Goal: Task Accomplishment & Management: Use online tool/utility

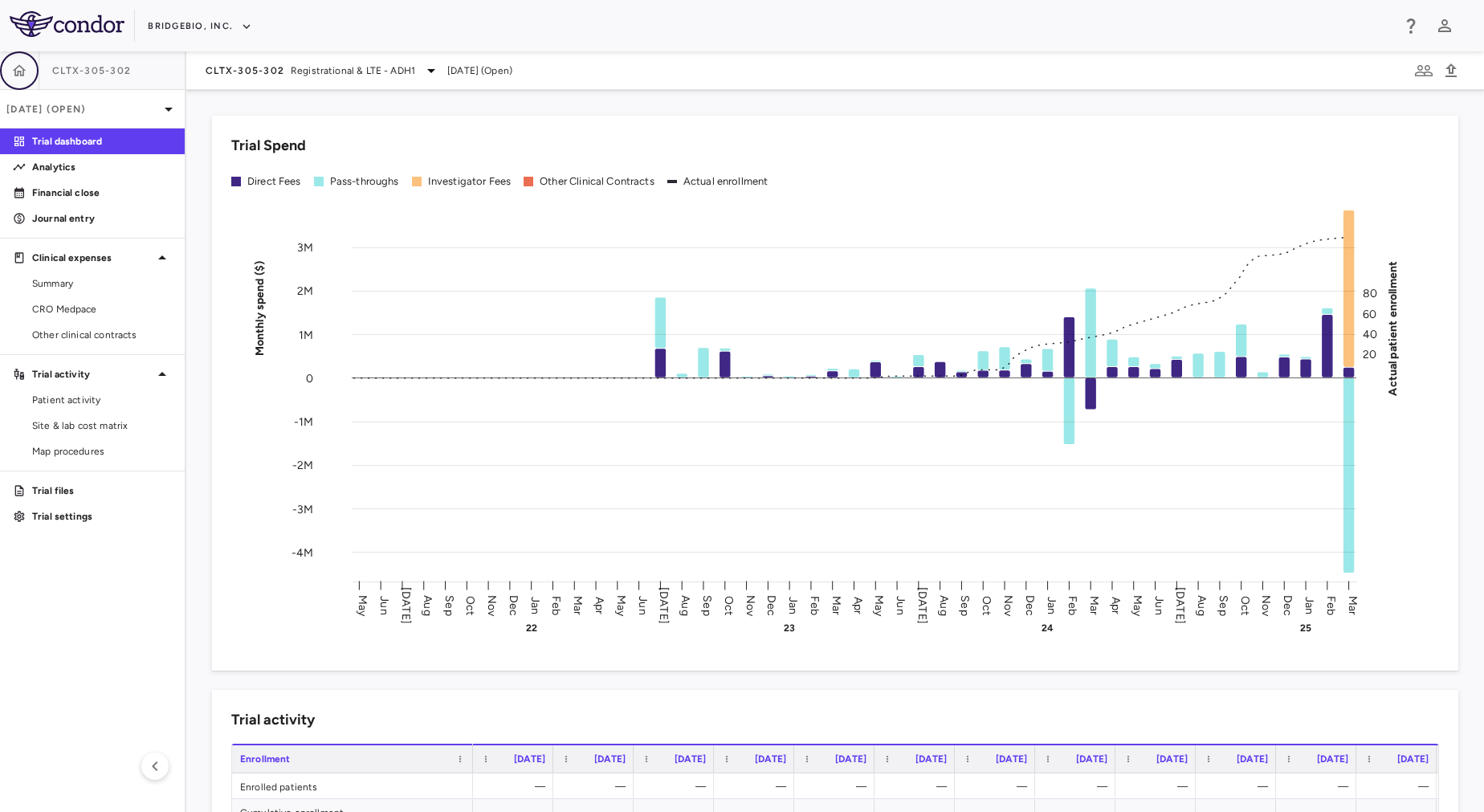
click at [17, 80] on button "button" at bounding box center [19, 70] width 39 height 39
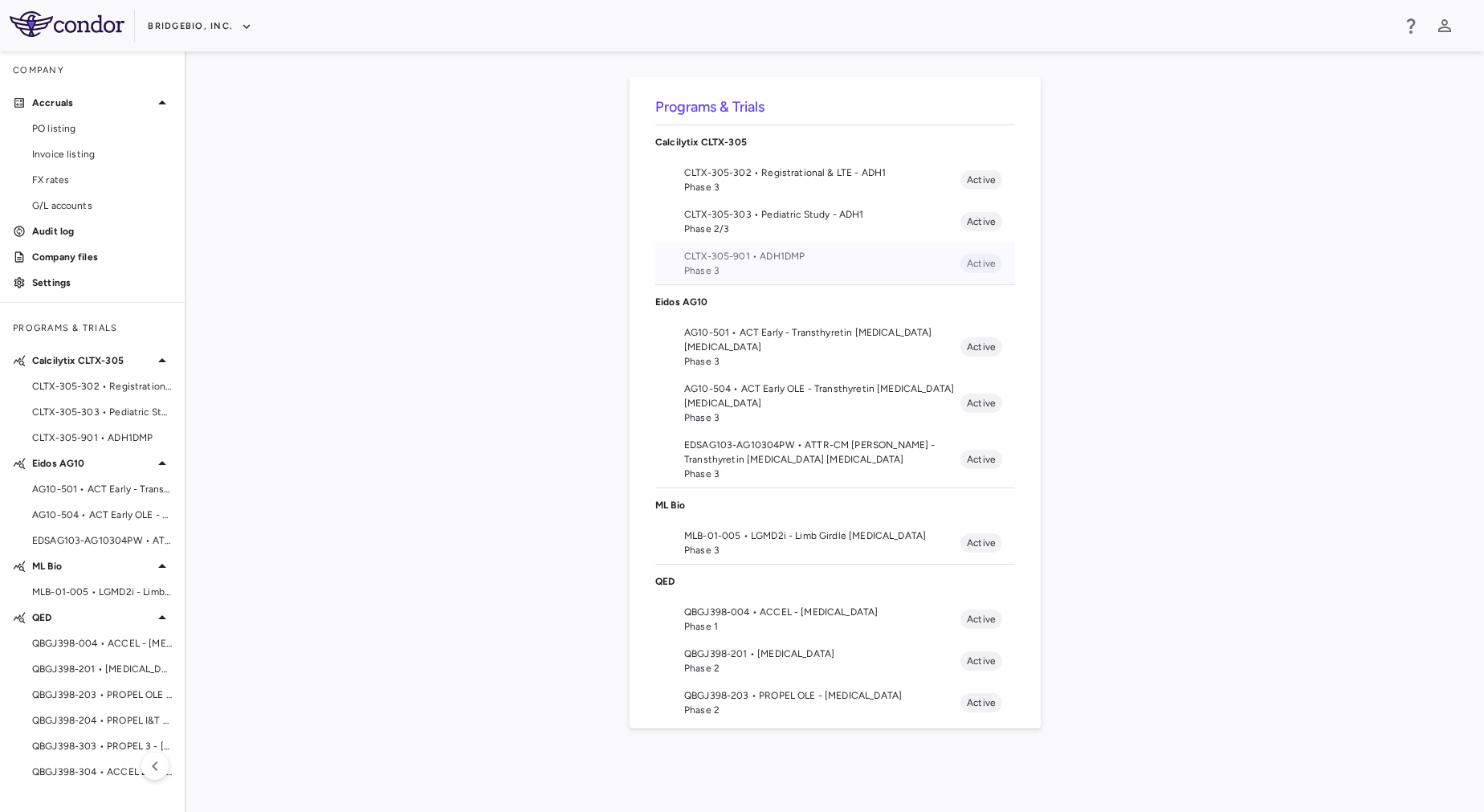
click at [846, 262] on span "CLTX-305-901 • ADH1DMP" at bounding box center [822, 255] width 276 height 14
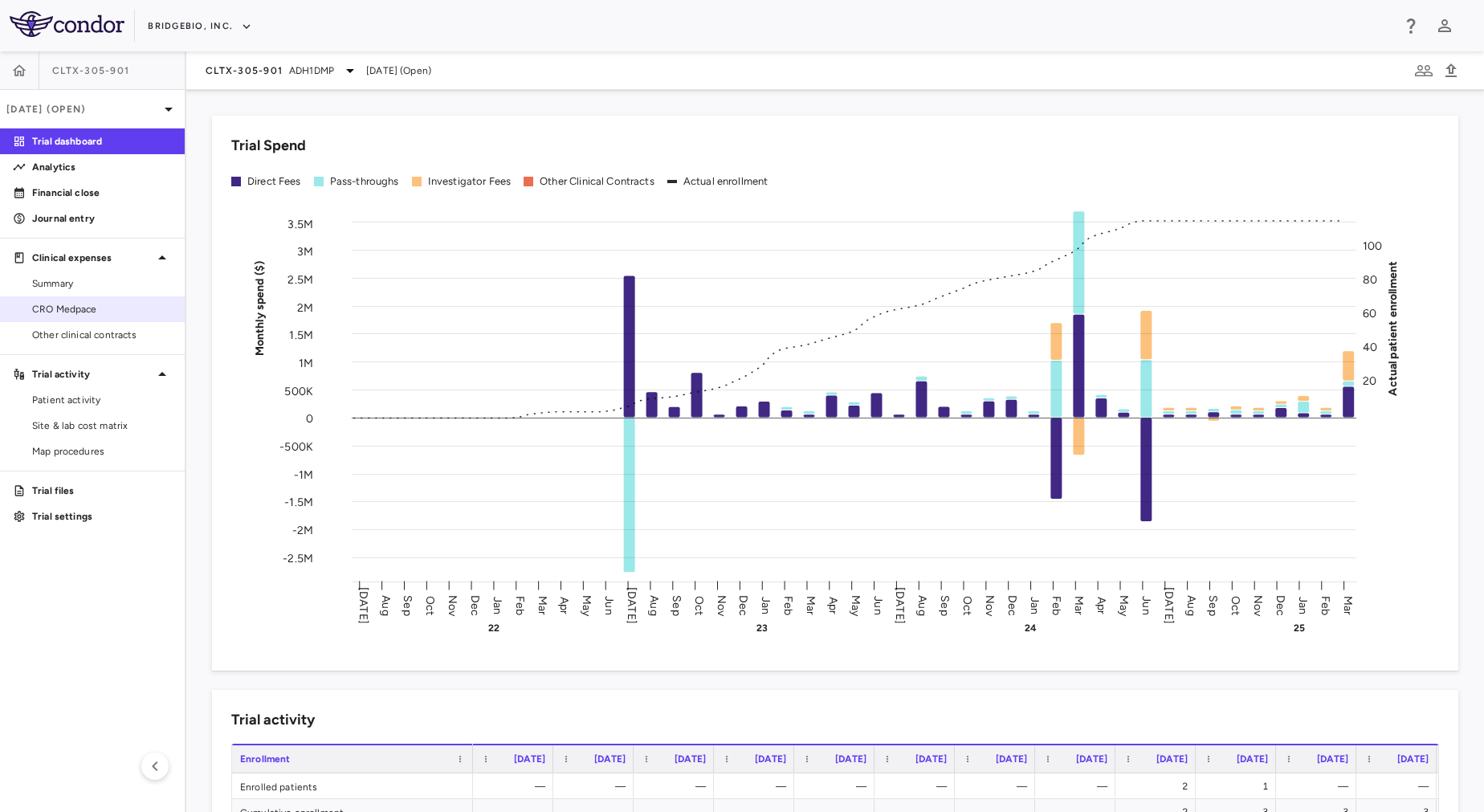
click at [41, 308] on span "CRO Medpace" at bounding box center [102, 308] width 140 height 14
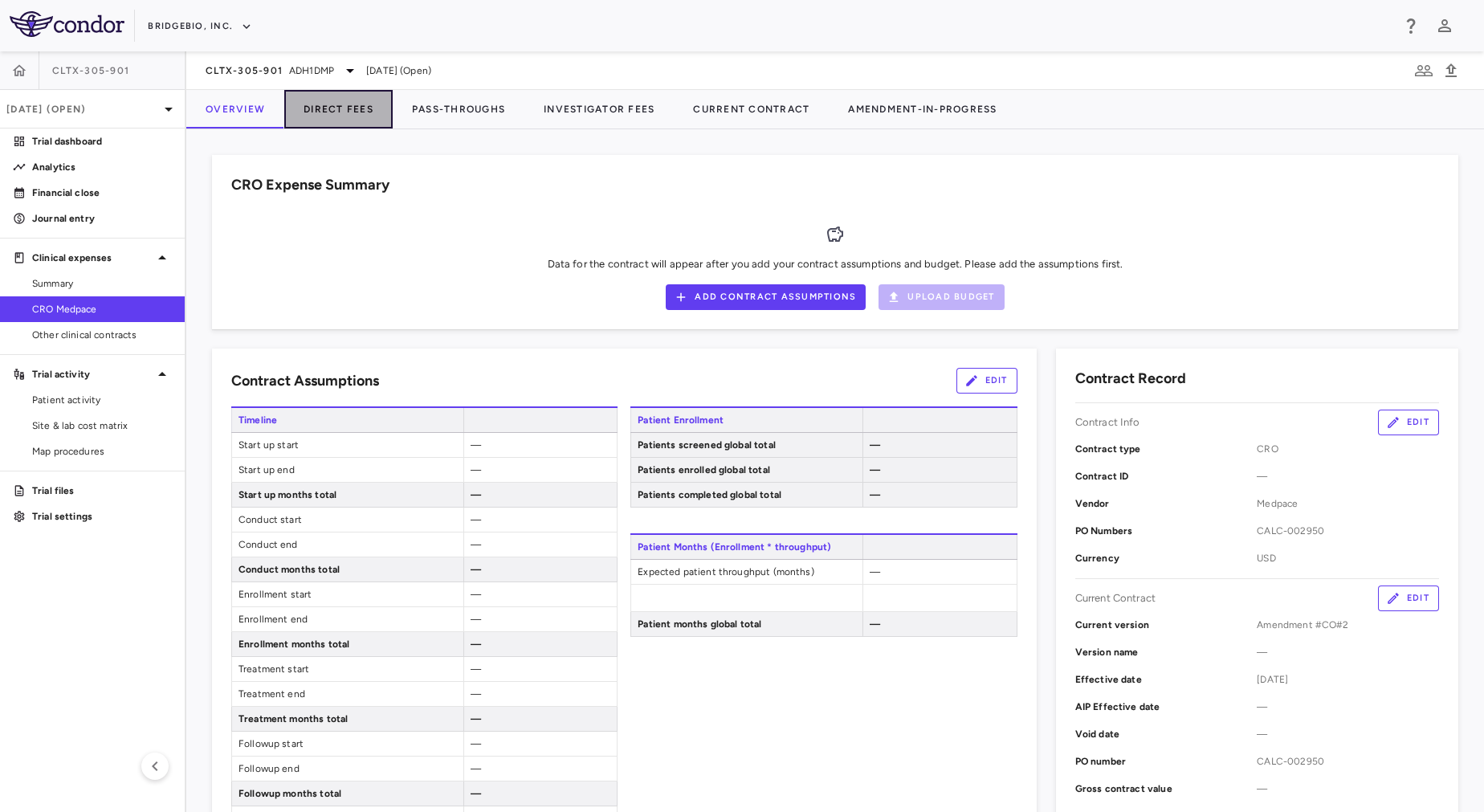
click at [335, 105] on button "Direct Fees" at bounding box center [338, 109] width 109 height 39
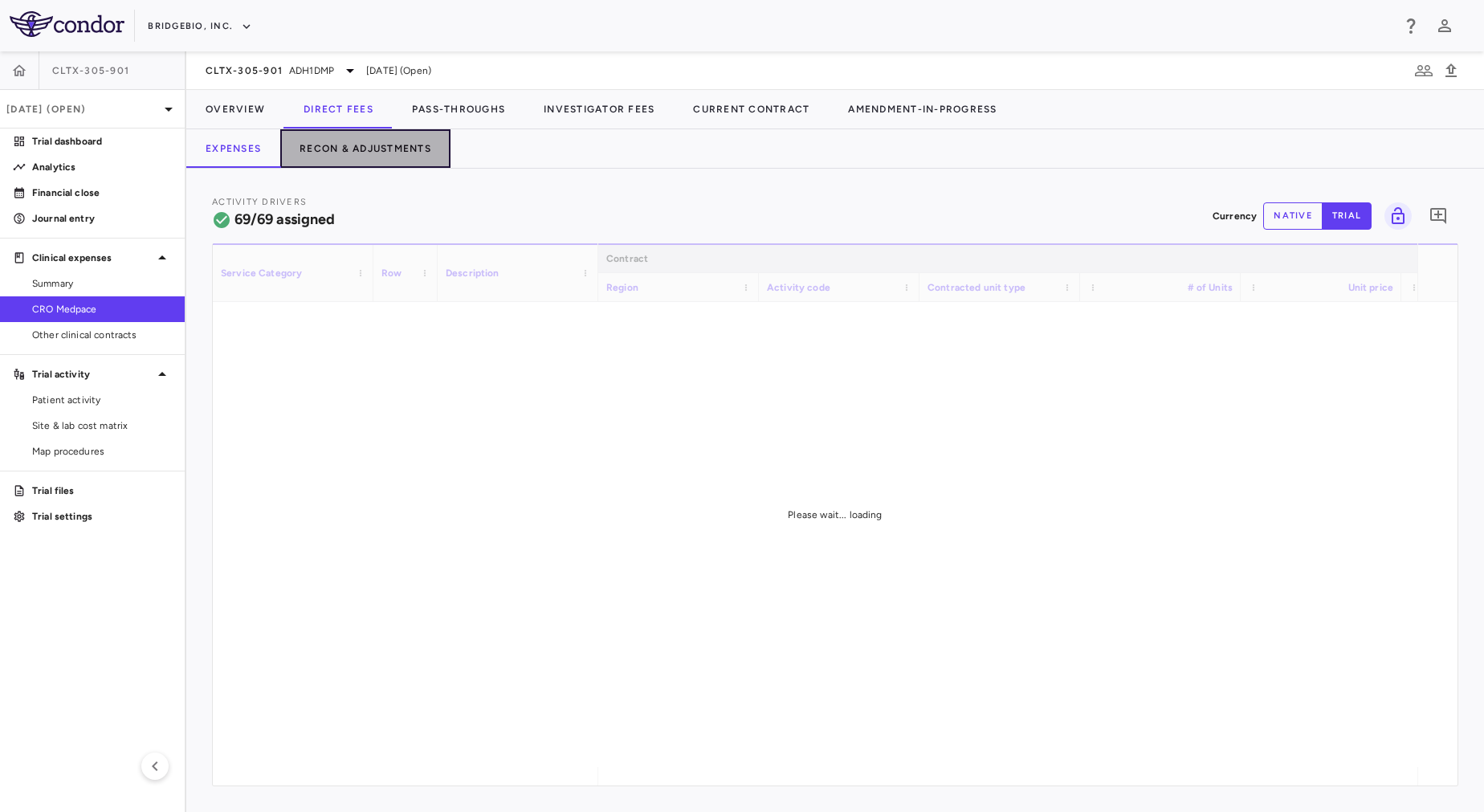
click at [394, 144] on button "Recon & Adjustments" at bounding box center [365, 148] width 170 height 39
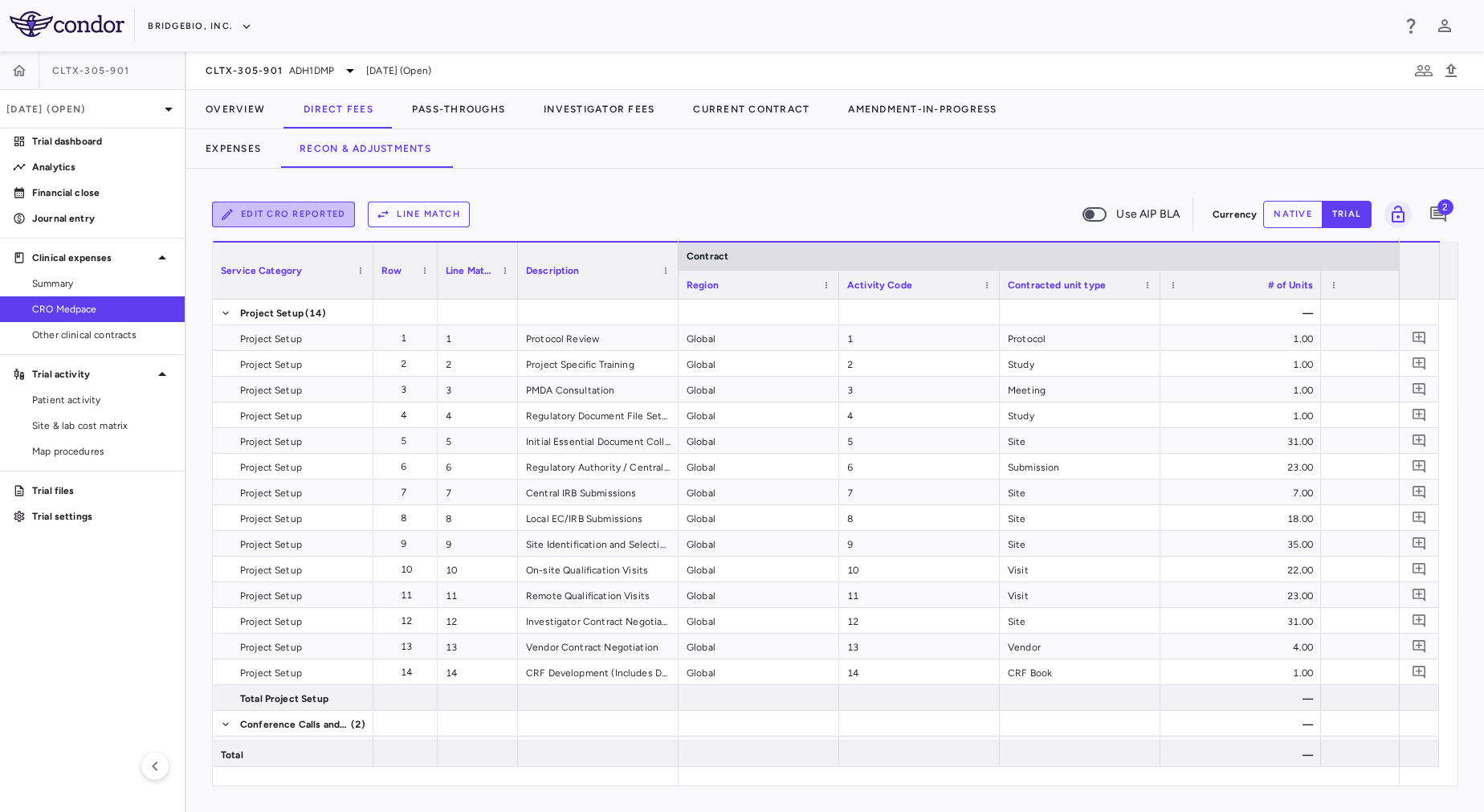
click at [254, 216] on button "Edit CRO reported" at bounding box center [283, 214] width 143 height 26
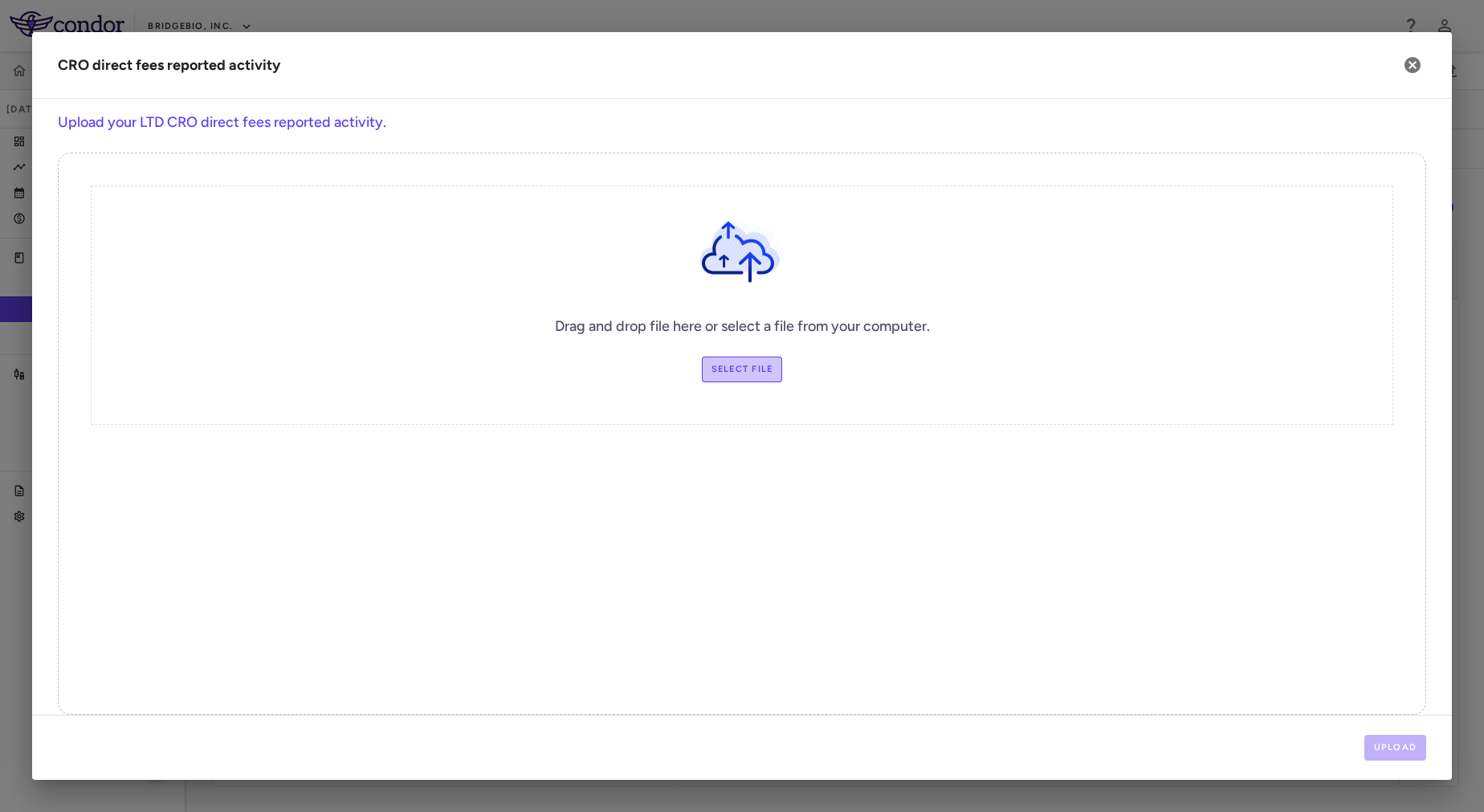
click at [753, 371] on label "Select file" at bounding box center [742, 369] width 81 height 26
click at [0, 0] on input "Select file" at bounding box center [0, 0] width 0 height 0
click at [1385, 741] on button "Upload" at bounding box center [1396, 747] width 63 height 26
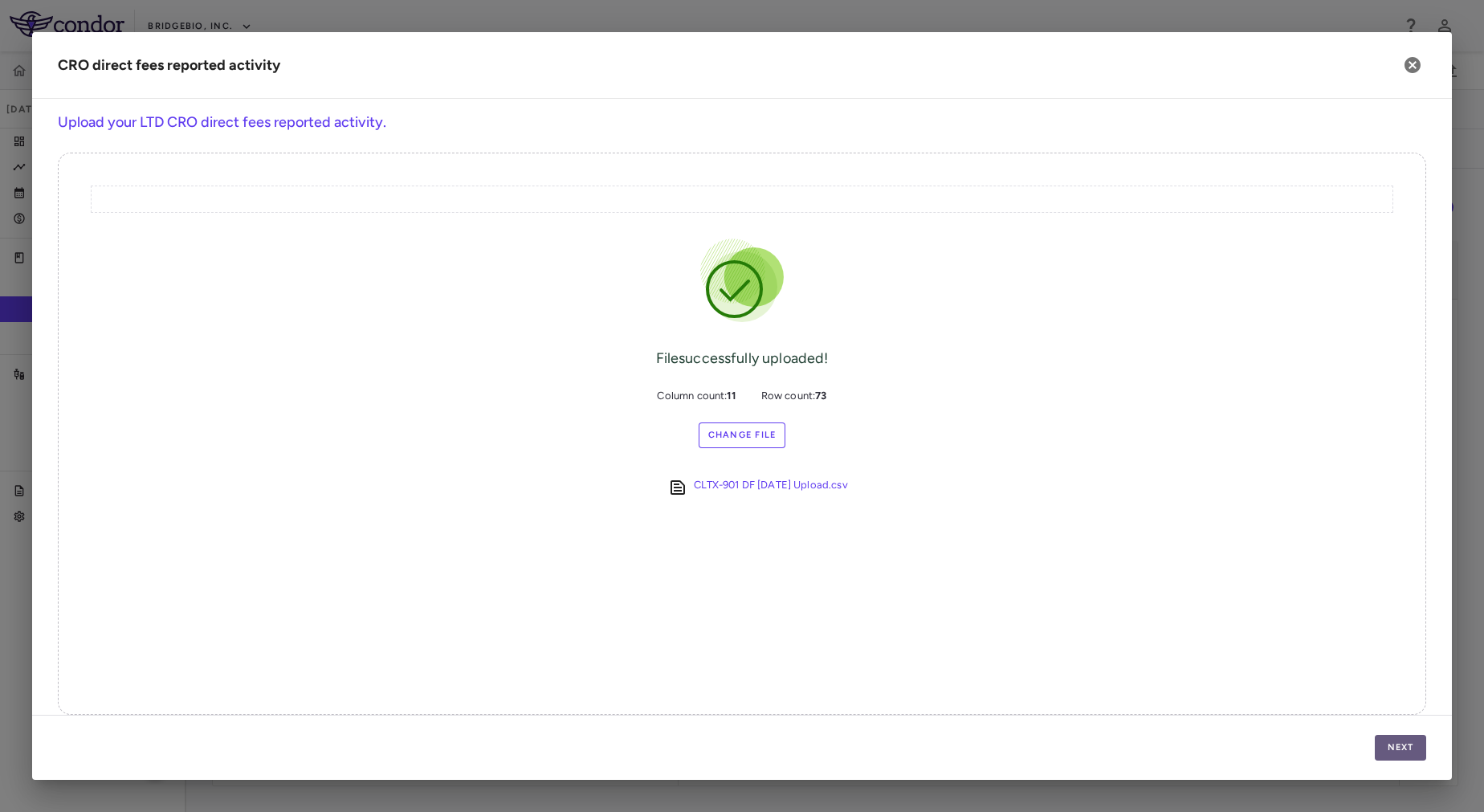
click at [1393, 745] on button "Next" at bounding box center [1400, 747] width 51 height 26
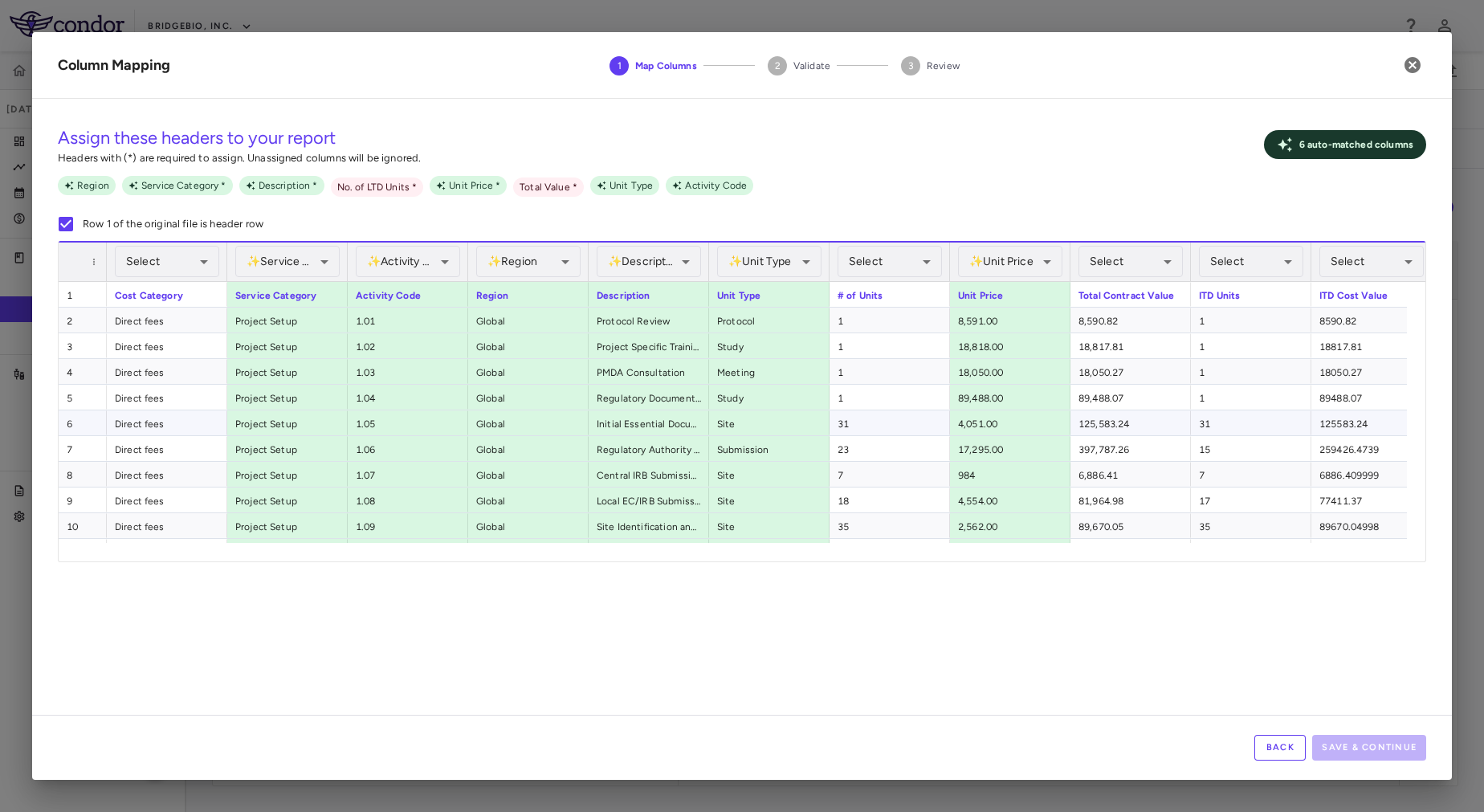
scroll to position [0, 25]
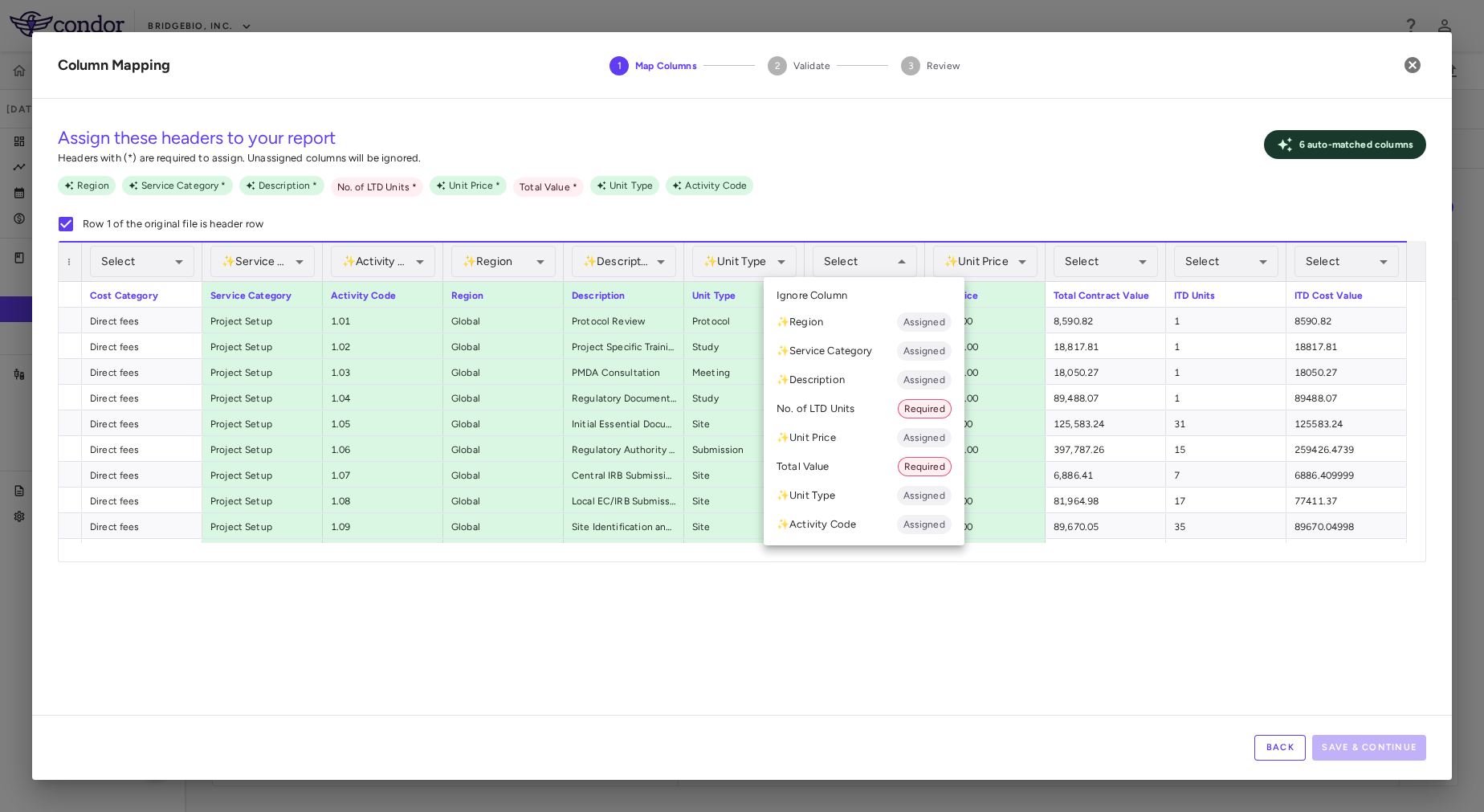
click at [1305, 655] on div at bounding box center [742, 406] width 1484 height 812
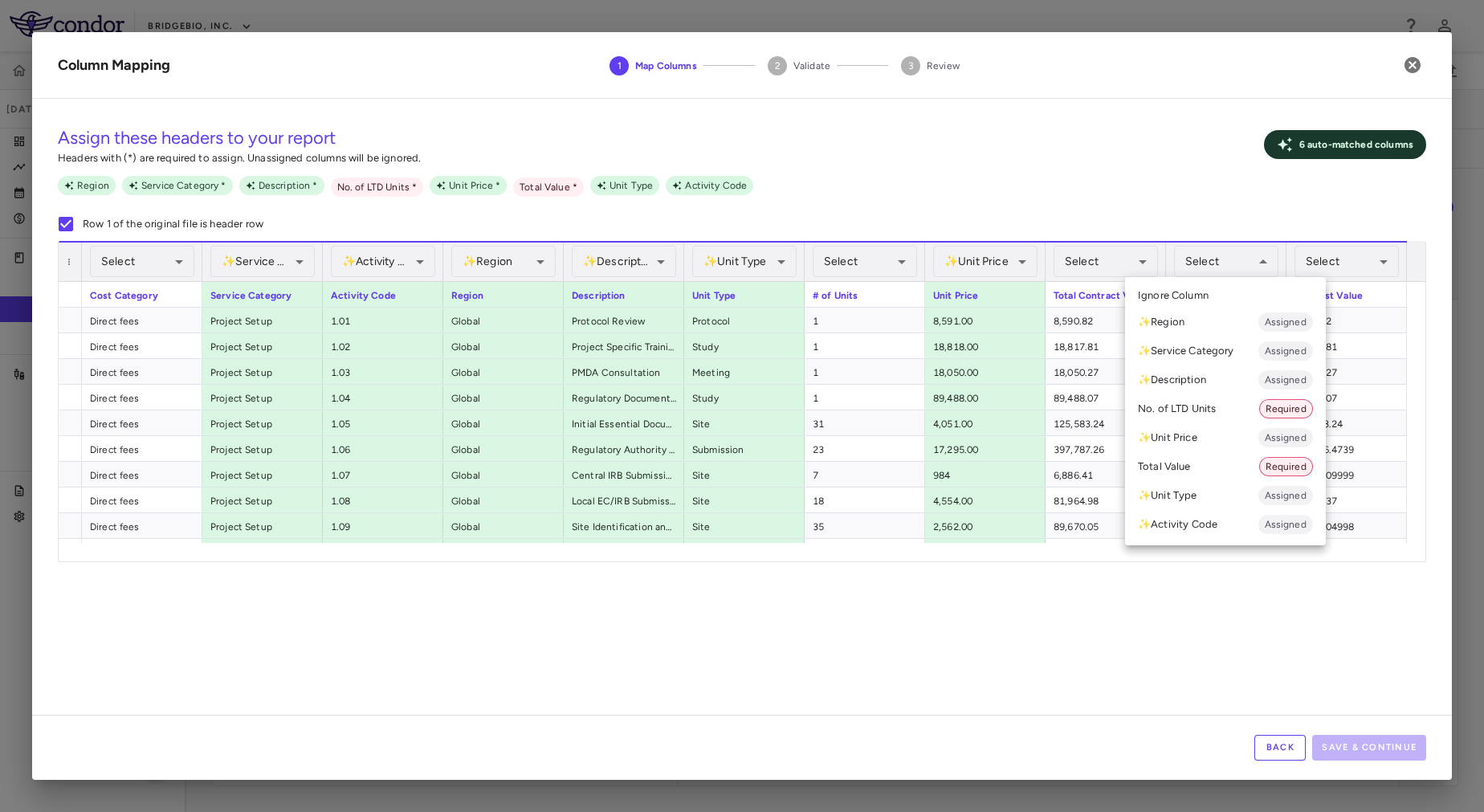
click at [1221, 404] on li "No. of LTD Units Required" at bounding box center [1225, 408] width 201 height 29
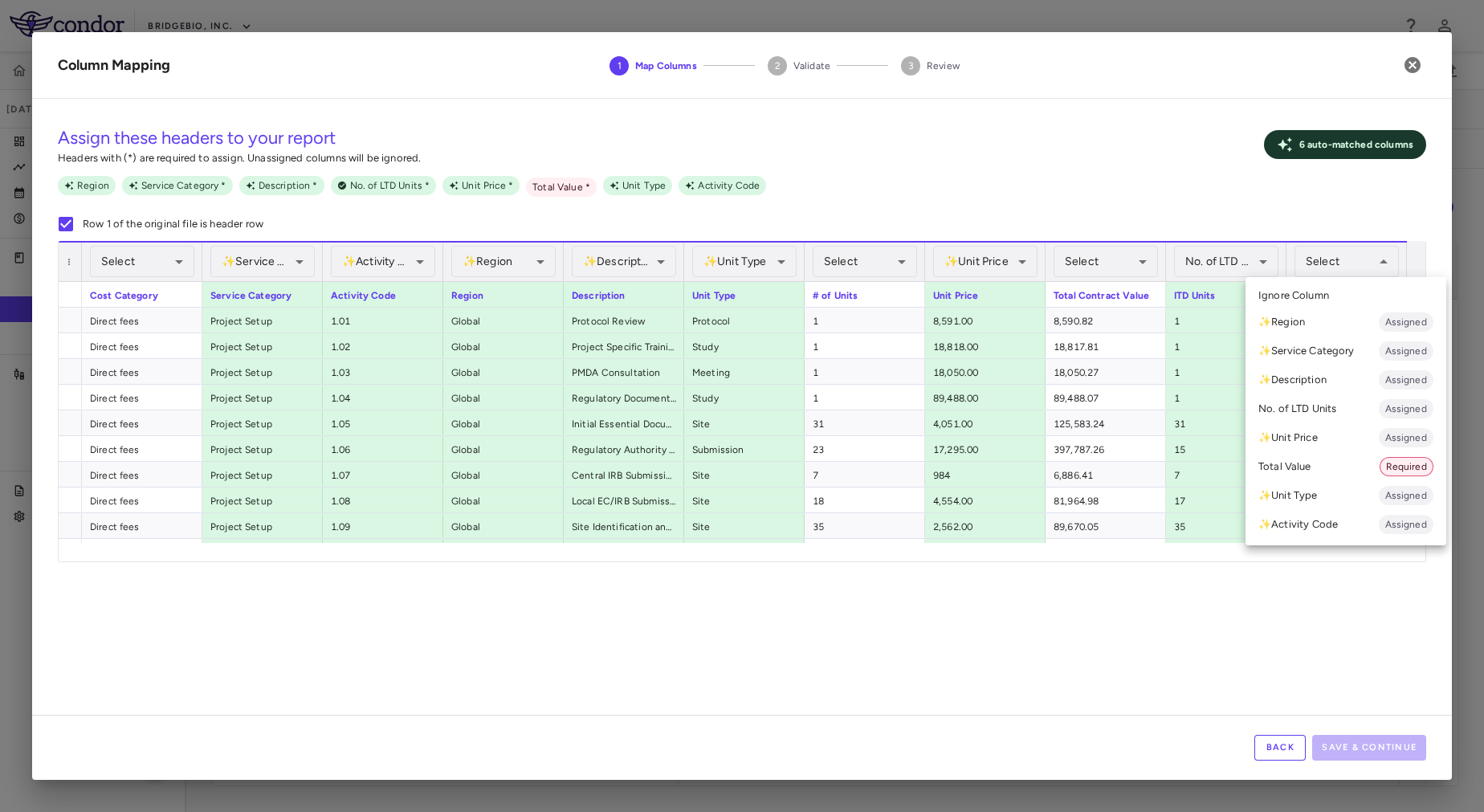
click at [1314, 465] on li "Total Value Required" at bounding box center [1346, 466] width 201 height 29
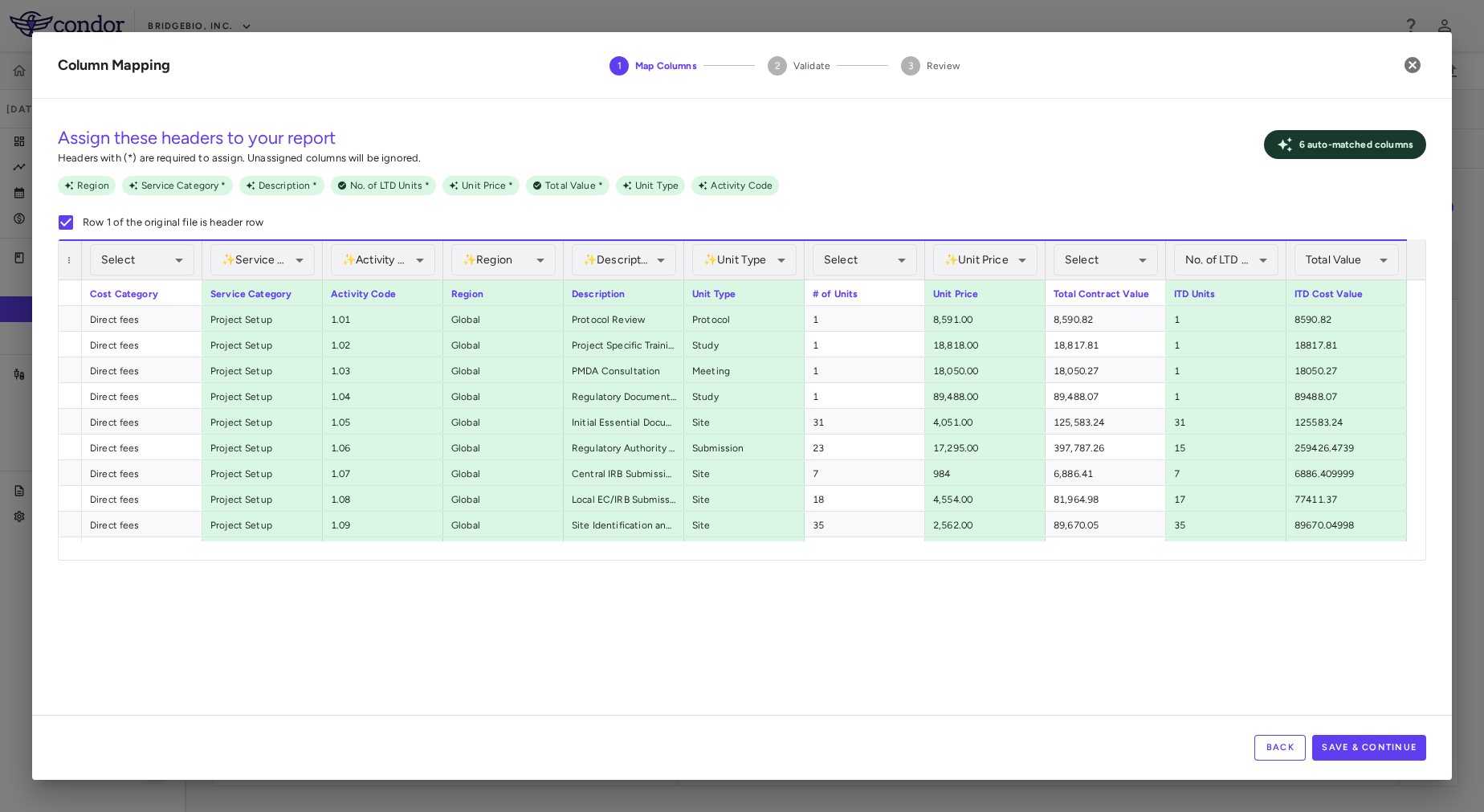
click at [1032, 619] on div "**********" at bounding box center [742, 413] width 1419 height 603
click at [1392, 741] on button "Save & Continue" at bounding box center [1370, 747] width 114 height 26
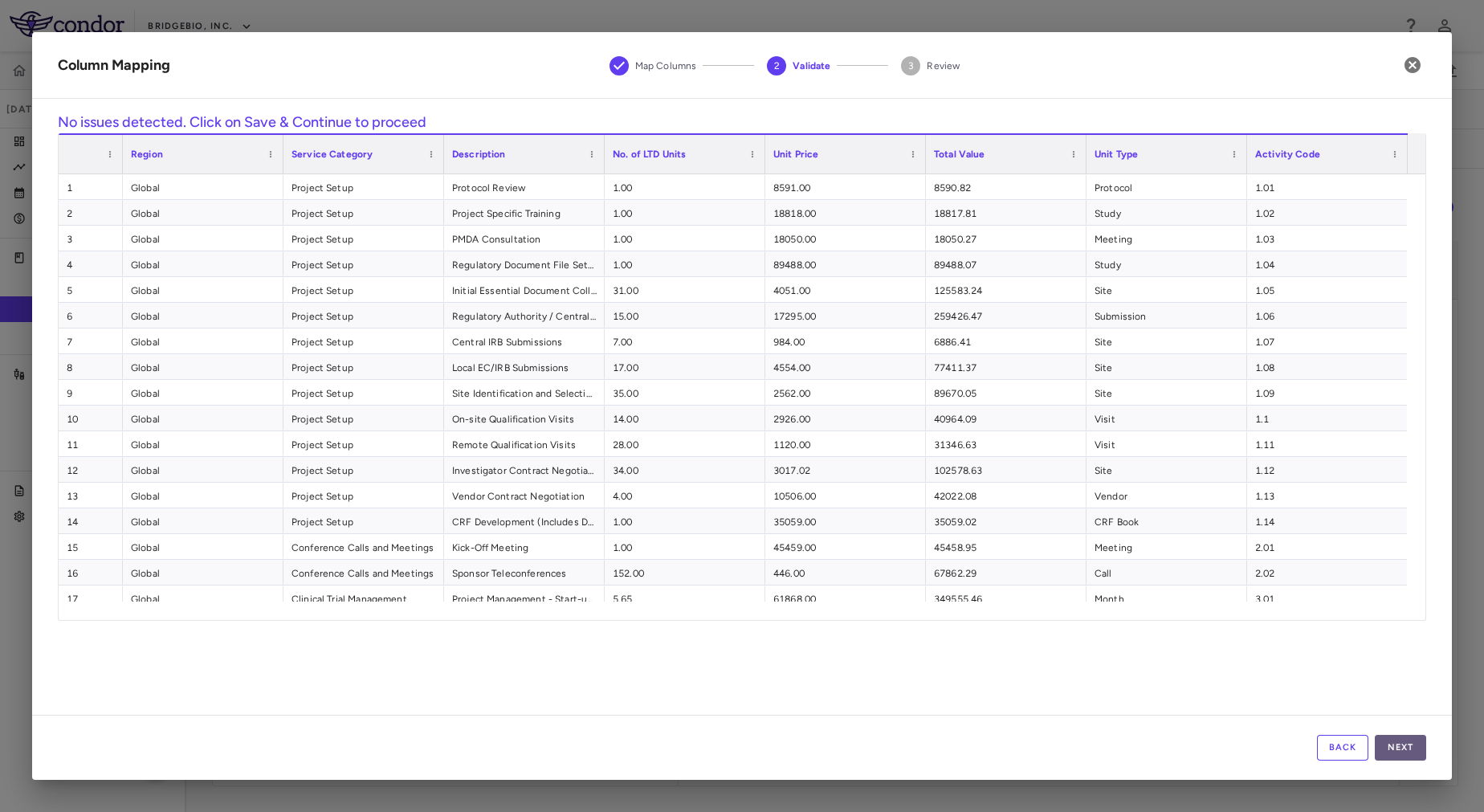
click at [1408, 759] on button "Next" at bounding box center [1400, 747] width 51 height 26
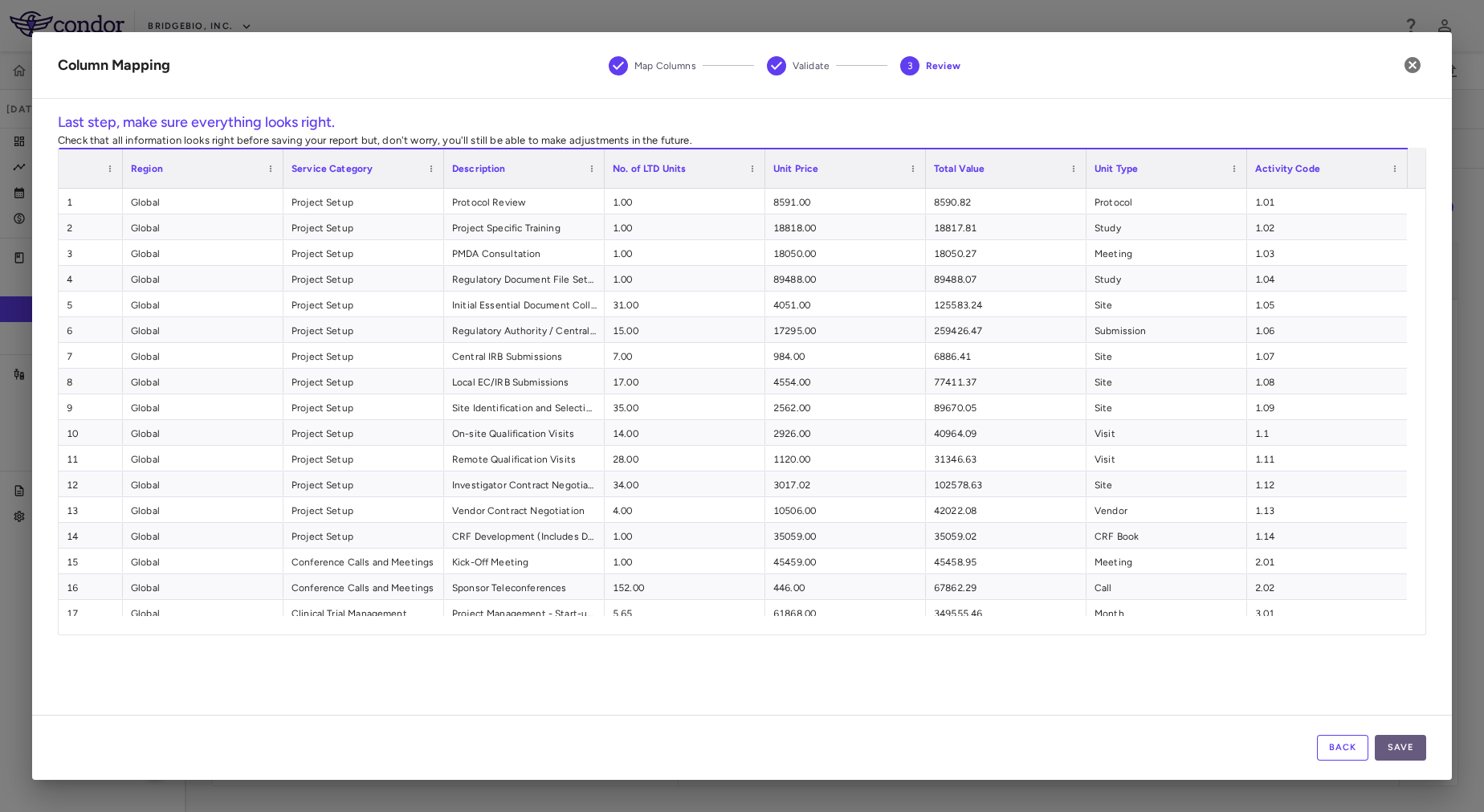
click at [1408, 758] on button "Save" at bounding box center [1400, 747] width 51 height 26
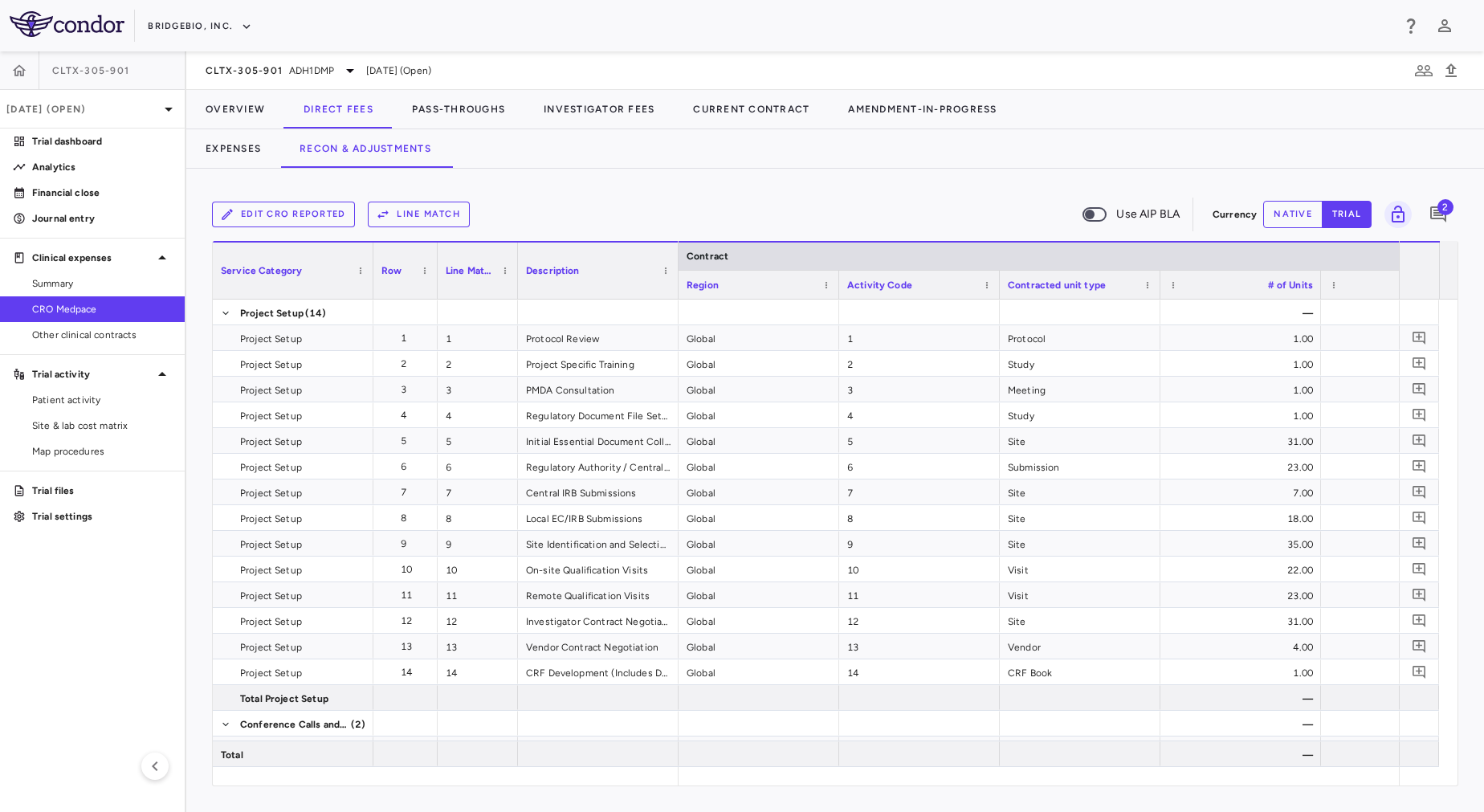
click at [418, 221] on button "Line Match" at bounding box center [418, 214] width 102 height 26
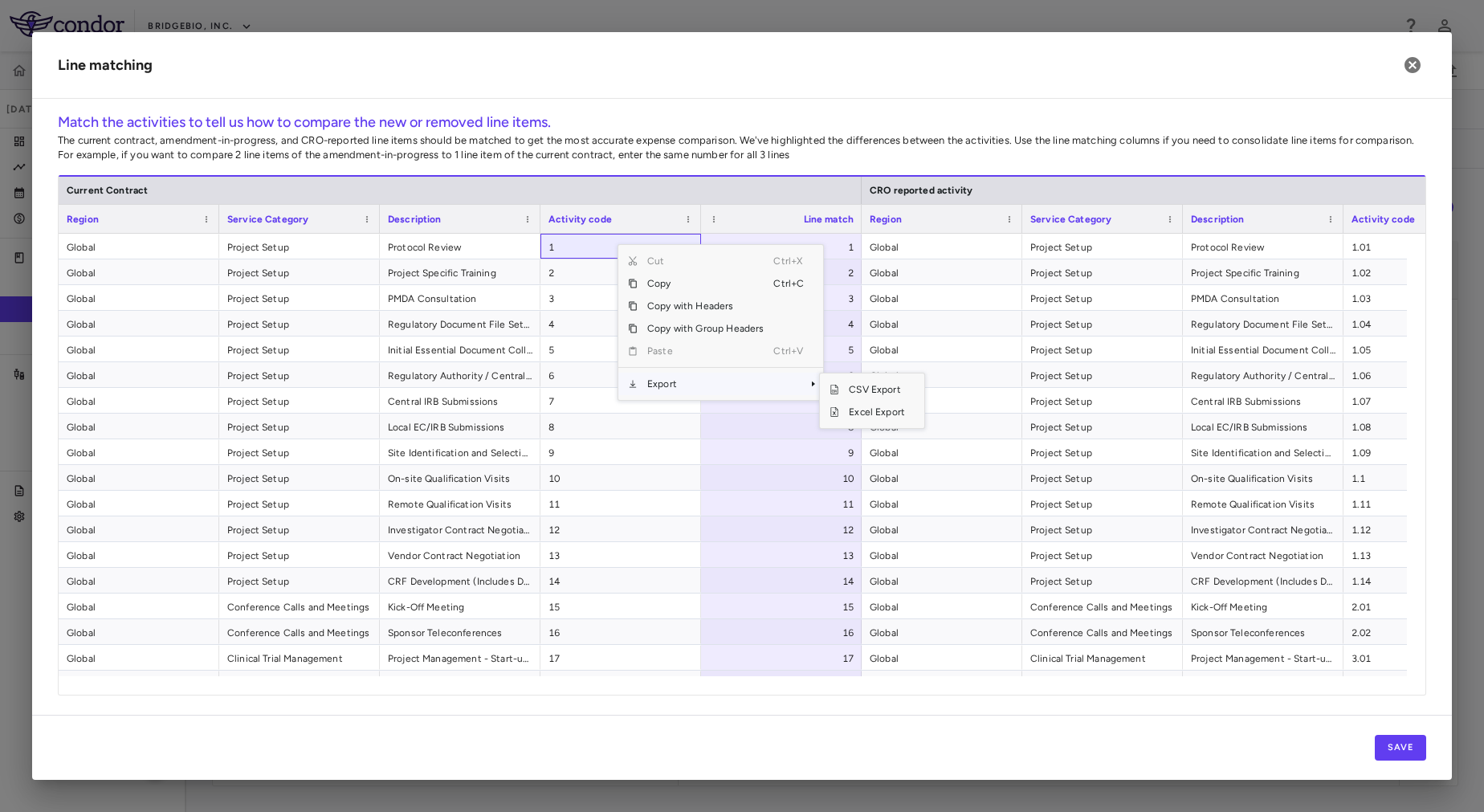
click at [680, 384] on span "Export" at bounding box center [705, 384] width 136 height 22
click at [881, 406] on span "Excel Export" at bounding box center [877, 412] width 75 height 22
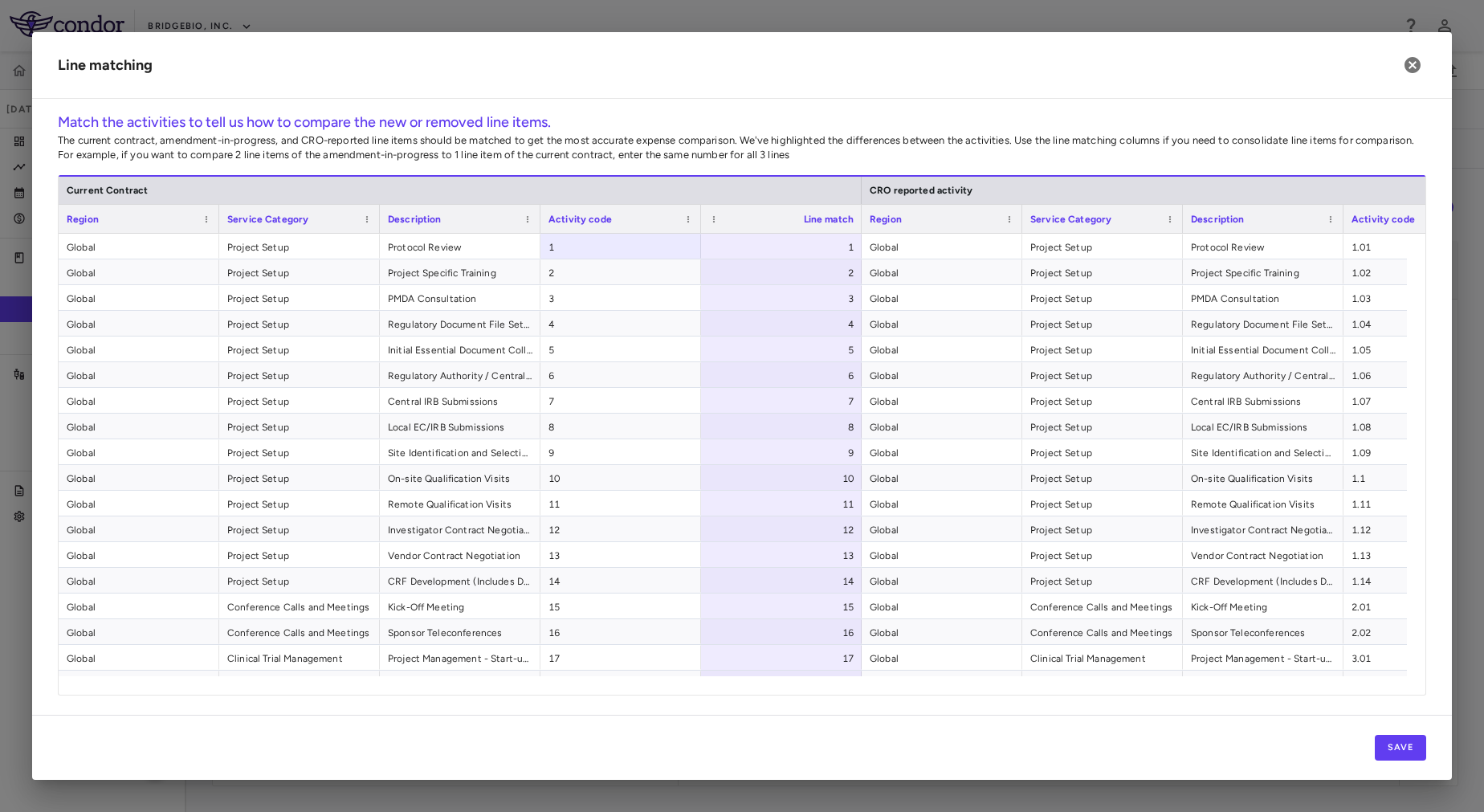
click at [832, 135] on p "The current contract, amendment-in-progress, and CRO-reported line items should…" at bounding box center [742, 147] width 1368 height 29
click at [1410, 71] on icon "button" at bounding box center [1412, 65] width 16 height 16
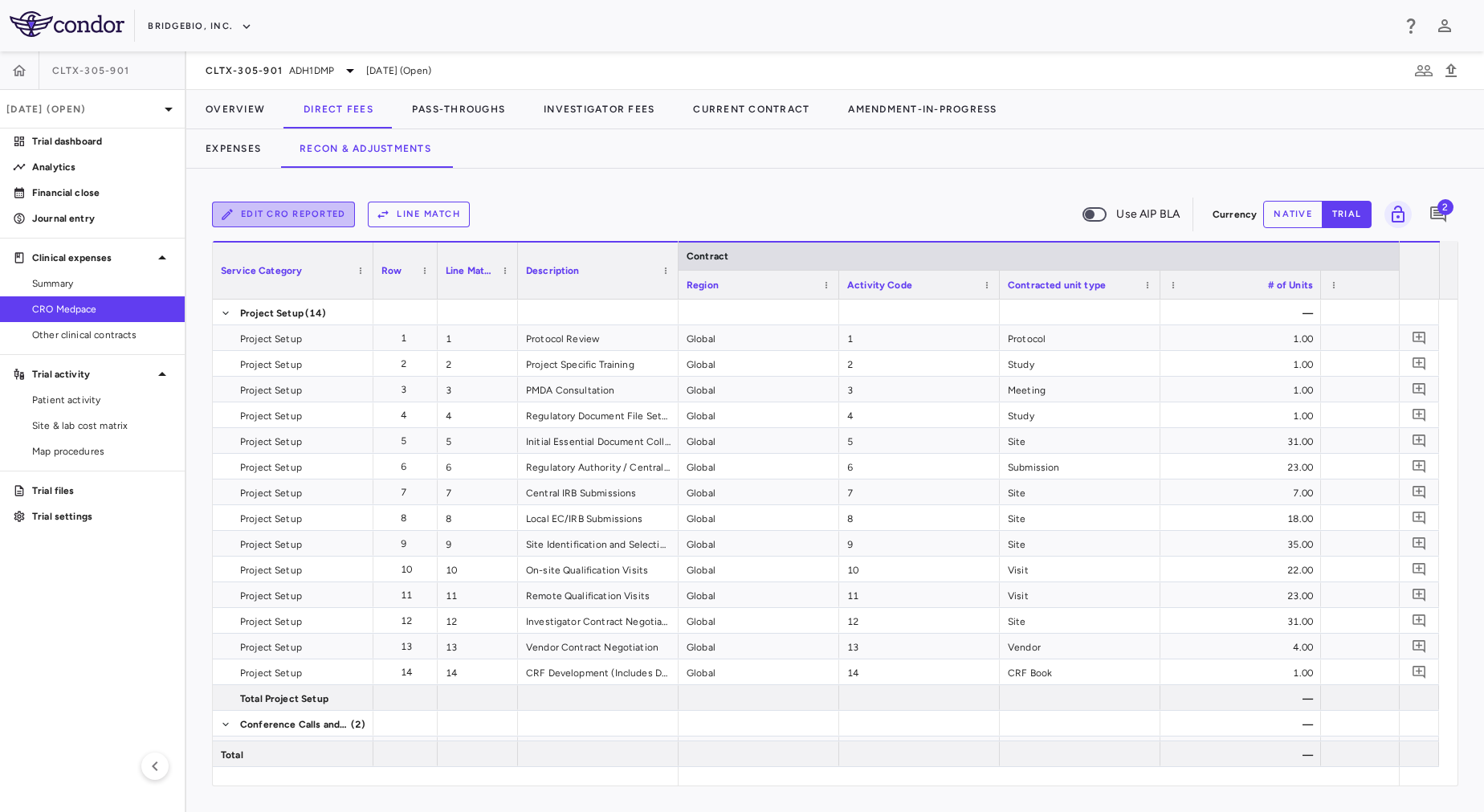
click at [323, 216] on button "Edit CRO reported" at bounding box center [283, 214] width 143 height 26
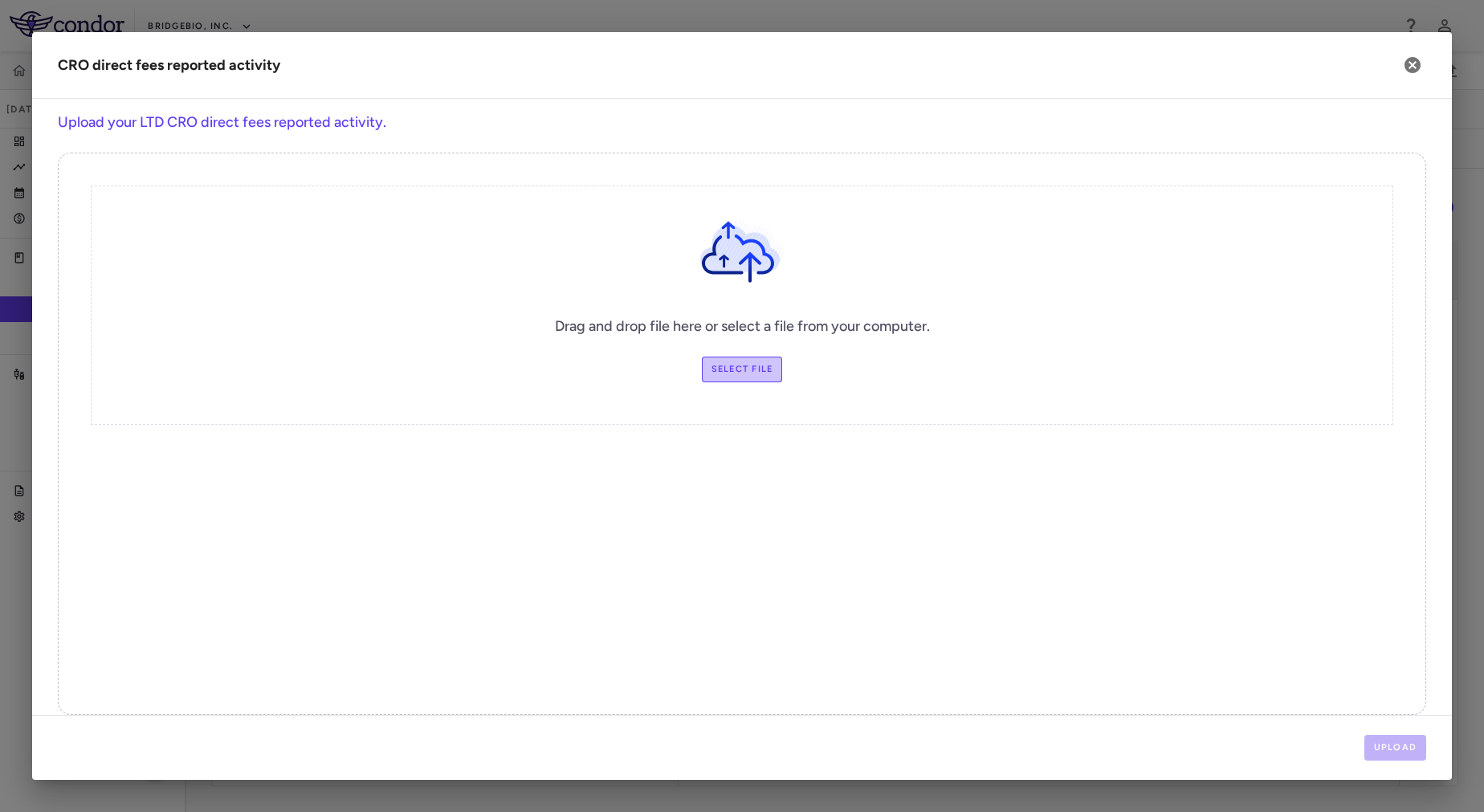
click at [739, 373] on label "Select file" at bounding box center [742, 369] width 81 height 26
click at [0, 0] on input "Select file" at bounding box center [0, 0] width 0 height 0
click at [1412, 62] on icon "button" at bounding box center [1412, 65] width 16 height 16
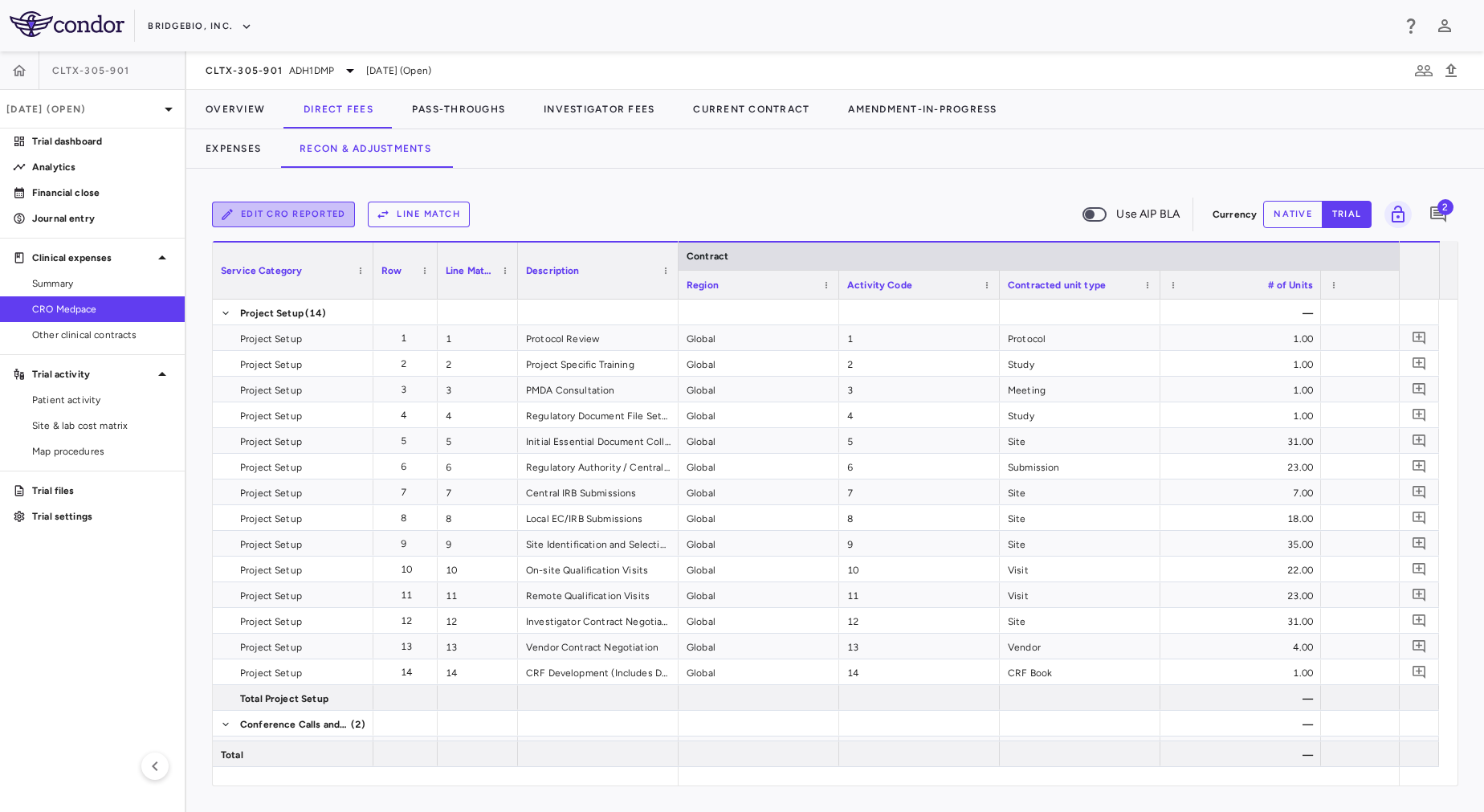
click at [273, 216] on button "Edit CRO reported" at bounding box center [283, 214] width 143 height 26
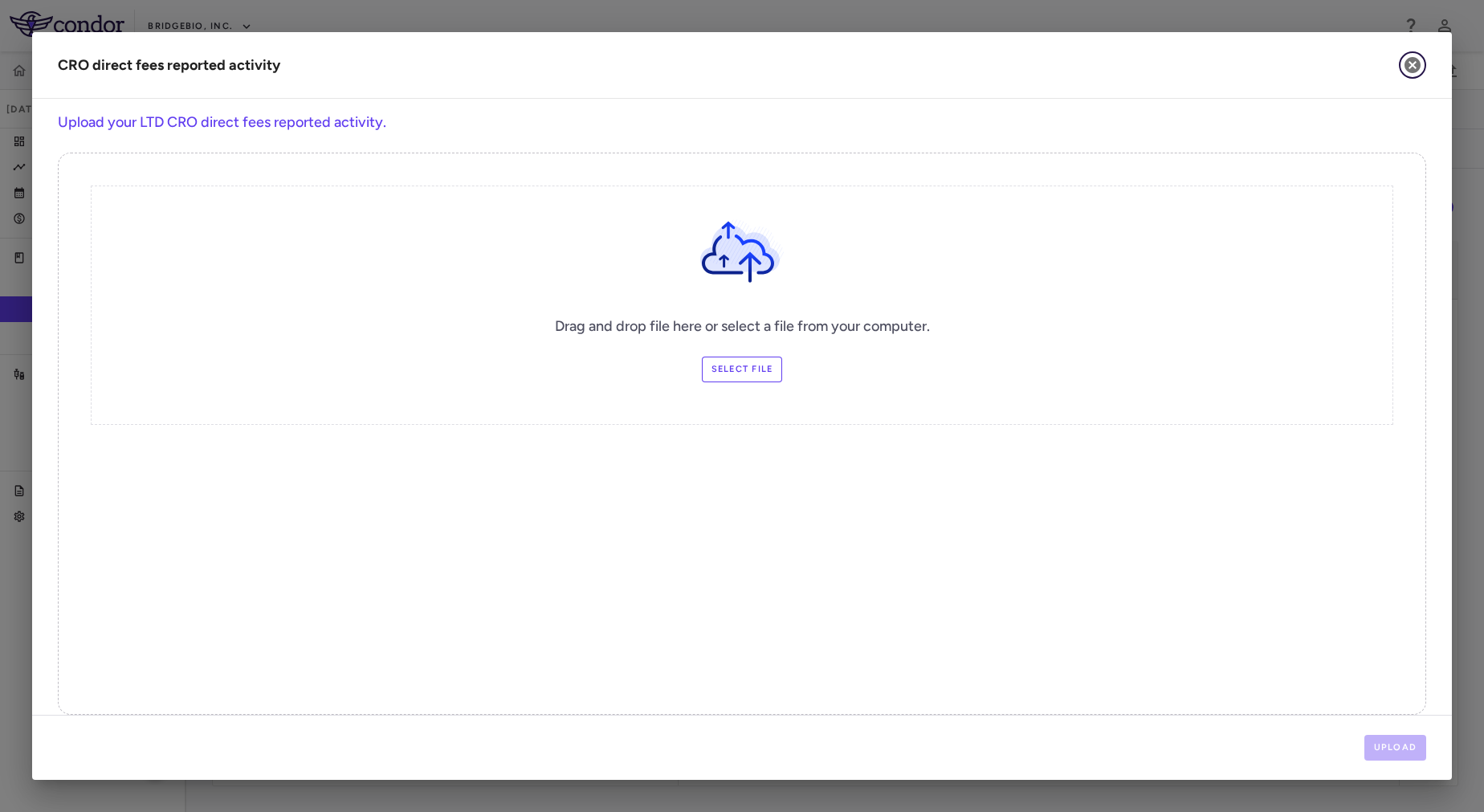
click at [1414, 72] on icon "button" at bounding box center [1412, 65] width 16 height 16
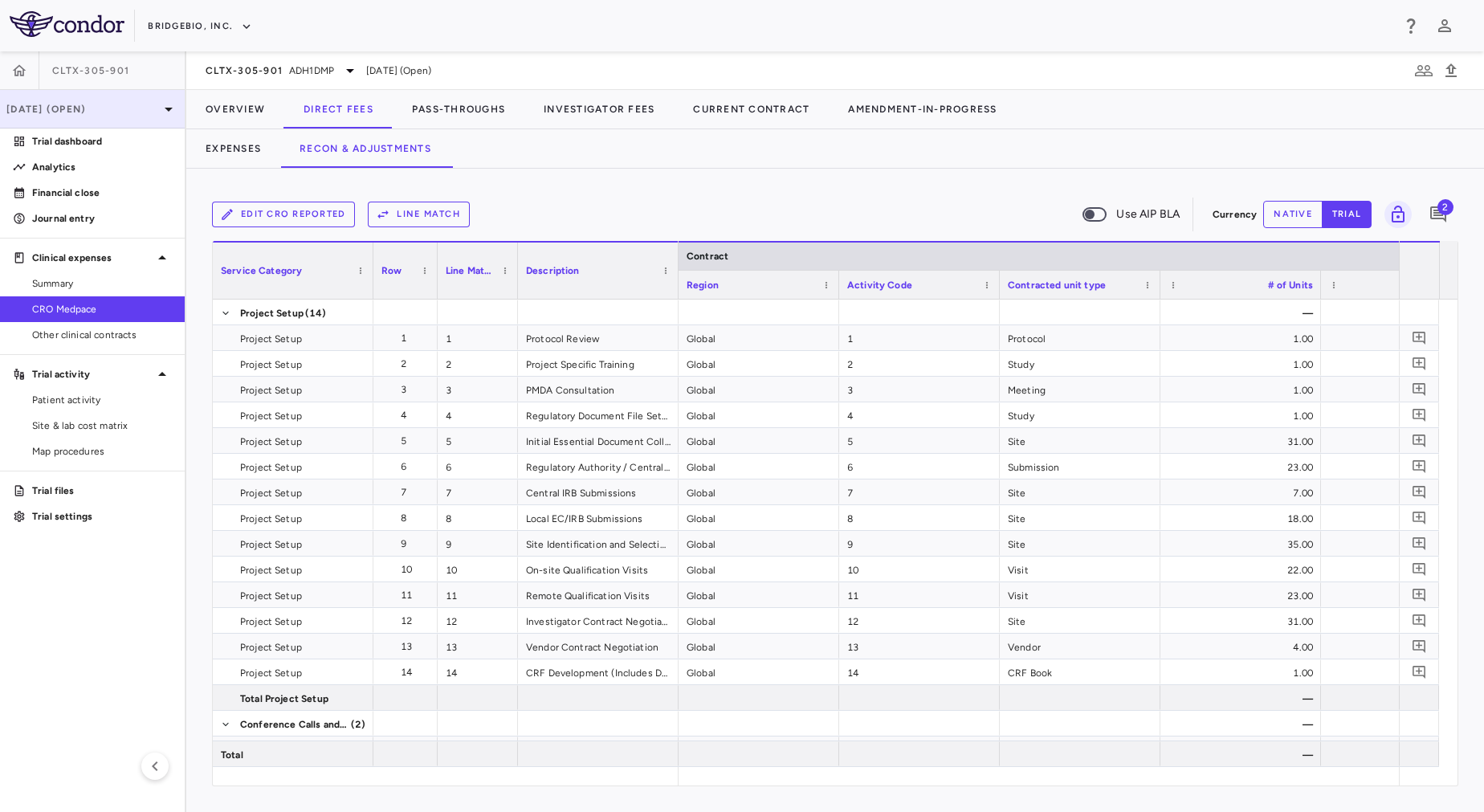
click at [119, 104] on p "[DATE] (Open)" at bounding box center [83, 109] width 152 height 14
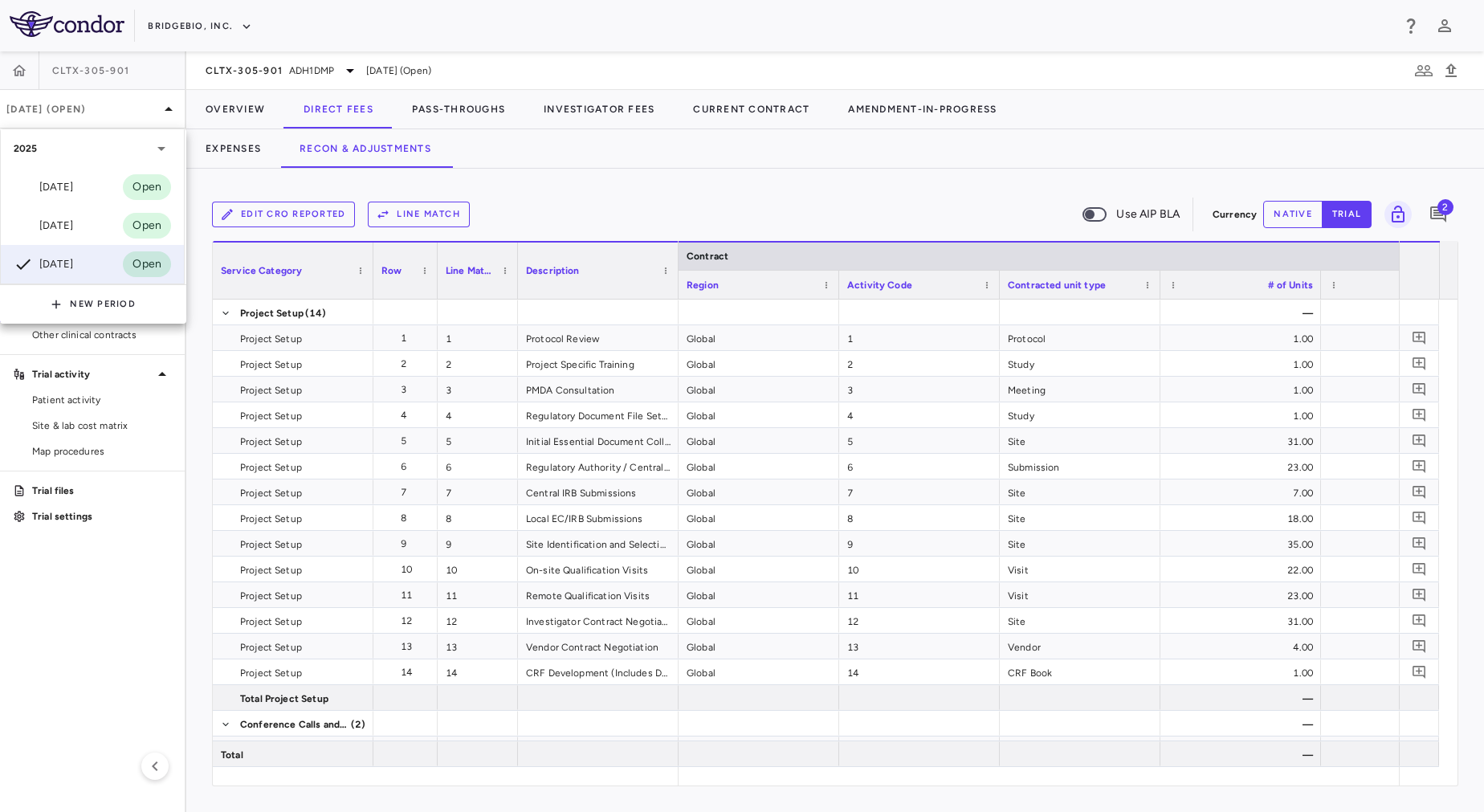
click at [699, 168] on div at bounding box center [742, 406] width 1484 height 812
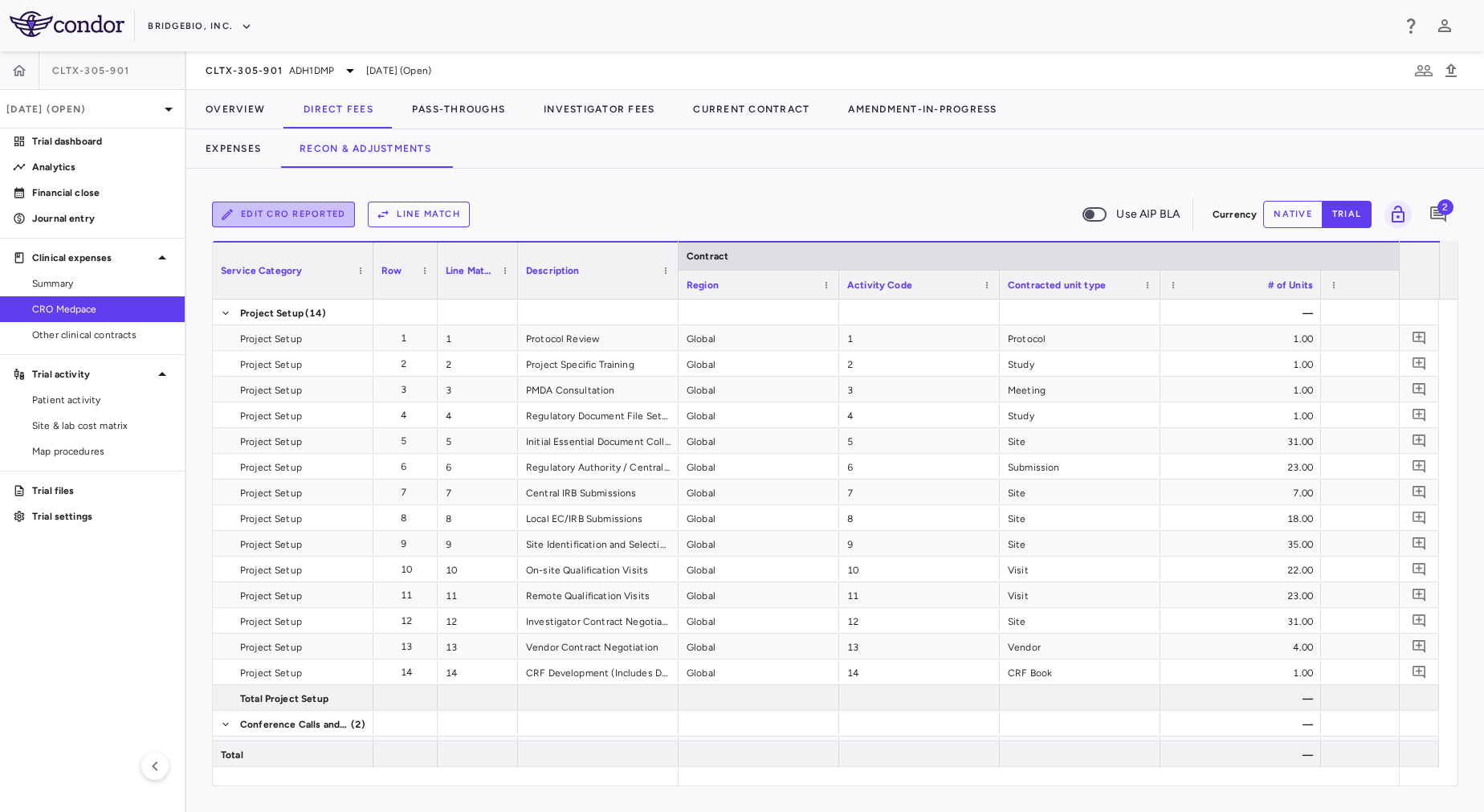
click at [259, 215] on button "Edit CRO reported" at bounding box center [283, 214] width 143 height 26
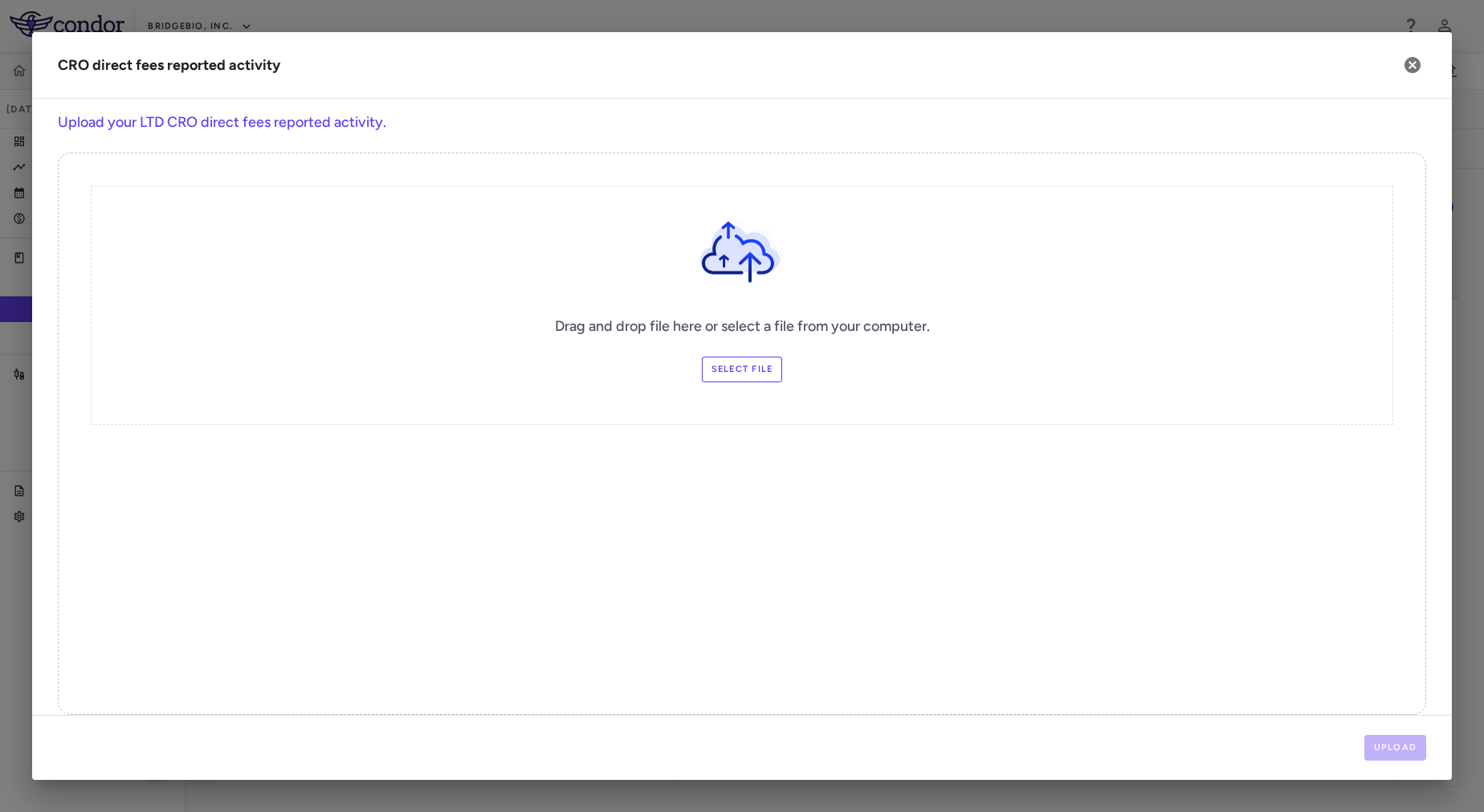
click at [747, 377] on label "Select file" at bounding box center [742, 369] width 81 height 26
click at [0, 0] on input "Select file" at bounding box center [0, 0] width 0 height 0
click at [1408, 63] on icon "button" at bounding box center [1412, 65] width 16 height 16
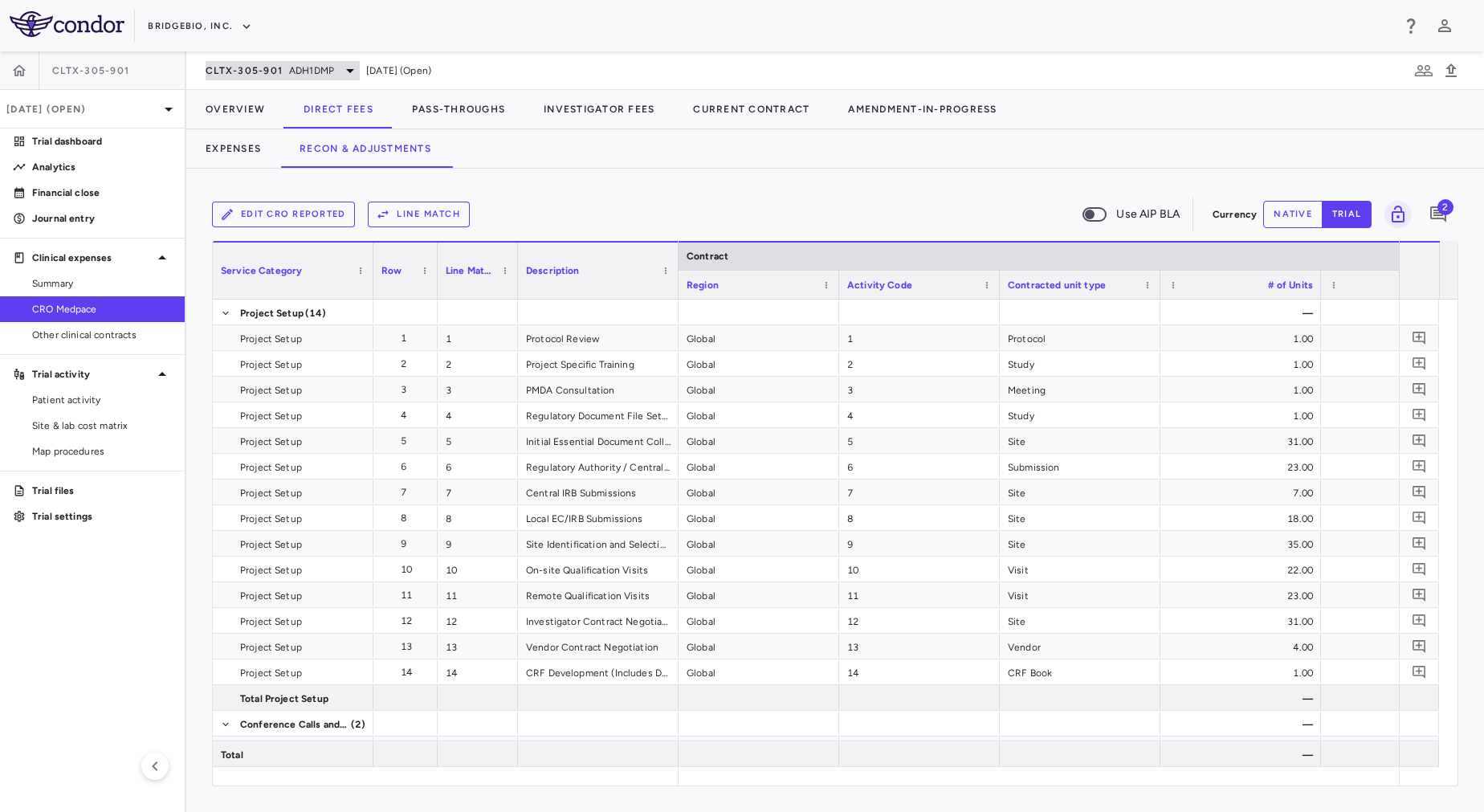
click at [285, 79] on div "CLTX-305-901 ADH1DMP" at bounding box center [283, 70] width 154 height 19
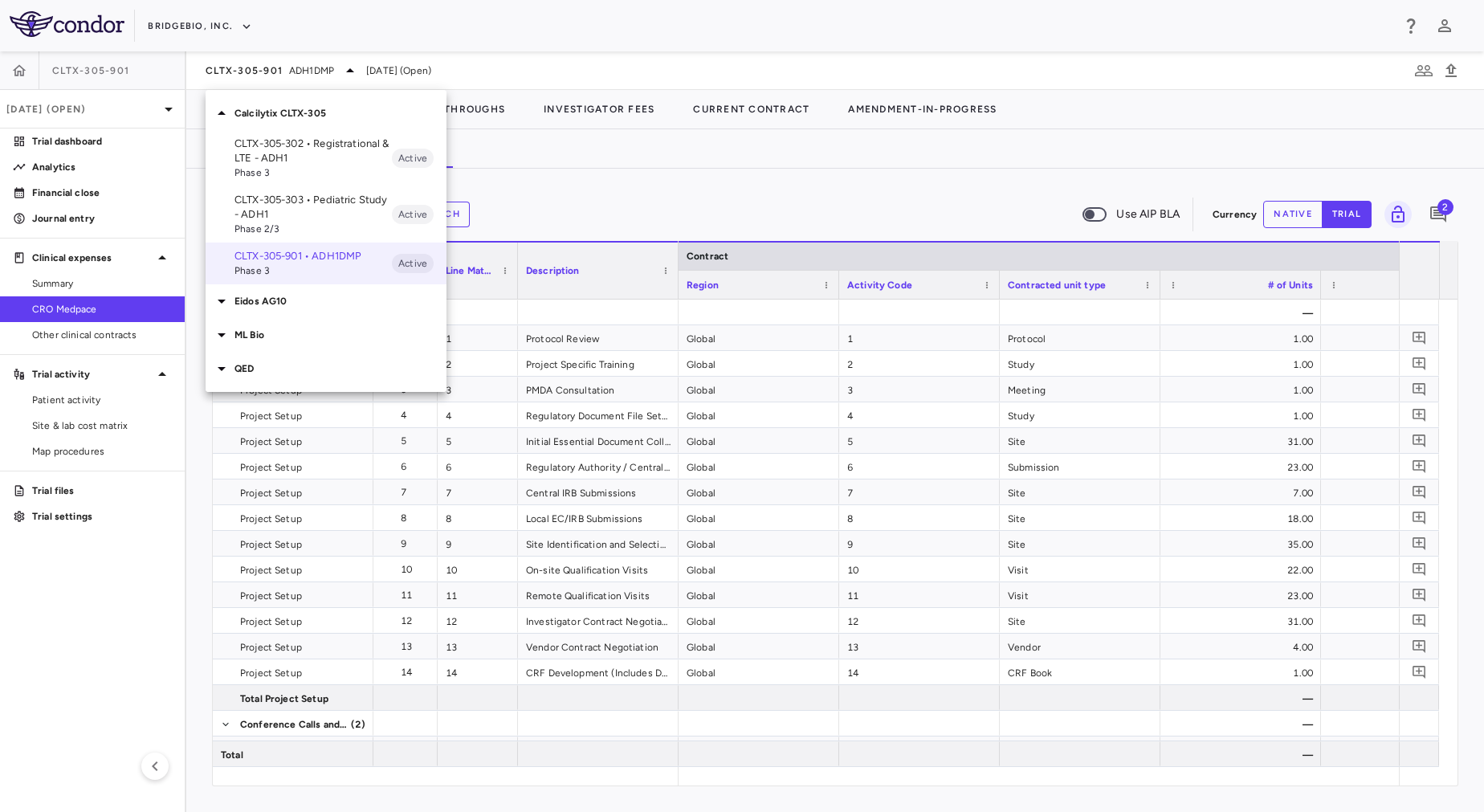
click at [345, 157] on p "CLTX-305-302 • Registrational & LTE - ADH1" at bounding box center [313, 151] width 157 height 29
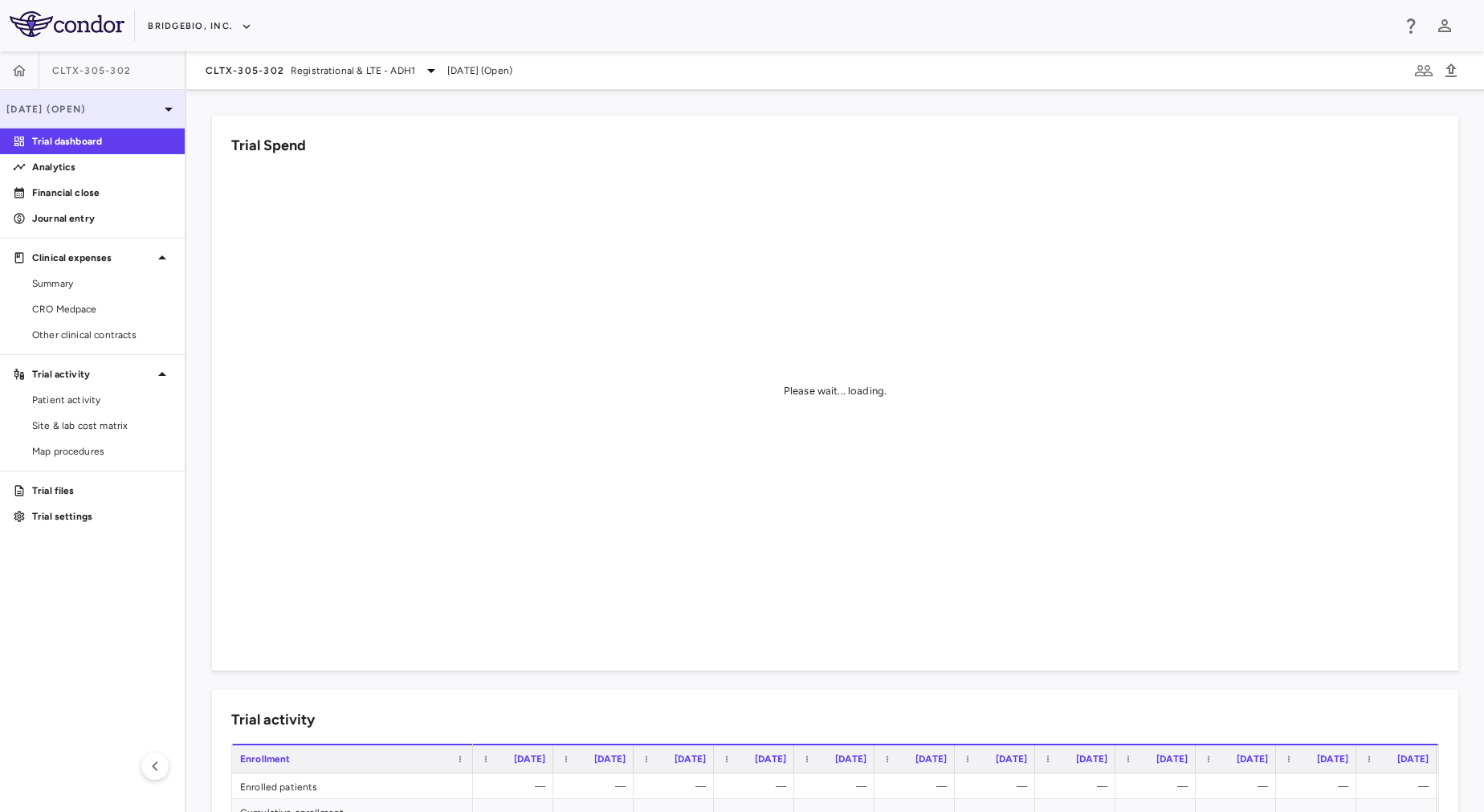
click at [138, 109] on p "[DATE] (Open)" at bounding box center [83, 109] width 152 height 14
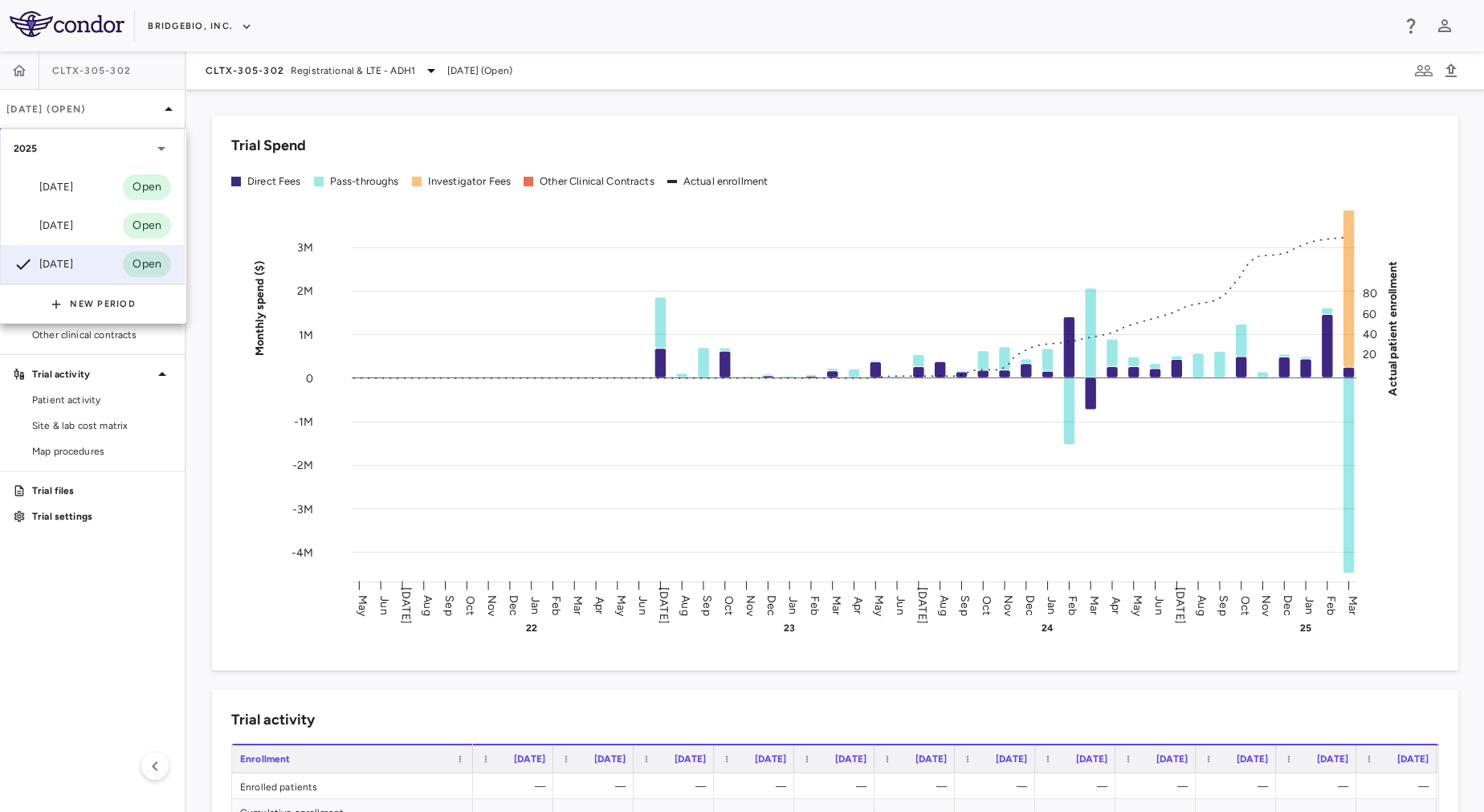
click at [220, 211] on div at bounding box center [742, 406] width 1484 height 812
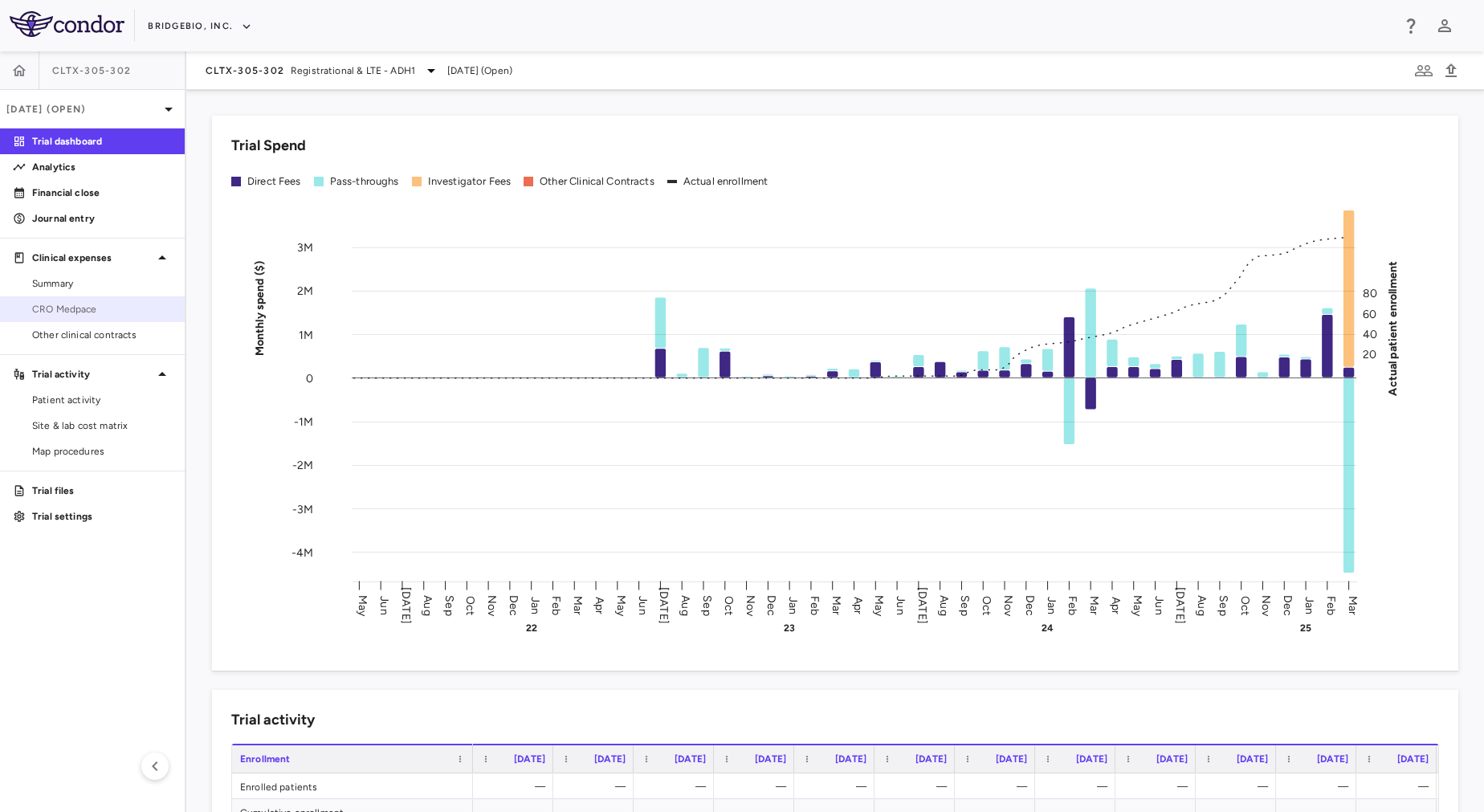
click at [95, 307] on span "CRO Medpace" at bounding box center [102, 308] width 140 height 14
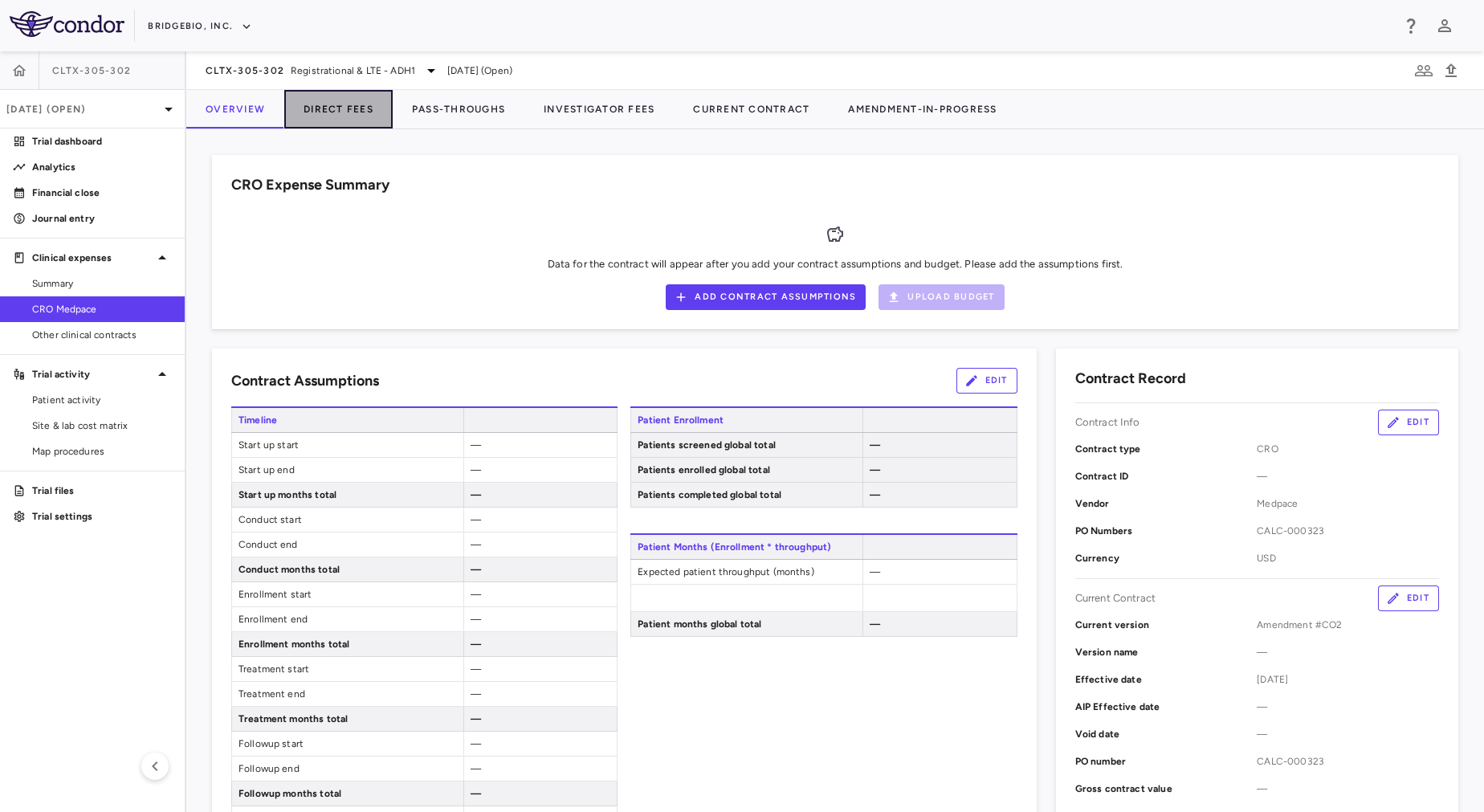
click at [336, 113] on button "Direct Fees" at bounding box center [338, 109] width 109 height 39
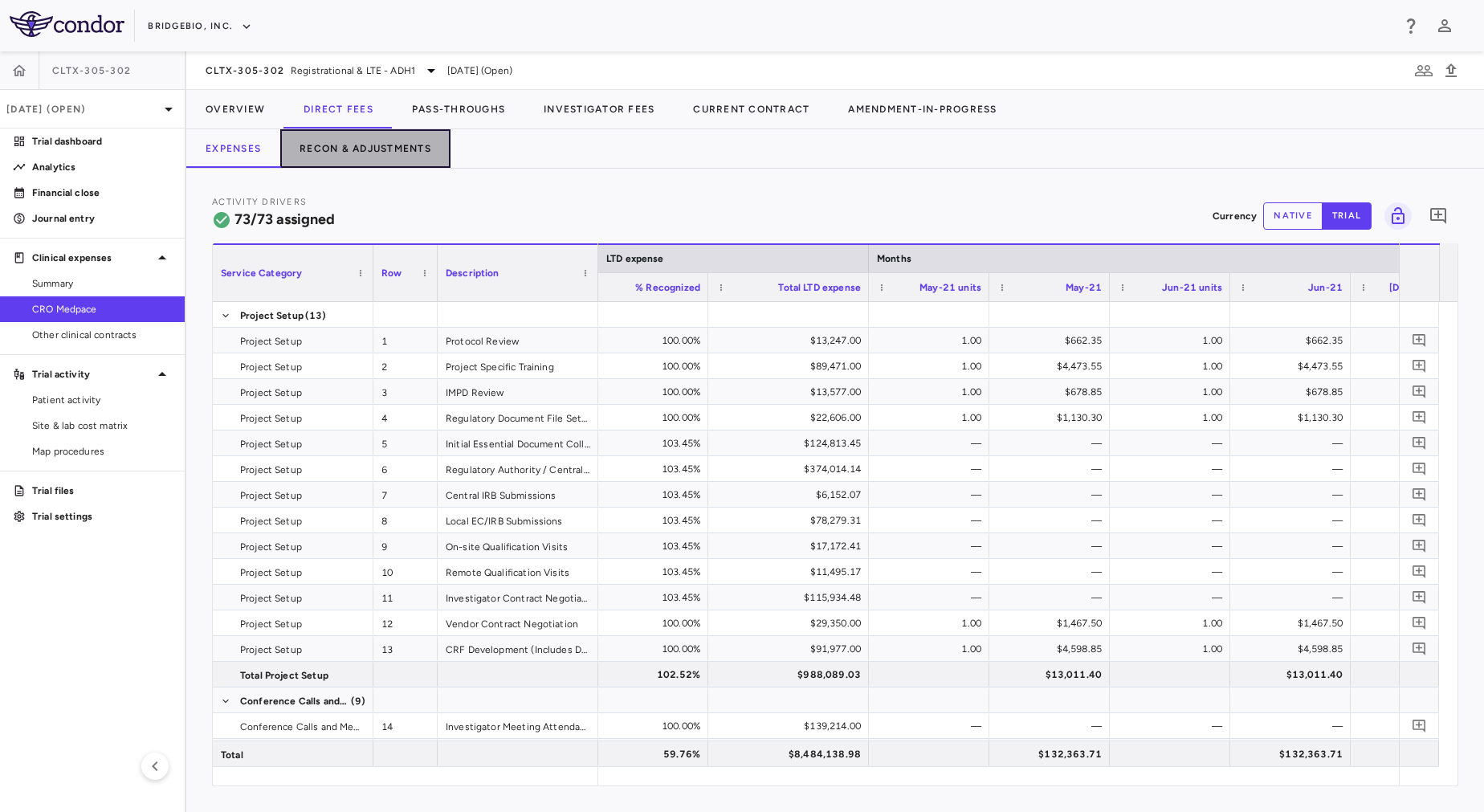
click at [367, 166] on button "Recon & Adjustments" at bounding box center [365, 148] width 170 height 39
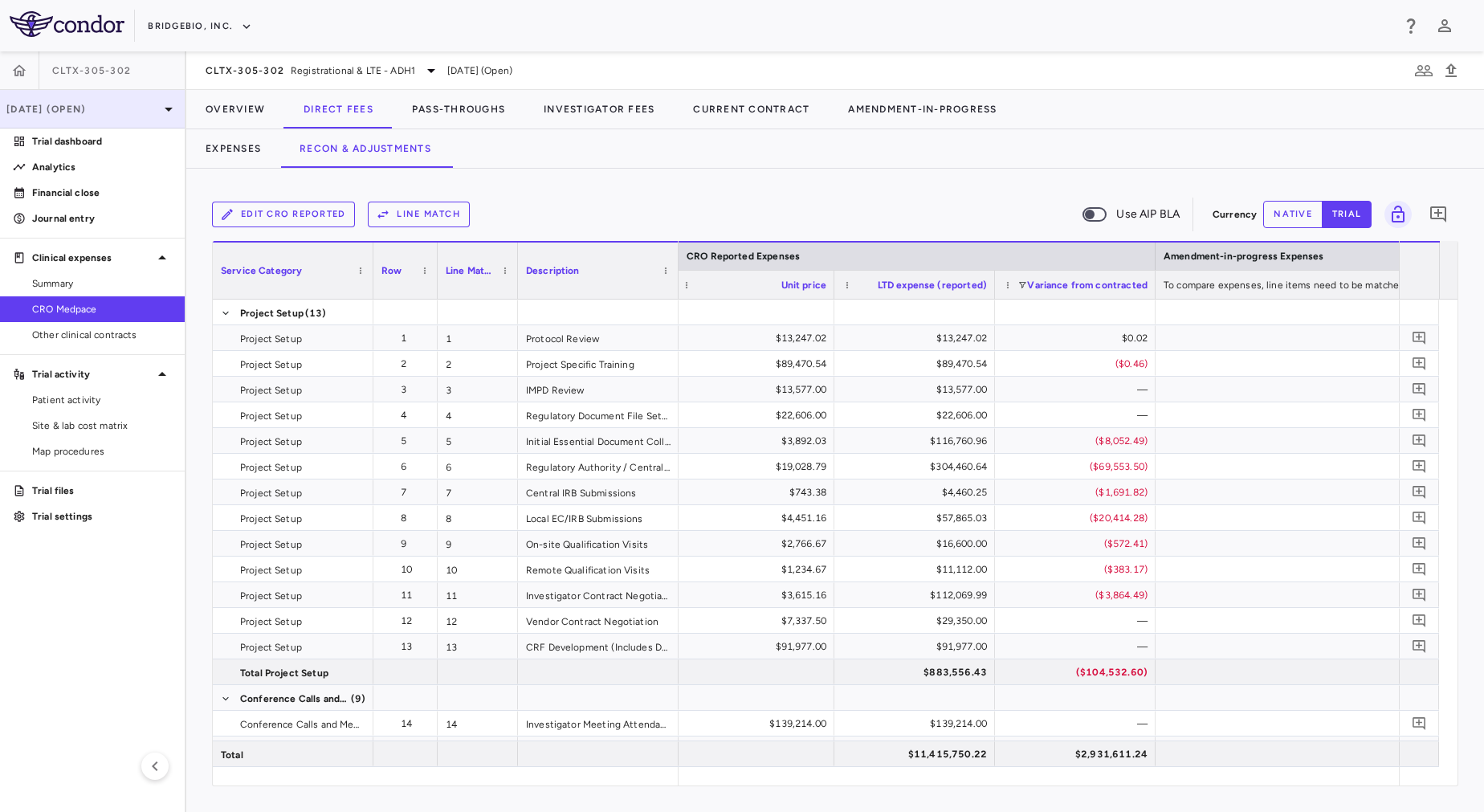
click at [152, 104] on p "[DATE] (Open)" at bounding box center [83, 109] width 152 height 14
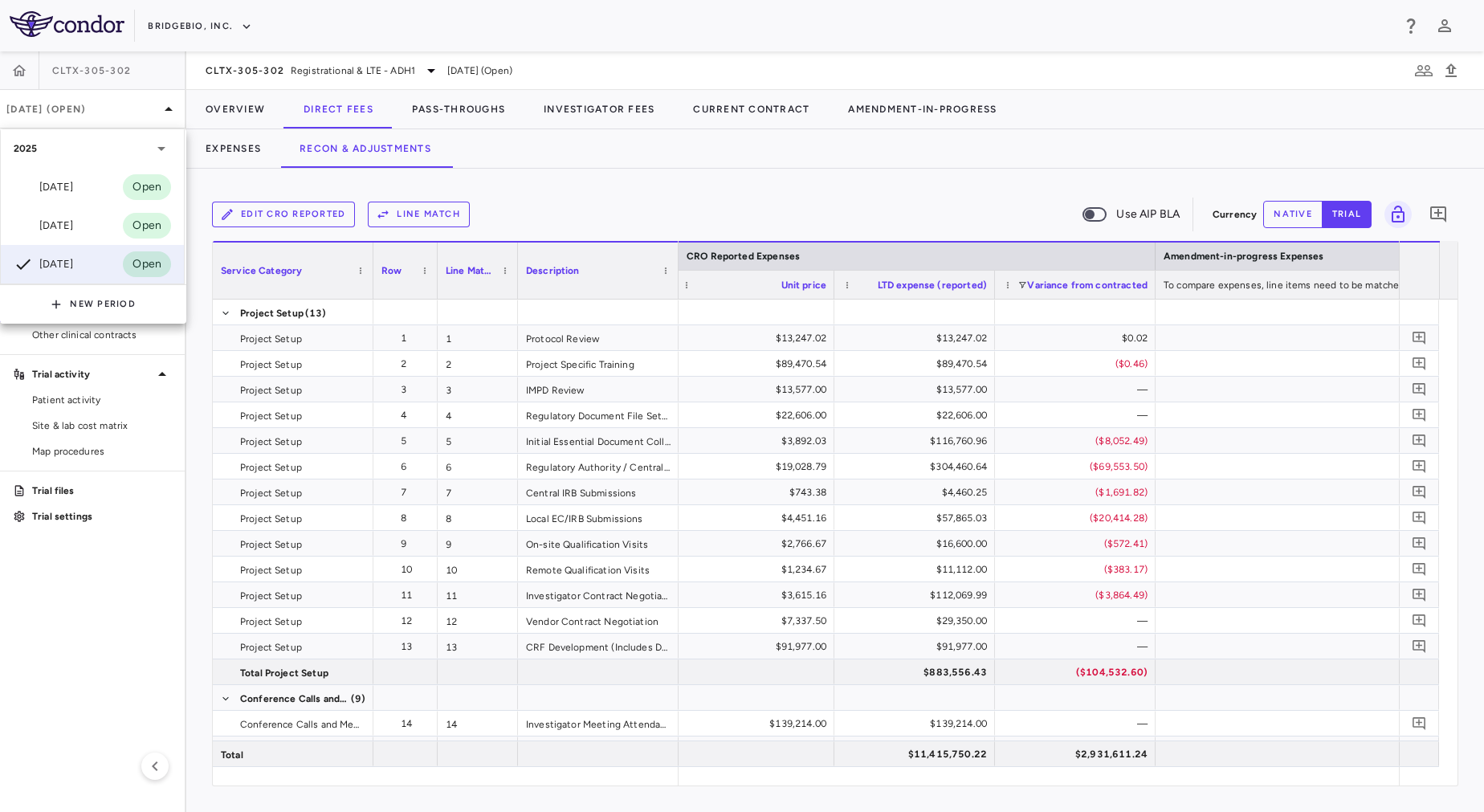
click at [666, 167] on div at bounding box center [742, 406] width 1484 height 812
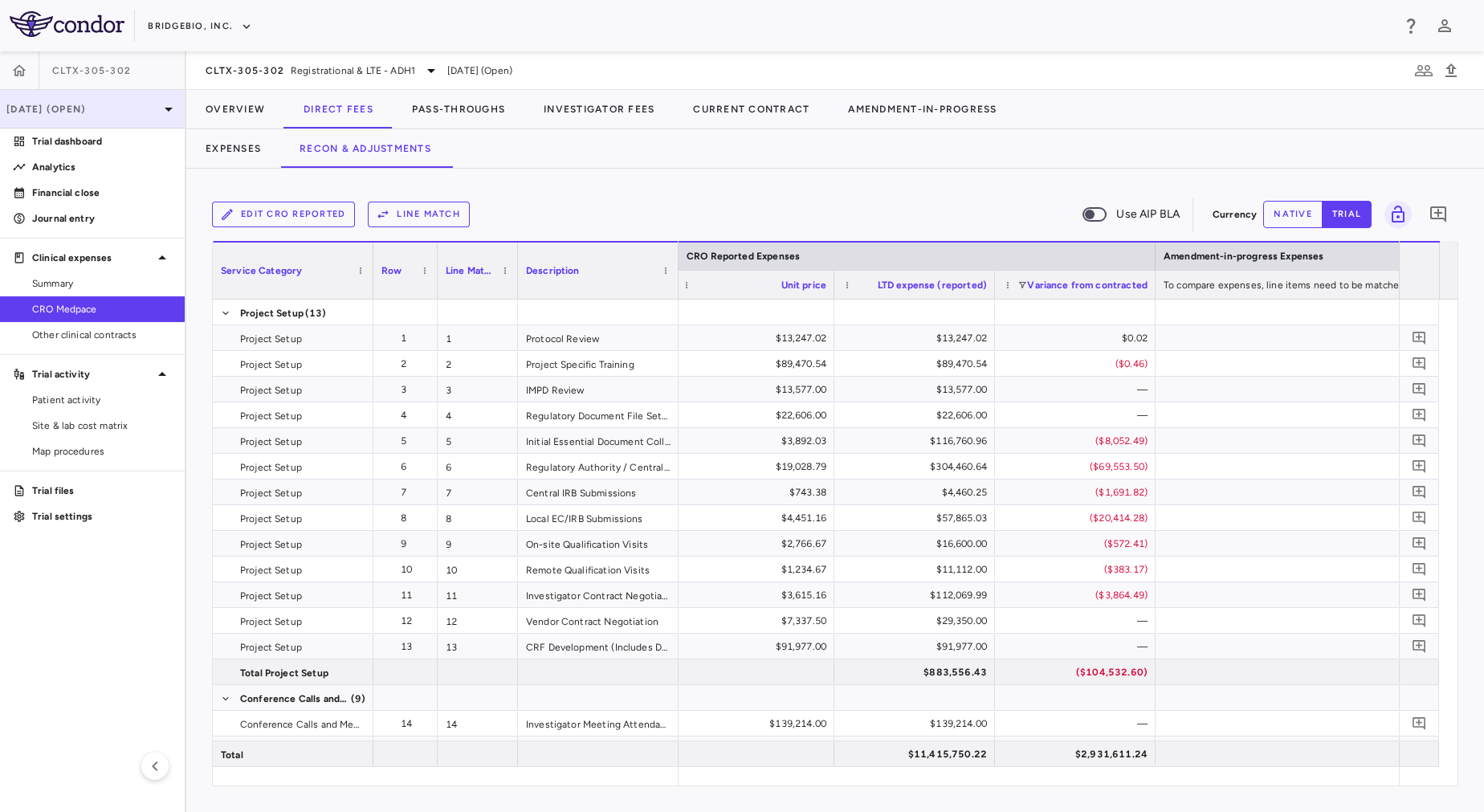
click at [99, 112] on p "[DATE] (Open)" at bounding box center [83, 109] width 152 height 14
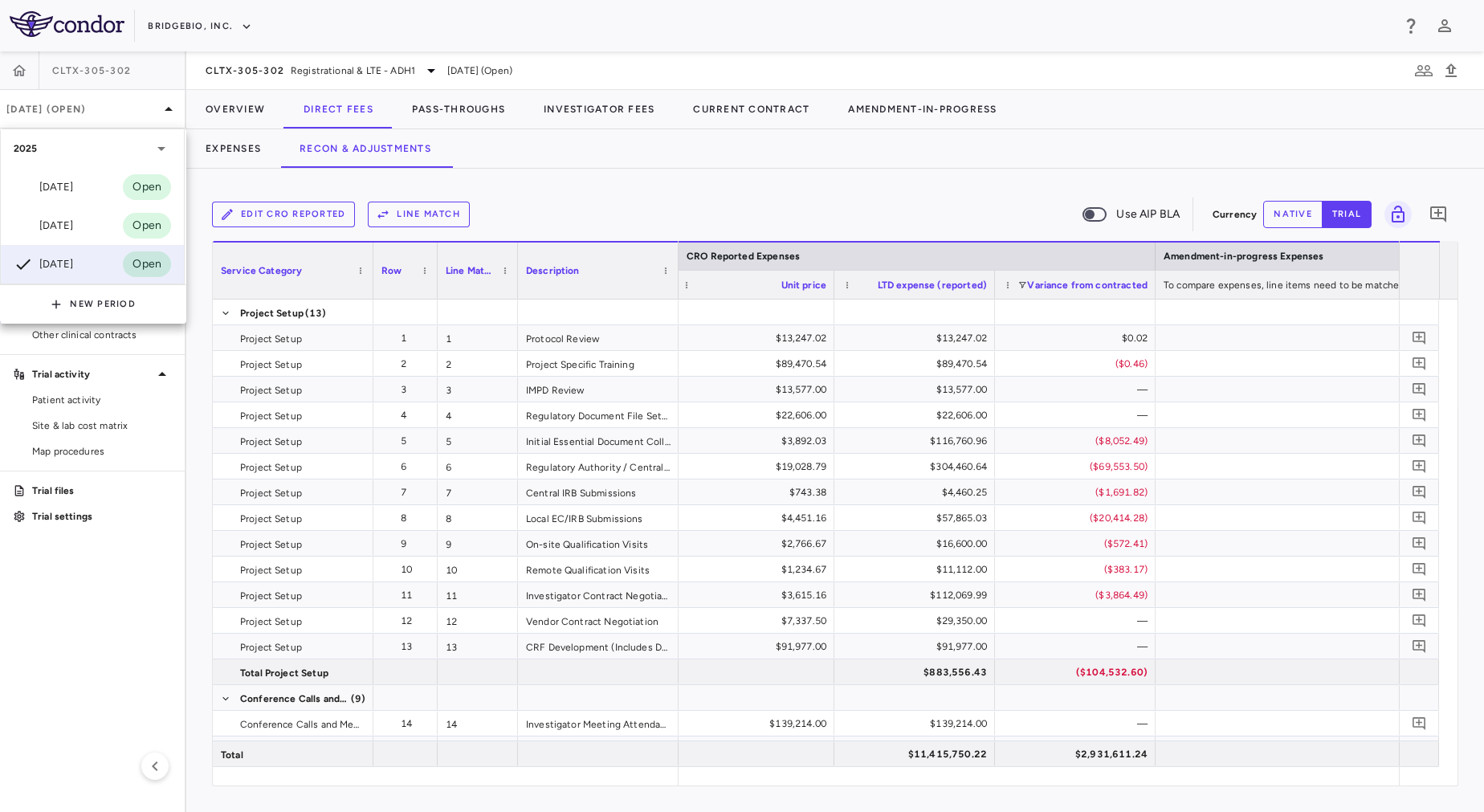
click at [681, 186] on div at bounding box center [742, 406] width 1484 height 812
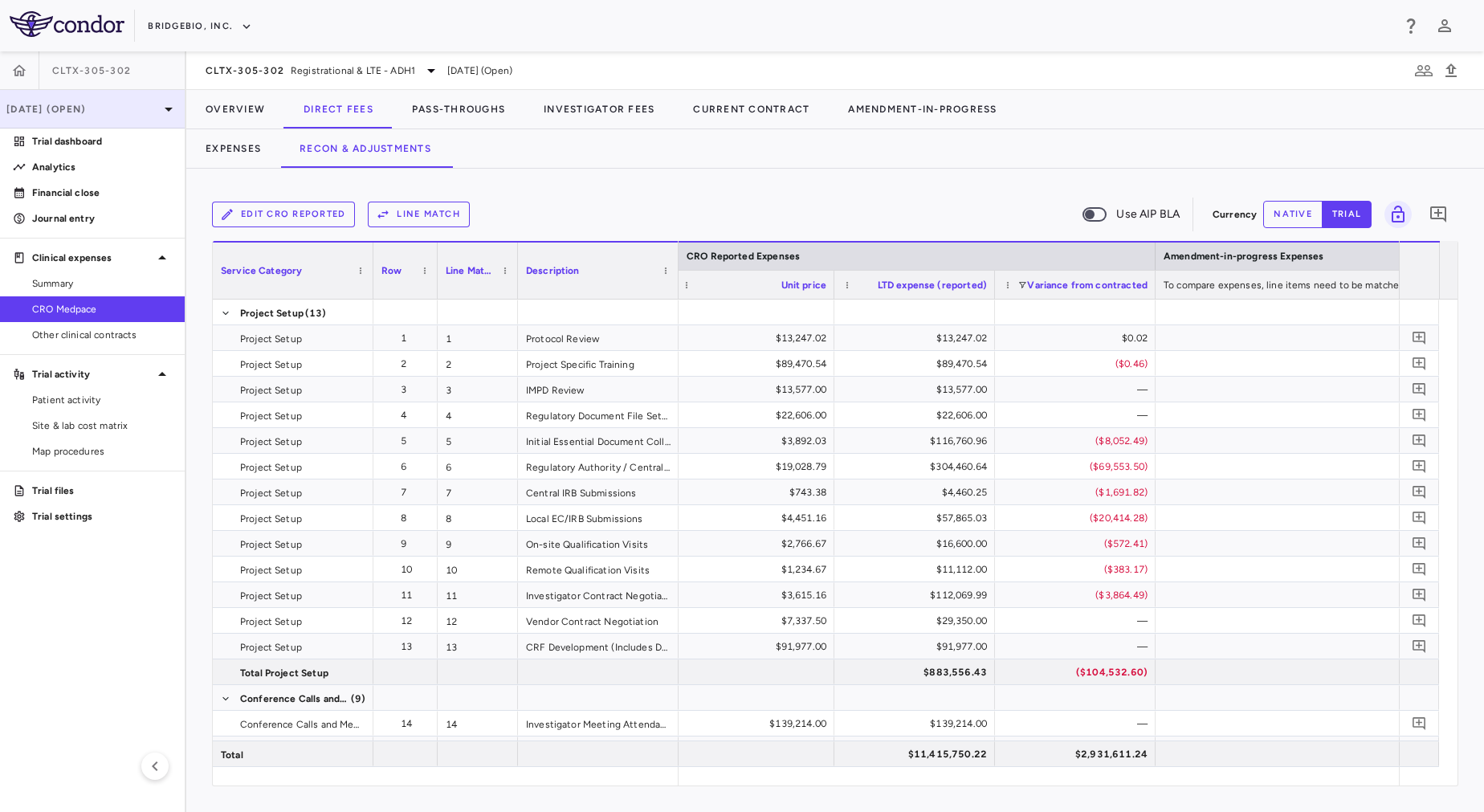
click at [137, 100] on div "[DATE] (Open)" at bounding box center [92, 109] width 185 height 39
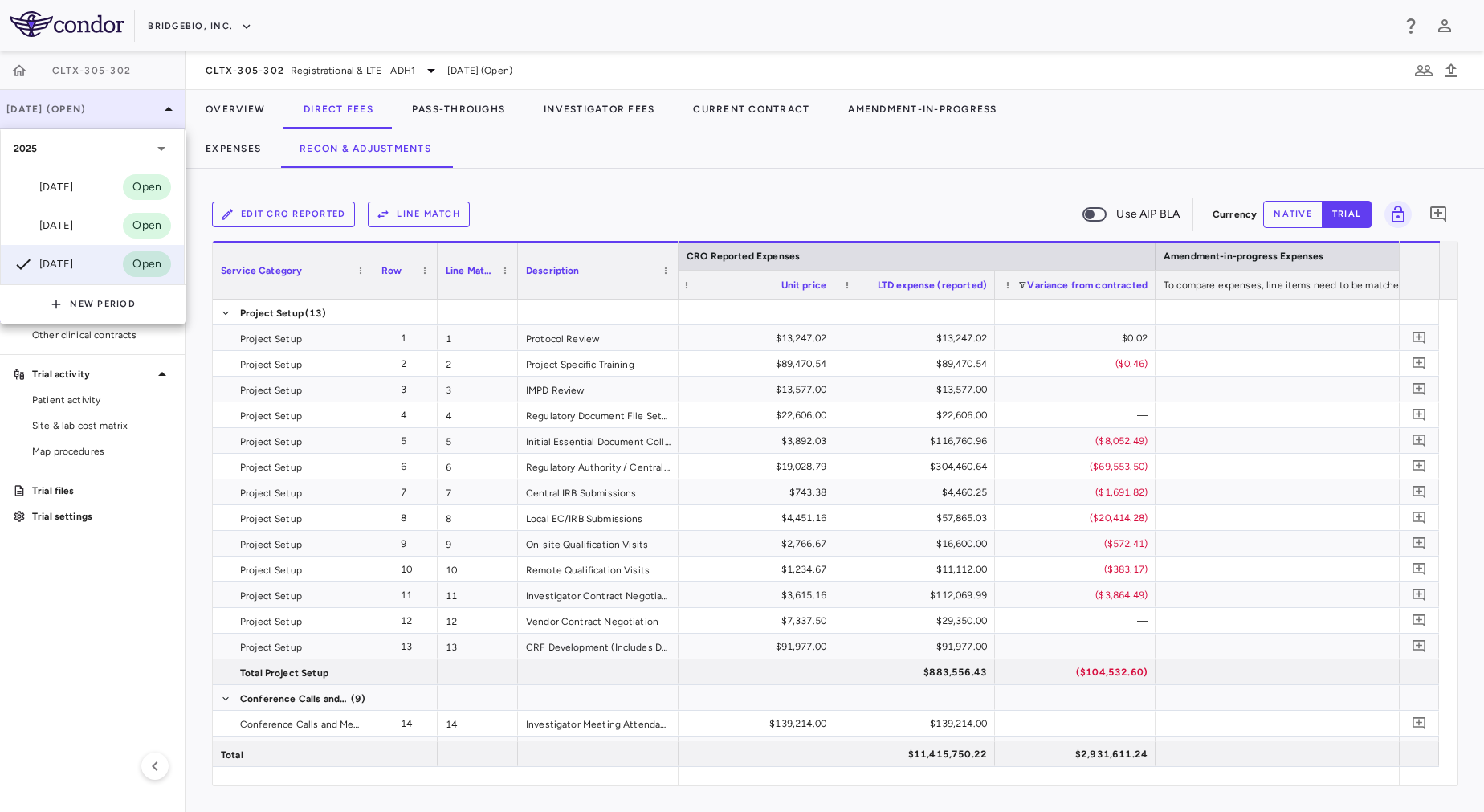
click at [137, 100] on div at bounding box center [742, 406] width 1484 height 812
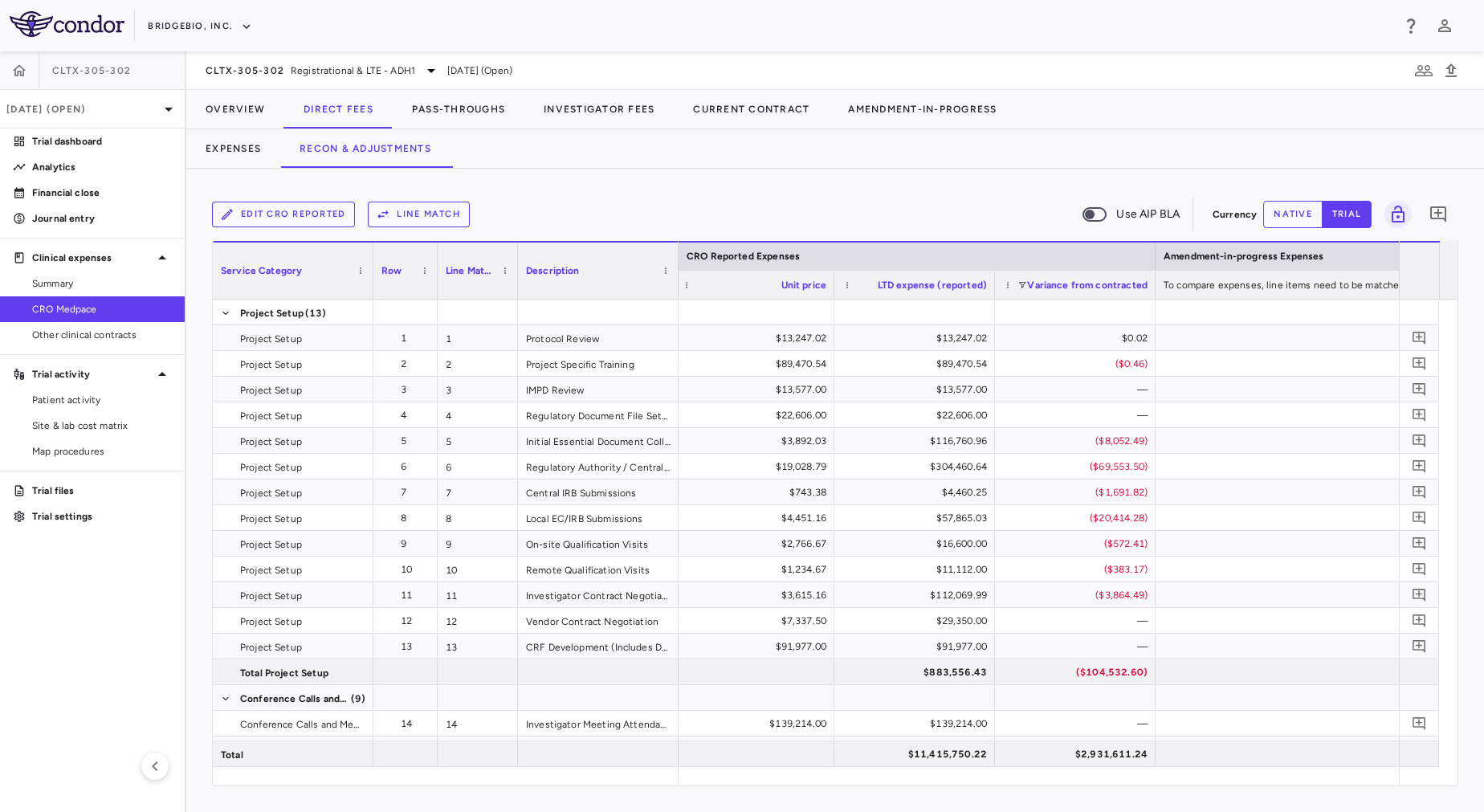
click at [553, 186] on div "Edit CRO reported Line Match Use AIP BLA Currency native trial 0 Service Catego…" at bounding box center [835, 491] width 1298 height 643
click at [456, 99] on button "Pass-Throughs" at bounding box center [458, 109] width 132 height 39
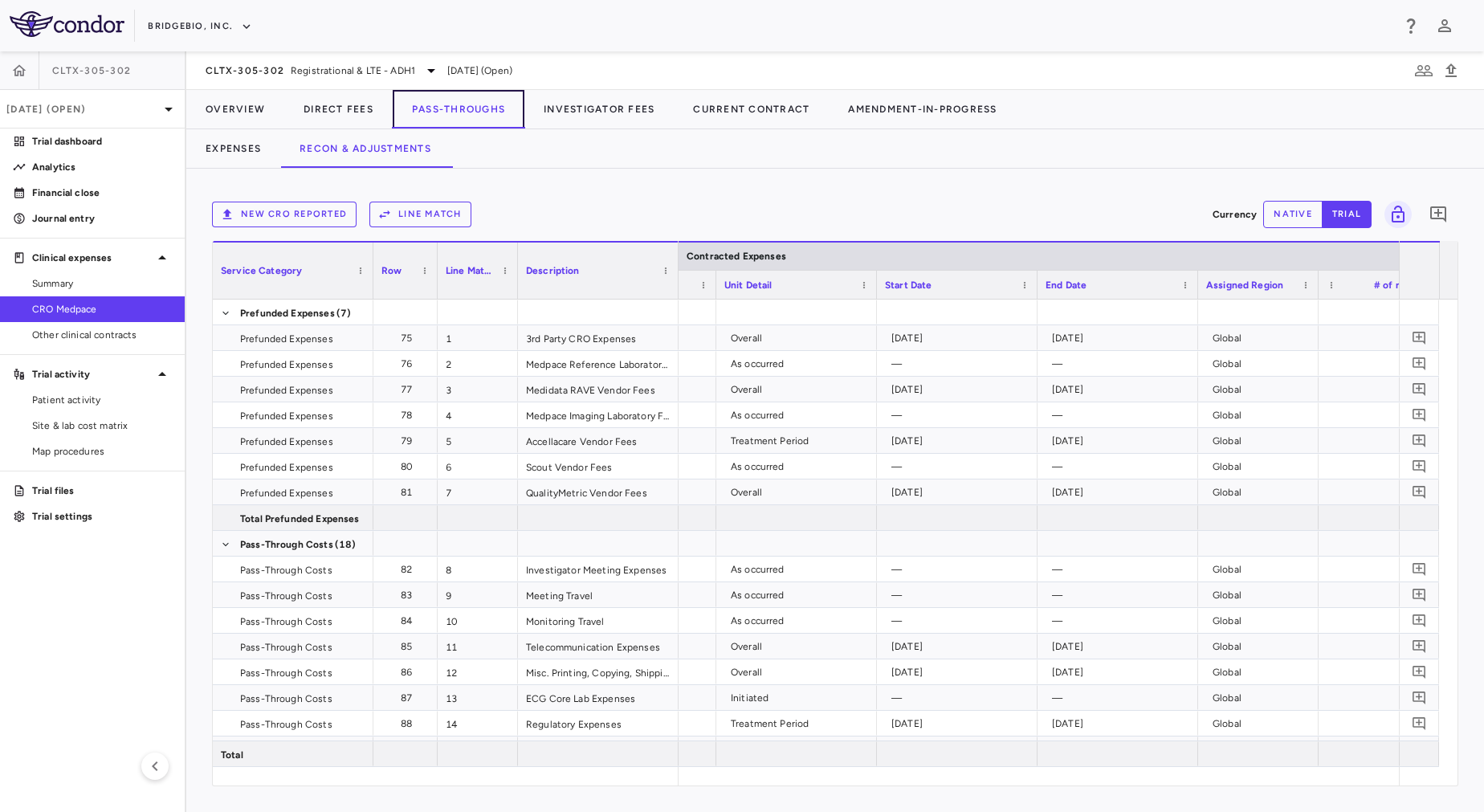
scroll to position [0, 1366]
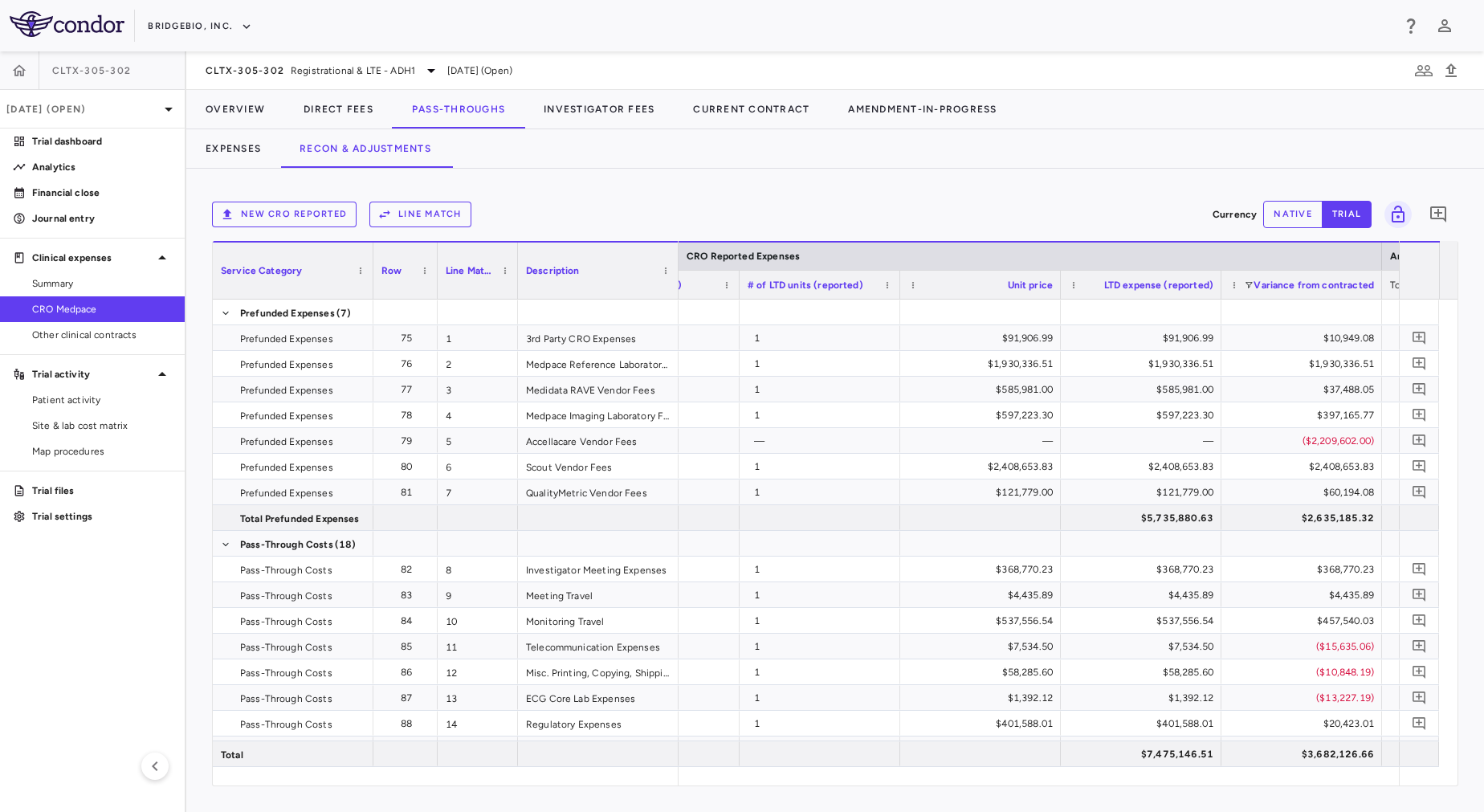
drag, startPoint x: 227, startPoint y: 27, endPoint x: 752, endPoint y: 220, distance: 559.4
click at [752, 220] on div "New CRO reported Line Match" at bounding box center [709, 214] width 994 height 26
click at [389, 69] on span "Registrational & LTE - ADH1" at bounding box center [353, 70] width 124 height 14
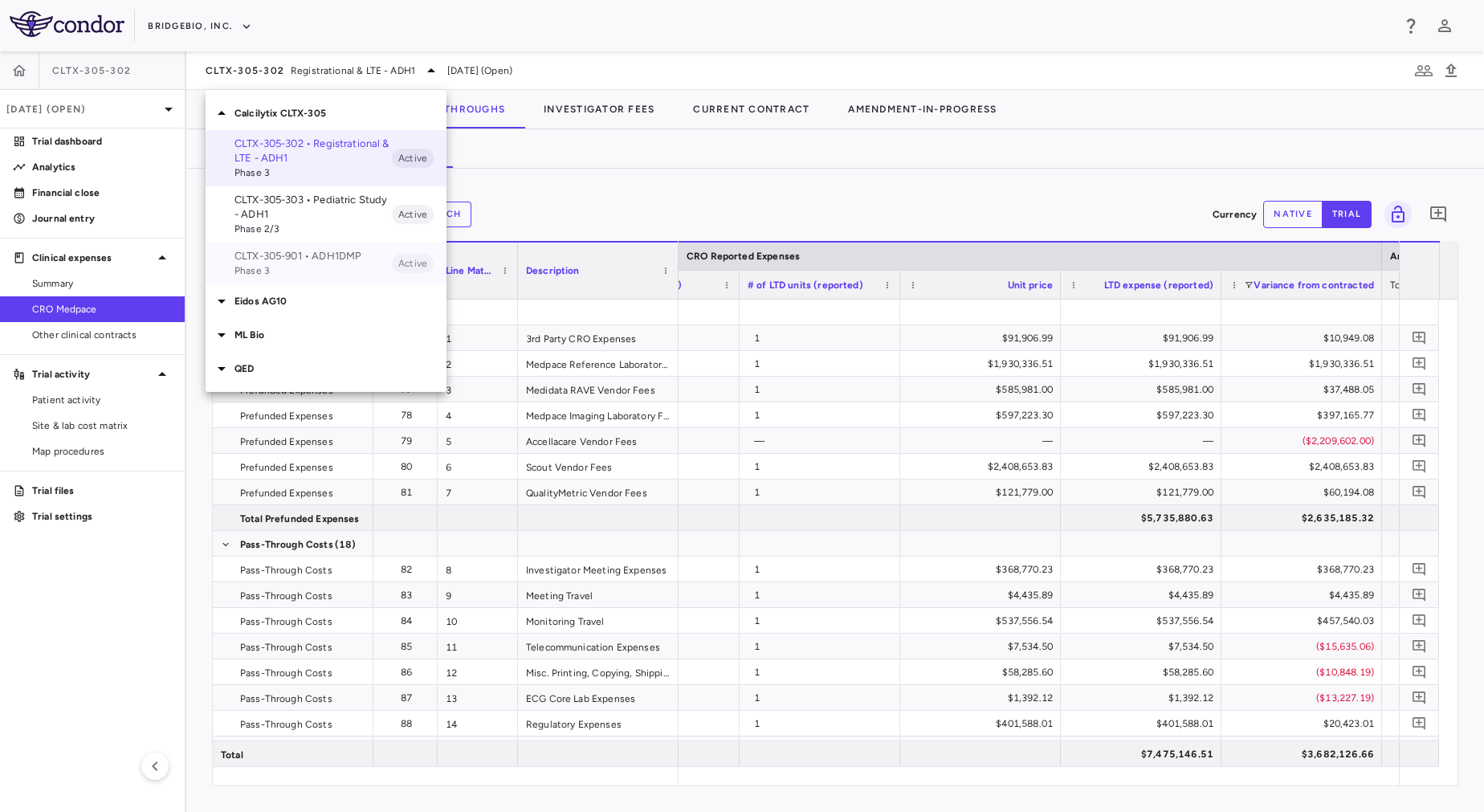
click at [388, 261] on p "CLTX-305-901 • ADH1DMP" at bounding box center [313, 255] width 157 height 14
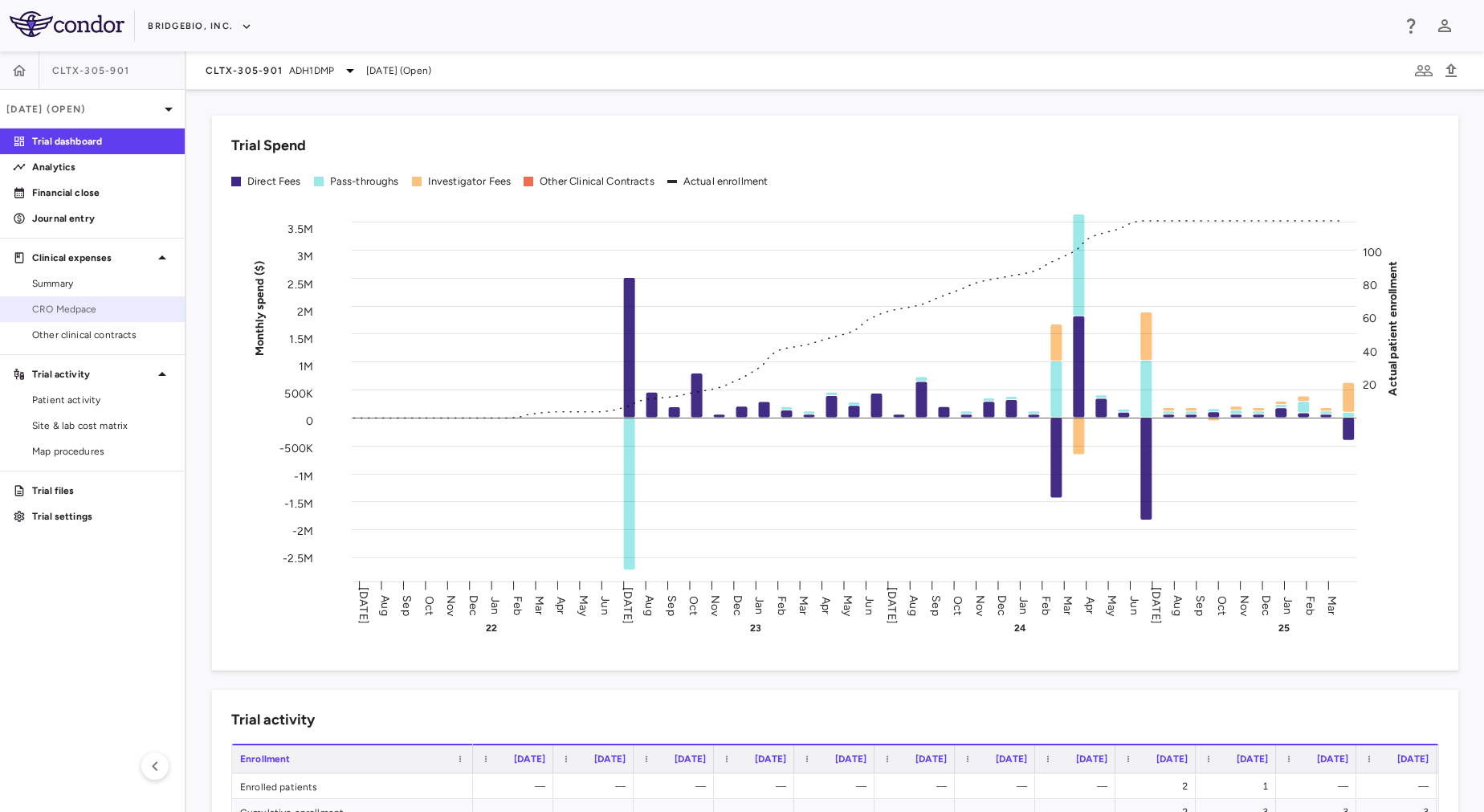
click at [127, 313] on span "CRO Medpace" at bounding box center [102, 308] width 140 height 14
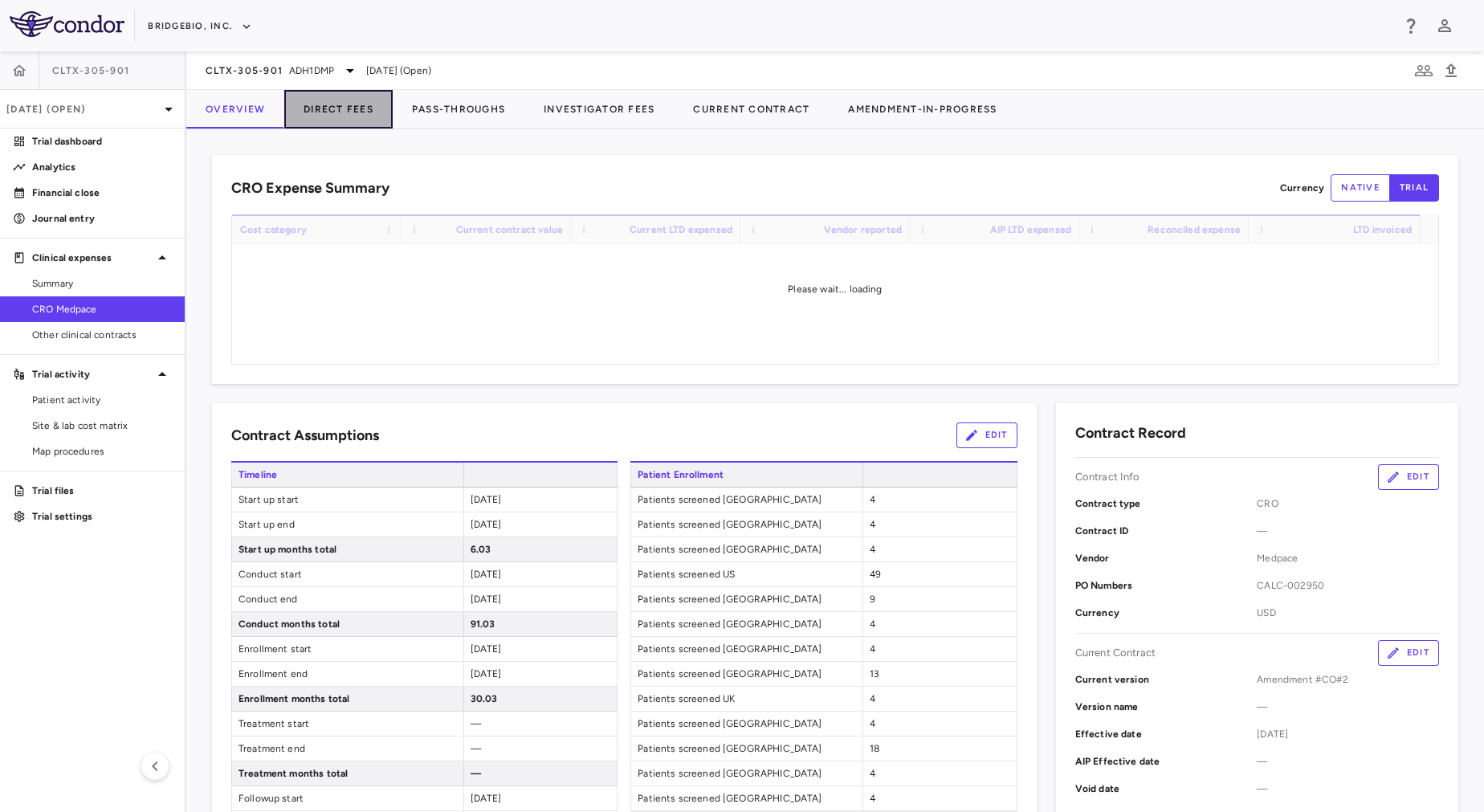
click at [350, 109] on button "Direct Fees" at bounding box center [338, 109] width 109 height 39
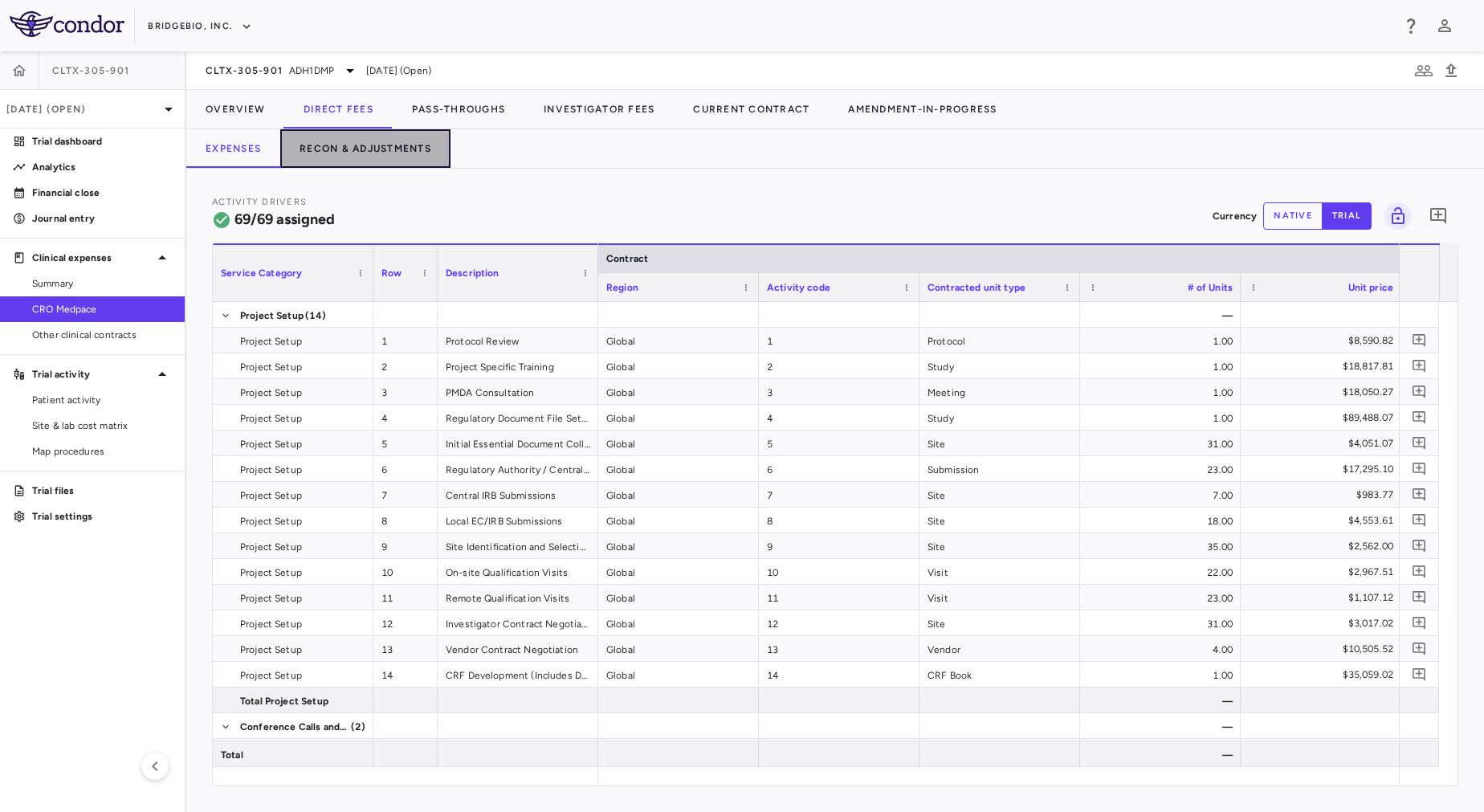
click at [373, 158] on button "Recon & Adjustments" at bounding box center [365, 148] width 170 height 39
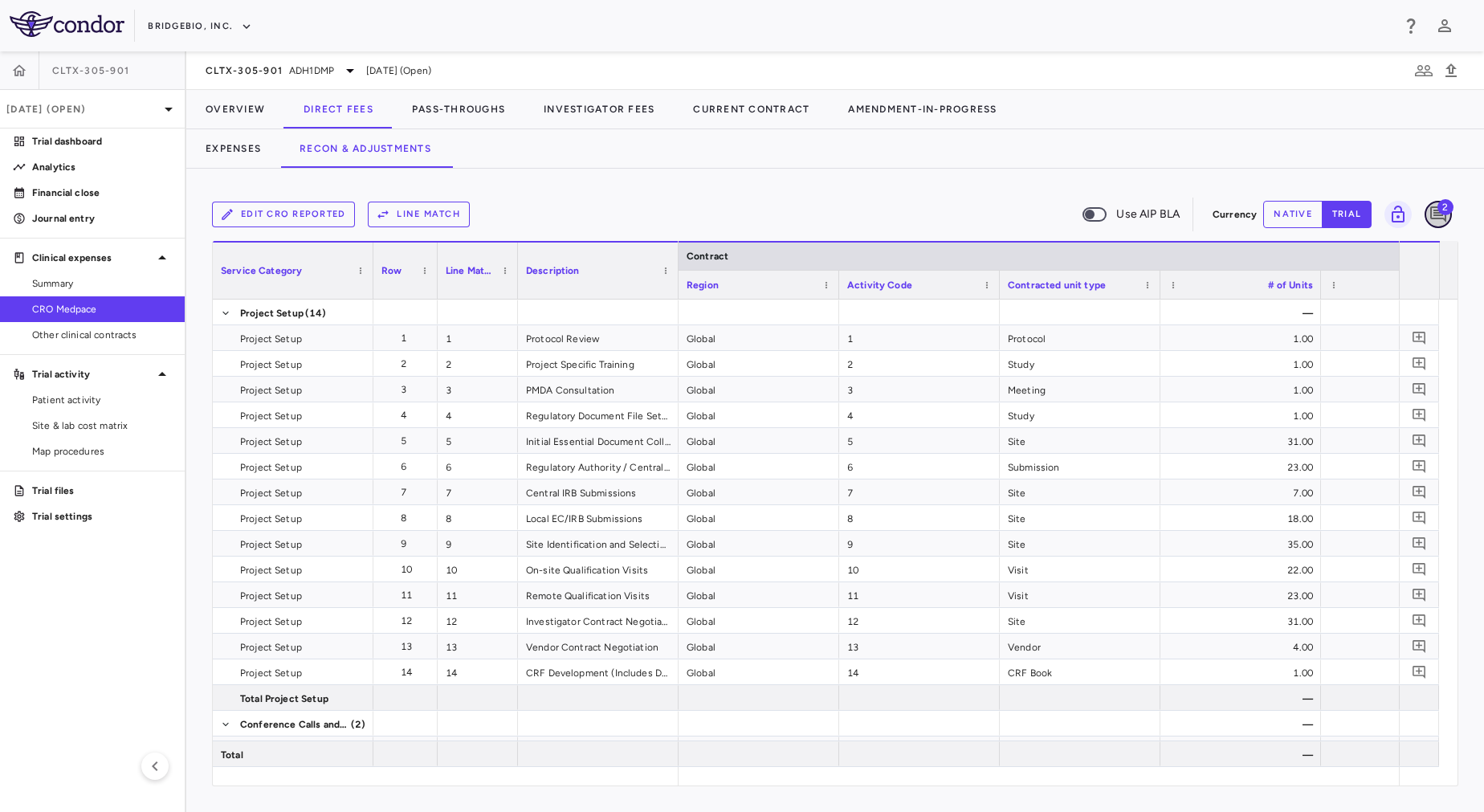
click at [1434, 214] on icon "Add comment" at bounding box center [1438, 214] width 16 height 16
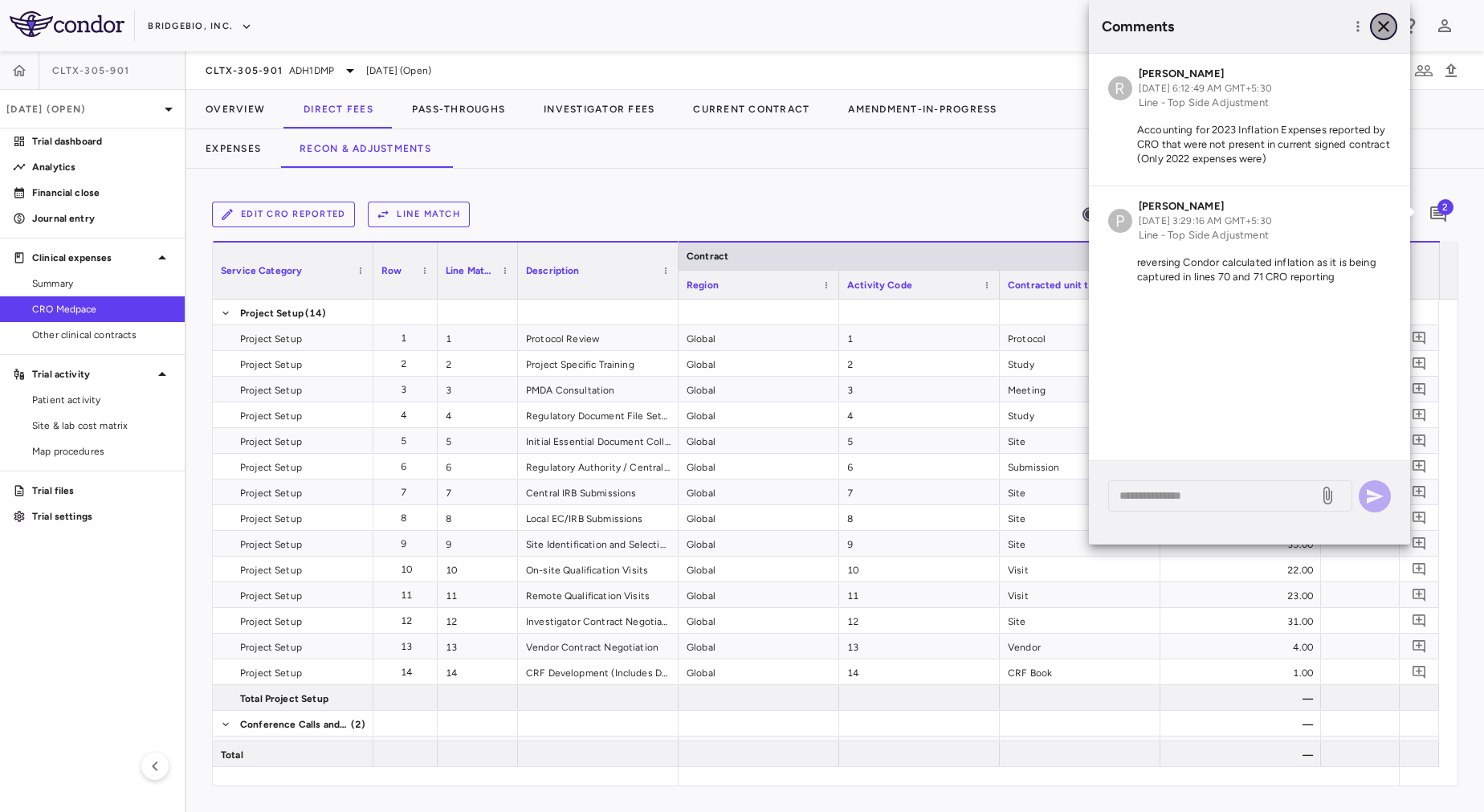
click at [1385, 27] on icon "button" at bounding box center [1384, 27] width 12 height 12
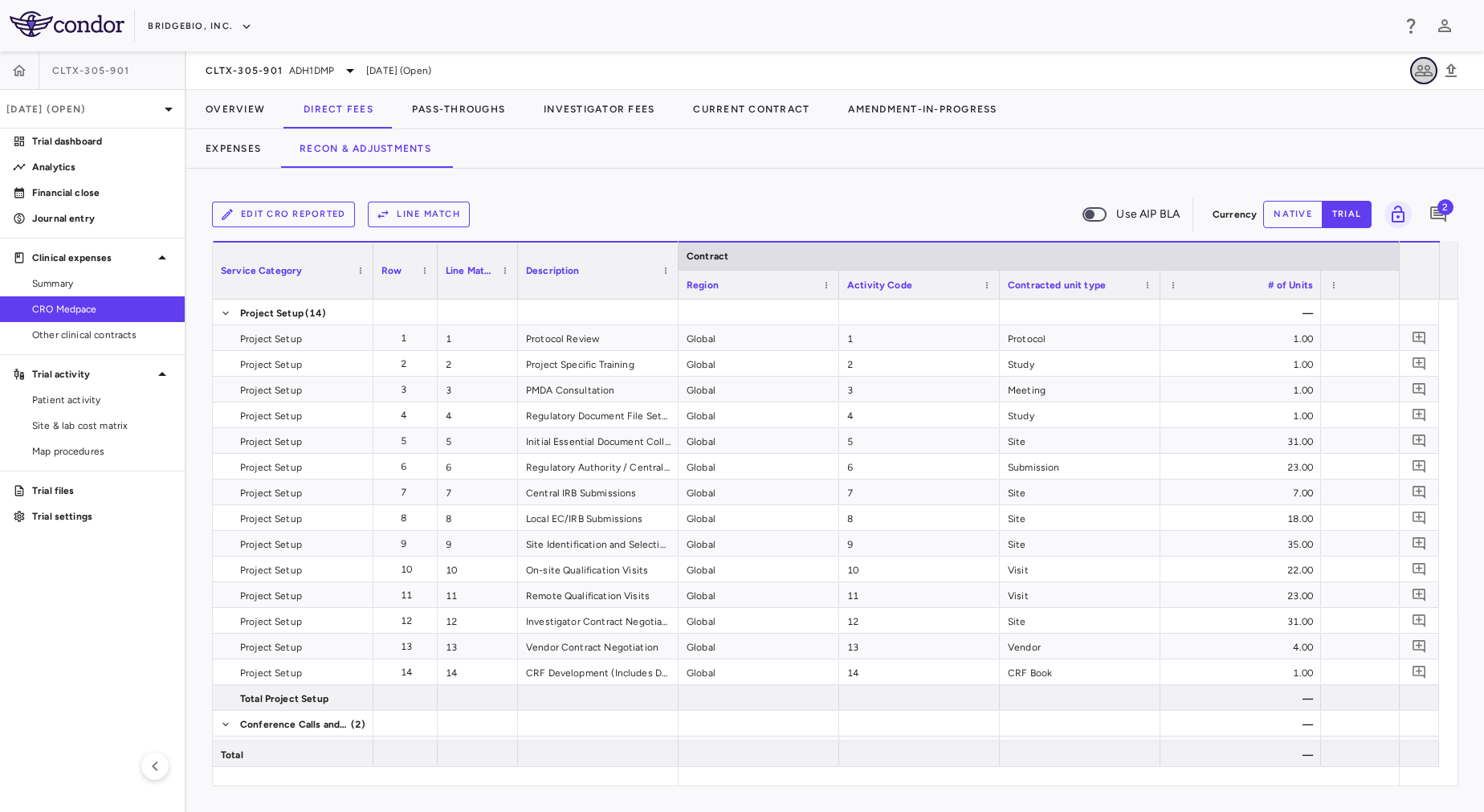
click at [1420, 70] on icon "button" at bounding box center [1424, 70] width 17 height 12
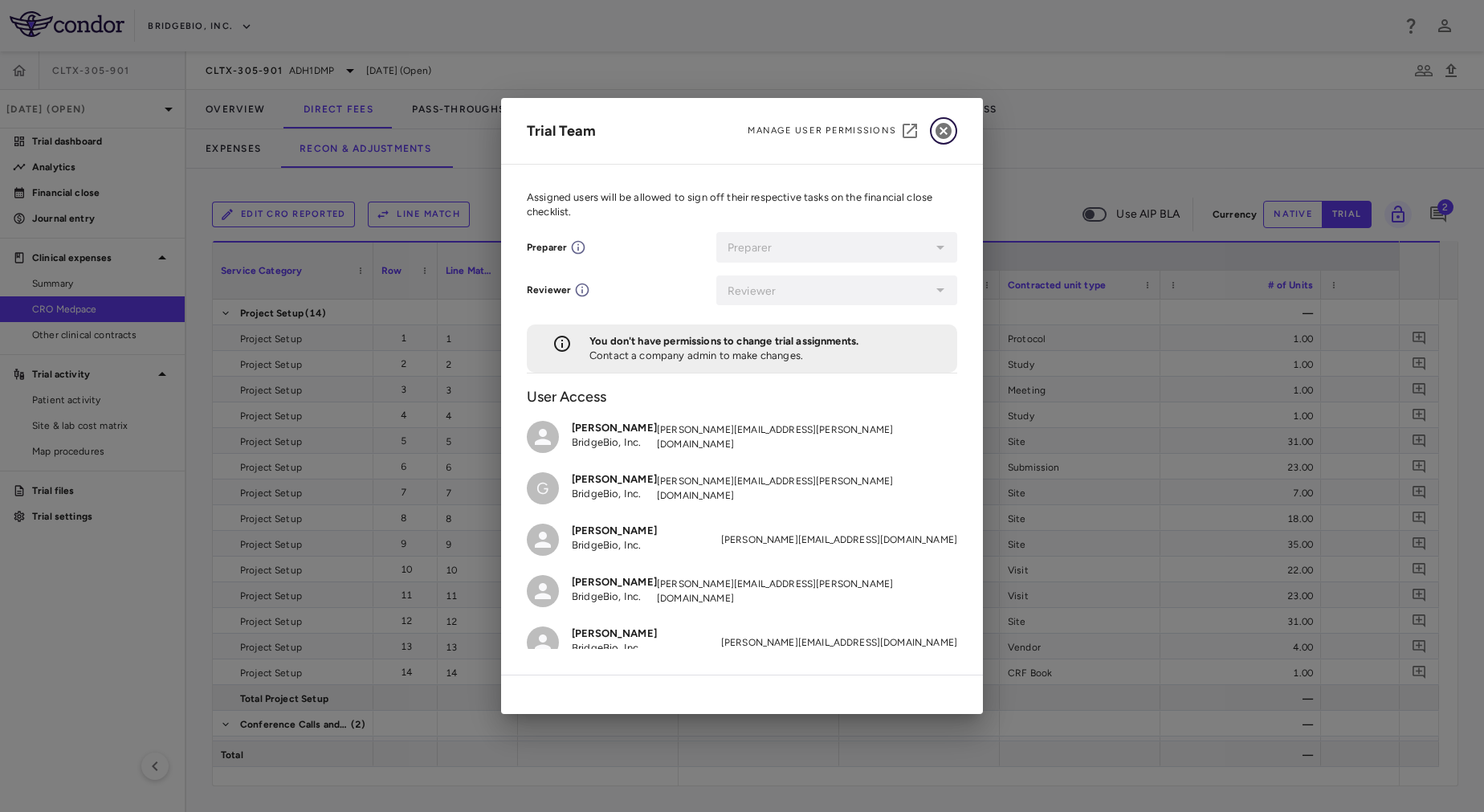
click at [945, 129] on icon "button" at bounding box center [943, 130] width 19 height 19
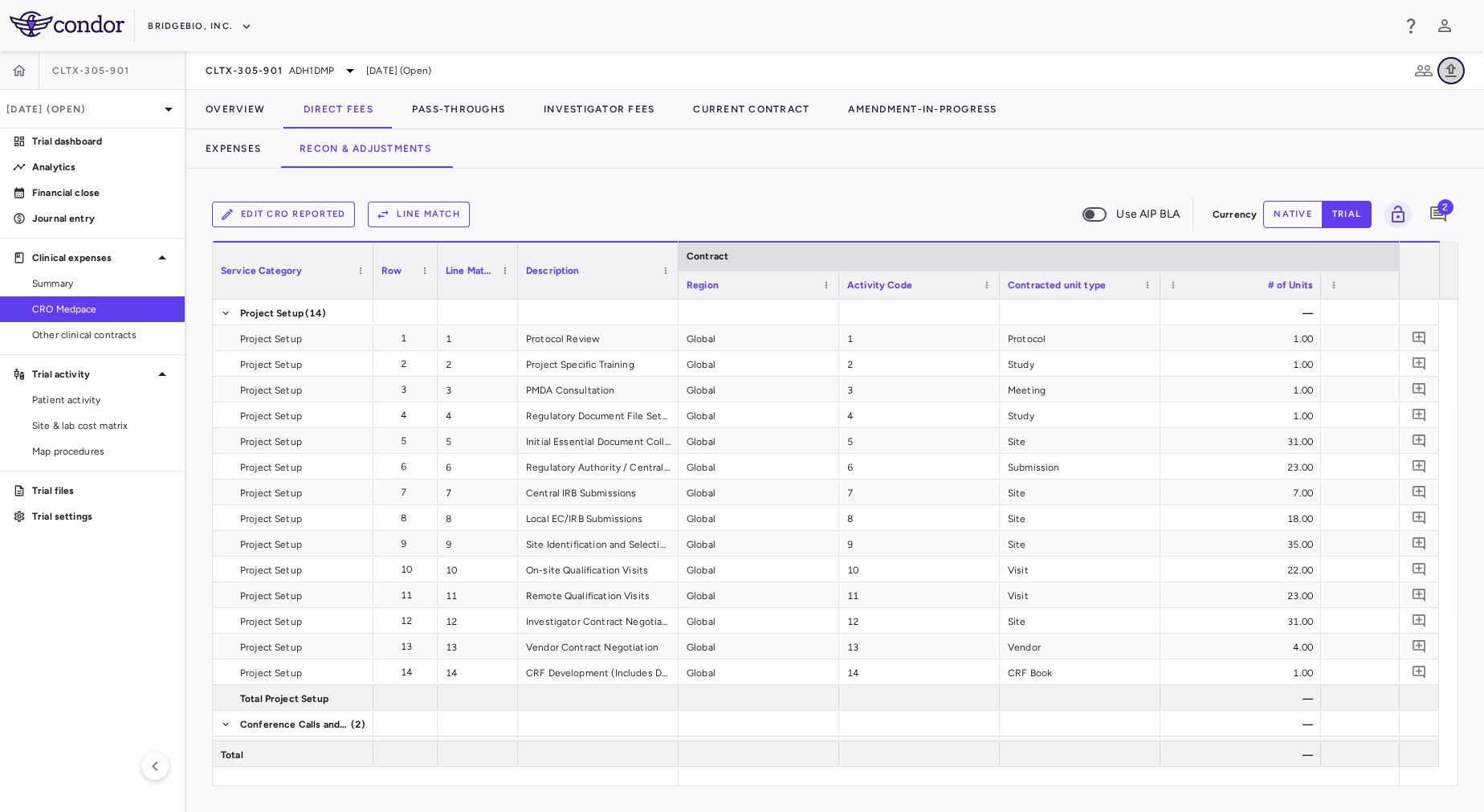
click at [1448, 75] on icon "button" at bounding box center [1451, 70] width 19 height 19
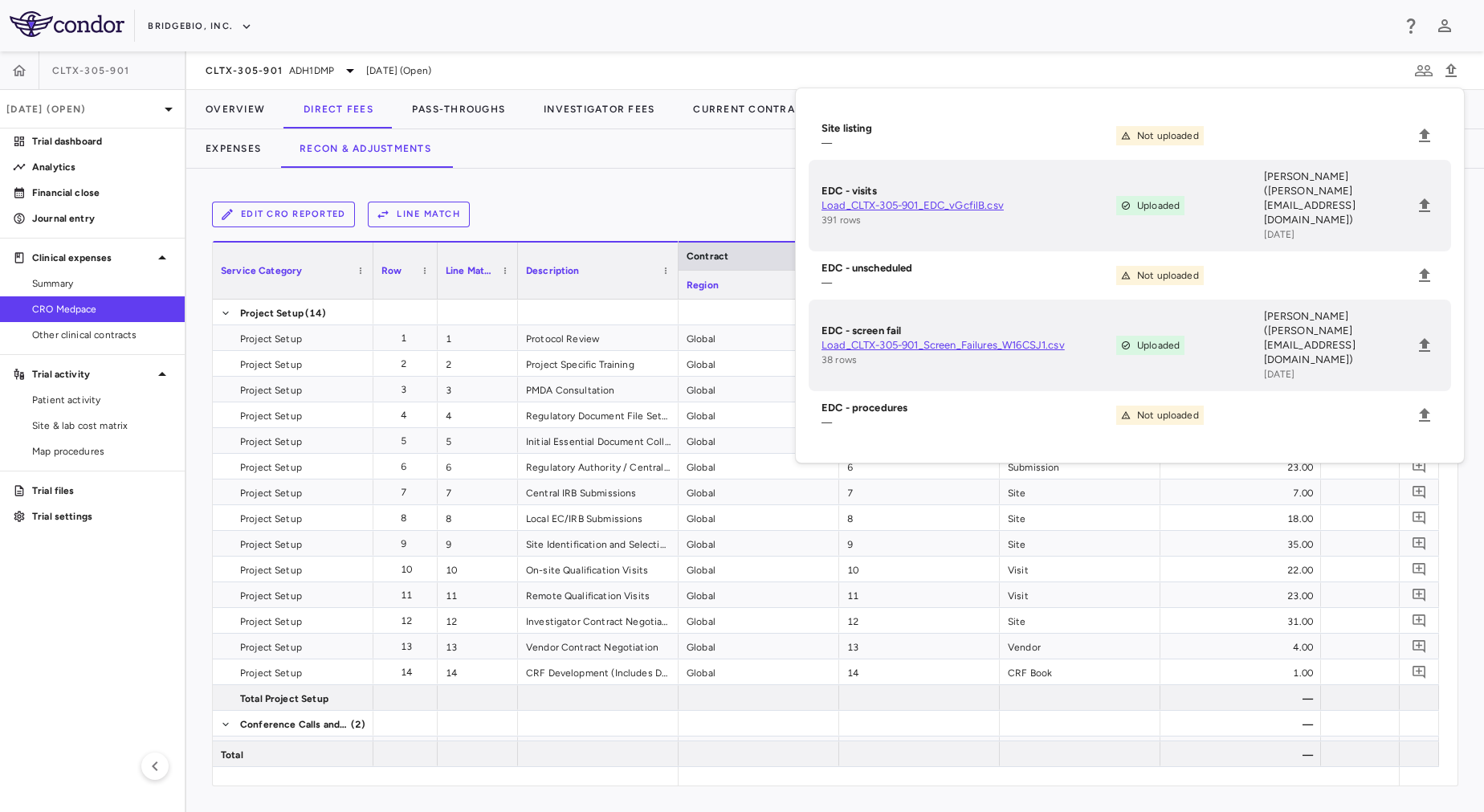
click at [650, 233] on div "Edit CRO reported Line Match Use AIP BLA Currency native trial 2" at bounding box center [835, 215] width 1246 height 40
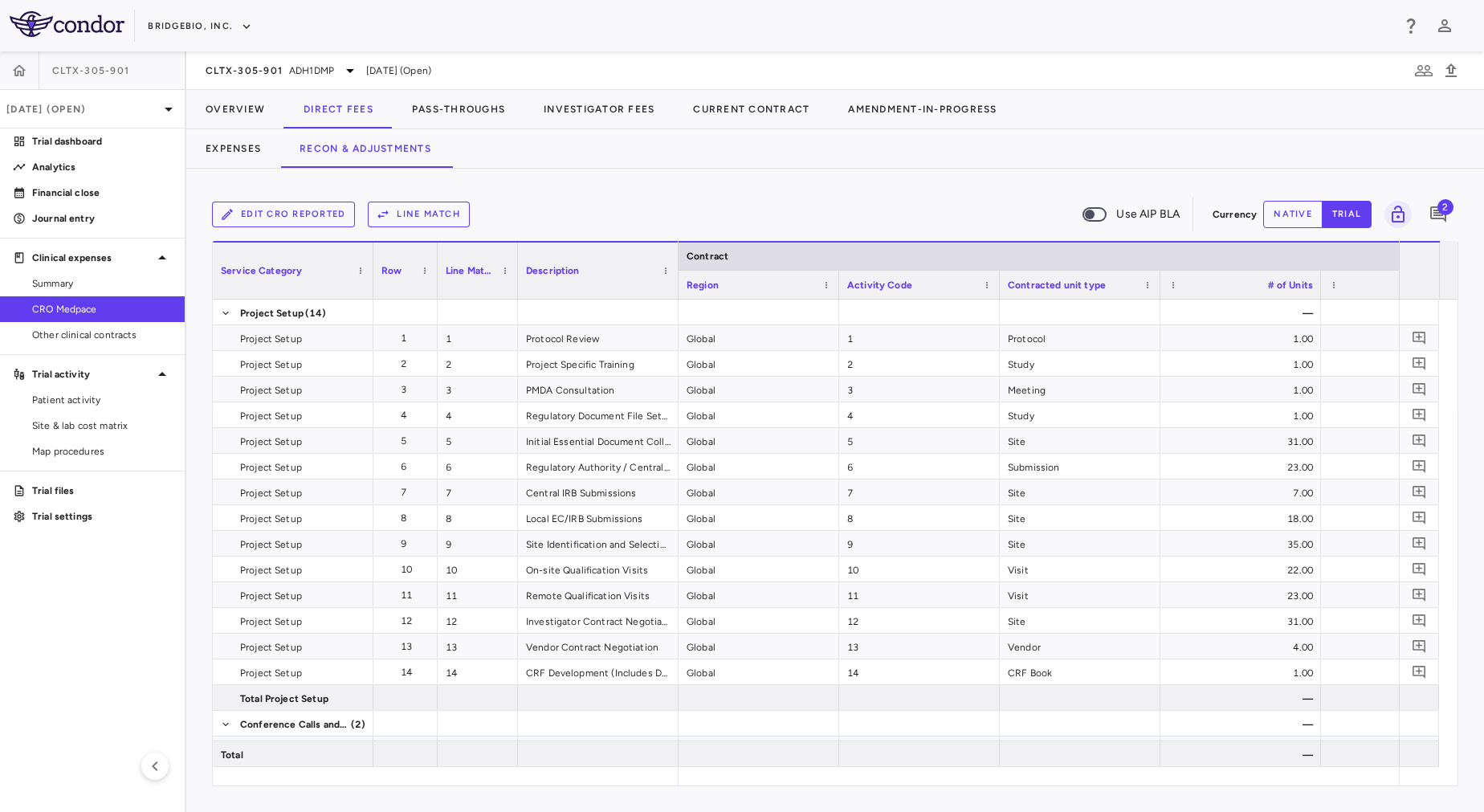
drag, startPoint x: 941, startPoint y: 781, endPoint x: 808, endPoint y: 793, distance: 133.5
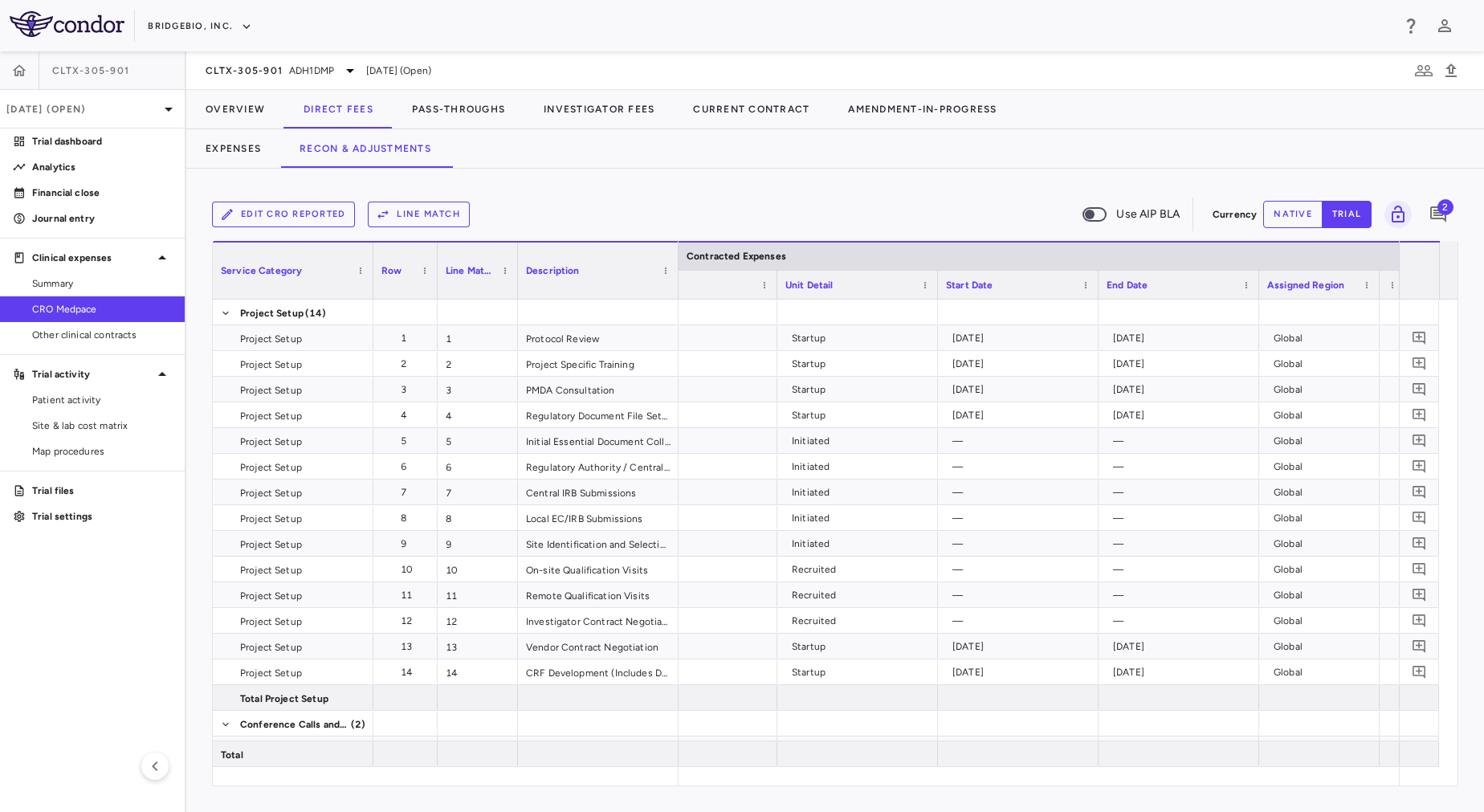
scroll to position [0, 1086]
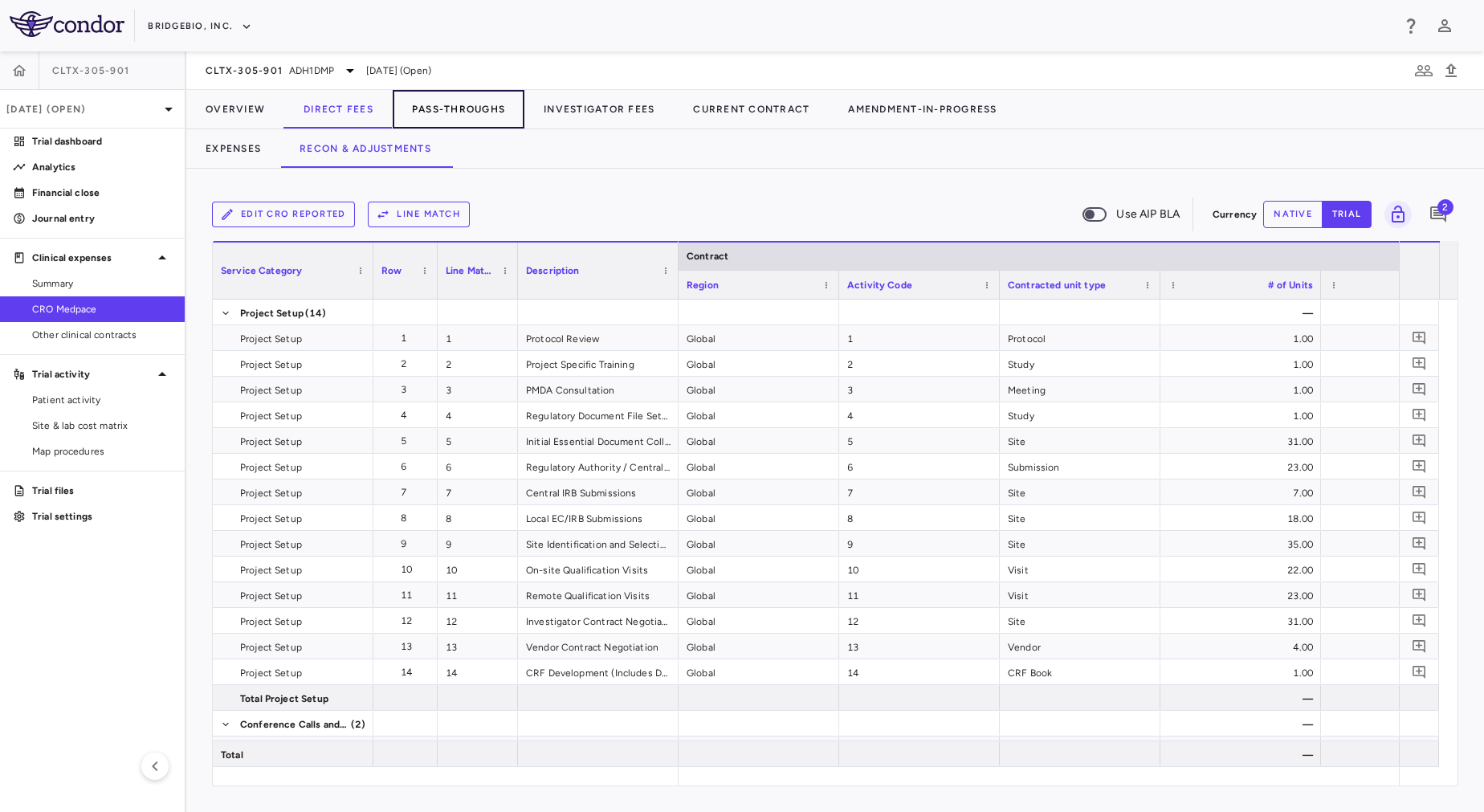
click at [446, 119] on button "Pass-Throughs" at bounding box center [458, 109] width 132 height 39
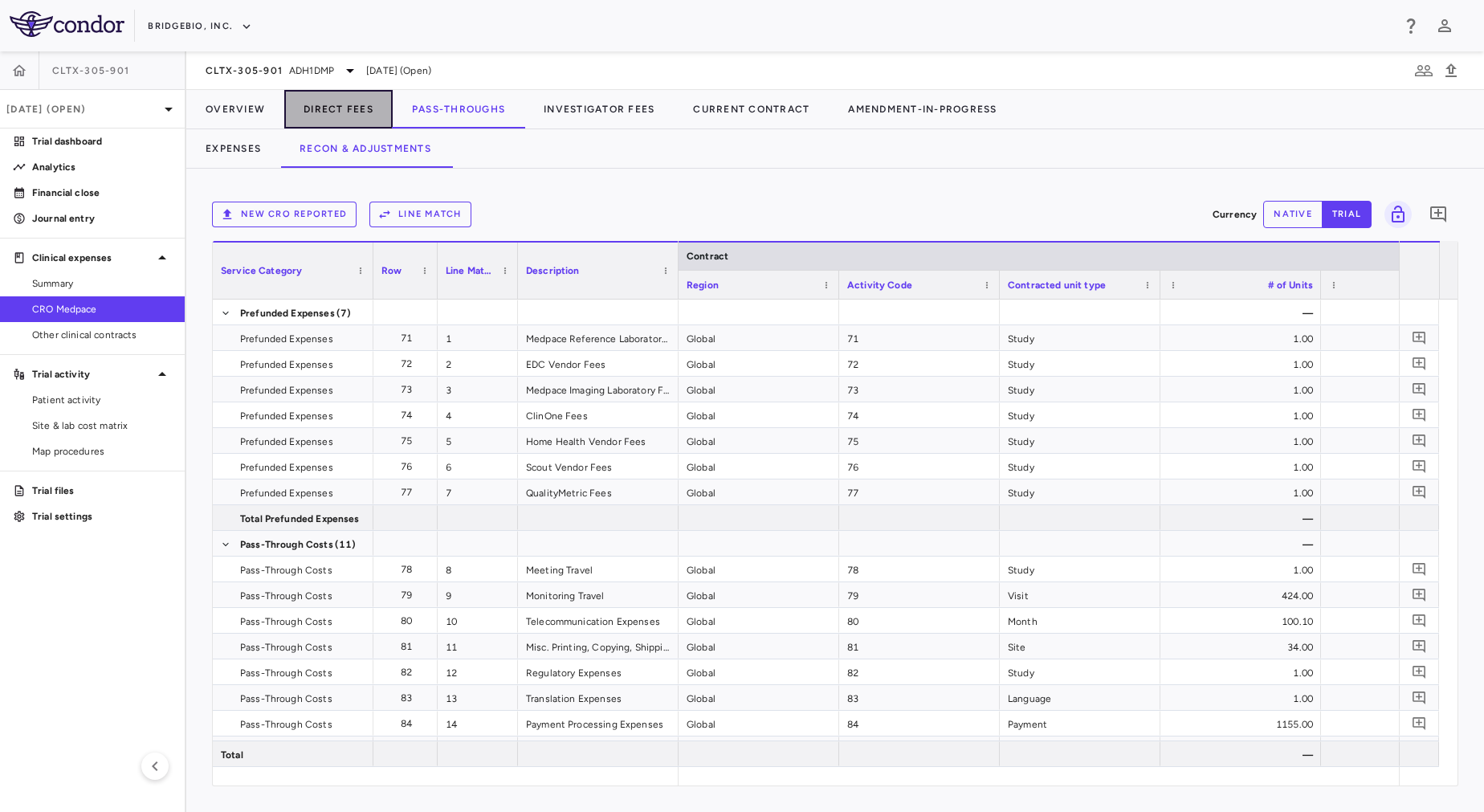
click at [377, 109] on button "Direct Fees" at bounding box center [338, 109] width 109 height 39
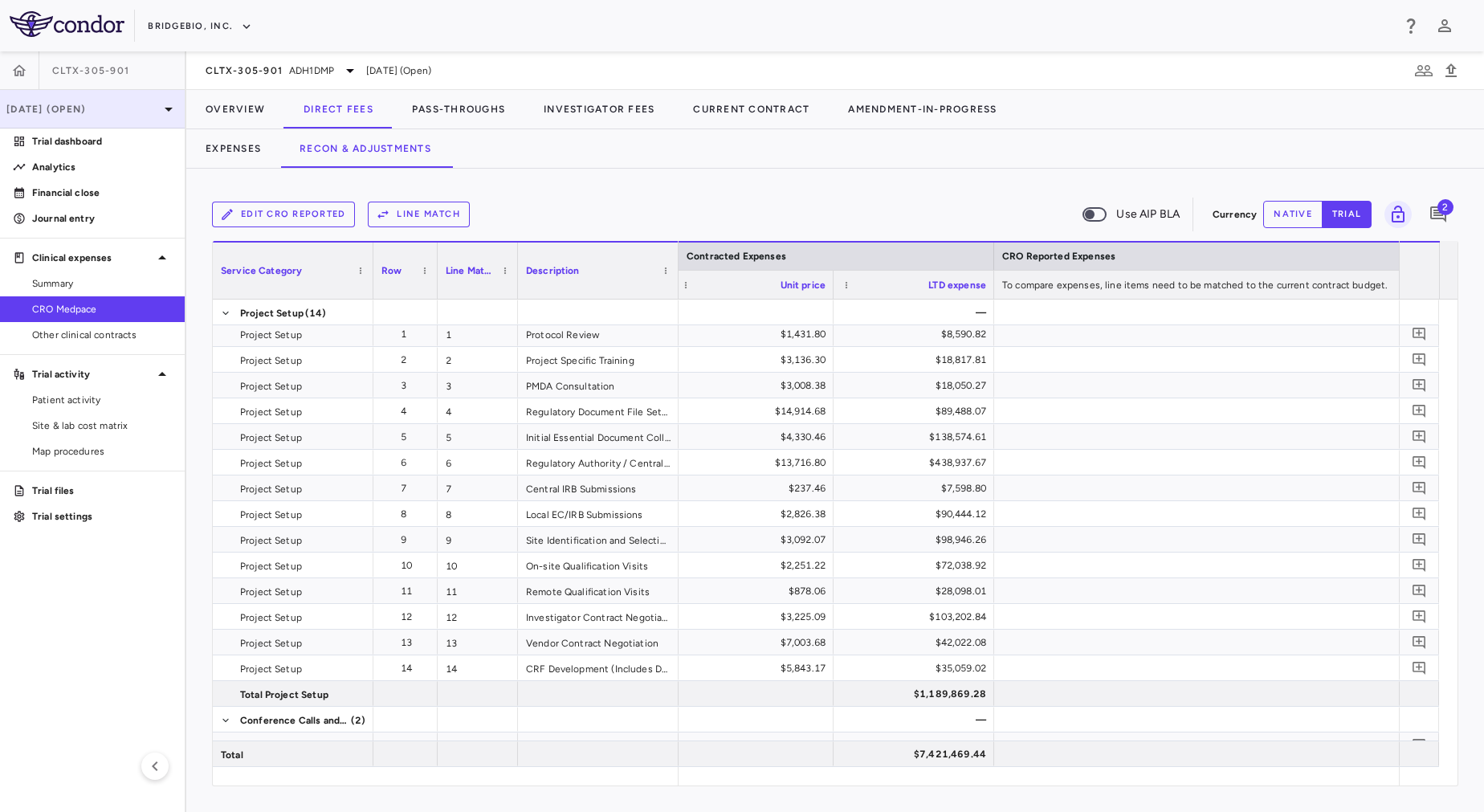
click at [116, 108] on p "[DATE] (Open)" at bounding box center [83, 109] width 152 height 14
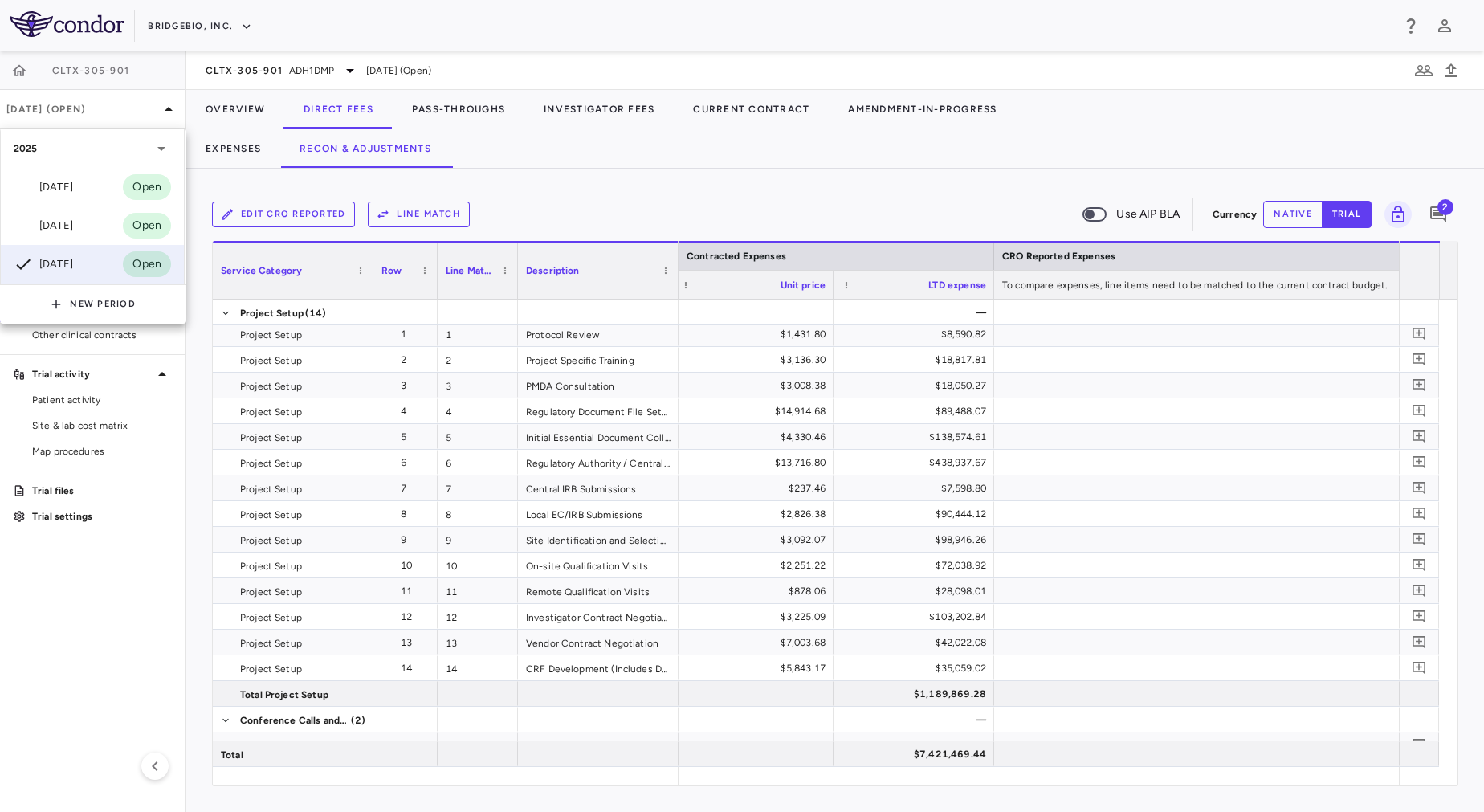
click at [611, 213] on div at bounding box center [742, 406] width 1484 height 812
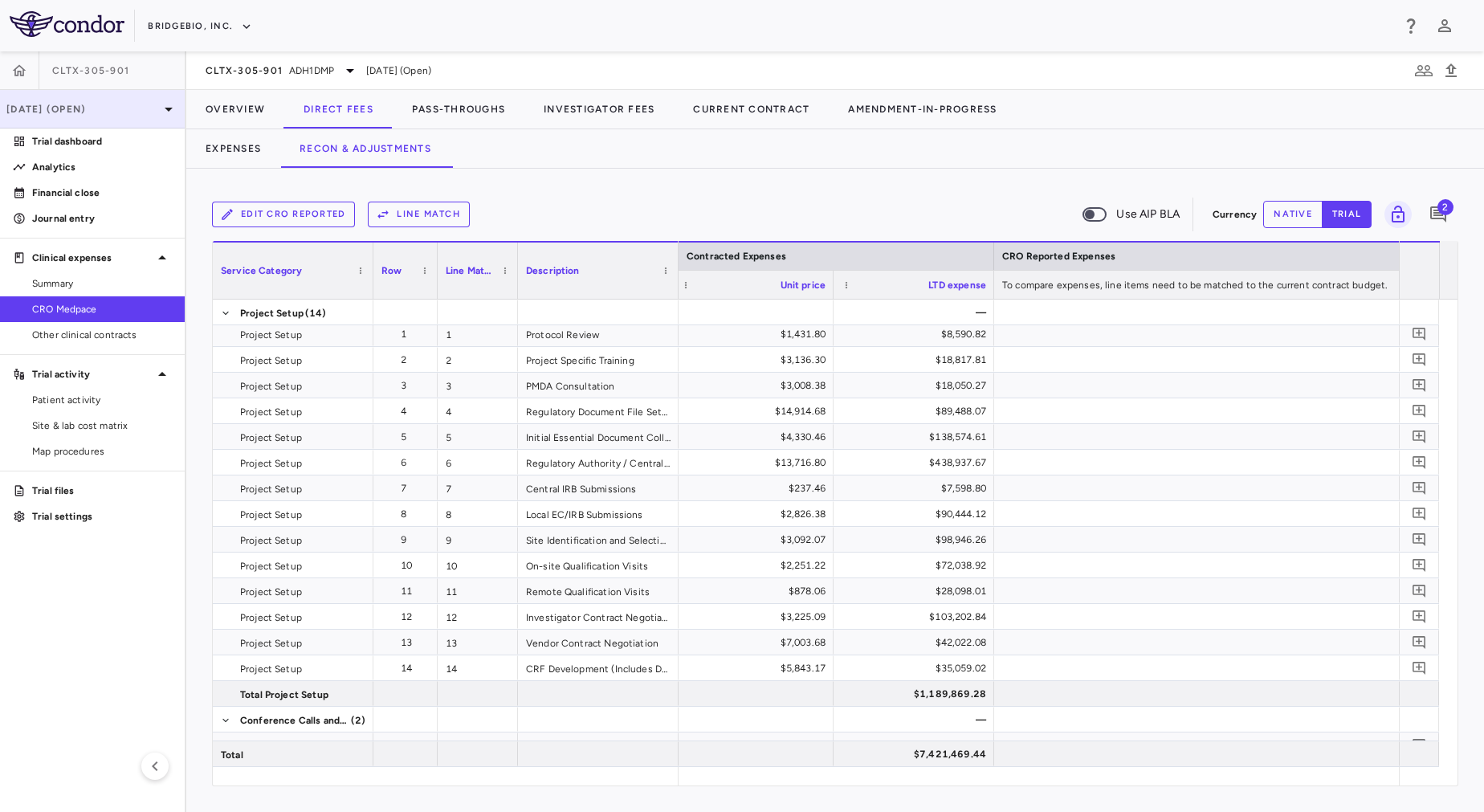
click at [123, 122] on div "[DATE] (Open)" at bounding box center [92, 109] width 185 height 39
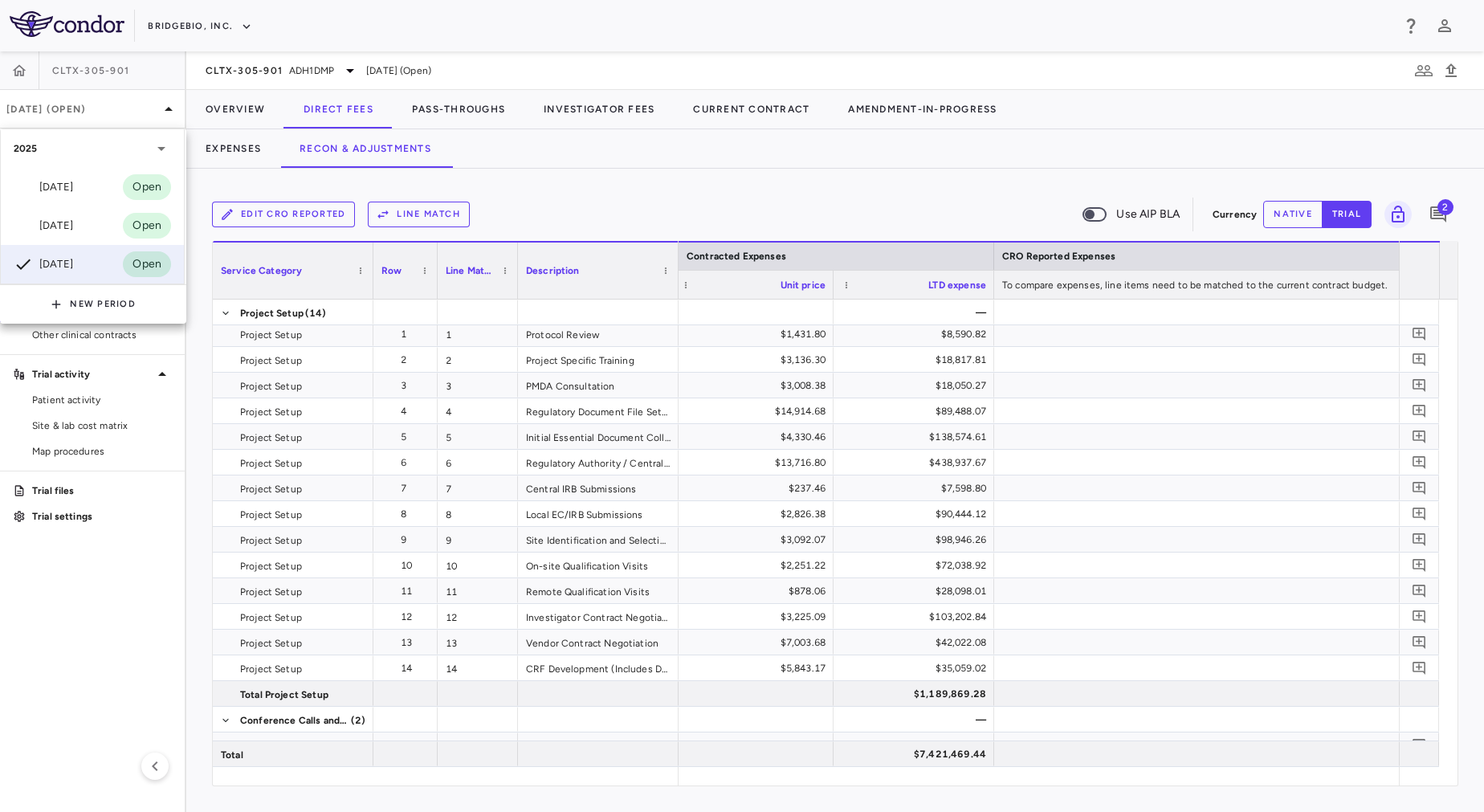
click at [164, 695] on div at bounding box center [742, 406] width 1484 height 812
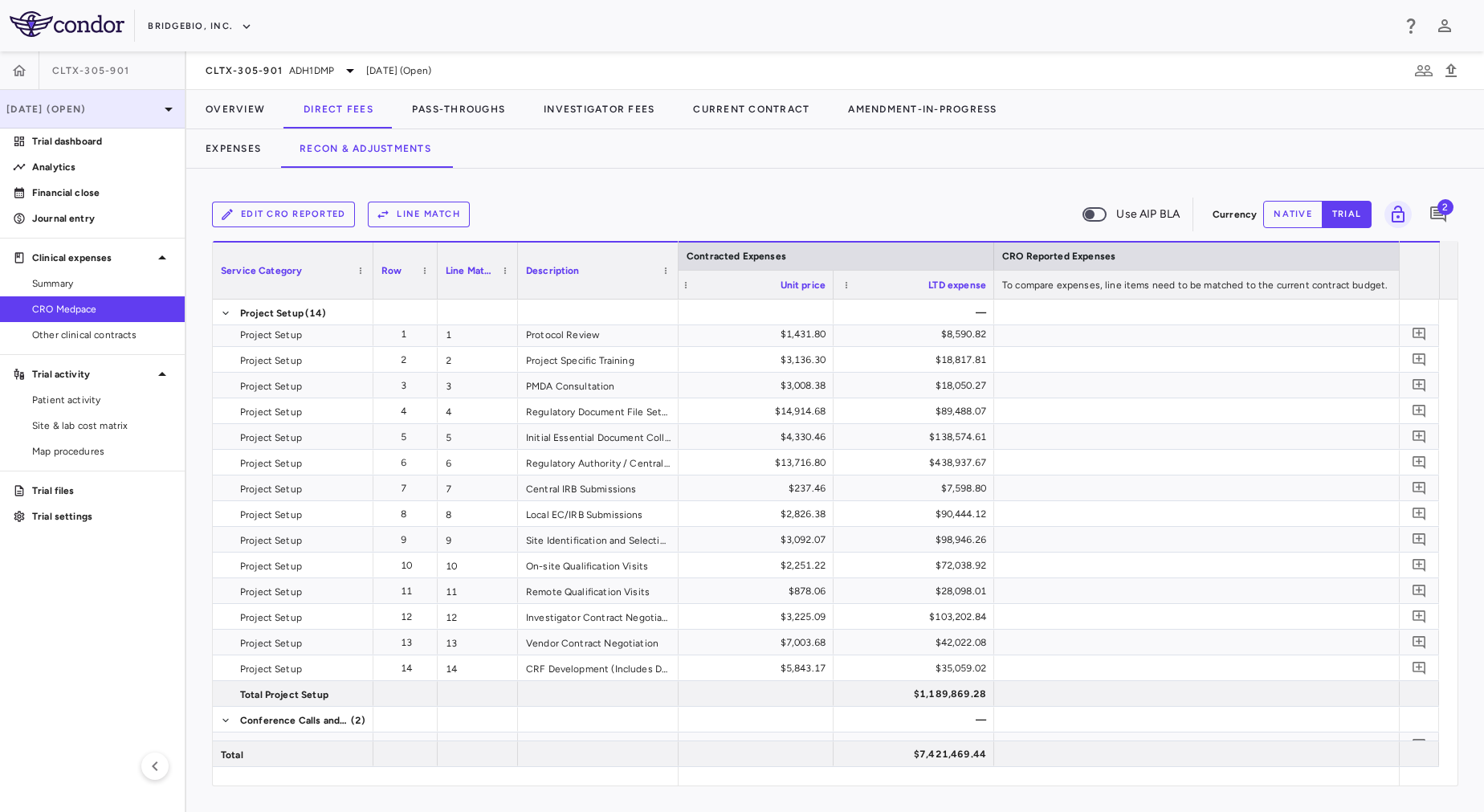
click at [151, 104] on p "[DATE] (Open)" at bounding box center [83, 109] width 152 height 14
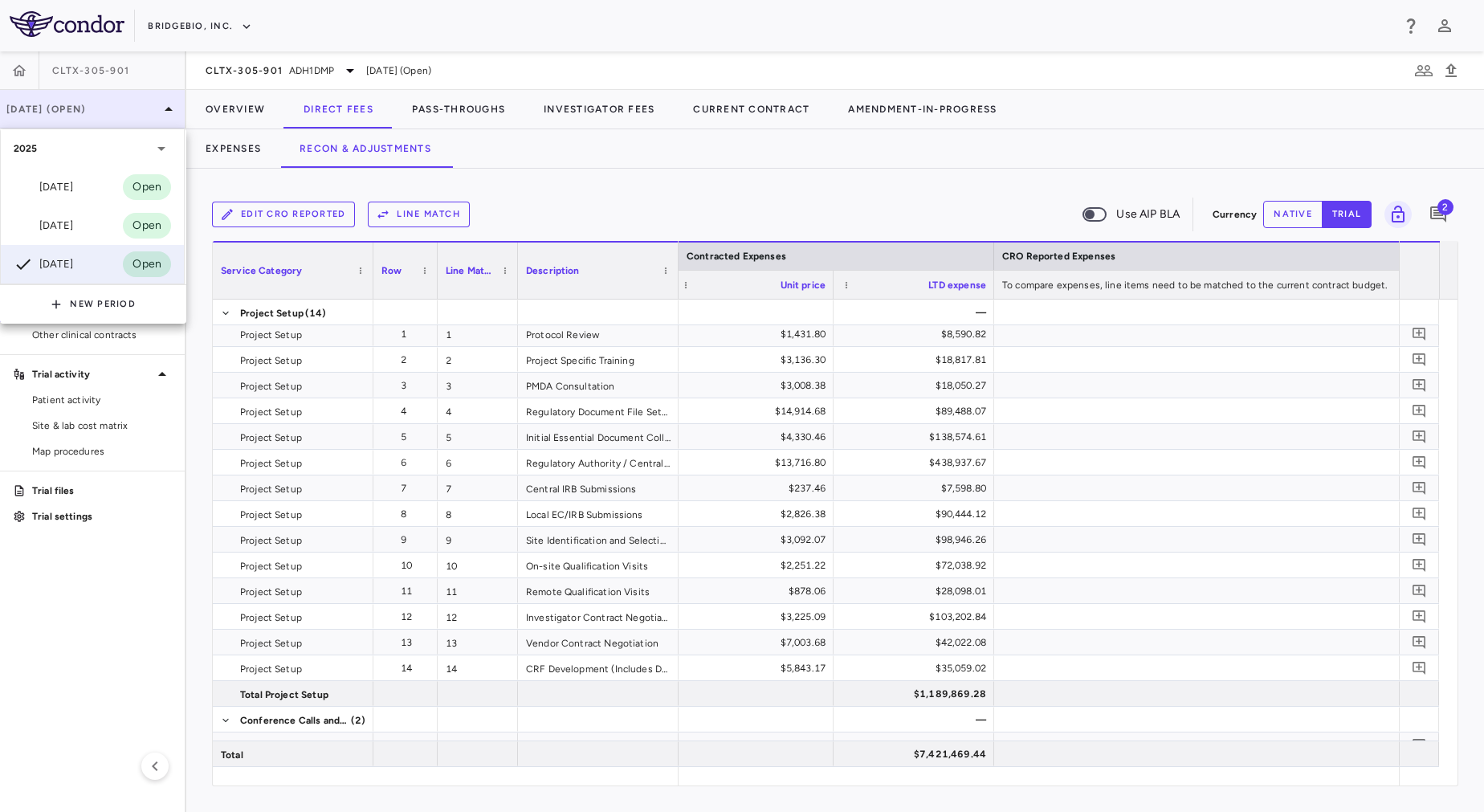
click at [151, 104] on div at bounding box center [742, 406] width 1484 height 812
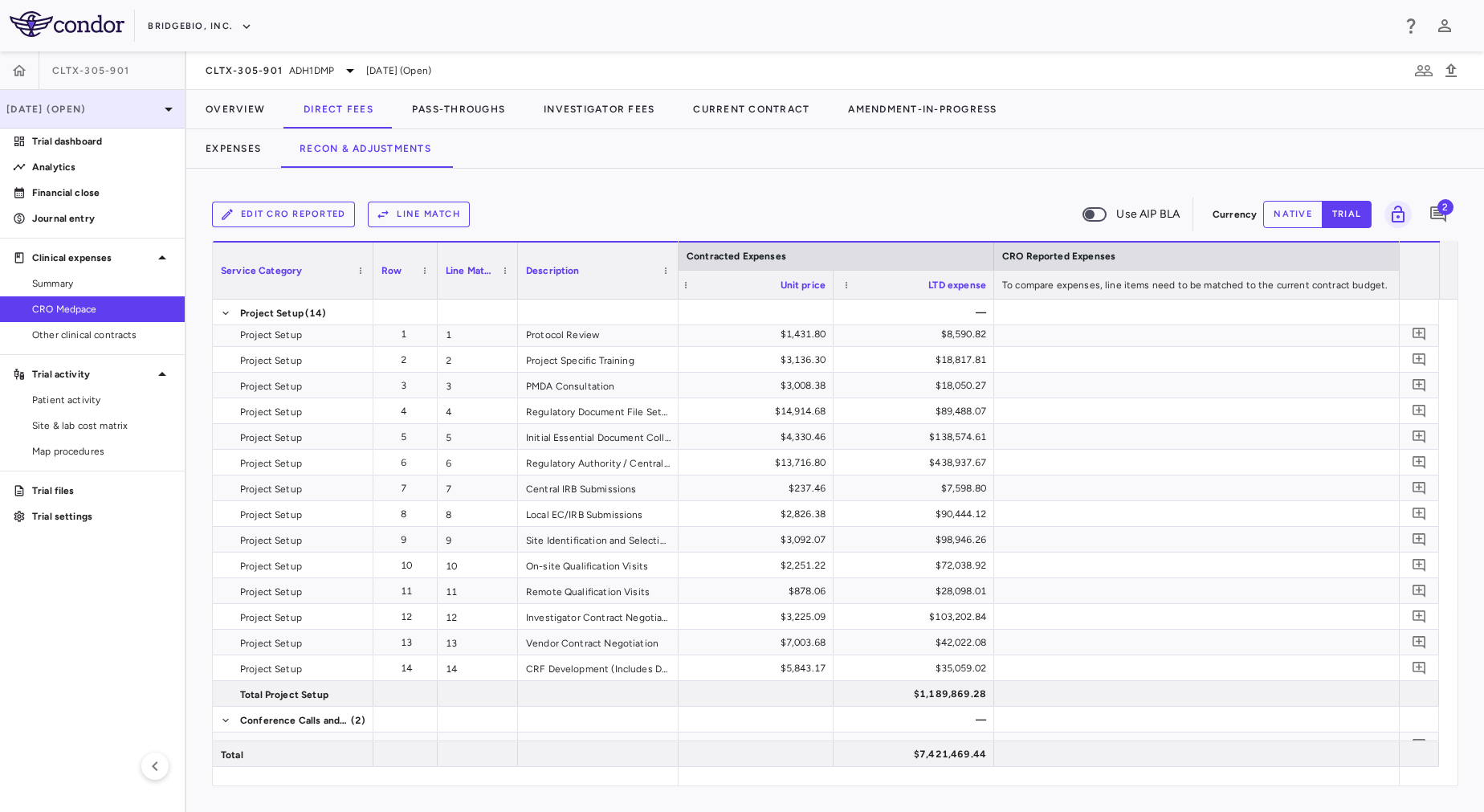
click at [151, 104] on p "[DATE] (Open)" at bounding box center [83, 109] width 152 height 14
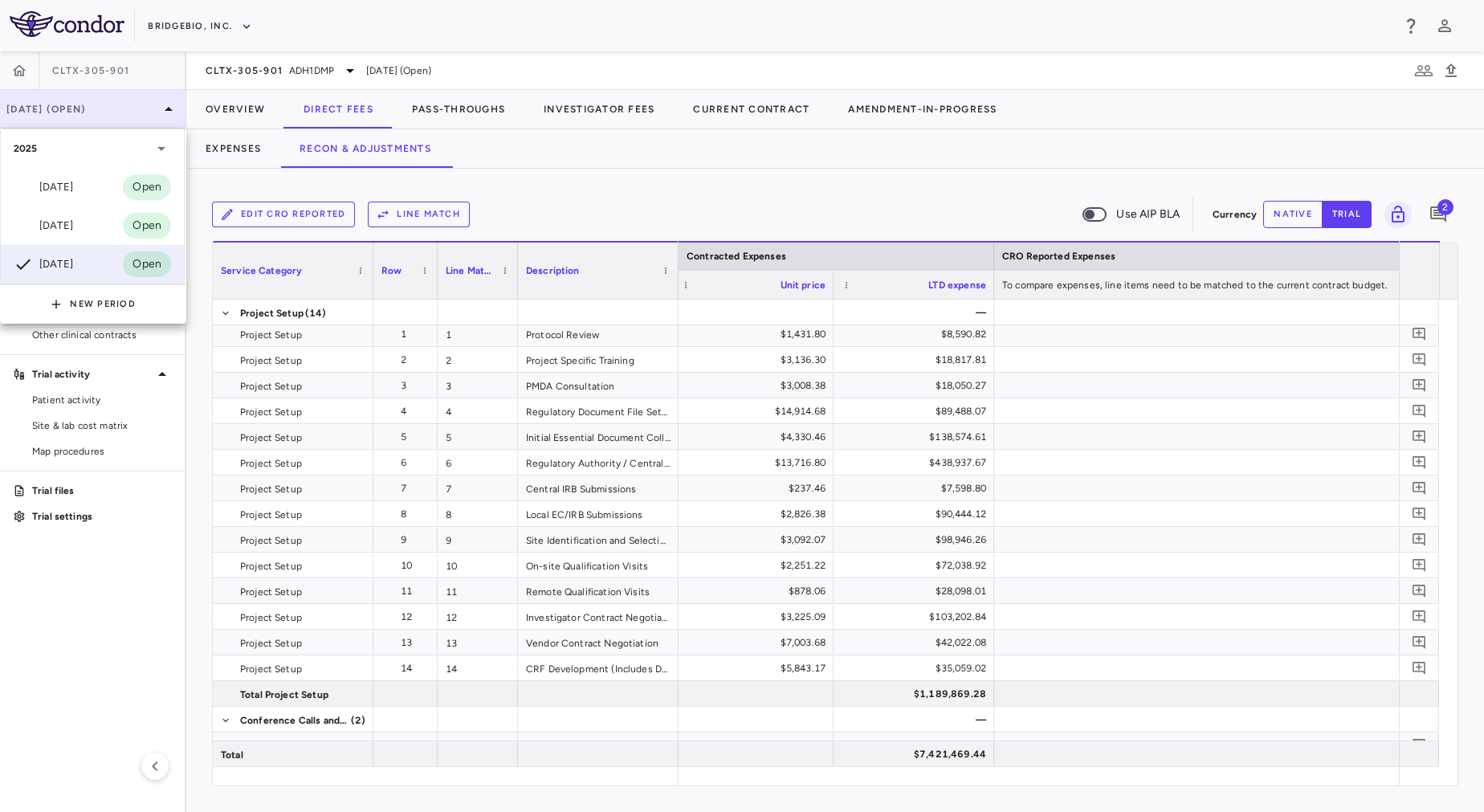
click at [151, 104] on div at bounding box center [742, 406] width 1484 height 812
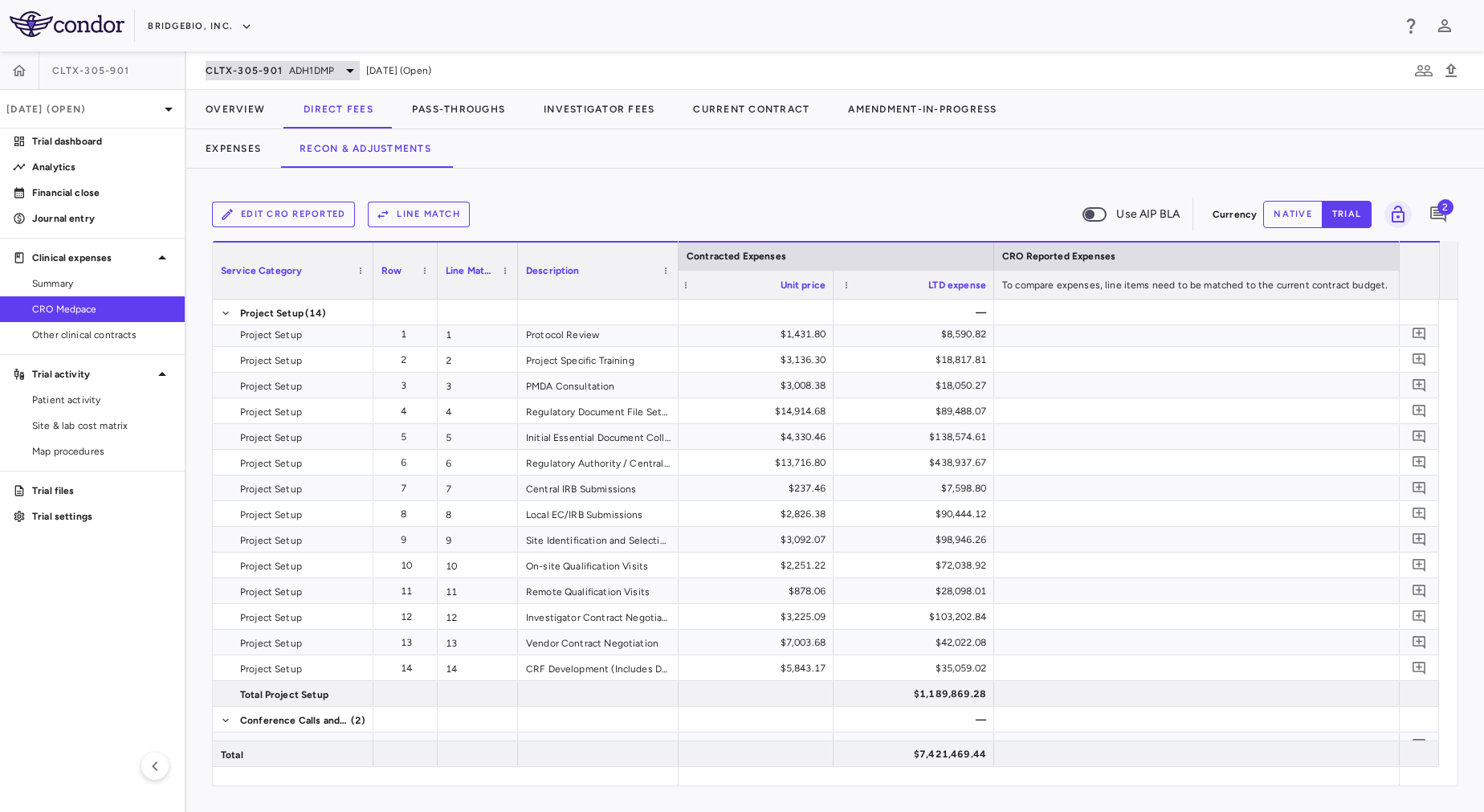
click at [303, 78] on div "CLTX-305-901 ADH1DMP" at bounding box center [283, 70] width 154 height 19
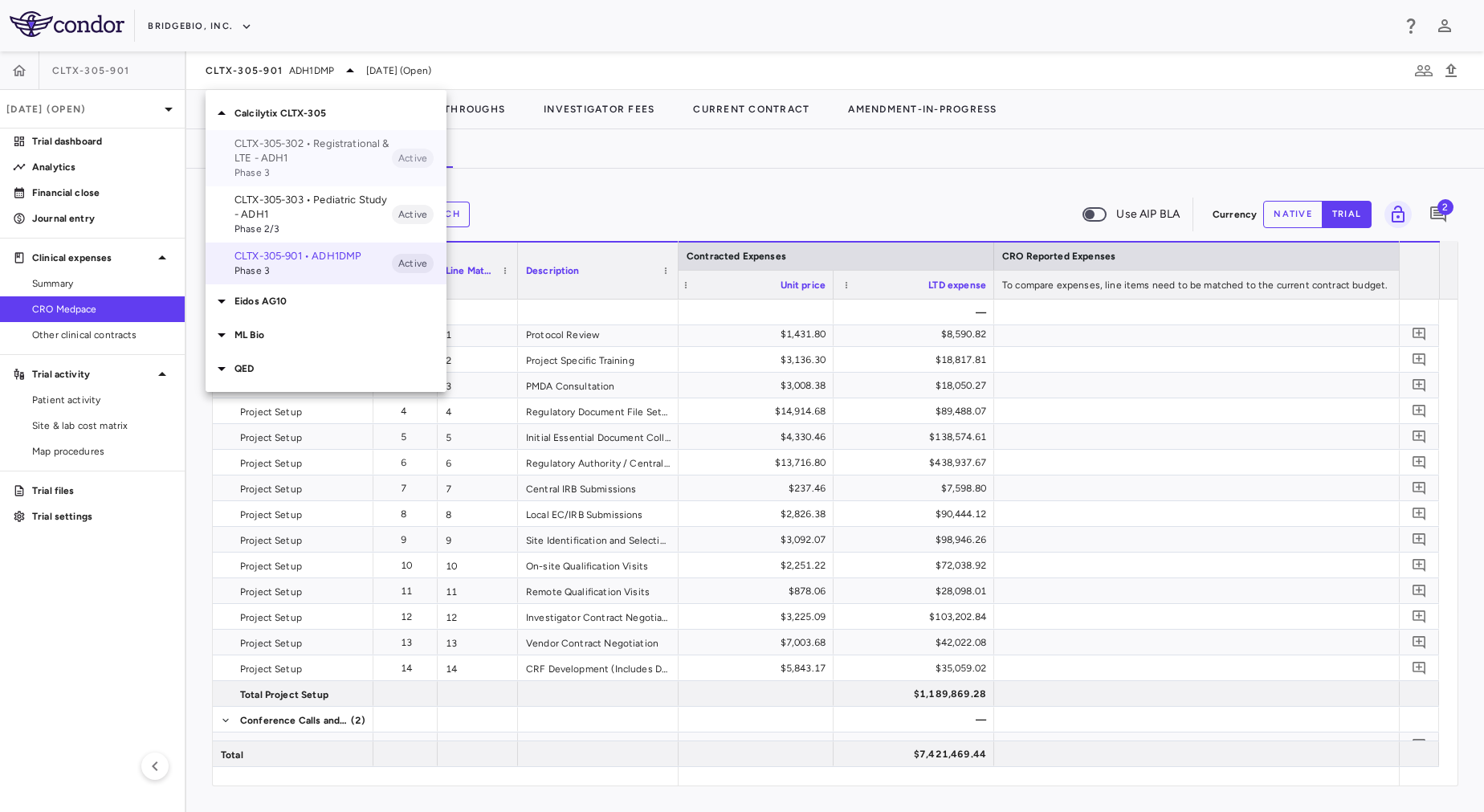
click at [305, 143] on p "CLTX-305-302 • Registrational & LTE - ADH1" at bounding box center [313, 151] width 157 height 29
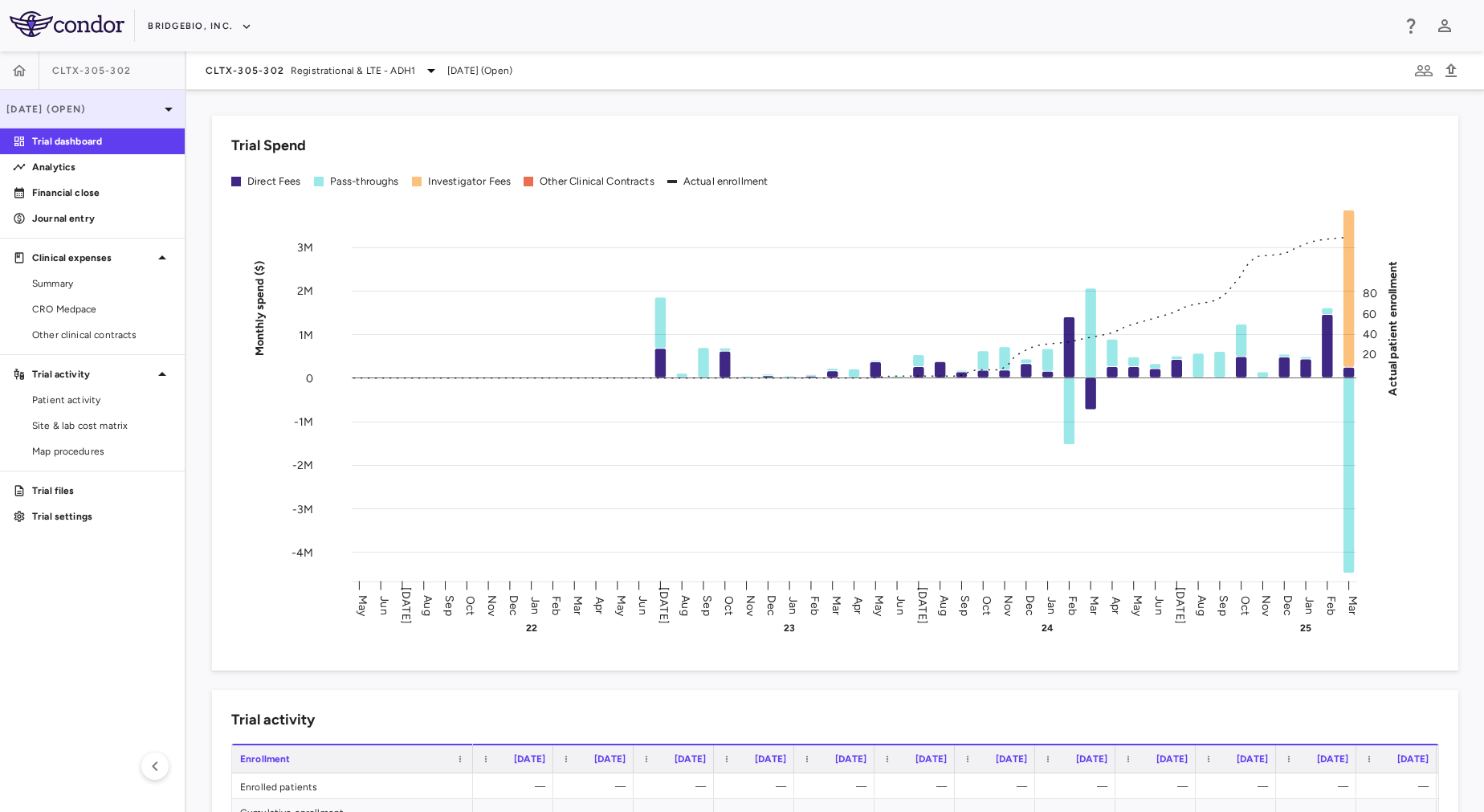
click at [137, 99] on div "[DATE] (Open)" at bounding box center [92, 109] width 185 height 39
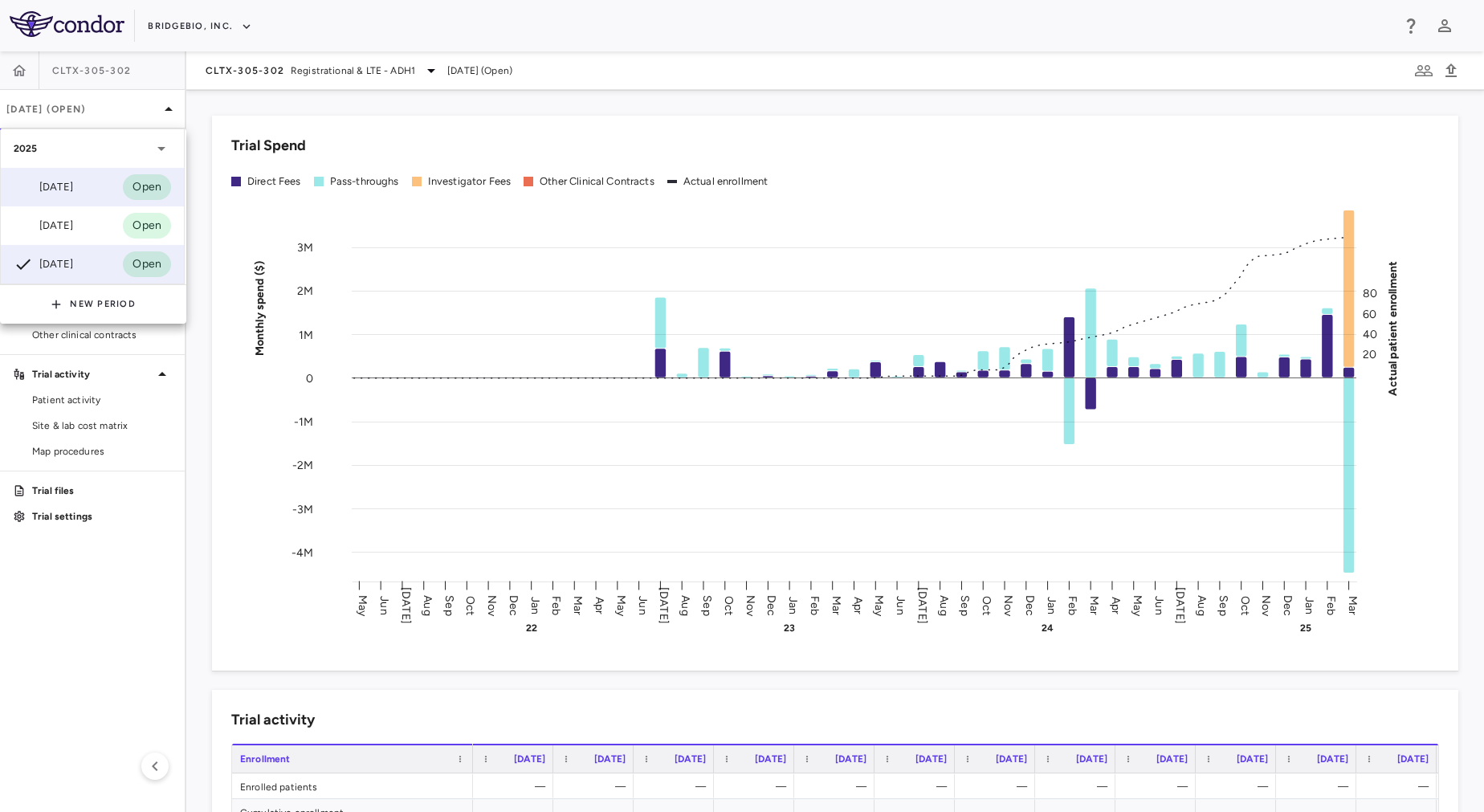
click at [88, 186] on div "[DATE] Open" at bounding box center [92, 187] width 183 height 39
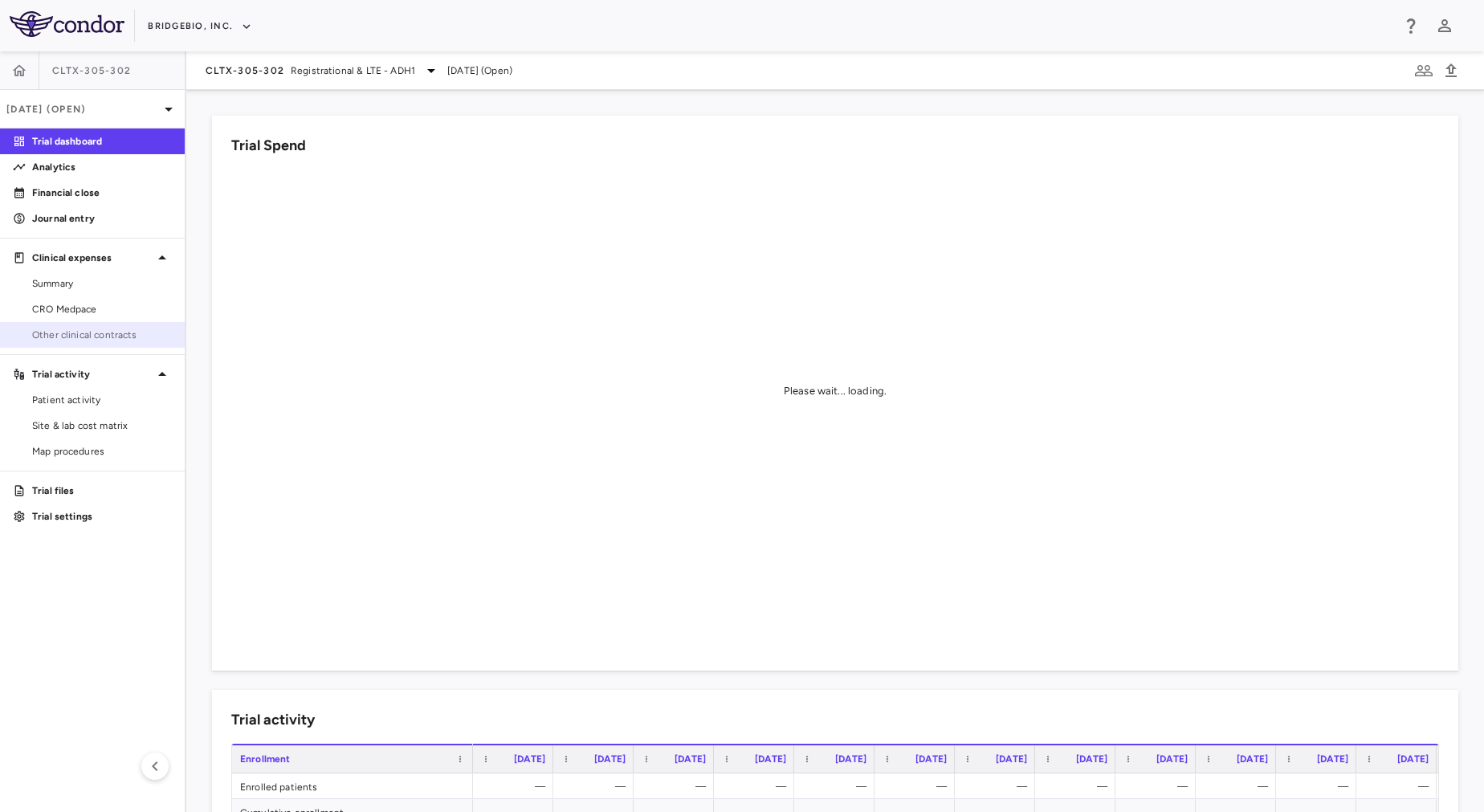
click at [99, 325] on link "Other clinical contracts" at bounding box center [92, 335] width 185 height 24
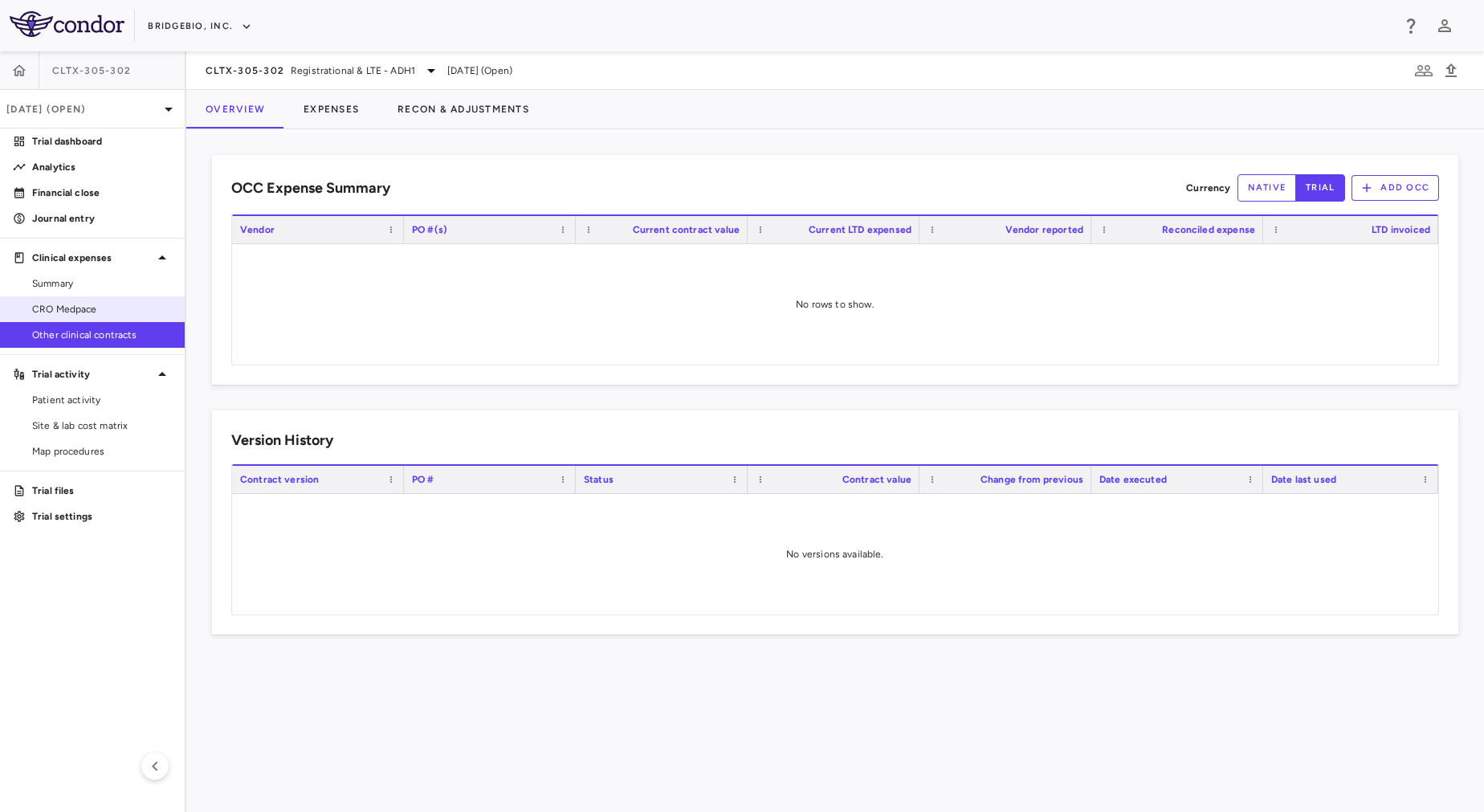
click at [89, 310] on span "CRO Medpace" at bounding box center [102, 308] width 140 height 14
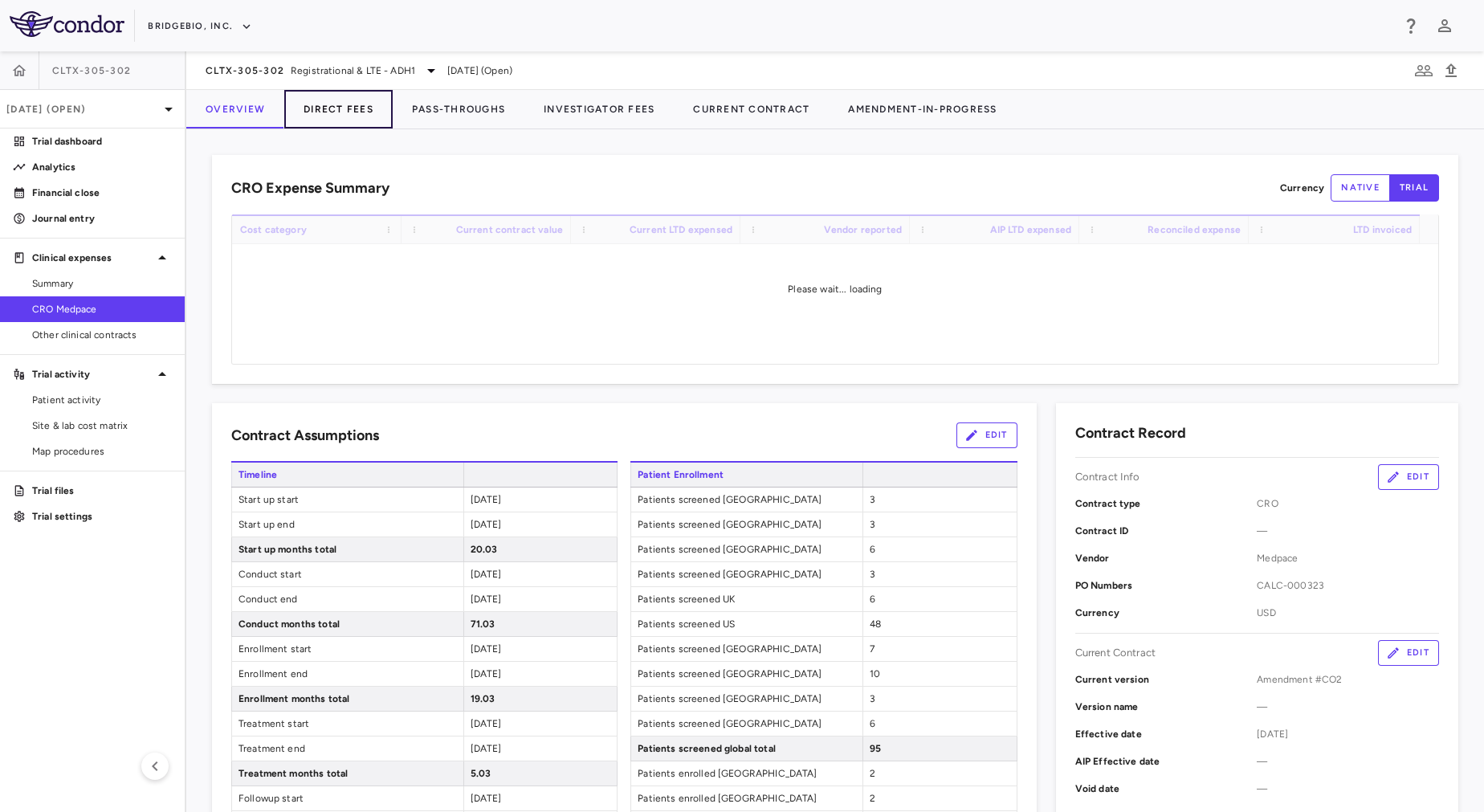
click at [342, 107] on button "Direct Fees" at bounding box center [338, 109] width 109 height 39
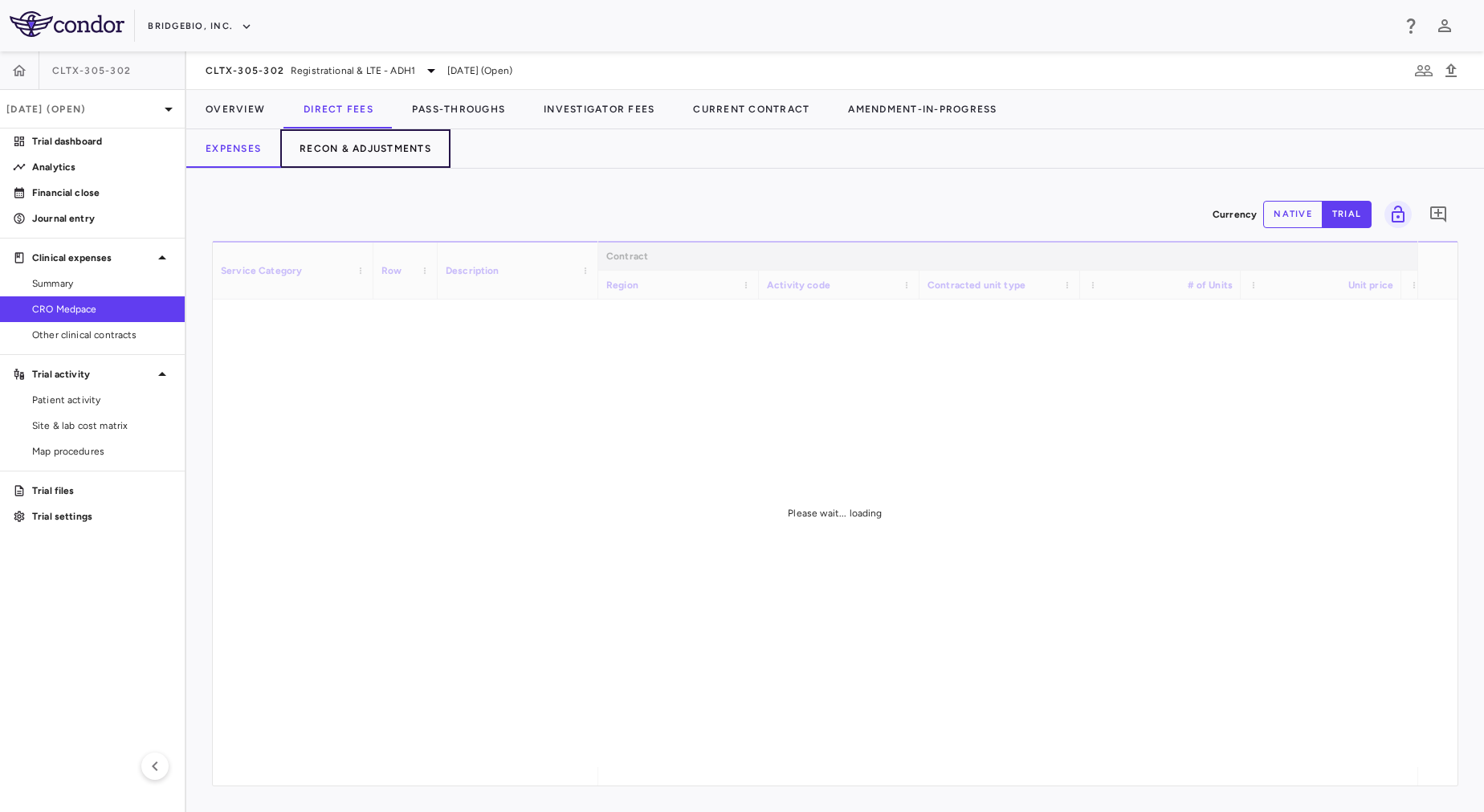
click at [395, 143] on button "Recon & Adjustments" at bounding box center [365, 148] width 170 height 39
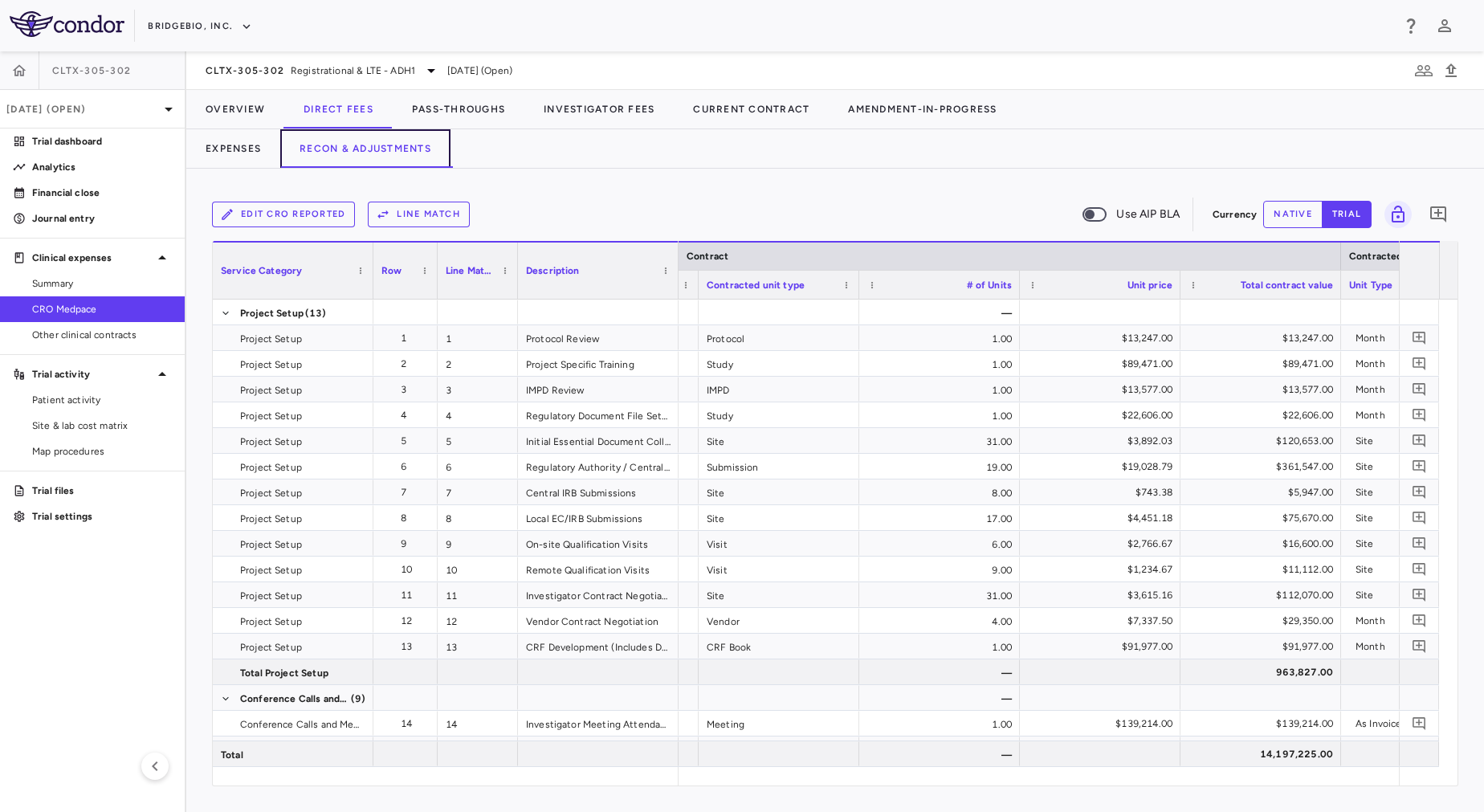
scroll to position [0, 650]
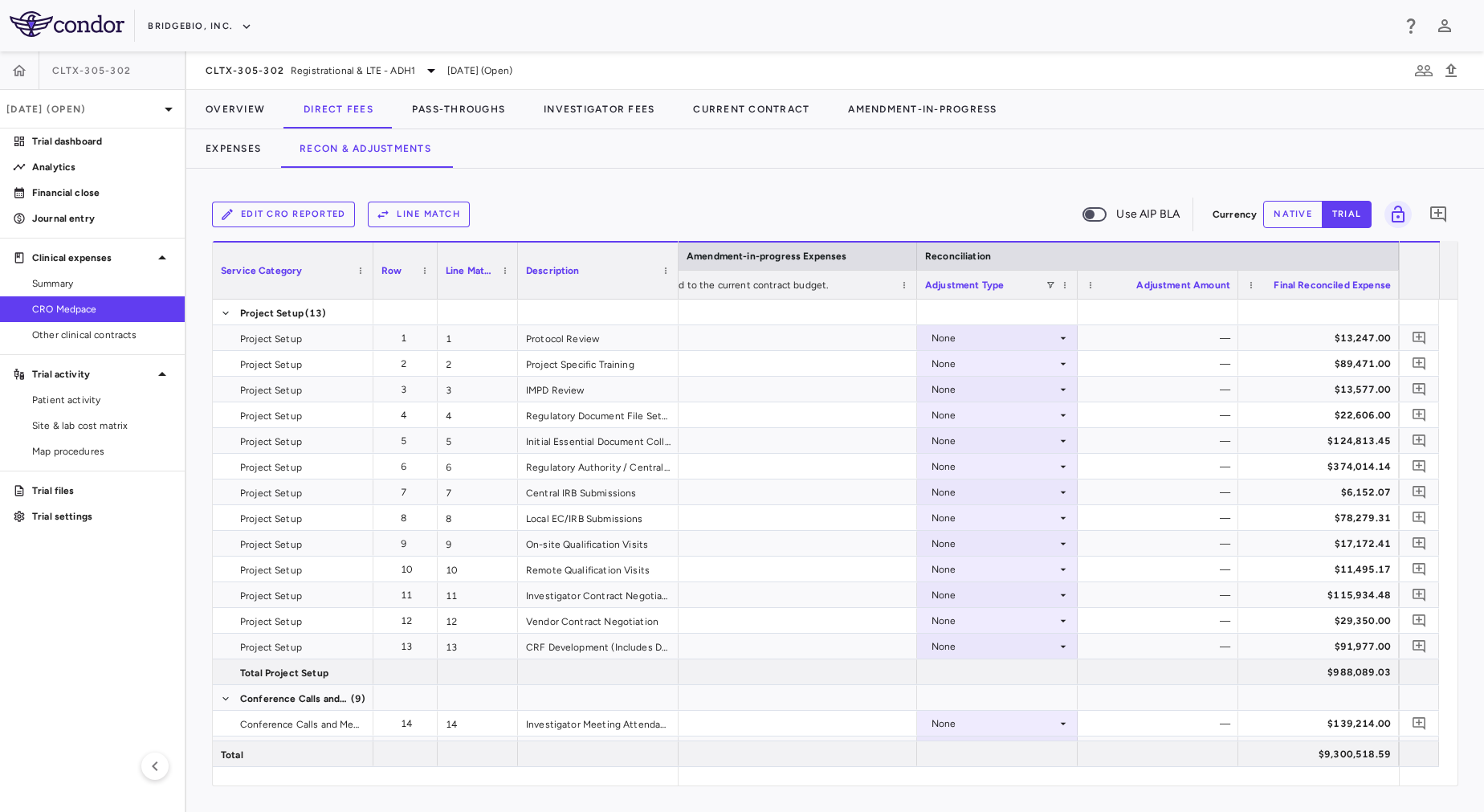
click at [843, 189] on div "Edit CRO reported Line Match Use AIP BLA Currency native trial 0 Service Catego…" at bounding box center [835, 491] width 1298 height 643
drag, startPoint x: 1273, startPoint y: 789, endPoint x: 1215, endPoint y: 789, distance: 58.0
click at [1215, 789] on div "Edit CRO reported Line Match Use AIP BLA Currency native trial 0 Service Catego…" at bounding box center [835, 491] width 1298 height 643
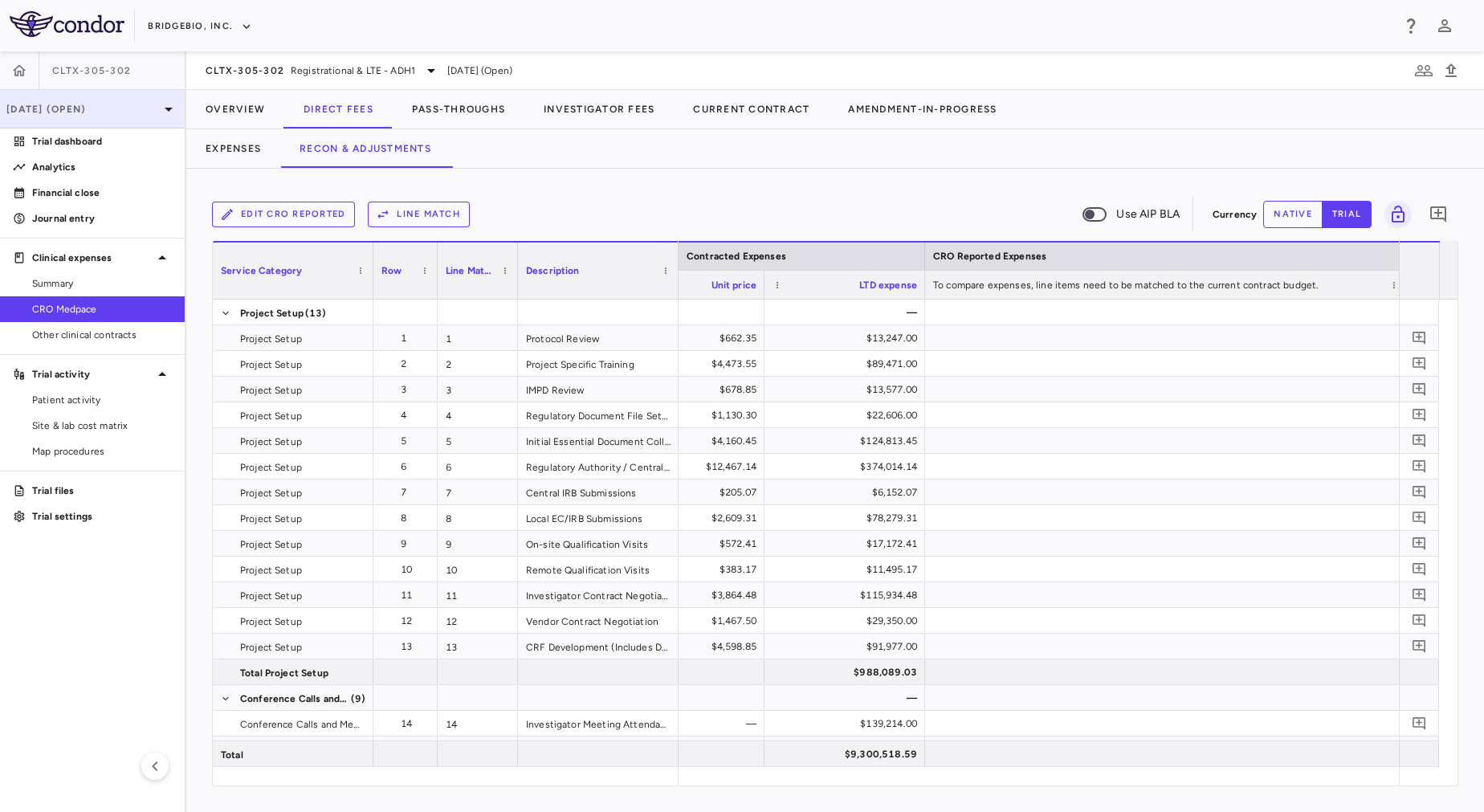
click at [131, 109] on p "[DATE] (Open)" at bounding box center [83, 109] width 152 height 14
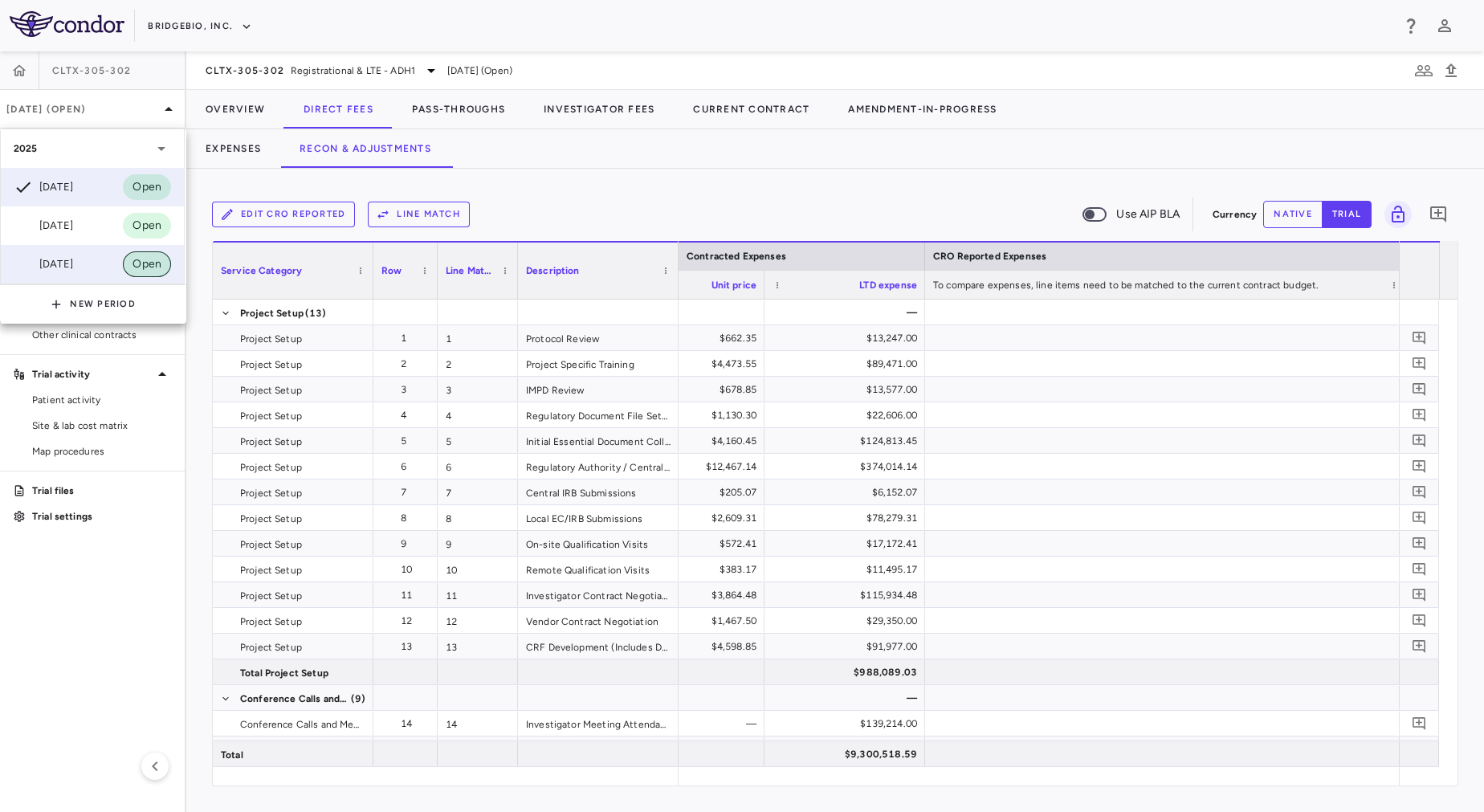
click at [128, 256] on span "Open" at bounding box center [147, 263] width 48 height 17
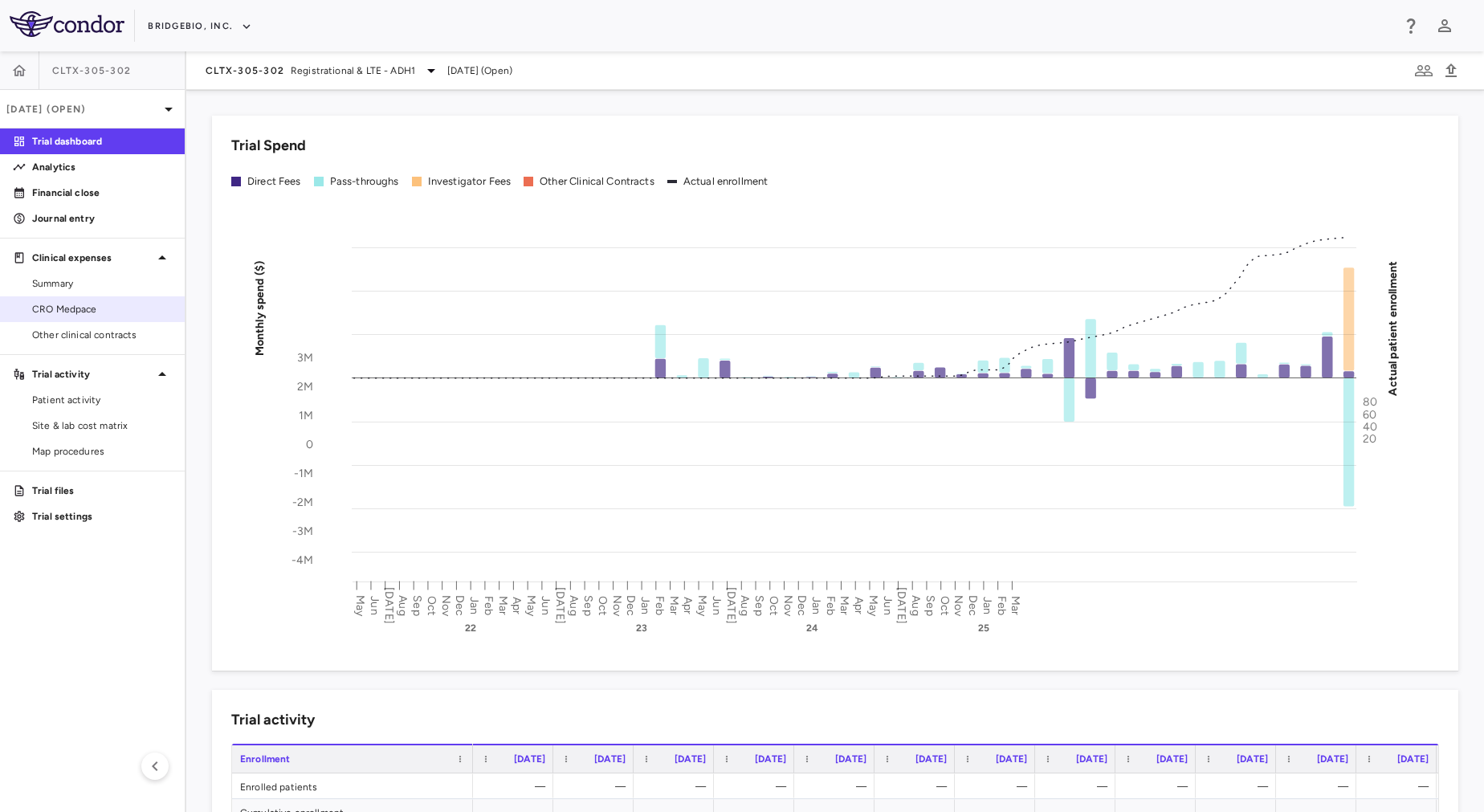
click at [114, 319] on link "CRO Medpace" at bounding box center [92, 309] width 185 height 24
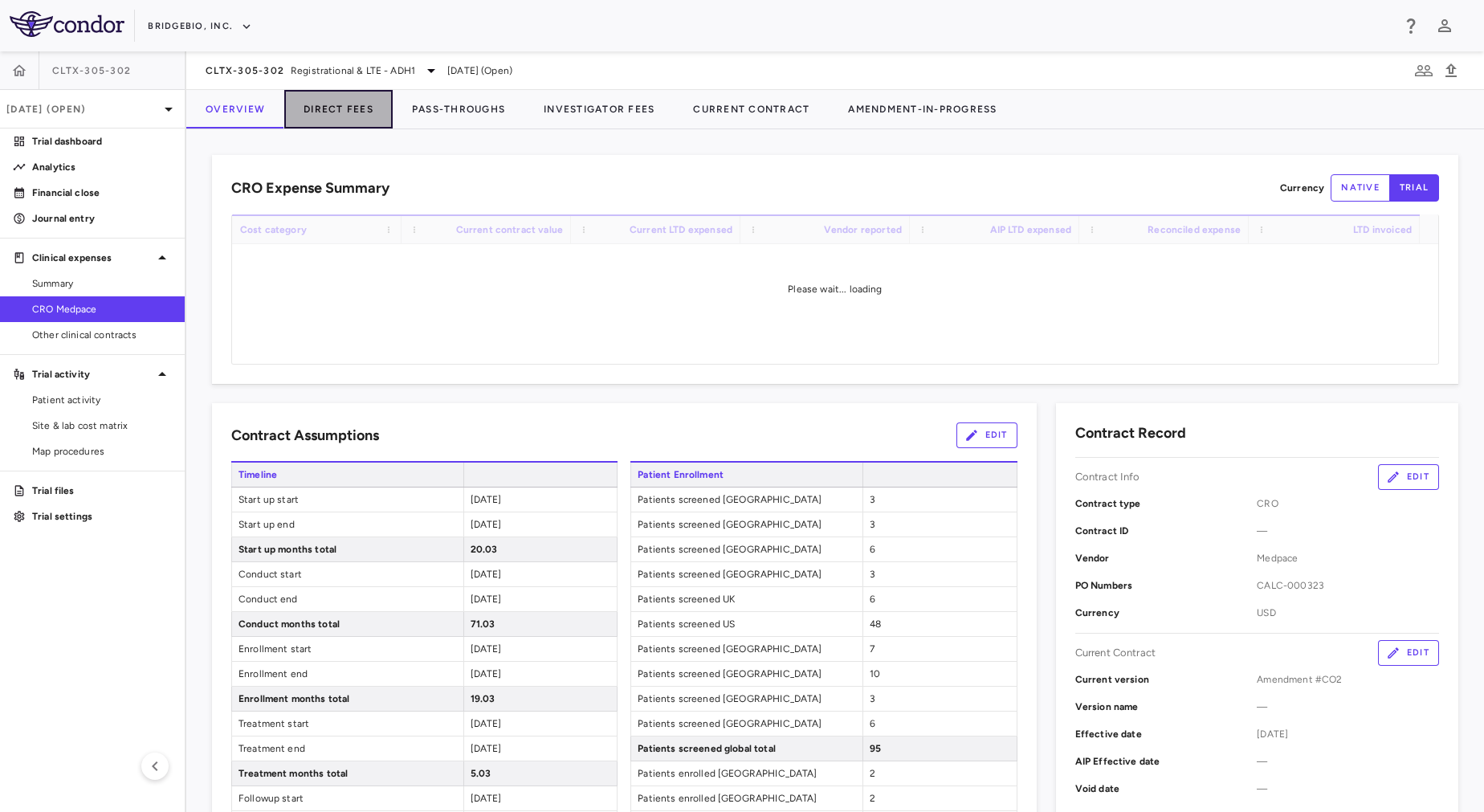
click at [355, 116] on button "Direct Fees" at bounding box center [338, 109] width 109 height 39
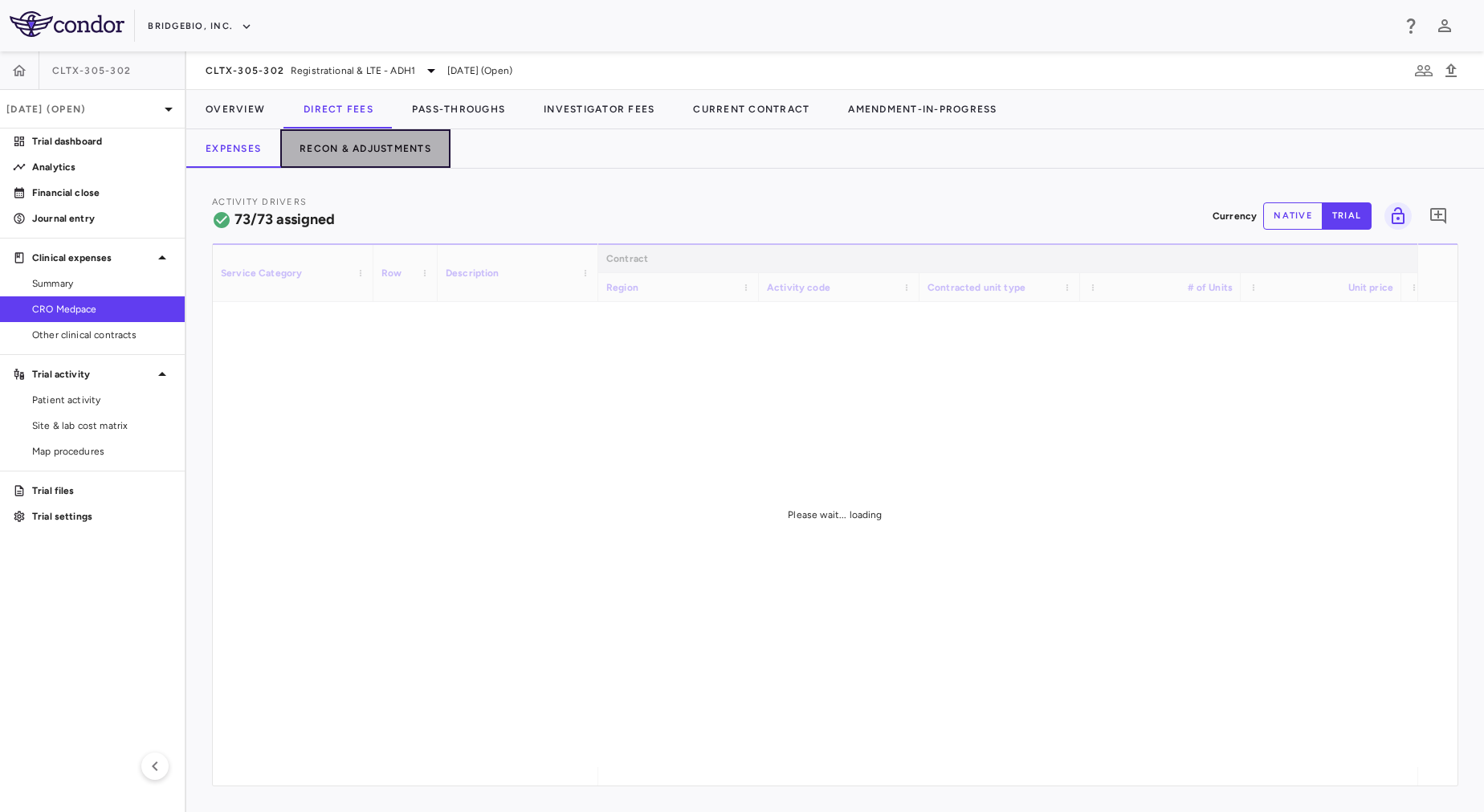
click at [377, 148] on button "Recon & Adjustments" at bounding box center [365, 148] width 170 height 39
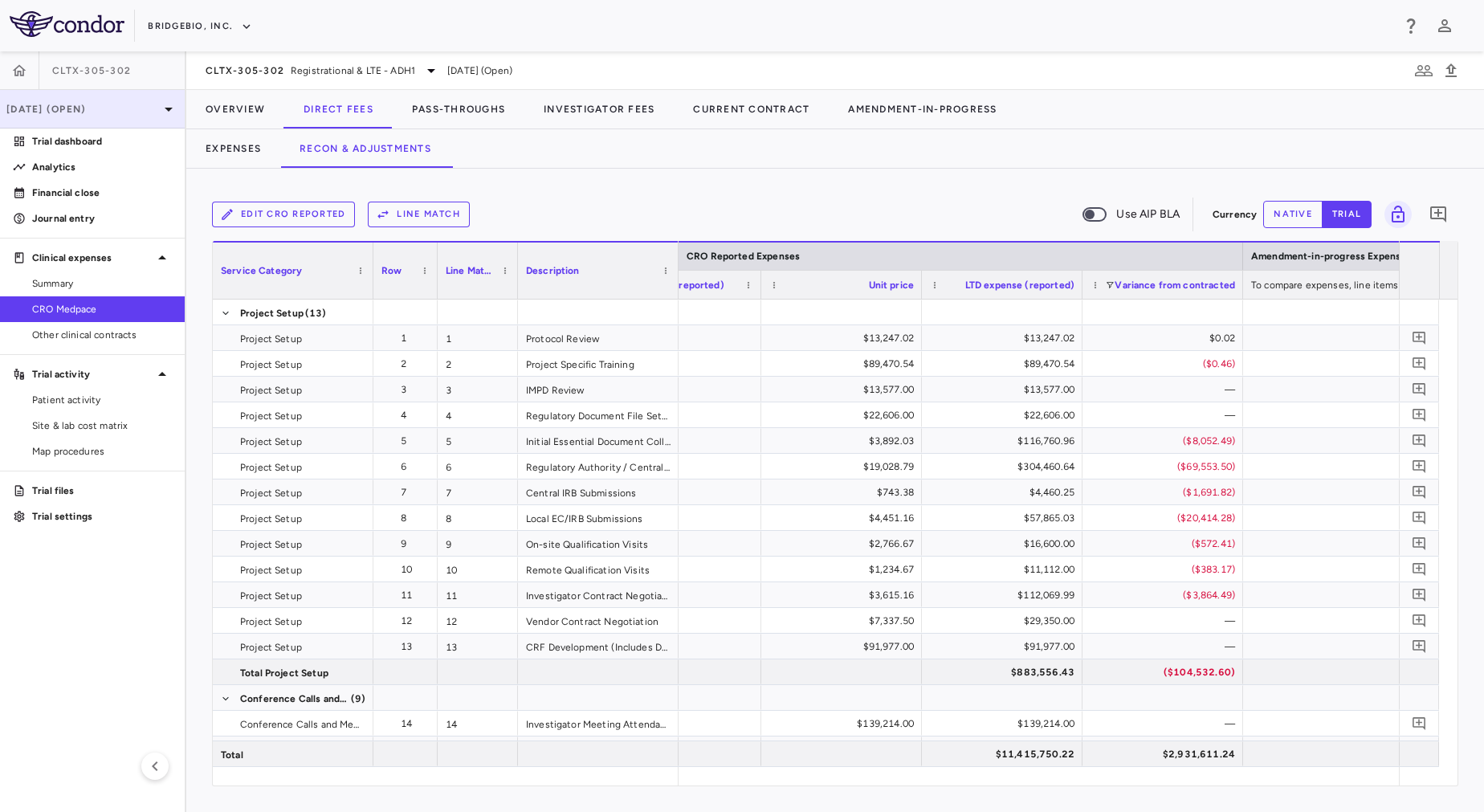
click at [117, 104] on p "[DATE] (Open)" at bounding box center [83, 109] width 152 height 14
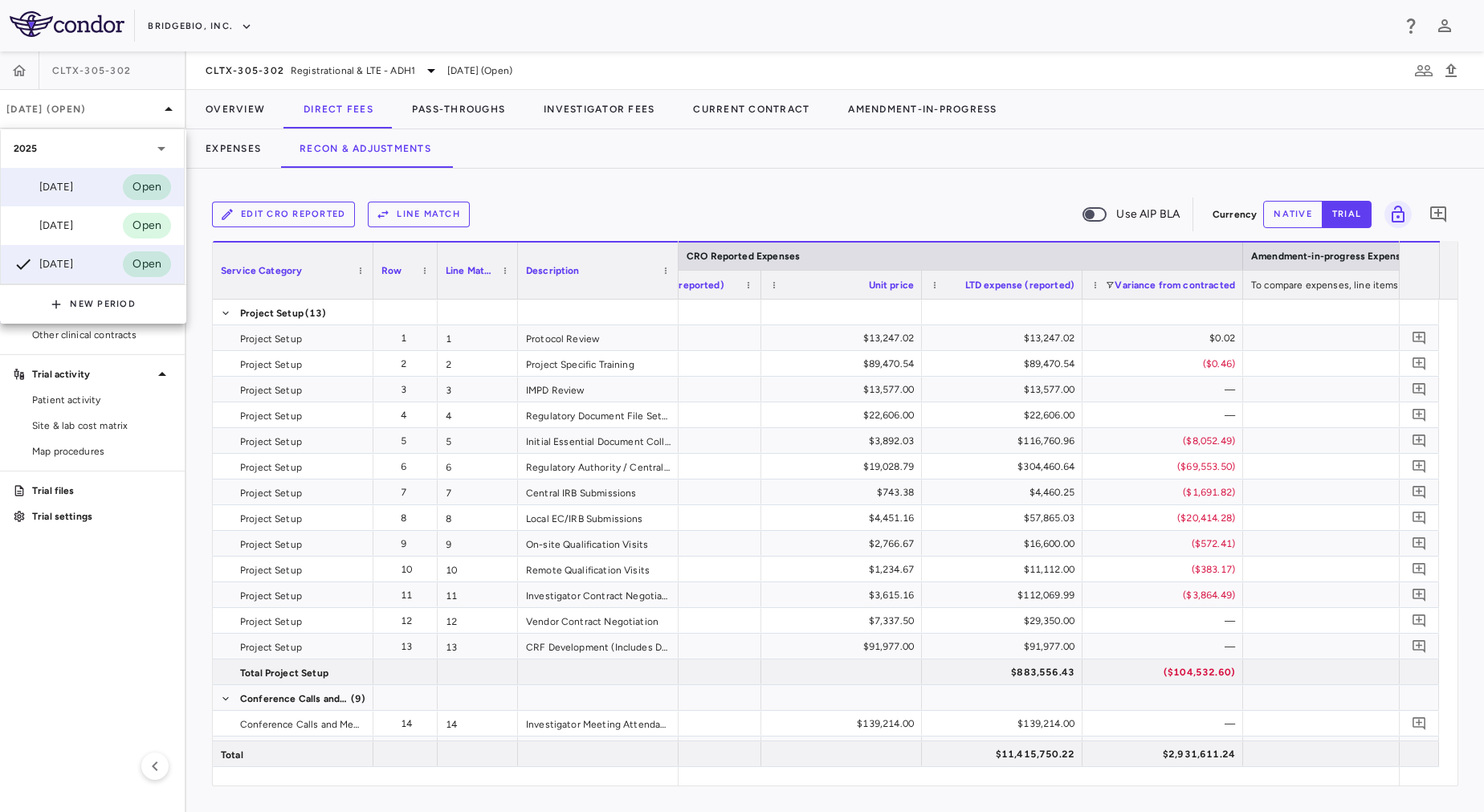
click at [99, 172] on div "[DATE] Open" at bounding box center [92, 187] width 183 height 39
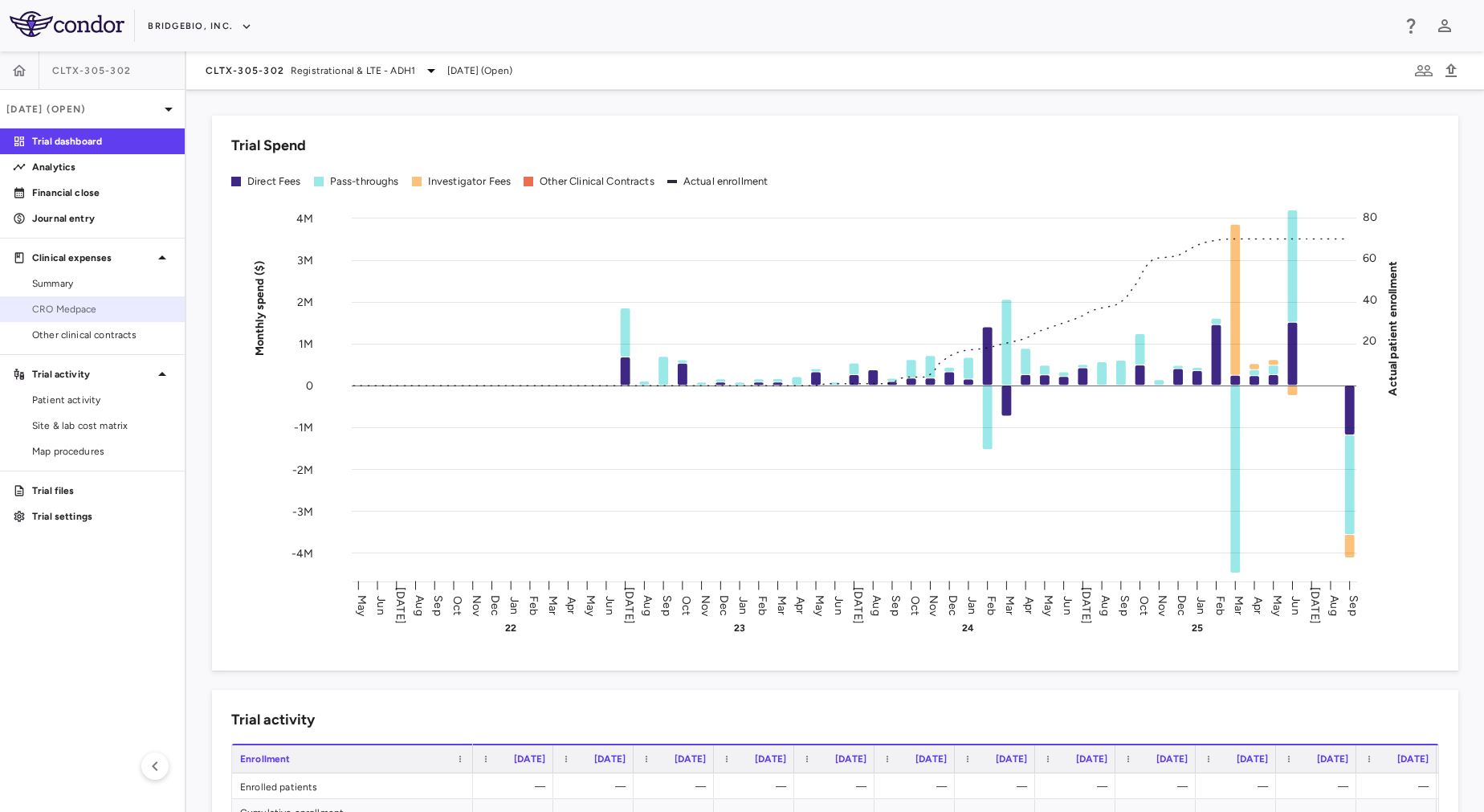
click at [120, 312] on span "CRO Medpace" at bounding box center [102, 308] width 140 height 14
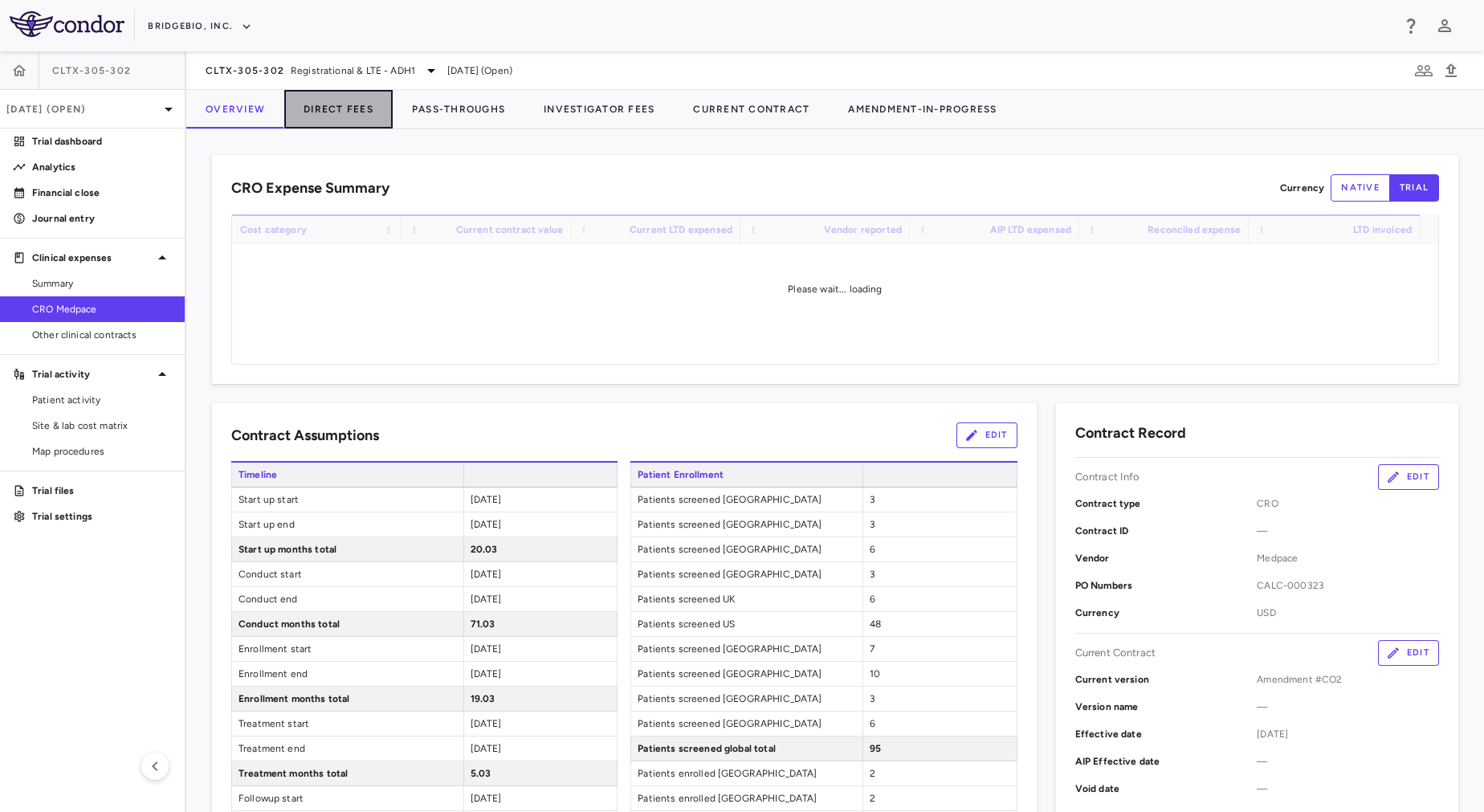
click at [339, 117] on button "Direct Fees" at bounding box center [338, 109] width 109 height 39
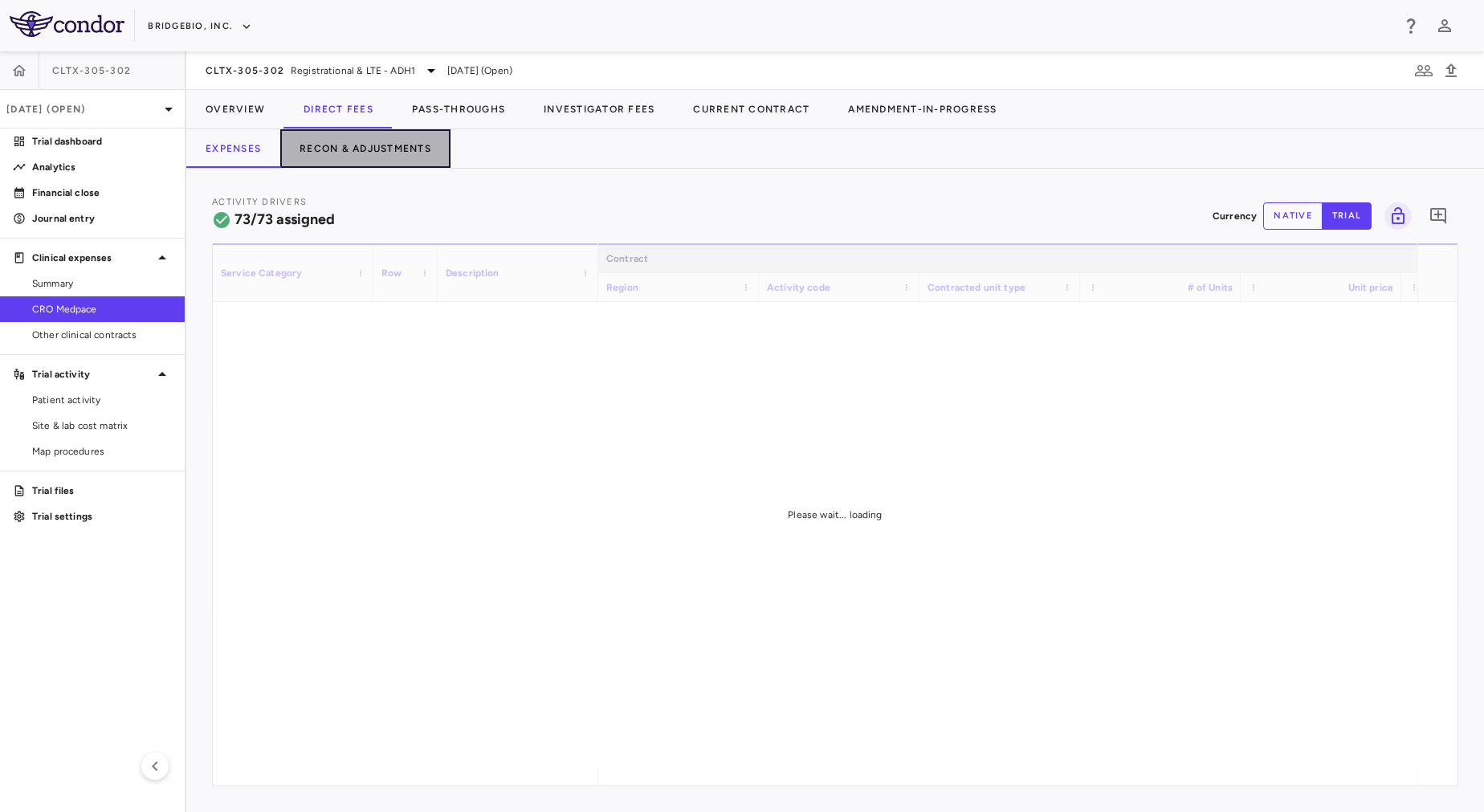
click at [410, 163] on button "Recon & Adjustments" at bounding box center [365, 148] width 170 height 39
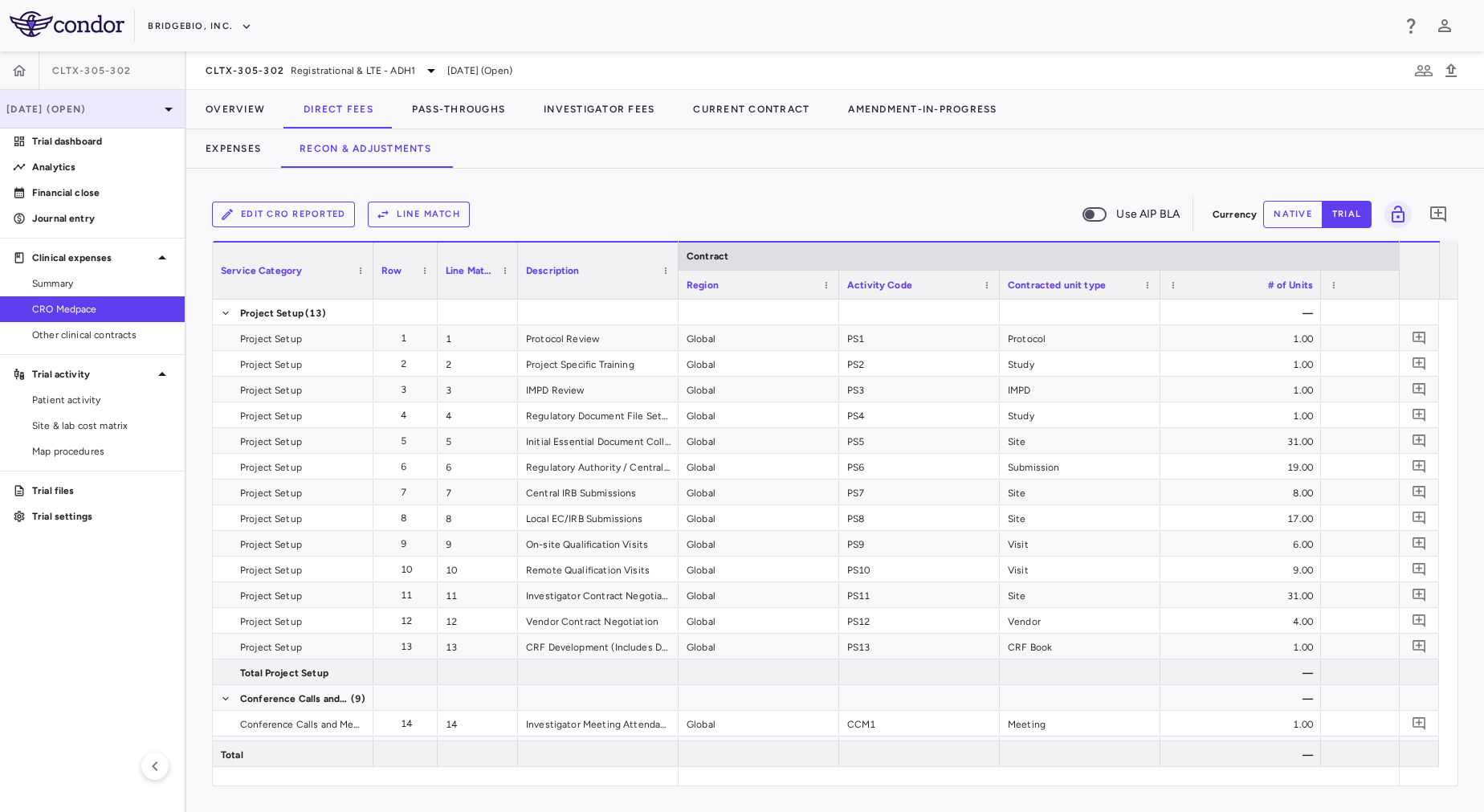
click at [96, 119] on div "[DATE] (Open)" at bounding box center [92, 109] width 185 height 39
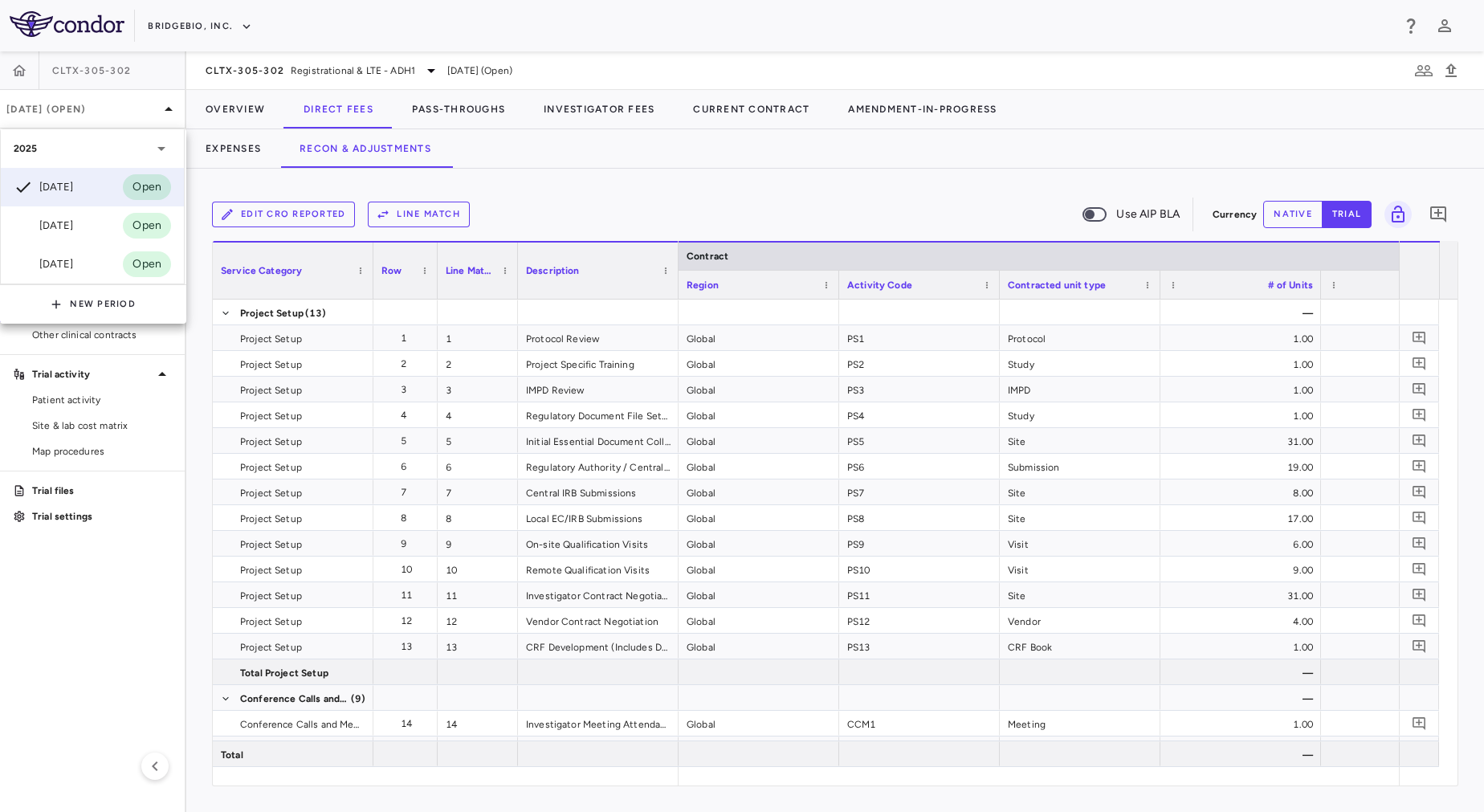
click at [648, 121] on div at bounding box center [742, 406] width 1484 height 812
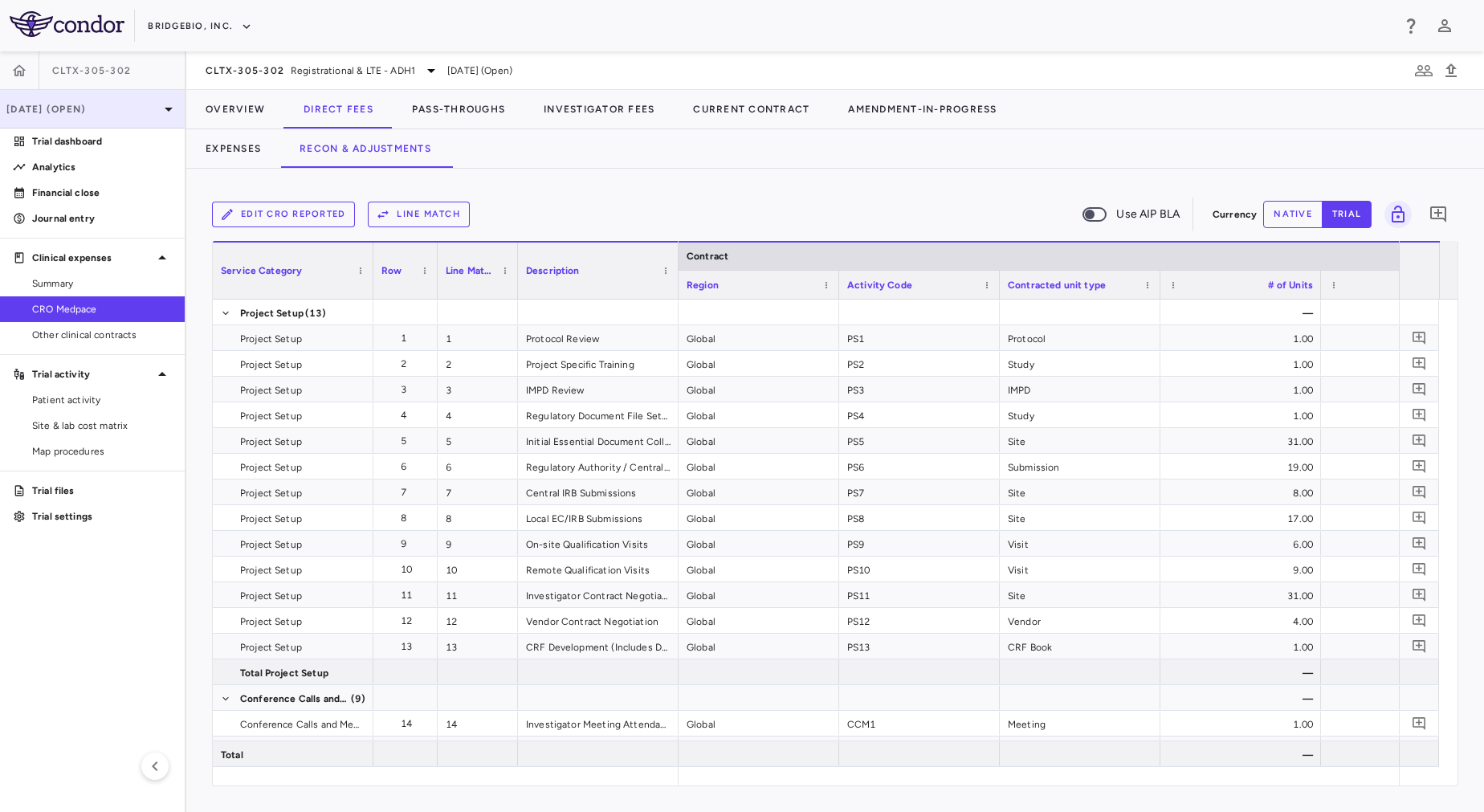
click at [95, 102] on p "[DATE] (Open)" at bounding box center [83, 109] width 152 height 14
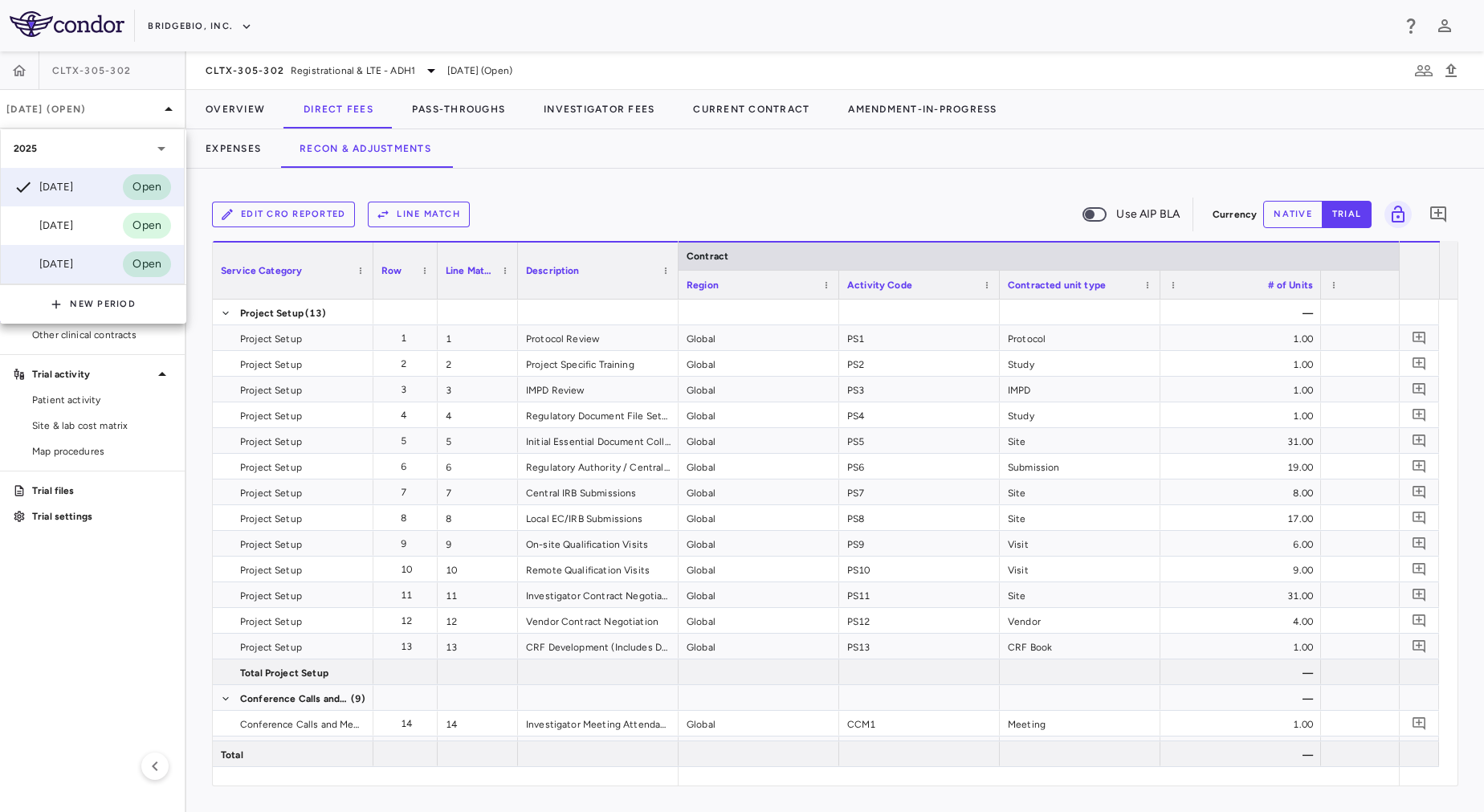
click at [116, 254] on div "Mar 2025 Open" at bounding box center [92, 264] width 183 height 39
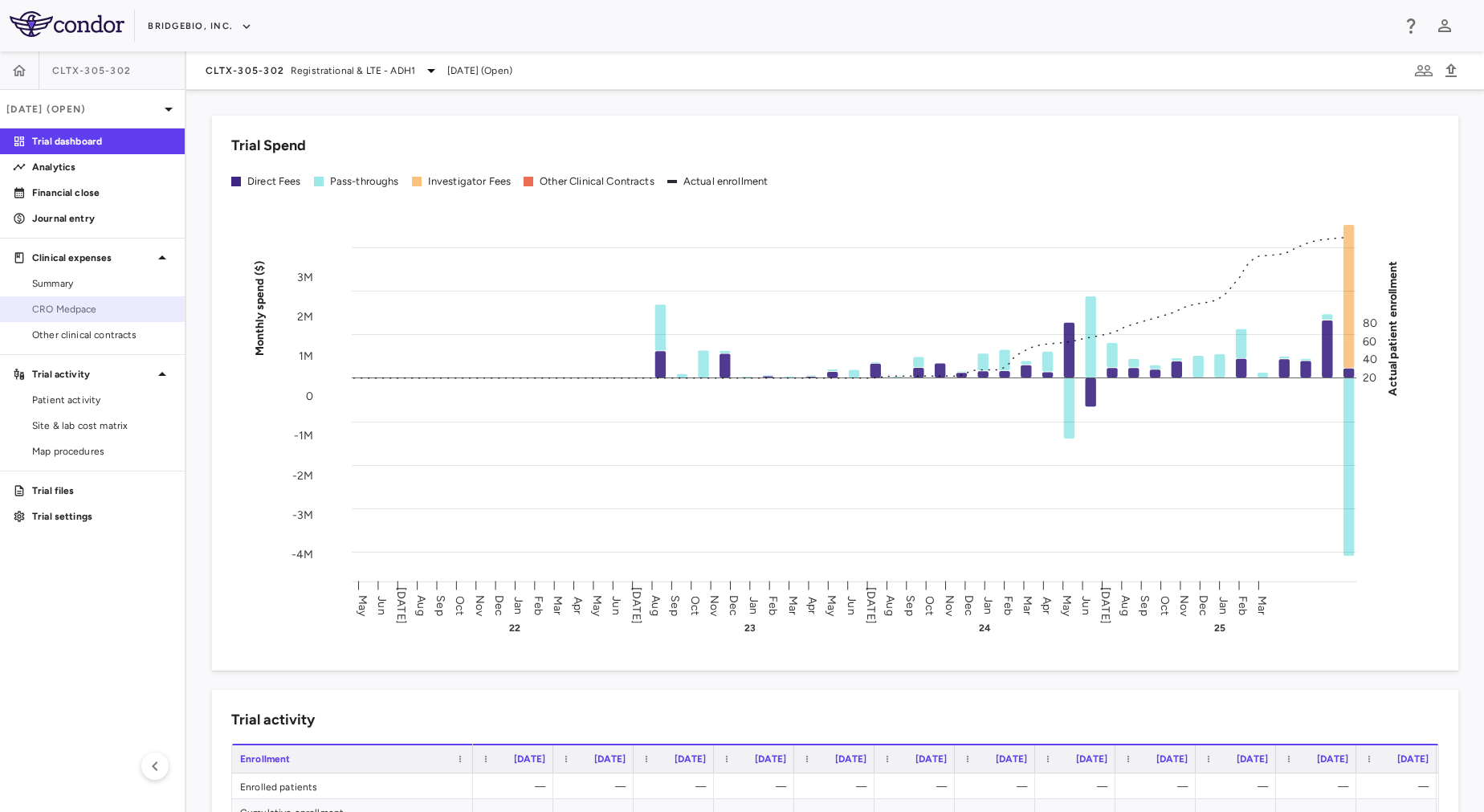
click at [111, 312] on span "CRO Medpace" at bounding box center [102, 308] width 140 height 14
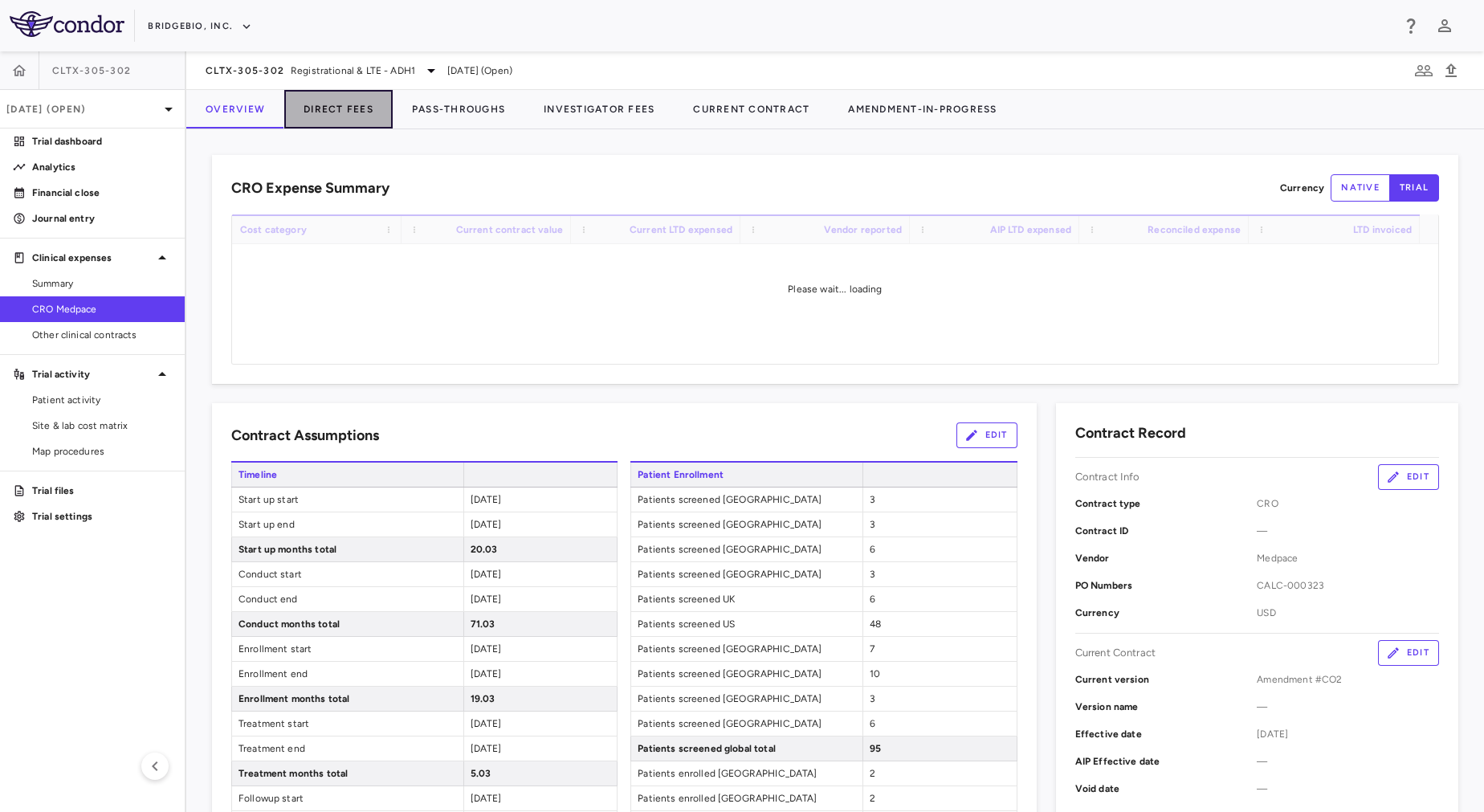
click at [350, 100] on button "Direct Fees" at bounding box center [338, 109] width 109 height 39
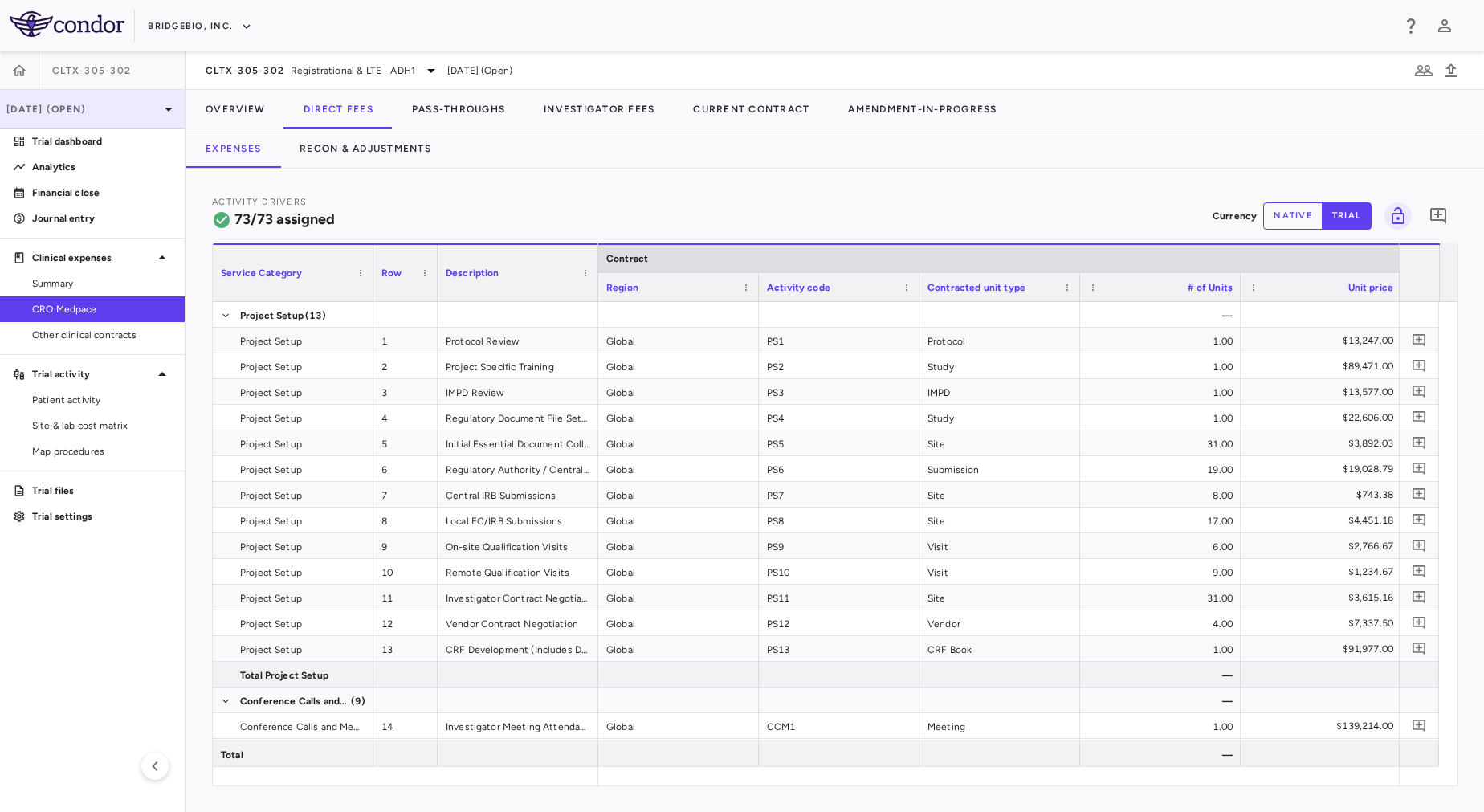
click at [143, 115] on p "[DATE] (Open)" at bounding box center [83, 109] width 152 height 14
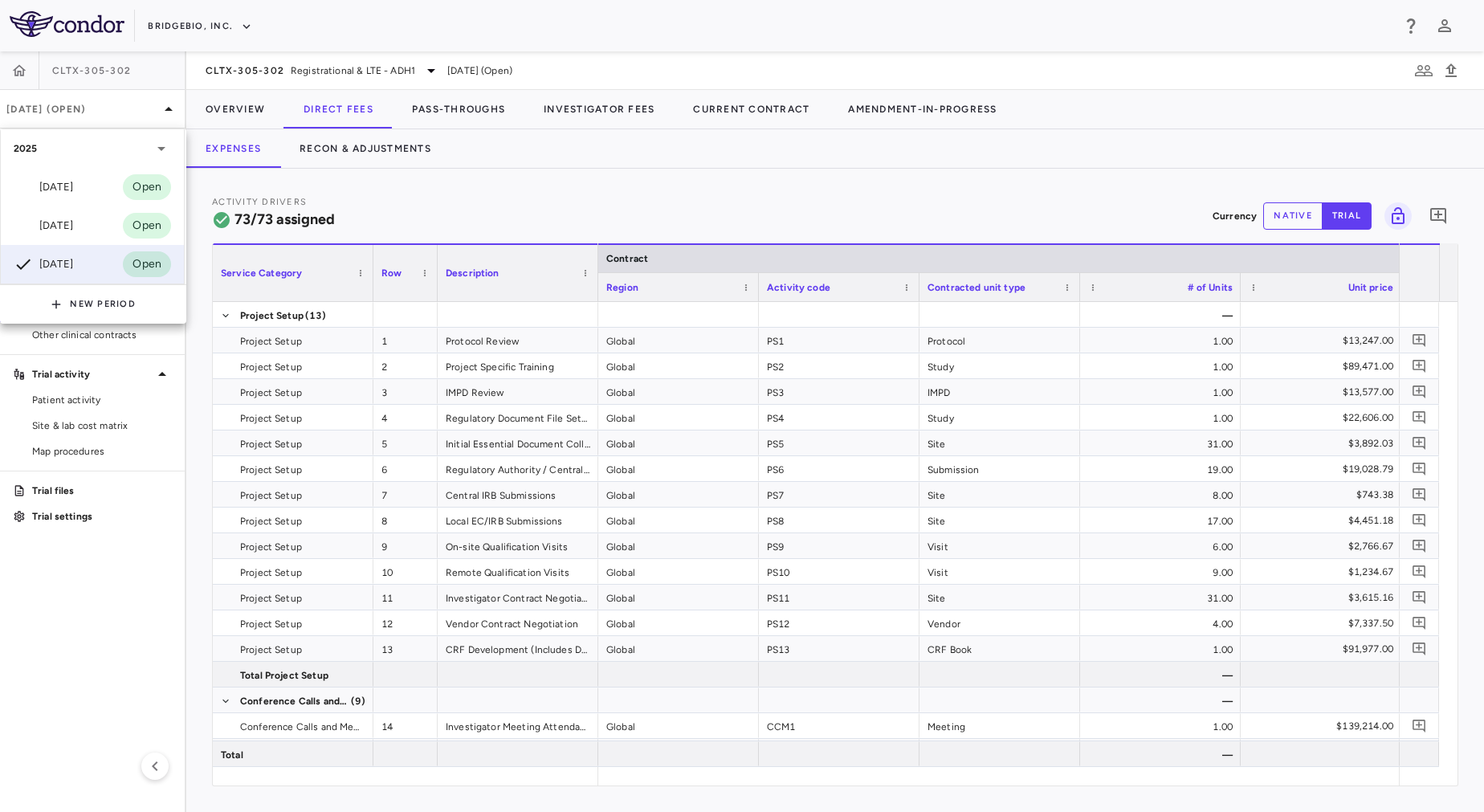
click at [115, 680] on div at bounding box center [742, 406] width 1484 height 812
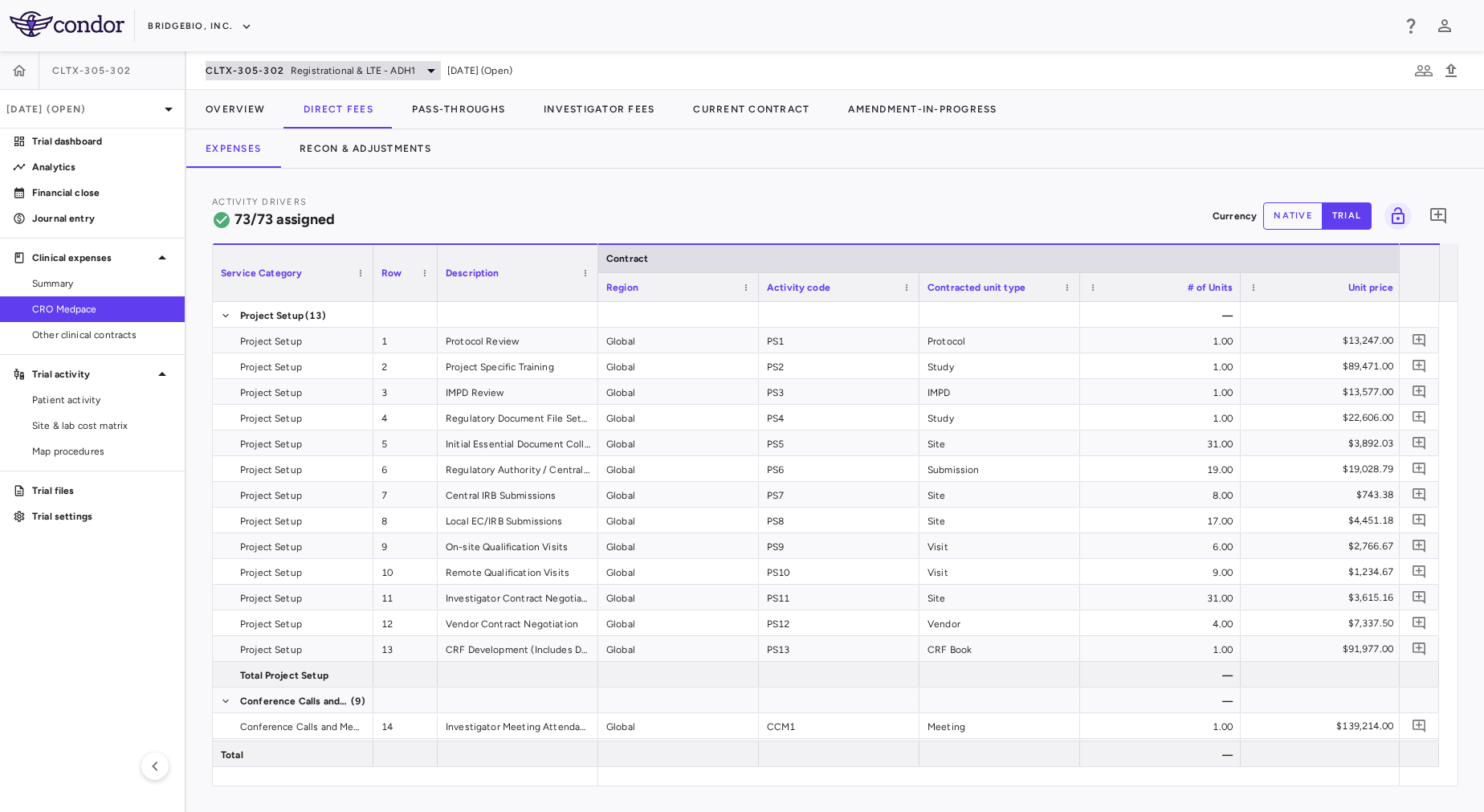
click at [347, 65] on span "Registrational & LTE - ADH1" at bounding box center [353, 70] width 124 height 14
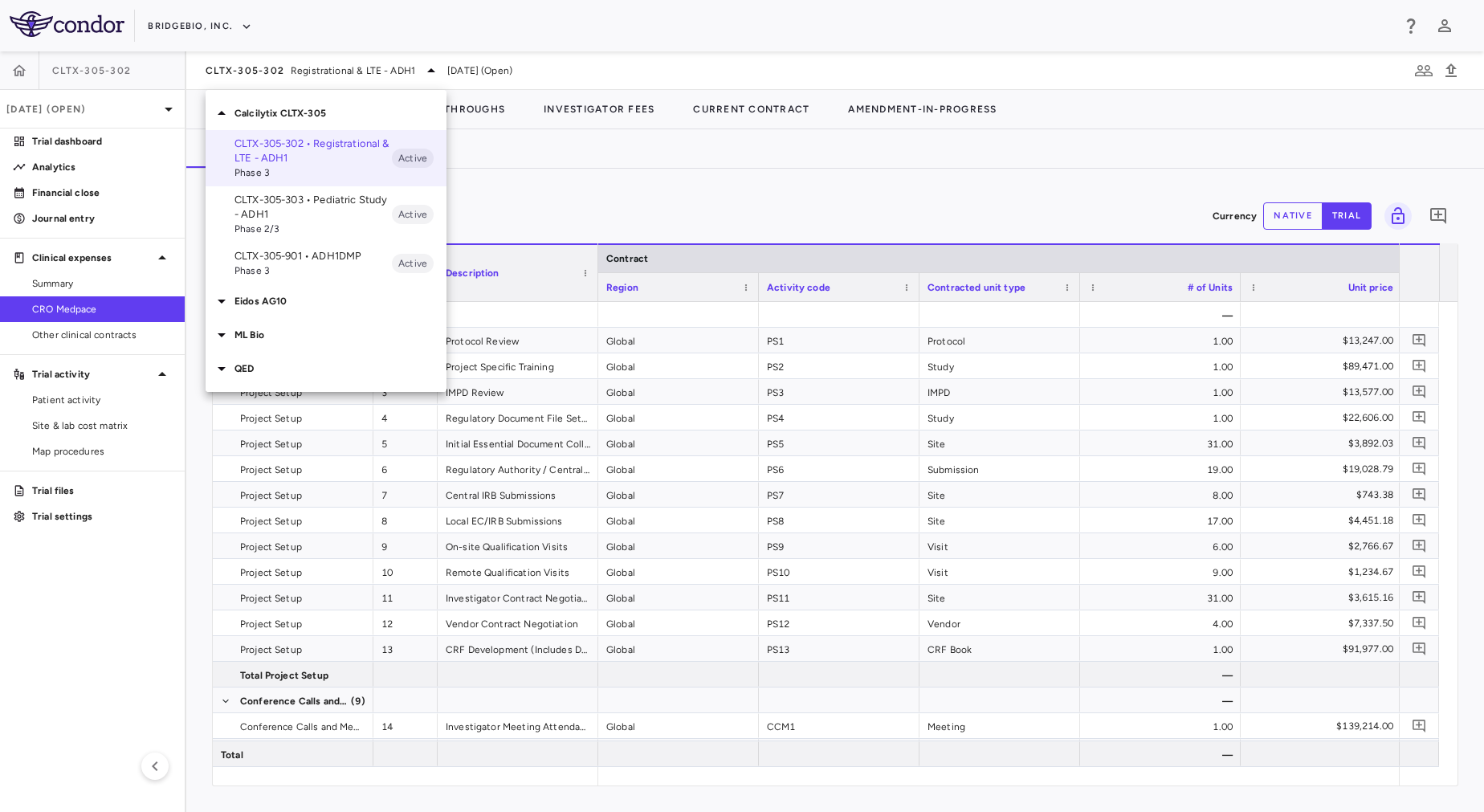
click at [306, 270] on span "Phase 3" at bounding box center [313, 270] width 157 height 14
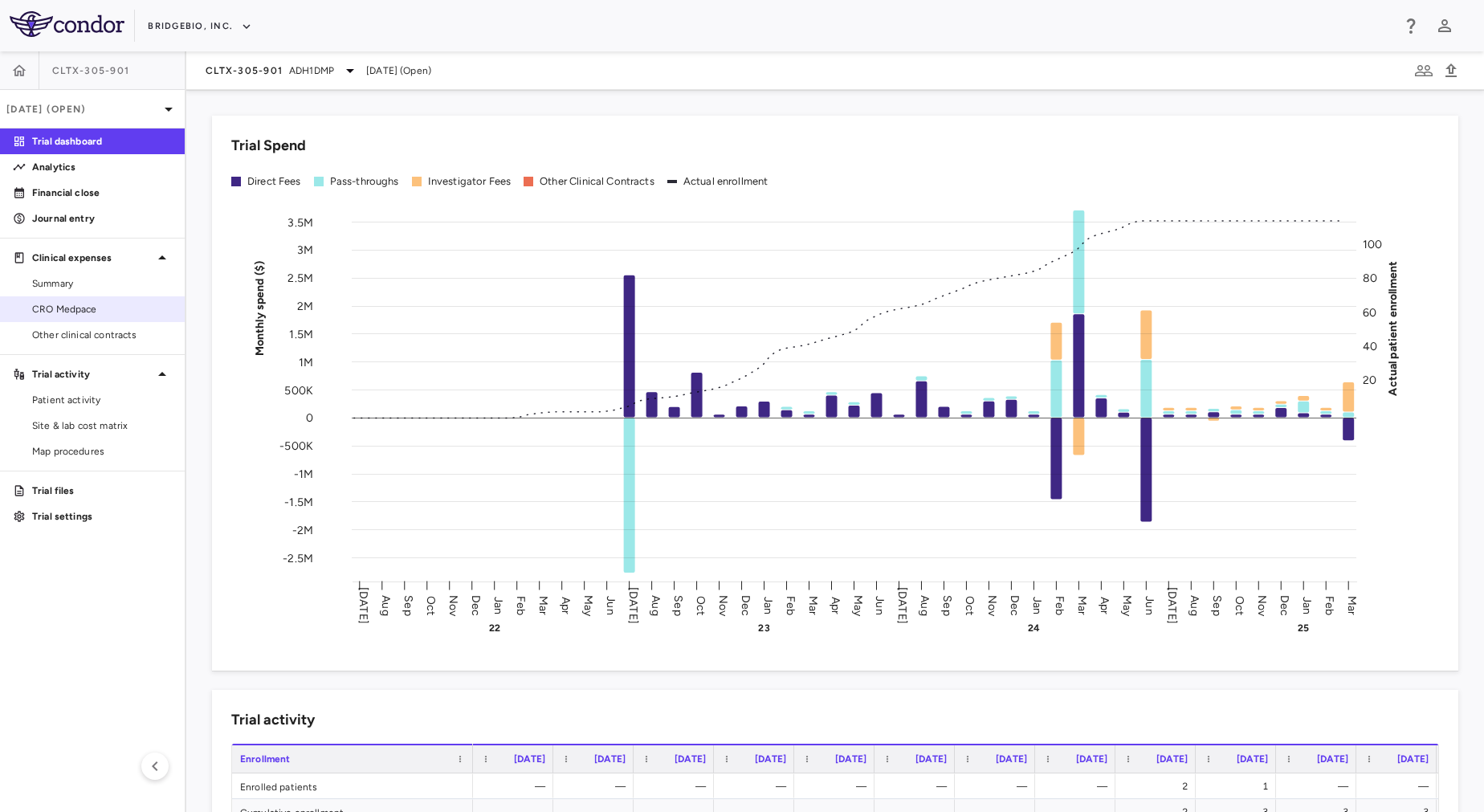
click at [93, 309] on span "CRO Medpace" at bounding box center [102, 308] width 140 height 14
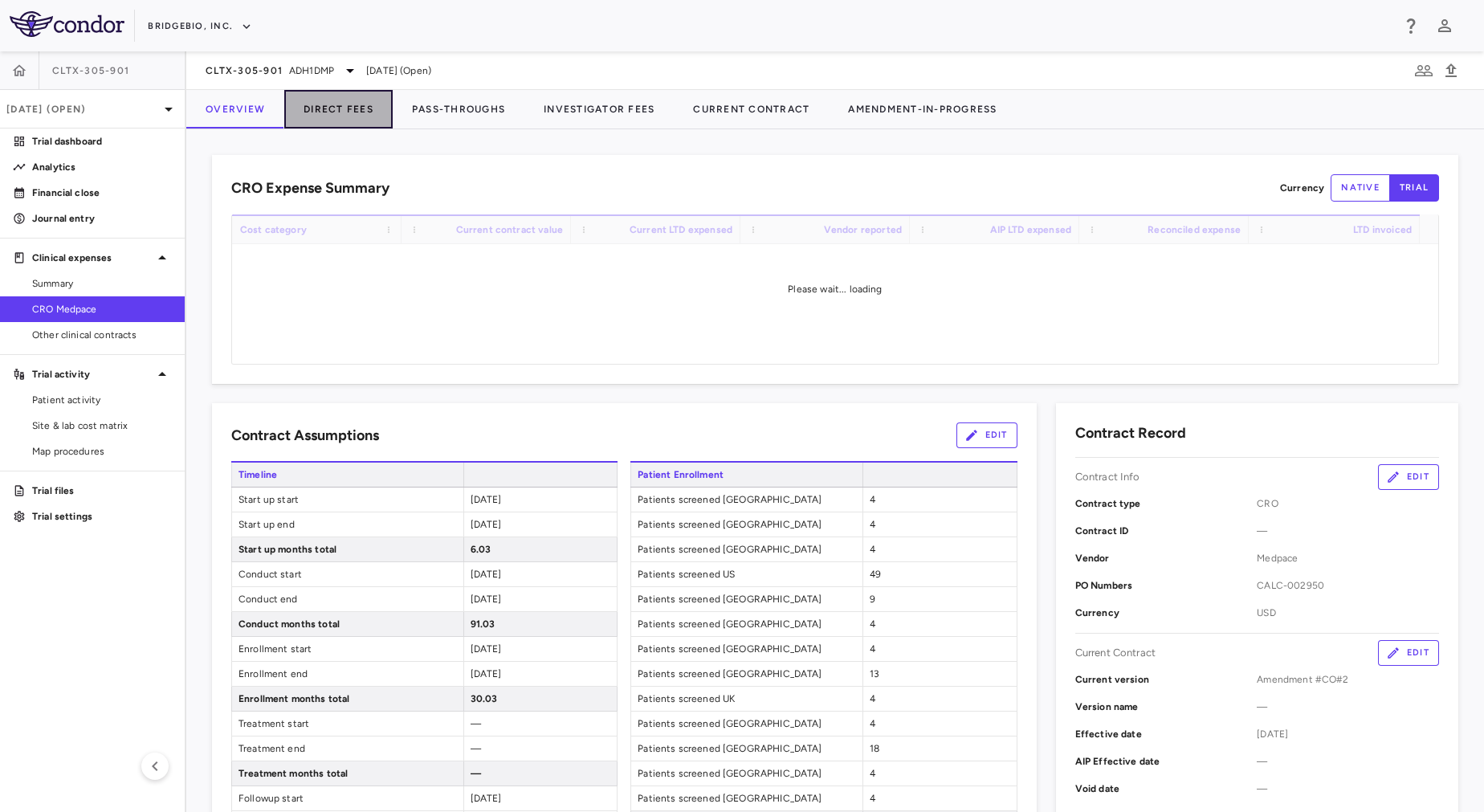
click at [339, 112] on button "Direct Fees" at bounding box center [338, 109] width 109 height 39
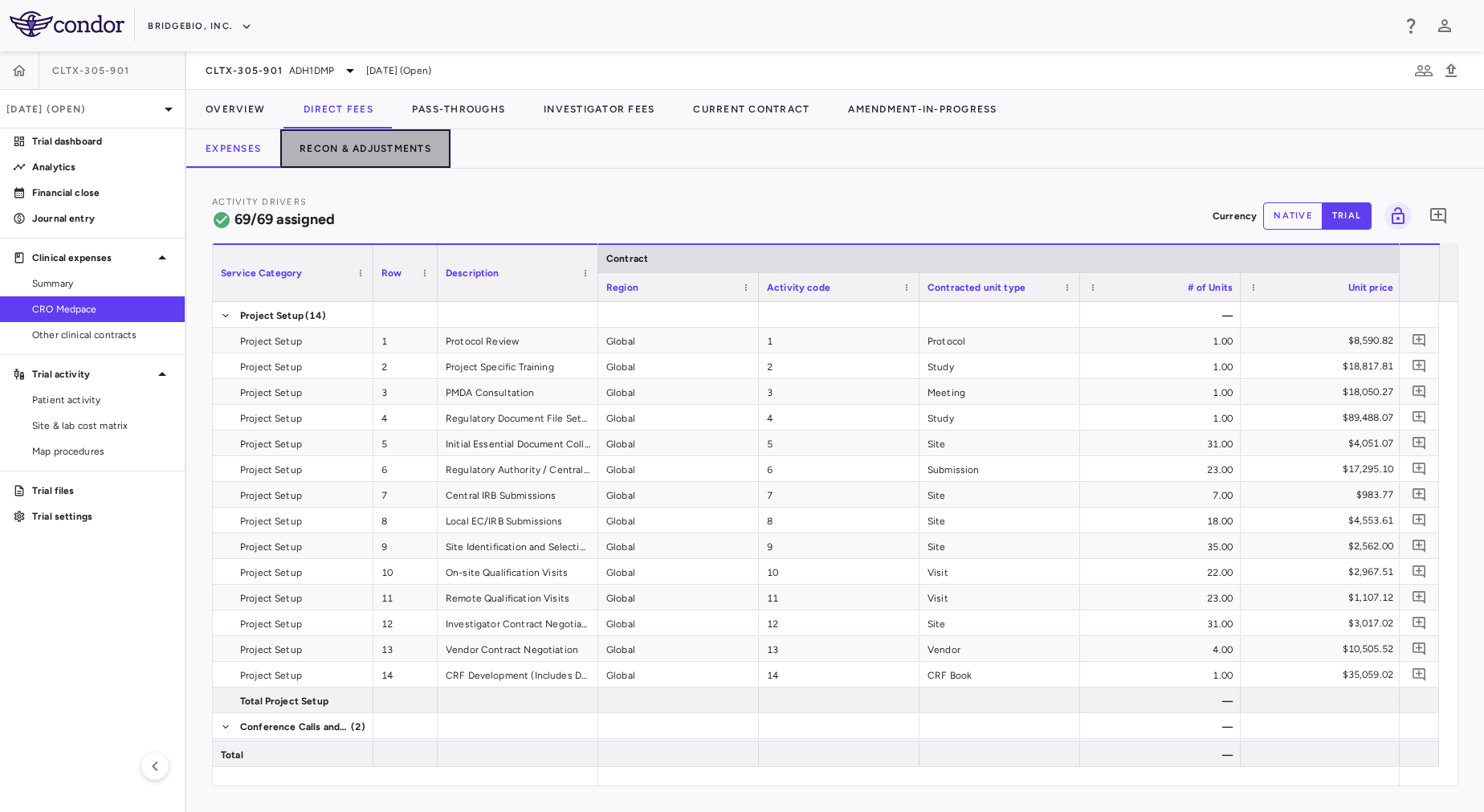
click at [370, 143] on button "Recon & Adjustments" at bounding box center [365, 148] width 170 height 39
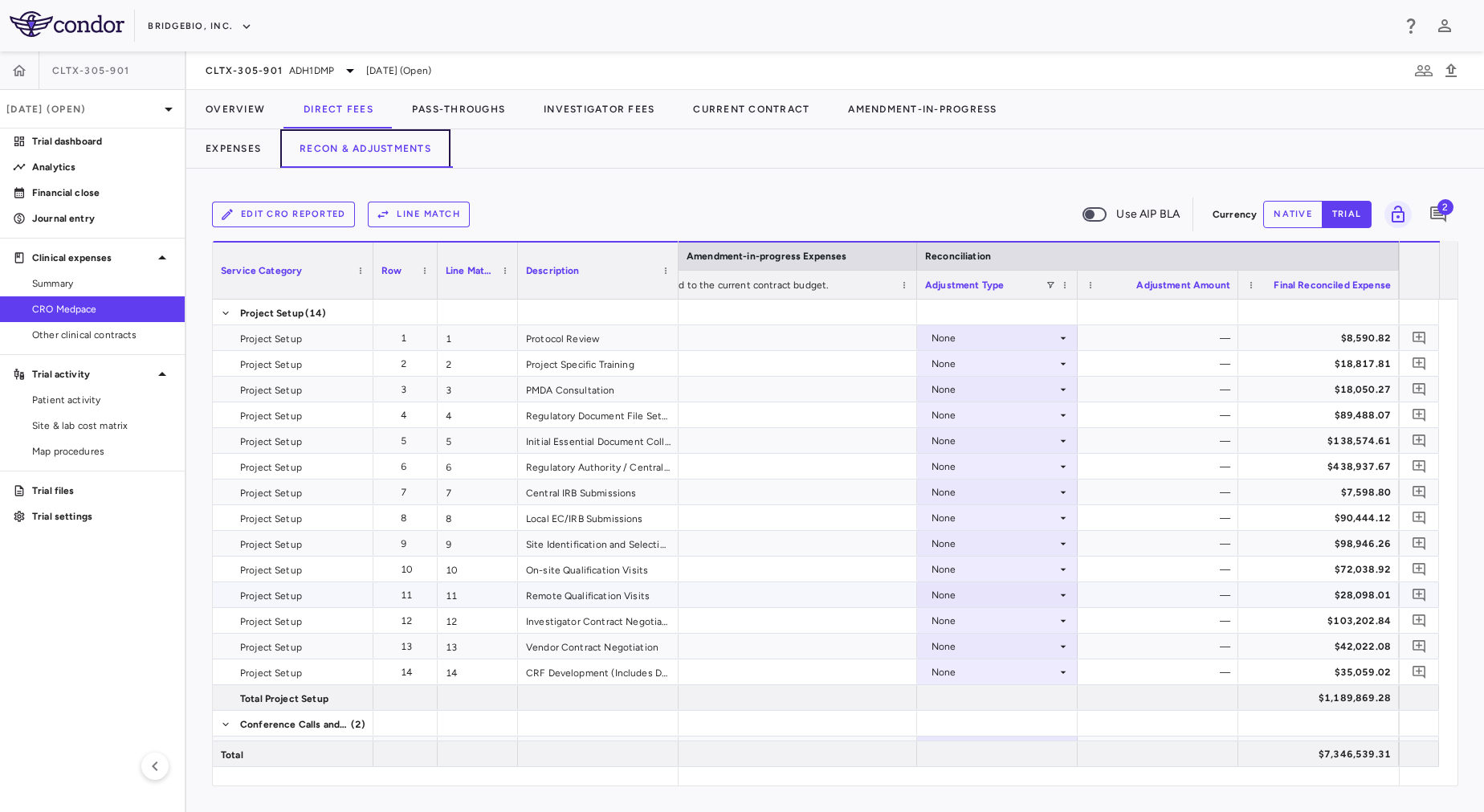
scroll to position [0, 2709]
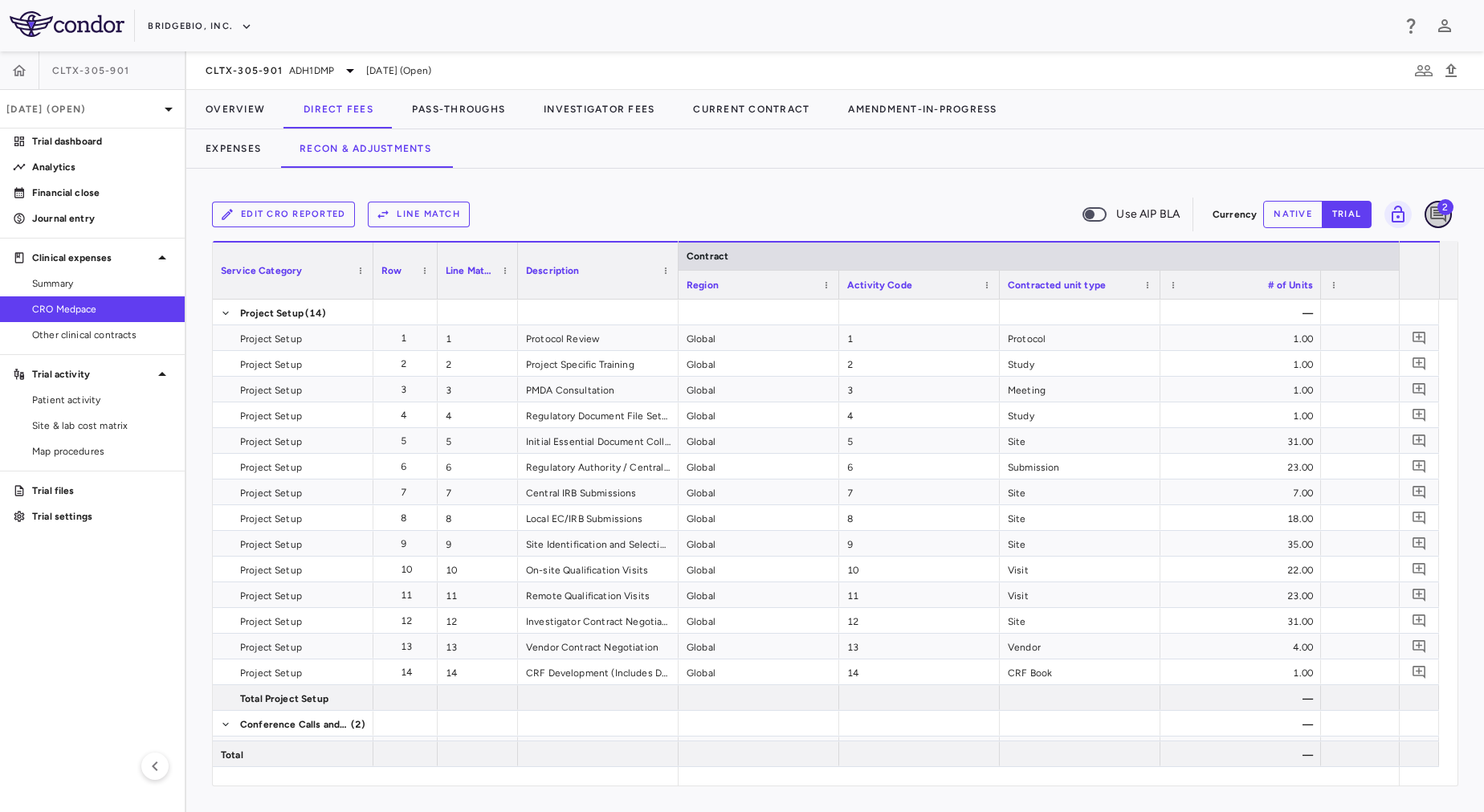
click at [1449, 221] on button "button" at bounding box center [1438, 214] width 27 height 27
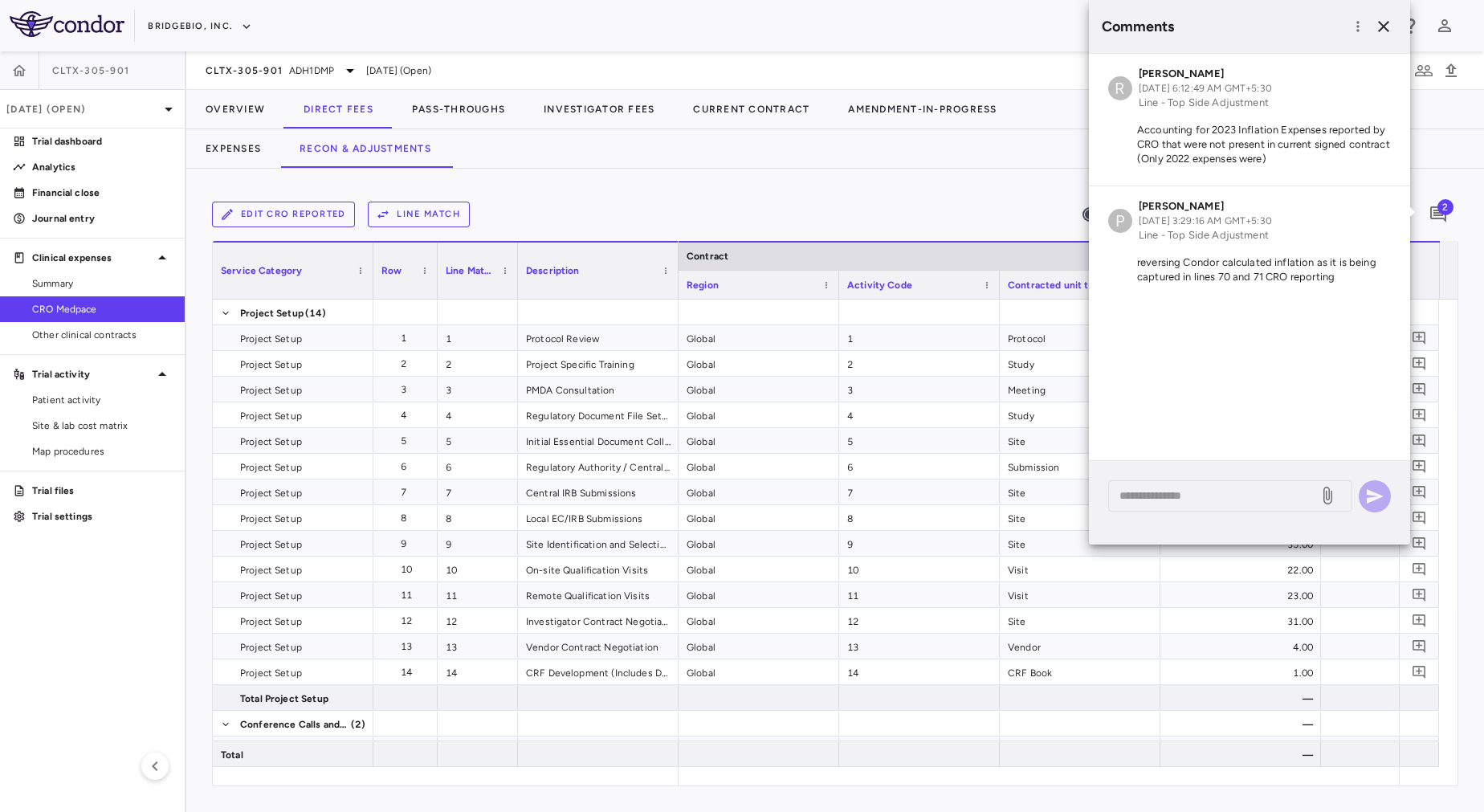
click at [911, 162] on div "Expenses Recon & Adjustments" at bounding box center [835, 148] width 1298 height 39
click at [942, 190] on div "Edit CRO reported Line Match Use AIP BLA Currency native trial 2 Service Catego…" at bounding box center [835, 491] width 1298 height 643
click at [1384, 27] on icon "button" at bounding box center [1384, 27] width 12 height 12
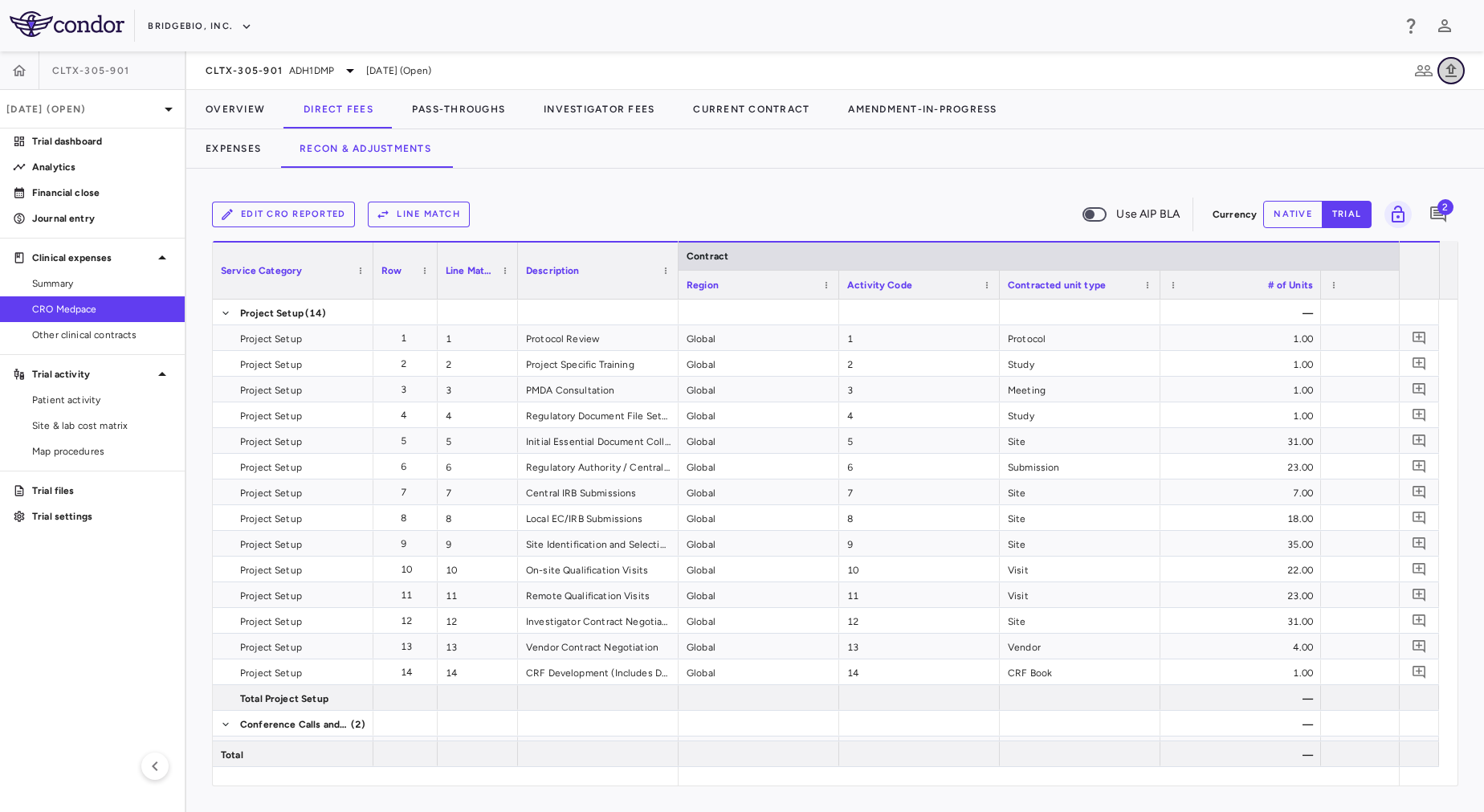
click at [1448, 69] on icon "button" at bounding box center [1451, 70] width 12 height 13
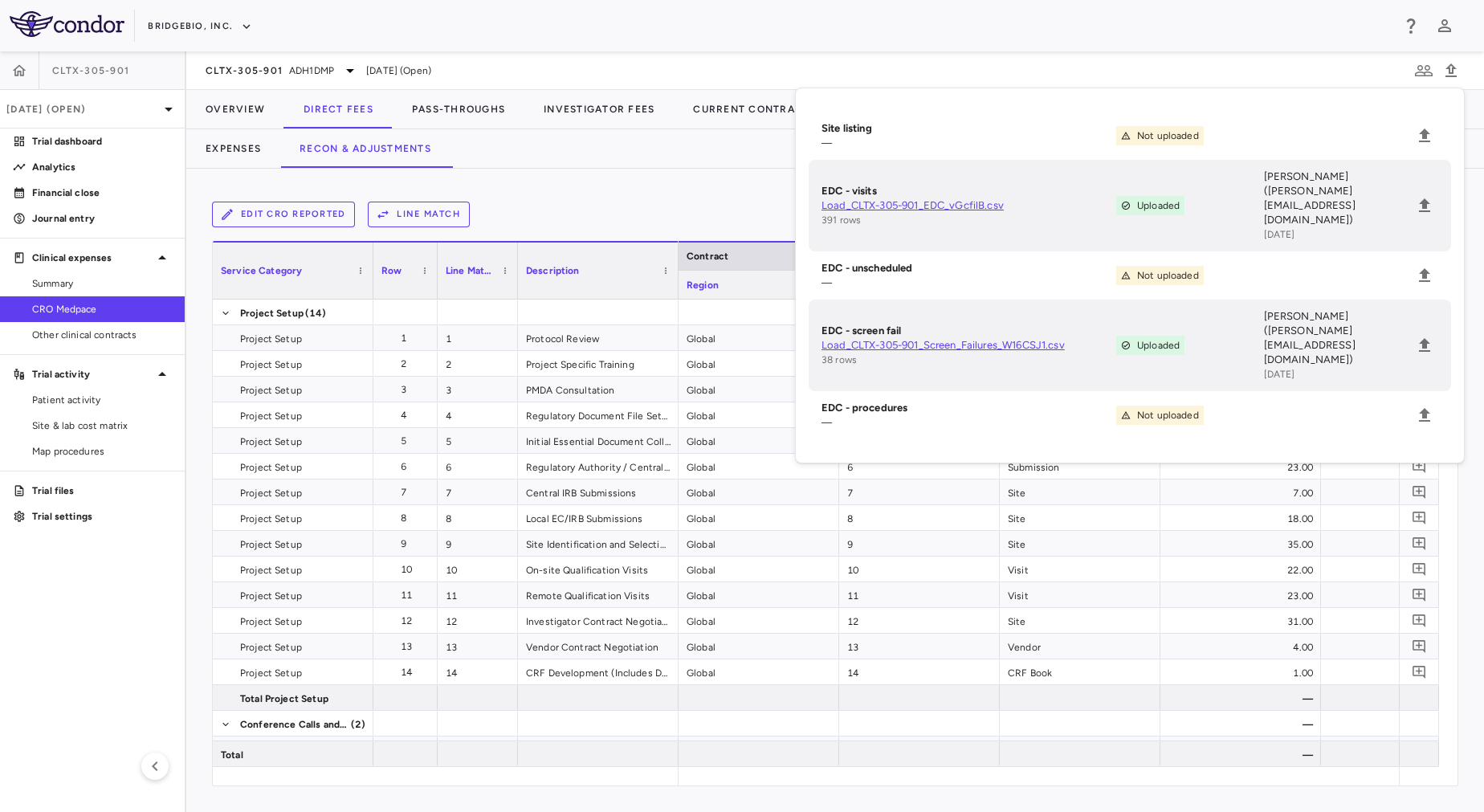
click at [703, 210] on div "Edit CRO reported Line Match Use AIP BLA" at bounding box center [709, 214] width 994 height 34
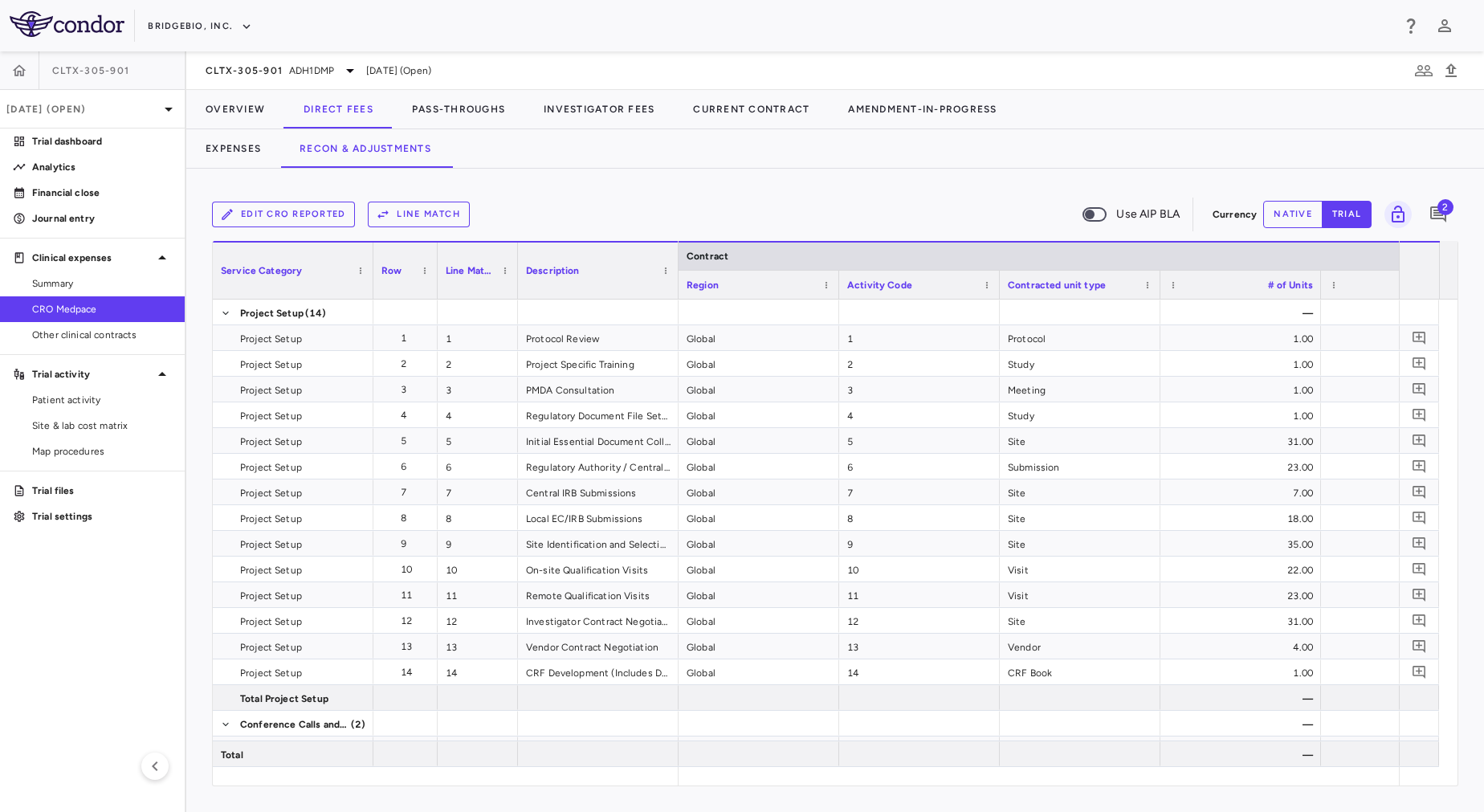
click at [349, 245] on div "Service Category" at bounding box center [293, 271] width 144 height 56
click at [117, 118] on div "[DATE] (Open)" at bounding box center [92, 109] width 185 height 39
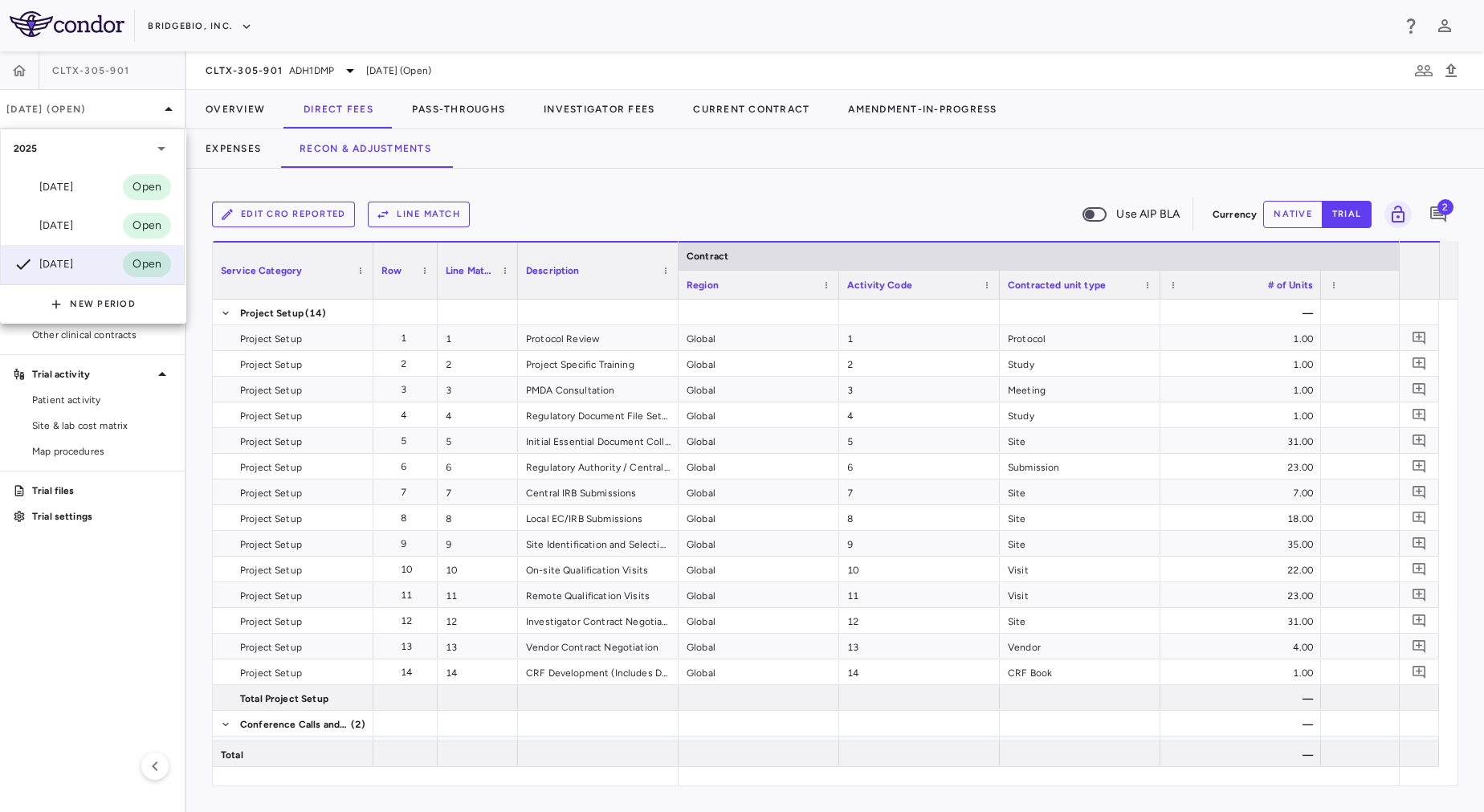
click at [689, 154] on div at bounding box center [742, 406] width 1484 height 812
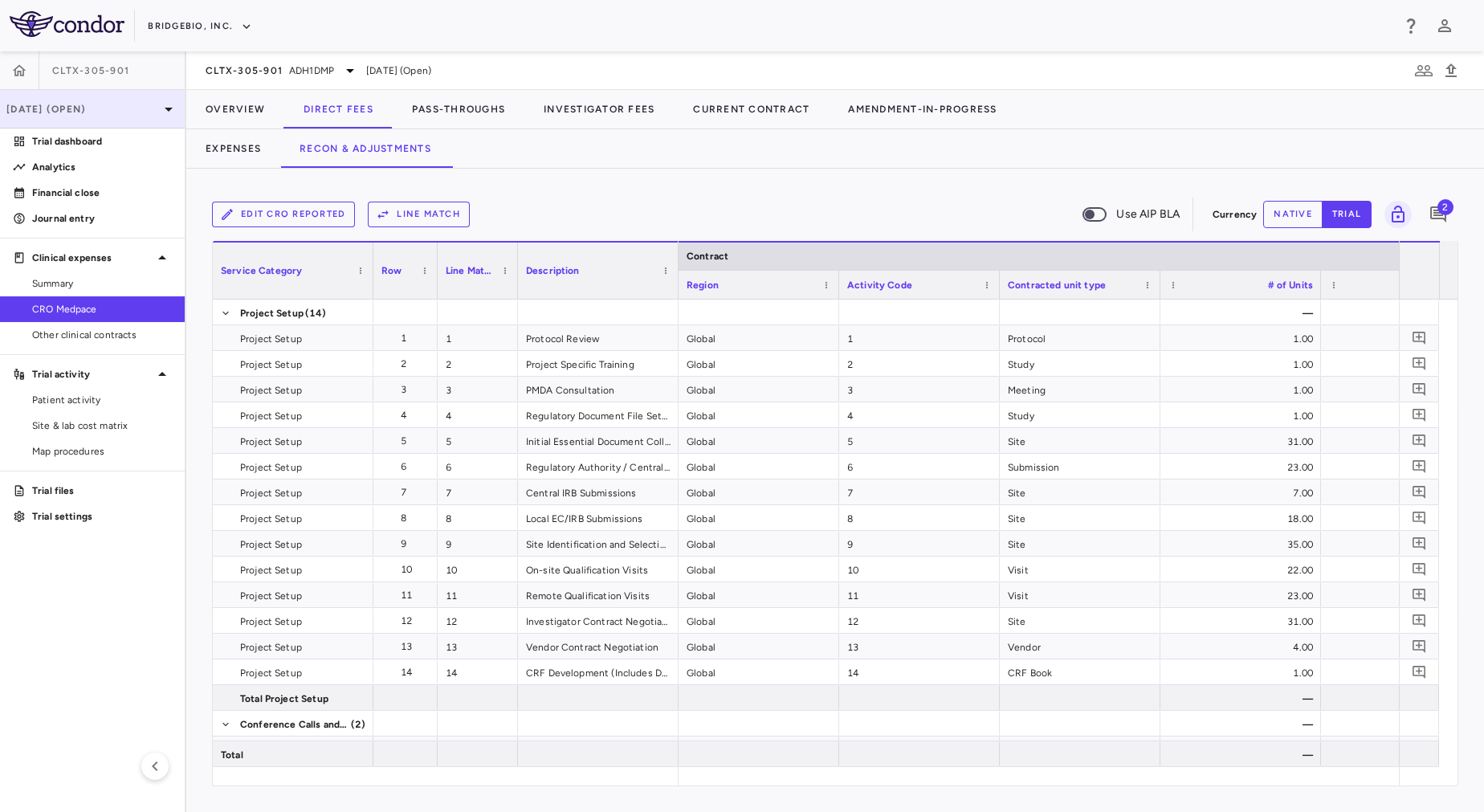
click at [124, 117] on div "[DATE] (Open)" at bounding box center [92, 109] width 185 height 39
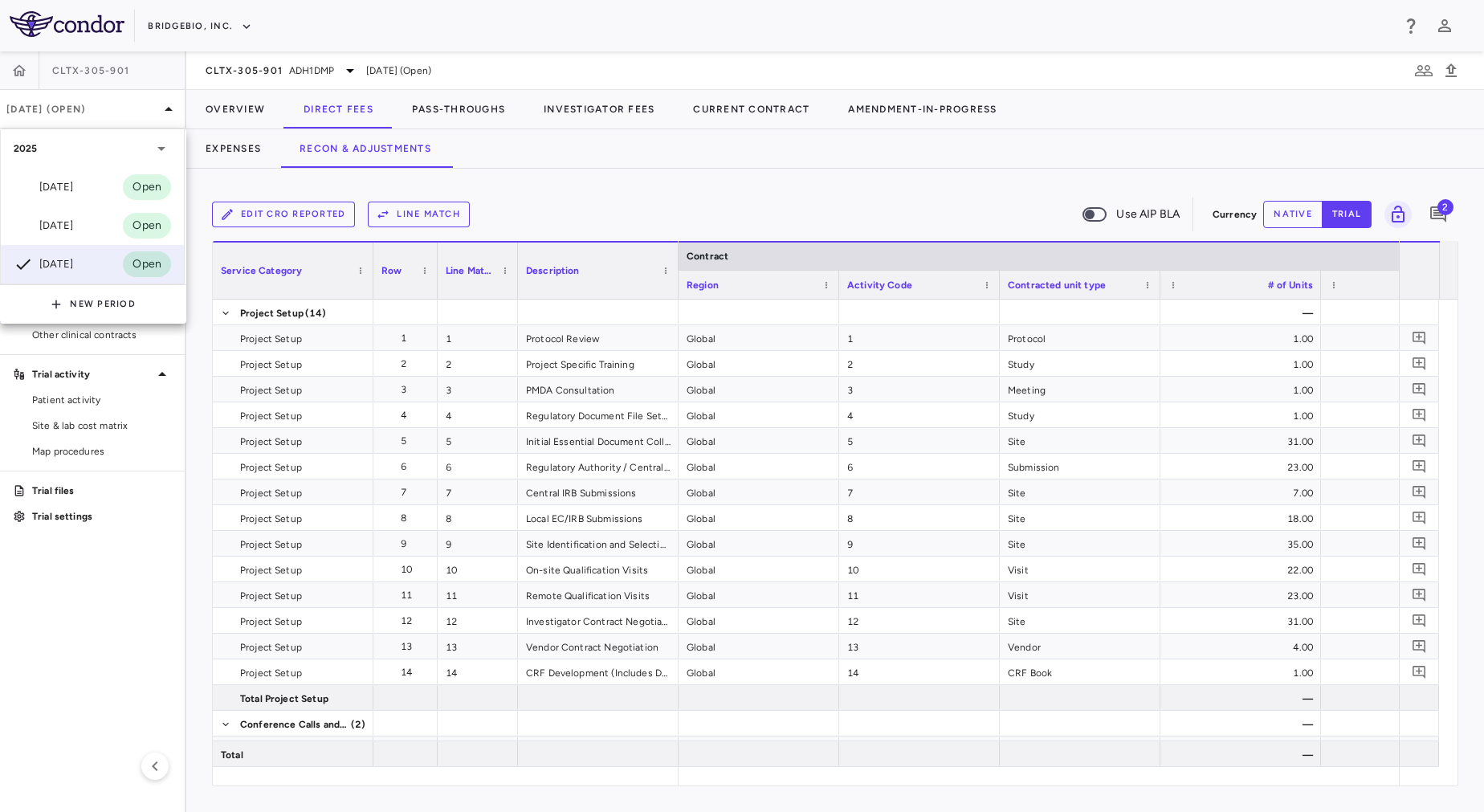
click at [302, 70] on div at bounding box center [742, 406] width 1484 height 812
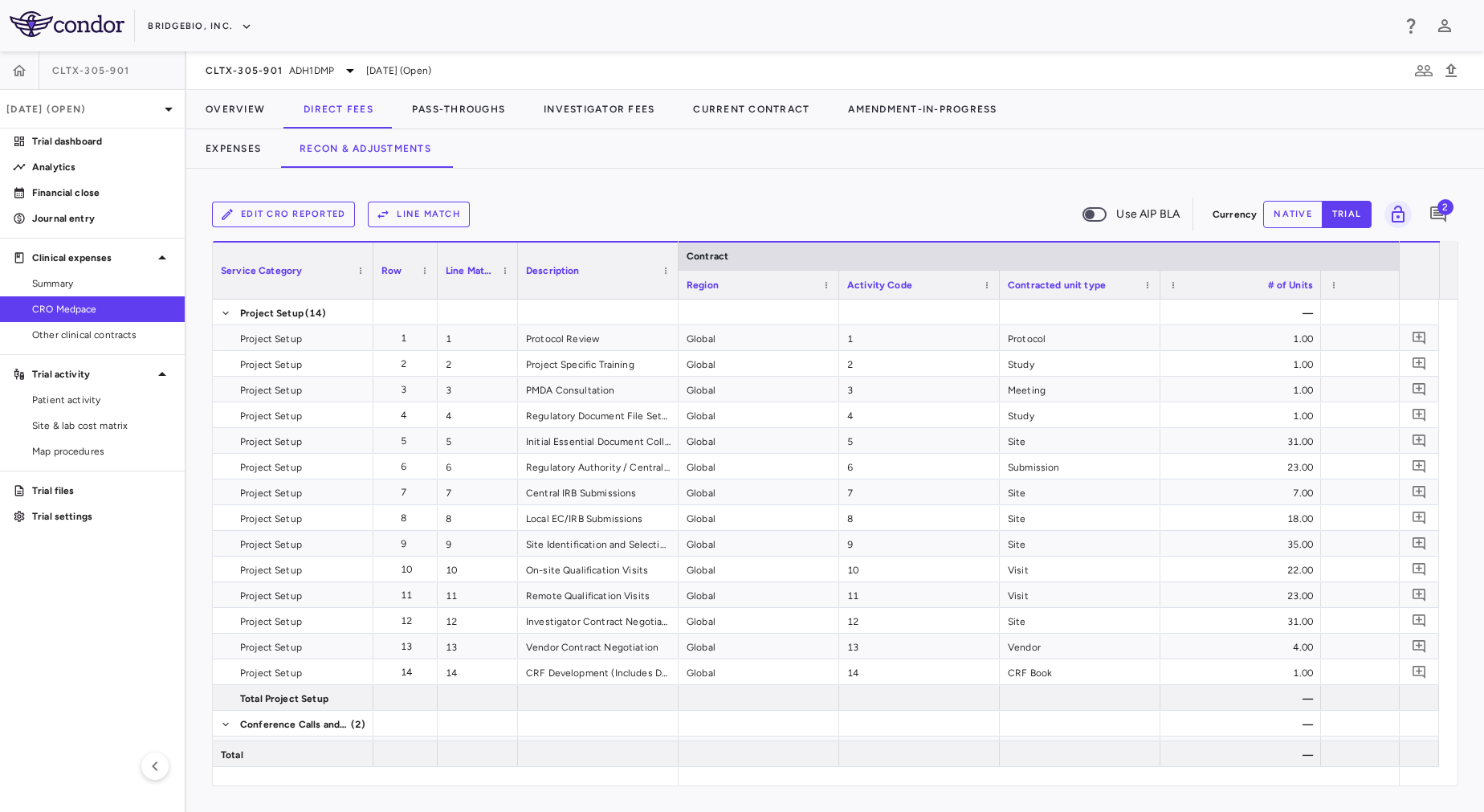
click at [302, 70] on span "ADH1DMP" at bounding box center [312, 70] width 45 height 14
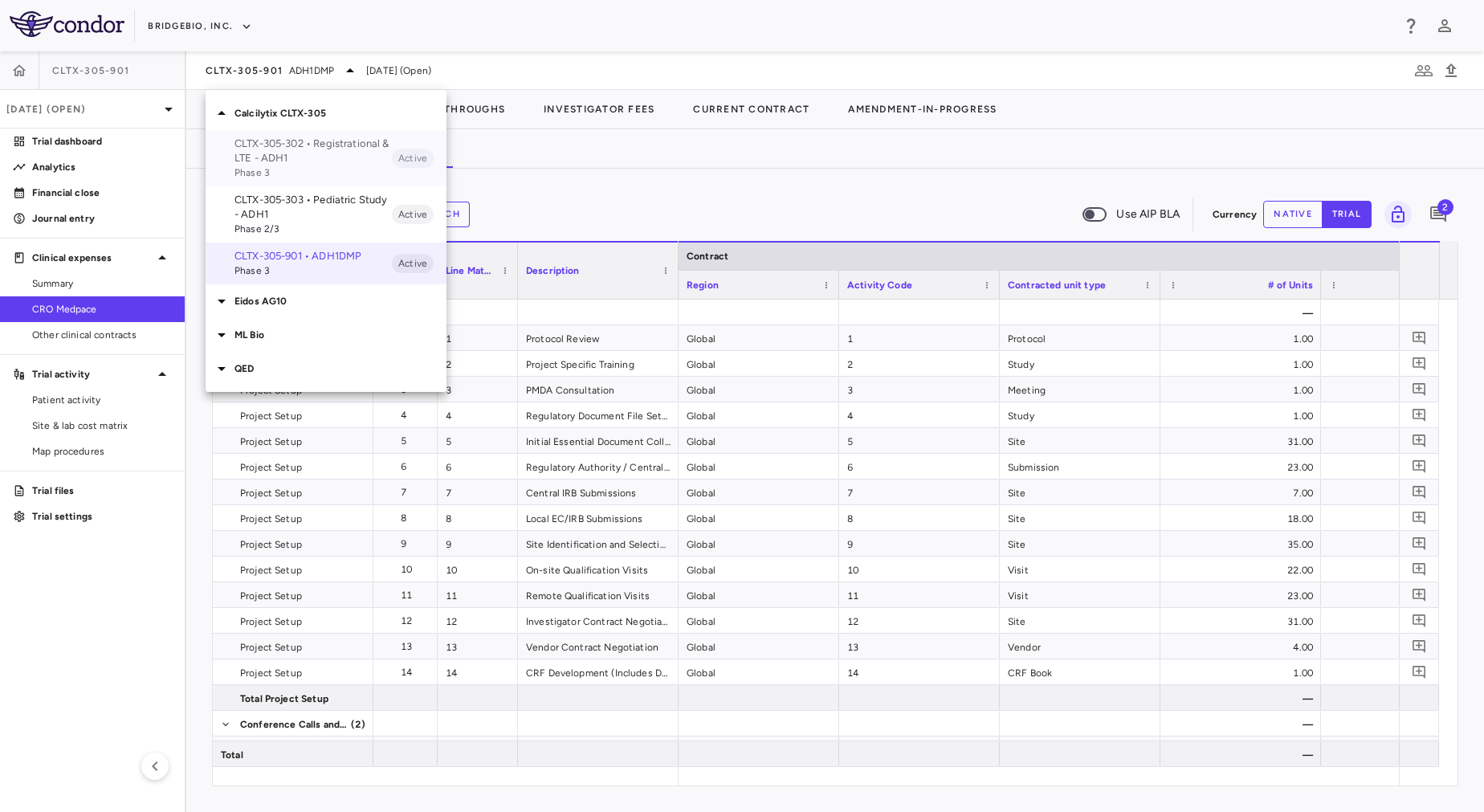
click at [288, 161] on p "CLTX-305-302 • Registrational & LTE - ADH1" at bounding box center [313, 151] width 157 height 29
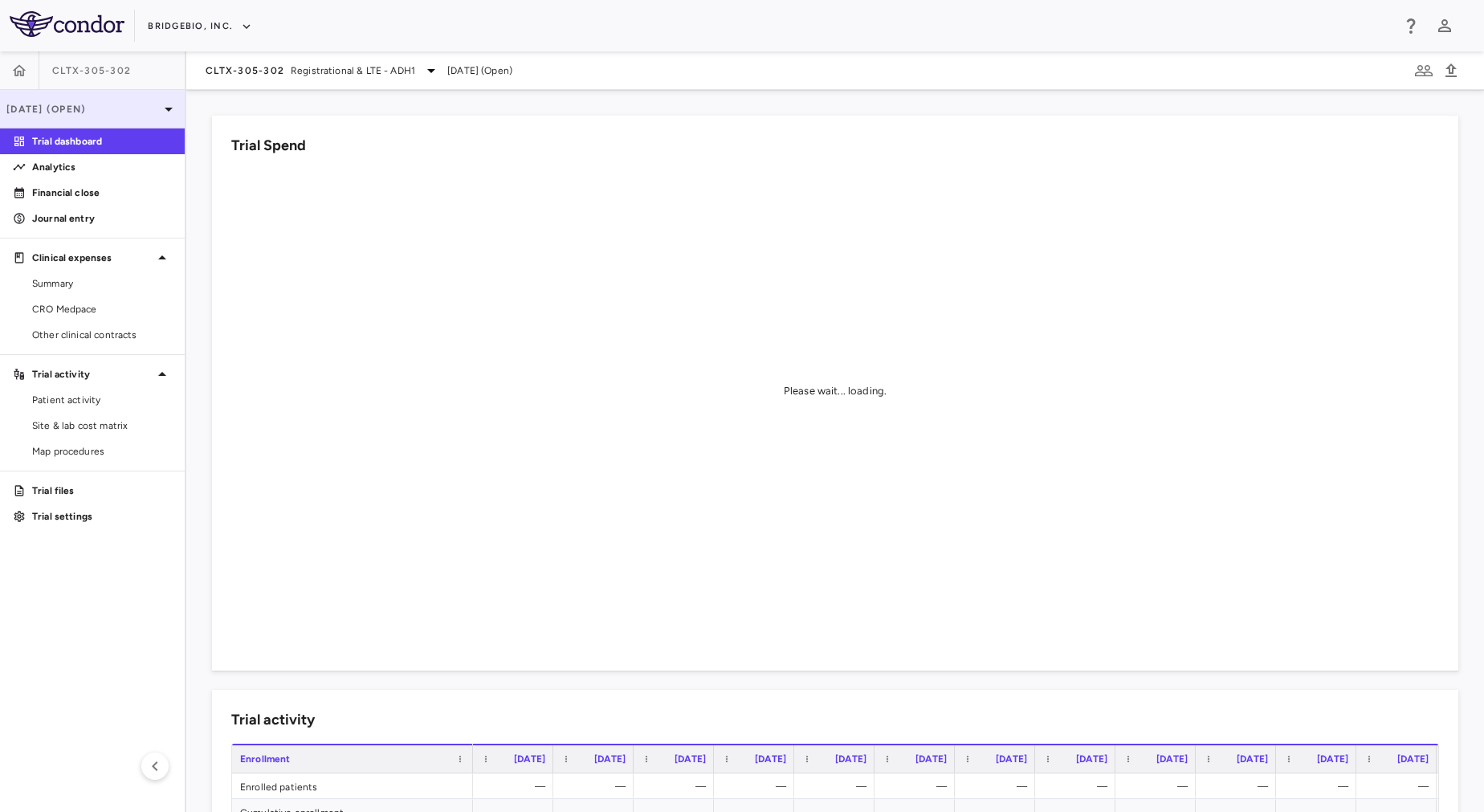
click at [110, 109] on p "[DATE] (Open)" at bounding box center [83, 109] width 152 height 14
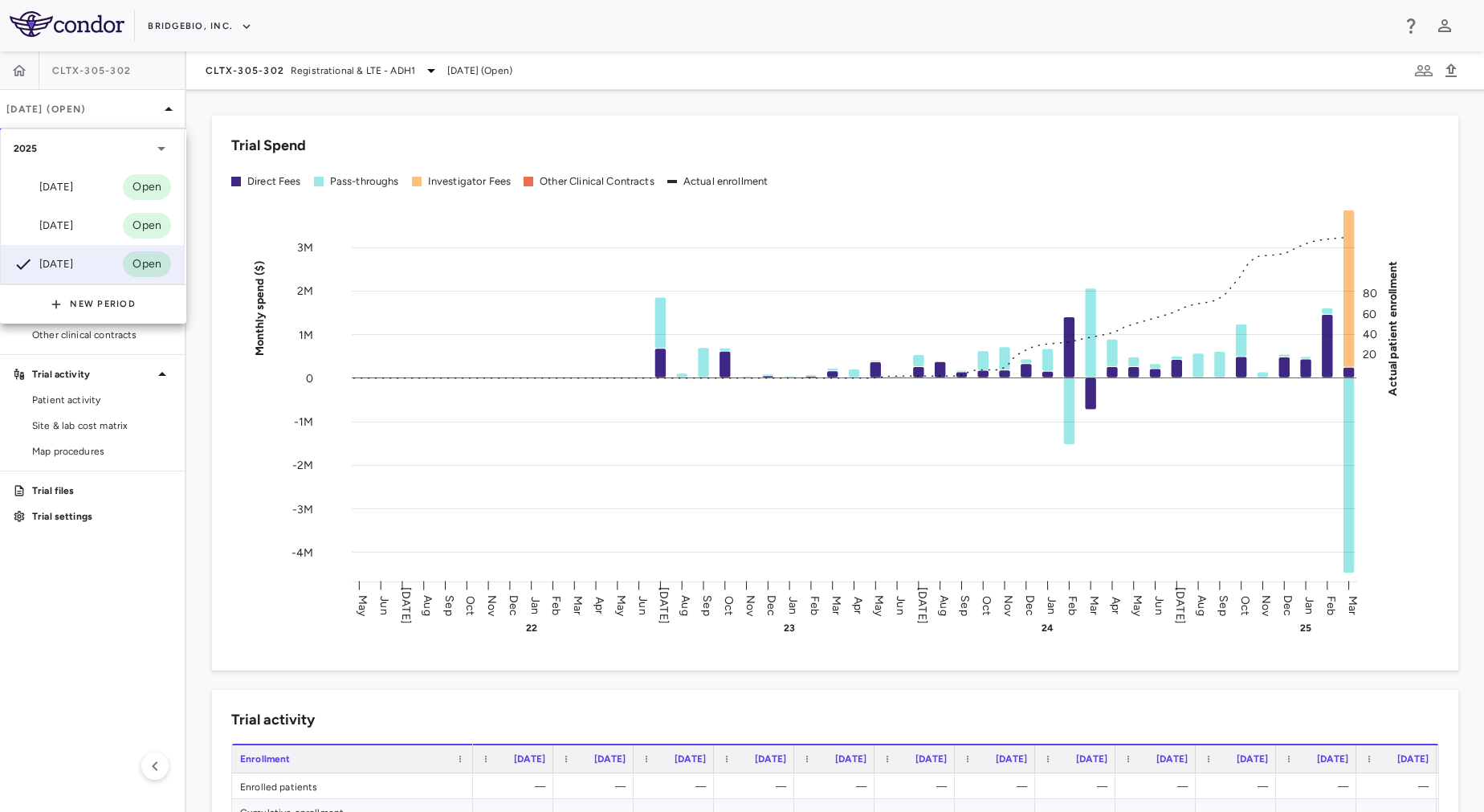
click at [107, 623] on div at bounding box center [742, 406] width 1484 height 812
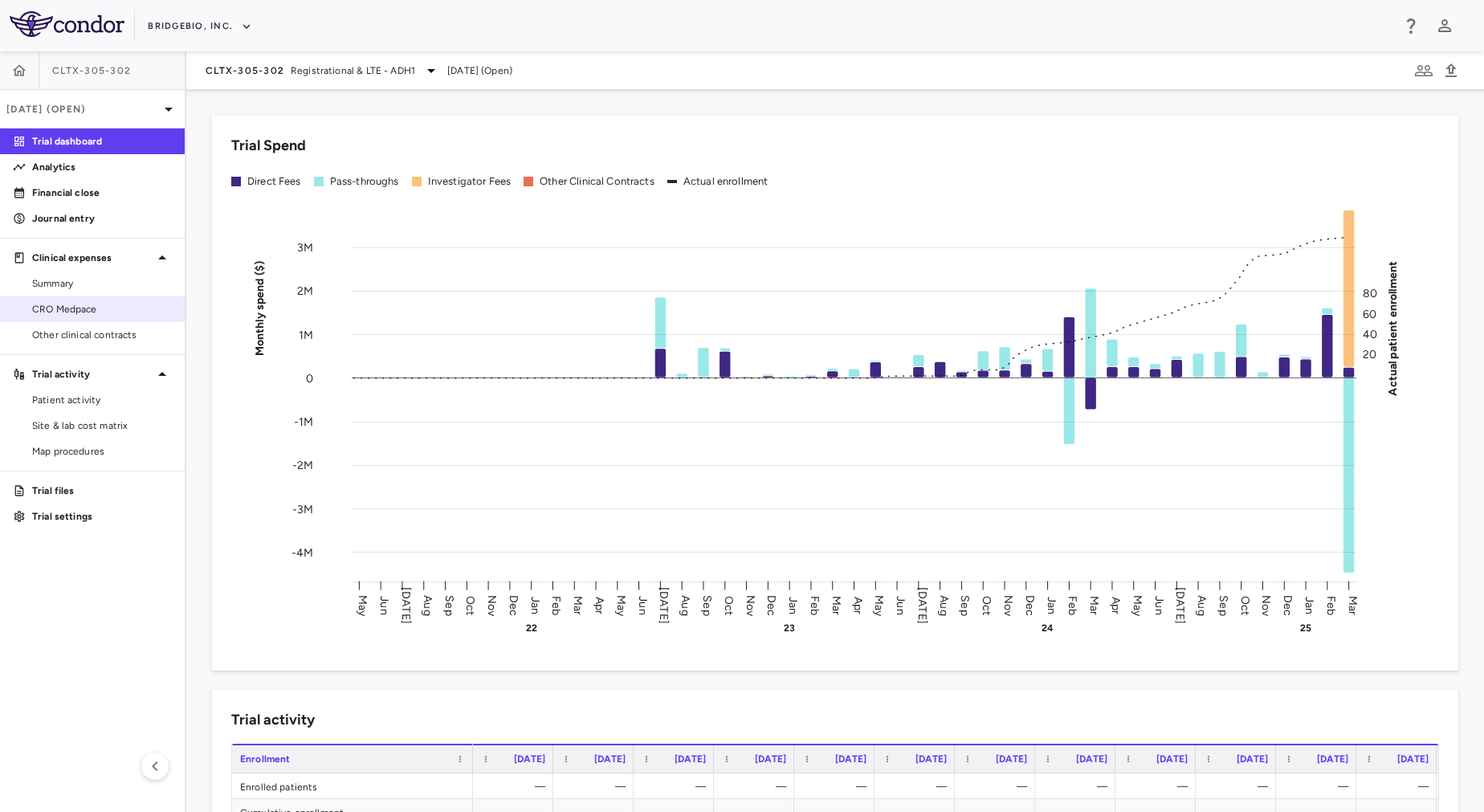
click at [103, 314] on span "CRO Medpace" at bounding box center [102, 308] width 140 height 14
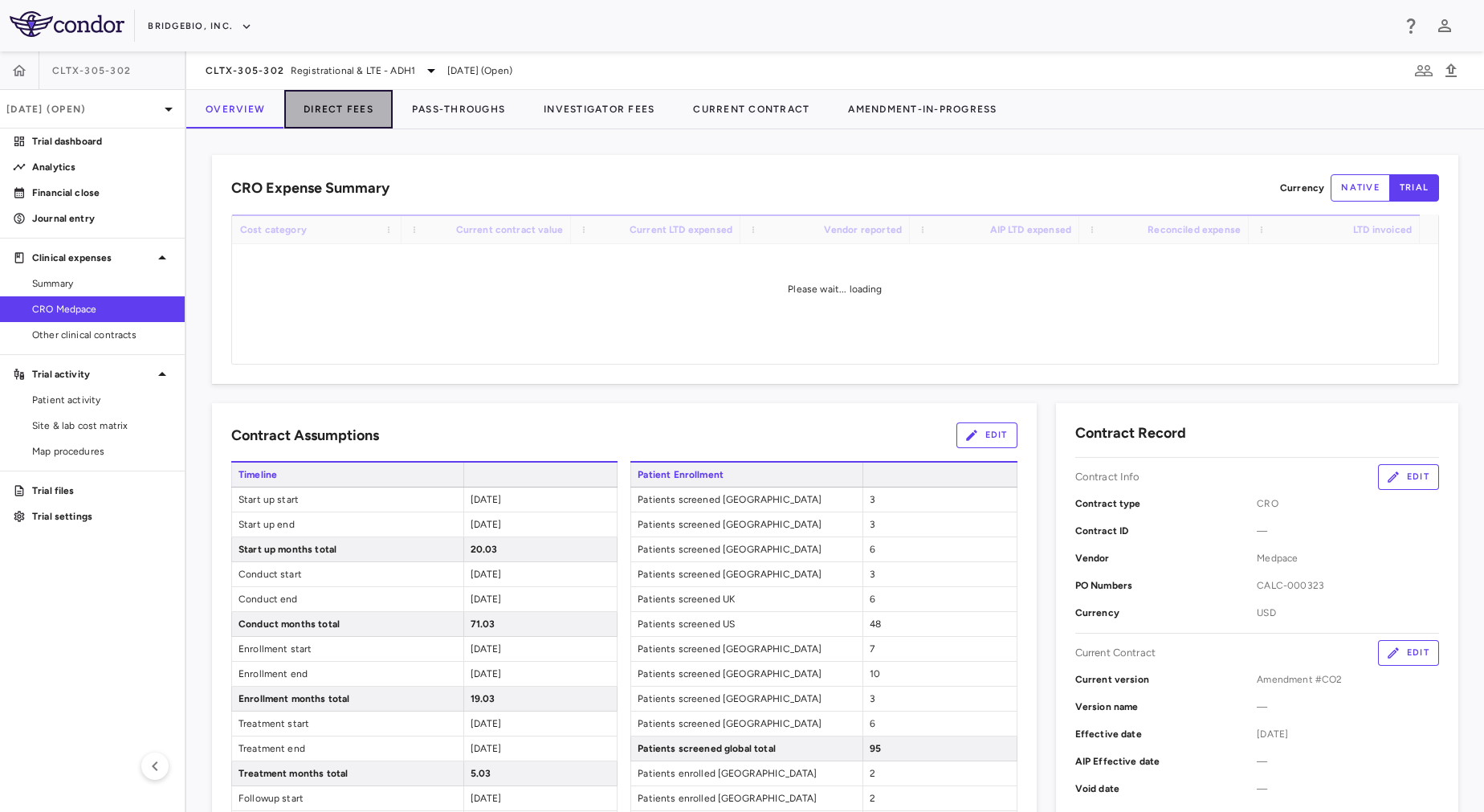
click at [325, 115] on button "Direct Fees" at bounding box center [338, 109] width 109 height 39
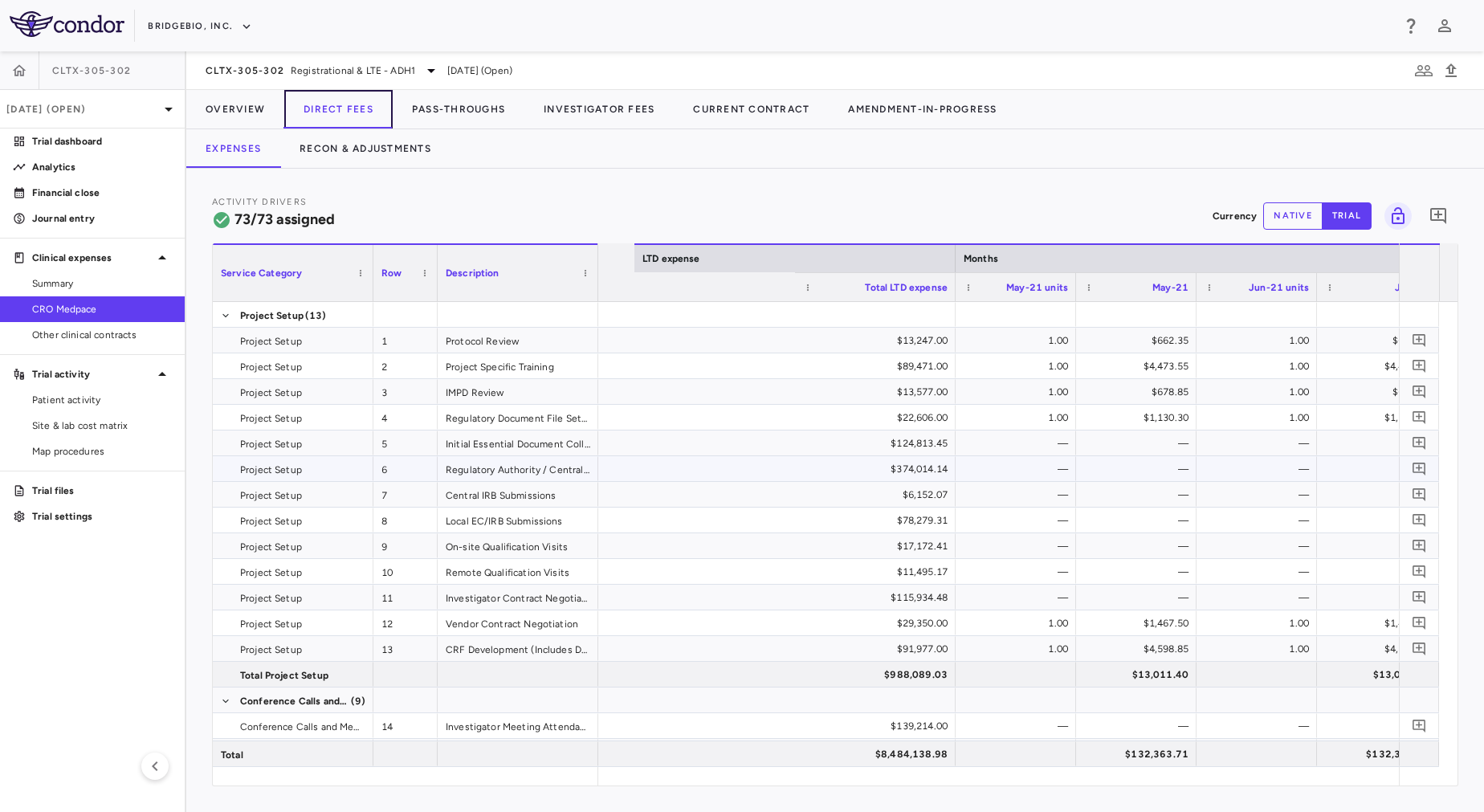
scroll to position [0, 2508]
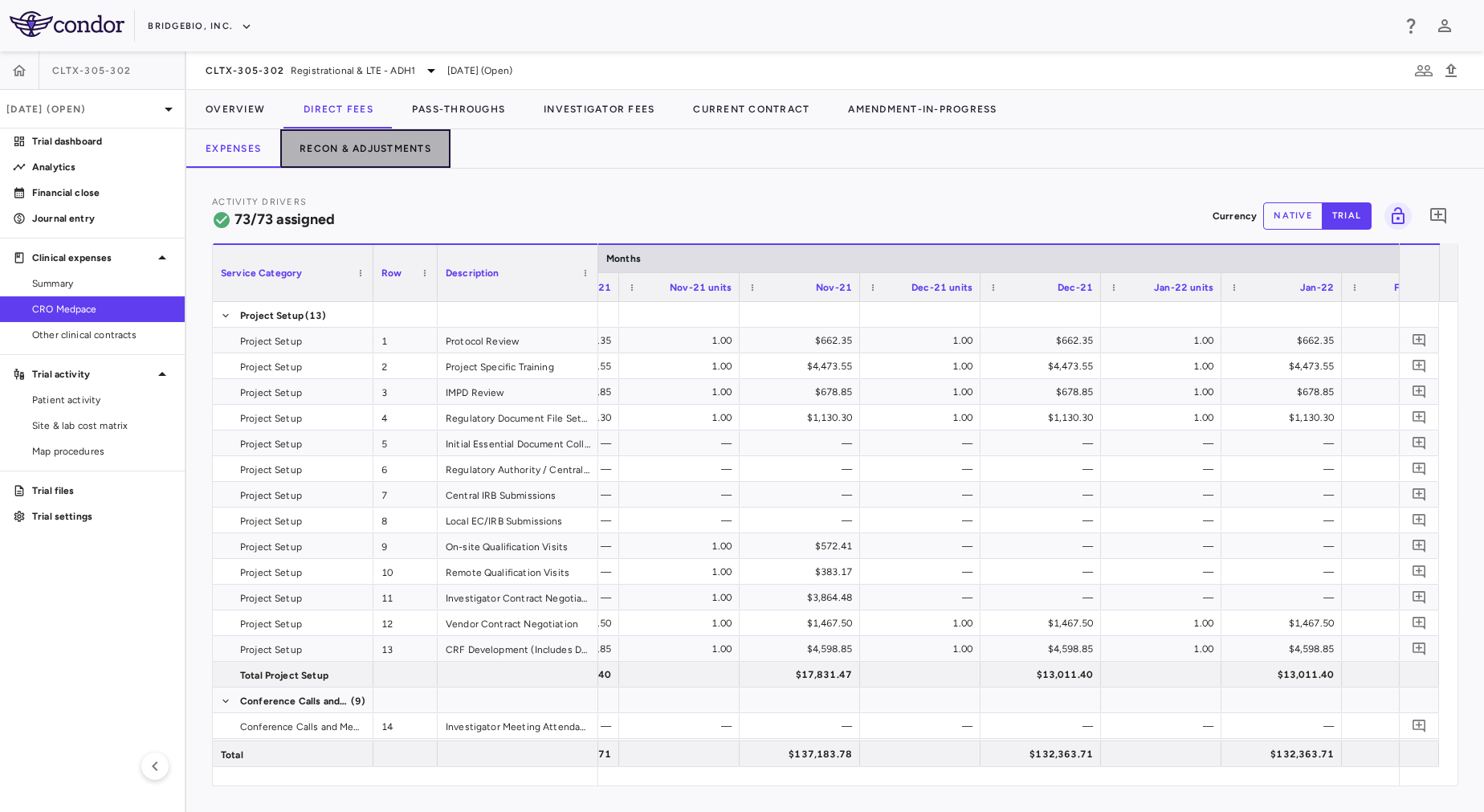
click at [360, 152] on button "Recon & Adjustments" at bounding box center [365, 148] width 170 height 39
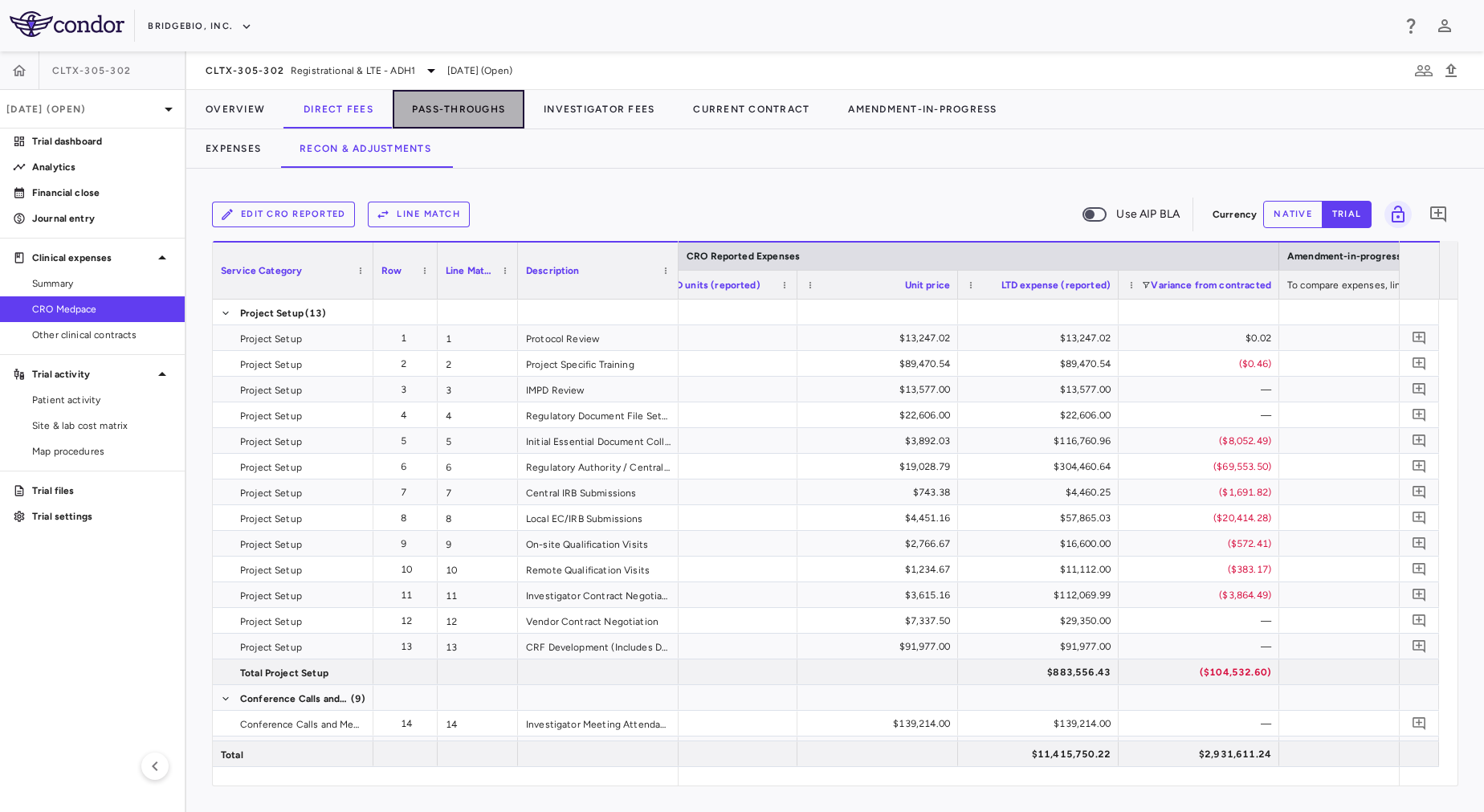
click at [481, 104] on button "Pass-Throughs" at bounding box center [458, 109] width 132 height 39
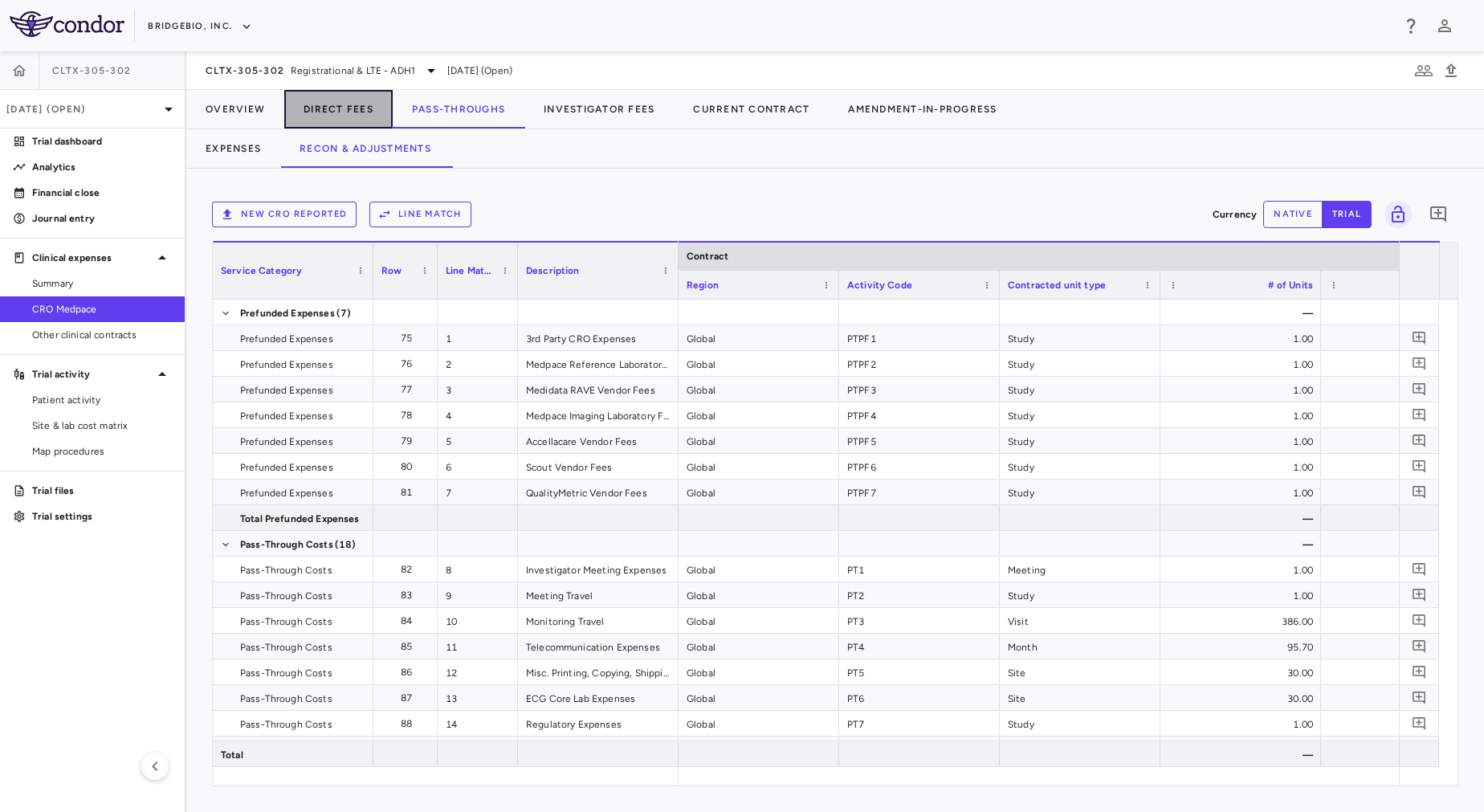
click at [346, 109] on button "Direct Fees" at bounding box center [338, 109] width 109 height 39
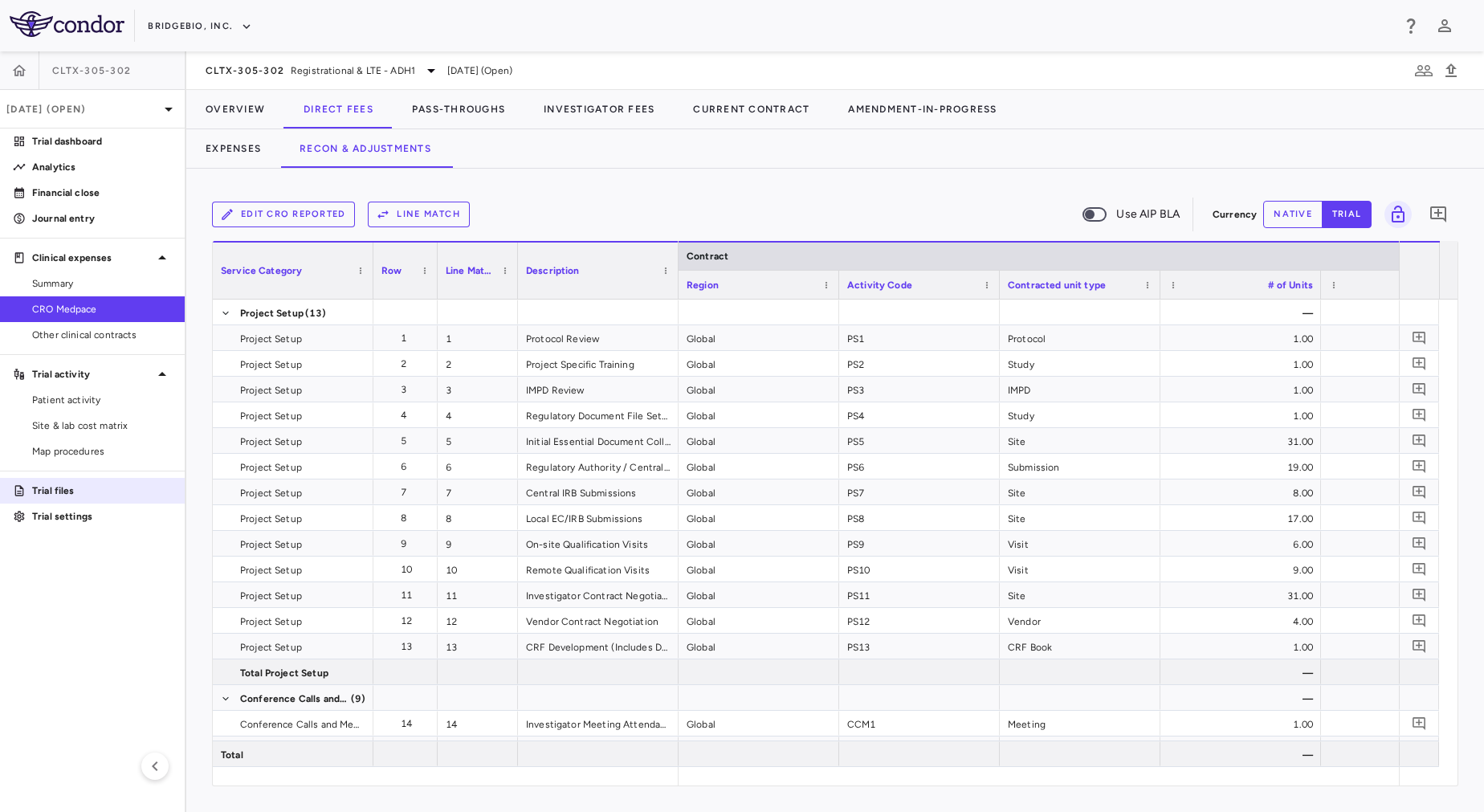
click at [67, 485] on p "Trial files" at bounding box center [102, 490] width 140 height 14
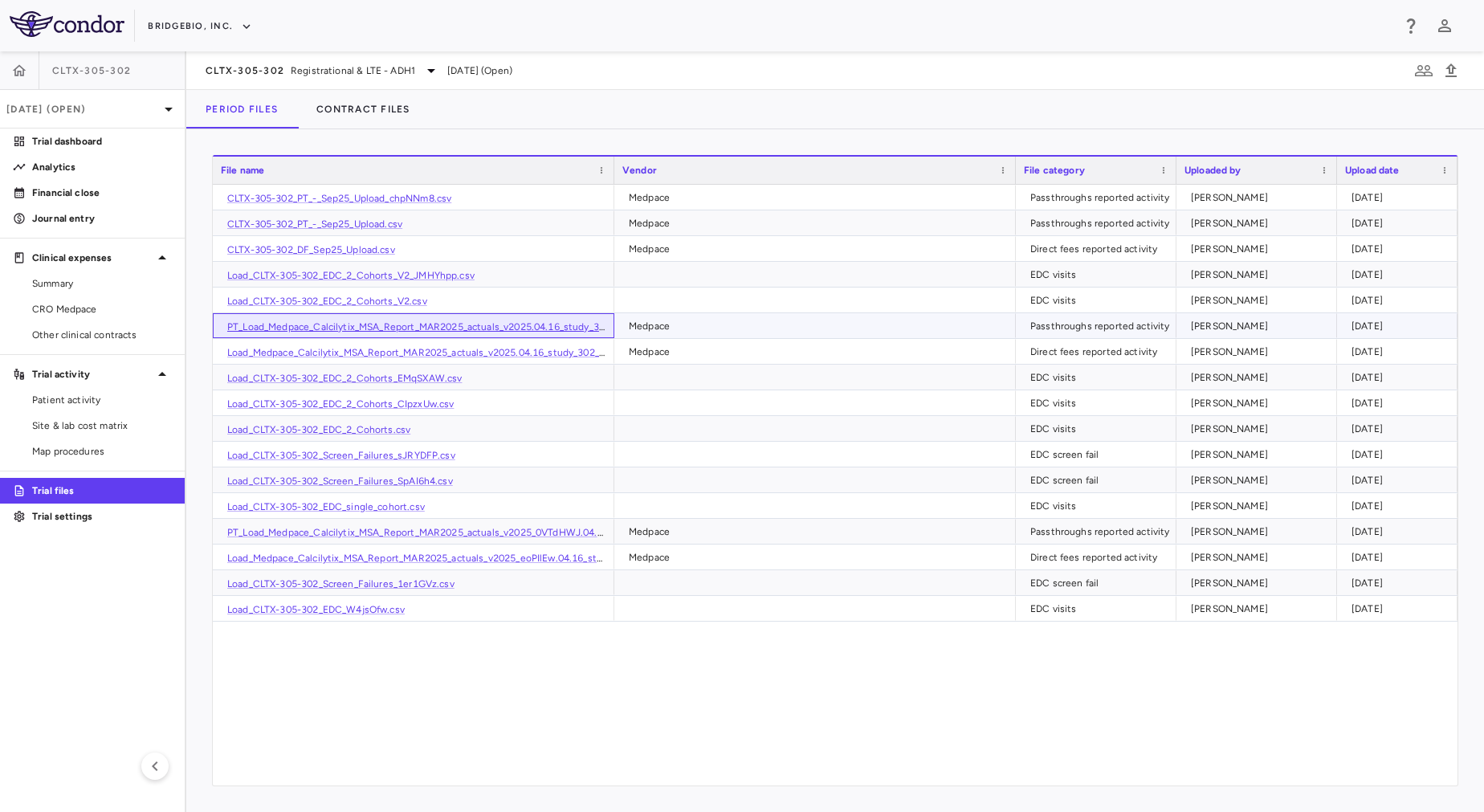
click at [518, 324] on link "PT_Load_Medpace_Calcilytix_MSA_Report_MAR2025_actuals_v2025.04.16_study_302_V2.…" at bounding box center [435, 327] width 417 height 12
click at [533, 351] on link "Load_Medpace_Calcilytix_MSA_Report_MAR2025_actuals_v2025.04.16_study_302_V2.csv" at bounding box center [428, 353] width 402 height 12
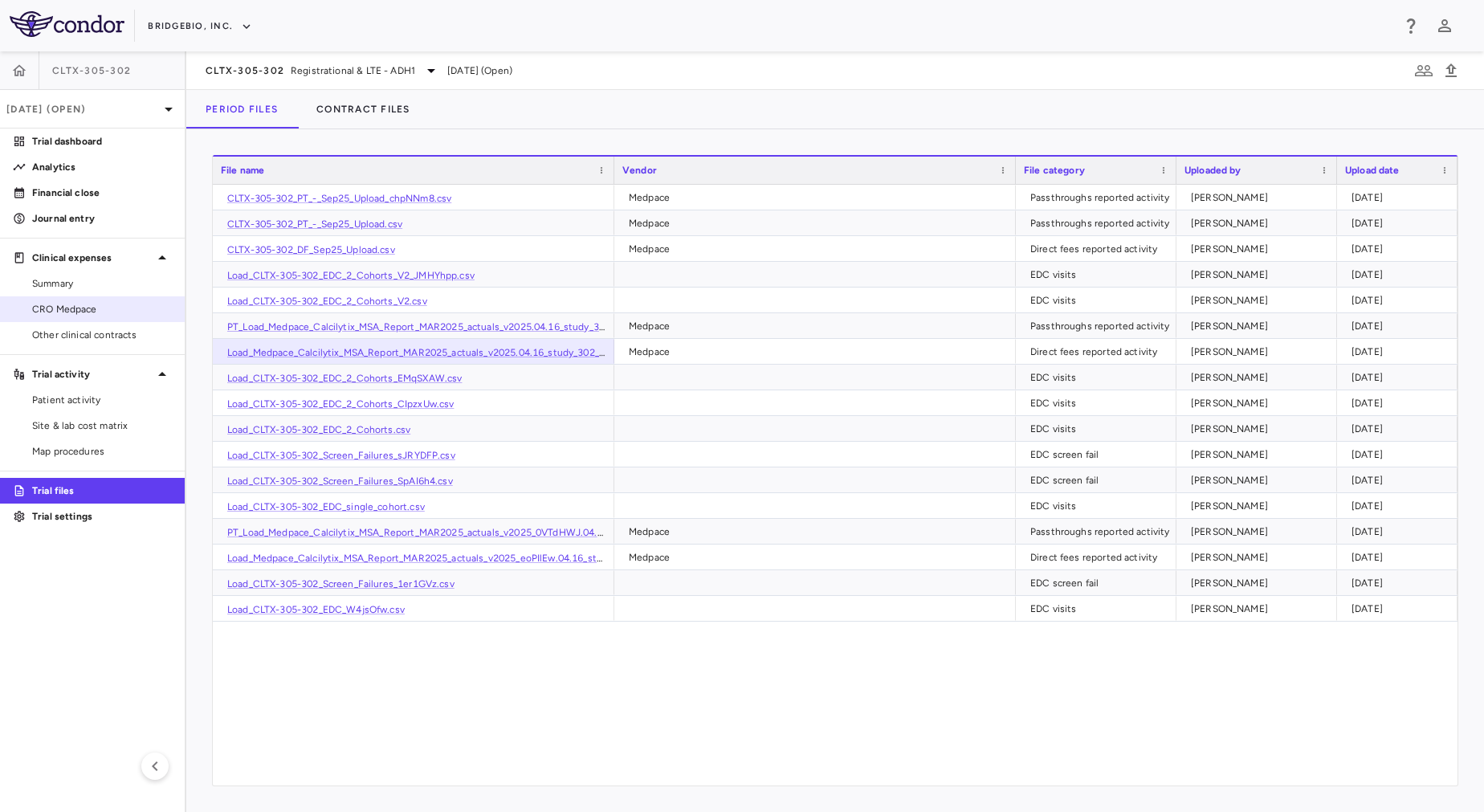
click at [125, 307] on span "CRO Medpace" at bounding box center [102, 308] width 140 height 14
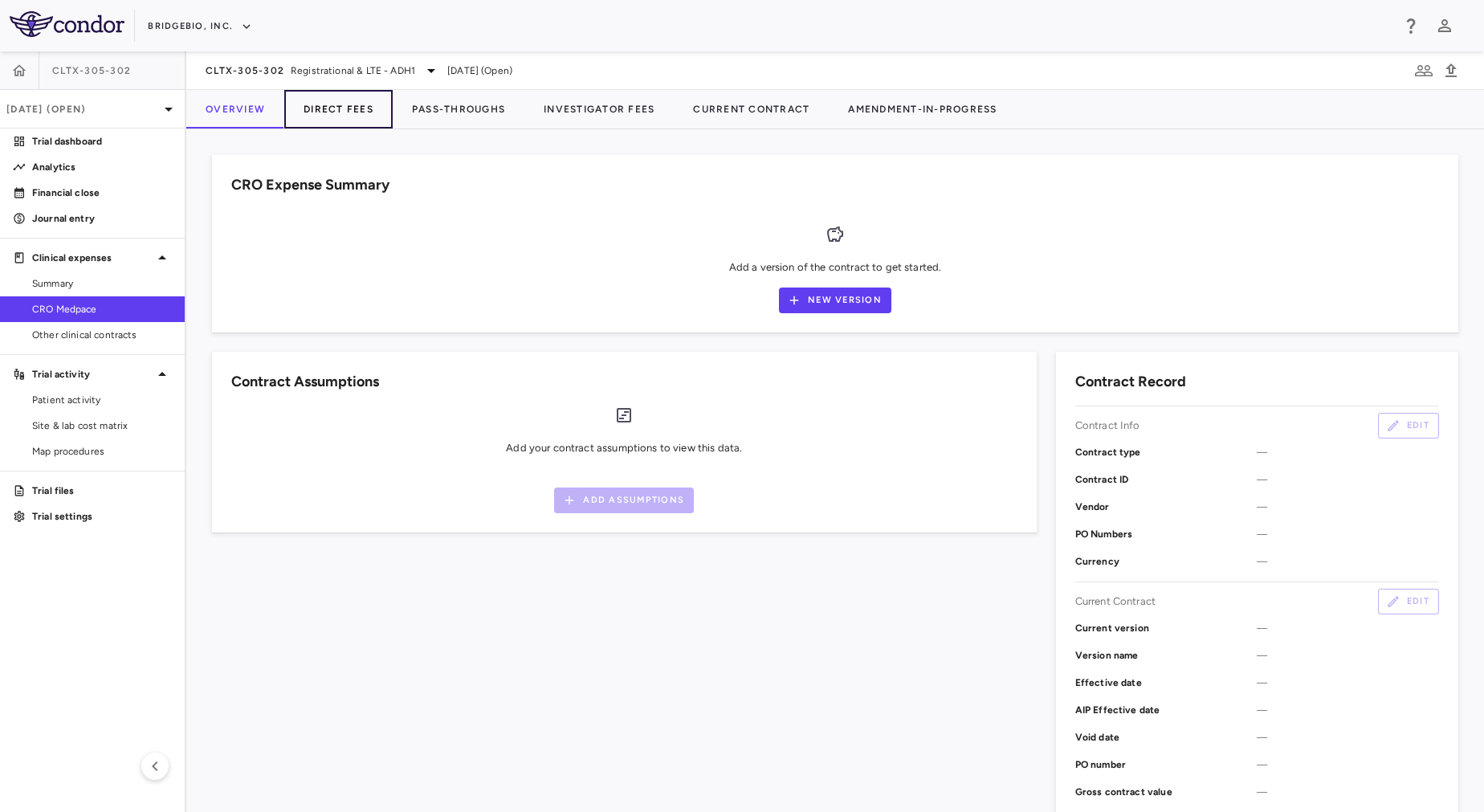
click at [339, 118] on button "Direct Fees" at bounding box center [338, 109] width 109 height 39
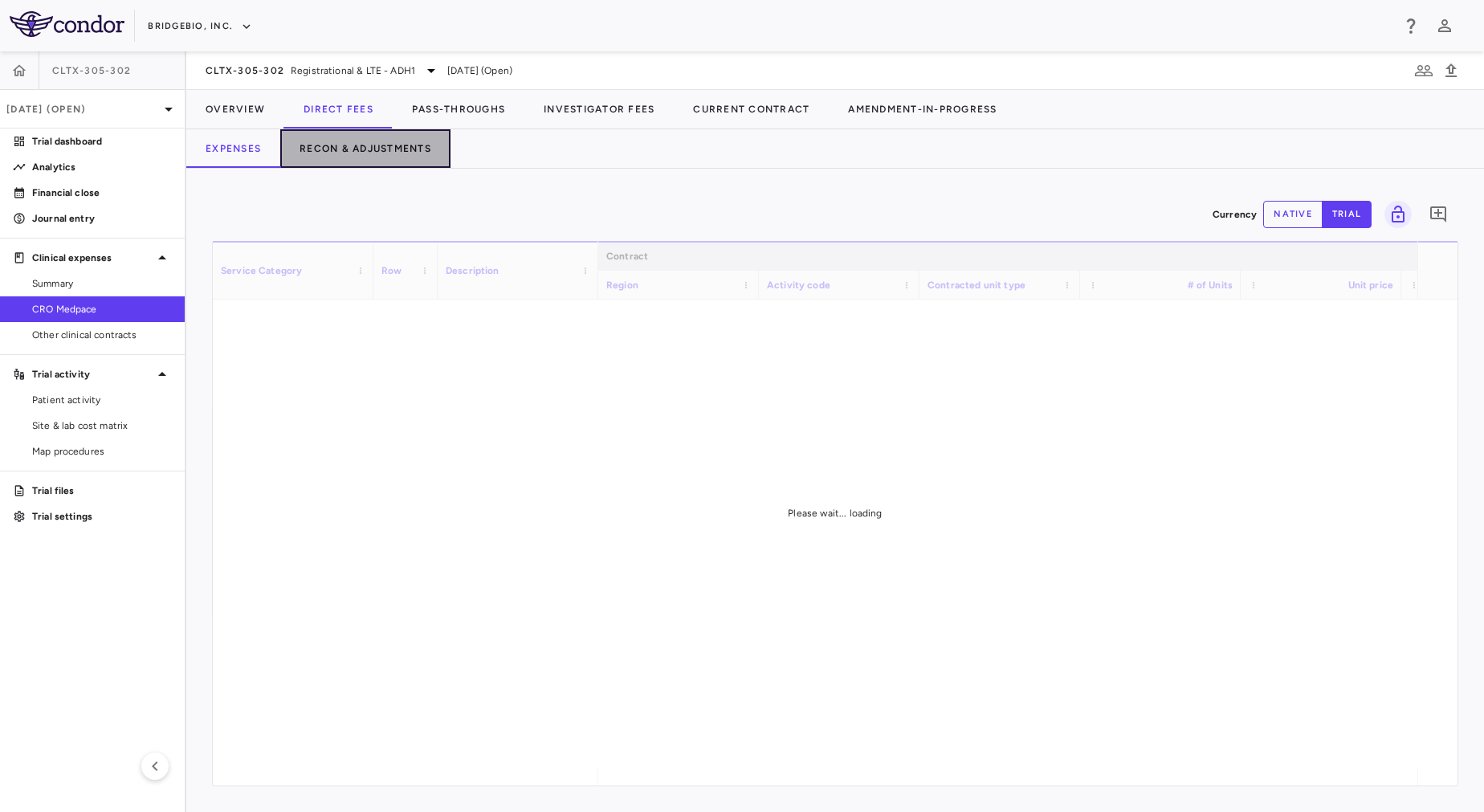
click at [424, 155] on button "Recon & Adjustments" at bounding box center [365, 148] width 170 height 39
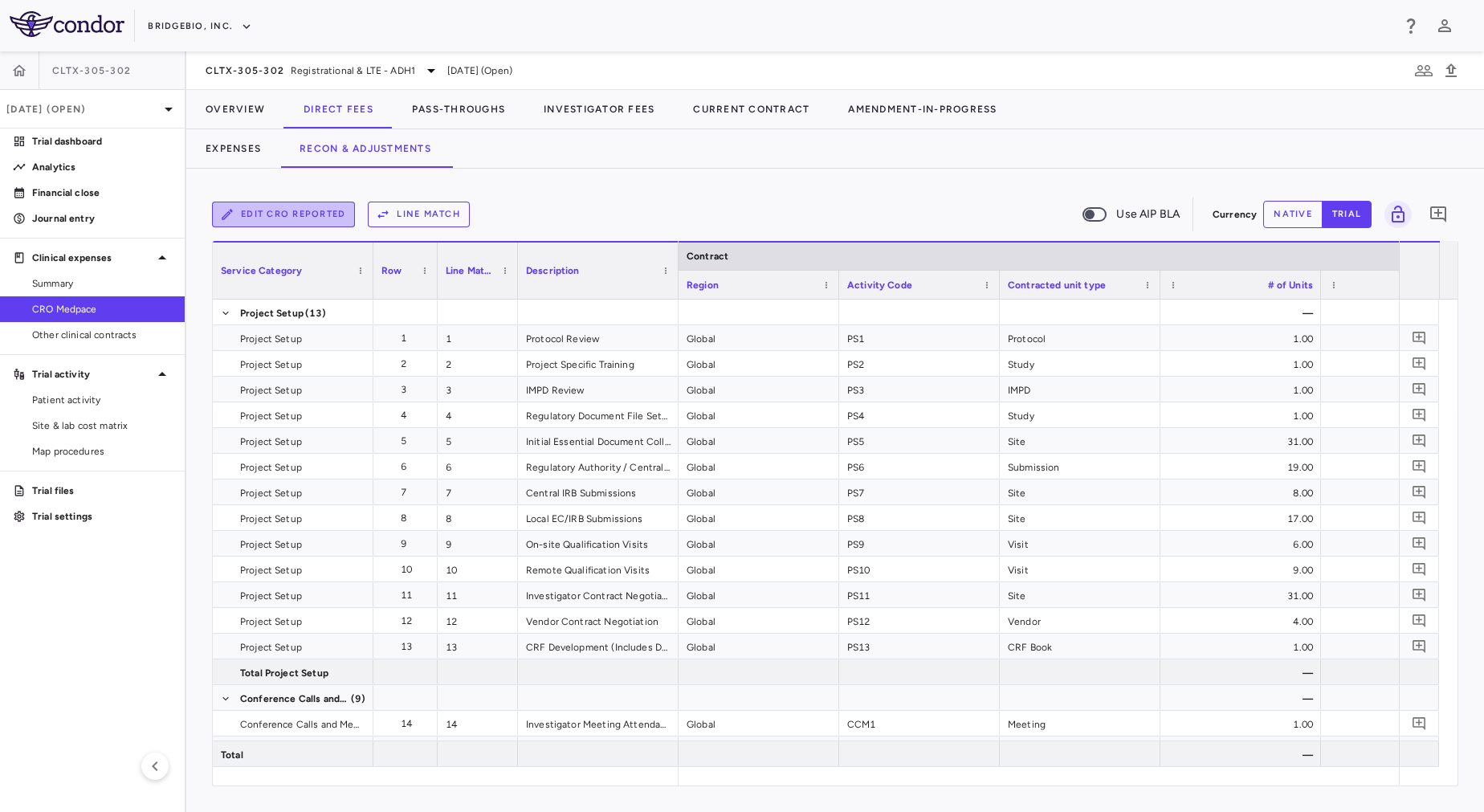
click at [313, 214] on button "Edit CRO reported" at bounding box center [283, 214] width 143 height 26
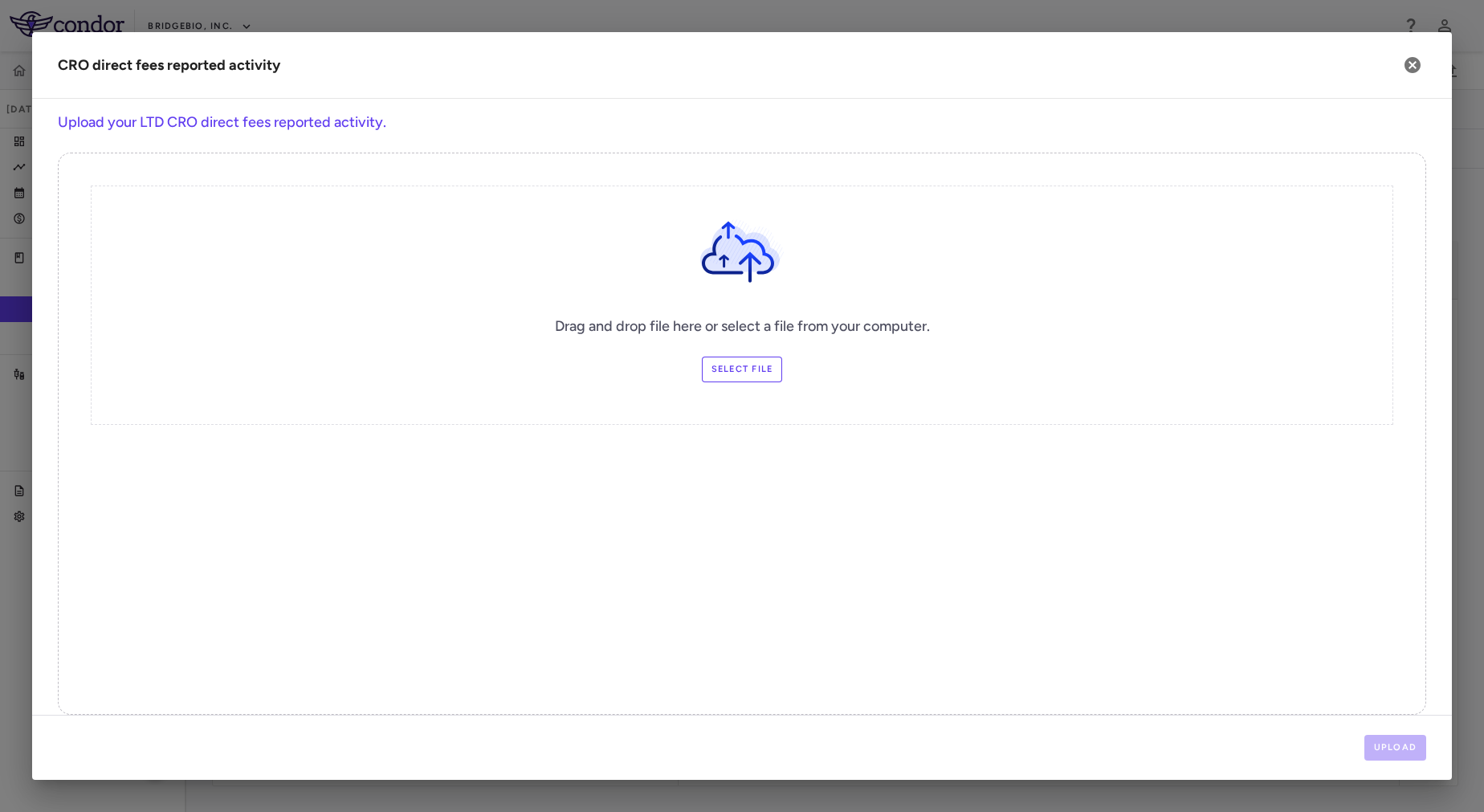
click at [751, 376] on label "Select file" at bounding box center [742, 369] width 81 height 26
click at [0, 0] on input "Select file" at bounding box center [0, 0] width 0 height 0
click at [1409, 741] on button "Upload" at bounding box center [1396, 747] width 63 height 26
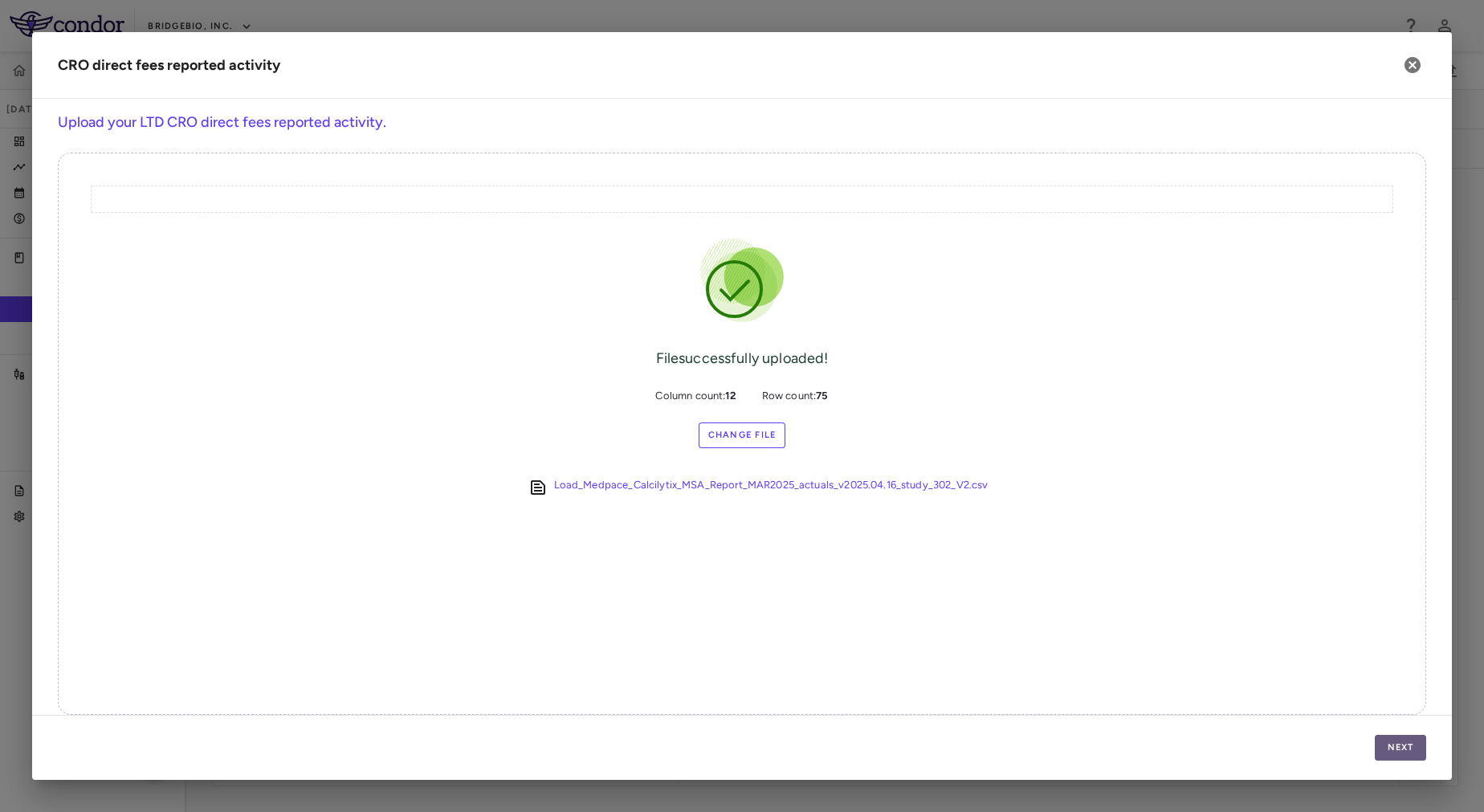
click at [1395, 745] on button "Next" at bounding box center [1400, 747] width 51 height 26
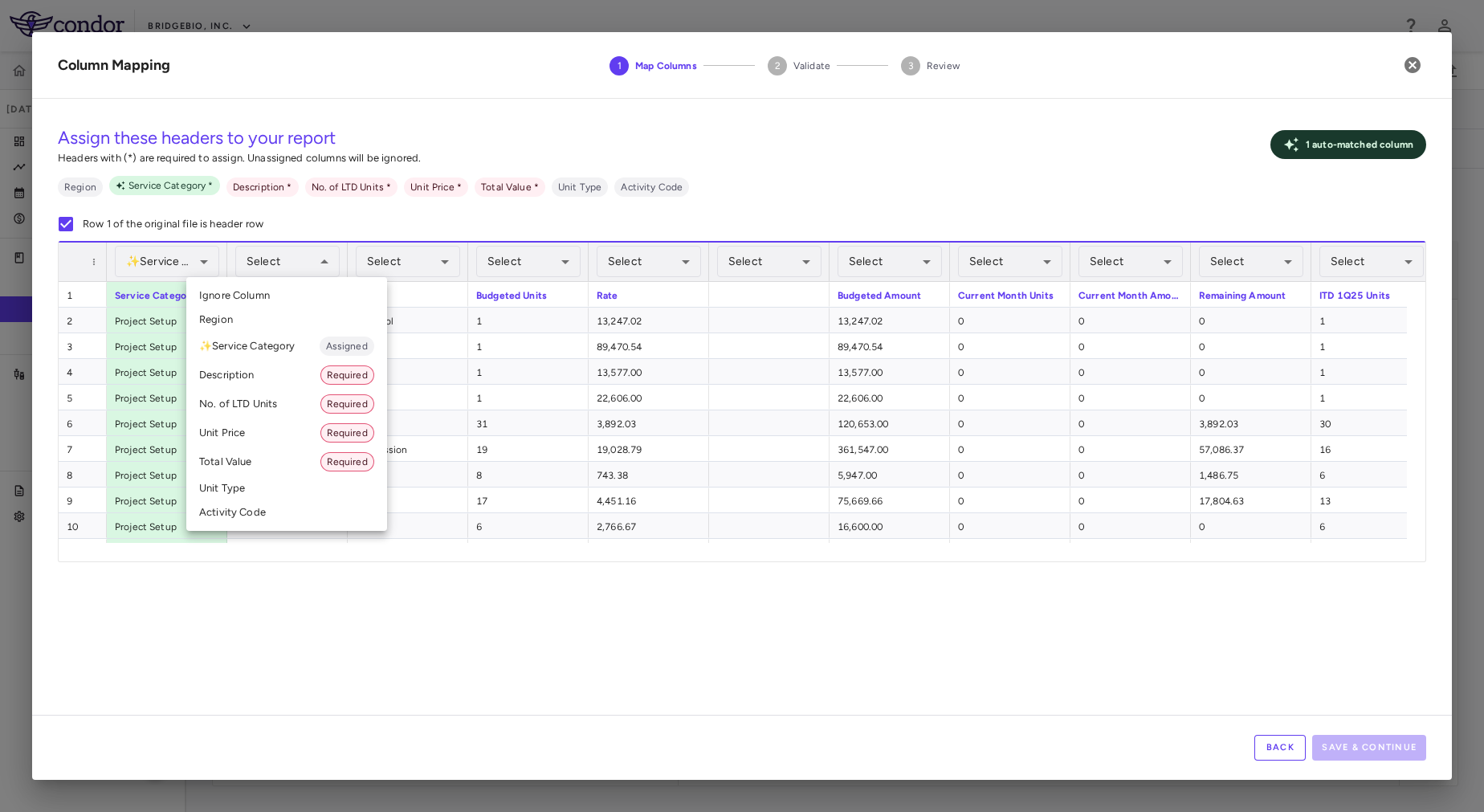
click at [318, 373] on li "Description Required" at bounding box center [287, 375] width 201 height 29
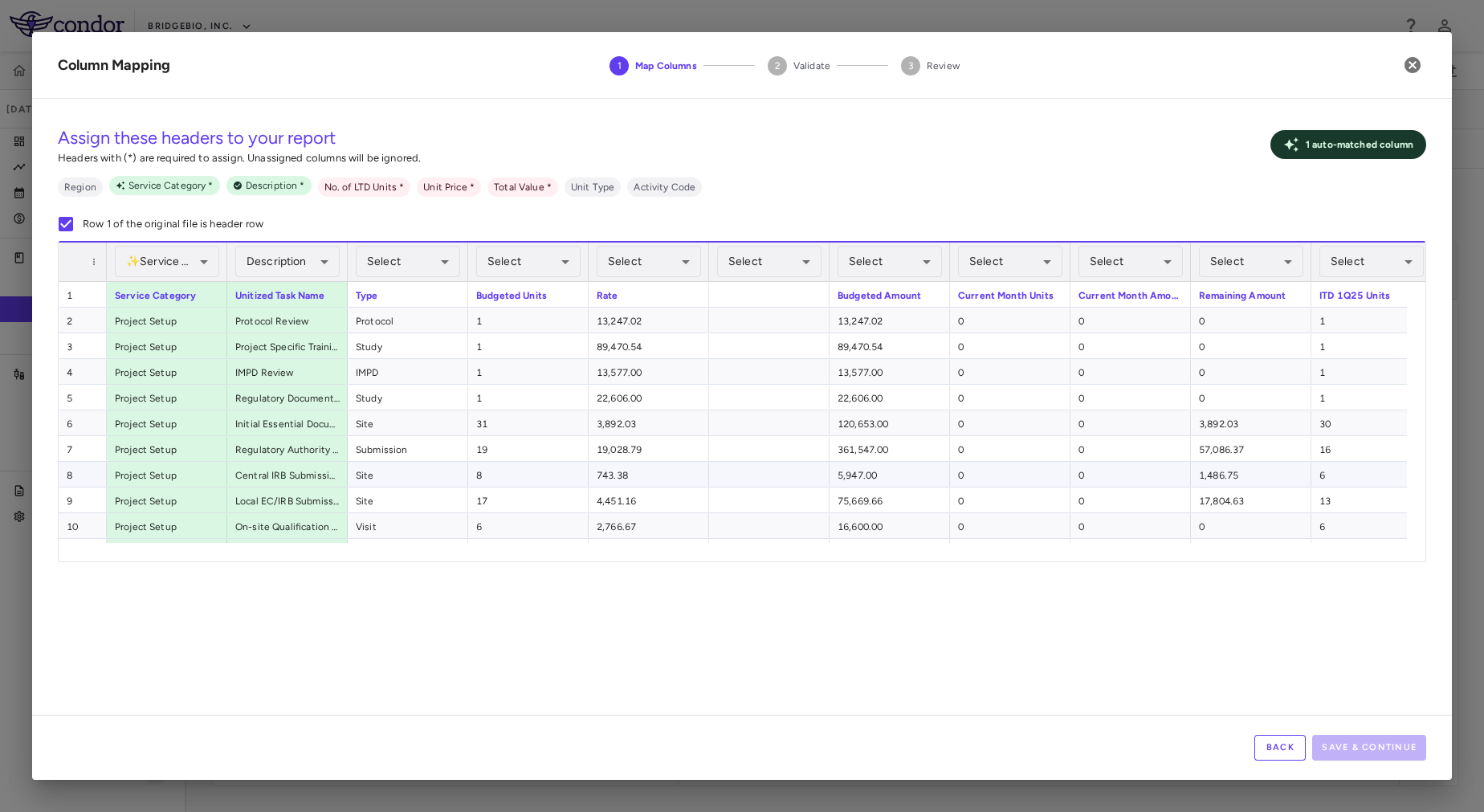
scroll to position [0, 145]
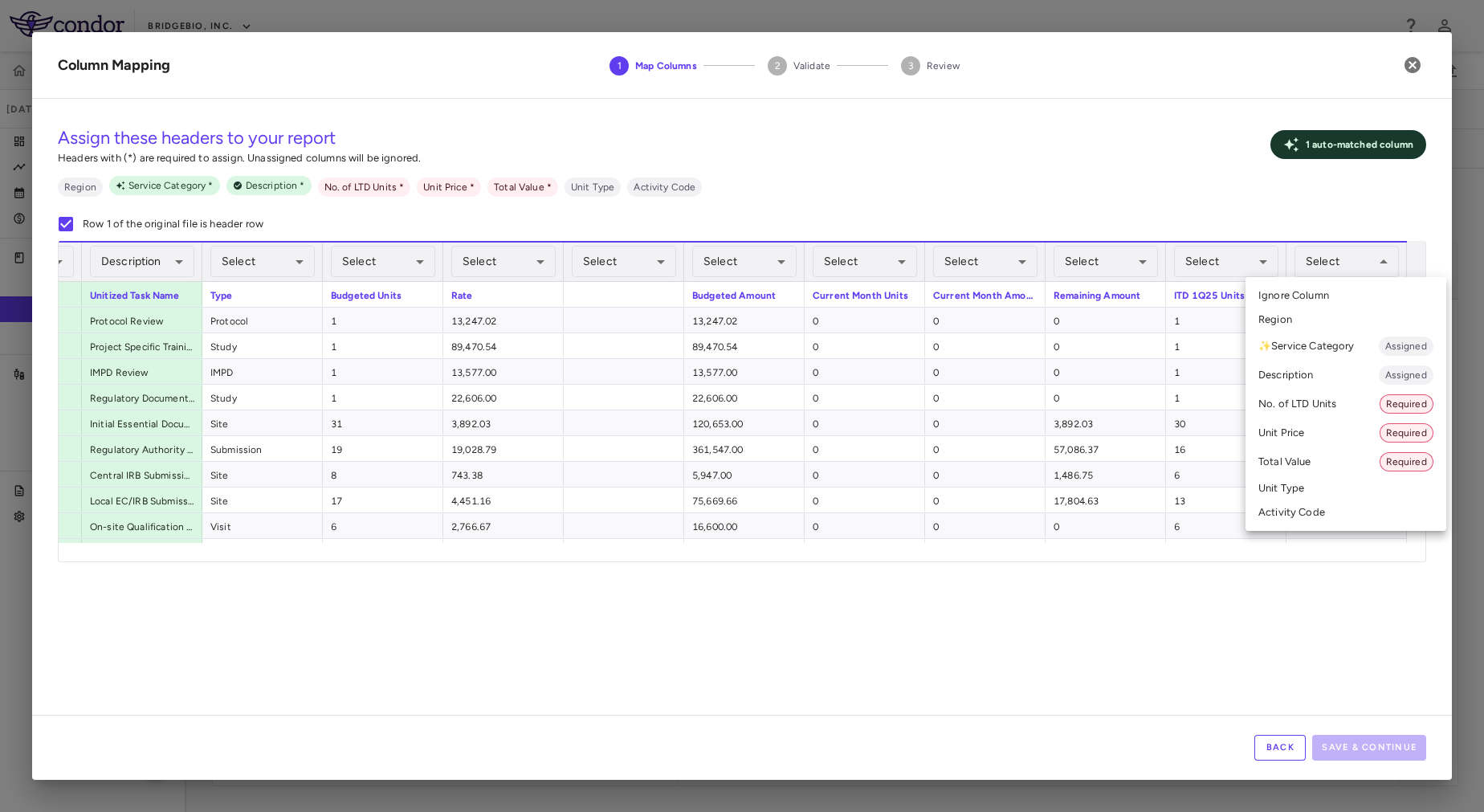
click at [1406, 70] on div at bounding box center [742, 406] width 1484 height 812
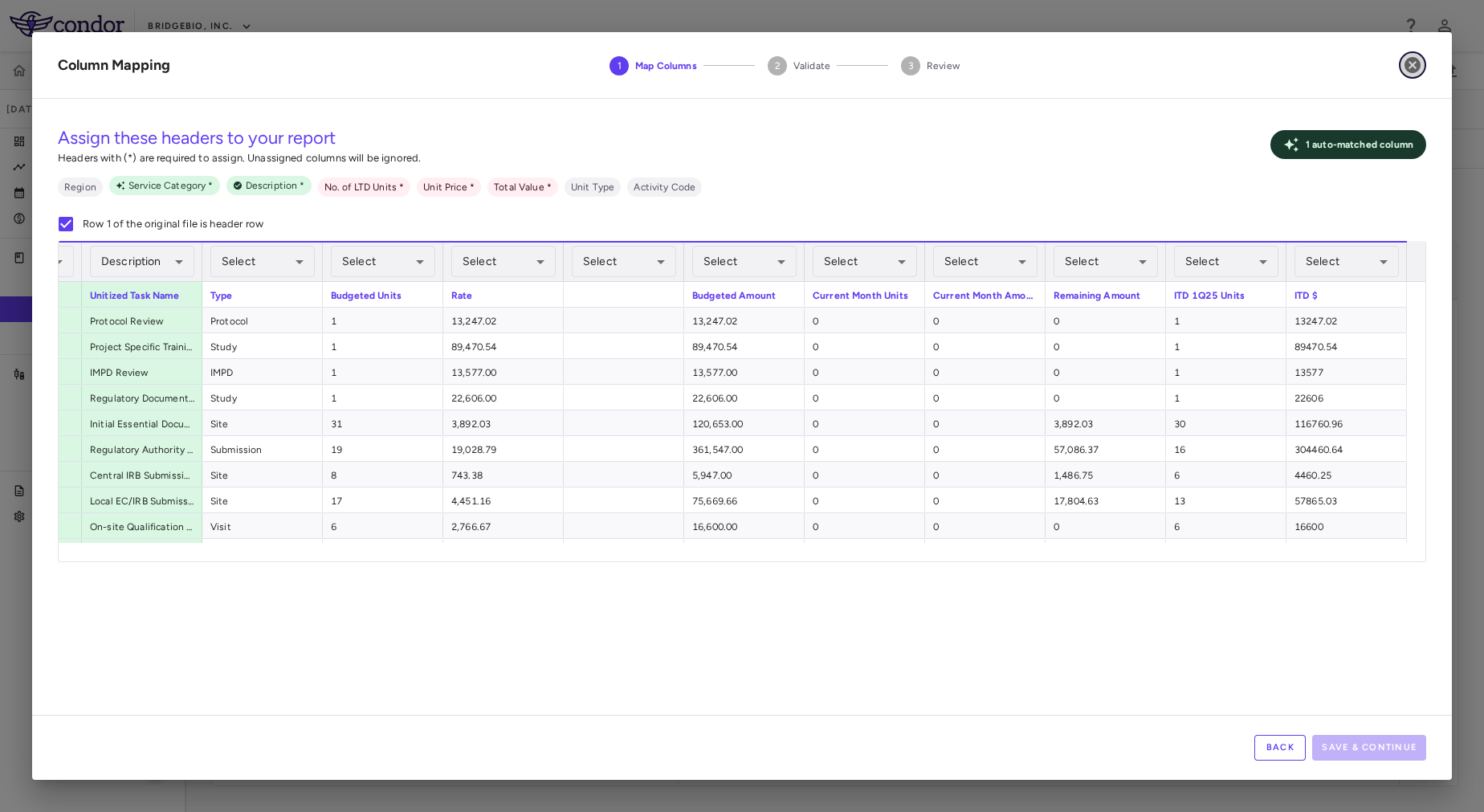
click at [1411, 65] on icon "button" at bounding box center [1412, 65] width 19 height 19
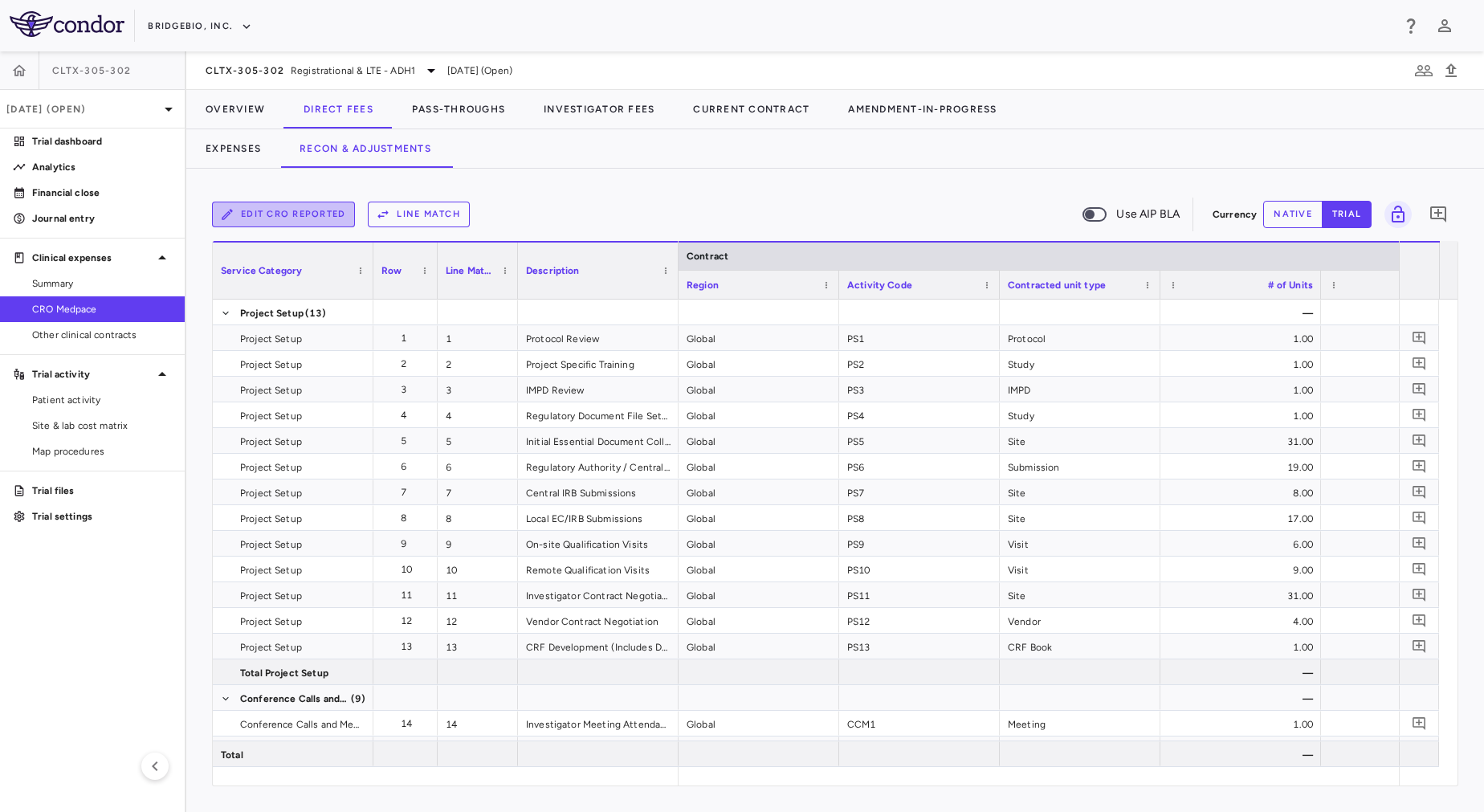
click at [298, 208] on button "Edit CRO reported" at bounding box center [283, 214] width 143 height 26
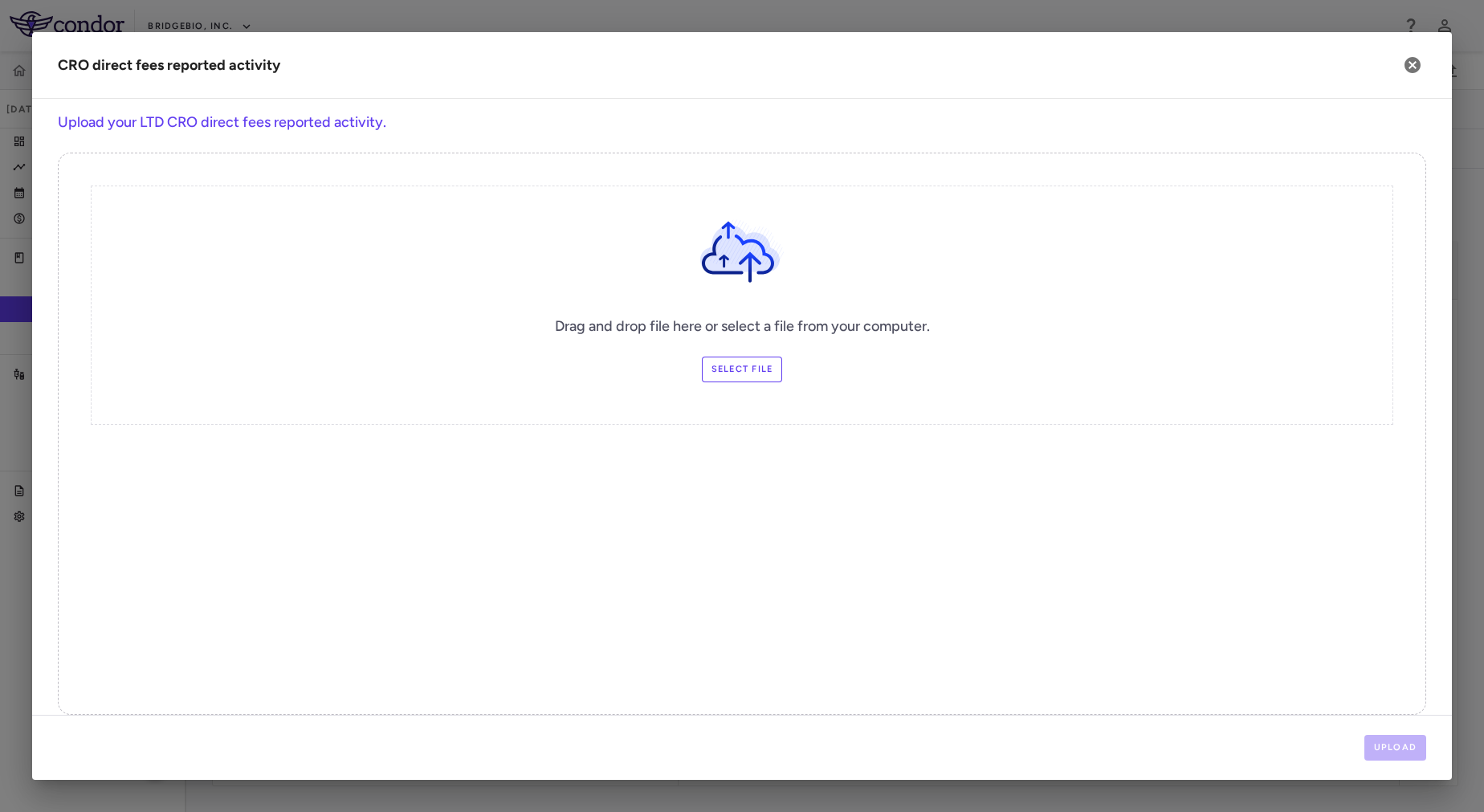
click at [741, 365] on label "Select file" at bounding box center [742, 369] width 81 height 26
click at [0, 0] on input "Select file" at bounding box center [0, 0] width 0 height 0
click at [1380, 743] on button "Upload" at bounding box center [1396, 747] width 63 height 26
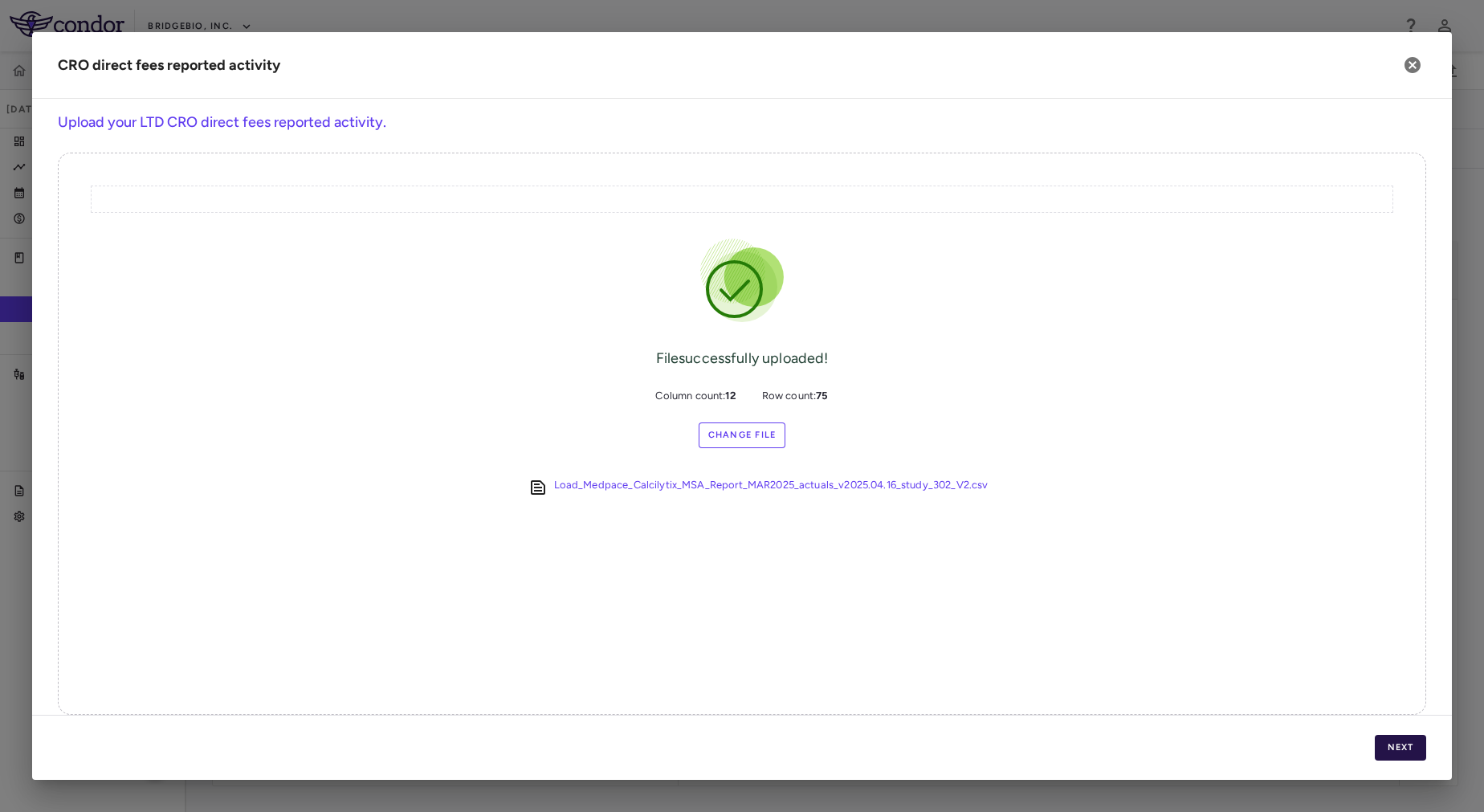
click at [1382, 757] on button "Next" at bounding box center [1400, 747] width 51 height 26
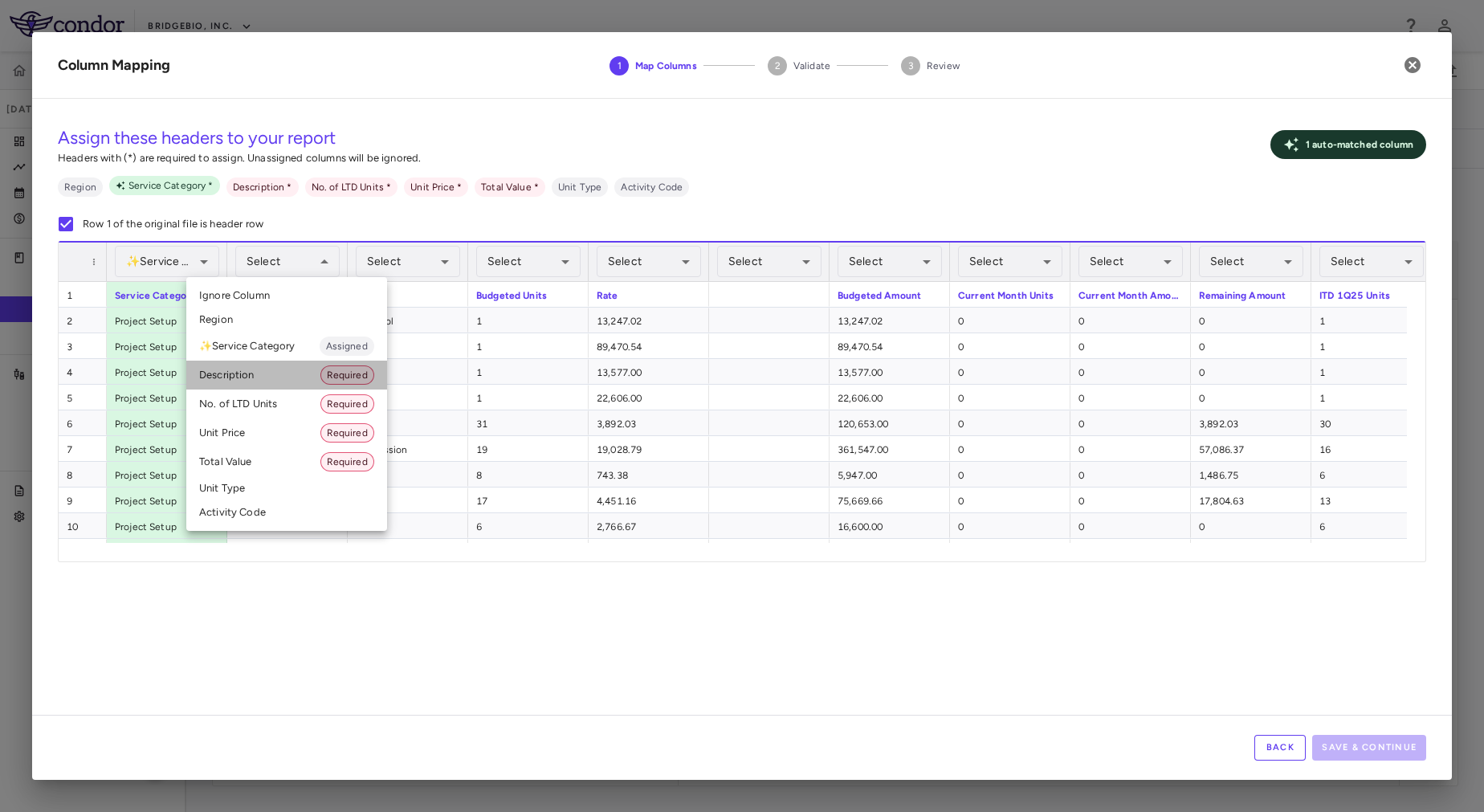
click at [276, 380] on li "Description Required" at bounding box center [287, 375] width 201 height 29
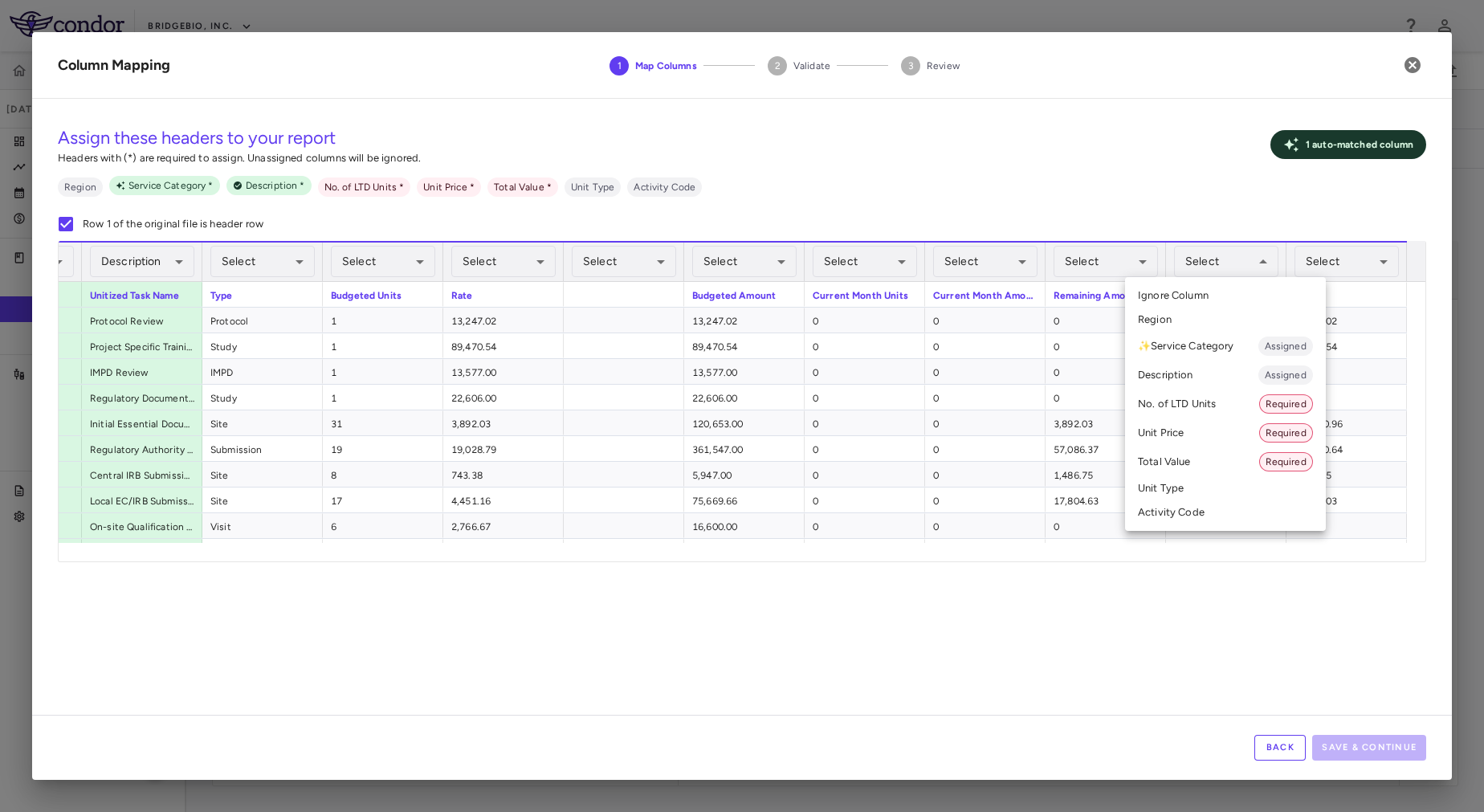
click at [1231, 403] on li "No. of LTD Units Required" at bounding box center [1225, 404] width 201 height 29
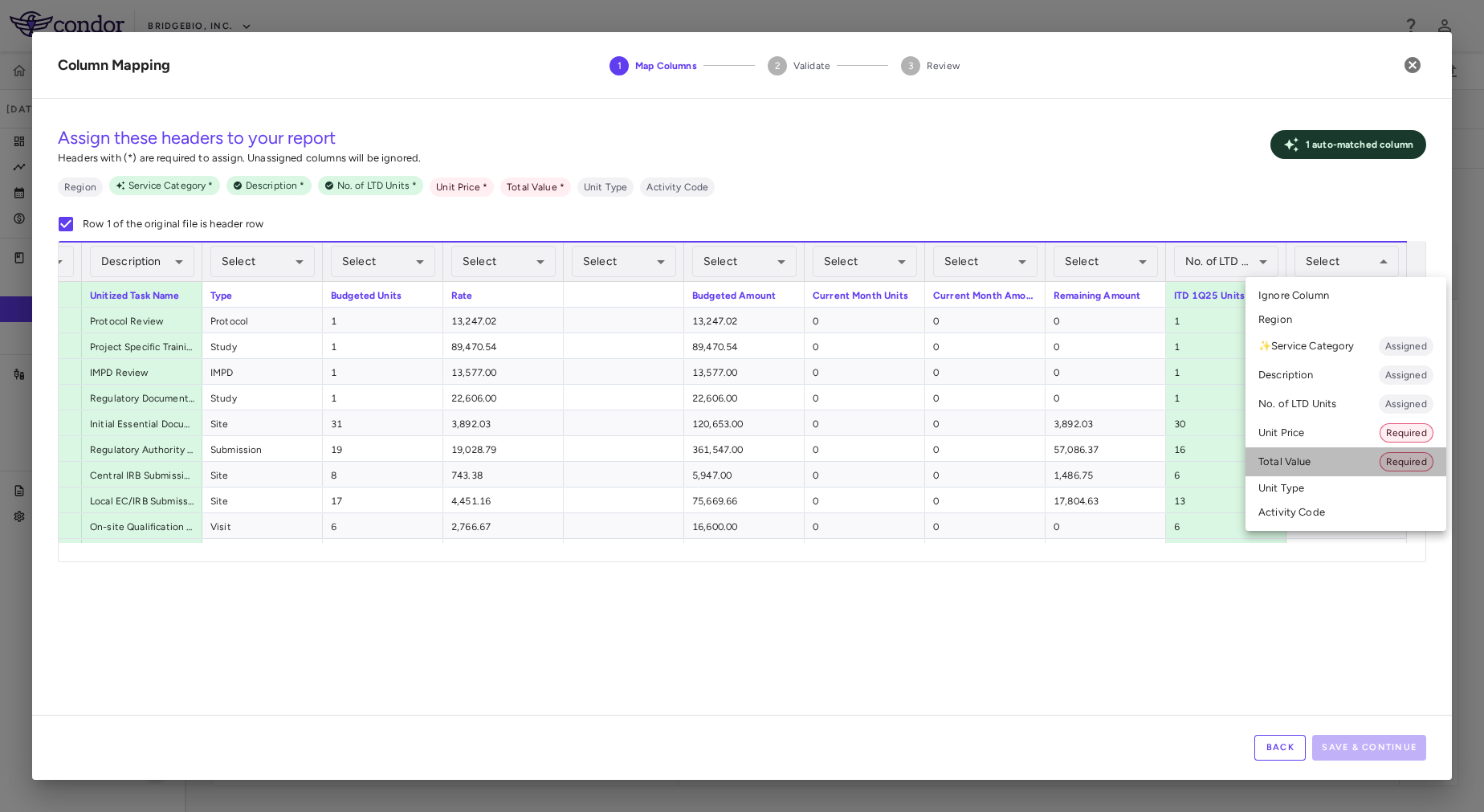
click at [1318, 453] on li "Total Value Required" at bounding box center [1346, 462] width 201 height 29
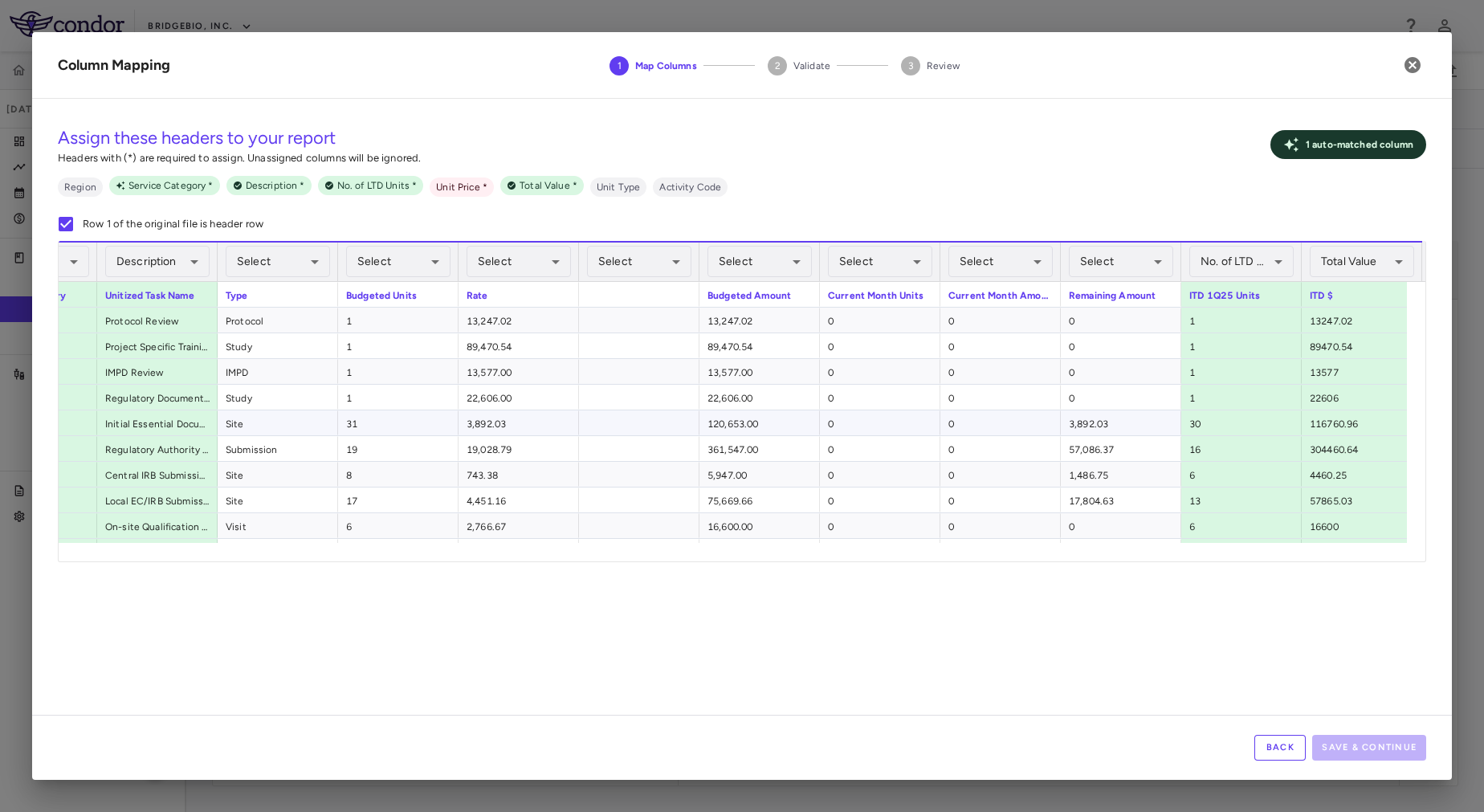
scroll to position [0, 123]
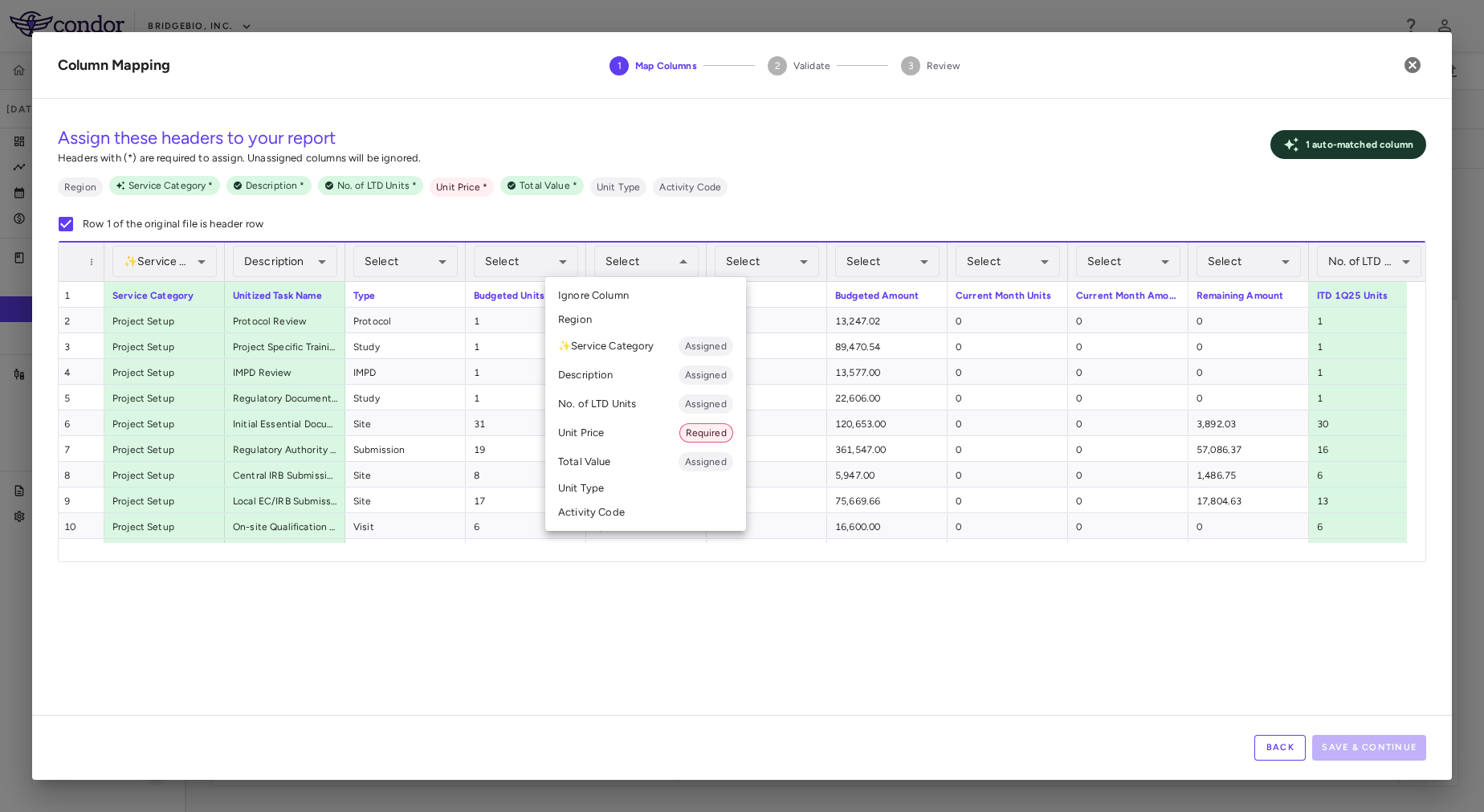
click at [650, 435] on li "Unit Price Required" at bounding box center [645, 433] width 201 height 29
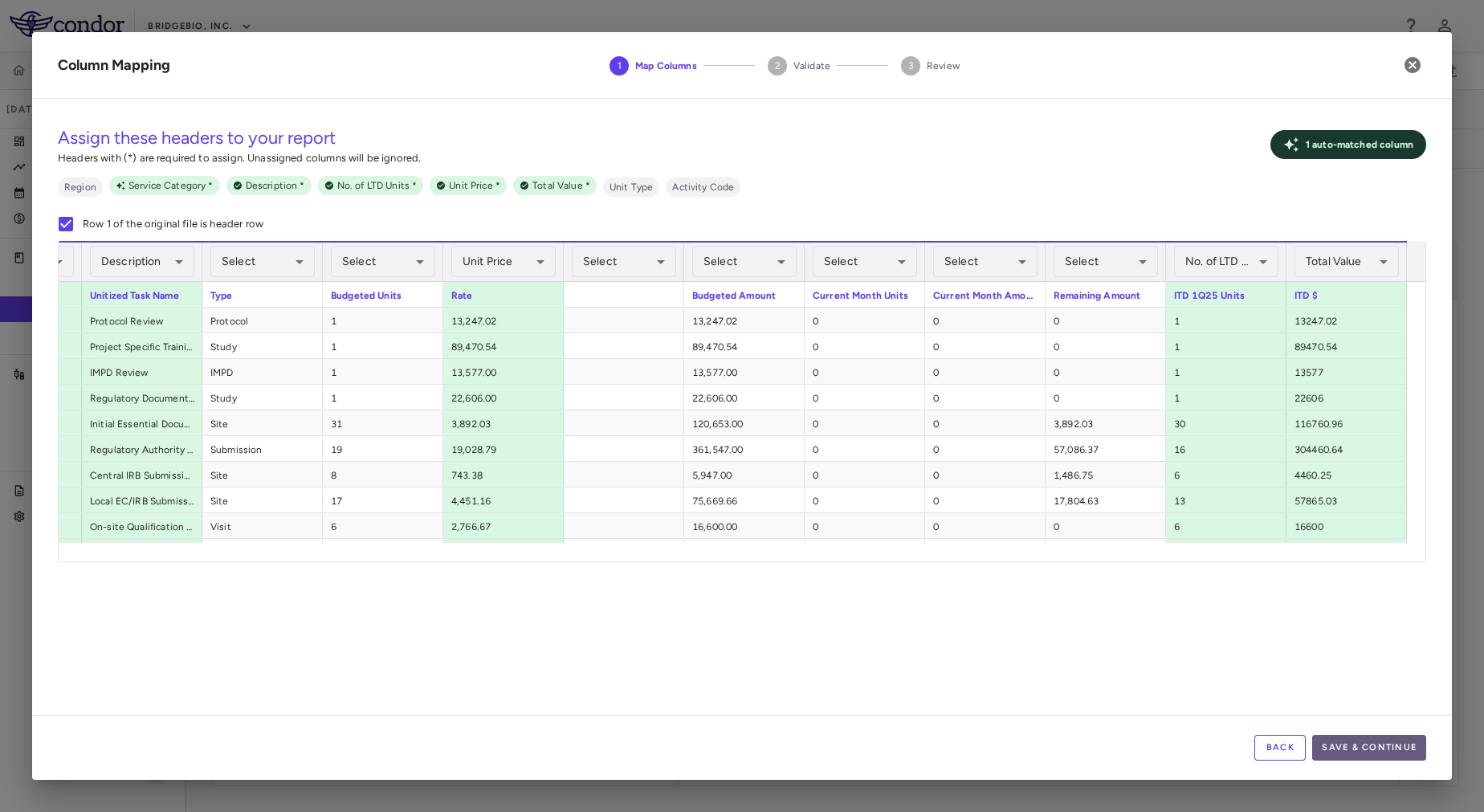
click at [1341, 747] on button "Save & Continue" at bounding box center [1370, 747] width 114 height 26
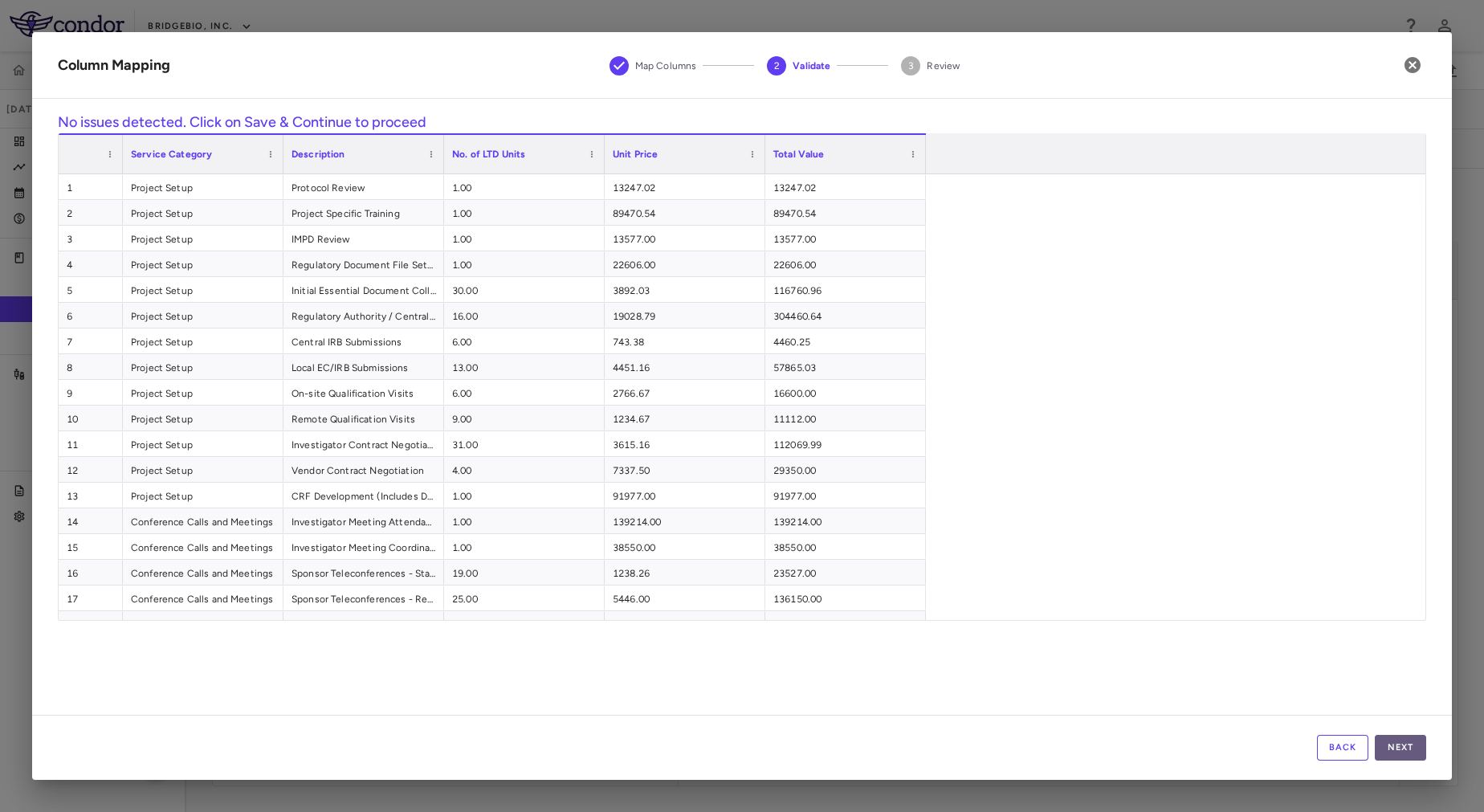
click at [1414, 753] on button "Next" at bounding box center [1400, 747] width 51 height 26
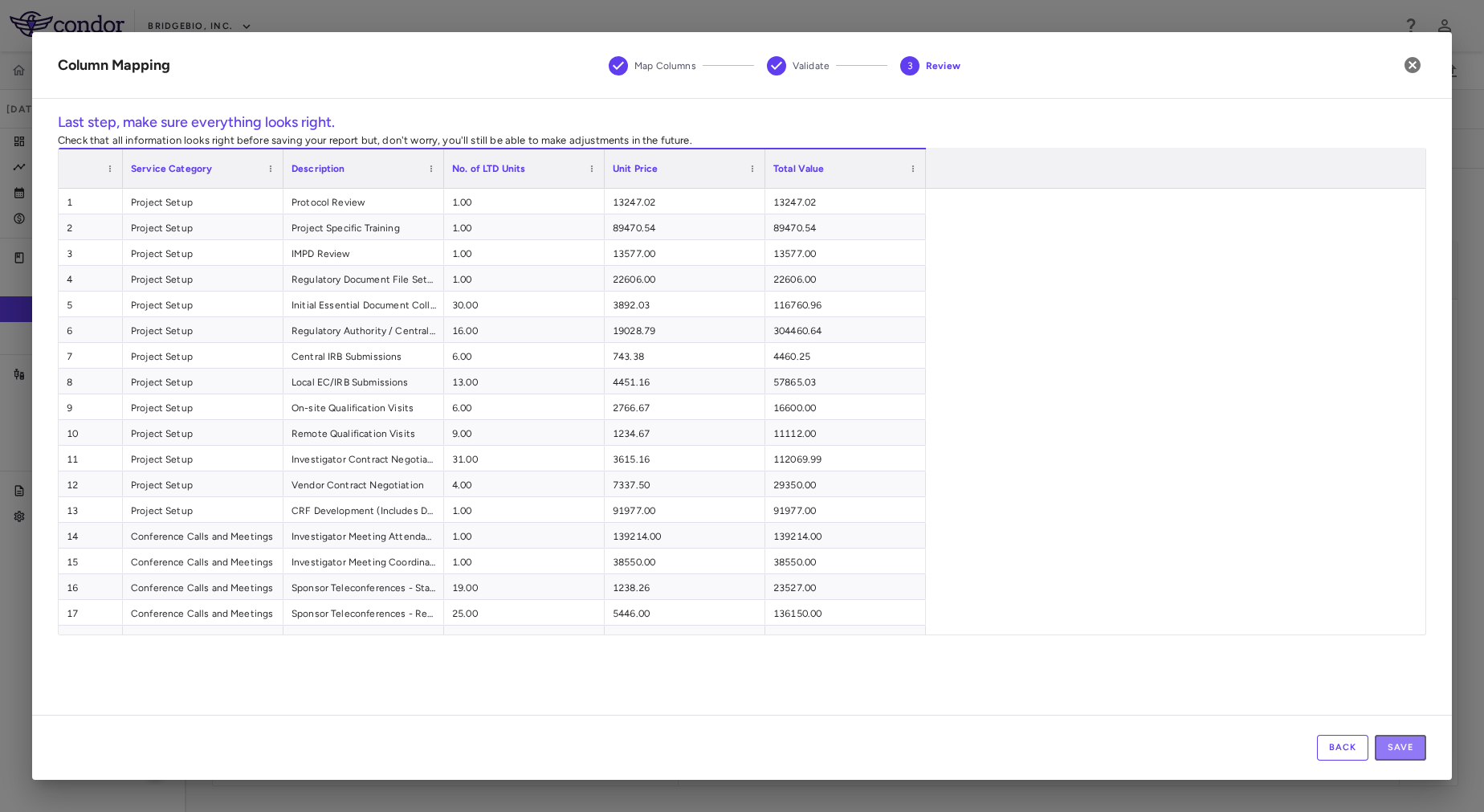
click at [1414, 753] on button "Save" at bounding box center [1400, 747] width 51 height 26
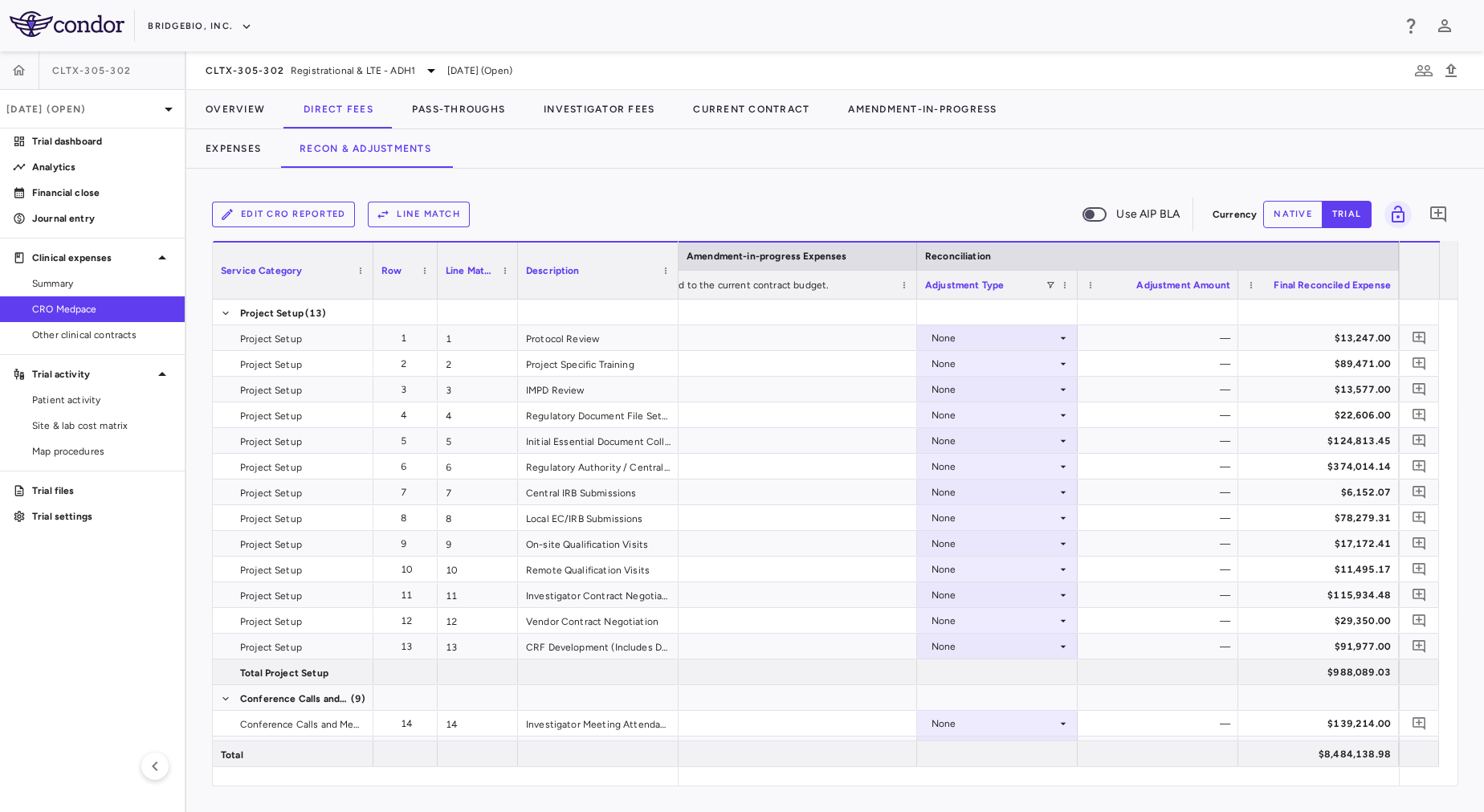
click at [403, 214] on button "Line Match" at bounding box center [418, 214] width 102 height 26
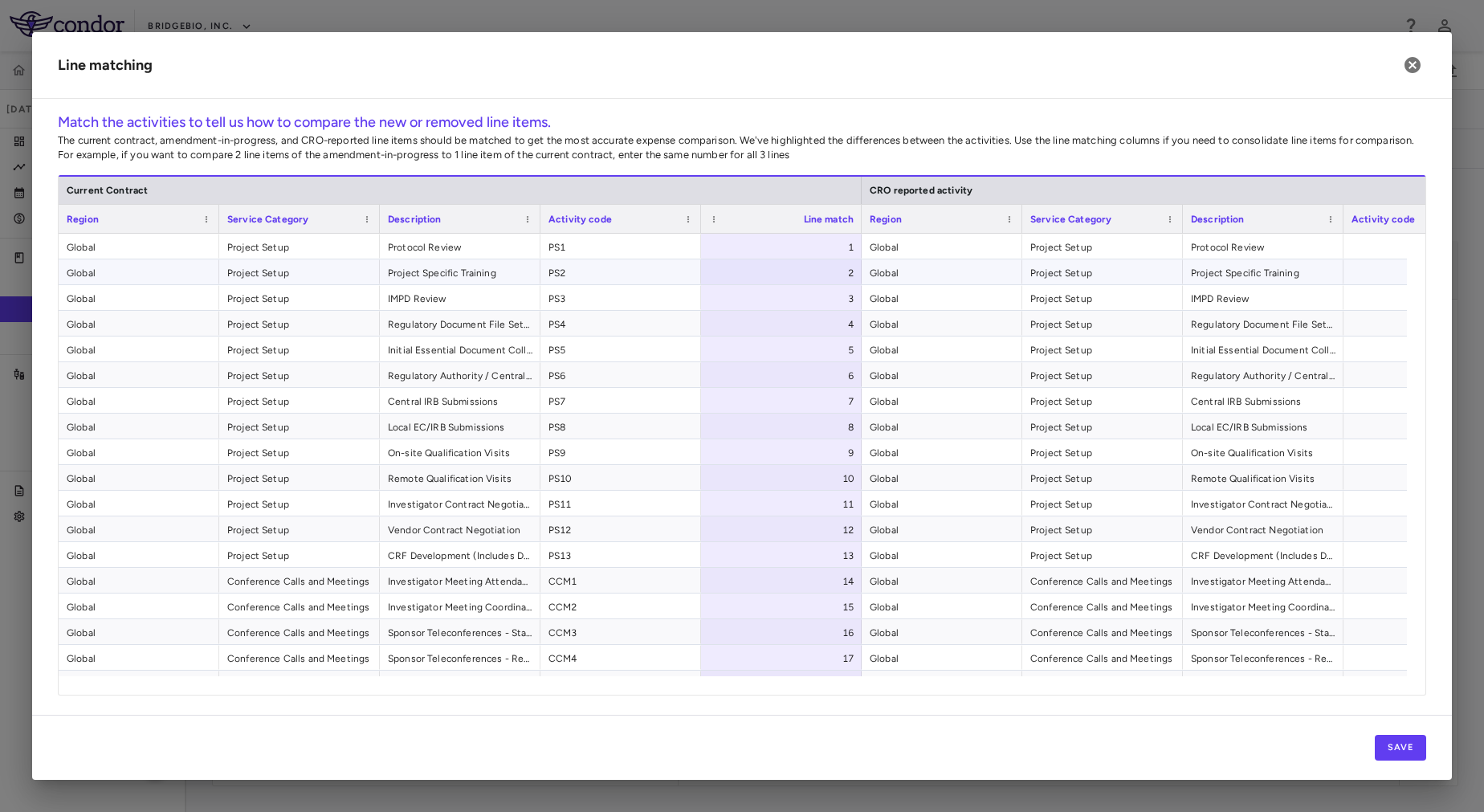
click at [595, 261] on span "PS2" at bounding box center [621, 273] width 144 height 26
click at [581, 239] on span "PS1" at bounding box center [621, 247] width 144 height 26
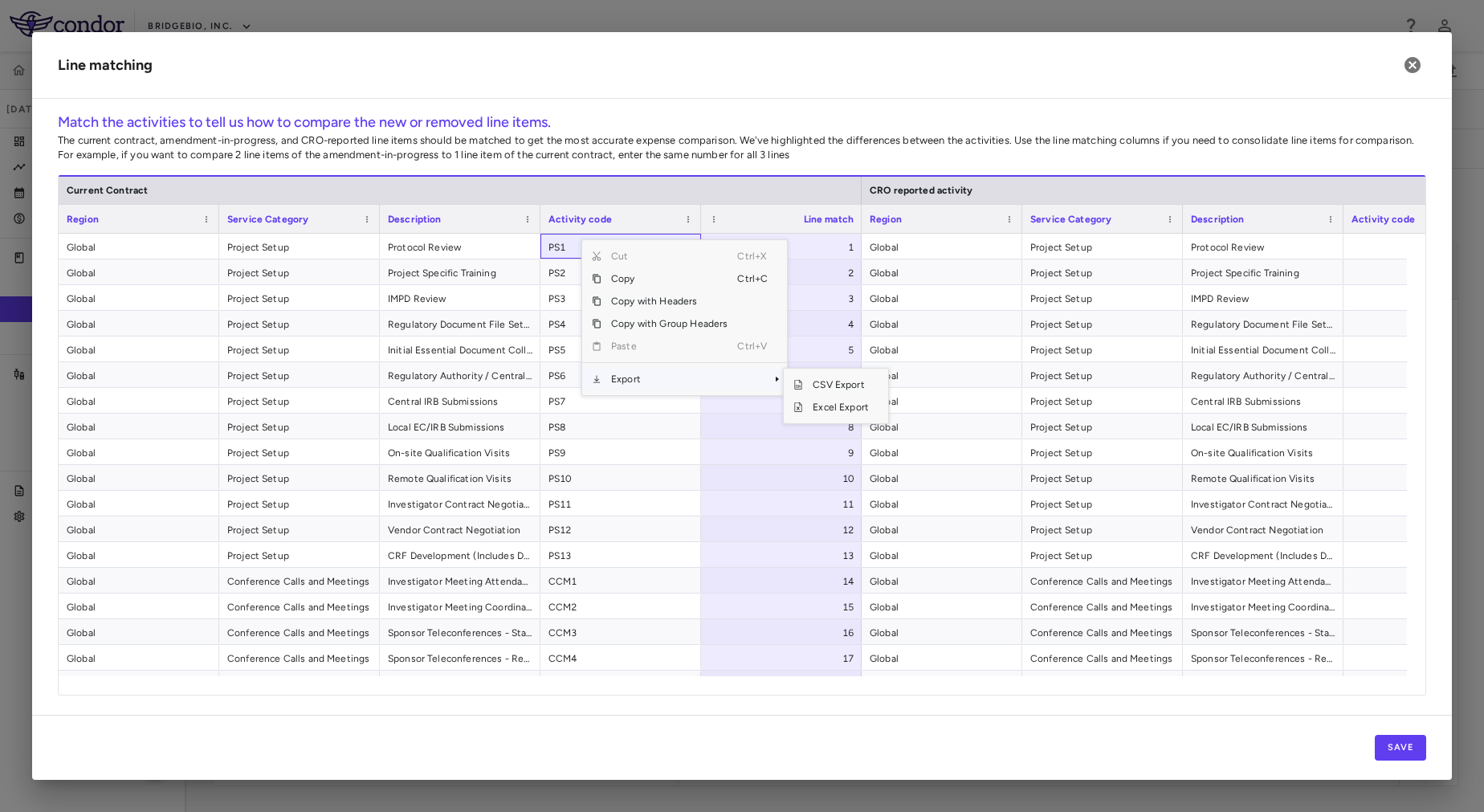
click at [659, 377] on span "Export" at bounding box center [669, 379] width 136 height 22
click at [844, 405] on span "Excel Export" at bounding box center [840, 407] width 75 height 22
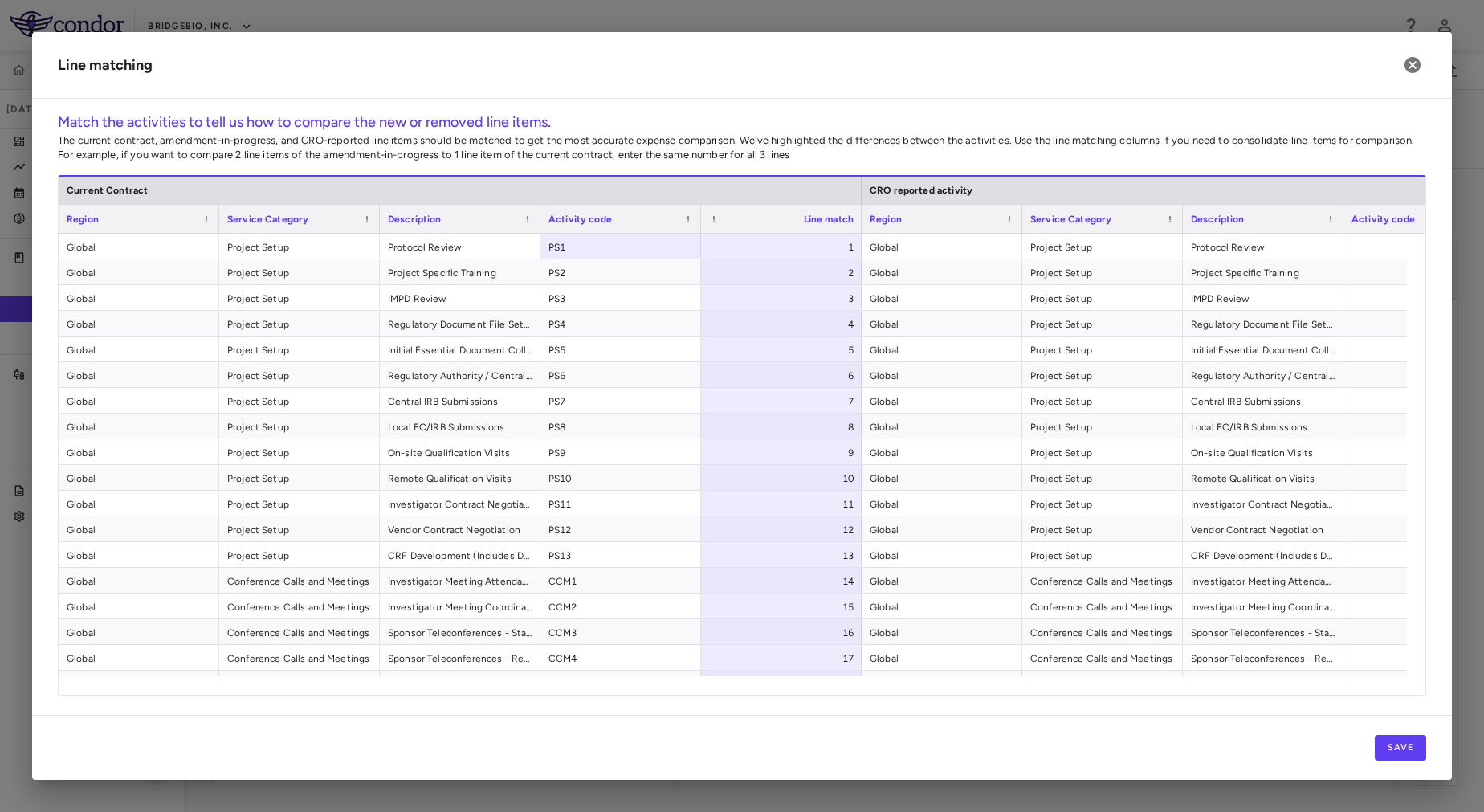
click at [688, 741] on div "Save" at bounding box center [742, 747] width 1419 height 65
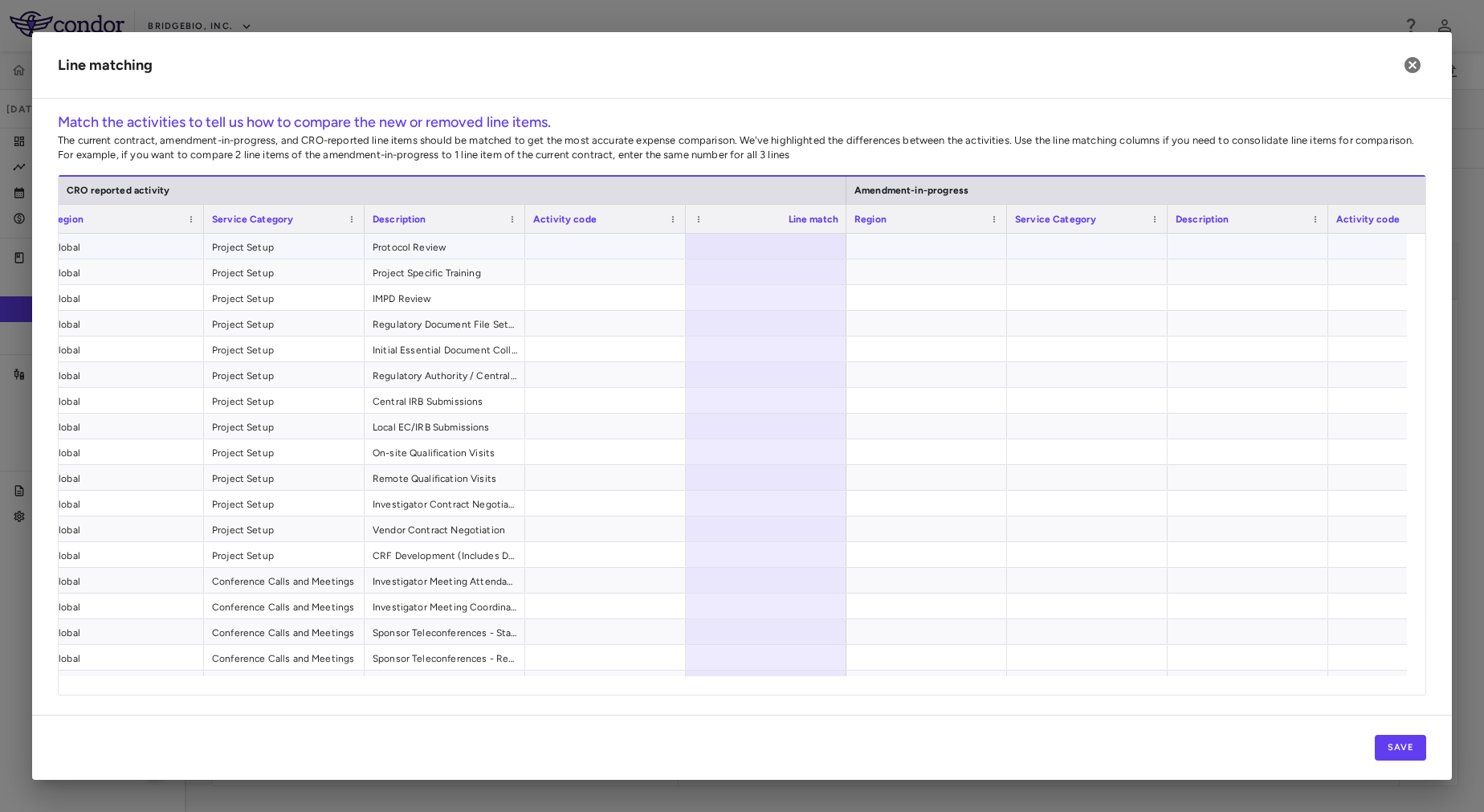
scroll to position [0, 810]
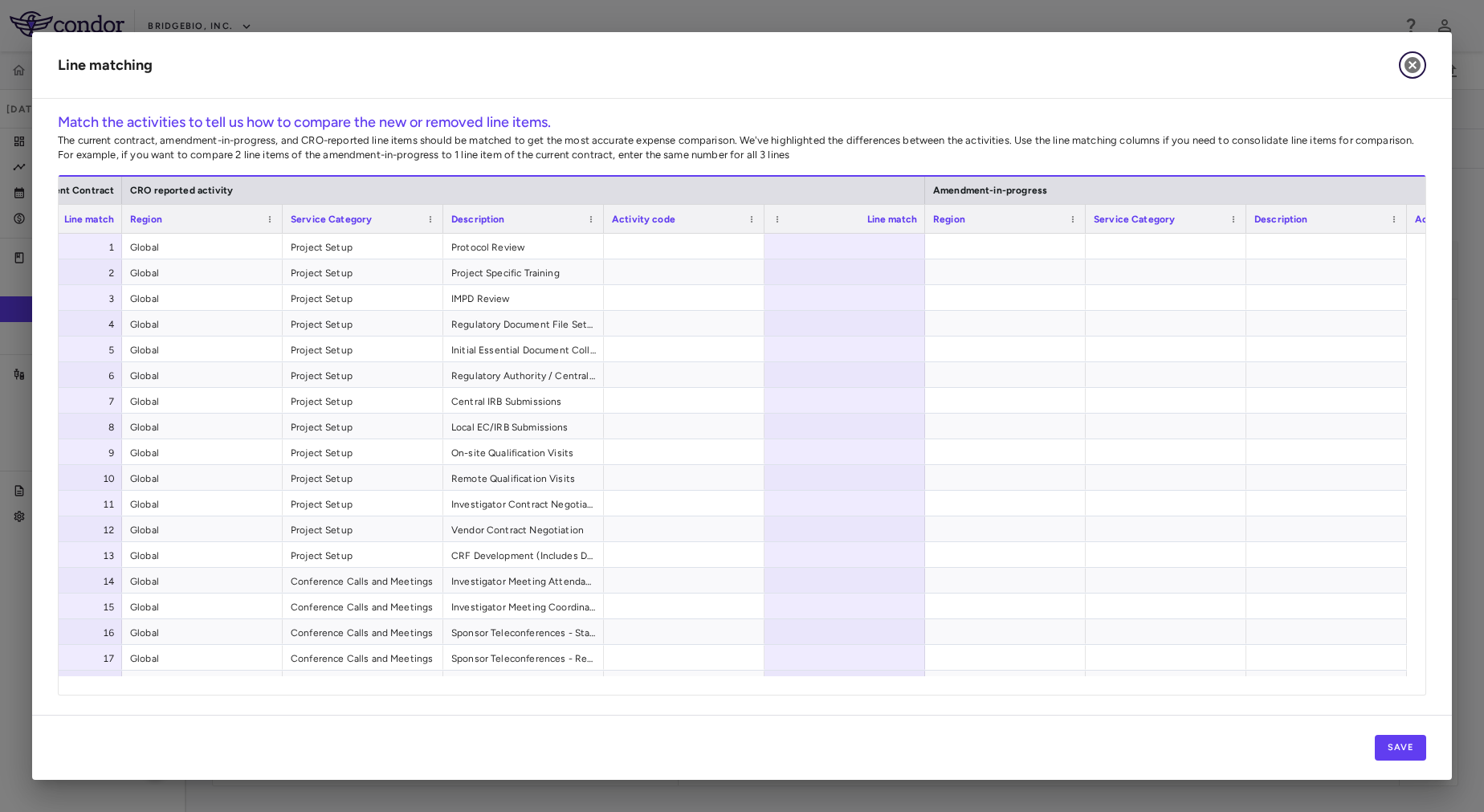
click at [1405, 63] on icon "button" at bounding box center [1412, 65] width 16 height 16
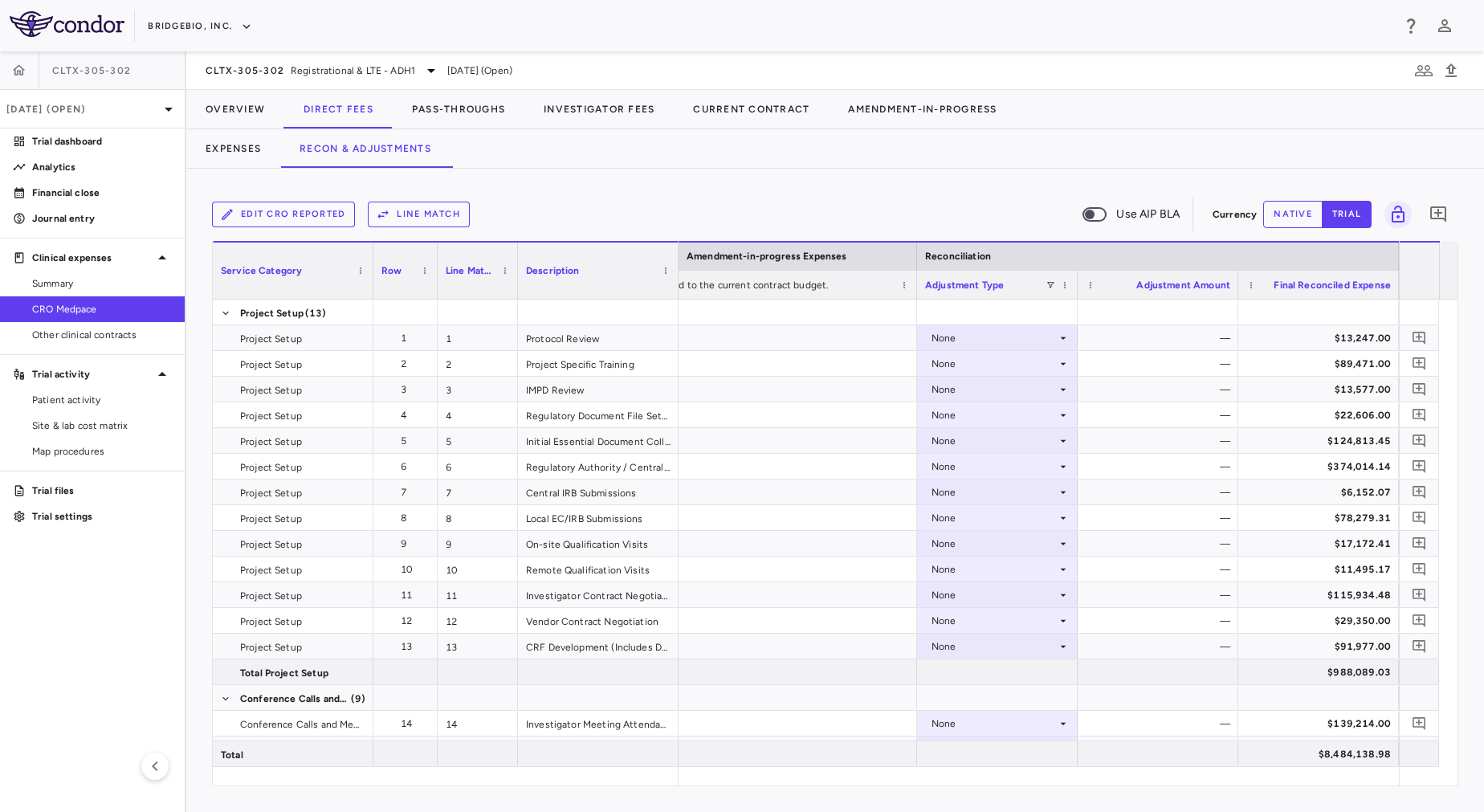
click at [292, 210] on button "Edit CRO reported" at bounding box center [283, 214] width 143 height 26
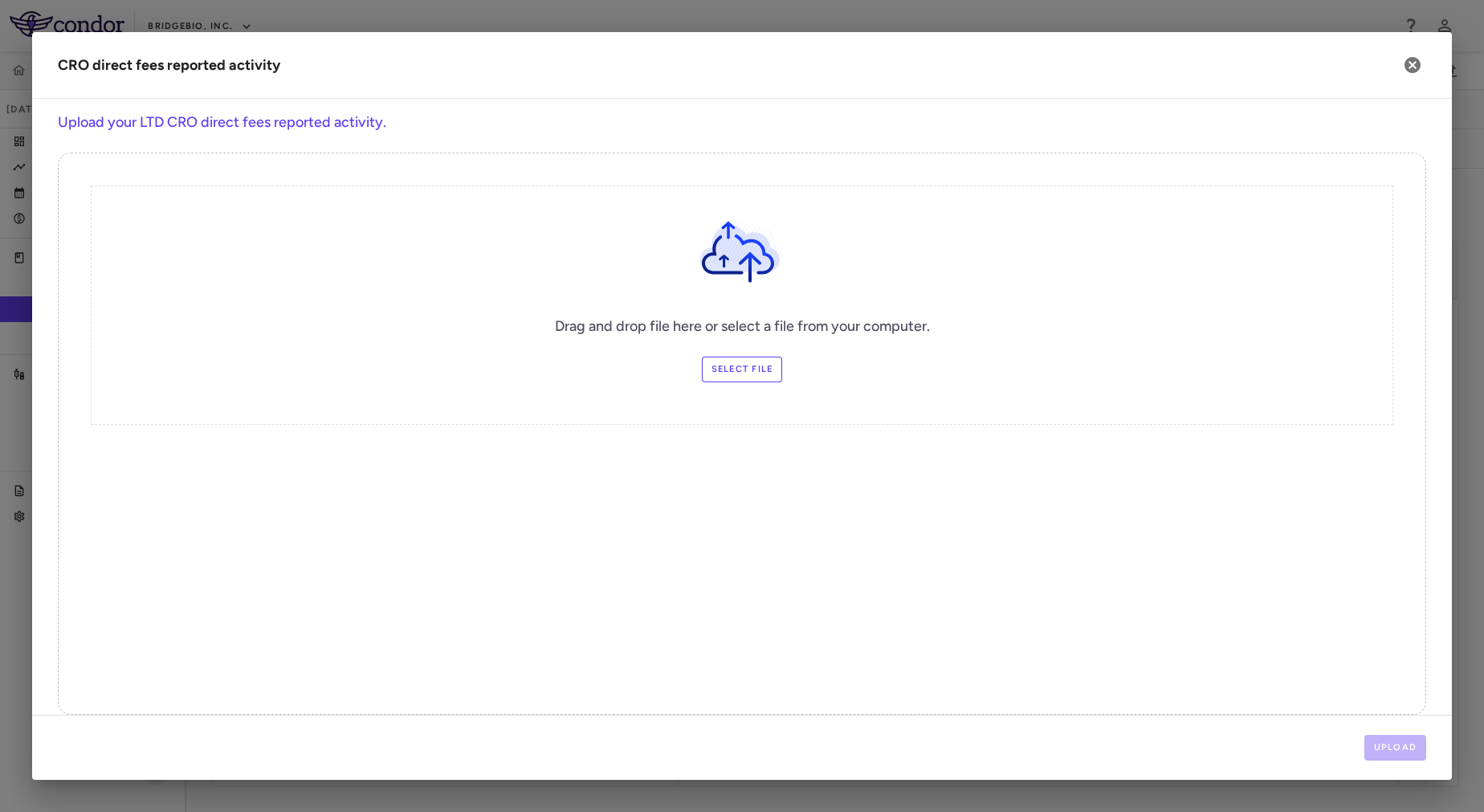
click at [723, 365] on label "Select file" at bounding box center [742, 369] width 81 height 26
click at [0, 0] on input "Select file" at bounding box center [0, 0] width 0 height 0
click at [1399, 751] on button "Upload" at bounding box center [1396, 747] width 63 height 26
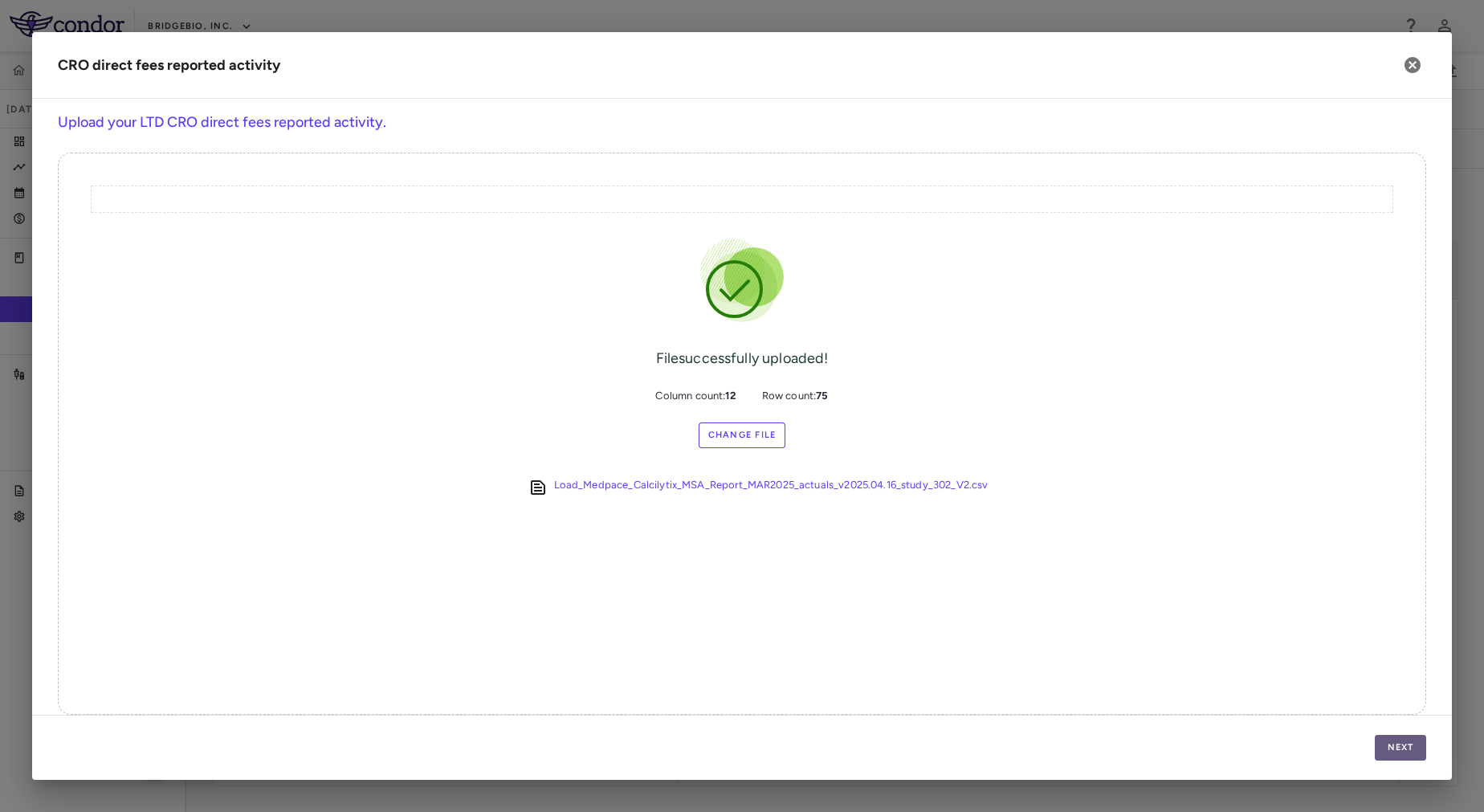
click at [1389, 737] on button "Next" at bounding box center [1400, 747] width 51 height 26
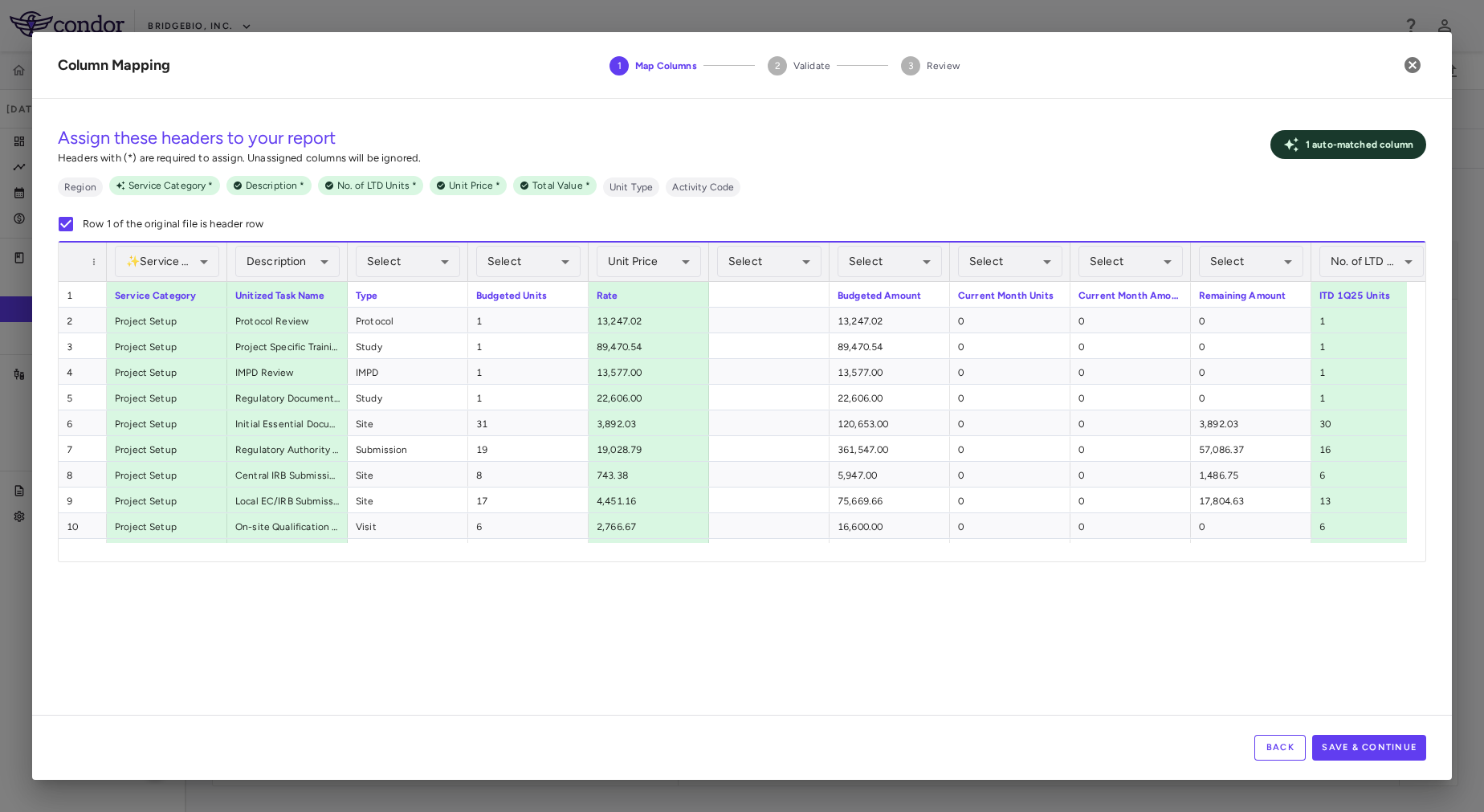
click at [661, 654] on div "**********" at bounding box center [742, 413] width 1419 height 603
click at [1387, 752] on button "Save & Continue" at bounding box center [1370, 747] width 114 height 26
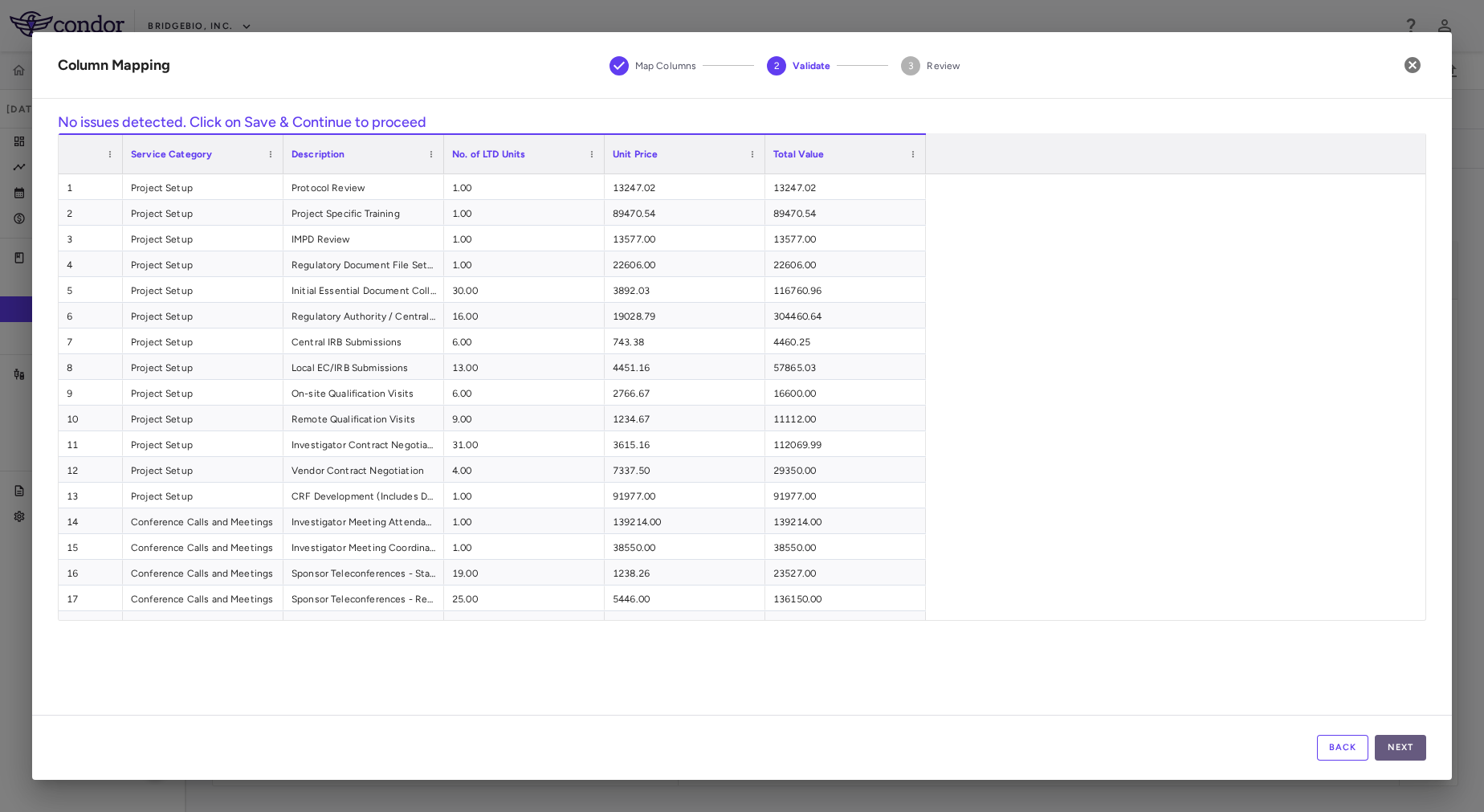
click at [1391, 752] on button "Next" at bounding box center [1400, 747] width 51 height 26
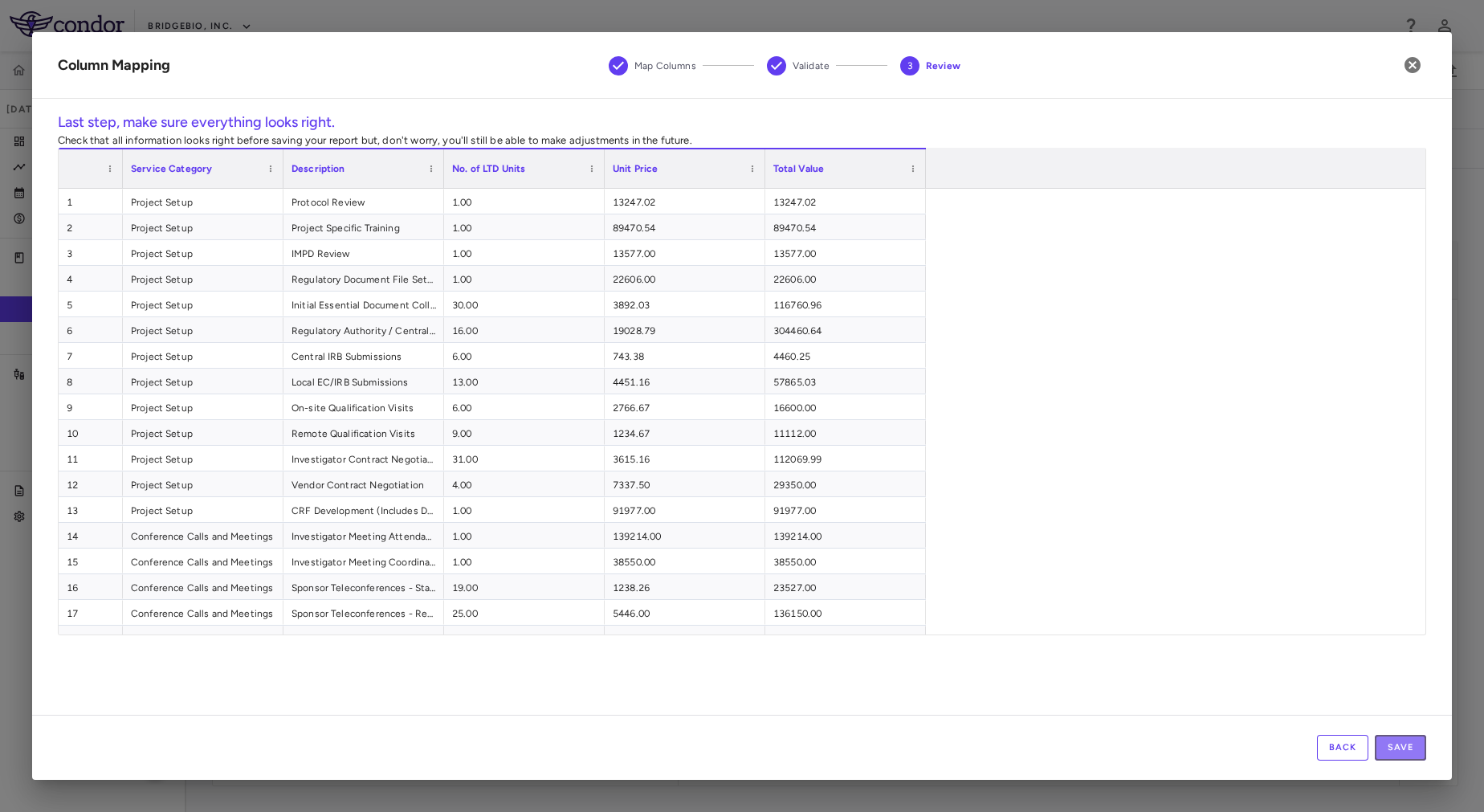
click at [1391, 752] on button "Save" at bounding box center [1400, 747] width 51 height 26
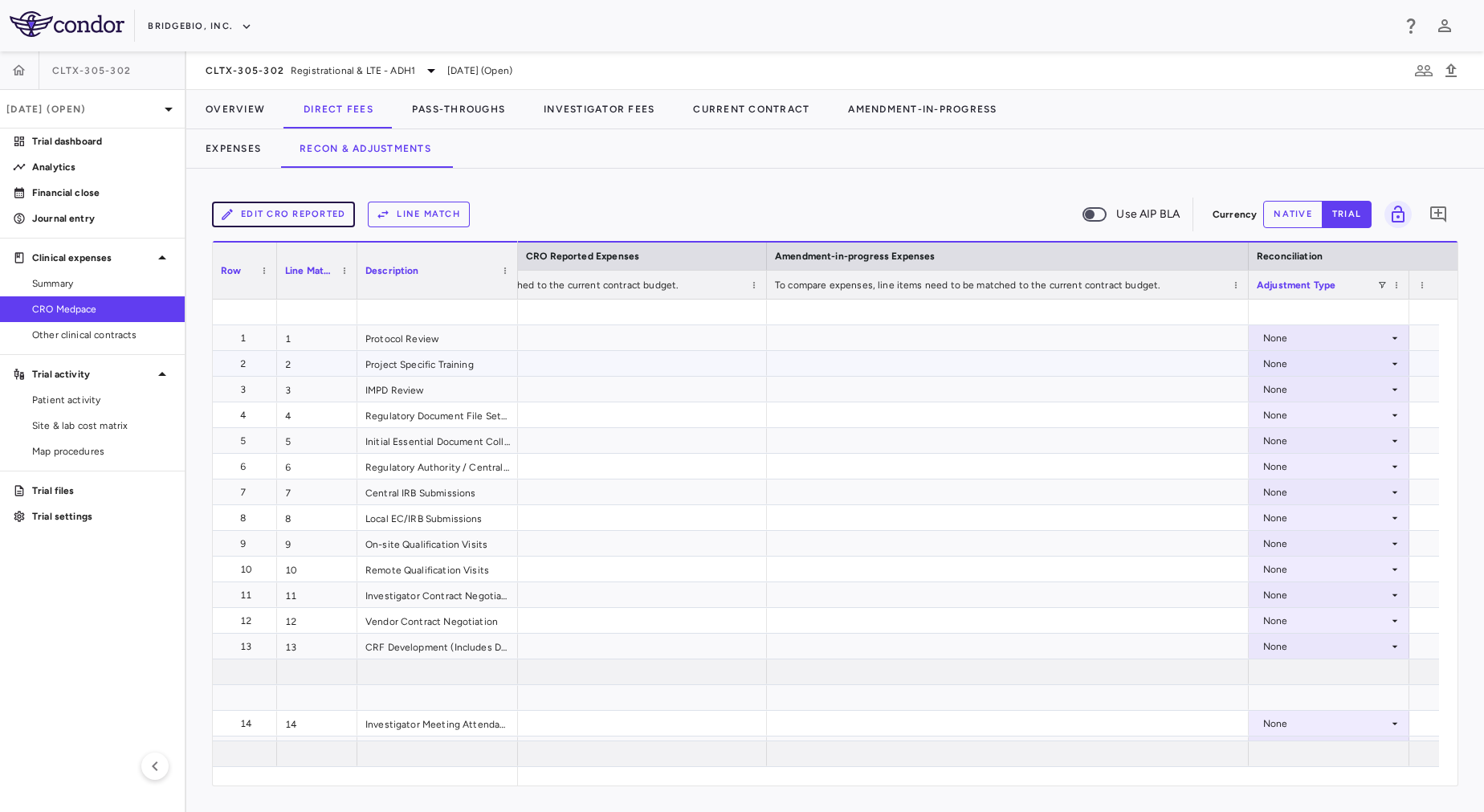
scroll to position [0, 2542]
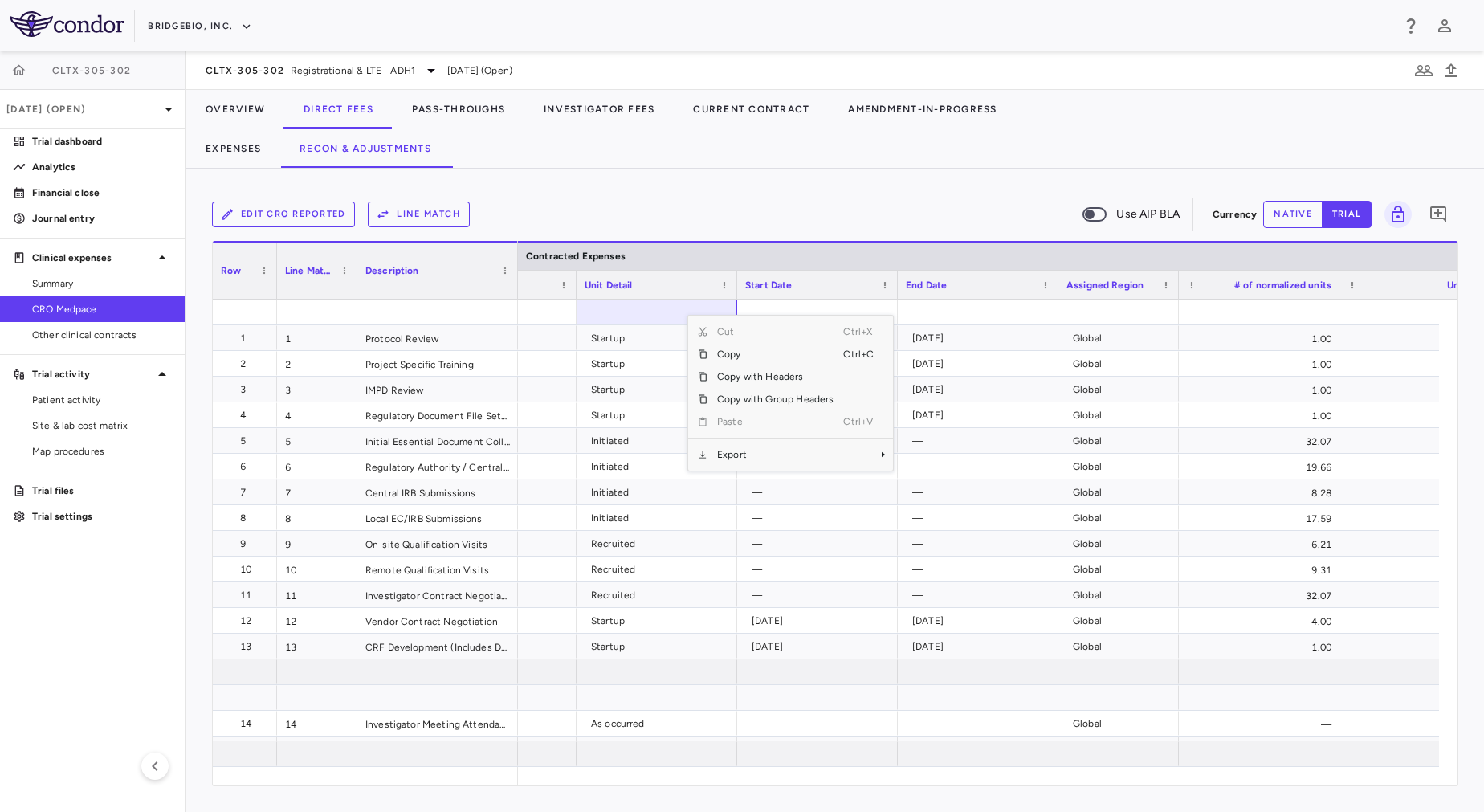
click at [788, 212] on div "Edit CRO reported Line Match Use AIP BLA" at bounding box center [709, 214] width 994 height 34
click at [441, 215] on button "Line Match" at bounding box center [418, 214] width 102 height 26
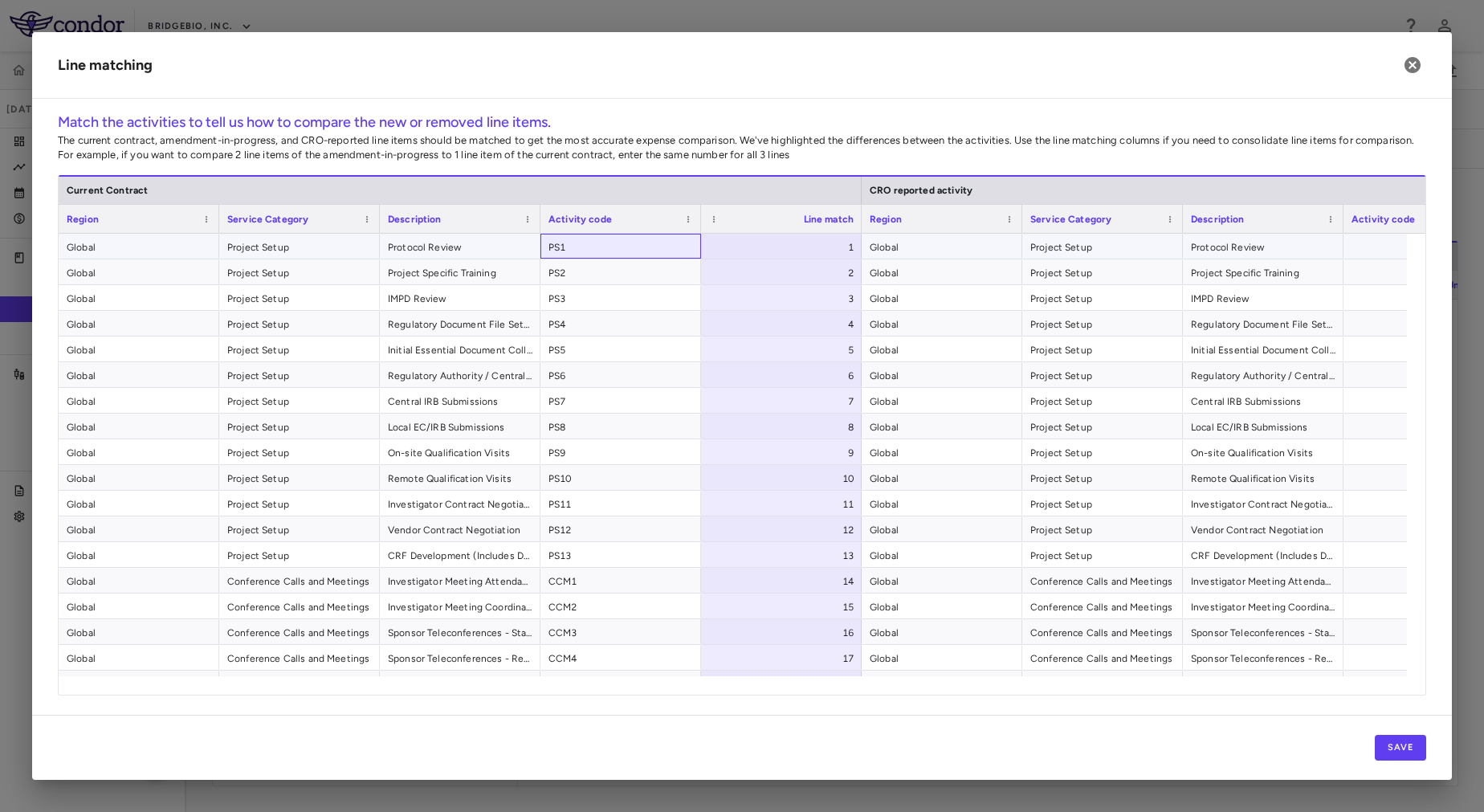
click at [601, 239] on span "PS1" at bounding box center [621, 247] width 144 height 26
click at [489, 242] on span "Protocol Review" at bounding box center [460, 247] width 144 height 26
click at [608, 246] on span "PS1" at bounding box center [621, 247] width 144 height 26
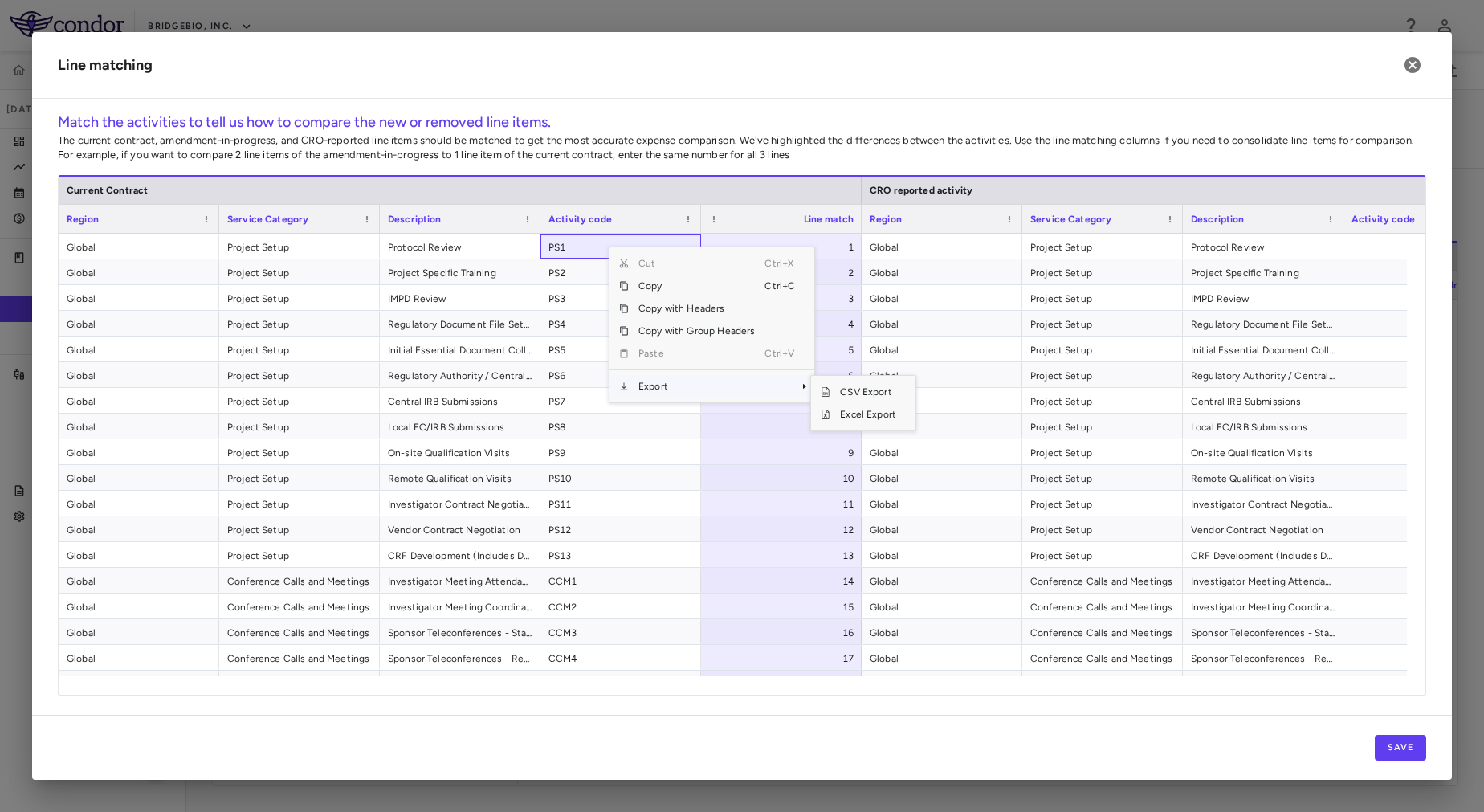
click at [676, 391] on span "Export" at bounding box center [697, 386] width 136 height 22
click at [853, 414] on span "Excel Export" at bounding box center [868, 413] width 75 height 22
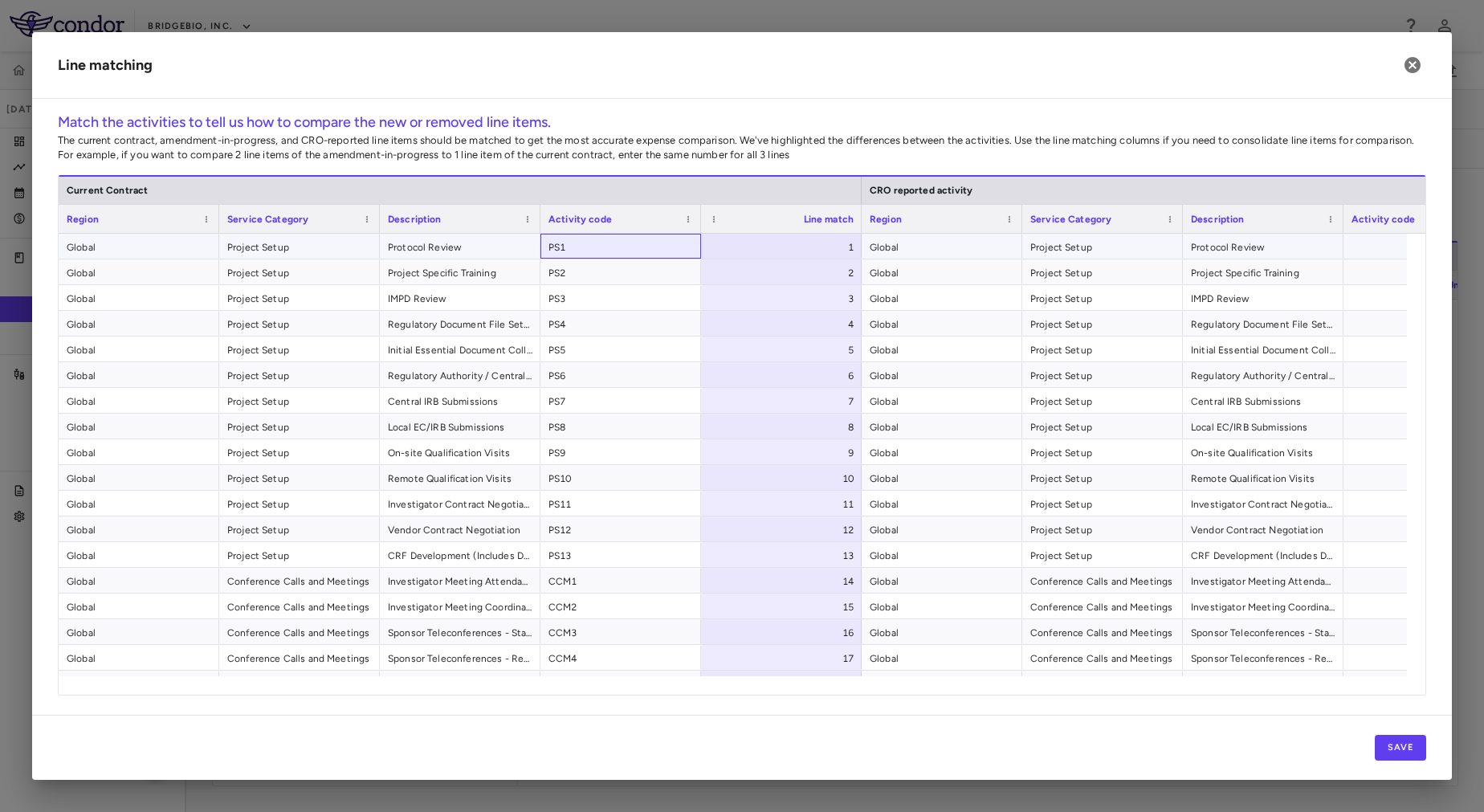
click at [622, 246] on span "PS1" at bounding box center [621, 247] width 144 height 26
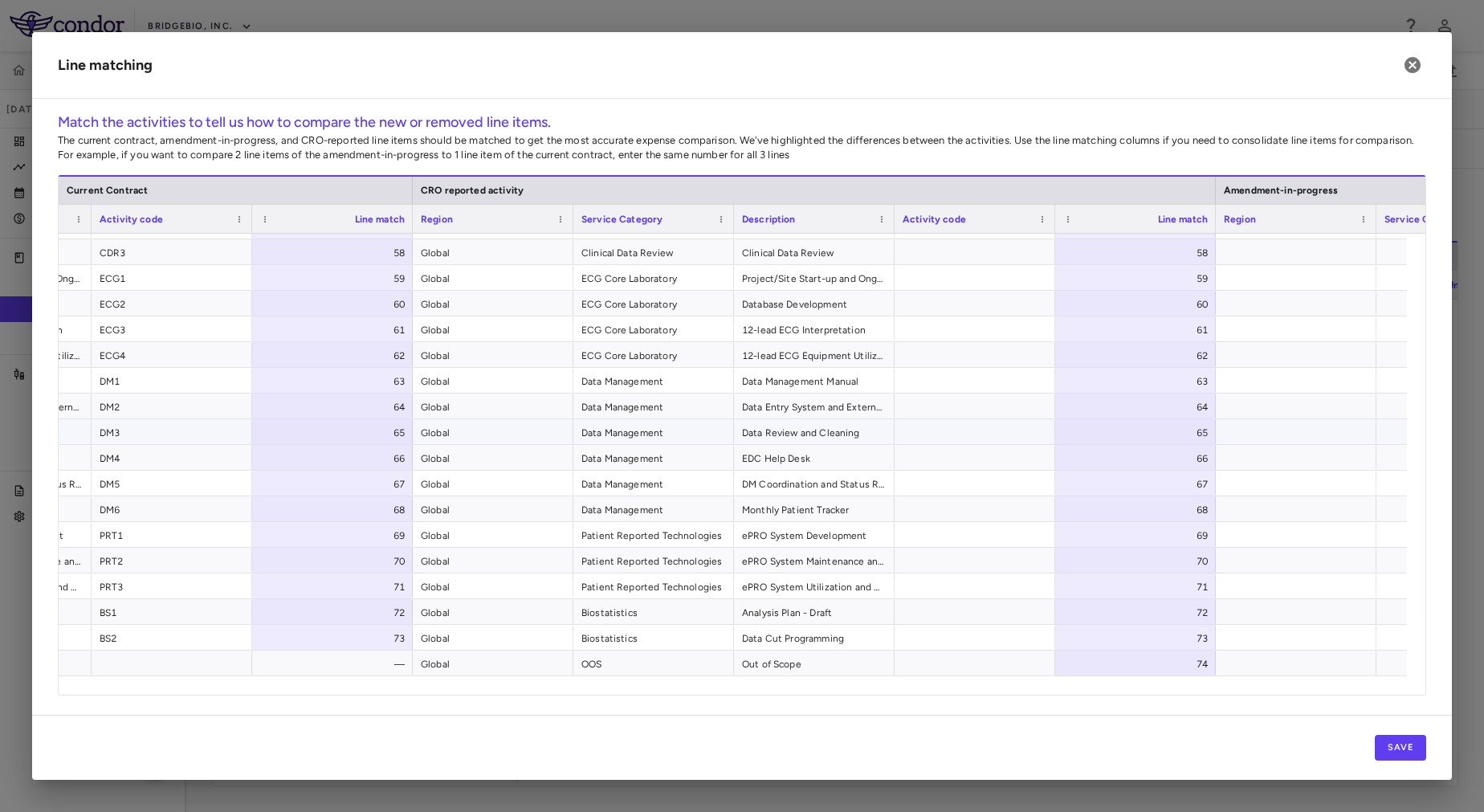
scroll to position [1433, 0]
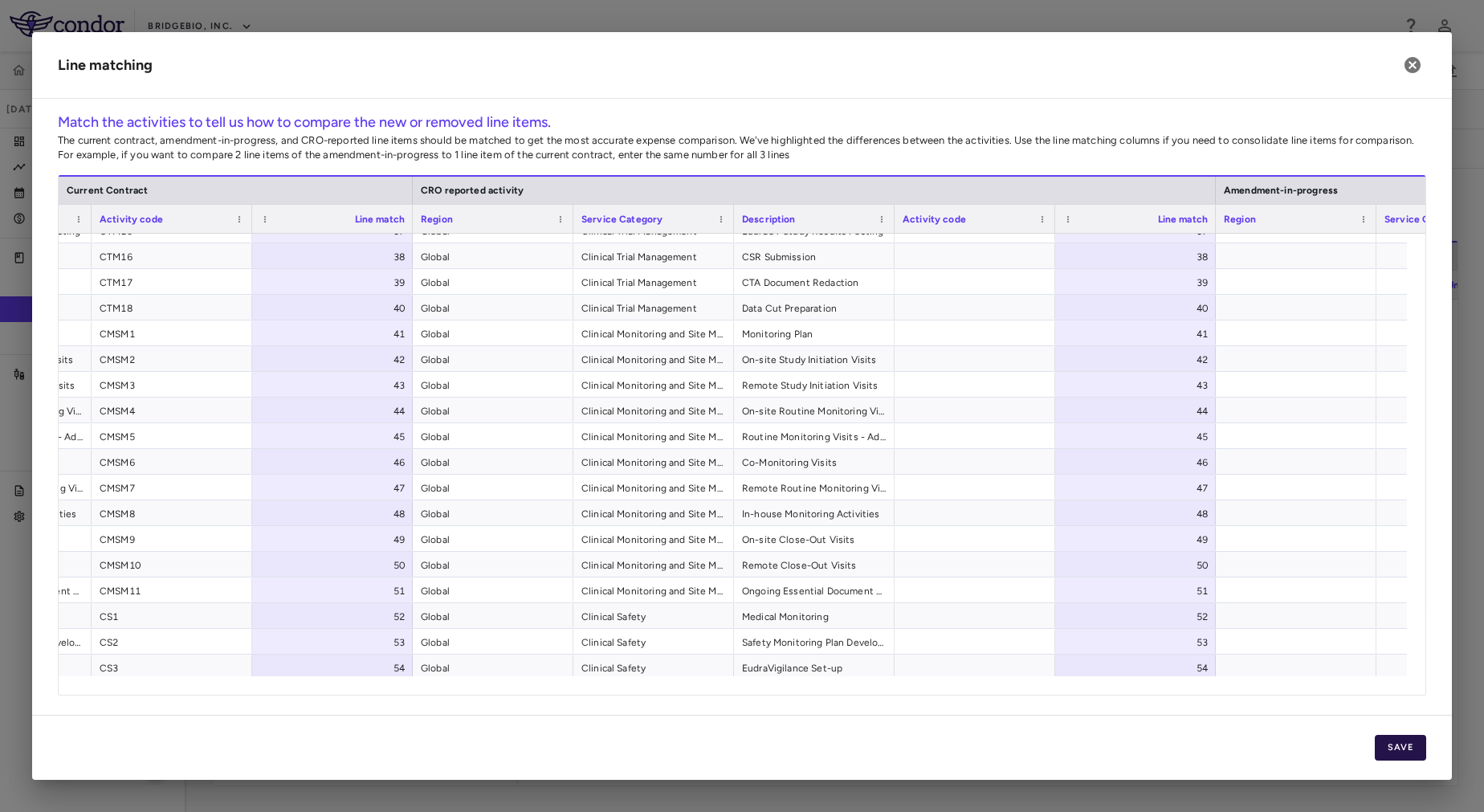
click at [1406, 752] on button "Save" at bounding box center [1400, 747] width 51 height 26
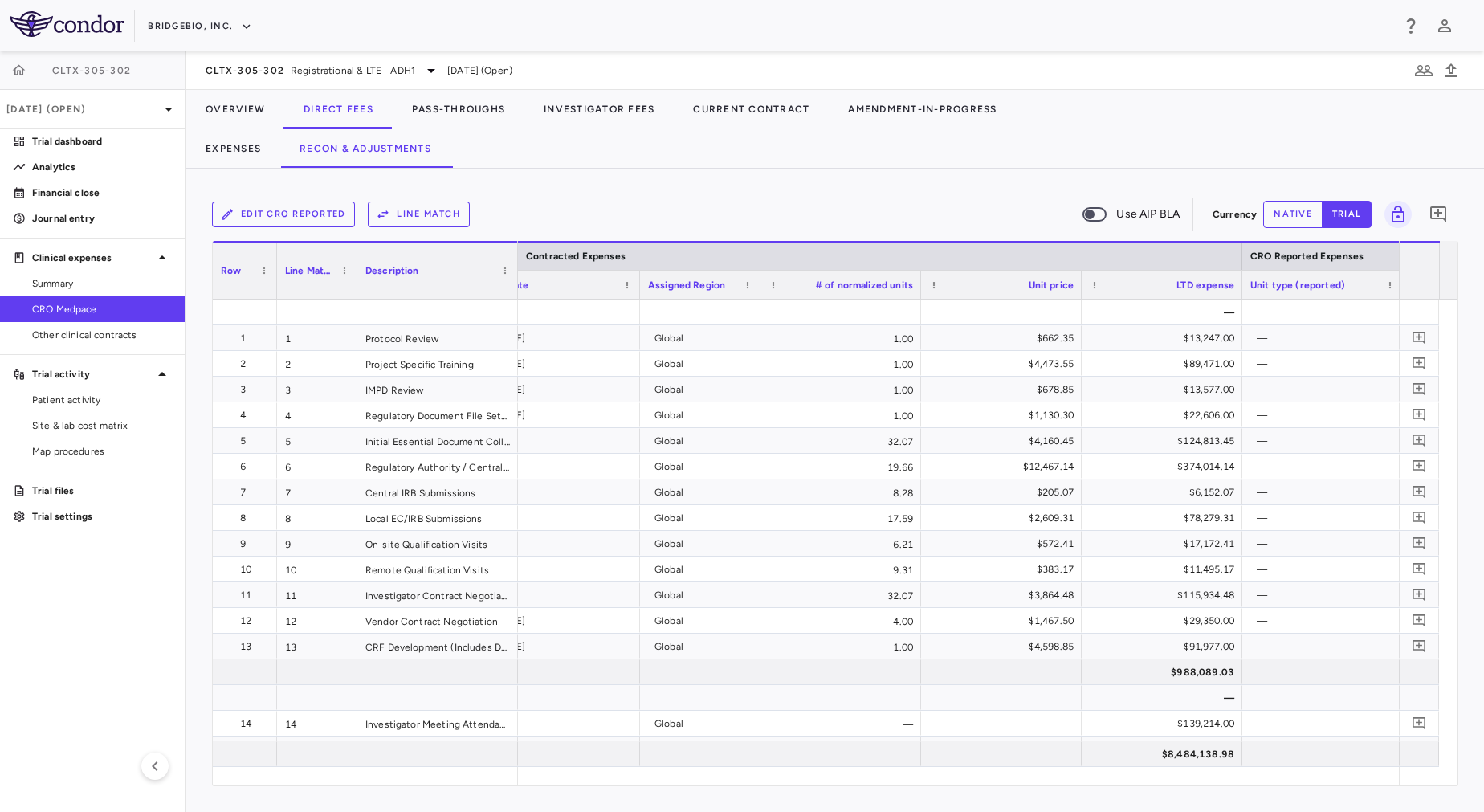
click at [795, 204] on div "Edit CRO reported Line Match Use AIP BLA" at bounding box center [709, 214] width 994 height 34
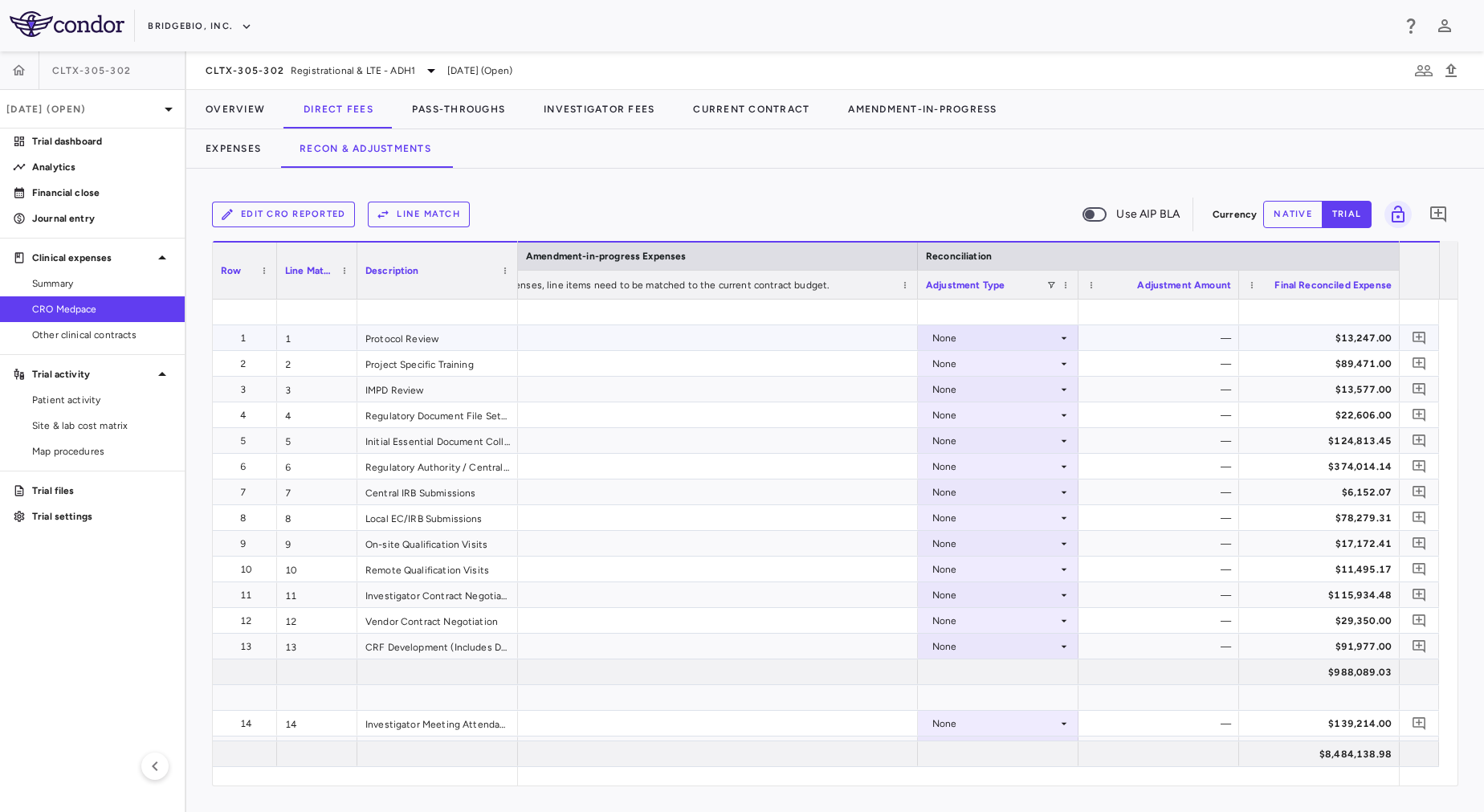
click at [1000, 333] on div "None" at bounding box center [994, 337] width 125 height 26
click at [989, 396] on div "CRO Reported" at bounding box center [989, 393] width 76 height 14
click at [970, 366] on div "None" at bounding box center [994, 364] width 125 height 26
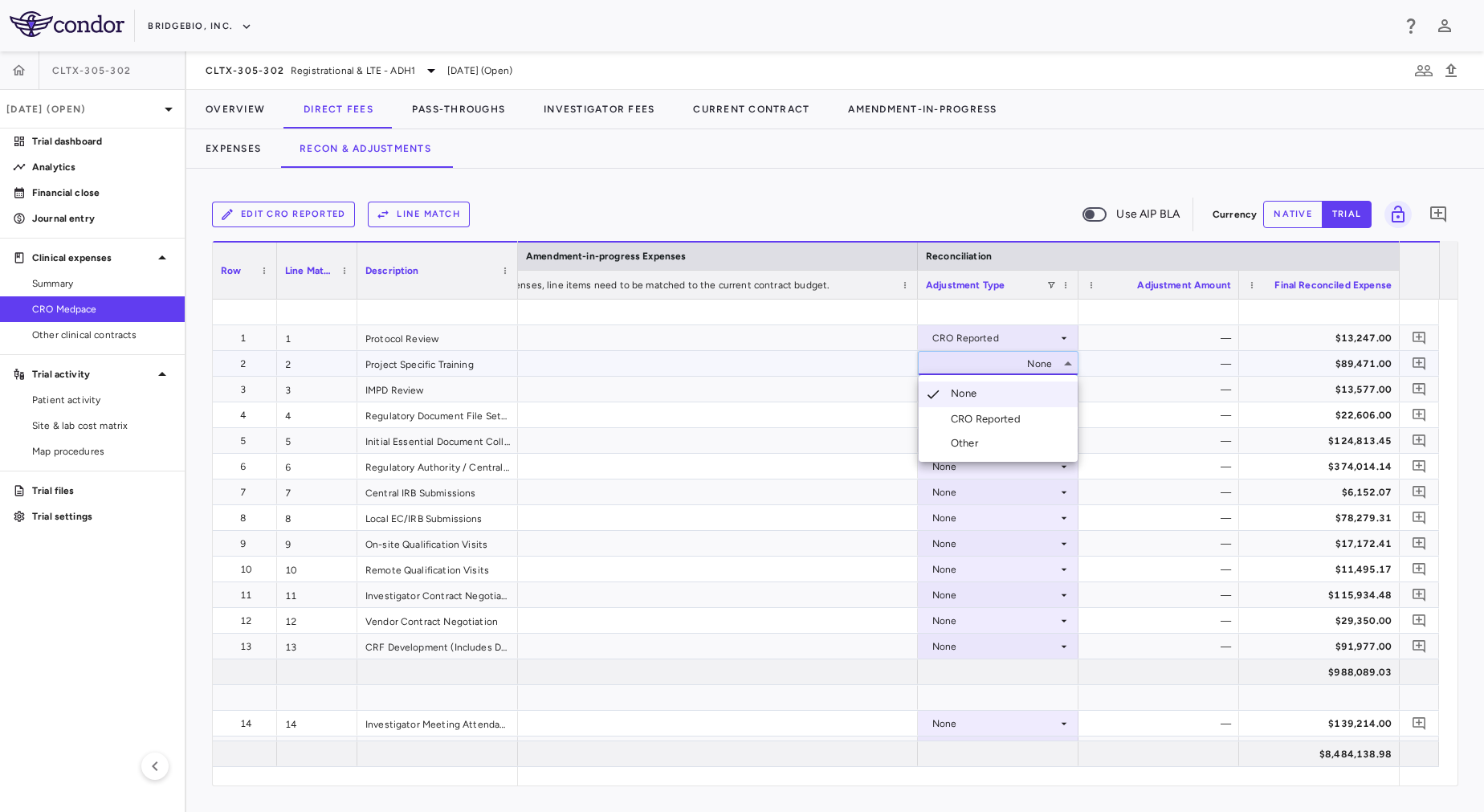
click at [984, 418] on div "CRO Reported" at bounding box center [989, 418] width 76 height 14
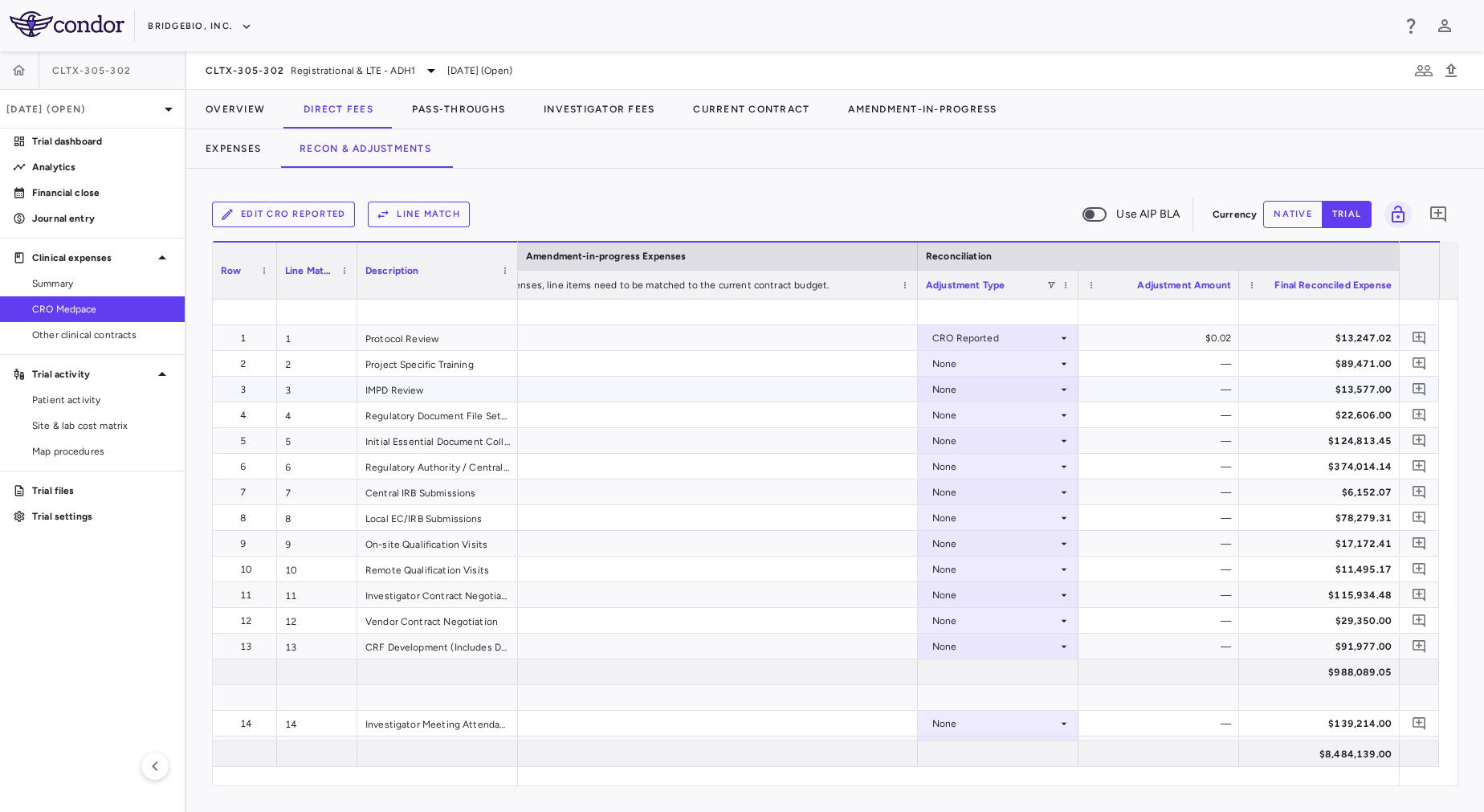
click at [969, 392] on div "None" at bounding box center [994, 389] width 125 height 26
click at [978, 394] on div "None" at bounding box center [994, 389] width 125 height 26
click at [988, 447] on div "CRO Reported" at bounding box center [989, 444] width 76 height 14
click at [978, 419] on div "None" at bounding box center [994, 415] width 125 height 26
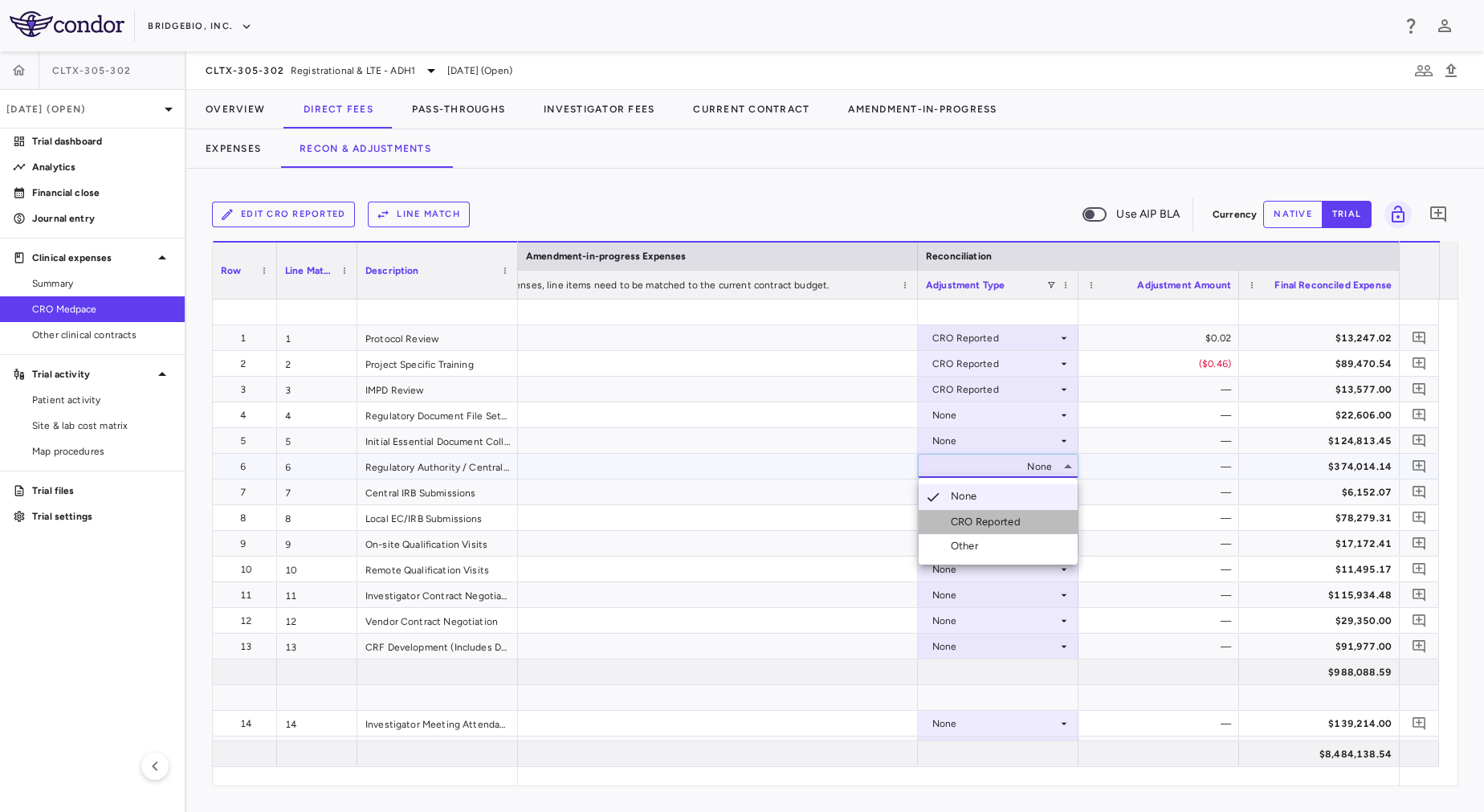
click at [984, 524] on div "CRO Reported" at bounding box center [989, 521] width 76 height 14
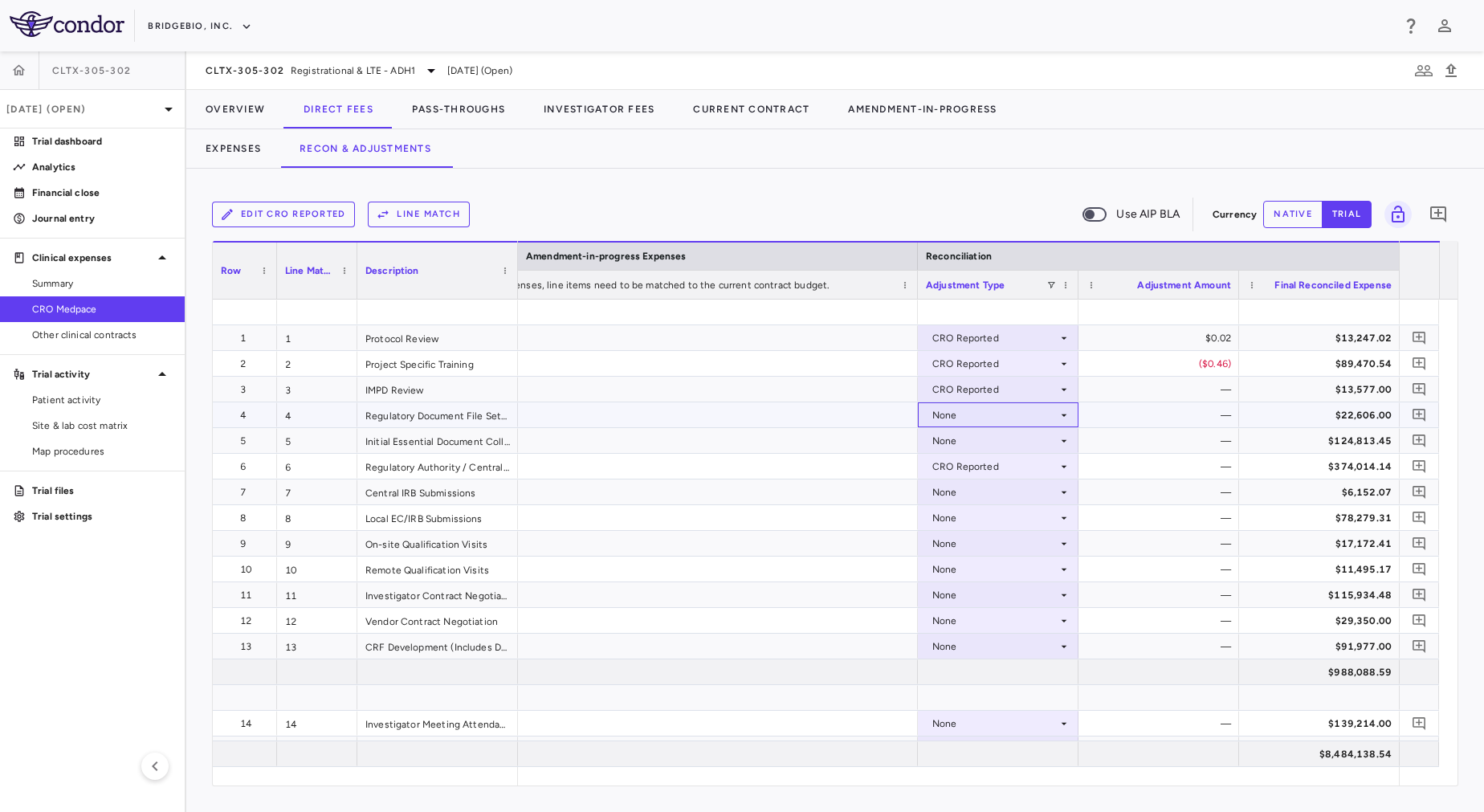
click at [975, 409] on div "None" at bounding box center [994, 415] width 125 height 26
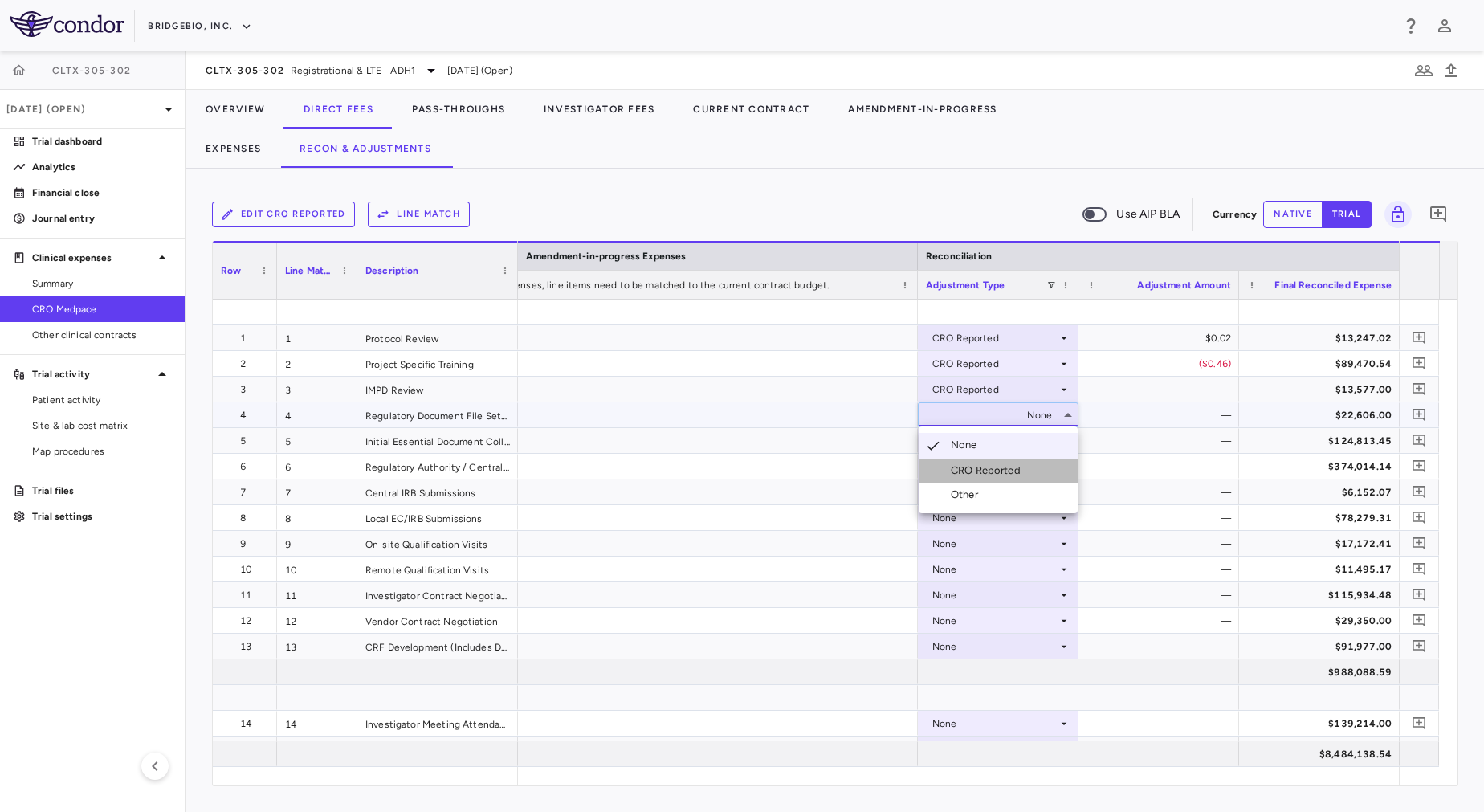
click at [989, 471] on div "CRO Reported" at bounding box center [989, 470] width 76 height 14
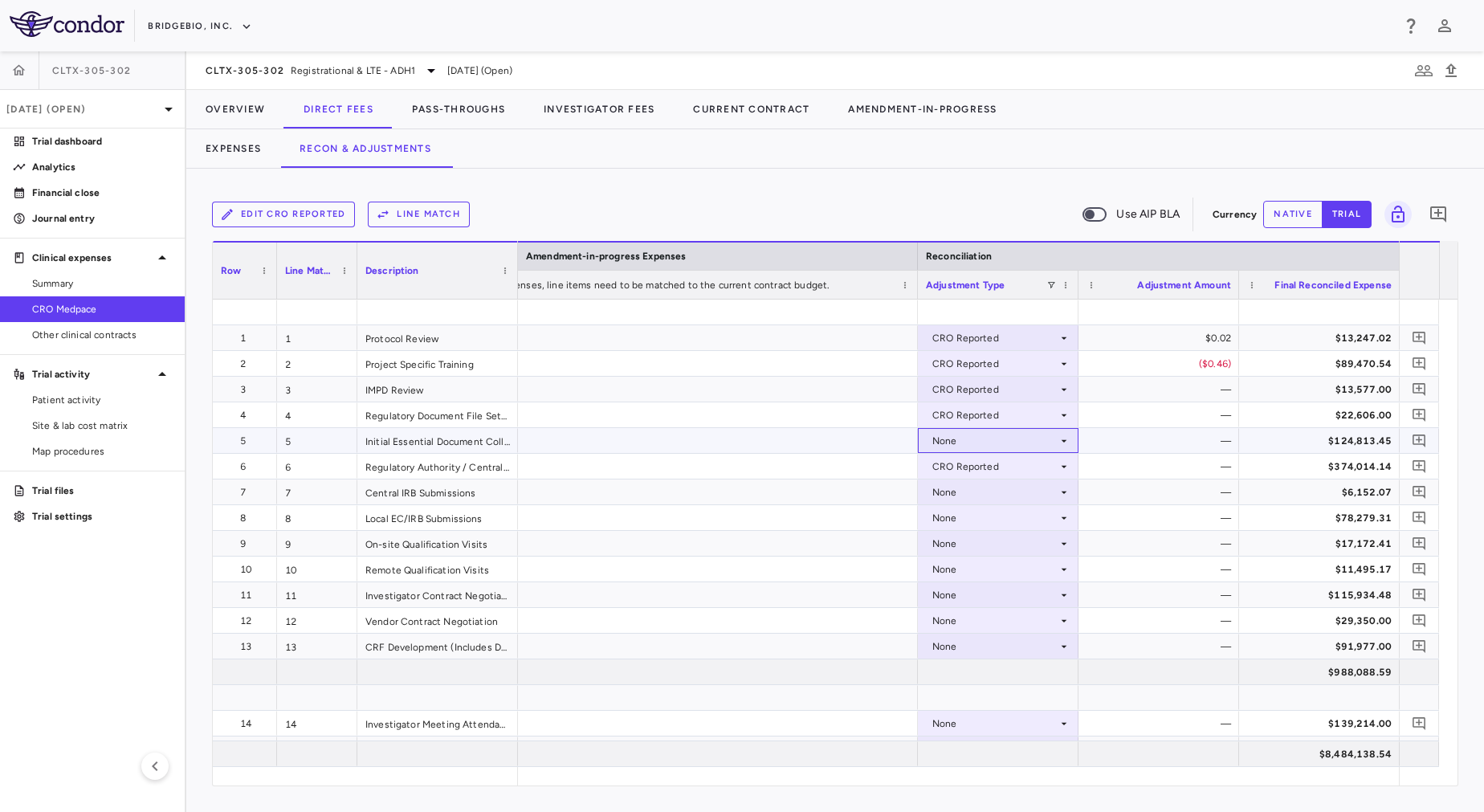
click at [983, 437] on div "None" at bounding box center [994, 441] width 125 height 26
click at [990, 484] on div "None" at bounding box center [994, 492] width 125 height 26
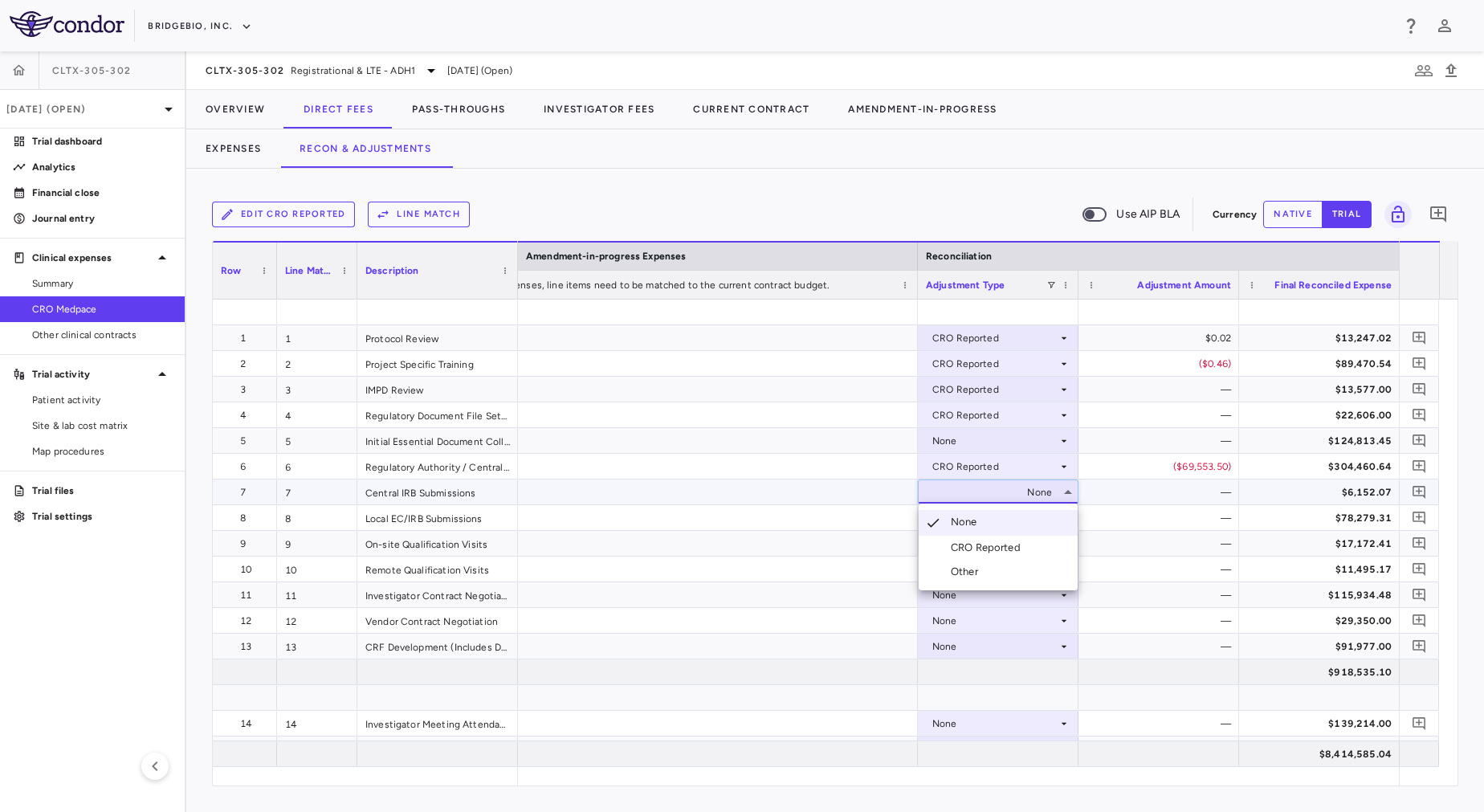
click at [1000, 536] on li "CRO Reported" at bounding box center [998, 547] width 159 height 24
click at [978, 442] on div "None" at bounding box center [994, 441] width 125 height 26
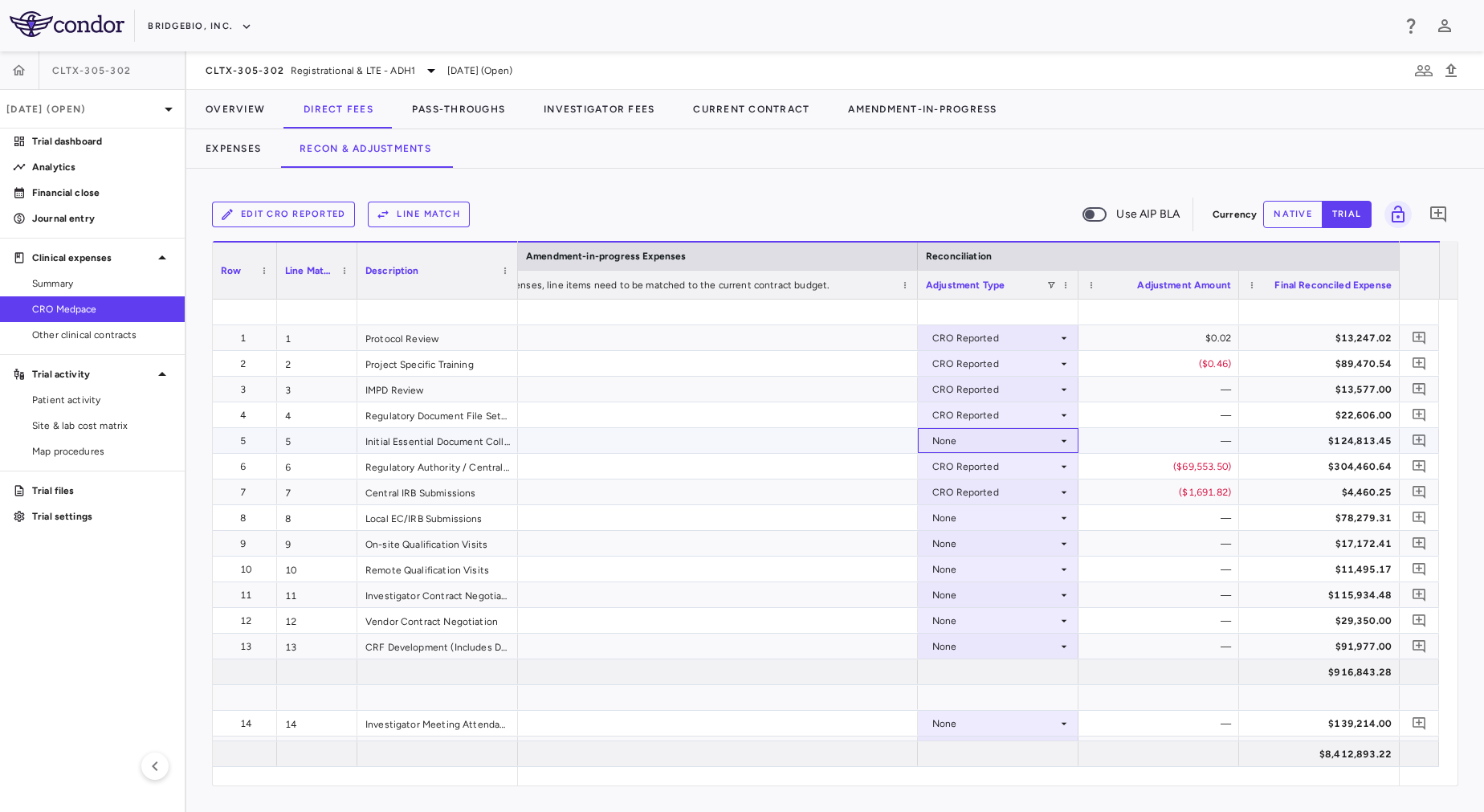
click at [970, 435] on div "None" at bounding box center [994, 441] width 125 height 26
click at [988, 492] on div "CRO Reported" at bounding box center [989, 495] width 76 height 14
click at [993, 527] on div "None" at bounding box center [994, 518] width 125 height 26
click at [999, 564] on div "None" at bounding box center [994, 569] width 125 height 26
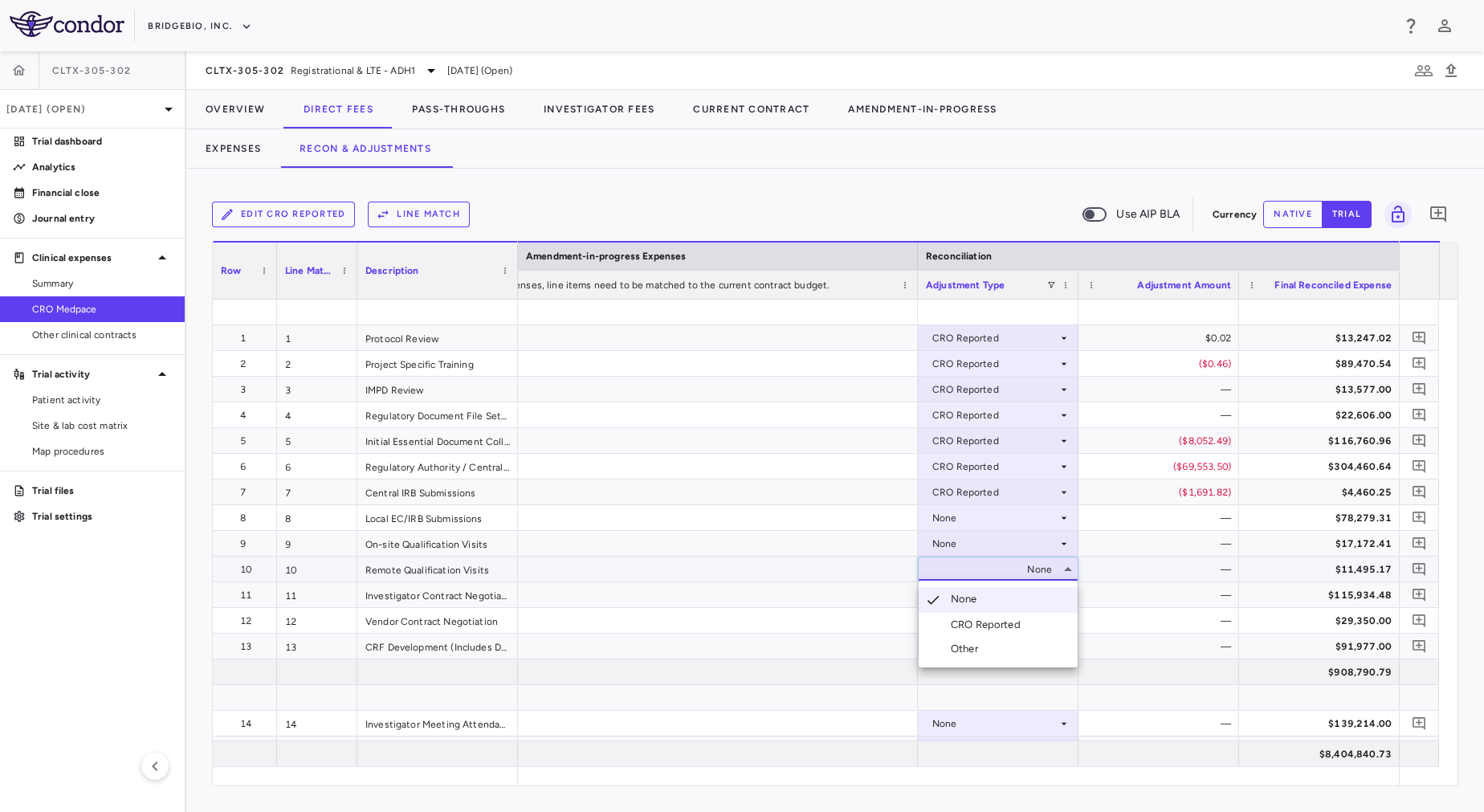
click at [997, 616] on li "CRO Reported" at bounding box center [998, 624] width 159 height 24
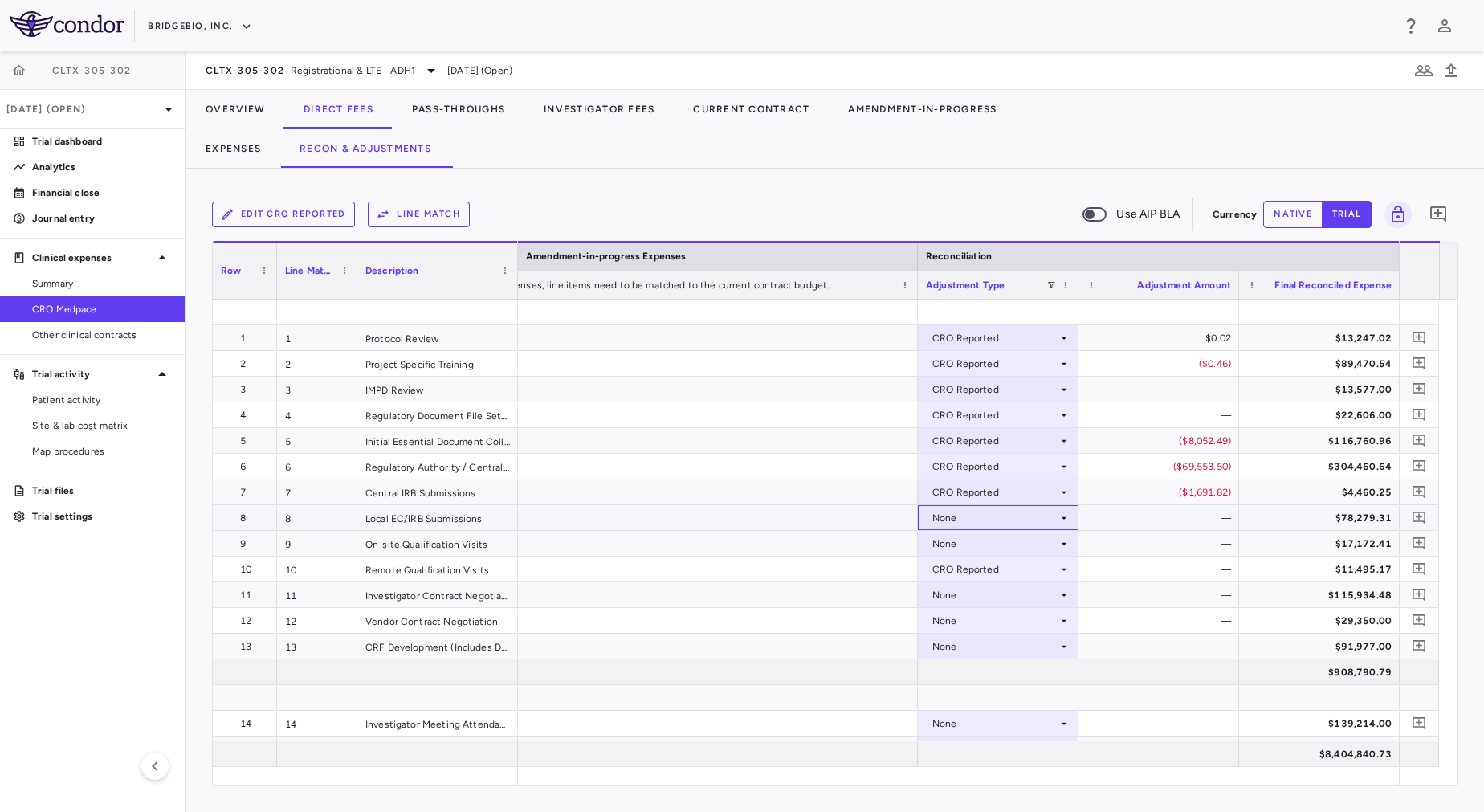
click at [984, 520] on div "None" at bounding box center [994, 518] width 125 height 26
click at [1000, 574] on div "CRO Reported" at bounding box center [994, 569] width 125 height 26
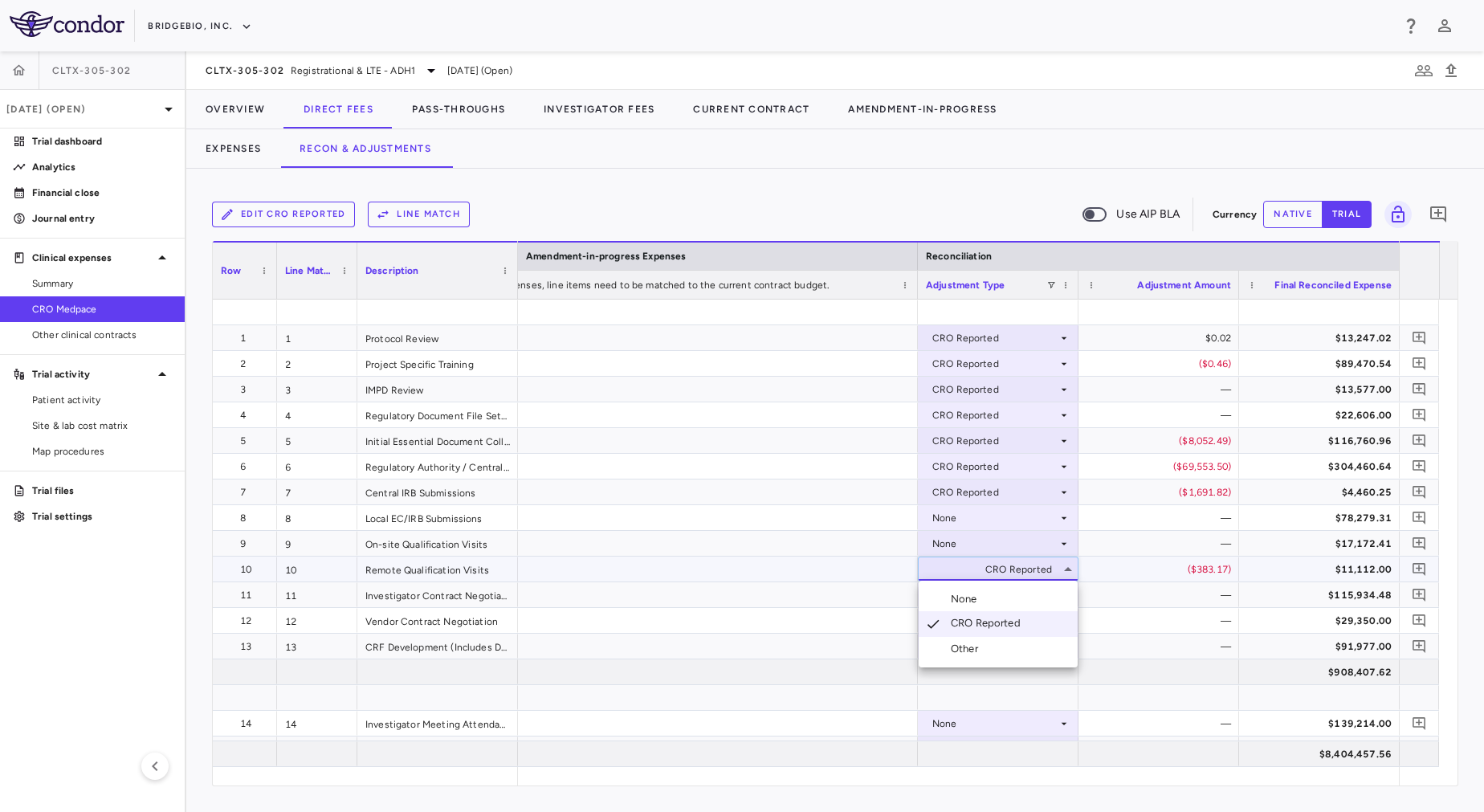
click at [965, 516] on div at bounding box center [742, 406] width 1484 height 812
click at [965, 515] on div "None" at bounding box center [994, 518] width 125 height 26
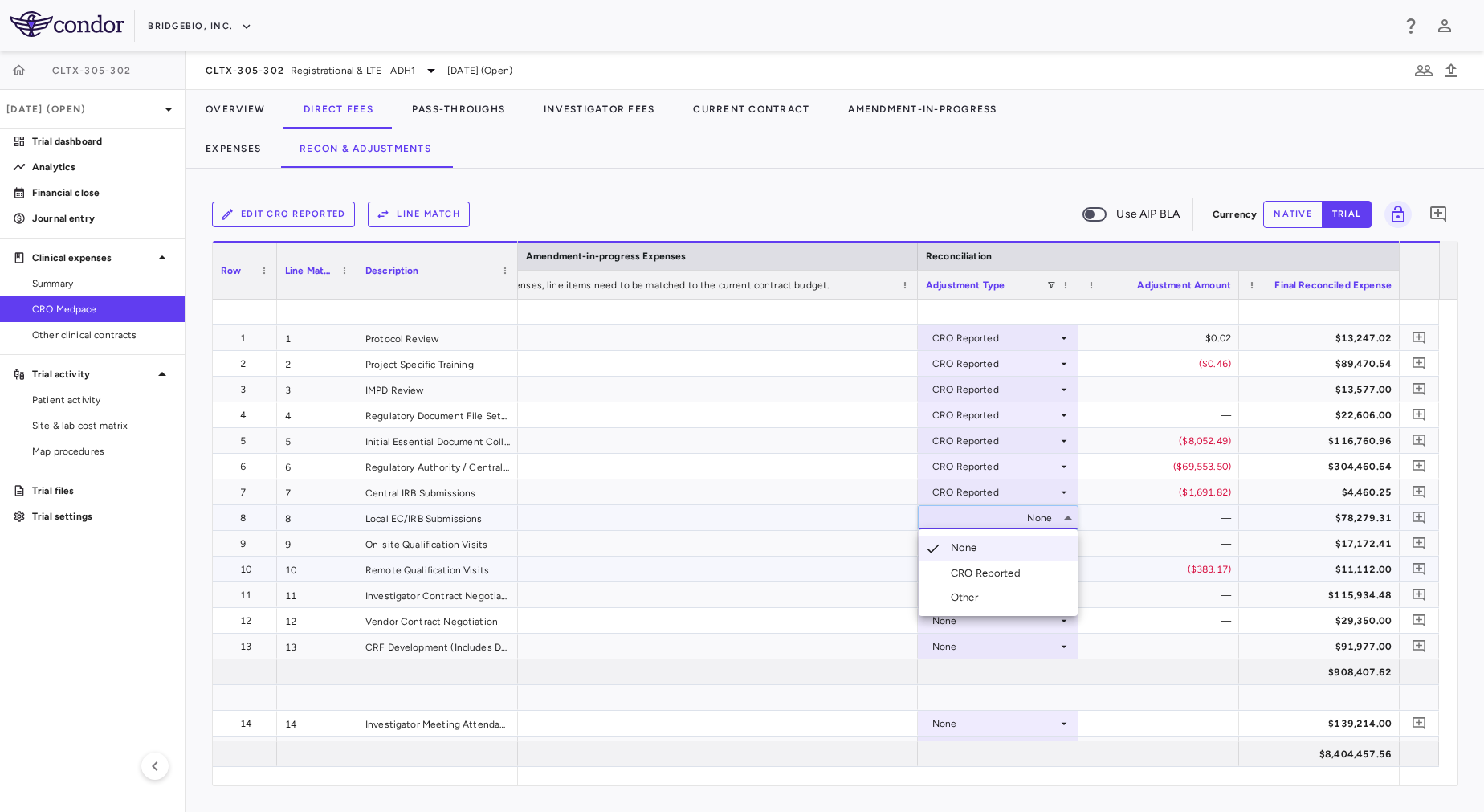
click at [981, 574] on div "CRO Reported" at bounding box center [989, 573] width 76 height 14
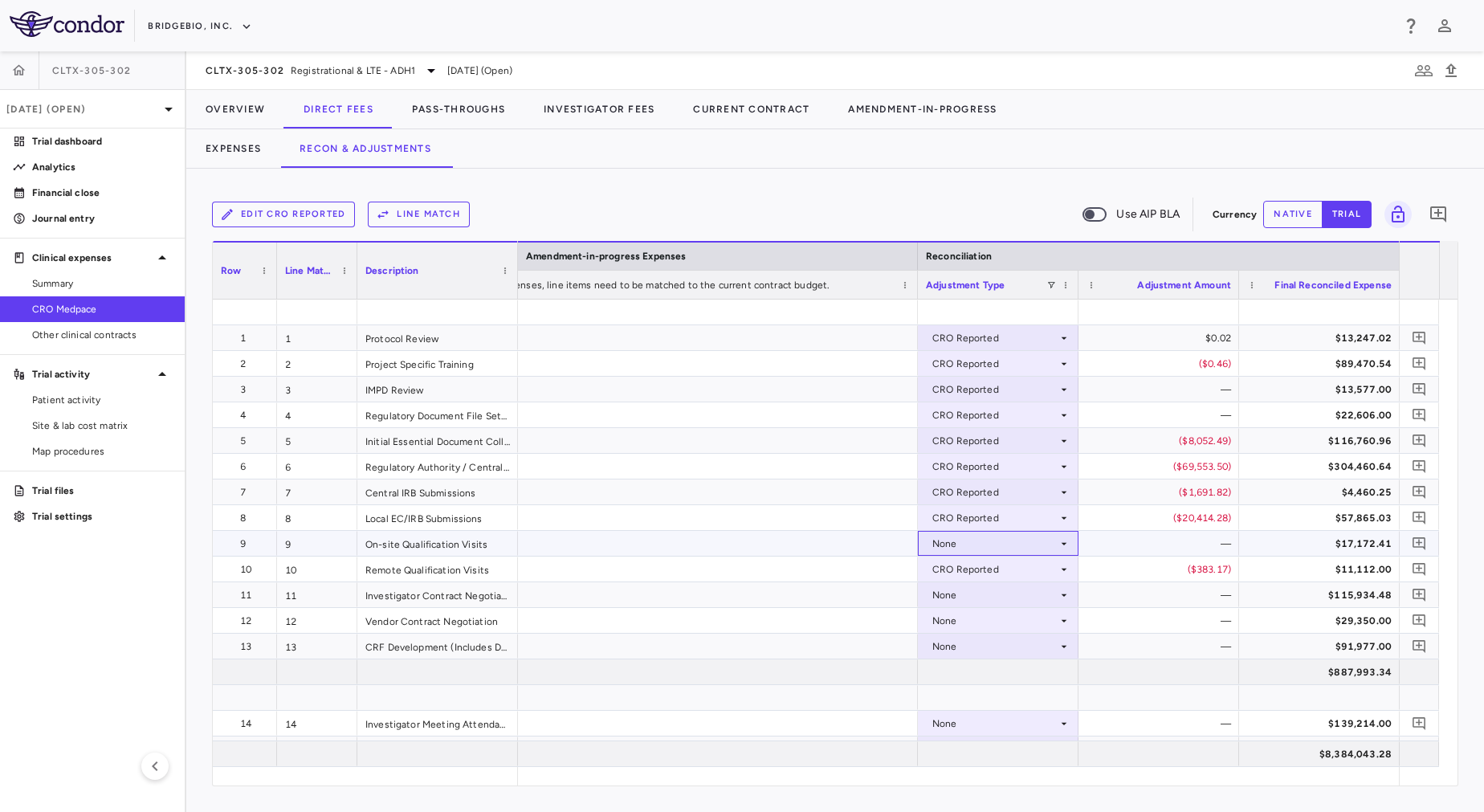
click at [942, 539] on div "None" at bounding box center [994, 544] width 125 height 26
click at [978, 601] on div "CRO Reported" at bounding box center [989, 598] width 76 height 14
click at [966, 595] on div "None" at bounding box center [994, 595] width 125 height 26
click at [968, 646] on div "CRO Reported" at bounding box center [989, 650] width 76 height 14
click at [942, 595] on div "None" at bounding box center [994, 595] width 125 height 26
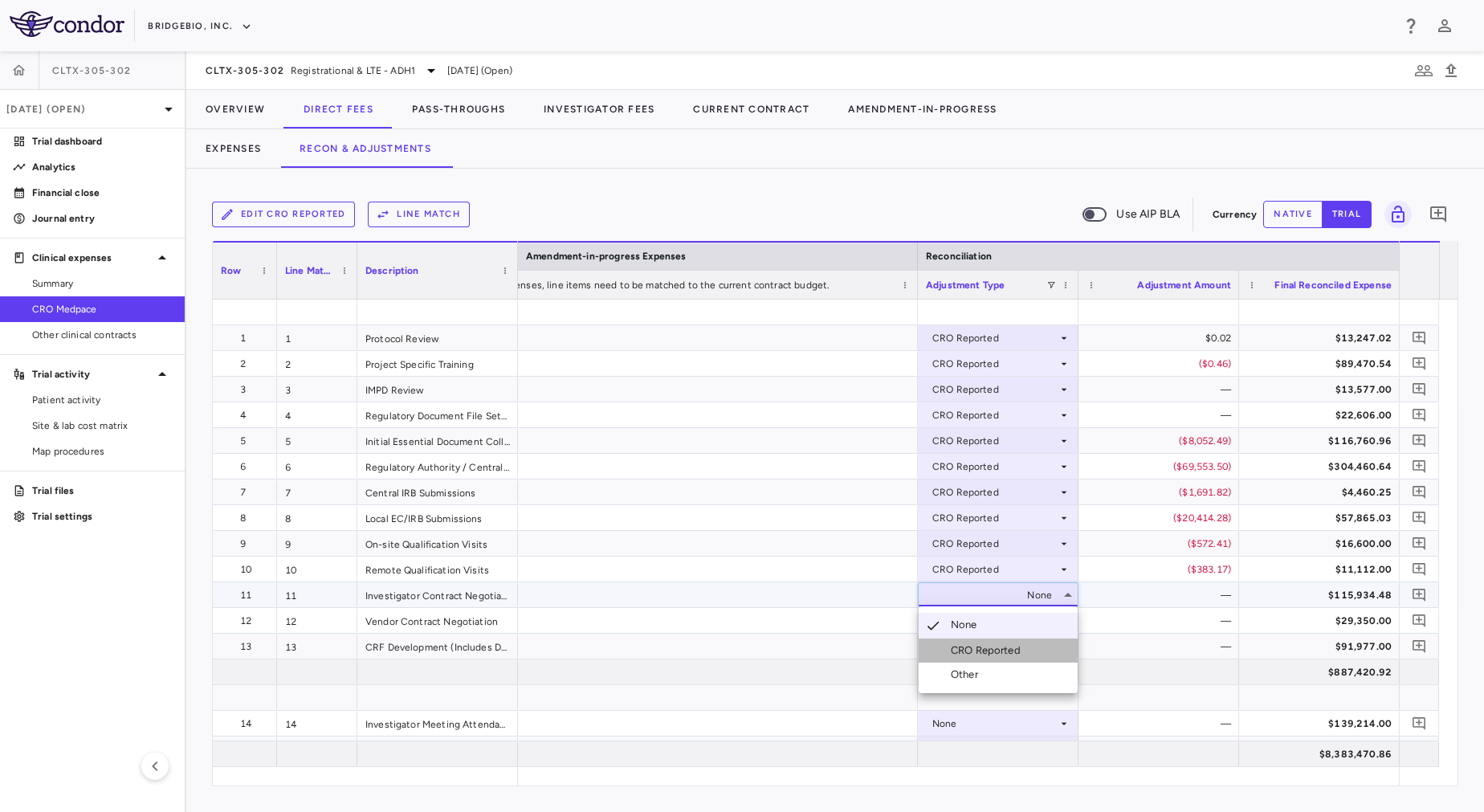
click at [962, 650] on div "CRO Reported" at bounding box center [989, 650] width 76 height 14
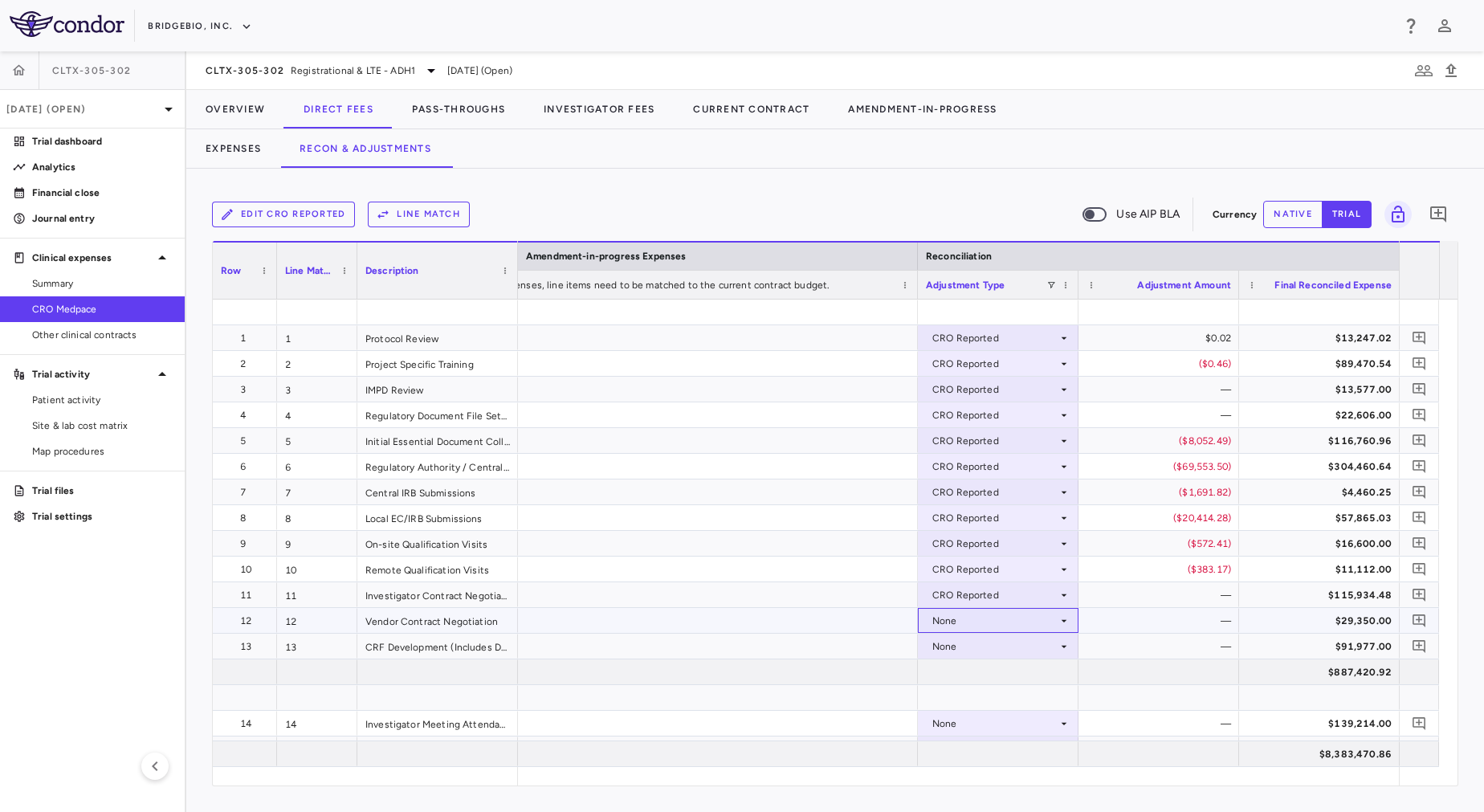
click at [962, 624] on div "None" at bounding box center [994, 621] width 125 height 26
click at [962, 616] on div "None" at bounding box center [994, 621] width 125 height 26
click at [986, 670] on div "CRO Reported" at bounding box center [989, 675] width 76 height 14
click at [969, 632] on div "CRO Reported" at bounding box center [998, 621] width 161 height 25
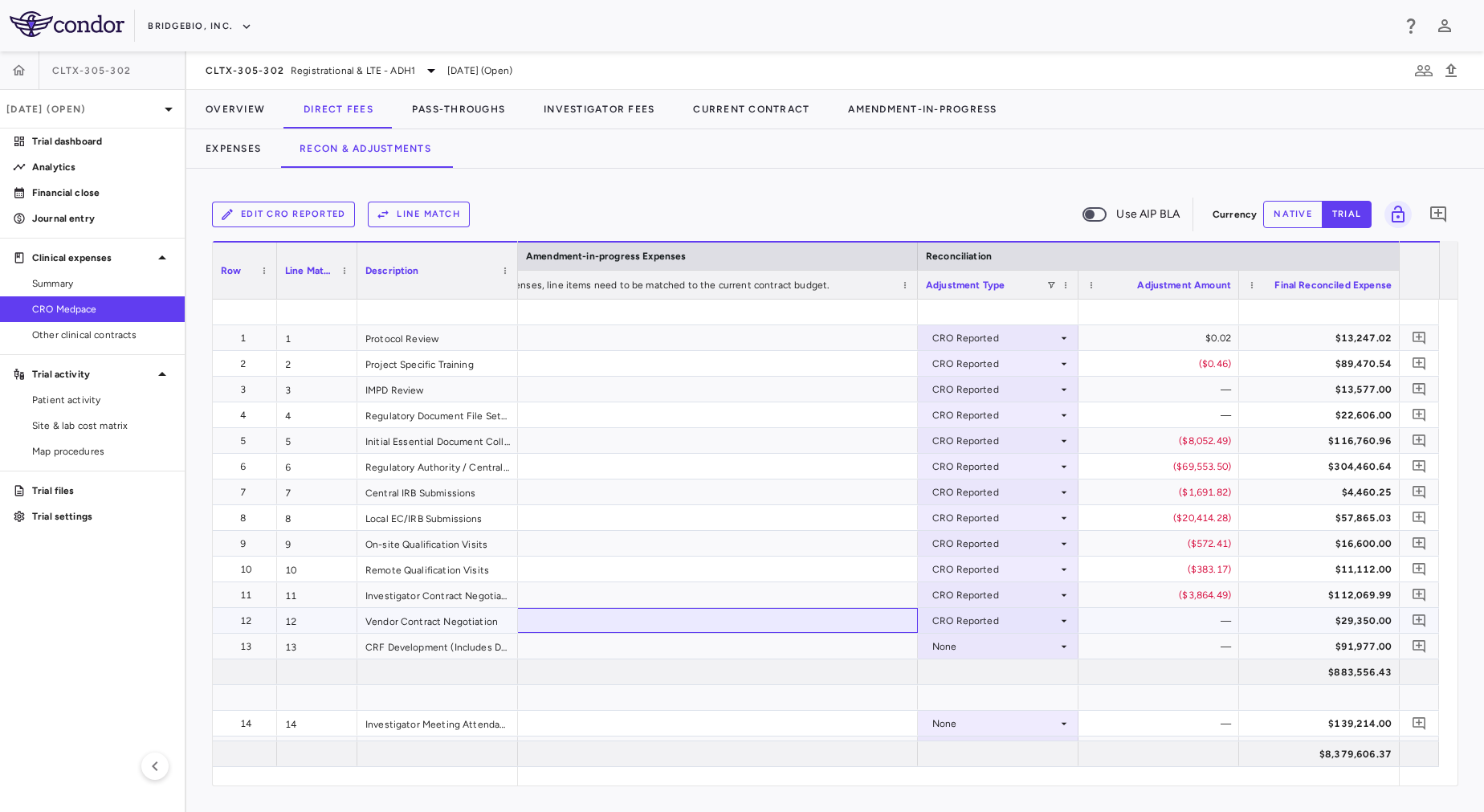
click at [865, 626] on div at bounding box center [676, 621] width 481 height 25
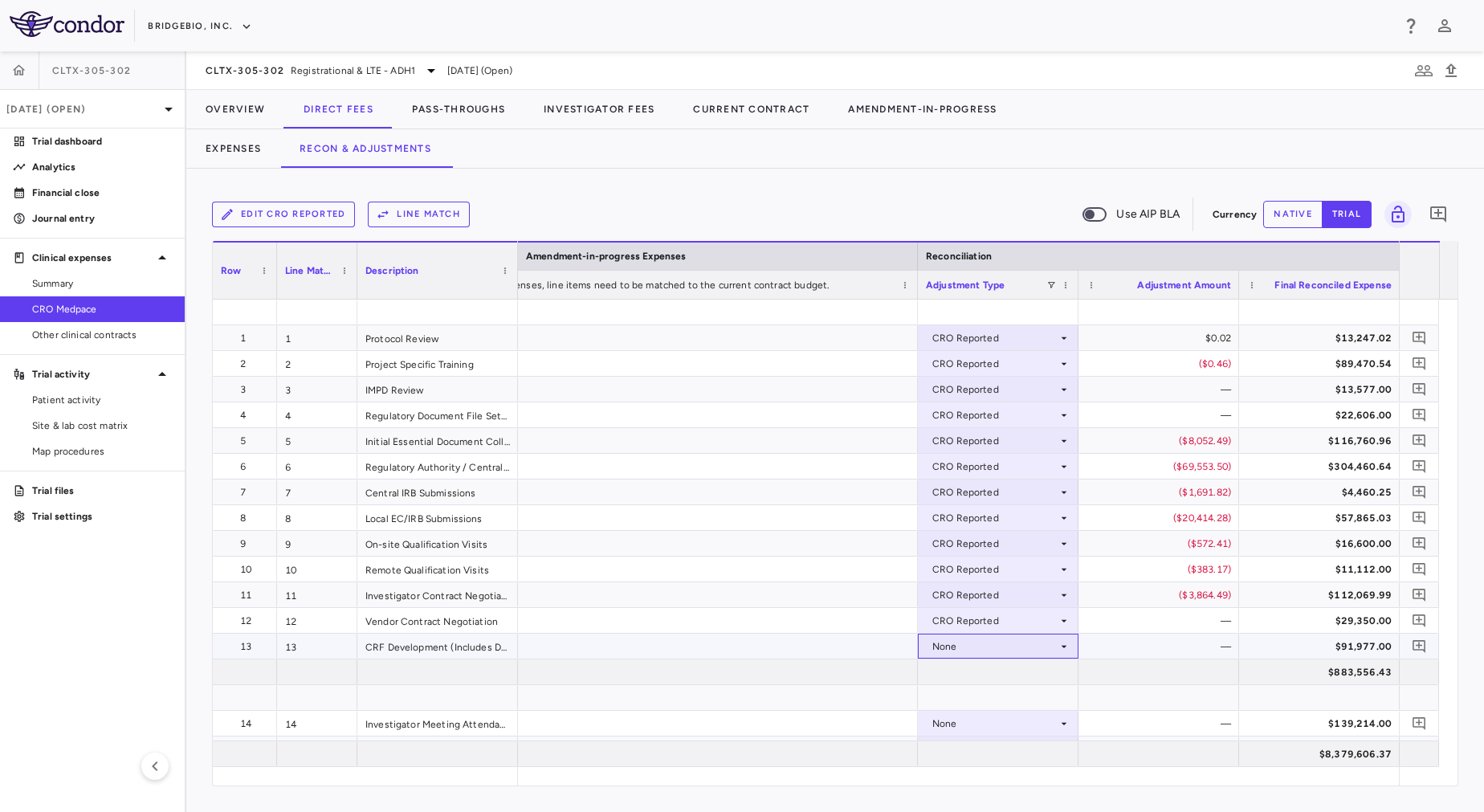
click at [969, 651] on div "None" at bounding box center [994, 646] width 125 height 26
click at [996, 699] on div "CRO Reported" at bounding box center [989, 701] width 76 height 14
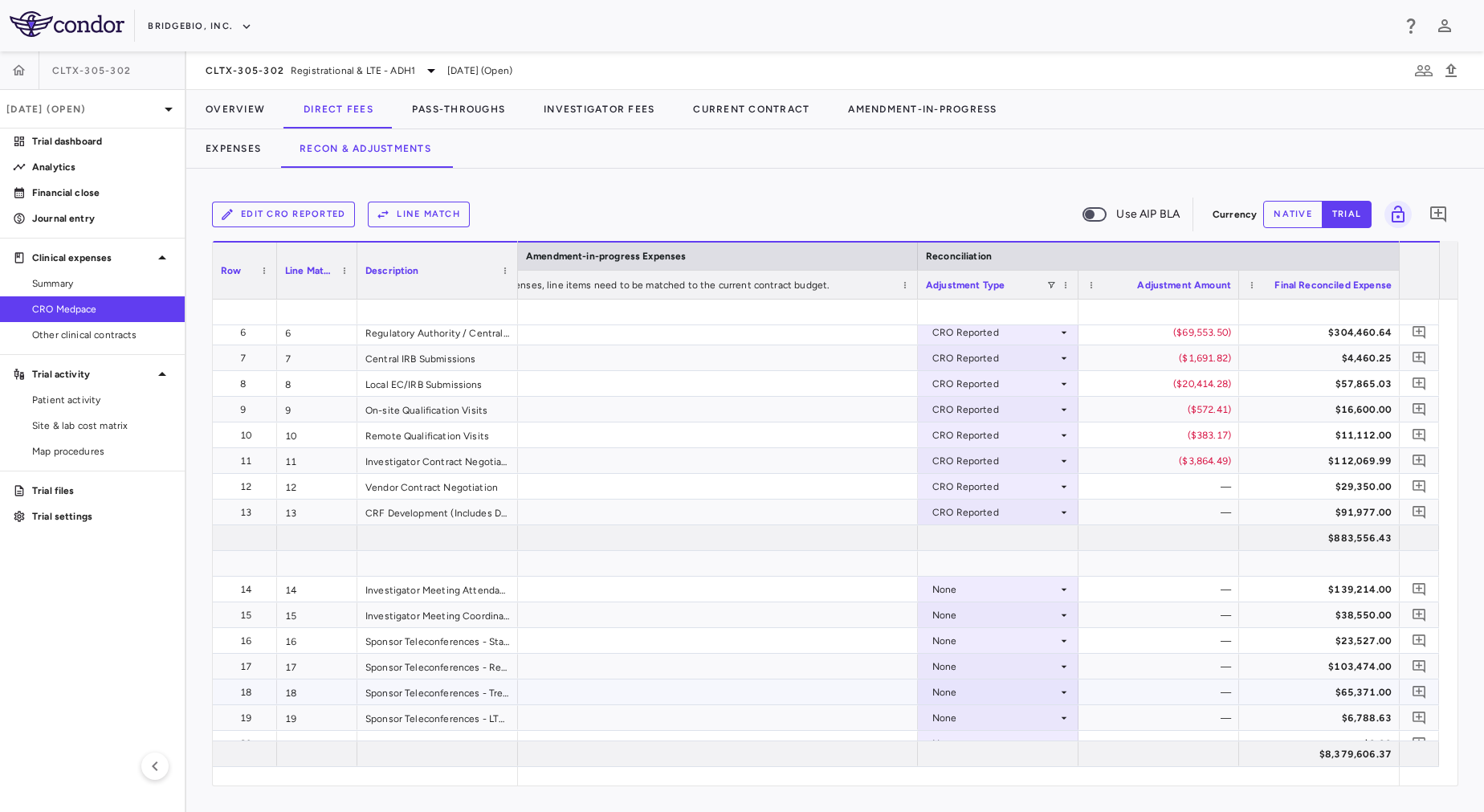
scroll to position [133, 0]
click at [974, 585] on div "None" at bounding box center [994, 591] width 125 height 26
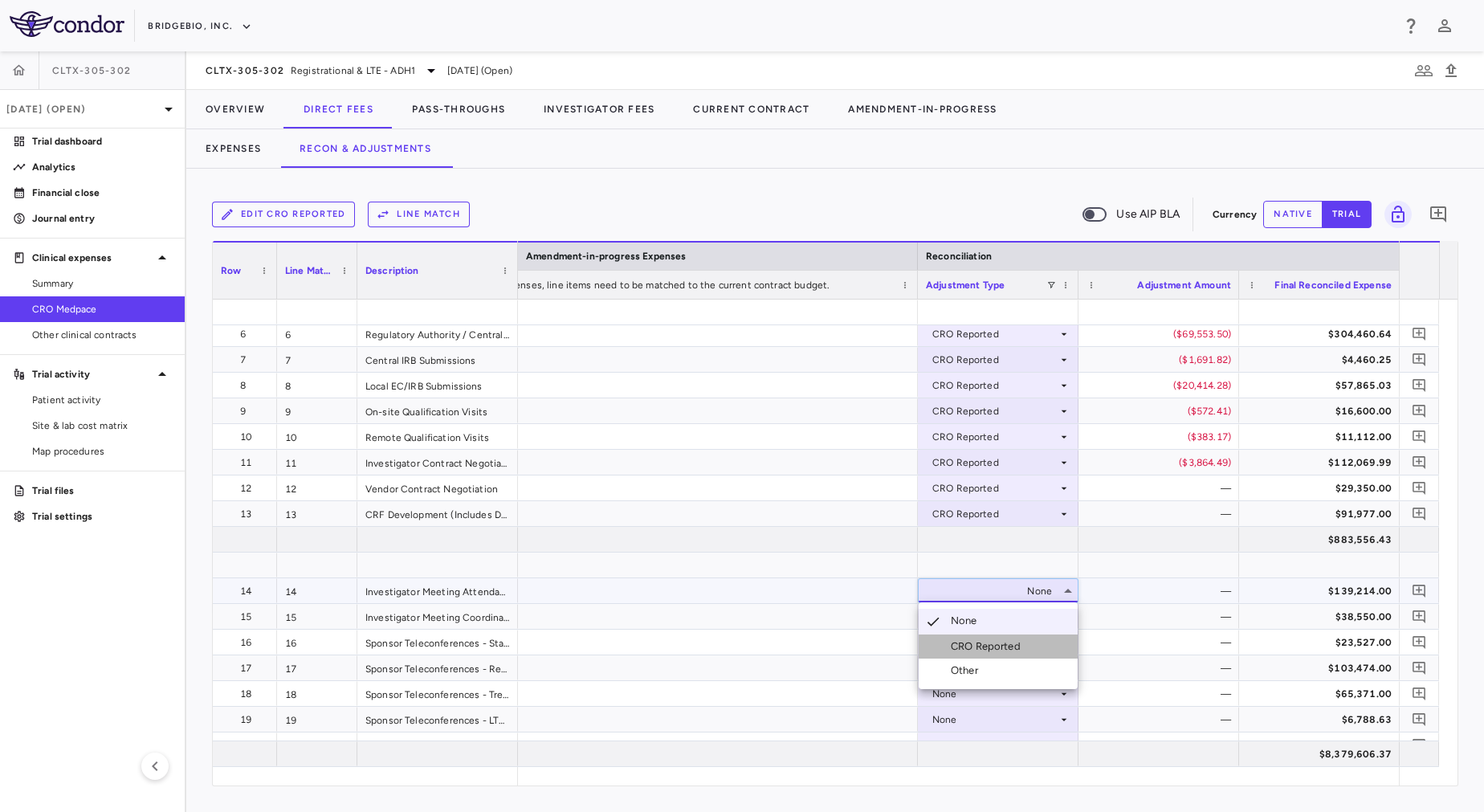
click at [997, 640] on div "CRO Reported" at bounding box center [989, 645] width 76 height 14
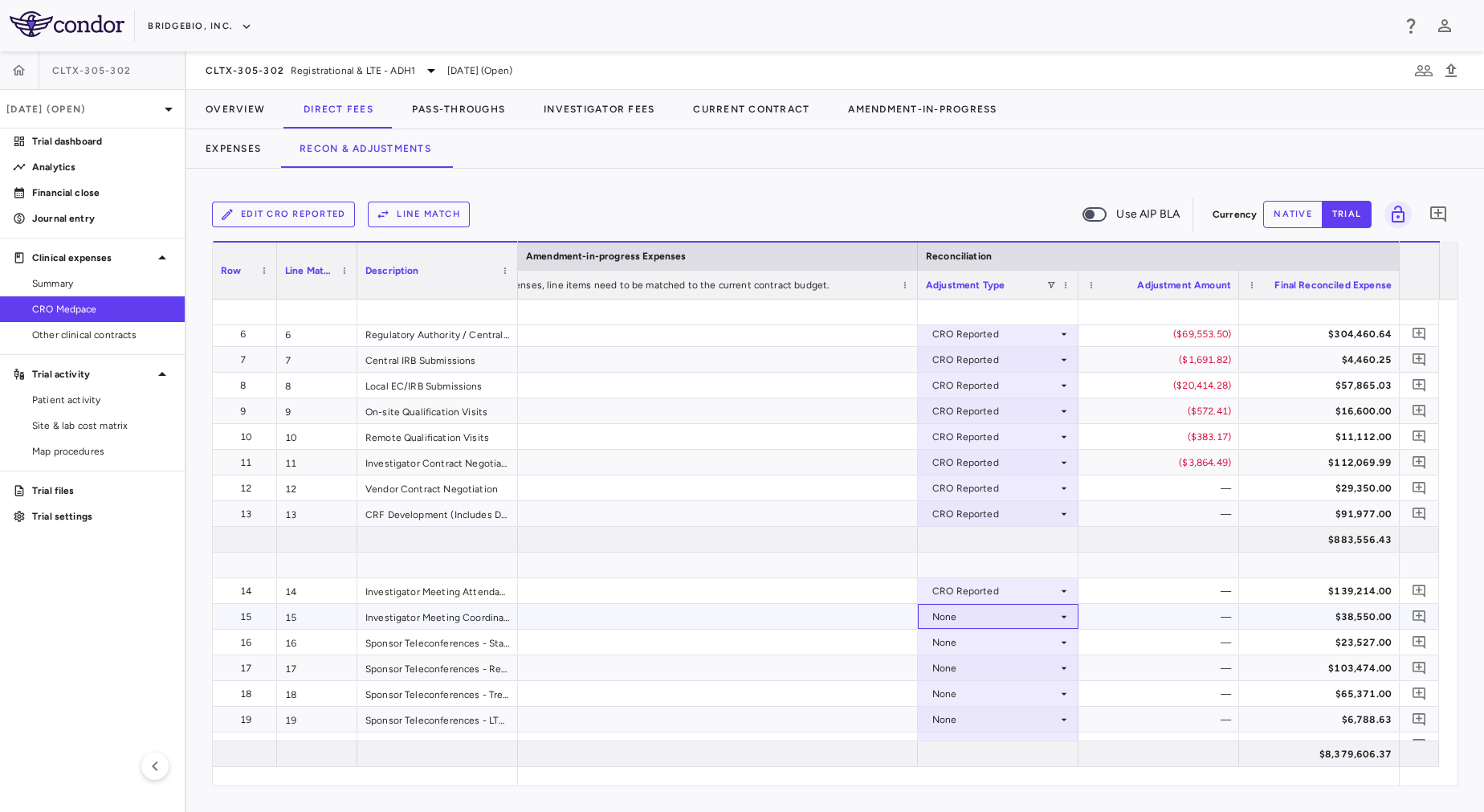
click at [987, 609] on div "None" at bounding box center [994, 616] width 125 height 26
click at [995, 665] on div "CRO Reported" at bounding box center [989, 671] width 76 height 14
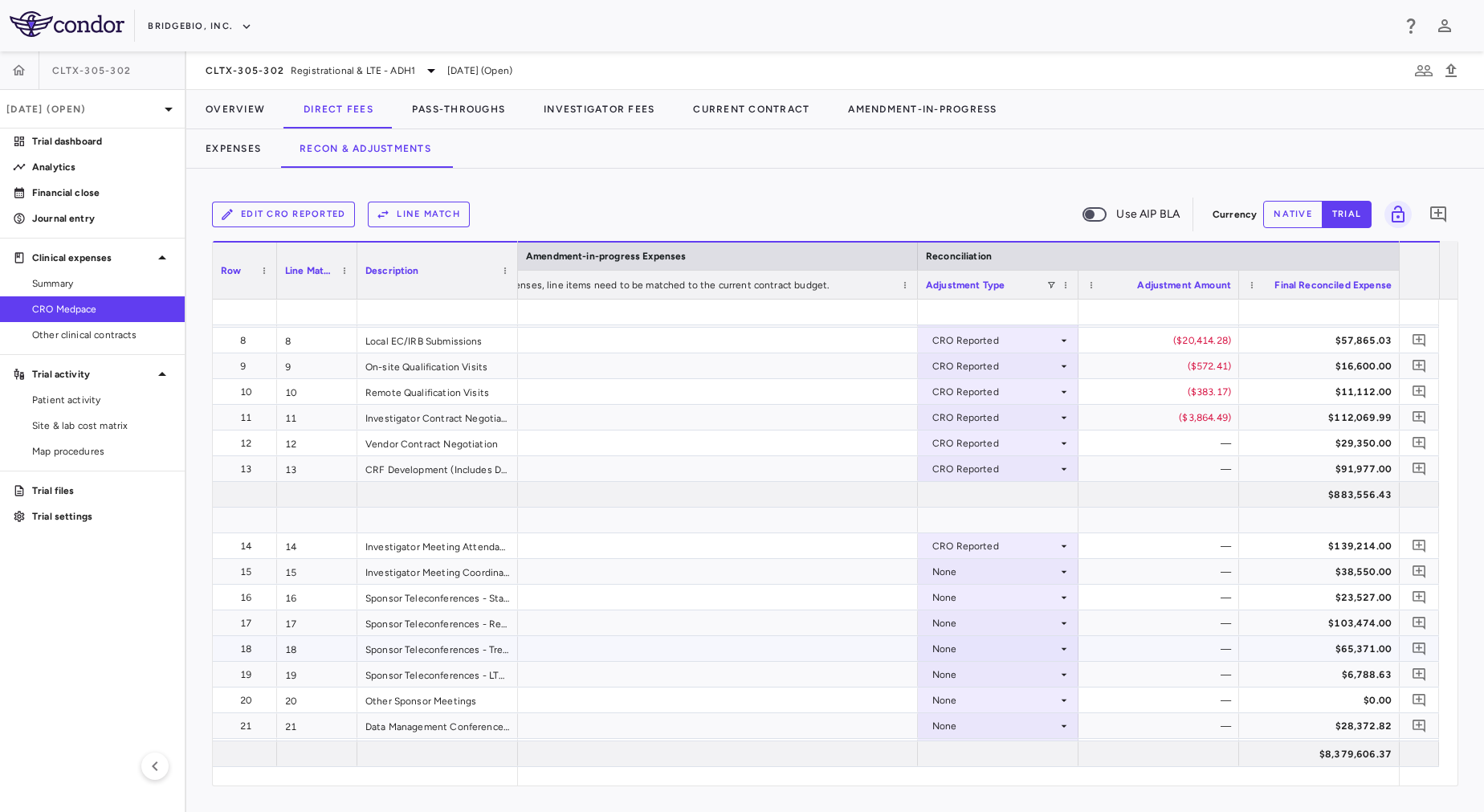
scroll to position [181, 0]
click at [960, 587] on div "None" at bounding box center [994, 594] width 125 height 26
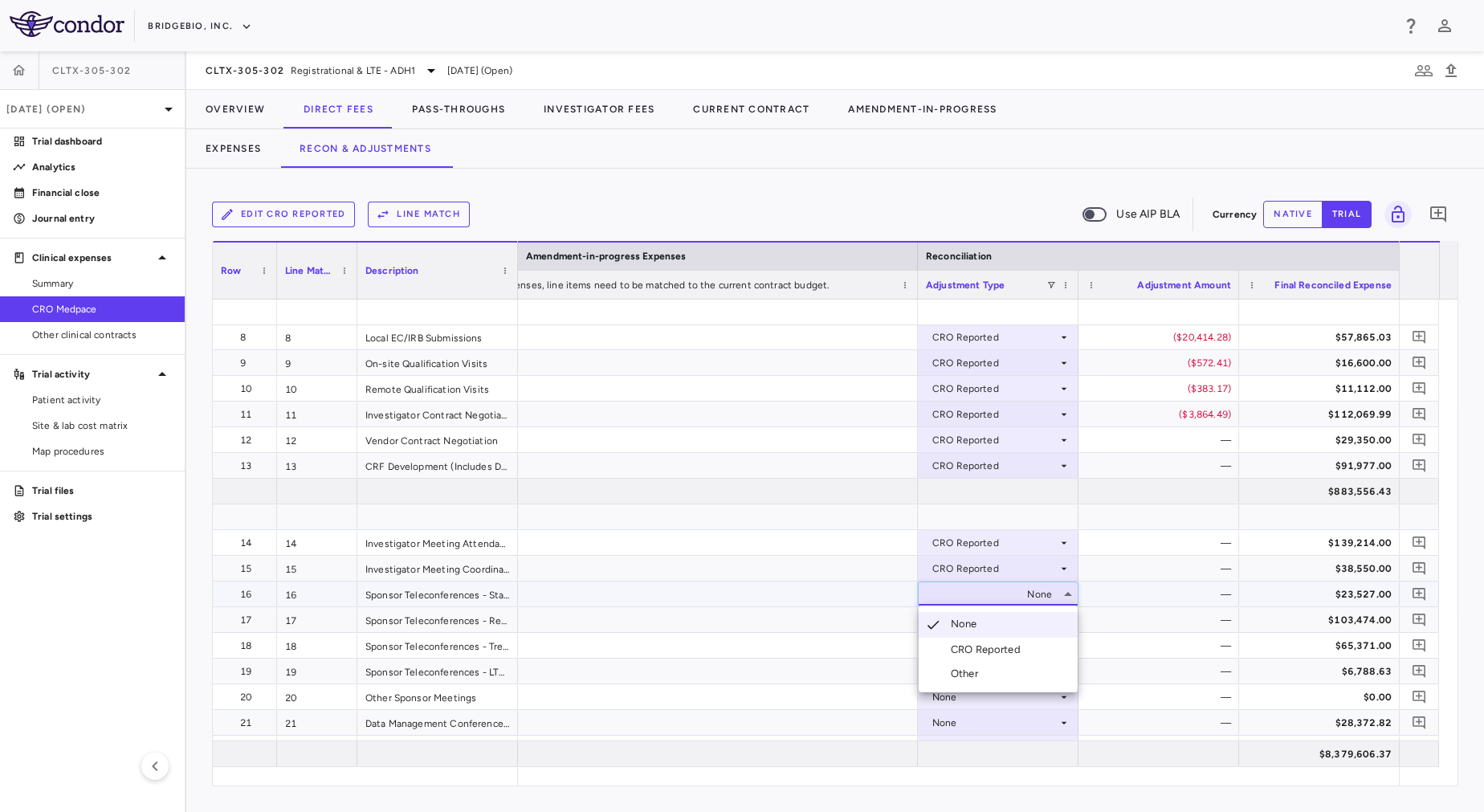
click at [996, 650] on div "CRO Reported" at bounding box center [989, 649] width 76 height 14
click at [977, 621] on div "None" at bounding box center [994, 620] width 125 height 26
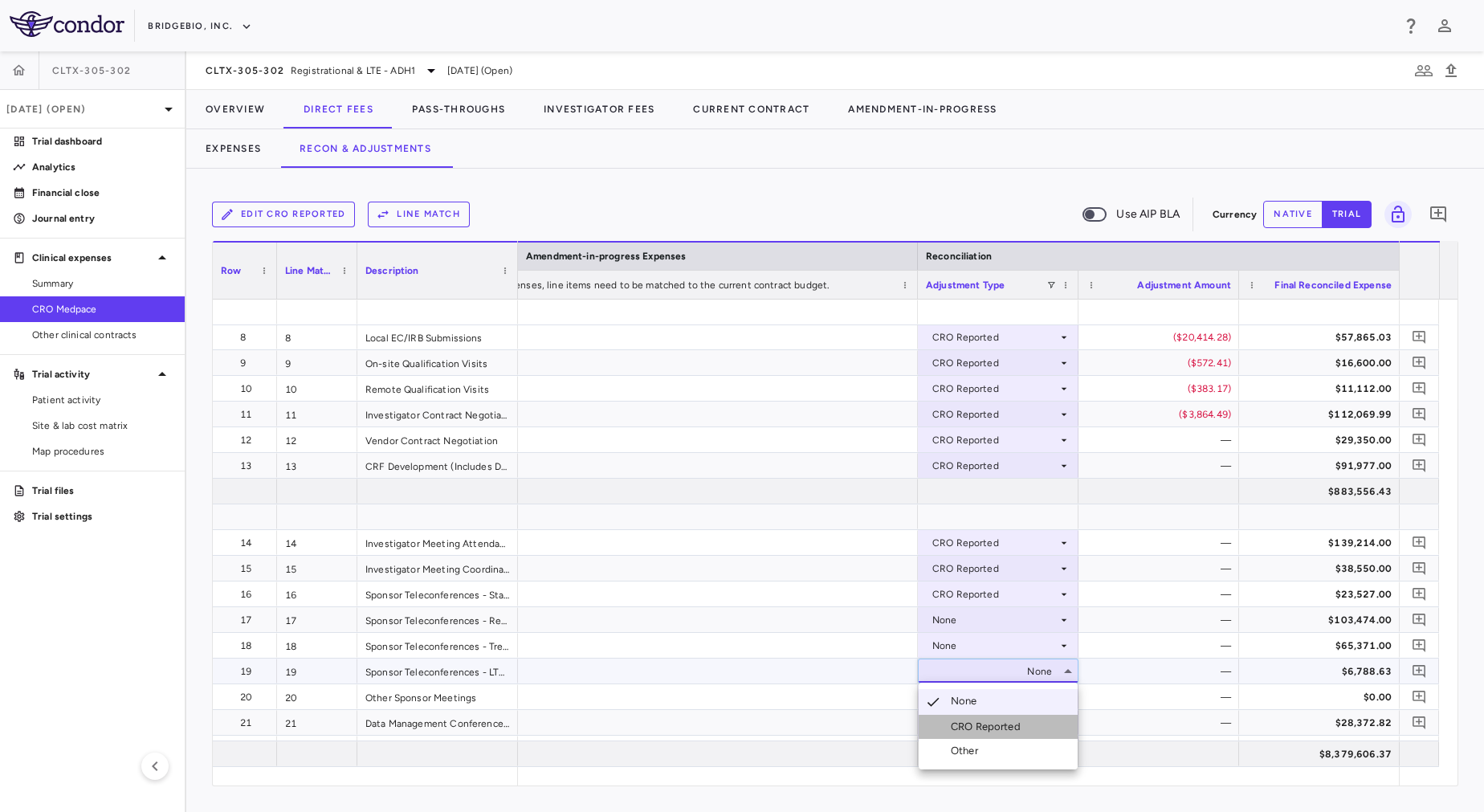
click at [989, 727] on div "CRO Reported" at bounding box center [989, 726] width 76 height 14
click at [957, 617] on div "None" at bounding box center [994, 620] width 125 height 26
click at [993, 679] on div "CRO Reported" at bounding box center [994, 671] width 125 height 26
click at [967, 620] on div at bounding box center [742, 406] width 1484 height 812
click at [967, 620] on div "None" at bounding box center [994, 620] width 125 height 26
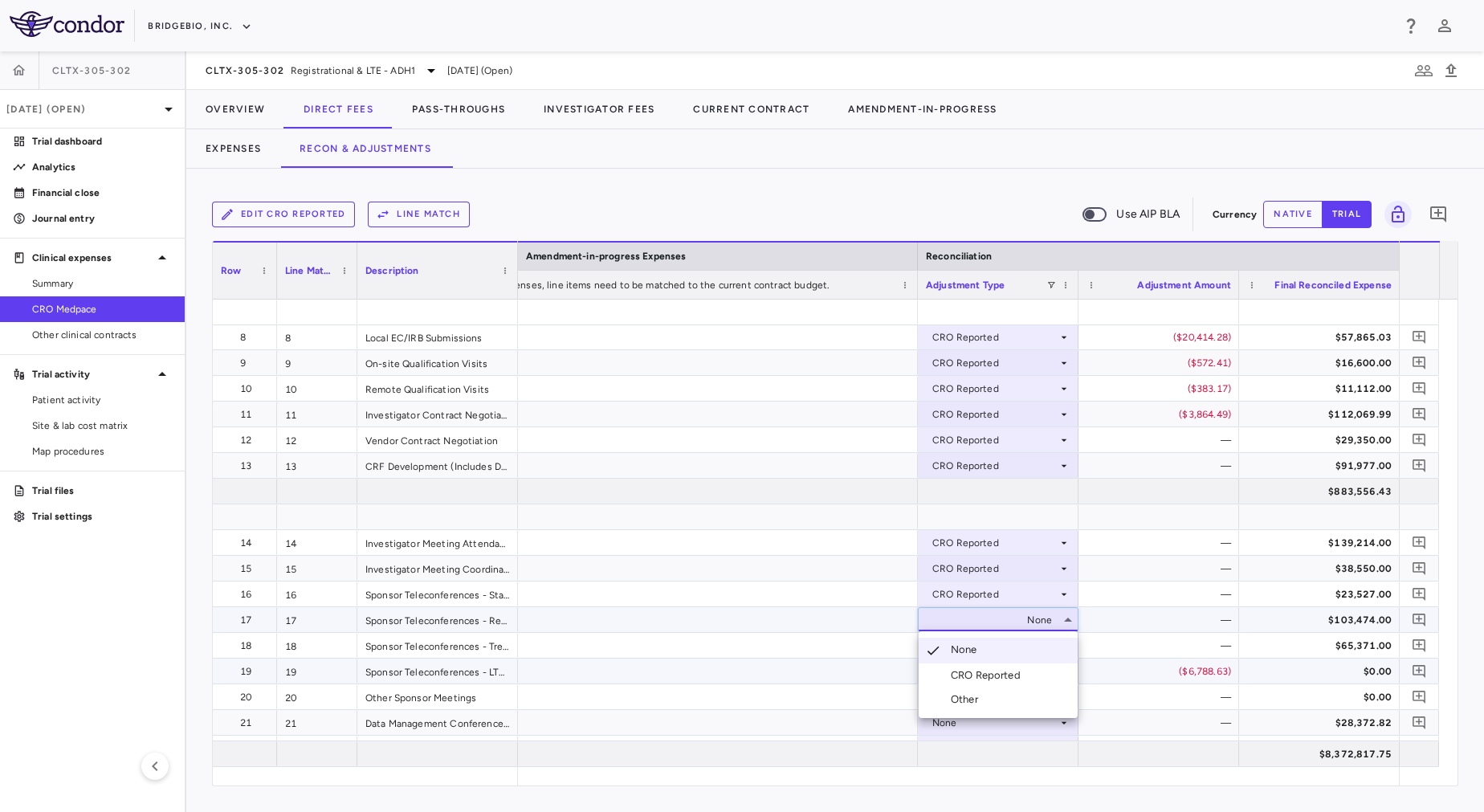
click at [996, 669] on div "CRO Reported" at bounding box center [989, 674] width 76 height 14
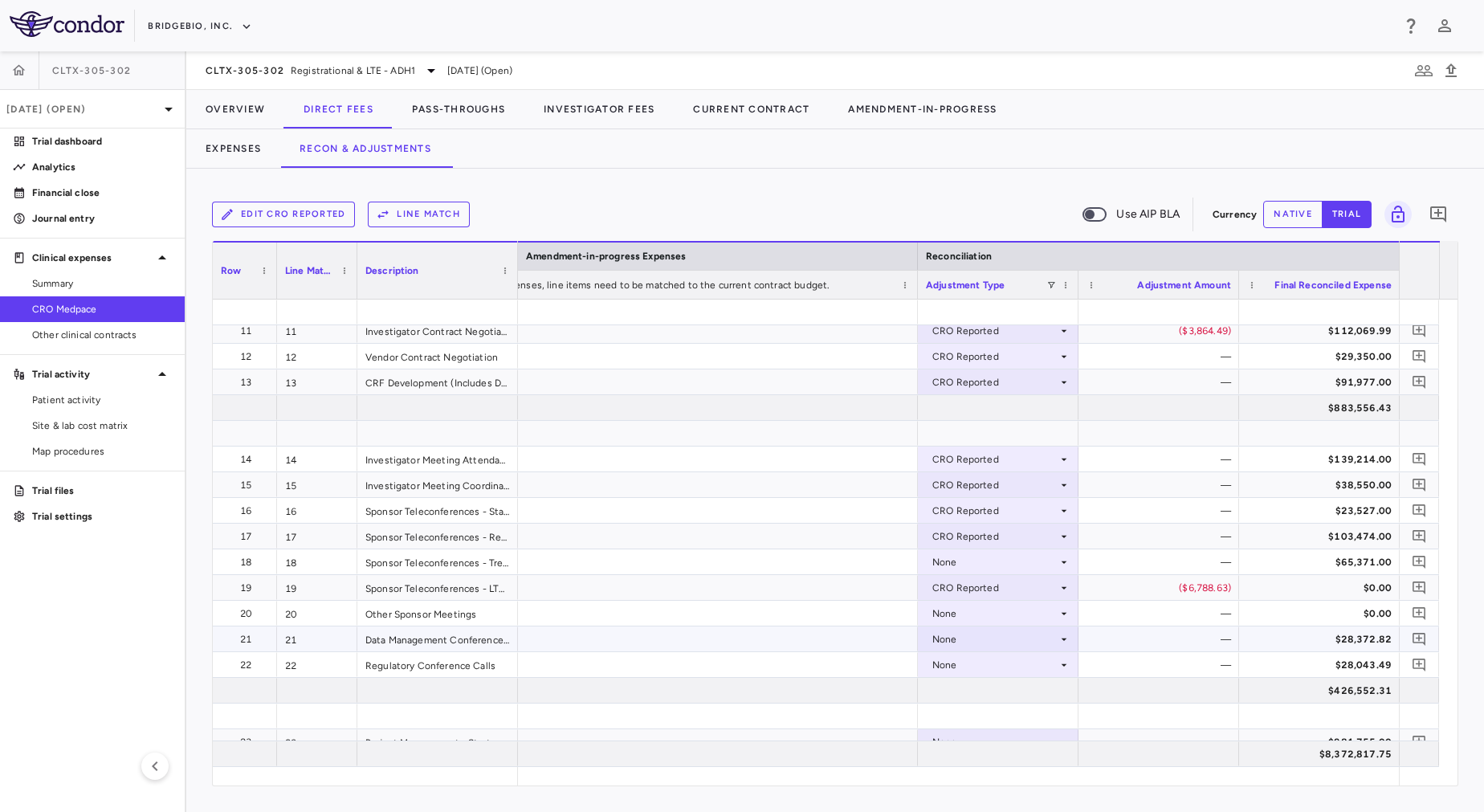
scroll to position [268, 0]
click at [975, 558] on div "None" at bounding box center [994, 558] width 125 height 26
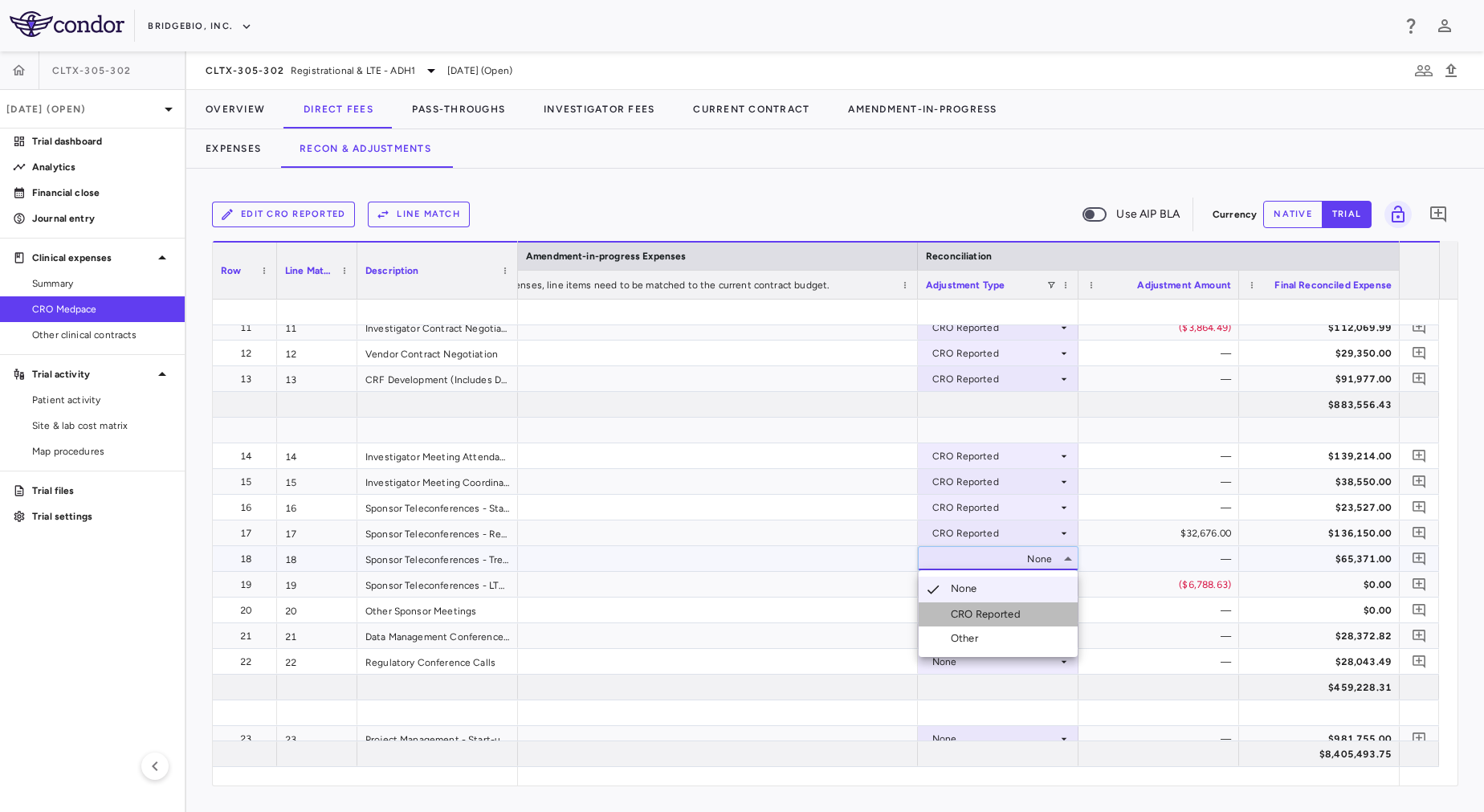
click at [992, 615] on div "CRO Reported" at bounding box center [989, 614] width 76 height 14
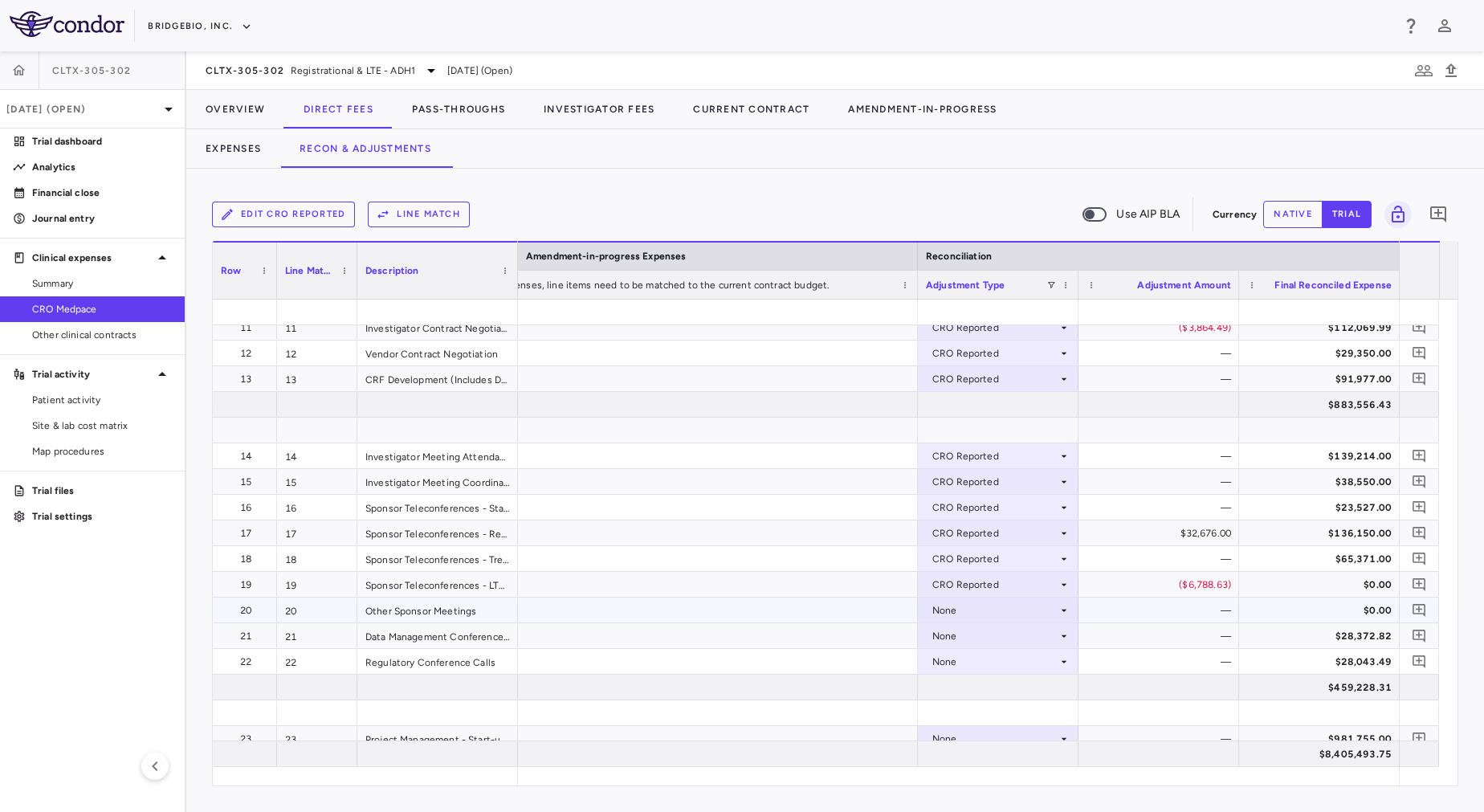
click at [974, 616] on div "None" at bounding box center [994, 610] width 125 height 26
click at [973, 609] on div "None" at bounding box center [994, 610] width 125 height 26
click at [1003, 662] on div "CRO Reported" at bounding box center [989, 665] width 76 height 14
click at [979, 635] on div "None" at bounding box center [994, 636] width 125 height 26
click at [1005, 685] on div at bounding box center [998, 687] width 161 height 25
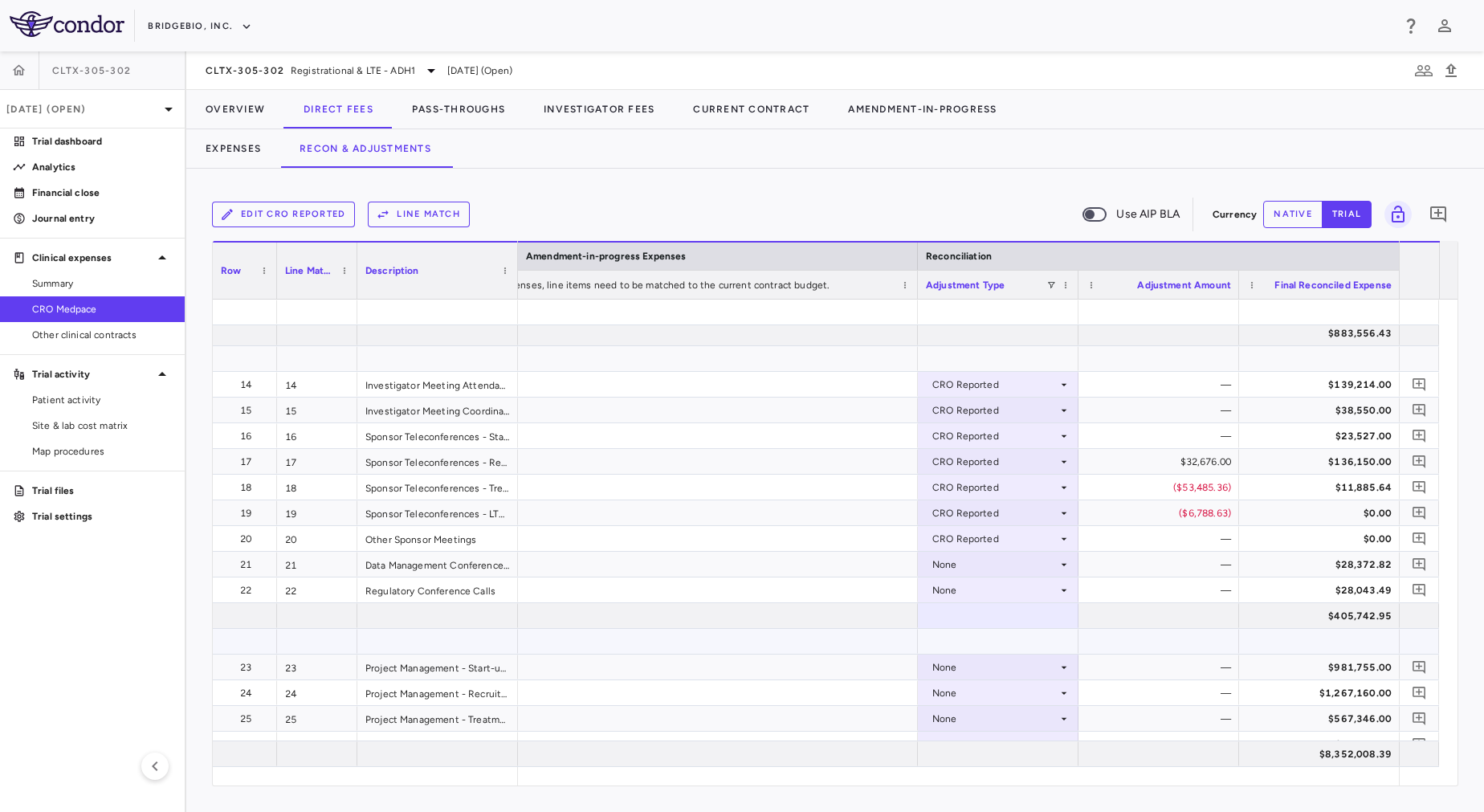
scroll to position [341, 0]
click at [979, 595] on div "None" at bounding box center [994, 587] width 125 height 26
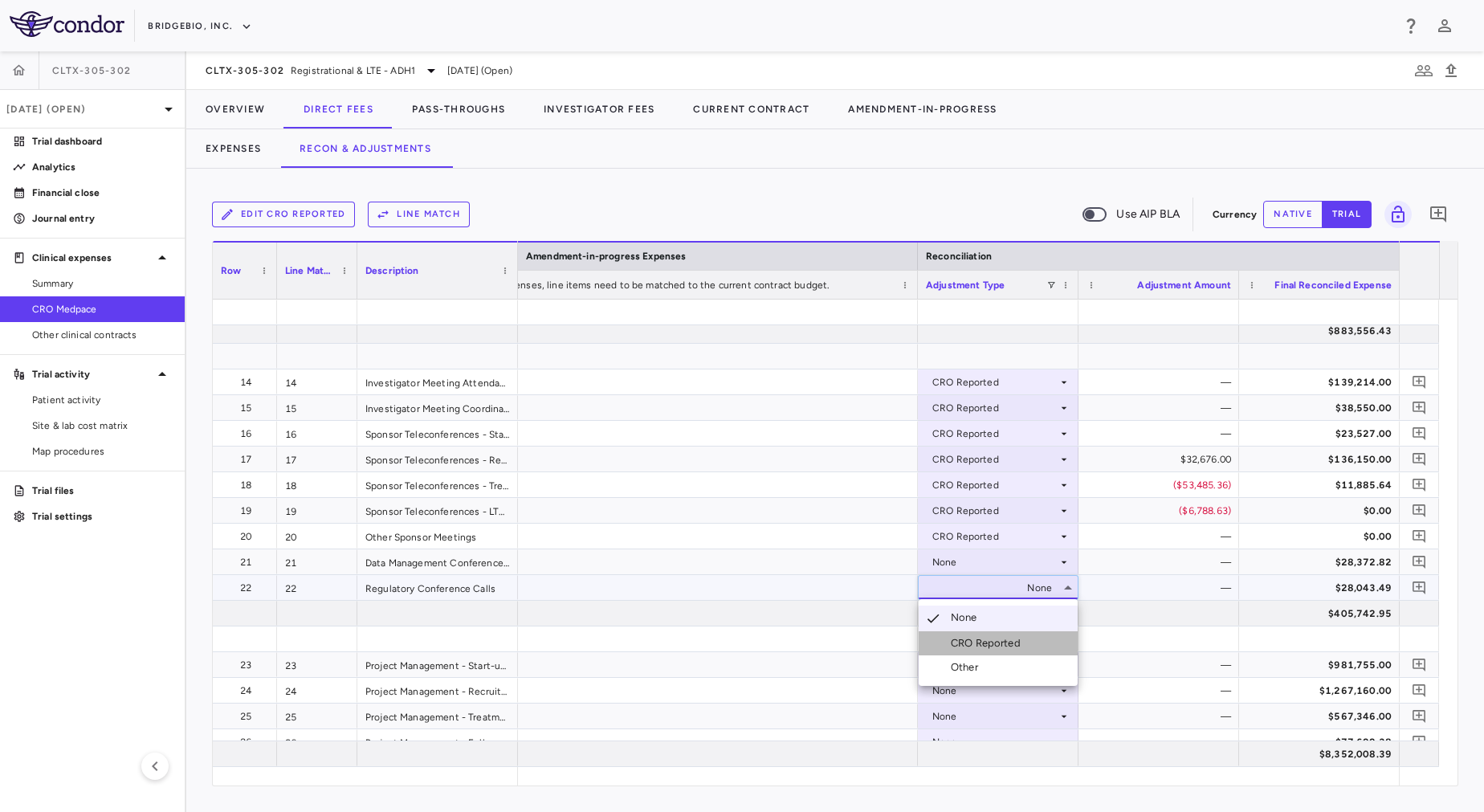
click at [1004, 649] on div "CRO Reported" at bounding box center [989, 643] width 76 height 14
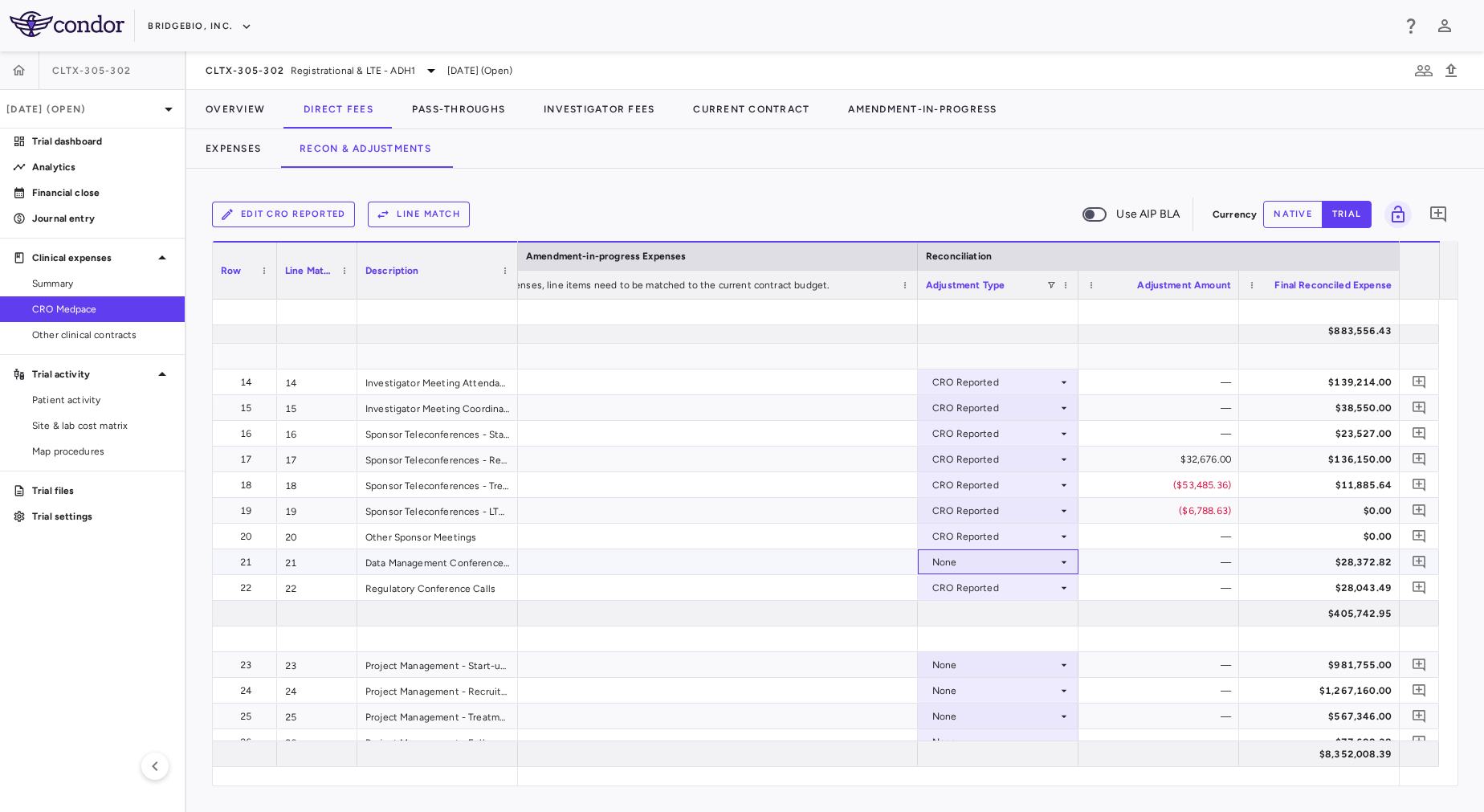
click at [981, 561] on div "None" at bounding box center [994, 562] width 125 height 26
click at [999, 609] on div at bounding box center [998, 613] width 161 height 25
click at [982, 553] on div "None" at bounding box center [994, 562] width 125 height 26
click at [1008, 618] on div "CRO Reported" at bounding box center [989, 617] width 76 height 14
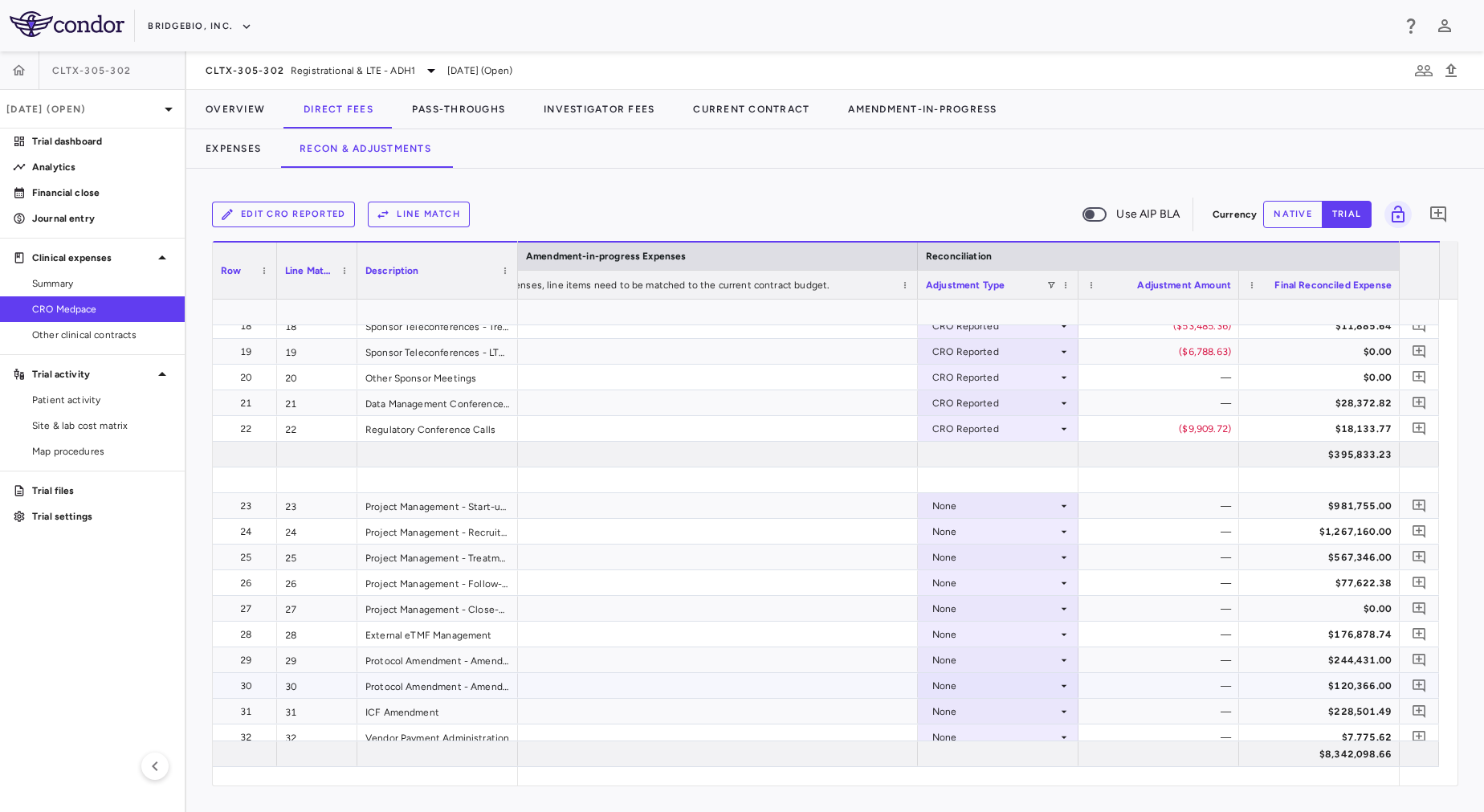
scroll to position [611, 0]
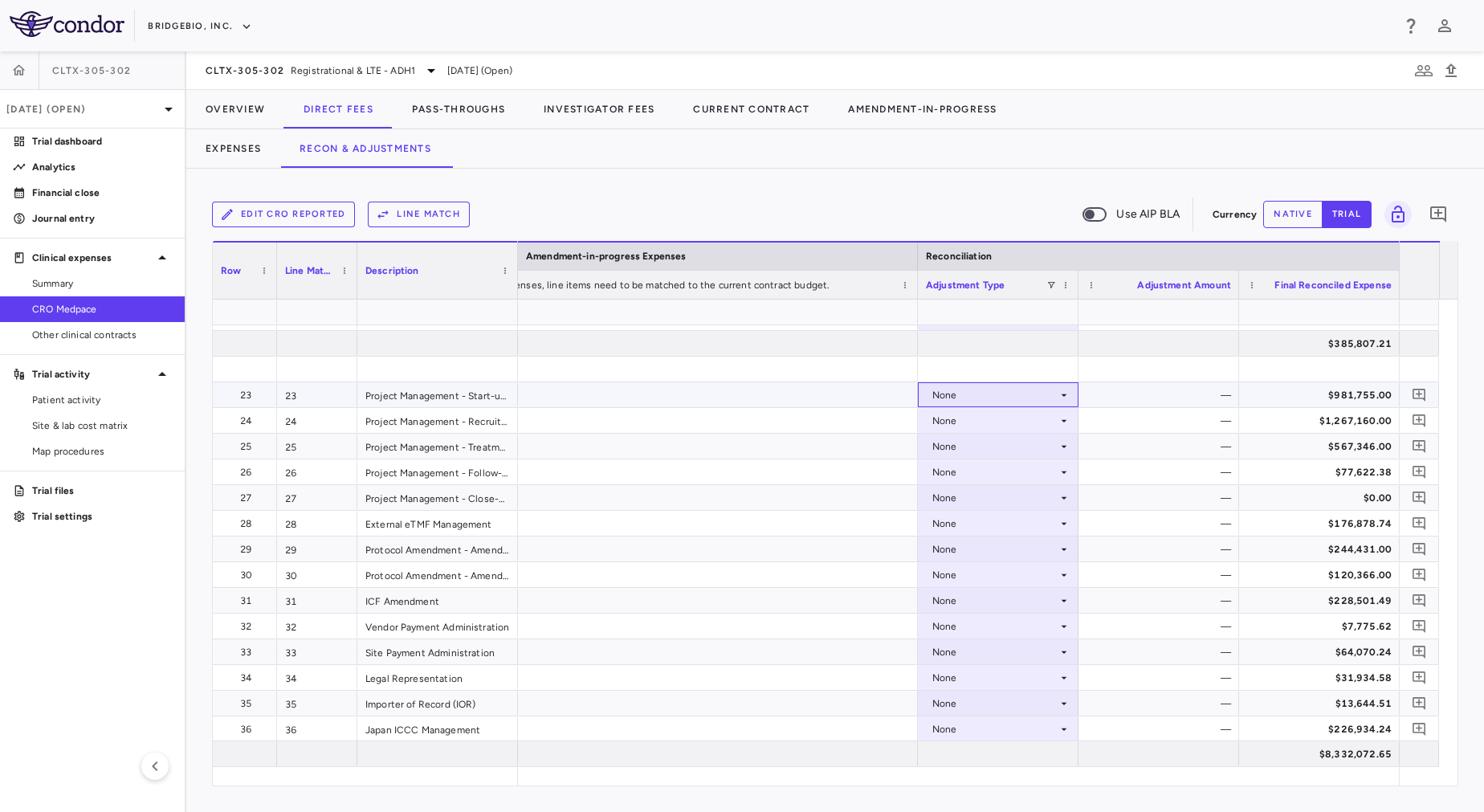
click at [987, 390] on div "None" at bounding box center [994, 394] width 125 height 26
click at [987, 445] on div "CRO Reported" at bounding box center [989, 450] width 76 height 14
click at [979, 415] on div "None" at bounding box center [994, 420] width 125 height 26
click at [979, 475] on div "None" at bounding box center [994, 471] width 125 height 26
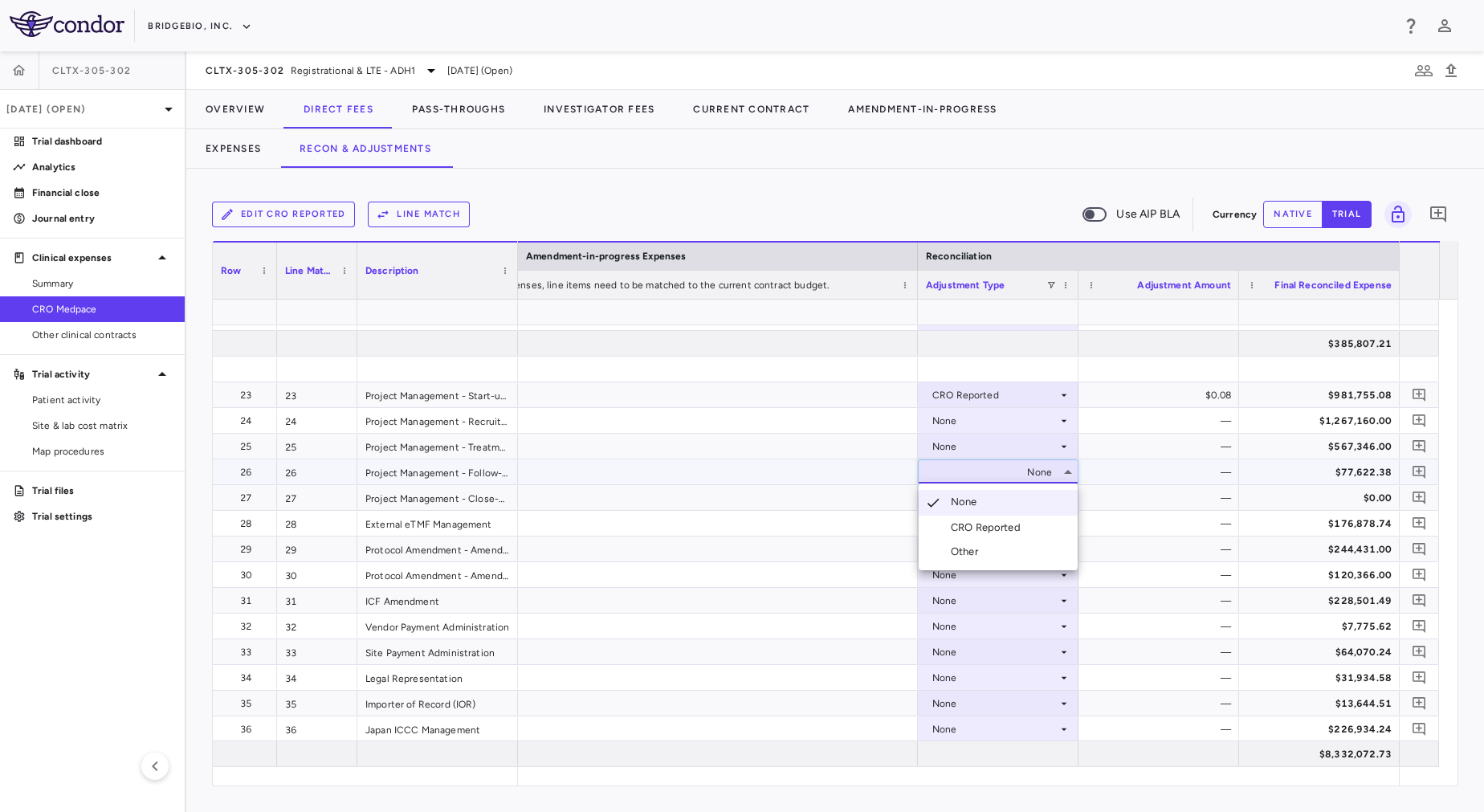
click at [983, 527] on div "CRO Reported" at bounding box center [989, 527] width 76 height 14
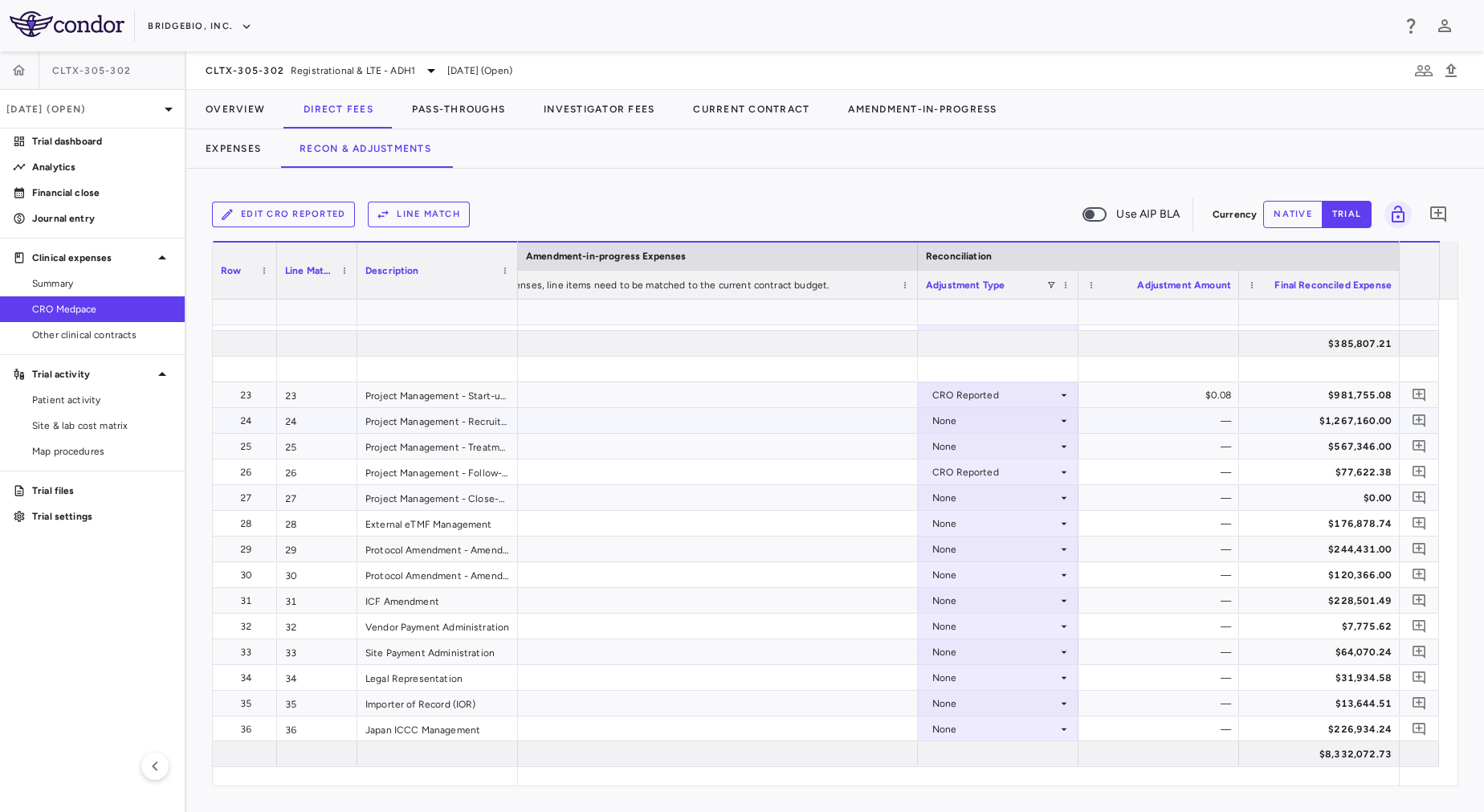
click at [979, 412] on div "None" at bounding box center [994, 420] width 125 height 26
click at [990, 476] on div "CRO Reported" at bounding box center [994, 471] width 125 height 26
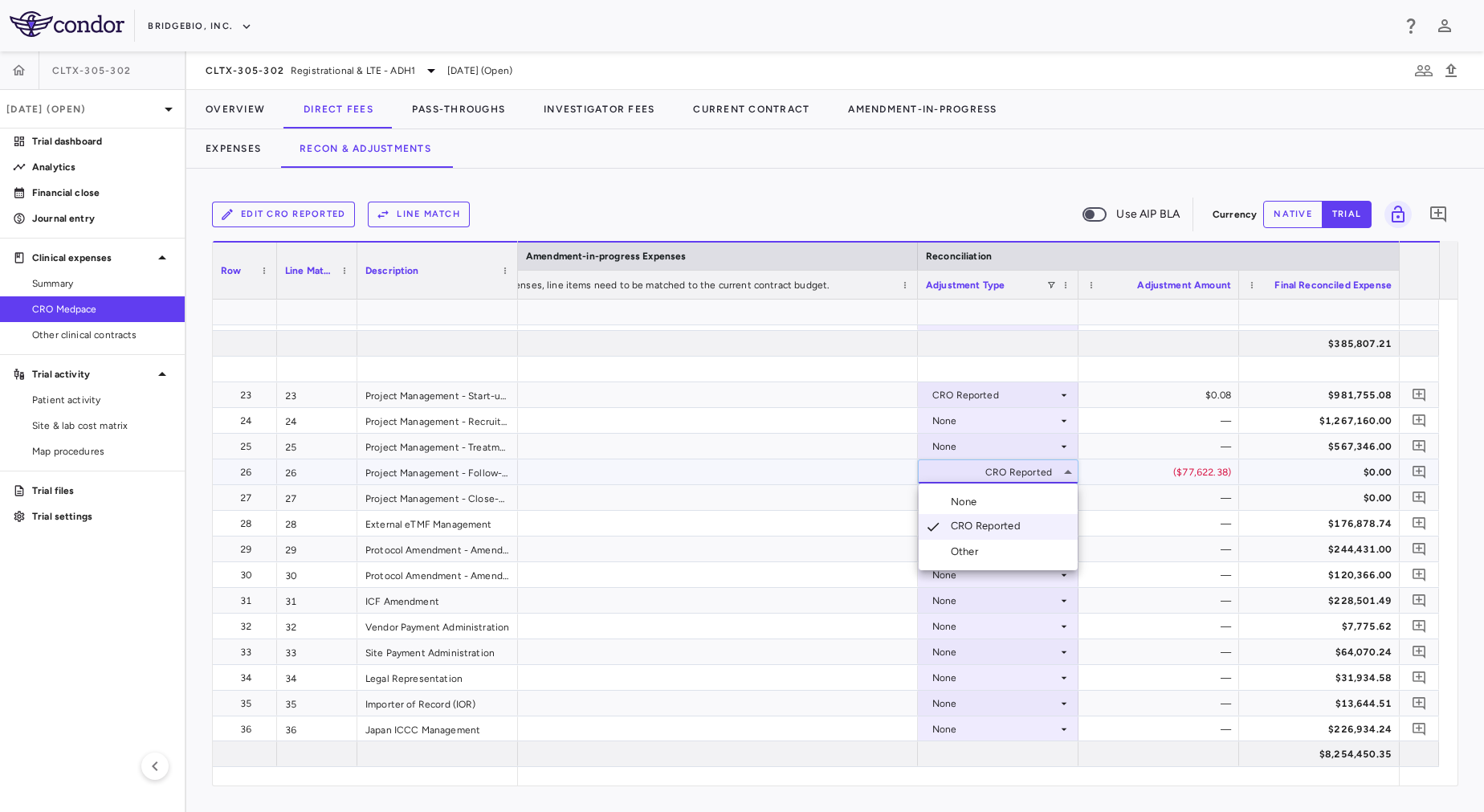
click at [977, 424] on div at bounding box center [742, 406] width 1484 height 812
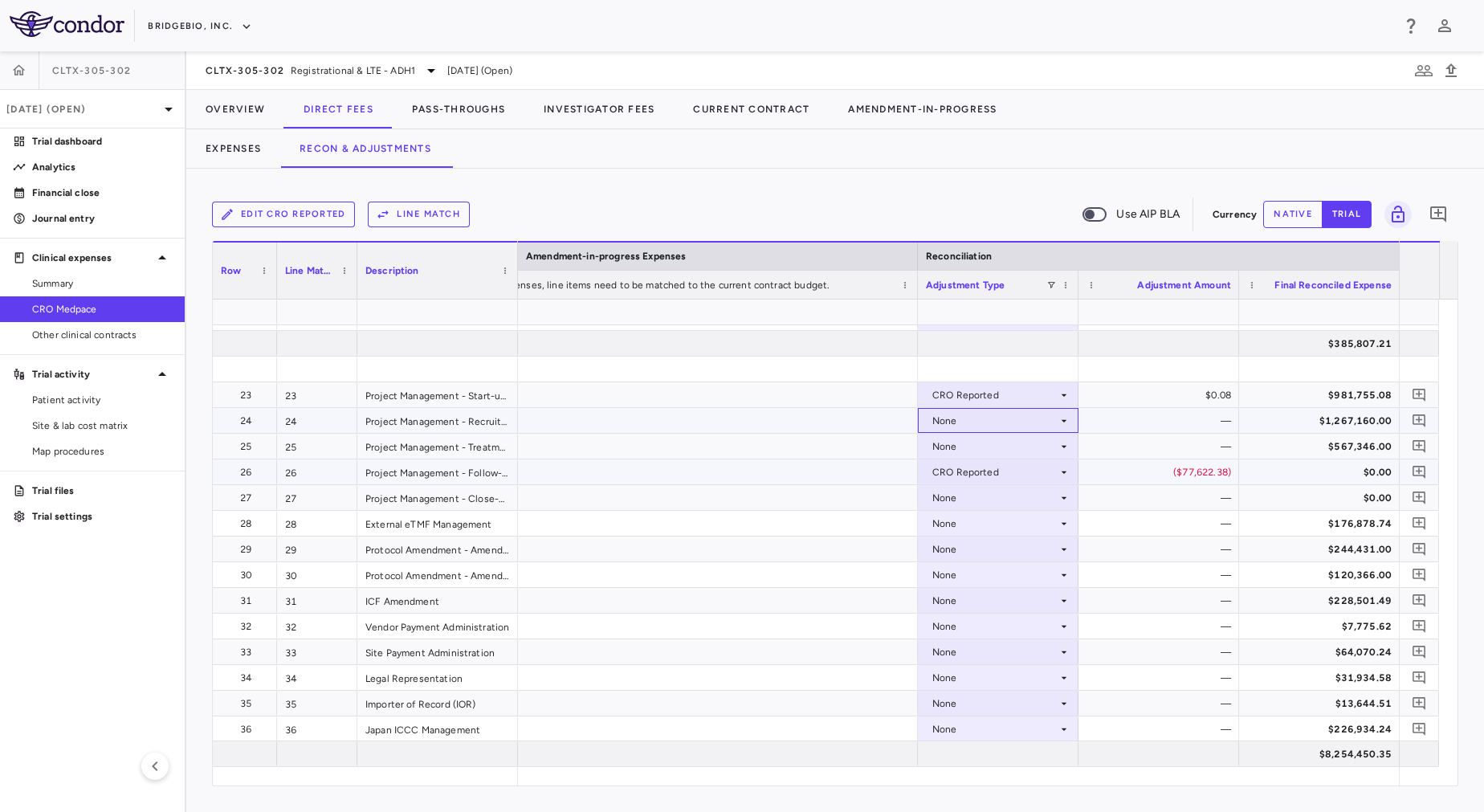
click at [977, 424] on div "None" at bounding box center [994, 420] width 125 height 26
click at [988, 476] on div "CRO Reported" at bounding box center [989, 476] width 76 height 14
click at [980, 449] on div "None" at bounding box center [994, 446] width 125 height 26
click at [975, 437] on div "None" at bounding box center [994, 446] width 125 height 26
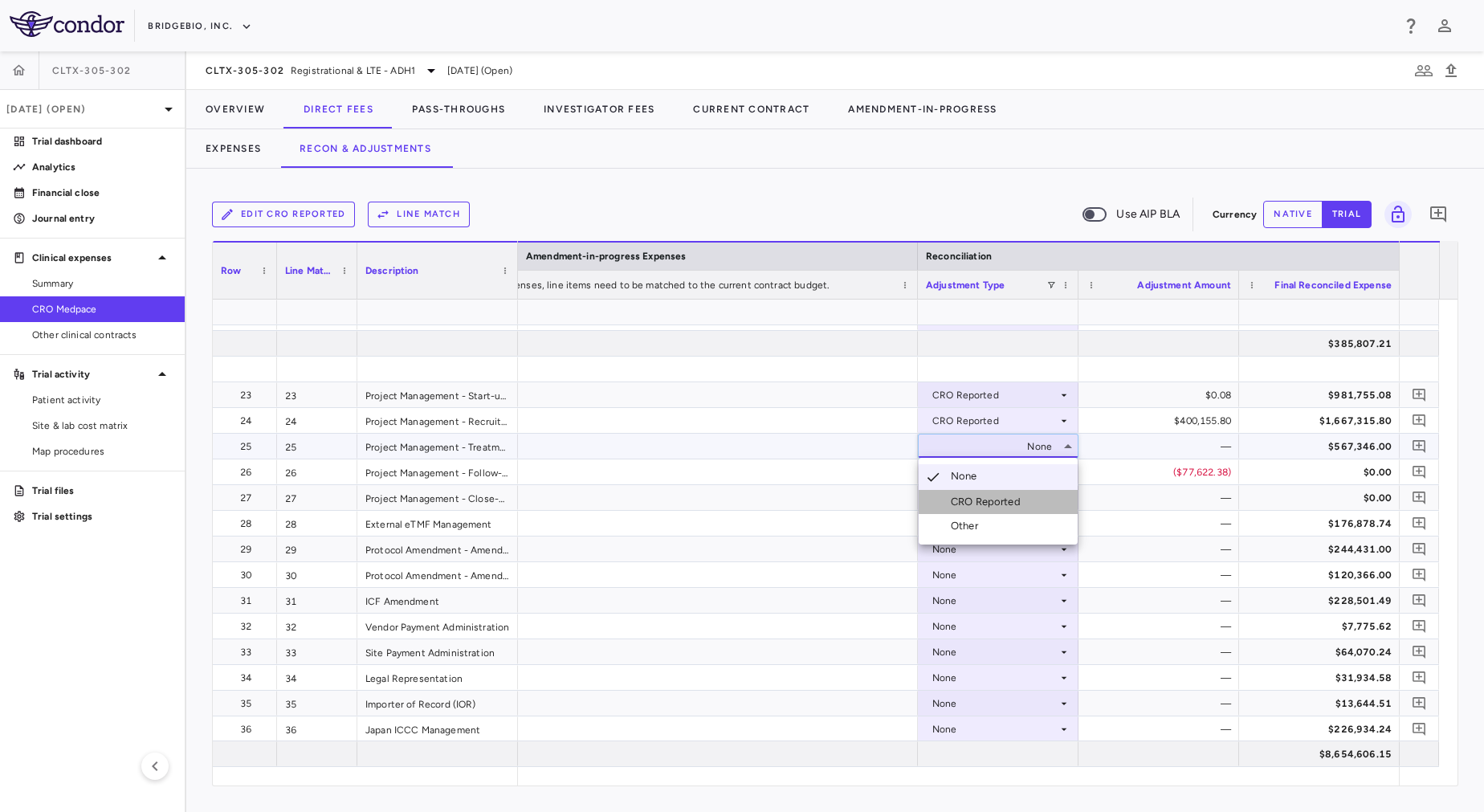
click at [984, 495] on div "CRO Reported" at bounding box center [989, 501] width 76 height 14
click at [980, 502] on div "None" at bounding box center [994, 497] width 125 height 26
click at [977, 497] on div "None" at bounding box center [994, 497] width 125 height 26
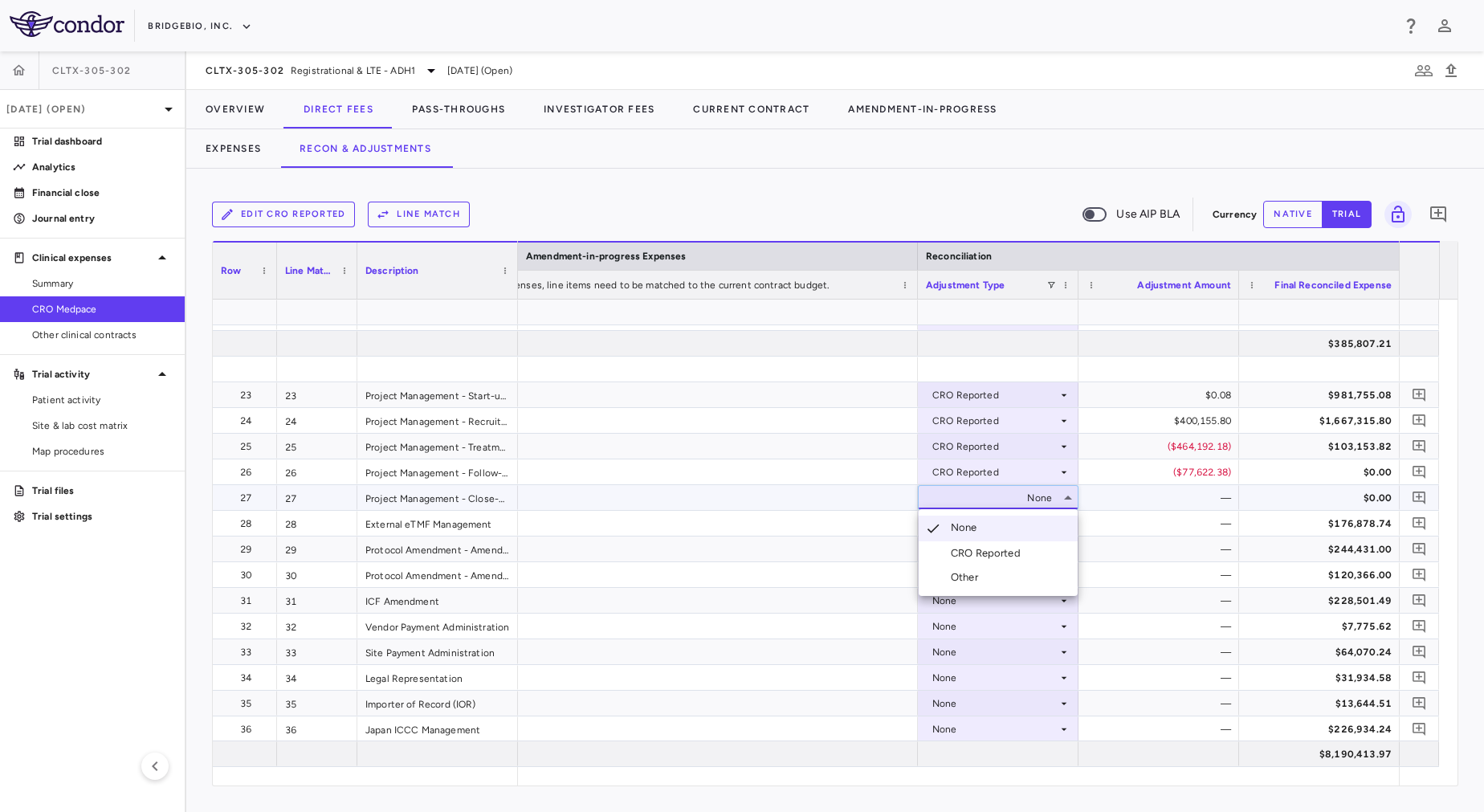
click at [991, 554] on div "CRO Reported" at bounding box center [989, 553] width 76 height 14
click at [979, 522] on div "None" at bounding box center [994, 523] width 125 height 26
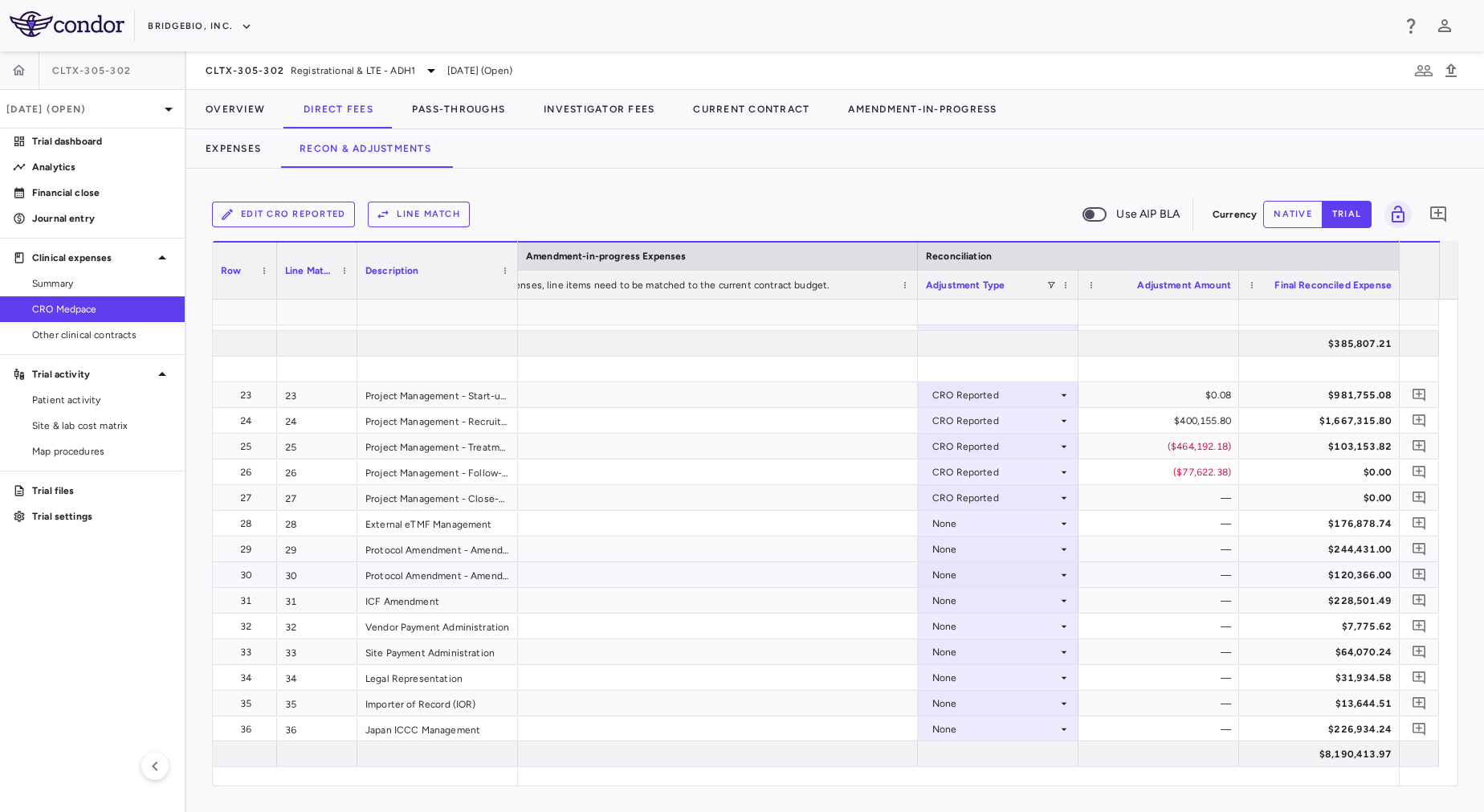
click at [989, 574] on div "None" at bounding box center [994, 574] width 125 height 26
click at [983, 623] on div "CRO Reported" at bounding box center [989, 630] width 76 height 14
click at [982, 520] on div "None" at bounding box center [994, 523] width 125 height 26
click at [996, 578] on div "CRO Reported" at bounding box center [994, 574] width 125 height 26
click at [990, 528] on div at bounding box center [742, 406] width 1484 height 812
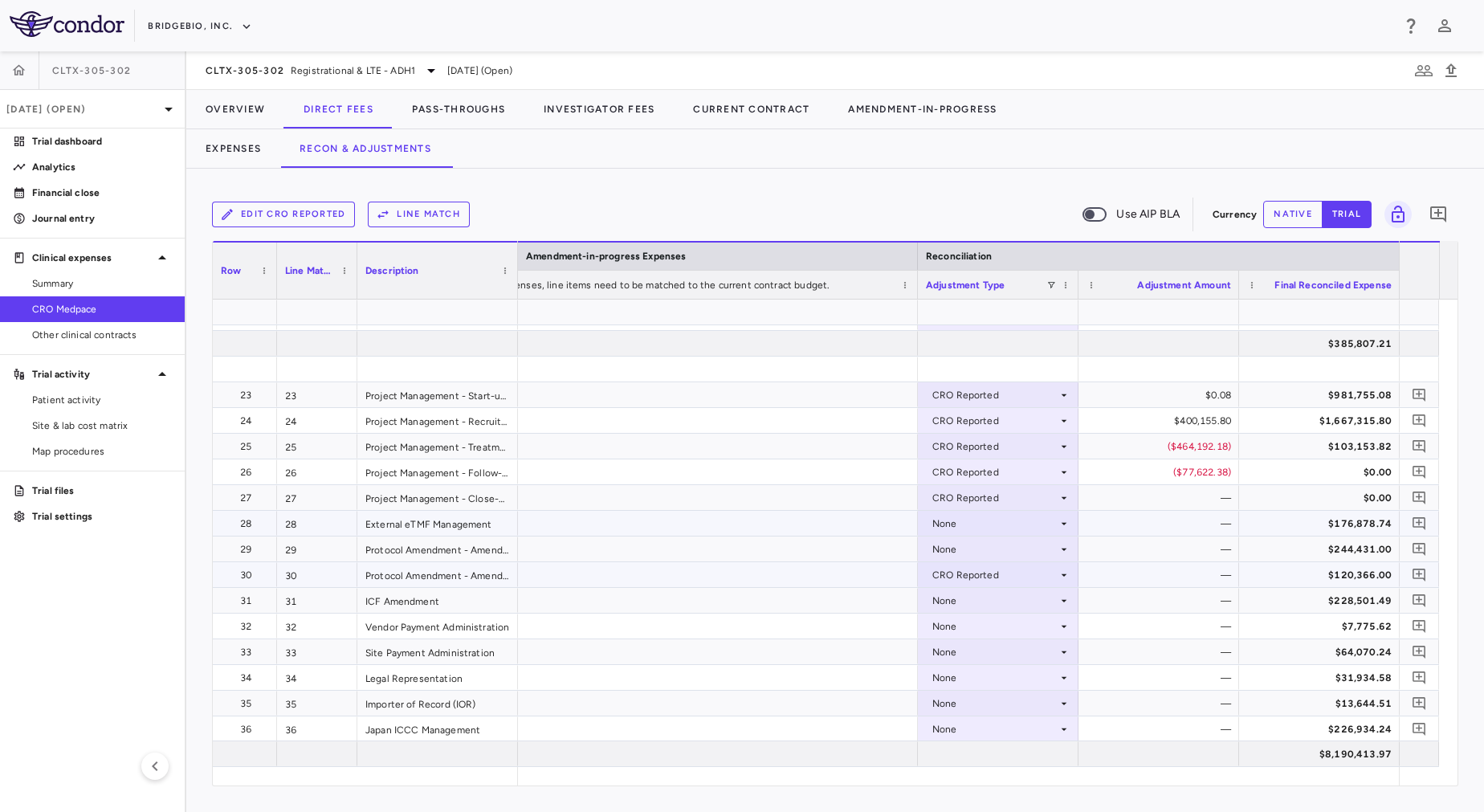
click at [990, 528] on div "None" at bounding box center [994, 523] width 125 height 26
click at [991, 573] on div "CRO Reported" at bounding box center [989, 578] width 76 height 14
click at [998, 602] on div "None" at bounding box center [994, 600] width 125 height 26
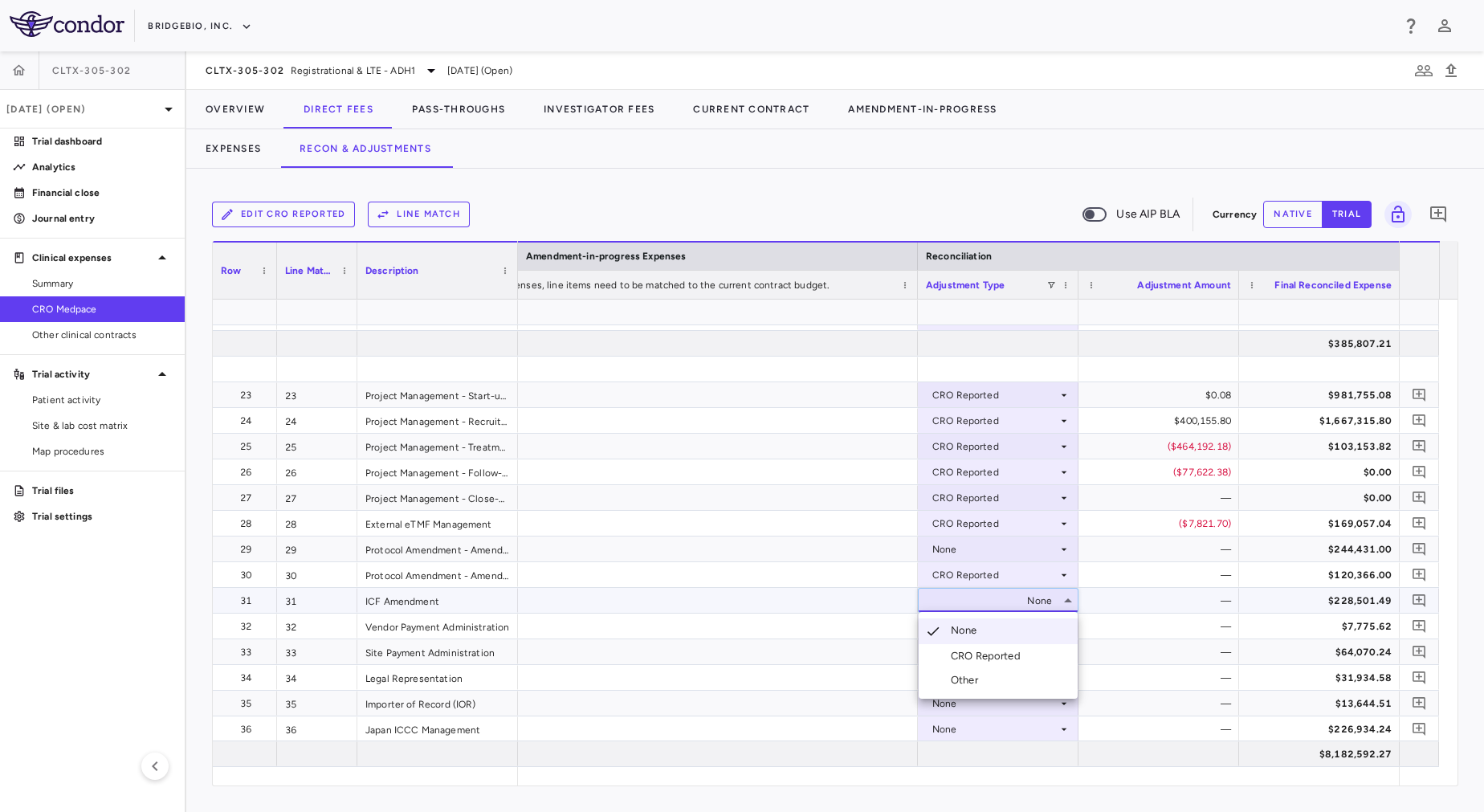
click at [998, 653] on div "CRO Reported" at bounding box center [989, 655] width 76 height 14
click at [998, 548] on div "None" at bounding box center [994, 549] width 125 height 26
click at [999, 600] on div "CRO Reported" at bounding box center [994, 600] width 125 height 26
click at [985, 547] on div at bounding box center [742, 406] width 1484 height 812
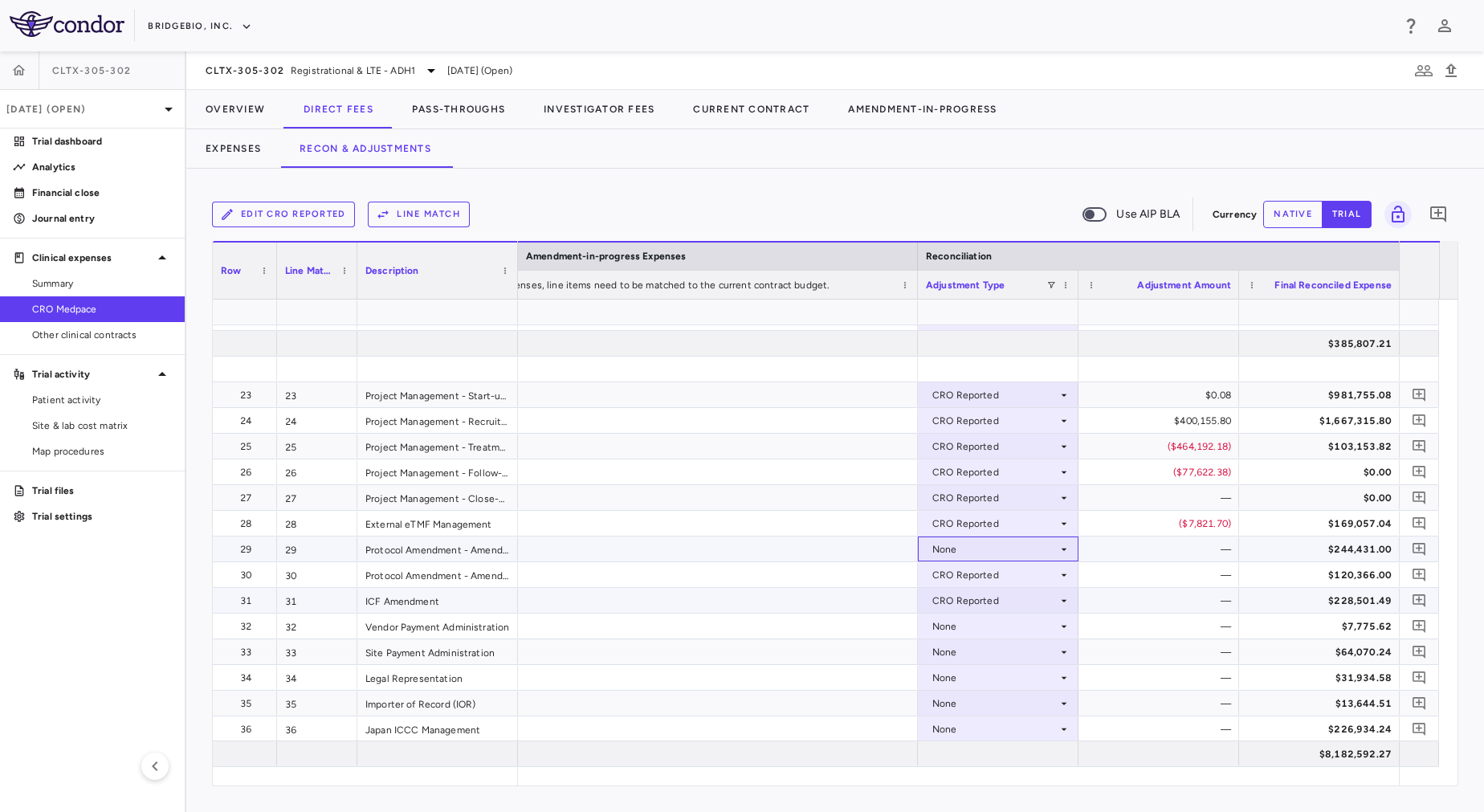
click at [985, 547] on div "None" at bounding box center [994, 549] width 125 height 26
click at [989, 605] on div "CRO Reported" at bounding box center [989, 604] width 76 height 14
click at [996, 623] on div "None" at bounding box center [994, 626] width 125 height 26
click at [1002, 679] on div "None" at bounding box center [994, 677] width 125 height 26
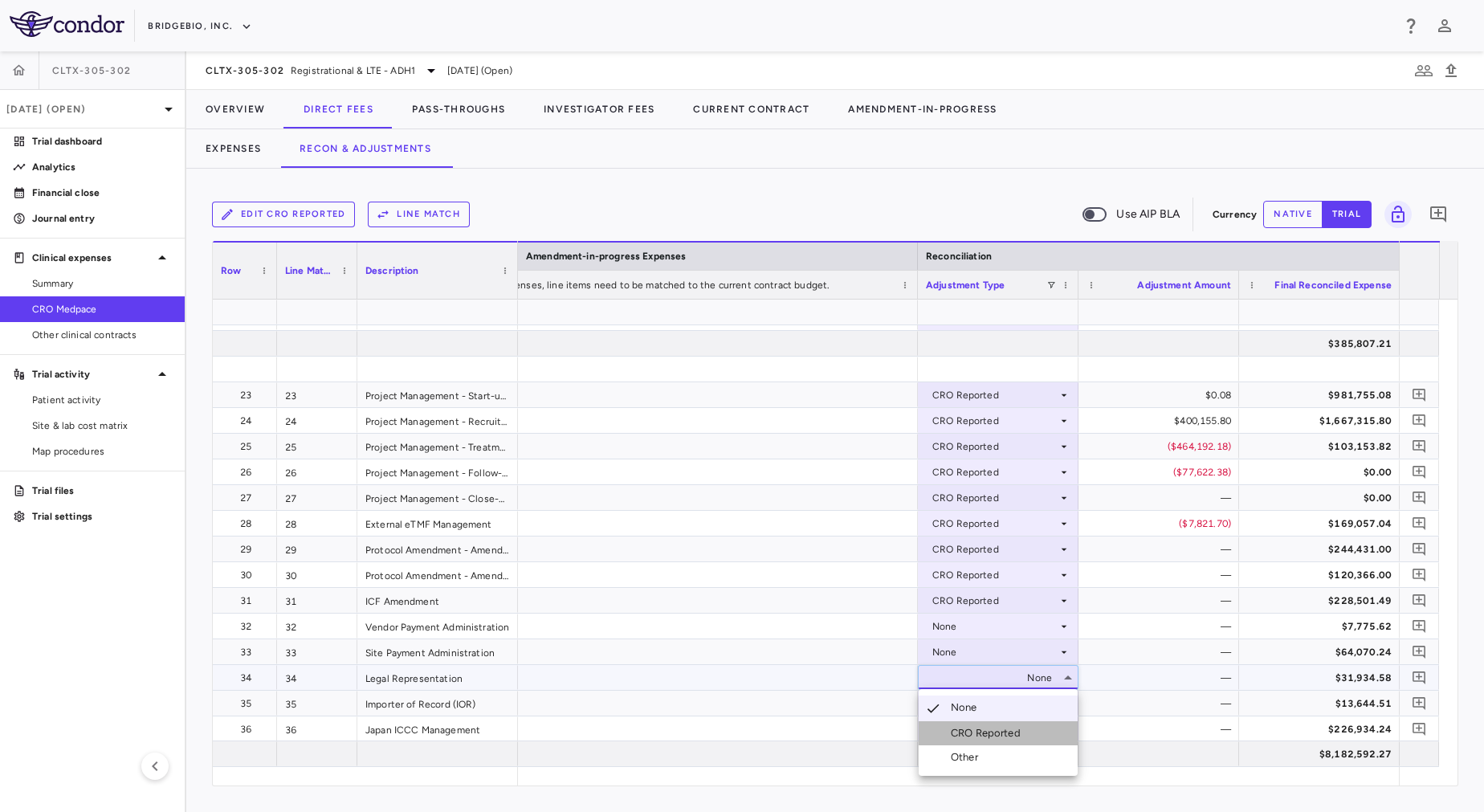
click at [1002, 735] on div "CRO Reported" at bounding box center [989, 732] width 76 height 14
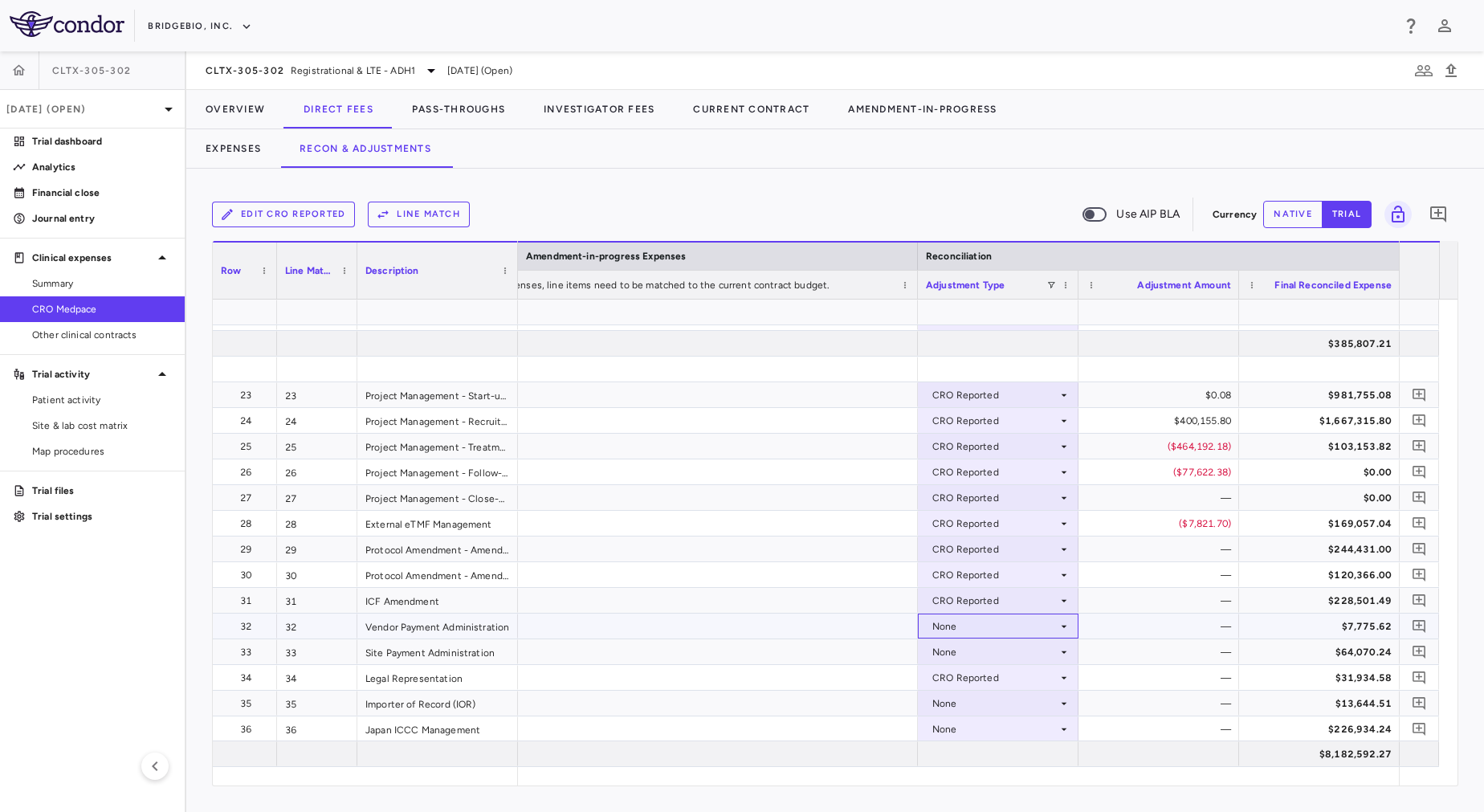
click at [994, 626] on div "None" at bounding box center [994, 626] width 125 height 26
click at [984, 615] on div "None" at bounding box center [994, 626] width 125 height 26
click at [992, 679] on div "CRO Reported" at bounding box center [989, 681] width 76 height 14
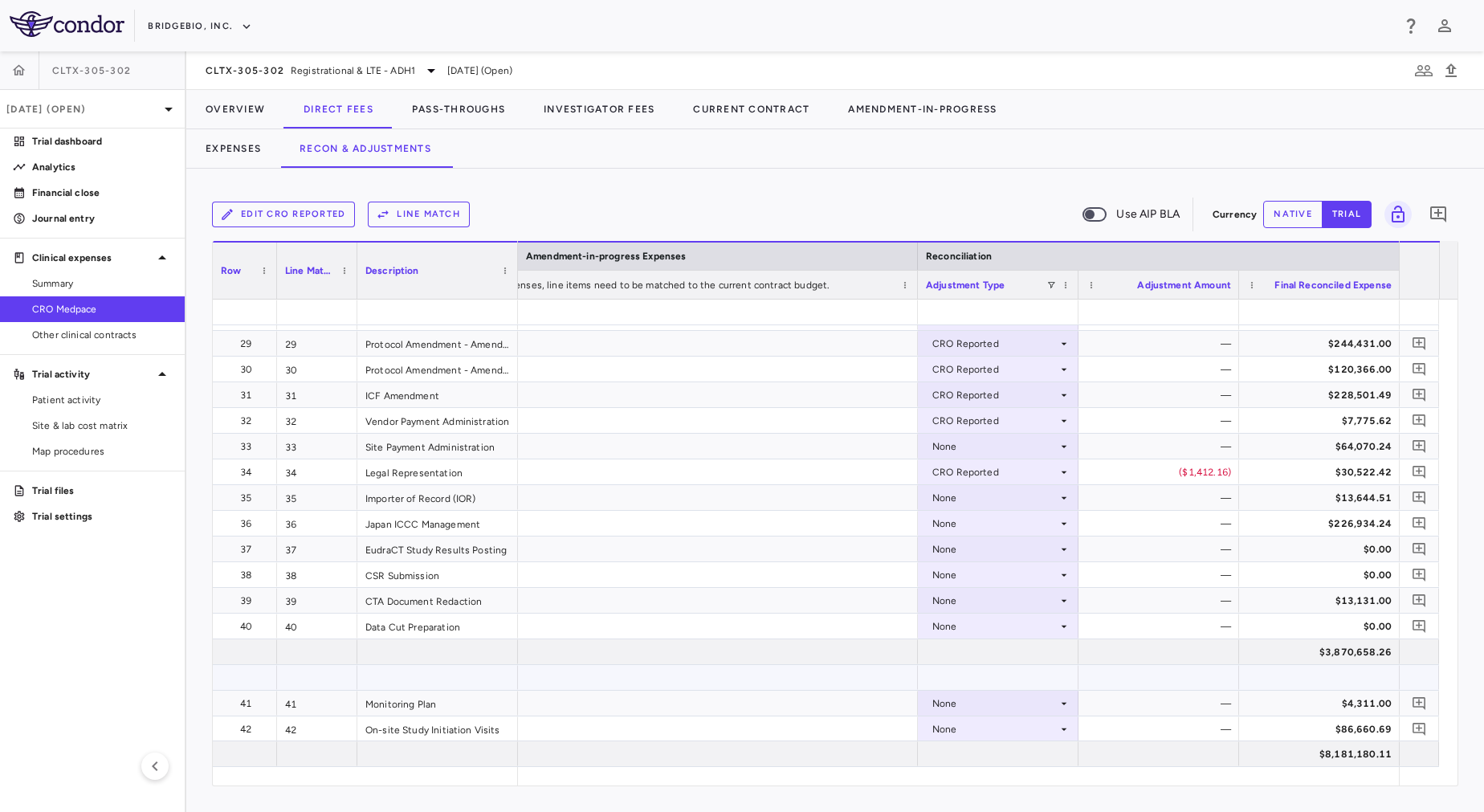
scroll to position [817, 0]
click at [989, 431] on div "CRO Reported" at bounding box center [994, 420] width 125 height 26
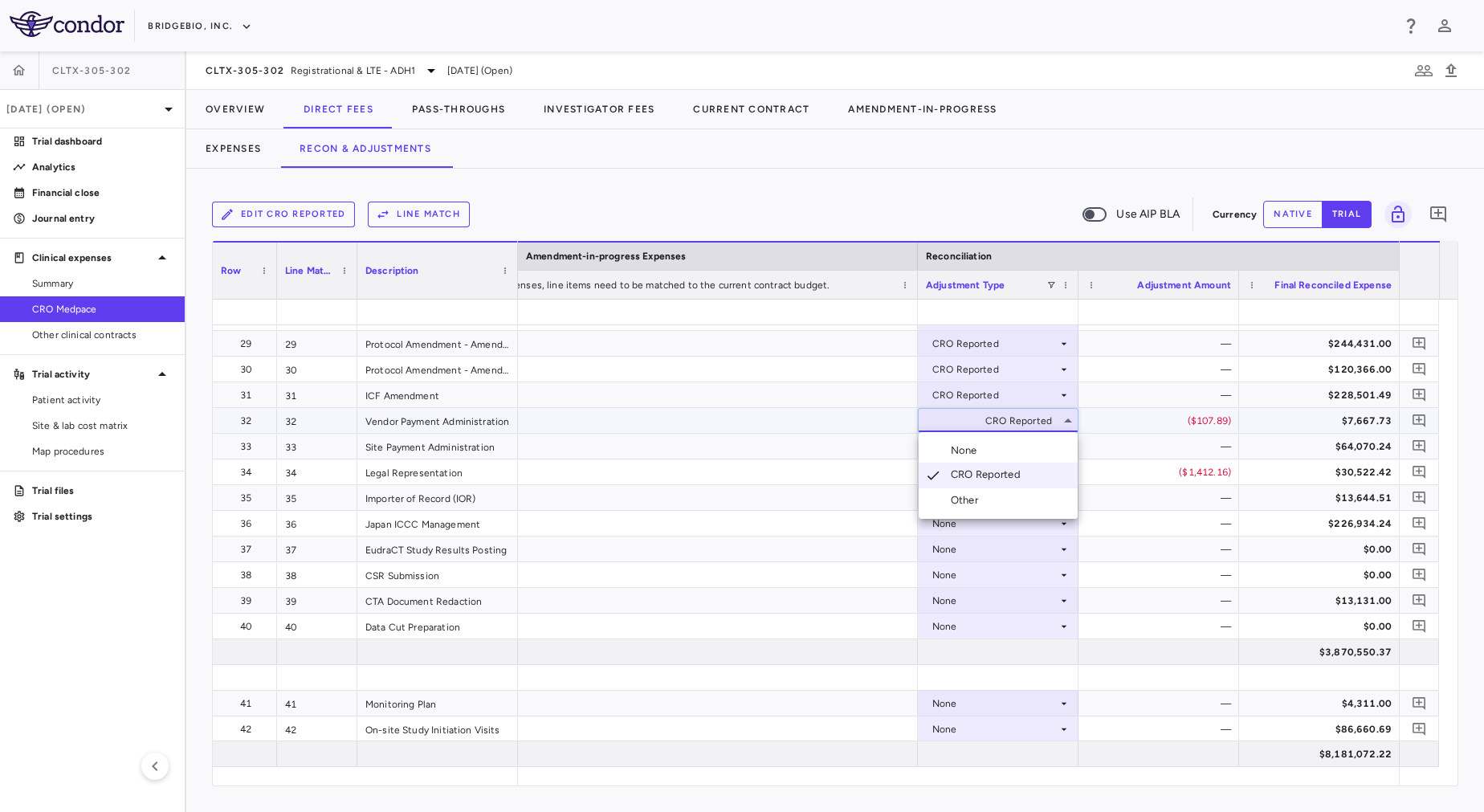
click at [1121, 433] on div at bounding box center [742, 406] width 1484 height 812
click at [999, 451] on div "None" at bounding box center [994, 446] width 125 height 26
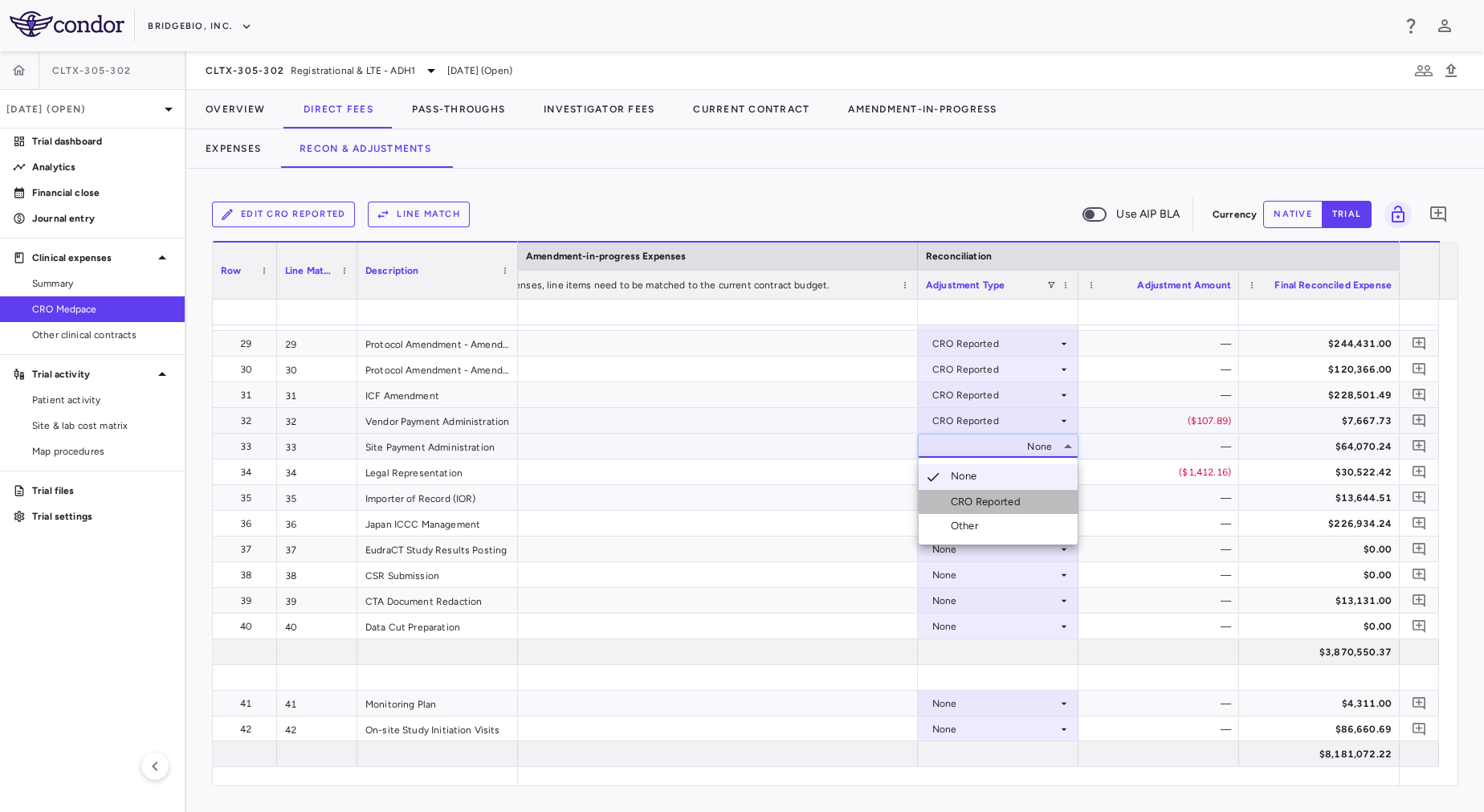
click at [985, 506] on div "CRO Reported" at bounding box center [989, 501] width 76 height 14
click at [979, 496] on div "None" at bounding box center [994, 497] width 125 height 26
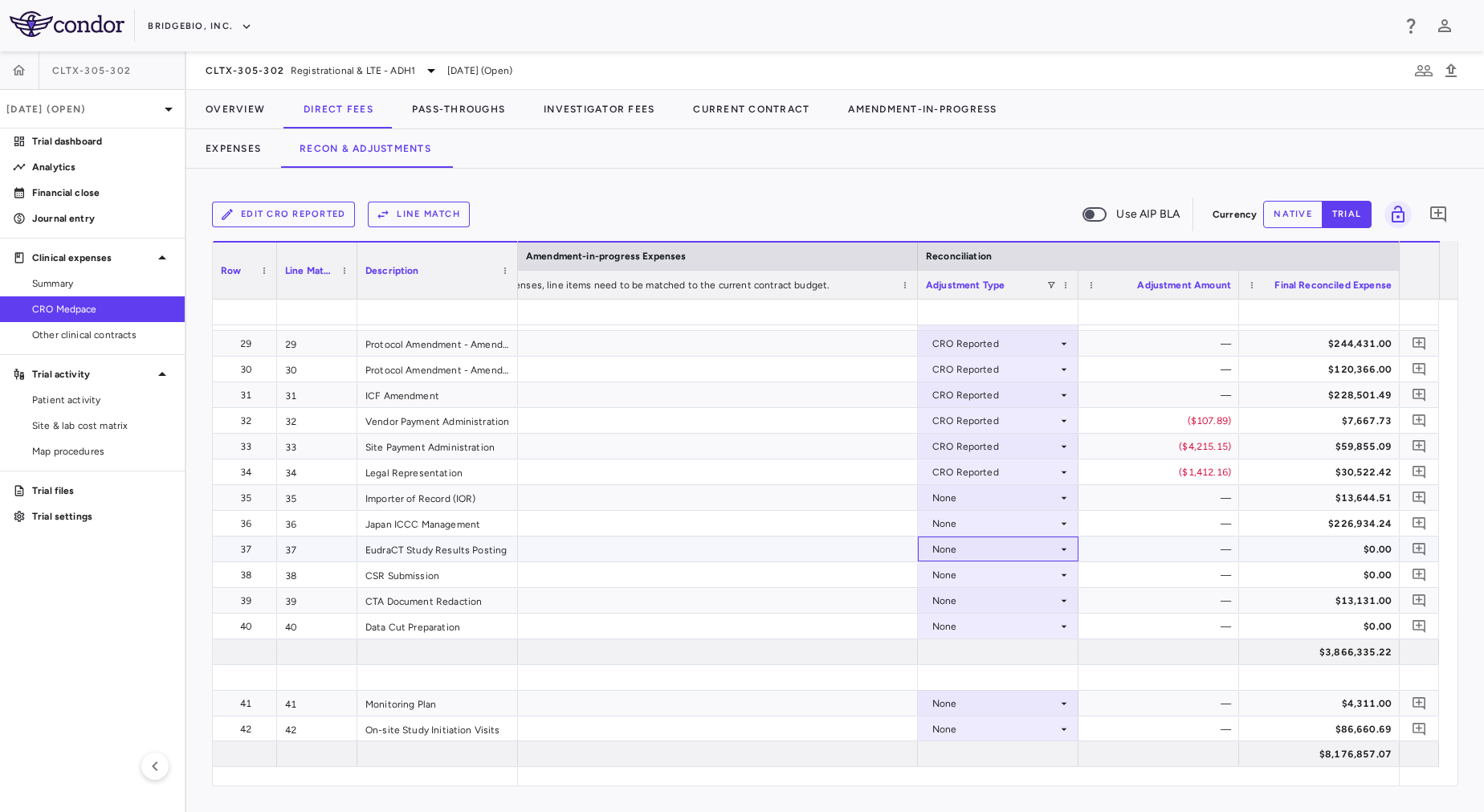
click at [984, 550] on div "None" at bounding box center [994, 549] width 125 height 26
click at [998, 605] on div "CRO Reported" at bounding box center [989, 604] width 76 height 14
click at [985, 491] on div "None" at bounding box center [994, 497] width 125 height 26
click at [993, 549] on div "CRO Reported" at bounding box center [994, 549] width 125 height 26
click at [969, 499] on div at bounding box center [742, 406] width 1484 height 812
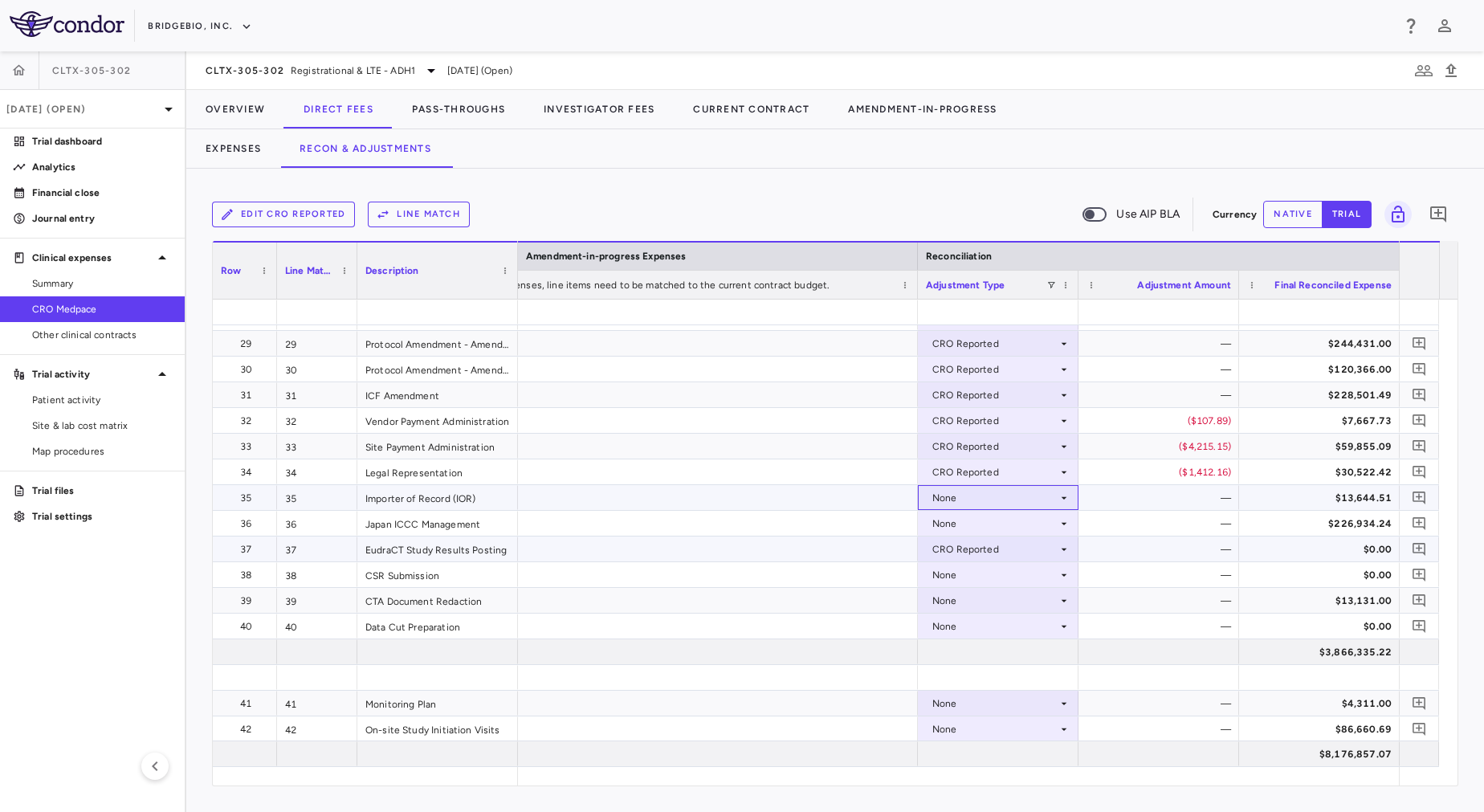
click at [969, 499] on div "None" at bounding box center [994, 497] width 125 height 26
click at [977, 549] on div "CRO Reported" at bounding box center [989, 553] width 76 height 14
click at [989, 515] on div "None" at bounding box center [994, 523] width 125 height 26
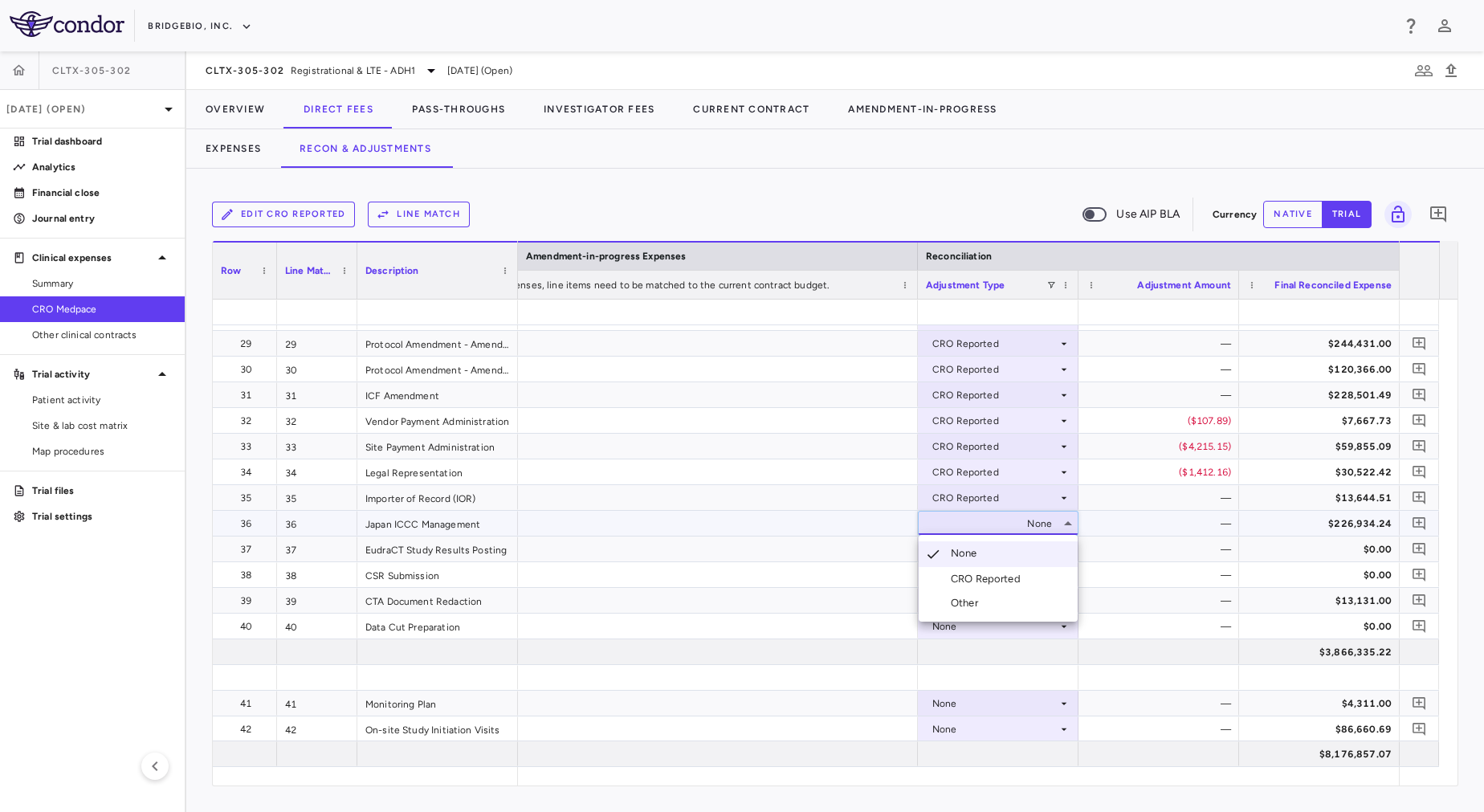
click at [988, 576] on div "CRO Reported" at bounding box center [989, 578] width 76 height 14
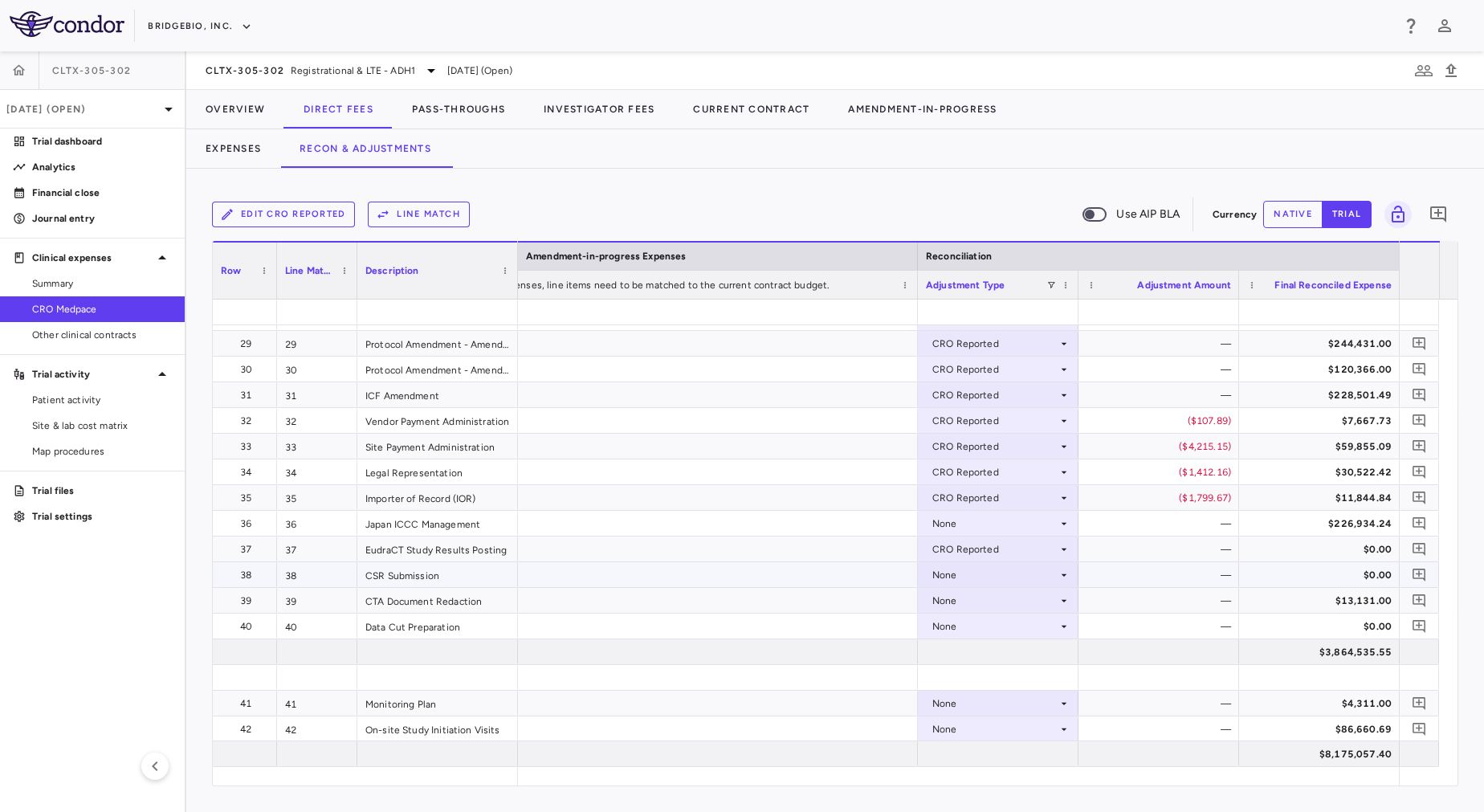
click at [980, 562] on div "None" at bounding box center [998, 574] width 161 height 25
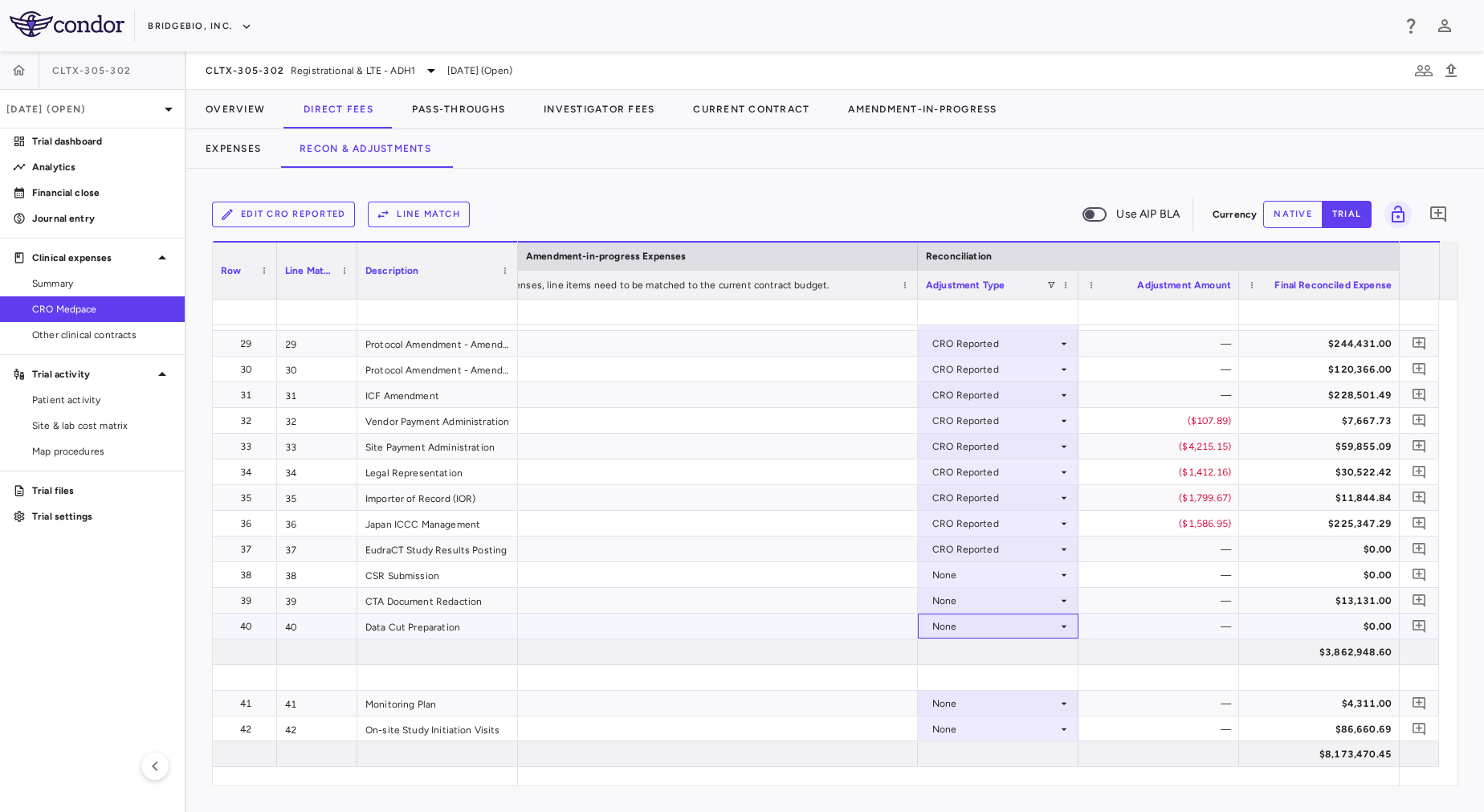
click at [989, 628] on div "None" at bounding box center [994, 626] width 125 height 26
click at [1005, 679] on div "CRO Reported" at bounding box center [989, 681] width 76 height 14
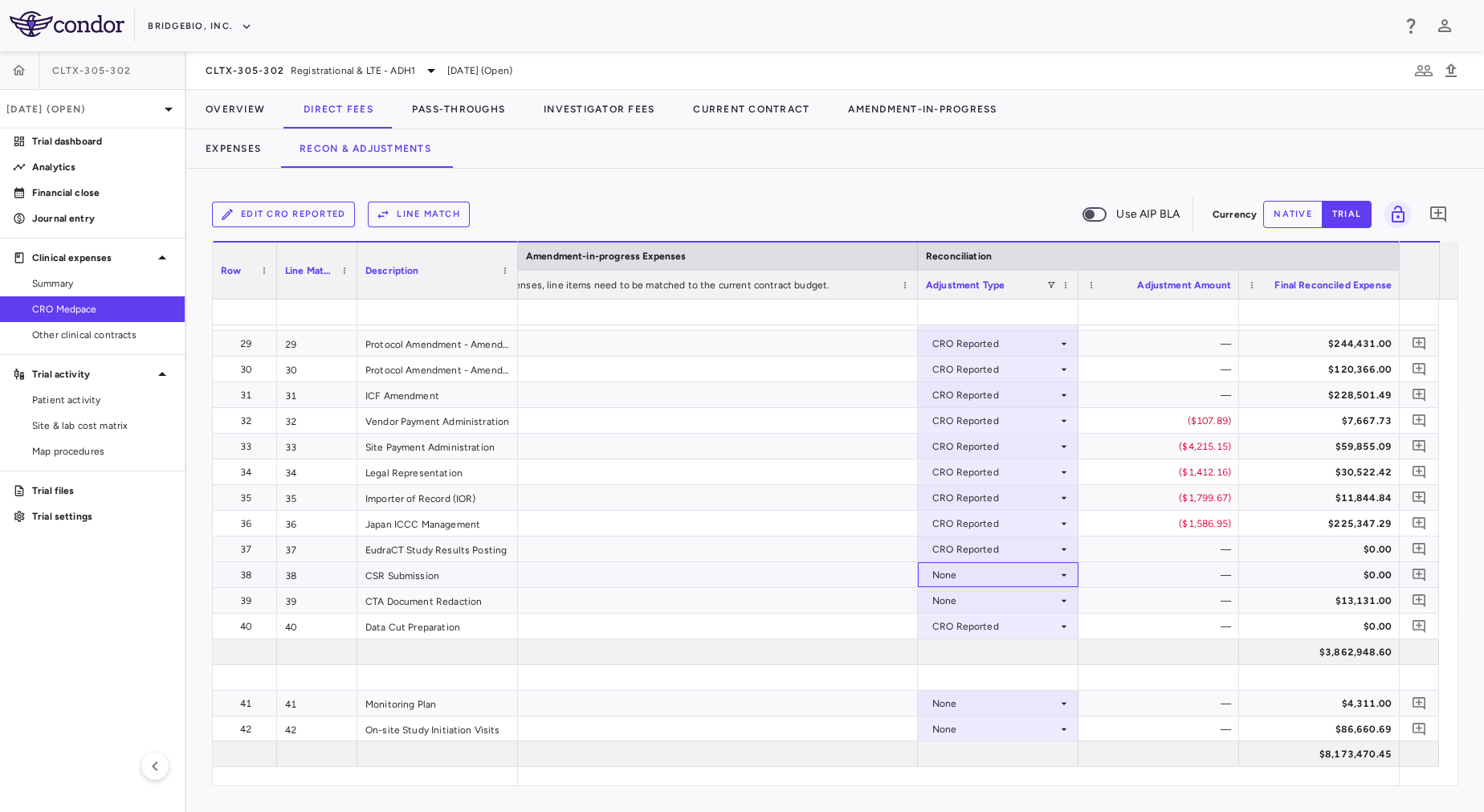
click at [997, 573] on div "None" at bounding box center [994, 574] width 125 height 26
click at [992, 627] on div "CRO Reported" at bounding box center [989, 630] width 76 height 14
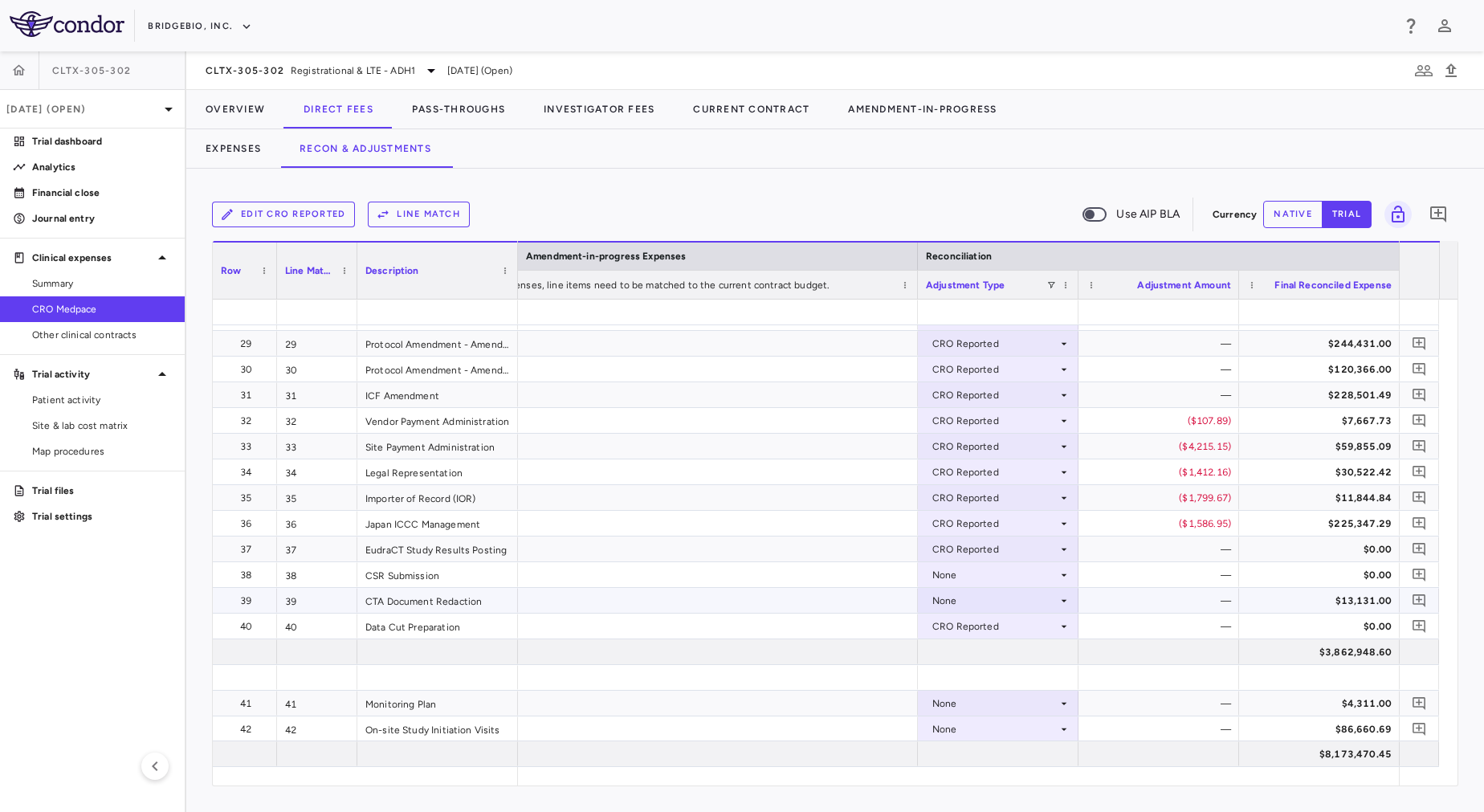
click at [989, 604] on div "None" at bounding box center [994, 600] width 125 height 26
click at [997, 656] on div at bounding box center [998, 651] width 161 height 25
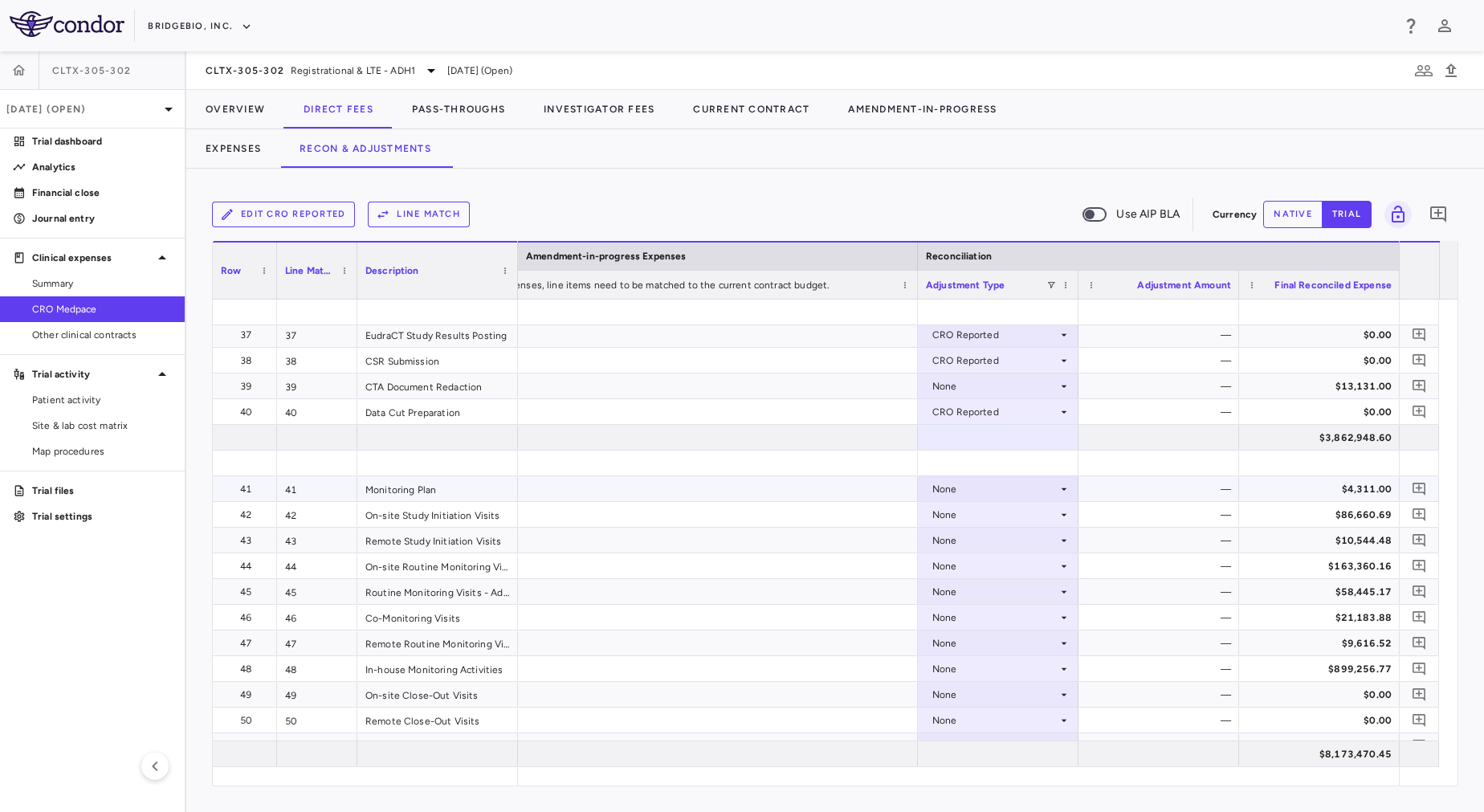
scroll to position [1035, 0]
click at [973, 495] on div "None" at bounding box center [994, 485] width 125 height 26
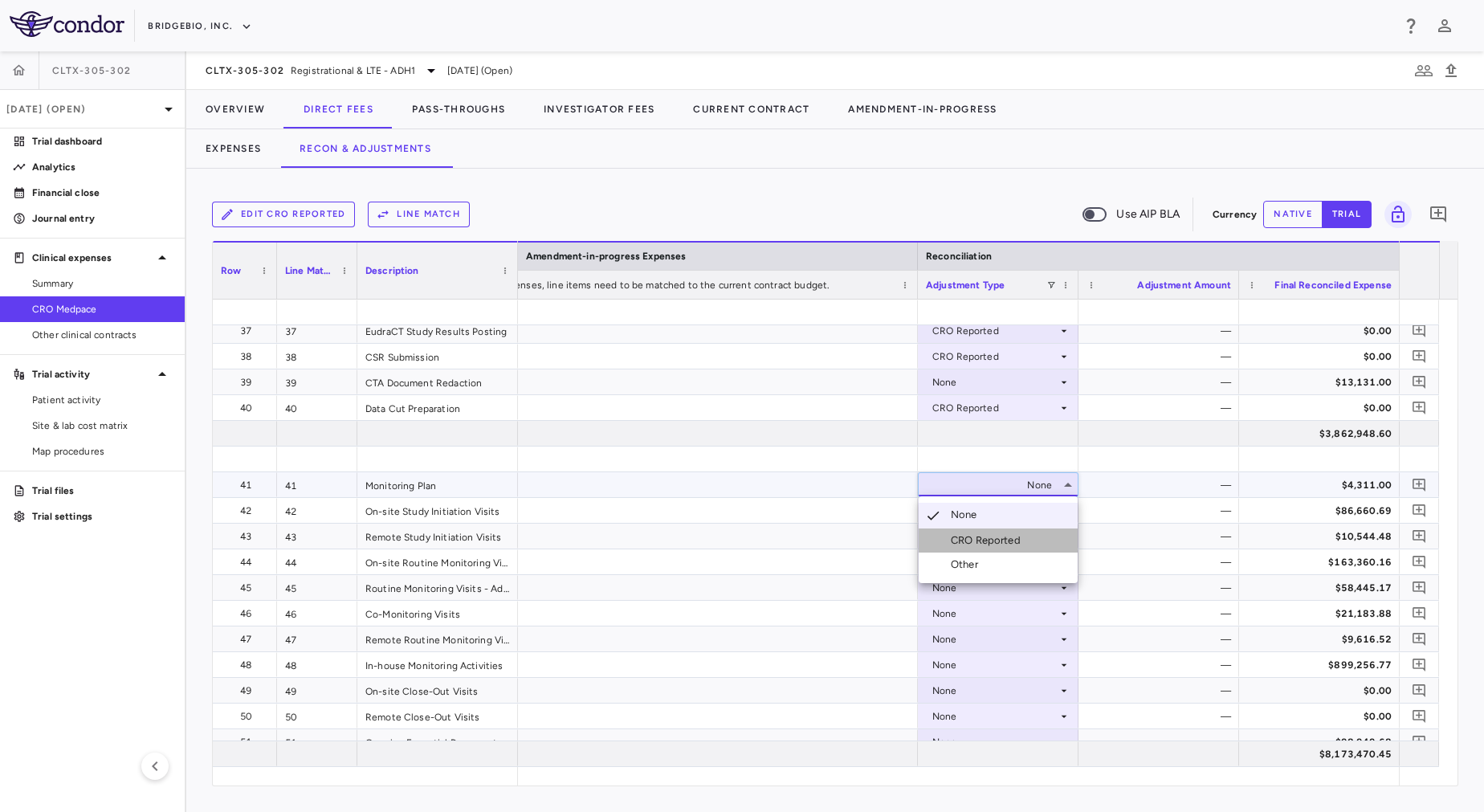
click at [979, 533] on div "CRO Reported" at bounding box center [989, 539] width 76 height 14
click at [981, 517] on div "None" at bounding box center [994, 510] width 125 height 26
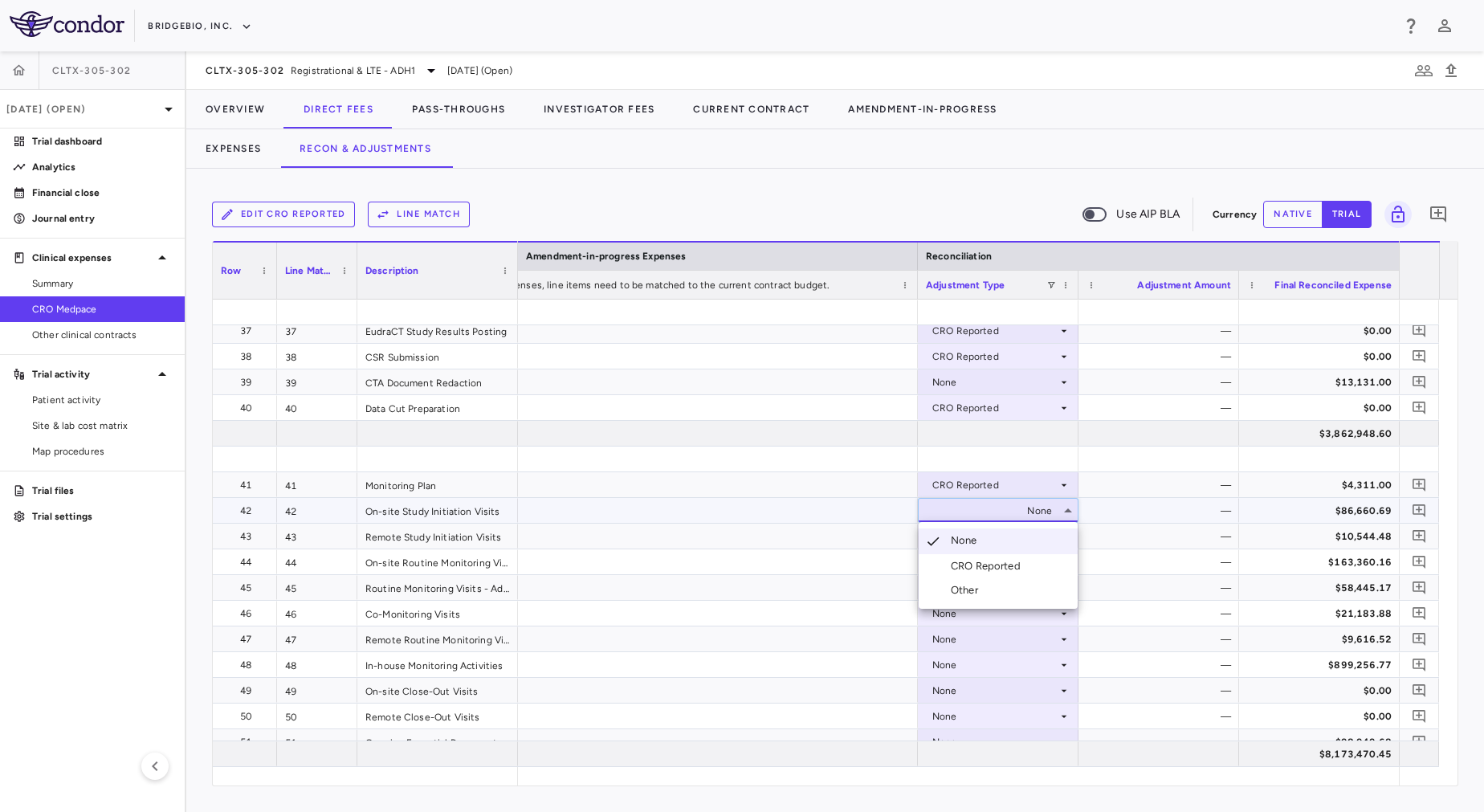
click at [984, 559] on div "CRO Reported" at bounding box center [989, 566] width 76 height 14
click at [969, 507] on div "None" at bounding box center [994, 510] width 125 height 26
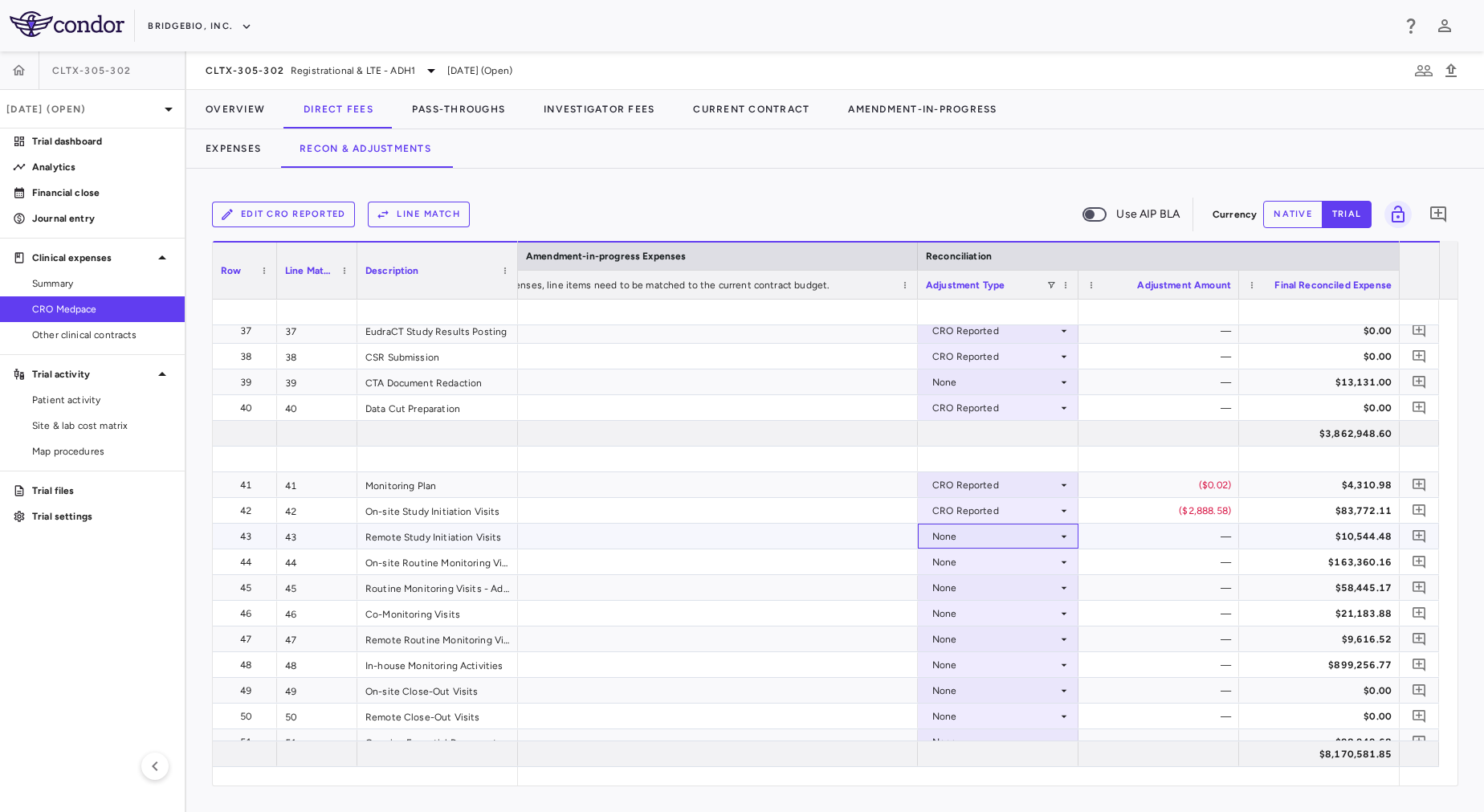
click at [978, 540] on div "None" at bounding box center [994, 536] width 125 height 26
click at [986, 591] on div "CRO Reported" at bounding box center [989, 592] width 76 height 14
click at [980, 557] on div "None" at bounding box center [994, 562] width 125 height 26
click at [982, 616] on div "None" at bounding box center [994, 613] width 125 height 26
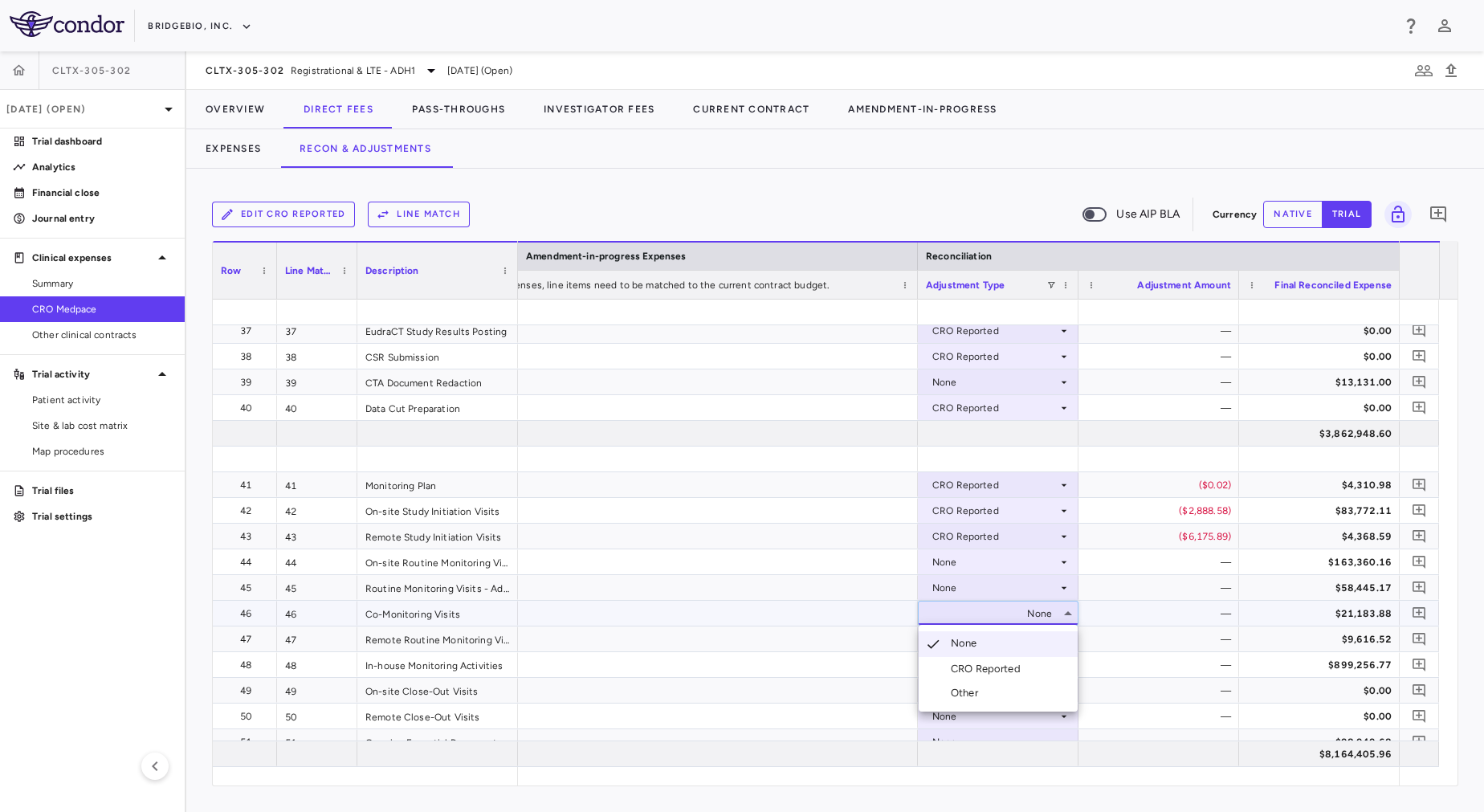
click at [988, 667] on div "CRO Reported" at bounding box center [989, 669] width 76 height 14
click at [975, 561] on div "None" at bounding box center [994, 562] width 125 height 26
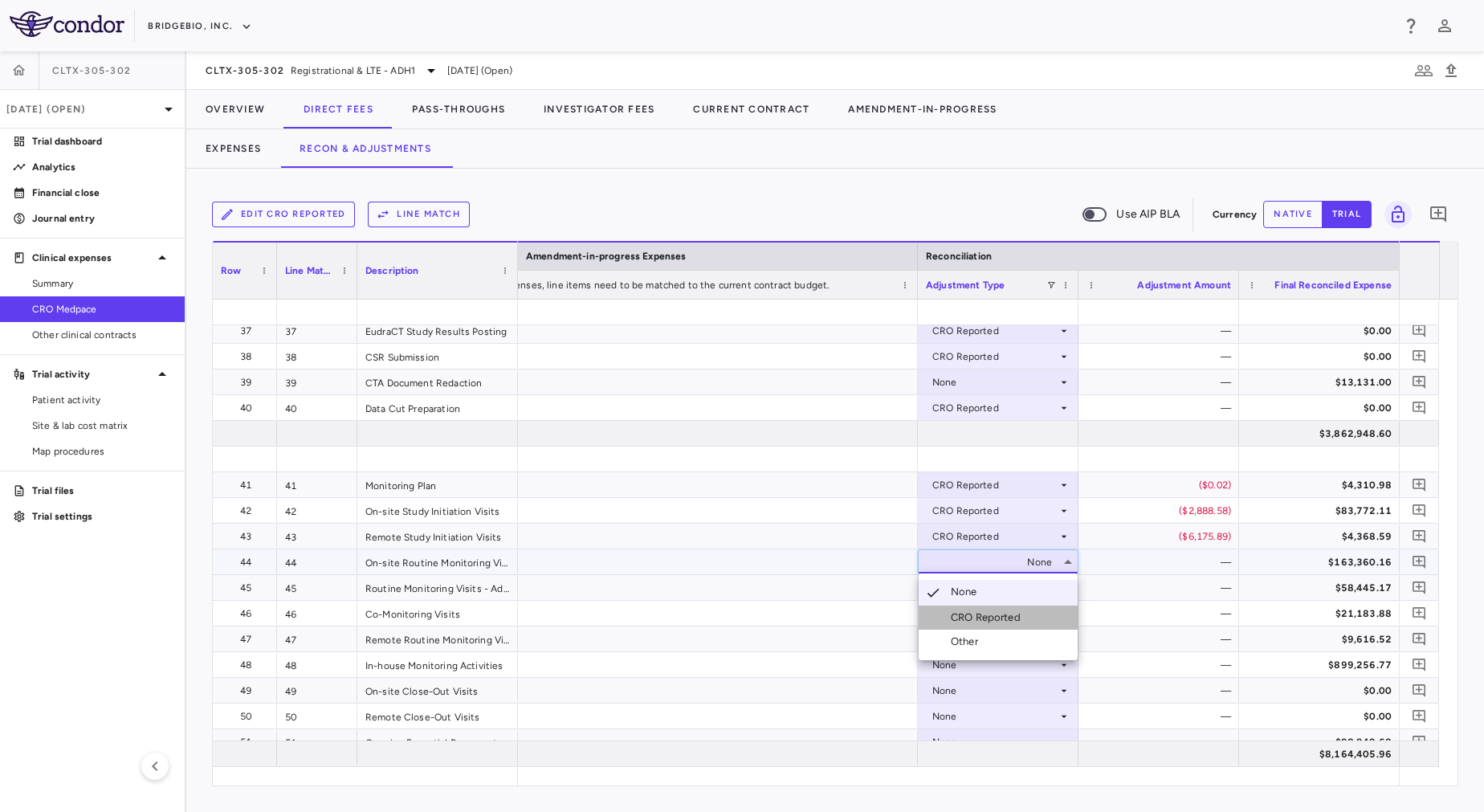
click at [974, 613] on div "CRO Reported" at bounding box center [989, 617] width 76 height 14
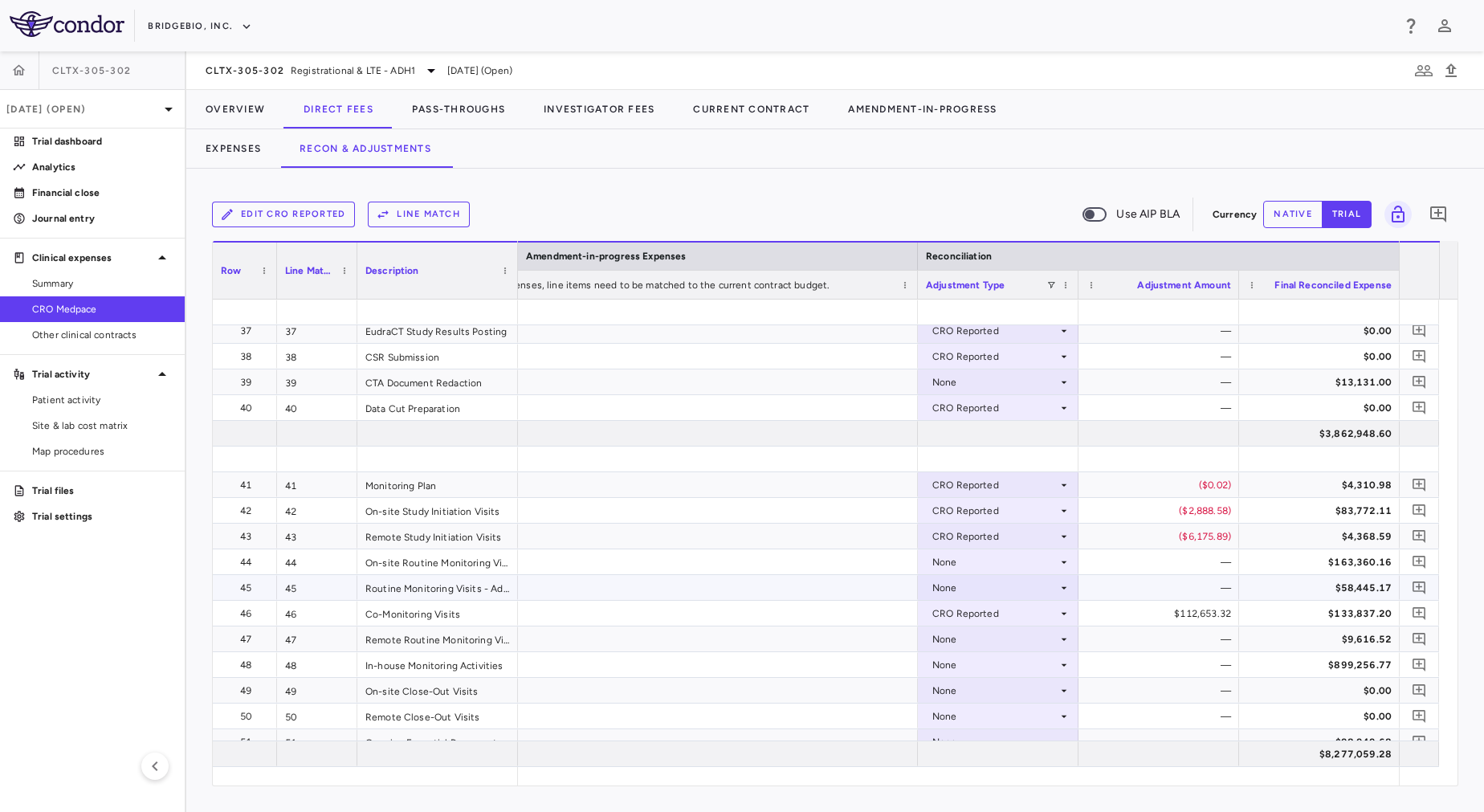
click at [966, 583] on div "None" at bounding box center [994, 587] width 125 height 26
click at [987, 637] on div "None" at bounding box center [994, 639] width 125 height 26
click at [975, 697] on div "CRO Reported" at bounding box center [989, 694] width 76 height 14
click at [976, 588] on div "None" at bounding box center [994, 587] width 125 height 26
click at [981, 636] on div "CRO Reported" at bounding box center [994, 639] width 125 height 26
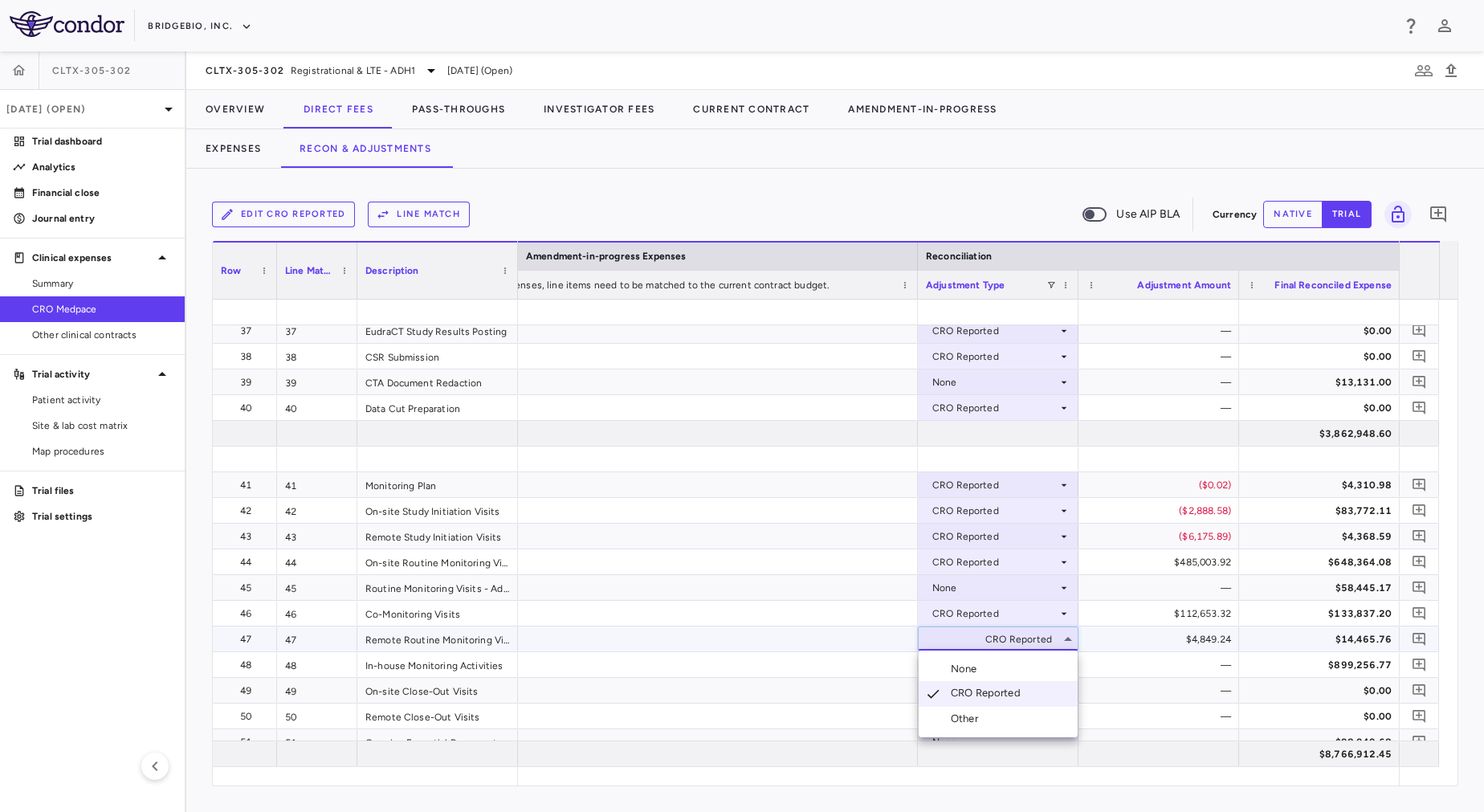
click at [981, 584] on div at bounding box center [742, 406] width 1484 height 812
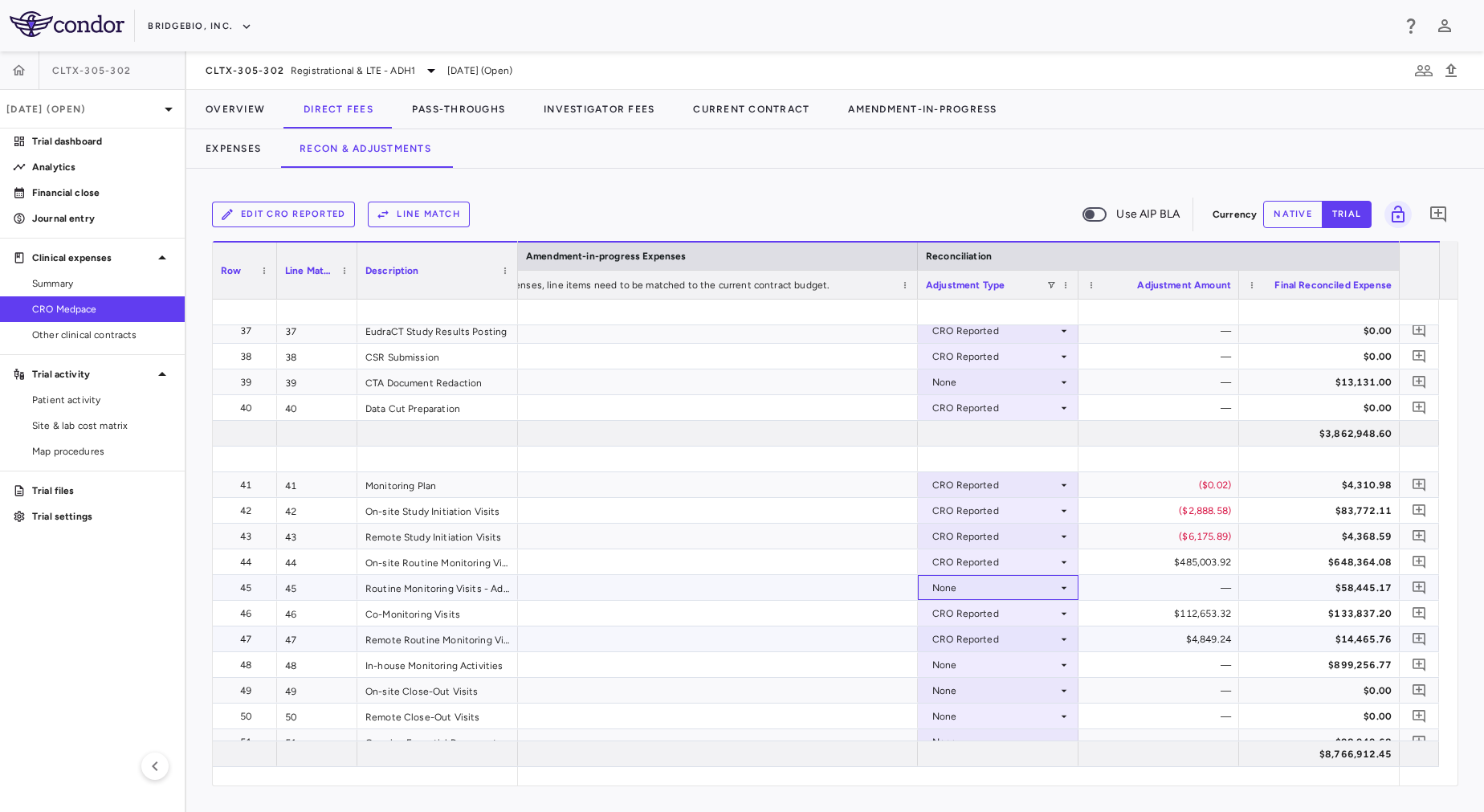
click at [981, 584] on div "None" at bounding box center [994, 587] width 125 height 26
click at [982, 646] on div "CRO Reported" at bounding box center [989, 643] width 76 height 14
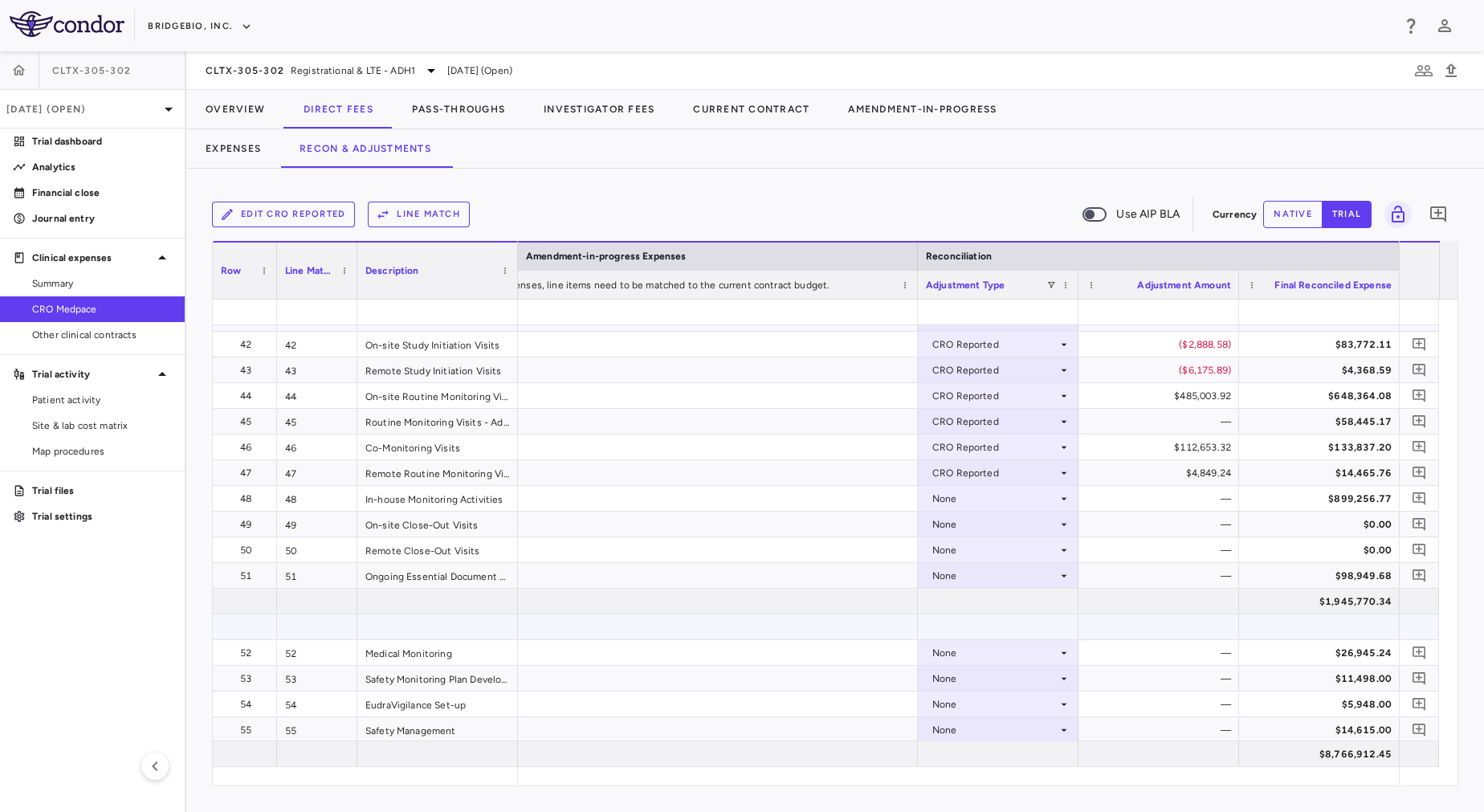
scroll to position [1204, 0]
click at [993, 497] on div "None" at bounding box center [994, 495] width 125 height 26
click at [1001, 545] on div "CRO Reported" at bounding box center [989, 551] width 76 height 14
click at [992, 523] on div "None" at bounding box center [994, 521] width 125 height 26
click at [994, 569] on div "None" at bounding box center [994, 573] width 125 height 26
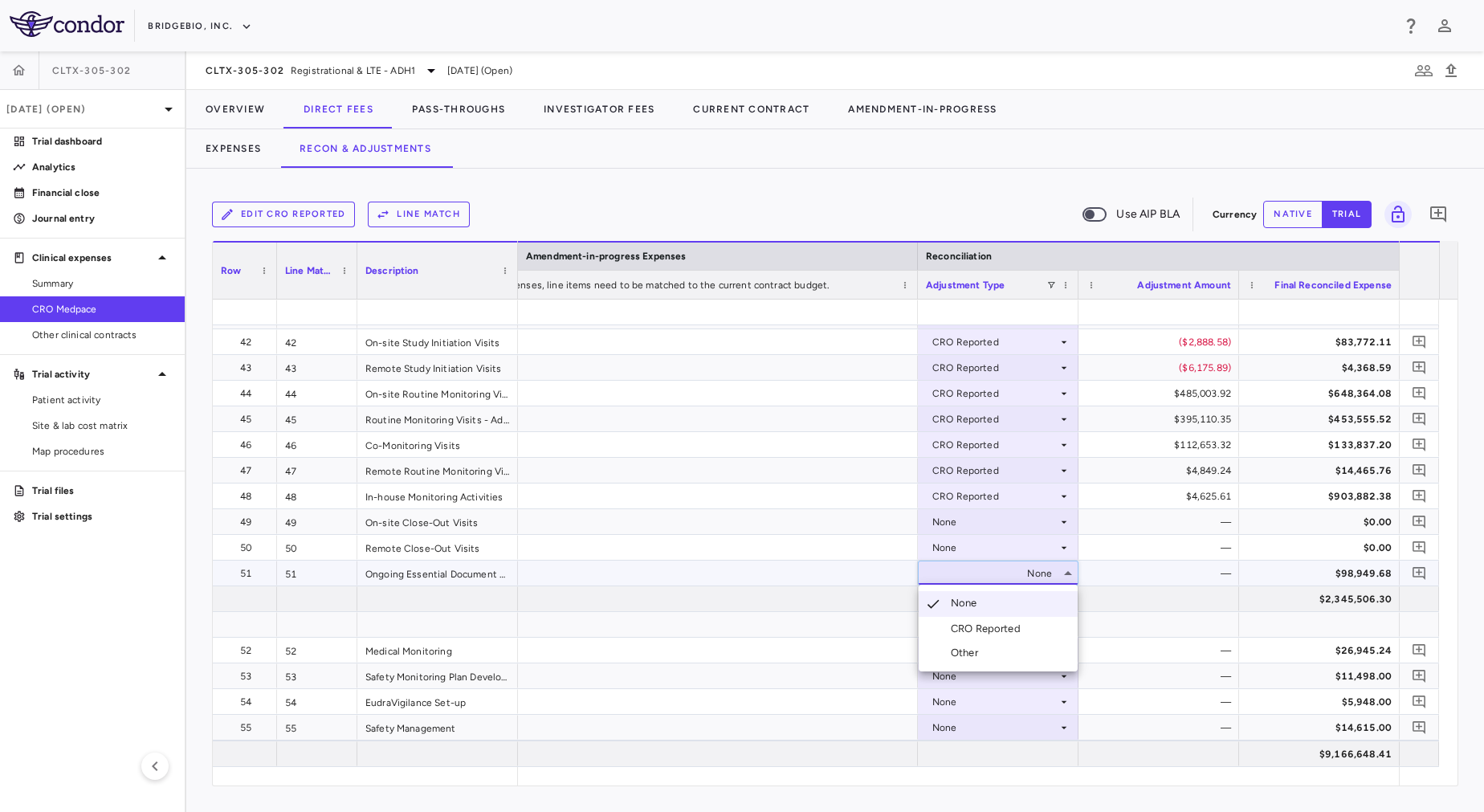
click at [1001, 621] on div "CRO Reported" at bounding box center [989, 628] width 76 height 14
click at [999, 529] on div "None" at bounding box center [994, 521] width 125 height 26
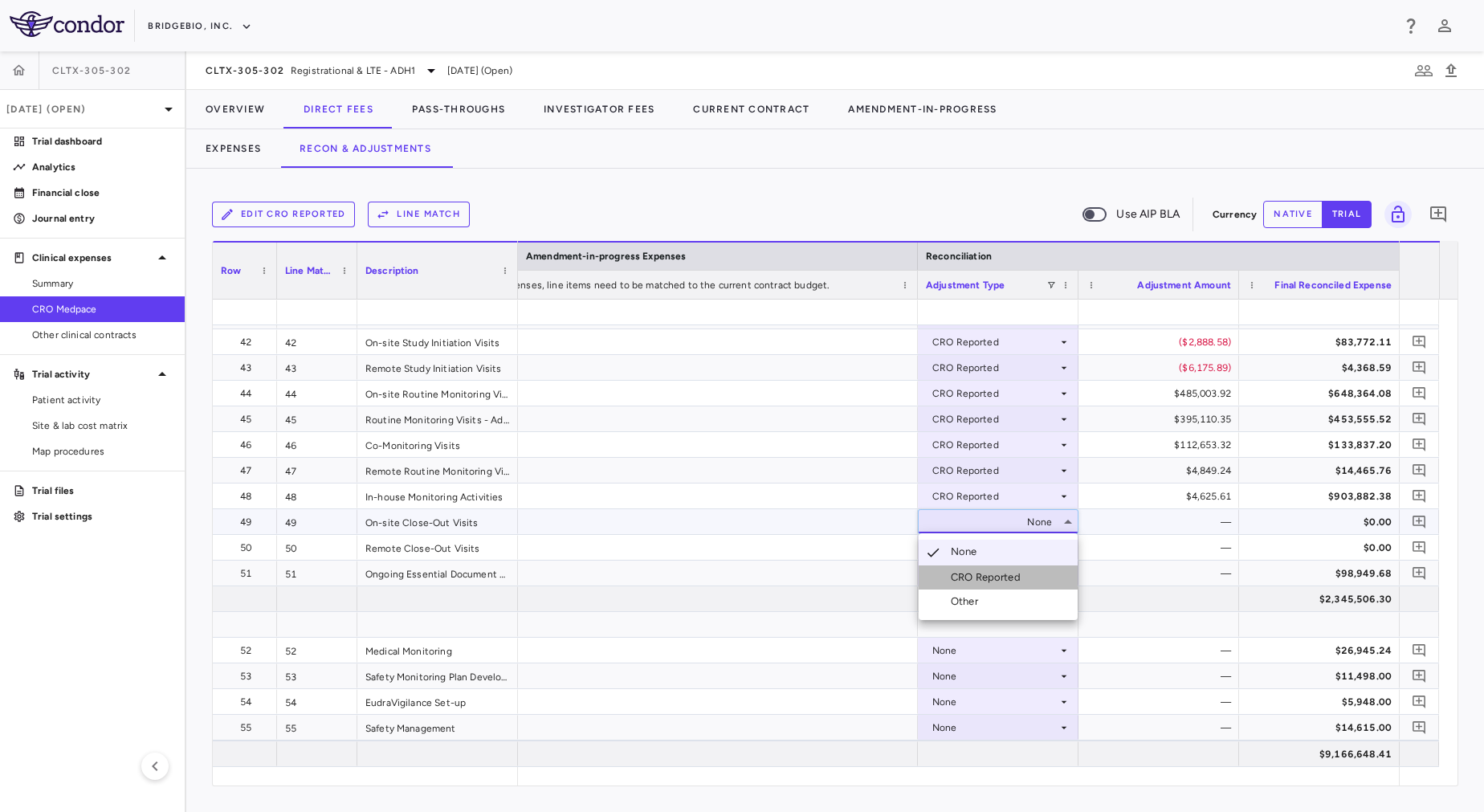
click at [998, 577] on div "CRO Reported" at bounding box center [989, 577] width 76 height 14
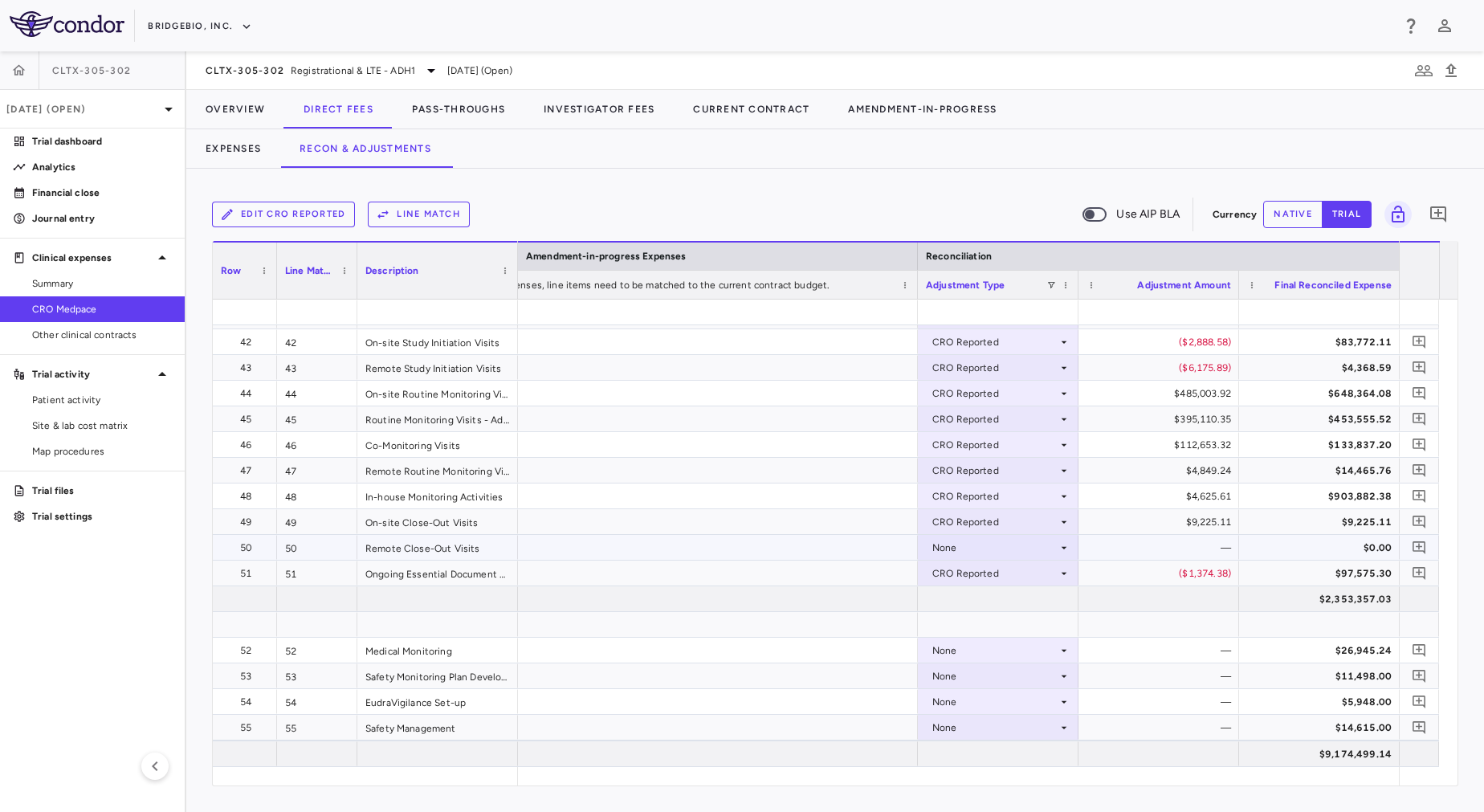
click at [981, 540] on div "None" at bounding box center [994, 547] width 125 height 26
click at [997, 604] on div "CRO Reported" at bounding box center [989, 602] width 76 height 14
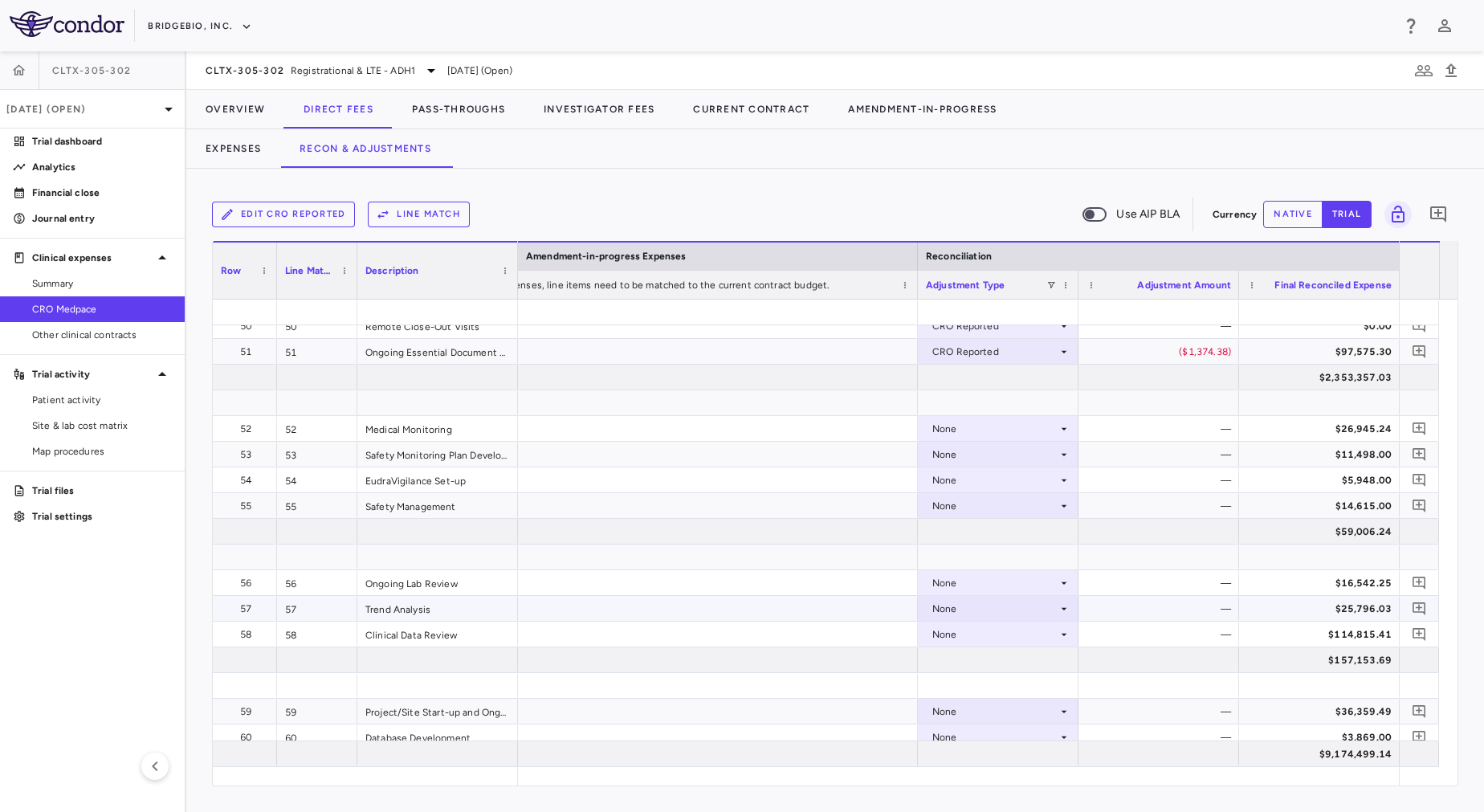
scroll to position [1426, 0]
click at [993, 431] on div "None" at bounding box center [994, 428] width 125 height 26
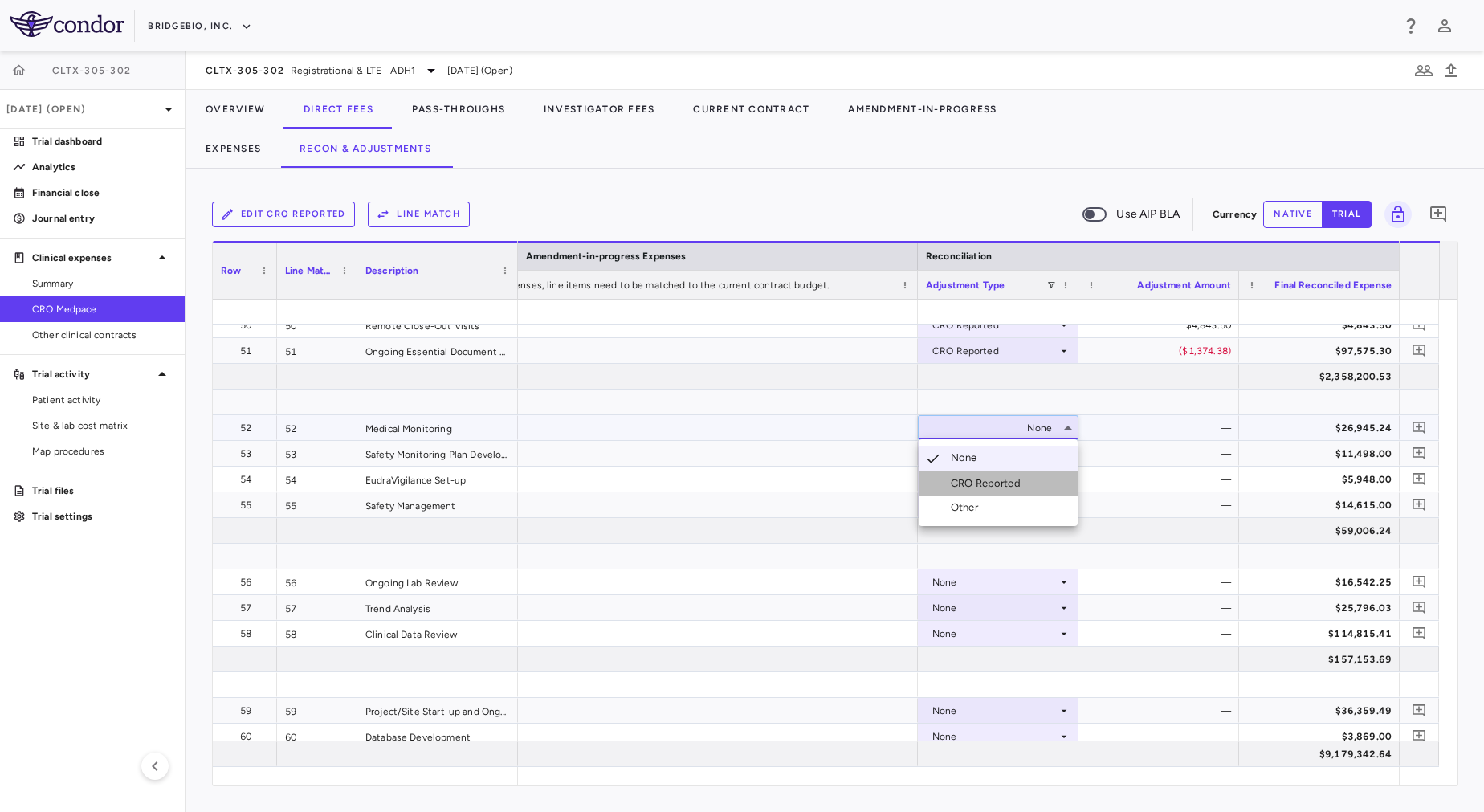
click at [984, 480] on div "CRO Reported" at bounding box center [989, 483] width 76 height 14
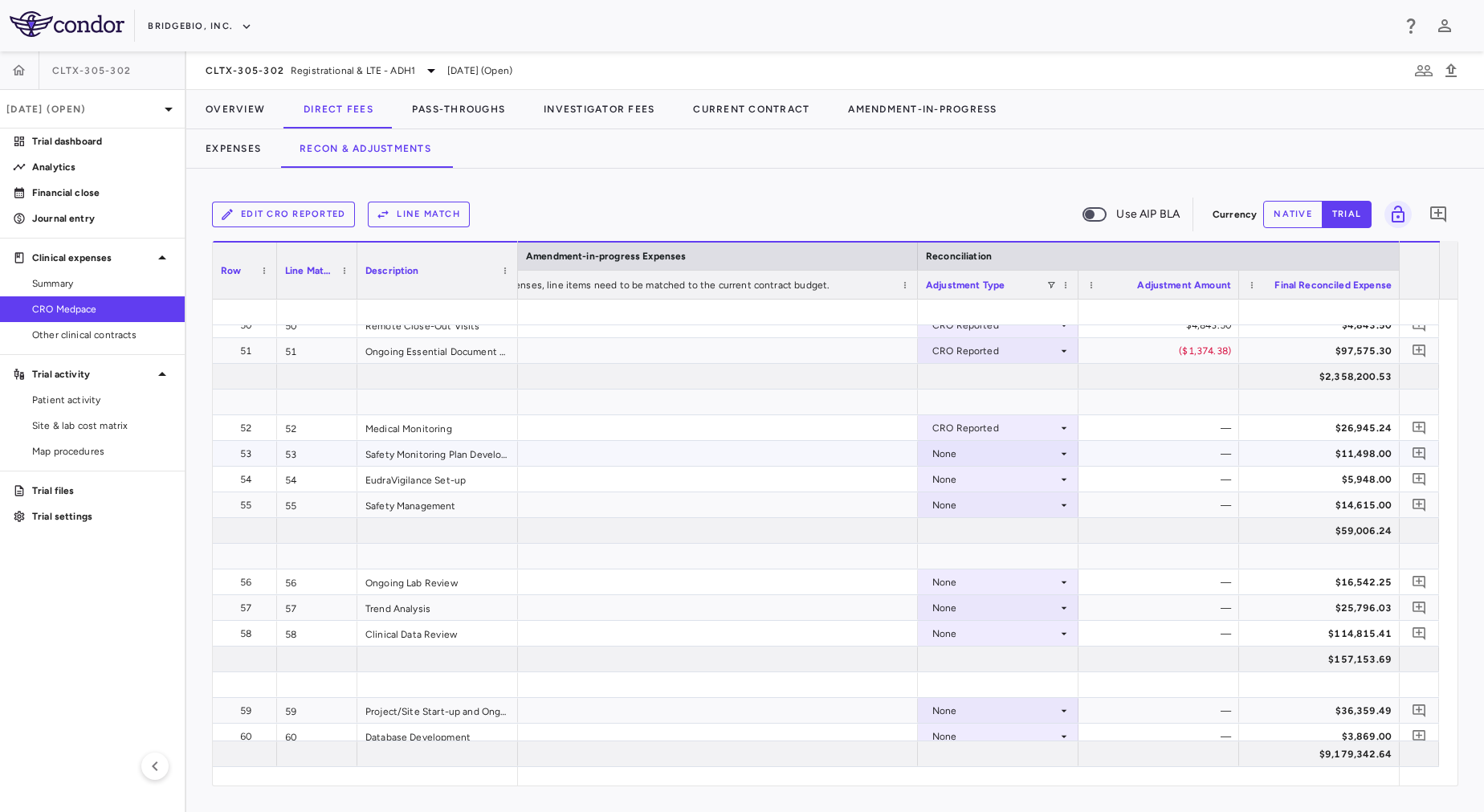
click at [983, 445] on div "None" at bounding box center [994, 453] width 125 height 26
click at [989, 473] on div "None" at bounding box center [994, 479] width 125 height 26
click at [1001, 538] on div "CRO Reported" at bounding box center [989, 534] width 76 height 14
click at [997, 453] on div "None" at bounding box center [994, 453] width 125 height 26
click at [1004, 511] on div "CRO Reported" at bounding box center [989, 509] width 76 height 14
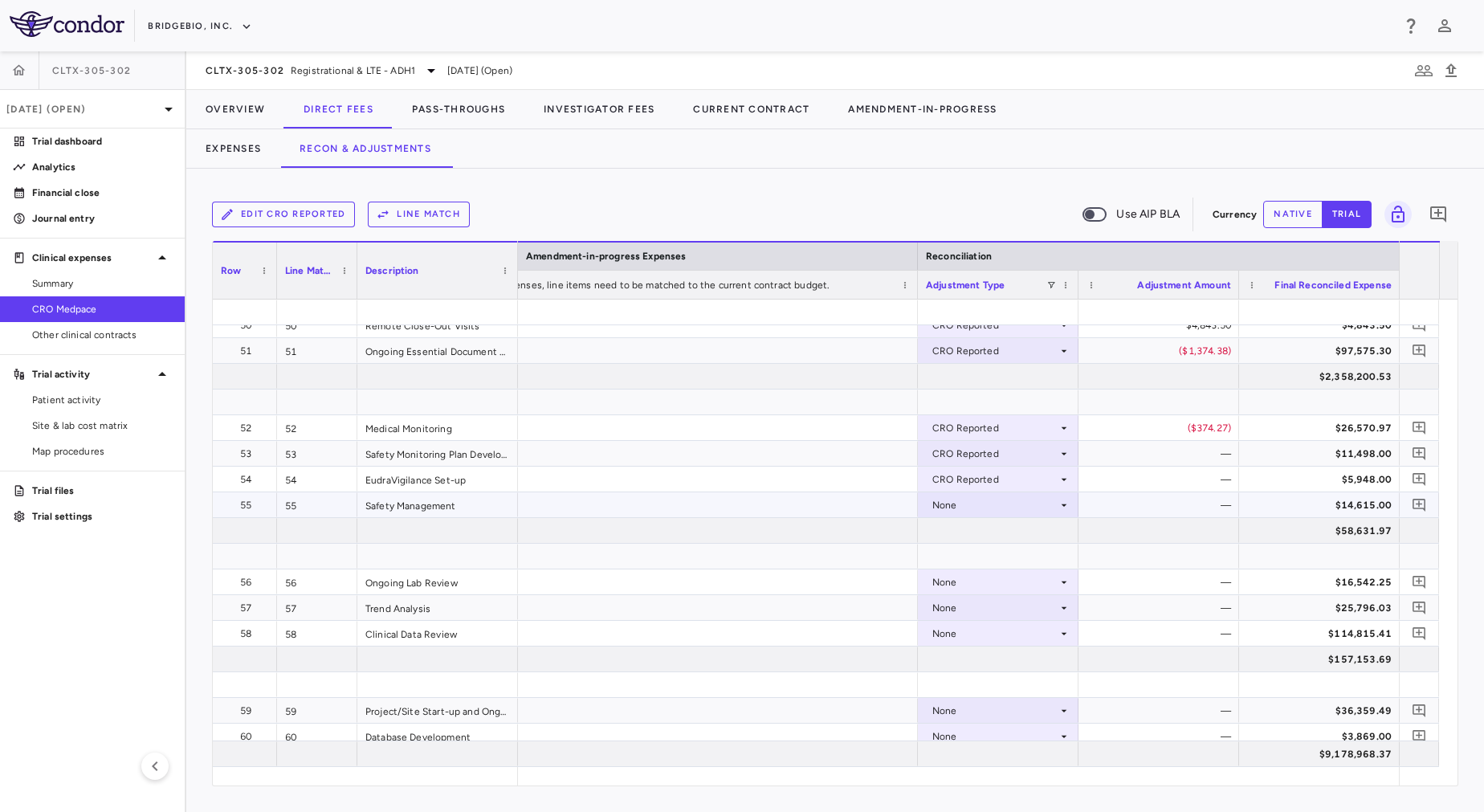
click at [994, 498] on div "None" at bounding box center [994, 505] width 125 height 26
click at [993, 504] on div "None" at bounding box center [994, 505] width 125 height 26
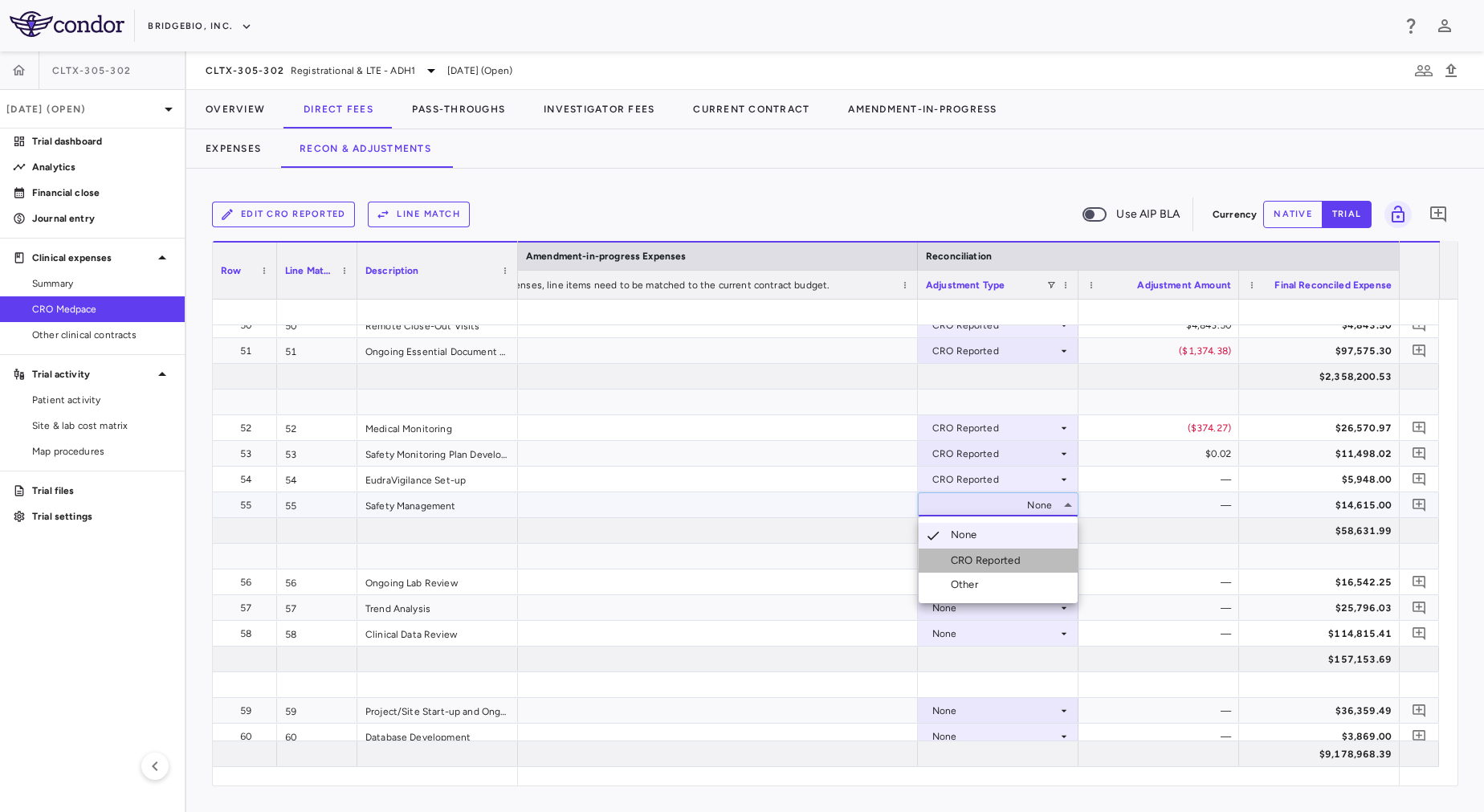
click at [992, 554] on div "CRO Reported" at bounding box center [989, 560] width 76 height 14
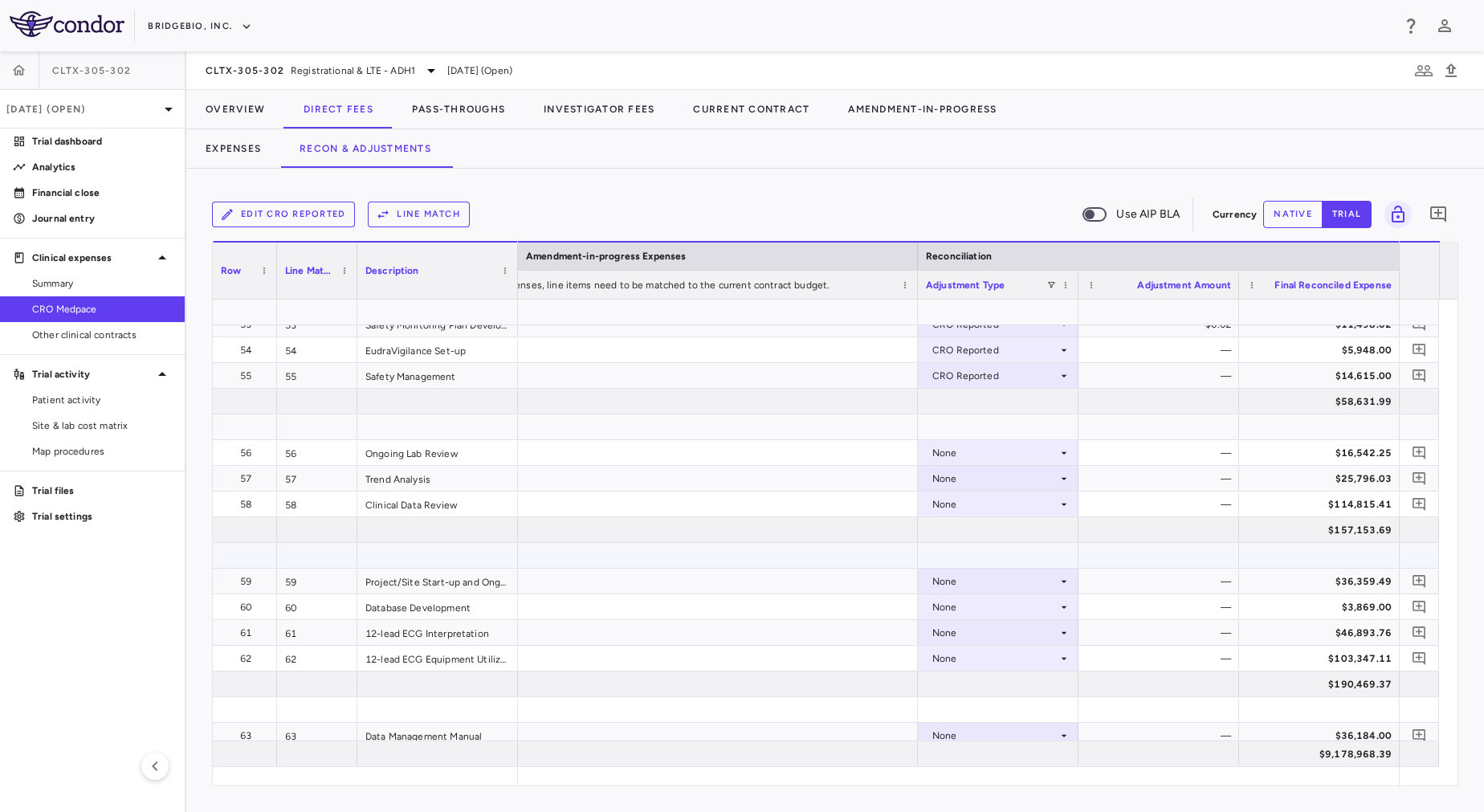
scroll to position [1554, 0]
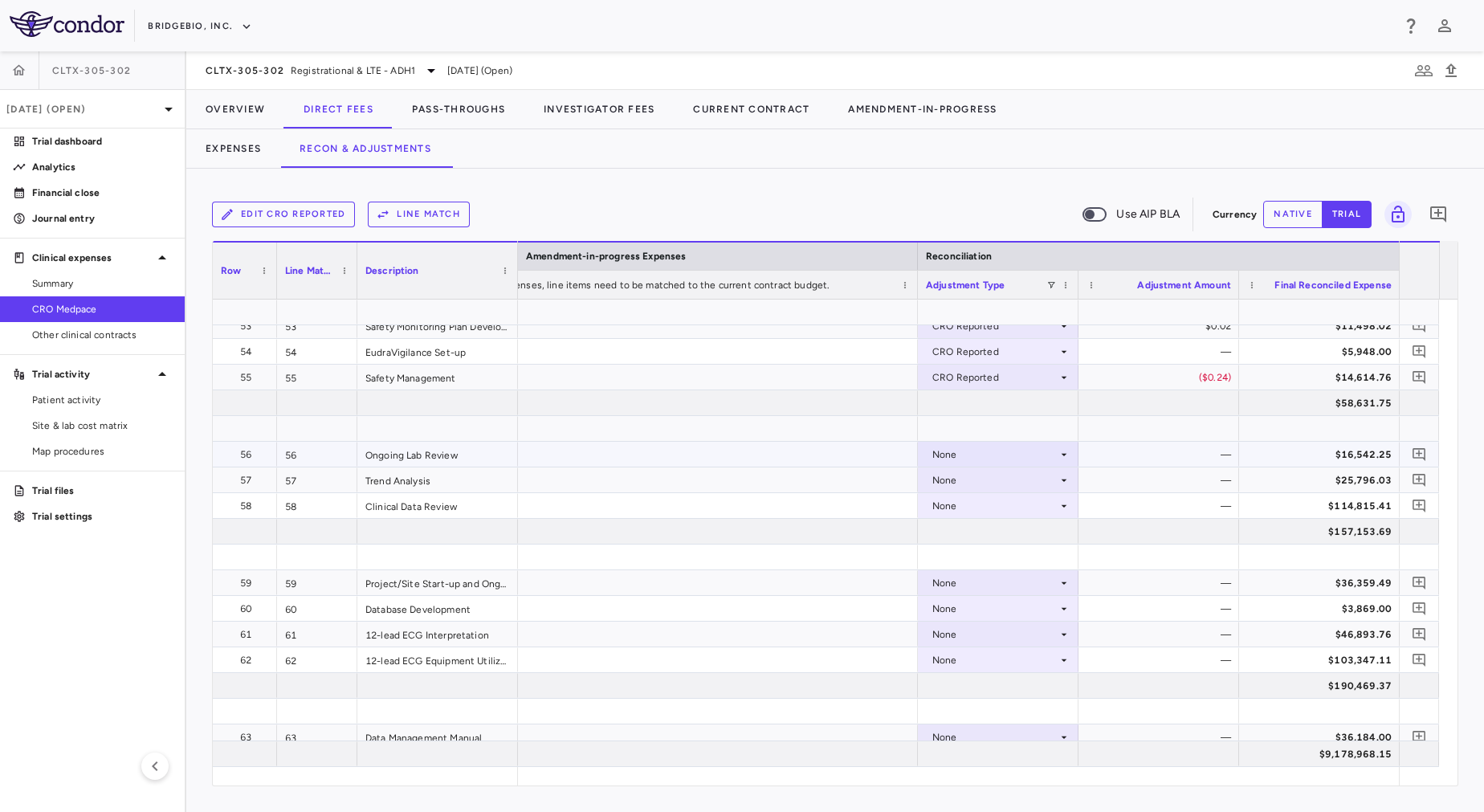
click at [980, 458] on div "None" at bounding box center [994, 454] width 125 height 26
click at [987, 510] on div "CRO Reported" at bounding box center [989, 510] width 76 height 14
click at [979, 477] on div "None" at bounding box center [994, 480] width 125 height 26
click at [993, 529] on div at bounding box center [998, 531] width 161 height 25
click at [989, 508] on div "None" at bounding box center [994, 505] width 125 height 26
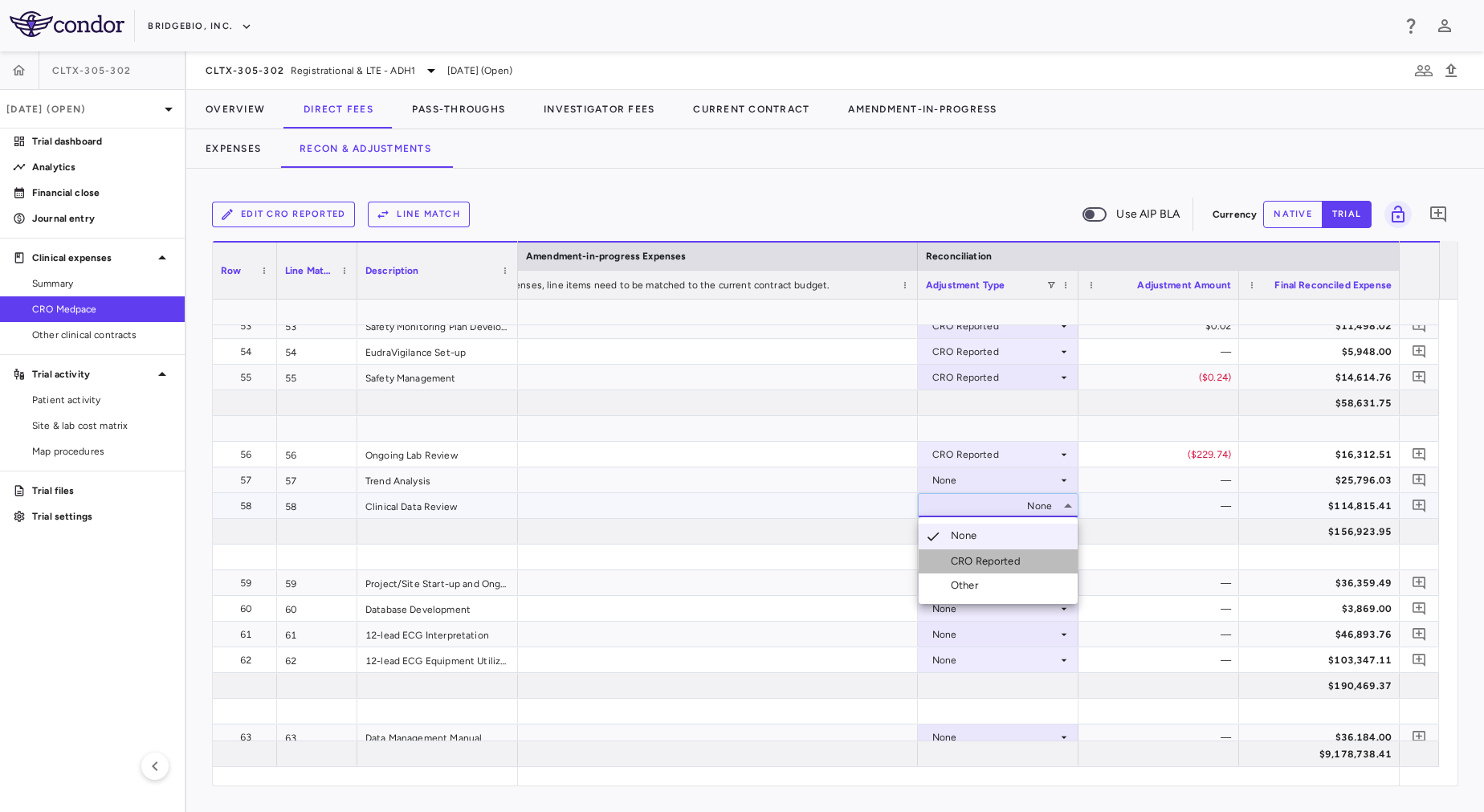
click at [1003, 555] on div "CRO Reported" at bounding box center [989, 561] width 76 height 14
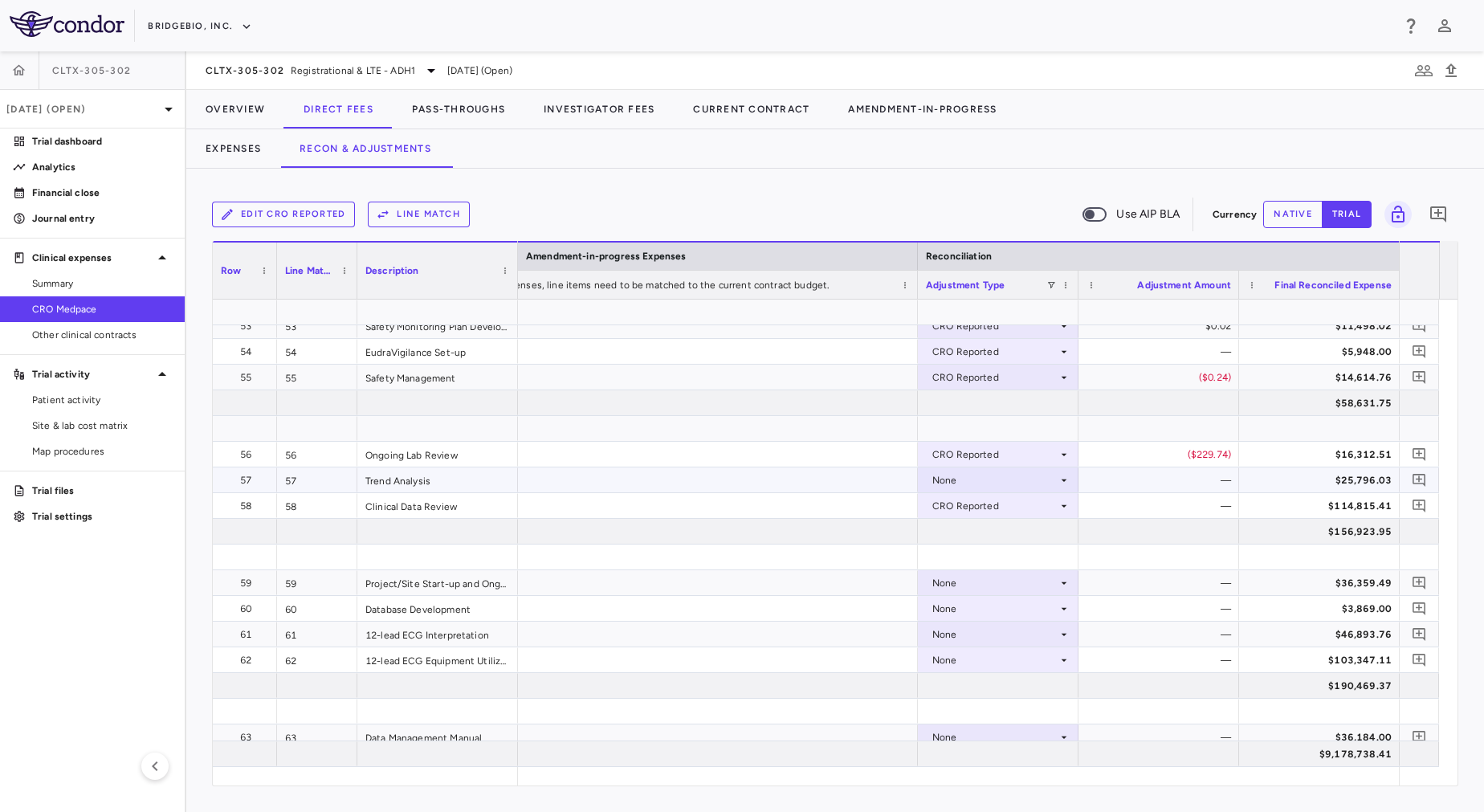
click at [990, 477] on div "None" at bounding box center [994, 480] width 125 height 26
click at [1006, 536] on div "CRO Reported" at bounding box center [989, 535] width 76 height 14
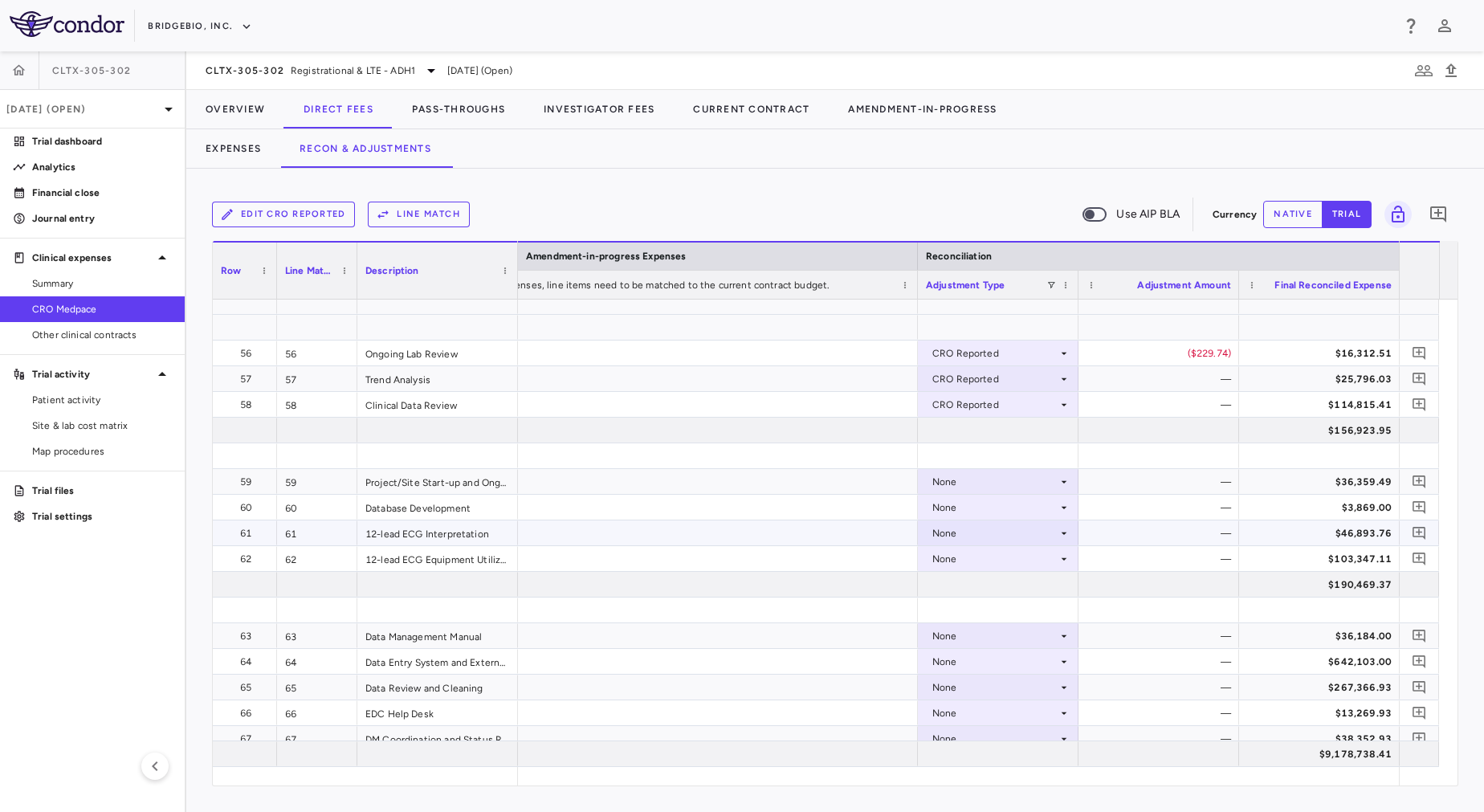
scroll to position [1656, 0]
click at [992, 476] on div "None" at bounding box center [994, 480] width 125 height 26
click at [987, 471] on div "None" at bounding box center [994, 480] width 125 height 26
click at [999, 531] on div "CRO Reported" at bounding box center [989, 535] width 76 height 14
click at [992, 500] on div "None" at bounding box center [994, 505] width 125 height 26
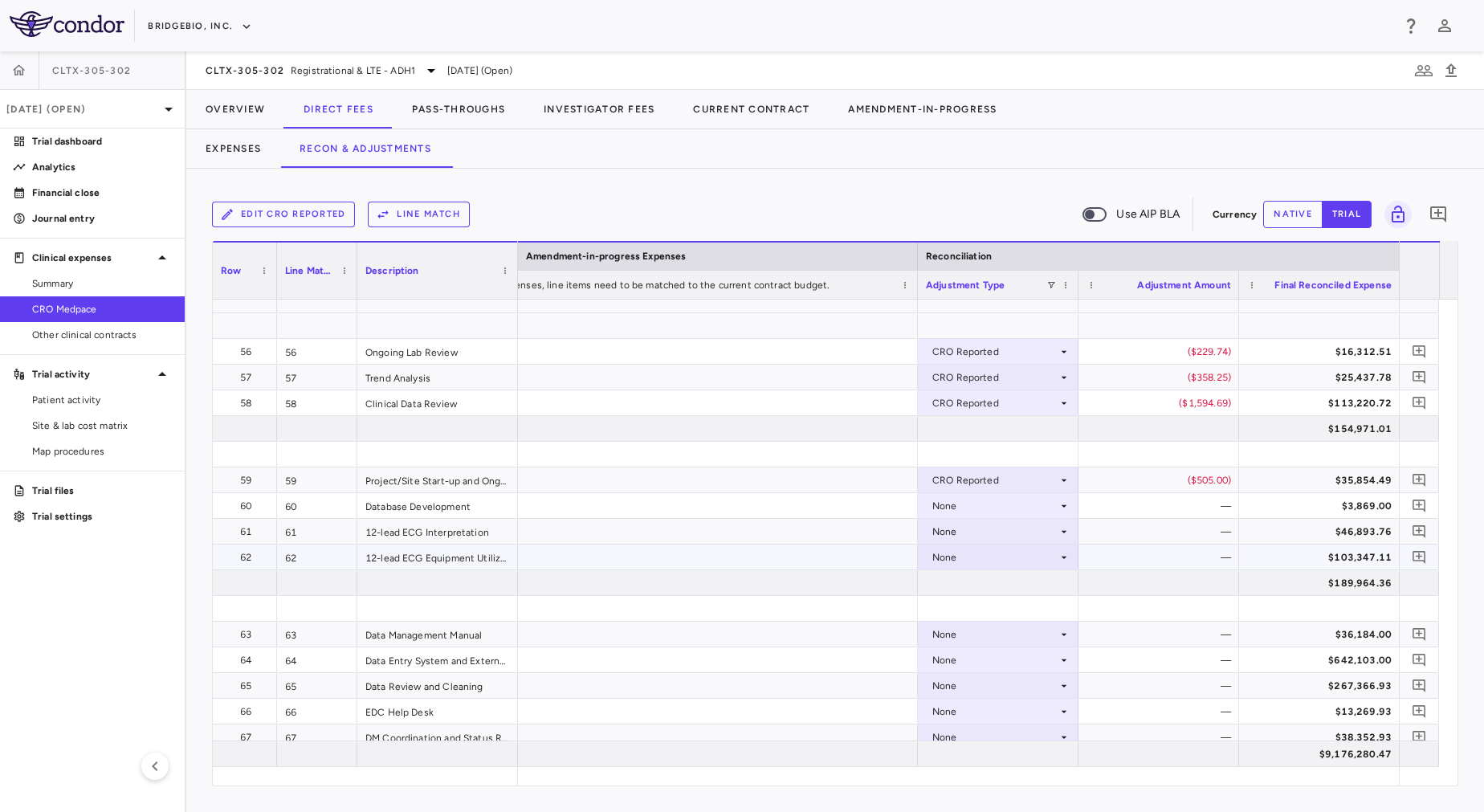
click at [1005, 558] on div "None" at bounding box center [994, 557] width 125 height 26
click at [989, 610] on div "CRO Reported" at bounding box center [989, 612] width 76 height 14
click at [996, 505] on div "None" at bounding box center [994, 505] width 125 height 26
click at [990, 533] on div "None" at bounding box center [994, 531] width 125 height 26
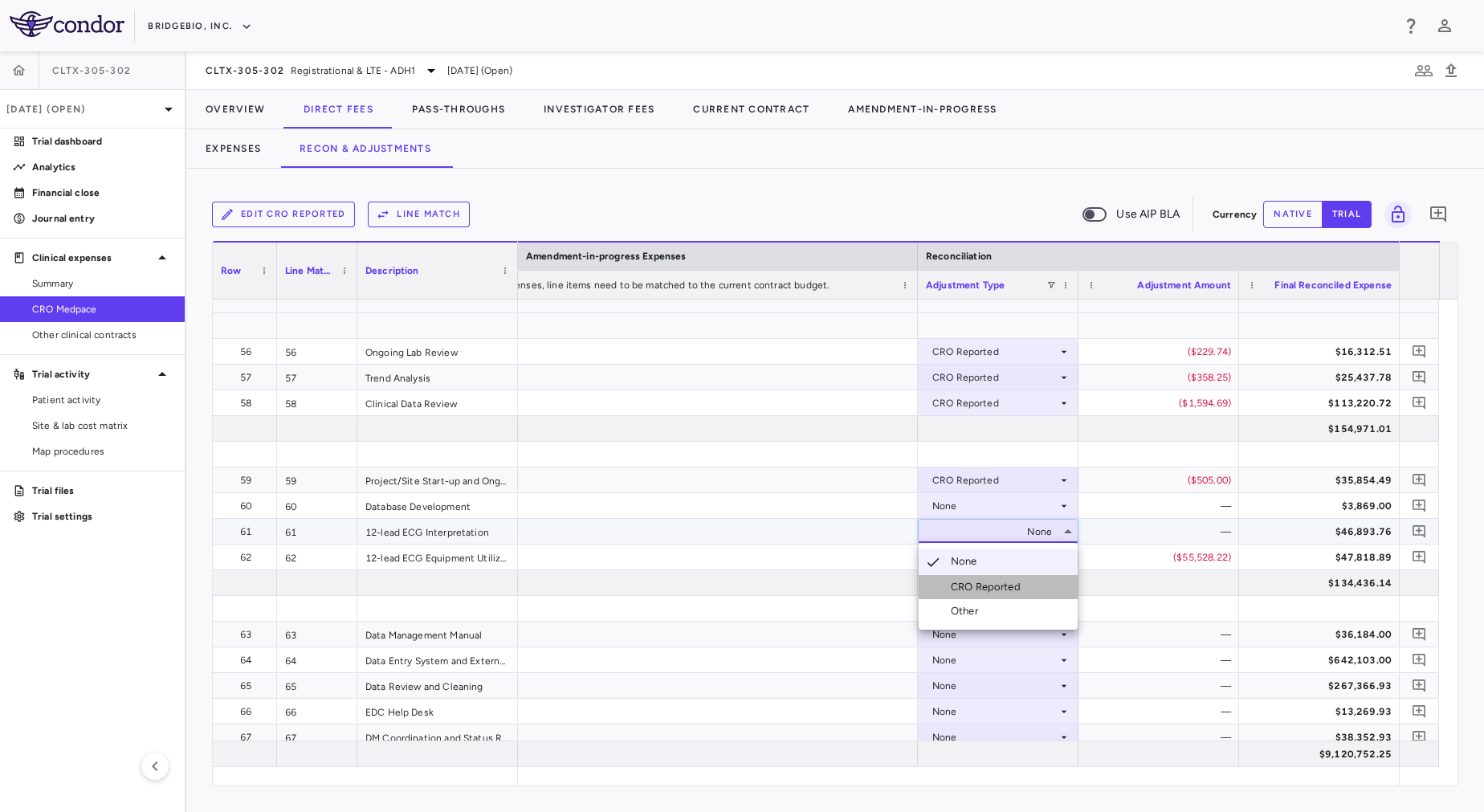
click at [1010, 587] on div "CRO Reported" at bounding box center [989, 587] width 76 height 14
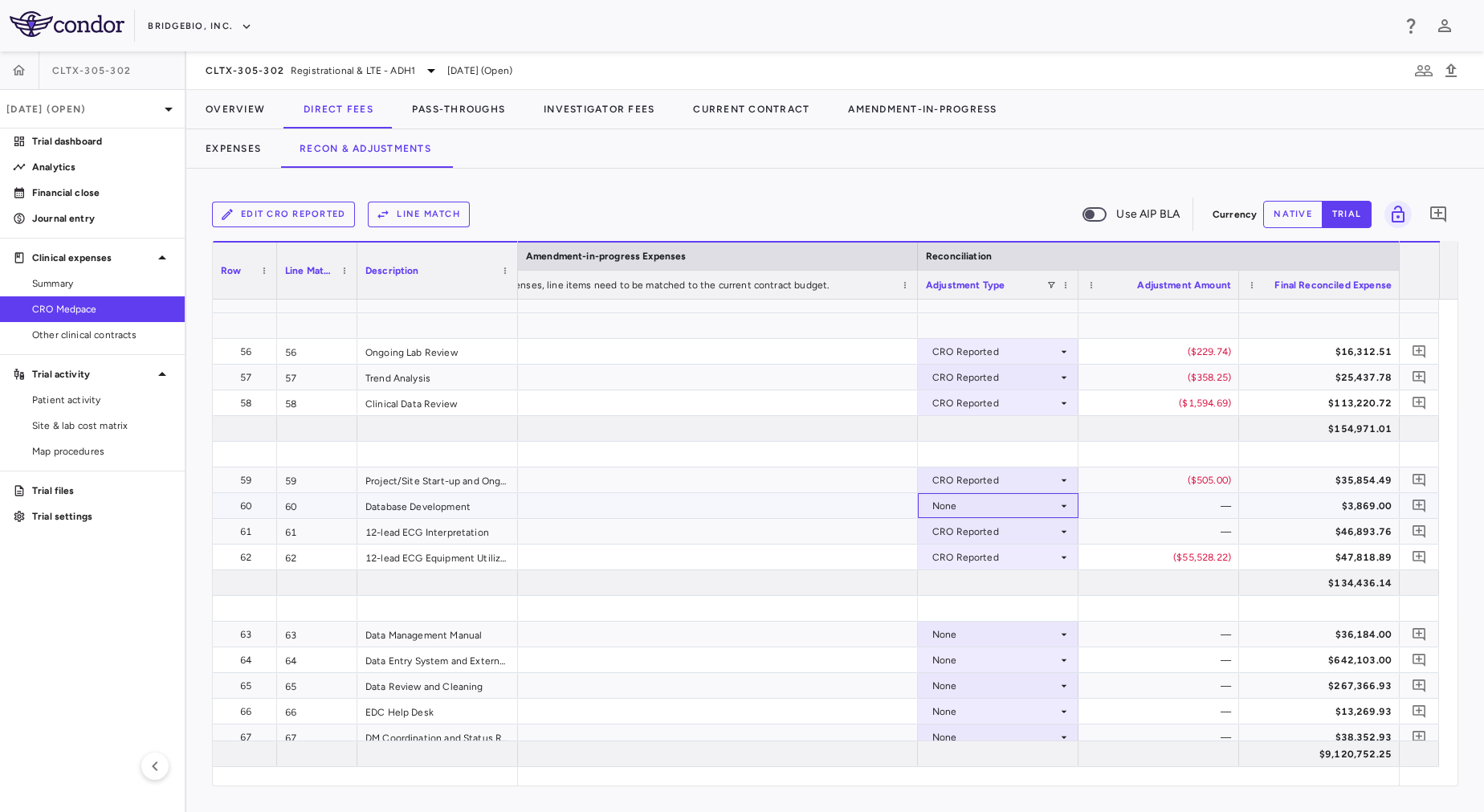
click at [998, 500] on div "None" at bounding box center [994, 505] width 125 height 26
click at [999, 565] on div "CRO Reported" at bounding box center [994, 557] width 125 height 26
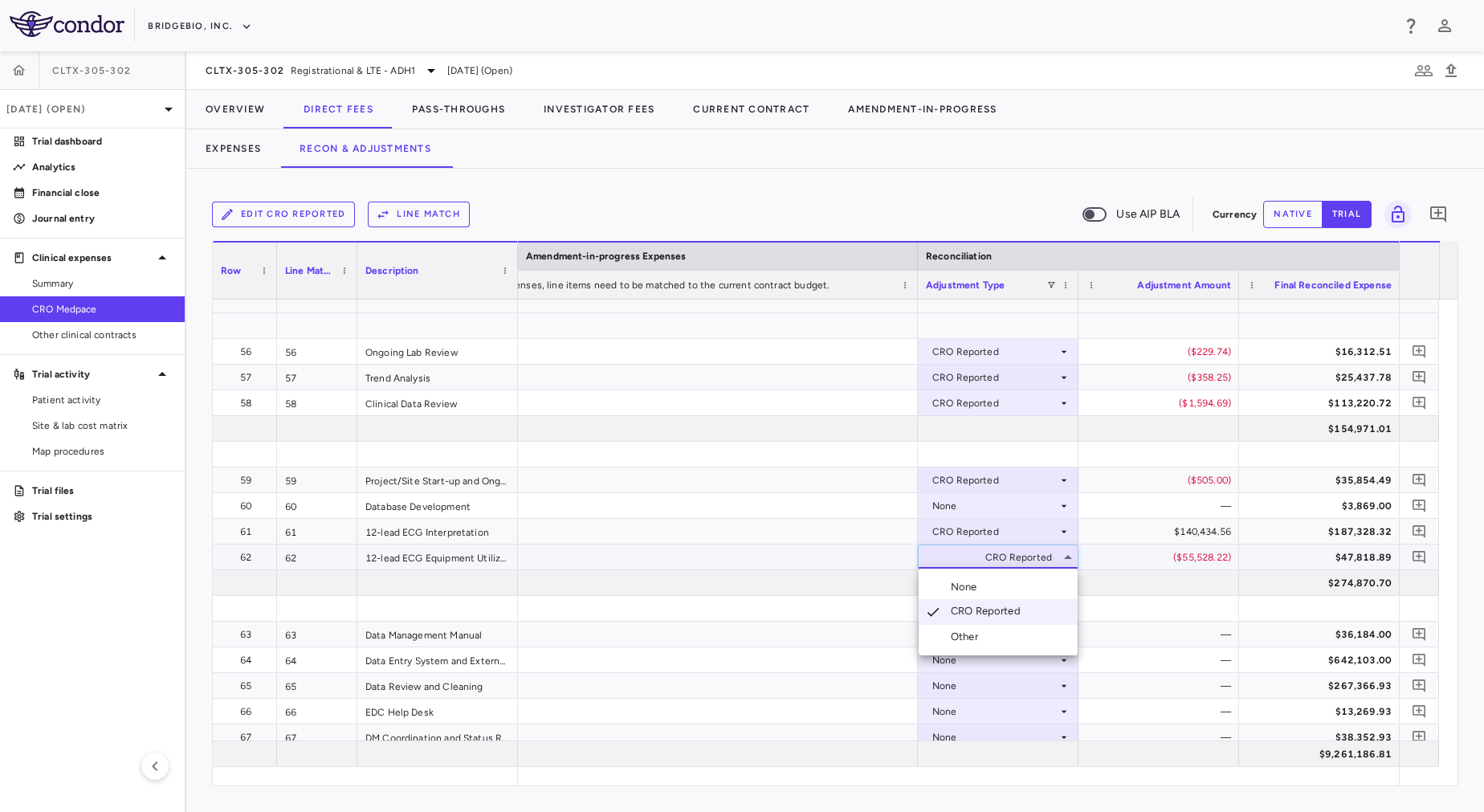
click at [973, 505] on div at bounding box center [742, 406] width 1484 height 812
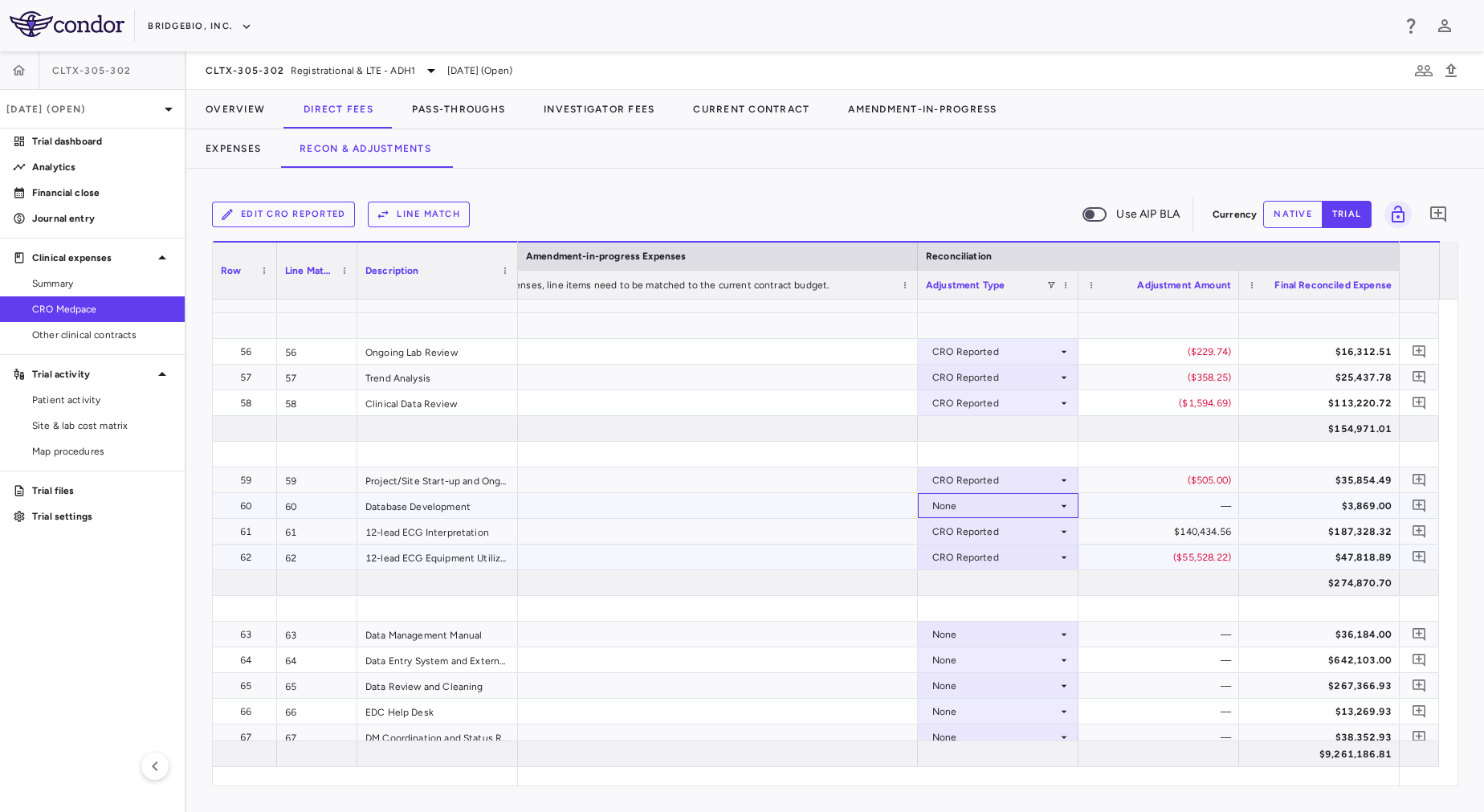
click at [973, 505] on div "None" at bounding box center [994, 505] width 125 height 26
click at [984, 559] on div "CRO Reported" at bounding box center [989, 561] width 76 height 14
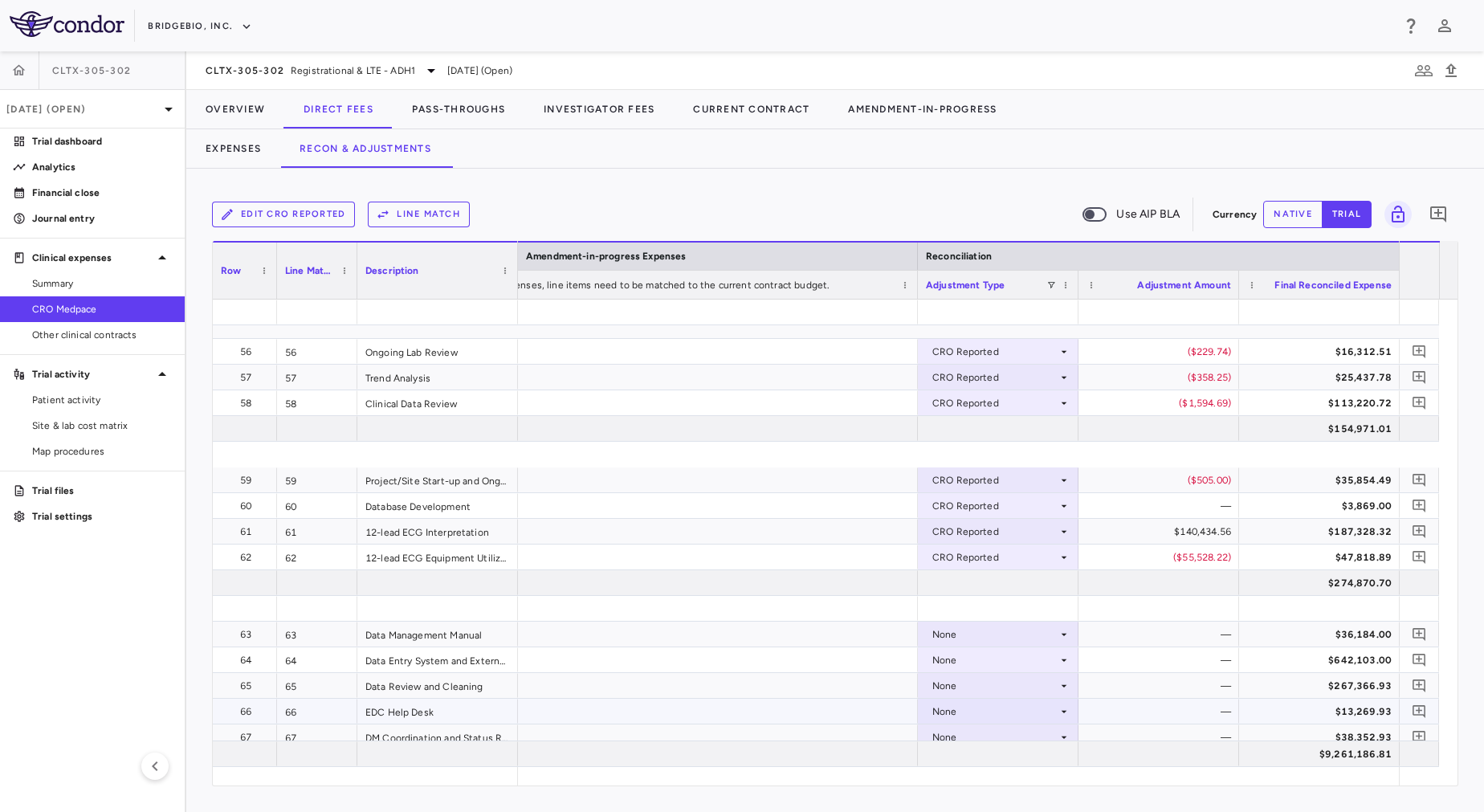
scroll to position [1847, 0]
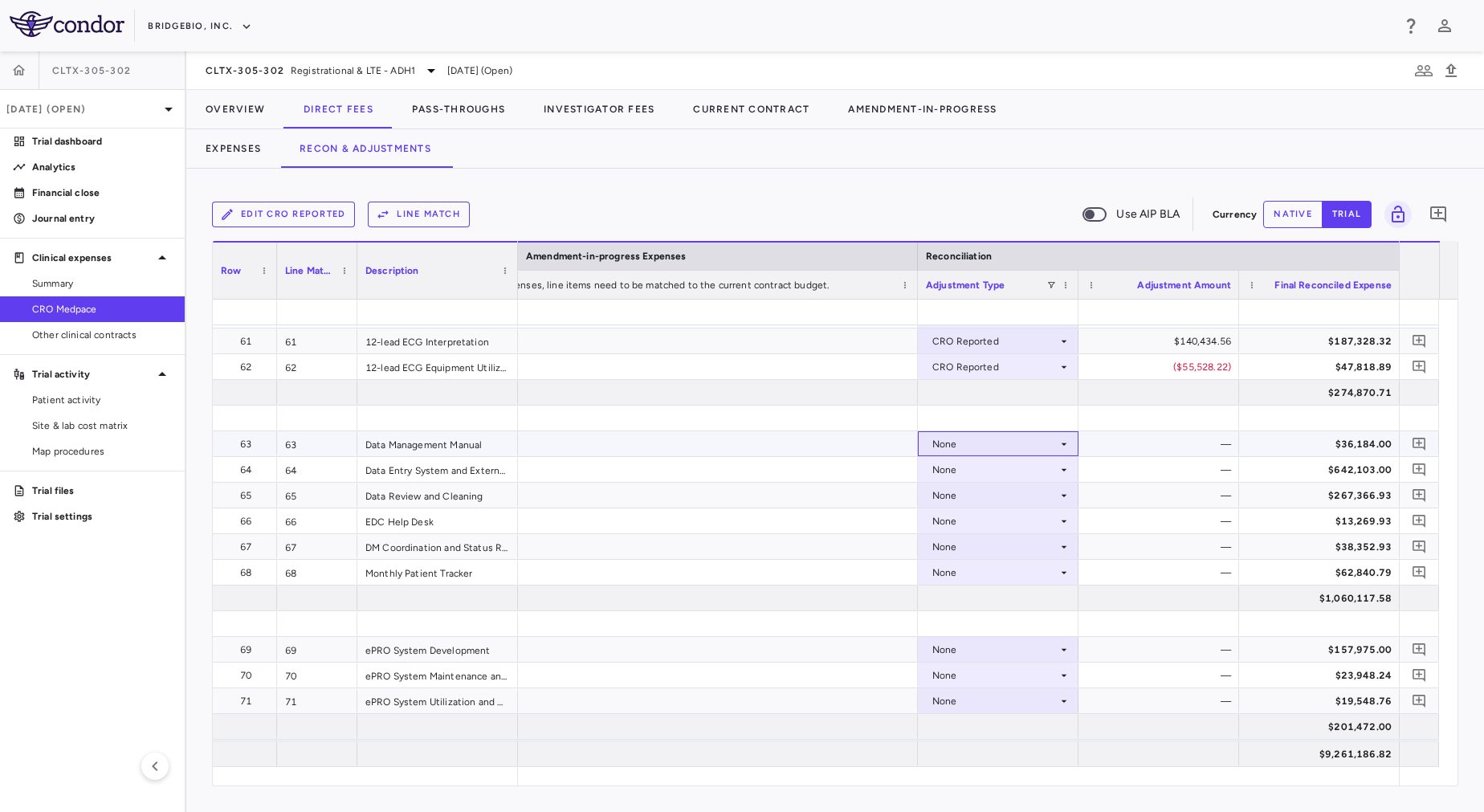
click at [984, 435] on div "None" at bounding box center [994, 443] width 125 height 26
click at [1001, 495] on div "CRO Reported" at bounding box center [989, 499] width 76 height 14
click at [1001, 467] on div "None" at bounding box center [994, 469] width 125 height 26
click at [993, 491] on div "None" at bounding box center [994, 495] width 125 height 26
click at [1004, 544] on div "CRO Reported" at bounding box center [989, 550] width 76 height 14
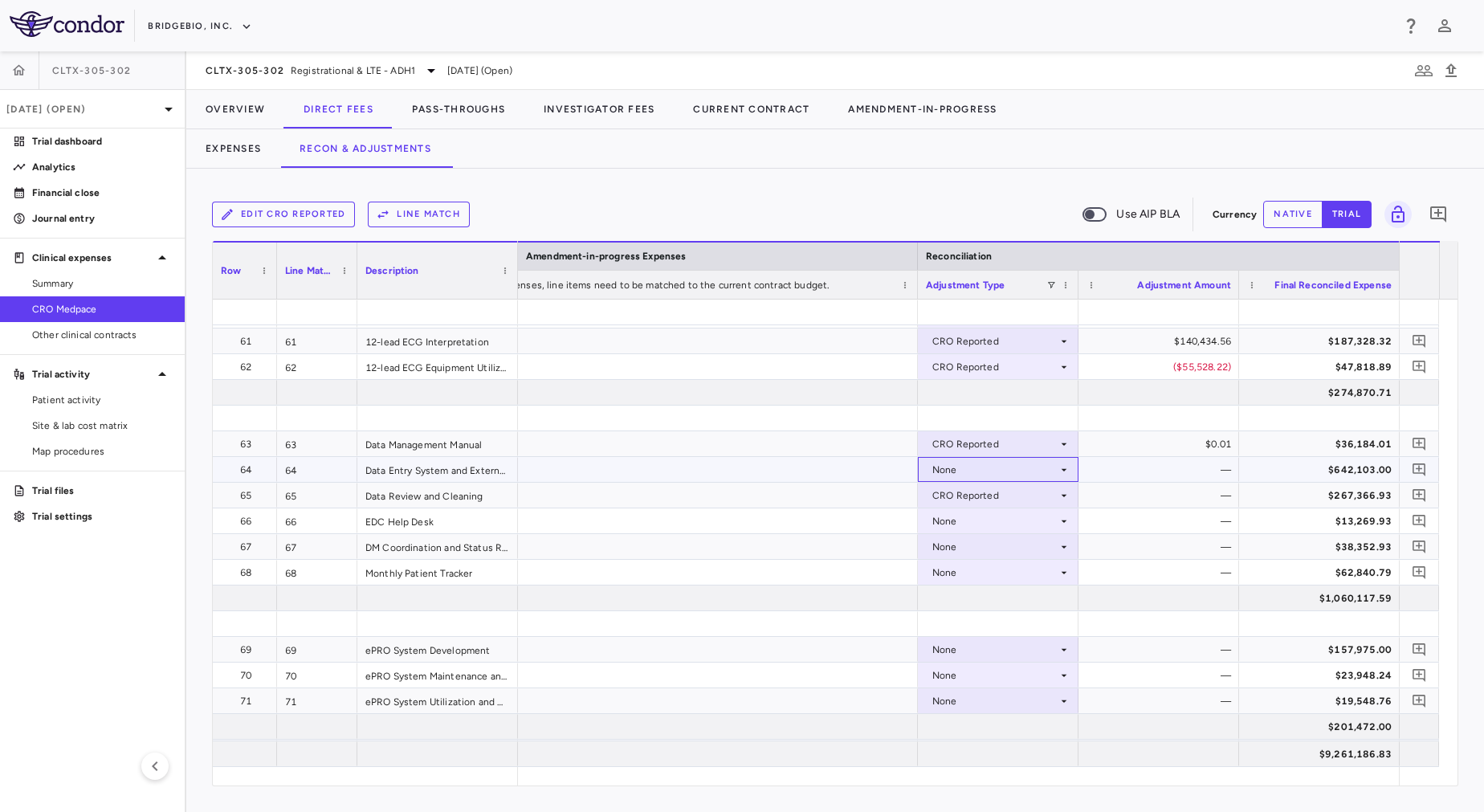
click at [1000, 468] on div "None" at bounding box center [994, 469] width 125 height 26
click at [1016, 529] on div "CRO Reported" at bounding box center [989, 524] width 76 height 14
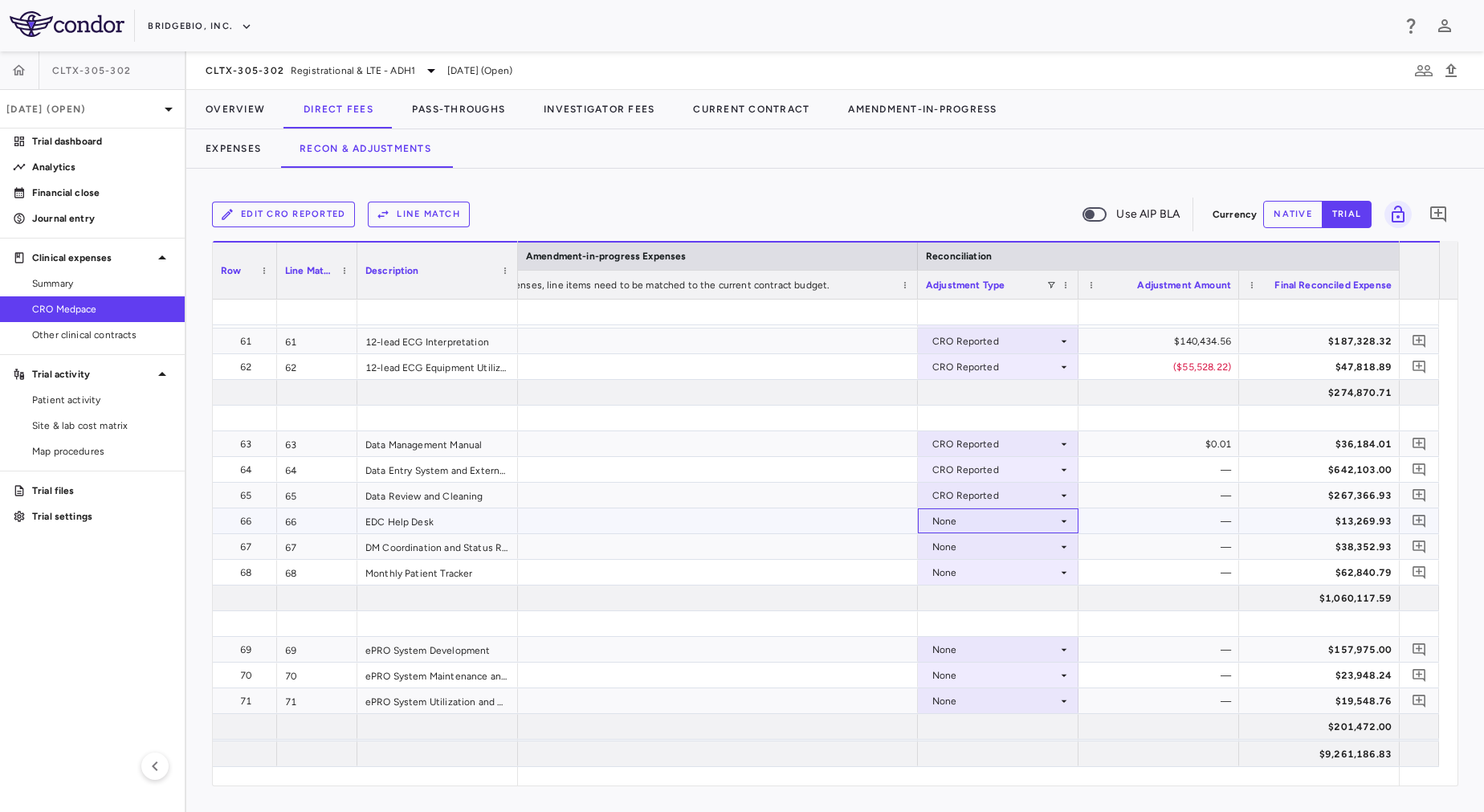
click at [988, 521] on div "None" at bounding box center [994, 520] width 125 height 26
click at [987, 522] on div "None" at bounding box center [994, 520] width 125 height 26
click at [997, 575] on div "CRO Reported" at bounding box center [989, 576] width 76 height 14
click at [984, 545] on div "None" at bounding box center [994, 546] width 125 height 26
click at [1003, 597] on div at bounding box center [998, 597] width 161 height 25
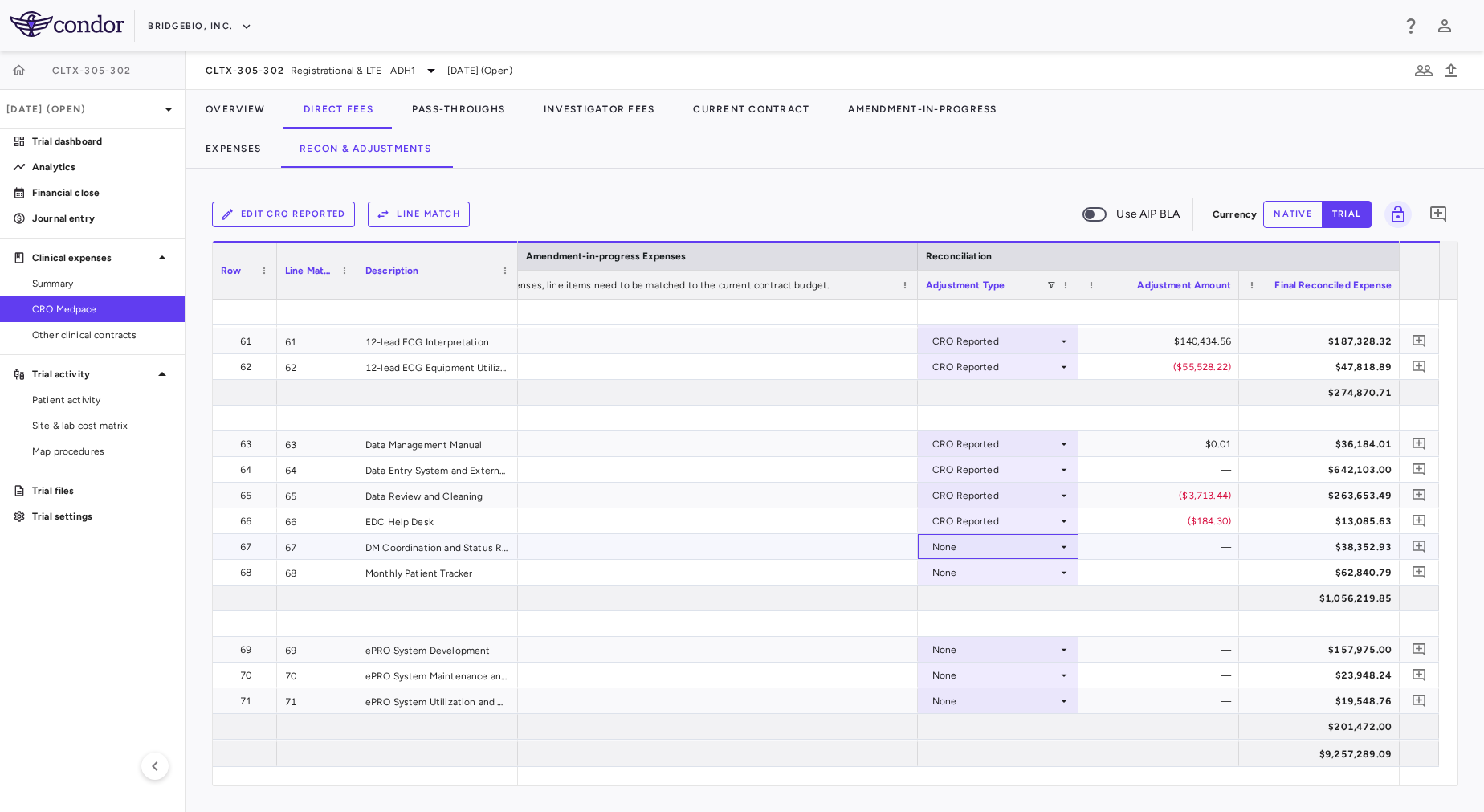
click at [979, 541] on div "None" at bounding box center [994, 546] width 125 height 26
click at [991, 596] on div "CRO Reported" at bounding box center [989, 602] width 76 height 14
click at [988, 558] on div "CRO Reported" at bounding box center [998, 546] width 161 height 25
click at [964, 570] on div "None" at bounding box center [994, 572] width 125 height 26
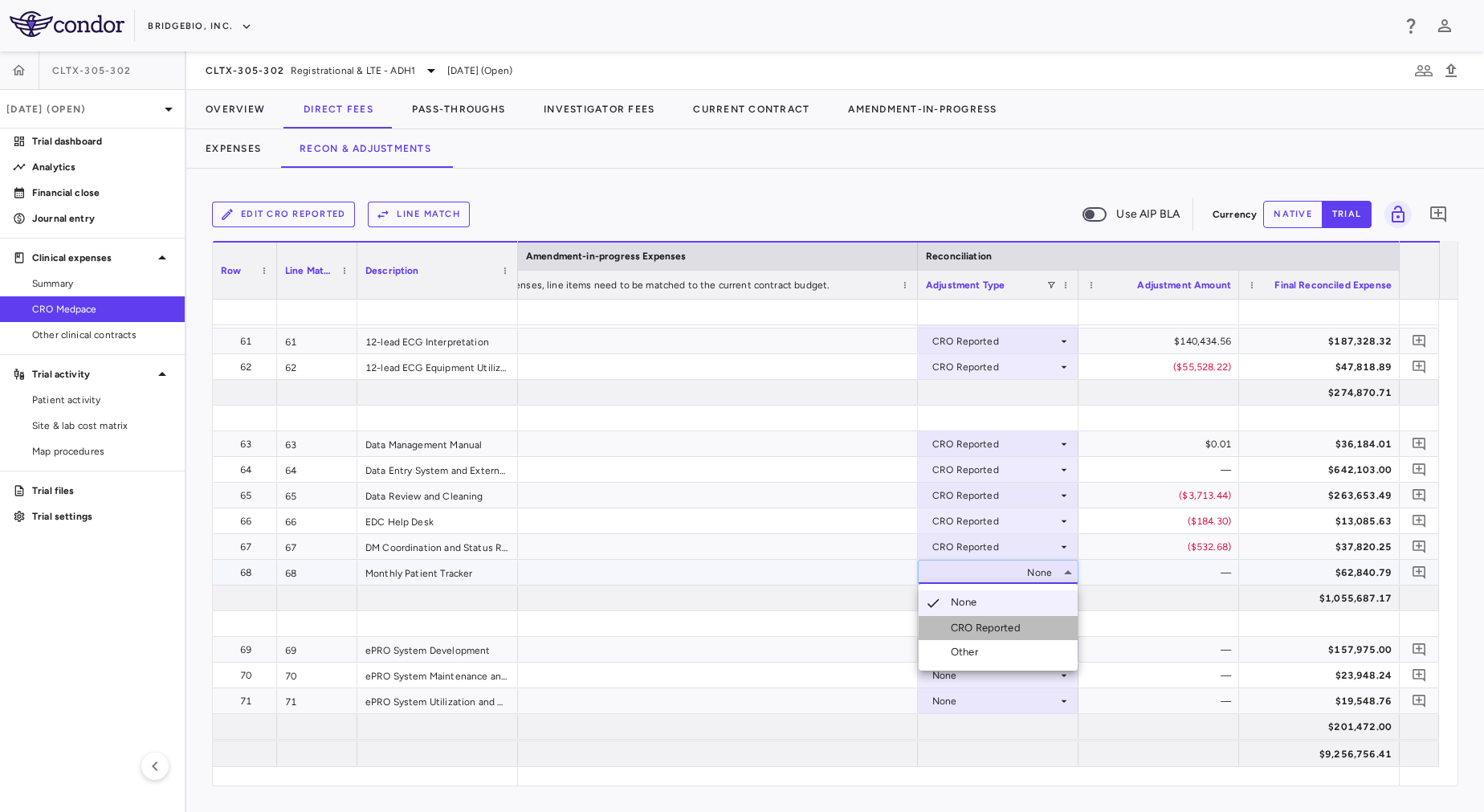
click at [993, 626] on div "CRO Reported" at bounding box center [989, 627] width 76 height 14
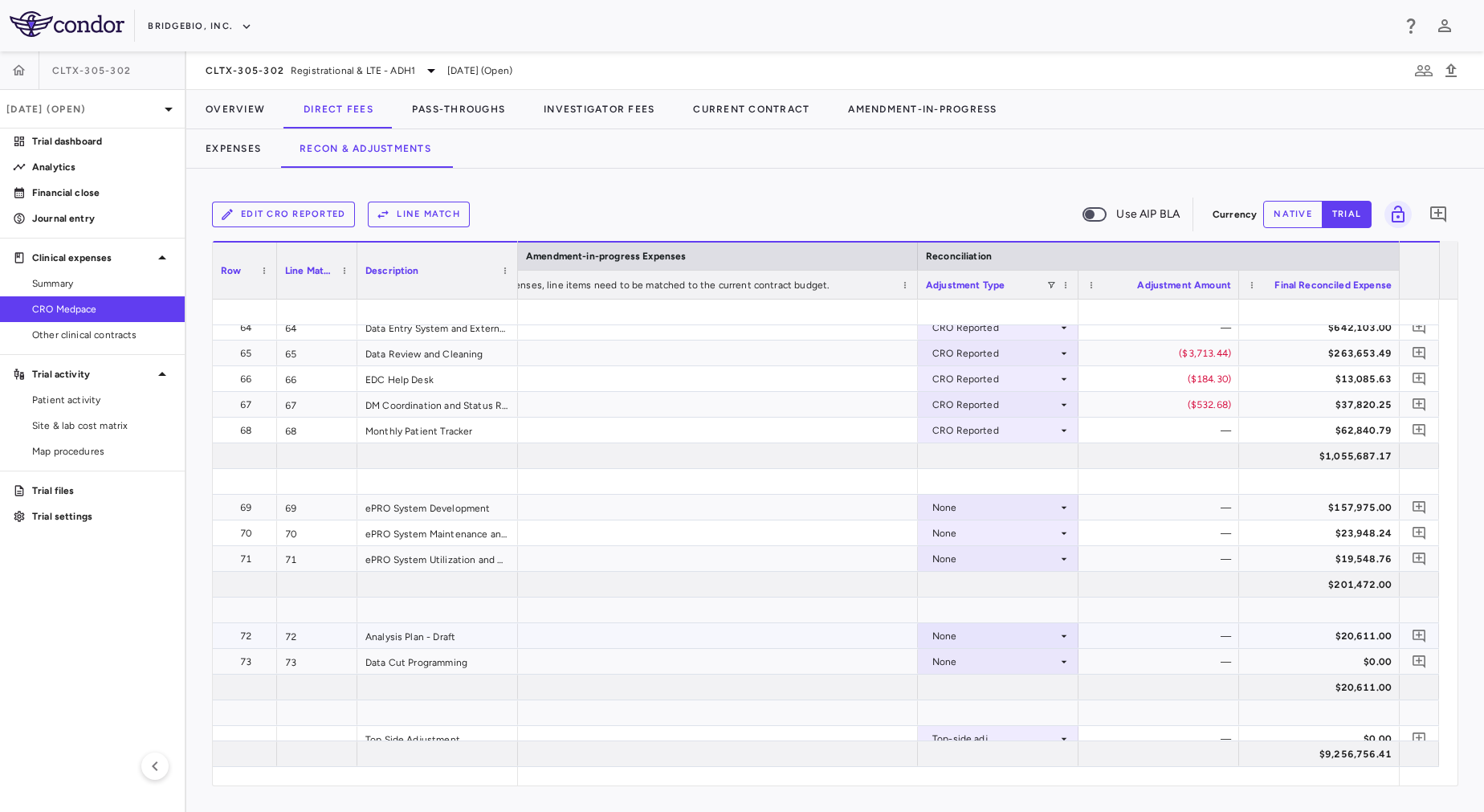
scroll to position [1994, 0]
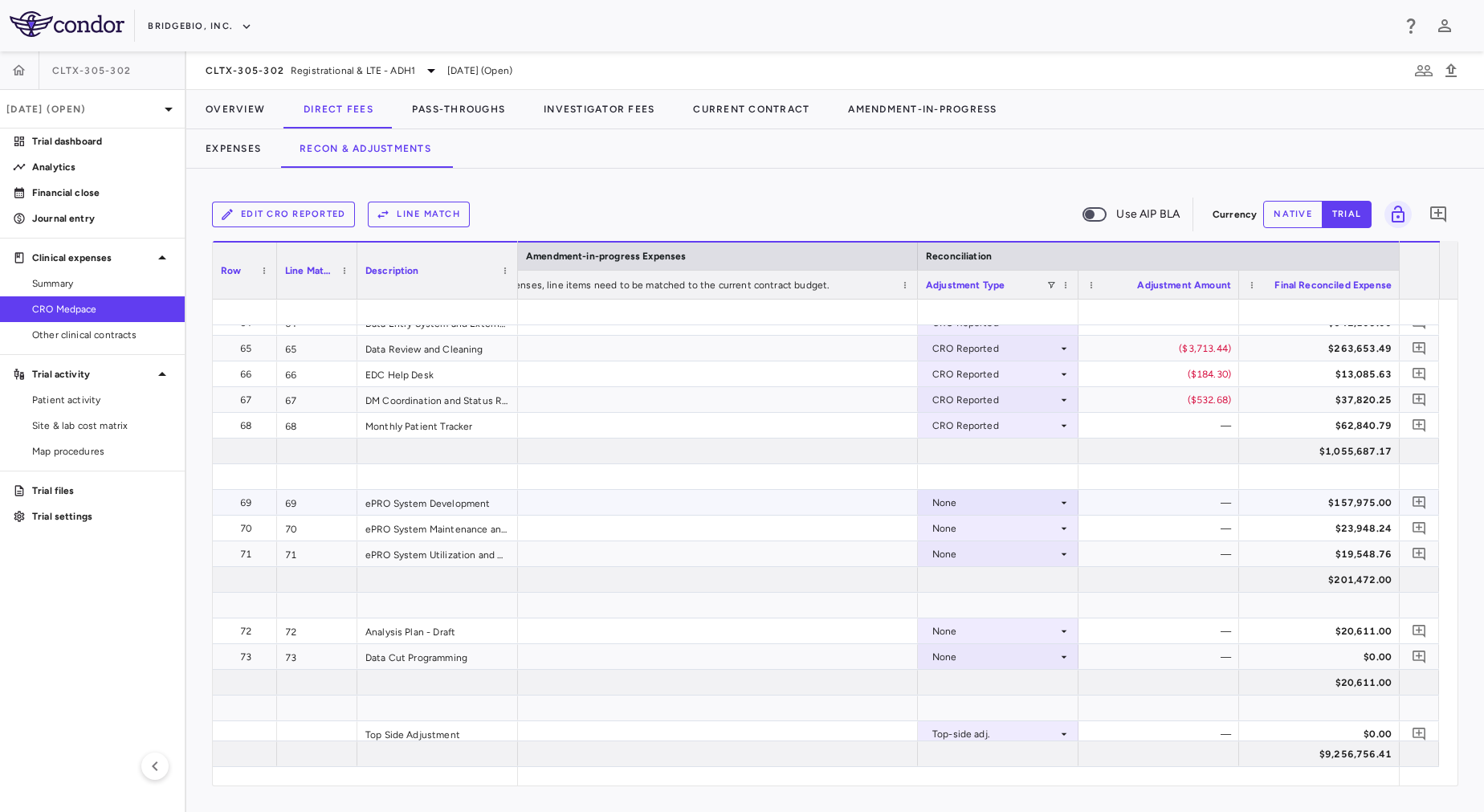
click at [1000, 507] on div "None" at bounding box center [994, 502] width 125 height 26
click at [994, 491] on div "None" at bounding box center [994, 502] width 125 height 26
click at [995, 552] on div "CRO Reported" at bounding box center [989, 558] width 76 height 14
click at [994, 523] on div "None" at bounding box center [994, 528] width 125 height 26
click at [994, 555] on div "None" at bounding box center [994, 553] width 125 height 26
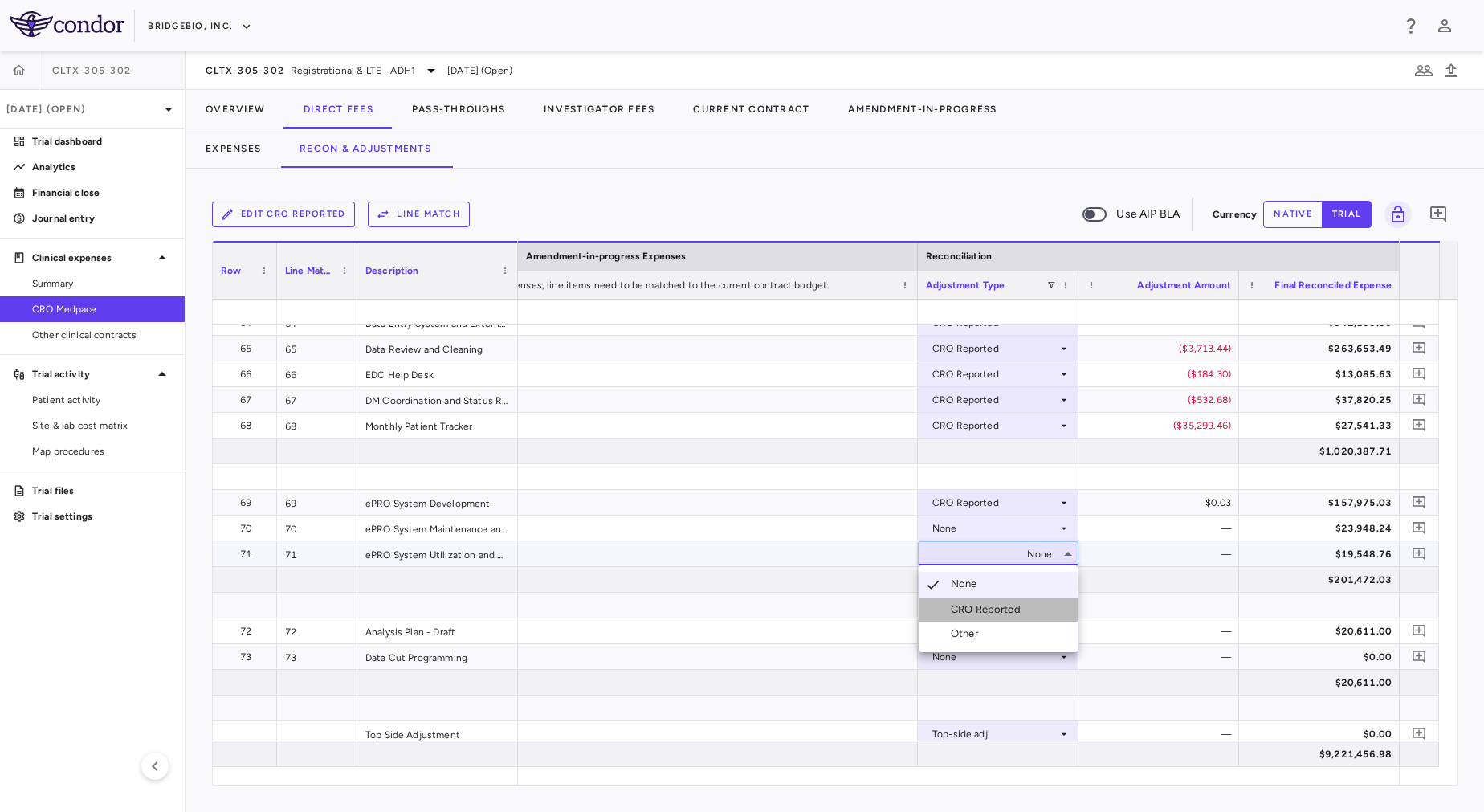
click at [1001, 611] on div "CRO Reported" at bounding box center [989, 609] width 76 height 14
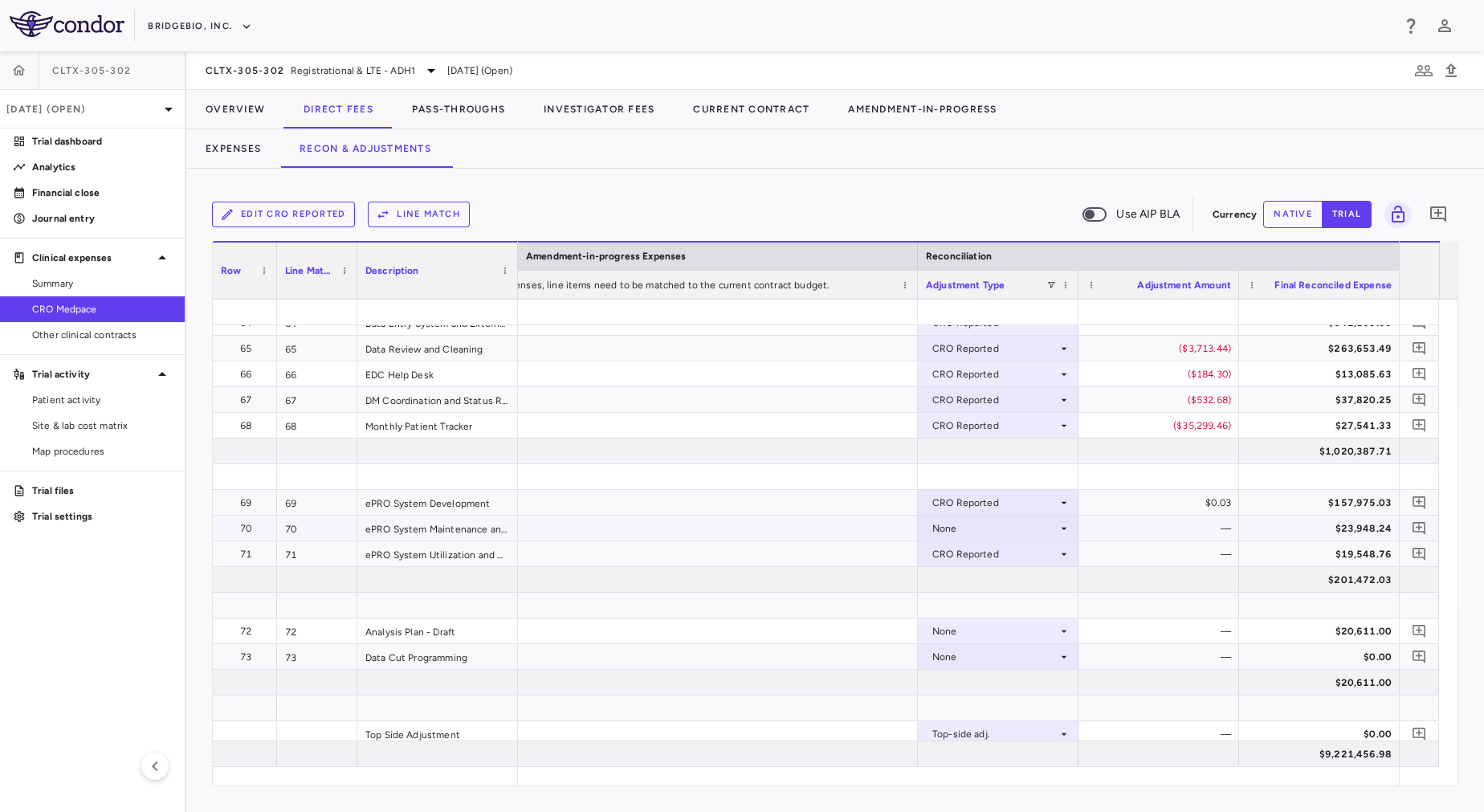
click at [991, 524] on div "None" at bounding box center [994, 528] width 125 height 26
click at [996, 587] on div "CRO Reported" at bounding box center [989, 583] width 76 height 14
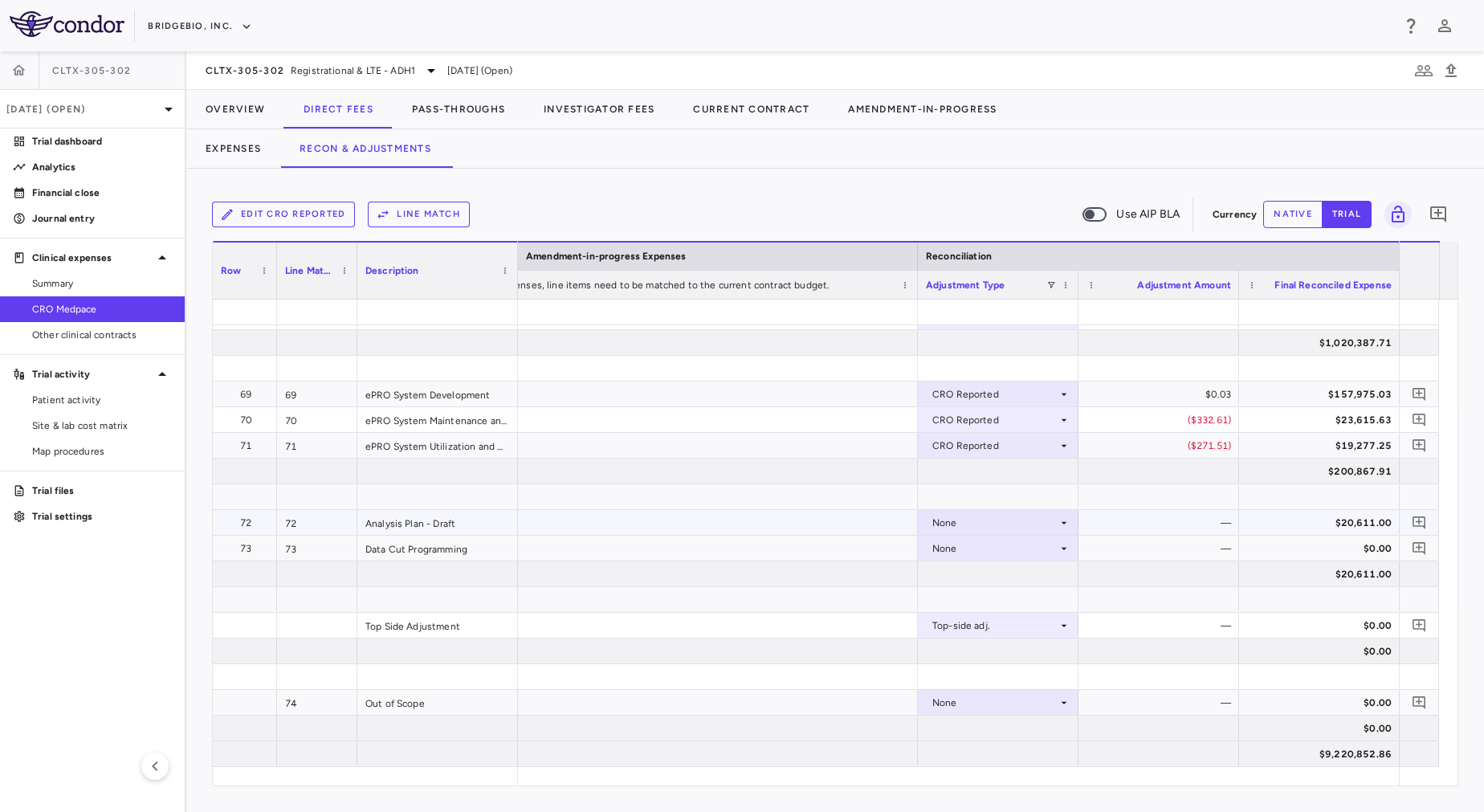
click at [1001, 522] on div "None" at bounding box center [994, 522] width 125 height 26
click at [1001, 573] on div "CRO Reported" at bounding box center [989, 578] width 76 height 14
click at [998, 544] on div "None" at bounding box center [994, 548] width 125 height 26
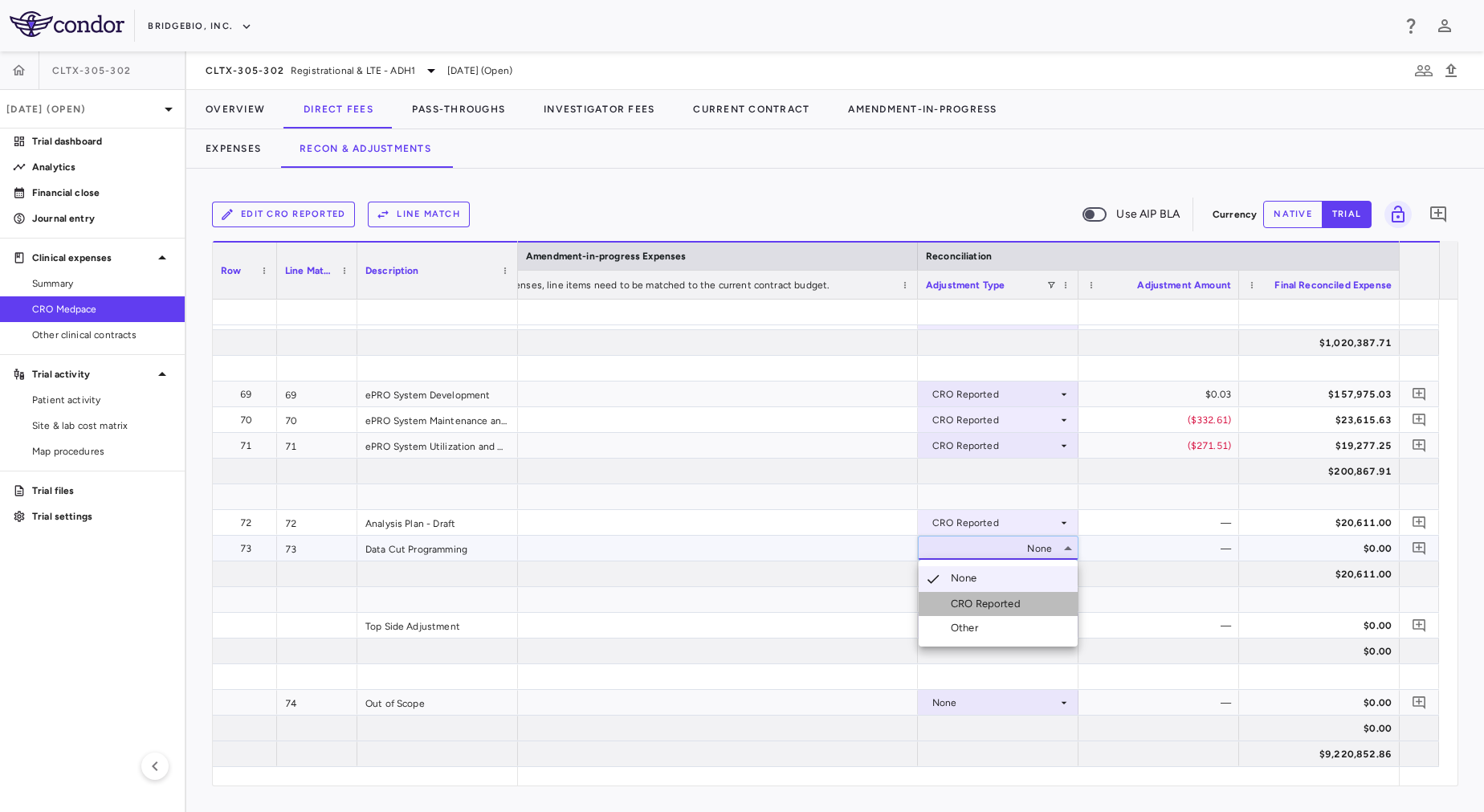
click at [1008, 594] on li "CRO Reported" at bounding box center [998, 603] width 159 height 24
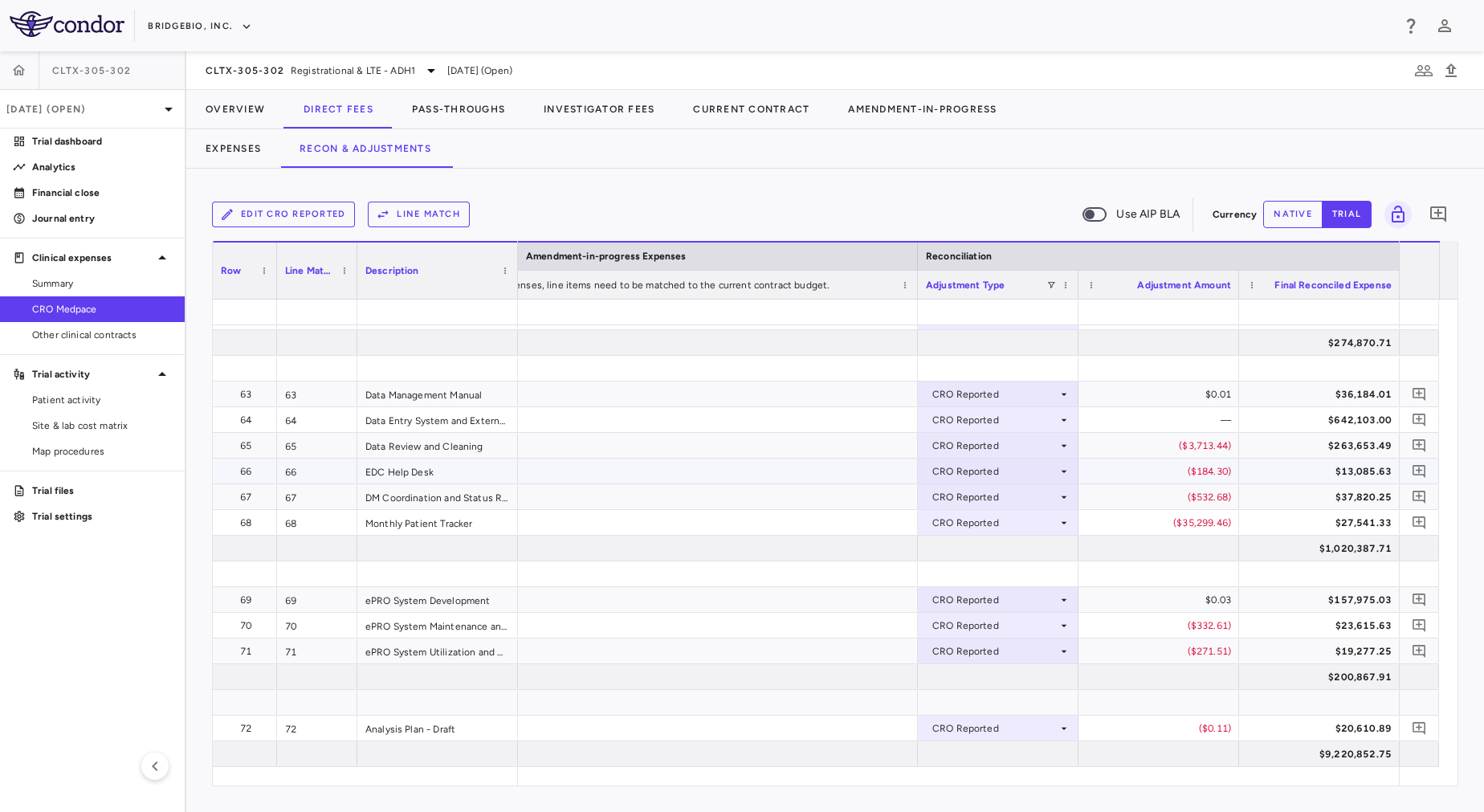
scroll to position [1832, 0]
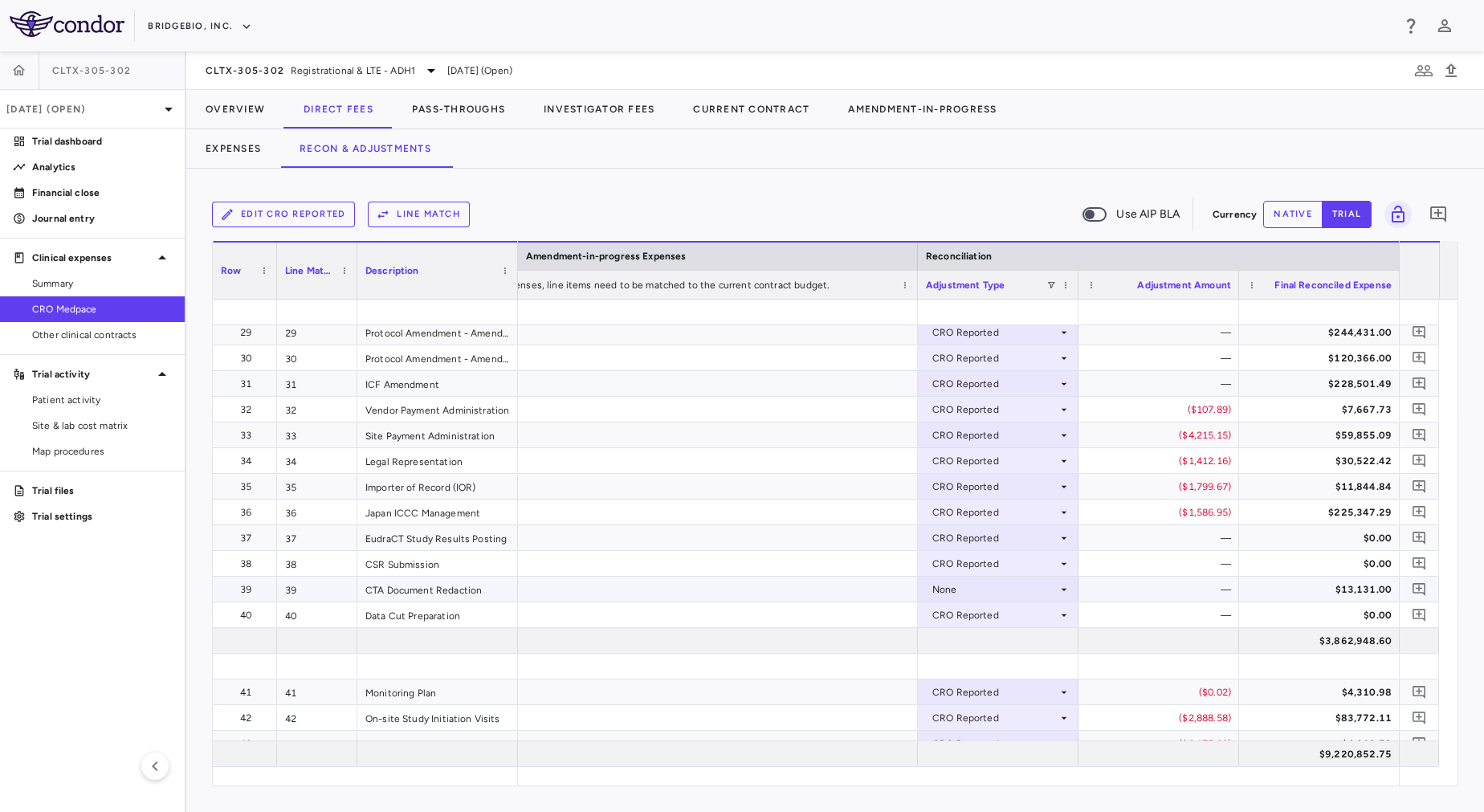
click at [998, 592] on div "None" at bounding box center [994, 589] width 125 height 26
click at [988, 644] on div "CRO Reported" at bounding box center [989, 644] width 76 height 14
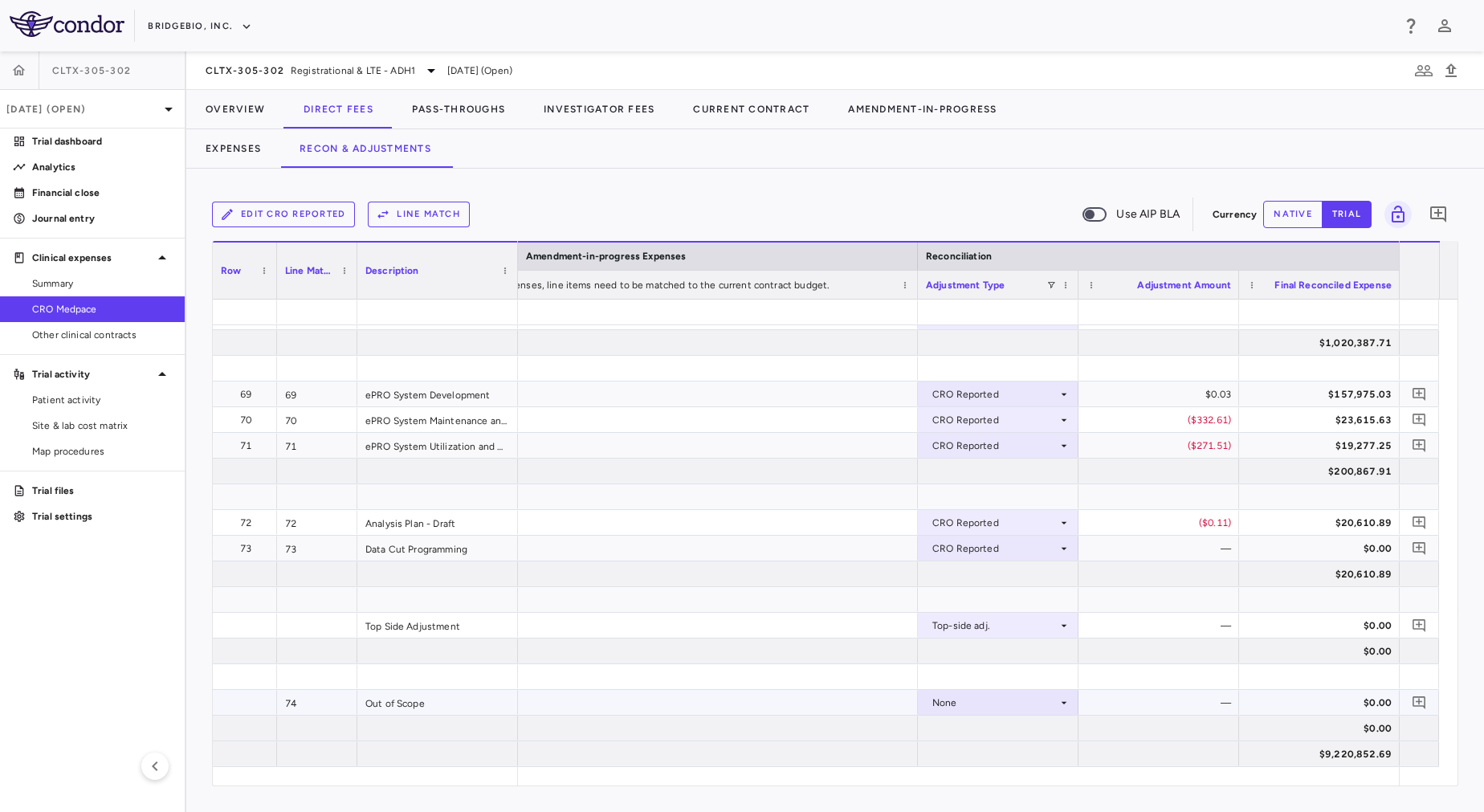
click at [1011, 702] on div "None" at bounding box center [994, 702] width 125 height 26
click at [1005, 761] on div "CRO Reported" at bounding box center [989, 756] width 76 height 14
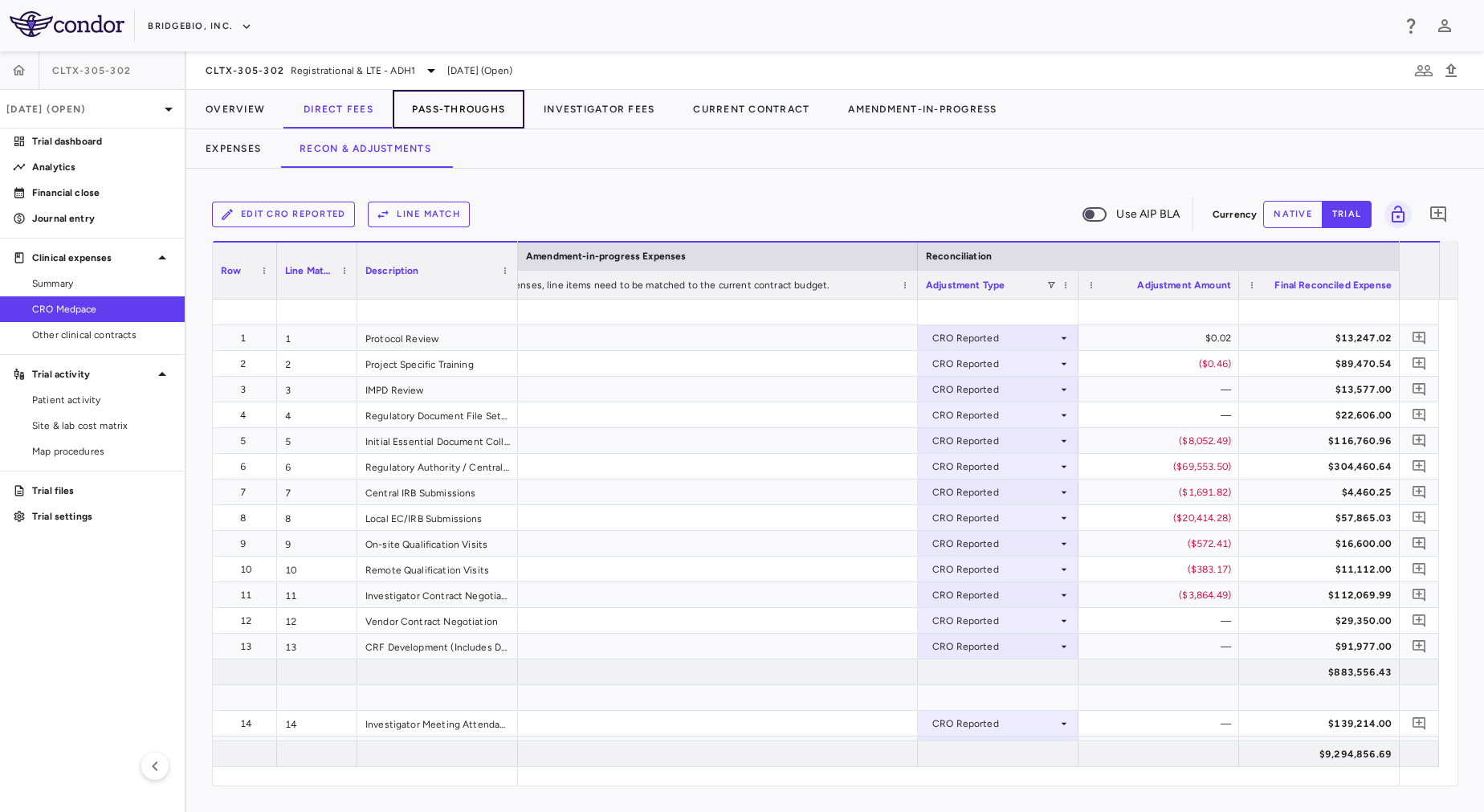
click at [448, 103] on button "Pass-Throughs" at bounding box center [458, 109] width 132 height 39
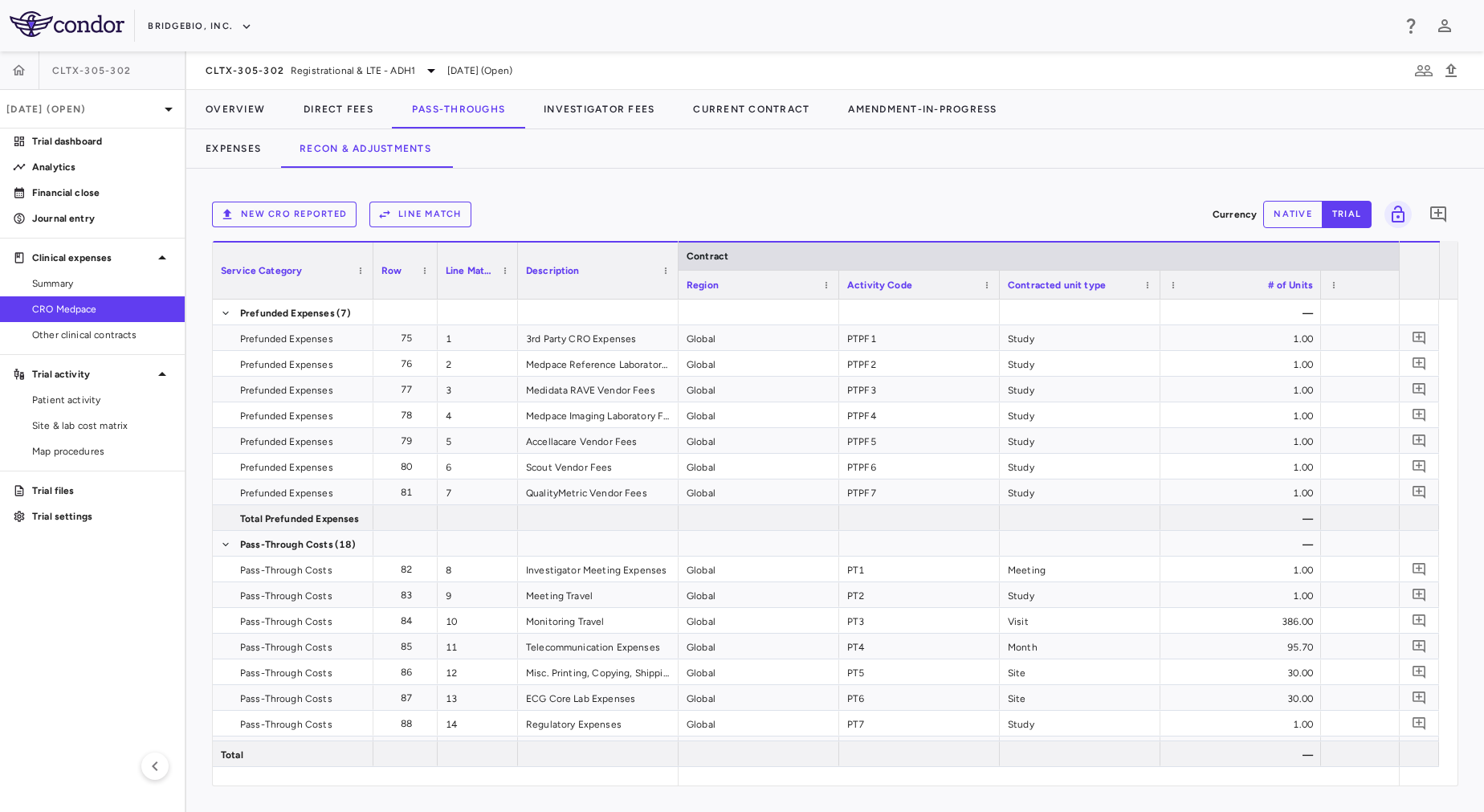
click at [321, 215] on button "New CRO reported" at bounding box center [284, 214] width 144 height 26
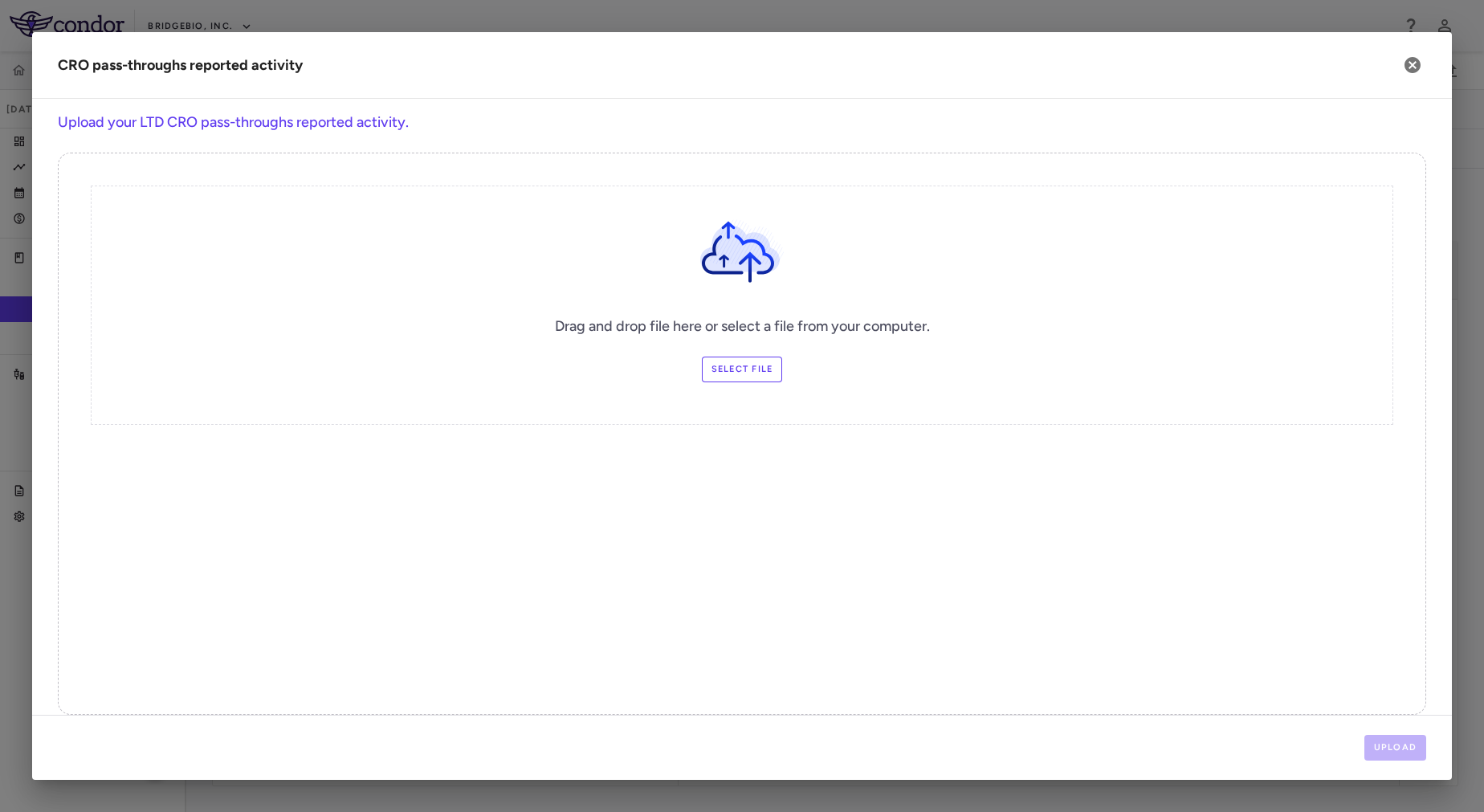
click at [723, 371] on label "Select file" at bounding box center [742, 369] width 81 height 26
click at [0, 0] on input "Select file" at bounding box center [0, 0] width 0 height 0
click at [1406, 749] on button "Upload" at bounding box center [1396, 747] width 63 height 26
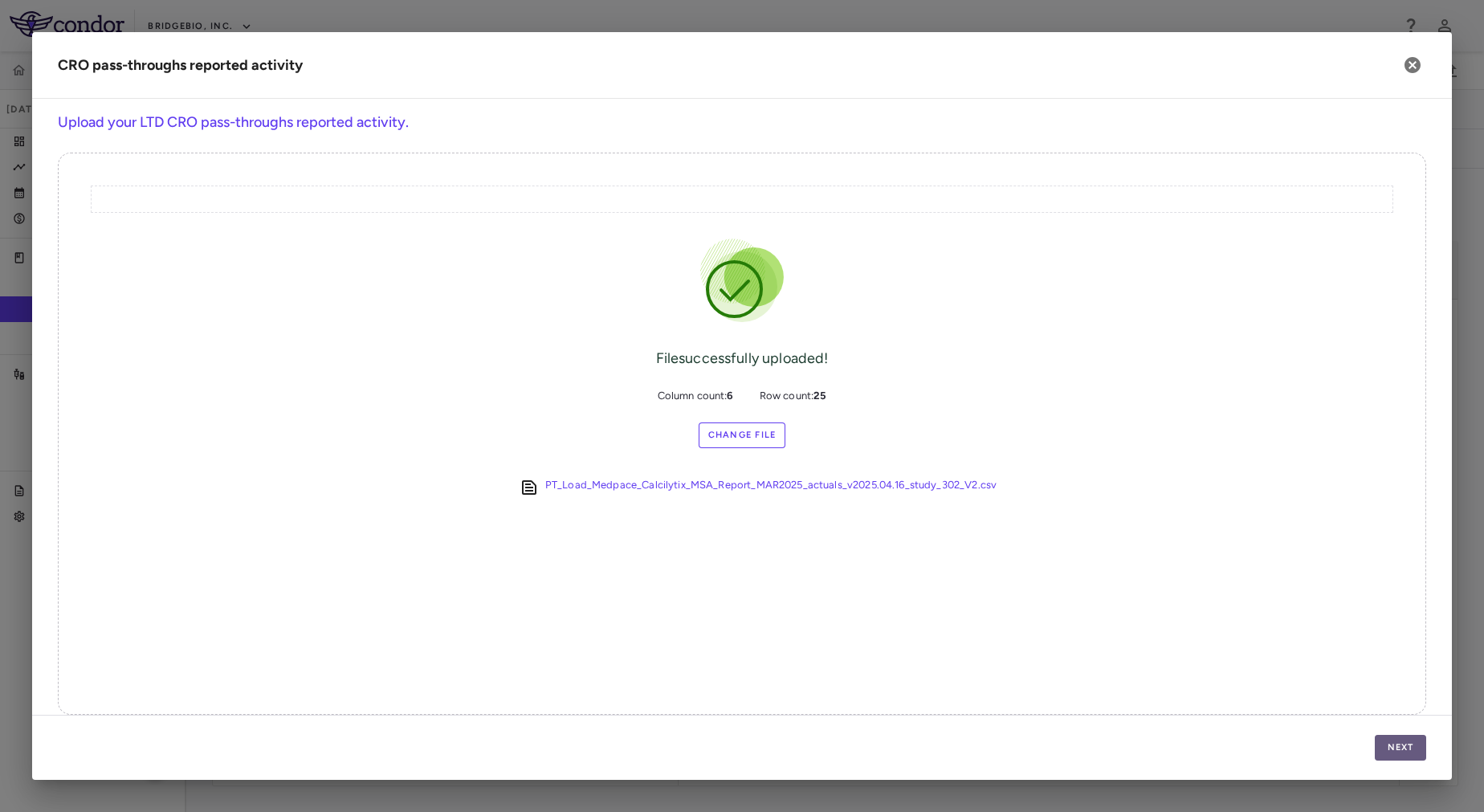
click at [1406, 739] on button "Next" at bounding box center [1400, 747] width 51 height 26
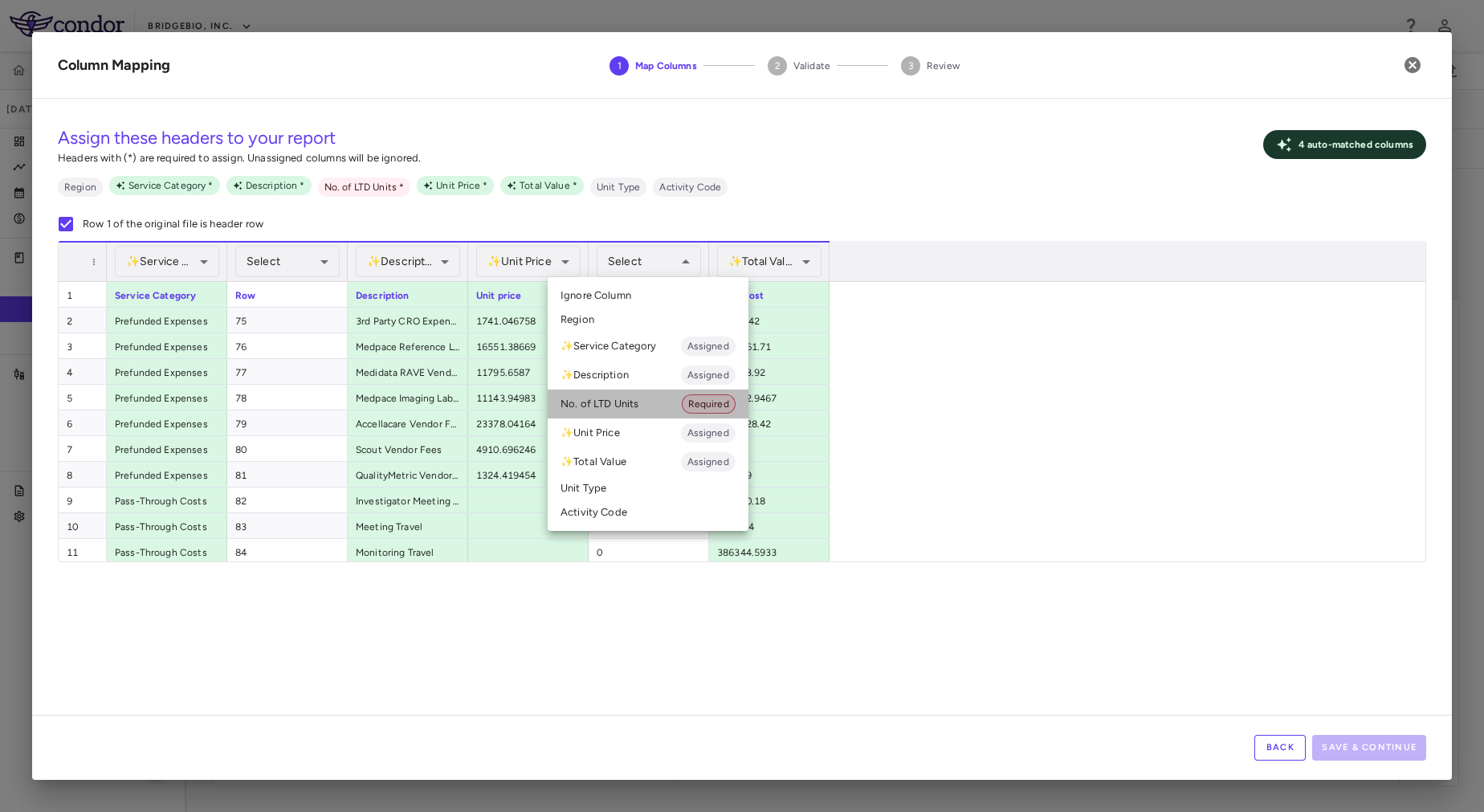
click at [652, 394] on li "No. of LTD Units Required" at bounding box center [648, 404] width 201 height 29
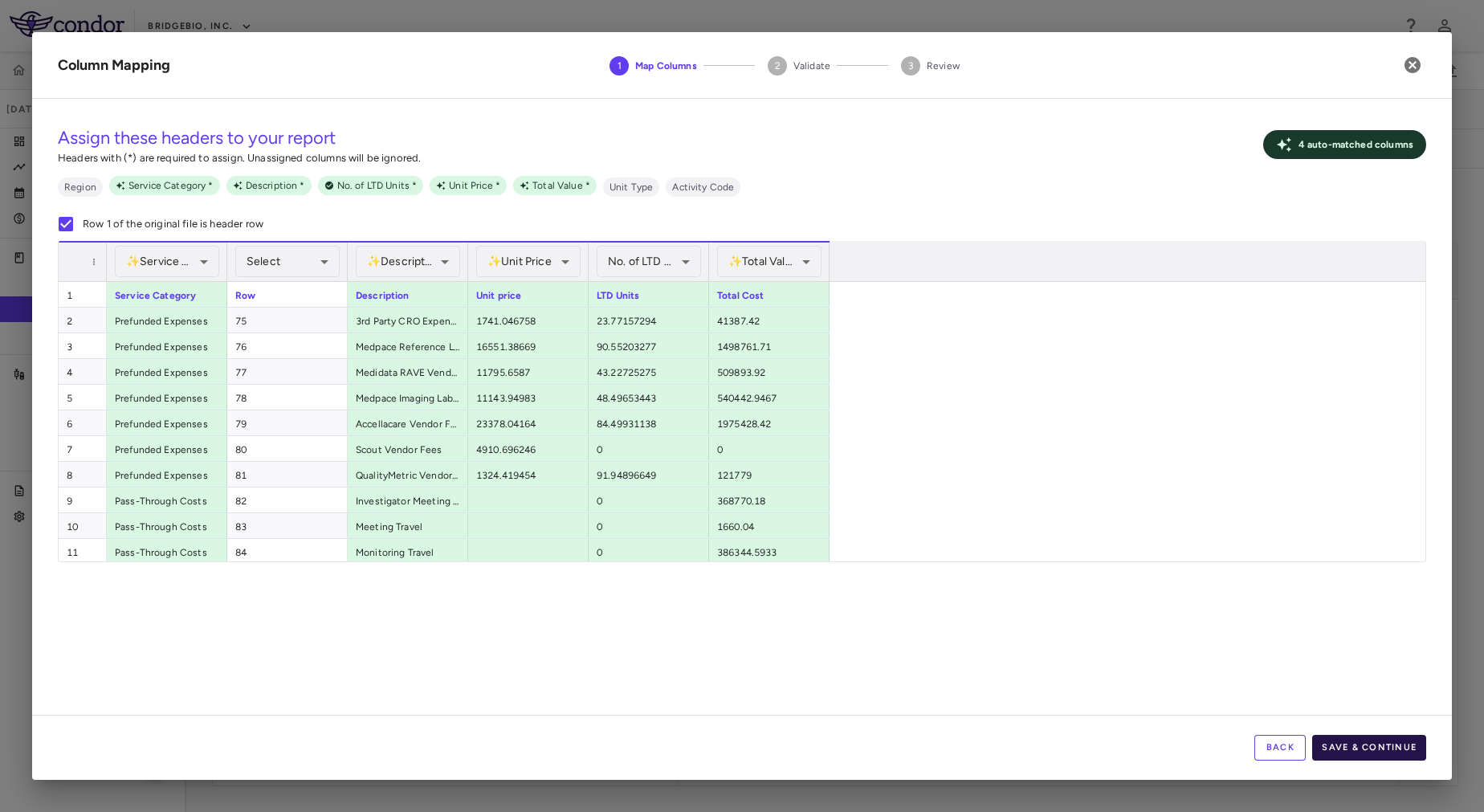
click at [1378, 749] on button "Save & Continue" at bounding box center [1370, 747] width 114 height 26
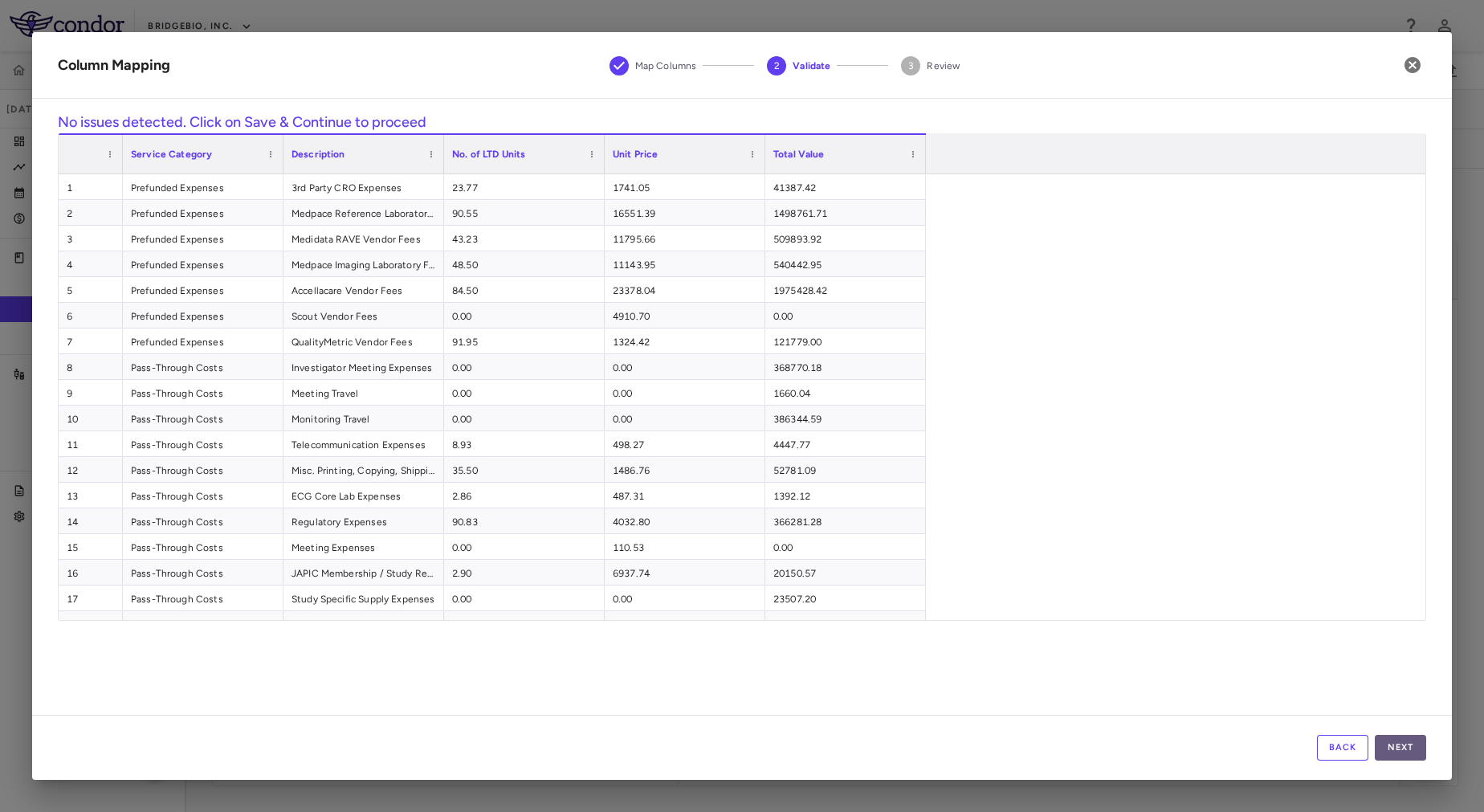
click at [1415, 748] on button "Next" at bounding box center [1400, 747] width 51 height 26
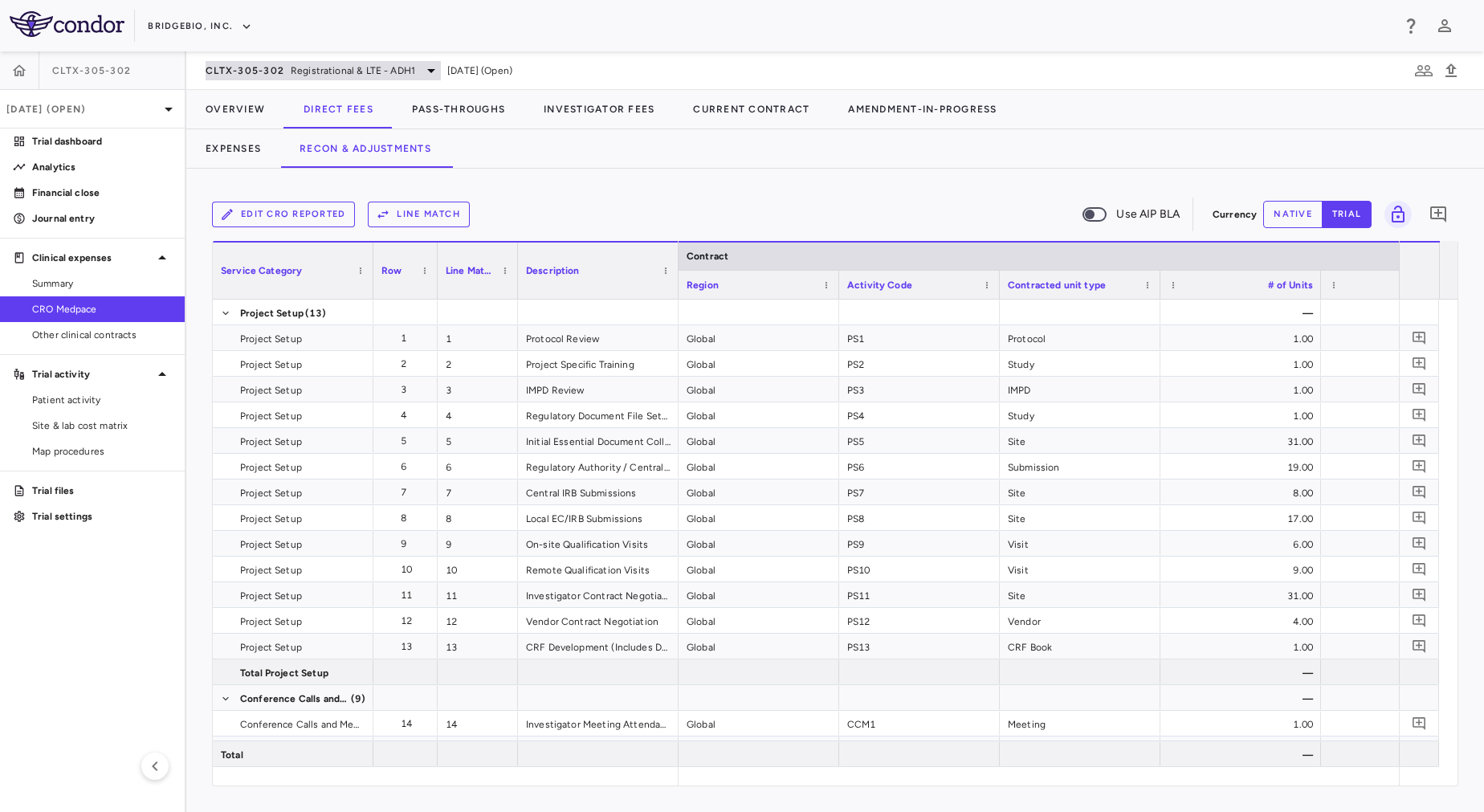
click at [305, 70] on span "Registrational & LTE - ADH1" at bounding box center [353, 70] width 124 height 14
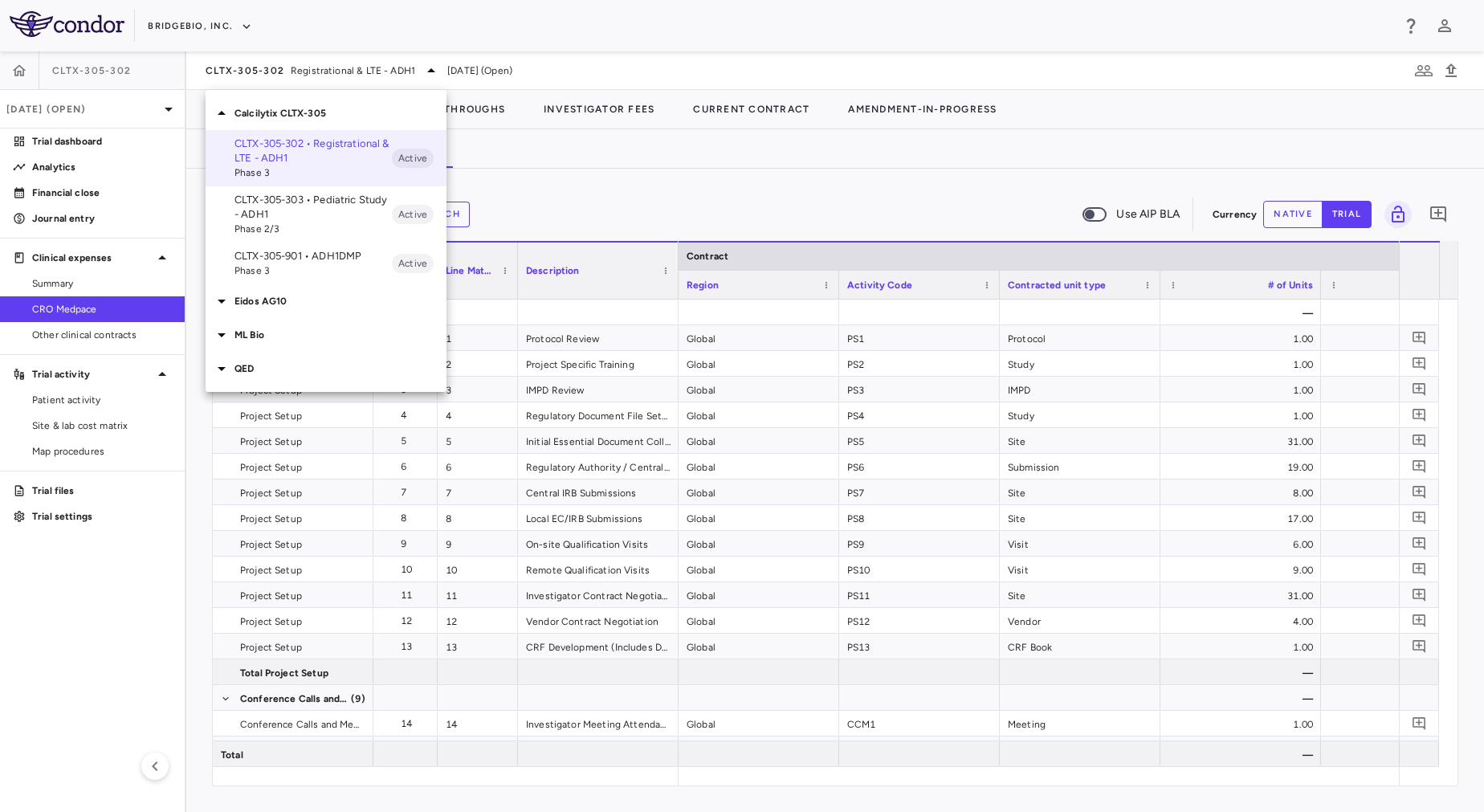
click at [324, 271] on span "Phase 3" at bounding box center [313, 270] width 157 height 14
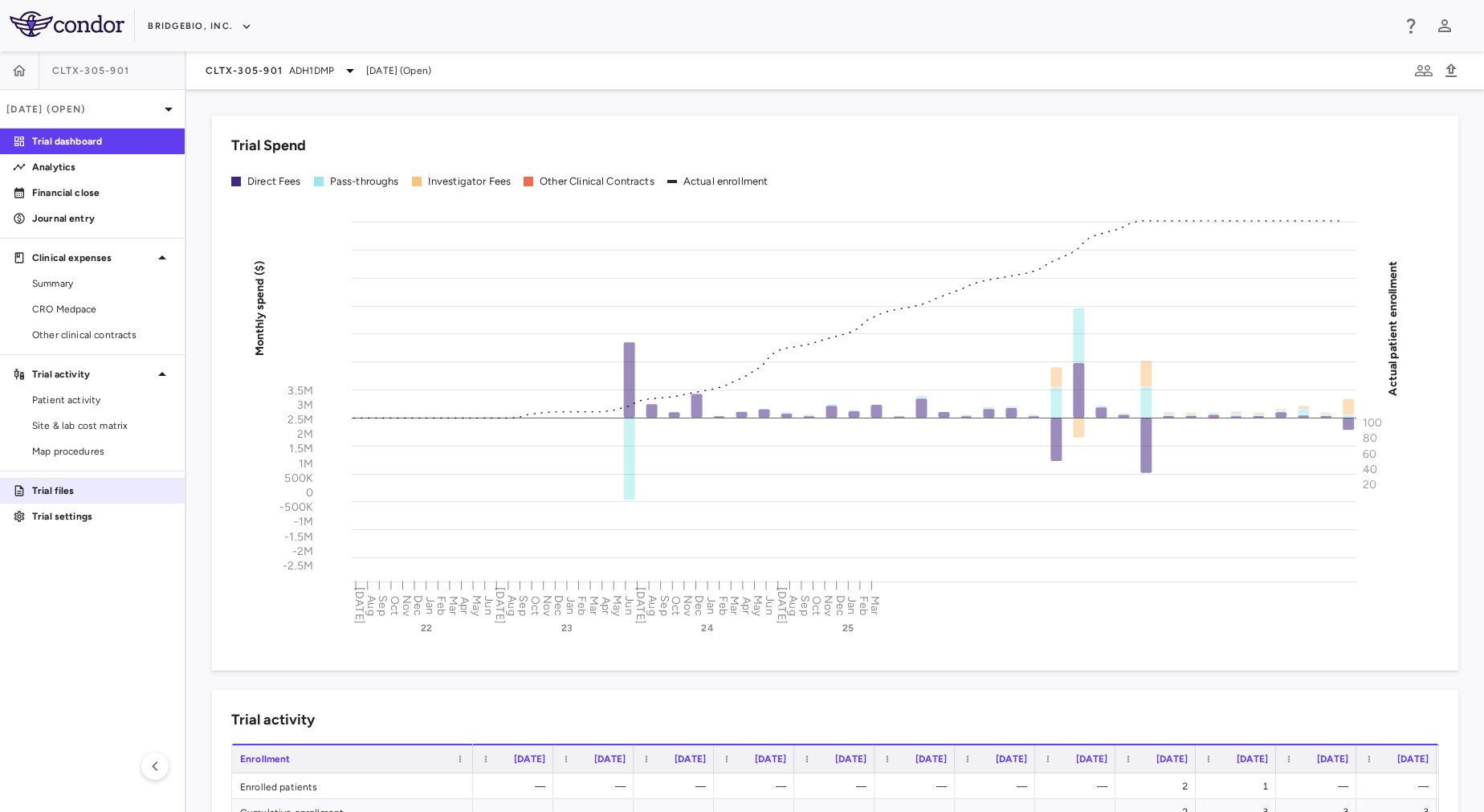
click at [84, 493] on p "Trial files" at bounding box center [102, 490] width 140 height 14
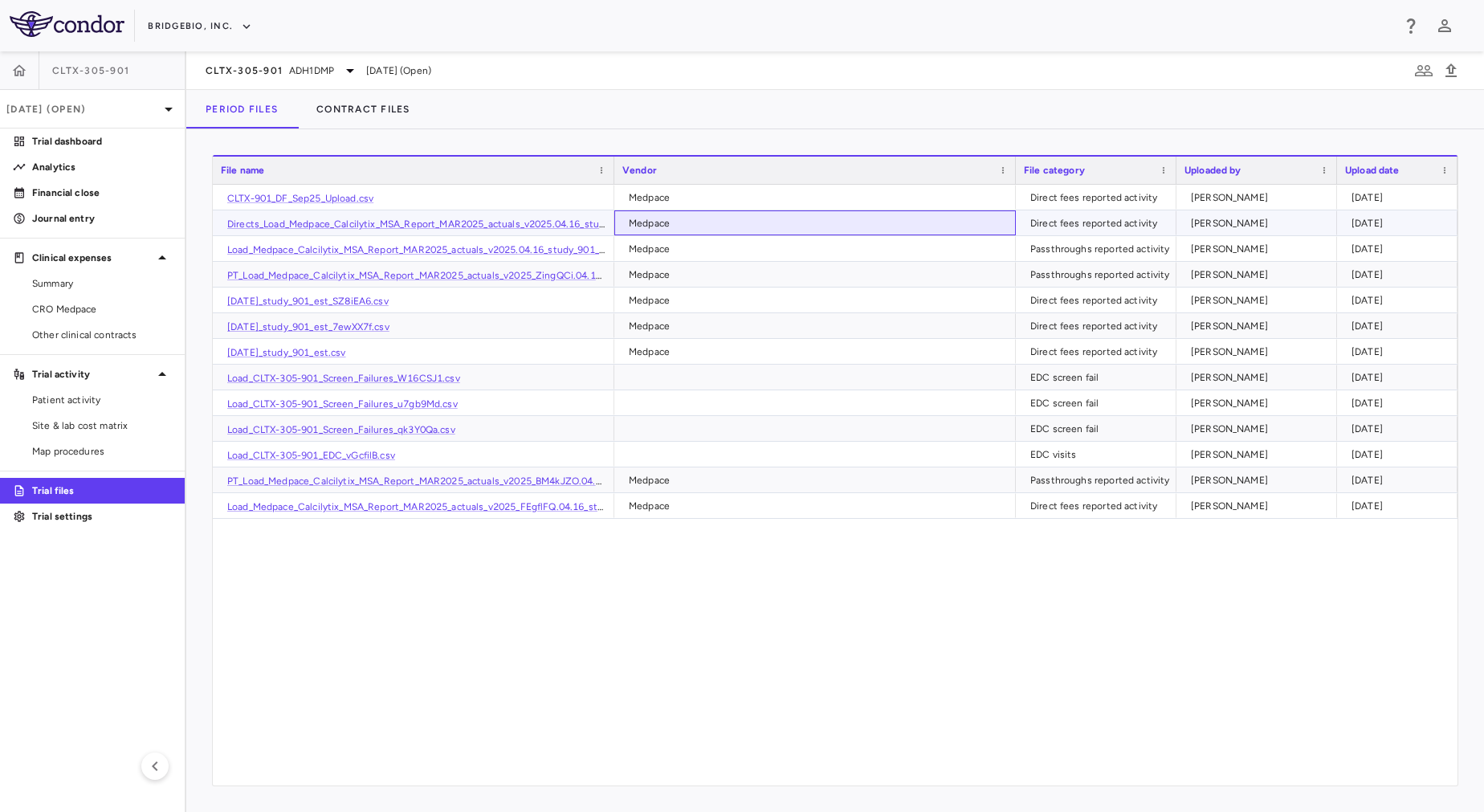
click at [701, 222] on div "Medpace" at bounding box center [818, 223] width 379 height 26
click at [1104, 221] on div "Direct fees reported activity" at bounding box center [1099, 223] width 138 height 26
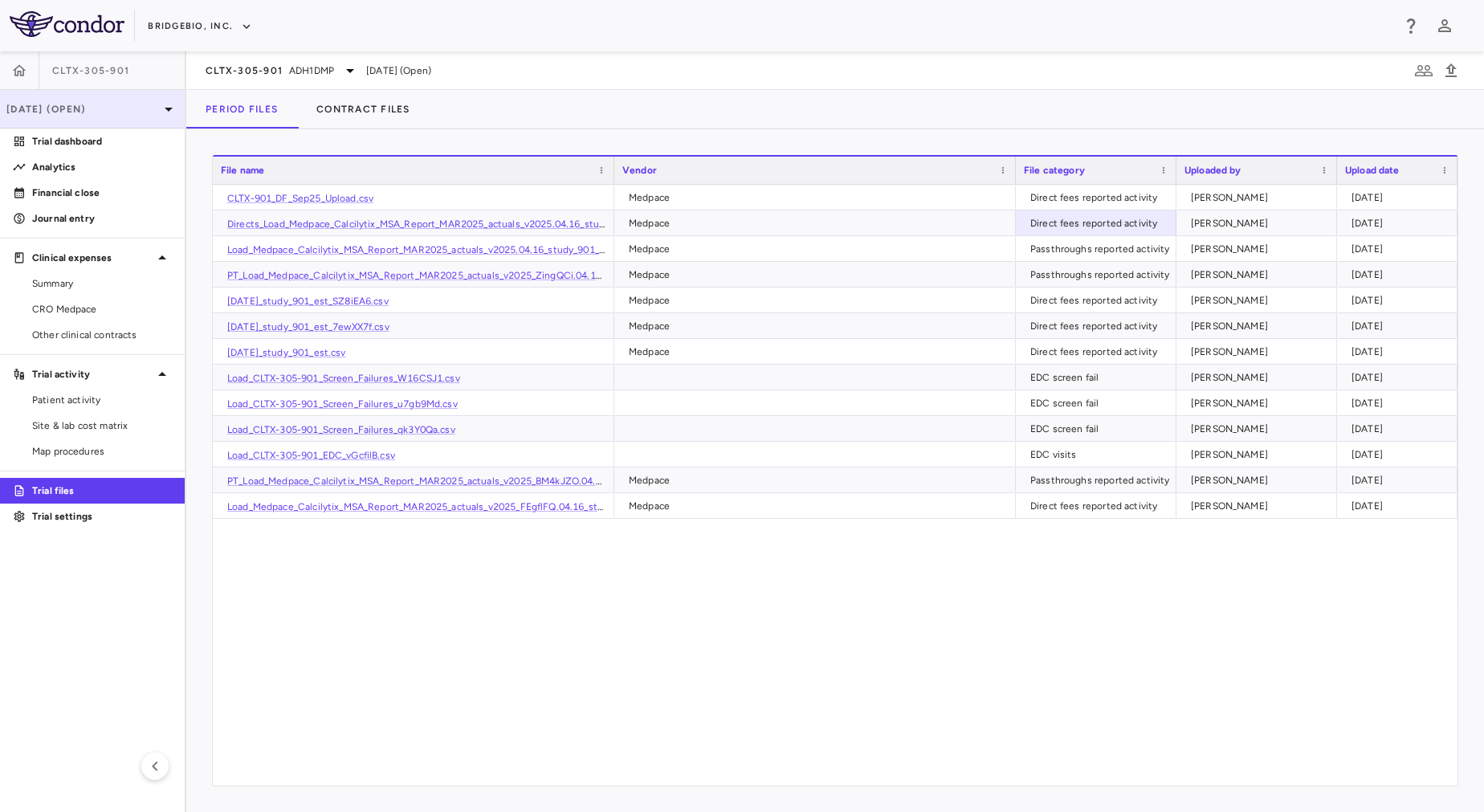
click at [151, 114] on p "[DATE] (Open)" at bounding box center [83, 109] width 152 height 14
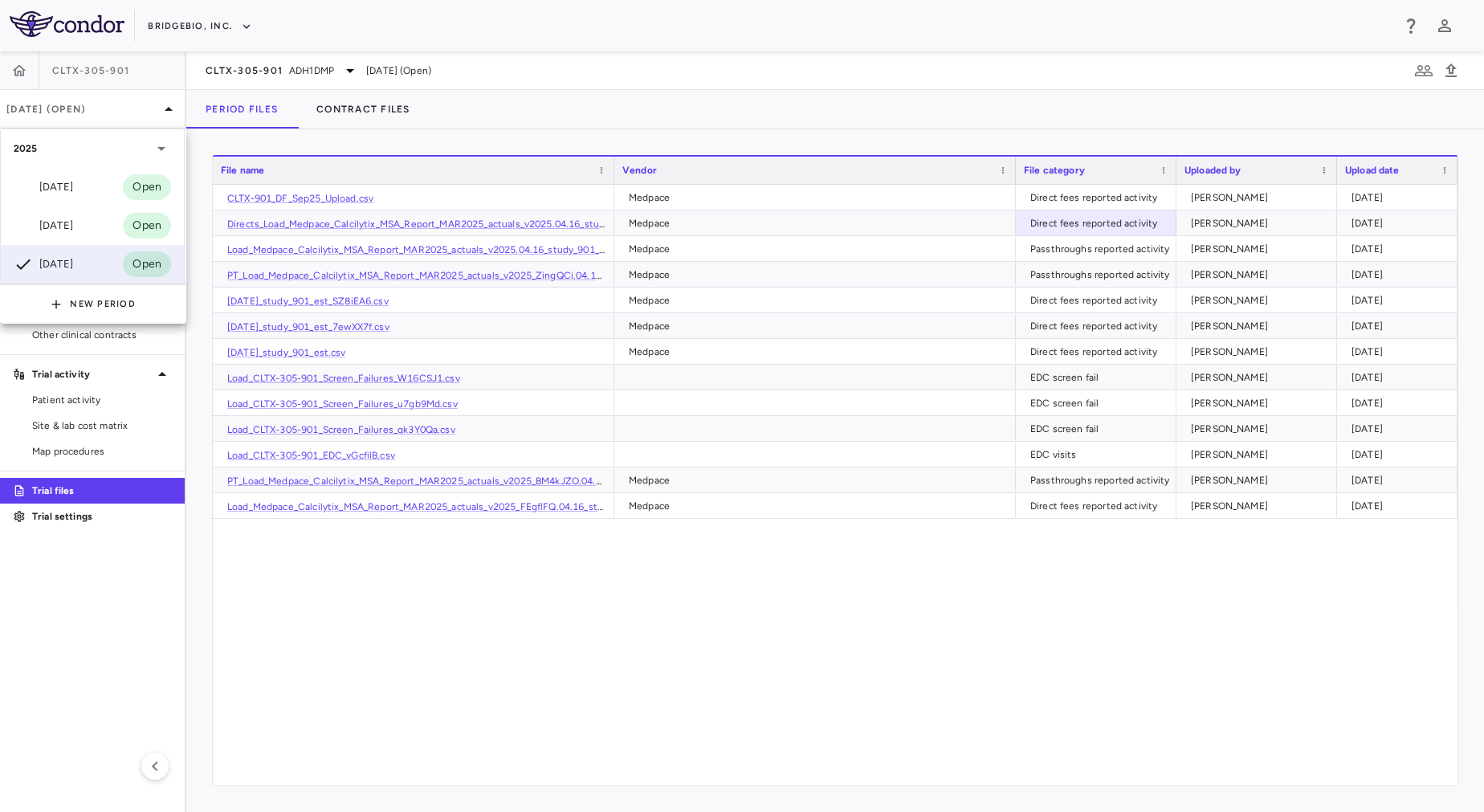
click at [461, 603] on div at bounding box center [742, 406] width 1484 height 812
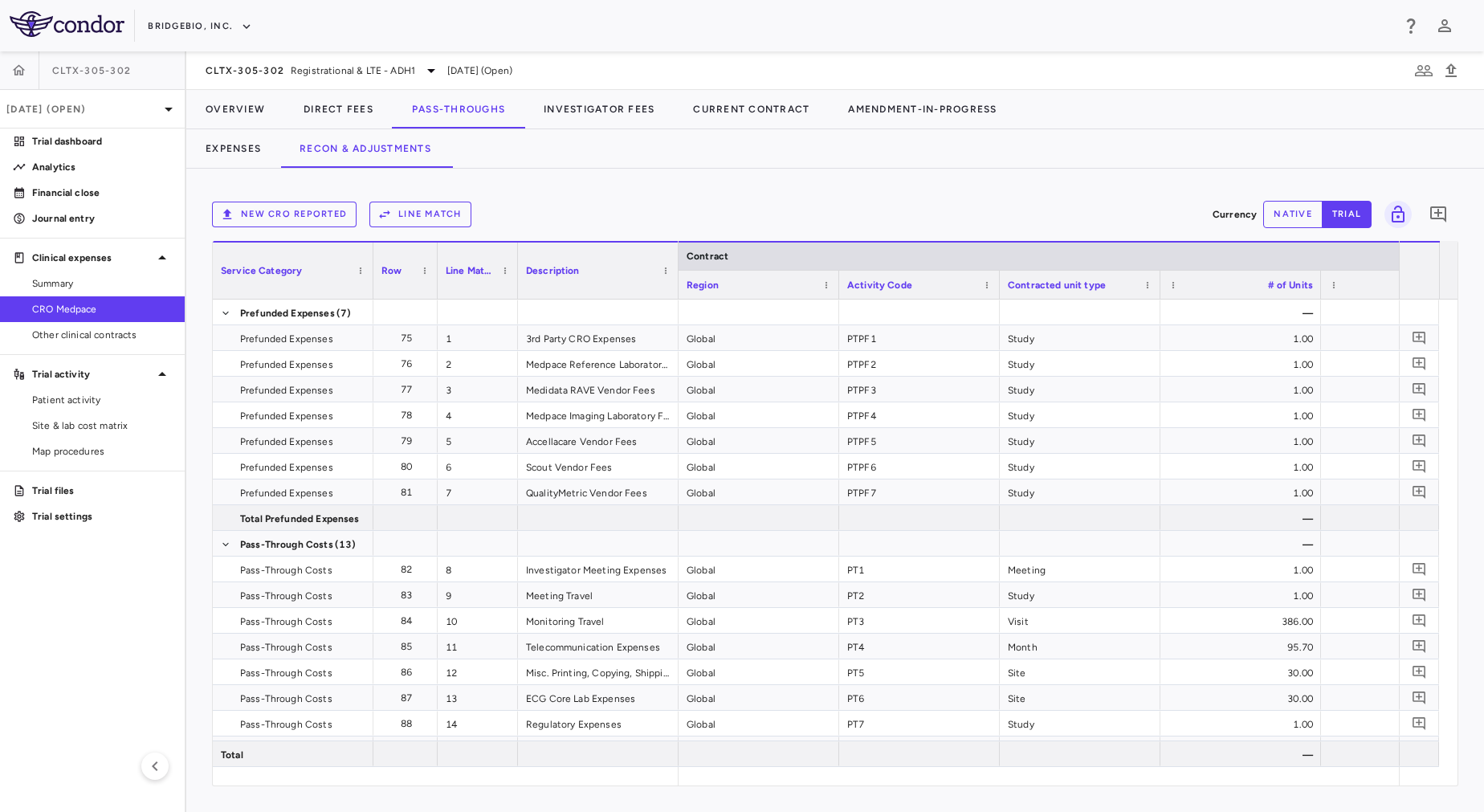
click at [408, 206] on button "Line Match" at bounding box center [420, 214] width 102 height 26
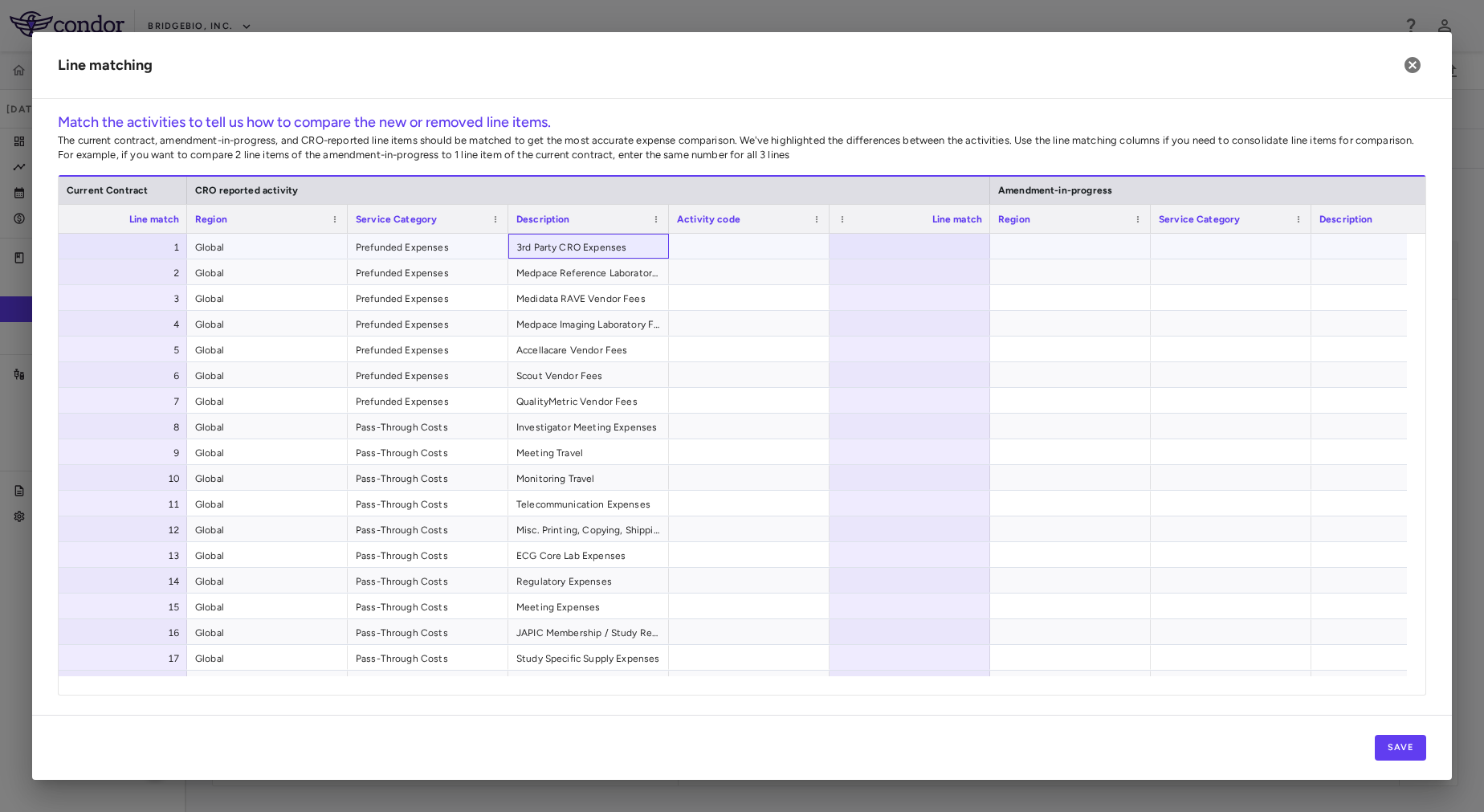
click at [607, 245] on span "3rd Party CRO Expenses" at bounding box center [588, 247] width 144 height 26
click at [671, 386] on span "Export" at bounding box center [695, 385] width 136 height 22
drag, startPoint x: 845, startPoint y: 417, endPoint x: 819, endPoint y: 404, distance: 29.1
click at [819, 404] on div "PTPF1 1 Global Prefunded Expenses 3rd Party CRO Expenses PTPF2 2 Global Prefund…" at bounding box center [588, 542] width 2409 height 616
click at [549, 246] on span "3rd Party CRO Expenses" at bounding box center [588, 247] width 144 height 26
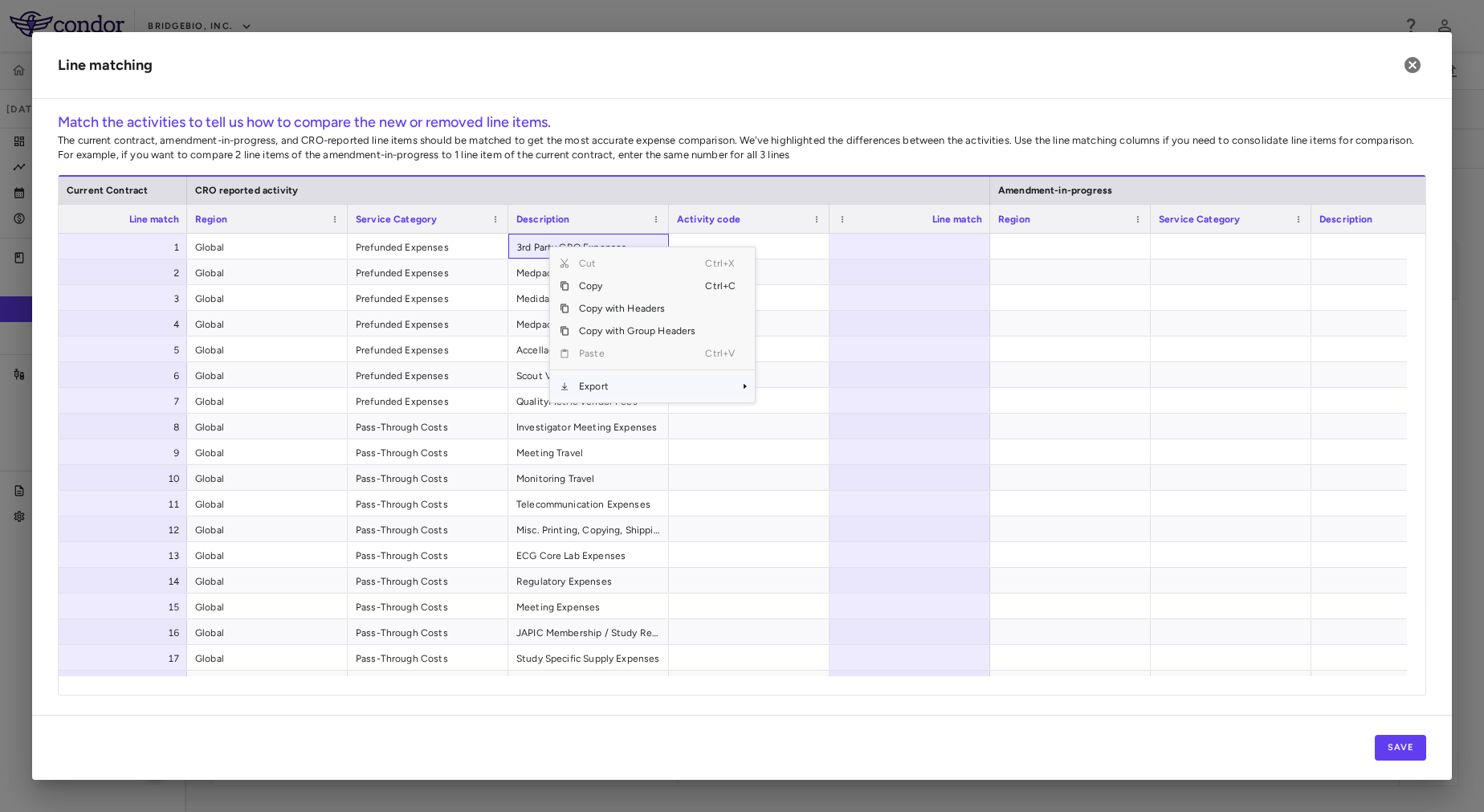
click at [611, 380] on span "Export" at bounding box center [637, 386] width 136 height 22
click at [771, 413] on span "SubMenu" at bounding box center [766, 414] width 10 height 10
click at [829, 157] on p "The current contract, amendment-in-progress, and CRO-reported line items should…" at bounding box center [742, 147] width 1368 height 29
click at [807, 127] on h6 "Match the activities to tell us how to compare the new or removed line items." at bounding box center [742, 123] width 1368 height 22
click at [288, 235] on span "Global" at bounding box center [267, 247] width 144 height 26
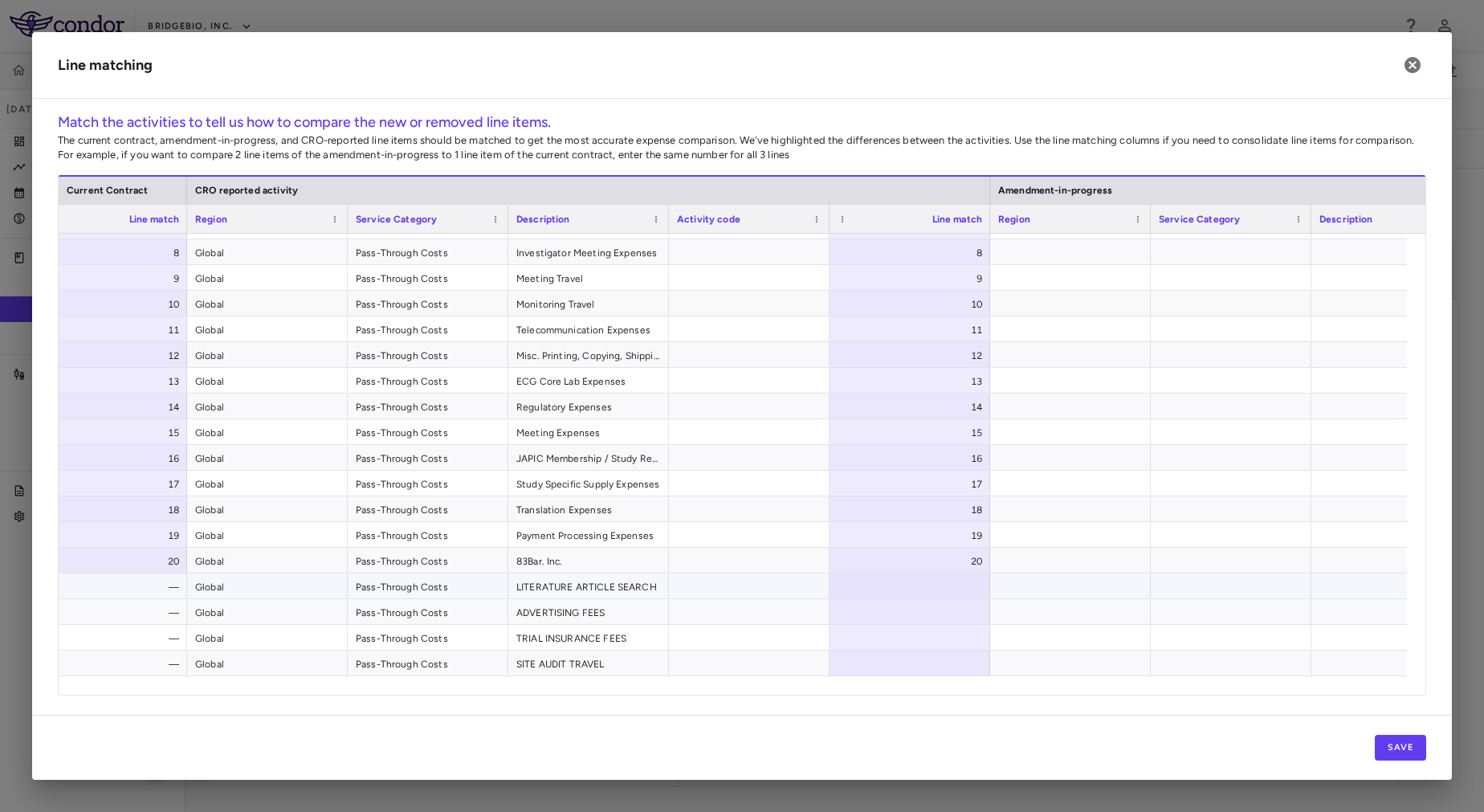
click at [938, 580] on div at bounding box center [910, 586] width 161 height 25
type input "**"
click at [934, 612] on div at bounding box center [910, 611] width 161 height 25
type input "**"
click at [930, 638] on div at bounding box center [910, 637] width 161 height 25
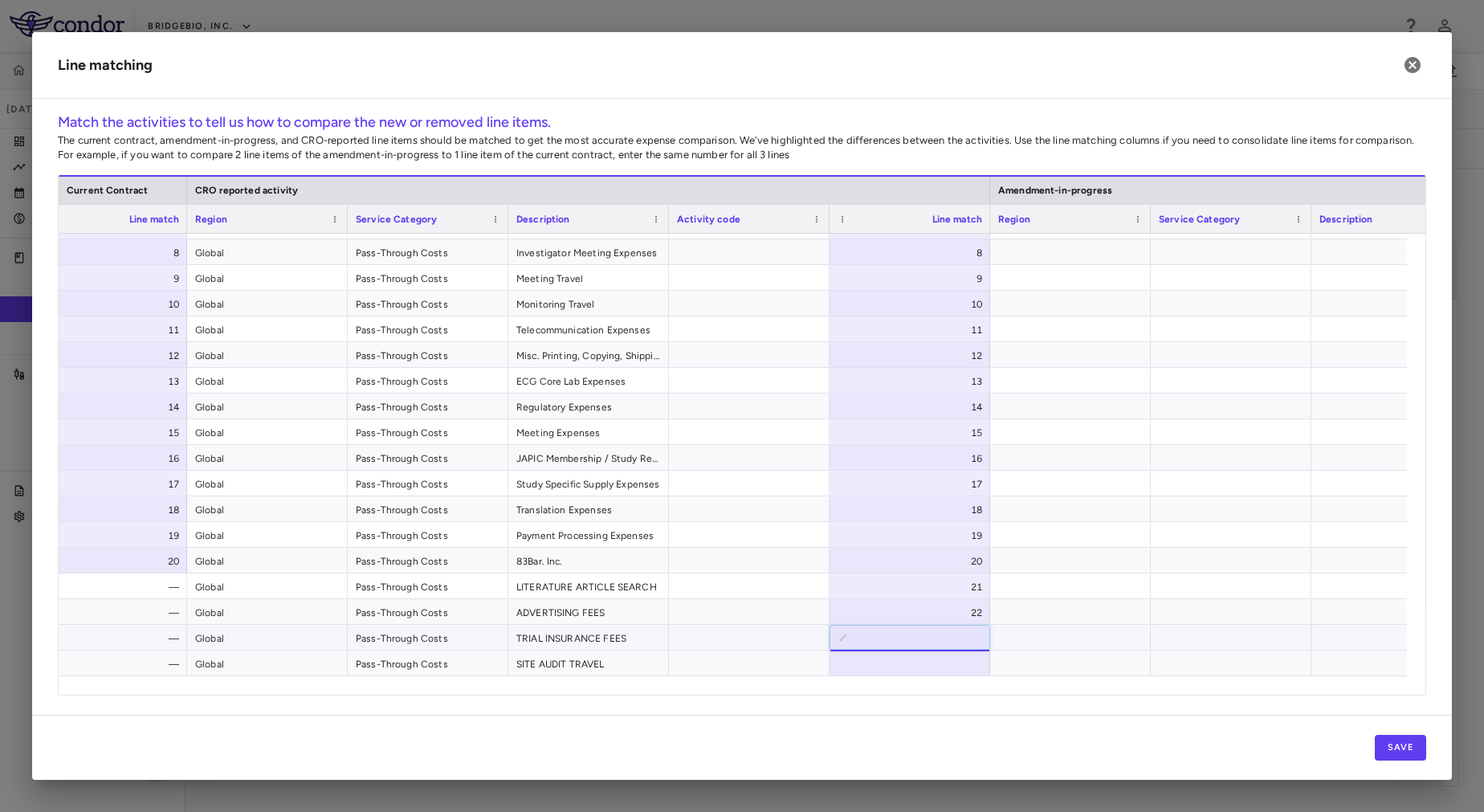
type input "**"
click at [940, 663] on div at bounding box center [910, 663] width 161 height 25
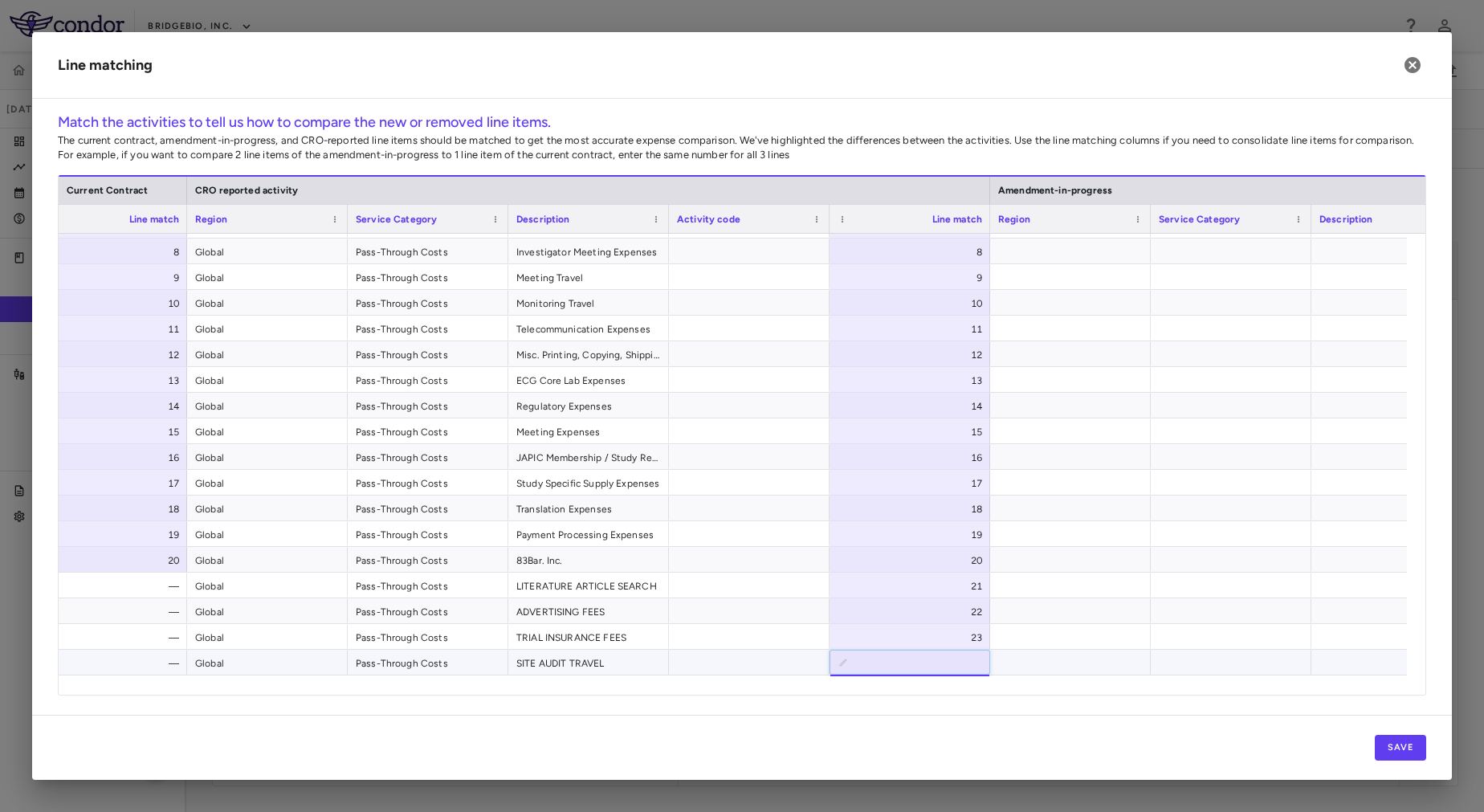
type input "**"
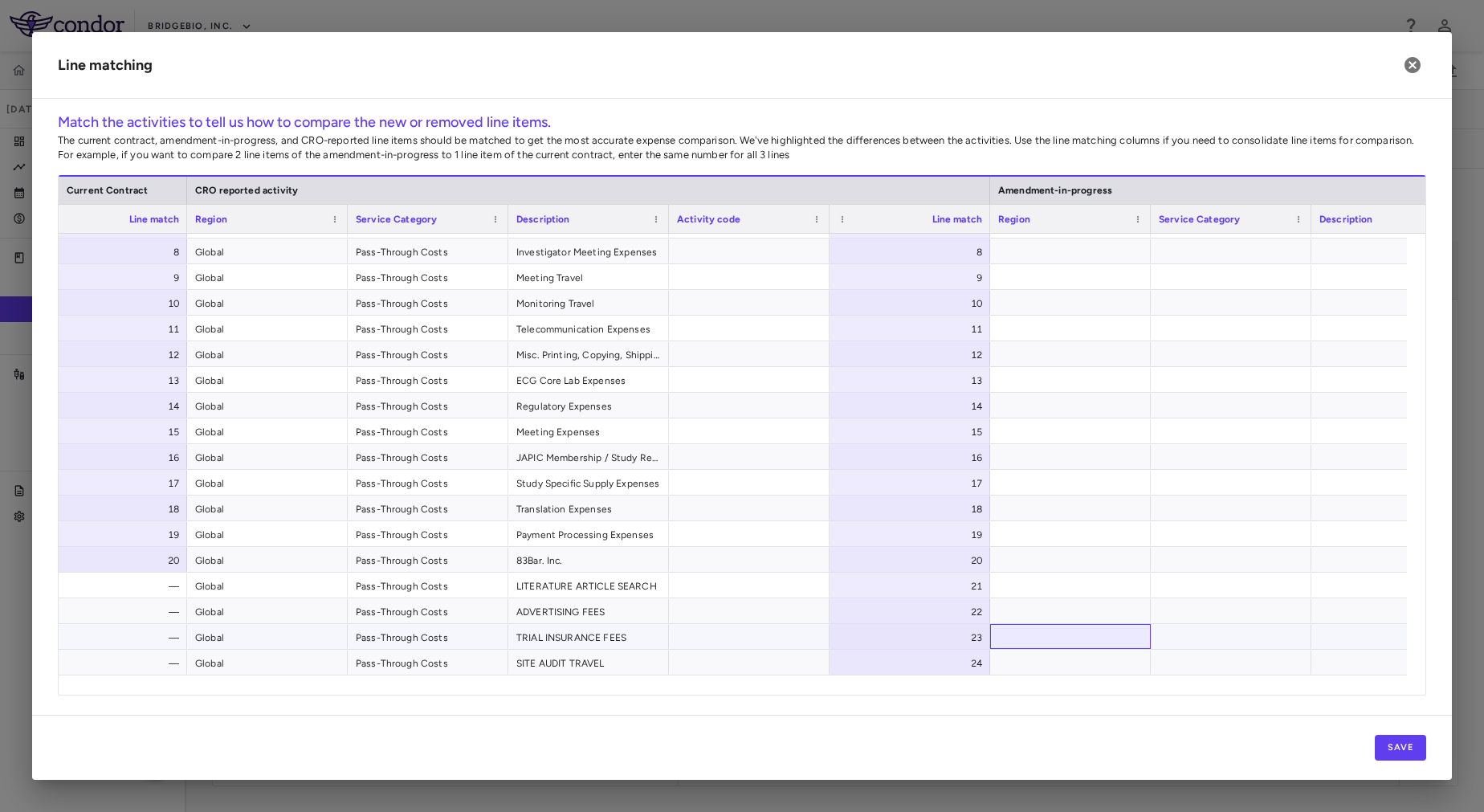
click at [1074, 626] on div at bounding box center [1071, 636] width 161 height 25
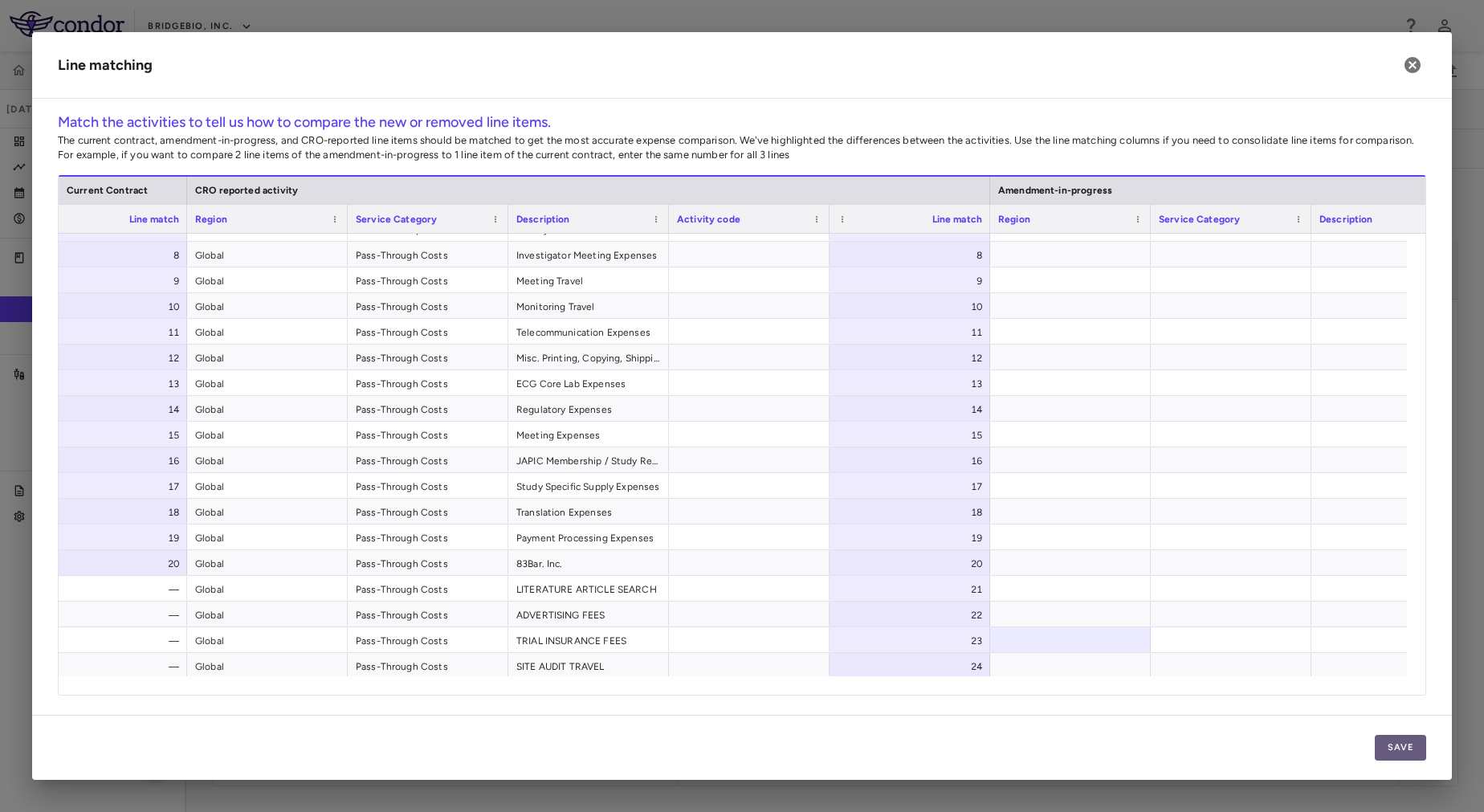
click at [1396, 741] on button "Save" at bounding box center [1400, 747] width 51 height 26
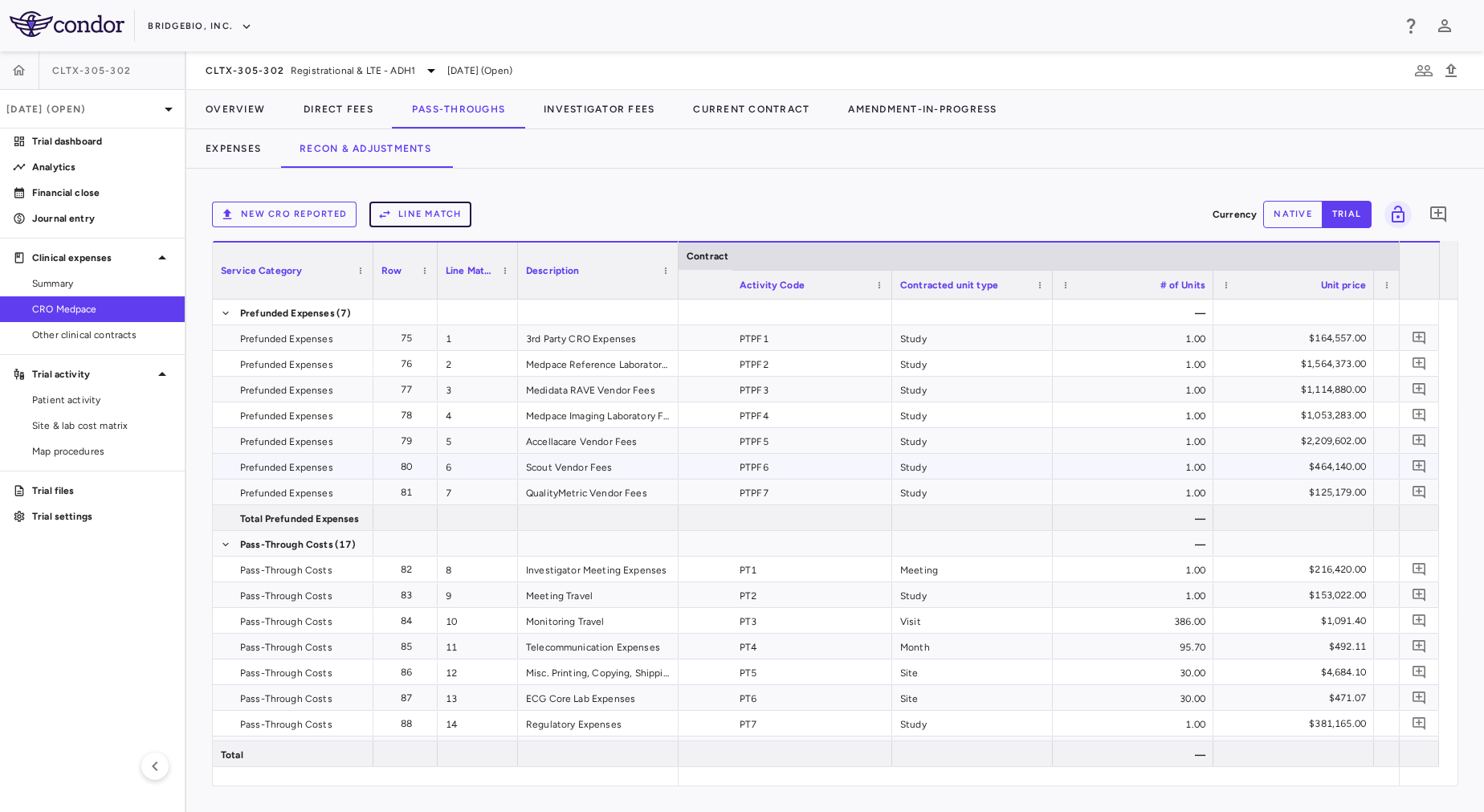
scroll to position [0, 737]
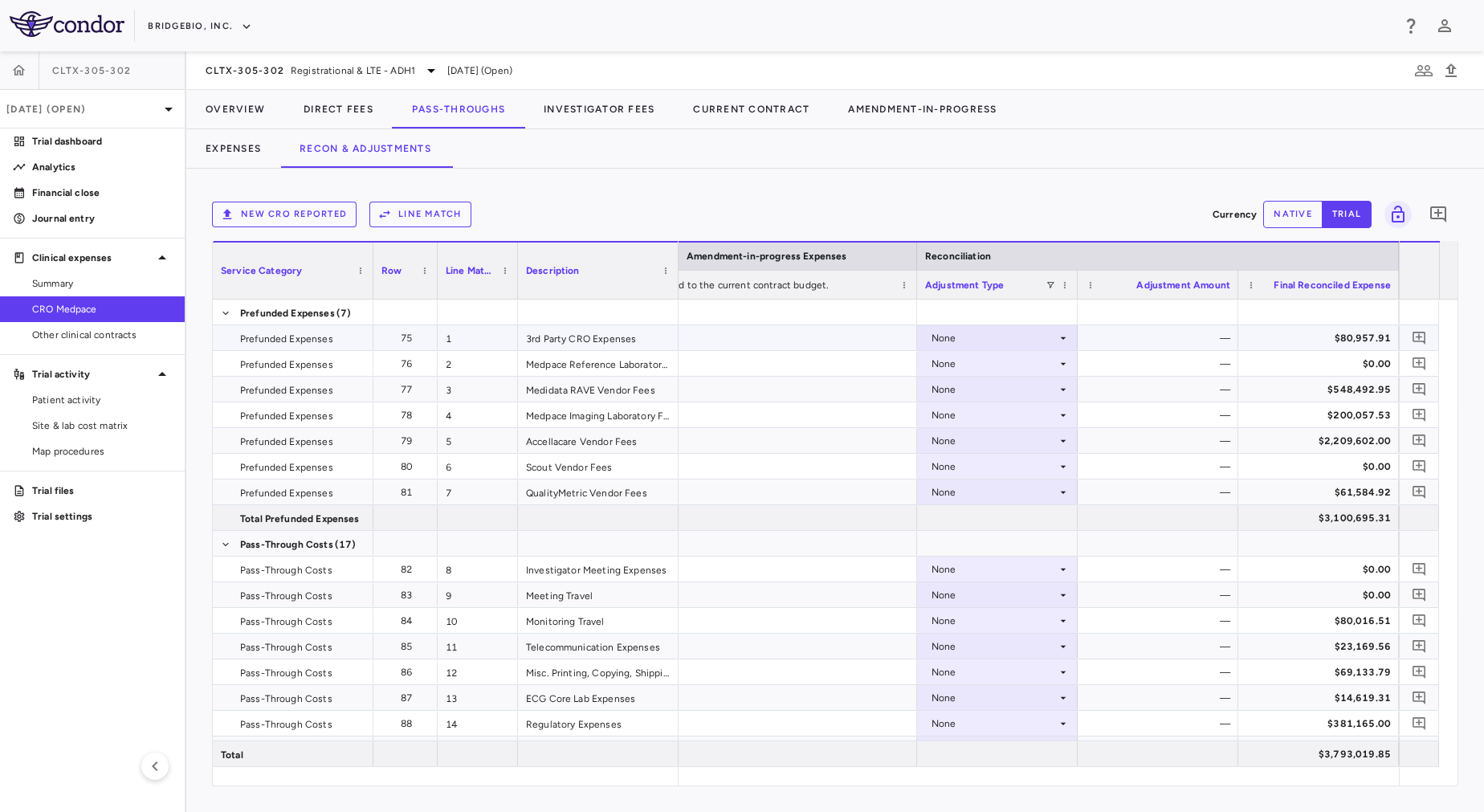
click at [1032, 337] on div "None" at bounding box center [993, 337] width 125 height 26
click at [999, 392] on div "CRO Reported" at bounding box center [988, 393] width 76 height 14
click at [996, 365] on div "None" at bounding box center [993, 364] width 125 height 26
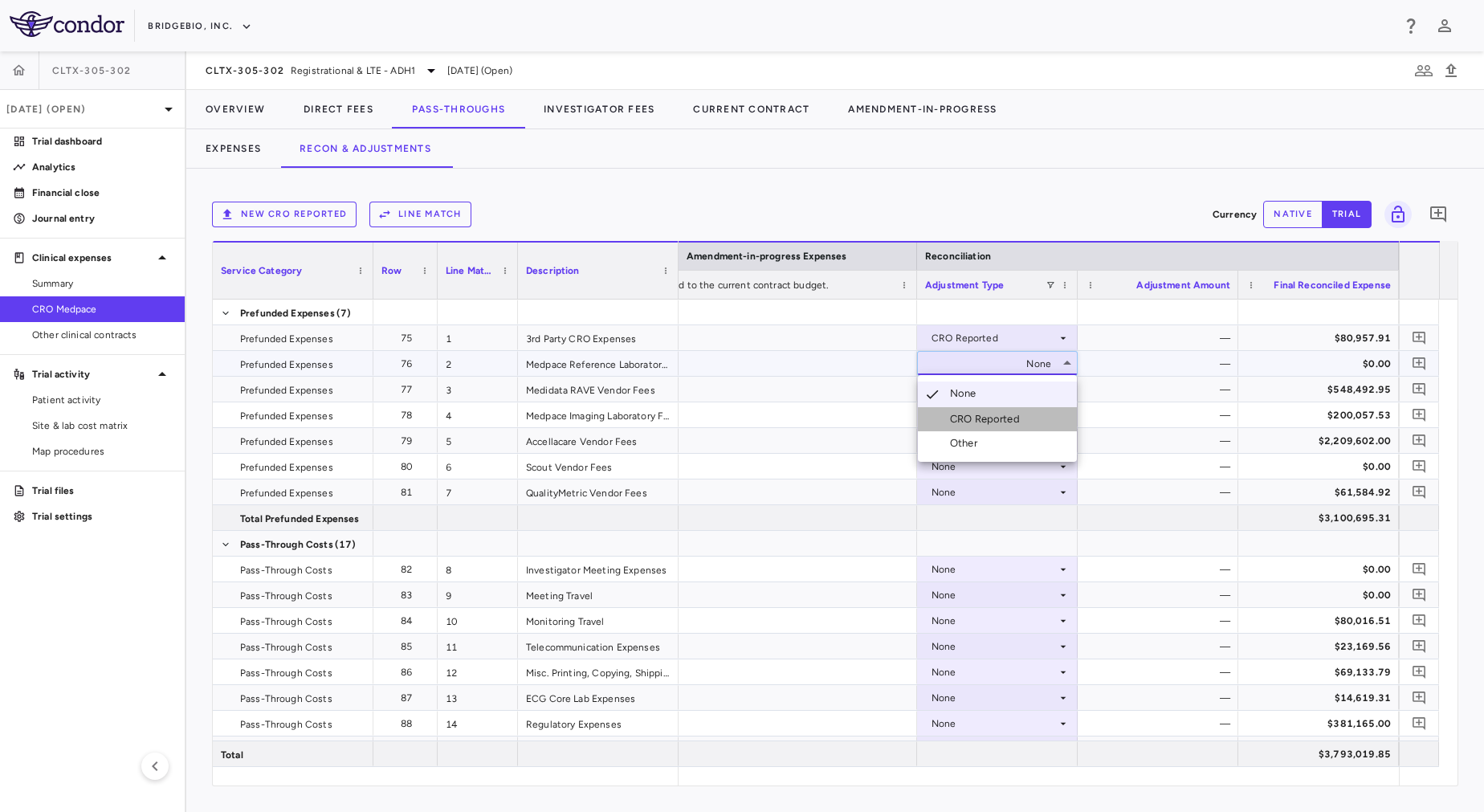
click at [1004, 413] on div "CRO Reported" at bounding box center [988, 418] width 76 height 14
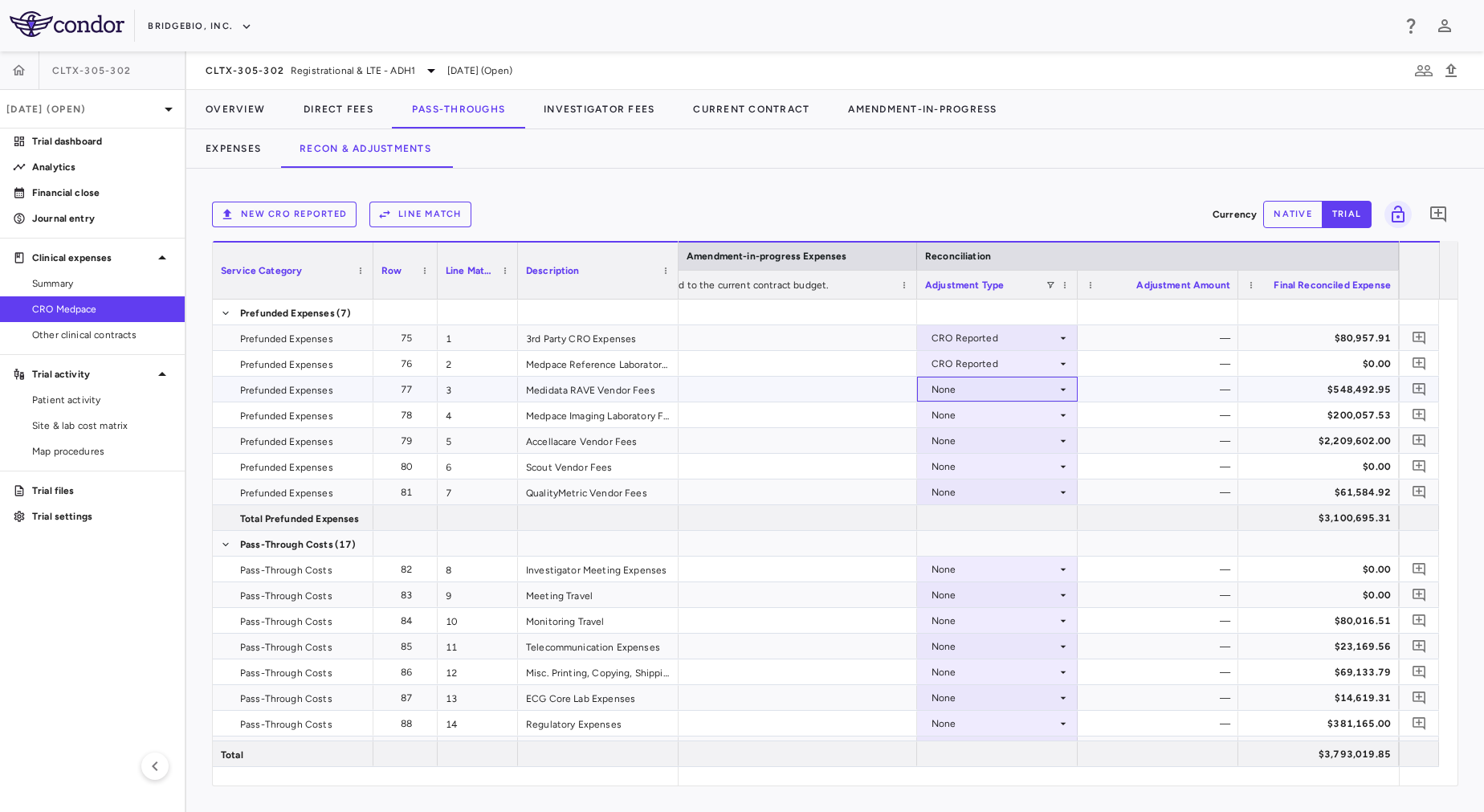
click at [1003, 394] on div "None" at bounding box center [993, 389] width 125 height 26
click at [1019, 442] on div "CRO Reported" at bounding box center [988, 444] width 76 height 14
click at [1008, 419] on div "None" at bounding box center [993, 415] width 125 height 26
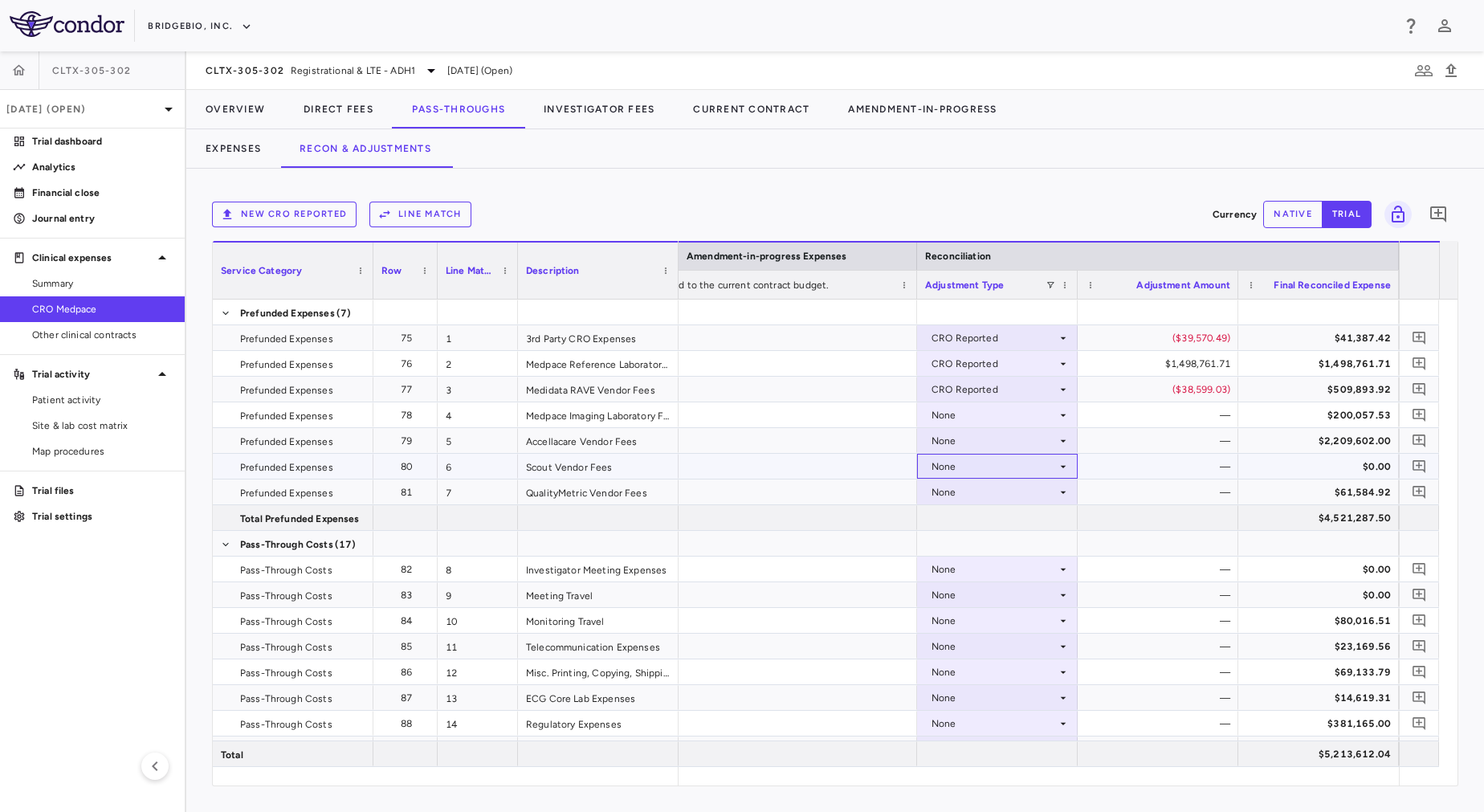
click at [1011, 470] on div "None" at bounding box center [993, 466] width 125 height 26
click at [1014, 515] on div "CRO Reported" at bounding box center [988, 521] width 76 height 14
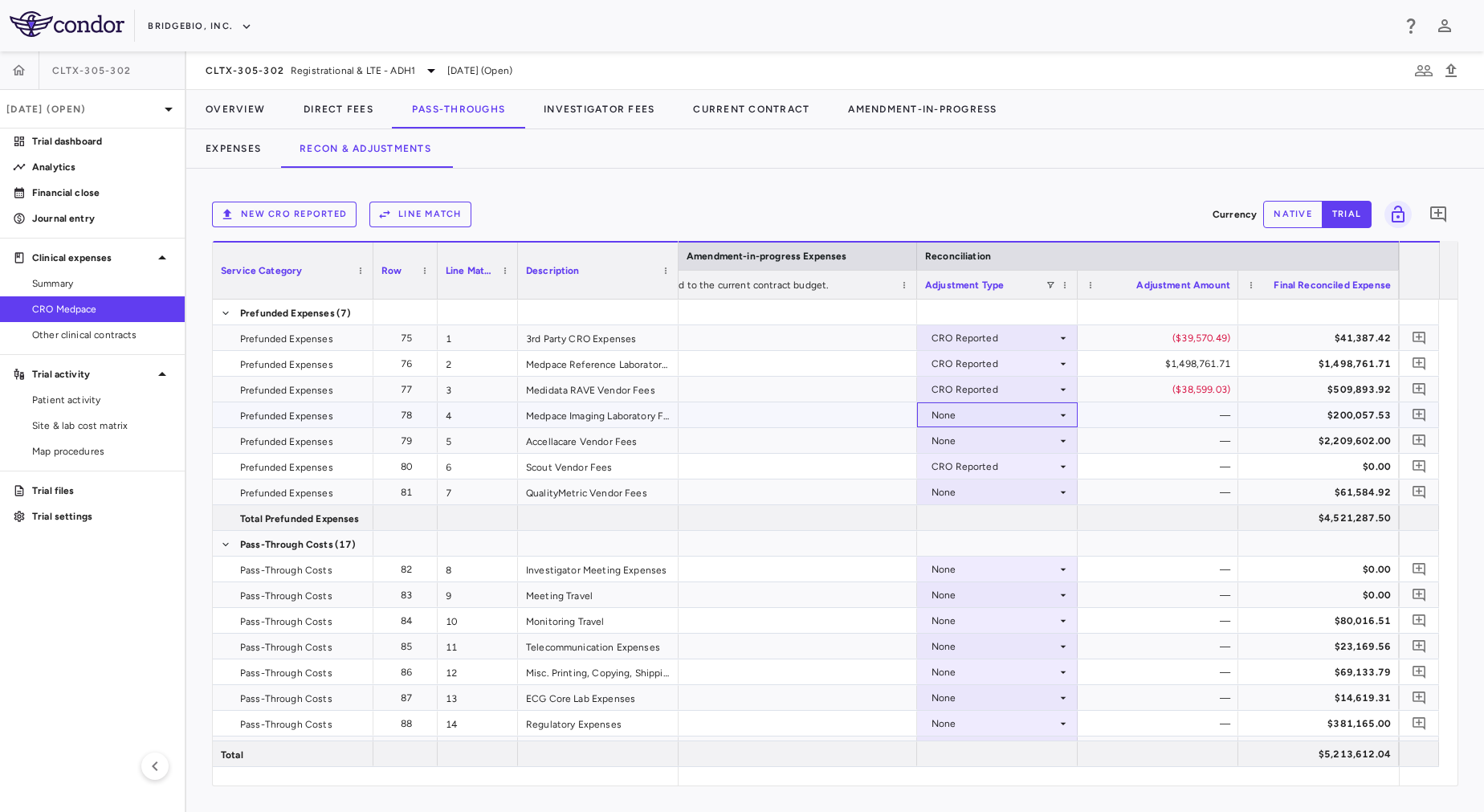
click at [1013, 412] on div "None" at bounding box center [993, 415] width 125 height 26
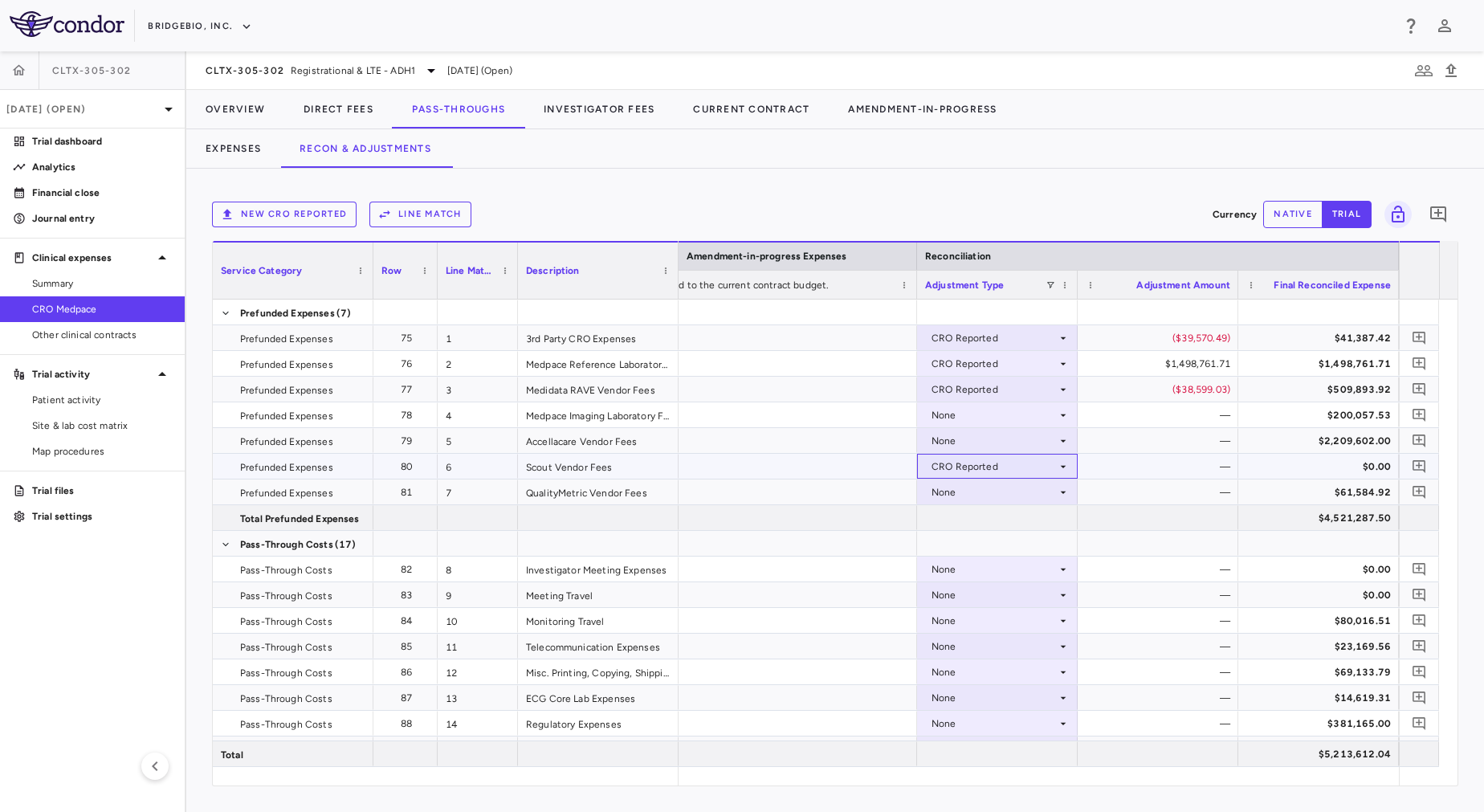
click at [998, 473] on div "CRO Reported" at bounding box center [993, 466] width 125 height 26
click at [996, 432] on div at bounding box center [742, 406] width 1484 height 812
click at [996, 436] on div "None" at bounding box center [993, 441] width 125 height 26
click at [993, 490] on div "CRO Reported" at bounding box center [988, 495] width 76 height 14
click at [1001, 407] on div "None" at bounding box center [993, 415] width 125 height 26
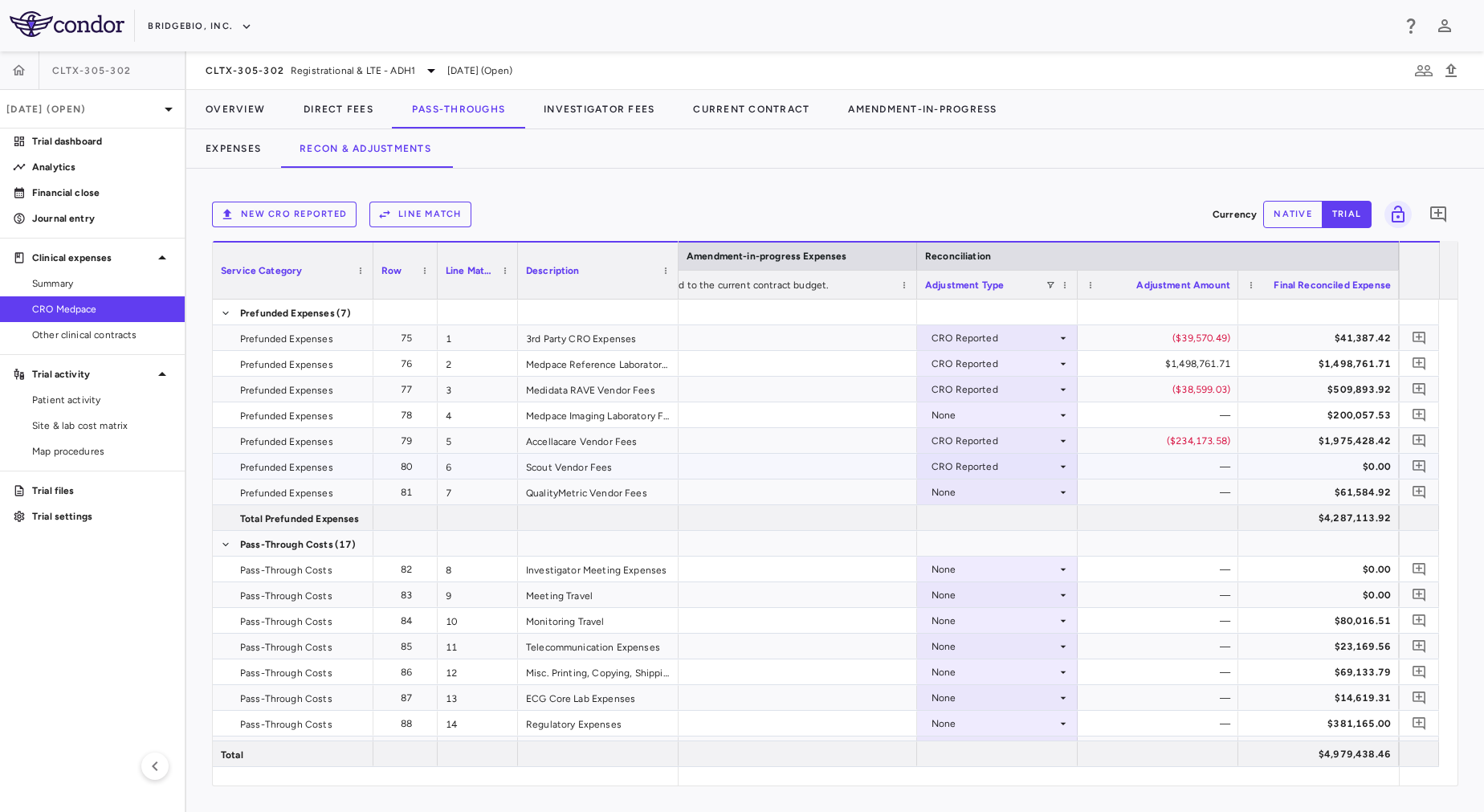
click at [1001, 468] on div "CRO Reported" at bounding box center [993, 466] width 125 height 26
click at [998, 410] on div at bounding box center [742, 406] width 1484 height 812
click at [998, 415] on div "None" at bounding box center [993, 415] width 125 height 26
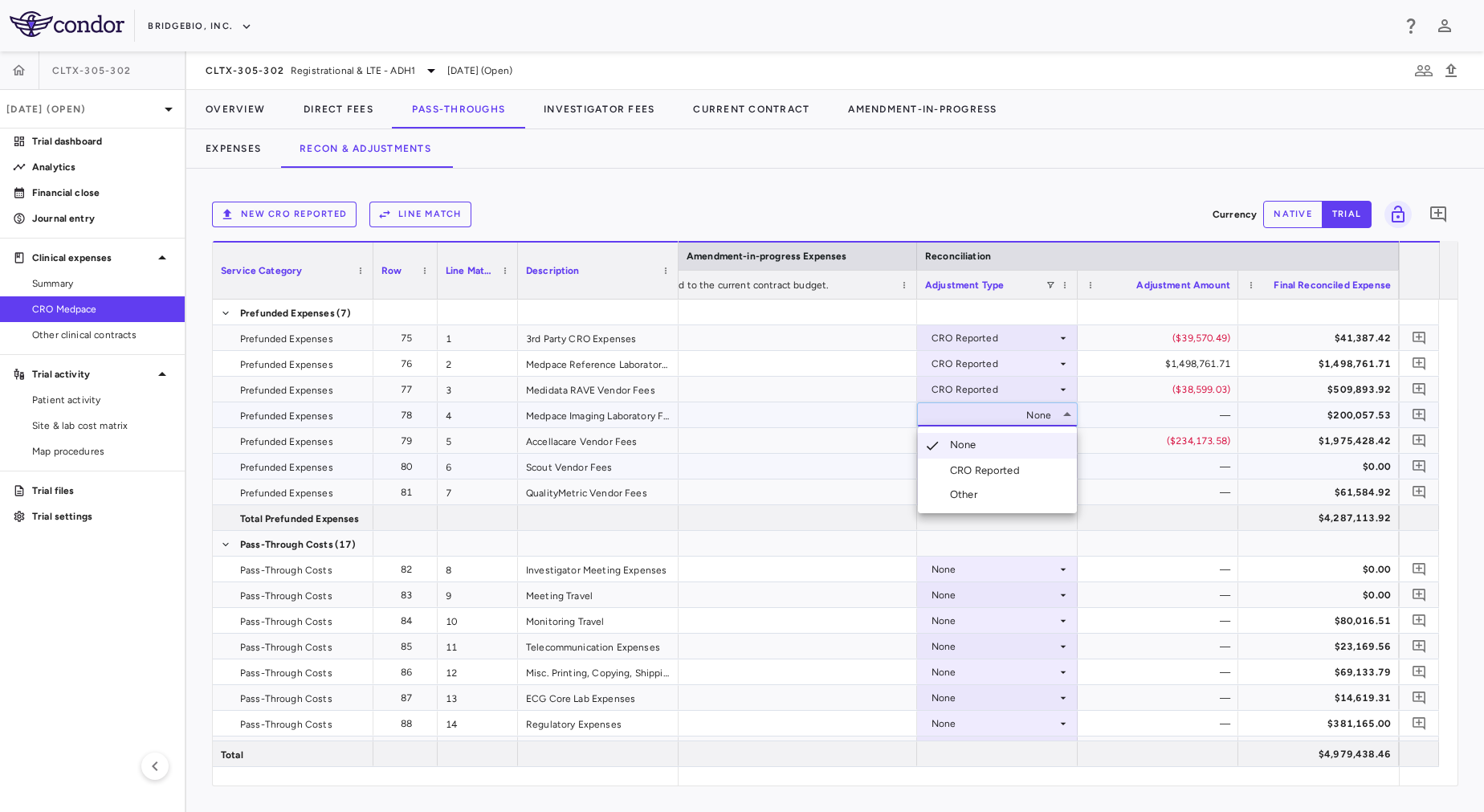
click at [996, 467] on div "CRO Reported" at bounding box center [988, 470] width 76 height 14
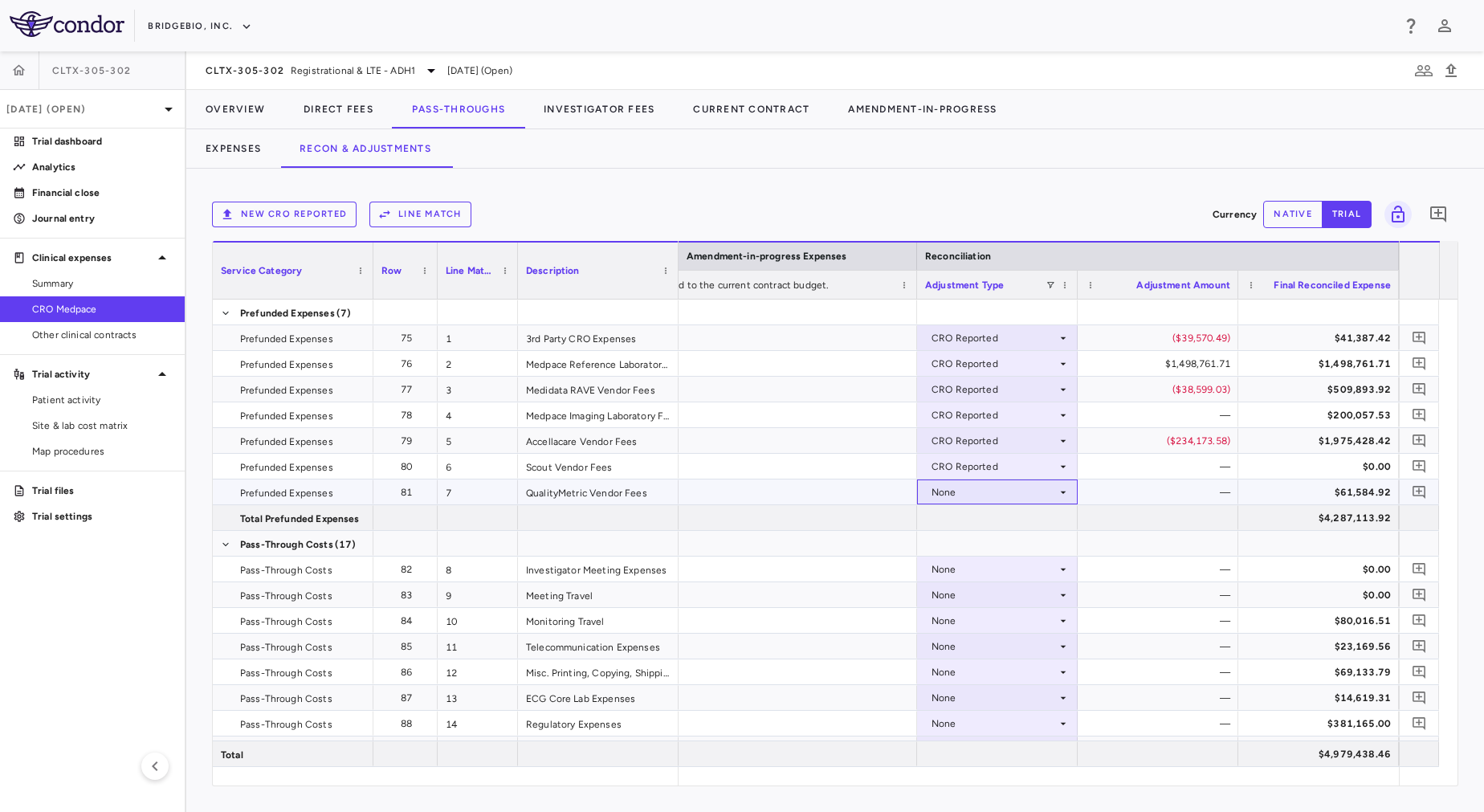
click at [1018, 486] on div "None" at bounding box center [993, 492] width 125 height 26
click at [978, 537] on div at bounding box center [998, 544] width 161 height 25
click at [989, 482] on div "None" at bounding box center [993, 492] width 125 height 26
click at [985, 541] on div "CRO Reported" at bounding box center [988, 547] width 76 height 14
click at [996, 575] on div "None" at bounding box center [993, 569] width 125 height 26
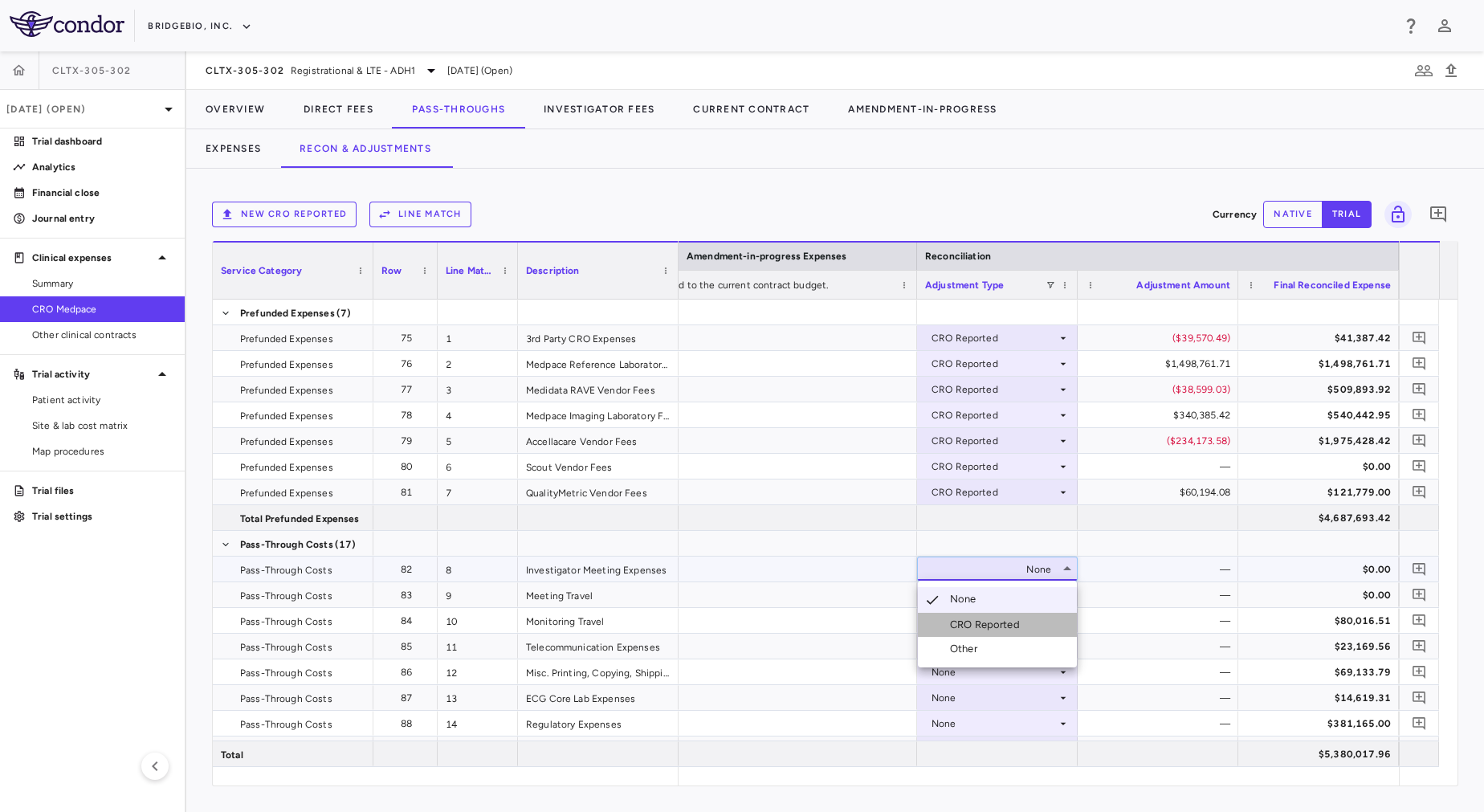
click at [996, 620] on div "CRO Reported" at bounding box center [988, 624] width 76 height 14
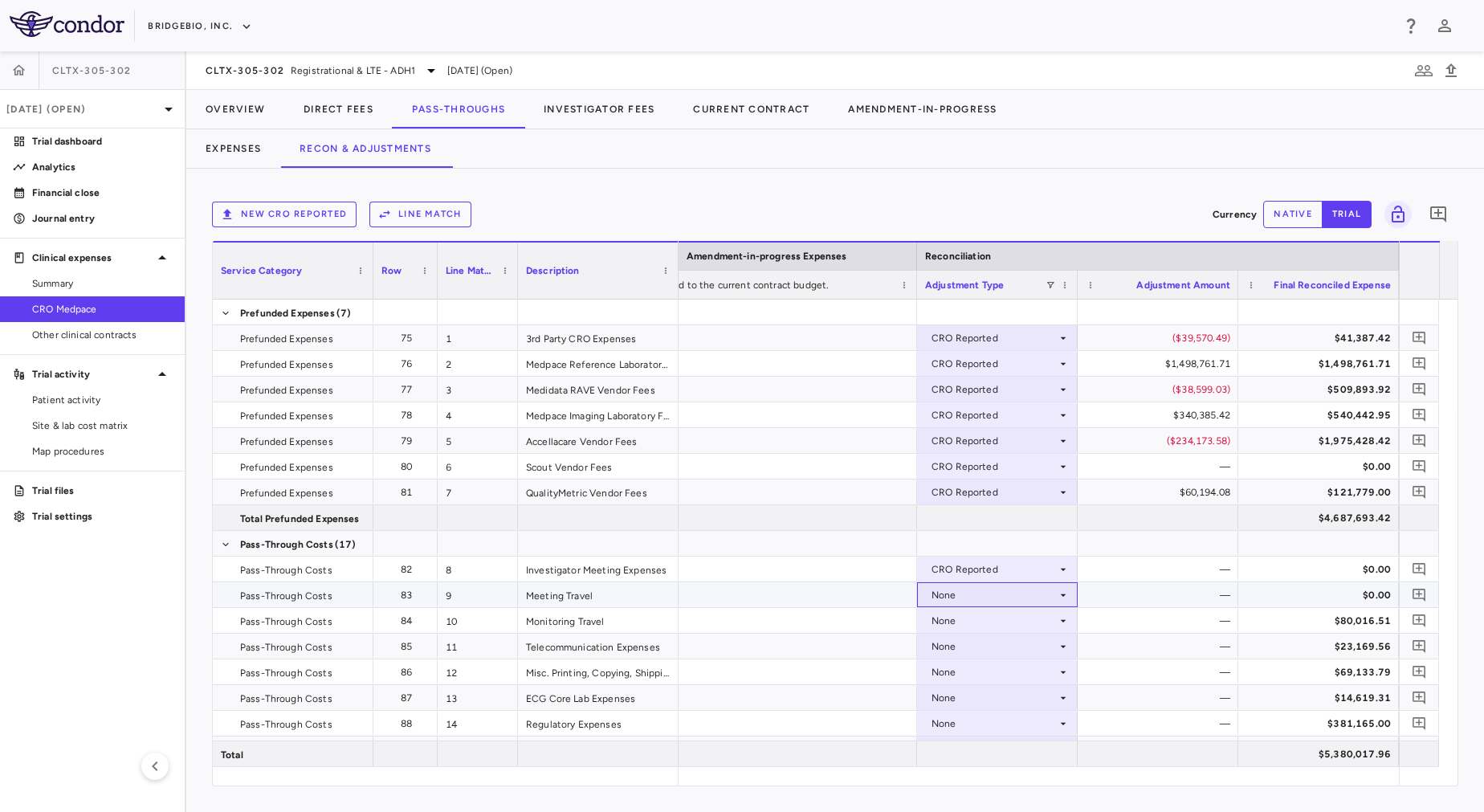
click at [983, 590] on div "None" at bounding box center [993, 595] width 125 height 26
click at [975, 593] on div "None" at bounding box center [993, 595] width 125 height 26
click at [989, 644] on div "CRO Reported" at bounding box center [988, 650] width 76 height 14
click at [980, 619] on div "None" at bounding box center [993, 621] width 125 height 26
click at [990, 671] on div "None" at bounding box center [993, 672] width 125 height 26
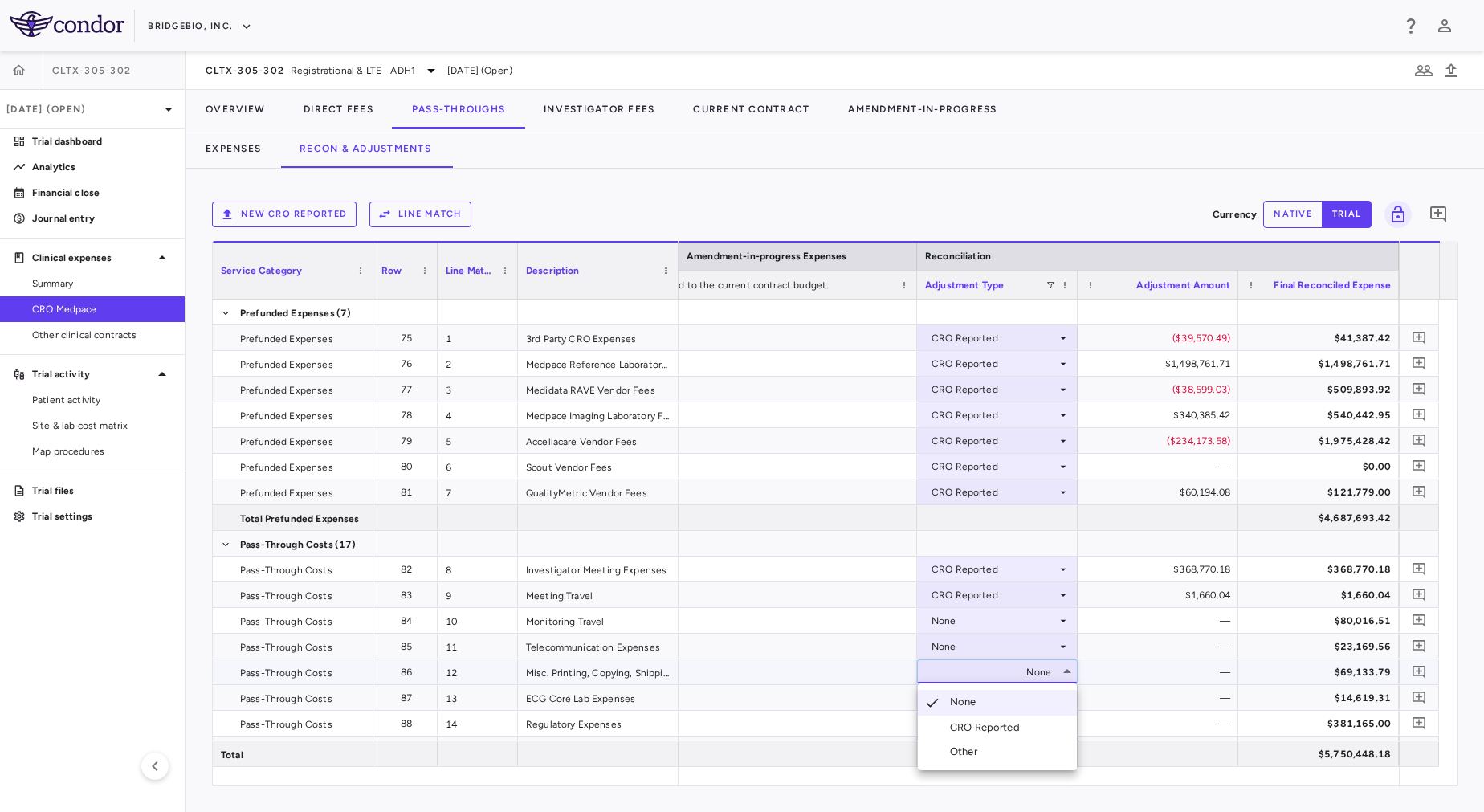
click at [1006, 722] on div "CRO Reported" at bounding box center [988, 727] width 76 height 14
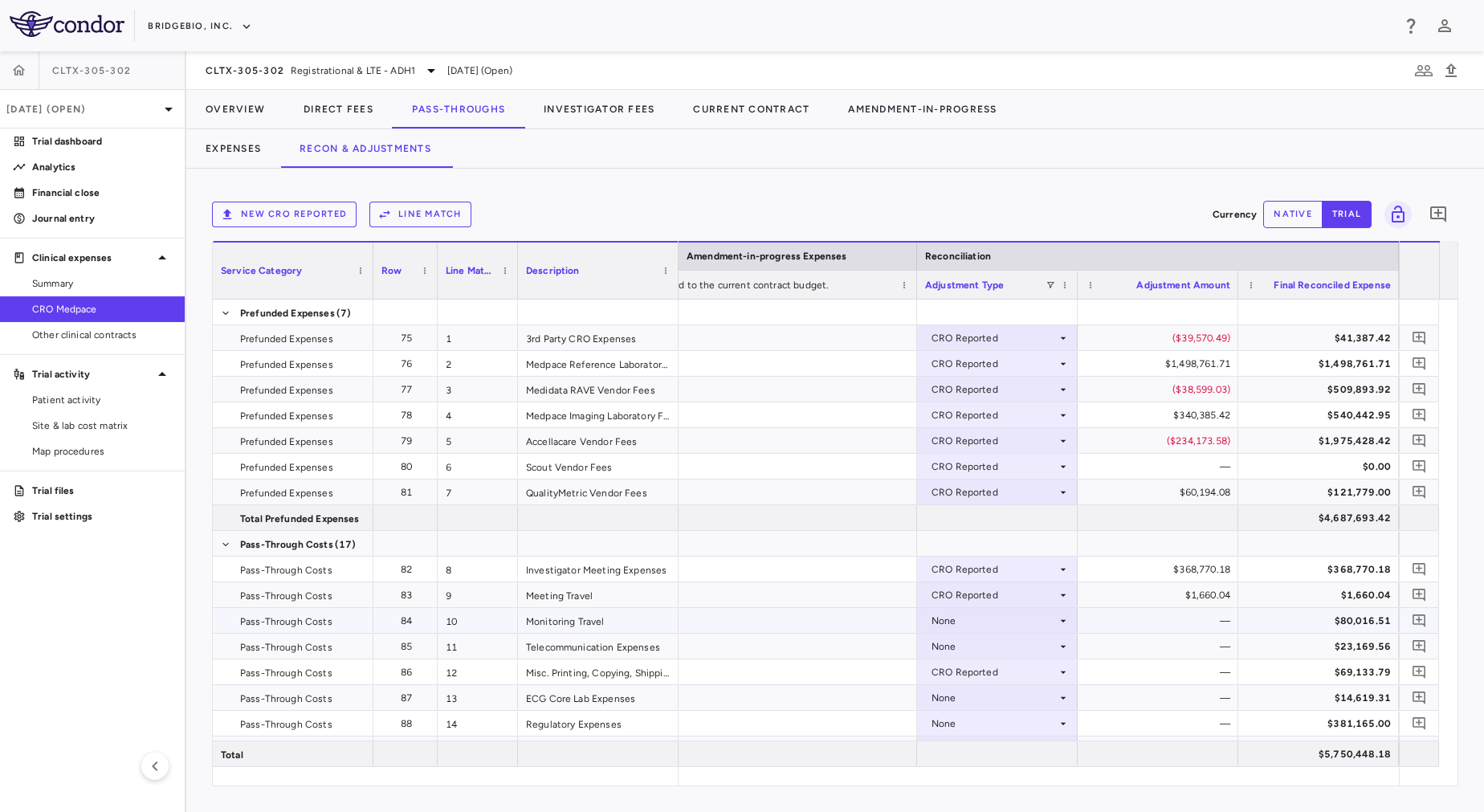
click at [989, 618] on div "None" at bounding box center [993, 621] width 125 height 26
click at [990, 676] on div "CRO Reported" at bounding box center [993, 672] width 125 height 26
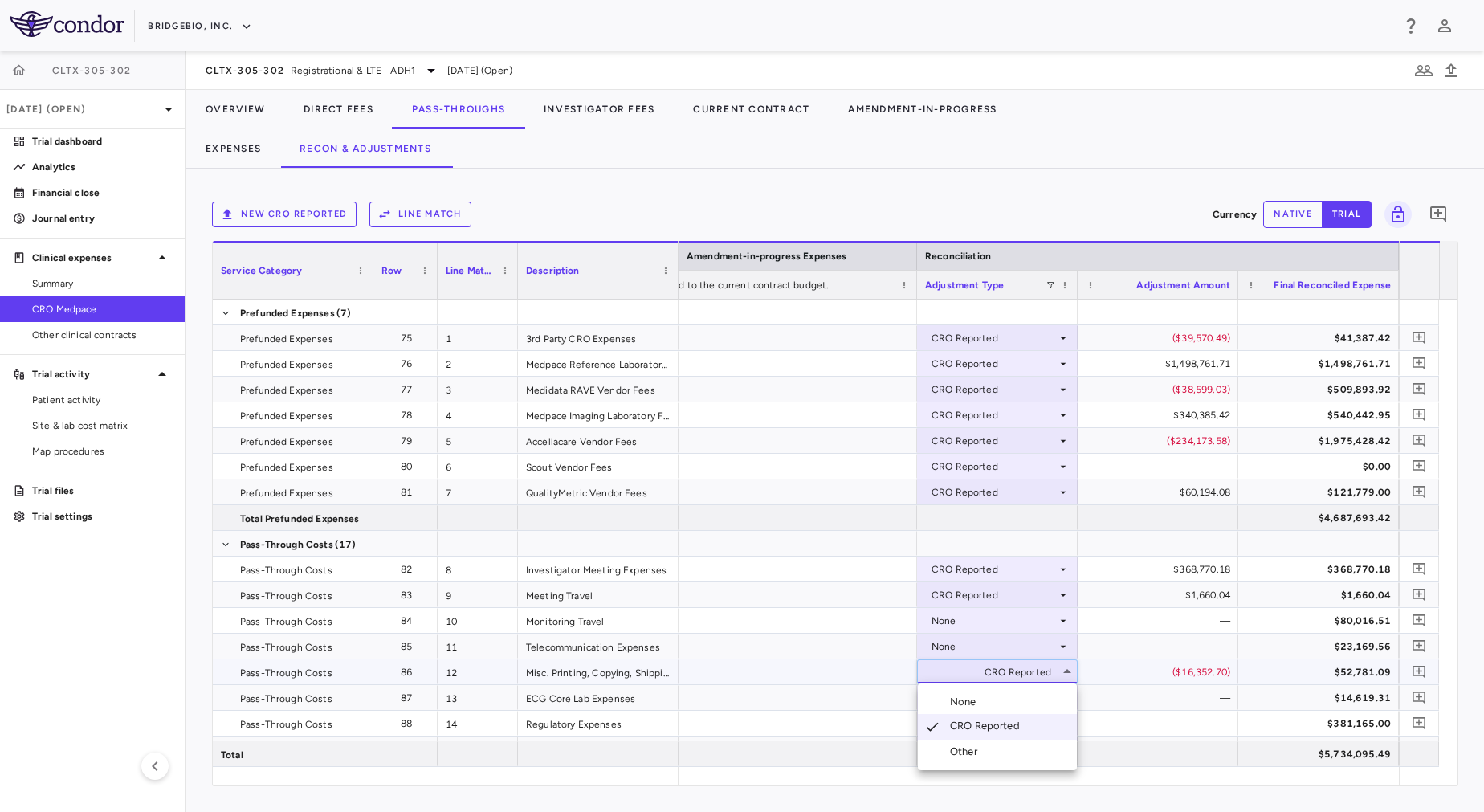
click at [978, 612] on div at bounding box center [742, 406] width 1484 height 812
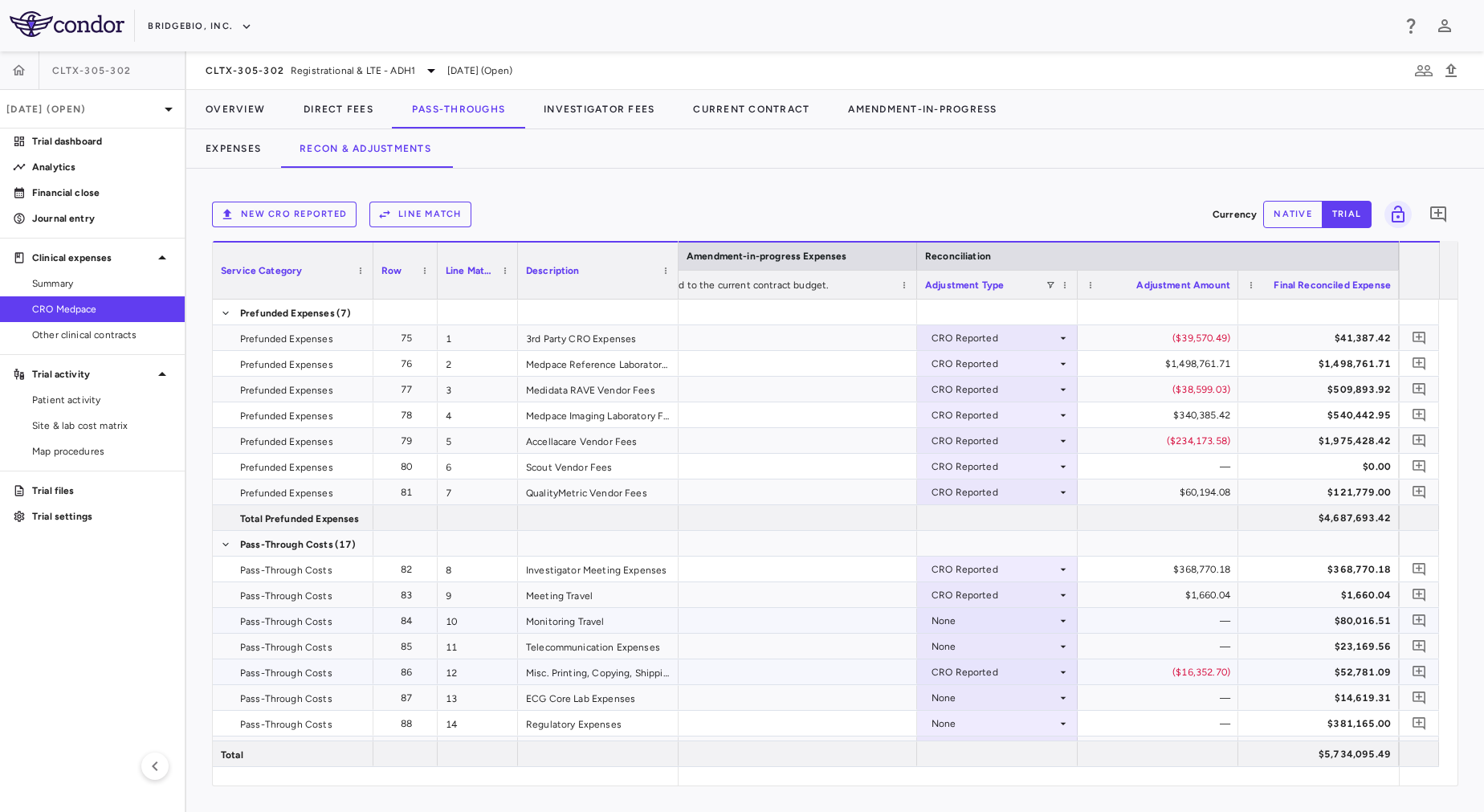
click at [978, 612] on div "None" at bounding box center [993, 621] width 125 height 26
click at [988, 669] on div "CRO Reported" at bounding box center [988, 675] width 76 height 14
click at [984, 653] on div "None" at bounding box center [993, 646] width 125 height 26
click at [984, 640] on div "None" at bounding box center [993, 646] width 125 height 26
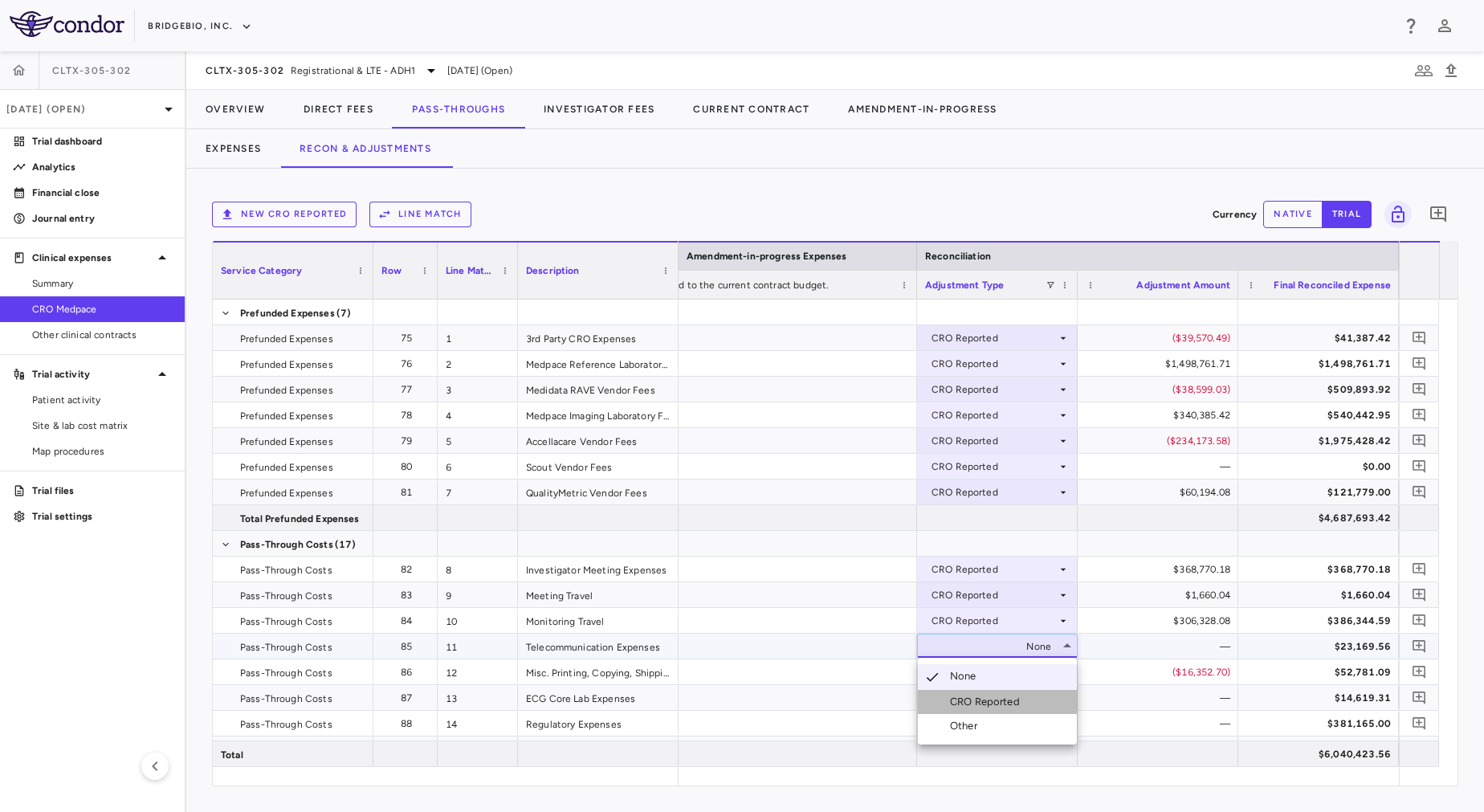
click at [989, 694] on li "CRO Reported" at bounding box center [998, 701] width 159 height 24
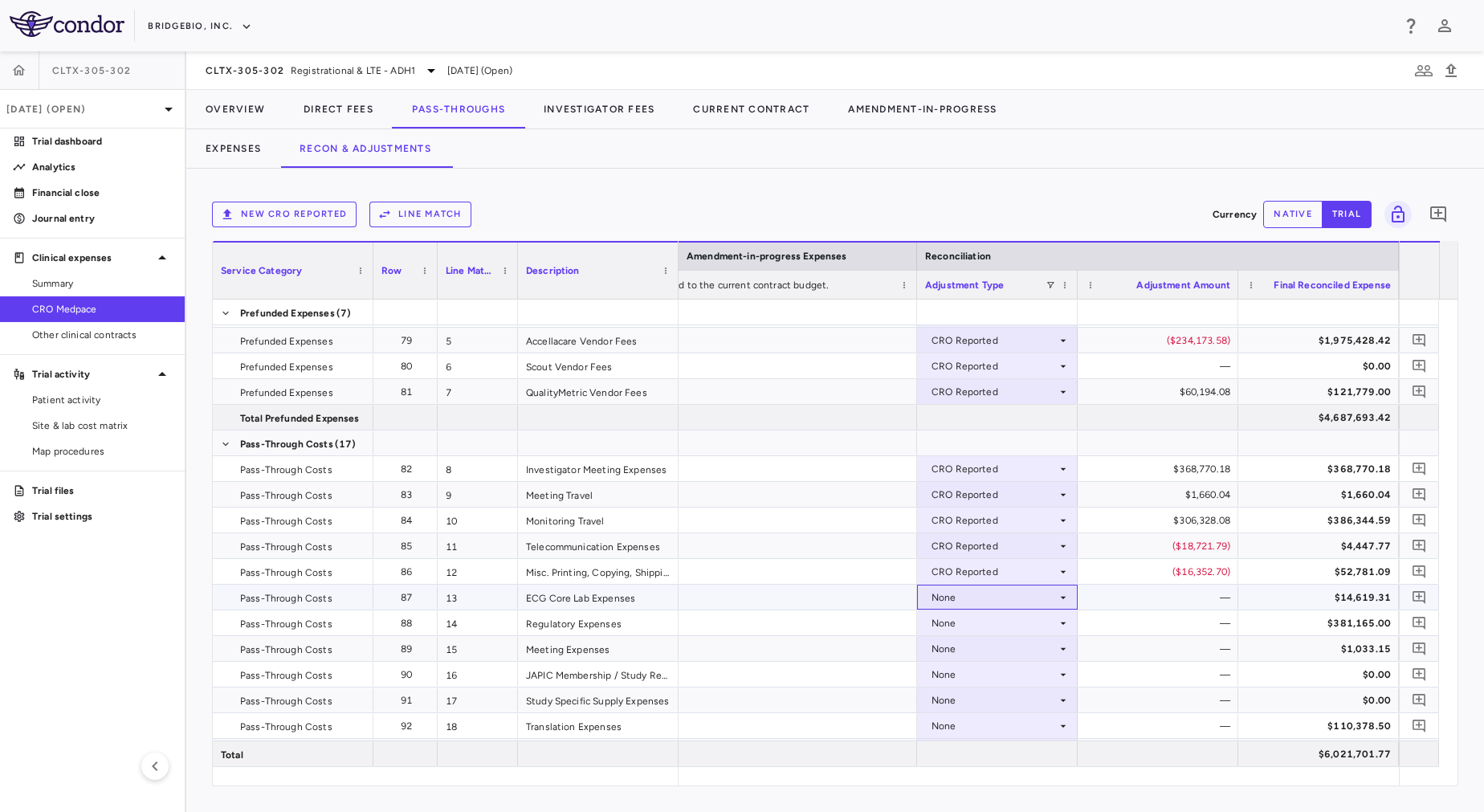
click at [993, 601] on div "None" at bounding box center [993, 597] width 125 height 26
click at [993, 648] on div "CRO Reported" at bounding box center [988, 652] width 76 height 14
click at [985, 626] on div "None" at bounding box center [993, 623] width 125 height 26
click at [983, 618] on div "None" at bounding box center [993, 623] width 125 height 26
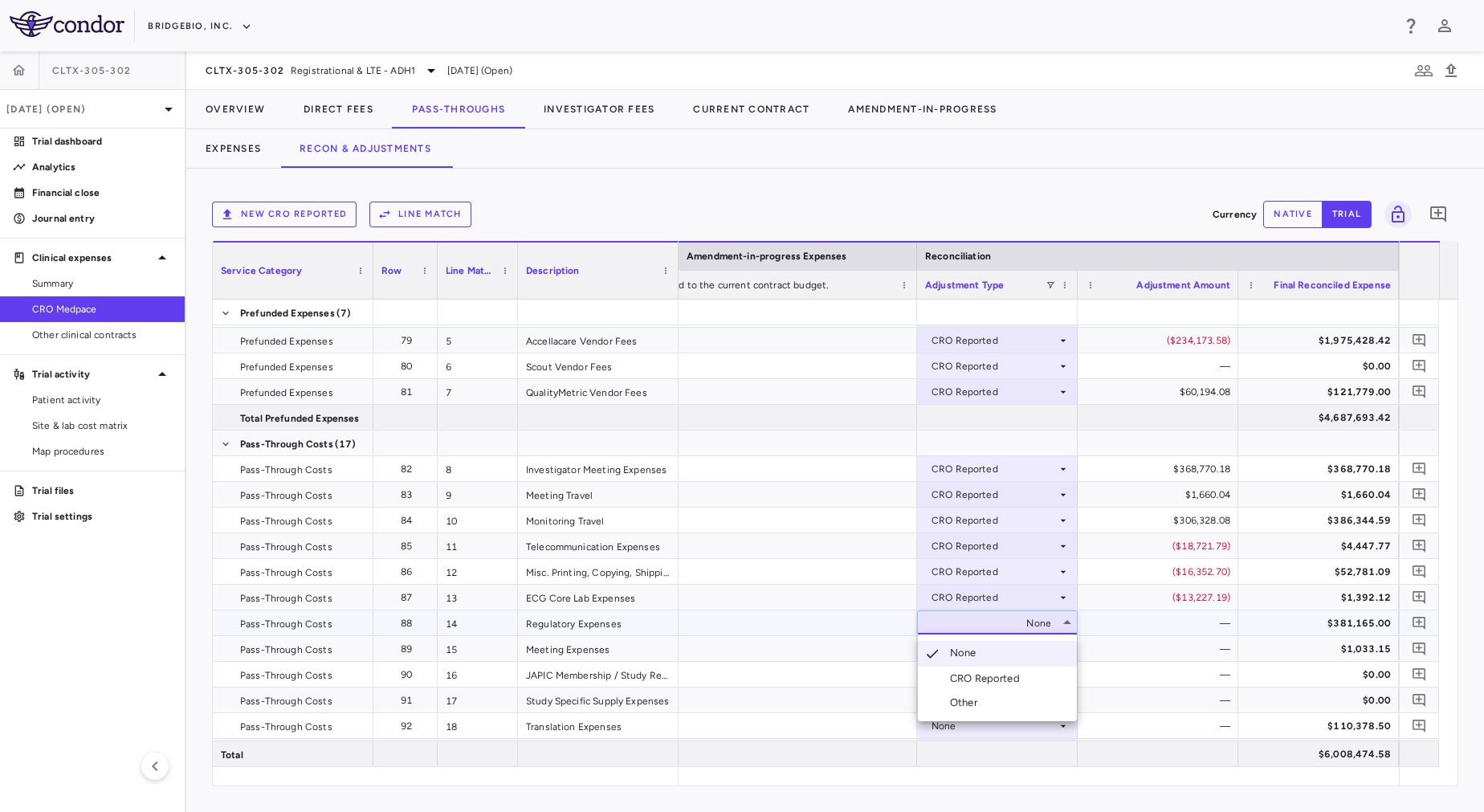
click at [984, 670] on li "CRO Reported" at bounding box center [998, 678] width 159 height 24
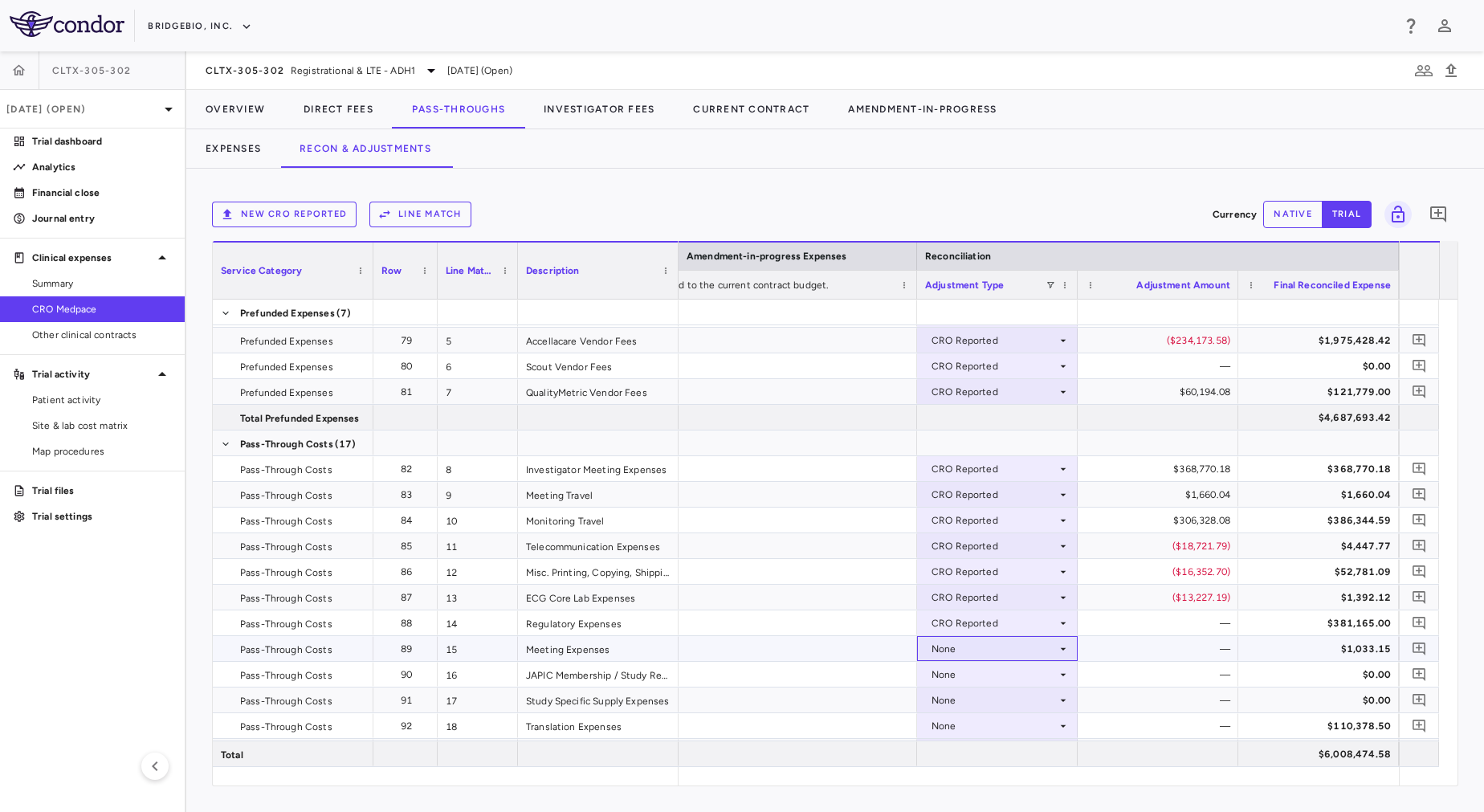
click at [980, 657] on div "None" at bounding box center [993, 649] width 125 height 26
click at [989, 698] on div "None" at bounding box center [993, 700] width 125 height 26
click at [994, 749] on div "CRO Reported" at bounding box center [988, 755] width 76 height 14
click at [982, 649] on div "None" at bounding box center [993, 649] width 125 height 26
click at [990, 703] on div "CRO Reported" at bounding box center [993, 700] width 125 height 26
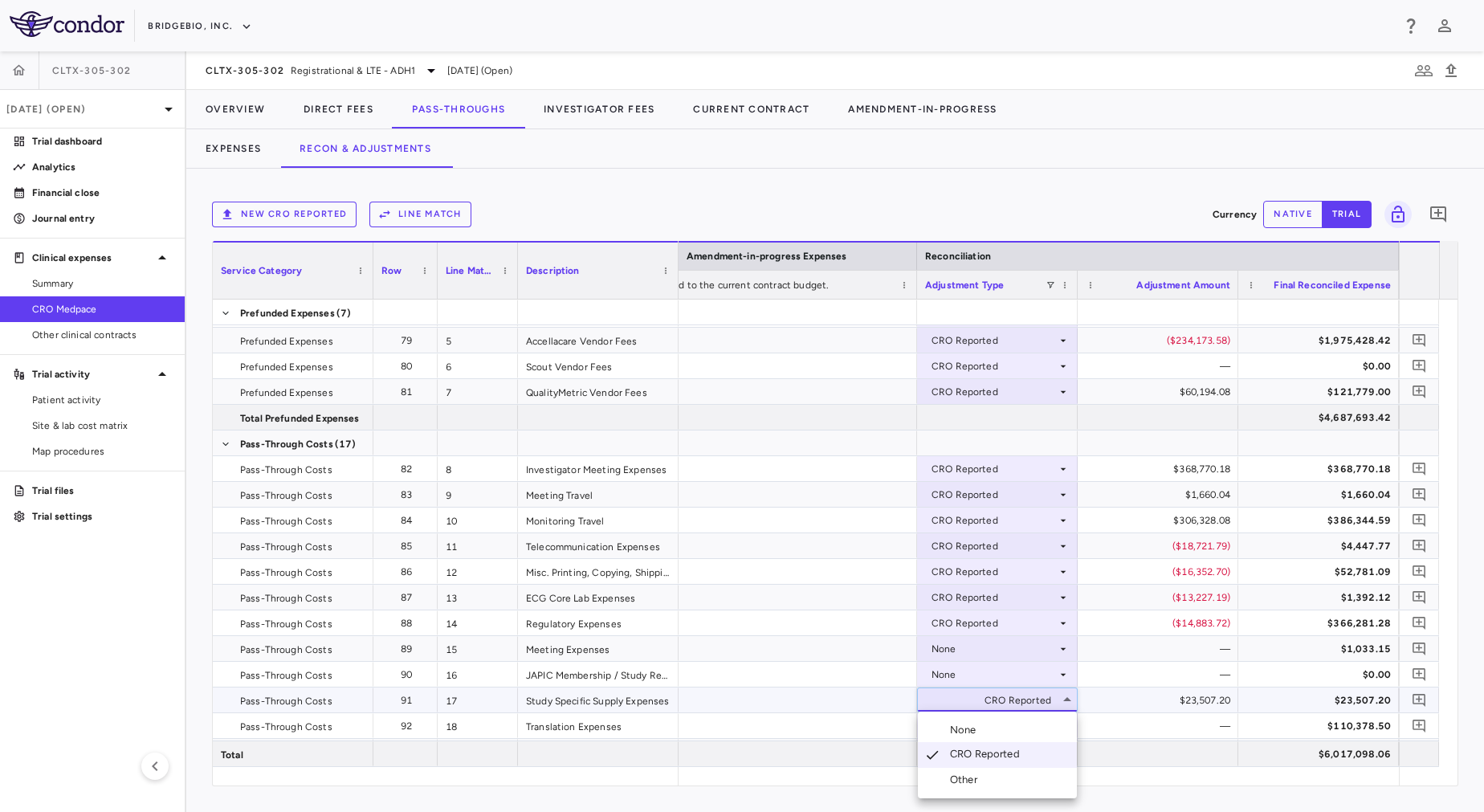
click at [977, 642] on div at bounding box center [742, 406] width 1484 height 812
click at [977, 642] on div "None" at bounding box center [993, 649] width 125 height 26
click at [993, 697] on div "CRO Reported" at bounding box center [988, 703] width 76 height 14
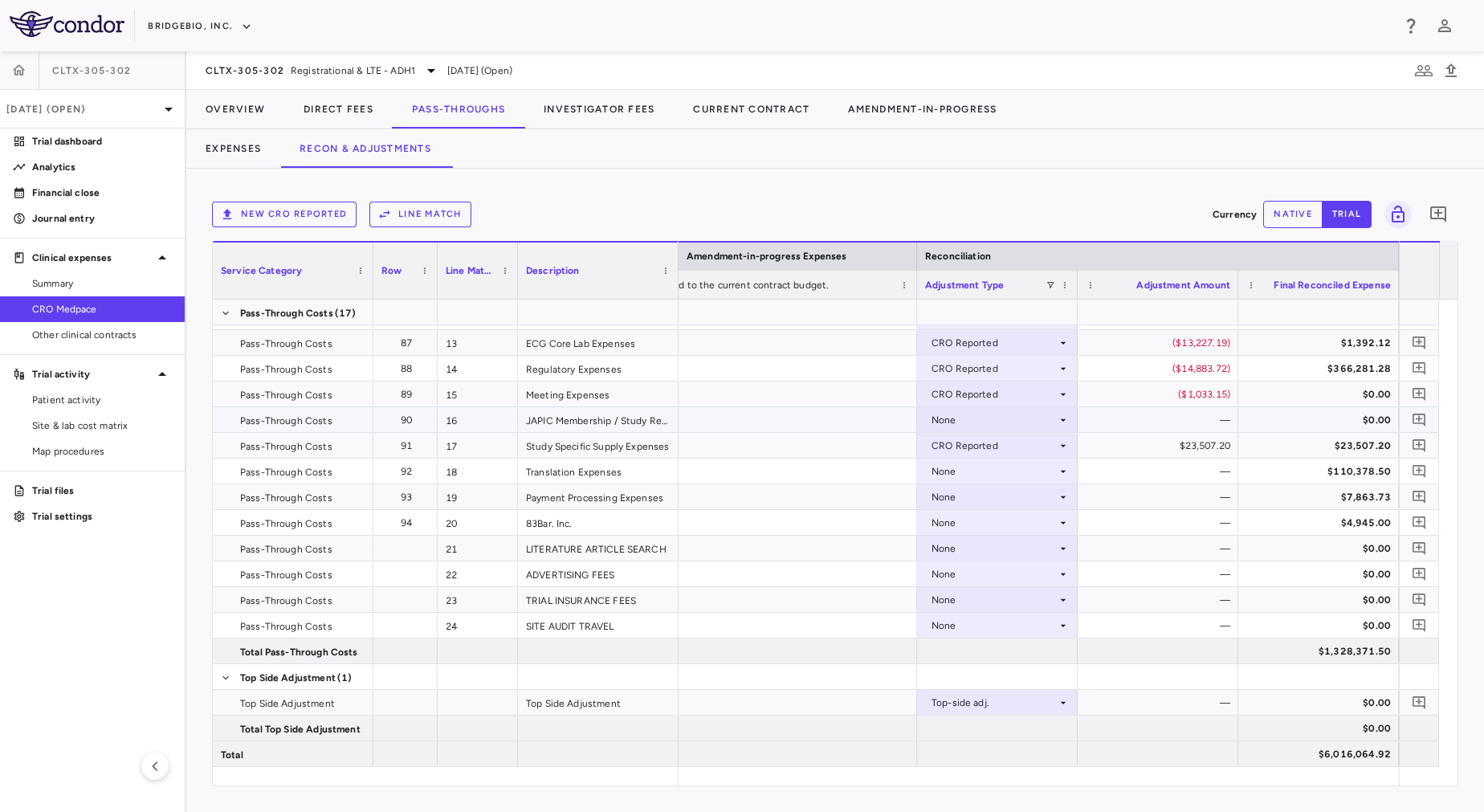
click at [964, 413] on div "None" at bounding box center [993, 419] width 125 height 26
click at [986, 476] on div "CRO Reported" at bounding box center [988, 475] width 76 height 14
click at [975, 465] on div "None" at bounding box center [993, 471] width 125 height 26
click at [972, 470] on div "None" at bounding box center [993, 471] width 125 height 26
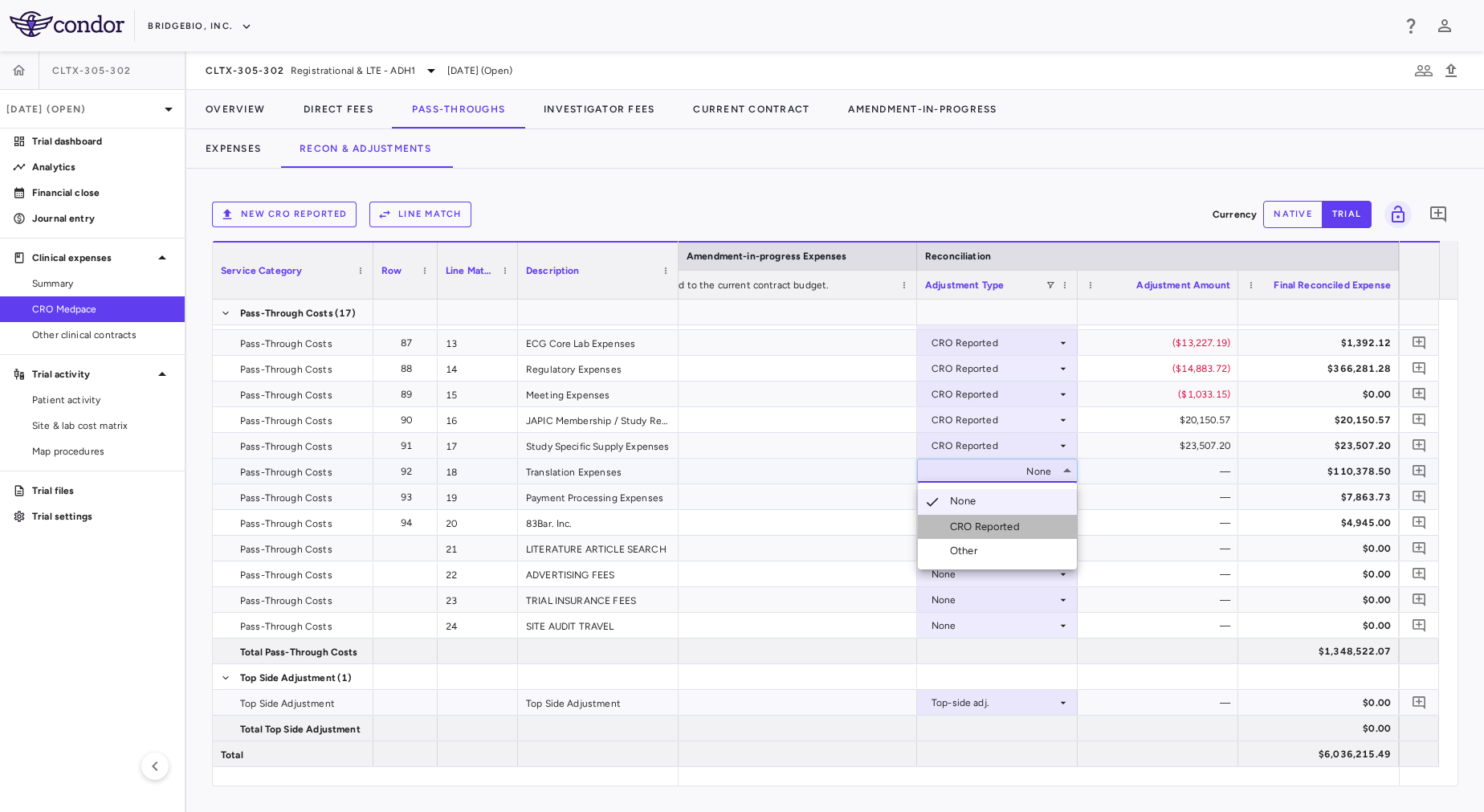
click at [986, 520] on div "CRO Reported" at bounding box center [988, 526] width 76 height 14
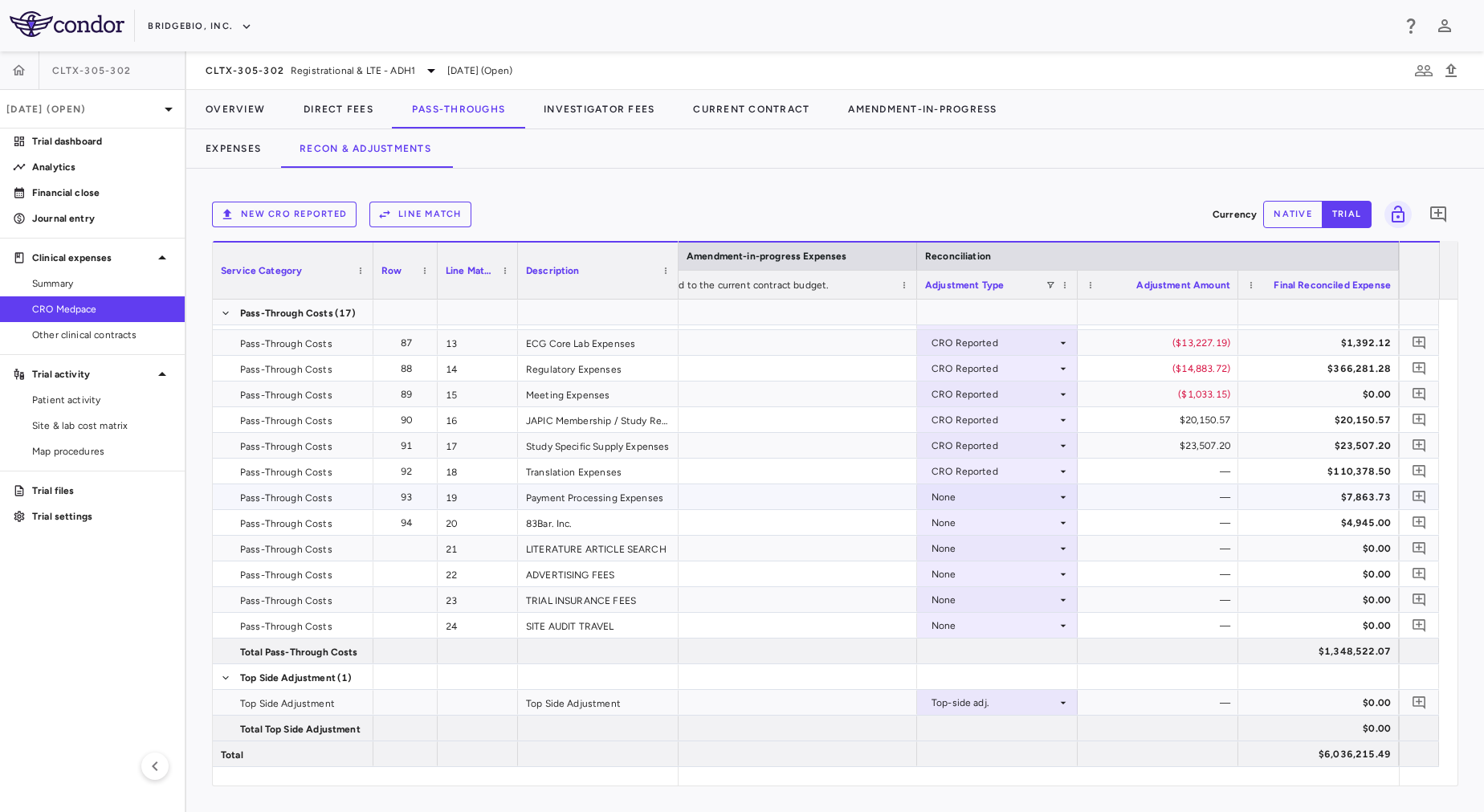
click at [974, 502] on div "None" at bounding box center [993, 496] width 125 height 26
click at [986, 545] on div "None" at bounding box center [993, 548] width 125 height 26
click at [1000, 606] on div "CRO Reported" at bounding box center [988, 603] width 76 height 14
click at [987, 498] on div "None" at bounding box center [993, 496] width 125 height 26
click at [997, 546] on div "CRO Reported" at bounding box center [993, 548] width 125 height 26
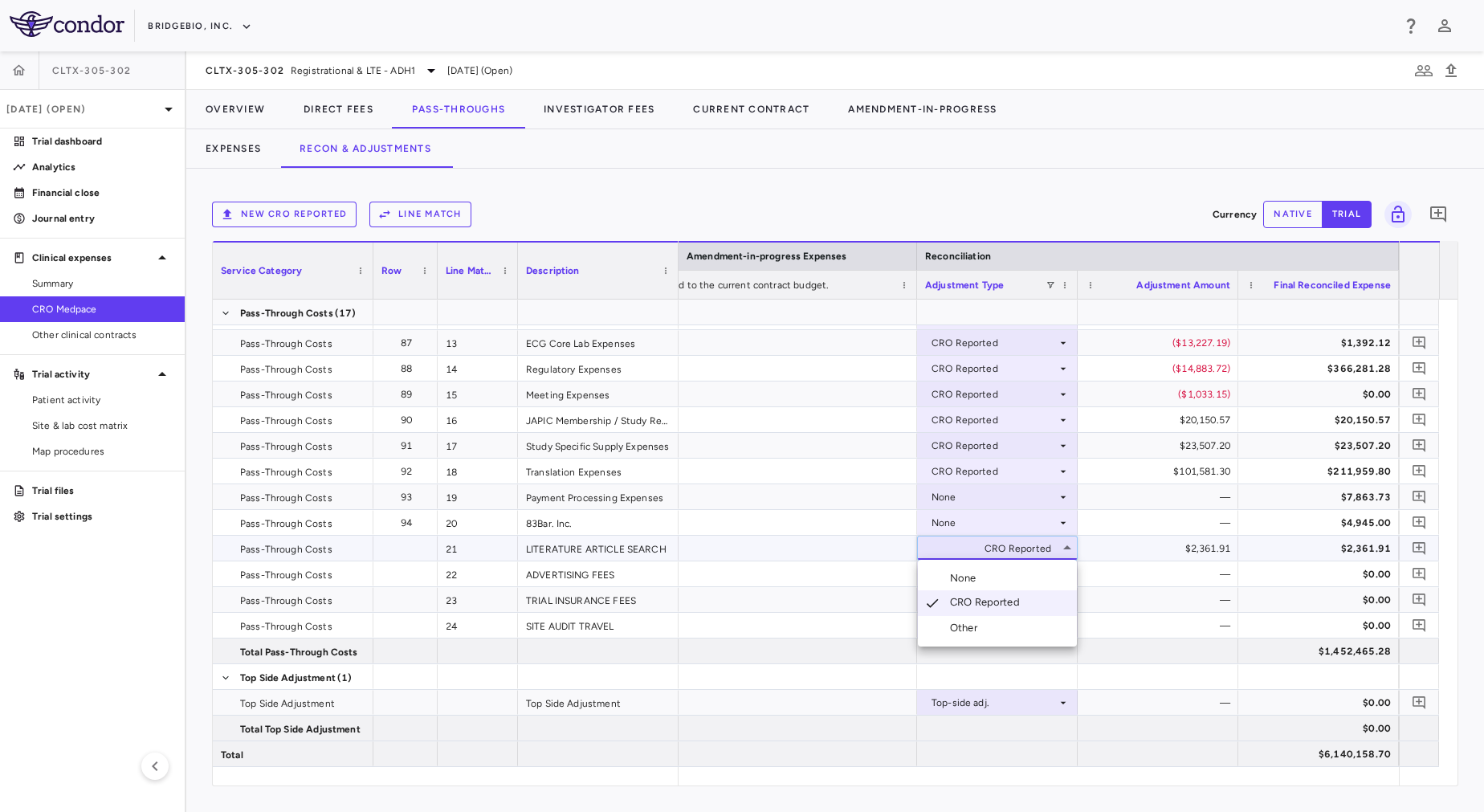
click at [971, 490] on div at bounding box center [742, 406] width 1484 height 812
click at [971, 490] on div "None" at bounding box center [993, 496] width 125 height 26
click at [988, 549] on div "CRO Reported" at bounding box center [988, 552] width 76 height 14
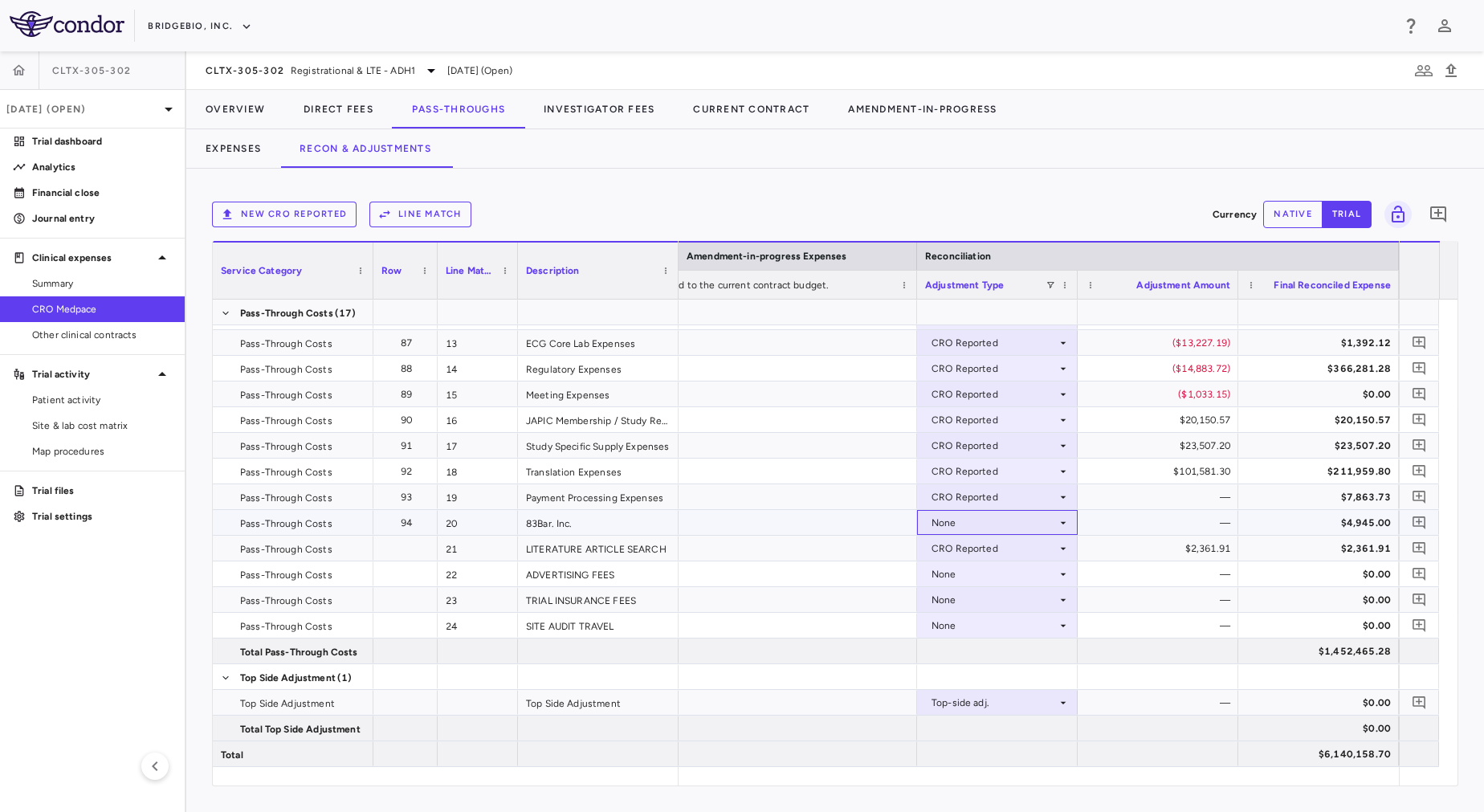
click at [976, 517] on div "None" at bounding box center [993, 522] width 125 height 26
click at [979, 524] on div "None" at bounding box center [993, 522] width 125 height 26
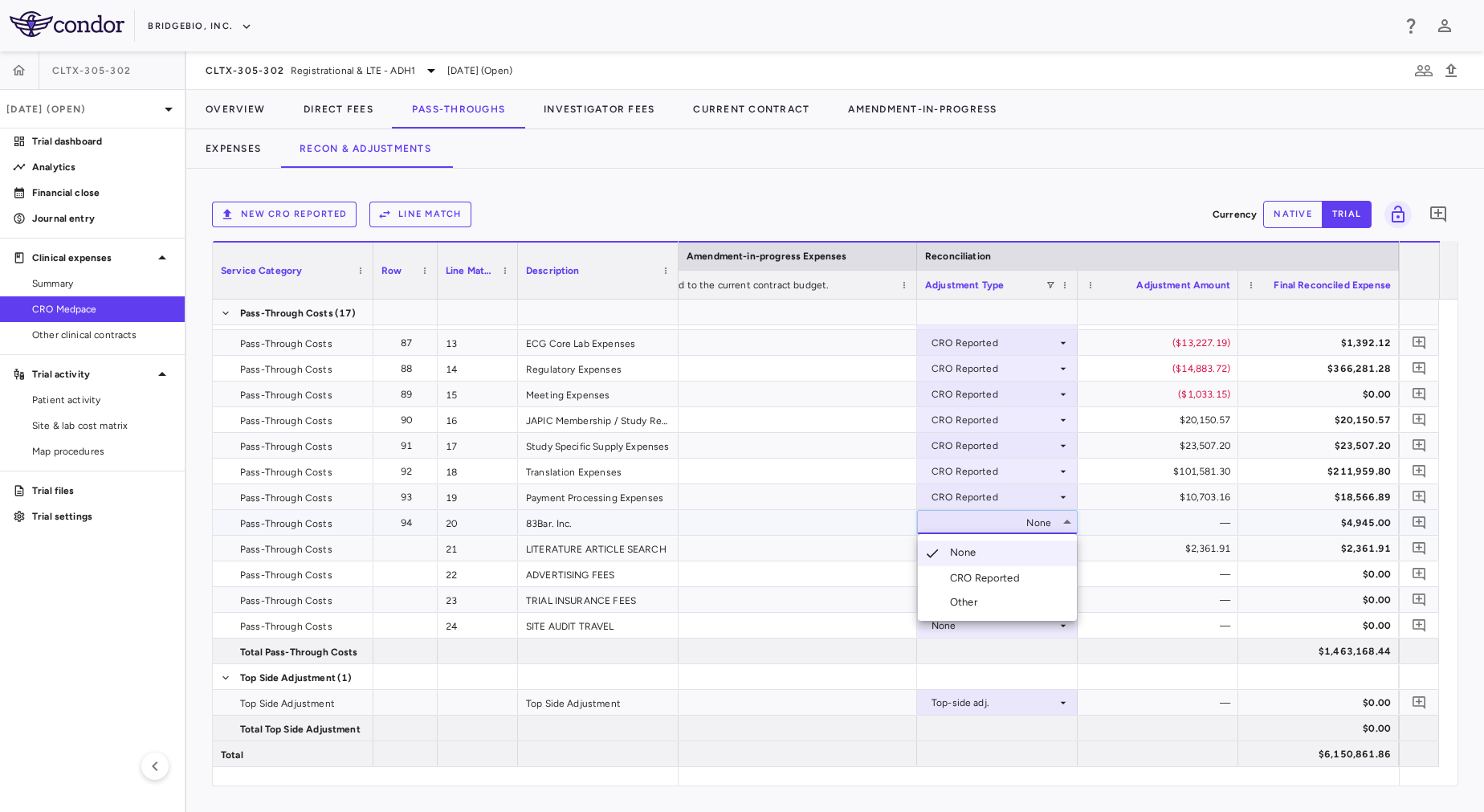
click at [988, 569] on li "CRO Reported" at bounding box center [998, 578] width 159 height 24
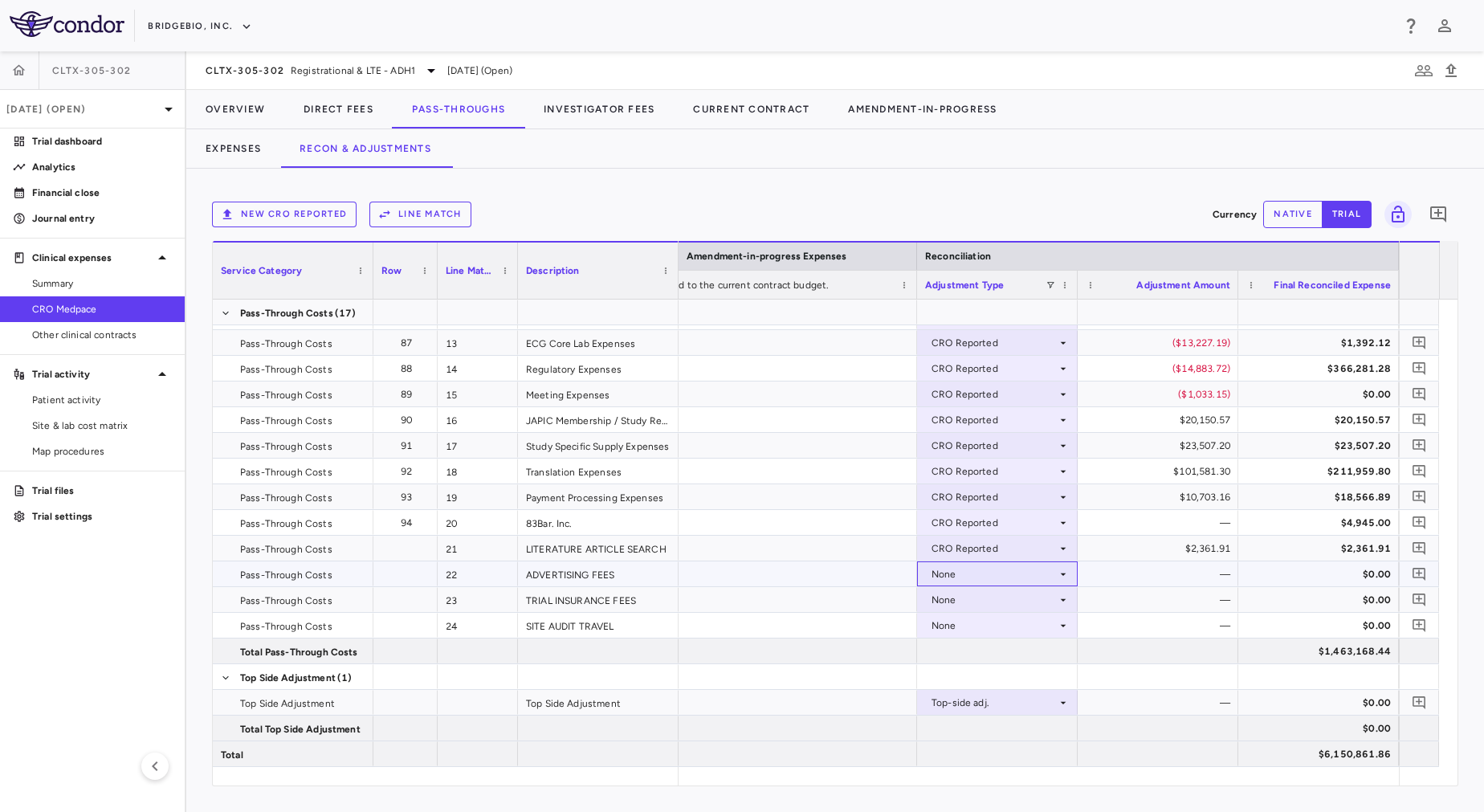
click at [988, 576] on div "None" at bounding box center [993, 573] width 125 height 26
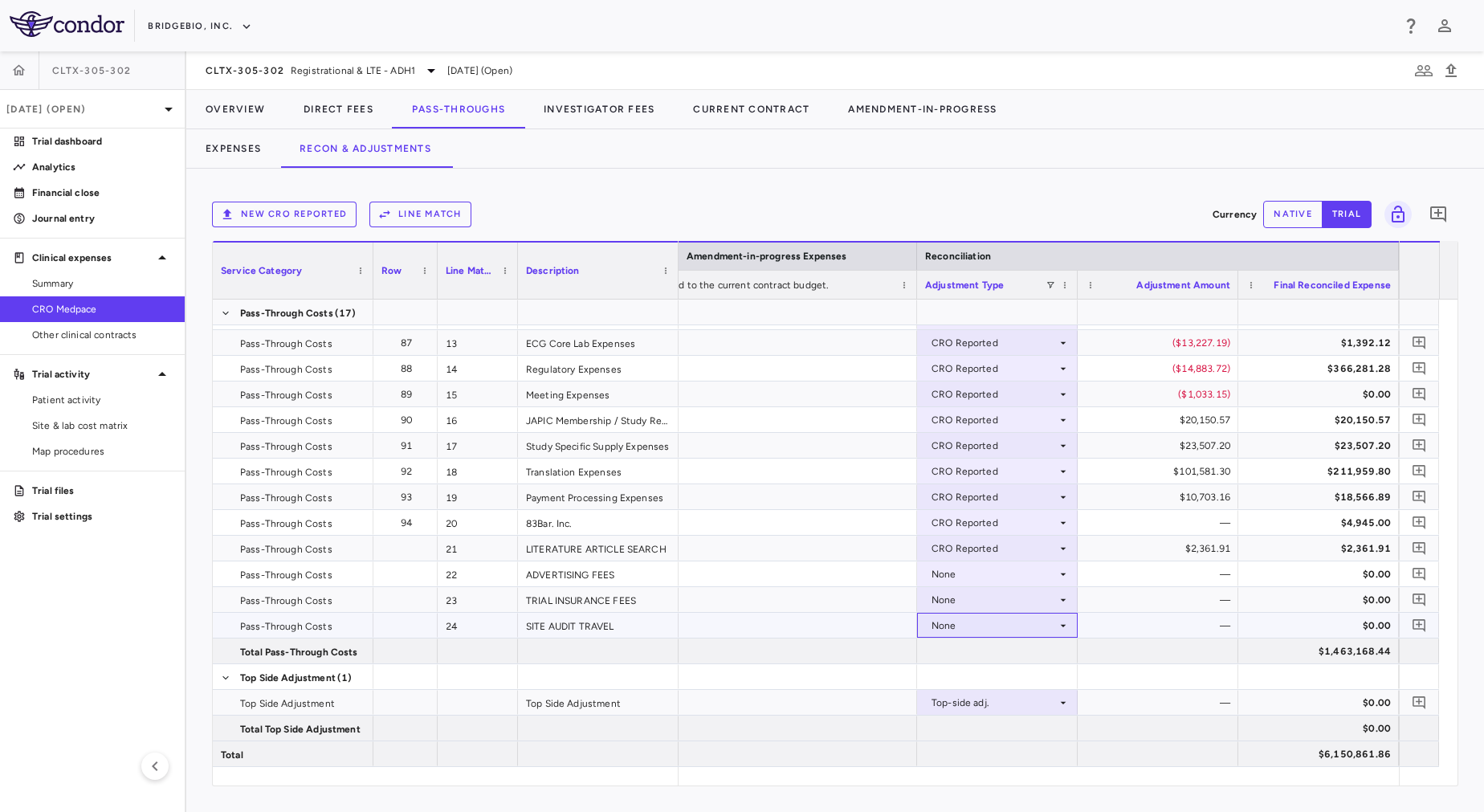
click at [997, 636] on div "None" at bounding box center [993, 625] width 125 height 26
click at [1011, 682] on div "CRO Reported" at bounding box center [988, 680] width 76 height 14
click at [993, 565] on div "None" at bounding box center [993, 573] width 125 height 26
click at [1003, 621] on div "CRO Reported" at bounding box center [993, 625] width 125 height 26
click at [992, 570] on div at bounding box center [742, 406] width 1484 height 812
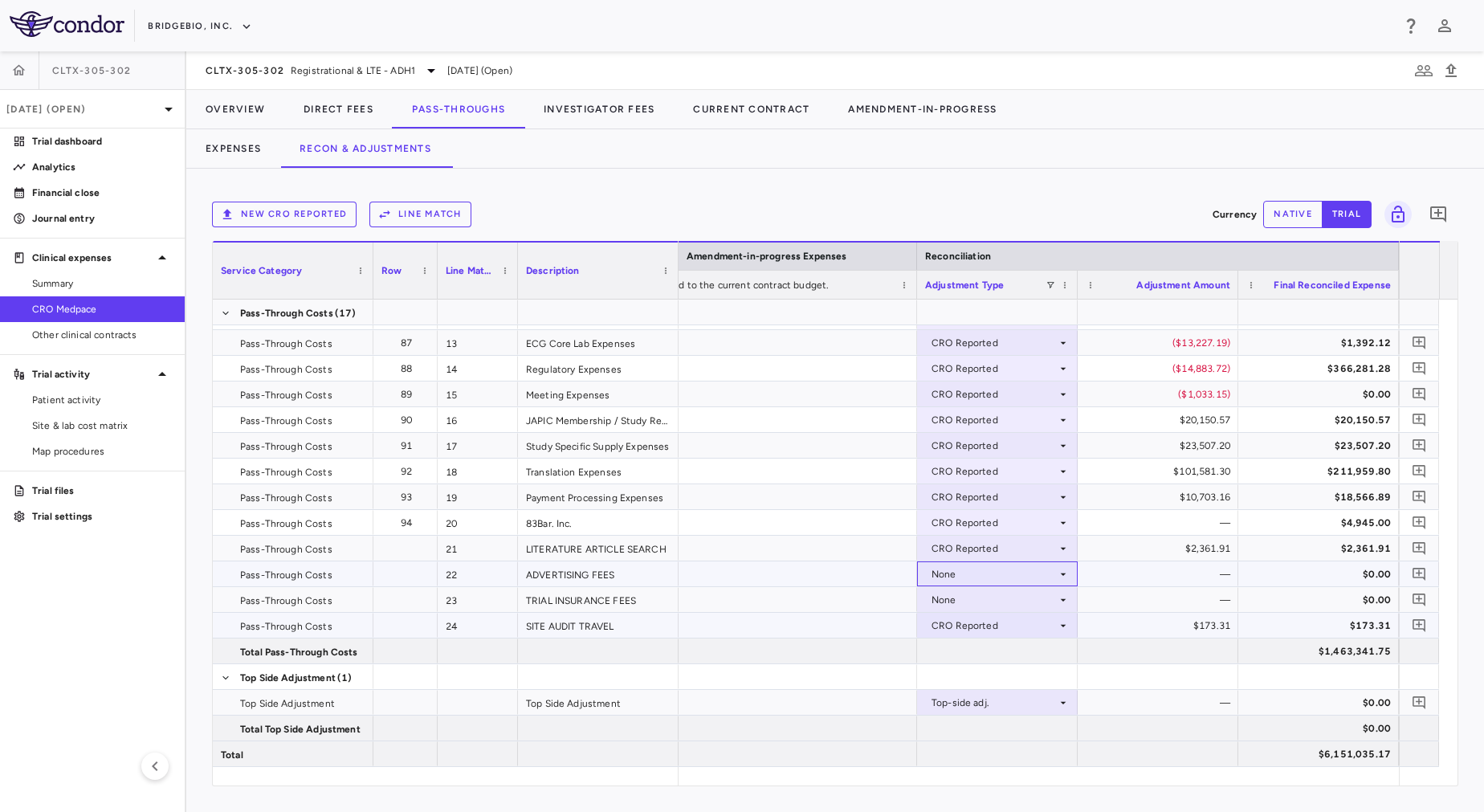
click at [992, 570] on div "None" at bounding box center [993, 573] width 125 height 26
click at [1012, 624] on div "CRO Reported" at bounding box center [988, 629] width 76 height 14
click at [1002, 597] on div "None" at bounding box center [993, 599] width 125 height 26
click at [1001, 598] on div "None" at bounding box center [993, 599] width 125 height 26
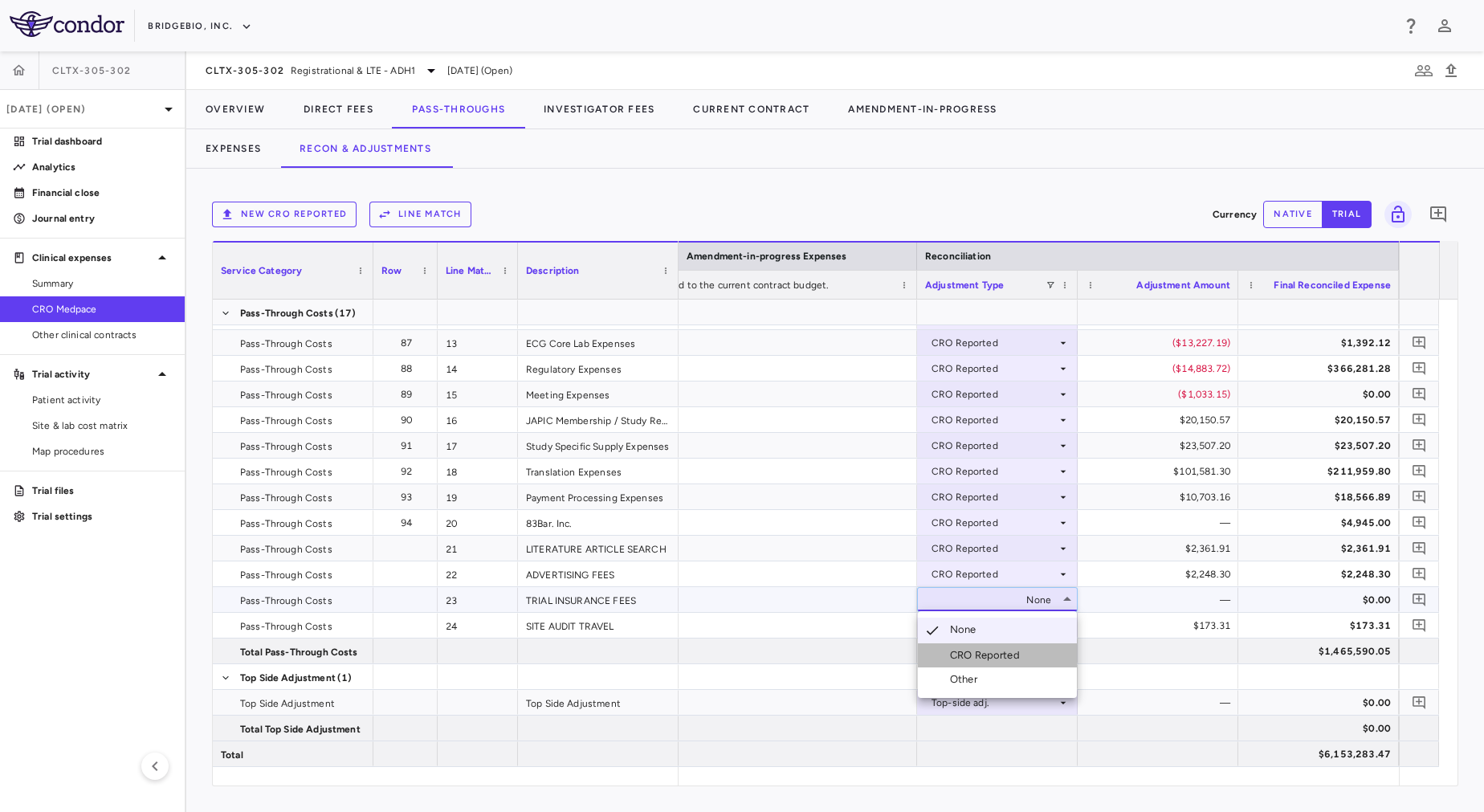
click at [1010, 651] on div "CRO Reported" at bounding box center [988, 655] width 76 height 14
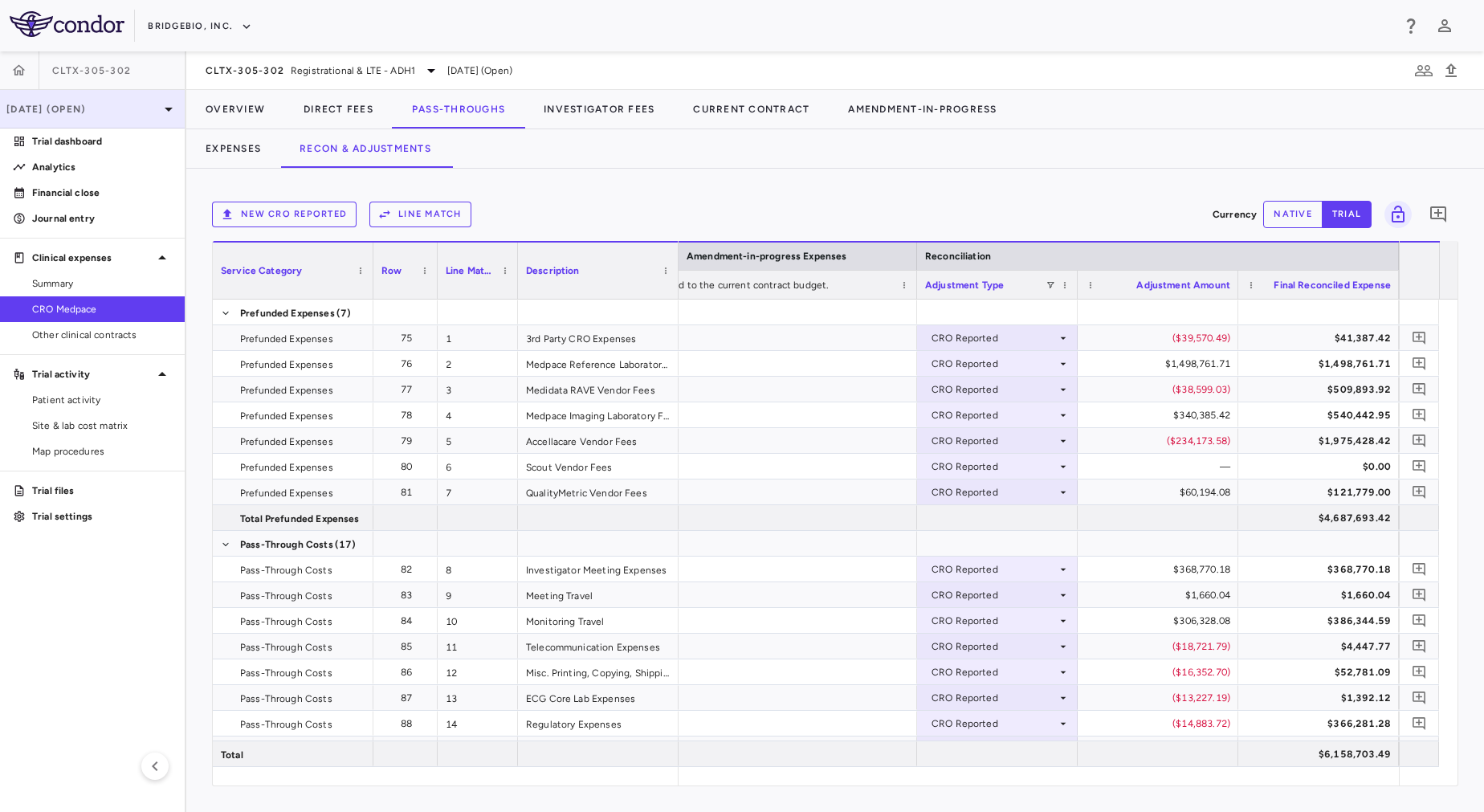
click at [138, 106] on p "[DATE] (Open)" at bounding box center [83, 109] width 152 height 14
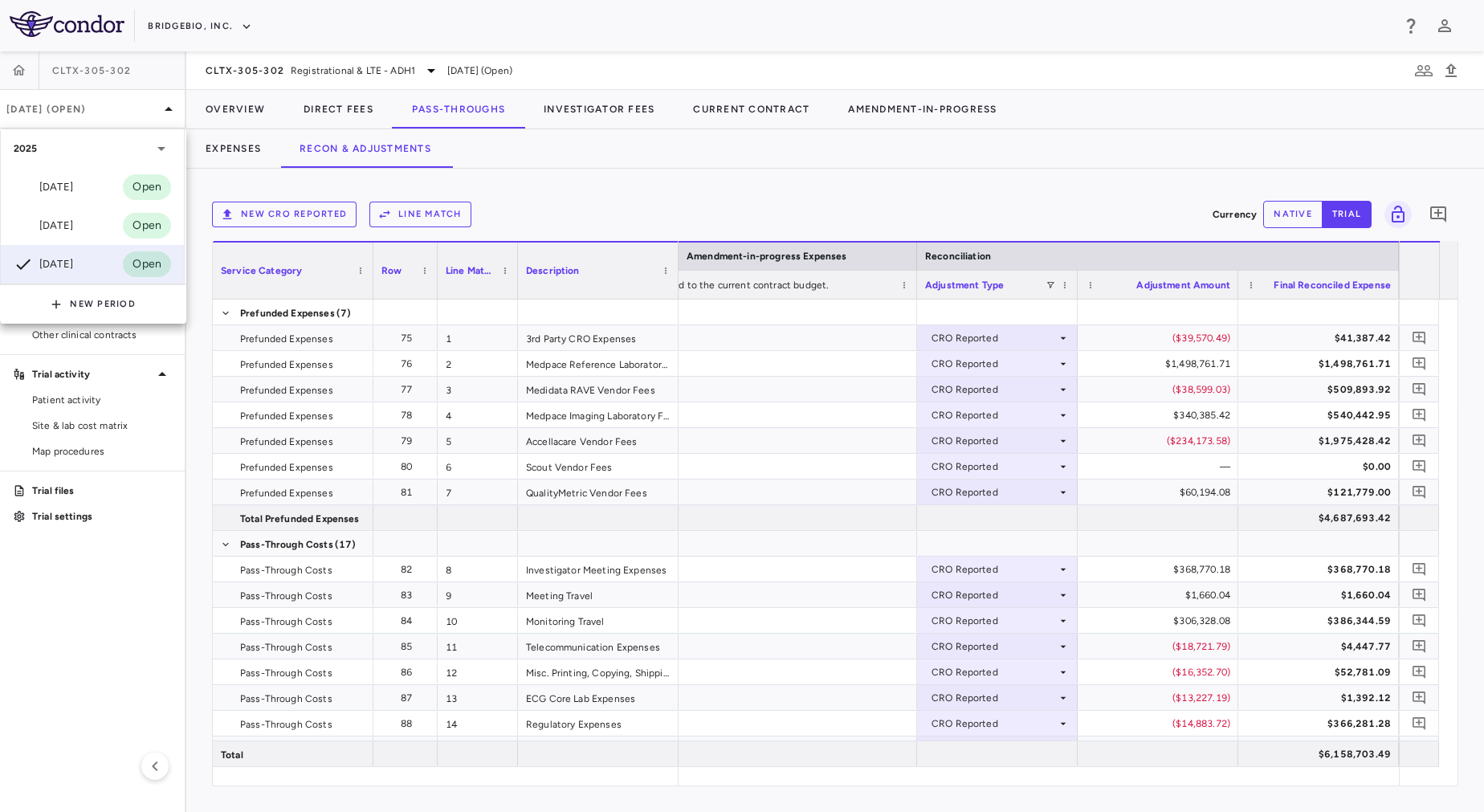
click at [781, 201] on div at bounding box center [742, 406] width 1484 height 812
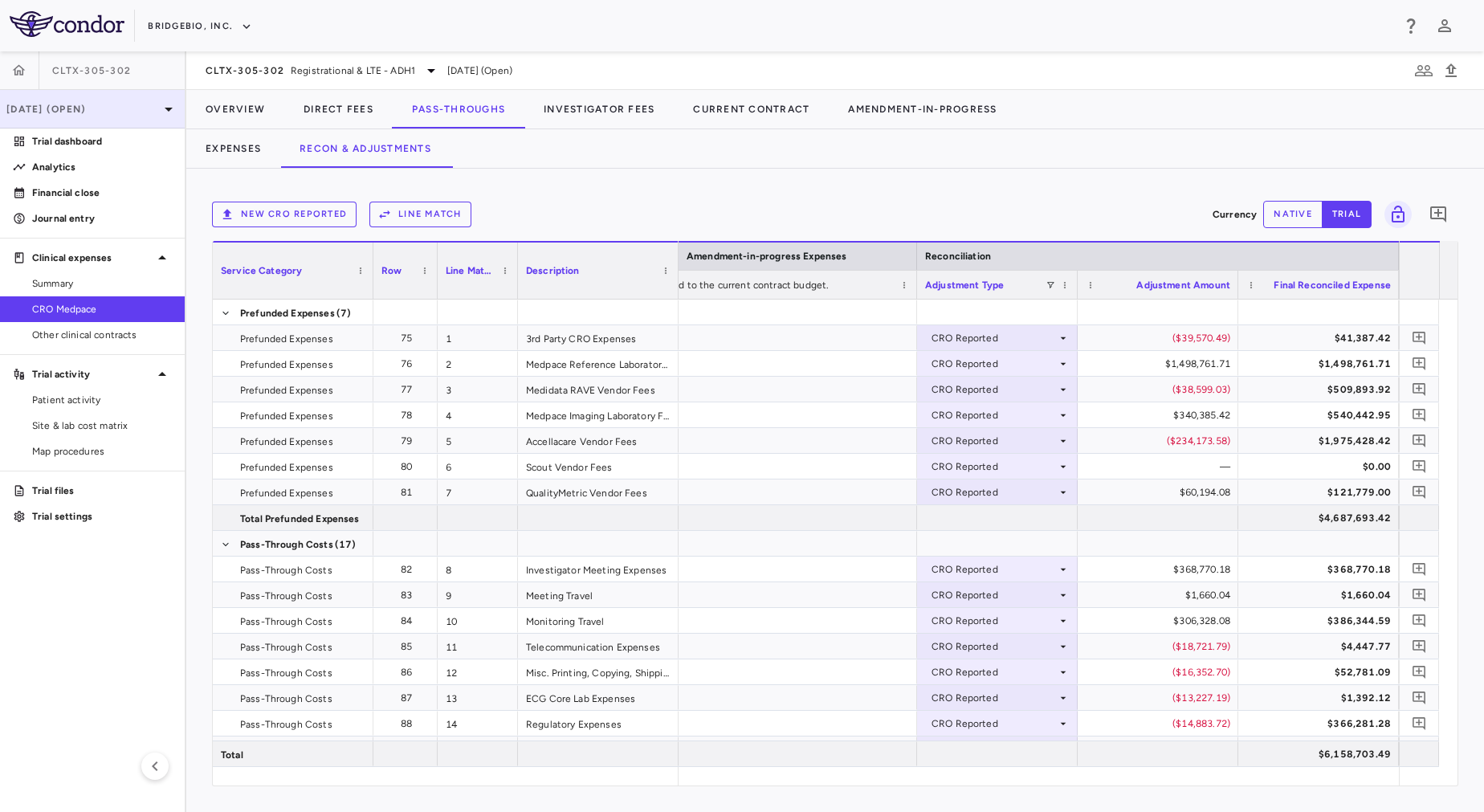
click at [110, 106] on p "[DATE] (Open)" at bounding box center [83, 109] width 152 height 14
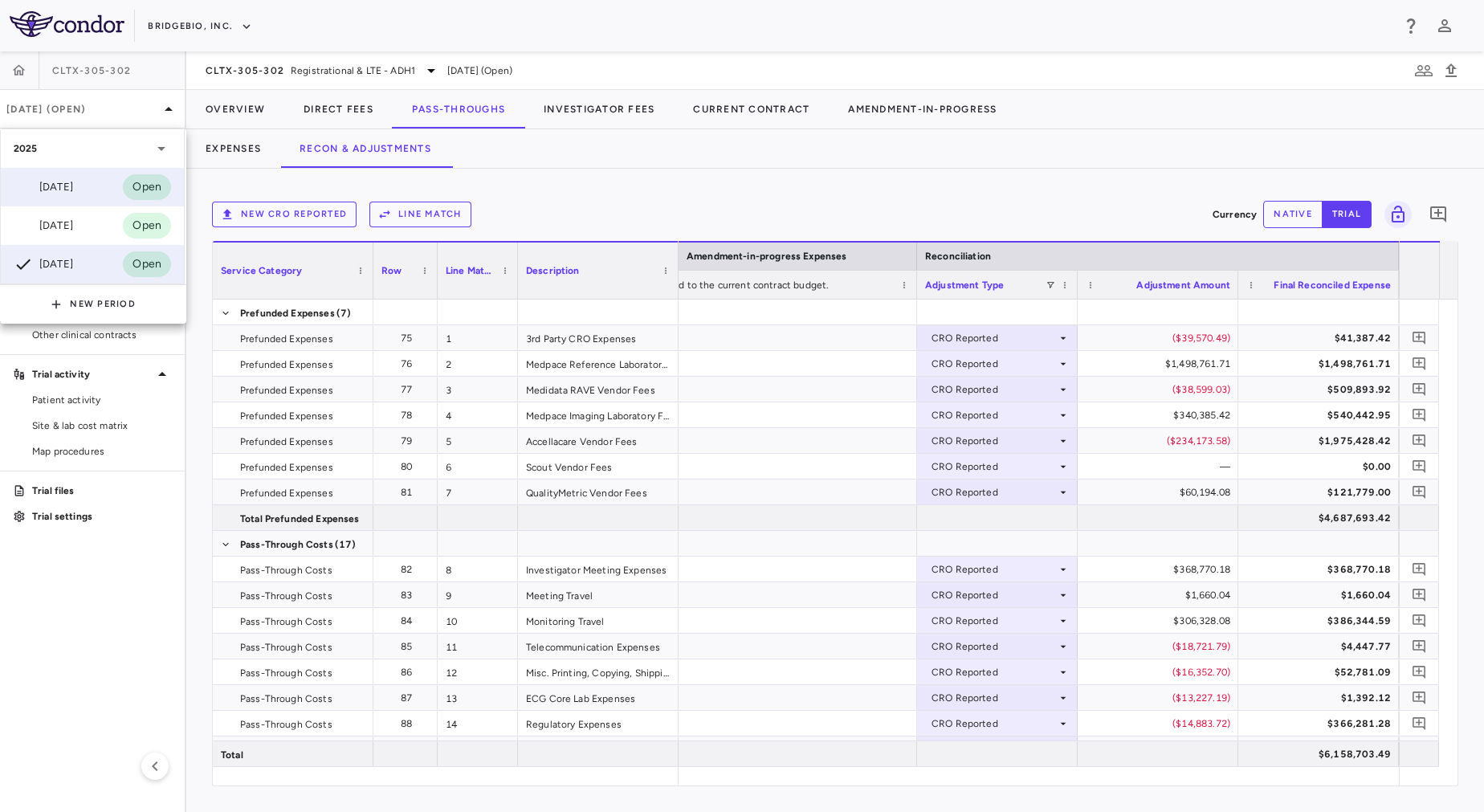
click at [110, 180] on div "[DATE] Open" at bounding box center [92, 187] width 183 height 39
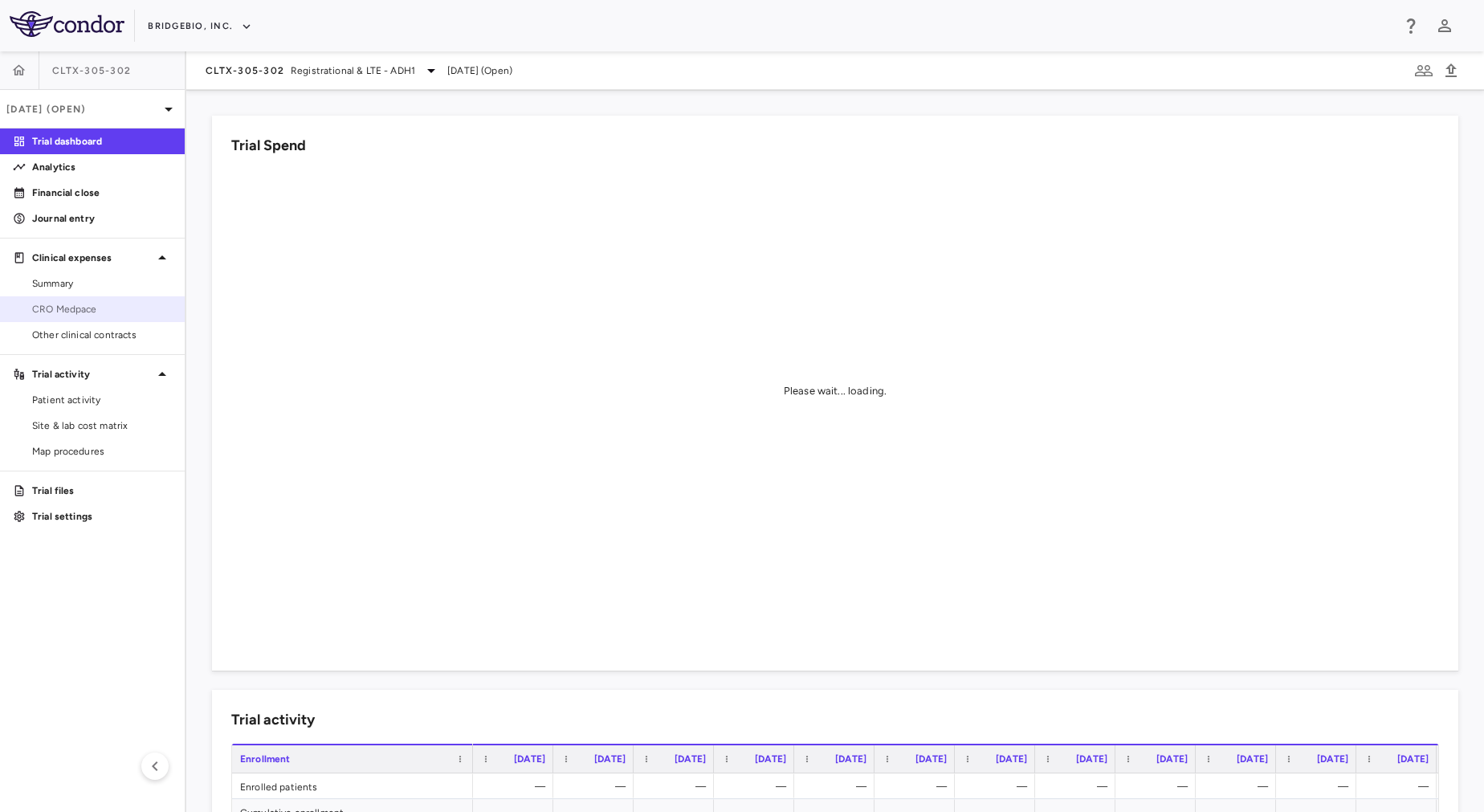
click at [68, 312] on span "CRO Medpace" at bounding box center [102, 308] width 140 height 14
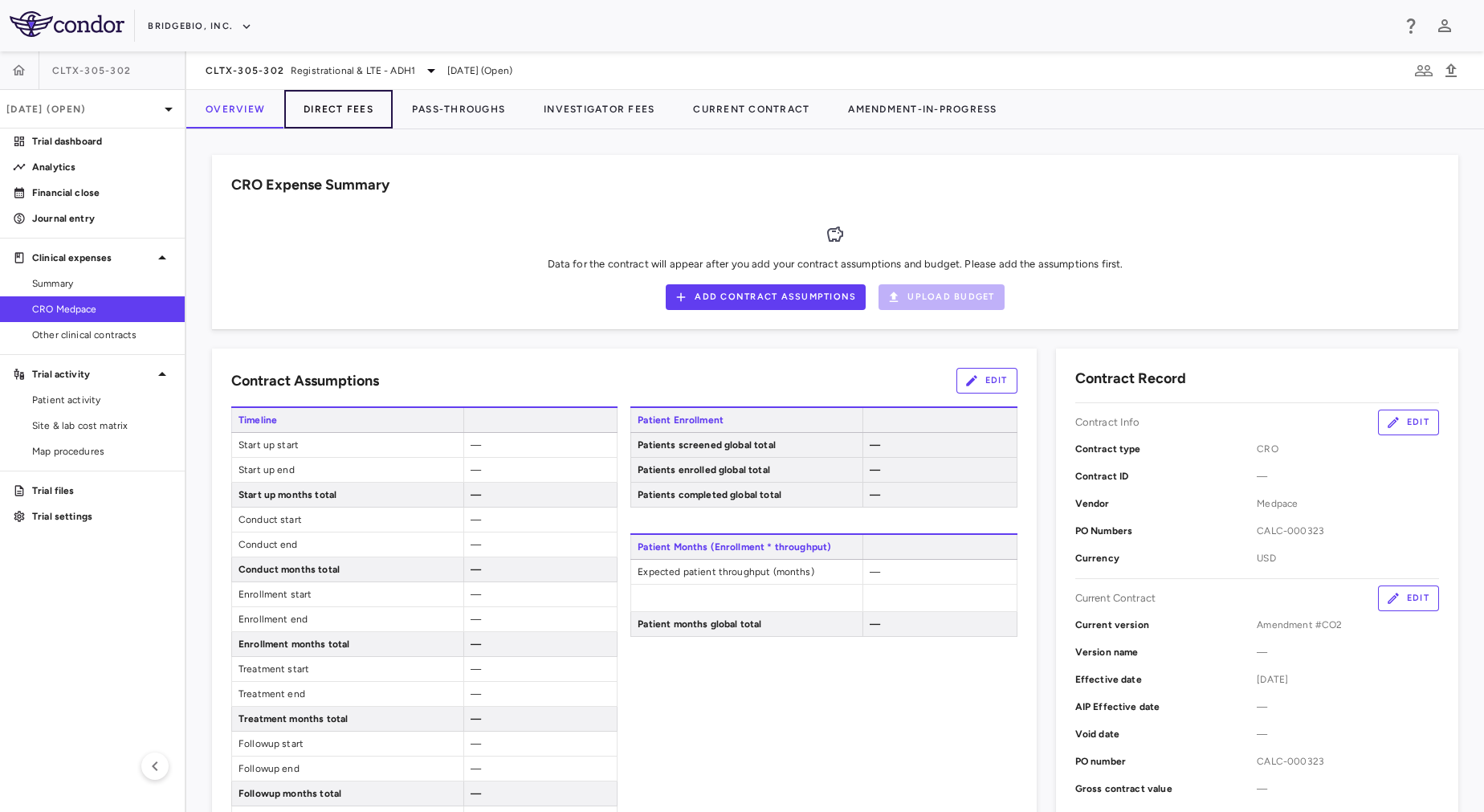
click at [355, 117] on button "Direct Fees" at bounding box center [338, 109] width 109 height 39
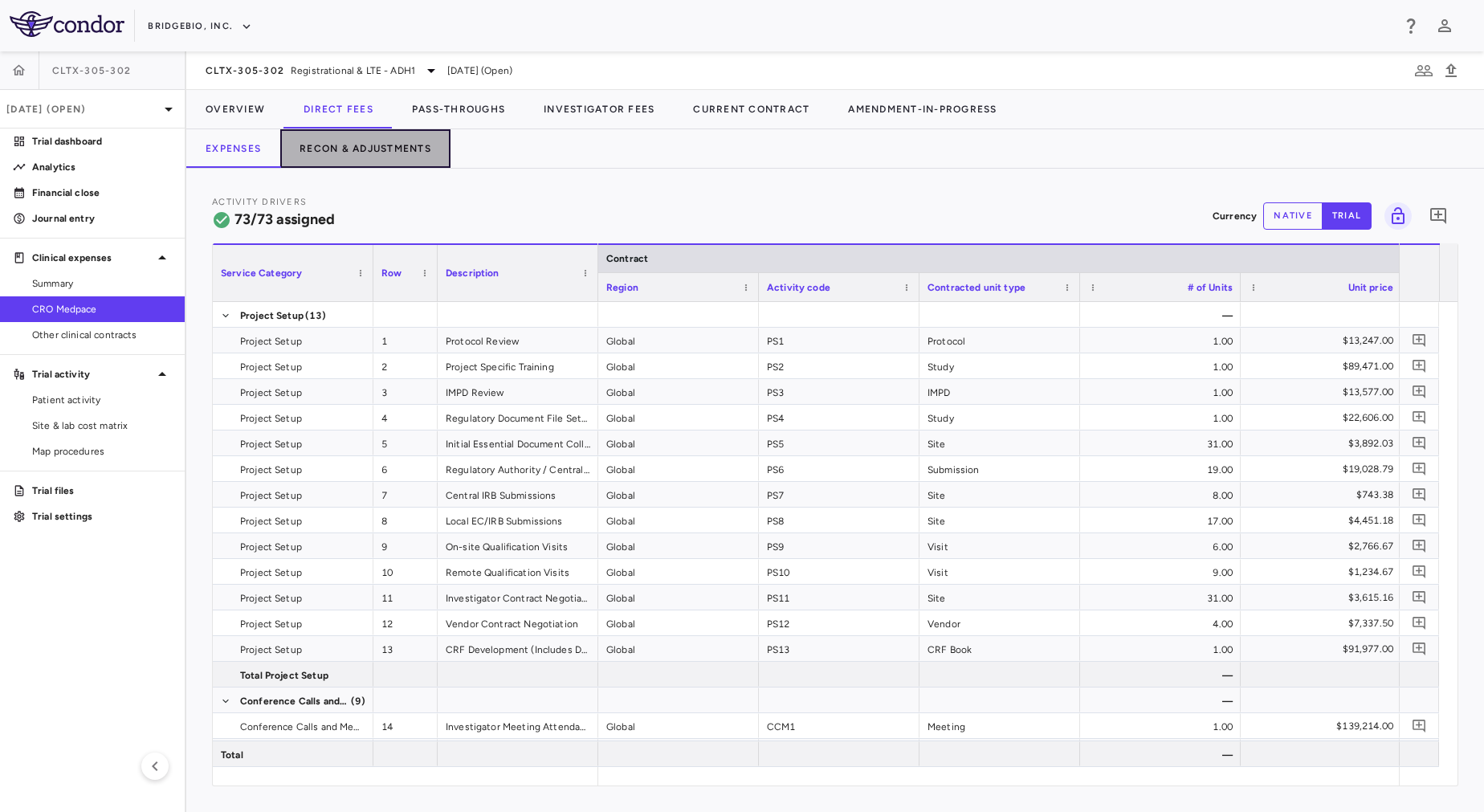
click at [393, 150] on button "Recon & Adjustments" at bounding box center [365, 148] width 170 height 39
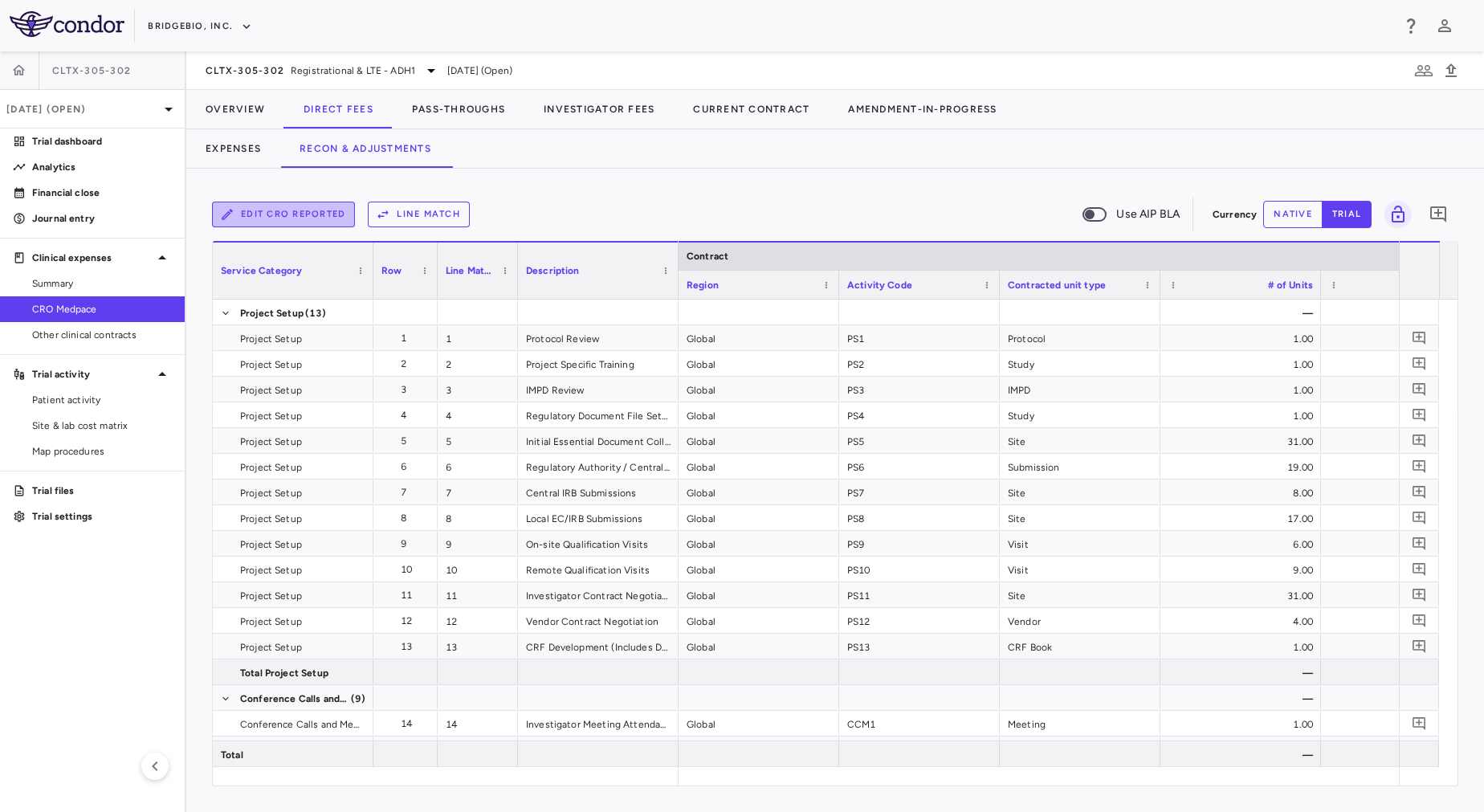
click at [324, 220] on button "Edit CRO reported" at bounding box center [283, 214] width 143 height 26
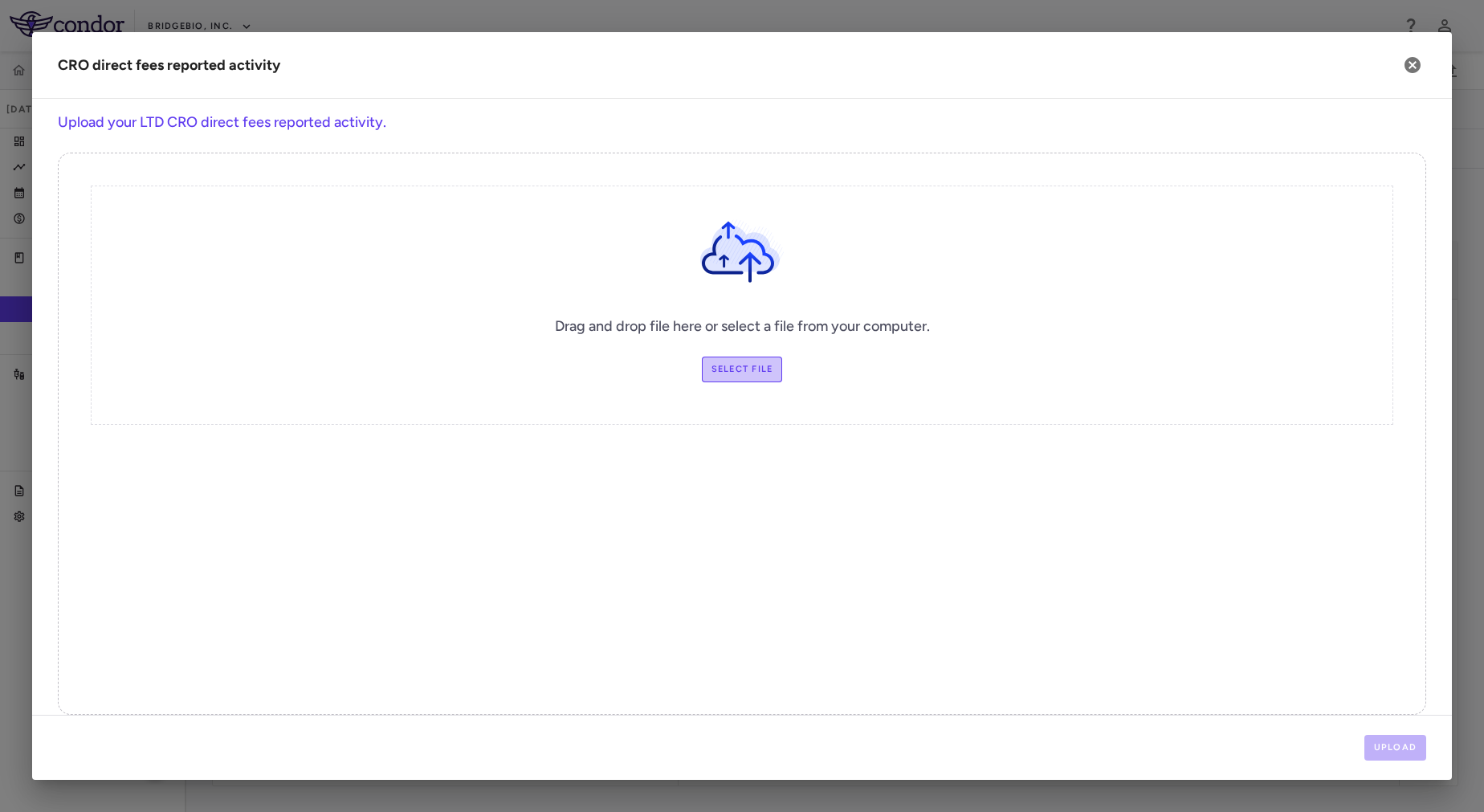
click at [744, 367] on label "Select file" at bounding box center [742, 369] width 81 height 26
click at [0, 0] on input "Select file" at bounding box center [0, 0] width 0 height 0
click at [1399, 743] on button "Upload" at bounding box center [1396, 747] width 63 height 26
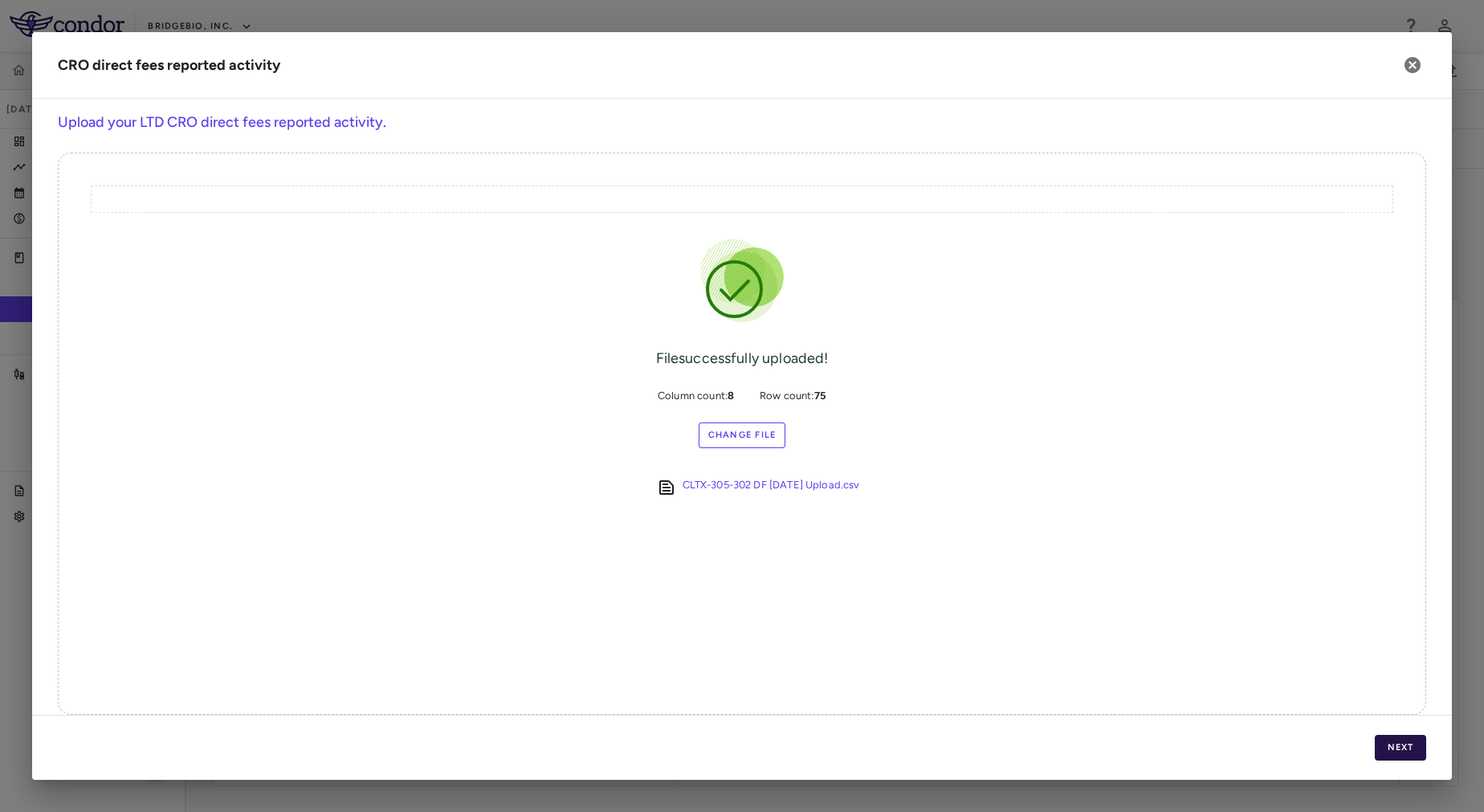
click at [1398, 747] on button "Next" at bounding box center [1400, 747] width 51 height 26
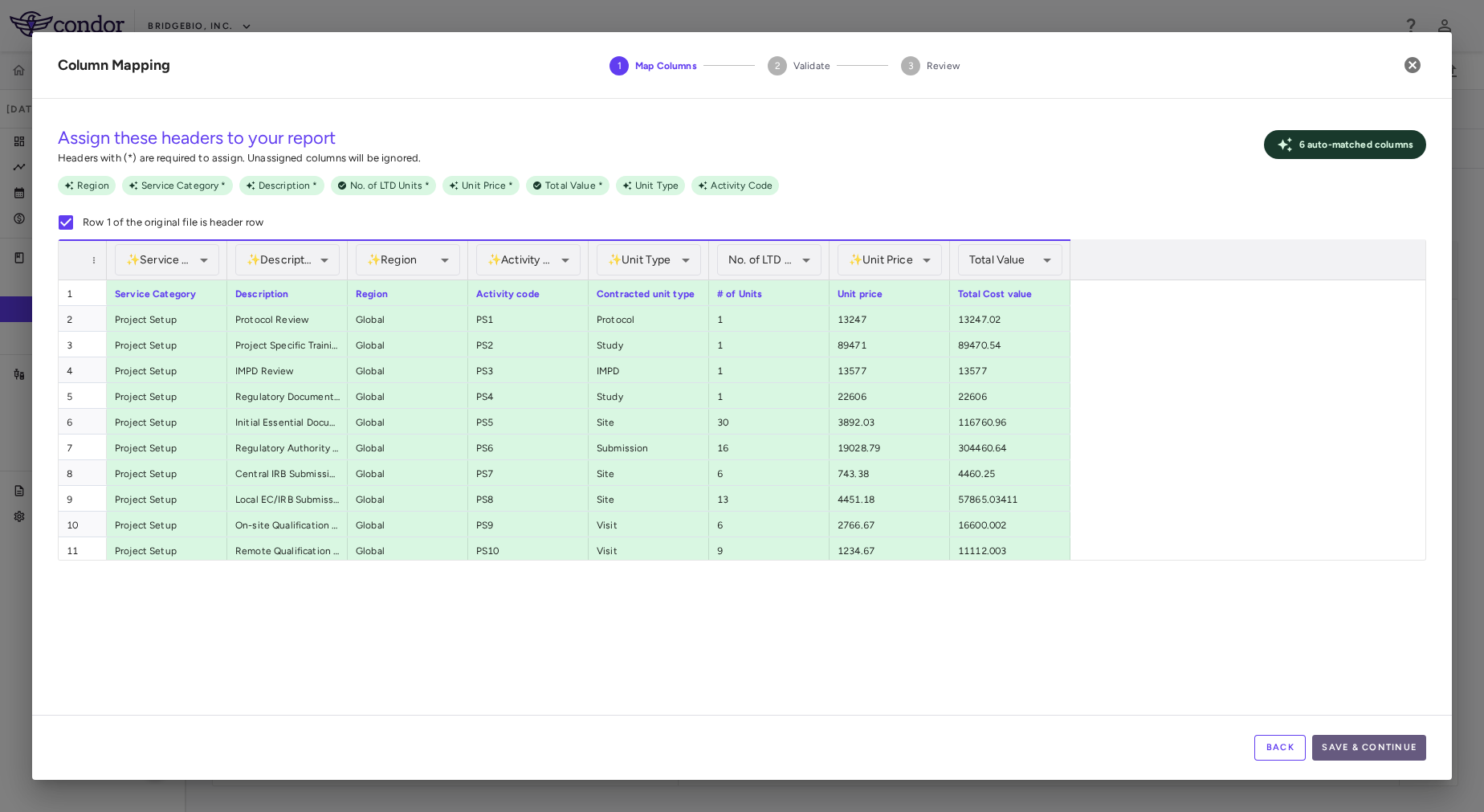
click at [1378, 748] on button "Save & Continue" at bounding box center [1370, 747] width 114 height 26
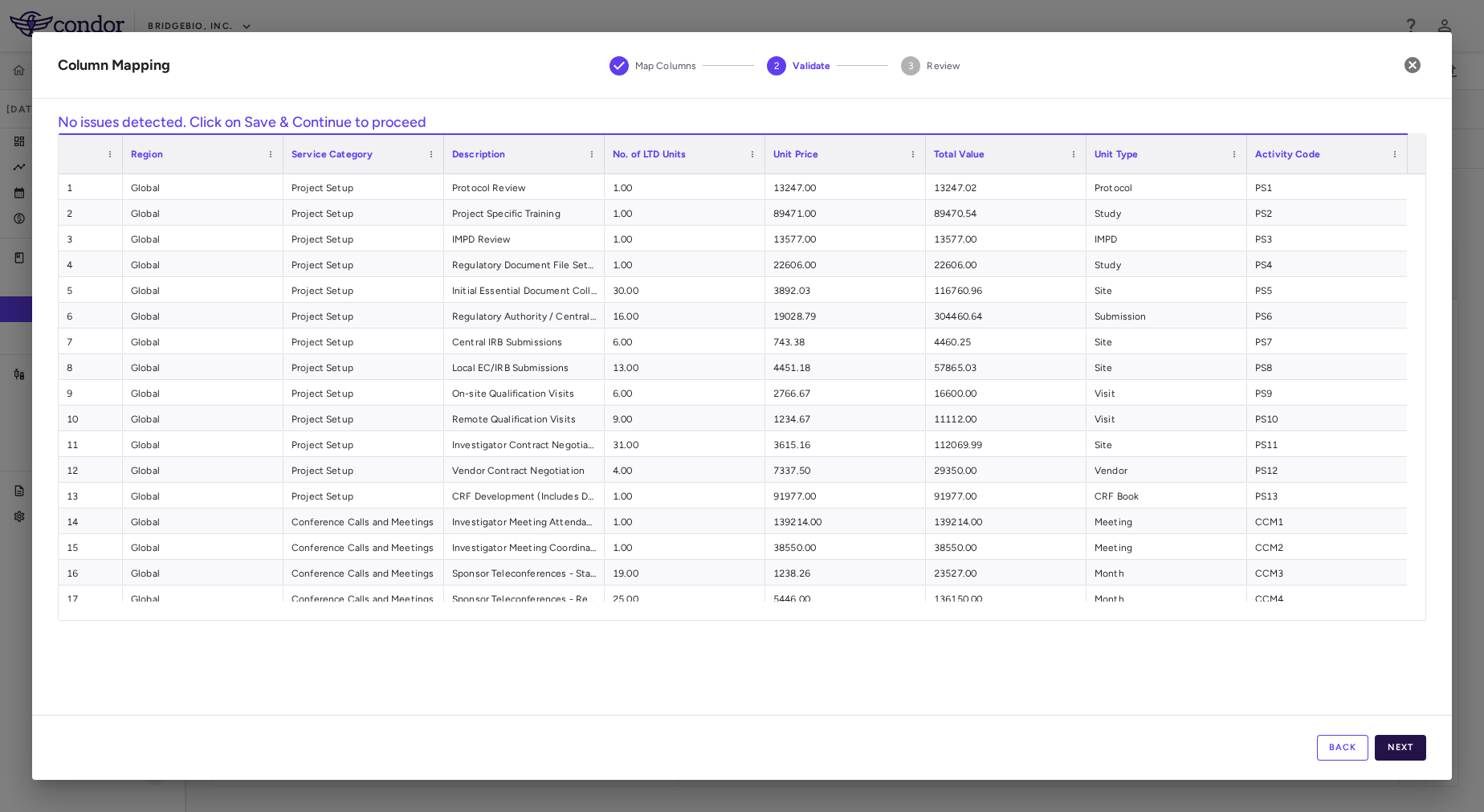
click at [1396, 745] on button "Next" at bounding box center [1400, 747] width 51 height 26
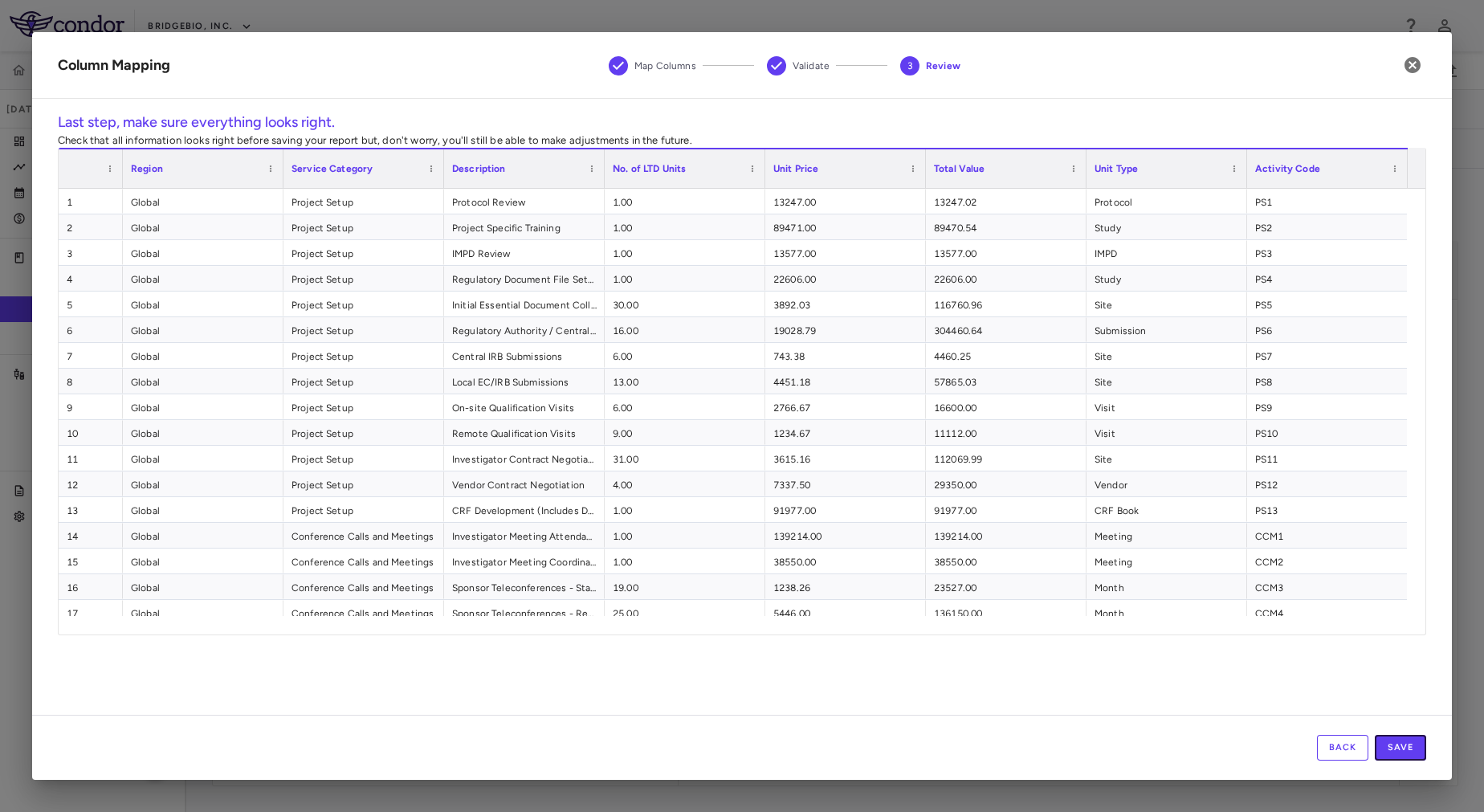
click at [1396, 745] on button "Save" at bounding box center [1400, 747] width 51 height 26
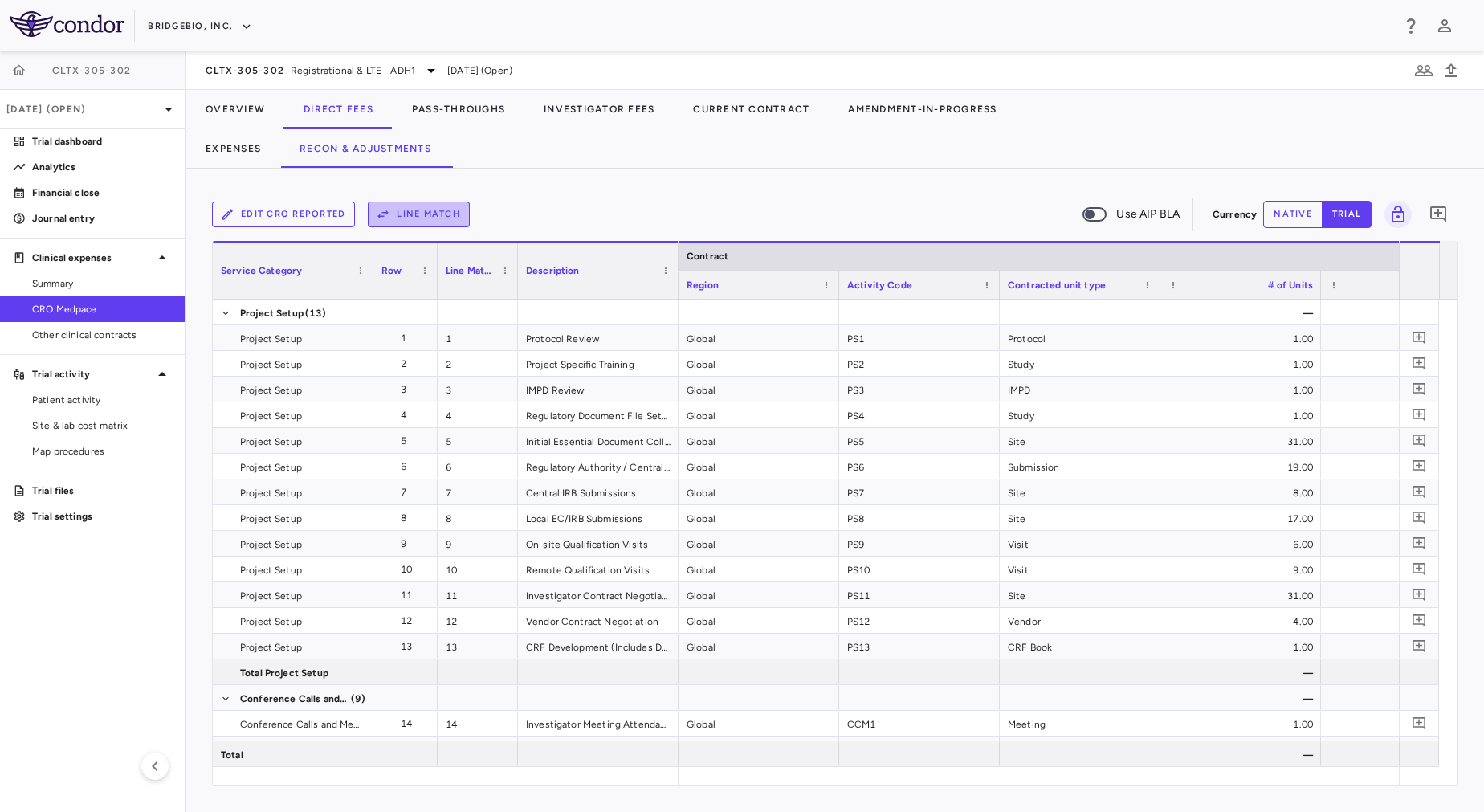
click at [446, 220] on button "Line Match" at bounding box center [418, 214] width 102 height 26
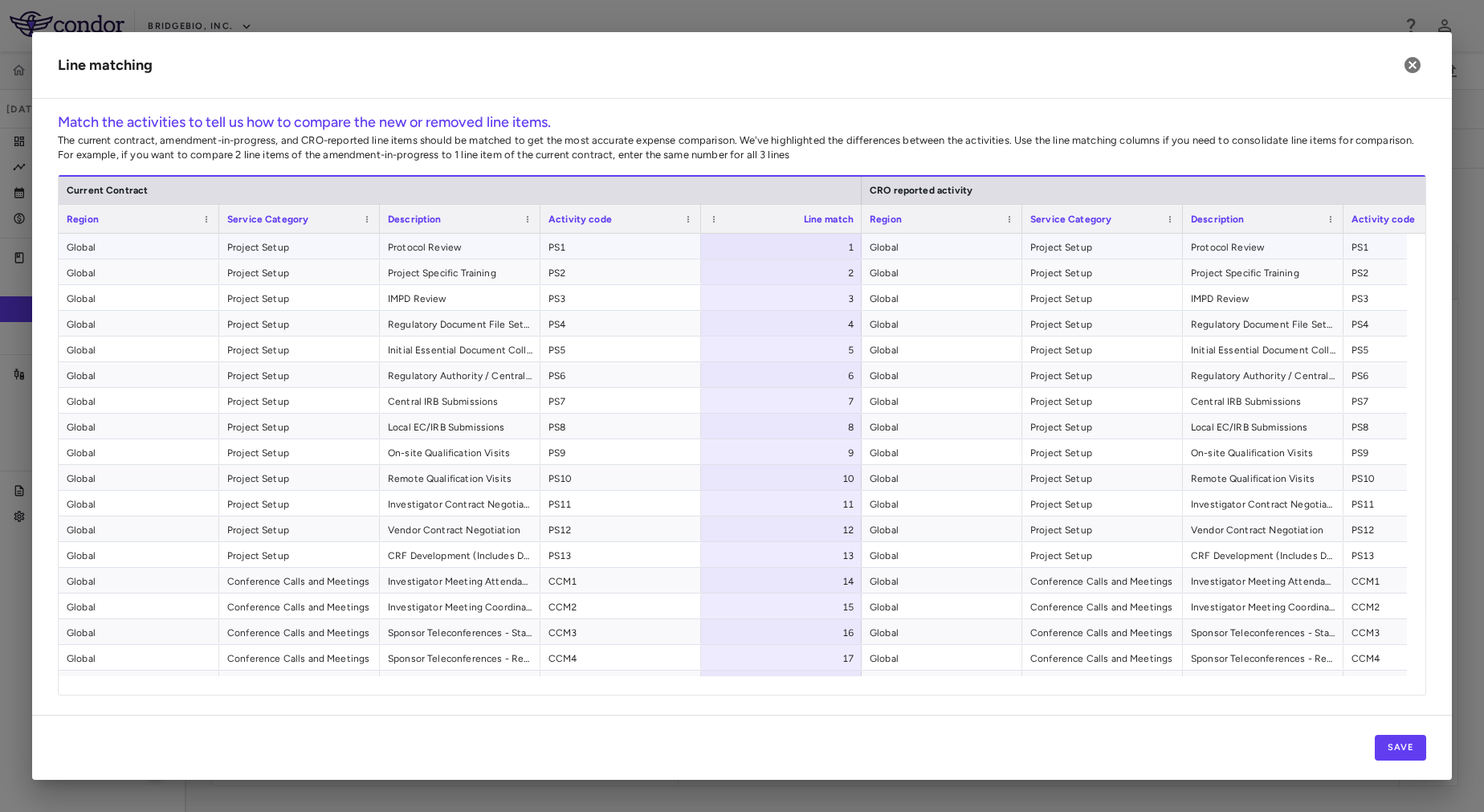
click at [578, 247] on span "PS1" at bounding box center [621, 247] width 144 height 26
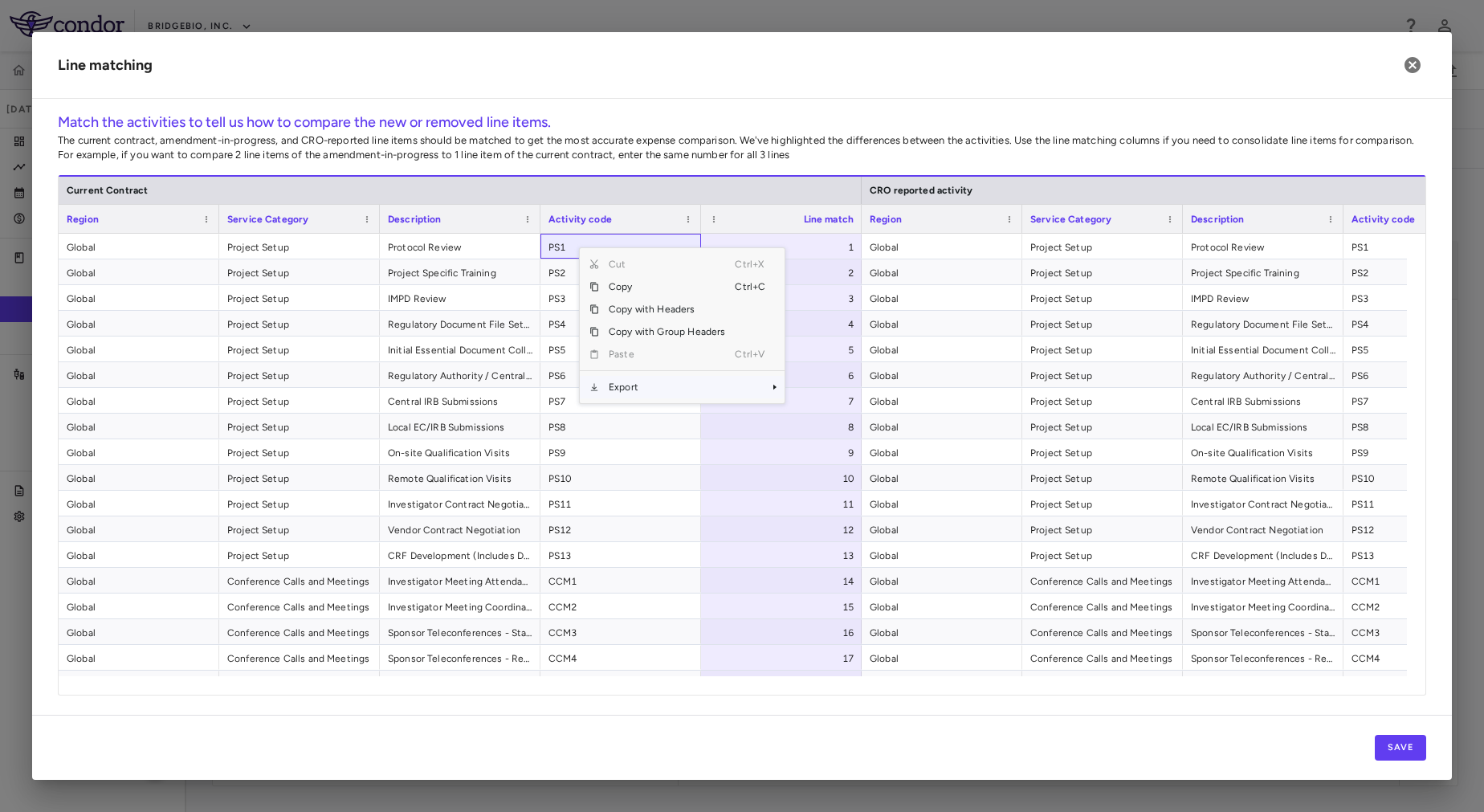
click at [652, 389] on span "Export" at bounding box center [667, 387] width 136 height 22
click at [701, 388] on span "Export" at bounding box center [667, 387] width 136 height 22
click at [822, 415] on span "Excel Export" at bounding box center [838, 414] width 75 height 22
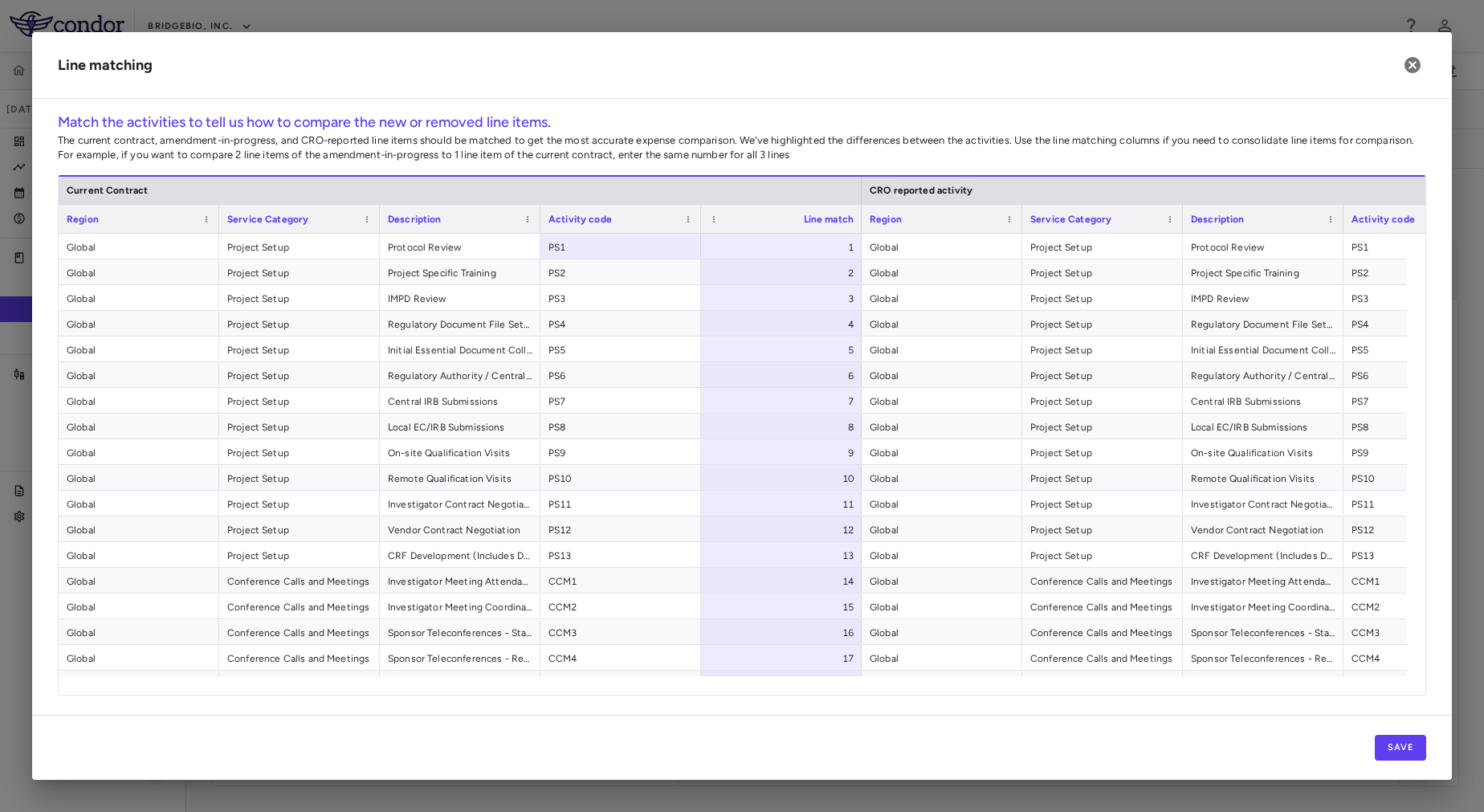
click at [737, 727] on div "Save" at bounding box center [742, 747] width 1419 height 65
click at [614, 234] on div "PS1" at bounding box center [621, 246] width 161 height 25
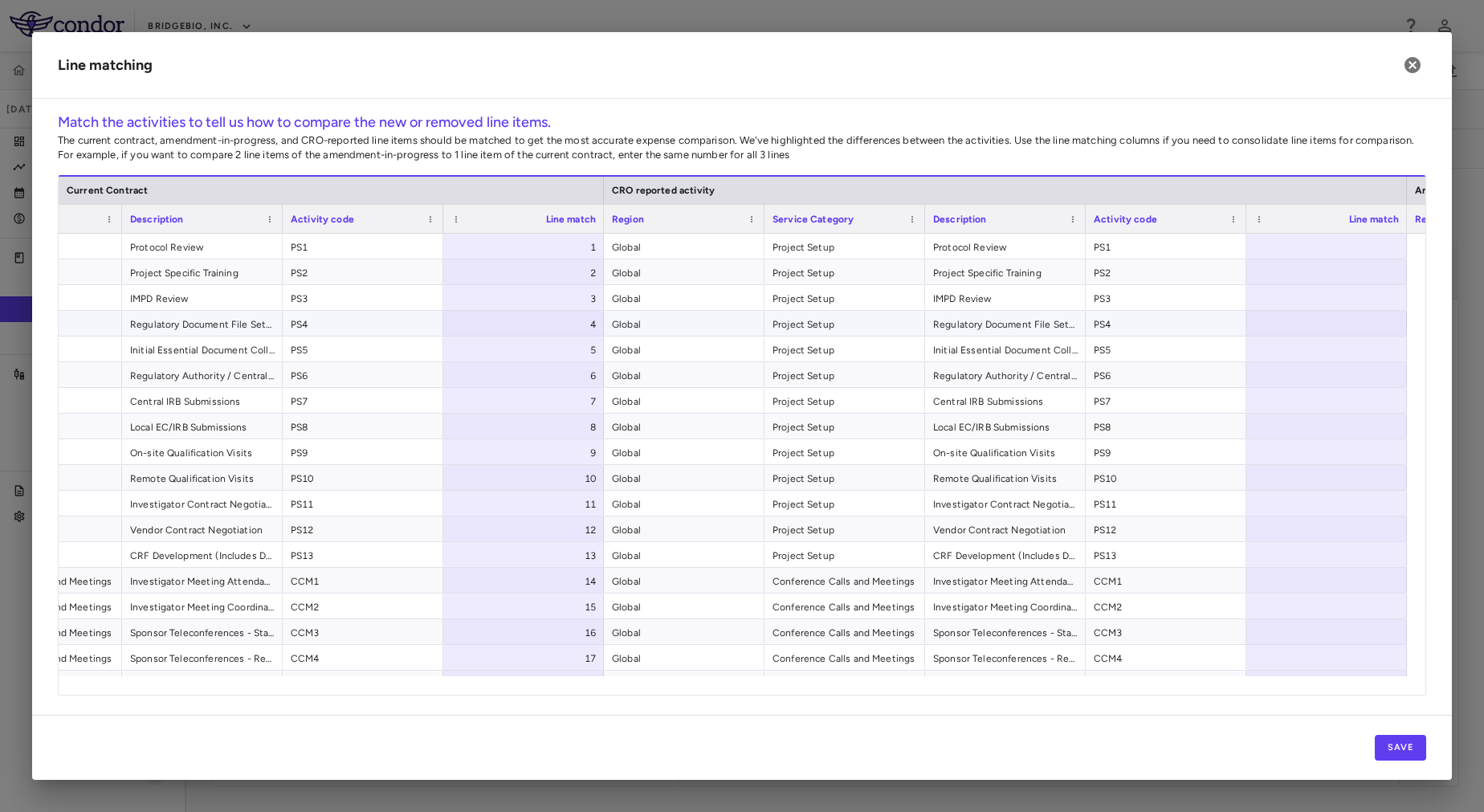
scroll to position [0, 418]
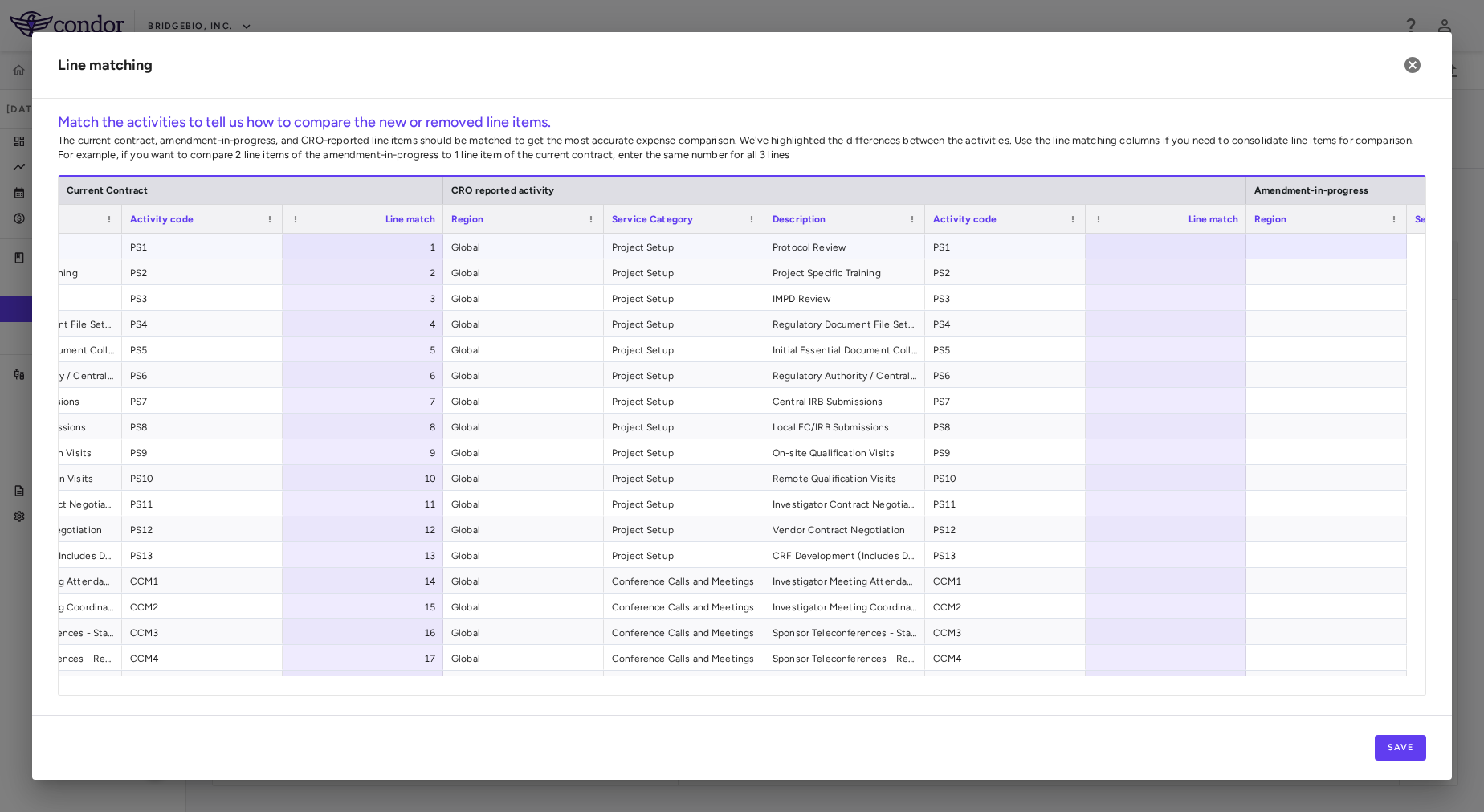
click at [978, 240] on span "PS1" at bounding box center [1005, 247] width 144 height 26
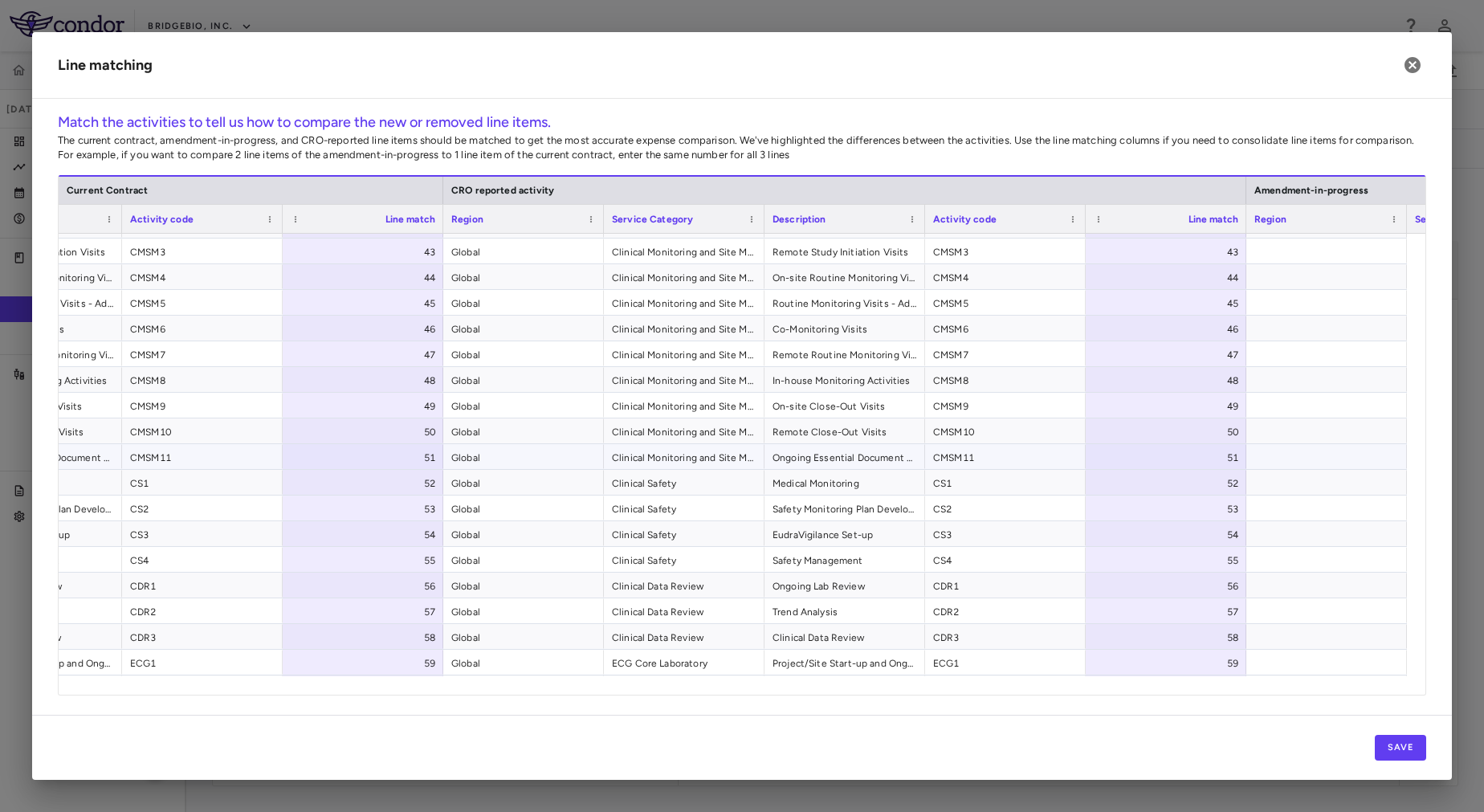
scroll to position [1459, 0]
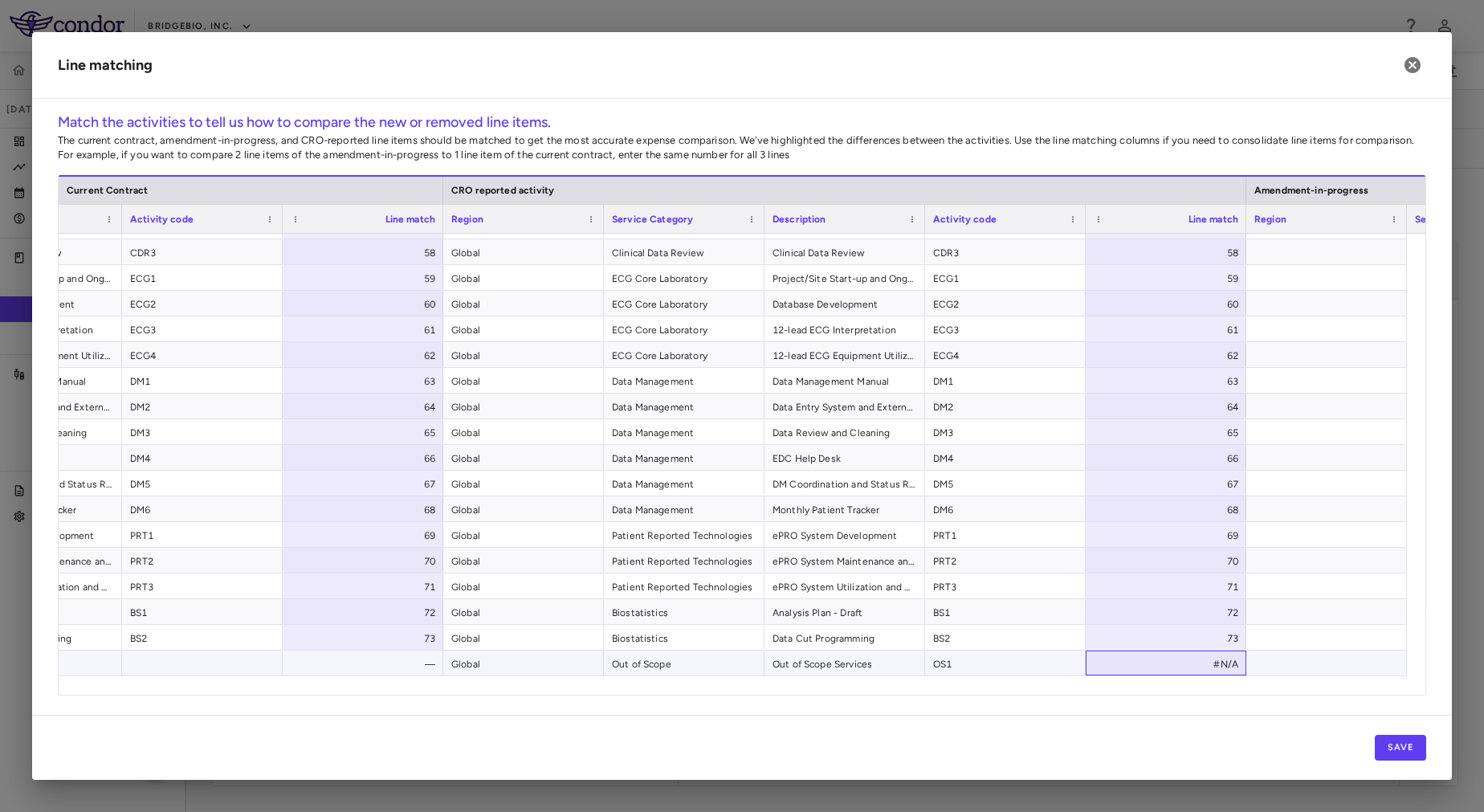
click at [1167, 664] on div "#N/A" at bounding box center [1169, 664] width 138 height 26
type input "**"
click at [1325, 638] on div at bounding box center [1327, 636] width 161 height 25
click at [1386, 742] on button "Save" at bounding box center [1400, 747] width 51 height 26
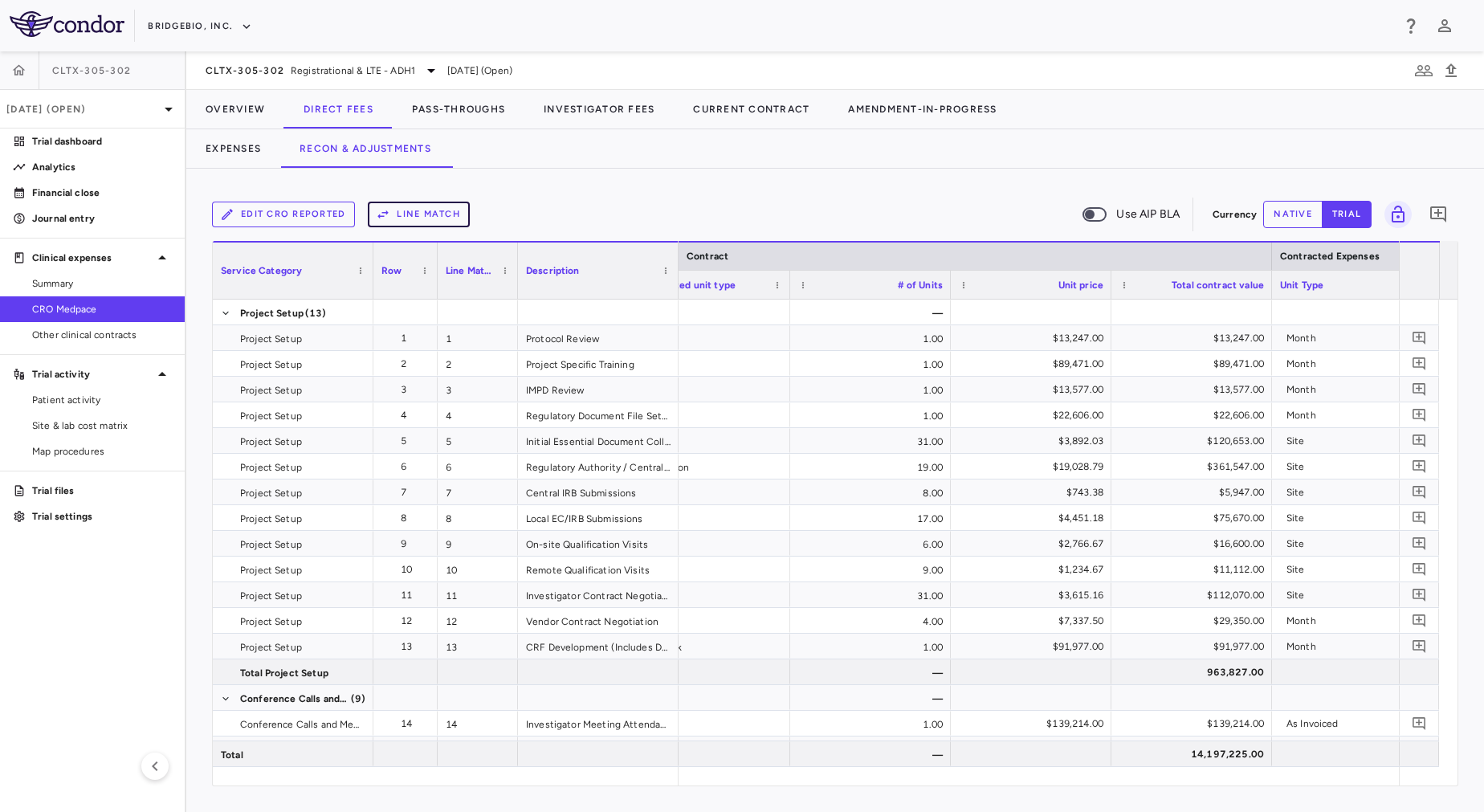
scroll to position [0, 596]
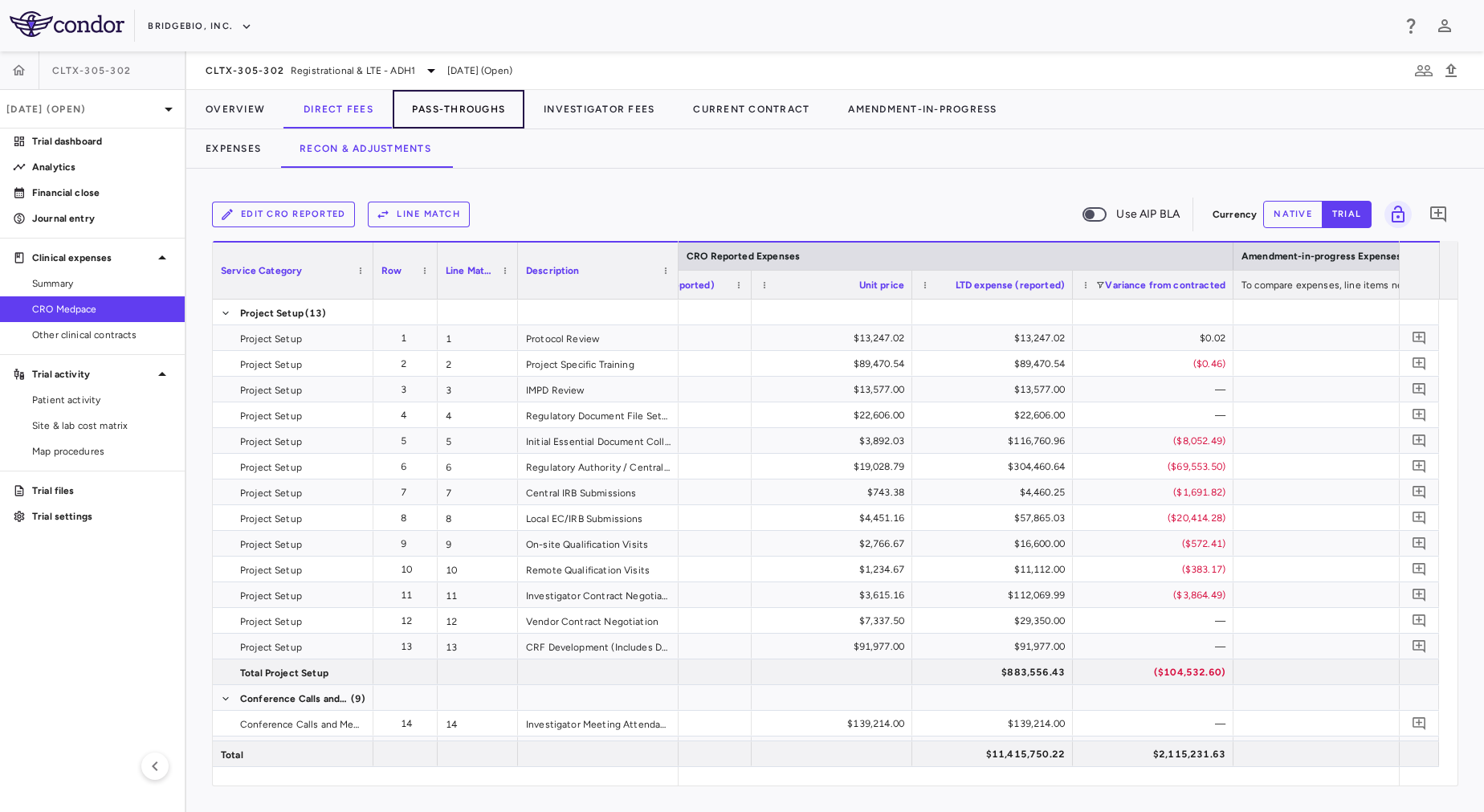
click at [451, 117] on button "Pass-Throughs" at bounding box center [458, 109] width 132 height 39
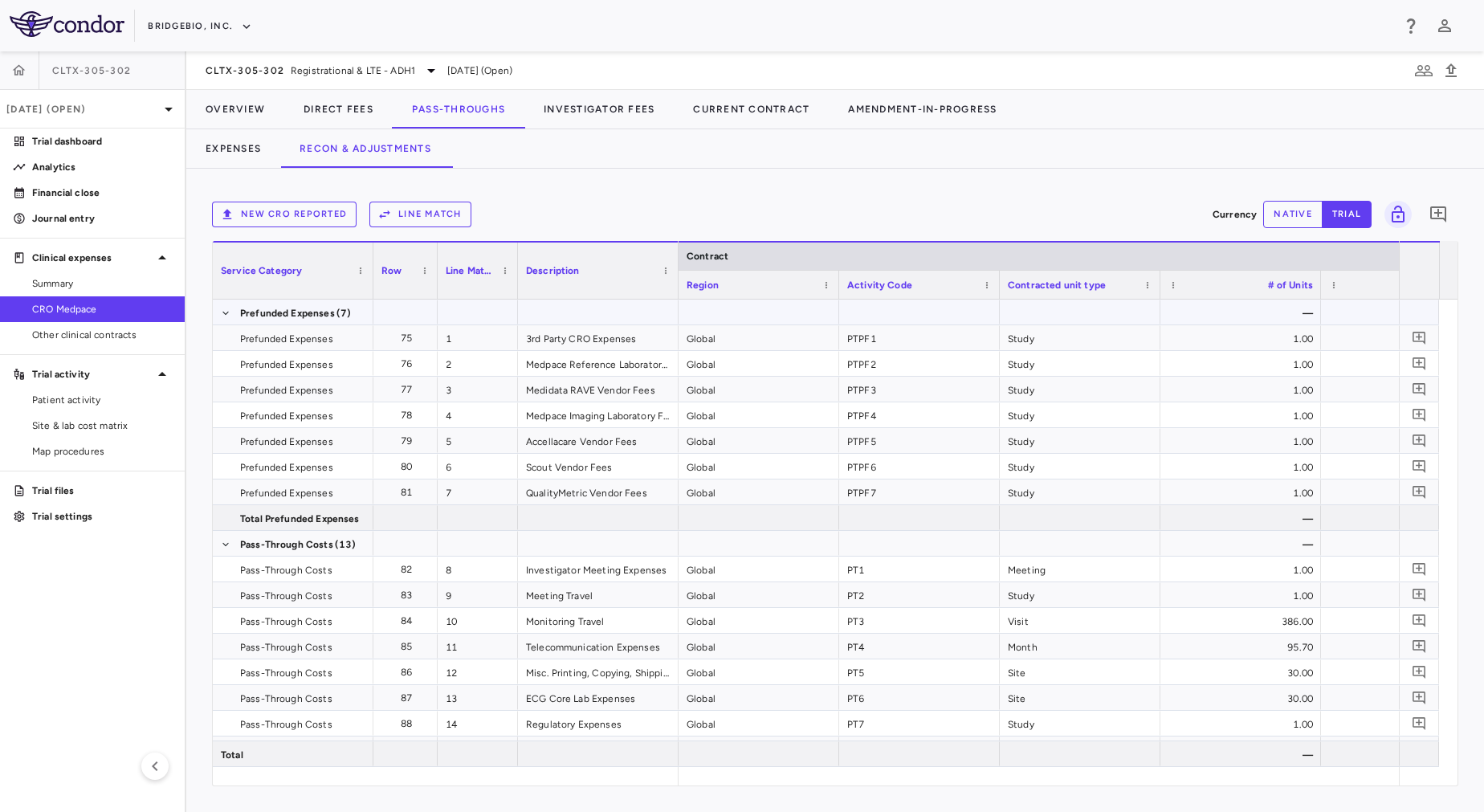
click at [468, 317] on div at bounding box center [477, 312] width 80 height 25
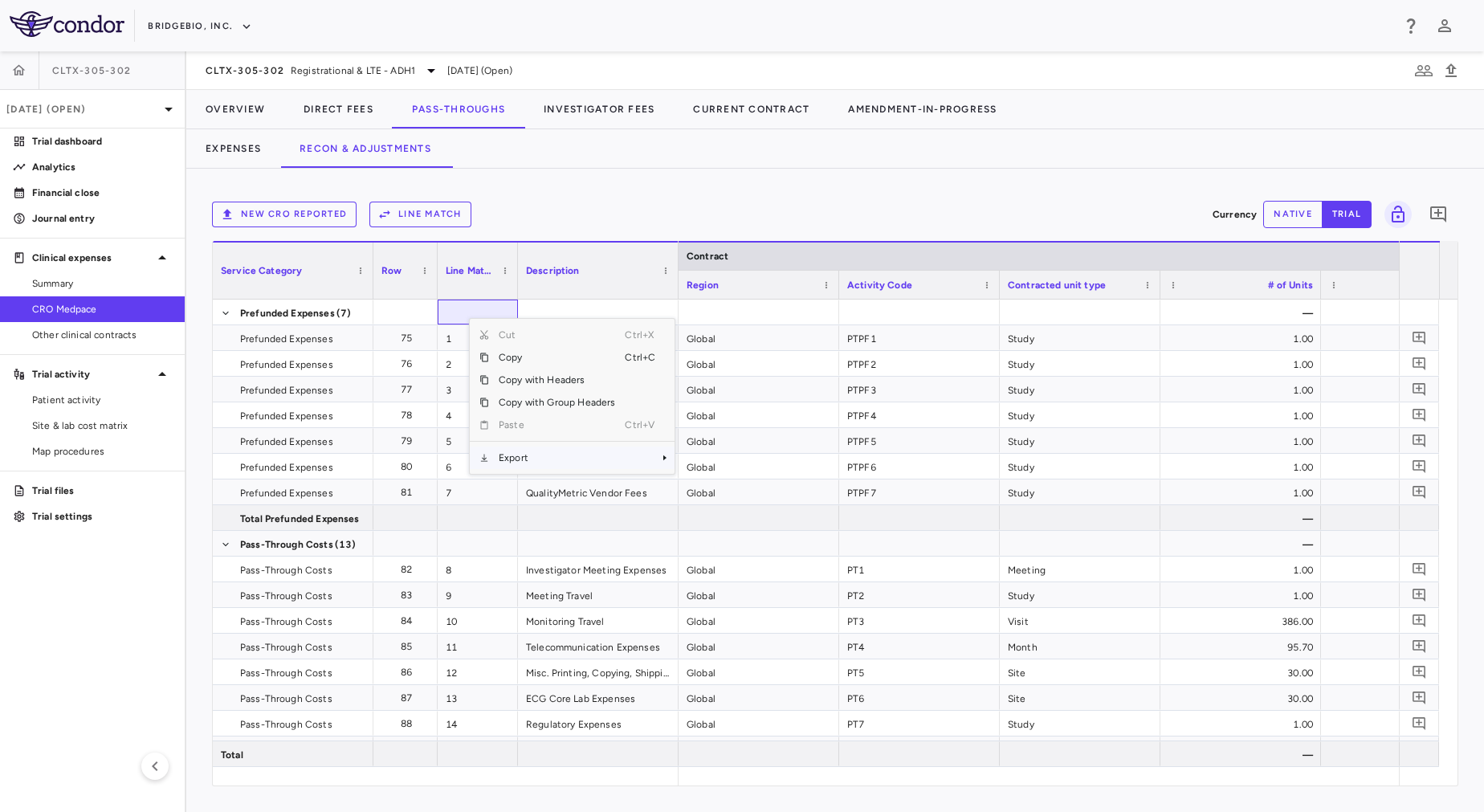
click at [534, 459] on span "Export" at bounding box center [557, 457] width 136 height 22
click at [716, 486] on span "Excel Export" at bounding box center [727, 486] width 75 height 22
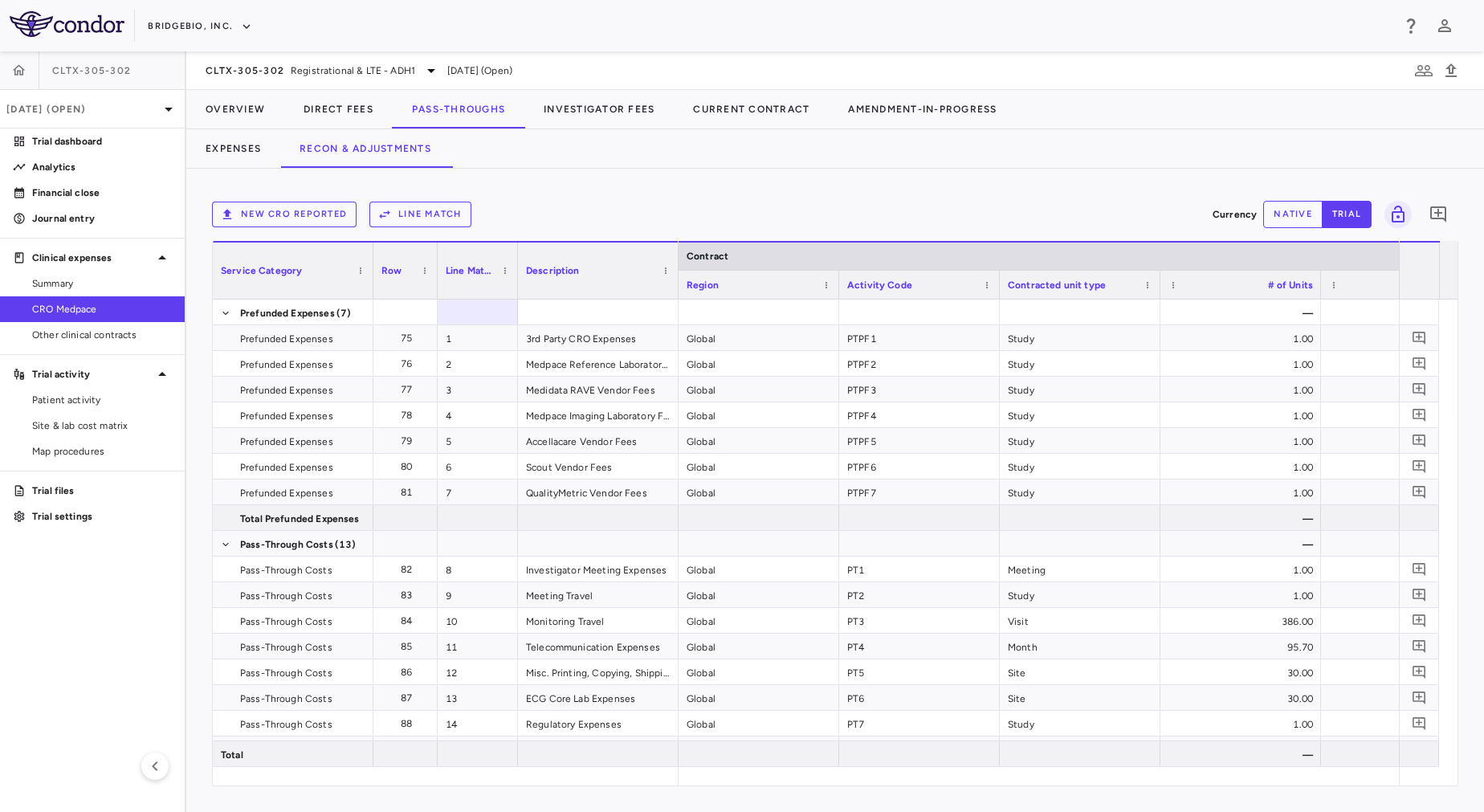
click at [63, 568] on aside "CLTX-305-302 Sep 2025 (Open) Trial dashboard Analytics Financial close Journal …" at bounding box center [93, 432] width 186 height 761
click at [76, 490] on p "Trial files" at bounding box center [102, 490] width 140 height 14
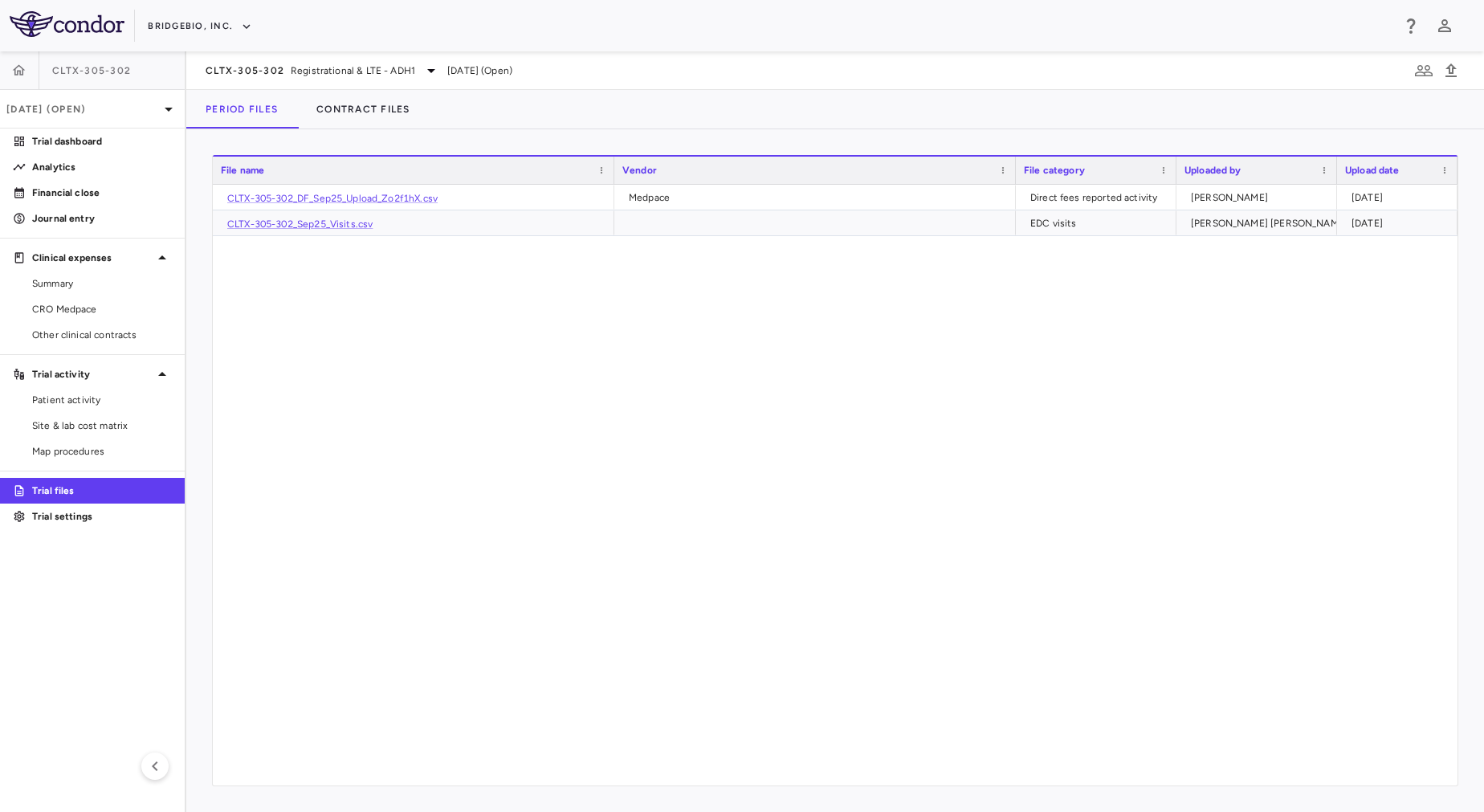
click at [710, 601] on div "CLTX-305-302_DF_Sep25_Upload_Zo2f1hX.csv Medpace Direct fees reported activity …" at bounding box center [835, 485] width 1245 height 601
click at [108, 305] on span "CRO Medpace" at bounding box center [102, 308] width 140 height 14
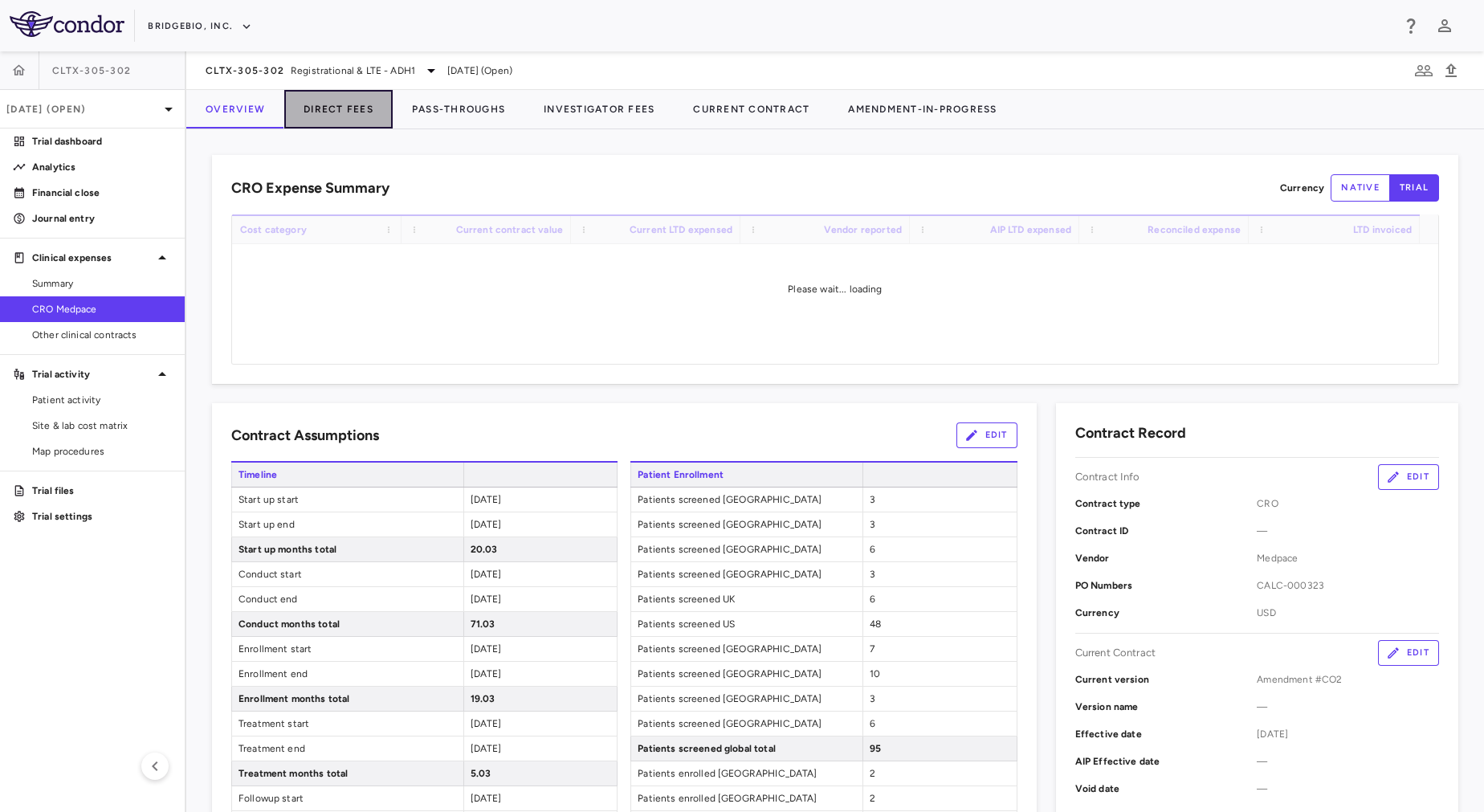
click at [365, 113] on button "Direct Fees" at bounding box center [338, 109] width 109 height 39
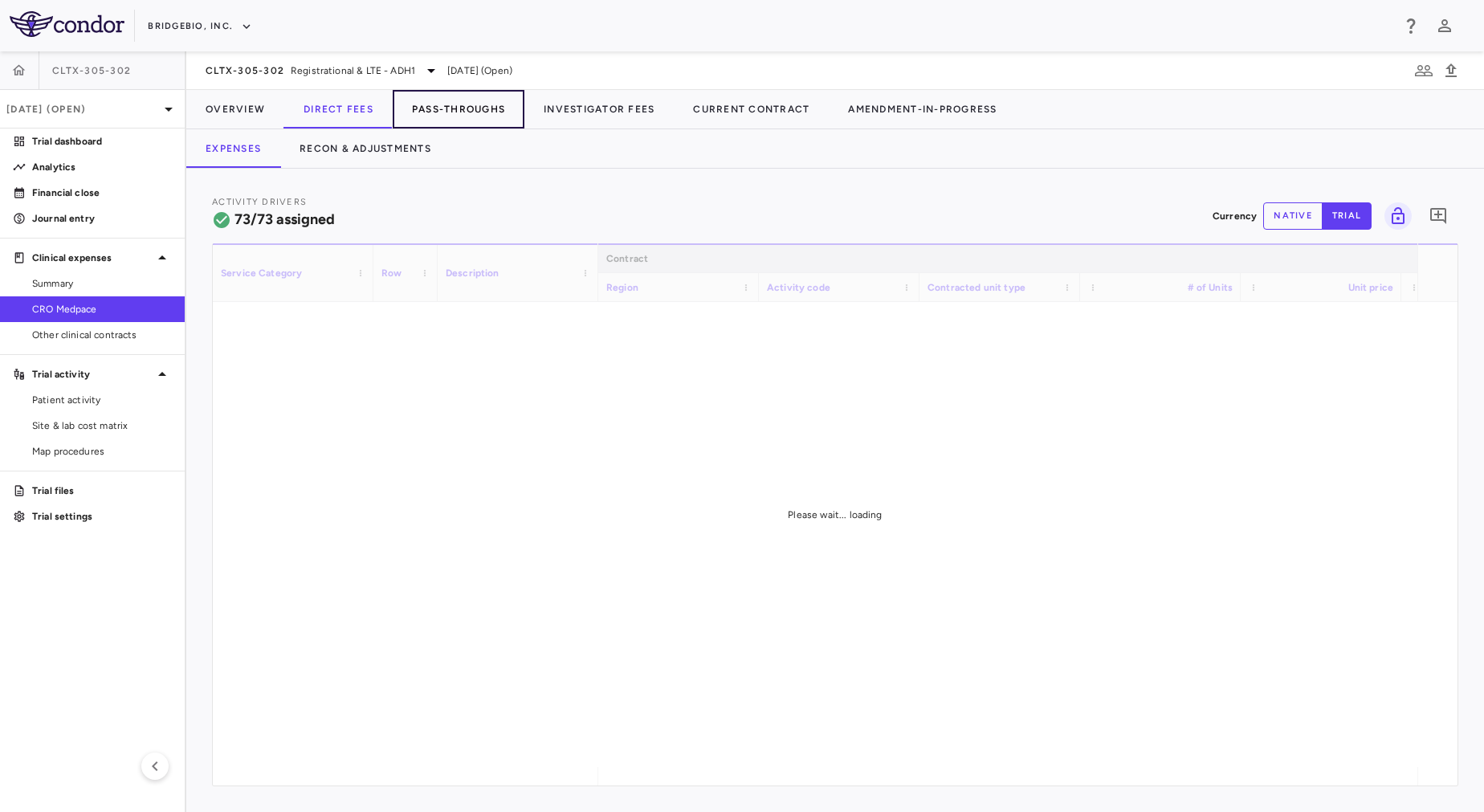
click at [427, 109] on button "Pass-Throughs" at bounding box center [458, 109] width 132 height 39
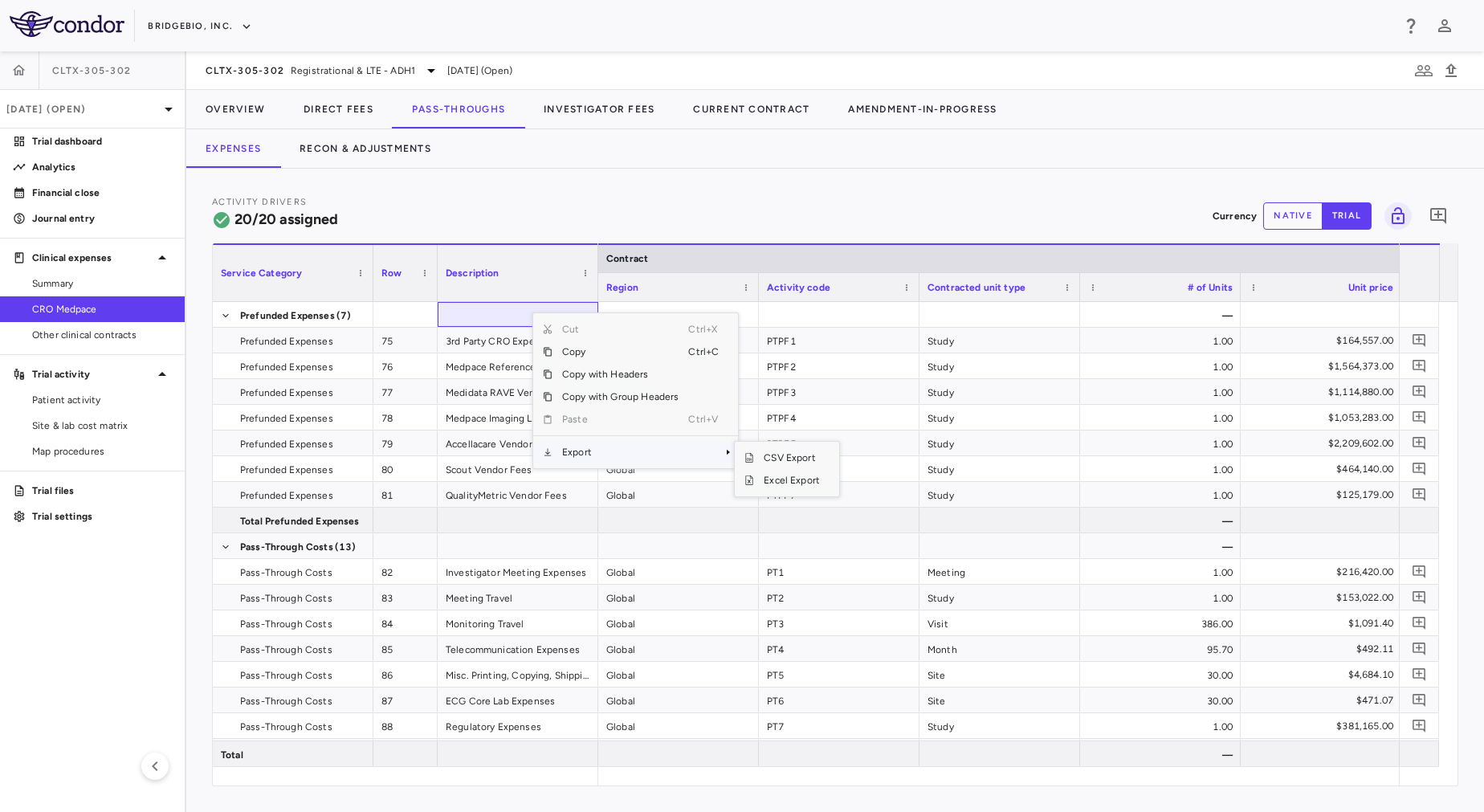
click at [631, 455] on span "Export" at bounding box center [621, 452] width 136 height 22
click at [790, 482] on span "Excel Export" at bounding box center [791, 480] width 75 height 22
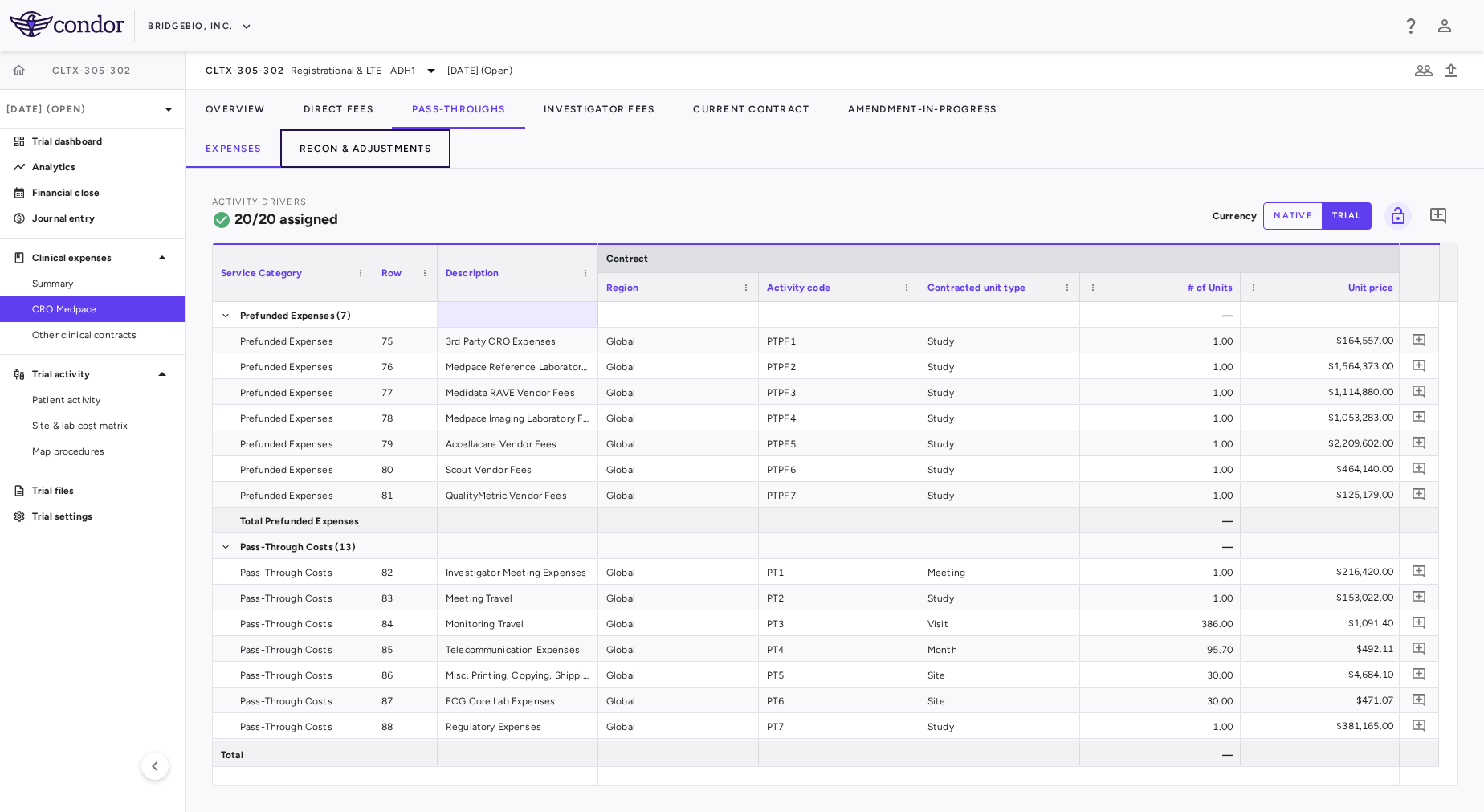
click at [386, 147] on button "Recon & Adjustments" at bounding box center [365, 148] width 170 height 39
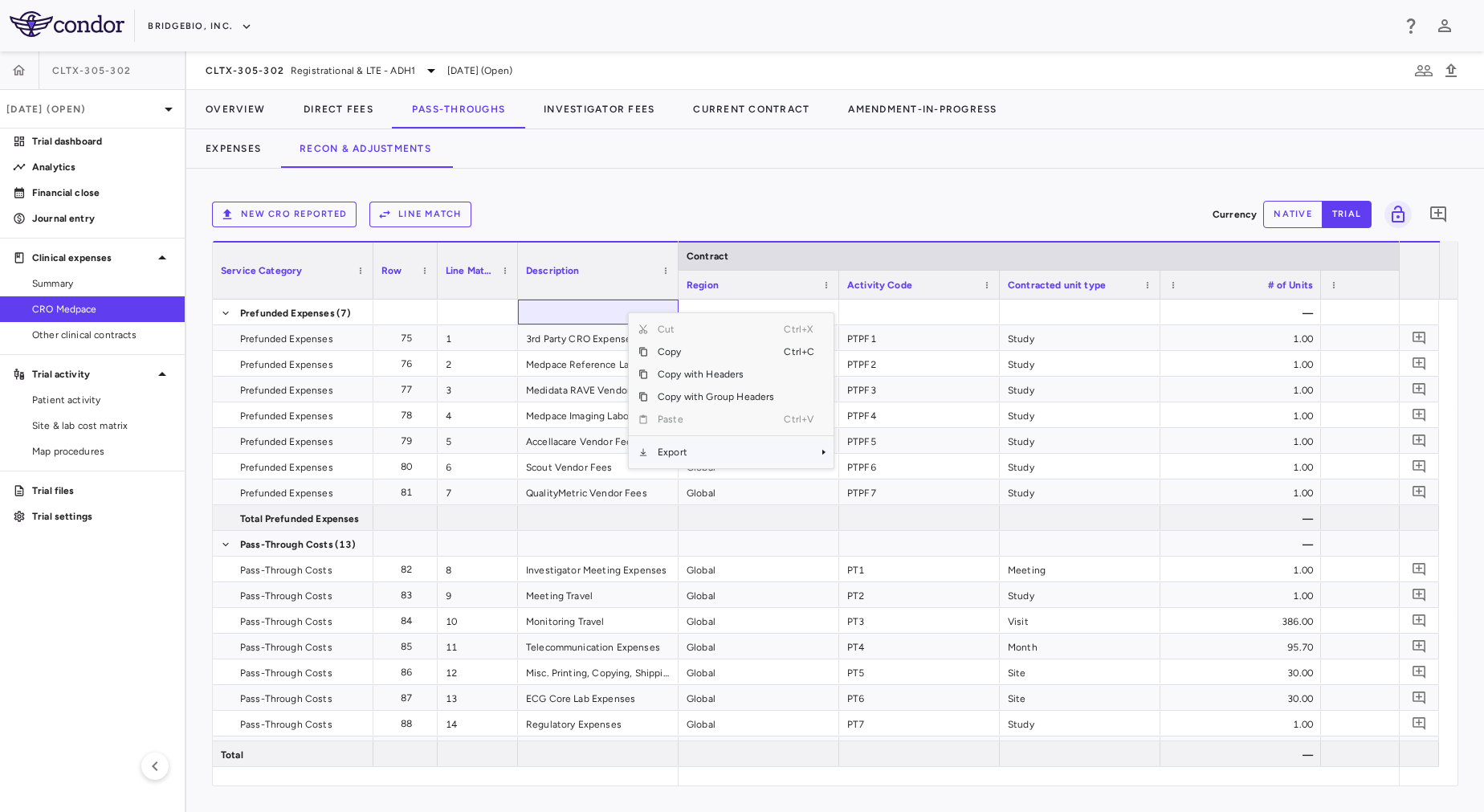
click at [702, 450] on span "Export" at bounding box center [716, 452] width 136 height 22
click at [875, 483] on span "Excel Export" at bounding box center [887, 480] width 75 height 22
click at [723, 189] on div "New CRO reported Line Match Currency native trial 0 Service Category Drag here …" at bounding box center [835, 491] width 1298 height 643
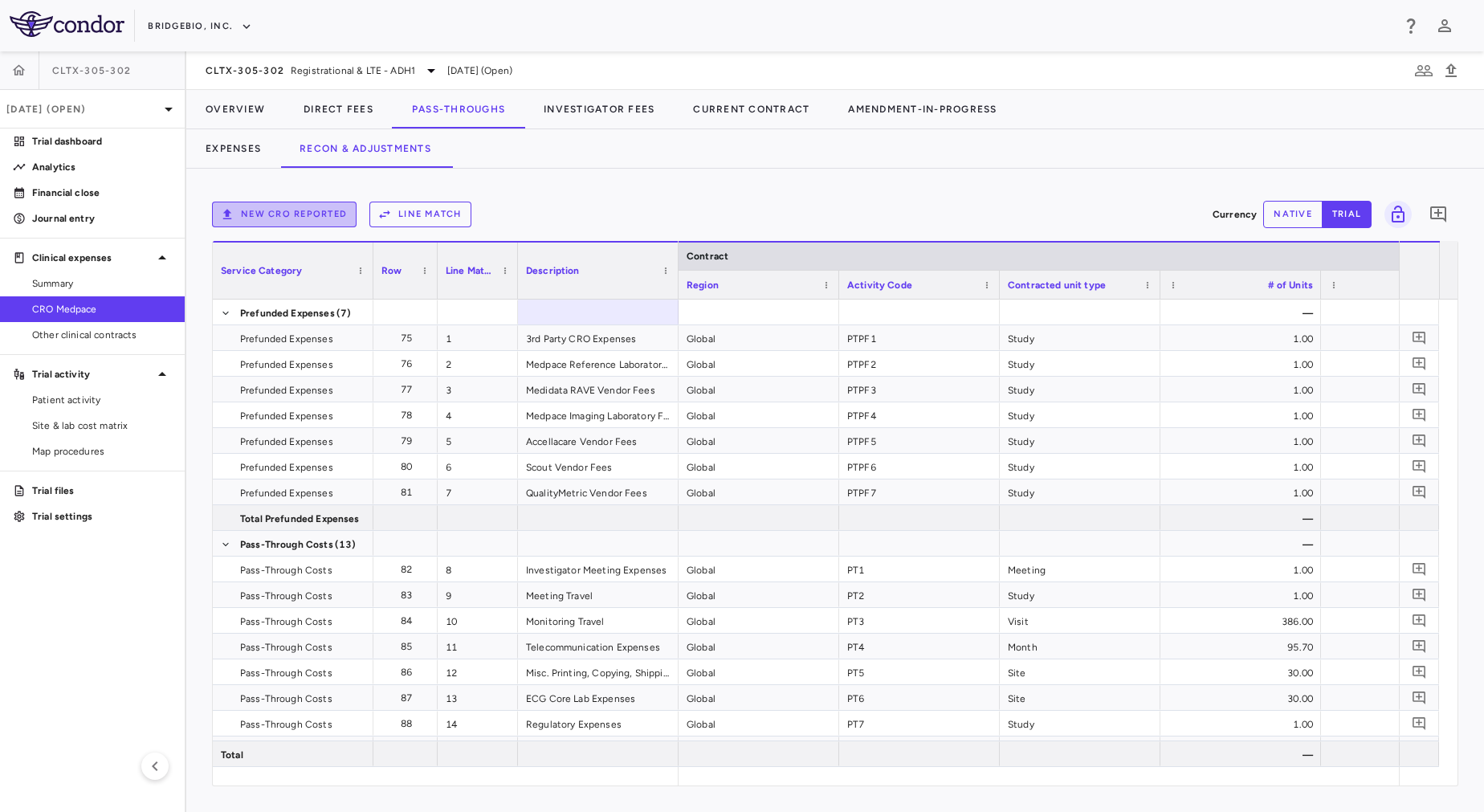
click at [331, 220] on button "New CRO reported" at bounding box center [284, 214] width 144 height 26
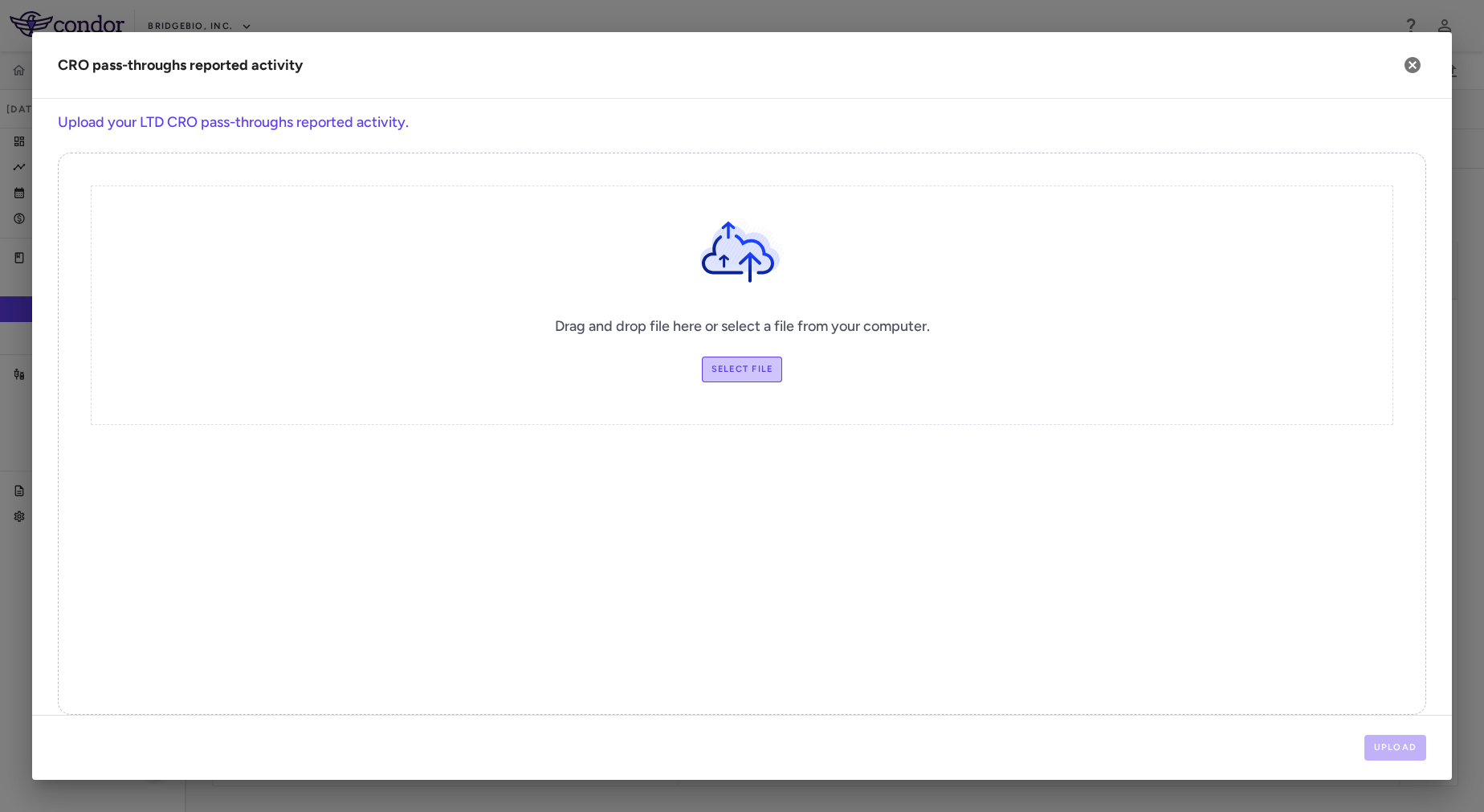
click at [745, 377] on label "Select file" at bounding box center [742, 369] width 81 height 26
click at [0, 0] on input "Select file" at bounding box center [0, 0] width 0 height 0
click at [1412, 743] on button "Upload" at bounding box center [1396, 747] width 63 height 26
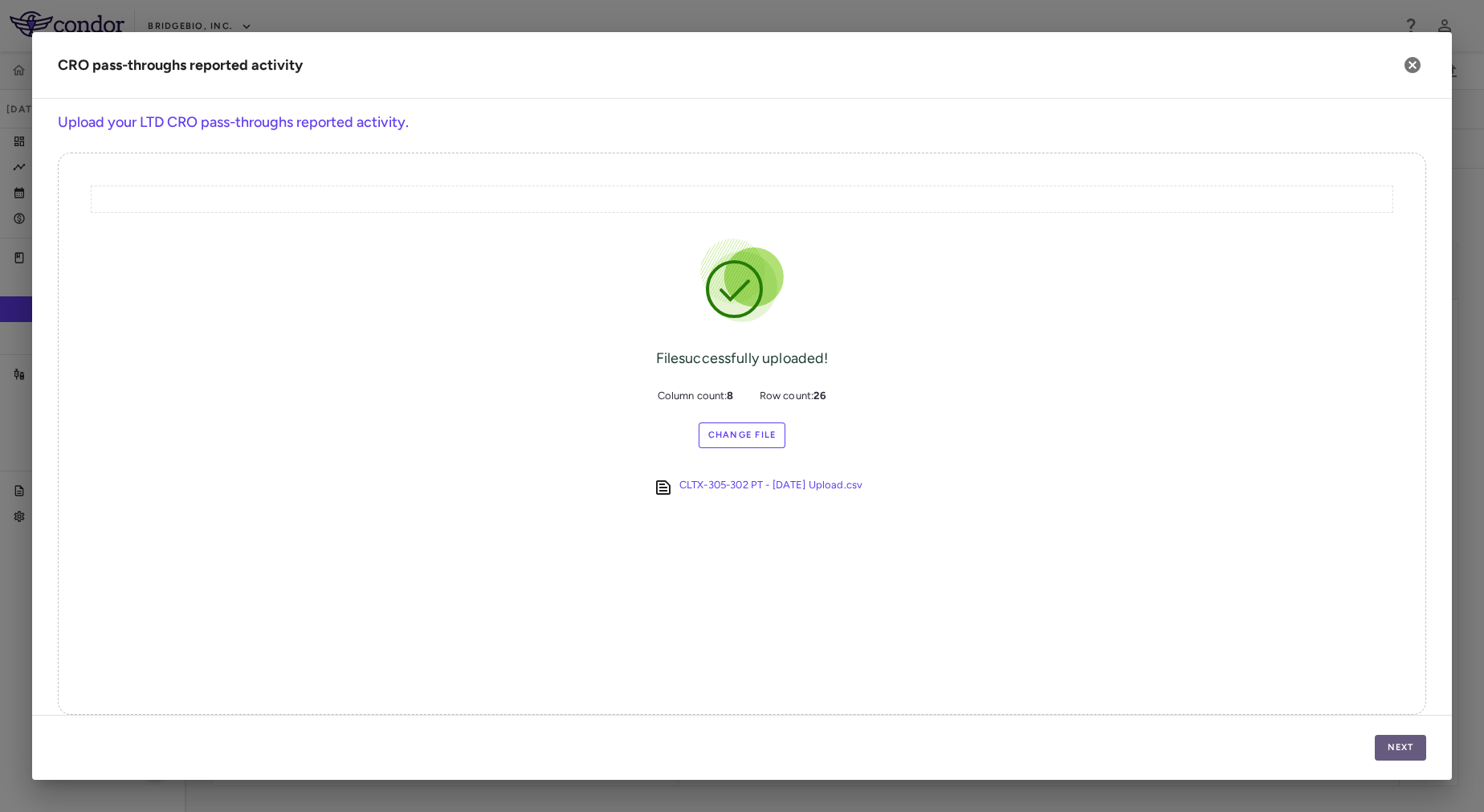
click at [1412, 743] on button "Next" at bounding box center [1400, 747] width 51 height 26
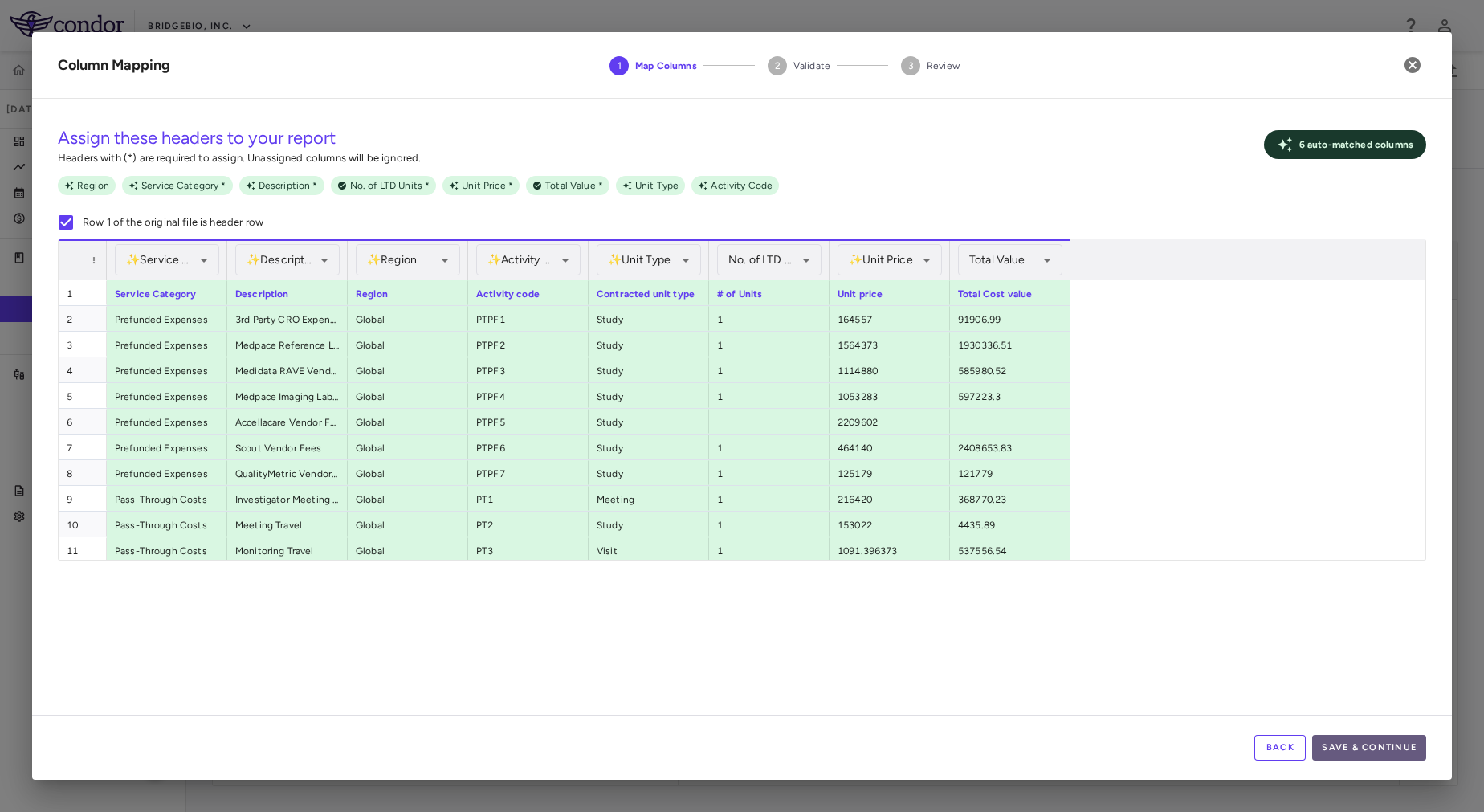
click at [1354, 744] on button "Save & Continue" at bounding box center [1370, 747] width 114 height 26
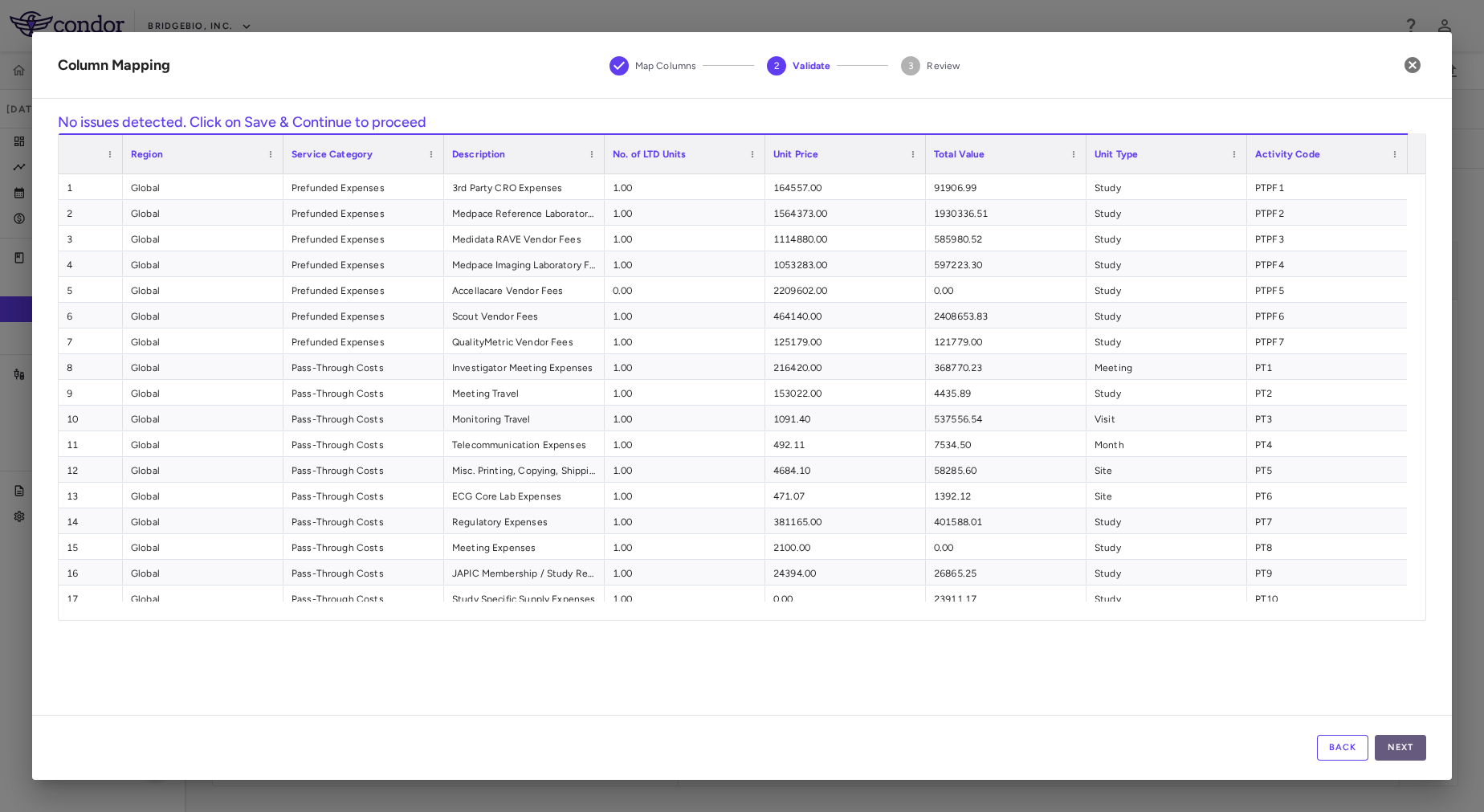
click at [1401, 749] on button "Next" at bounding box center [1400, 747] width 51 height 26
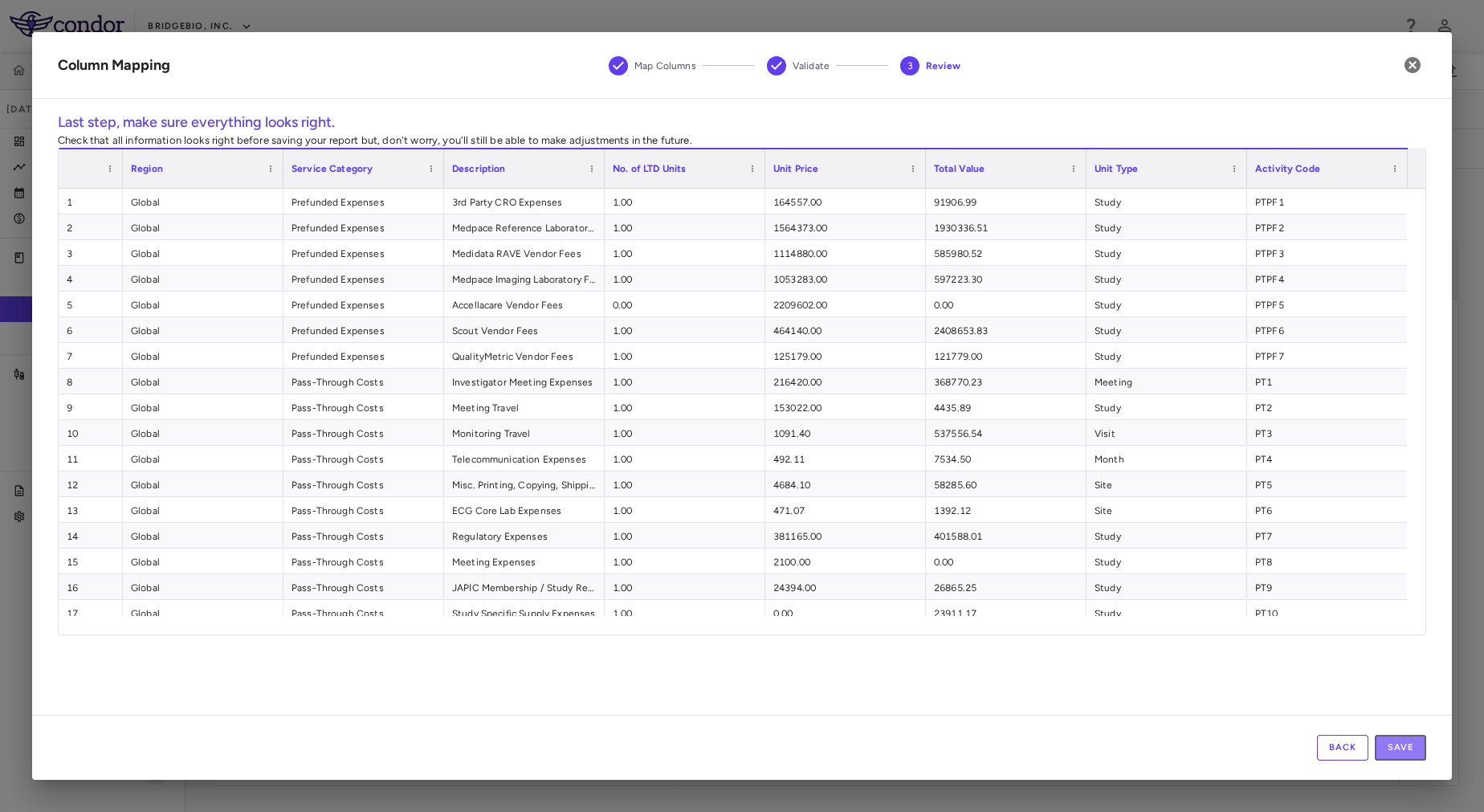
click at [1401, 749] on button "Save" at bounding box center [1400, 747] width 51 height 26
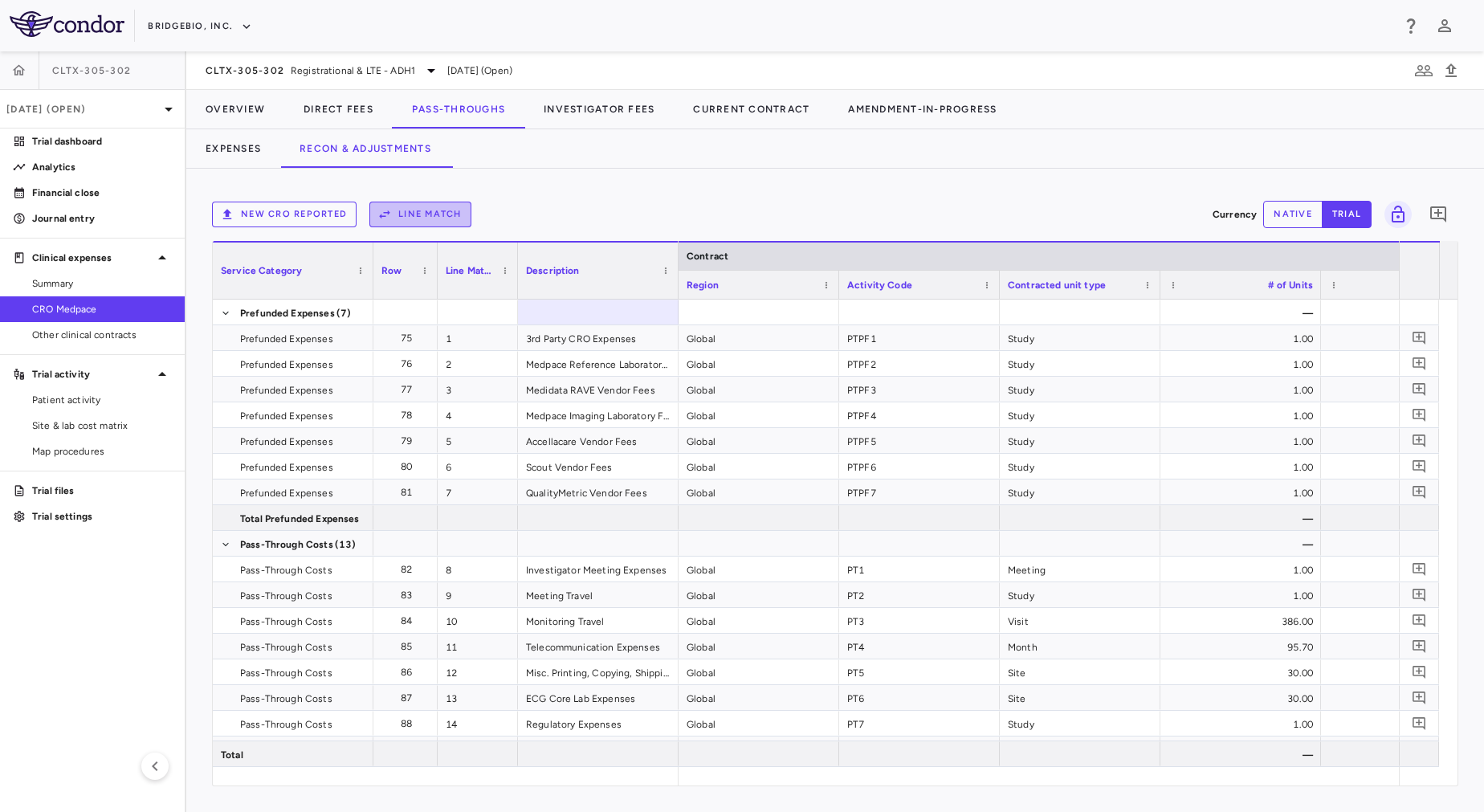
click at [439, 215] on button "Line Match" at bounding box center [420, 214] width 102 height 26
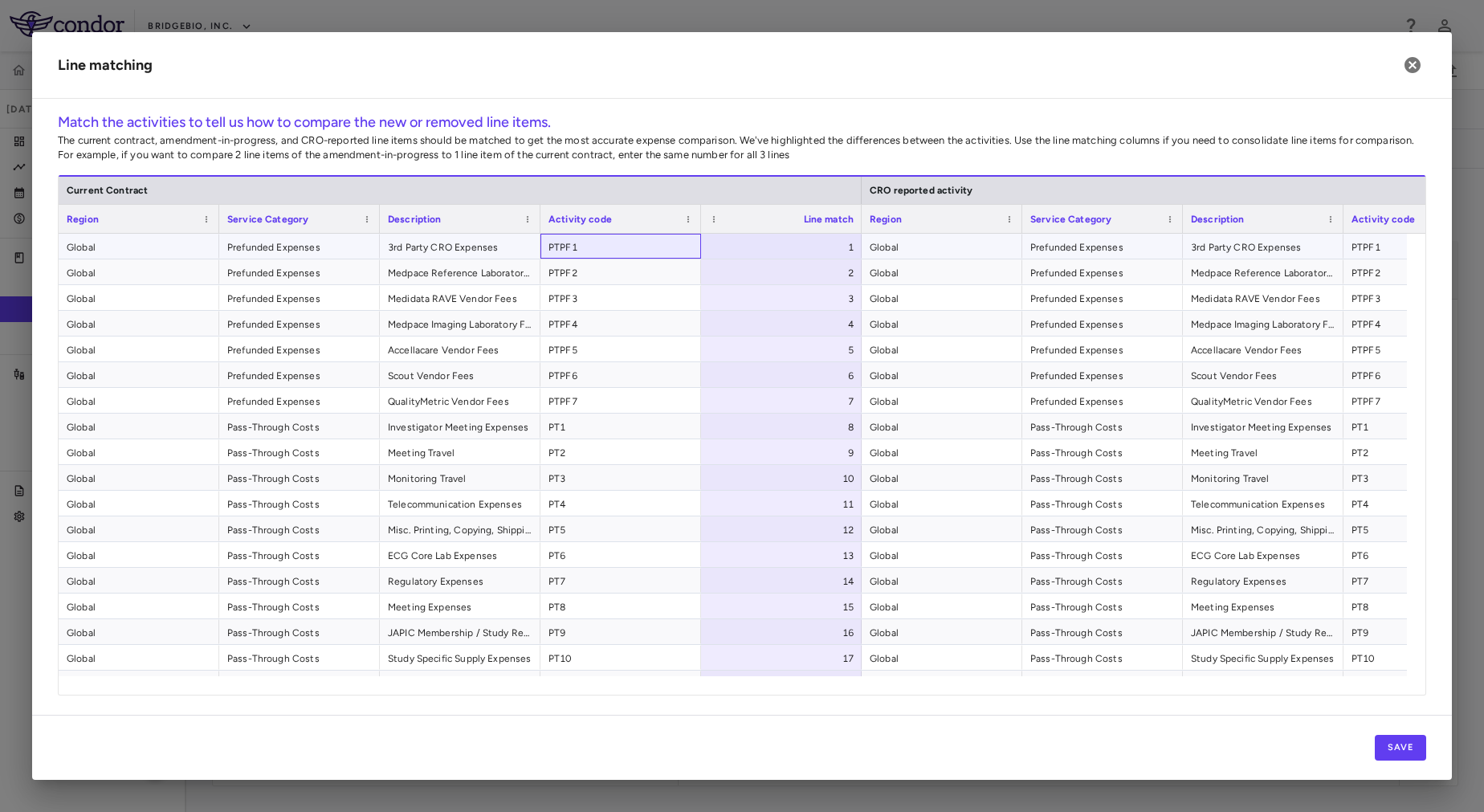
click at [617, 245] on span "PTPF1" at bounding box center [621, 247] width 144 height 26
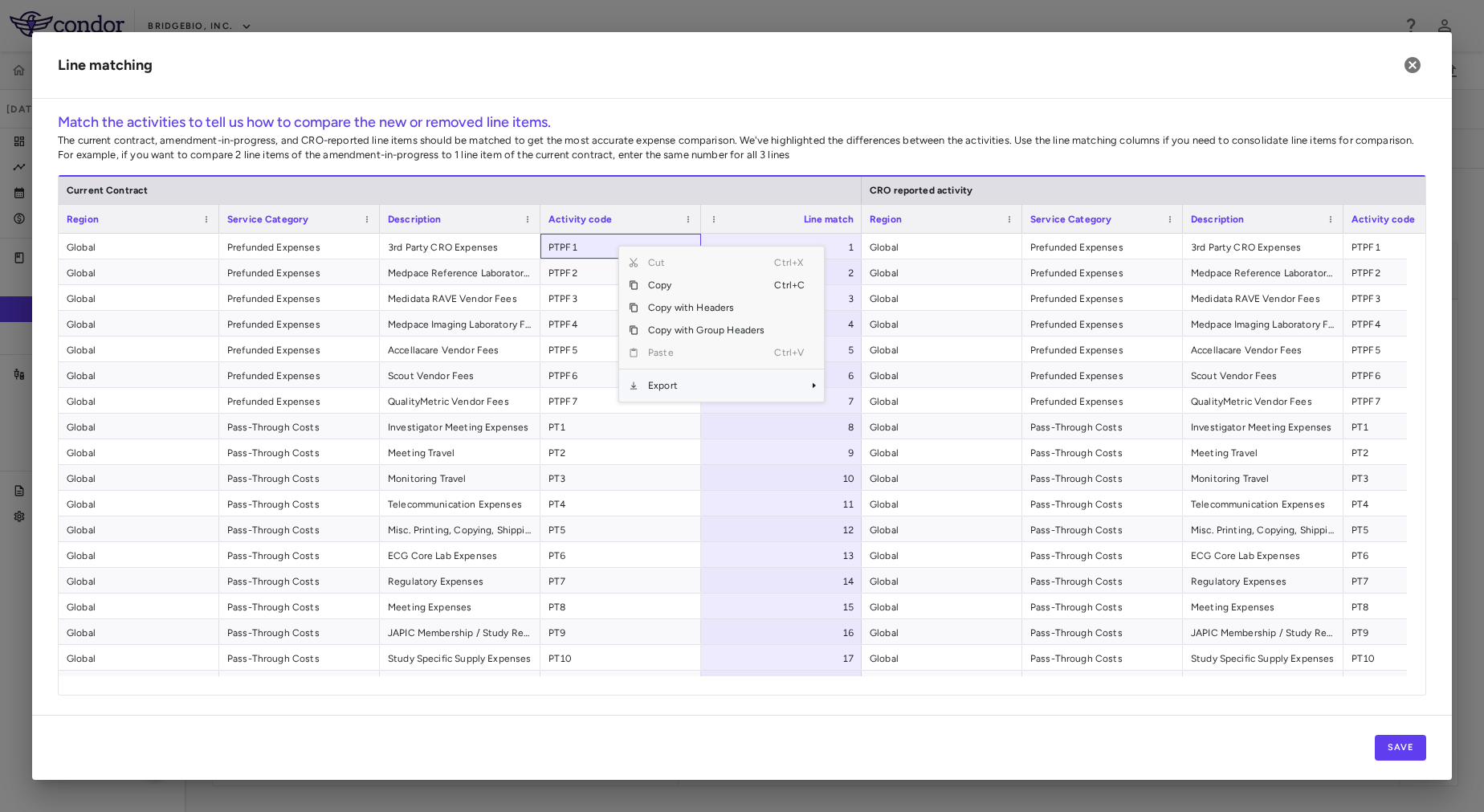
click at [668, 375] on span "Export" at bounding box center [706, 385] width 136 height 22
click at [876, 416] on span "Excel Export" at bounding box center [877, 413] width 75 height 22
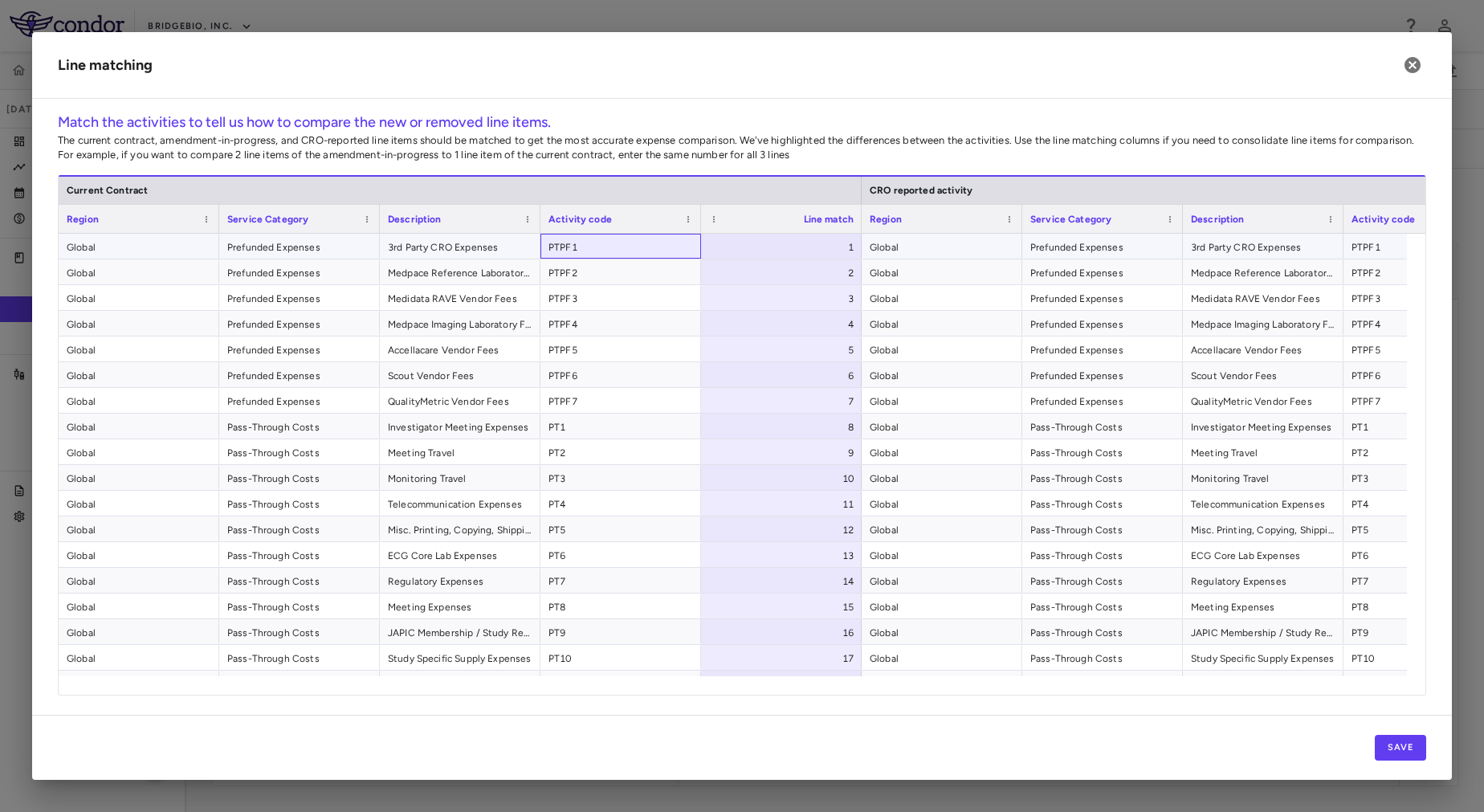
click at [620, 246] on span "PTPF1" at bounding box center [621, 247] width 144 height 26
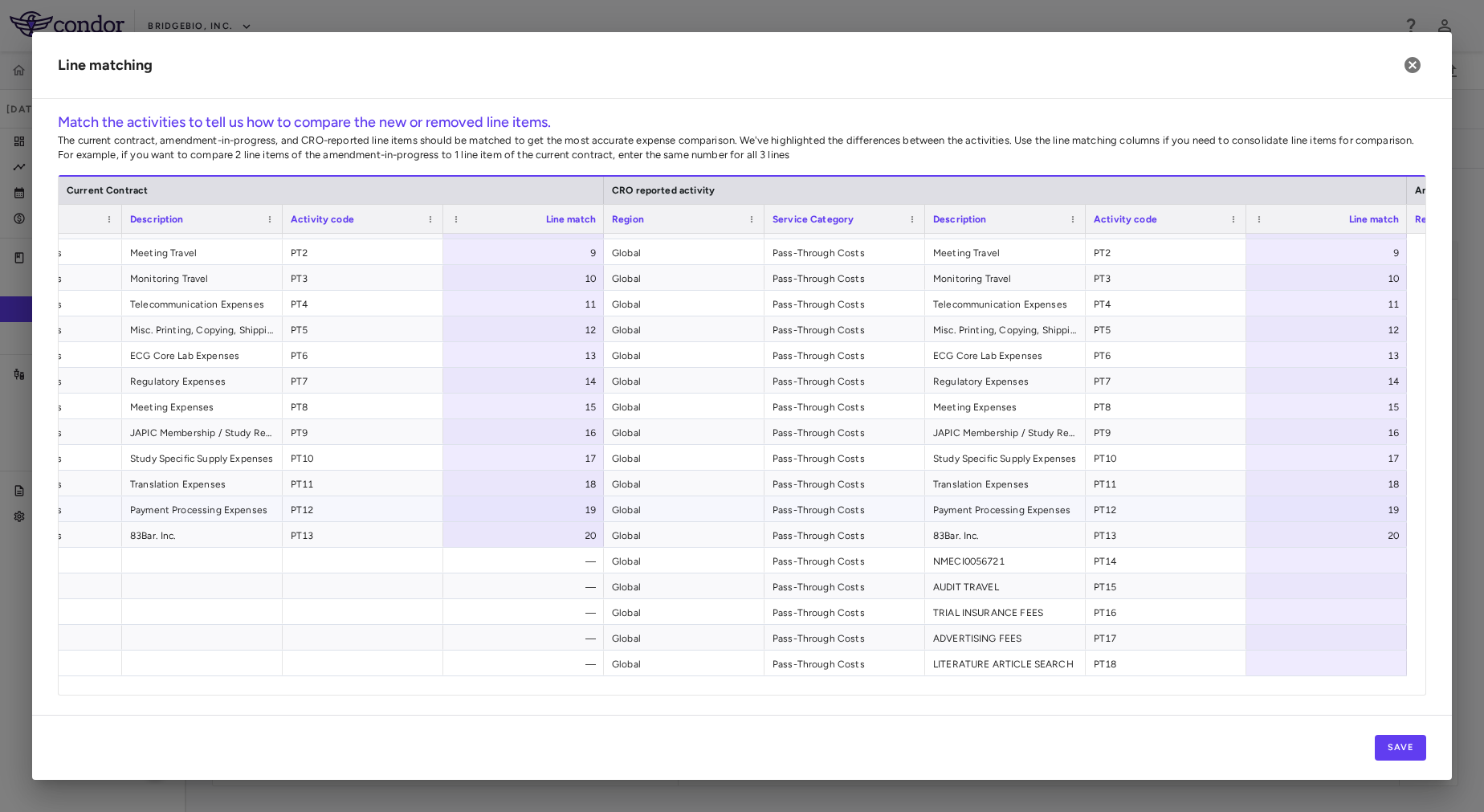
scroll to position [200, 0]
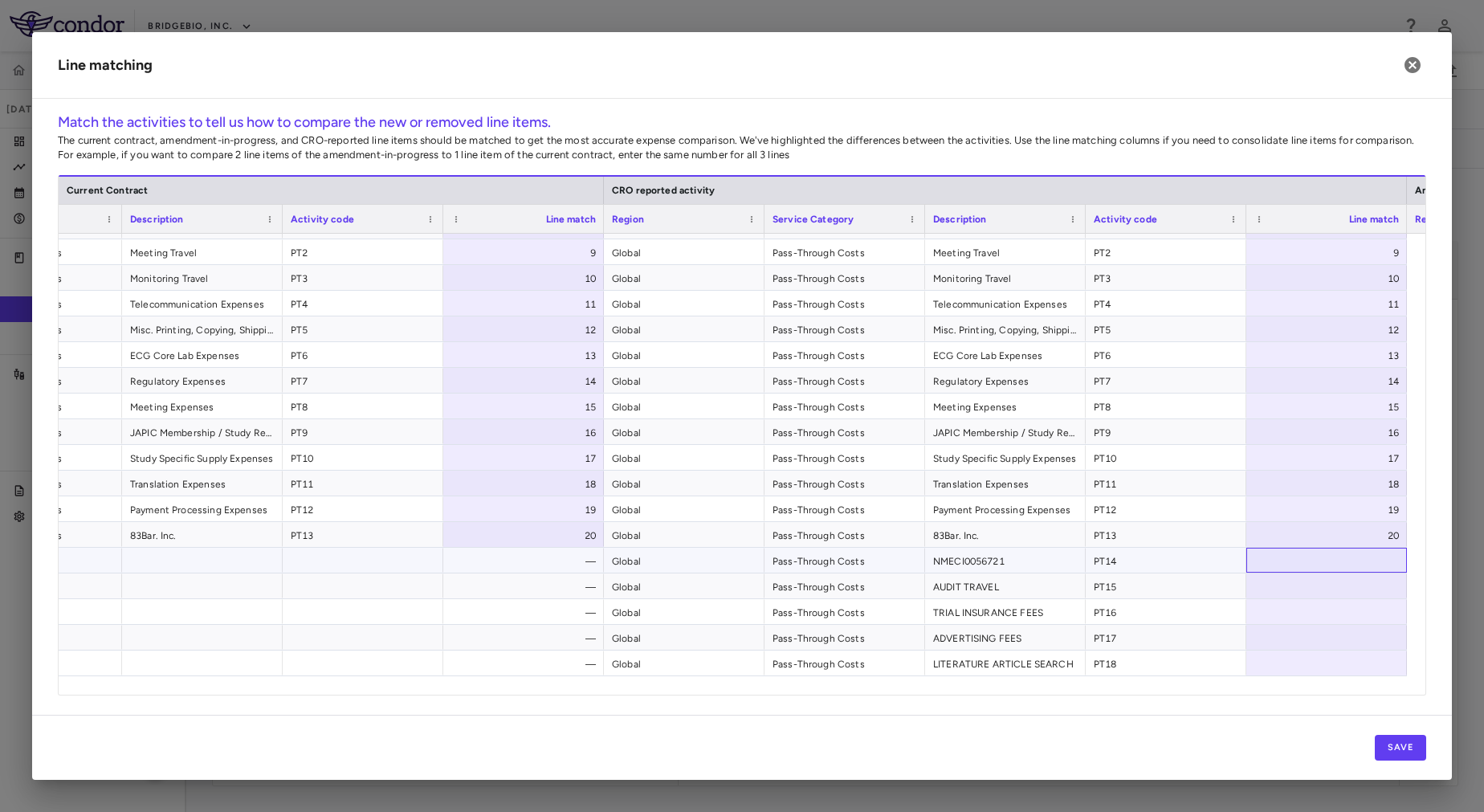
click at [1281, 560] on div at bounding box center [1327, 560] width 161 height 25
type input "**"
click at [1303, 600] on div at bounding box center [1327, 611] width 161 height 25
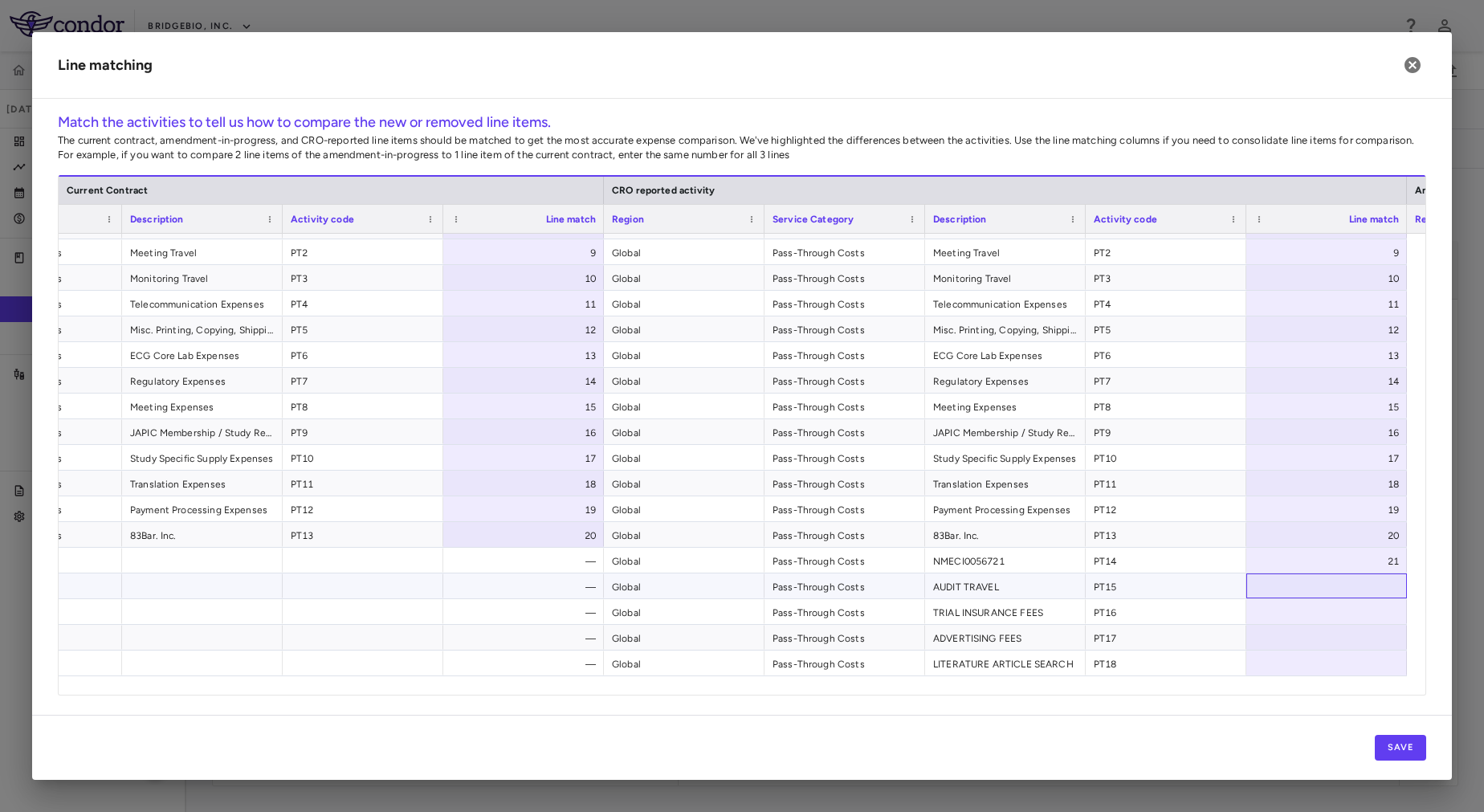
click at [1303, 585] on div at bounding box center [1327, 586] width 161 height 25
type input "**"
click at [1330, 626] on div at bounding box center [1327, 637] width 161 height 25
click at [1327, 615] on div at bounding box center [1327, 611] width 161 height 25
type input "**"
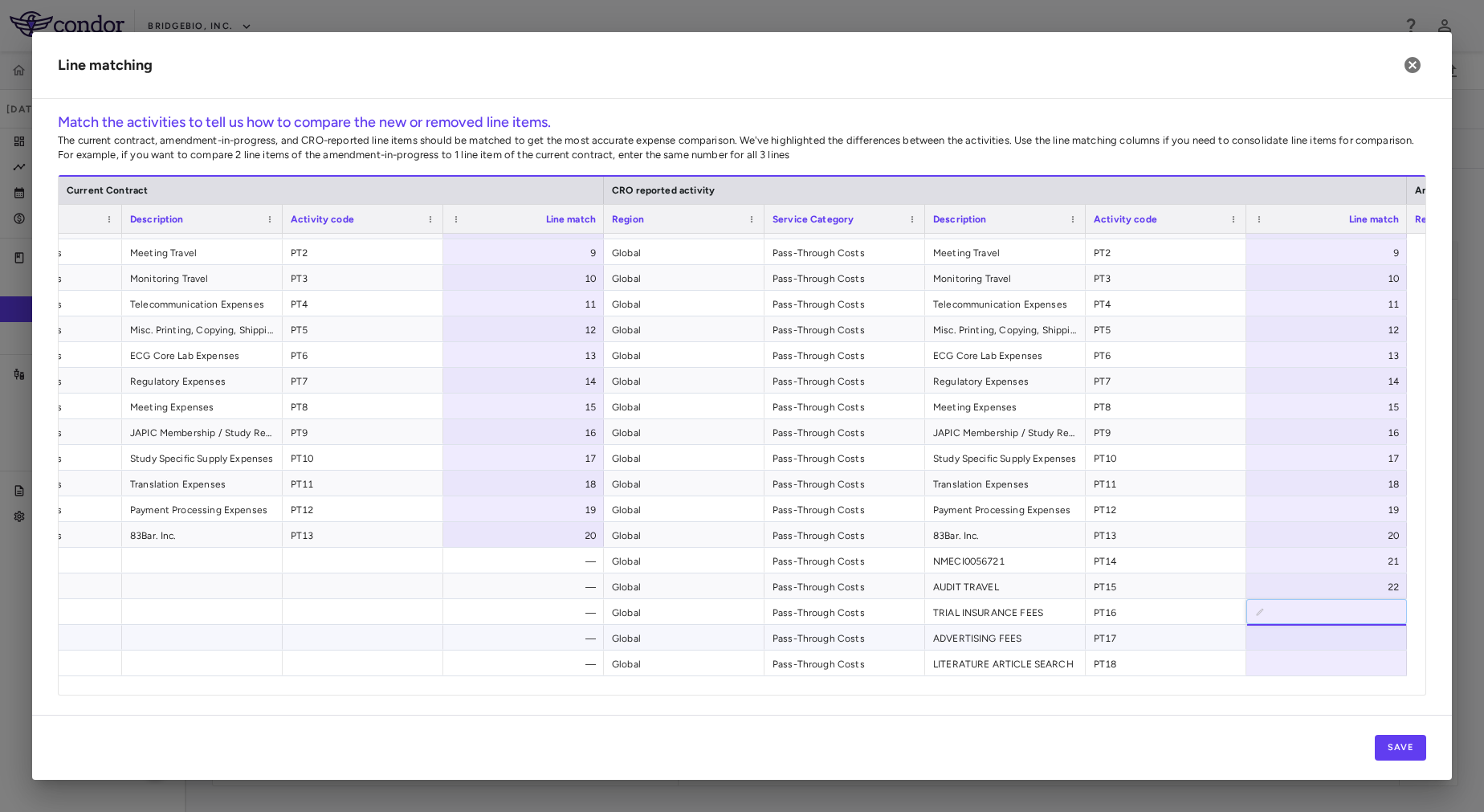
click at [1335, 650] on div "— Global Pass-Through Costs ADVERTISING FEES PT17" at bounding box center [1005, 637] width 2409 height 26
click at [1333, 640] on div at bounding box center [1327, 637] width 161 height 25
type input "**"
click at [1341, 669] on div at bounding box center [1327, 663] width 161 height 25
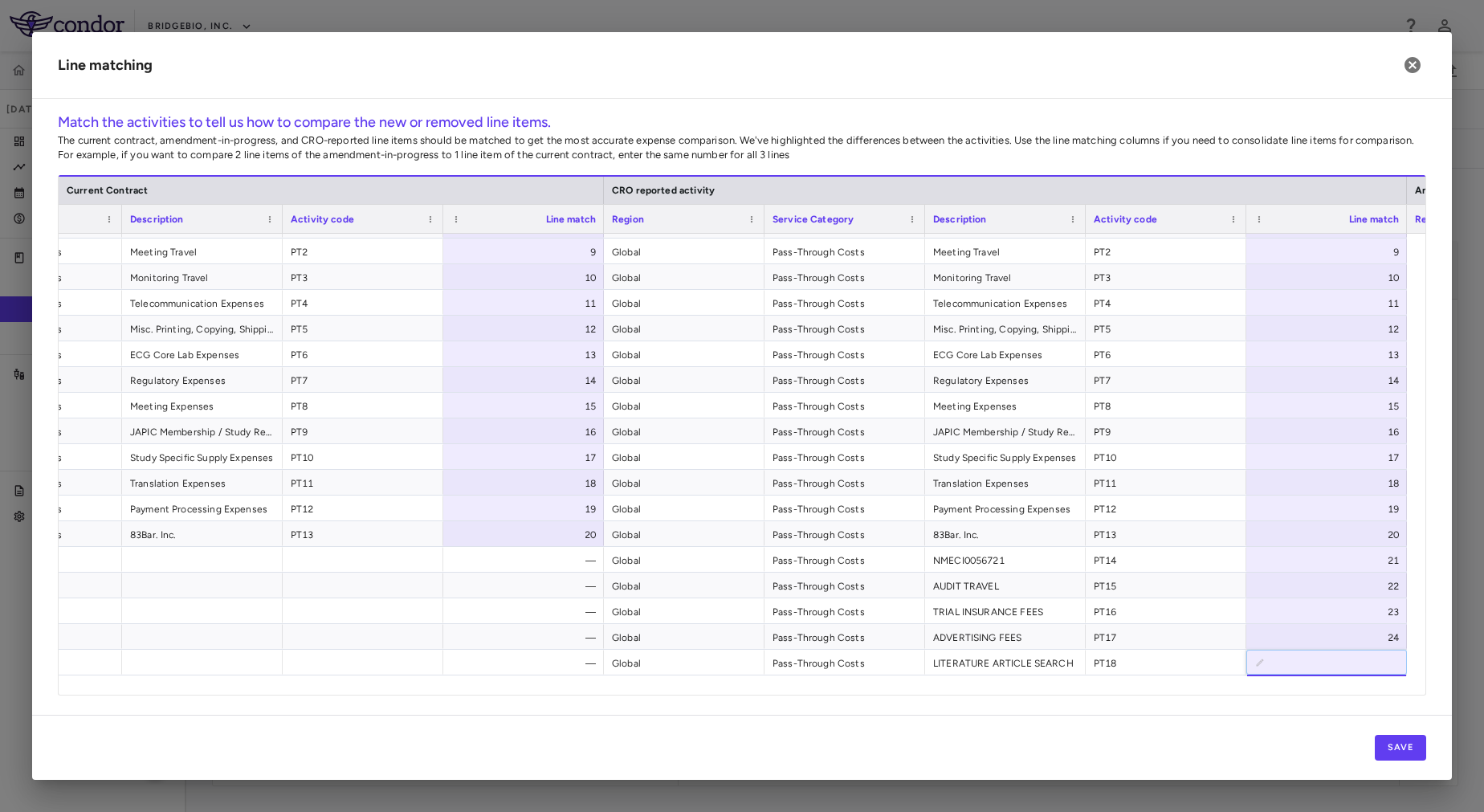
type input "*"
click at [1353, 660] on input "*" at bounding box center [1338, 663] width 135 height 27
drag, startPoint x: 1355, startPoint y: 656, endPoint x: 1382, endPoint y: 659, distance: 27.2
click at [1382, 659] on input "*" at bounding box center [1338, 663] width 135 height 27
type input "**"
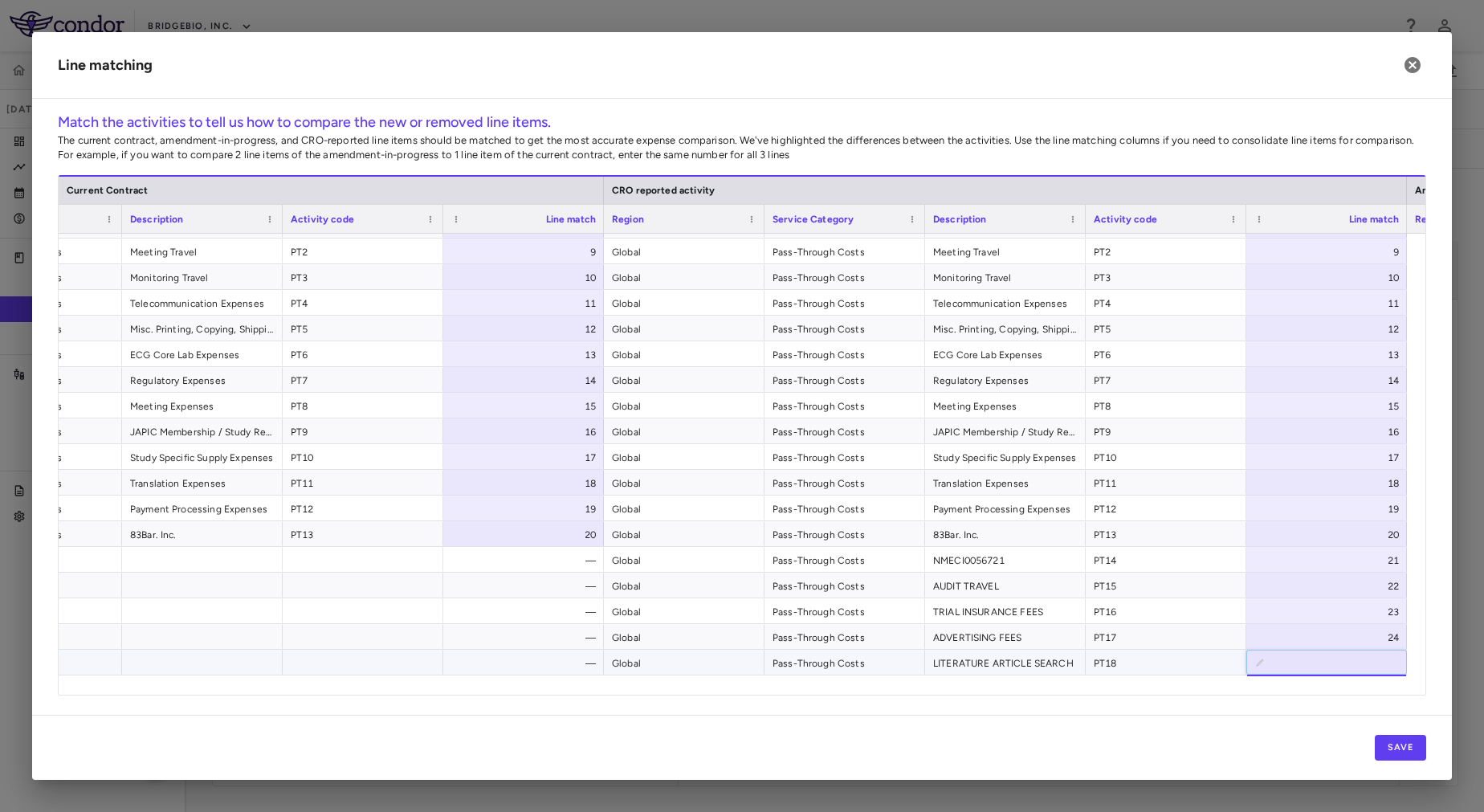
click at [1174, 665] on span "PT18" at bounding box center [1166, 663] width 144 height 26
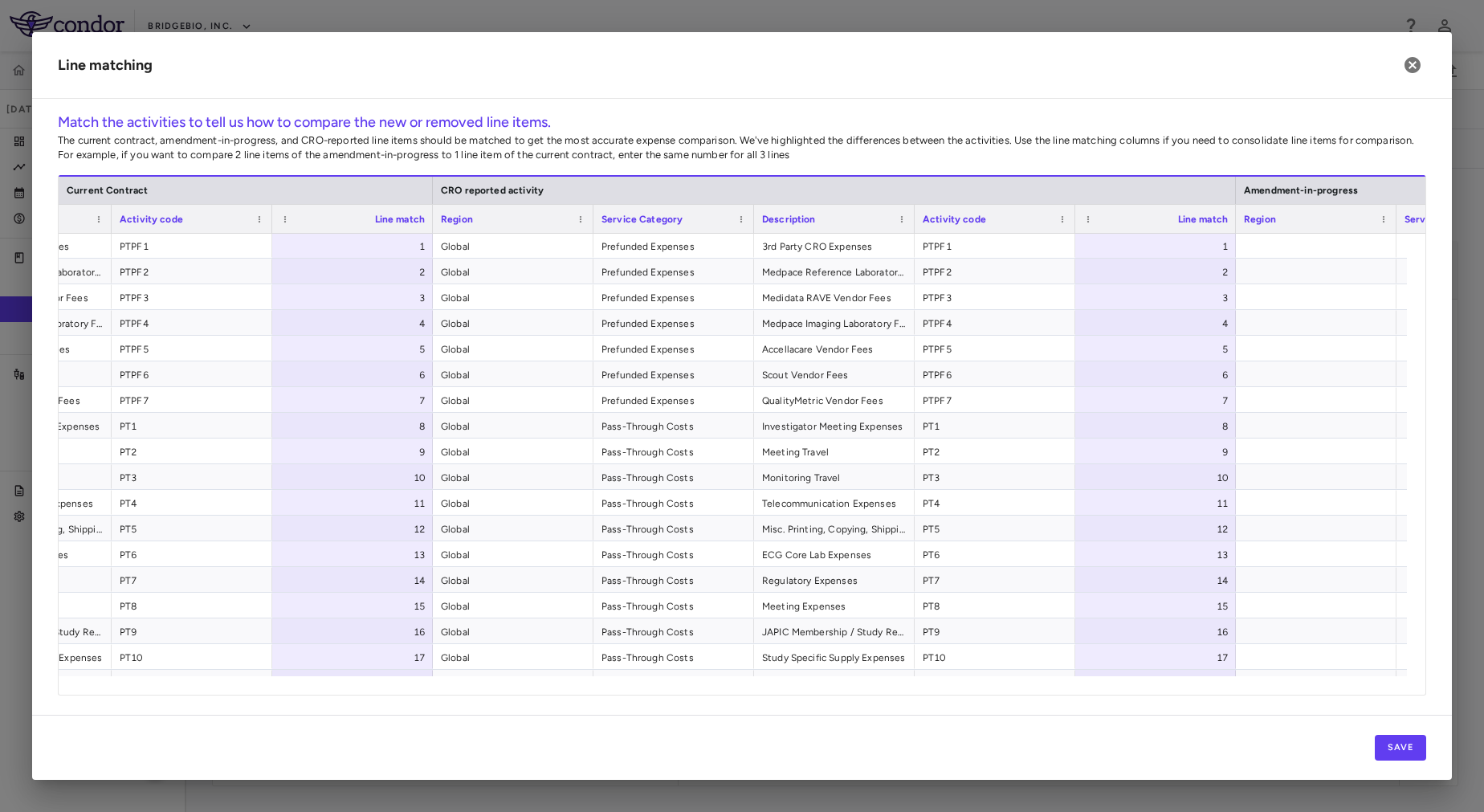
scroll to position [200, 0]
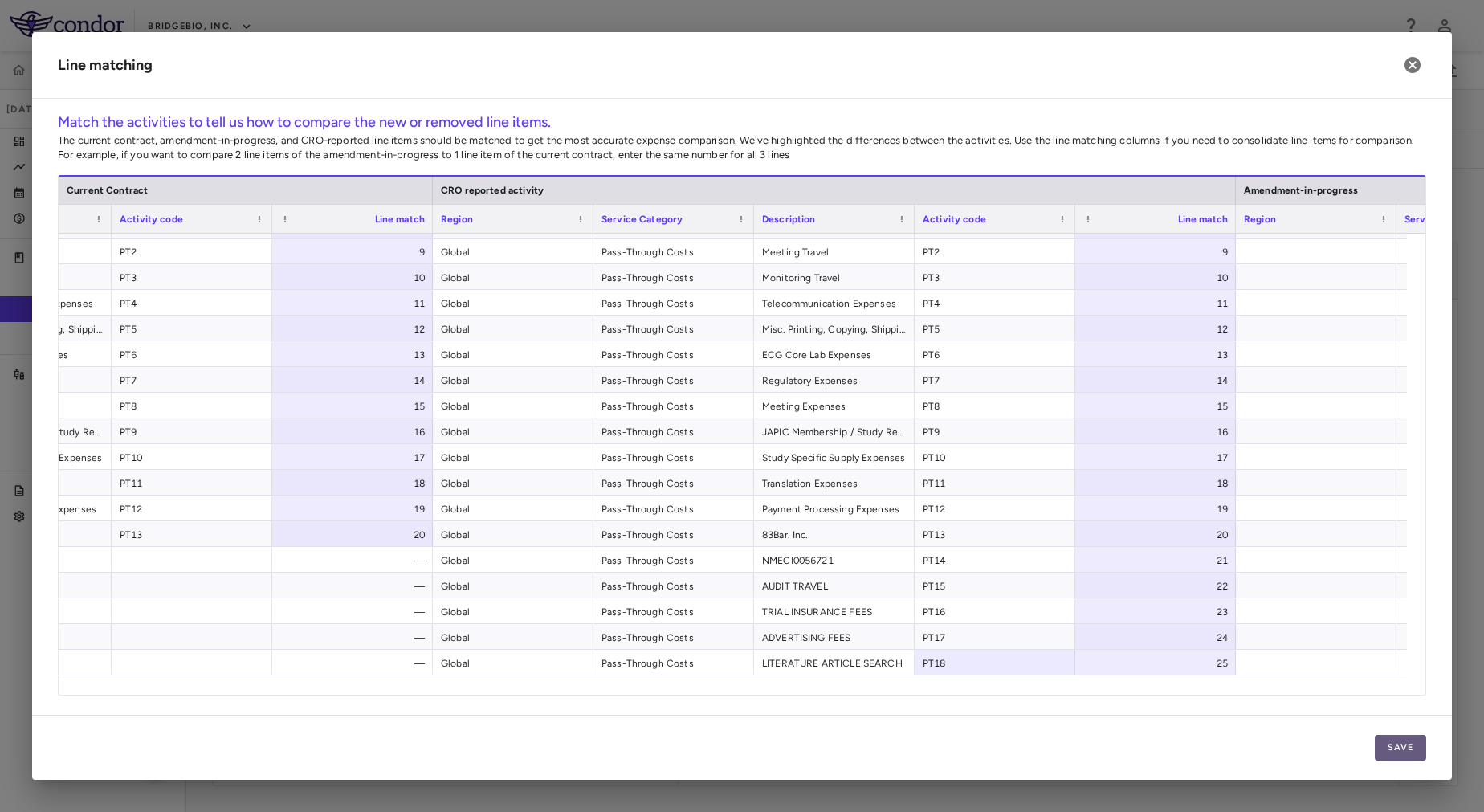
click at [1395, 756] on button "Save" at bounding box center [1400, 747] width 51 height 26
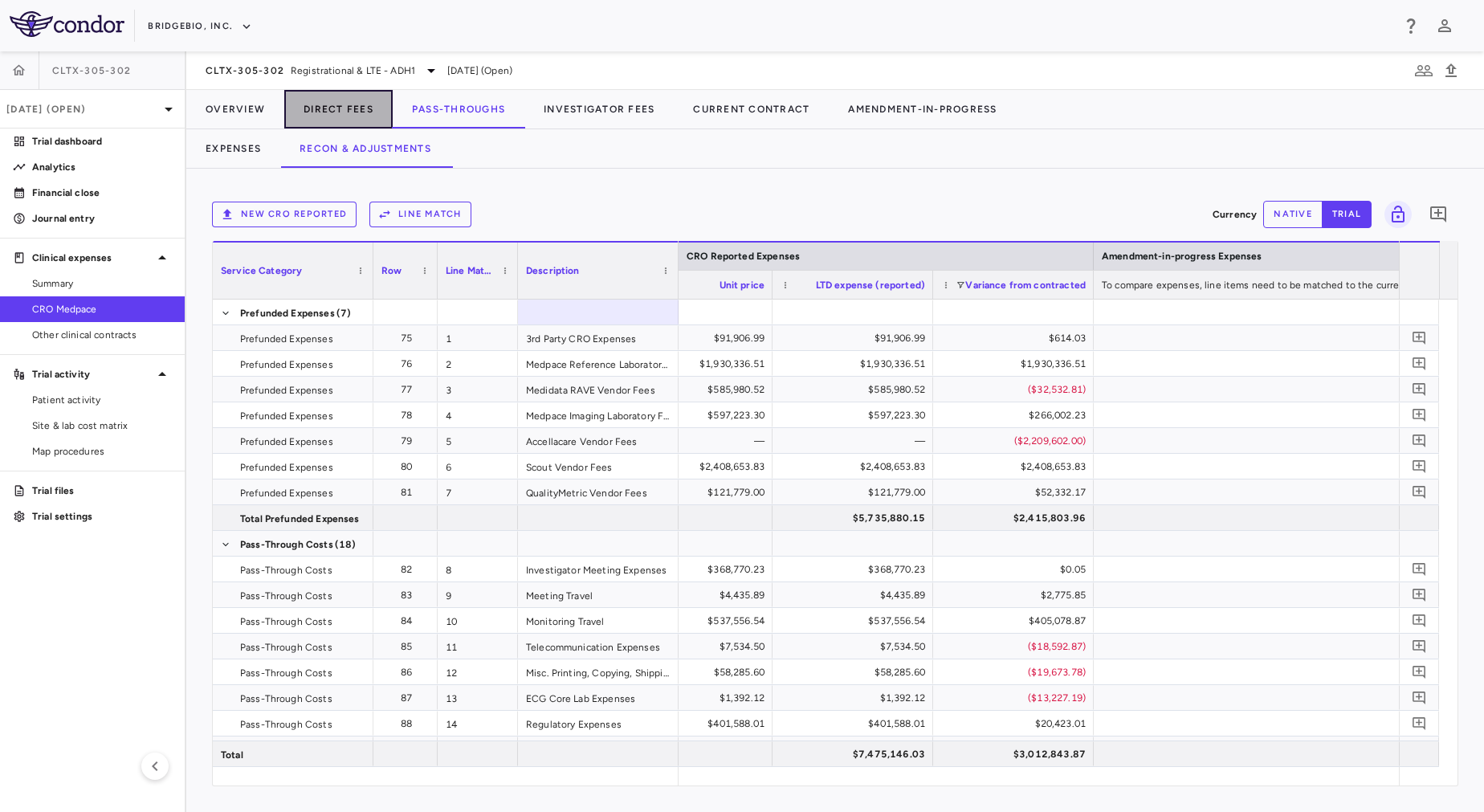
click at [331, 111] on button "Direct Fees" at bounding box center [338, 109] width 109 height 39
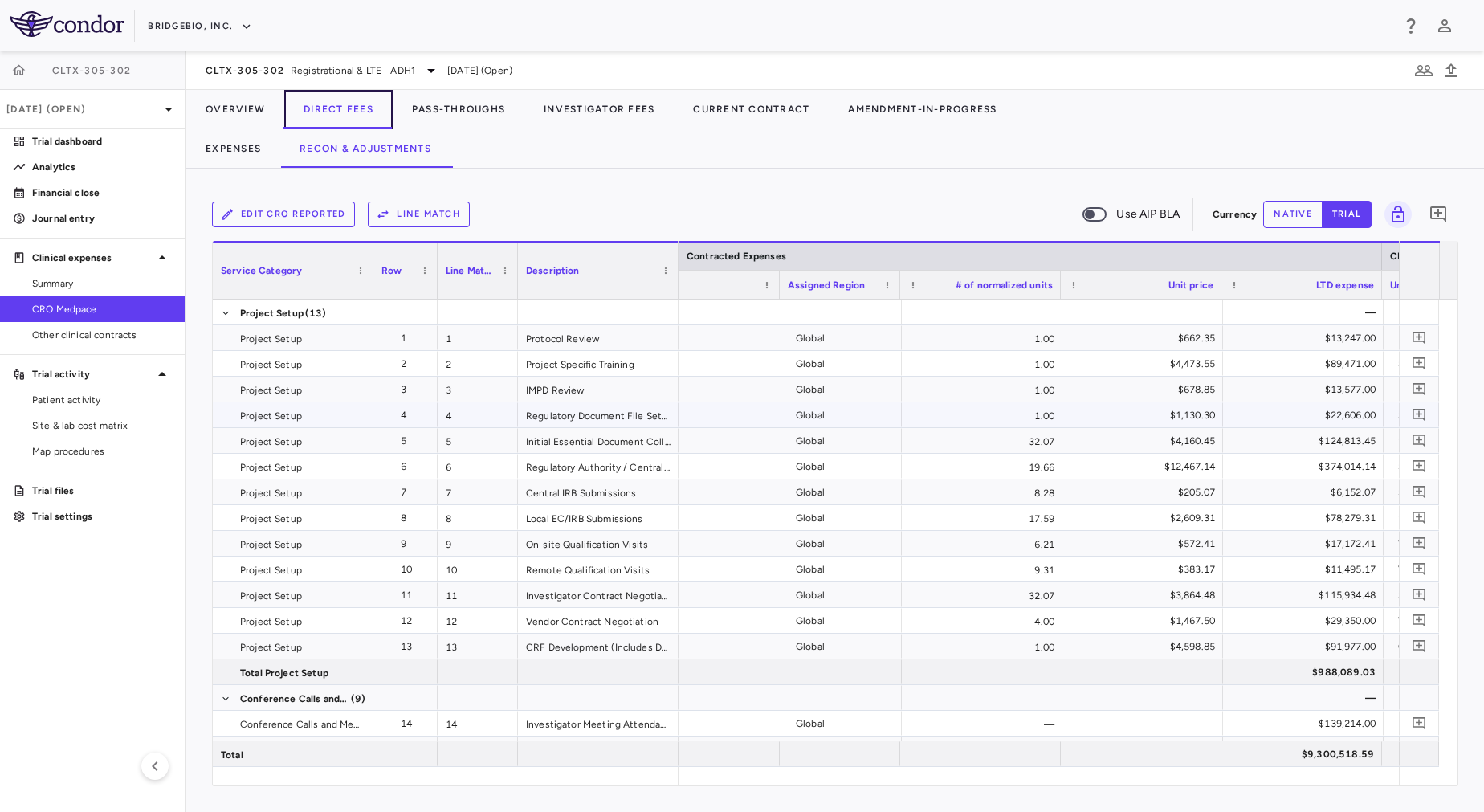
scroll to position [0, 1503]
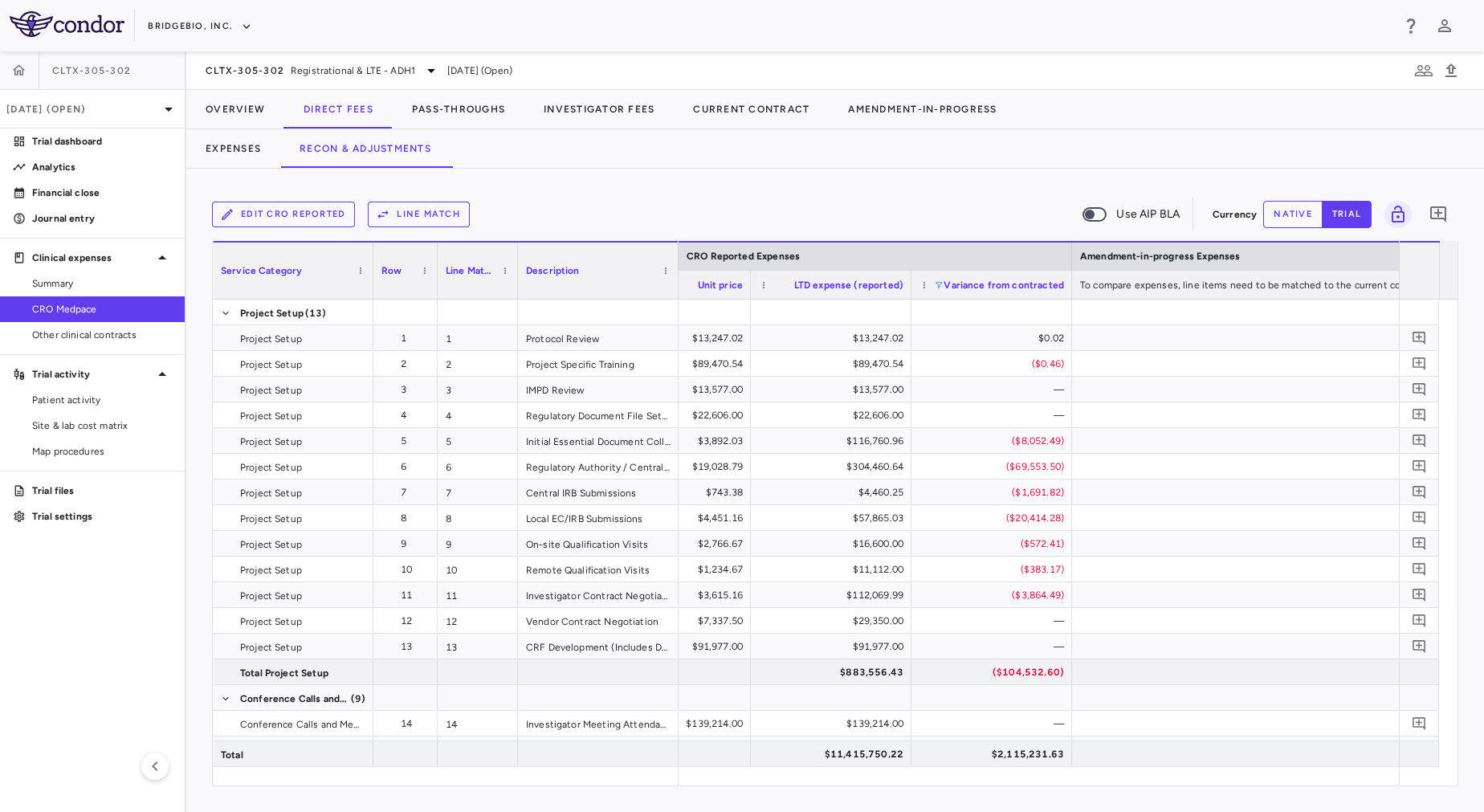
click at [939, 284] on span at bounding box center [939, 285] width 10 height 10
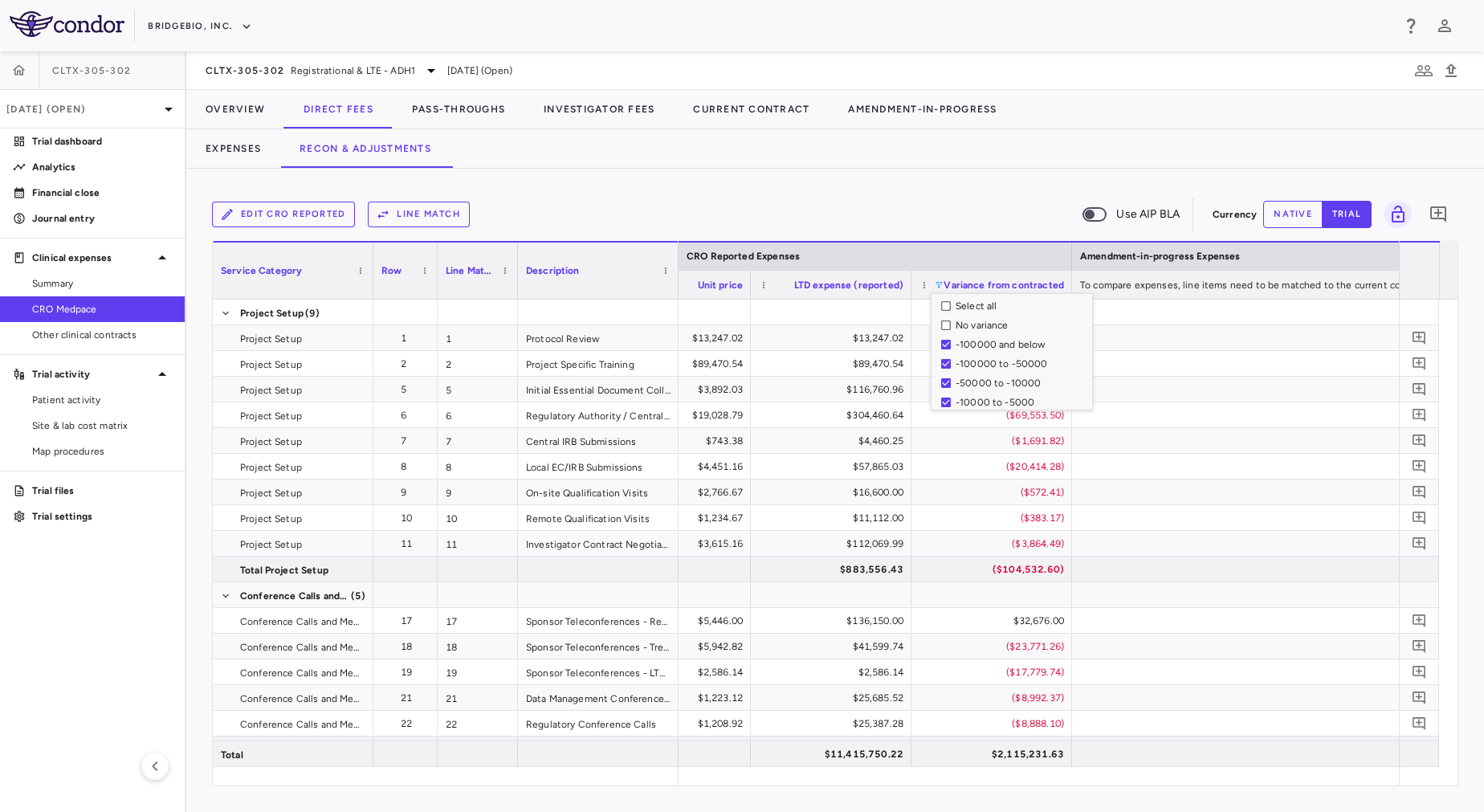
click at [886, 199] on div "Edit CRO reported Line Match Use AIP BLA" at bounding box center [709, 214] width 994 height 34
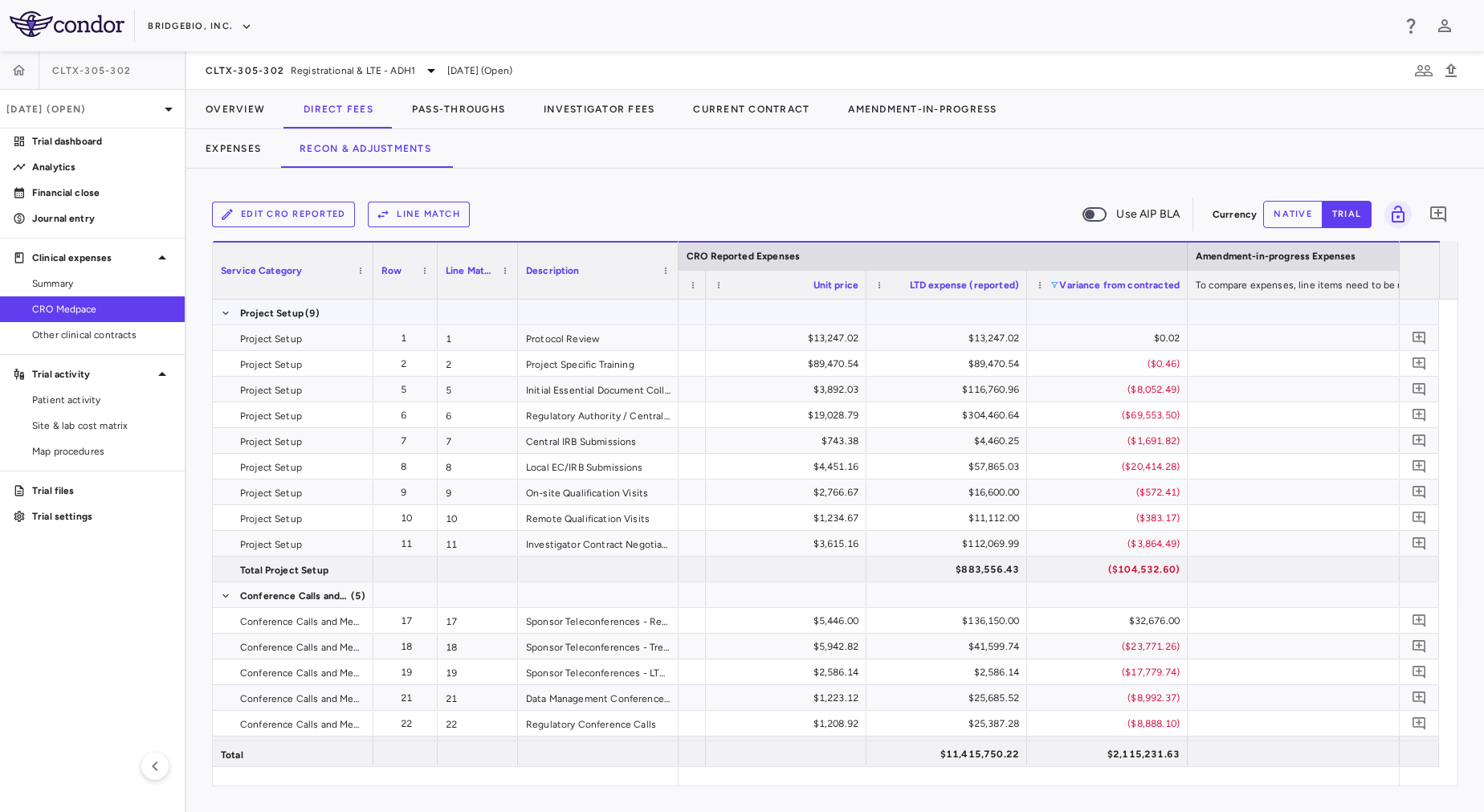
click at [952, 316] on div at bounding box center [946, 312] width 144 height 23
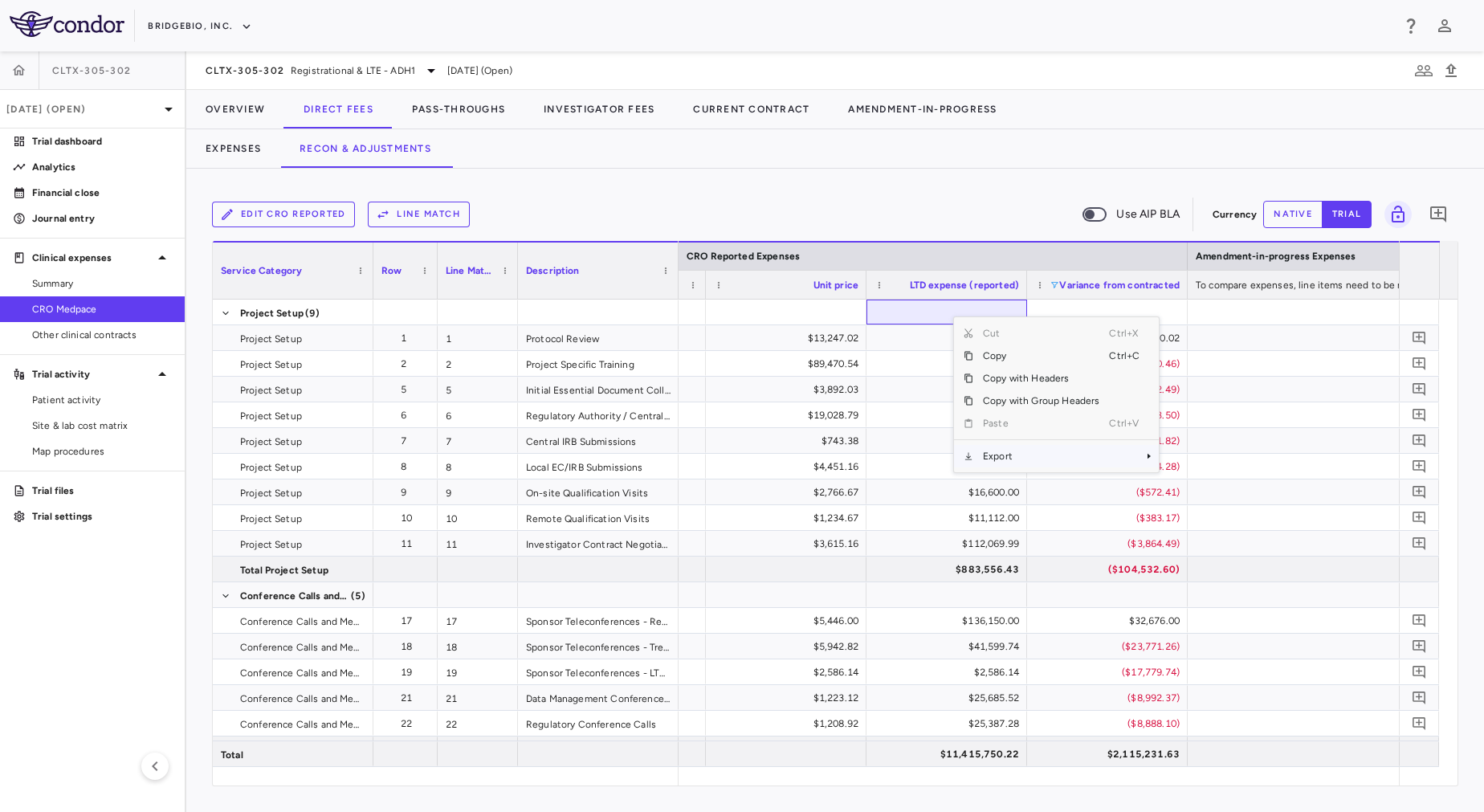
click at [1048, 451] on span "Export" at bounding box center [1042, 456] width 136 height 22
click at [1199, 481] on span "Excel Export" at bounding box center [1212, 484] width 75 height 22
click at [844, 180] on div "Edit CRO reported Line Match Use AIP BLA Currency native trial 0 Press ENTER to…" at bounding box center [835, 491] width 1298 height 643
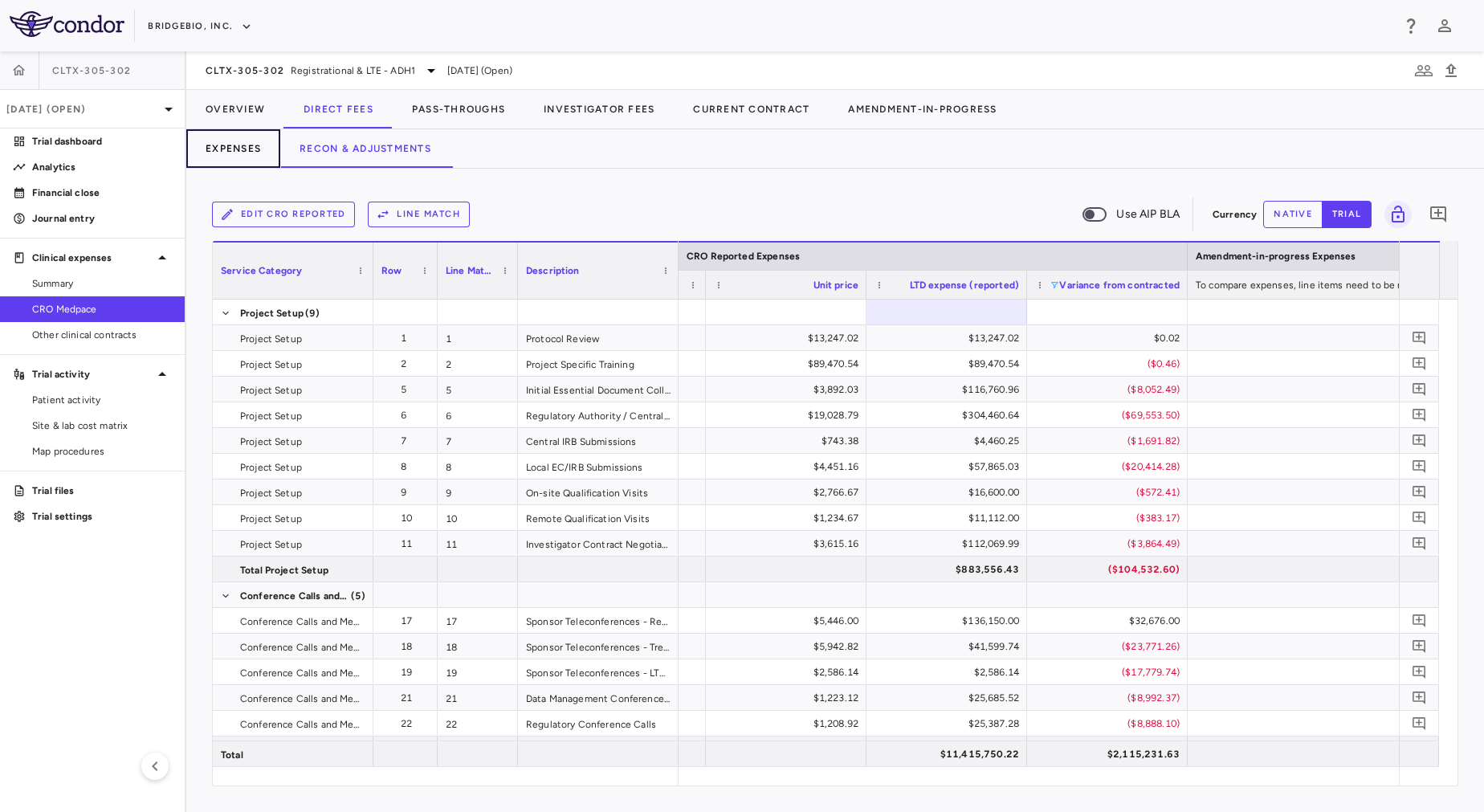
click at [252, 152] on button "Expenses" at bounding box center [233, 148] width 94 height 39
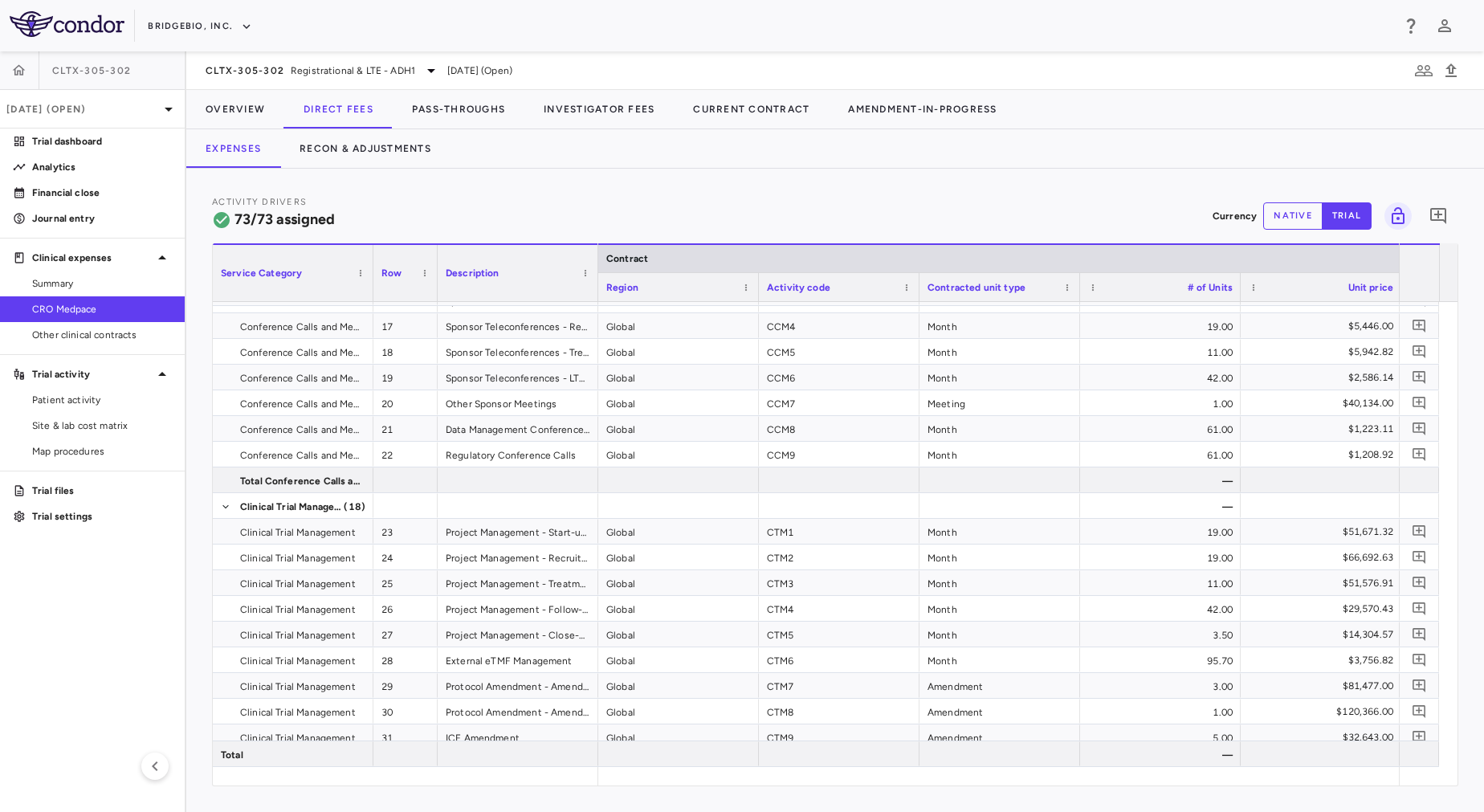
scroll to position [689, 0]
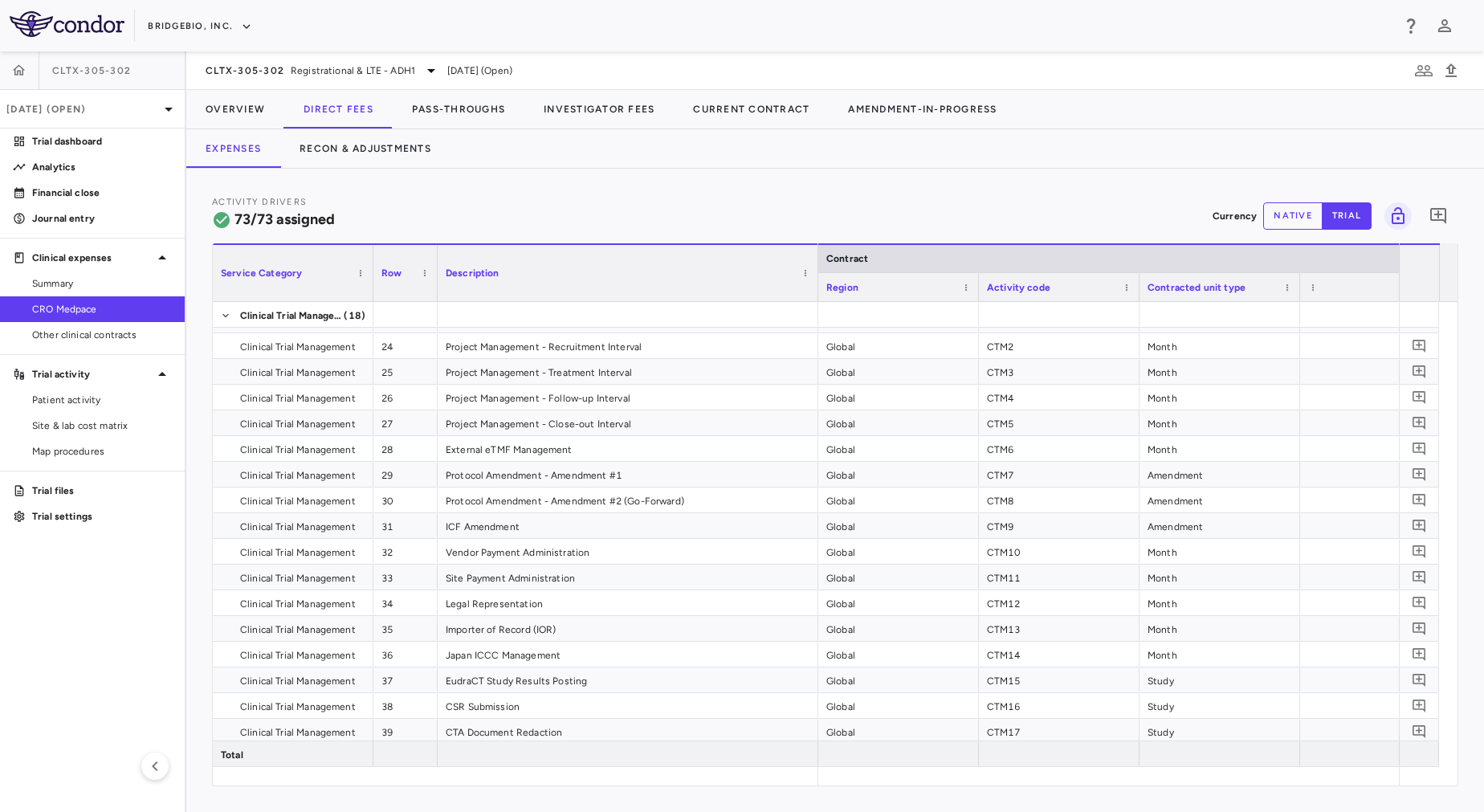
drag, startPoint x: 596, startPoint y: 290, endPoint x: 816, endPoint y: 302, distance: 220.3
click at [816, 302] on div "Service Category Row Description Contract" at bounding box center [835, 515] width 1245 height 542
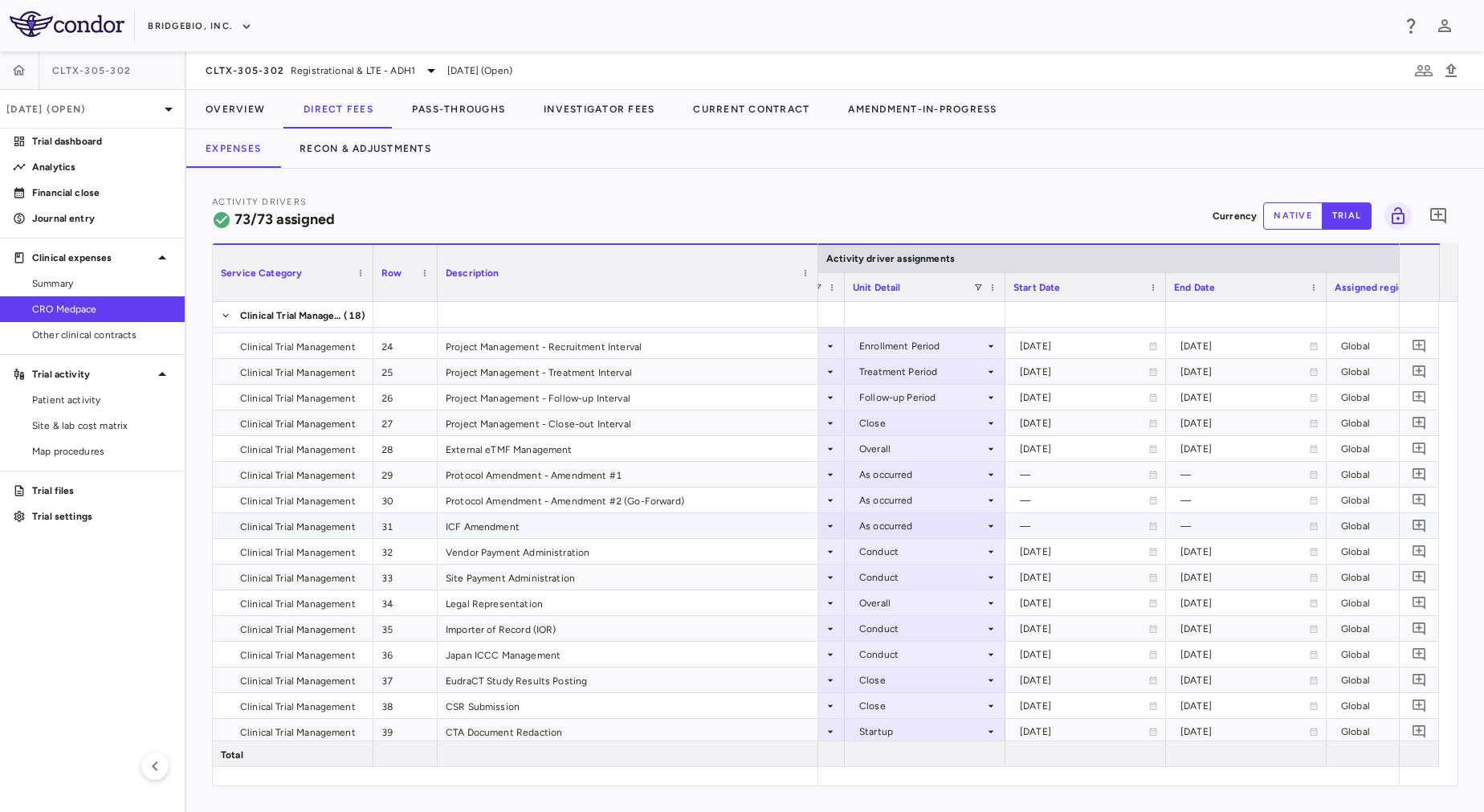
scroll to position [0, 1100]
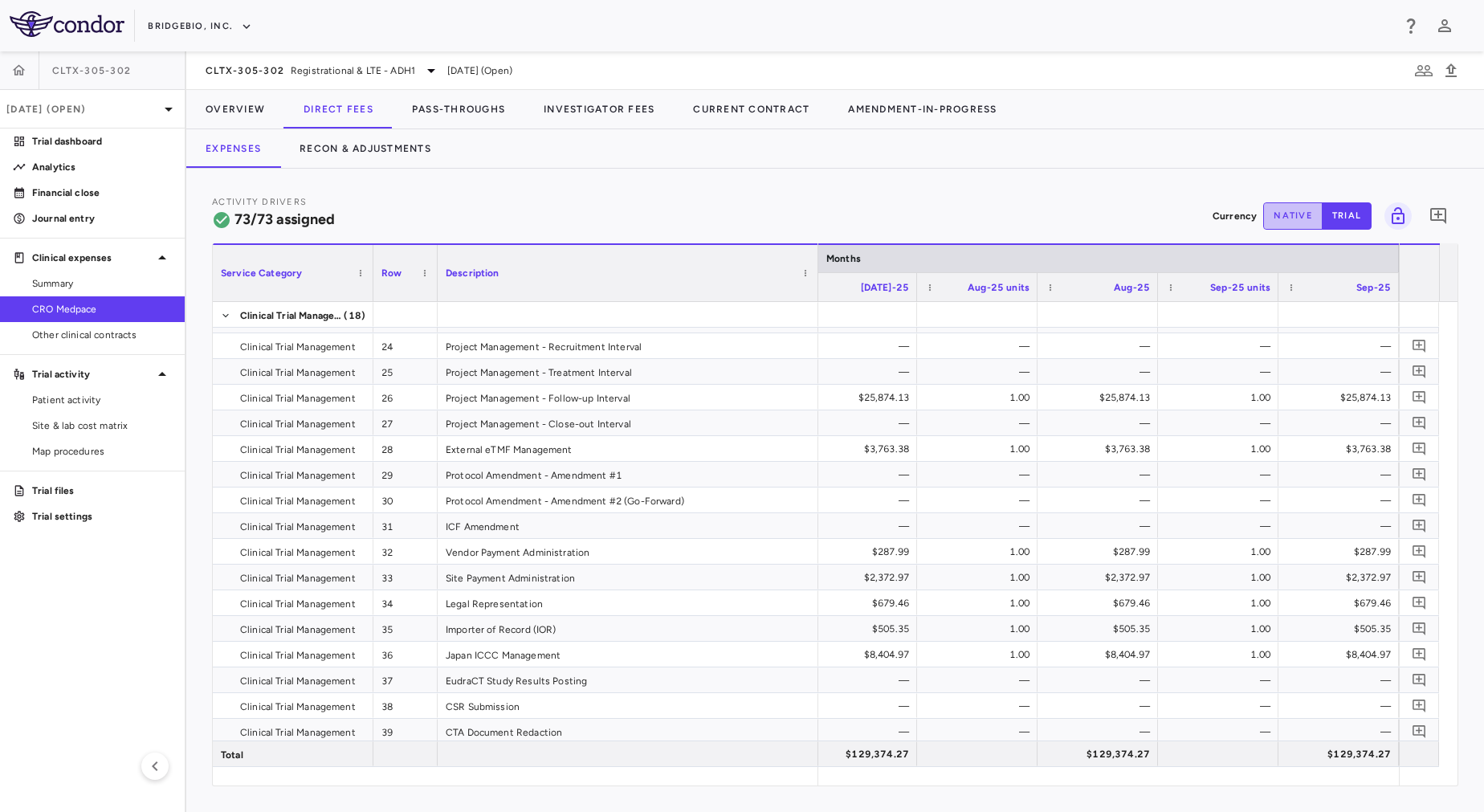
click at [1292, 214] on button "native" at bounding box center [1293, 215] width 60 height 27
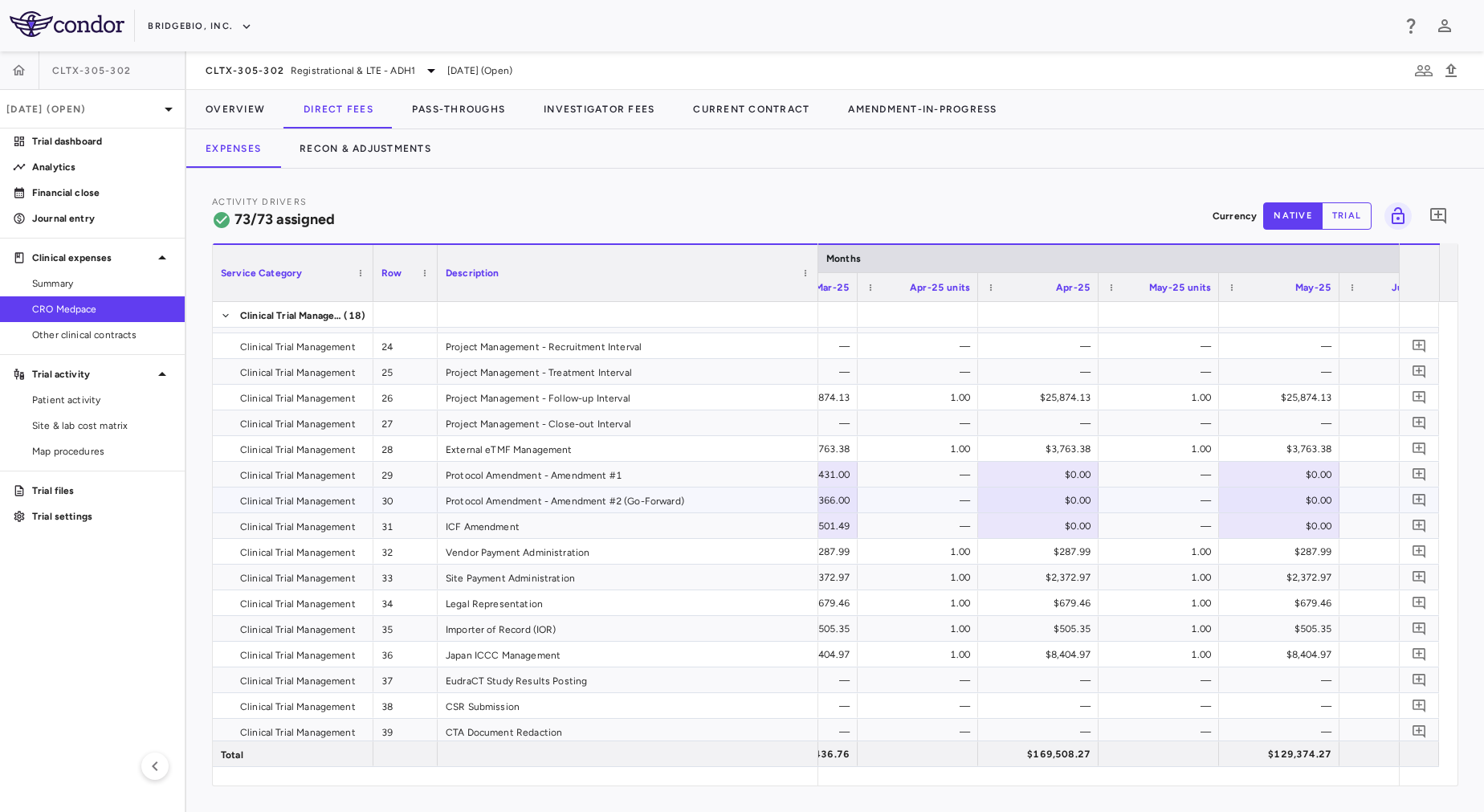
click at [669, 505] on div "Protocol Amendment - Amendment #2 (Go-Forward)" at bounding box center [627, 500] width 380 height 25
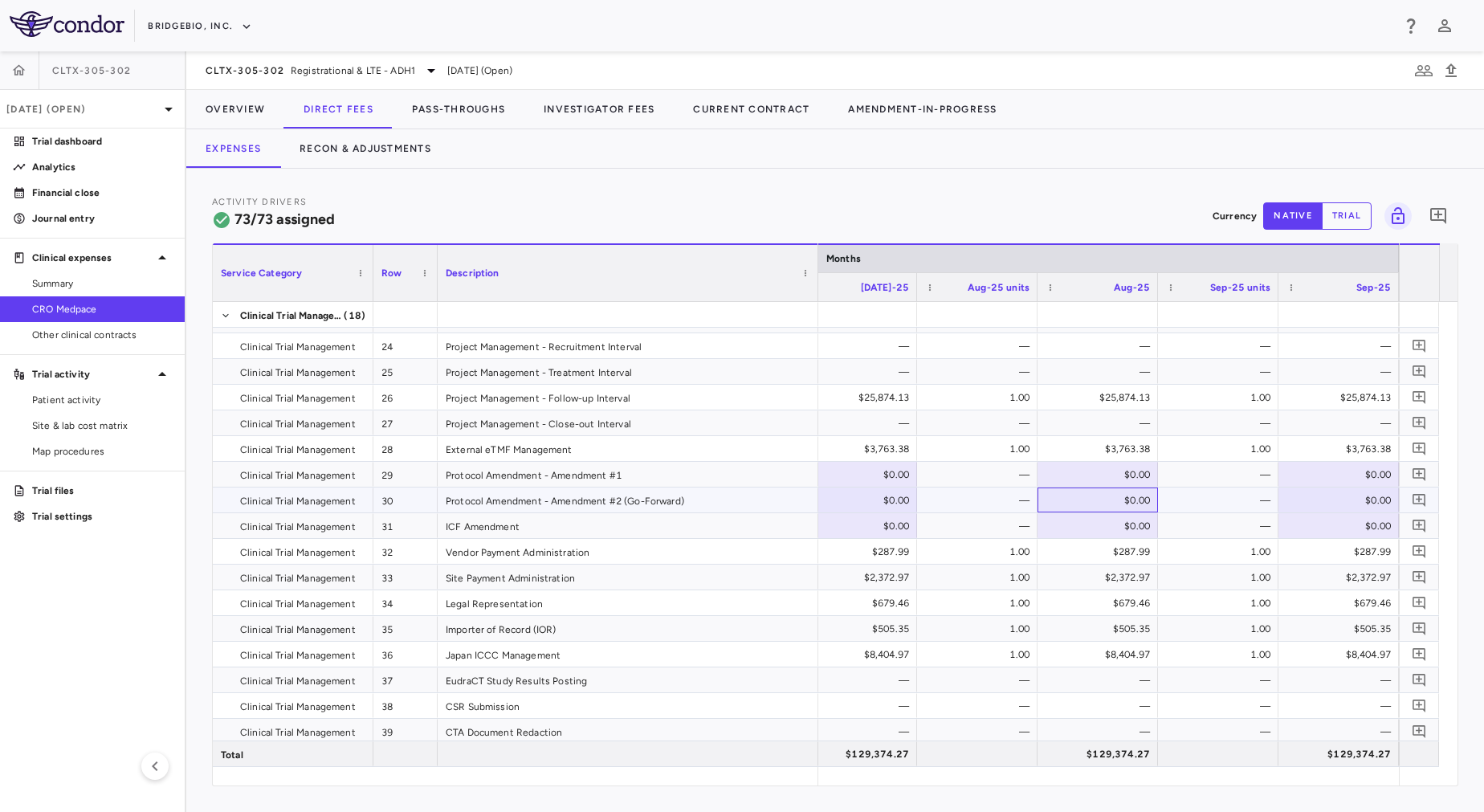
click at [1102, 506] on div "$0.00" at bounding box center [1101, 500] width 98 height 26
type input "******"
click at [1187, 502] on div "—" at bounding box center [1221, 500] width 98 height 26
click at [1110, 528] on div "$0.00" at bounding box center [1101, 525] width 98 height 26
type input "*****"
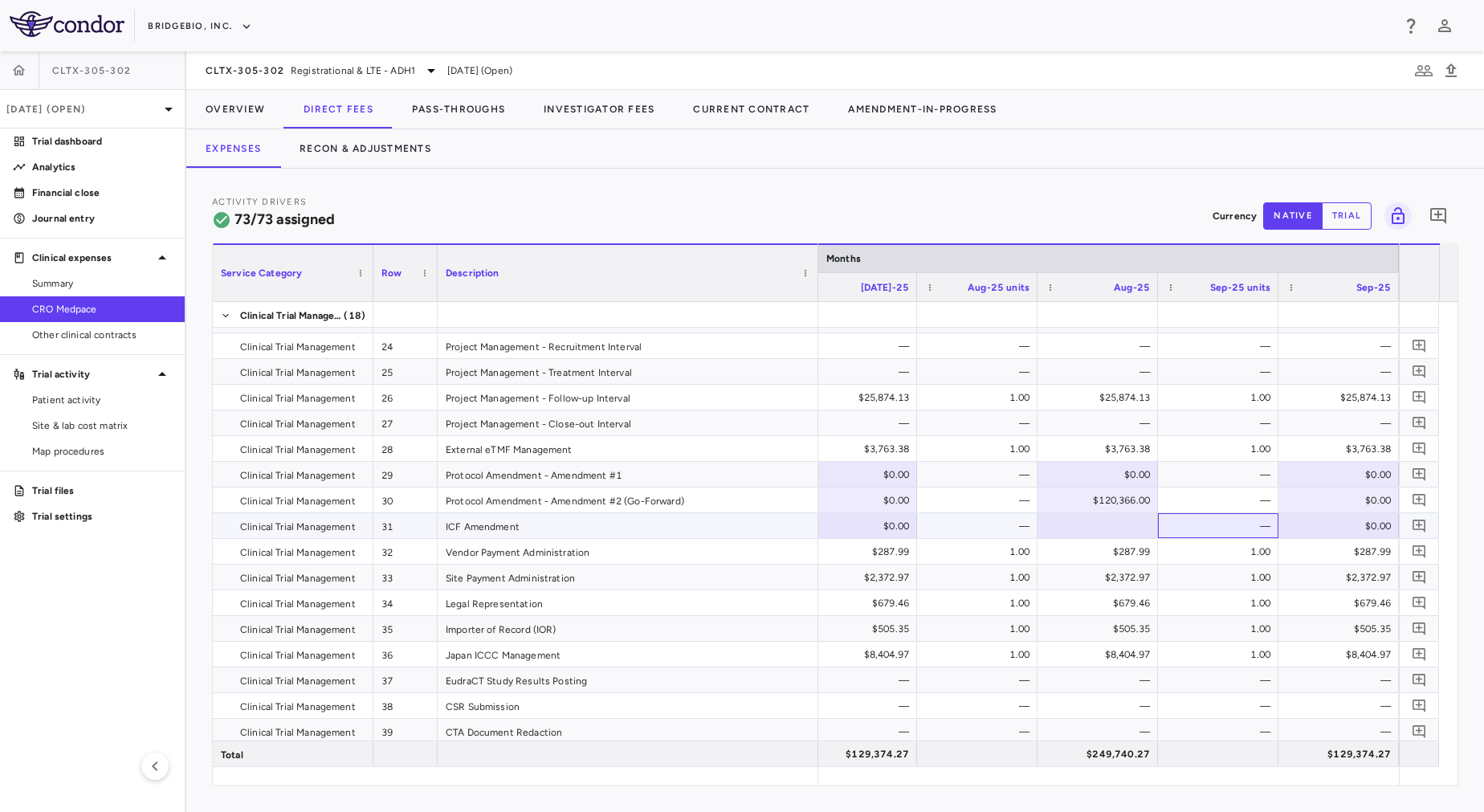
click at [1187, 530] on div "—" at bounding box center [1221, 525] width 98 height 26
click at [1098, 527] on div at bounding box center [1098, 525] width 104 height 23
click at [1094, 524] on div "$0.00" at bounding box center [1101, 525] width 98 height 26
type input "*****"
click at [1210, 526] on div "—" at bounding box center [1221, 525] width 98 height 26
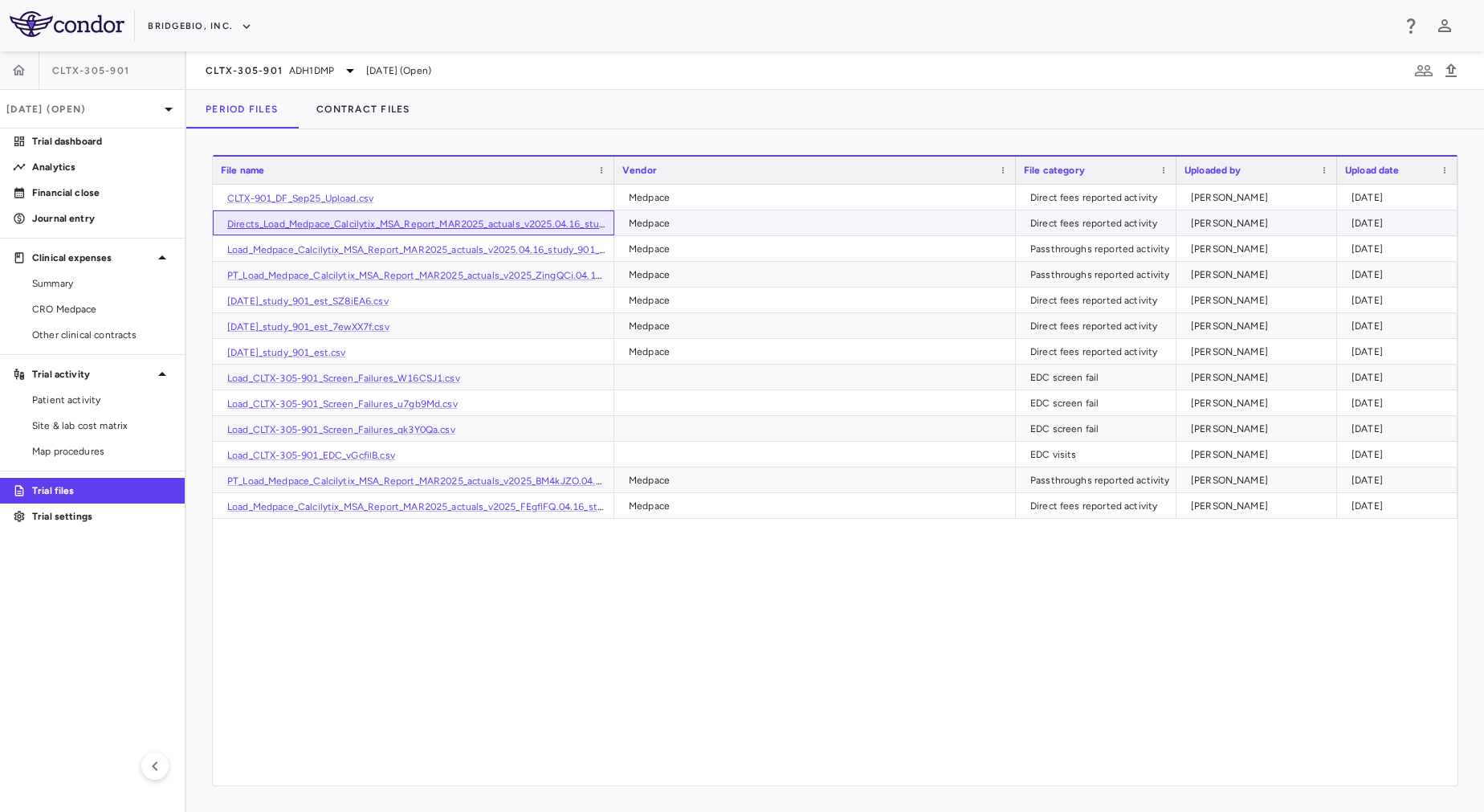
click at [456, 225] on link "Directs_Load_Medpace_Calcilytix_MSA_Report_MAR2025_actuals_v2025.04.16_study_90…" at bounding box center [446, 225] width 437 height 12
click at [646, 702] on div "CLTX-901_DF_Sep25_Upload.csv Medpace Direct fees reported activity [PERSON_NAME…" at bounding box center [835, 485] width 1245 height 601
click at [73, 316] on span "CRO Medpace" at bounding box center [102, 308] width 140 height 14
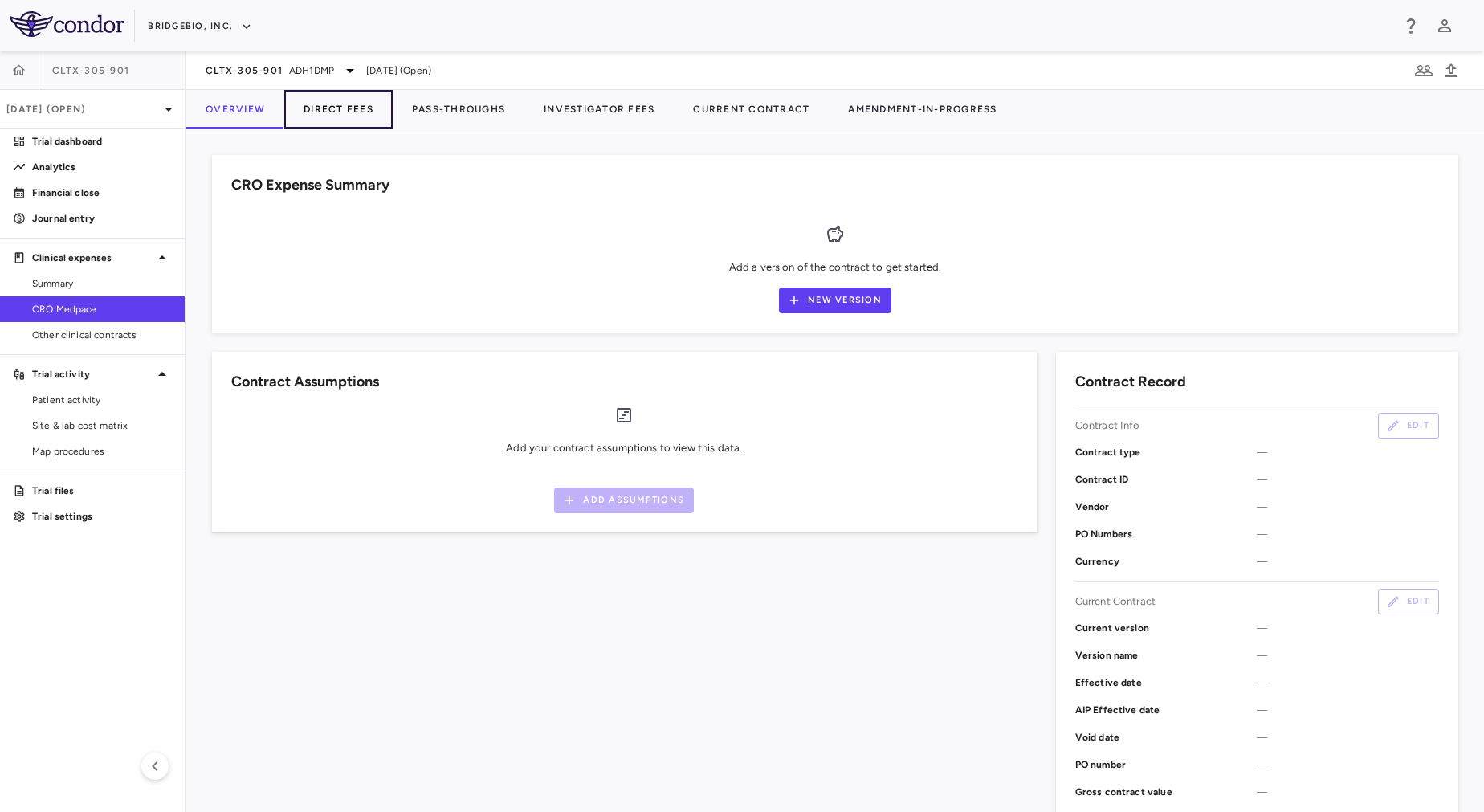
click at [327, 121] on button "Direct Fees" at bounding box center [338, 109] width 109 height 39
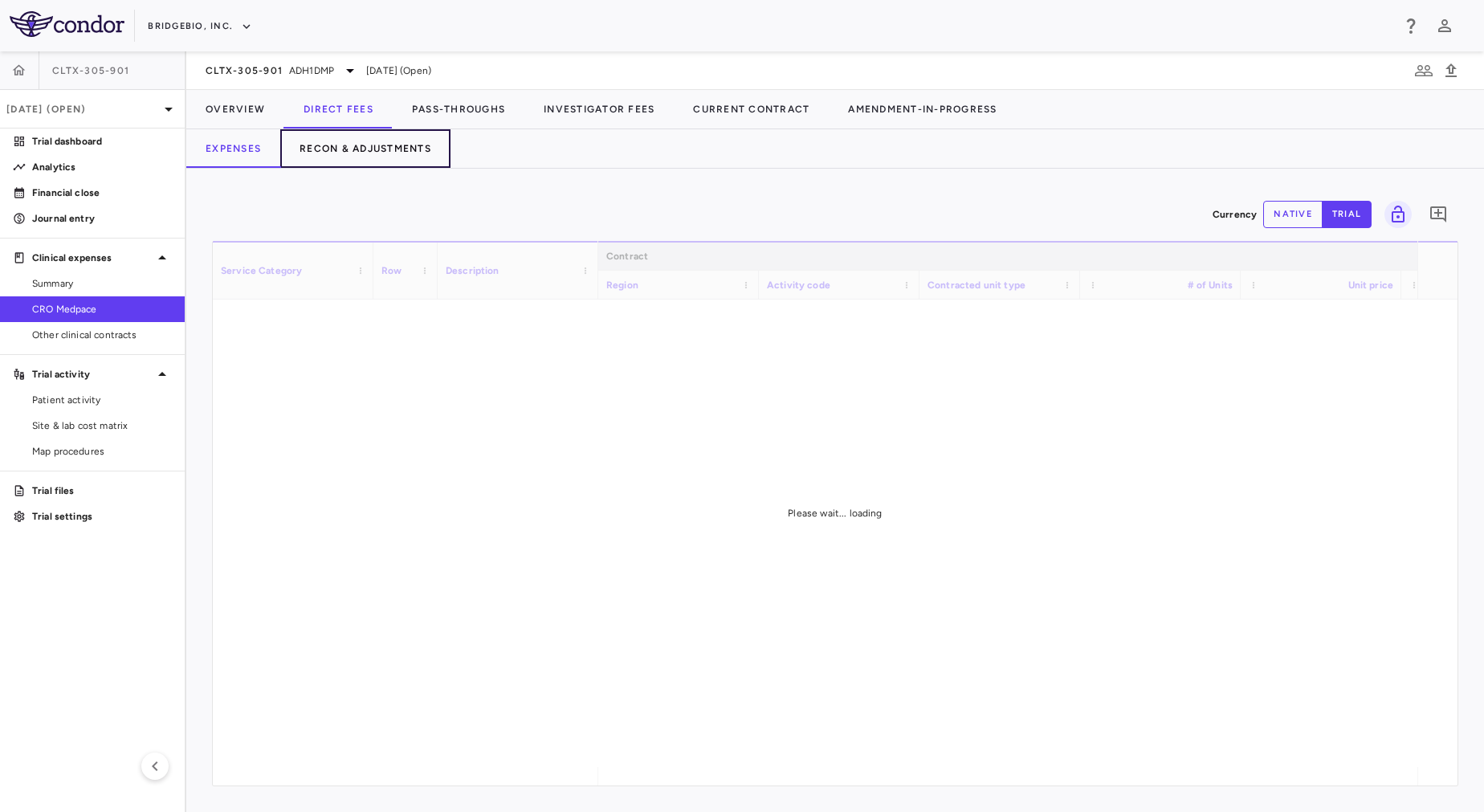
click at [376, 150] on button "Recon & Adjustments" at bounding box center [365, 148] width 170 height 39
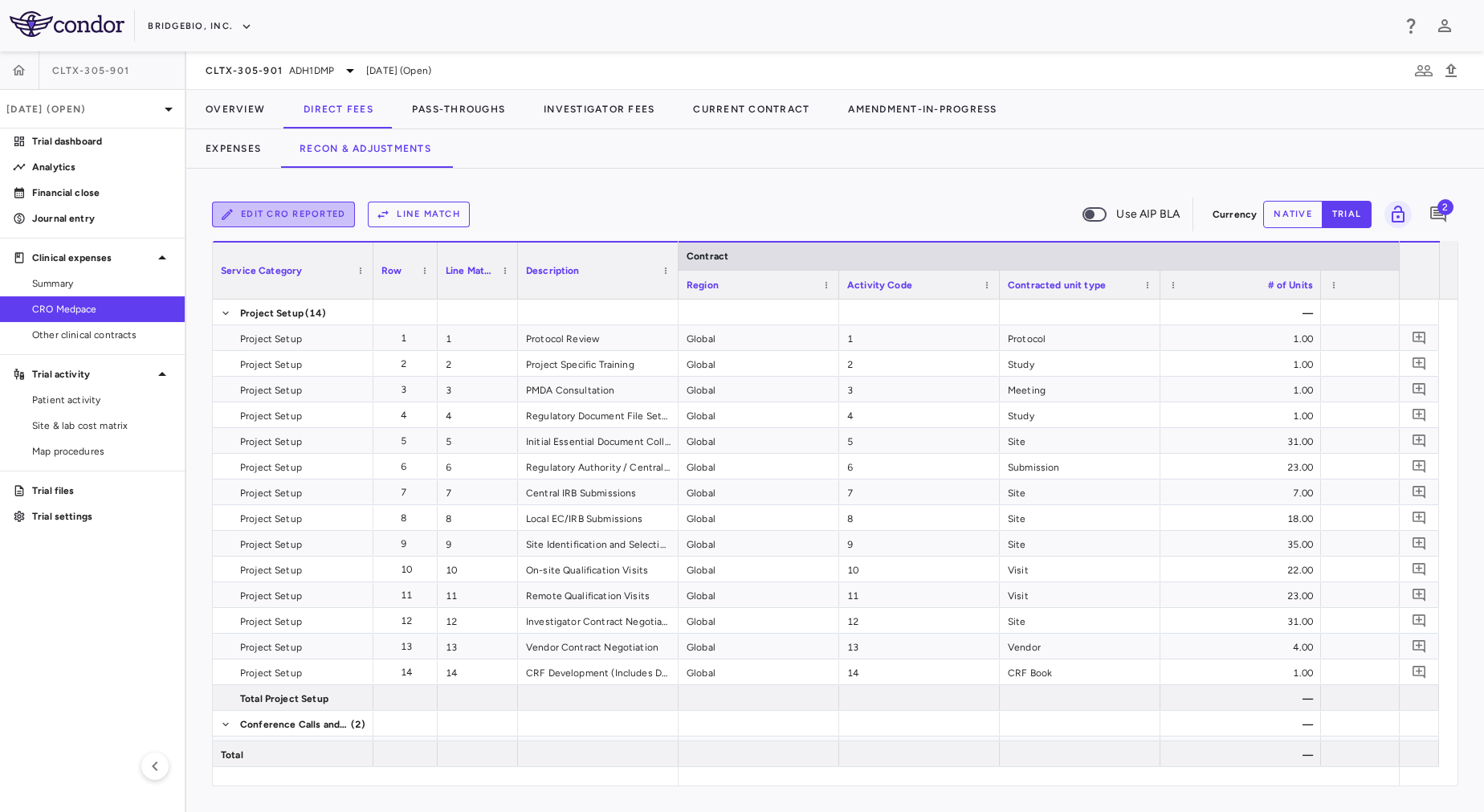
click at [323, 217] on button "Edit CRO reported" at bounding box center [283, 214] width 143 height 26
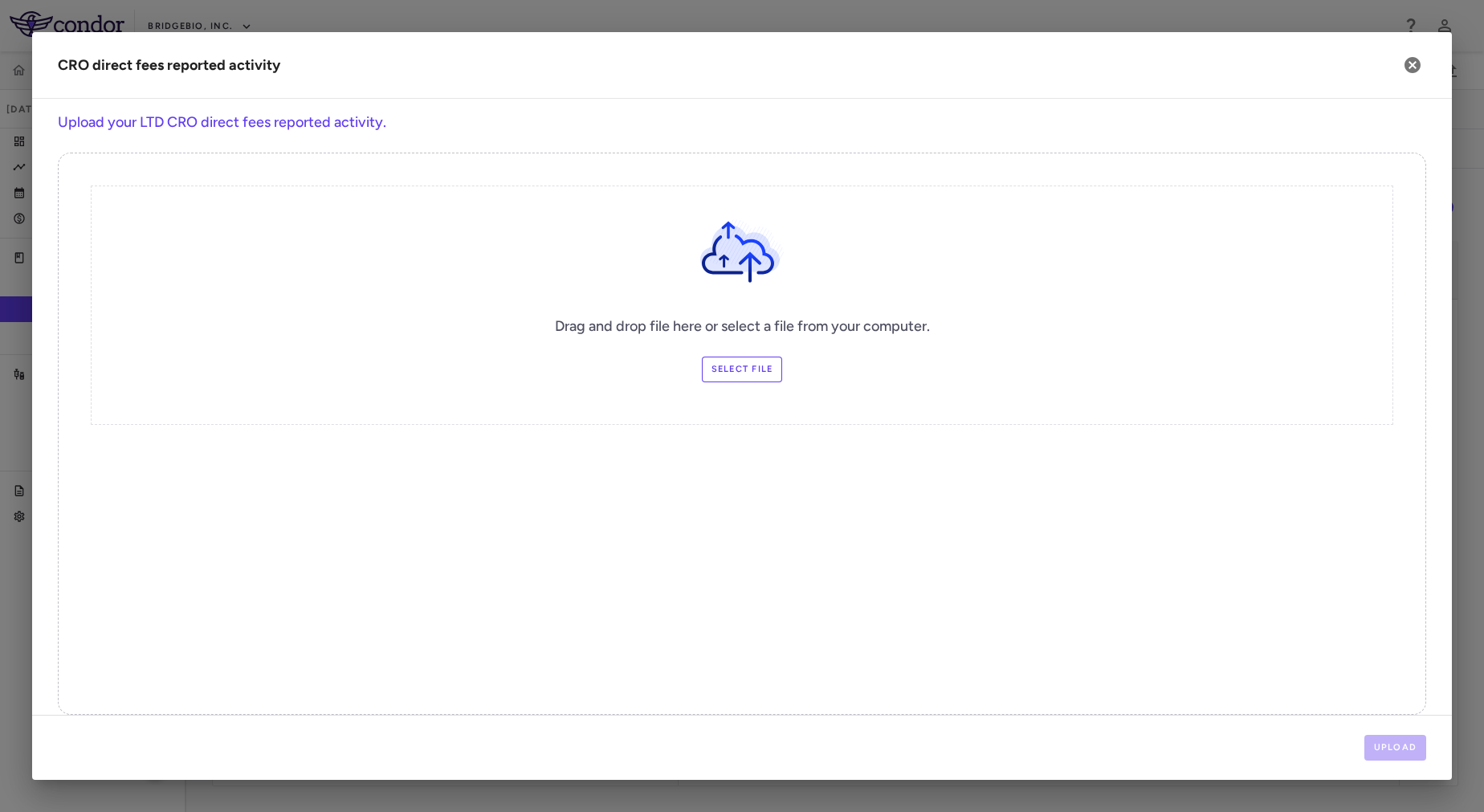
click at [714, 368] on label "Select file" at bounding box center [742, 369] width 81 height 26
click at [0, 0] on input "Select file" at bounding box center [0, 0] width 0 height 0
click at [1411, 740] on button "Upload" at bounding box center [1396, 747] width 63 height 26
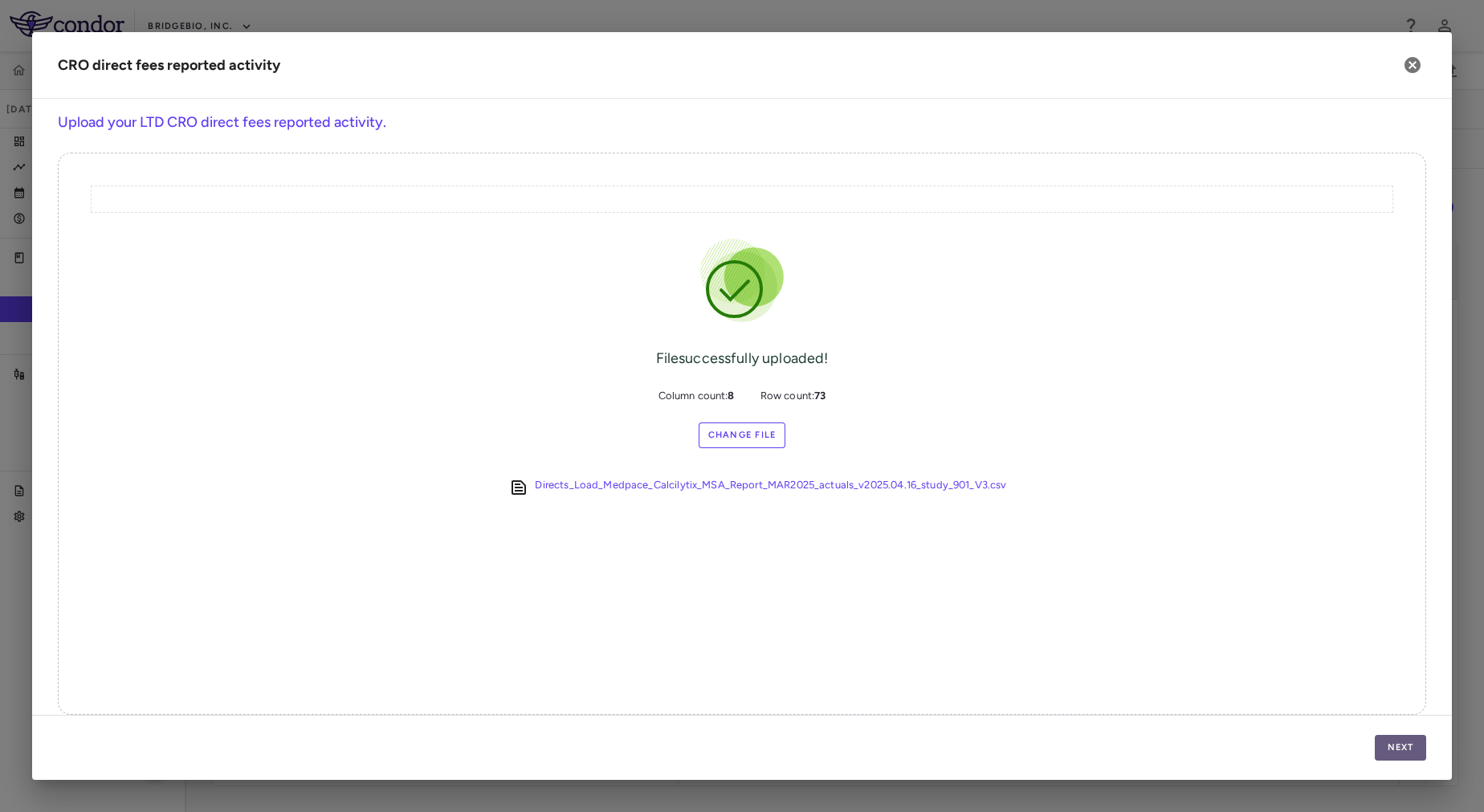
click at [1402, 745] on button "Next" at bounding box center [1400, 747] width 51 height 26
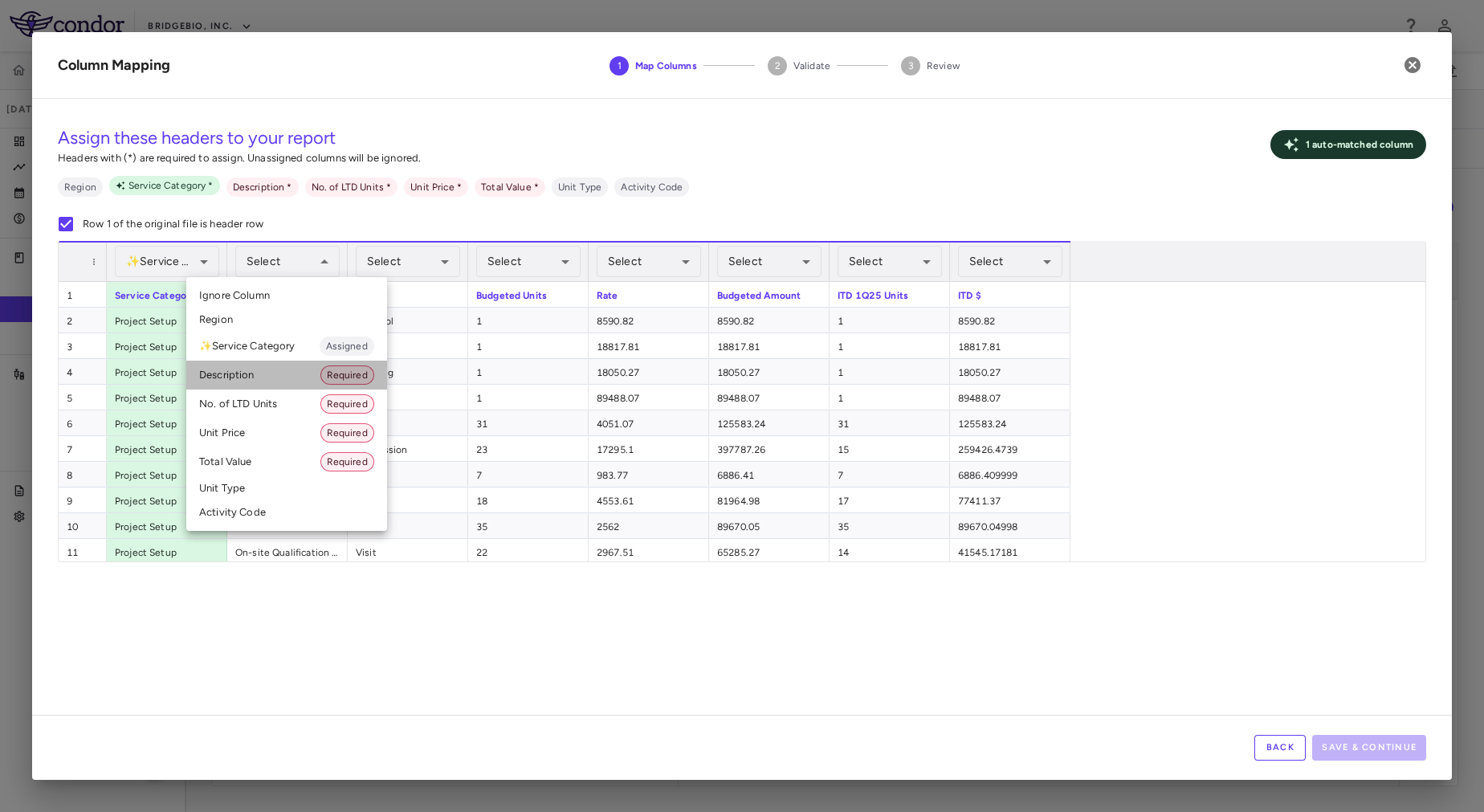
click at [309, 382] on li "Description Required" at bounding box center [287, 375] width 201 height 29
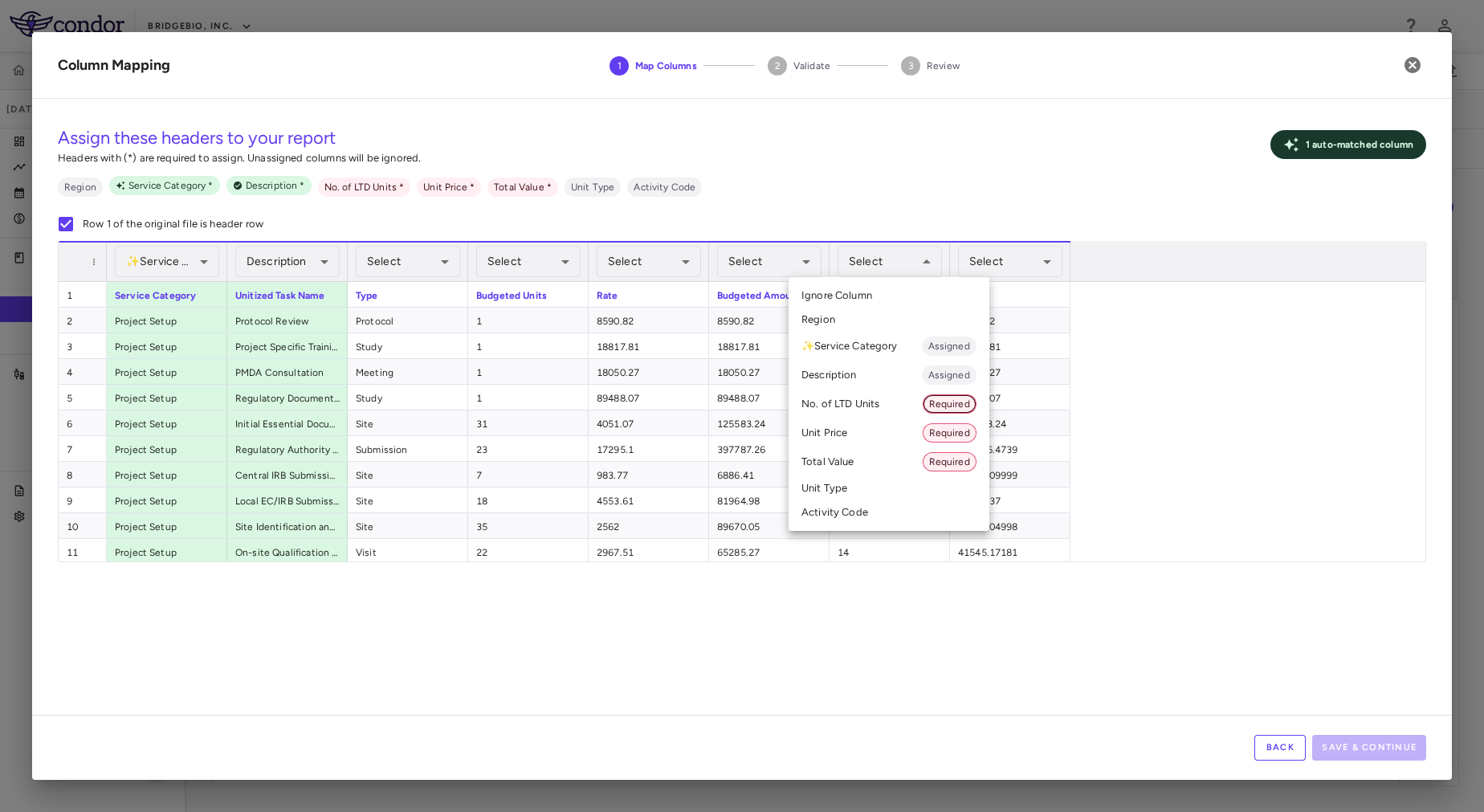
click at [927, 401] on span "Required" at bounding box center [949, 404] width 52 height 14
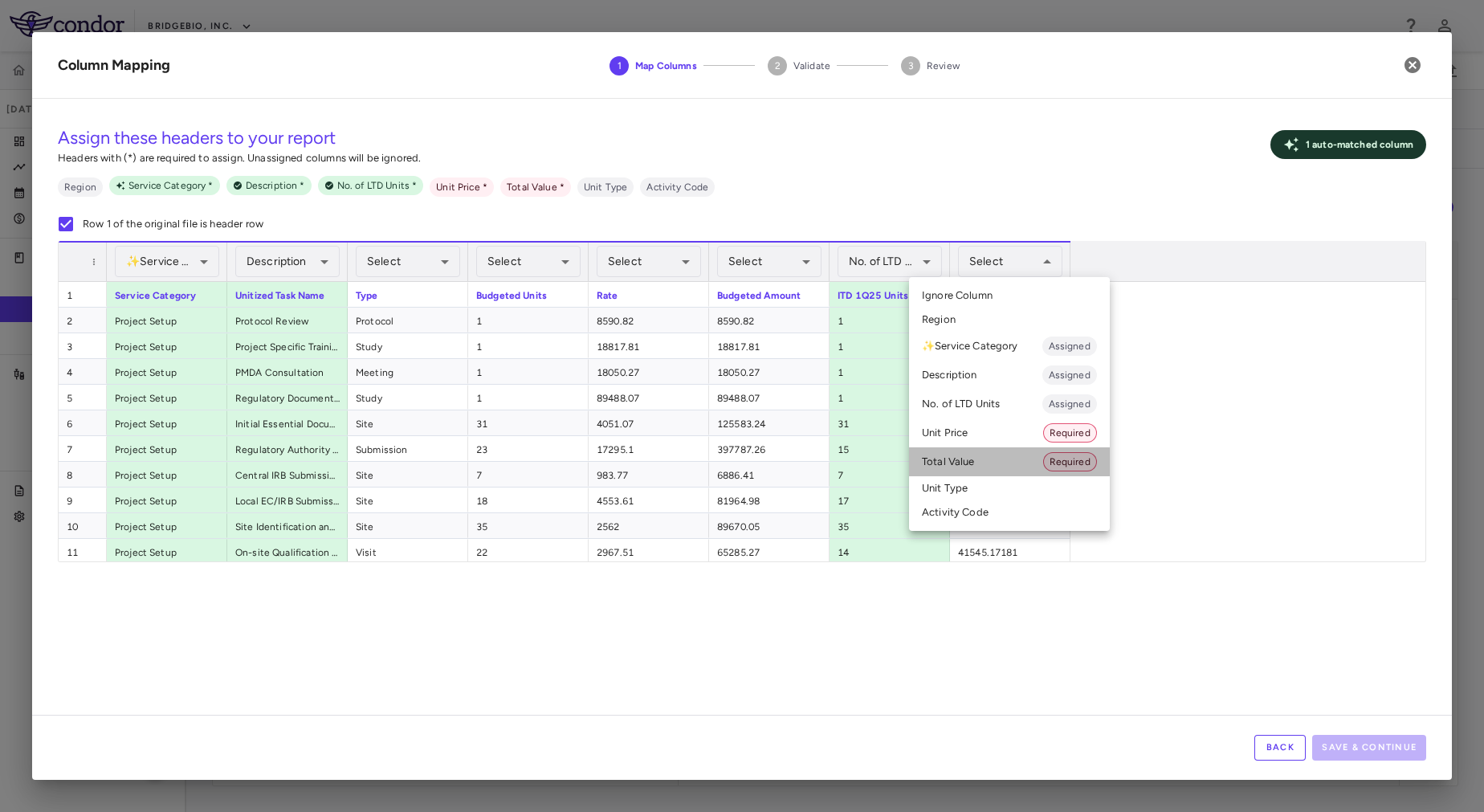
click at [1027, 460] on li "Total Value Required" at bounding box center [1009, 462] width 201 height 29
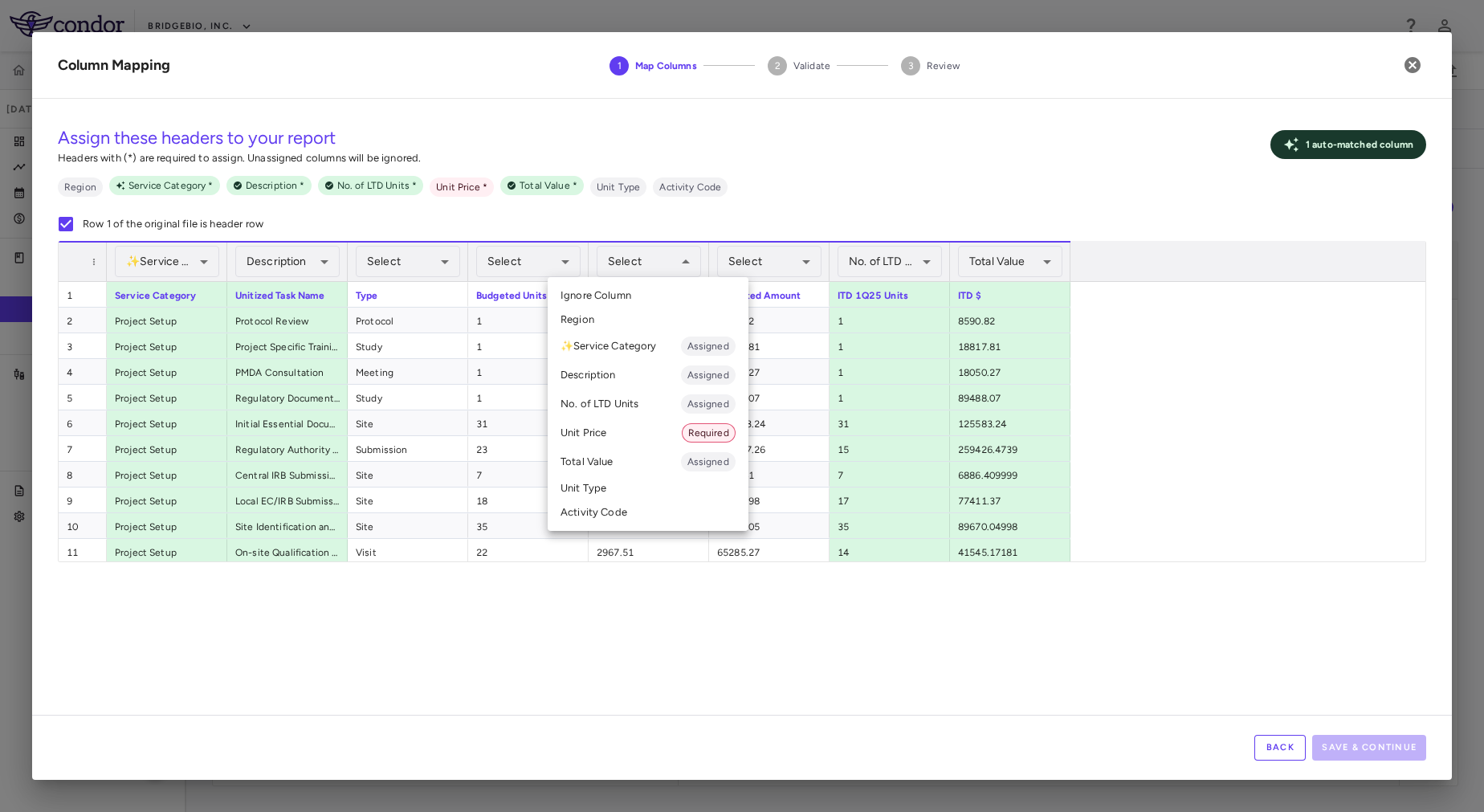
click at [665, 429] on li "Unit Price Required" at bounding box center [648, 433] width 201 height 29
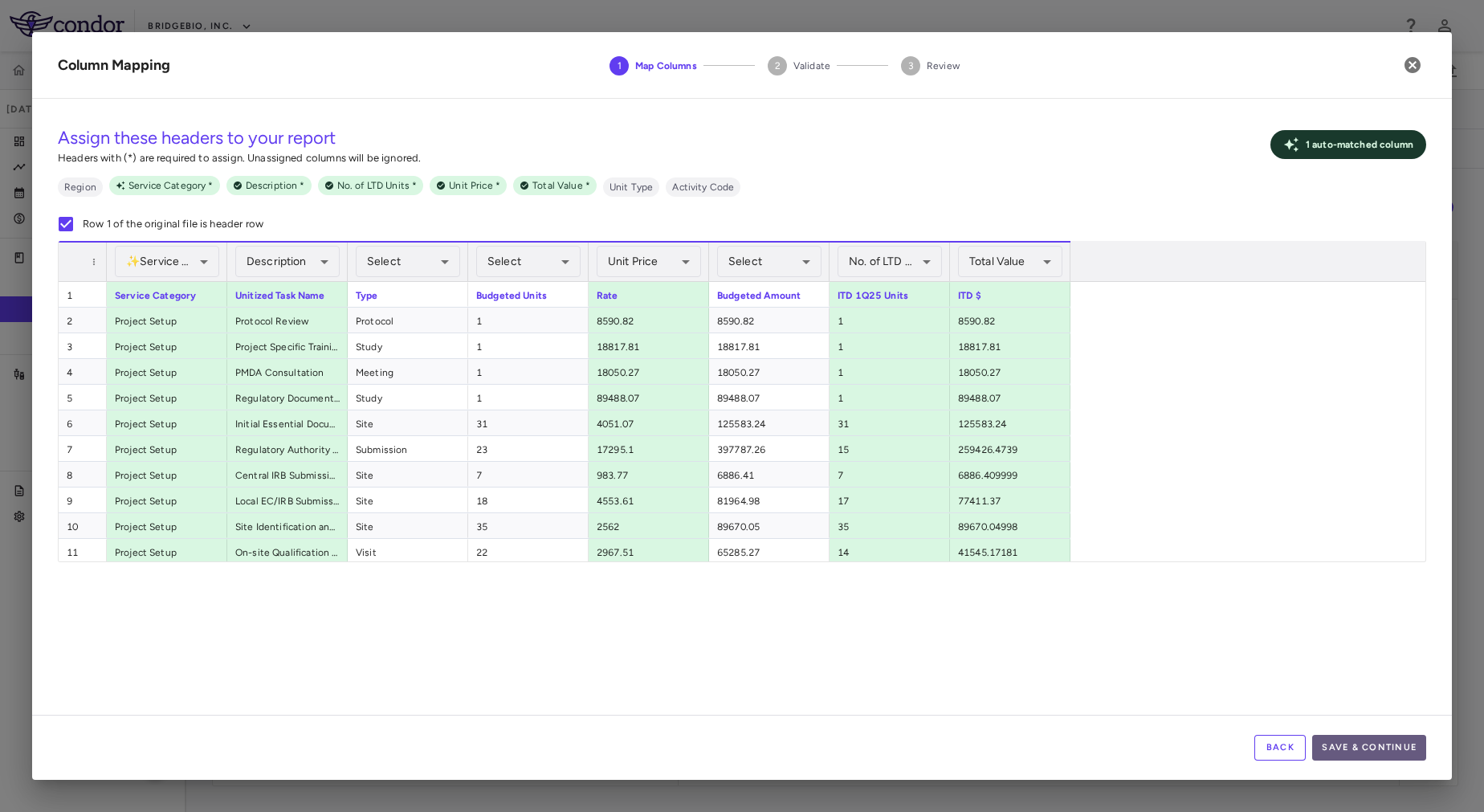
click at [1389, 742] on button "Save & Continue" at bounding box center [1370, 747] width 114 height 26
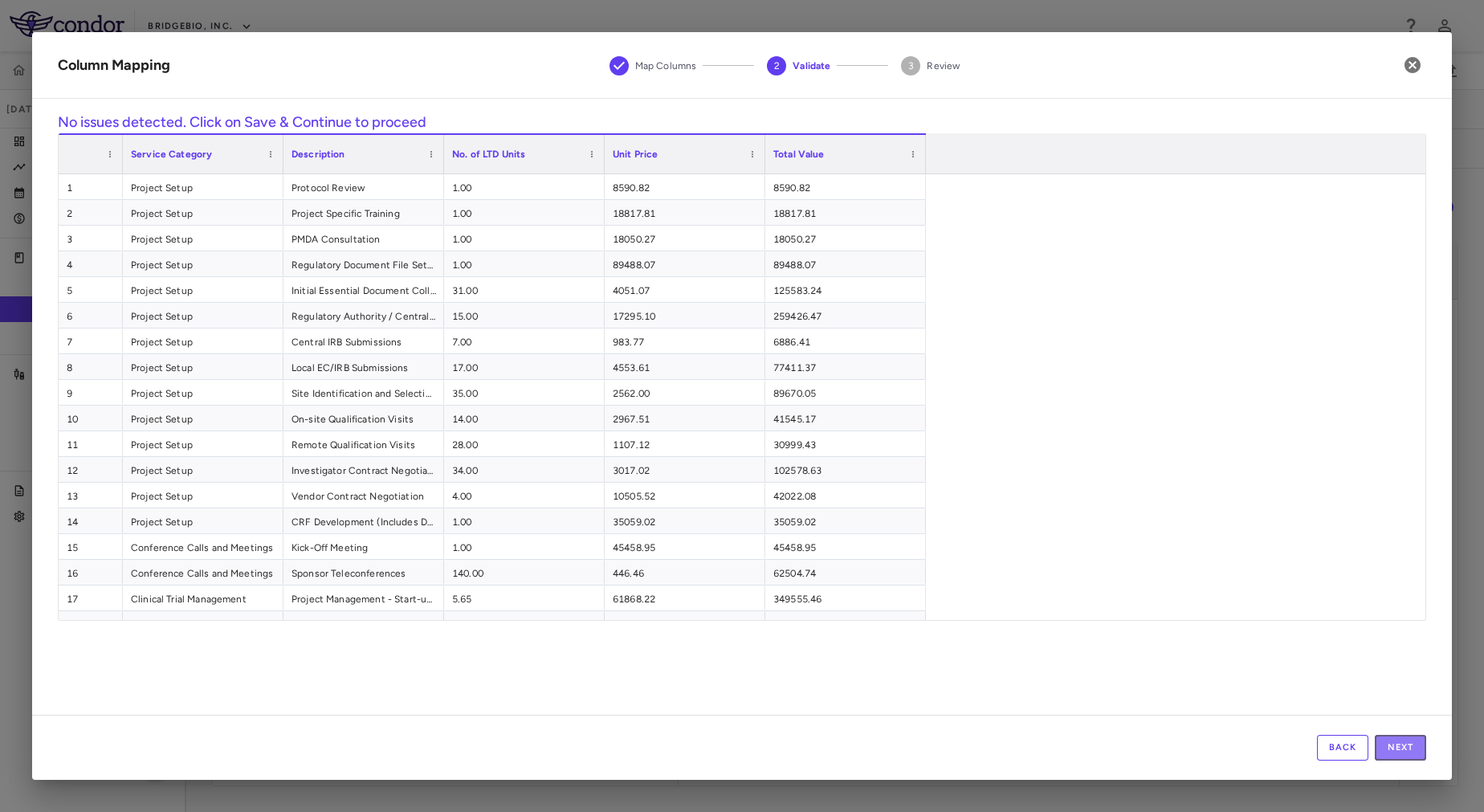
click at [1389, 742] on button "Next" at bounding box center [1400, 747] width 51 height 26
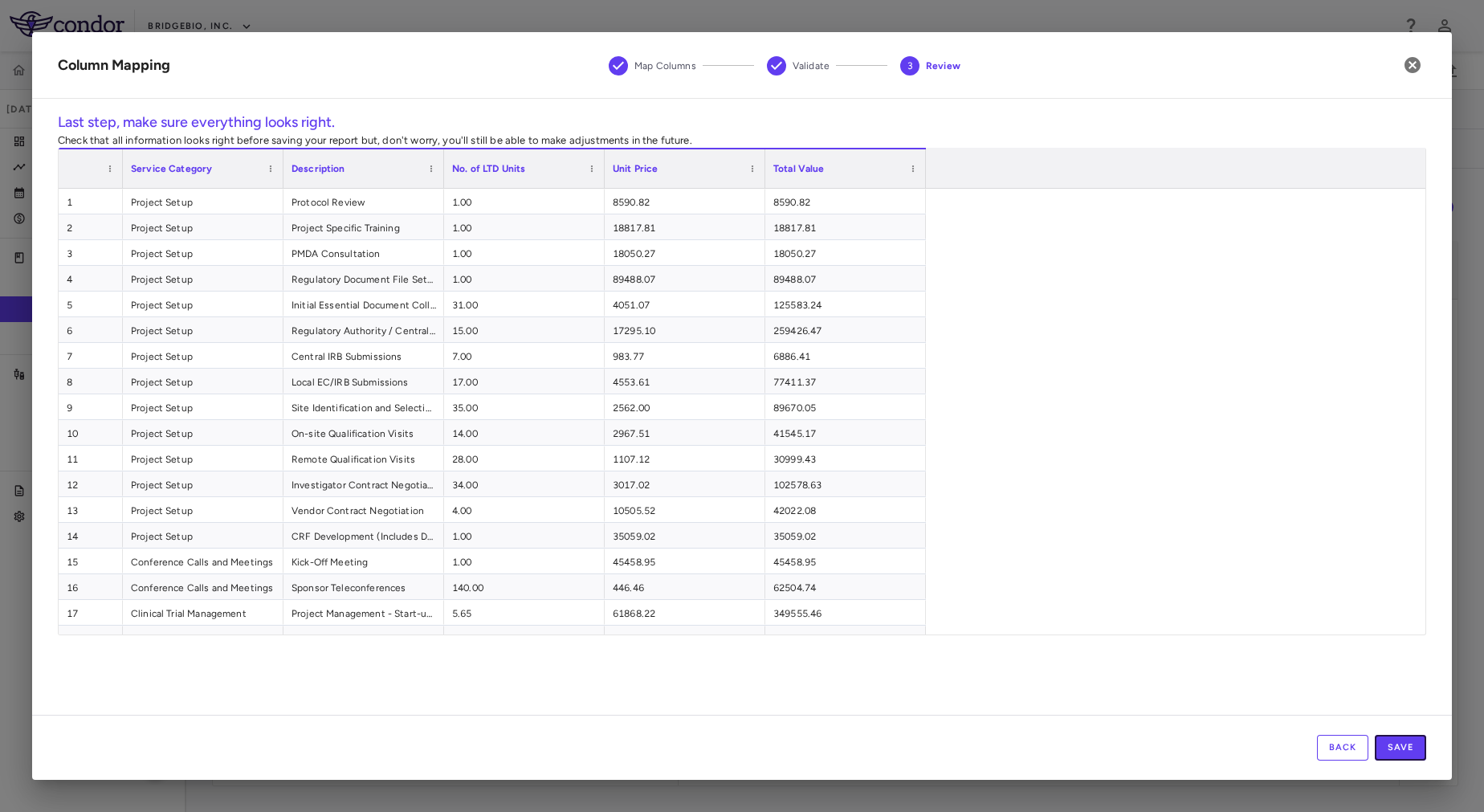
click at [1389, 742] on button "Save" at bounding box center [1400, 747] width 51 height 26
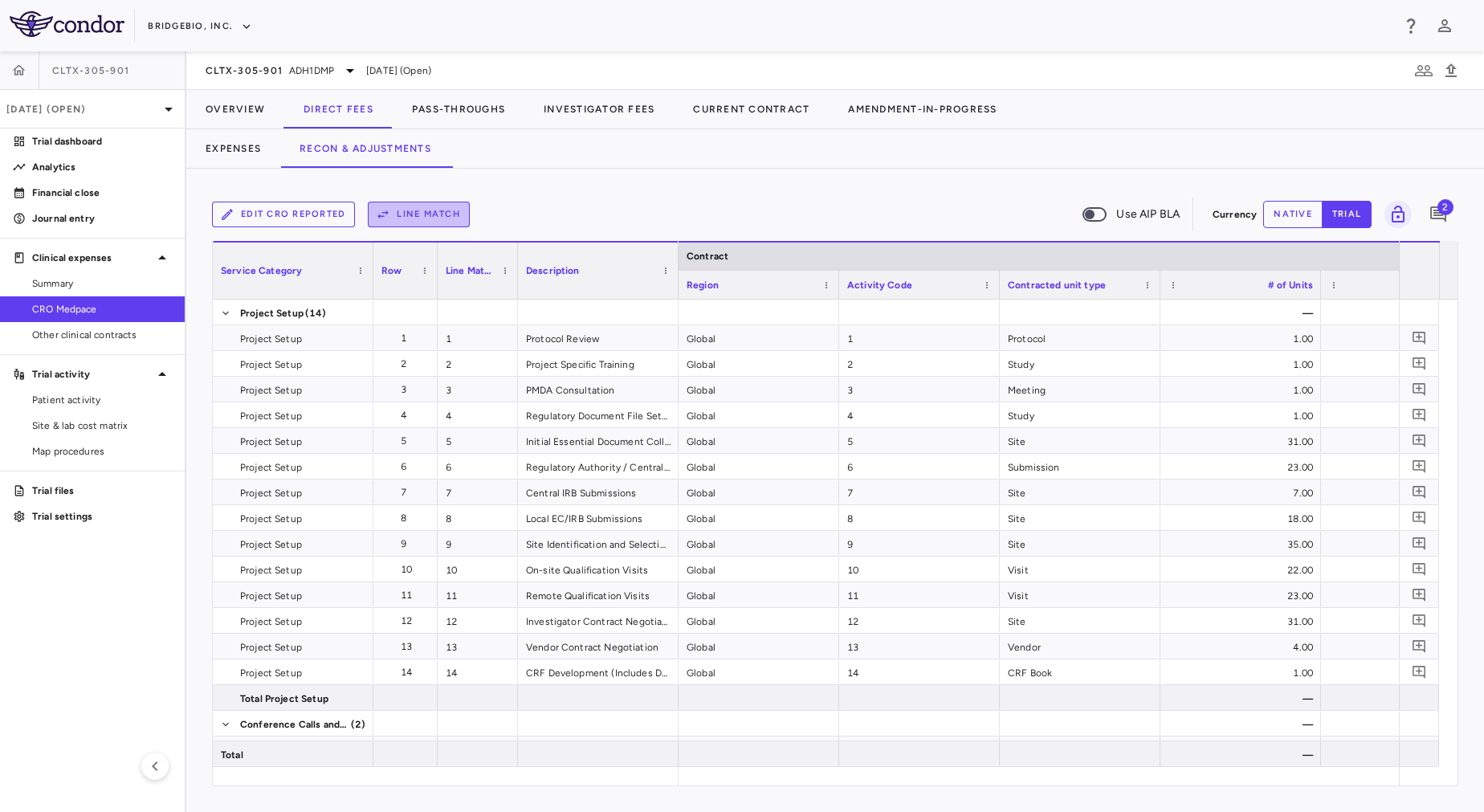
click at [433, 210] on button "Line Match" at bounding box center [418, 214] width 102 height 26
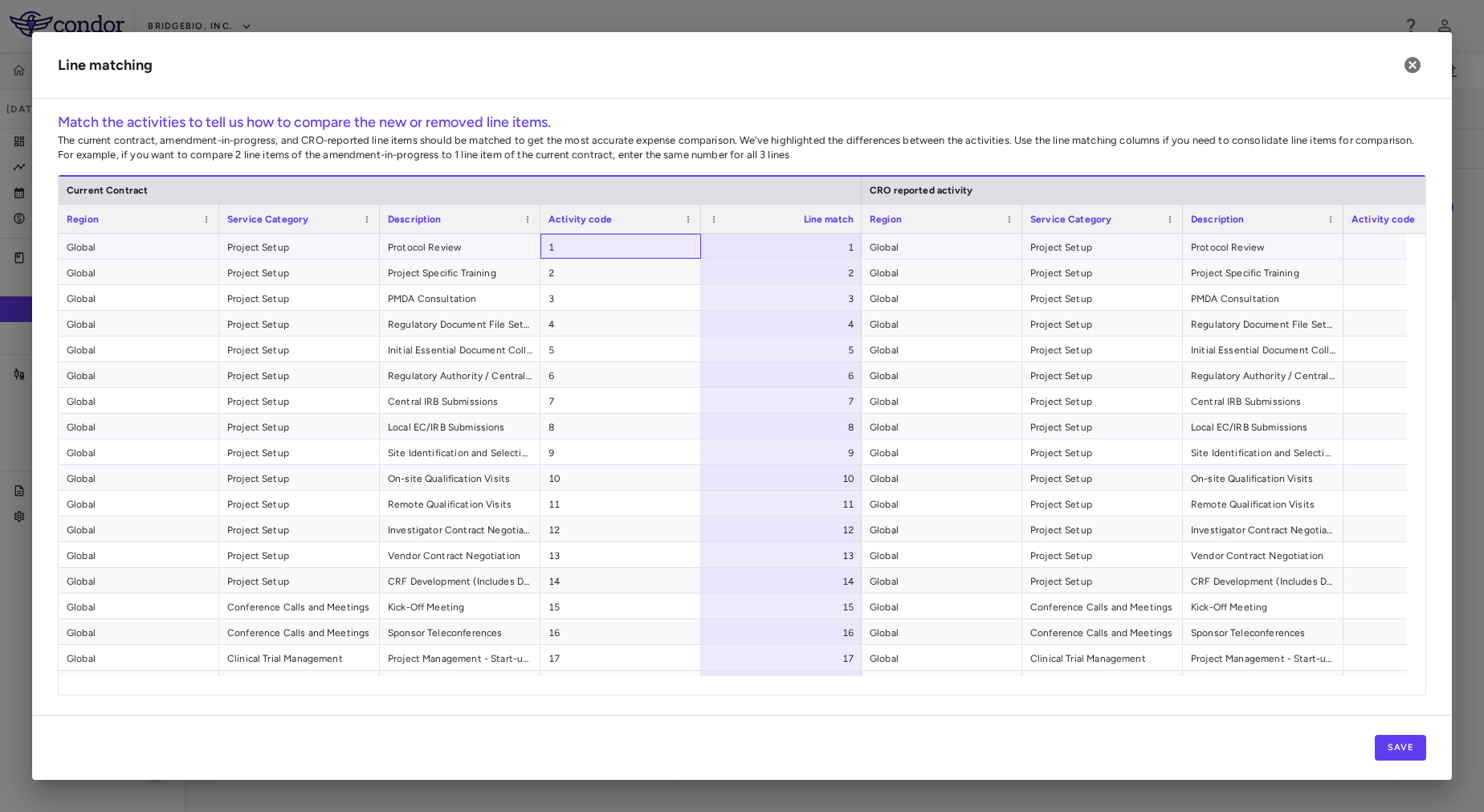
click at [631, 248] on span "1" at bounding box center [621, 247] width 144 height 26
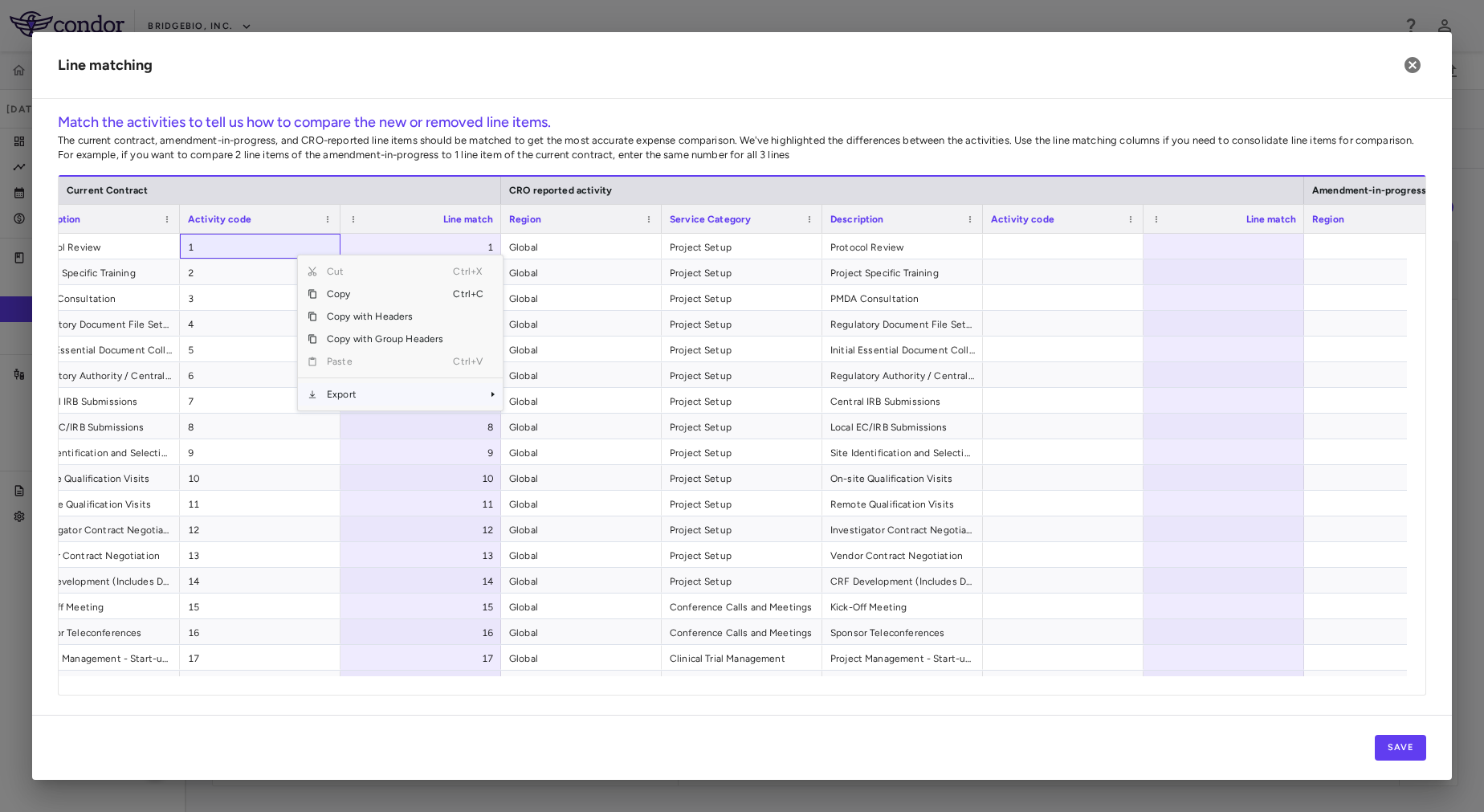
click at [362, 391] on span "Export" at bounding box center [385, 394] width 136 height 22
click at [549, 427] on span "Excel Export" at bounding box center [556, 422] width 75 height 22
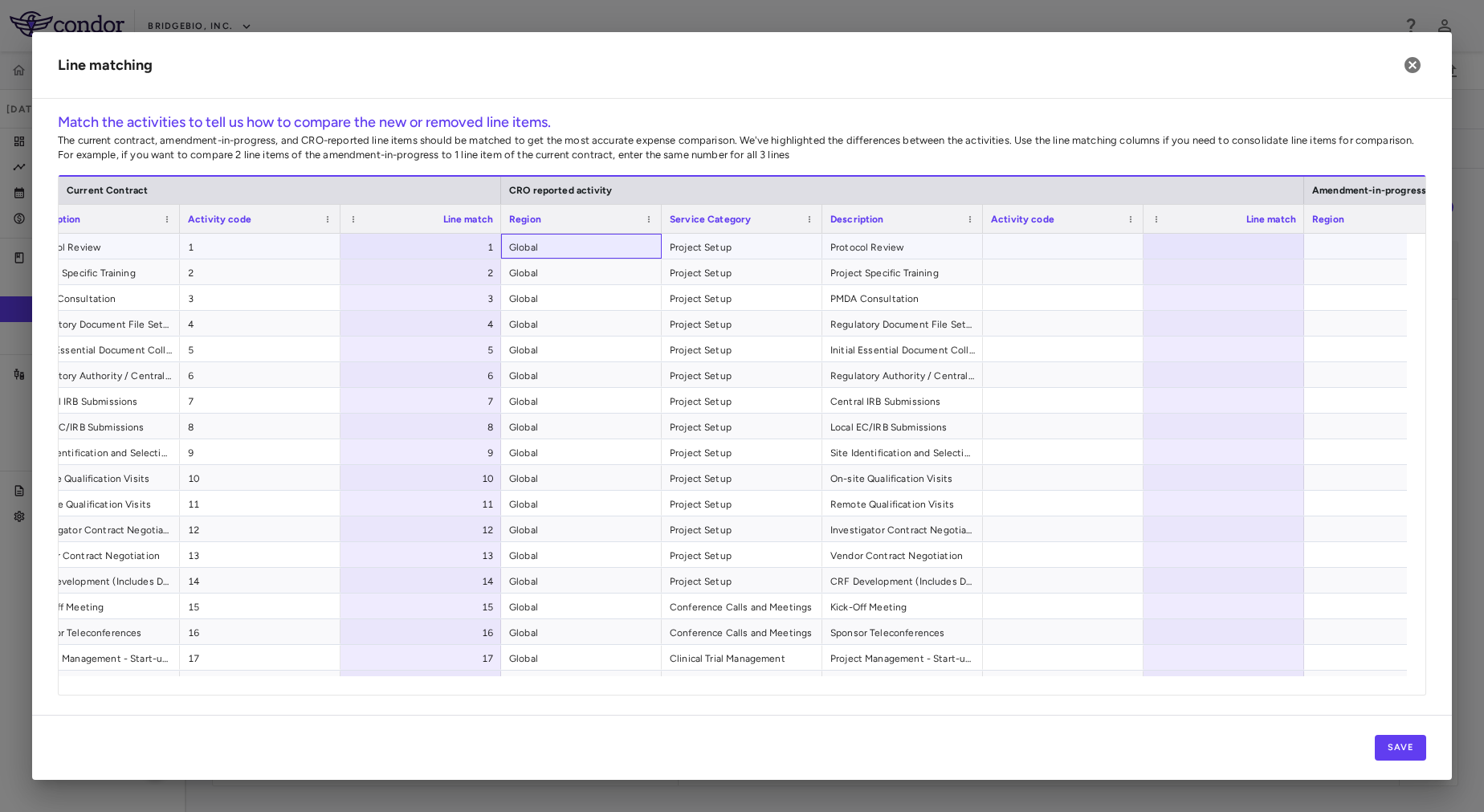
click at [619, 243] on span "Global" at bounding box center [581, 247] width 144 height 26
drag, startPoint x: 1049, startPoint y: 492, endPoint x: 1201, endPoint y: 41, distance: 475.9
click at [1201, 41] on div "Line matching Match the activities to tell us how to compare the new or removed…" at bounding box center [742, 406] width 1419 height 747
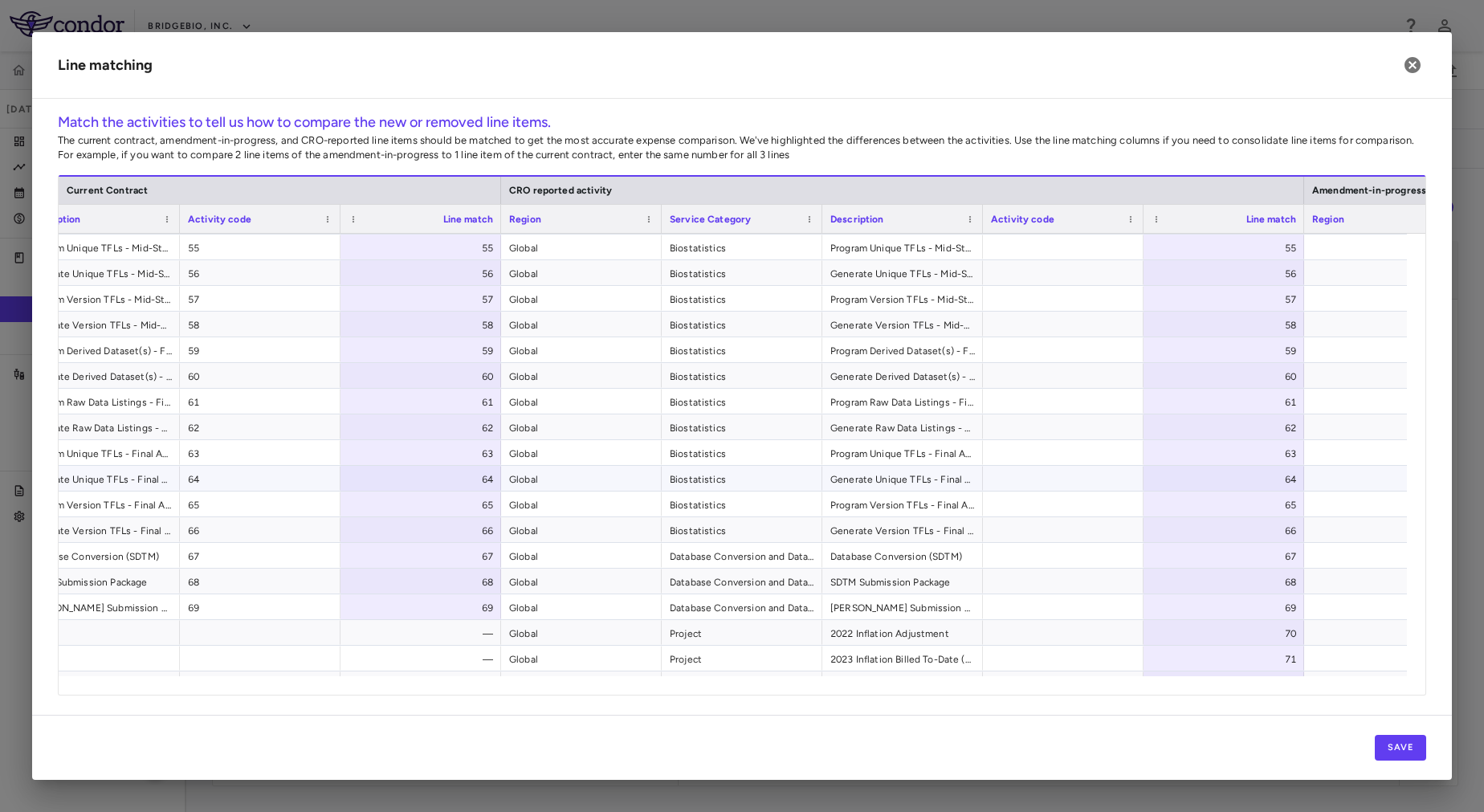
scroll to position [0, 50]
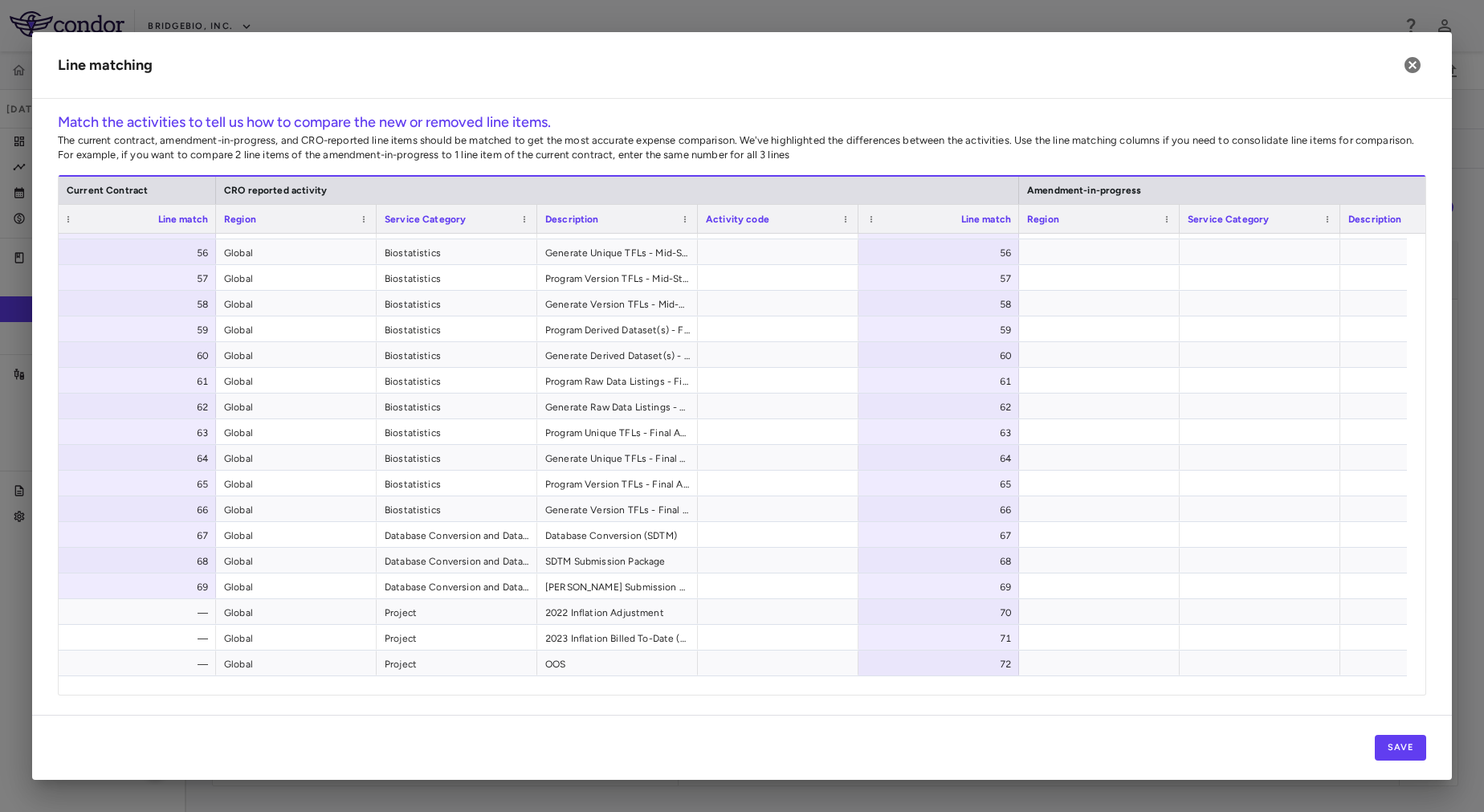
click at [1434, 758] on div "Save" at bounding box center [742, 747] width 1419 height 65
click at [1406, 748] on button "Save" at bounding box center [1400, 747] width 51 height 26
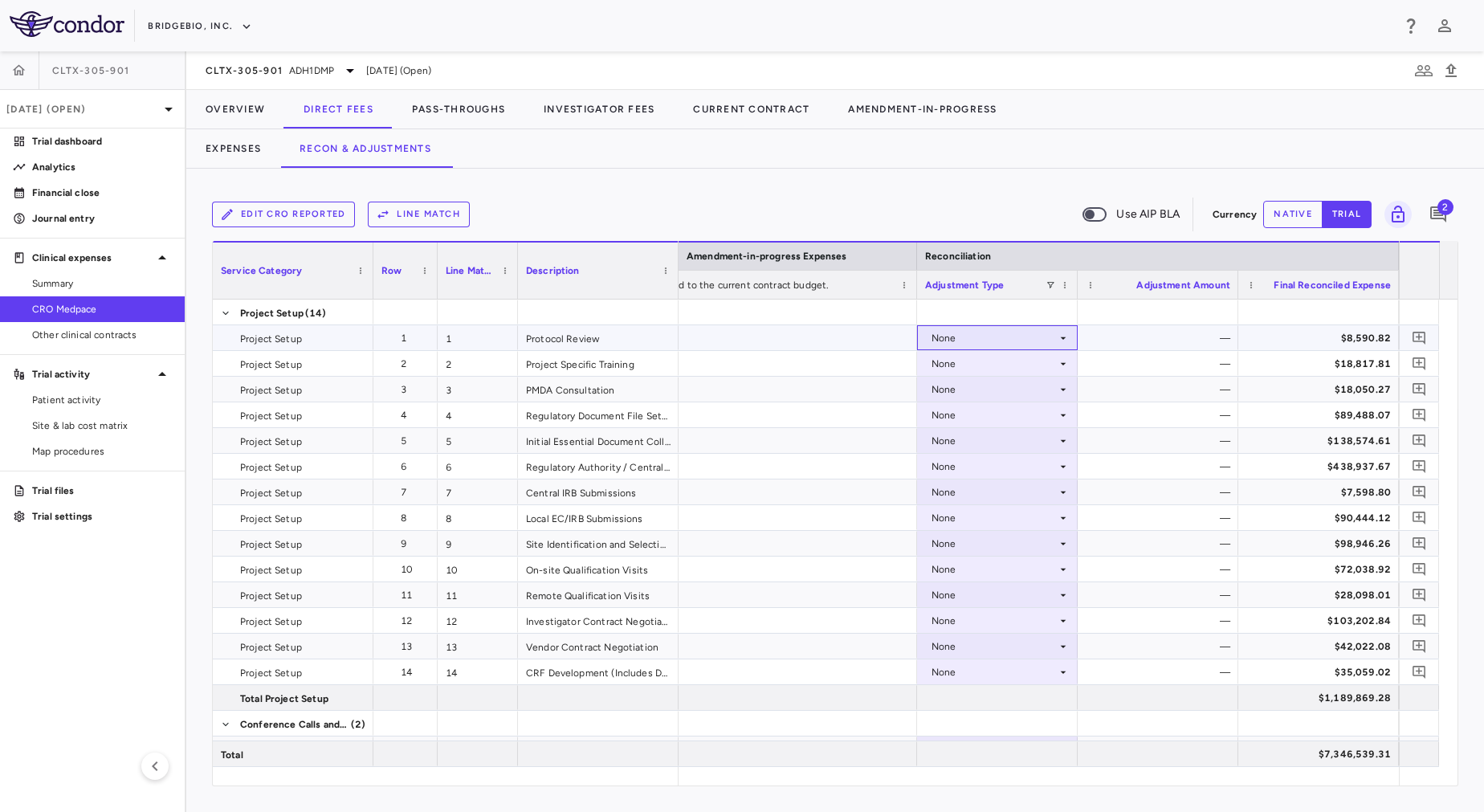
click at [1015, 339] on div "None" at bounding box center [993, 337] width 125 height 26
click at [1007, 395] on div "CRO Reported" at bounding box center [988, 393] width 76 height 14
click at [1302, 217] on button "native" at bounding box center [1293, 214] width 60 height 27
click at [1047, 361] on div "None" at bounding box center [993, 364] width 125 height 26
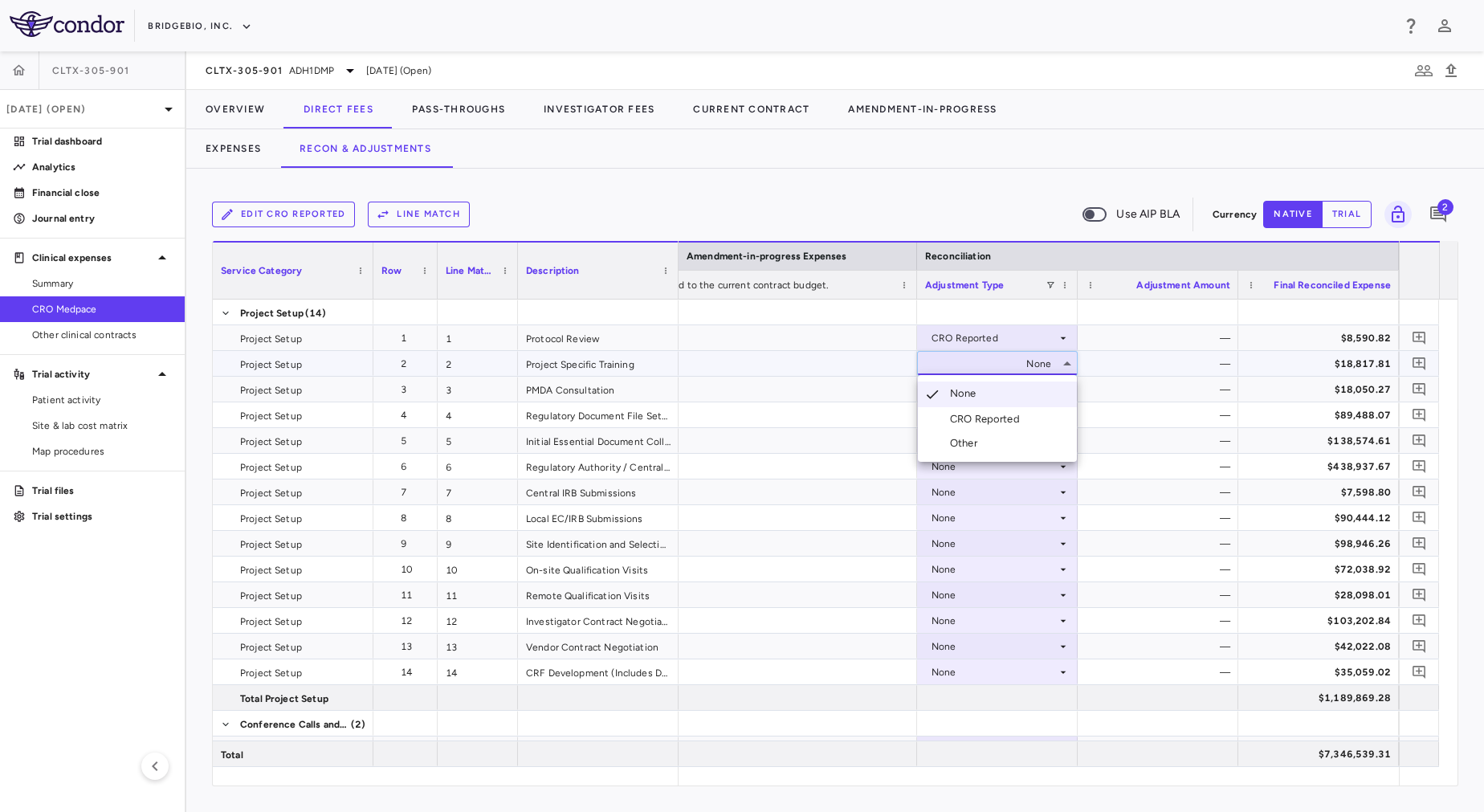
click at [1018, 414] on div "CRO Reported" at bounding box center [988, 418] width 76 height 14
click at [1012, 394] on div "None" at bounding box center [993, 389] width 125 height 26
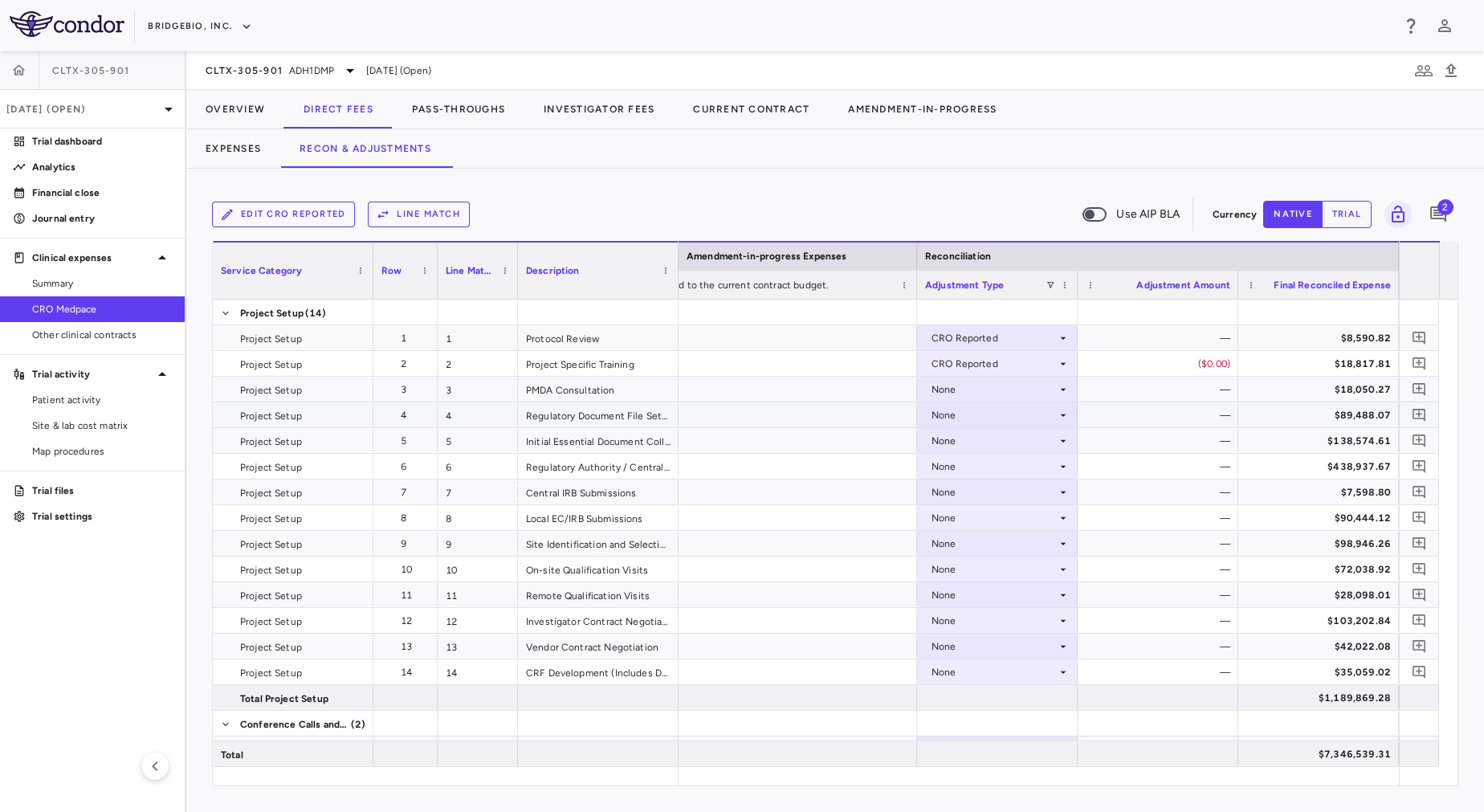
click at [1000, 414] on div "None" at bounding box center [993, 415] width 125 height 26
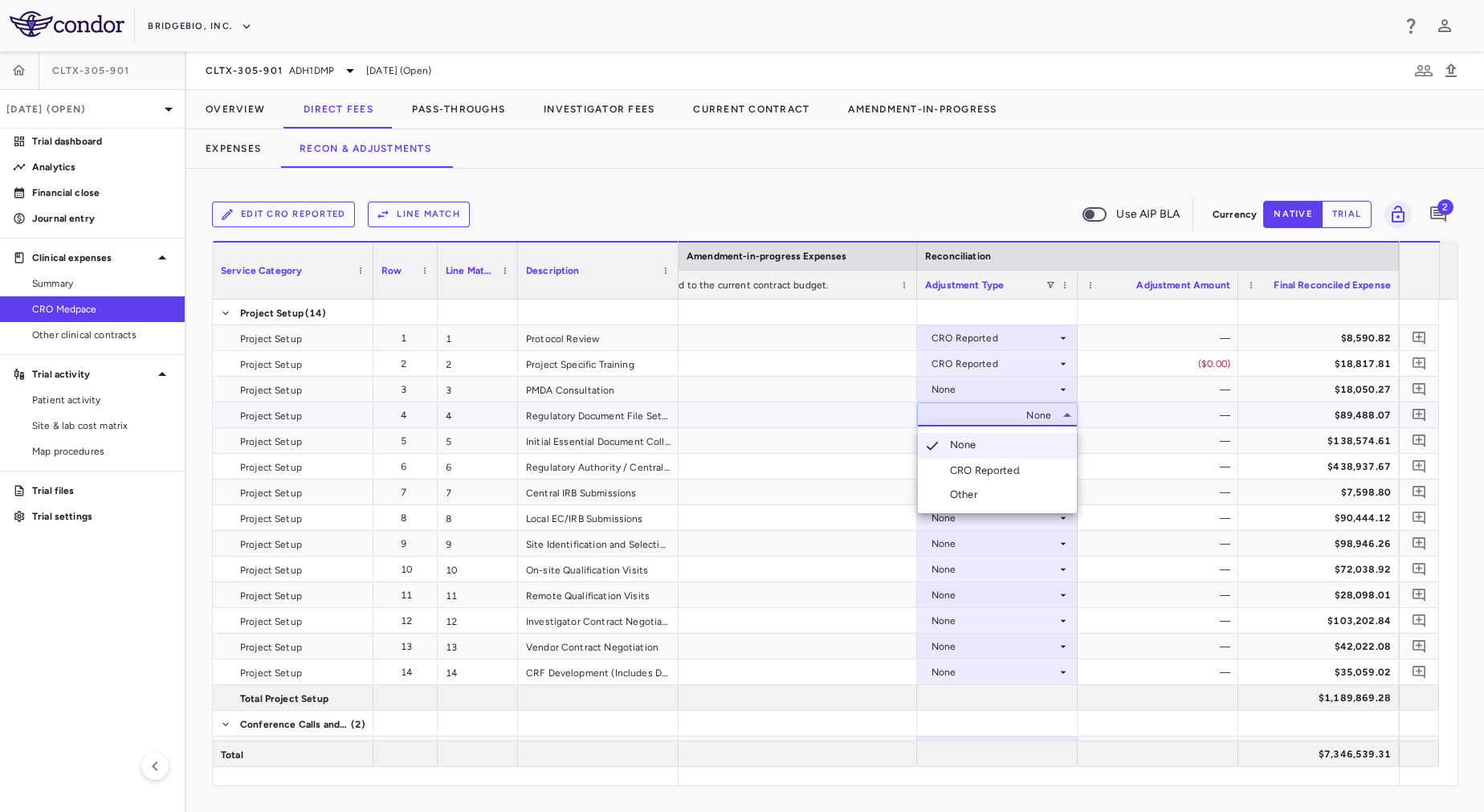
click at [995, 459] on li "CRO Reported" at bounding box center [998, 470] width 159 height 24
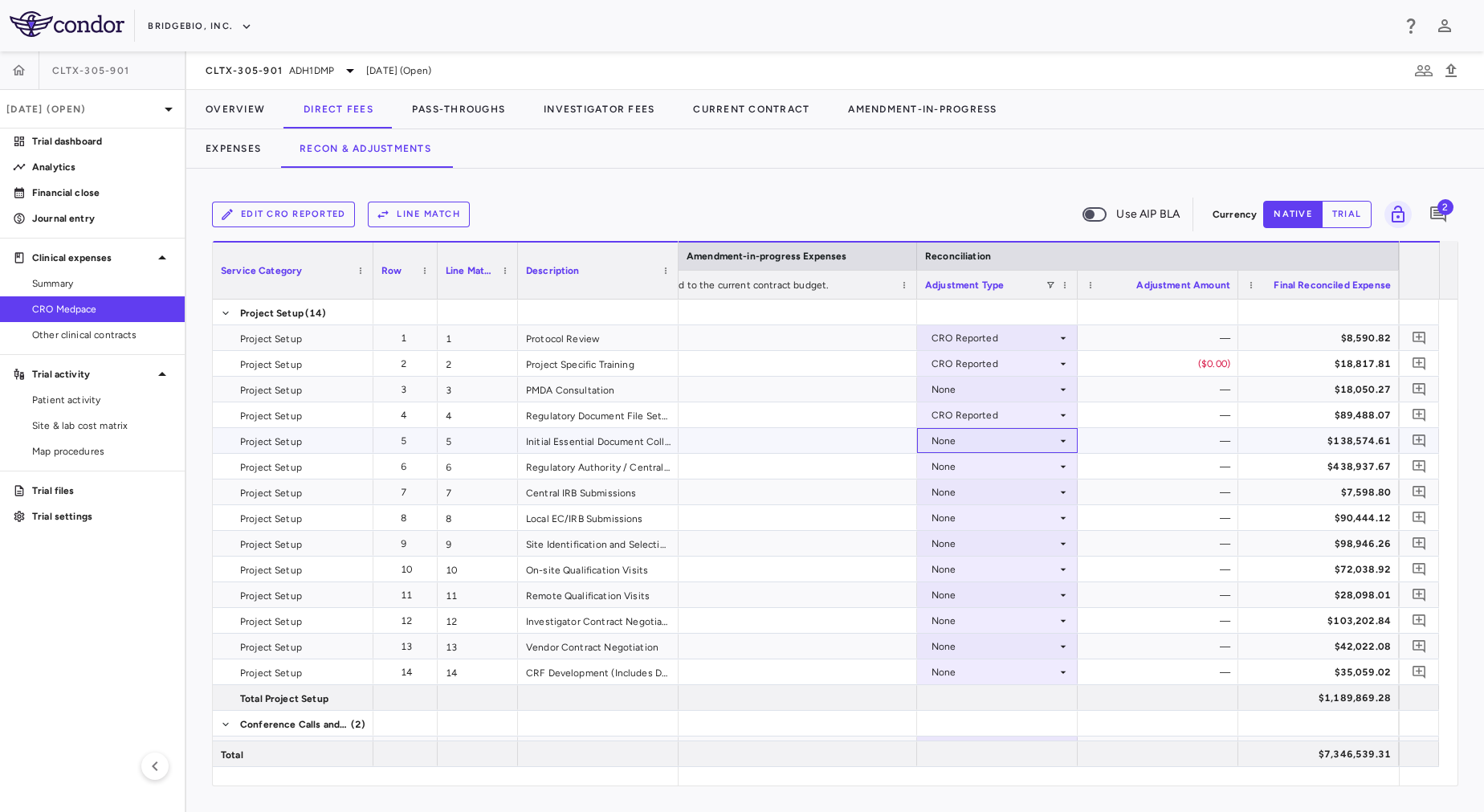
click at [995, 446] on div "None" at bounding box center [993, 441] width 125 height 26
click at [995, 491] on div "None" at bounding box center [993, 492] width 125 height 26
click at [1003, 377] on div at bounding box center [742, 406] width 1484 height 812
click at [1001, 385] on div "None" at bounding box center [993, 389] width 125 height 26
click at [1001, 441] on div "CRO Reported" at bounding box center [988, 444] width 76 height 14
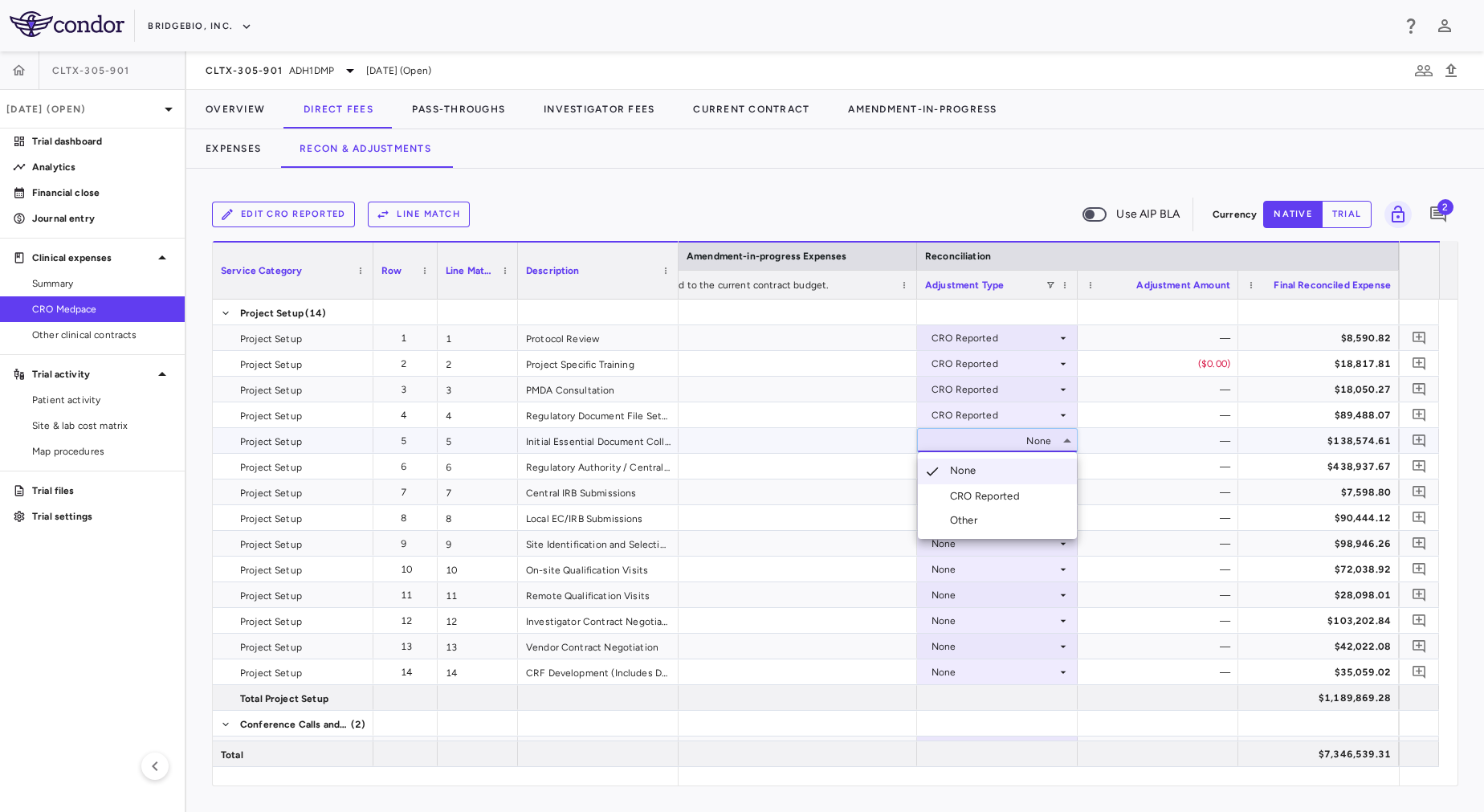
click at [1005, 488] on li "CRO Reported" at bounding box center [998, 495] width 159 height 24
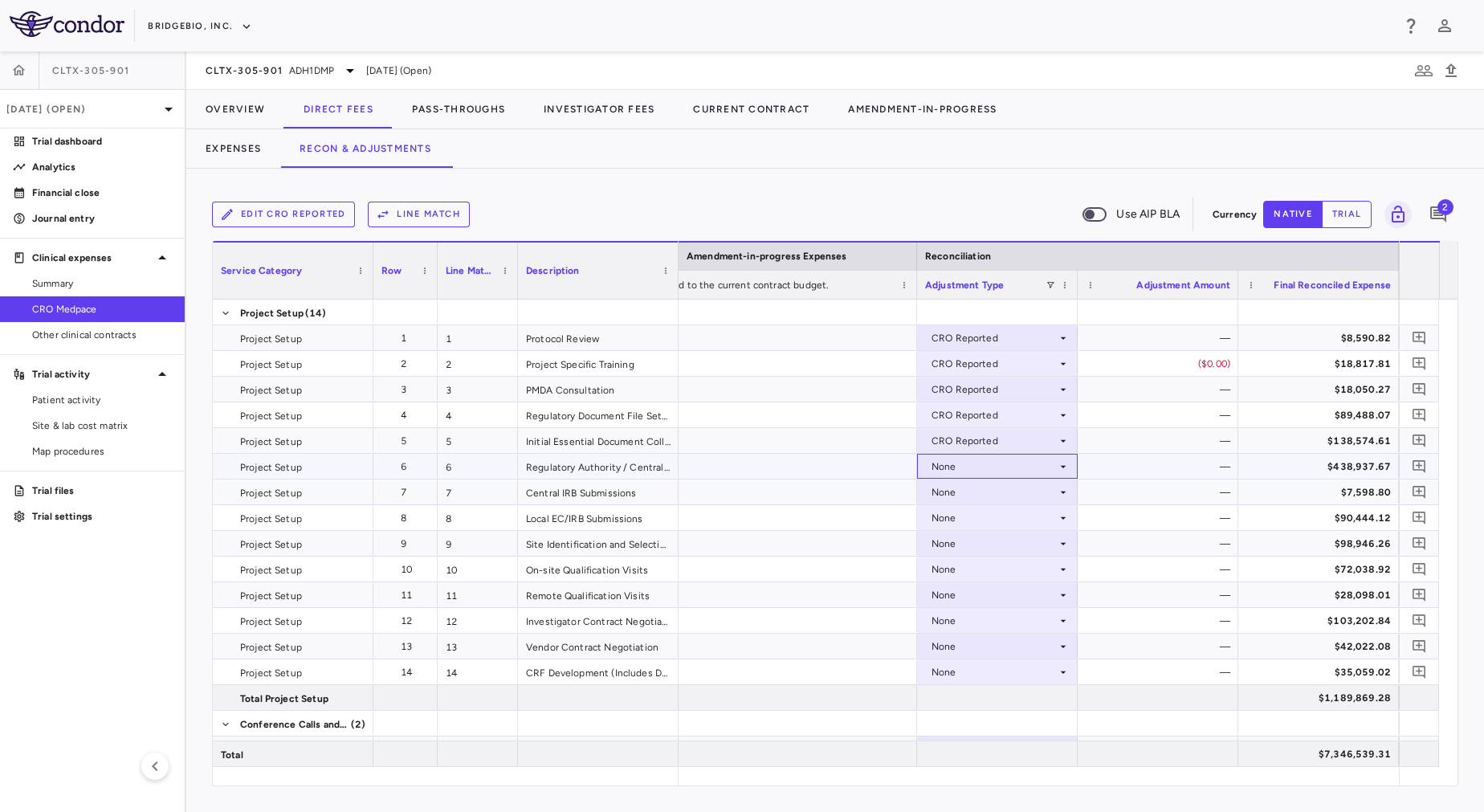
click at [1004, 468] on div "None" at bounding box center [993, 466] width 125 height 26
click at [1004, 488] on div "None" at bounding box center [993, 492] width 125 height 26
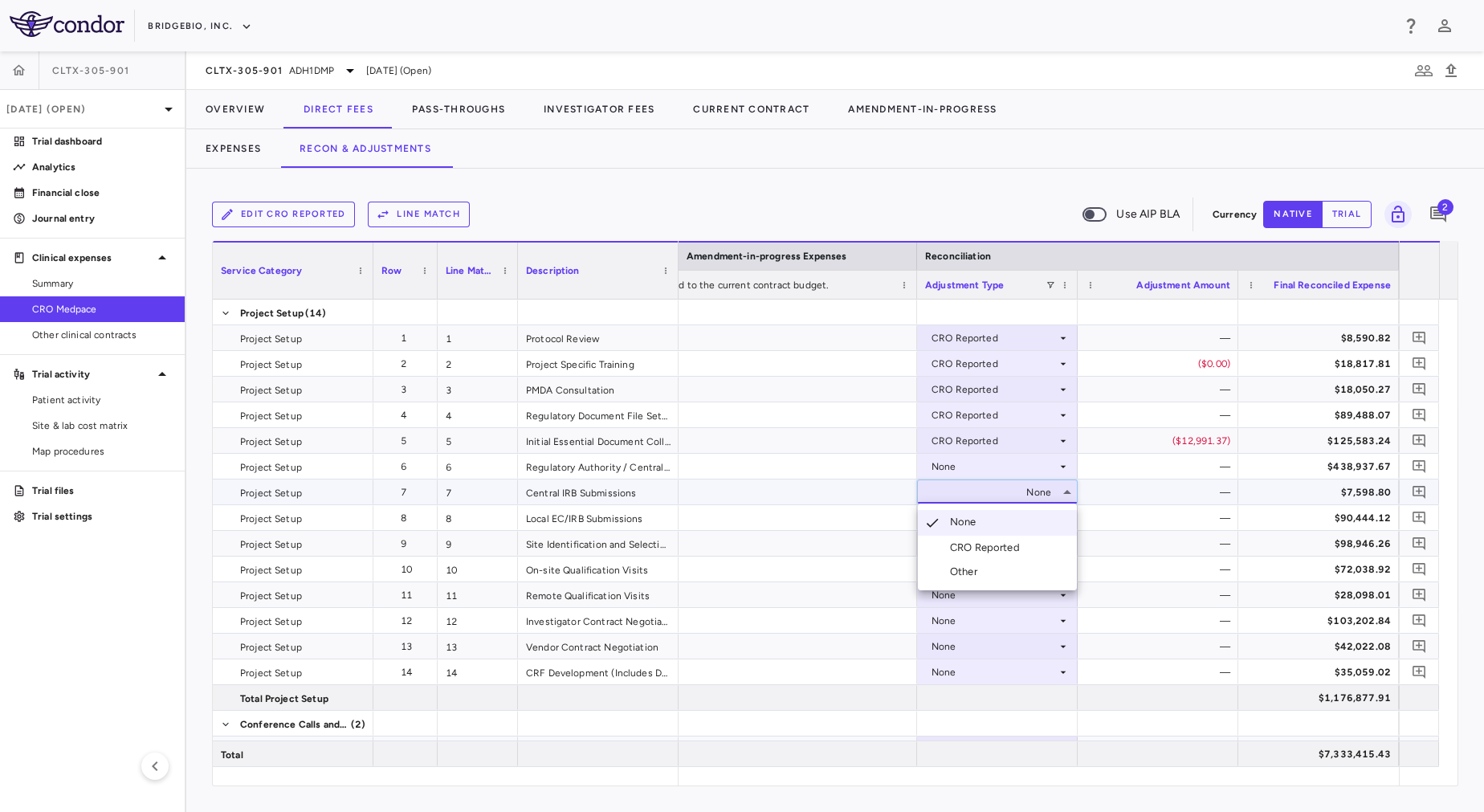
click at [1002, 543] on div "CRO Reported" at bounding box center [988, 547] width 76 height 14
click at [998, 524] on div "None" at bounding box center [993, 518] width 125 height 26
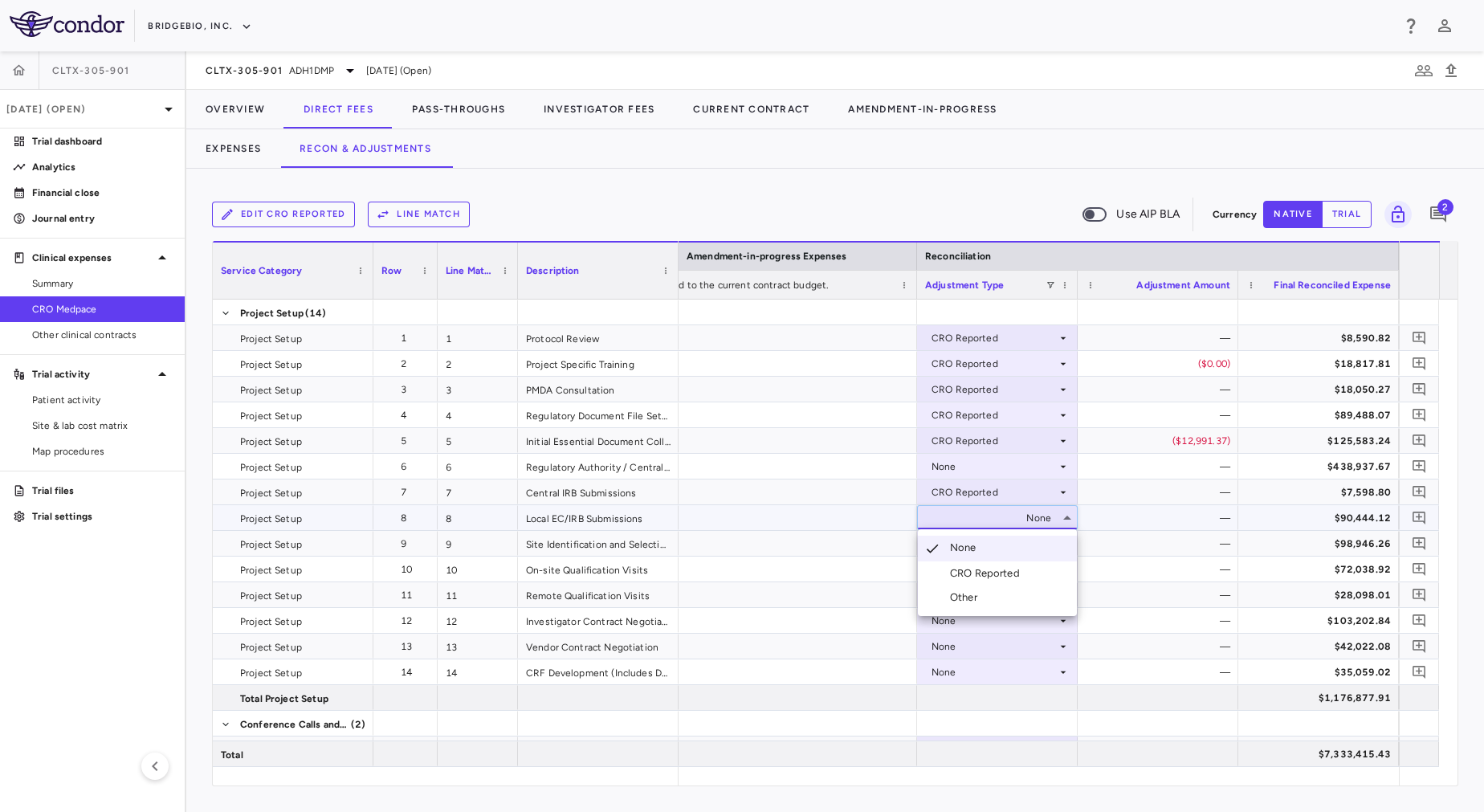
click at [998, 569] on div "CRO Reported" at bounding box center [988, 573] width 76 height 14
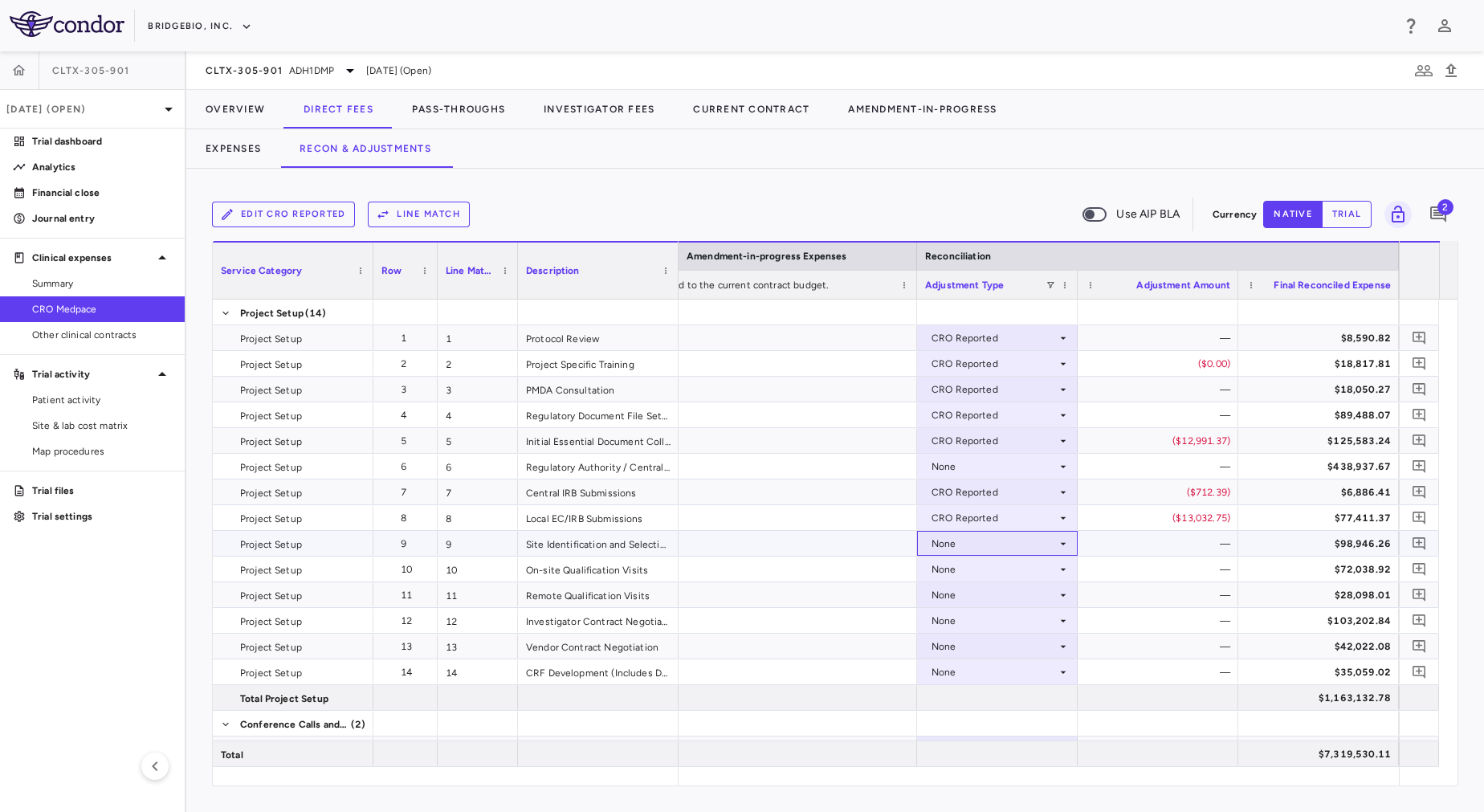
click at [1014, 548] on div "None" at bounding box center [993, 544] width 125 height 26
click at [1015, 594] on div "CRO Reported" at bounding box center [988, 598] width 76 height 14
click at [1009, 573] on div "None" at bounding box center [993, 569] width 125 height 26
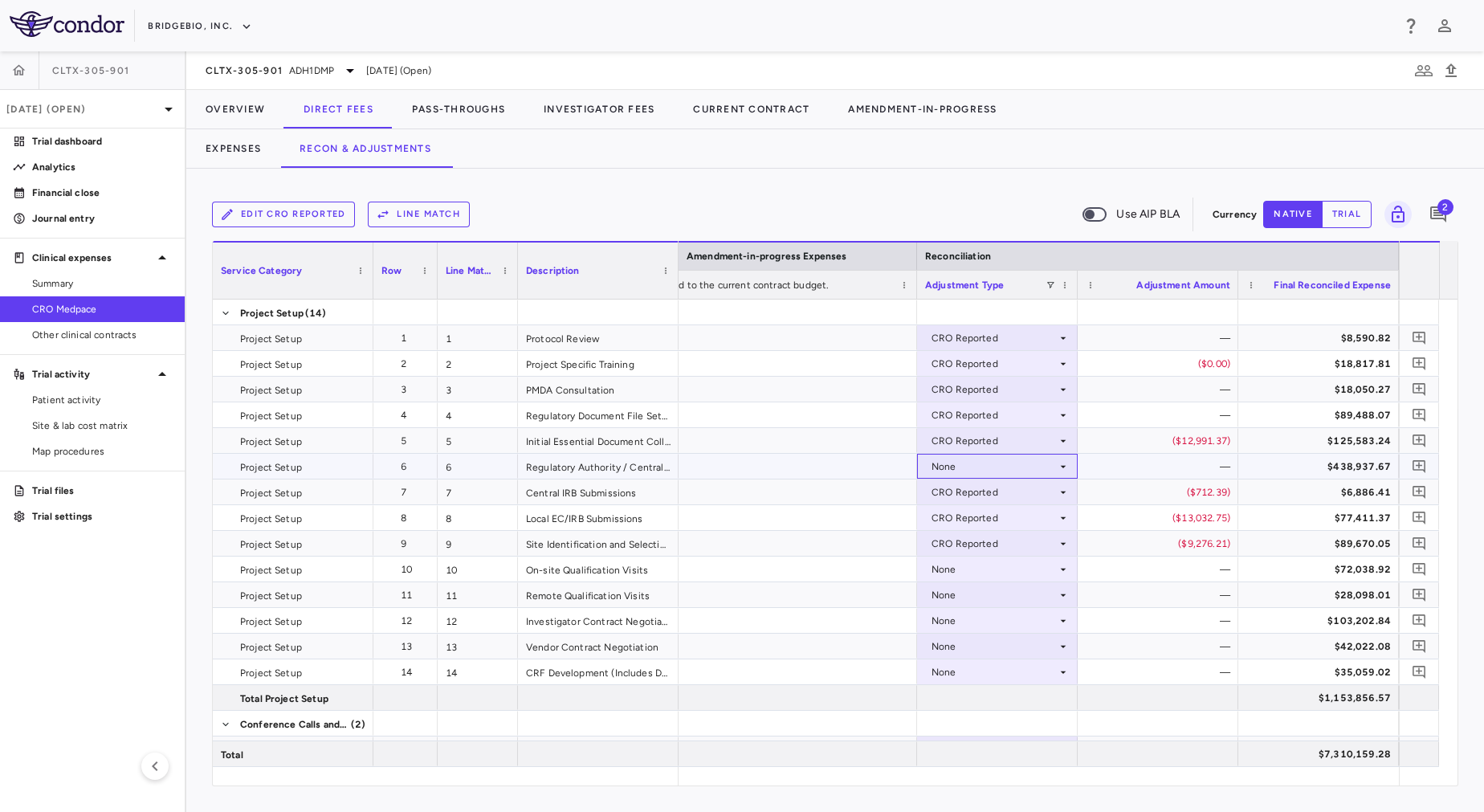
click at [1016, 457] on div "None" at bounding box center [993, 466] width 125 height 26
click at [1004, 518] on div "CRO Reported" at bounding box center [988, 521] width 76 height 14
click at [1055, 573] on div "None" at bounding box center [993, 569] width 125 height 26
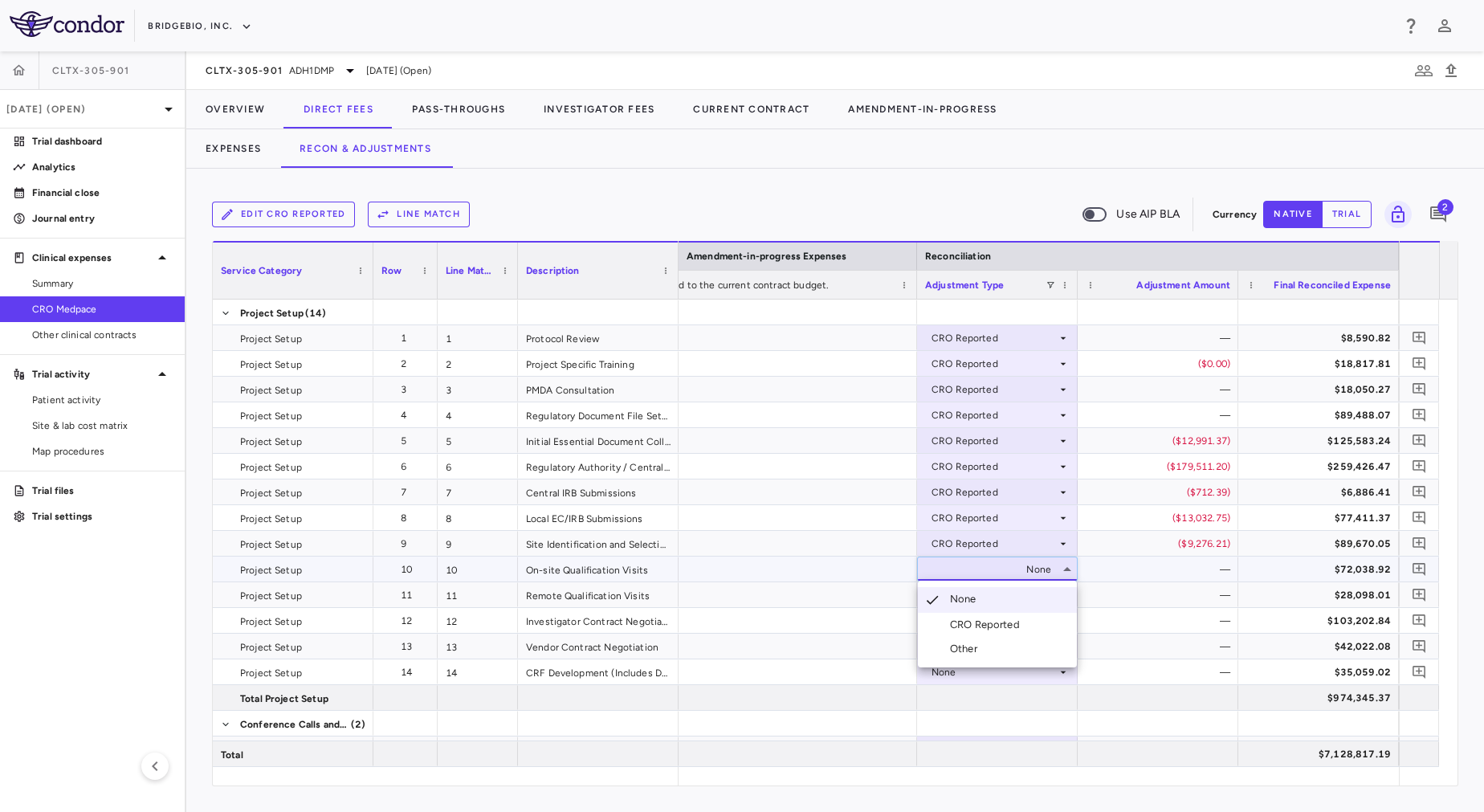
click at [1025, 616] on li "CRO Reported" at bounding box center [998, 624] width 159 height 24
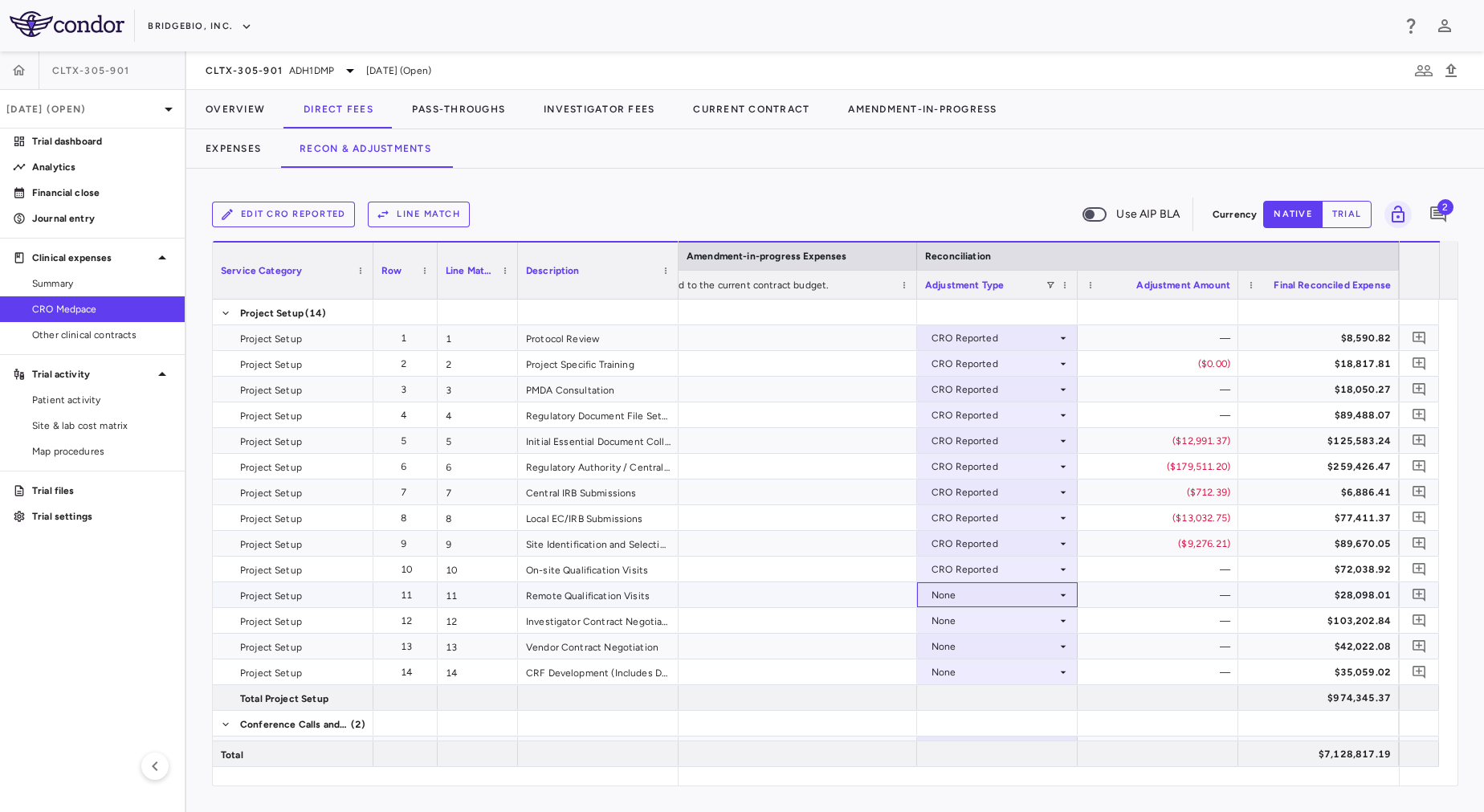
click at [1003, 597] on div "None" at bounding box center [993, 595] width 125 height 26
click at [1005, 640] on li "CRO Reported" at bounding box center [998, 650] width 159 height 24
click at [989, 619] on div "None" at bounding box center [993, 621] width 125 height 26
click at [1001, 678] on div "None" at bounding box center [993, 672] width 125 height 26
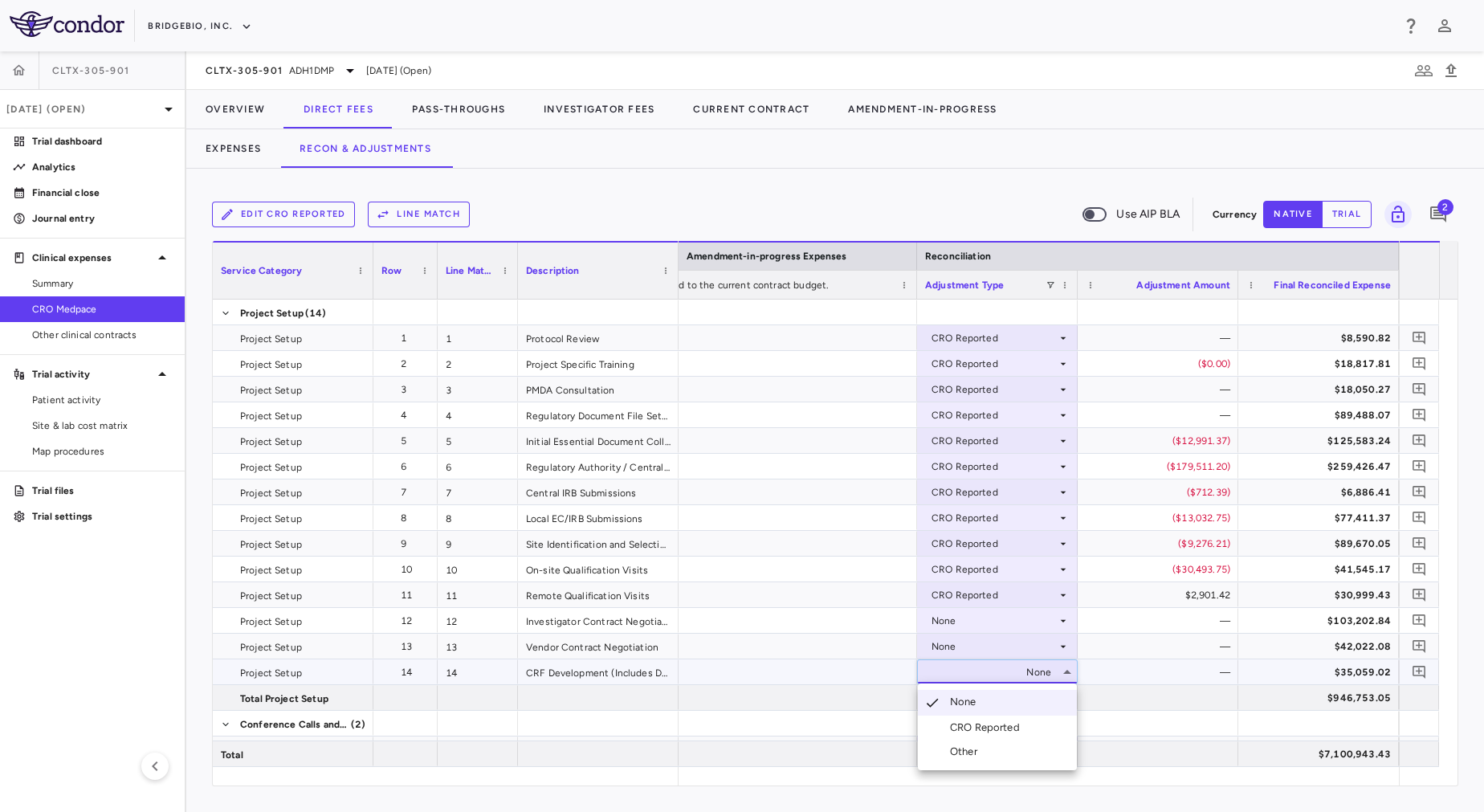
click at [996, 723] on div "CRO Reported" at bounding box center [988, 727] width 76 height 14
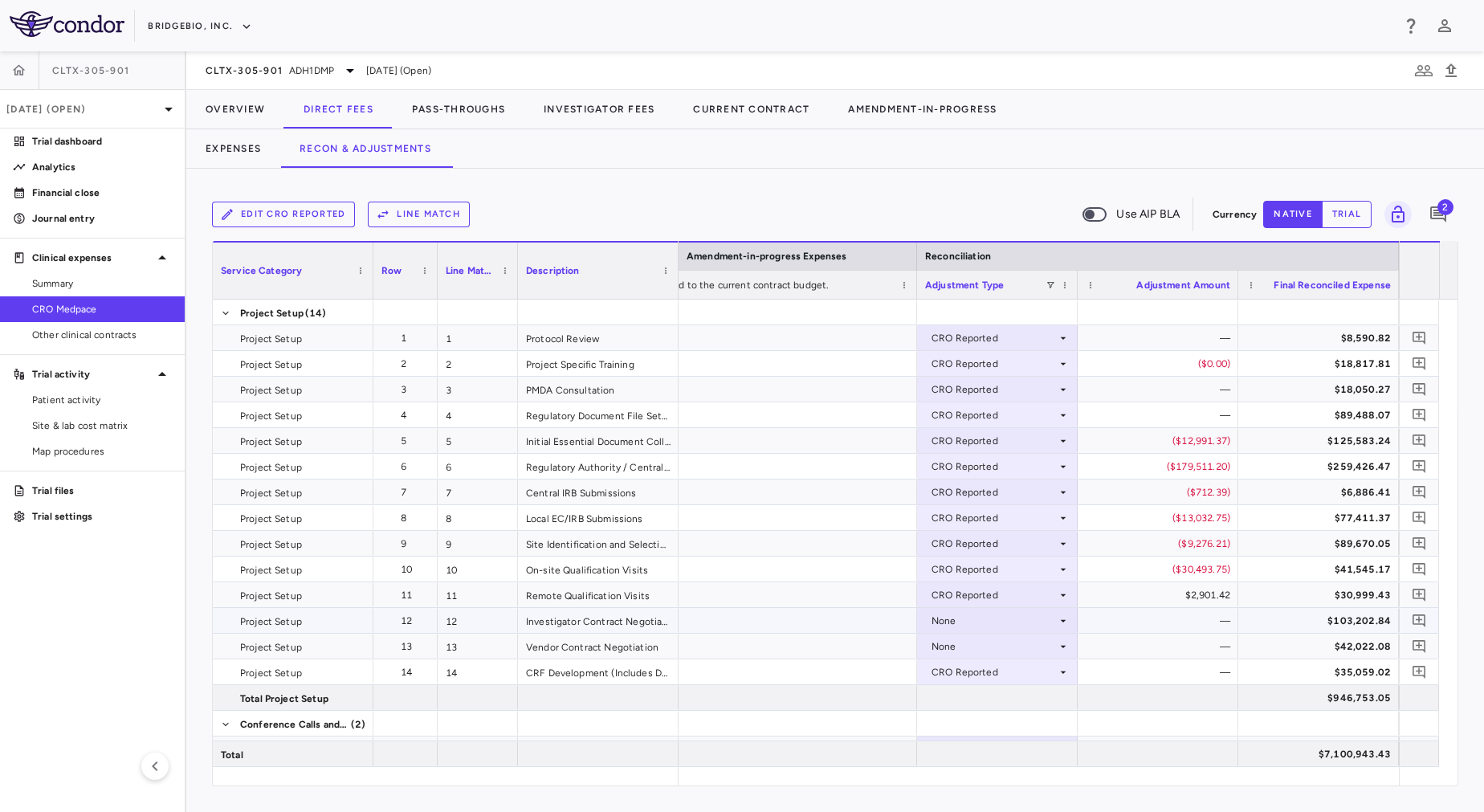
click at [1026, 611] on div "None" at bounding box center [993, 621] width 125 height 26
click at [1020, 678] on div "CRO Reported" at bounding box center [993, 672] width 125 height 26
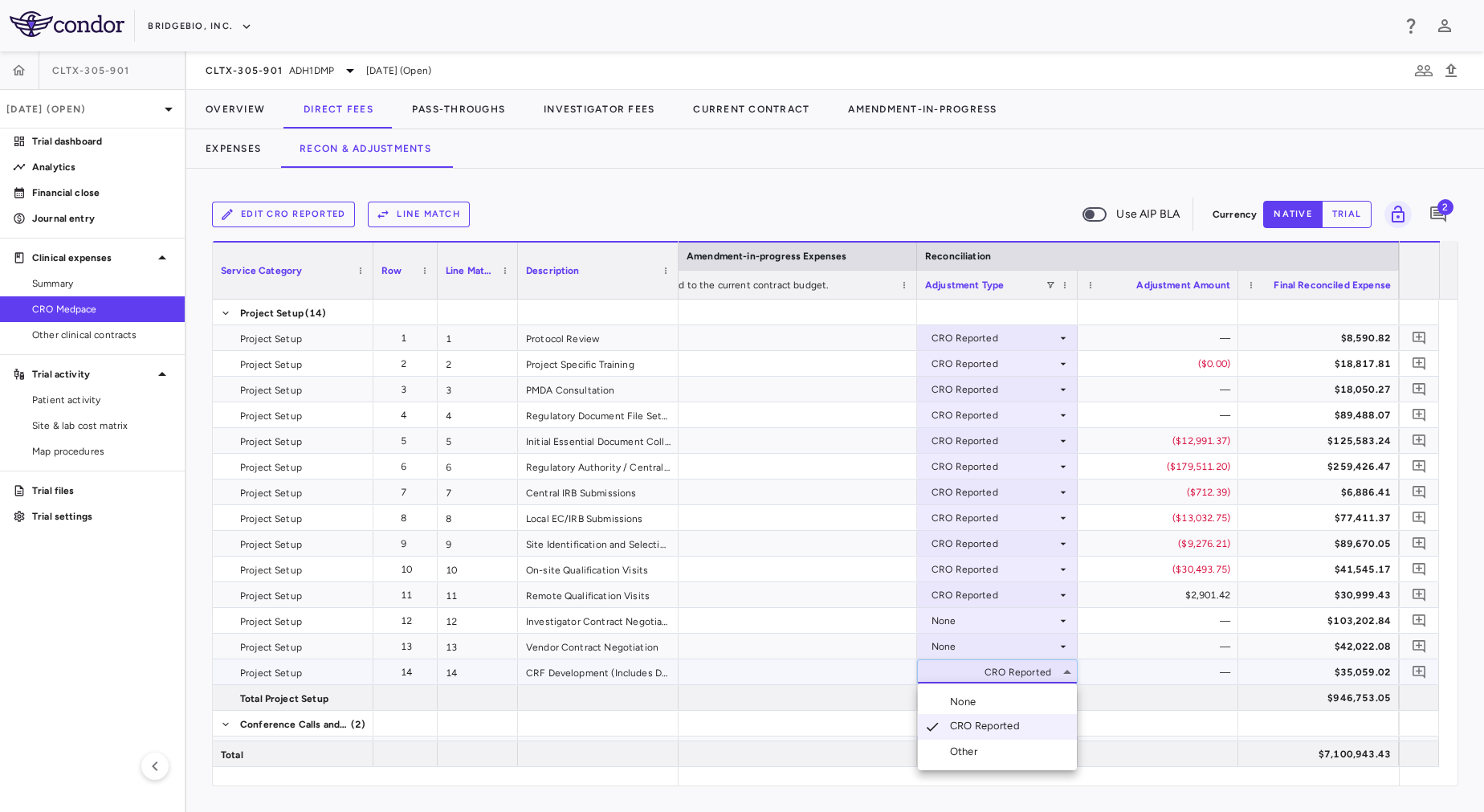
click at [1001, 614] on div at bounding box center [742, 406] width 1484 height 812
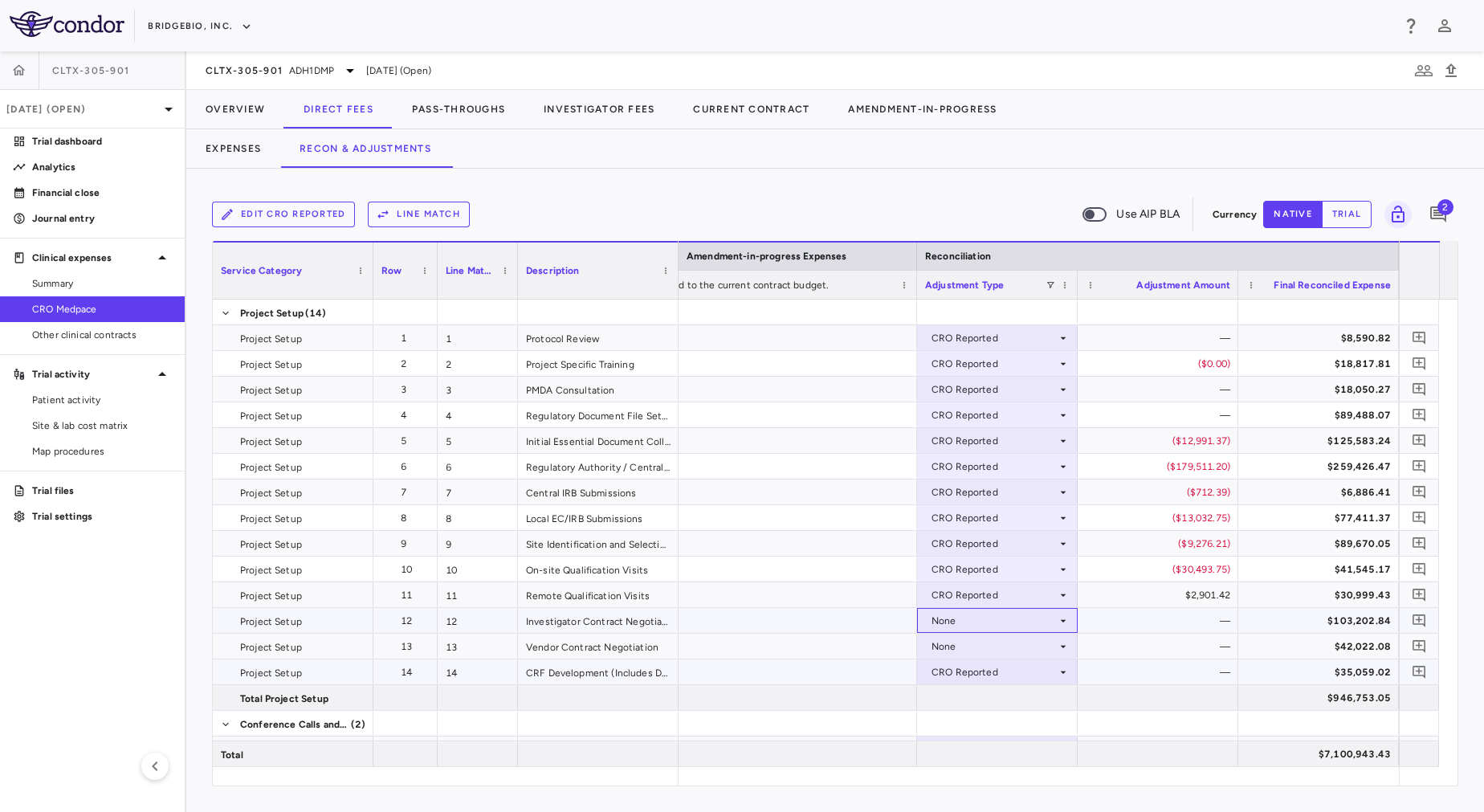
click at [1001, 616] on div "None" at bounding box center [993, 621] width 125 height 26
click at [1005, 669] on div "CRO Reported" at bounding box center [988, 675] width 76 height 14
click at [998, 640] on div "None" at bounding box center [993, 646] width 125 height 26
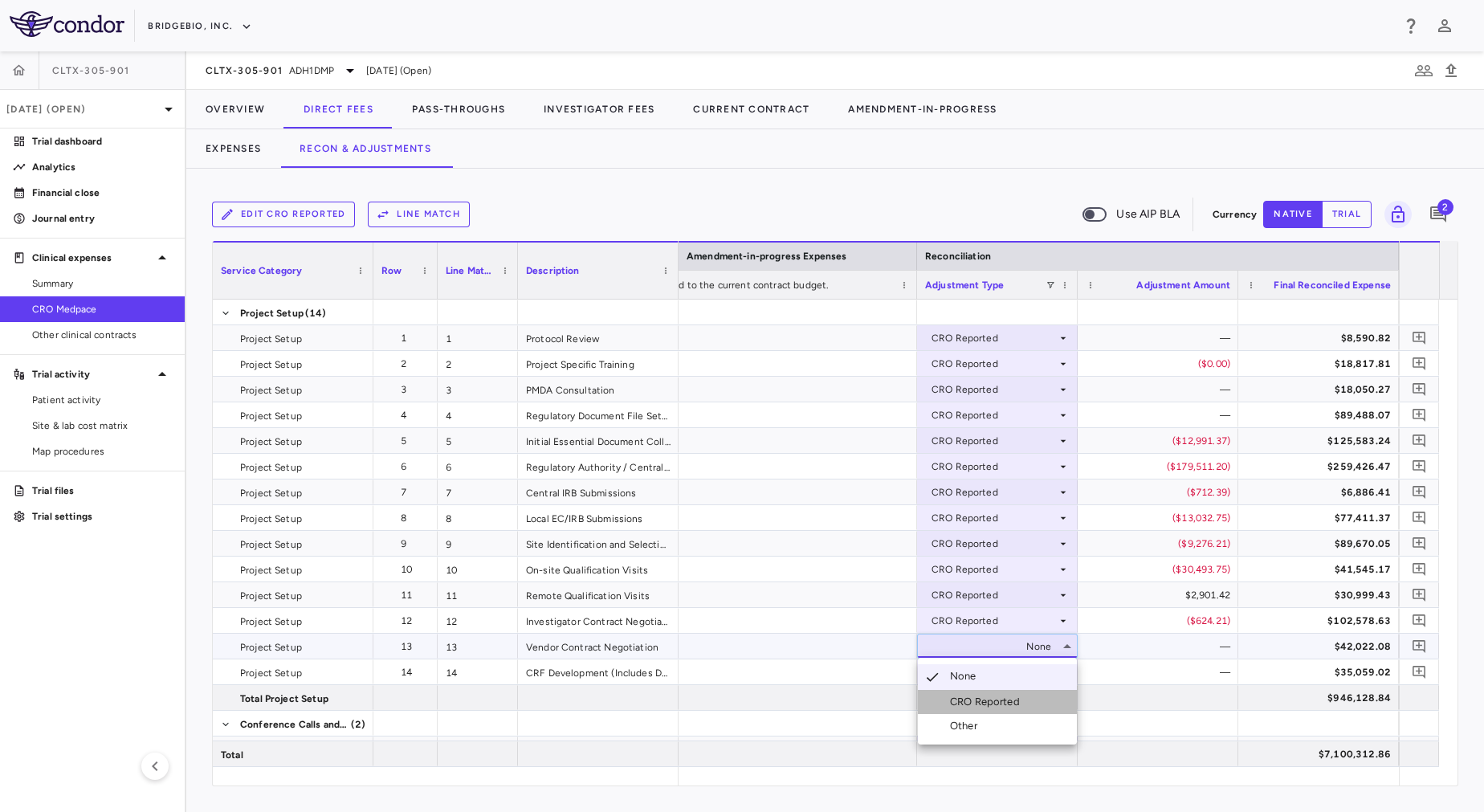
click at [999, 698] on div "CRO Reported" at bounding box center [988, 701] width 76 height 14
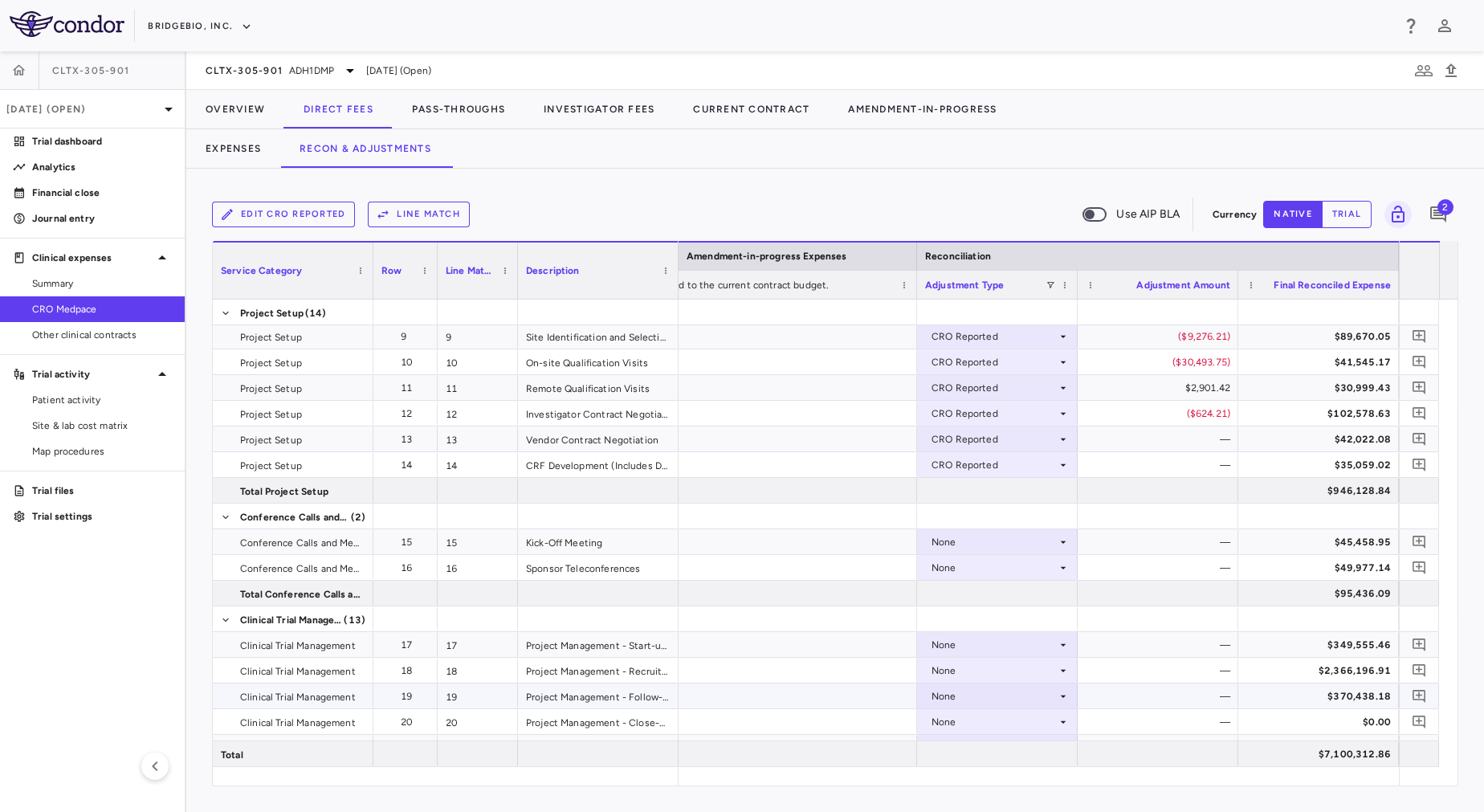
scroll to position [214, 0]
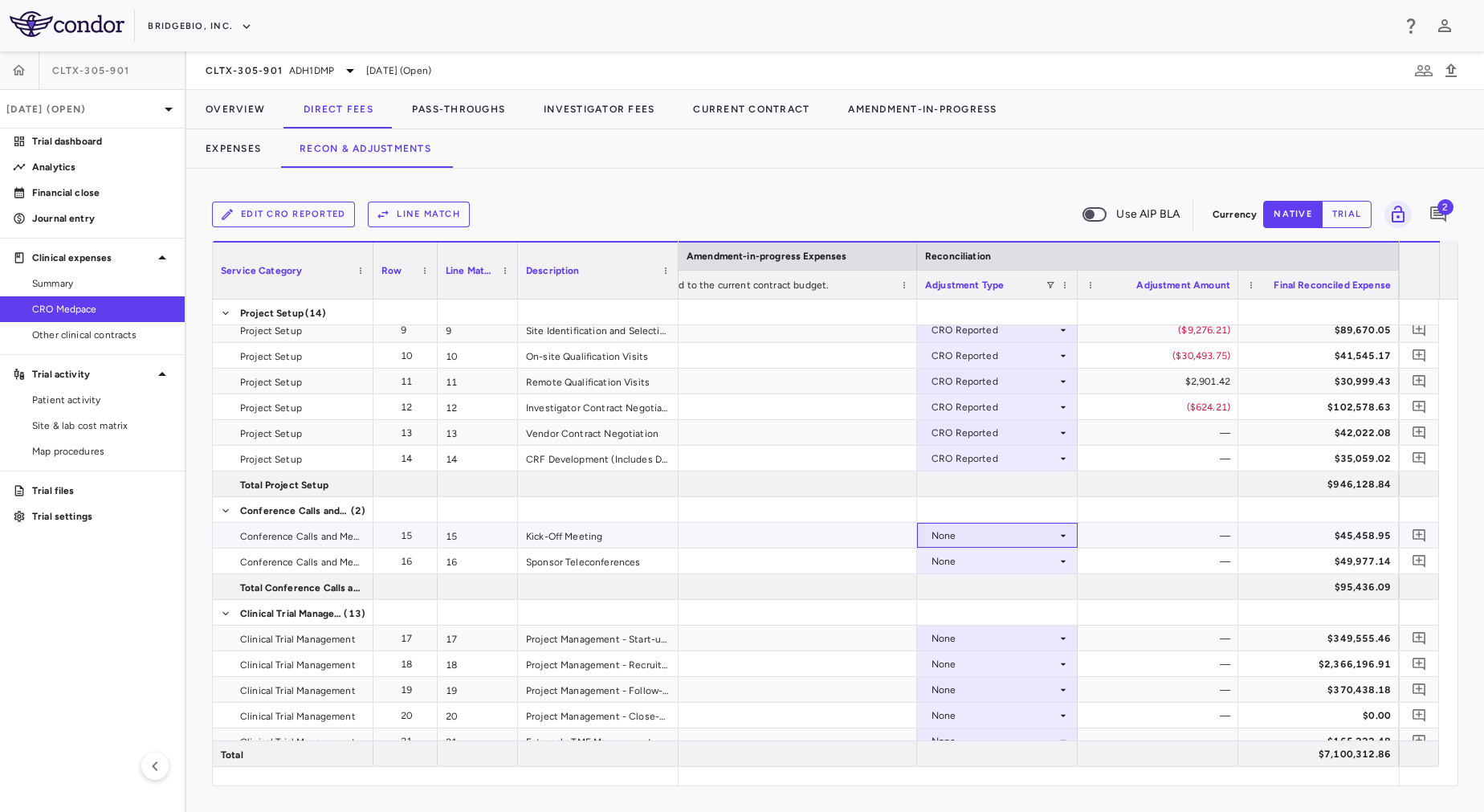
click at [984, 536] on div "None" at bounding box center [993, 535] width 125 height 26
click at [989, 591] on div "CRO Reported" at bounding box center [988, 591] width 76 height 14
click at [979, 555] on div "None" at bounding box center [993, 561] width 125 height 26
click at [991, 609] on div at bounding box center [998, 612] width 161 height 25
click at [980, 558] on div "None" at bounding box center [993, 561] width 125 height 26
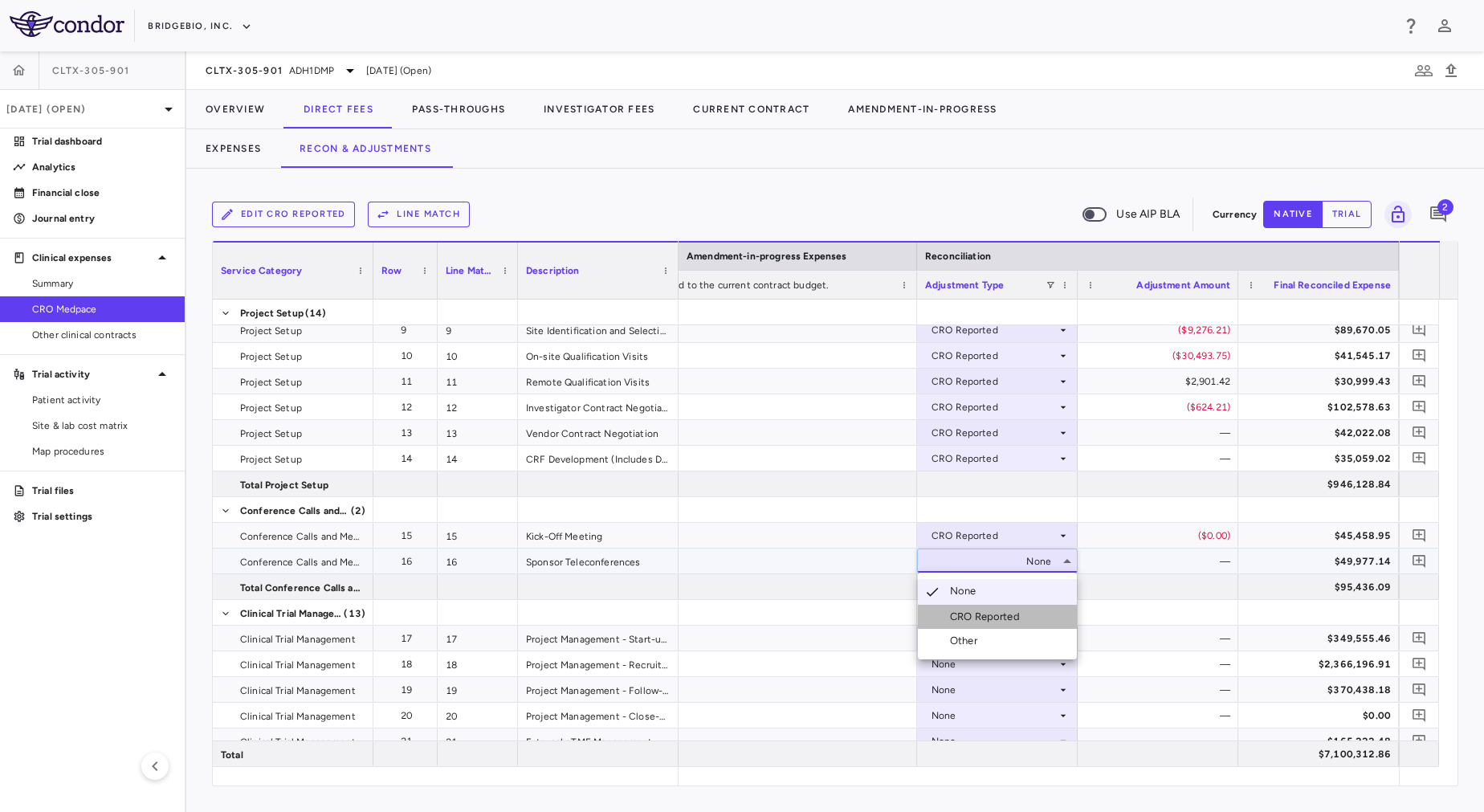
click at [1000, 617] on div "CRO Reported" at bounding box center [988, 616] width 76 height 14
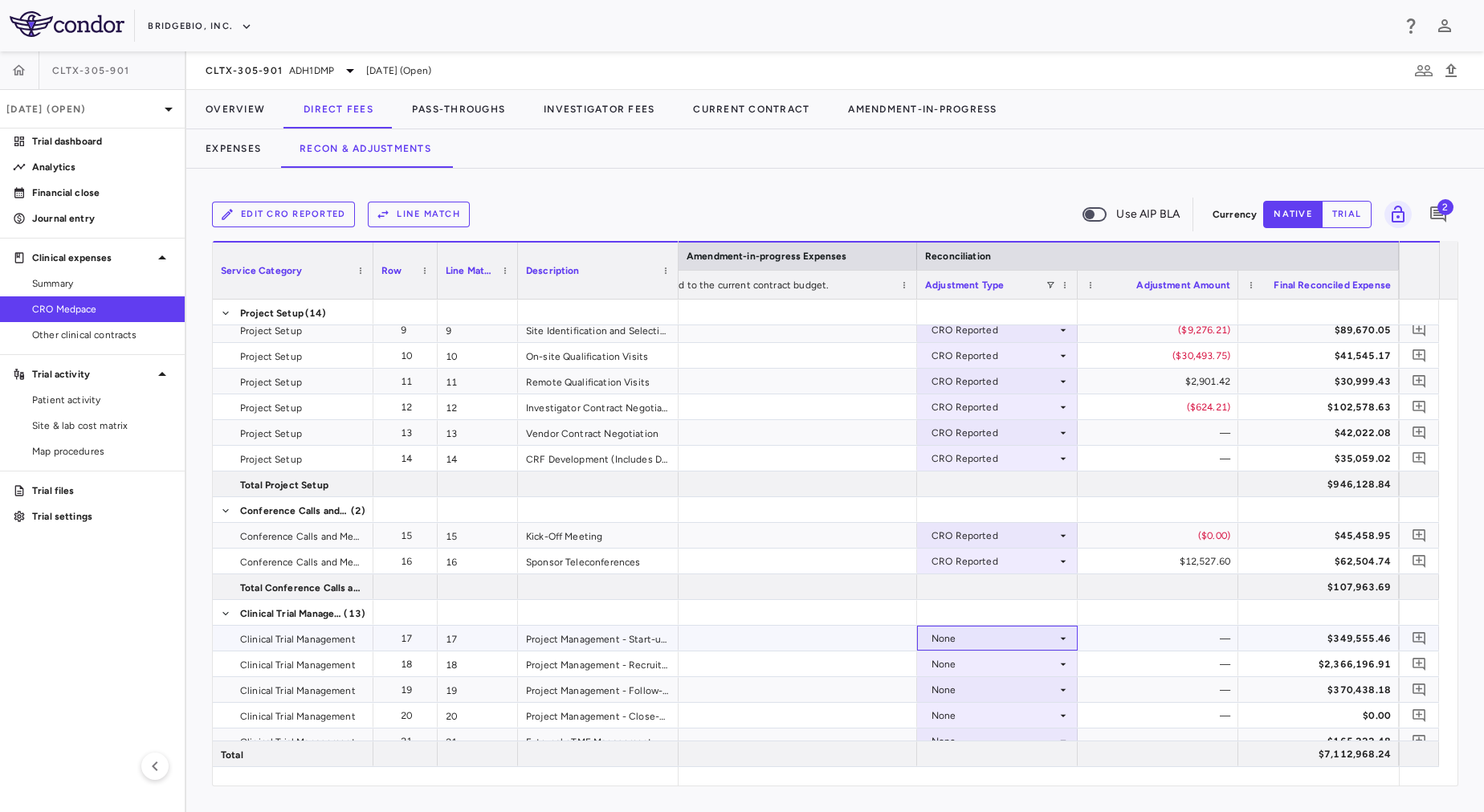
click at [1012, 641] on div "None" at bounding box center [993, 638] width 125 height 26
click at [1008, 682] on li "CRO Reported" at bounding box center [998, 694] width 159 height 24
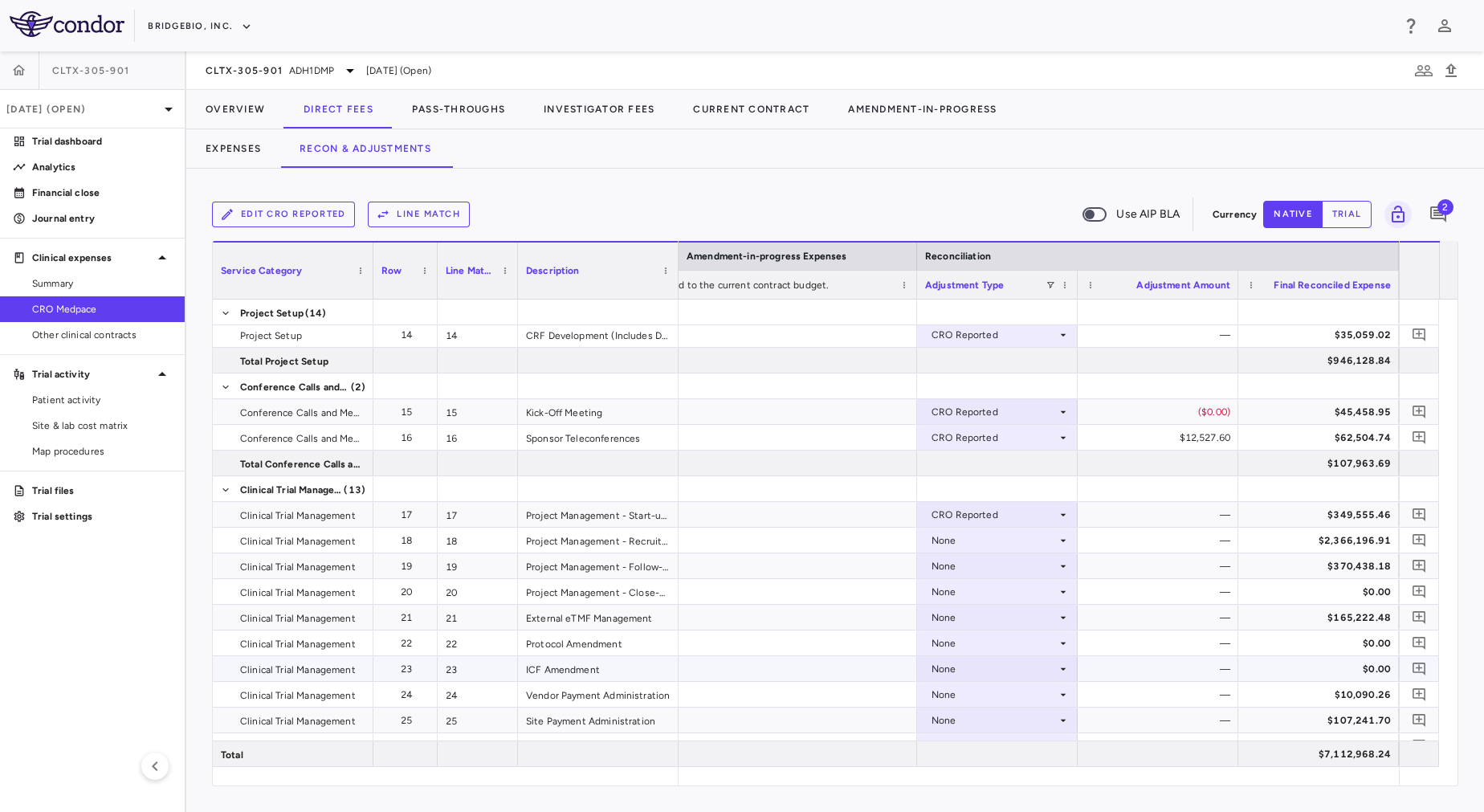
scroll to position [341, 0]
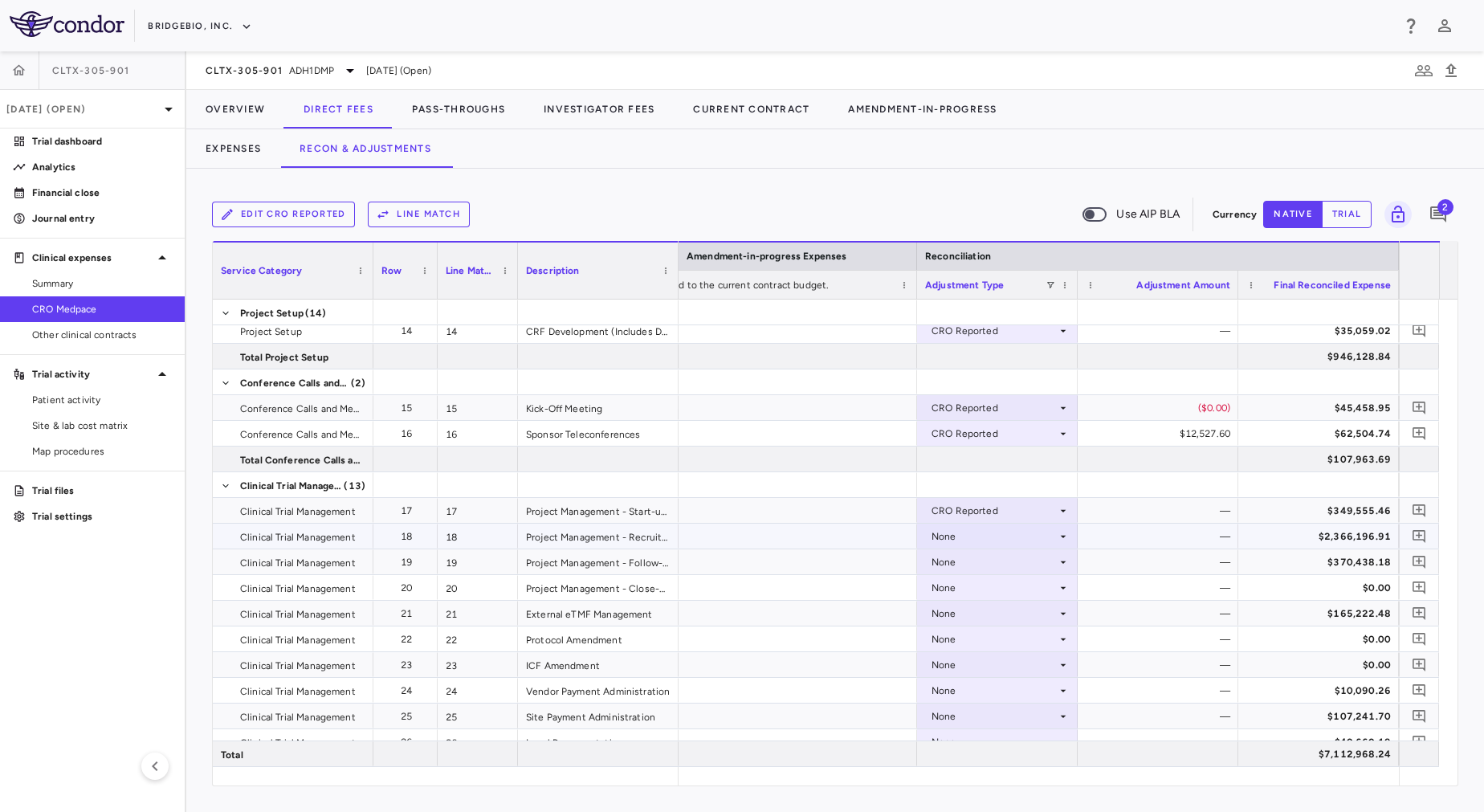
click at [979, 531] on div "None" at bounding box center [993, 536] width 125 height 26
click at [984, 582] on li "CRO Reported" at bounding box center [998, 592] width 159 height 24
click at [975, 555] on div "None" at bounding box center [993, 562] width 125 height 26
click at [990, 611] on div "None" at bounding box center [993, 613] width 125 height 26
click at [991, 669] on div "CRO Reported" at bounding box center [988, 669] width 76 height 14
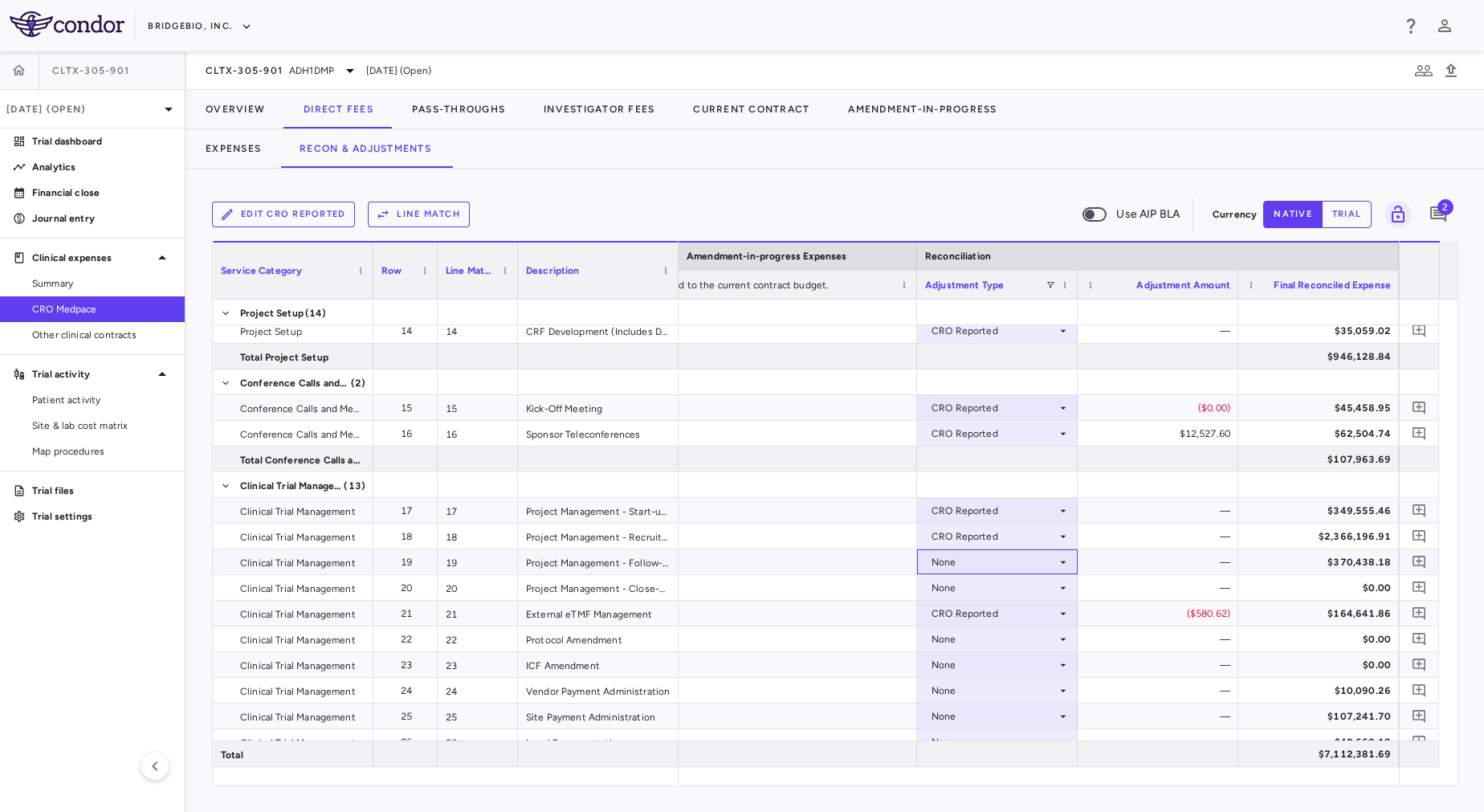
click at [990, 555] on div "None" at bounding box center [993, 562] width 125 height 26
click at [993, 608] on li "CRO Reported" at bounding box center [998, 617] width 159 height 24
click at [993, 585] on div "None" at bounding box center [993, 587] width 125 height 26
click at [990, 584] on div "None" at bounding box center [993, 587] width 125 height 26
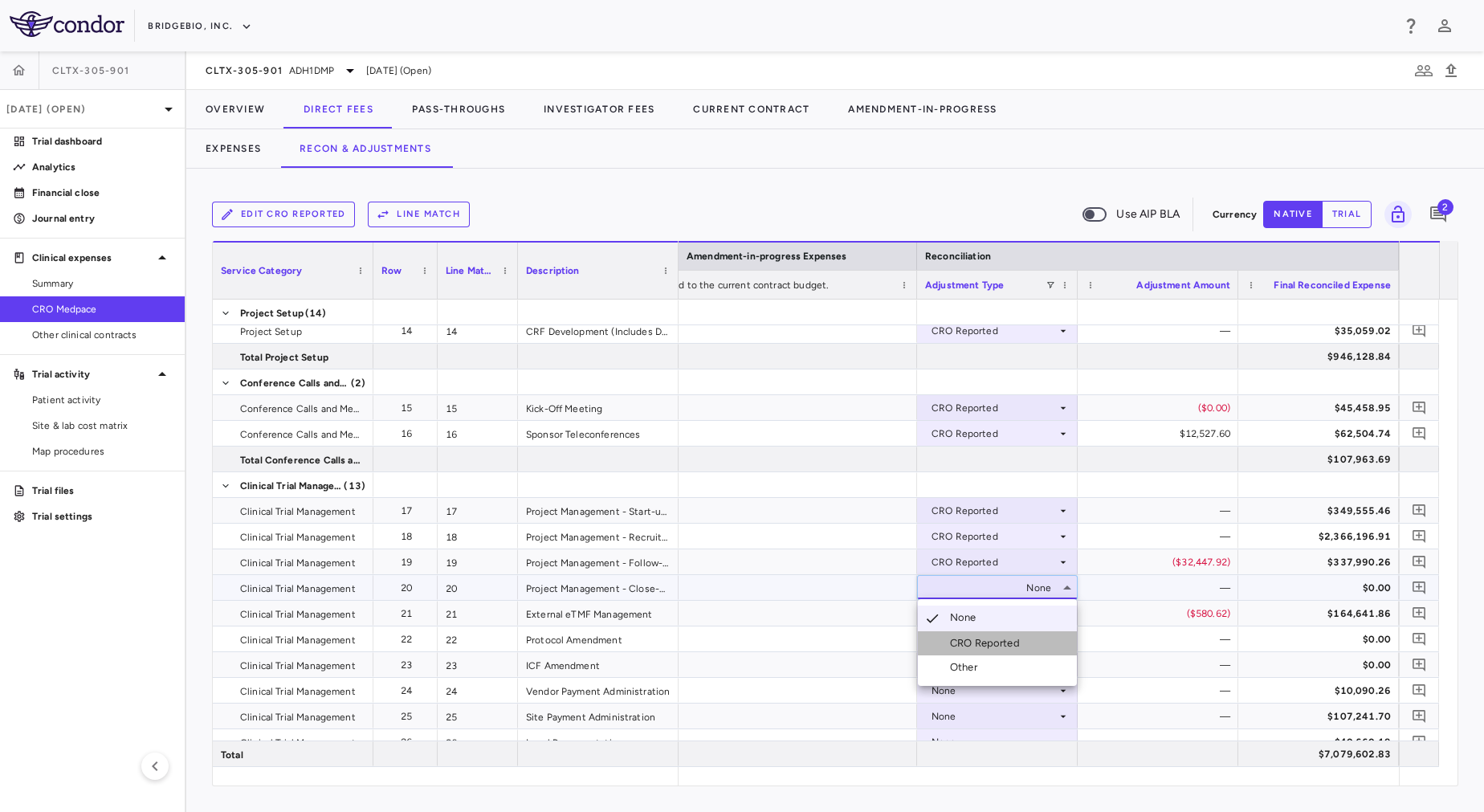
click at [998, 642] on div "CRO Reported" at bounding box center [988, 643] width 76 height 14
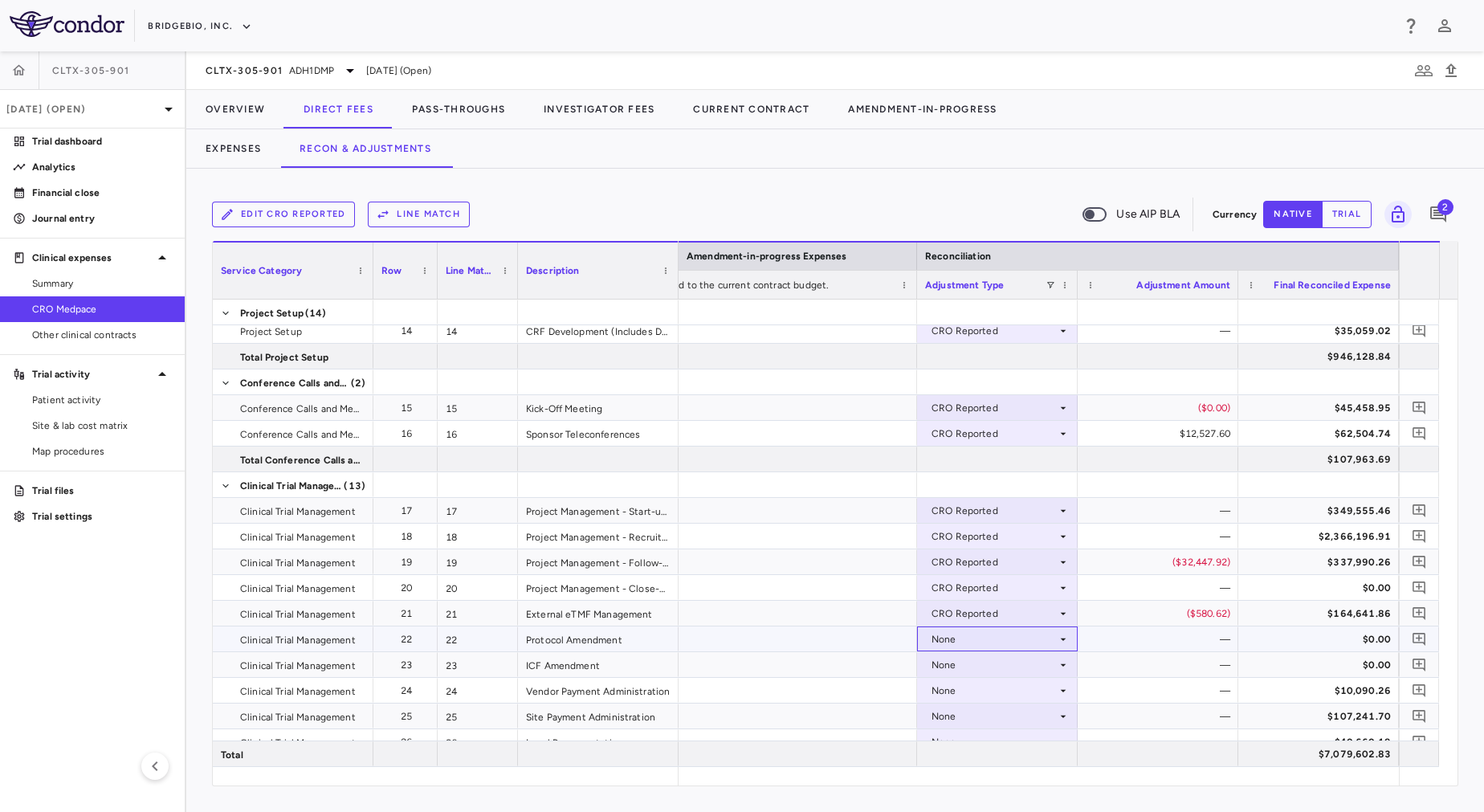
click at [993, 638] on div "None" at bounding box center [993, 639] width 125 height 26
click at [988, 686] on div "None" at bounding box center [993, 690] width 125 height 26
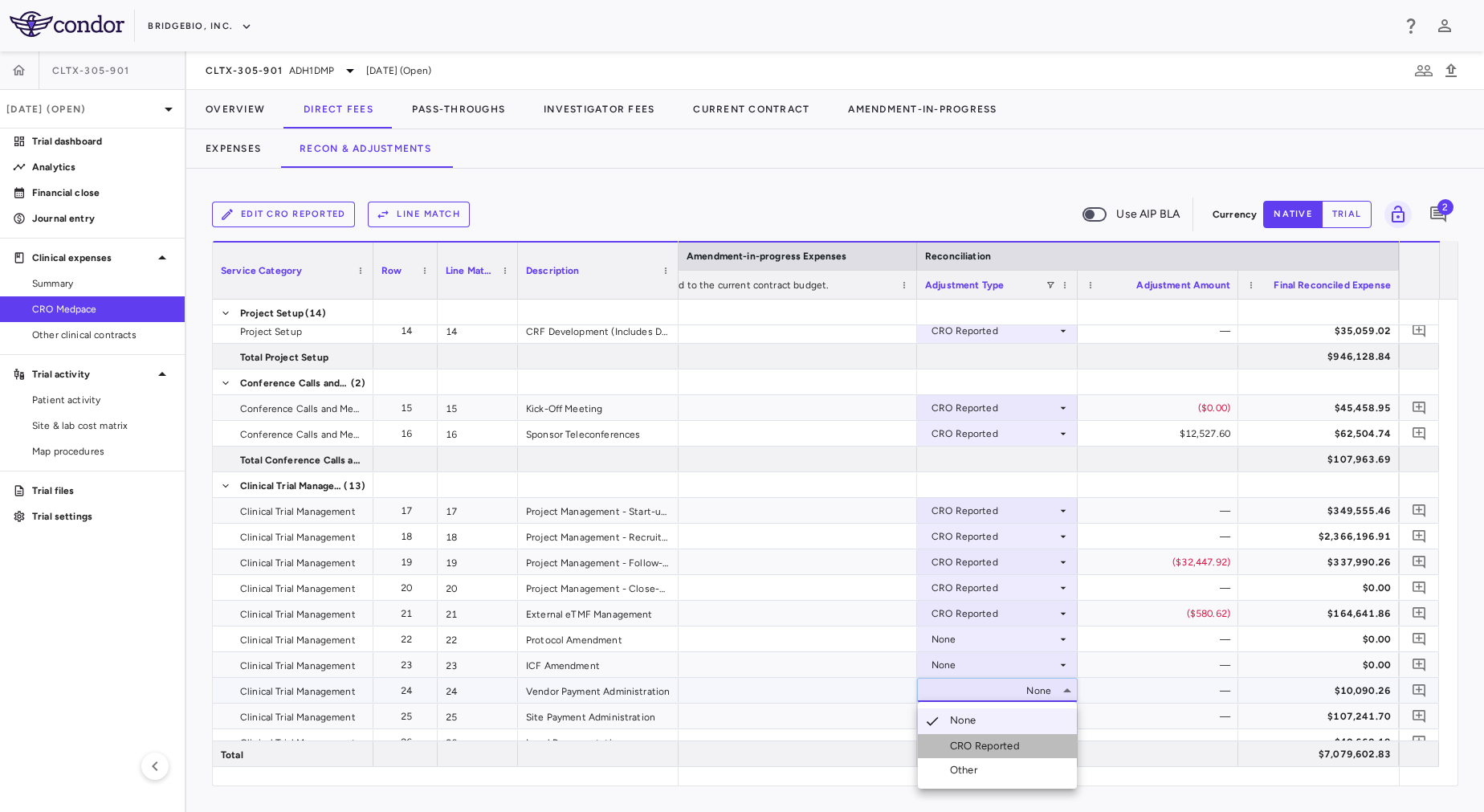
click at [995, 743] on div "CRO Reported" at bounding box center [988, 746] width 76 height 14
click at [991, 631] on div "None" at bounding box center [993, 639] width 125 height 26
click at [977, 637] on div "None" at bounding box center [993, 639] width 125 height 26
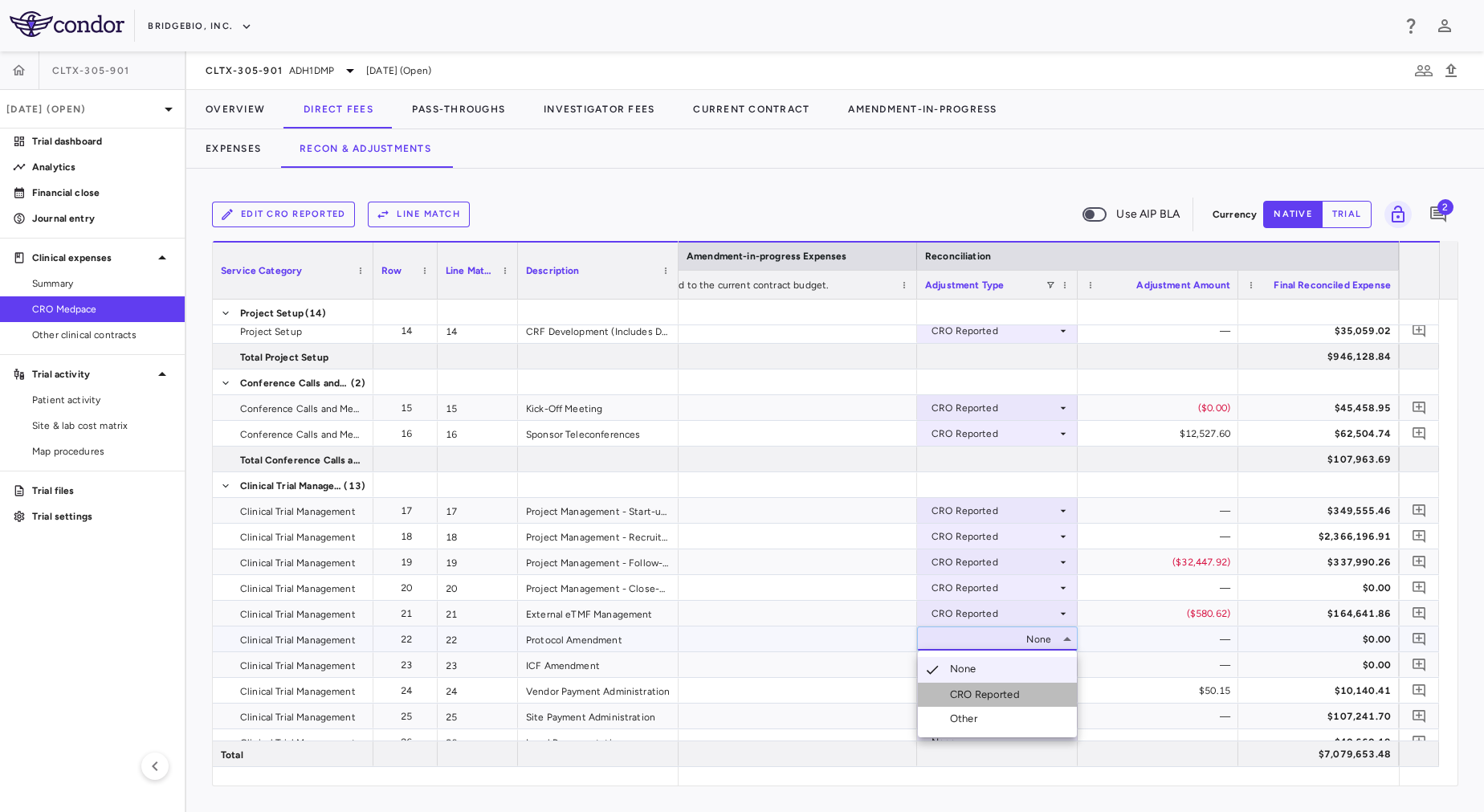
click at [989, 690] on div "CRO Reported" at bounding box center [988, 694] width 76 height 14
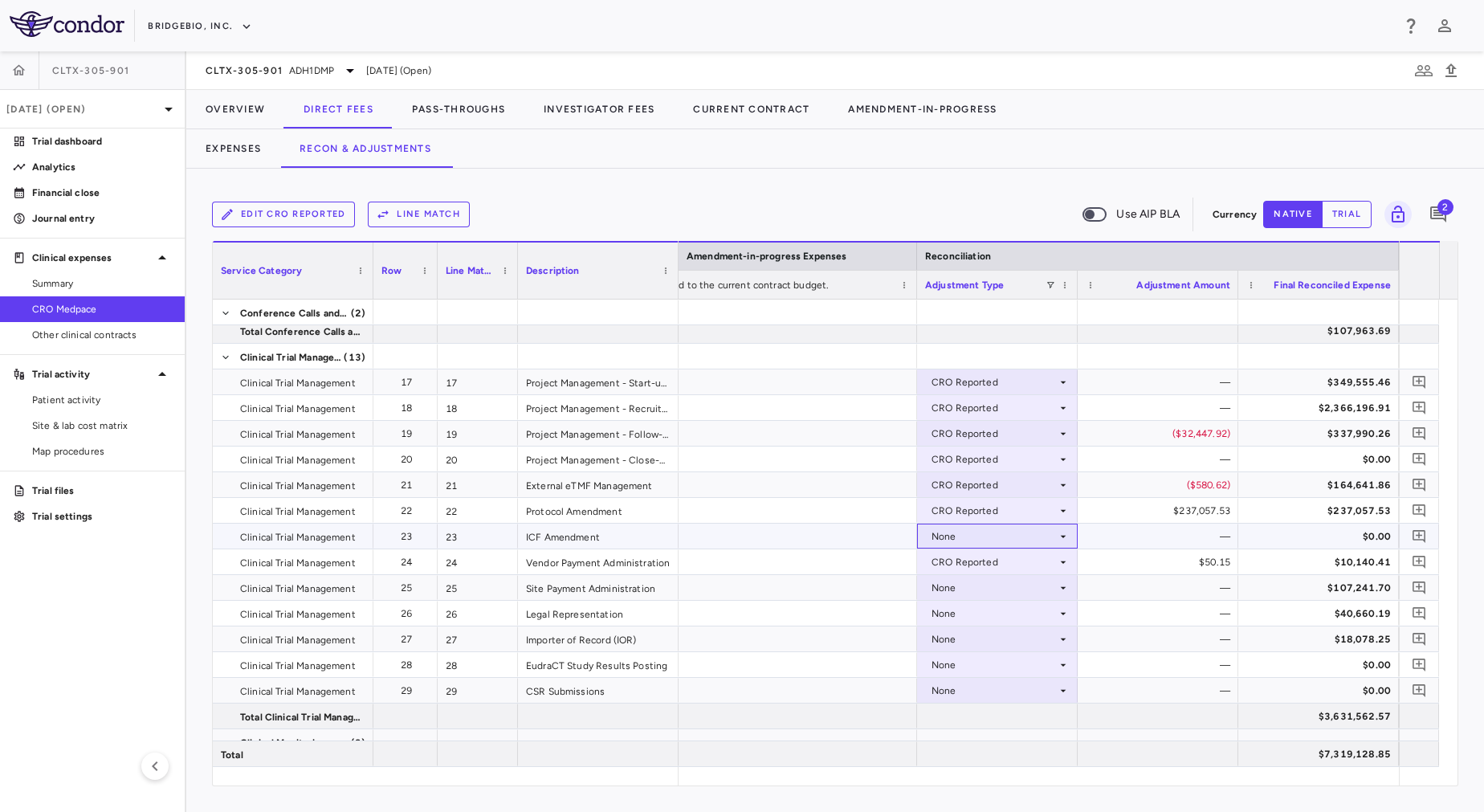
click at [975, 535] on div "None" at bounding box center [993, 536] width 125 height 26
click at [975, 586] on div "CRO Reported" at bounding box center [988, 592] width 76 height 14
click at [1040, 579] on div "None" at bounding box center [993, 587] width 125 height 26
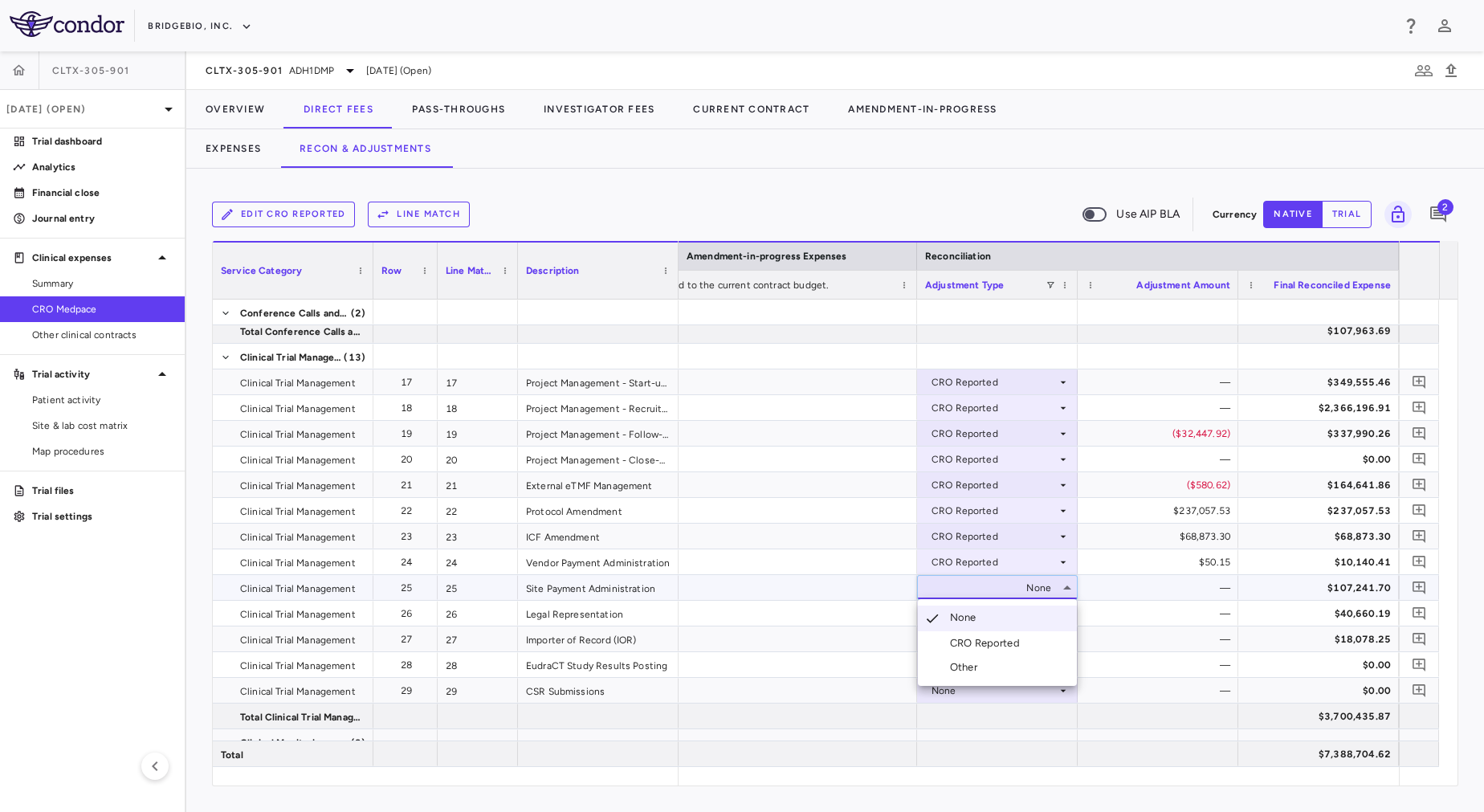
click at [1003, 636] on div "CRO Reported" at bounding box center [988, 643] width 76 height 14
click at [990, 615] on div "None" at bounding box center [993, 613] width 125 height 26
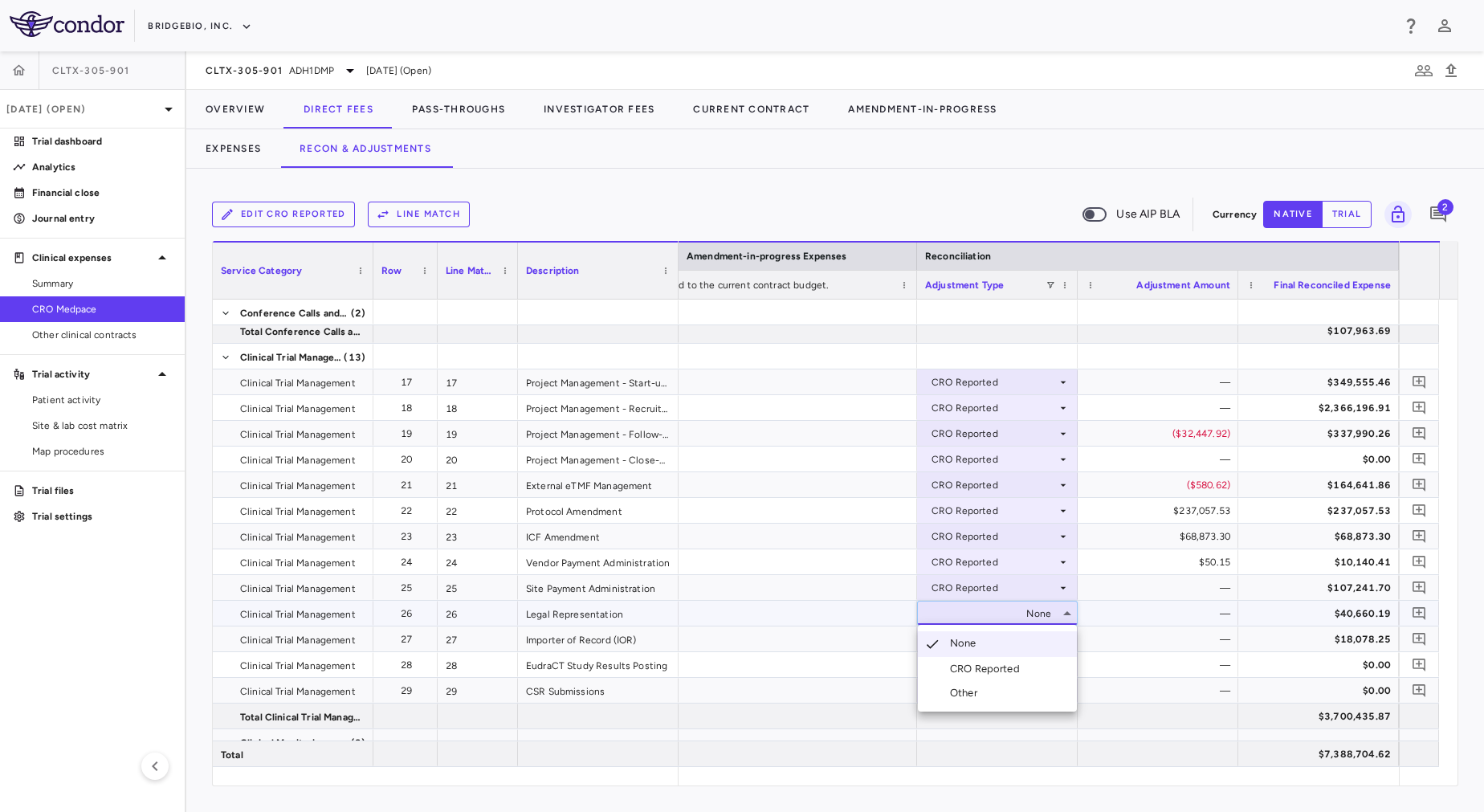
click at [1007, 670] on div "CRO Reported" at bounding box center [988, 669] width 76 height 14
click at [984, 640] on div "None" at bounding box center [993, 639] width 125 height 26
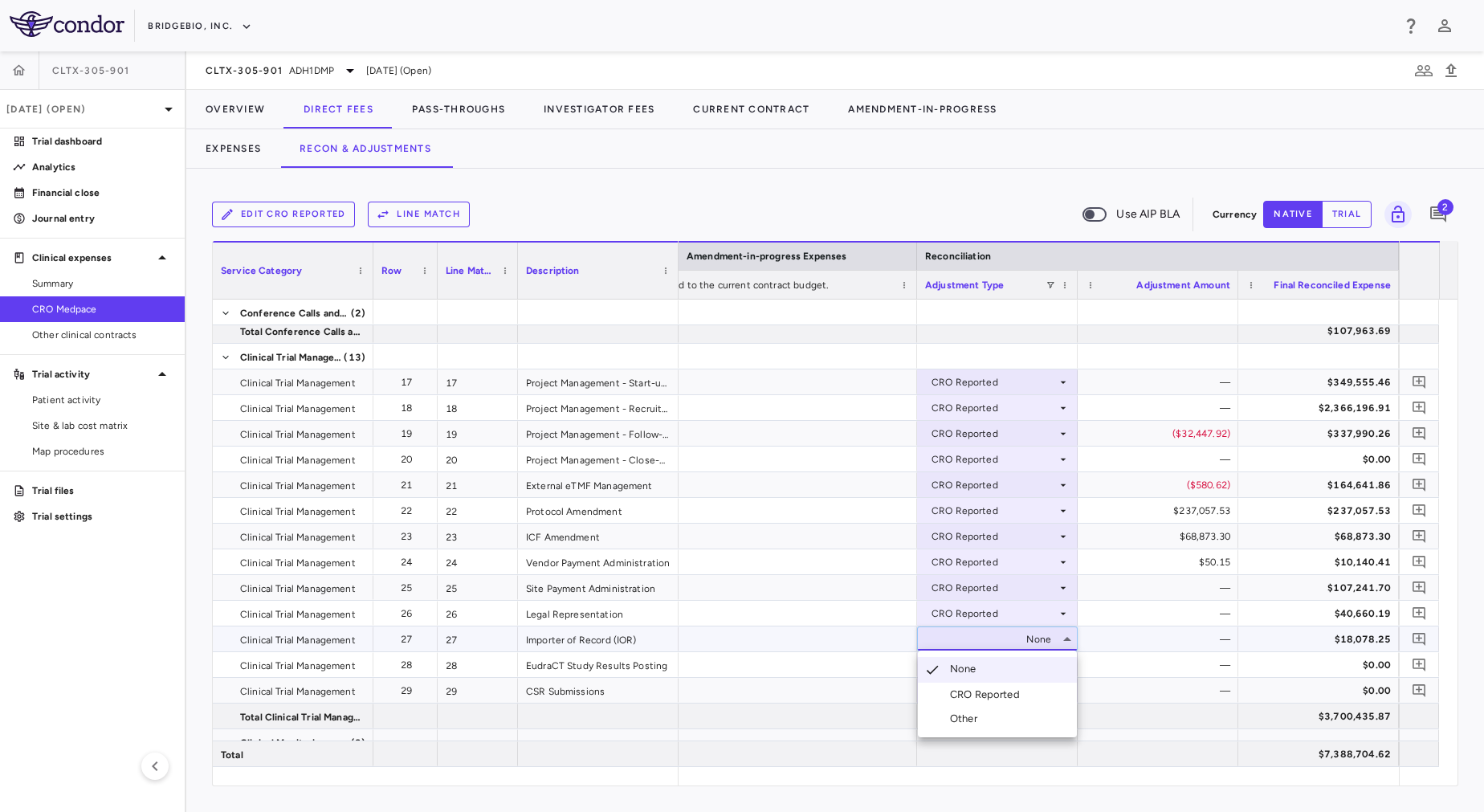
click at [1002, 688] on div "CRO Reported" at bounding box center [988, 694] width 76 height 14
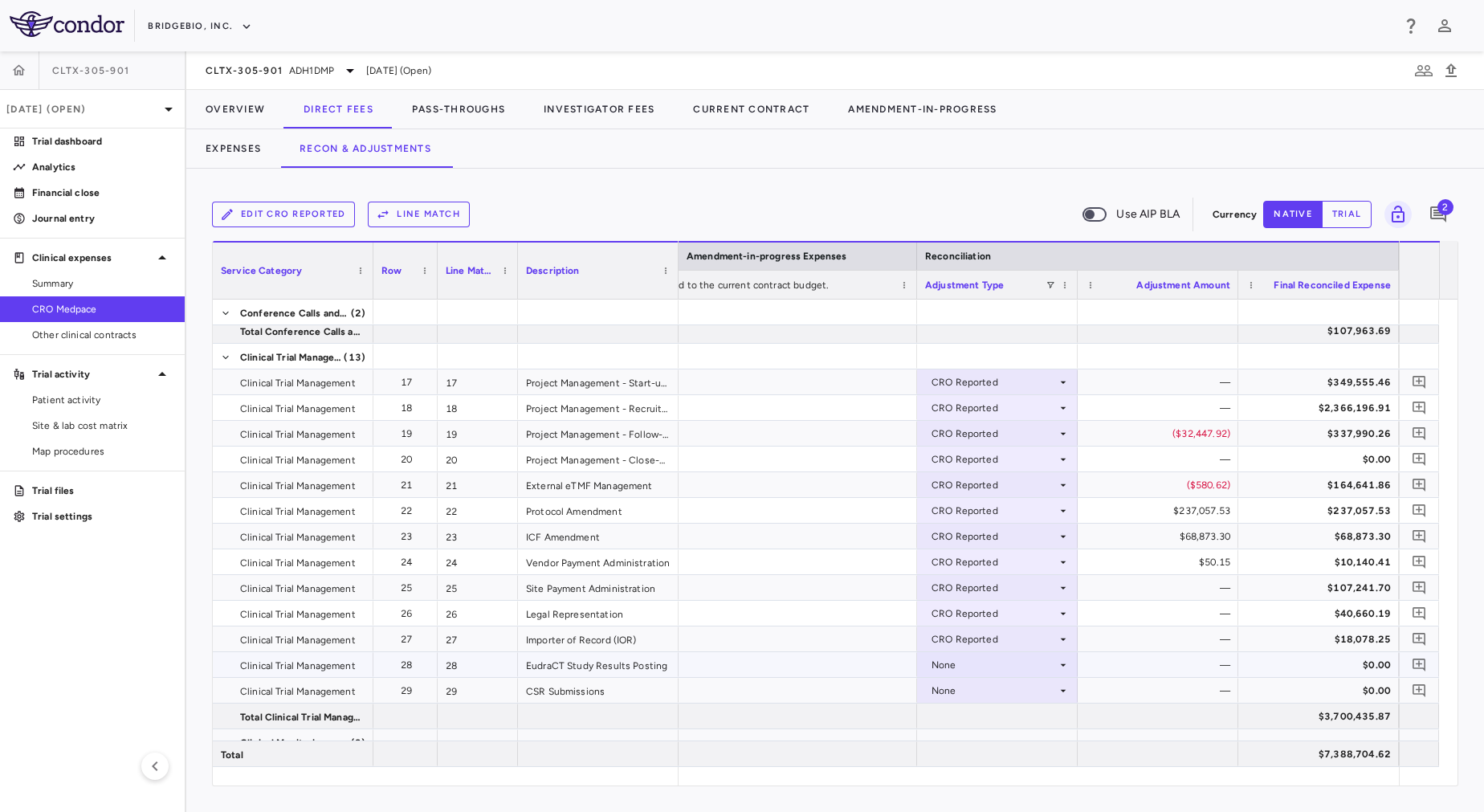
click at [989, 663] on div "None" at bounding box center [993, 665] width 125 height 26
click at [1011, 723] on div at bounding box center [998, 716] width 161 height 25
click at [984, 663] on div "None" at bounding box center [993, 665] width 125 height 26
click at [999, 712] on li "CRO Reported" at bounding box center [998, 720] width 159 height 24
click at [1003, 678] on div "None" at bounding box center [998, 690] width 161 height 25
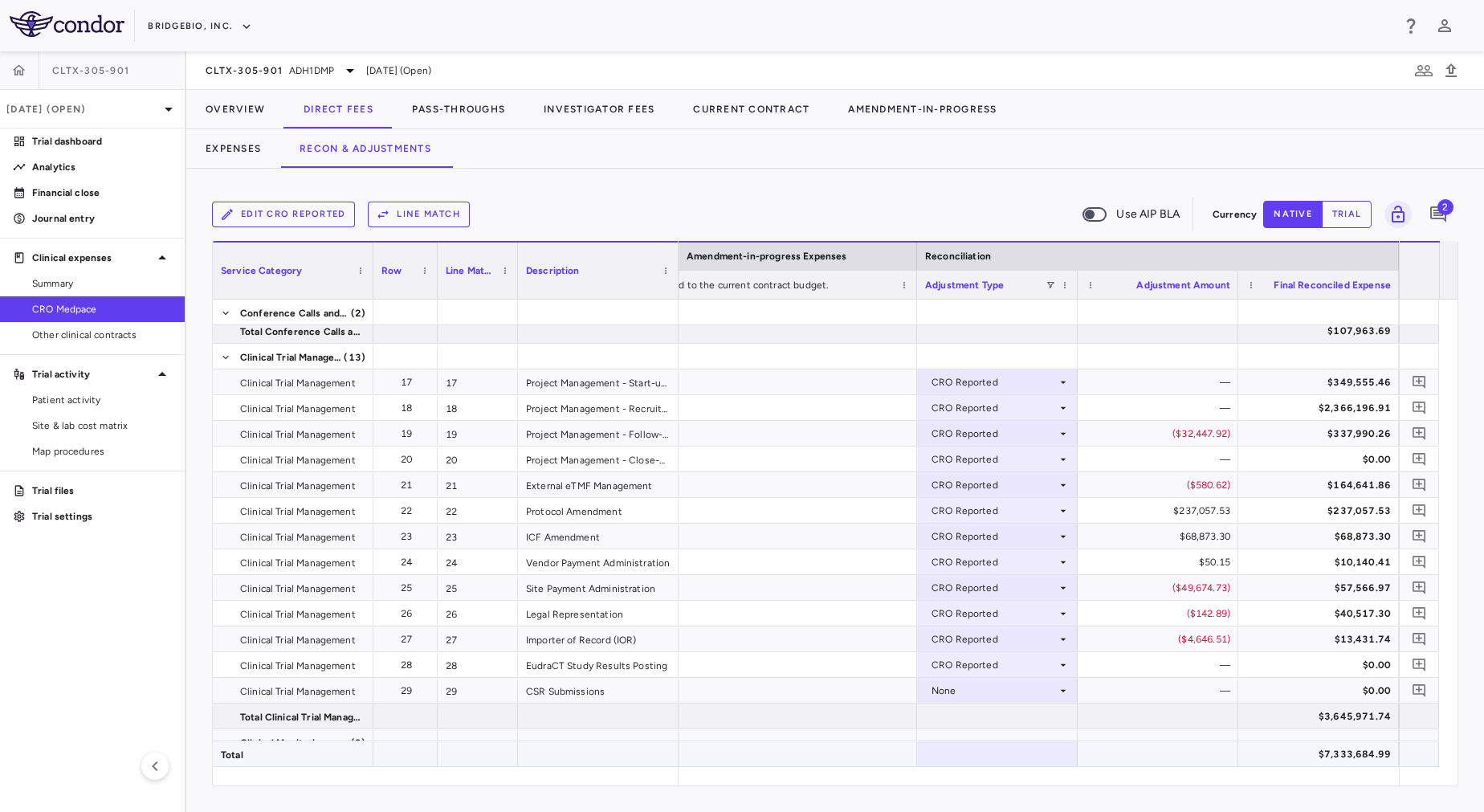
click at [1013, 744] on div at bounding box center [998, 753] width 161 height 25
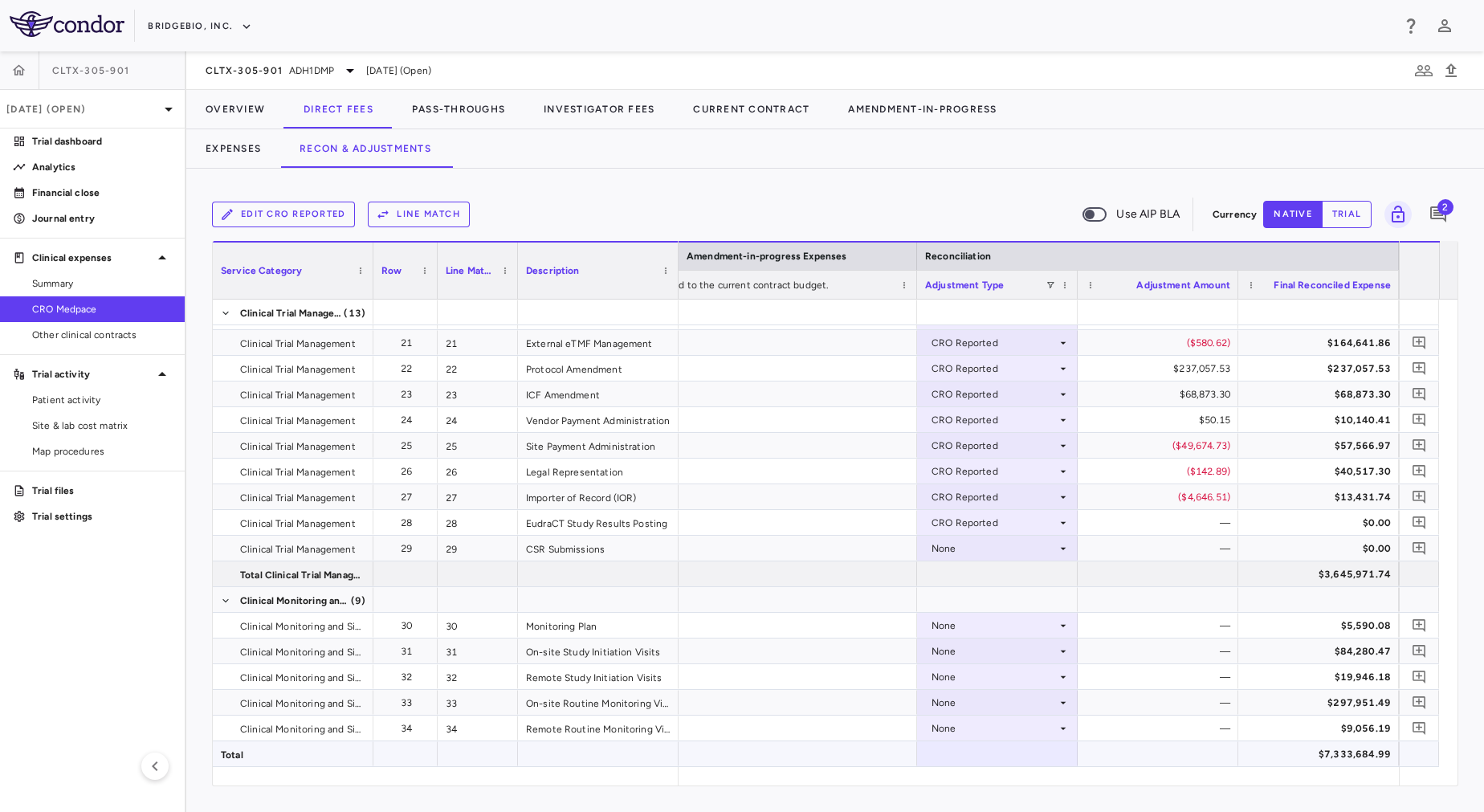
scroll to position [628, 0]
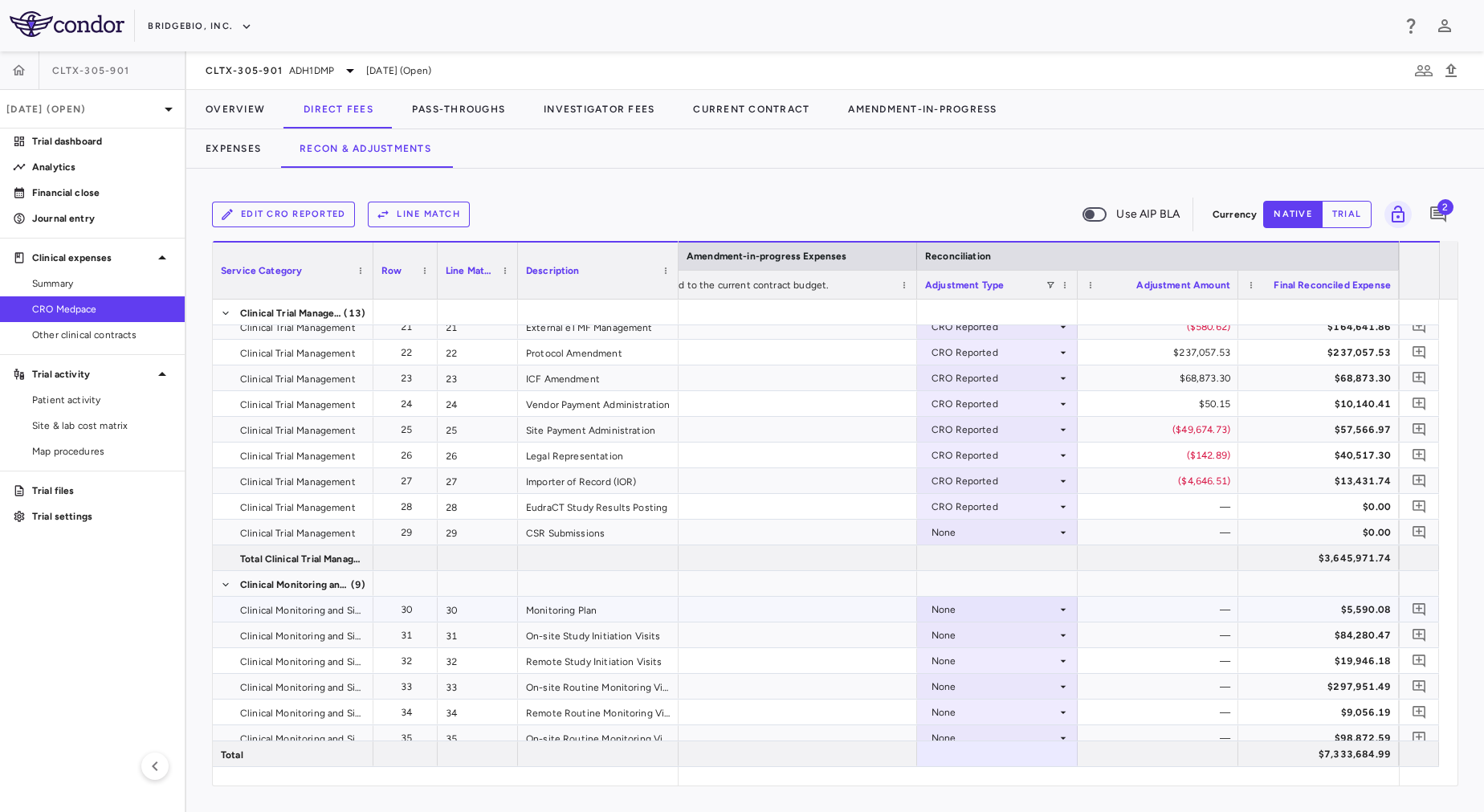
click at [955, 605] on div "None" at bounding box center [993, 609] width 125 height 26
click at [990, 665] on div "CRO Reported" at bounding box center [988, 665] width 76 height 14
click at [978, 539] on div "None" at bounding box center [993, 532] width 125 height 26
click at [985, 585] on div at bounding box center [998, 583] width 161 height 25
click at [974, 534] on div "None" at bounding box center [993, 532] width 125 height 26
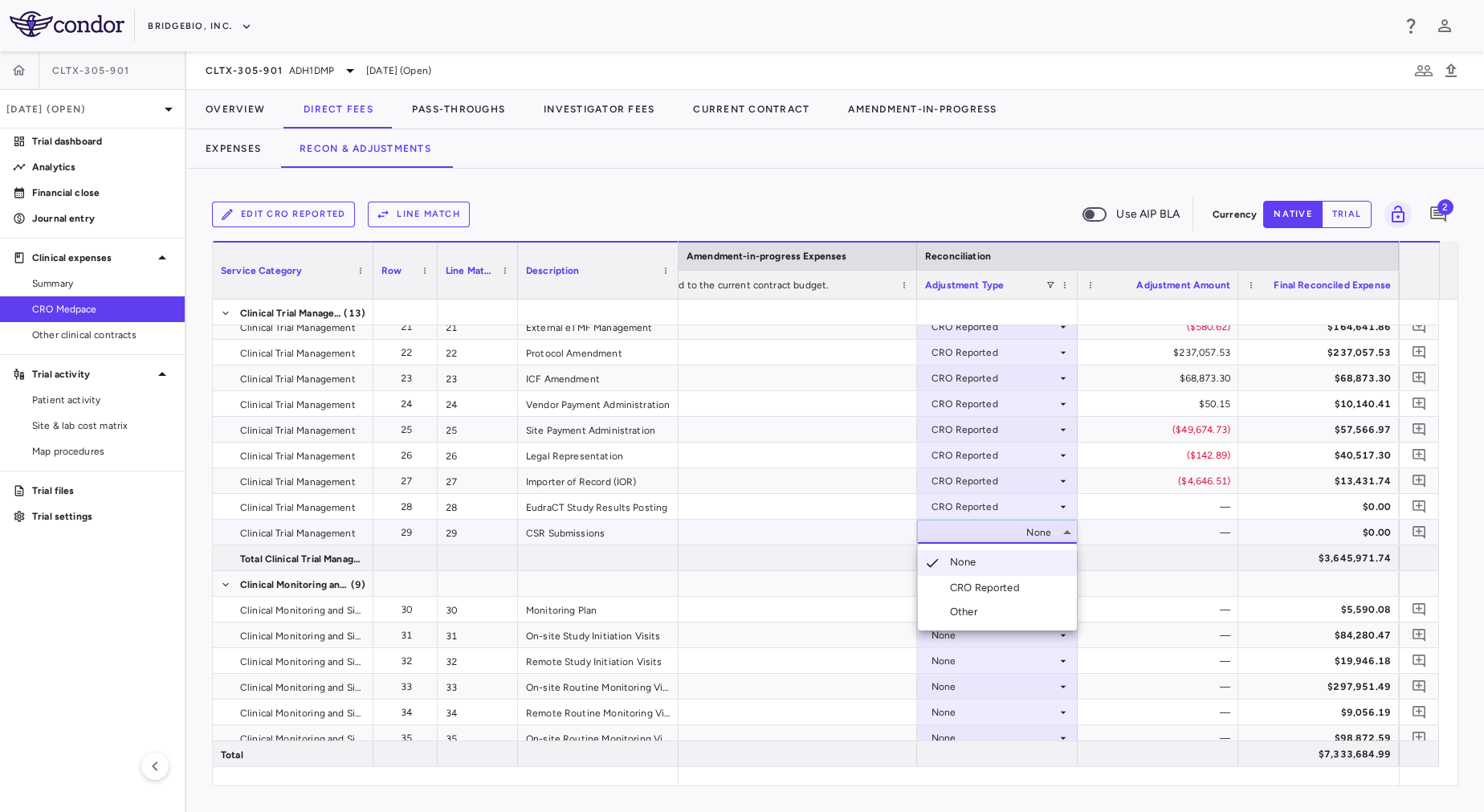
click at [990, 590] on div "CRO Reported" at bounding box center [988, 587] width 76 height 14
click at [997, 636] on div "None" at bounding box center [993, 635] width 125 height 26
click at [988, 637] on div "None" at bounding box center [993, 635] width 125 height 26
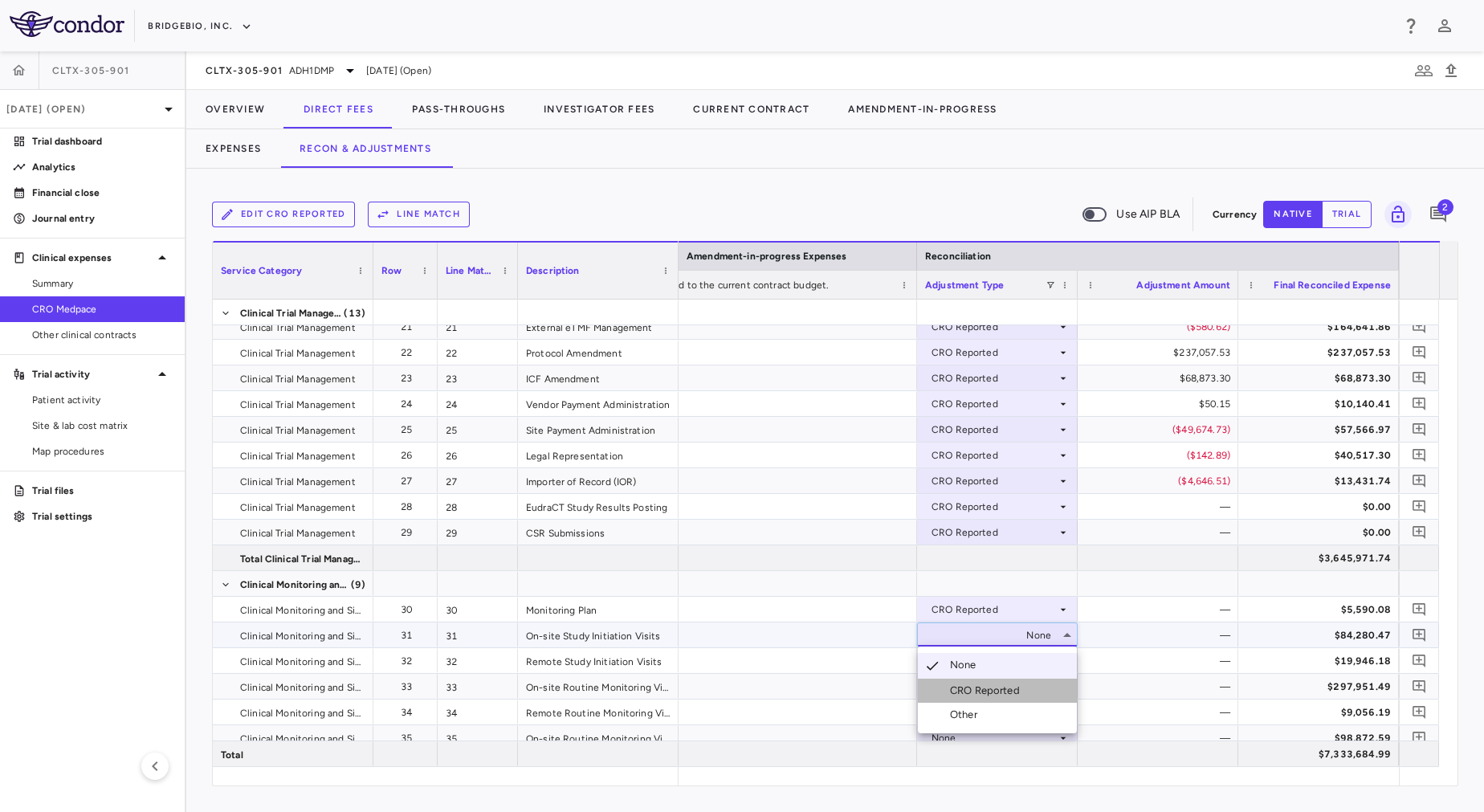
click at [1002, 681] on li "CRO Reported" at bounding box center [998, 690] width 159 height 24
click at [995, 666] on div "None" at bounding box center [993, 660] width 125 height 26
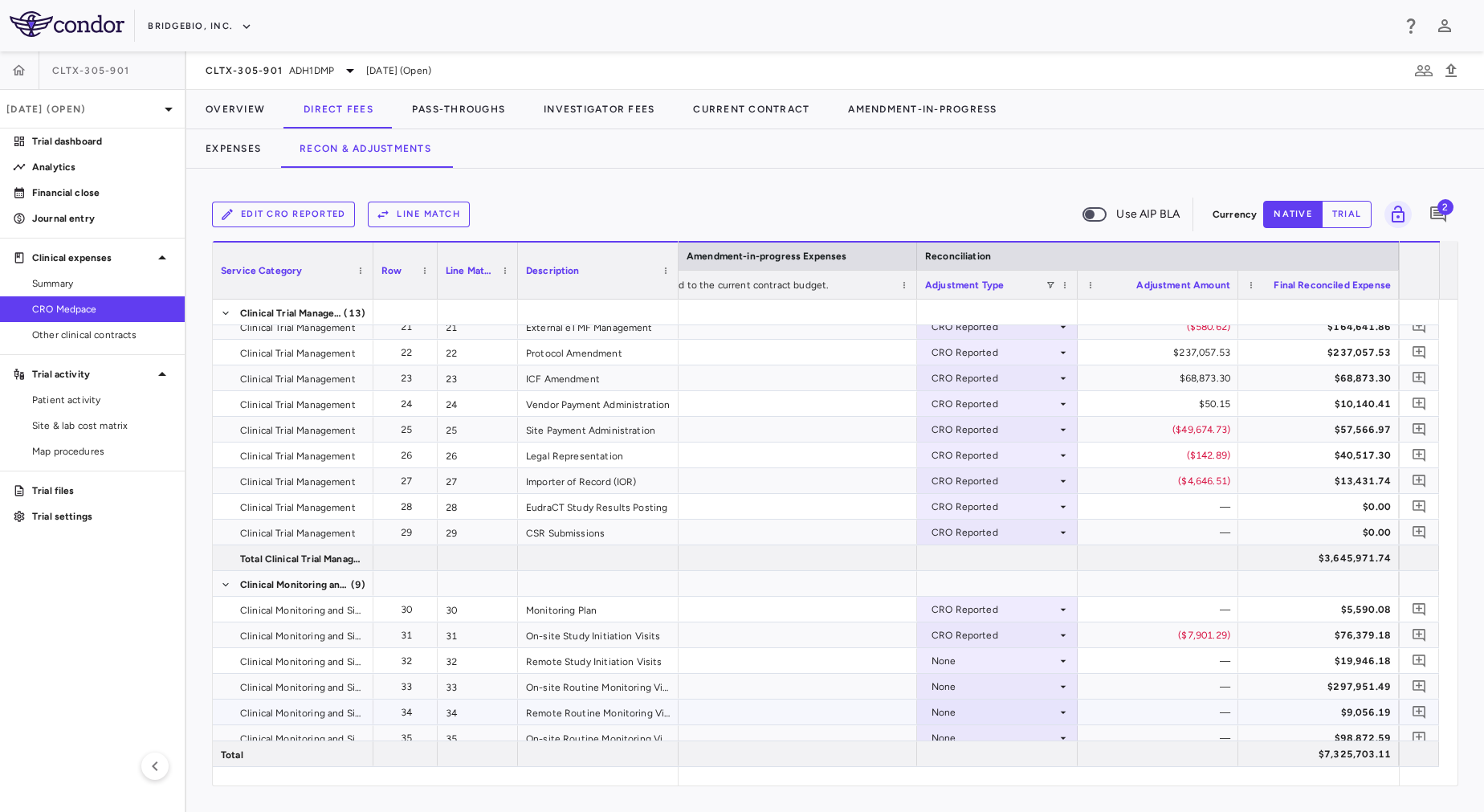
click at [1005, 713] on div "None" at bounding box center [993, 712] width 125 height 26
click at [1010, 745] on li "CRO Reported" at bounding box center [998, 756] width 159 height 24
click at [992, 665] on div "None" at bounding box center [993, 660] width 125 height 26
click at [1008, 721] on div "CRO Reported" at bounding box center [993, 712] width 125 height 26
click at [978, 652] on div at bounding box center [742, 406] width 1484 height 812
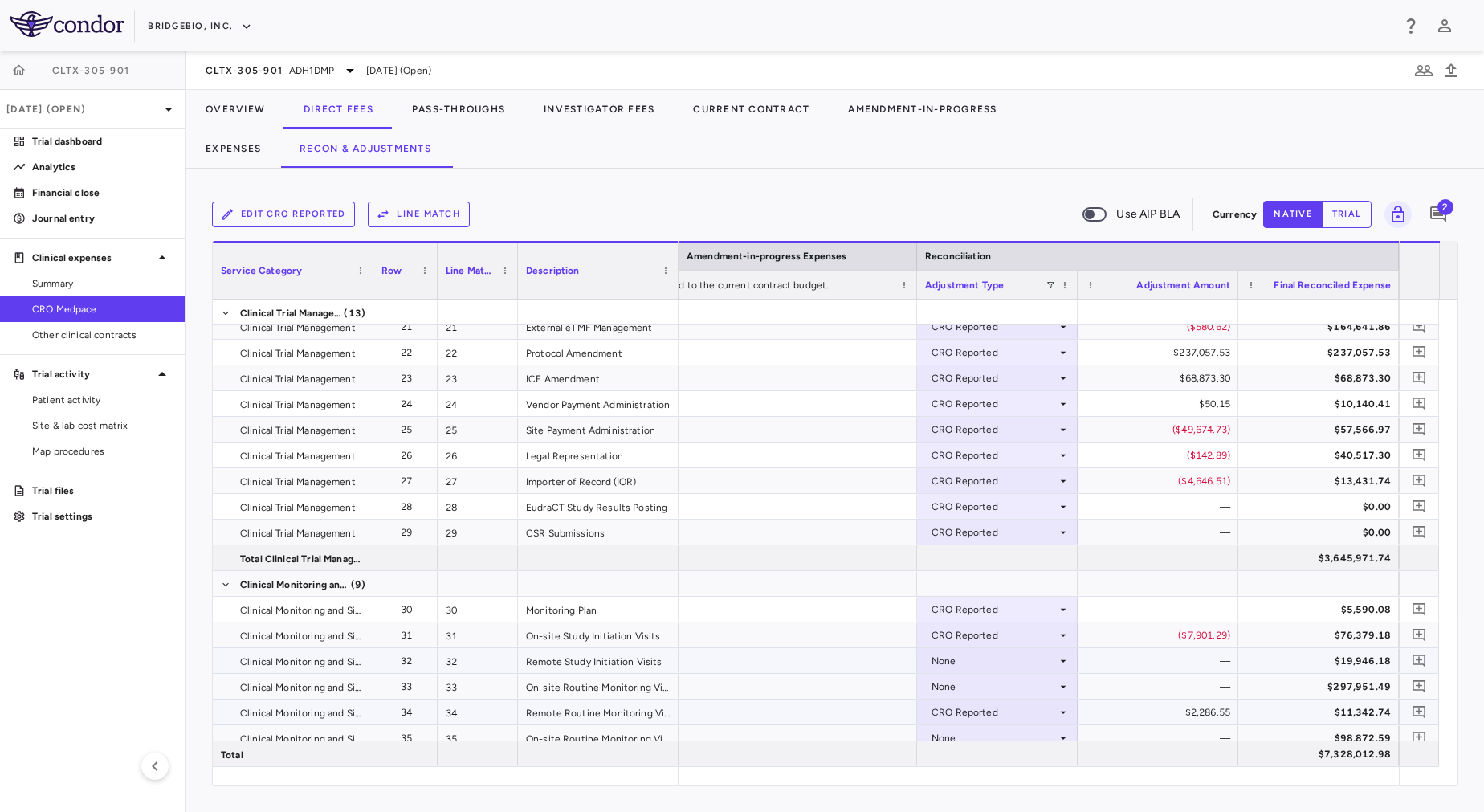
click at [978, 654] on div "None" at bounding box center [993, 660] width 125 height 26
click at [996, 710] on div "CRO Reported" at bounding box center [988, 716] width 76 height 14
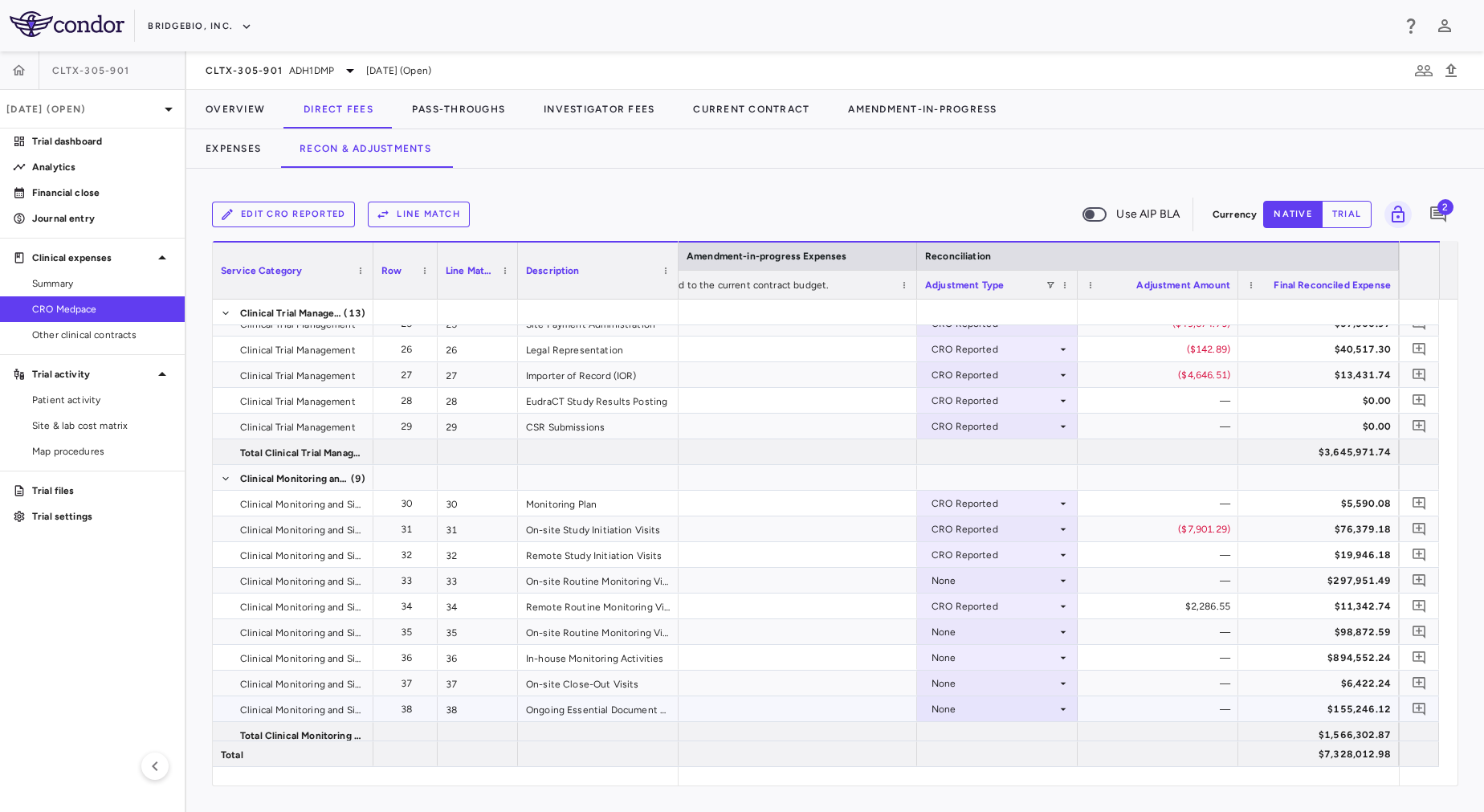
scroll to position [750, 0]
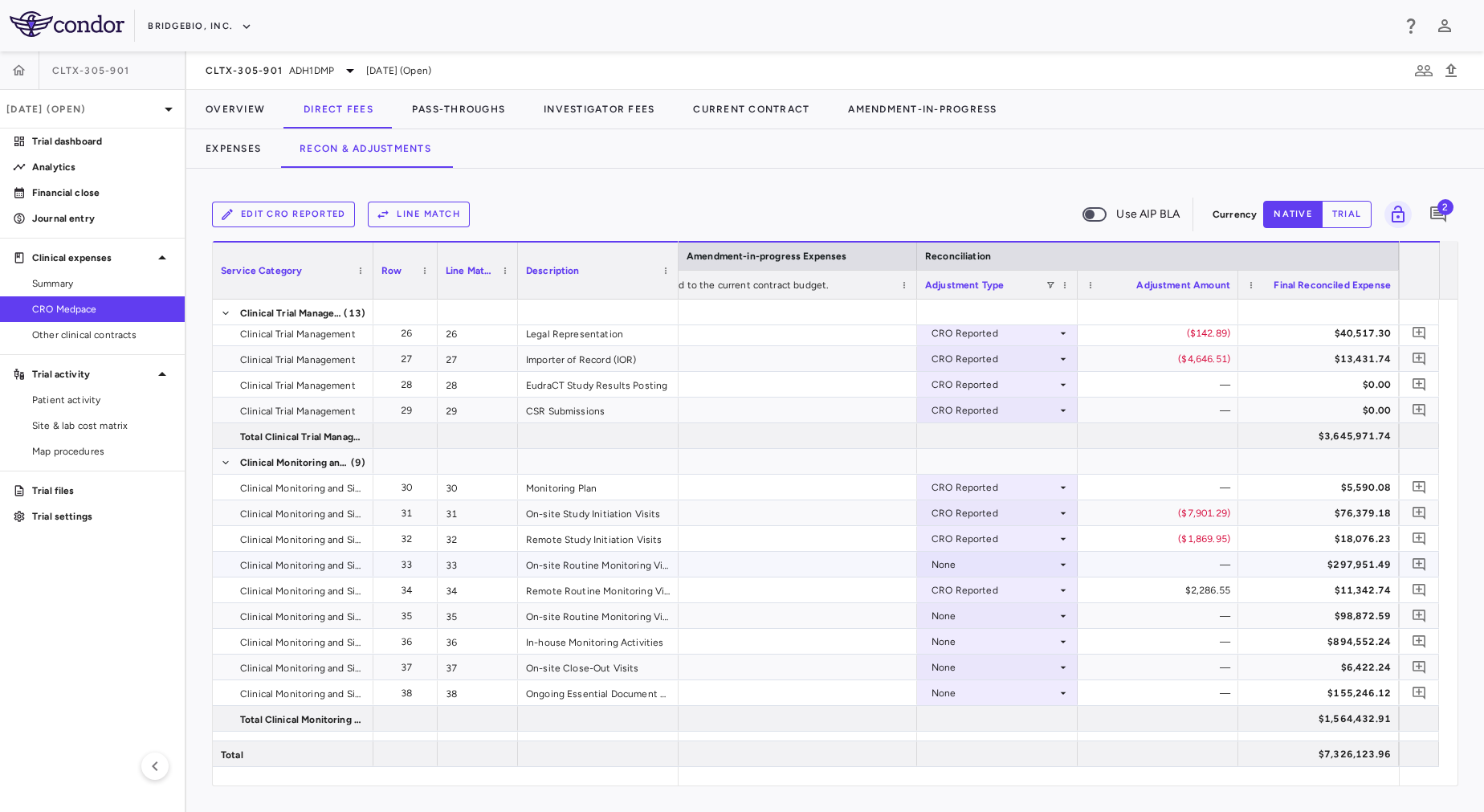
click at [961, 565] on div "None" at bounding box center [993, 564] width 125 height 26
click at [992, 619] on div "CRO Reported" at bounding box center [988, 619] width 76 height 14
click at [981, 614] on div "None" at bounding box center [993, 616] width 125 height 26
click at [993, 663] on div "None" at bounding box center [993, 667] width 125 height 26
click at [994, 716] on div "CRO Reported" at bounding box center [988, 722] width 76 height 14
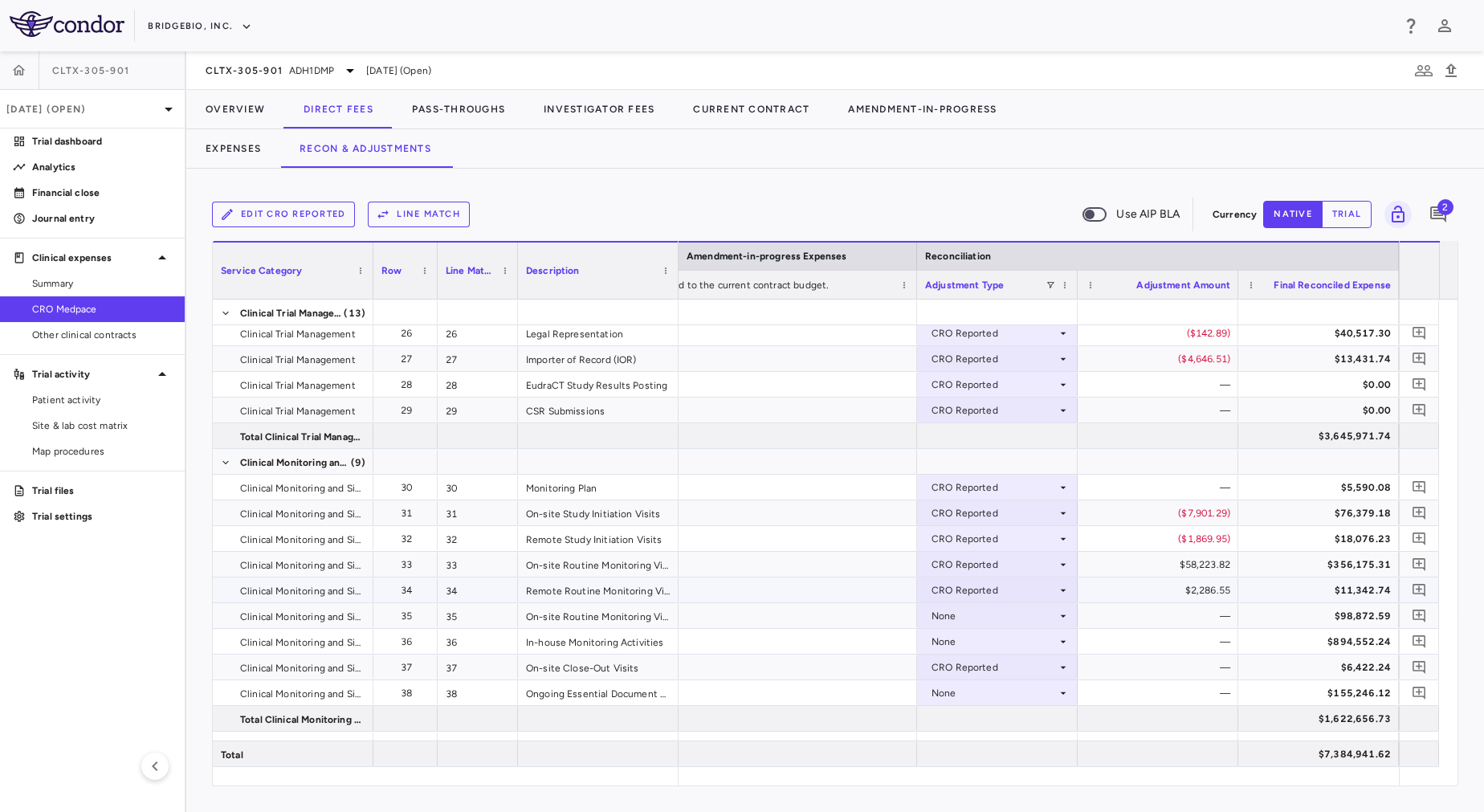
click at [973, 591] on div "CRO Reported" at bounding box center [993, 590] width 125 height 26
click at [1148, 612] on div "—" at bounding box center [1161, 616] width 138 height 26
click at [1020, 607] on div "None" at bounding box center [993, 616] width 125 height 26
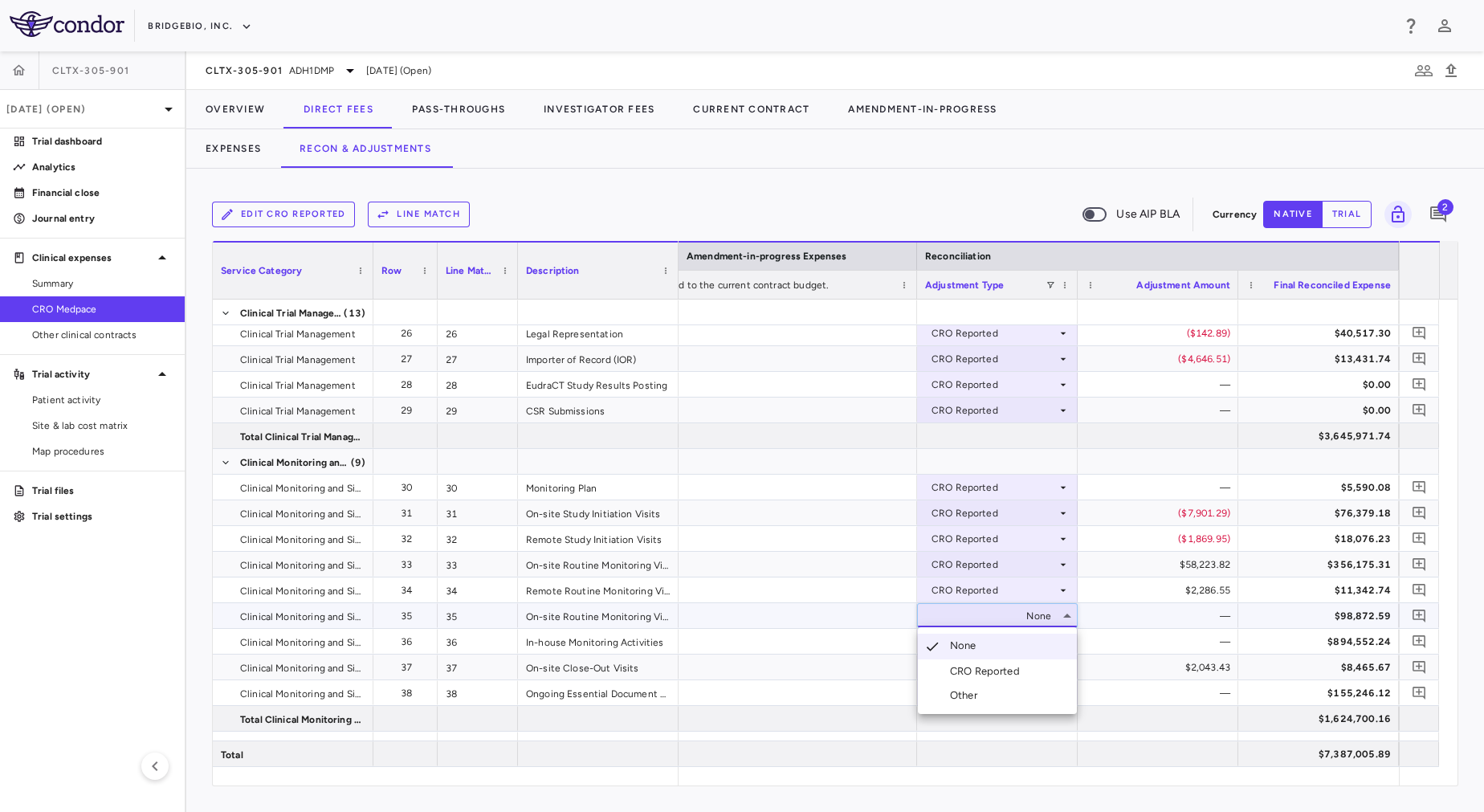
click at [1020, 666] on div "CRO Reported" at bounding box center [988, 670] width 76 height 14
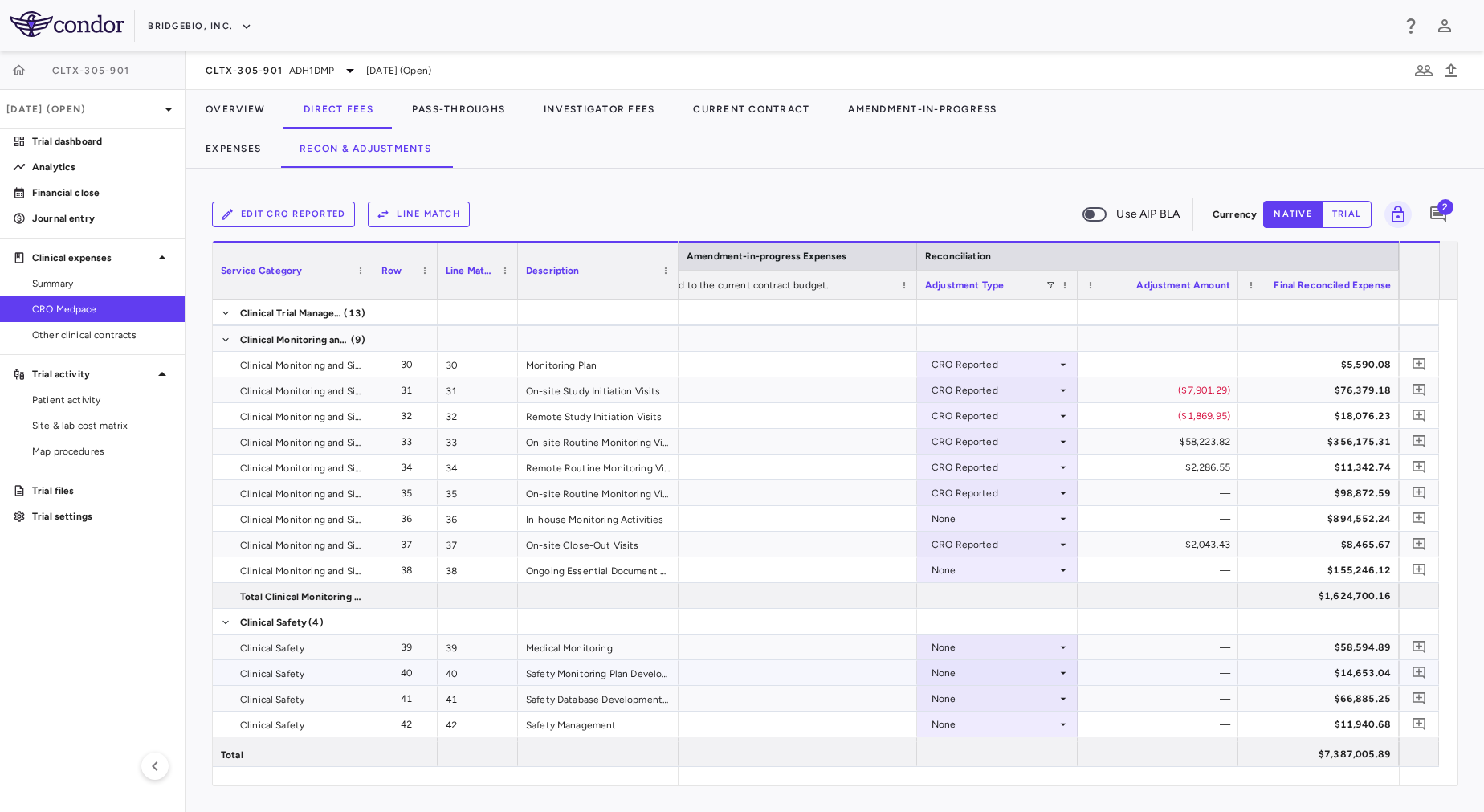
scroll to position [873, 0]
click at [982, 513] on div "None" at bounding box center [993, 518] width 125 height 26
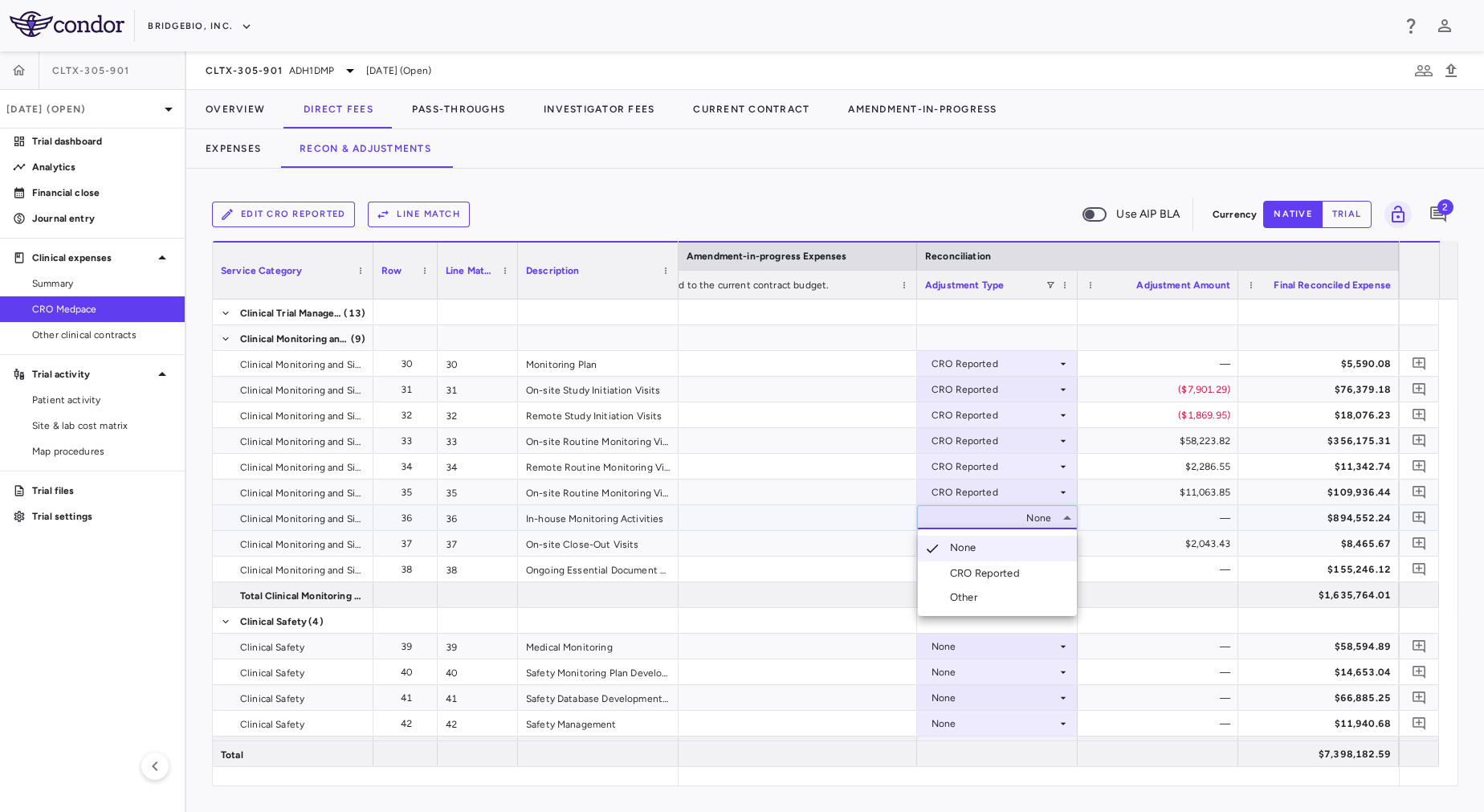
click at [1003, 570] on div "CRO Reported" at bounding box center [988, 573] width 76 height 14
click at [993, 558] on div "None" at bounding box center [993, 569] width 125 height 26
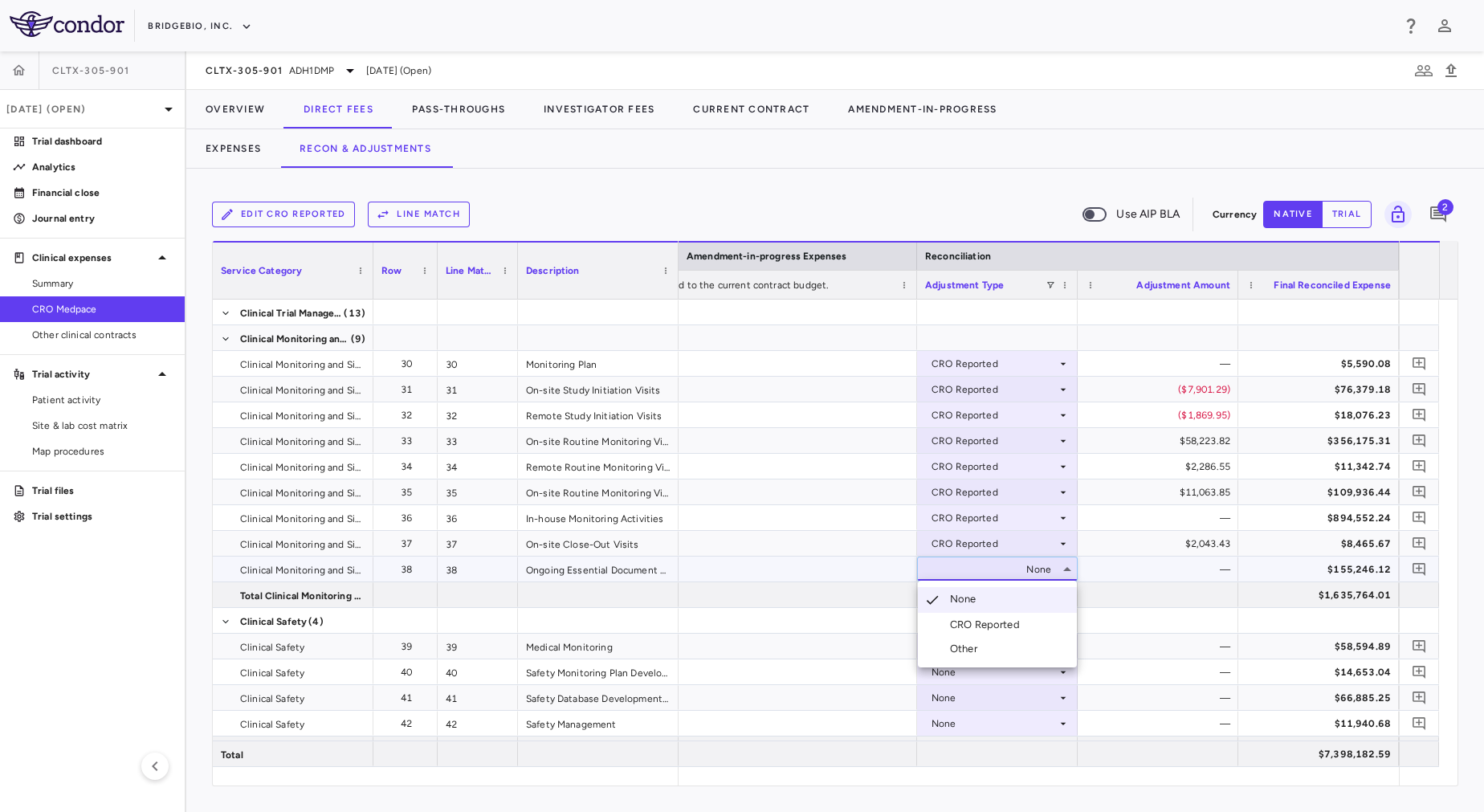
click at [1010, 618] on div "CRO Reported" at bounding box center [988, 624] width 76 height 14
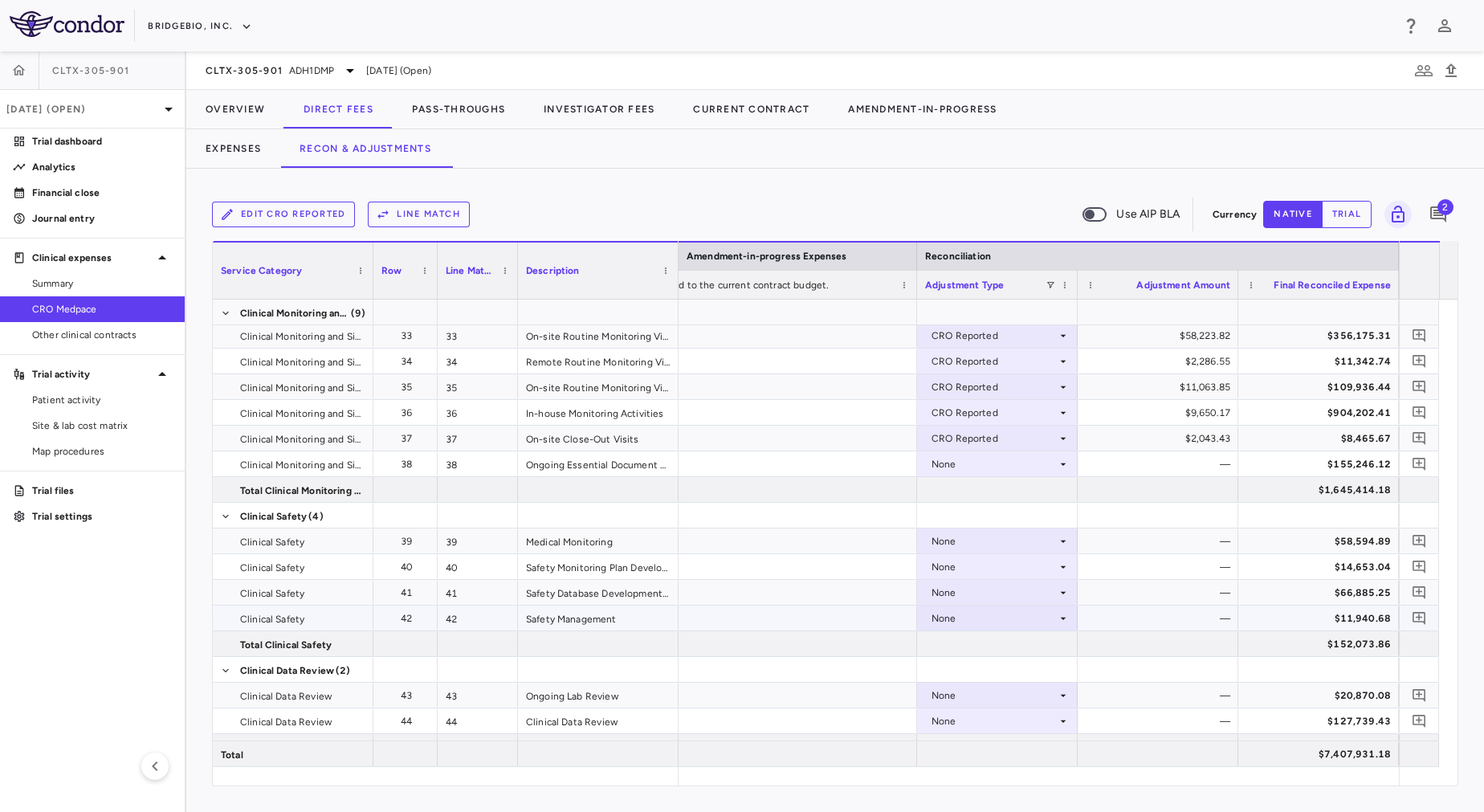
scroll to position [977, 0]
click at [985, 545] on div "None" at bounding box center [993, 543] width 125 height 26
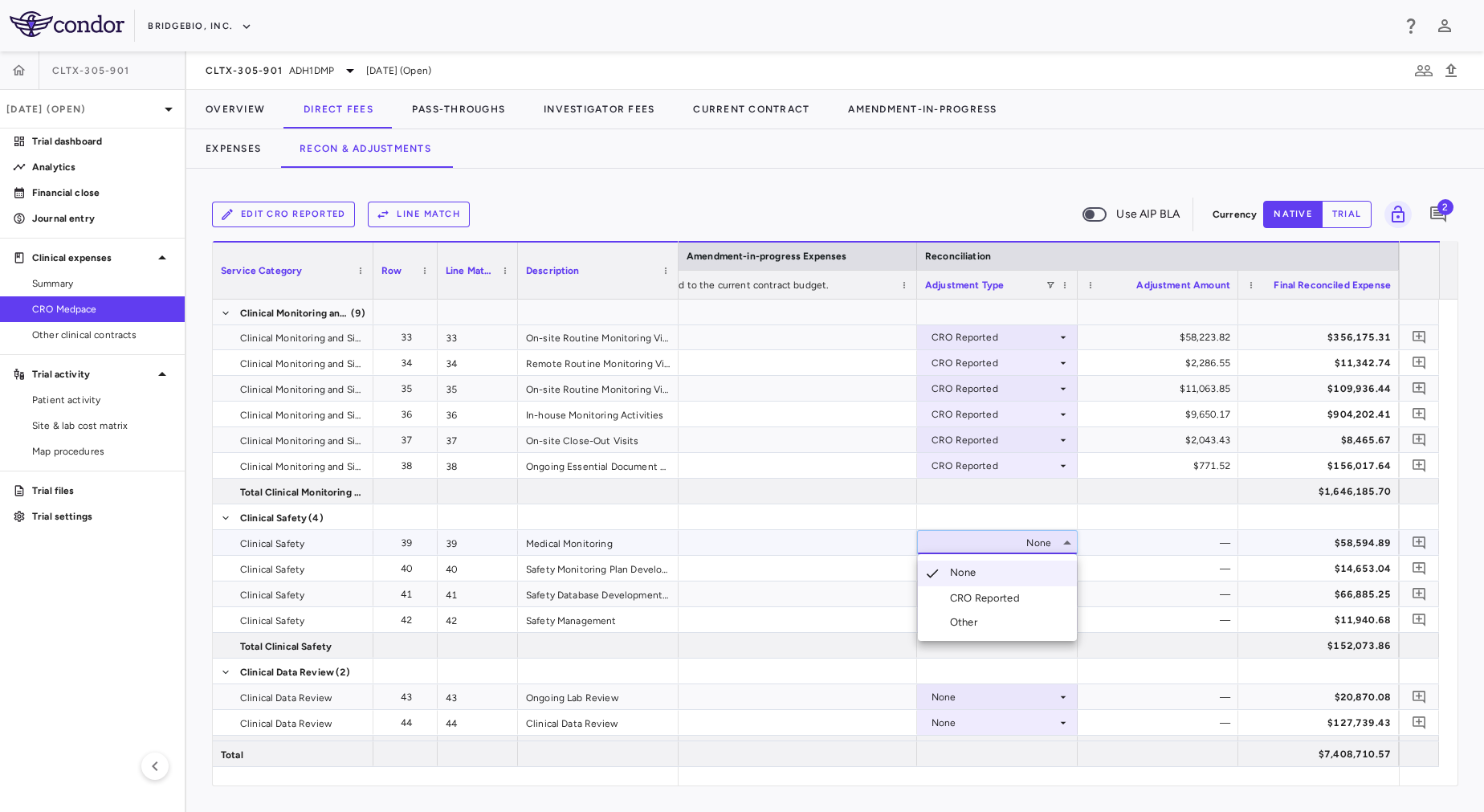
click at [994, 590] on li "CRO Reported" at bounding box center [998, 597] width 159 height 24
click at [984, 572] on div "None" at bounding box center [993, 568] width 125 height 26
click at [1012, 636] on div at bounding box center [998, 645] width 161 height 25
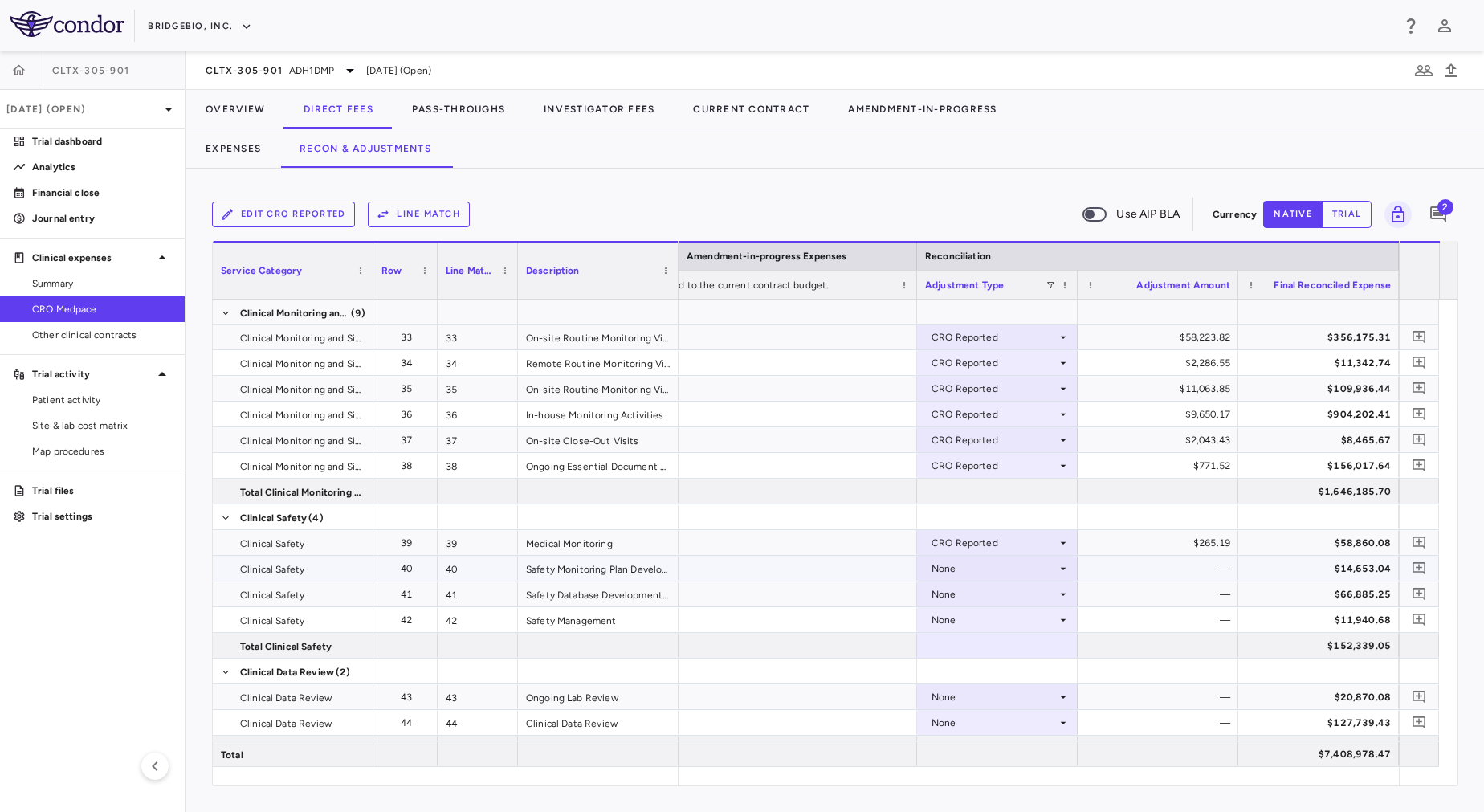
click at [964, 568] on div "None" at bounding box center [993, 568] width 125 height 26
click at [994, 621] on div "CRO Reported" at bounding box center [988, 623] width 76 height 14
click at [973, 587] on div "None" at bounding box center [993, 594] width 125 height 26
click at [1002, 647] on div "CRO Reported" at bounding box center [988, 649] width 76 height 14
click at [984, 616] on div "None" at bounding box center [993, 620] width 125 height 26
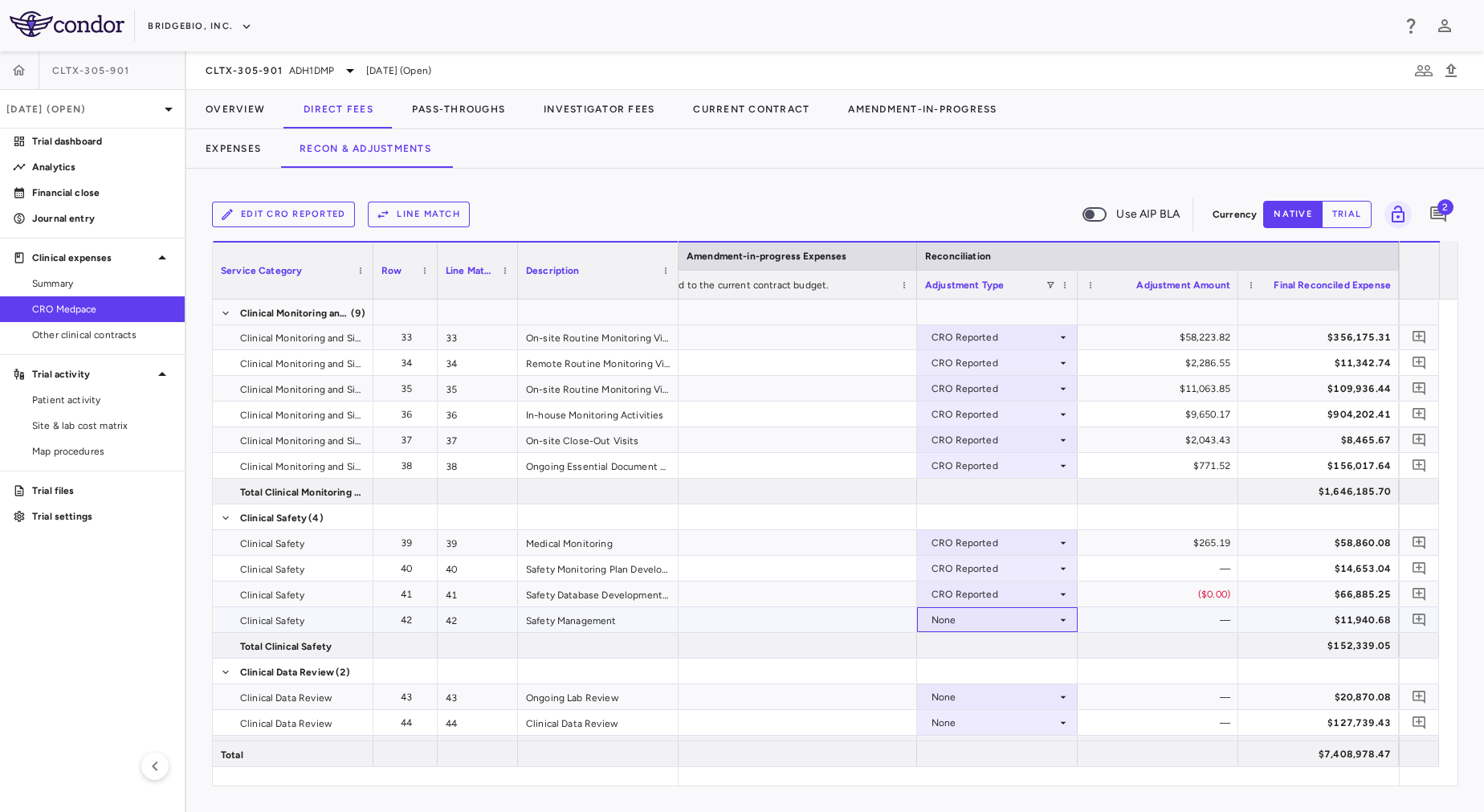
click at [970, 621] on div "None" at bounding box center [993, 620] width 125 height 26
click at [984, 673] on div "CRO Reported" at bounding box center [988, 674] width 76 height 14
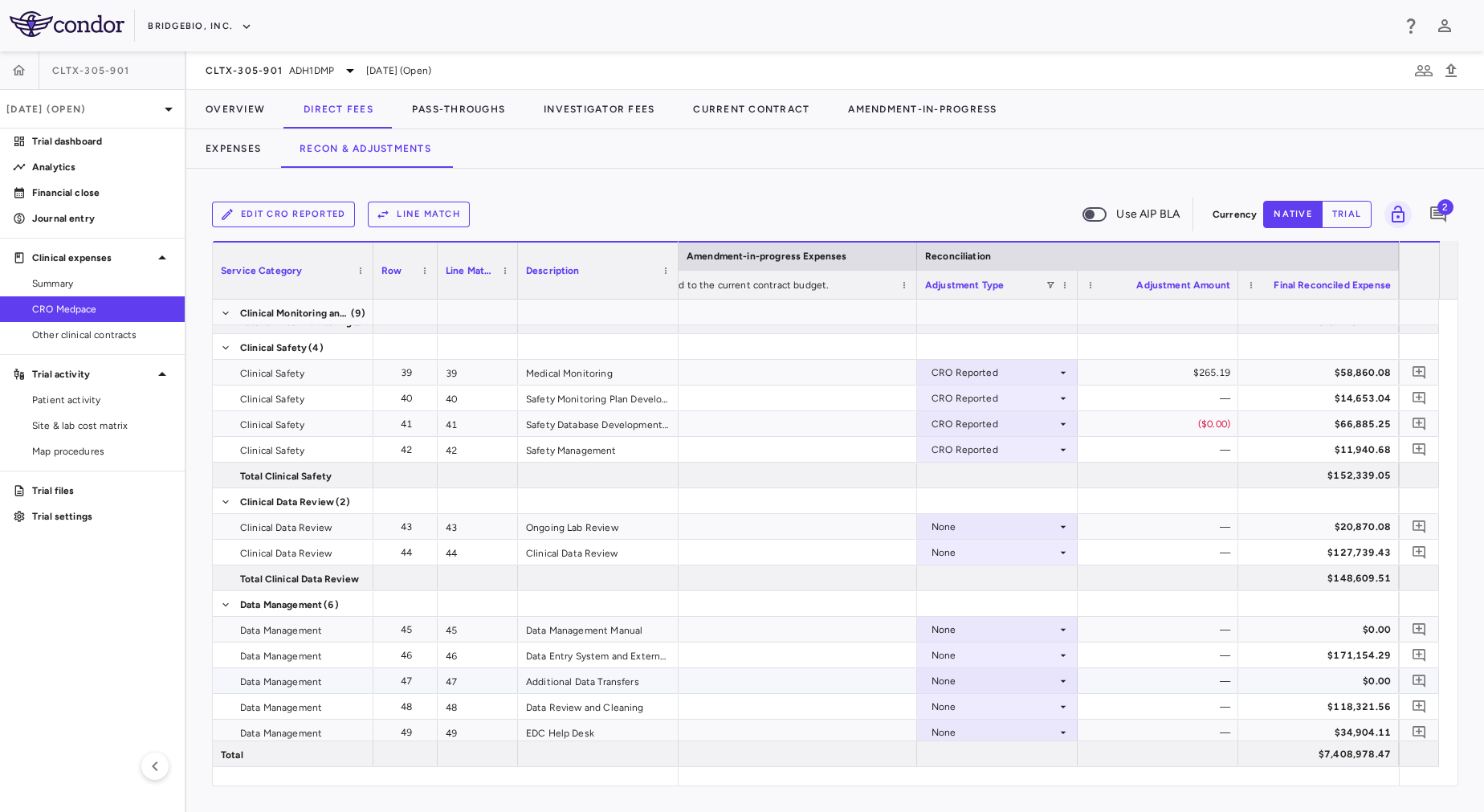
scroll to position [1151, 0]
click at [972, 515] on div "None" at bounding box center [993, 523] width 125 height 26
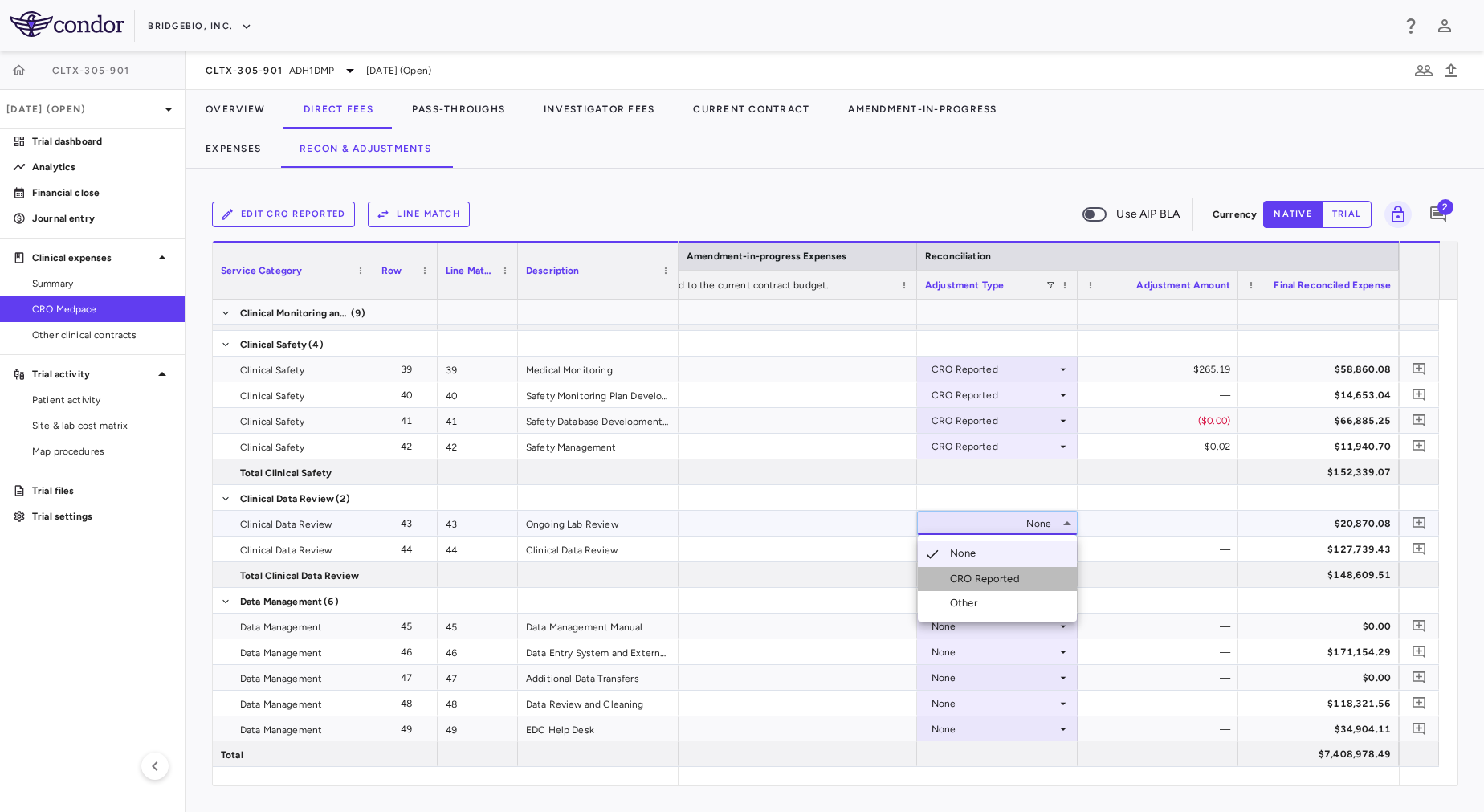
click at [987, 575] on div "CRO Reported" at bounding box center [988, 578] width 76 height 14
click at [971, 543] on div "None" at bounding box center [993, 549] width 125 height 26
click at [974, 620] on div "None" at bounding box center [993, 626] width 125 height 26
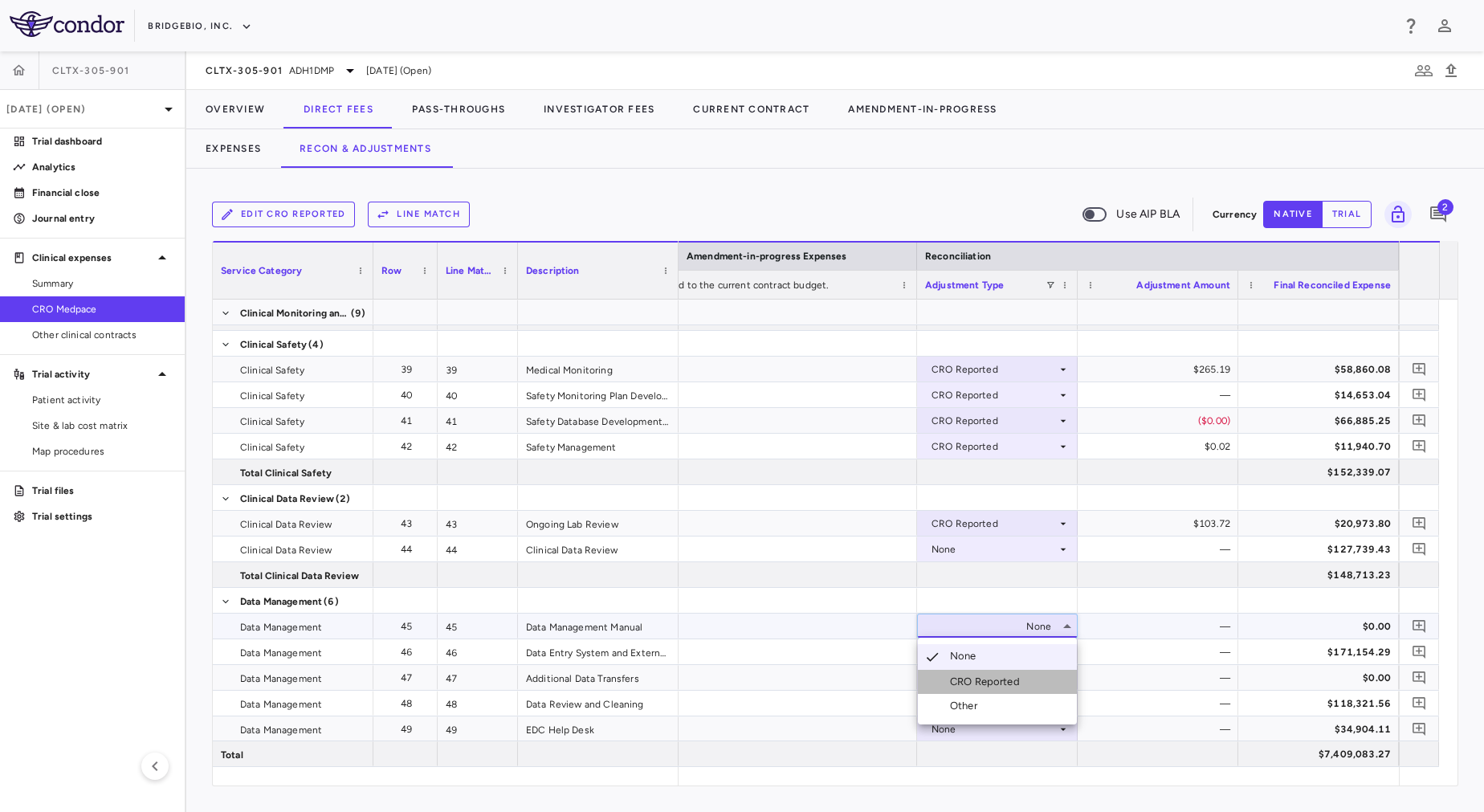
click at [998, 679] on div "CRO Reported" at bounding box center [988, 681] width 76 height 14
click at [980, 554] on div "None" at bounding box center [993, 549] width 125 height 26
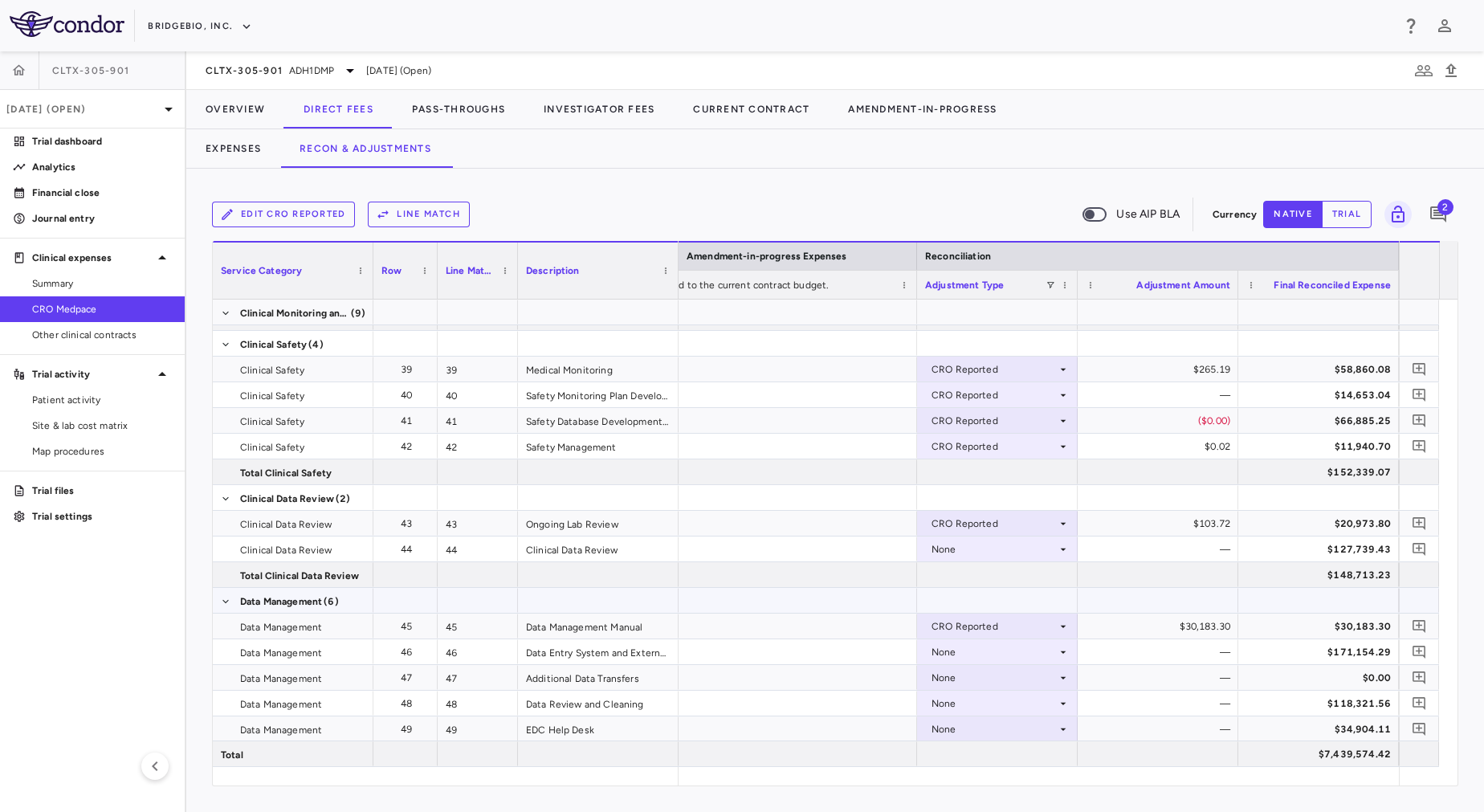
click at [995, 603] on div at bounding box center [998, 600] width 161 height 25
click at [979, 556] on div "None" at bounding box center [993, 549] width 125 height 26
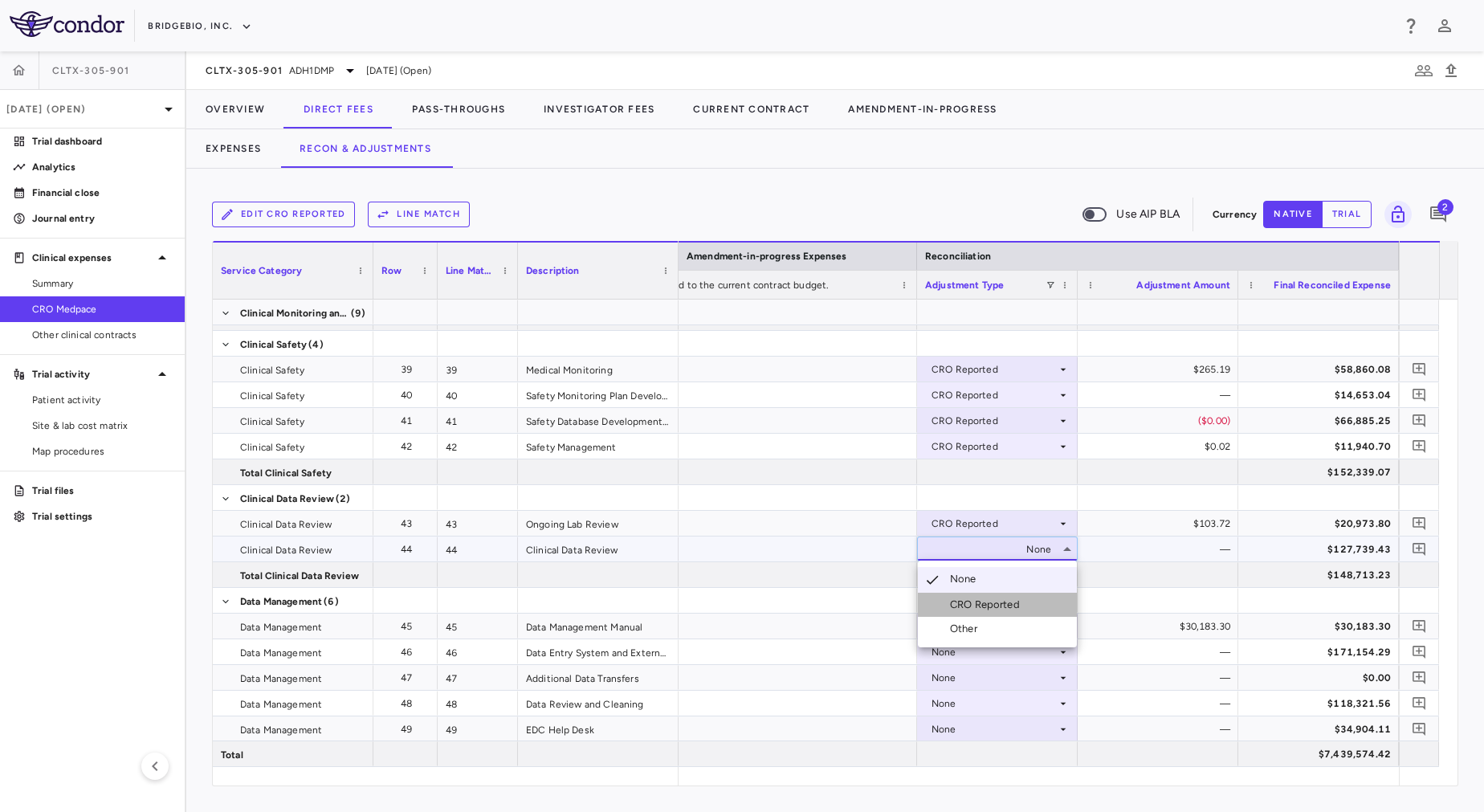
click at [991, 603] on div "CRO Reported" at bounding box center [988, 604] width 76 height 14
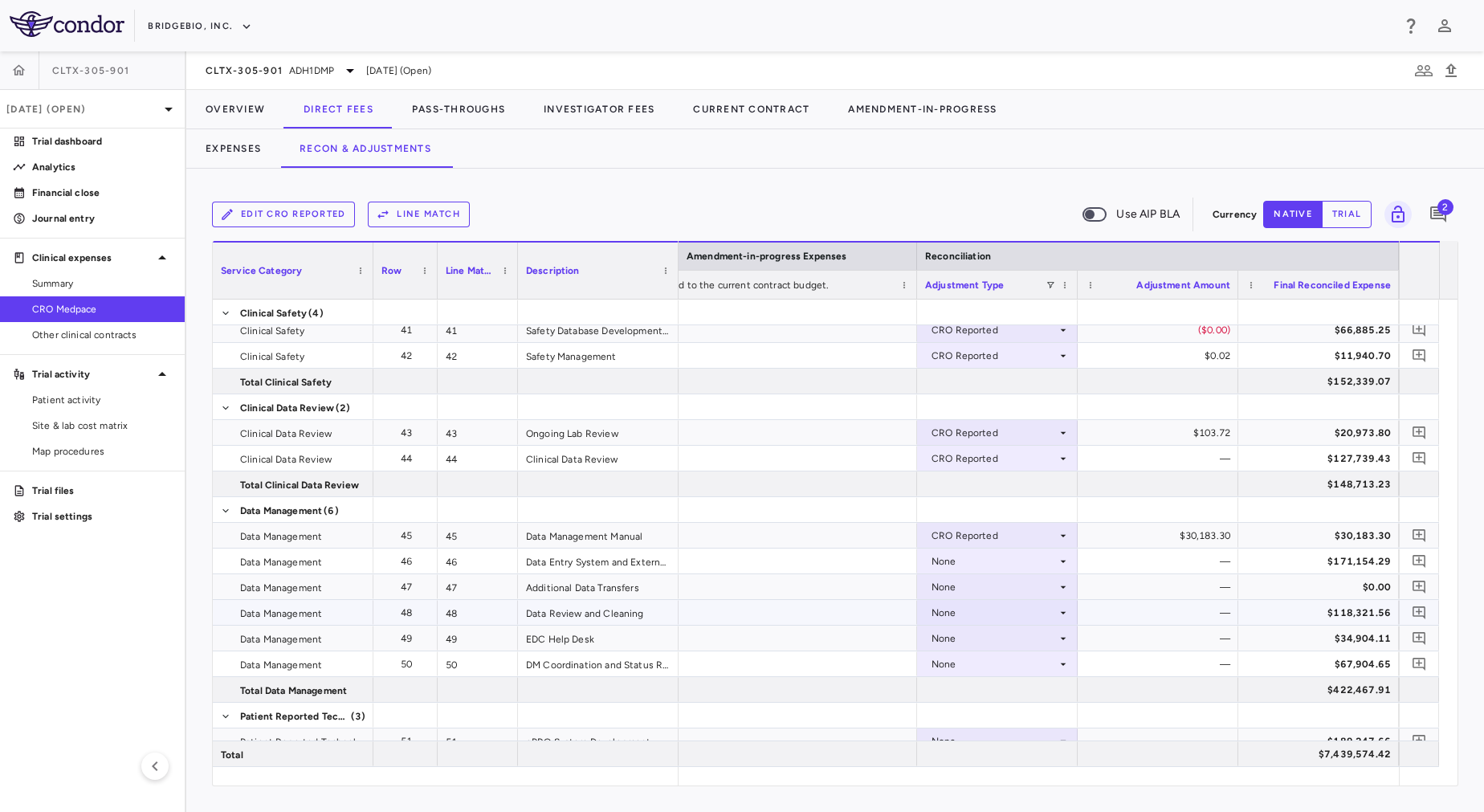
scroll to position [1242, 0]
click at [965, 549] on div "None" at bounding box center [993, 560] width 125 height 26
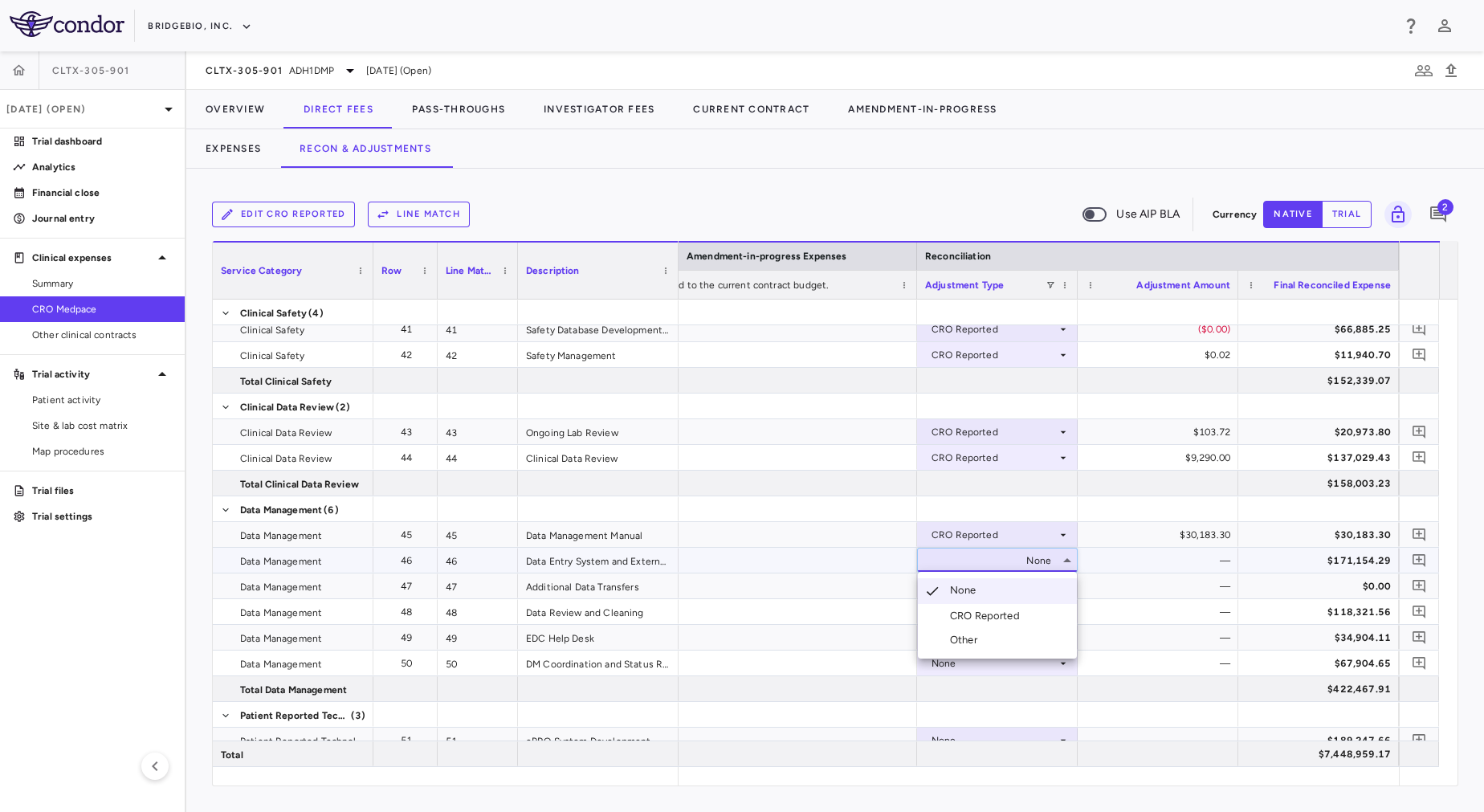
click at [993, 622] on div "CRO Reported" at bounding box center [988, 616] width 76 height 14
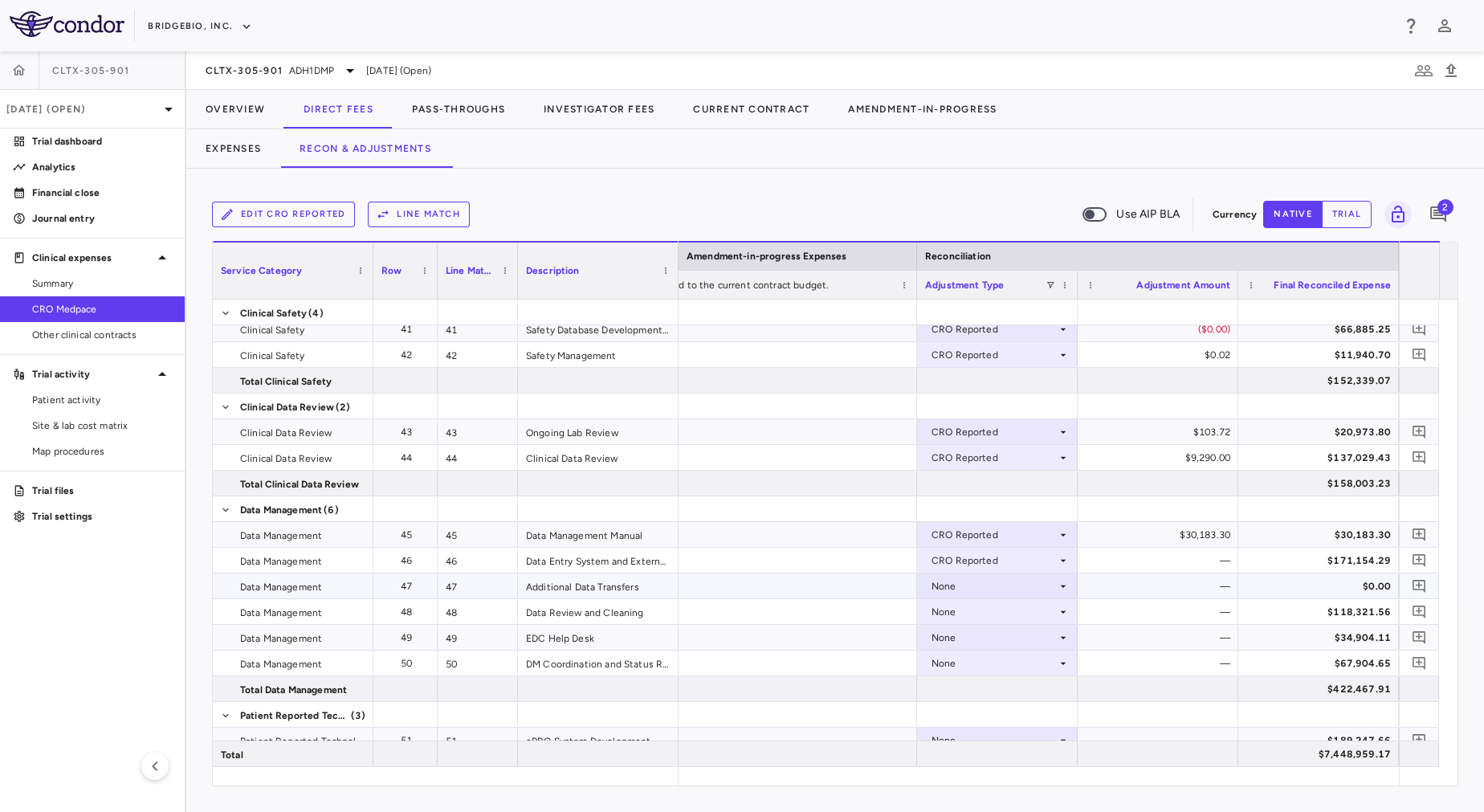
click at [977, 590] on div "None" at bounding box center [993, 586] width 125 height 26
click at [992, 634] on div "None" at bounding box center [993, 637] width 125 height 26
click at [986, 691] on div "CRO Reported" at bounding box center [988, 693] width 76 height 14
click at [969, 594] on div "None" at bounding box center [993, 586] width 125 height 26
click at [981, 643] on div "CRO Reported" at bounding box center [993, 637] width 125 height 26
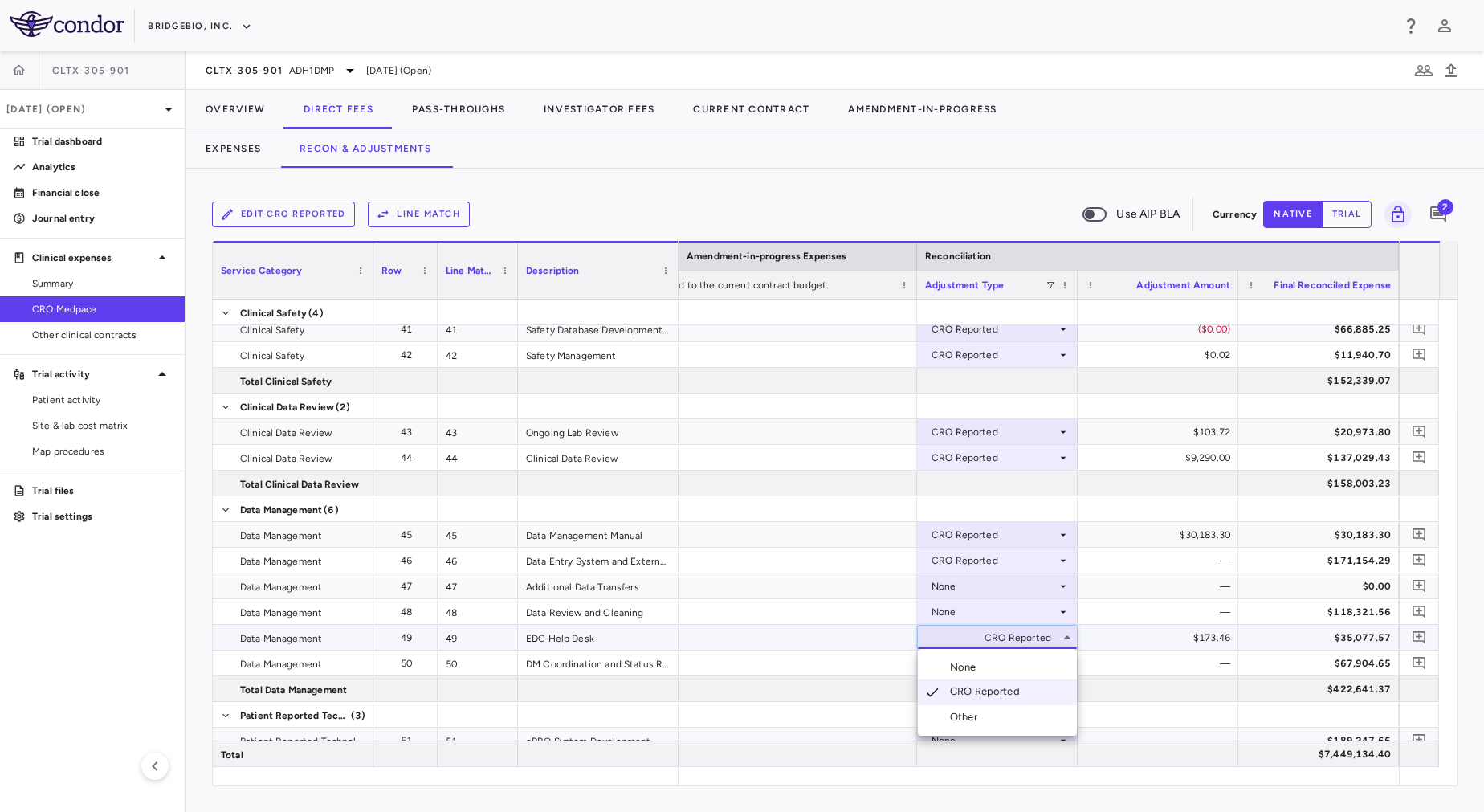
click at [967, 592] on div at bounding box center [742, 406] width 1484 height 812
click at [967, 592] on div "None" at bounding box center [993, 586] width 125 height 26
click at [980, 639] on div "CRO Reported" at bounding box center [988, 641] width 76 height 14
click at [979, 611] on div "None" at bounding box center [993, 611] width 125 height 26
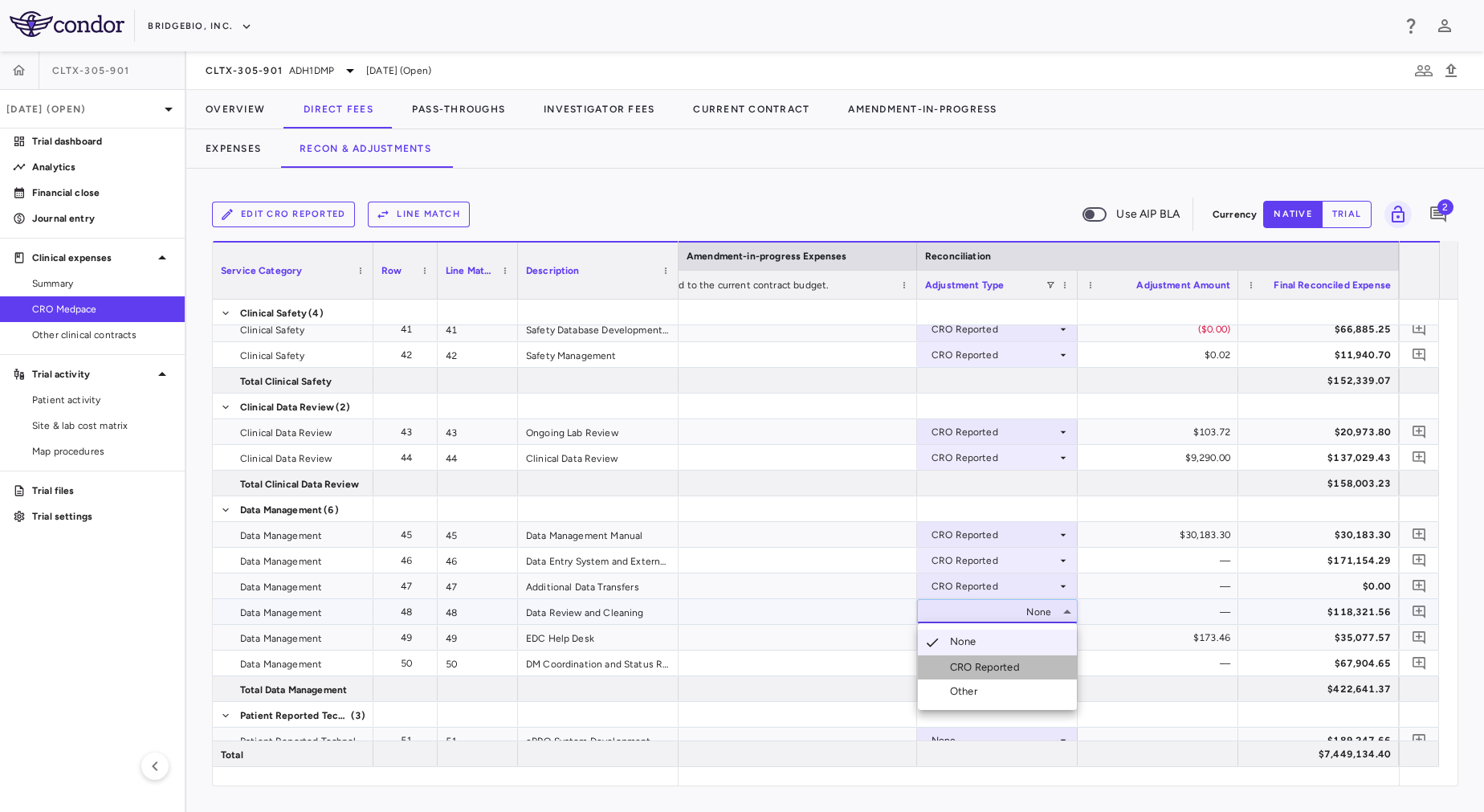
click at [979, 673] on li "CRO Reported" at bounding box center [998, 667] width 159 height 24
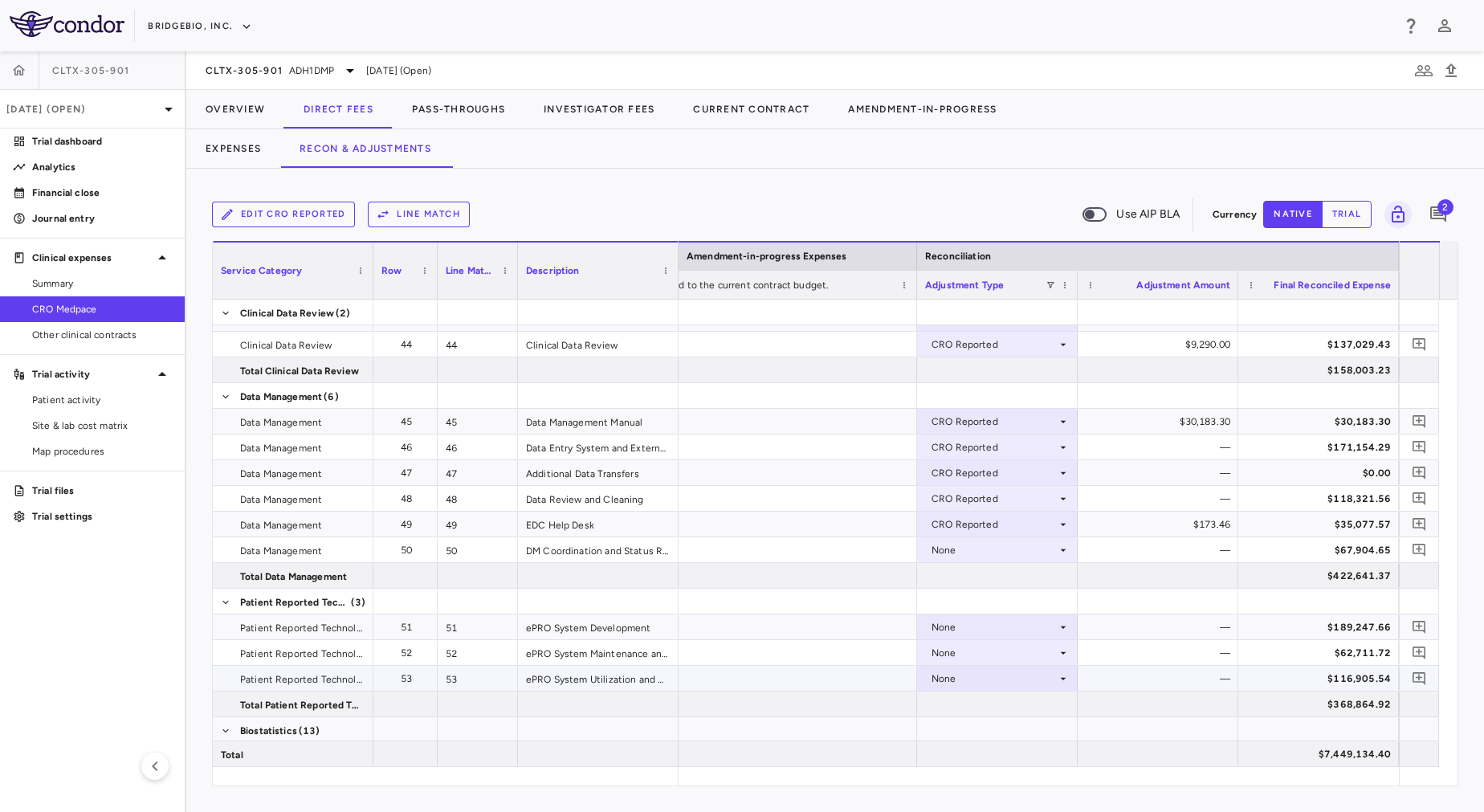
scroll to position [1365, 0]
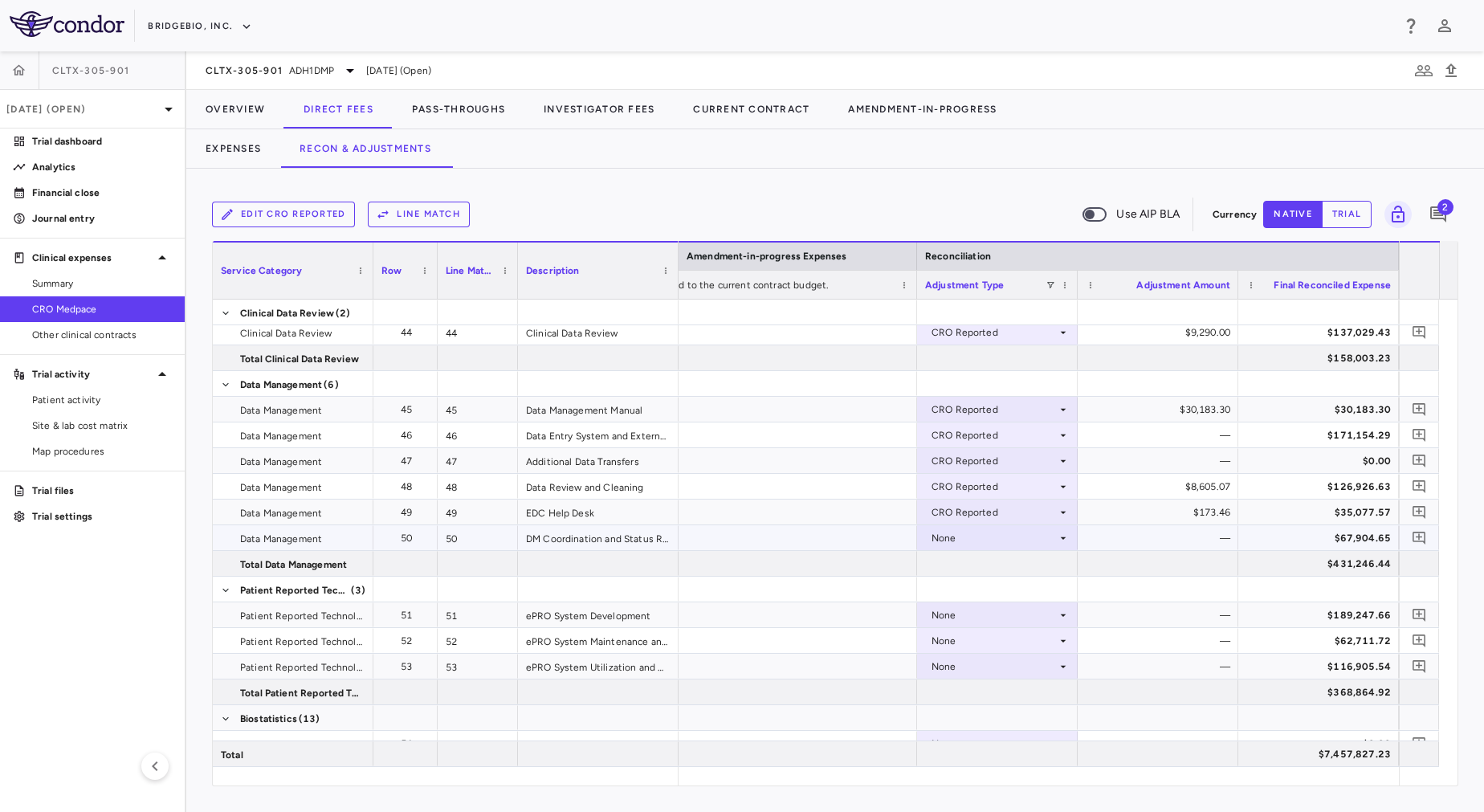
click at [940, 547] on div "None" at bounding box center [993, 538] width 125 height 26
click at [963, 595] on div "CRO Reported" at bounding box center [988, 592] width 76 height 14
click at [964, 611] on div "None" at bounding box center [993, 615] width 125 height 26
click at [970, 657] on div "None" at bounding box center [993, 666] width 125 height 26
click at [988, 724] on div "CRO Reported" at bounding box center [988, 722] width 76 height 14
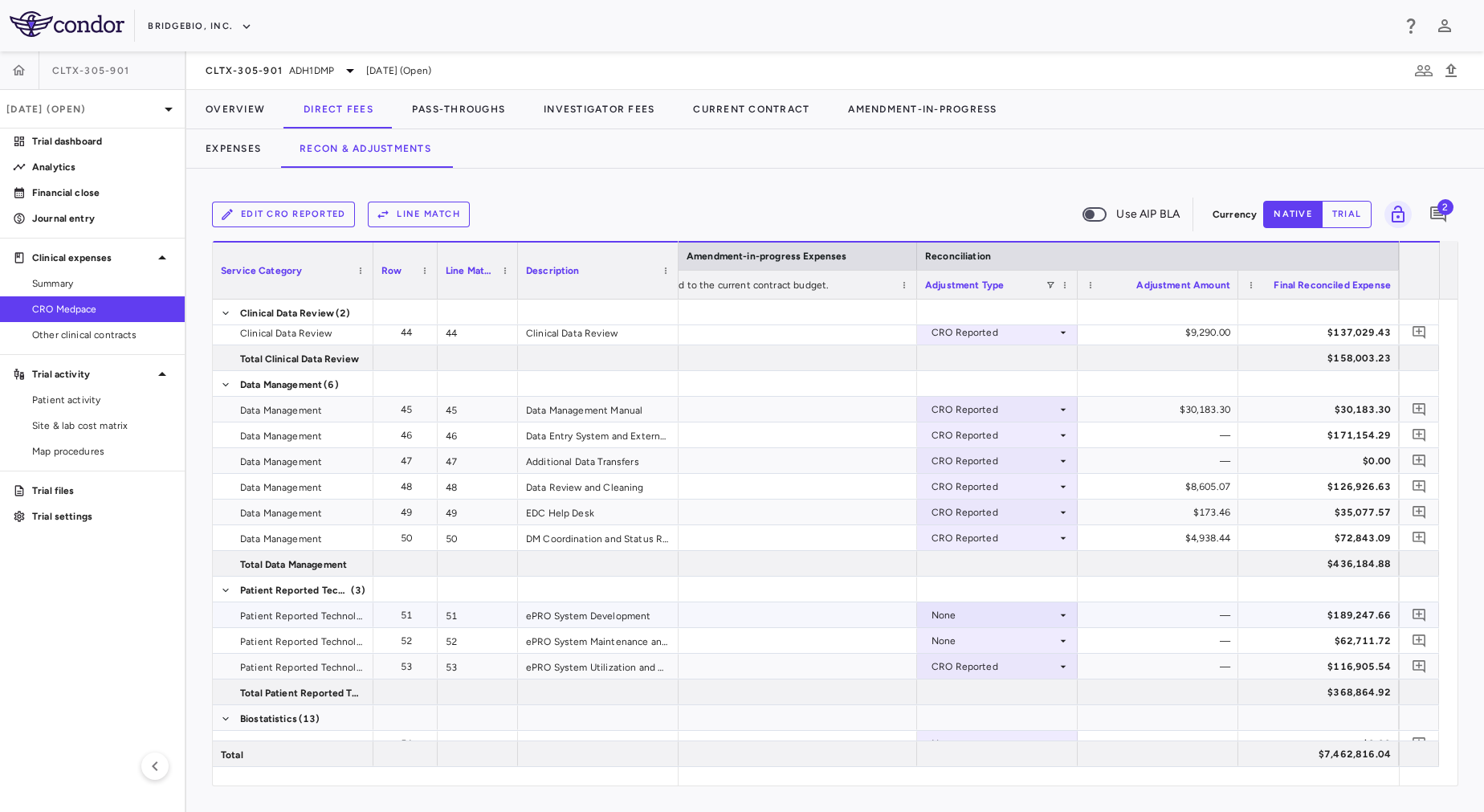
click at [966, 616] on div "None" at bounding box center [993, 615] width 125 height 26
click at [974, 639] on div "None" at bounding box center [993, 640] width 125 height 26
click at [982, 702] on div "CRO Reported" at bounding box center [988, 696] width 76 height 14
click at [964, 620] on div "None" at bounding box center [993, 615] width 125 height 26
click at [979, 666] on div "CRO Reported" at bounding box center [993, 666] width 125 height 26
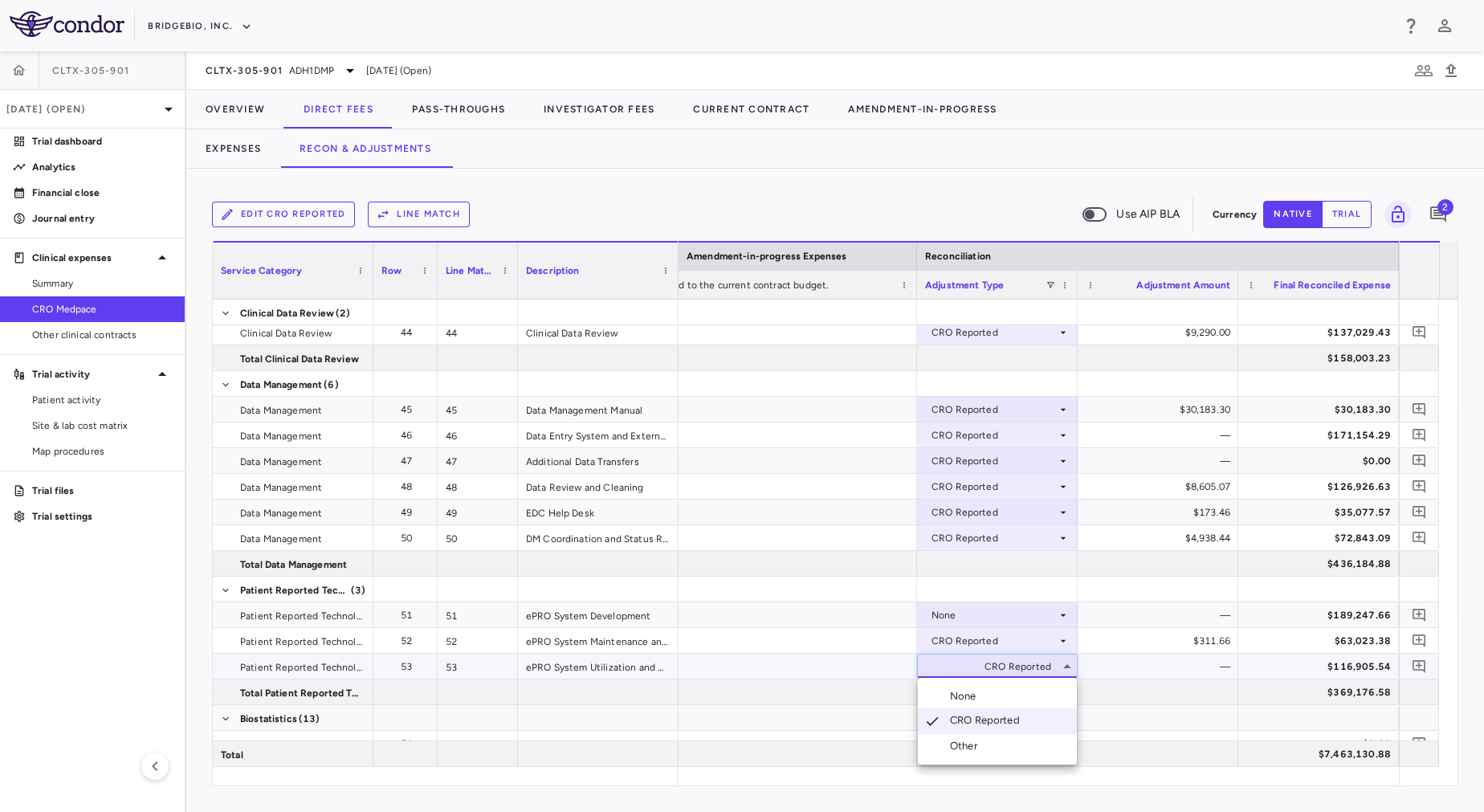
click at [953, 611] on div at bounding box center [742, 406] width 1484 height 812
click at [953, 611] on div "None" at bounding box center [993, 615] width 125 height 26
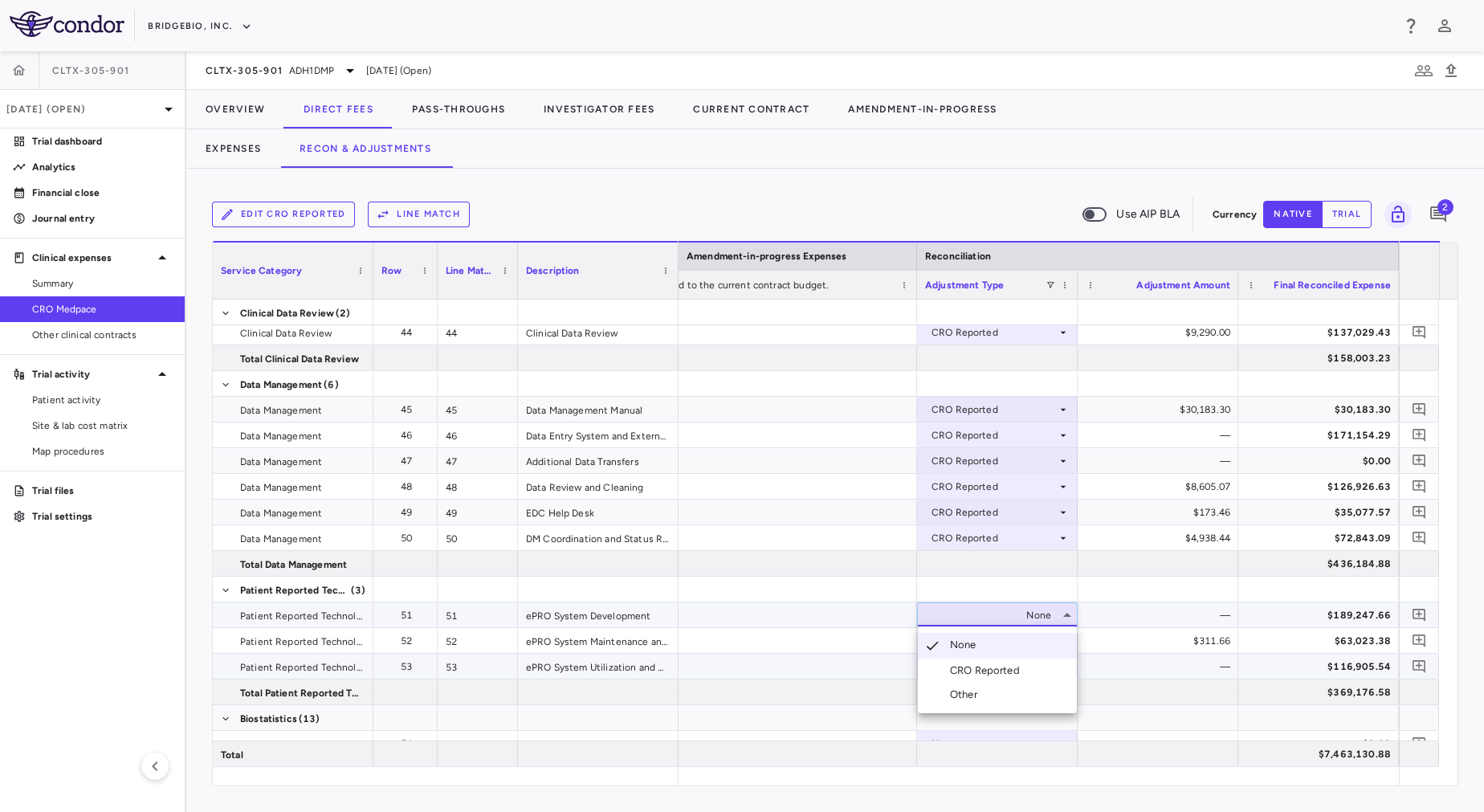
click at [965, 664] on div "CRO Reported" at bounding box center [988, 669] width 76 height 14
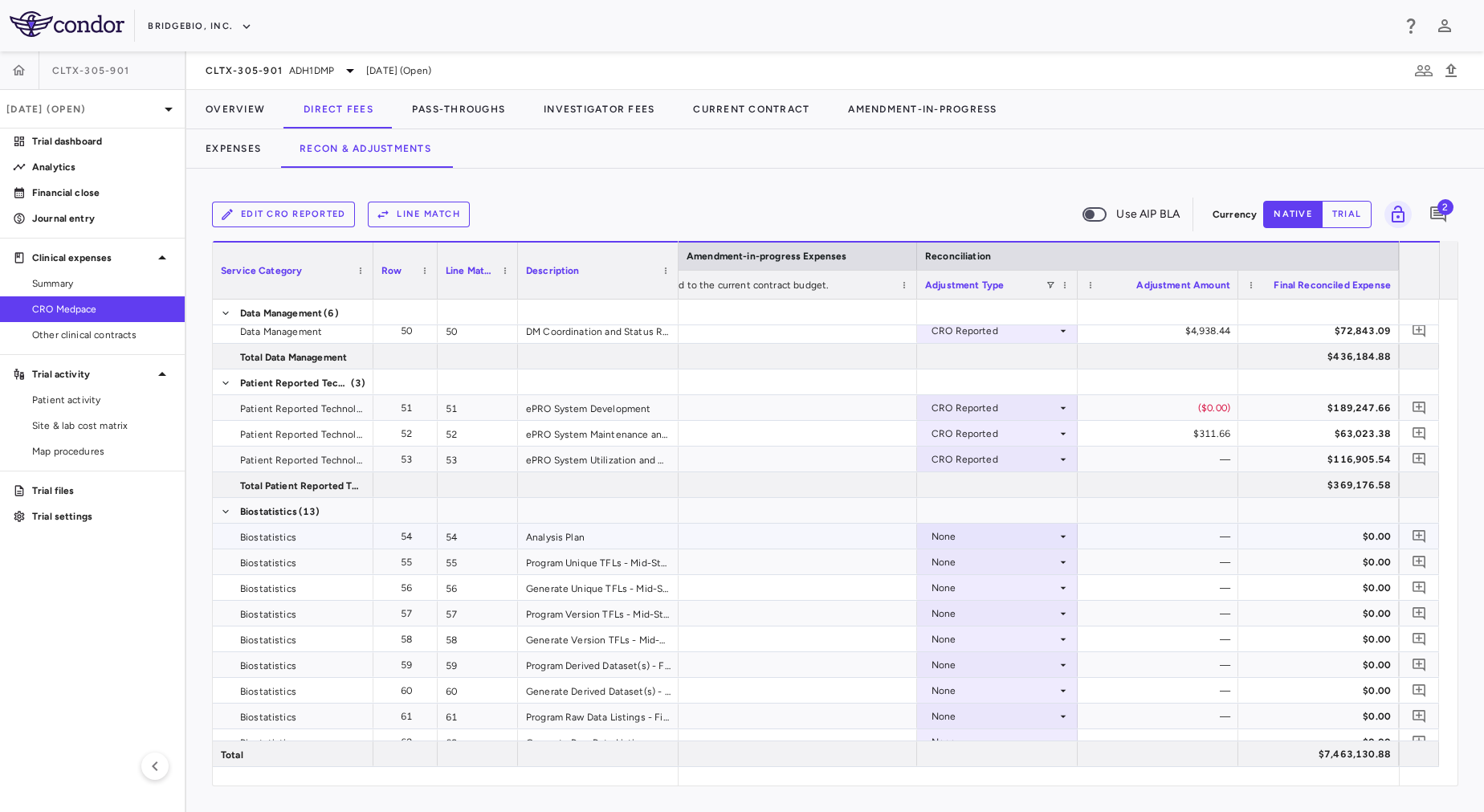
click at [948, 542] on div "None" at bounding box center [993, 536] width 125 height 26
click at [961, 585] on div "CRO Reported" at bounding box center [988, 592] width 76 height 14
click at [962, 564] on div "None" at bounding box center [993, 562] width 125 height 26
click at [962, 585] on div "None" at bounding box center [993, 587] width 125 height 26
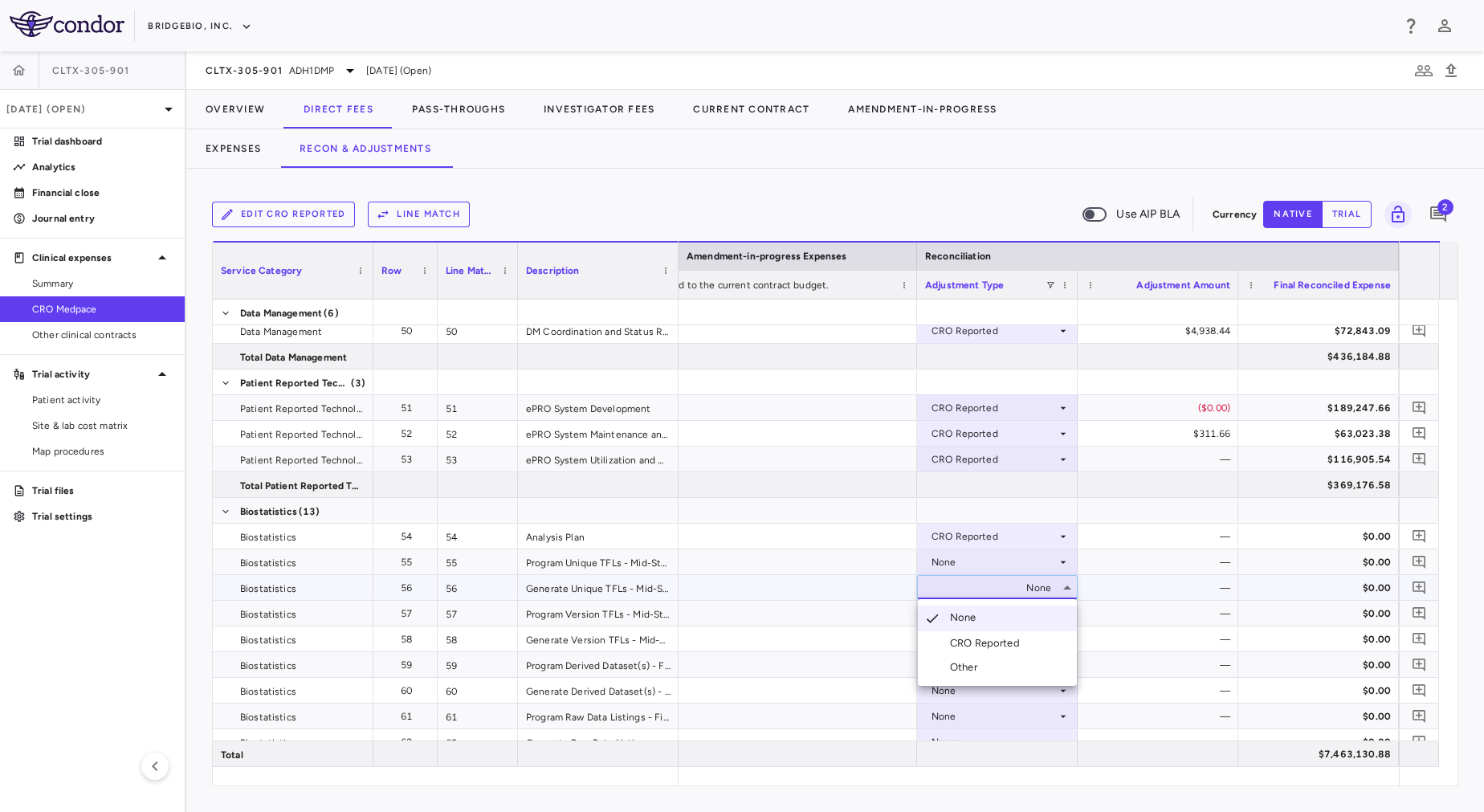
click at [983, 643] on div "CRO Reported" at bounding box center [988, 643] width 76 height 14
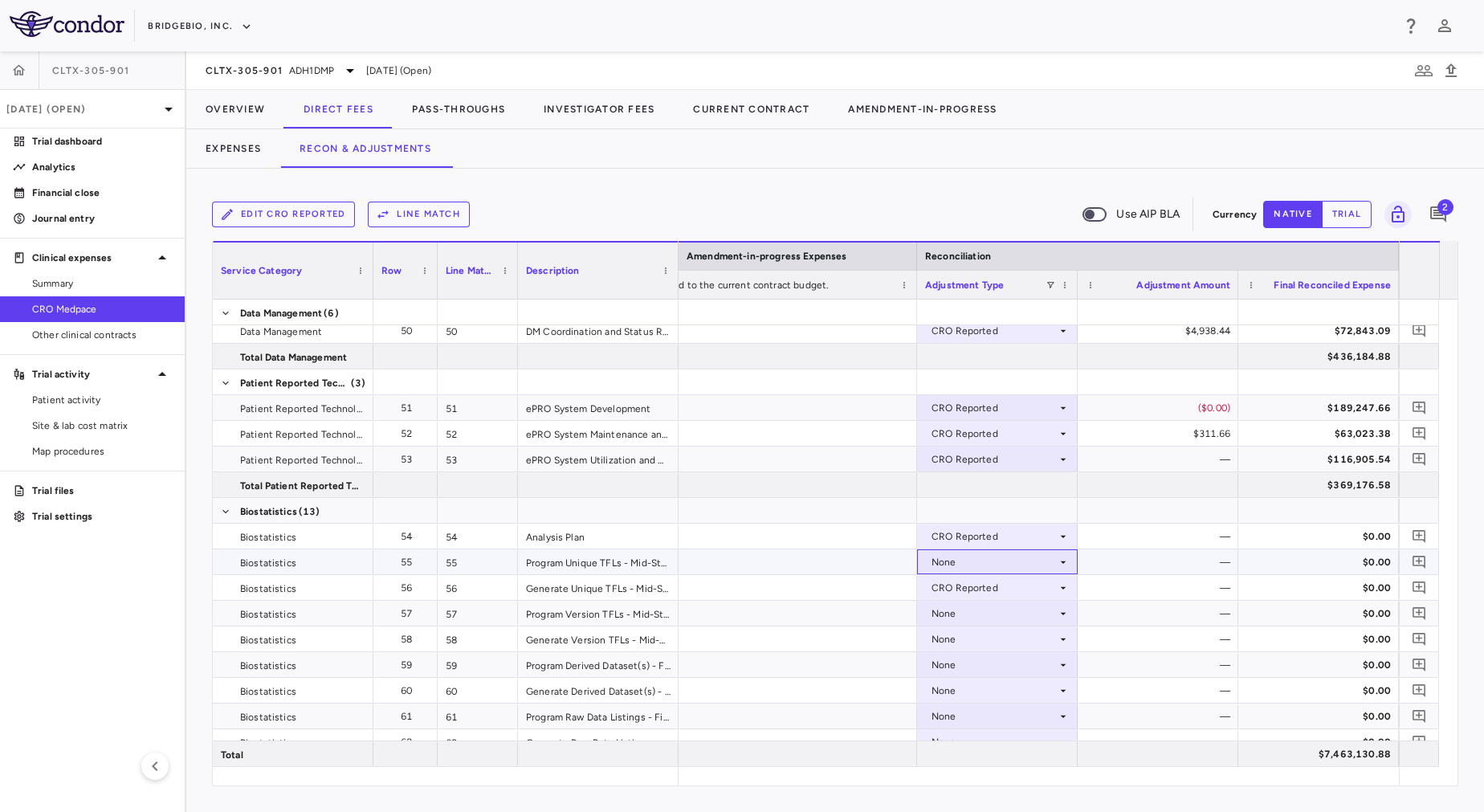
click at [966, 559] on div "None" at bounding box center [993, 562] width 125 height 26
click at [985, 611] on div "None" at bounding box center [993, 613] width 125 height 26
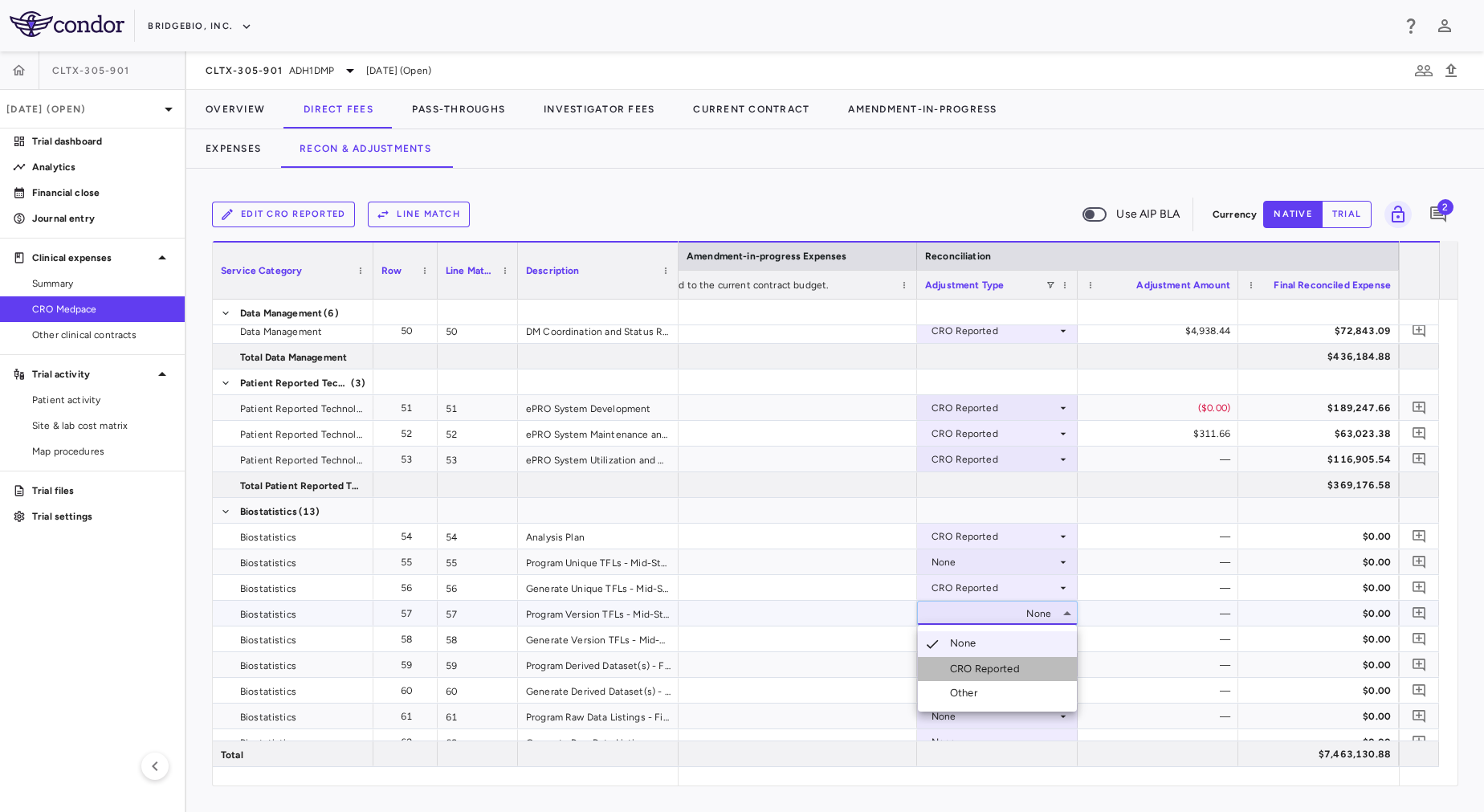
click at [991, 672] on div "CRO Reported" at bounding box center [988, 669] width 76 height 14
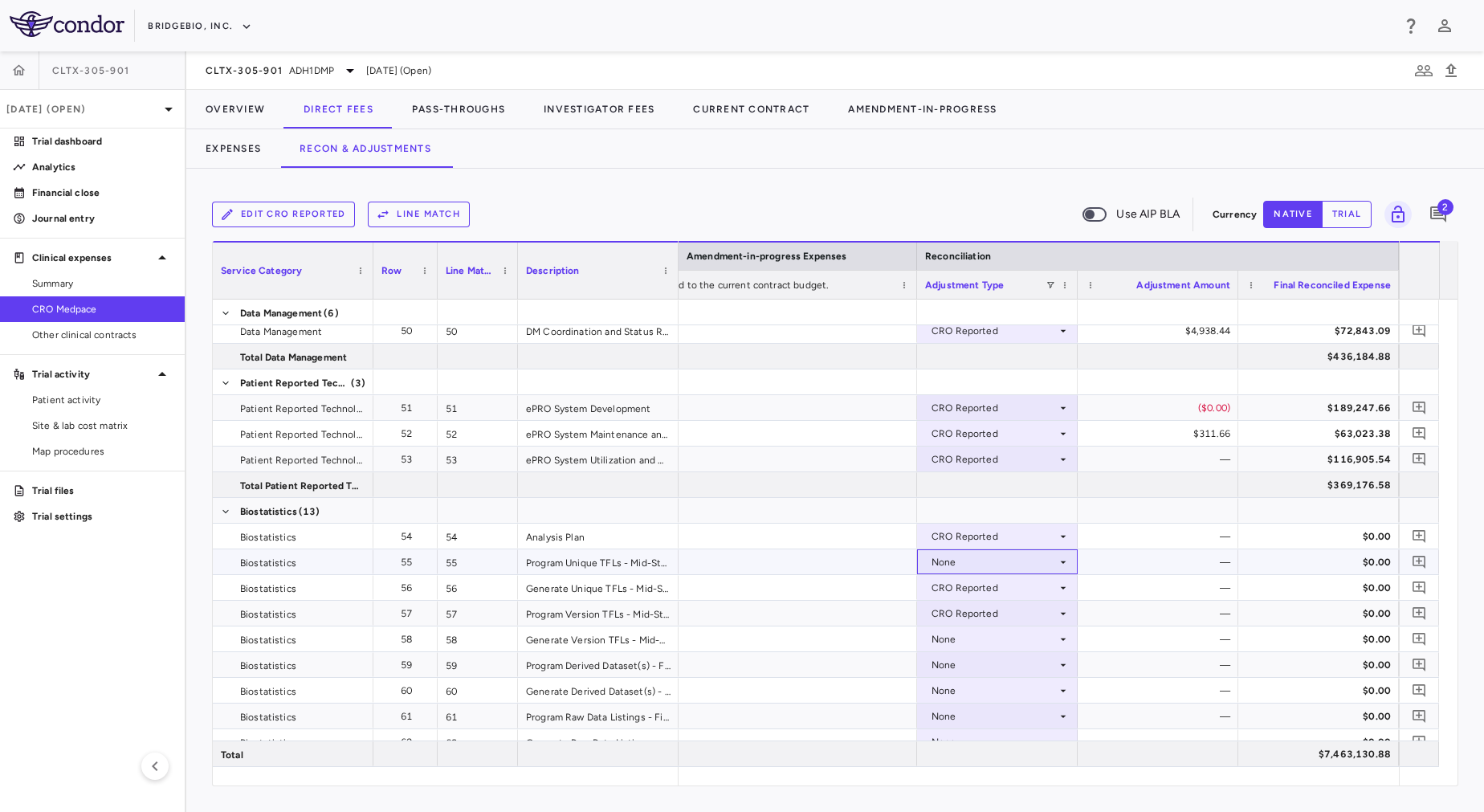
click at [963, 565] on div "None" at bounding box center [993, 562] width 125 height 26
click at [974, 614] on div "CRO Reported" at bounding box center [993, 613] width 125 height 26
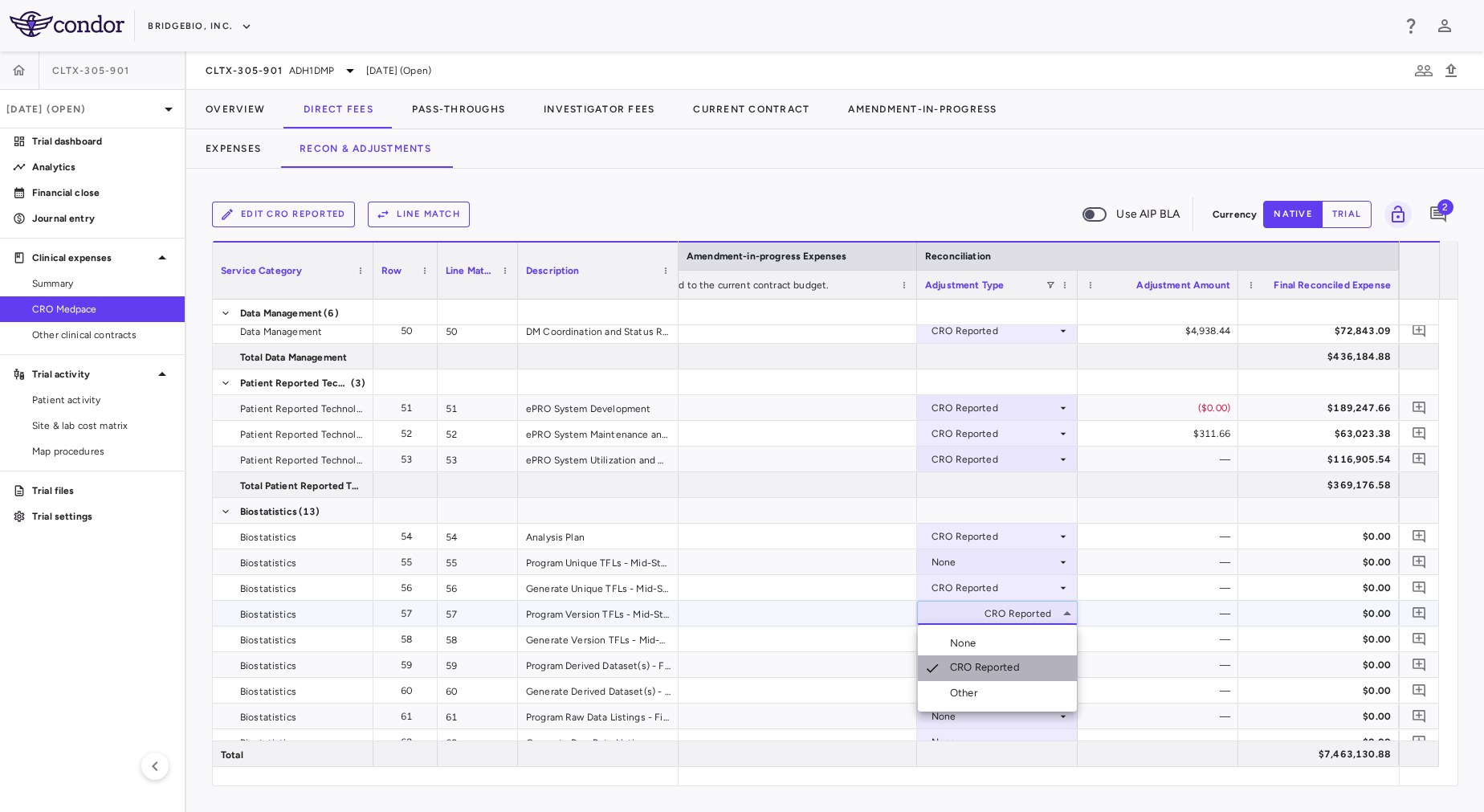
click at [984, 663] on div "CRO Reported" at bounding box center [988, 668] width 76 height 16
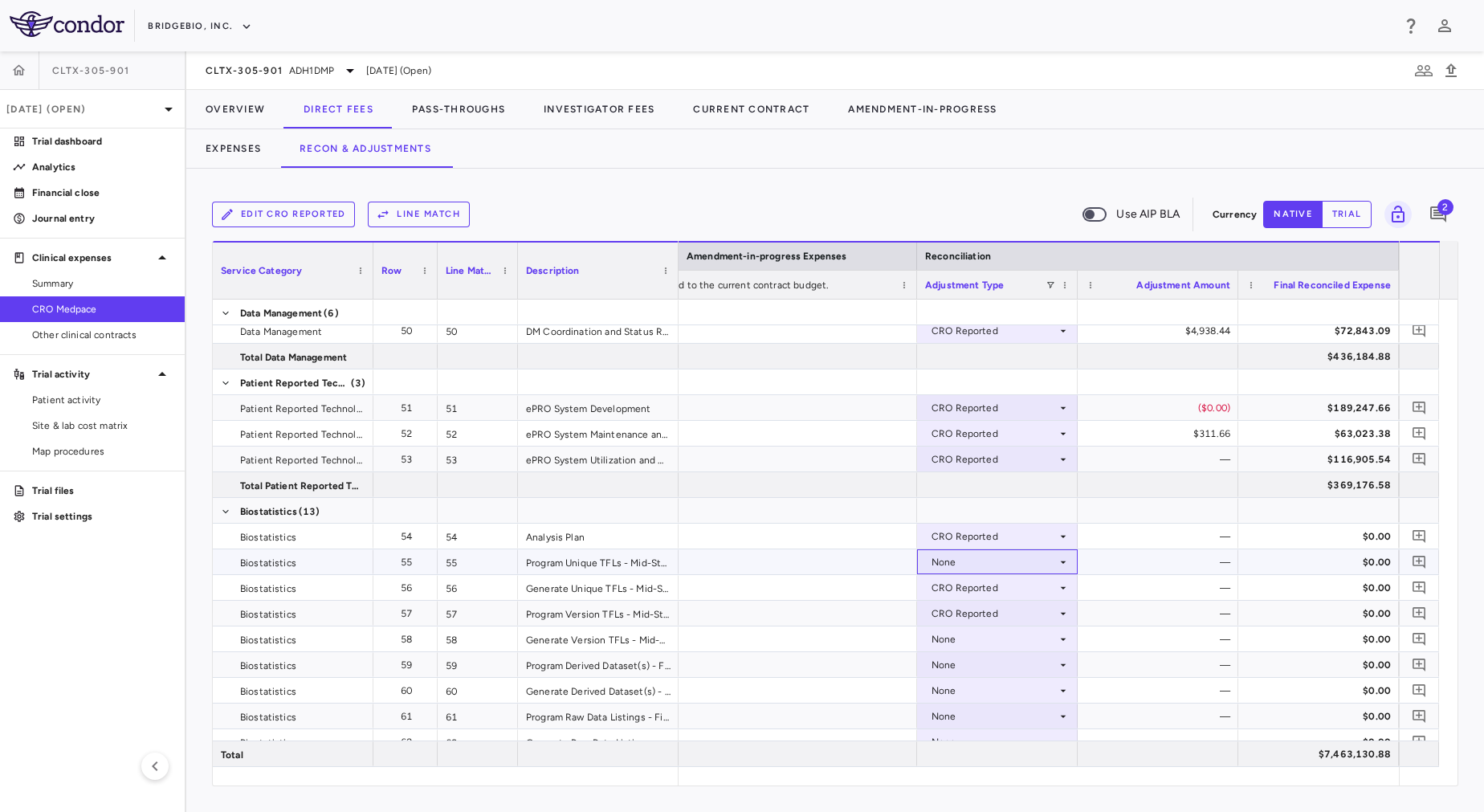
click at [964, 552] on div "None" at bounding box center [993, 562] width 125 height 26
click at [978, 611] on div "CRO Reported" at bounding box center [988, 617] width 76 height 14
click at [996, 647] on div "None" at bounding box center [993, 639] width 125 height 26
click at [1021, 695] on div "None" at bounding box center [993, 690] width 125 height 26
click at [1006, 745] on div "CRO Reported" at bounding box center [988, 746] width 76 height 14
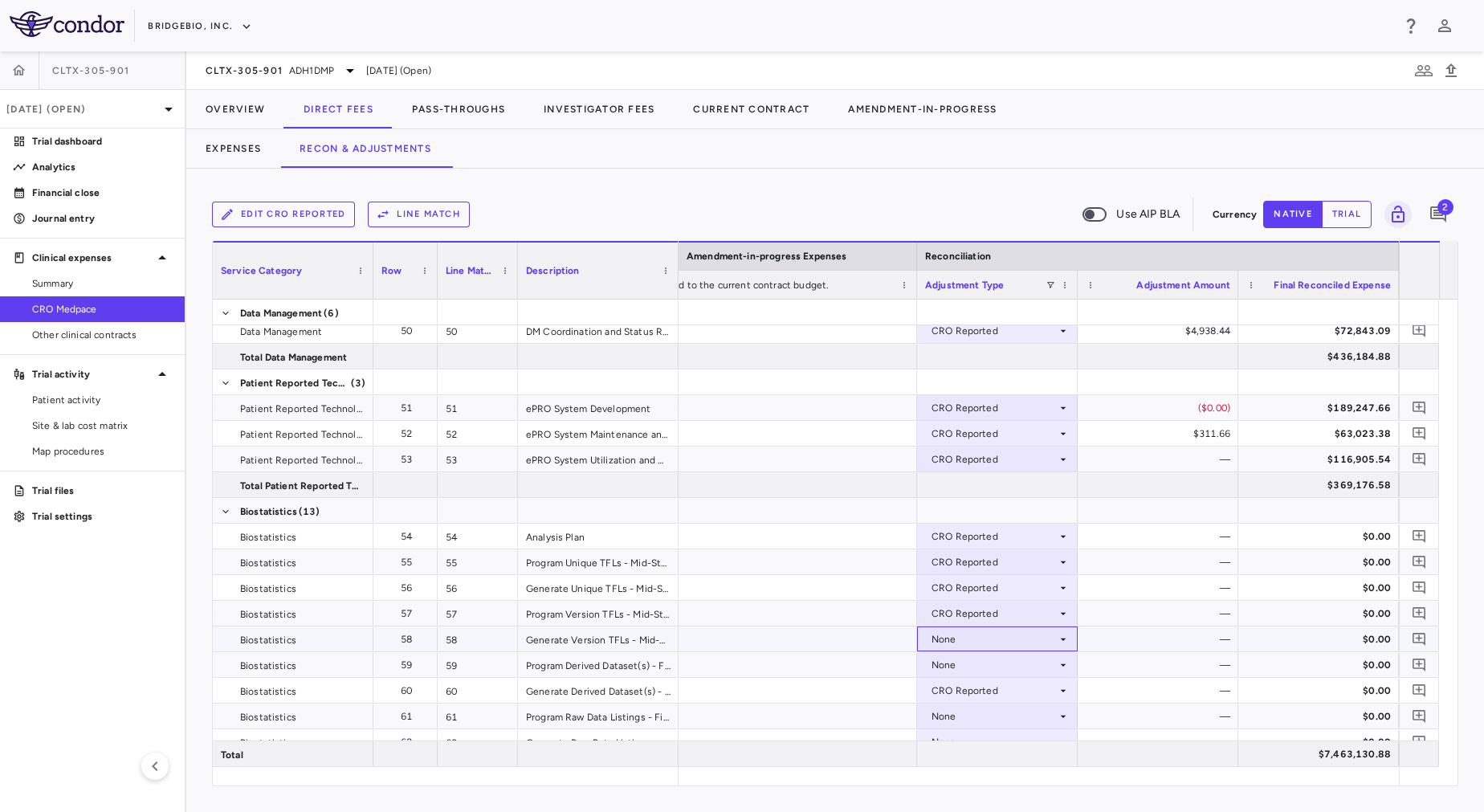
click at [956, 633] on div "None" at bounding box center [993, 639] width 125 height 26
click at [999, 689] on div "CRO Reported" at bounding box center [988, 694] width 76 height 14
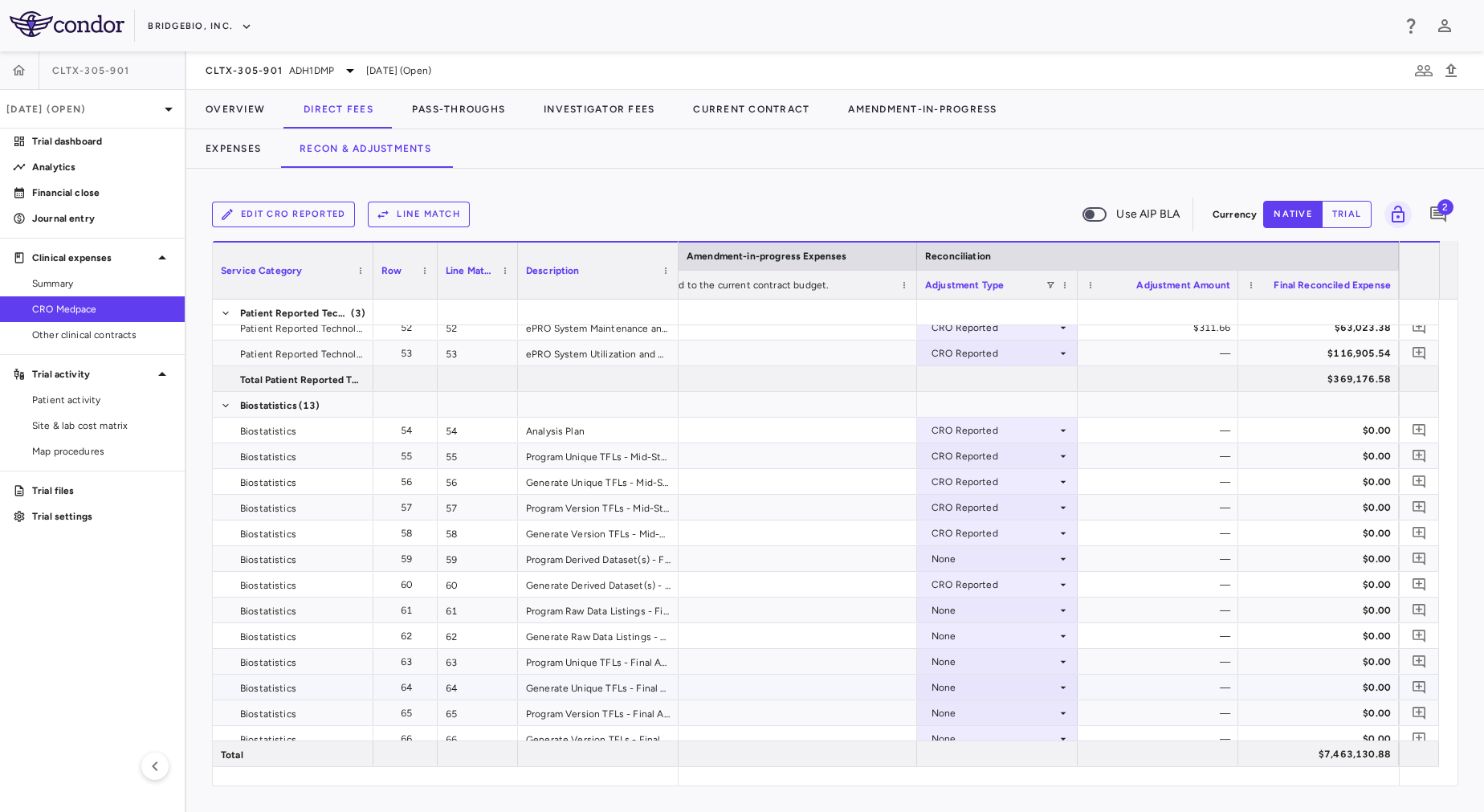
scroll to position [1683, 0]
click at [946, 558] on div "None" at bounding box center [993, 556] width 125 height 26
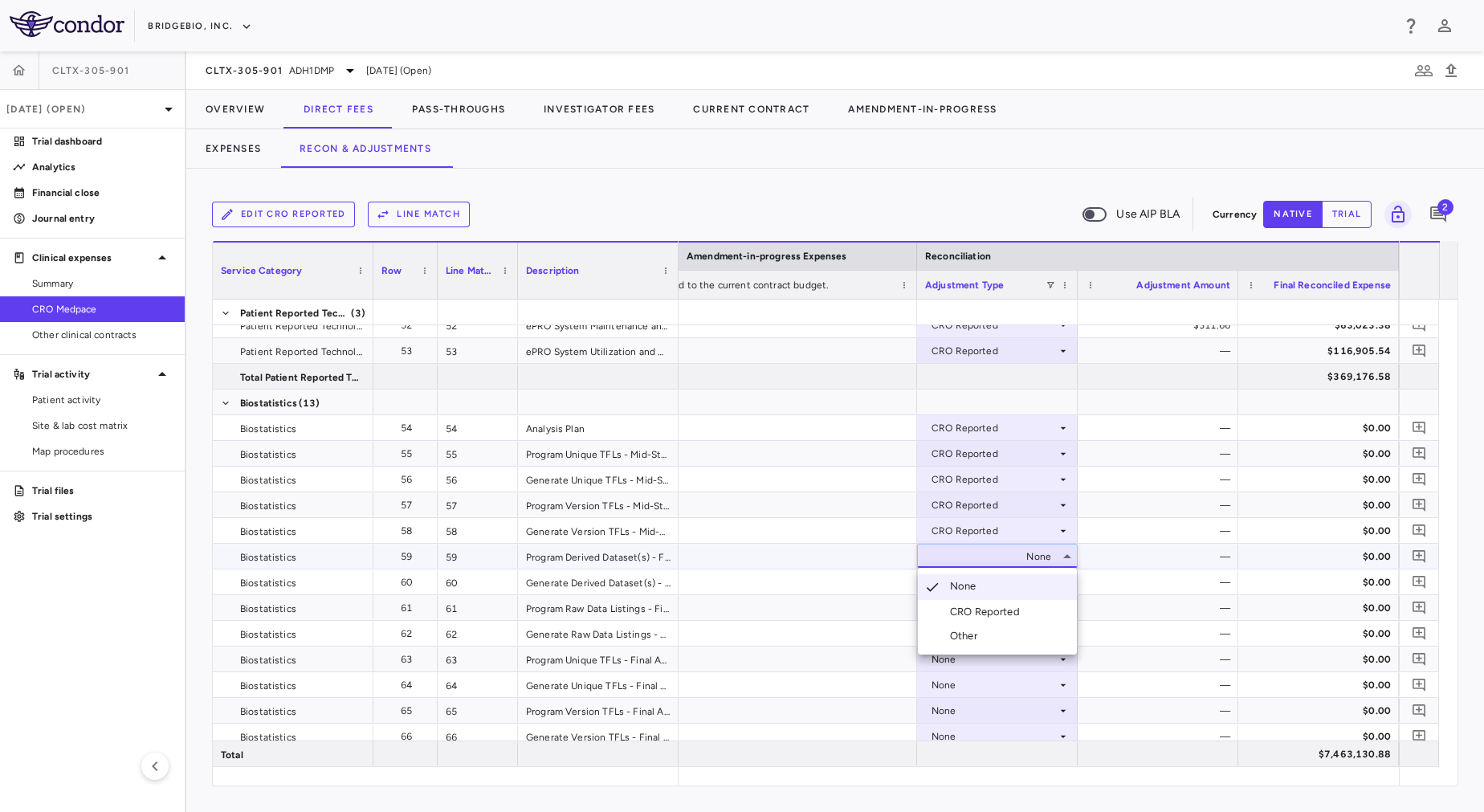
click at [981, 605] on div "CRO Reported" at bounding box center [988, 611] width 76 height 14
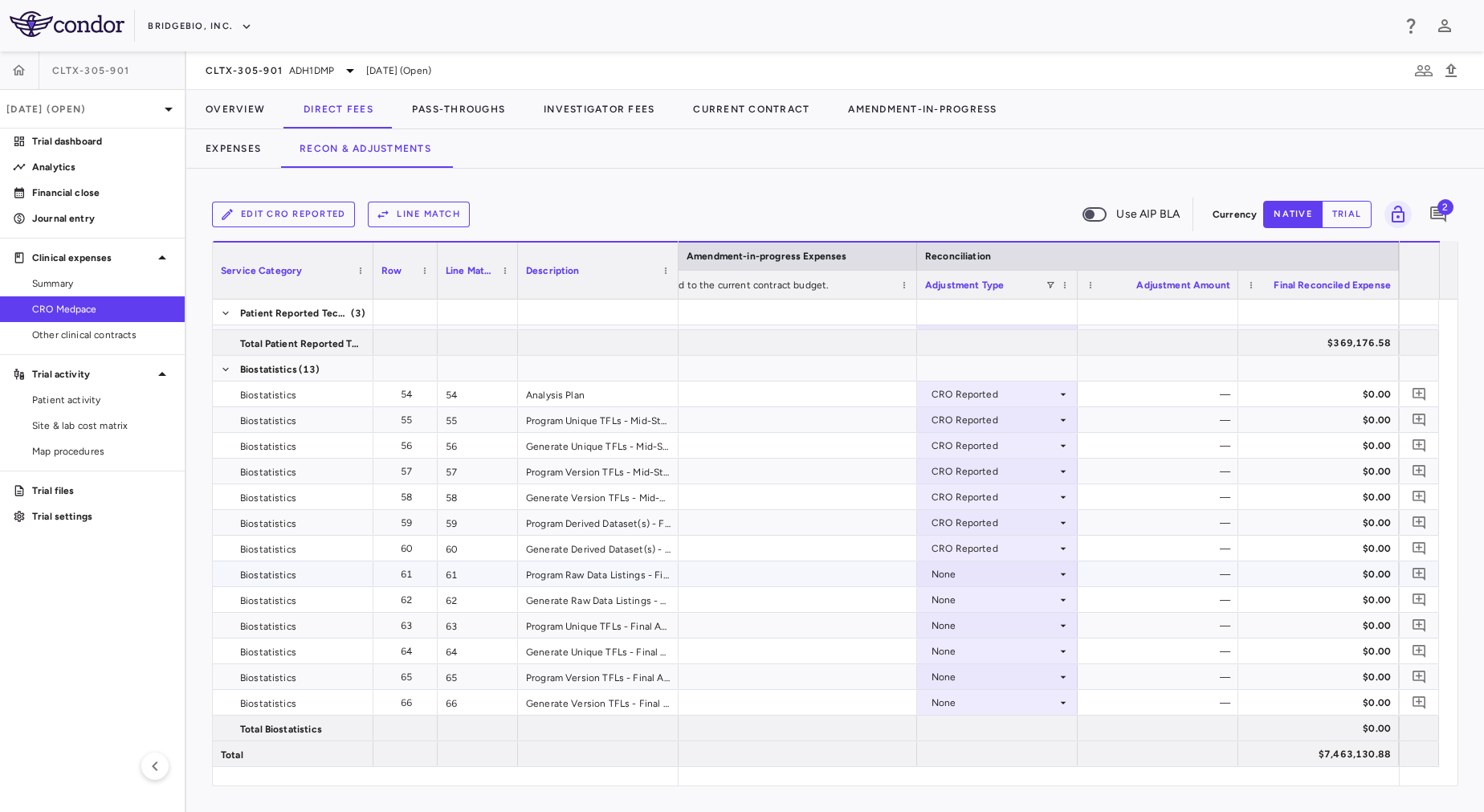
click at [937, 573] on div "None" at bounding box center [993, 573] width 125 height 26
click at [993, 625] on div "CRO Reported" at bounding box center [988, 629] width 76 height 14
click at [979, 609] on div "None" at bounding box center [993, 599] width 125 height 26
click at [977, 612] on div "None" at bounding box center [998, 625] width 161 height 25
click at [1027, 678] on li "CRO Reported" at bounding box center [998, 680] width 159 height 24
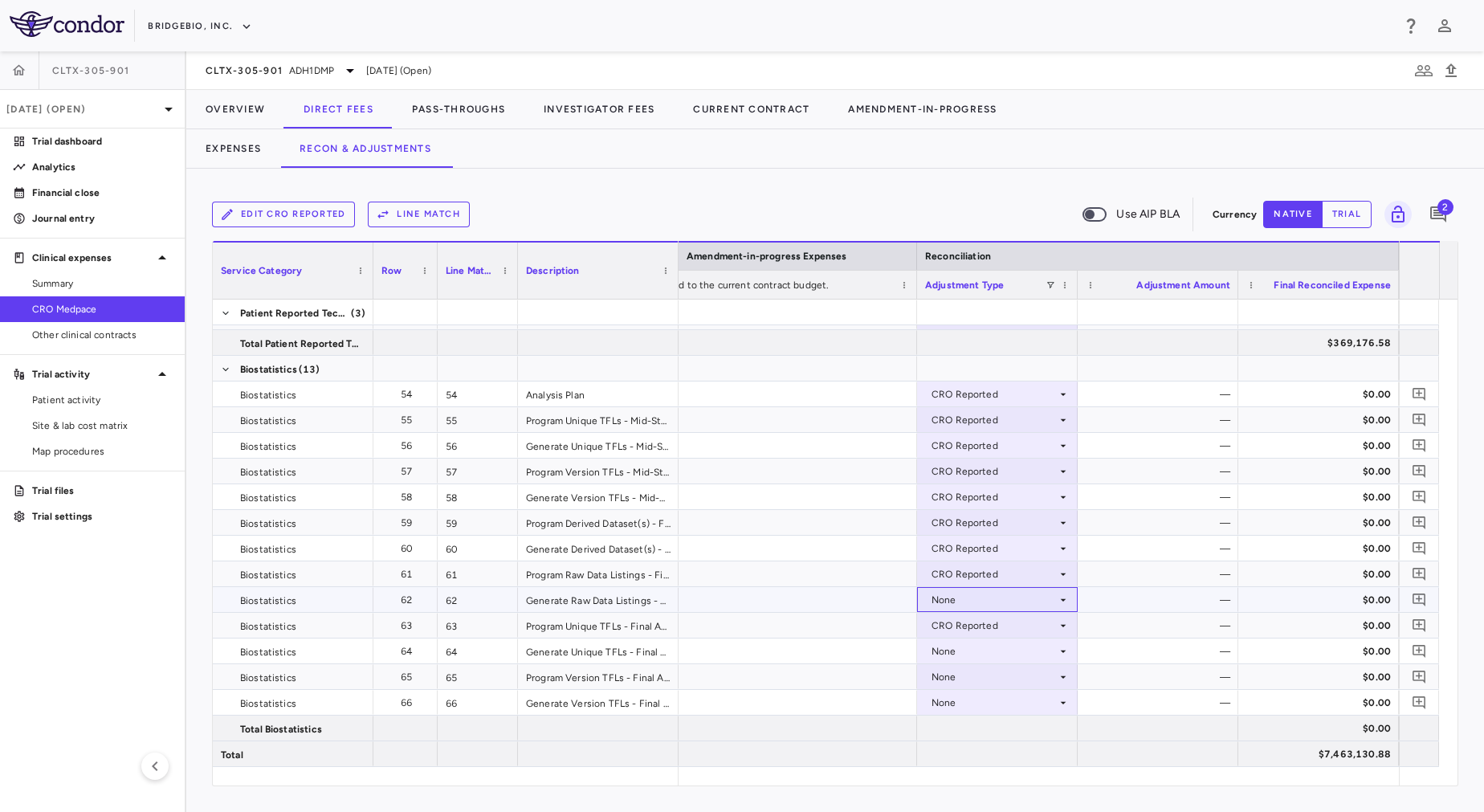
click at [981, 601] on div "None" at bounding box center [993, 599] width 125 height 26
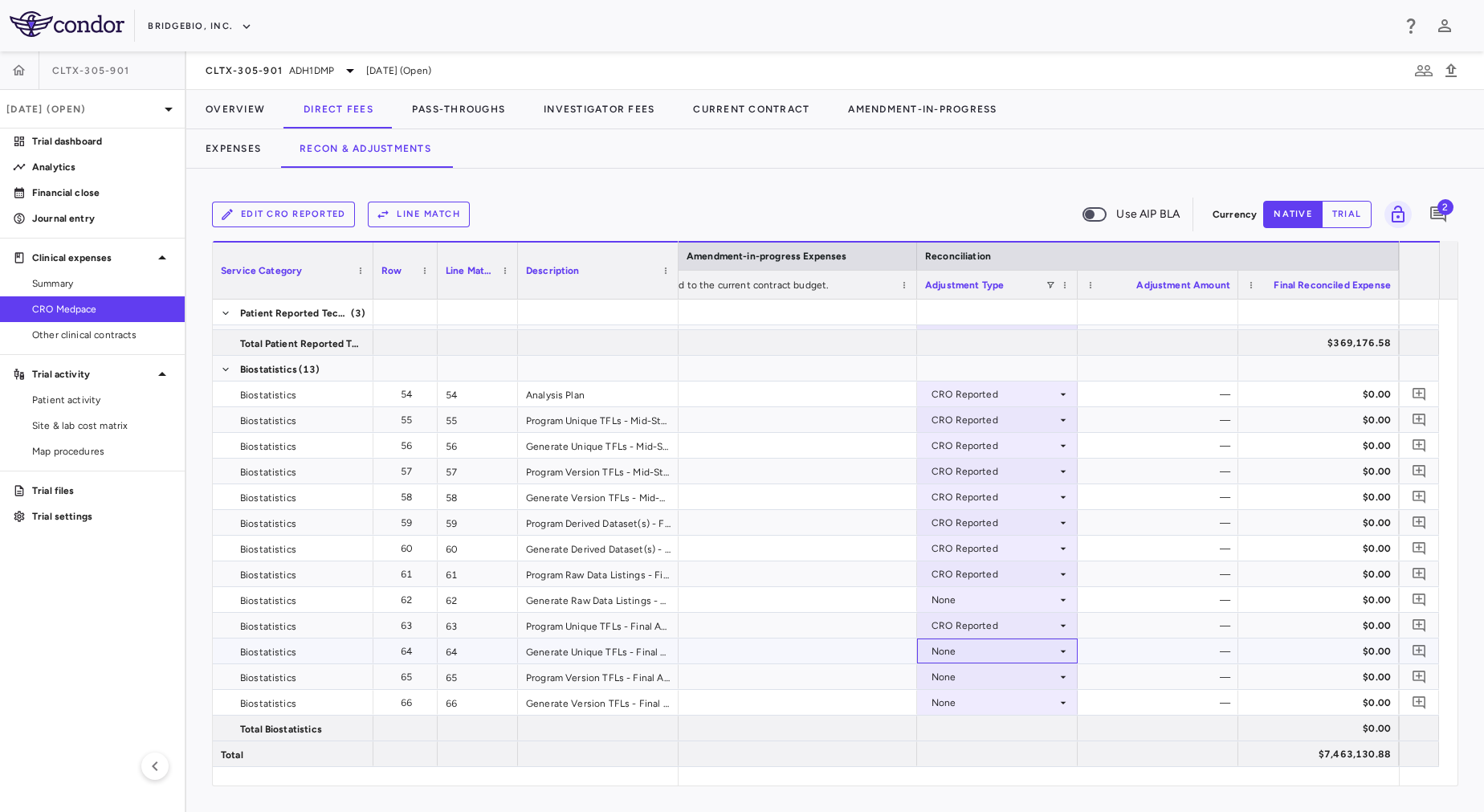
click at [1021, 660] on div "None" at bounding box center [993, 650] width 125 height 26
click at [1027, 708] on li "CRO Reported" at bounding box center [998, 706] width 159 height 24
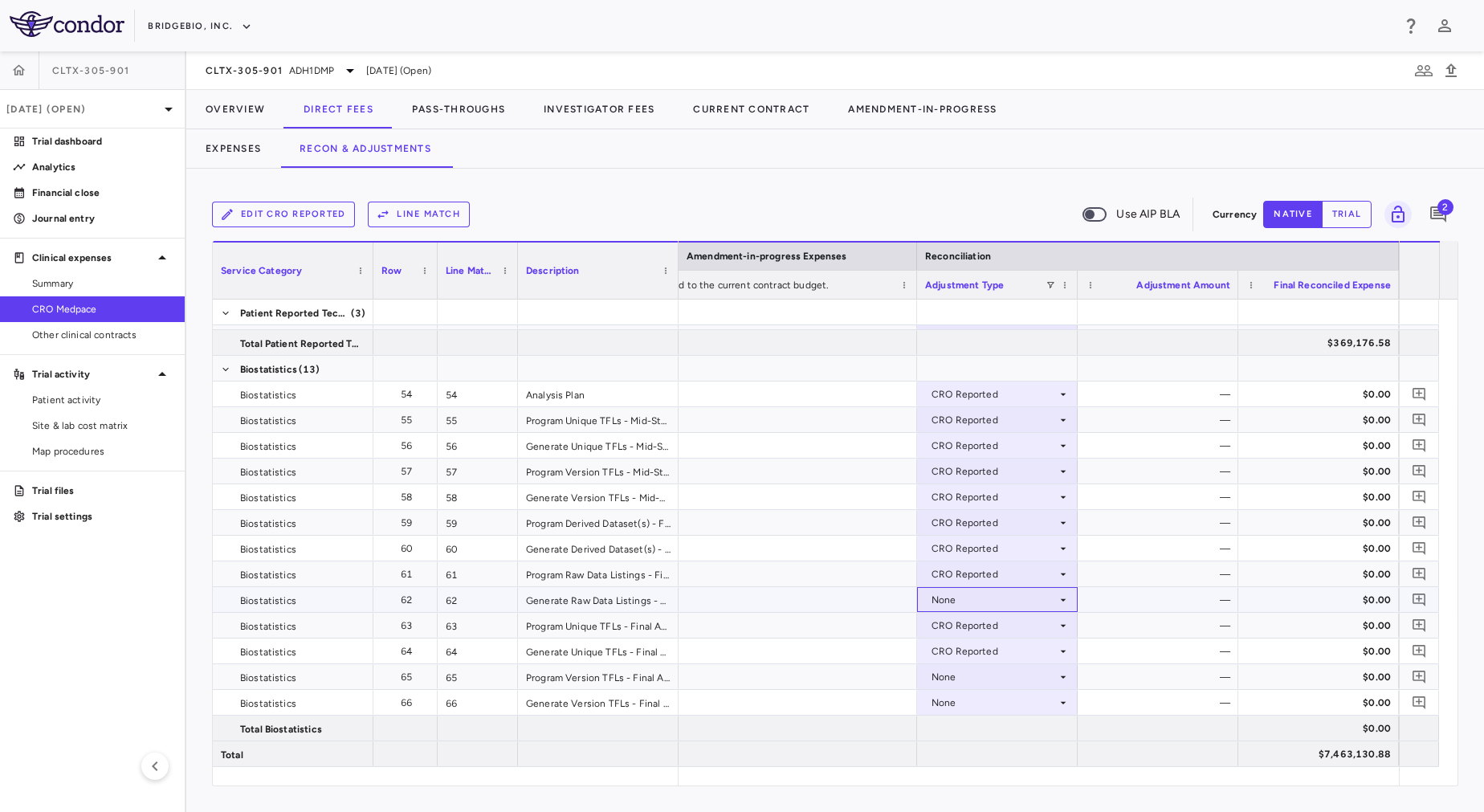
click at [1011, 604] on div "None" at bounding box center [993, 599] width 125 height 26
click at [984, 592] on div "None" at bounding box center [993, 599] width 125 height 26
click at [1009, 652] on div "CRO Reported" at bounding box center [988, 655] width 76 height 14
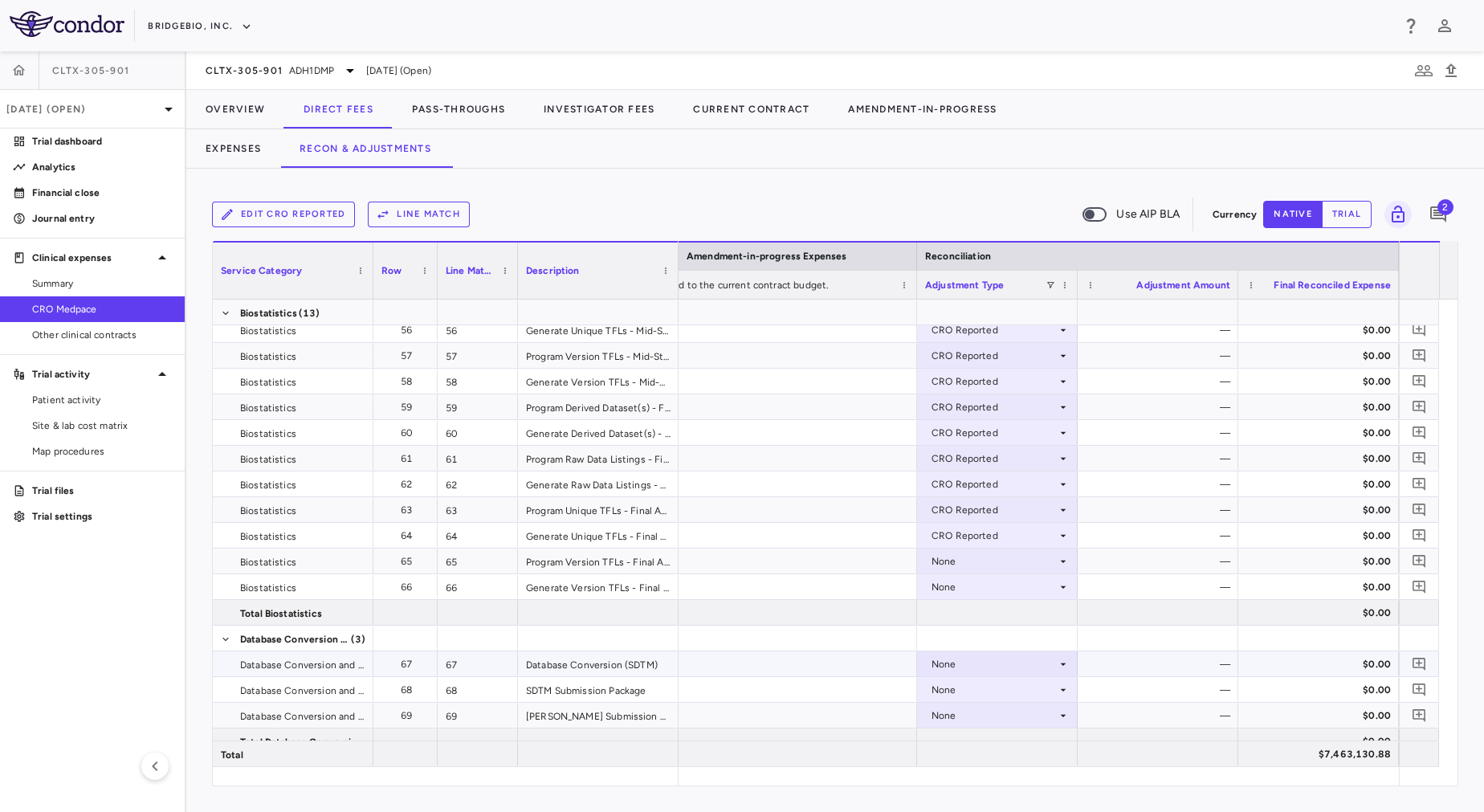
scroll to position [1834, 0]
click at [960, 558] on div "None" at bounding box center [993, 561] width 125 height 26
click at [957, 564] on div "None" at bounding box center [993, 561] width 125 height 26
click at [989, 620] on div "CRO Reported" at bounding box center [988, 616] width 76 height 14
click at [967, 579] on div "None" at bounding box center [993, 587] width 125 height 26
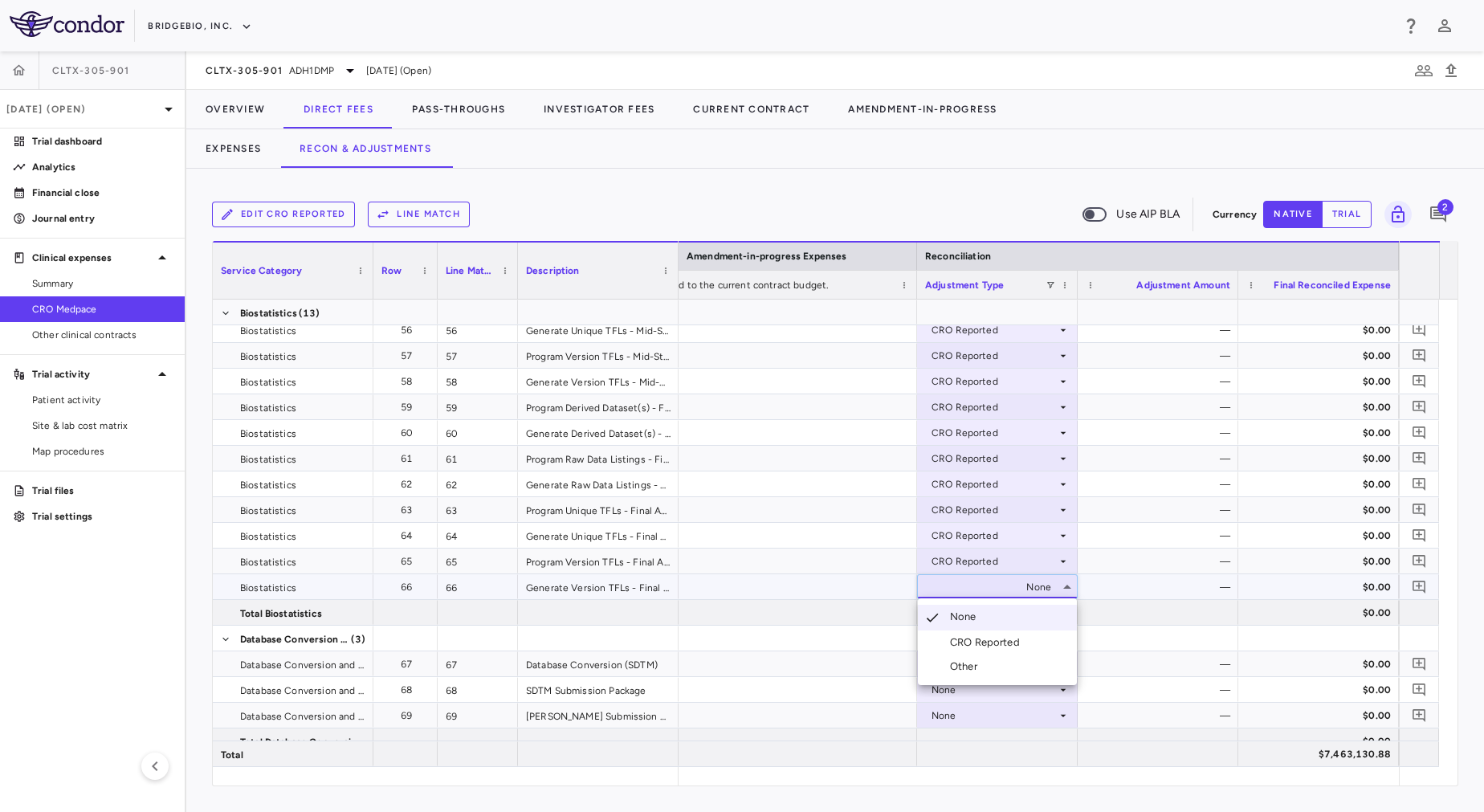
click at [1008, 641] on div "CRO Reported" at bounding box center [988, 642] width 76 height 14
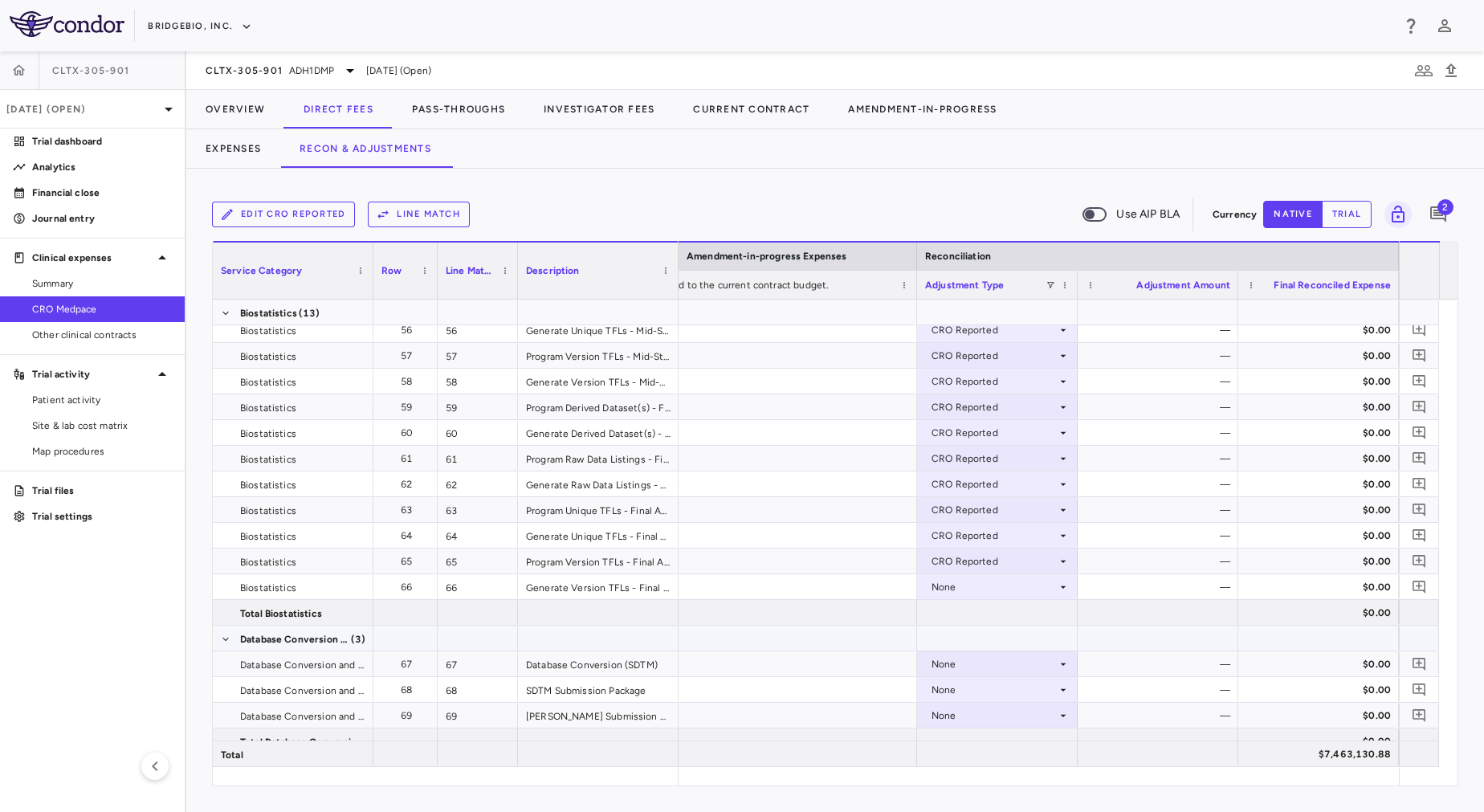
scroll to position [1974, 0]
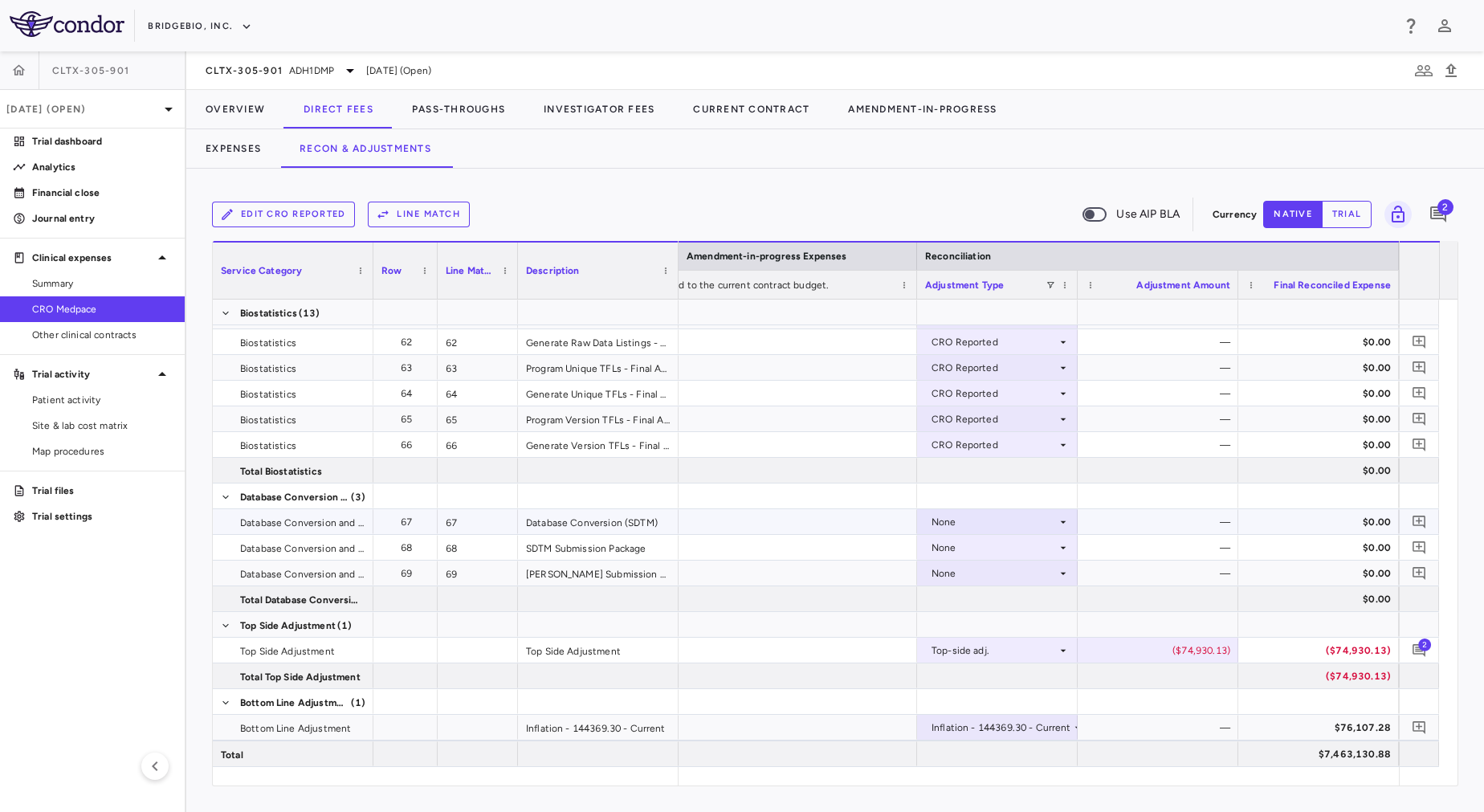
click at [967, 524] on div "None" at bounding box center [993, 521] width 125 height 26
click at [997, 585] on li "CRO Reported" at bounding box center [998, 577] width 159 height 24
click at [968, 539] on div "None" at bounding box center [993, 547] width 125 height 26
click at [984, 571] on div "None" at bounding box center [993, 573] width 125 height 26
click at [1019, 637] on li "CRO Reported" at bounding box center [998, 628] width 159 height 24
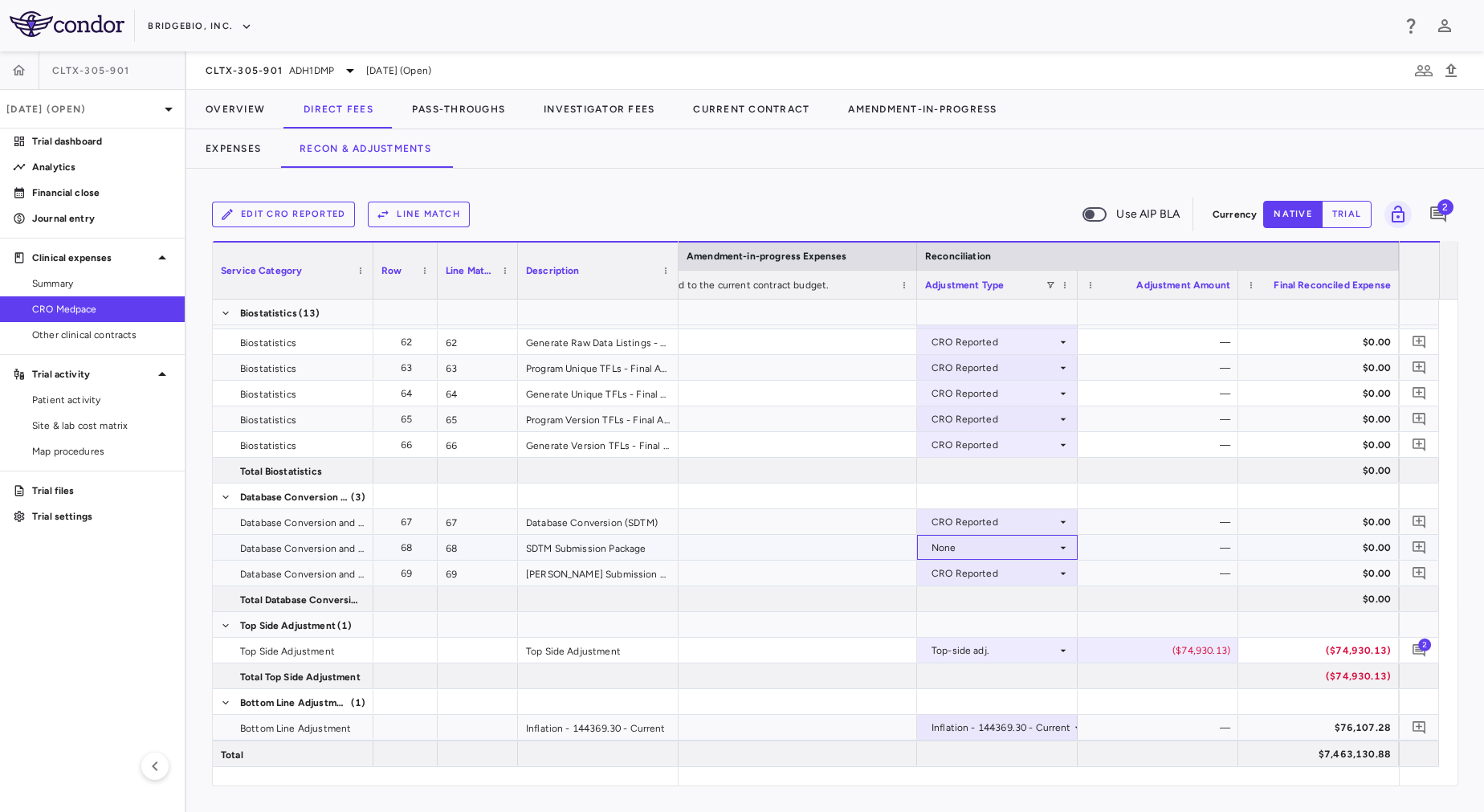
click at [975, 559] on div "None" at bounding box center [998, 547] width 161 height 25
click at [1003, 616] on div at bounding box center [998, 624] width 161 height 25
click at [974, 555] on div "None" at bounding box center [993, 547] width 125 height 26
click at [1004, 603] on div "CRO Reported" at bounding box center [988, 602] width 76 height 14
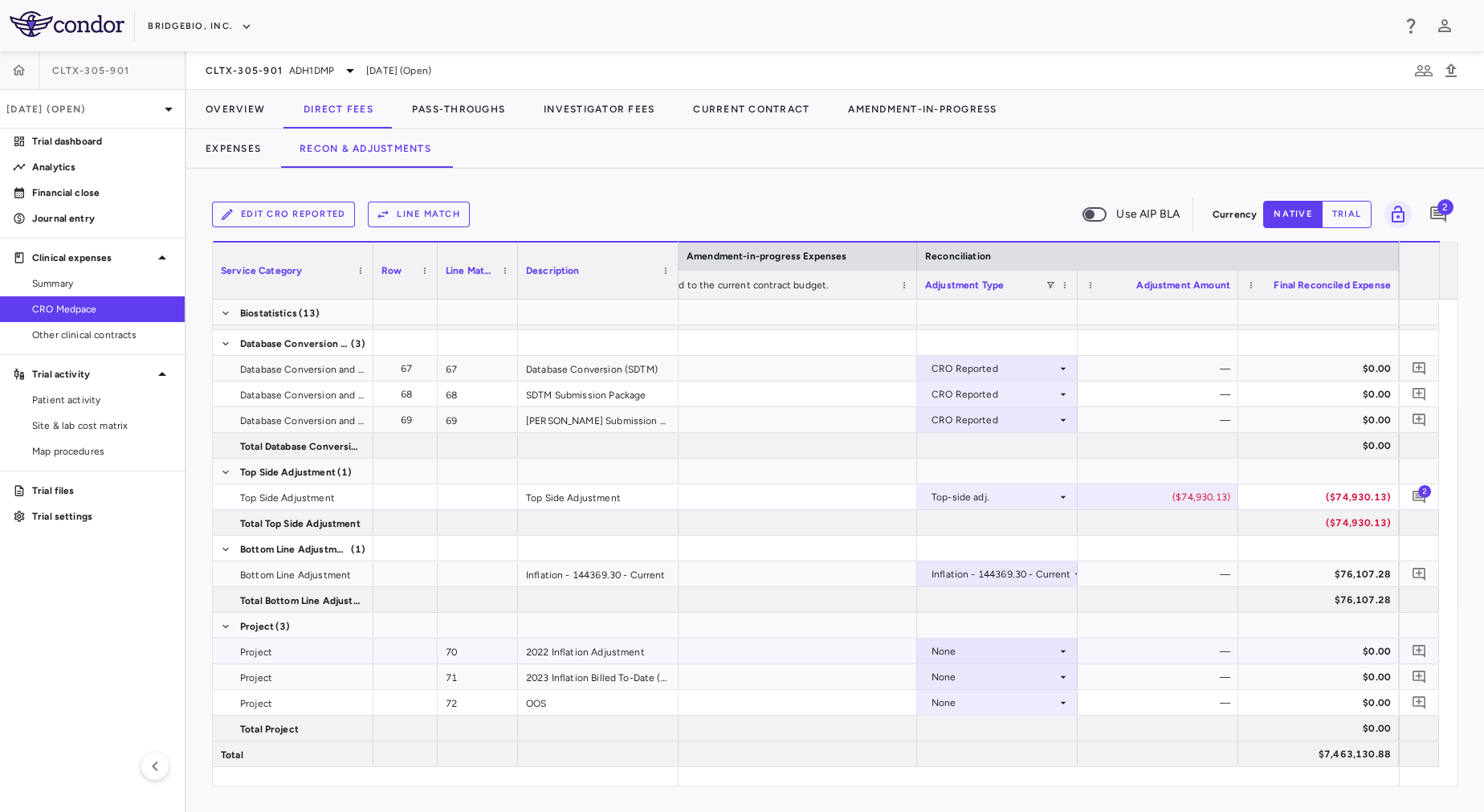
click at [1001, 655] on div "None" at bounding box center [993, 650] width 125 height 26
click at [1018, 703] on div "CRO Reported" at bounding box center [988, 706] width 76 height 14
click at [1002, 666] on div "None" at bounding box center [993, 676] width 125 height 26
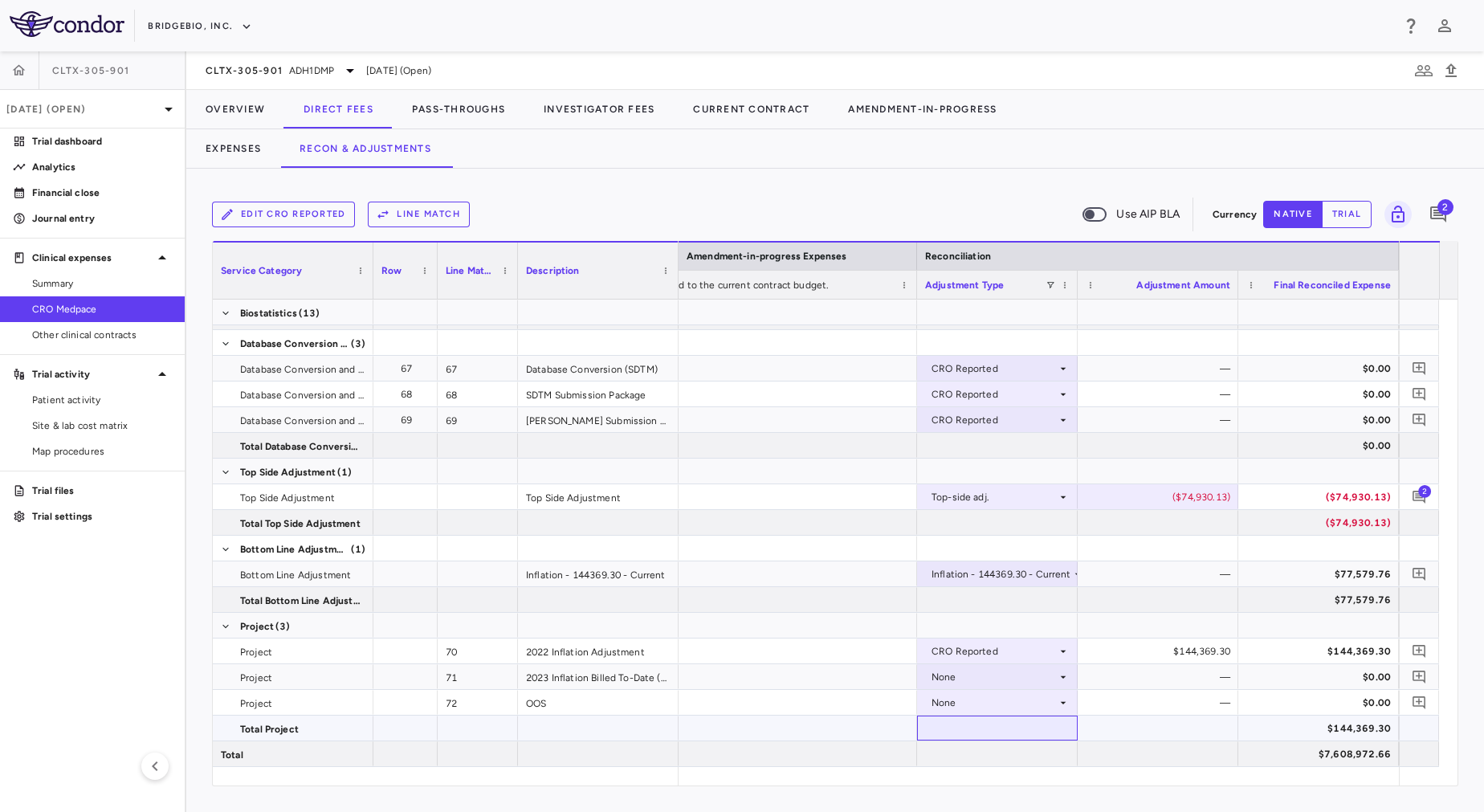
click at [1025, 728] on div at bounding box center [998, 727] width 161 height 25
click at [1012, 705] on div "None" at bounding box center [993, 702] width 125 height 26
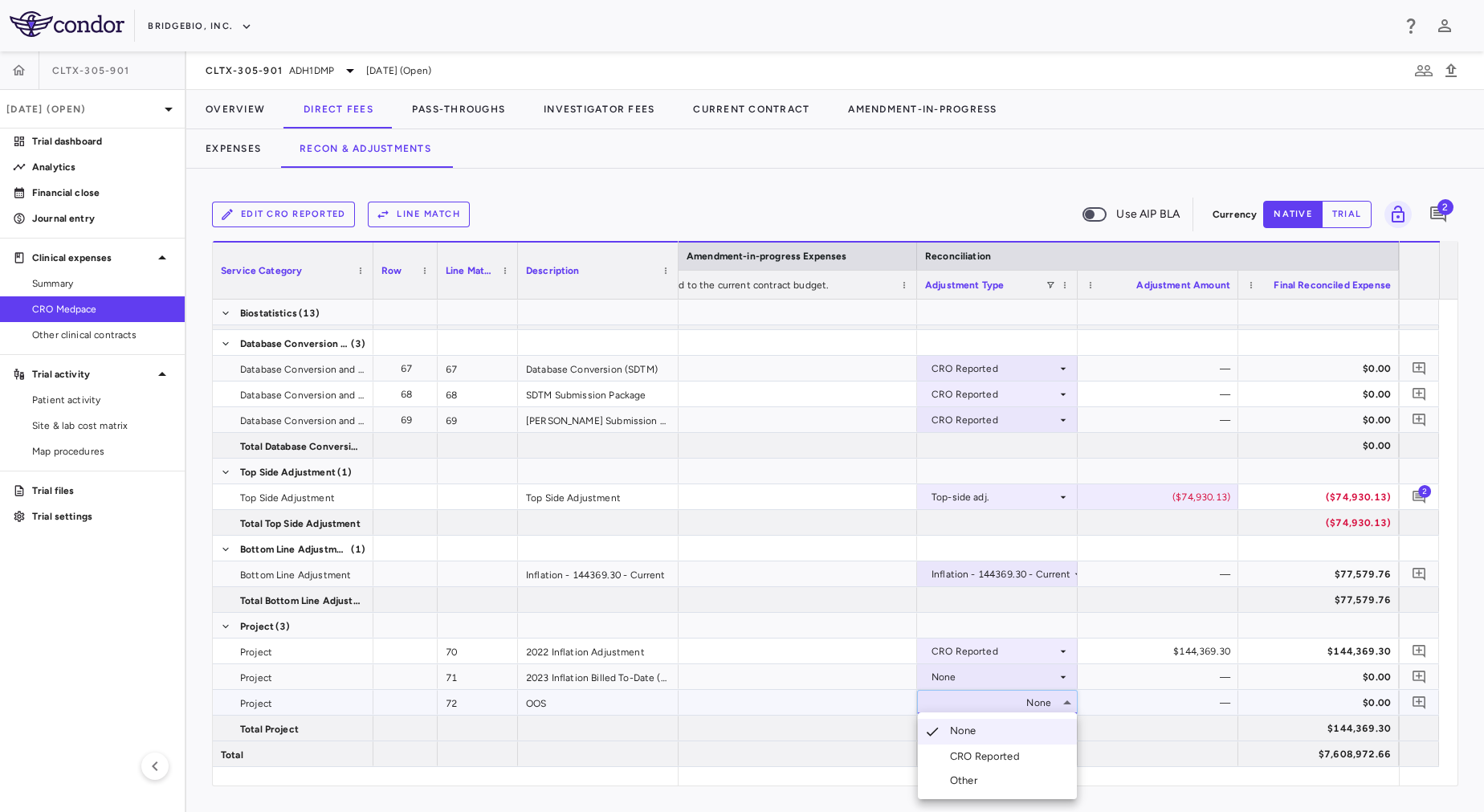
click at [1028, 748] on li "CRO Reported" at bounding box center [998, 756] width 159 height 24
click at [993, 684] on div "None" at bounding box center [993, 676] width 125 height 26
click at [989, 683] on div "None" at bounding box center [993, 676] width 125 height 26
click at [1013, 727] on div "CRO Reported" at bounding box center [988, 732] width 76 height 14
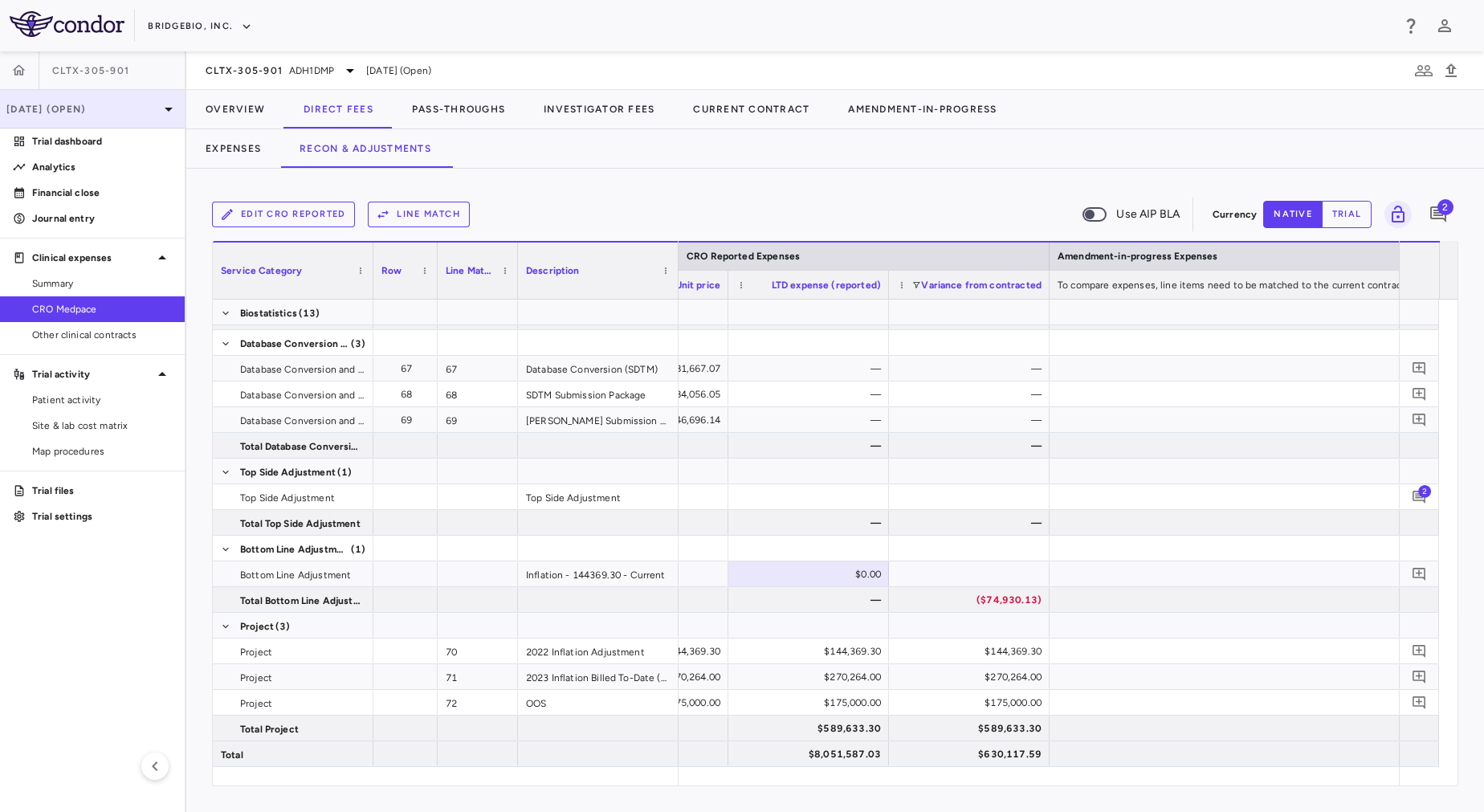
click at [91, 109] on p "[DATE] (Open)" at bounding box center [83, 109] width 152 height 14
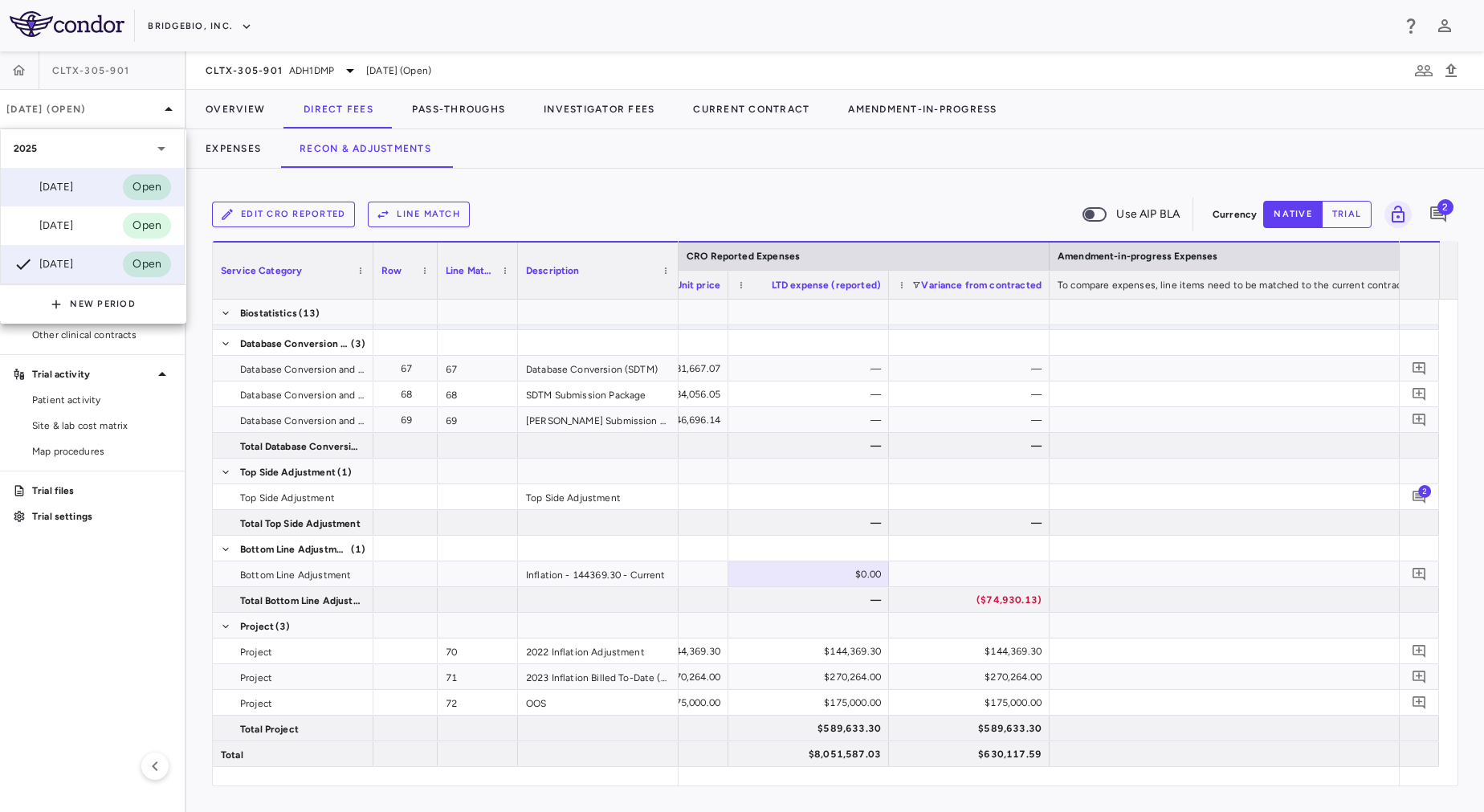
click at [94, 192] on div "[DATE] Open" at bounding box center [92, 187] width 183 height 39
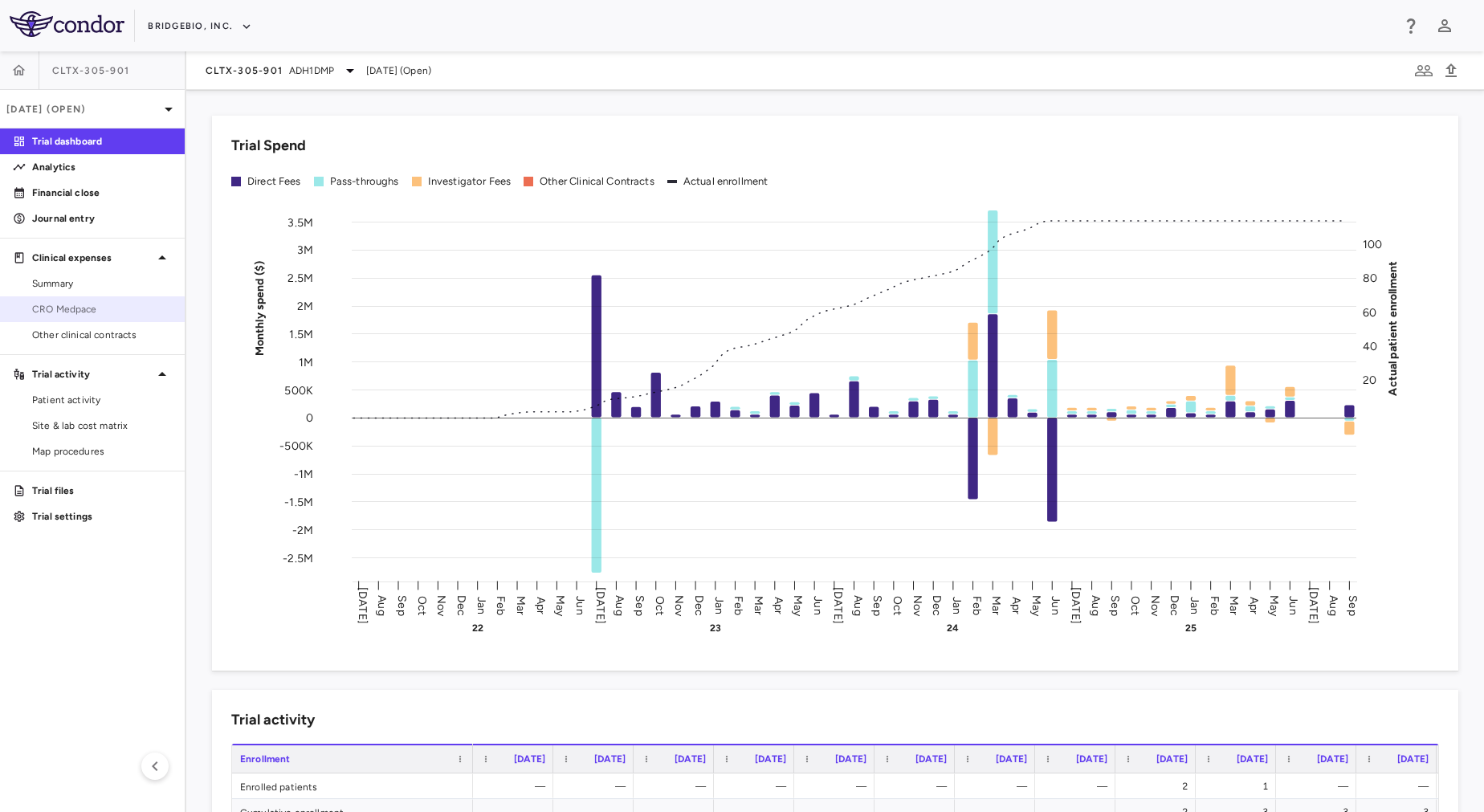
click at [73, 312] on span "CRO Medpace" at bounding box center [102, 308] width 140 height 14
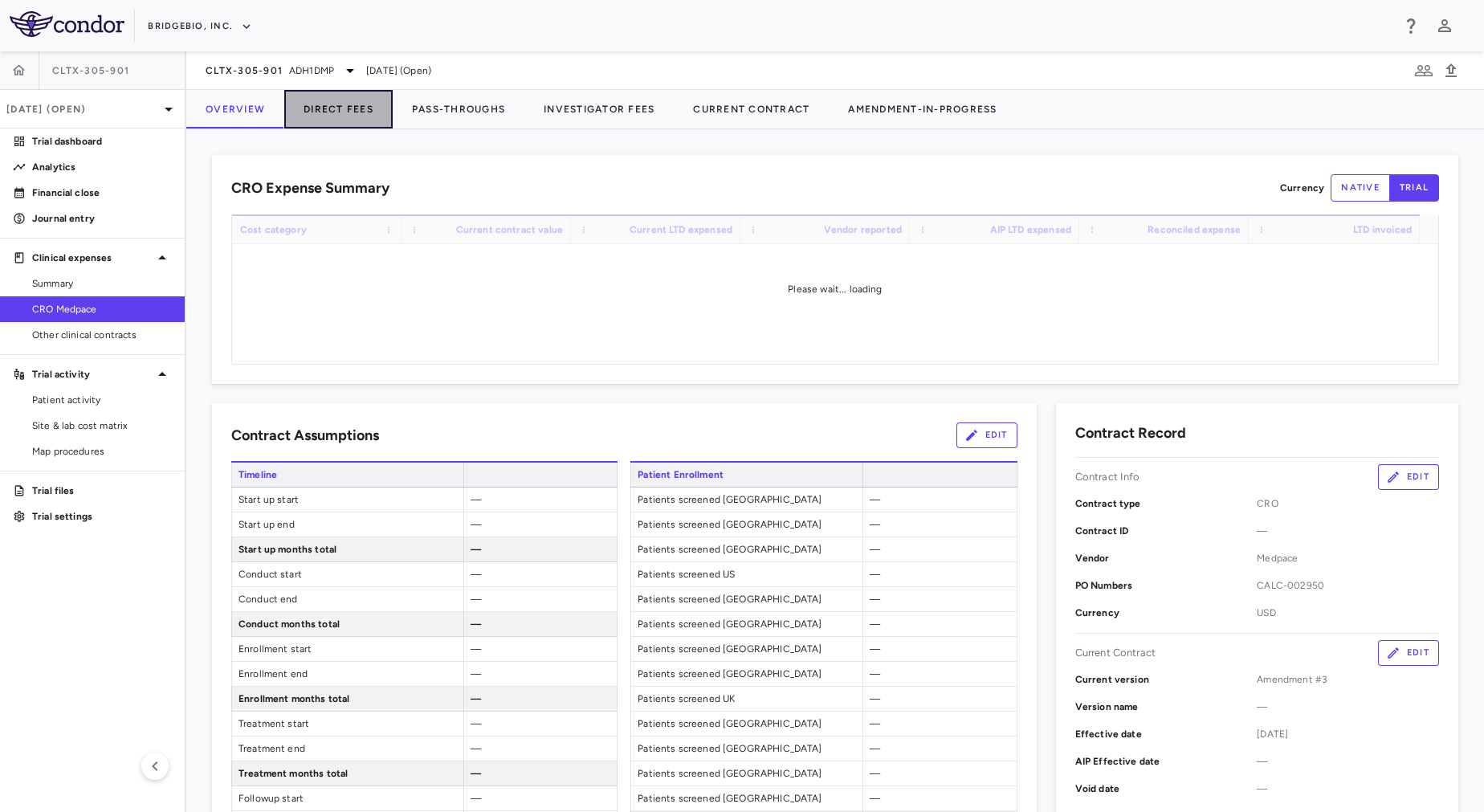
click at [346, 106] on button "Direct Fees" at bounding box center [338, 109] width 109 height 39
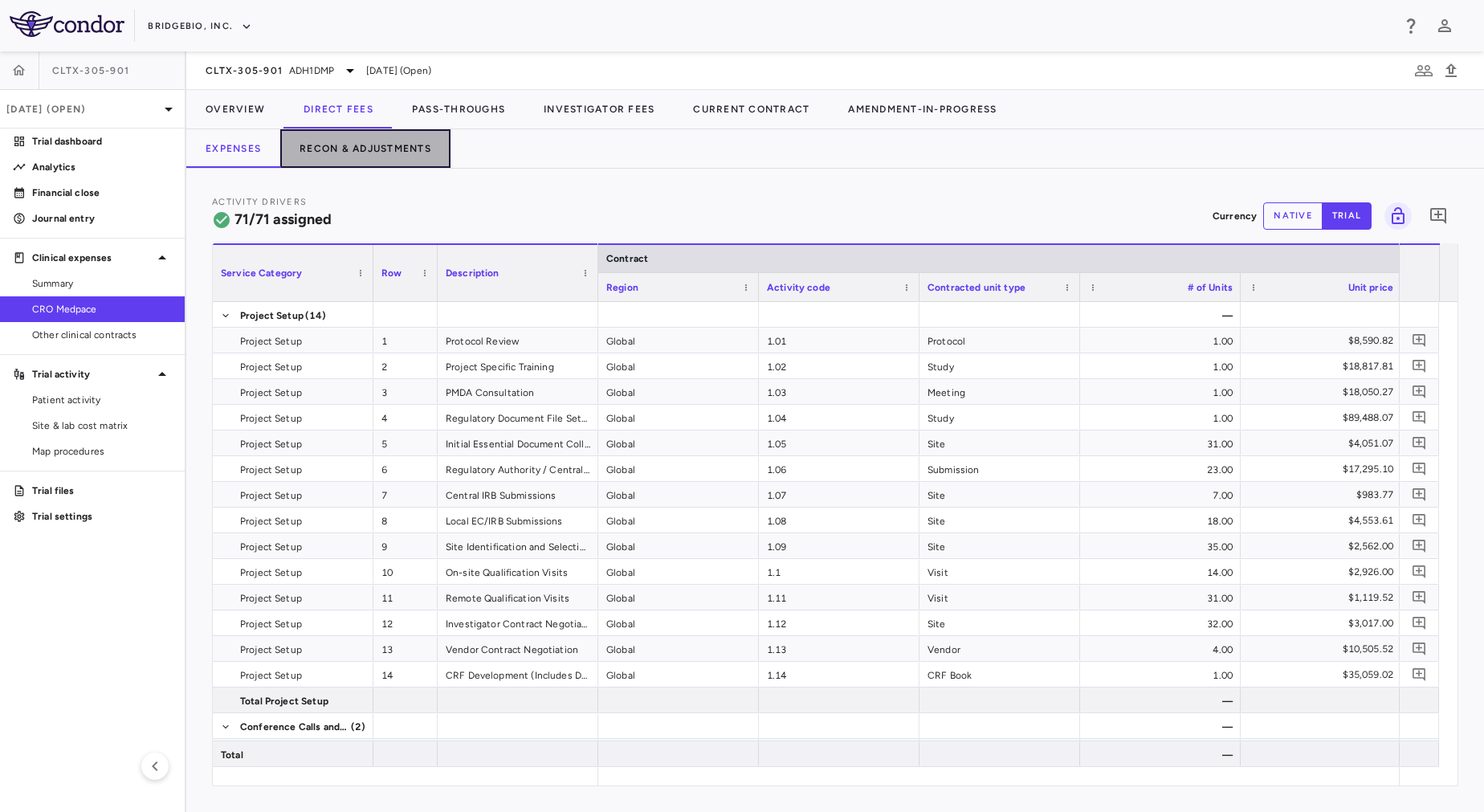
click at [387, 146] on button "Recon & Adjustments" at bounding box center [365, 148] width 170 height 39
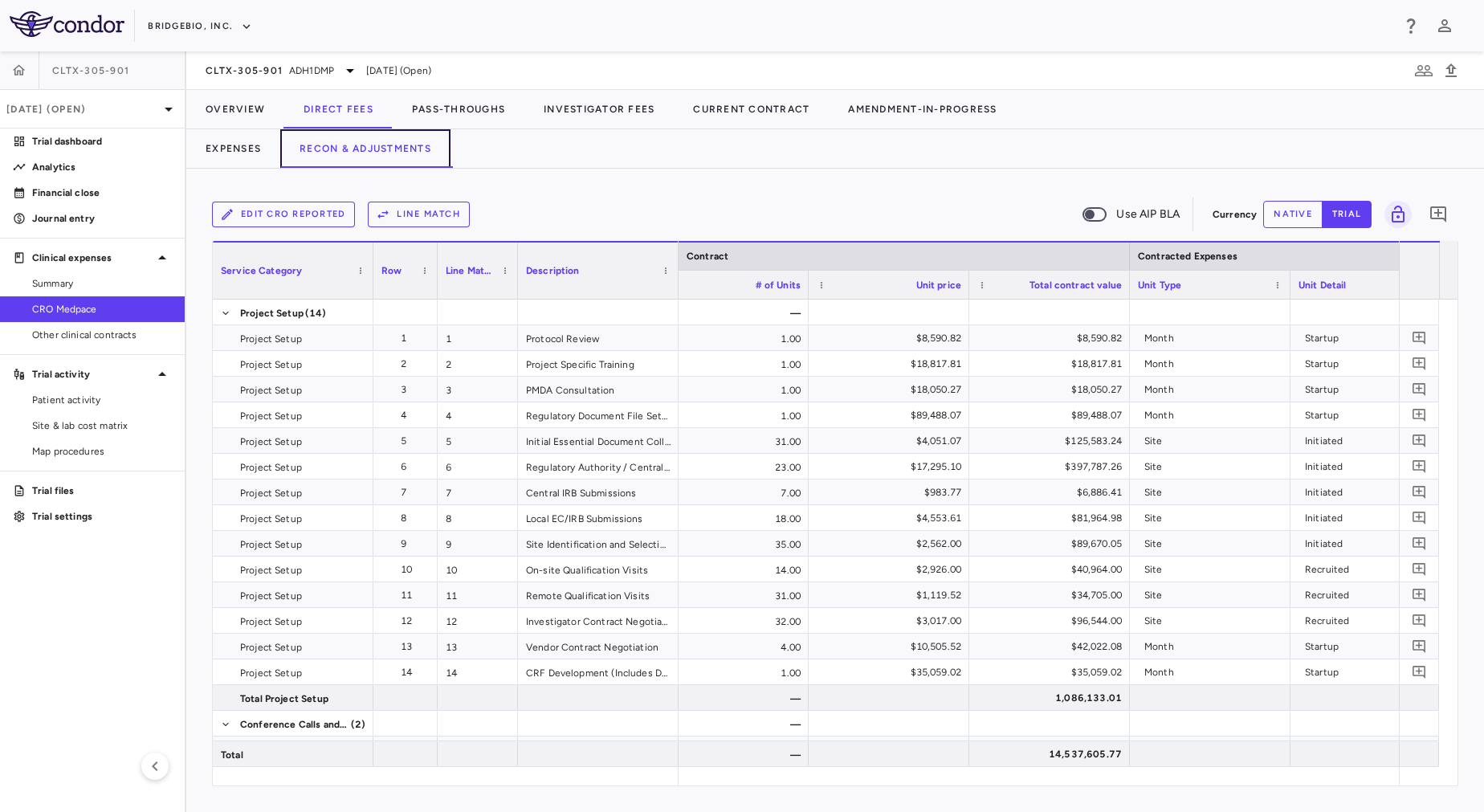
scroll to position [0, 1224]
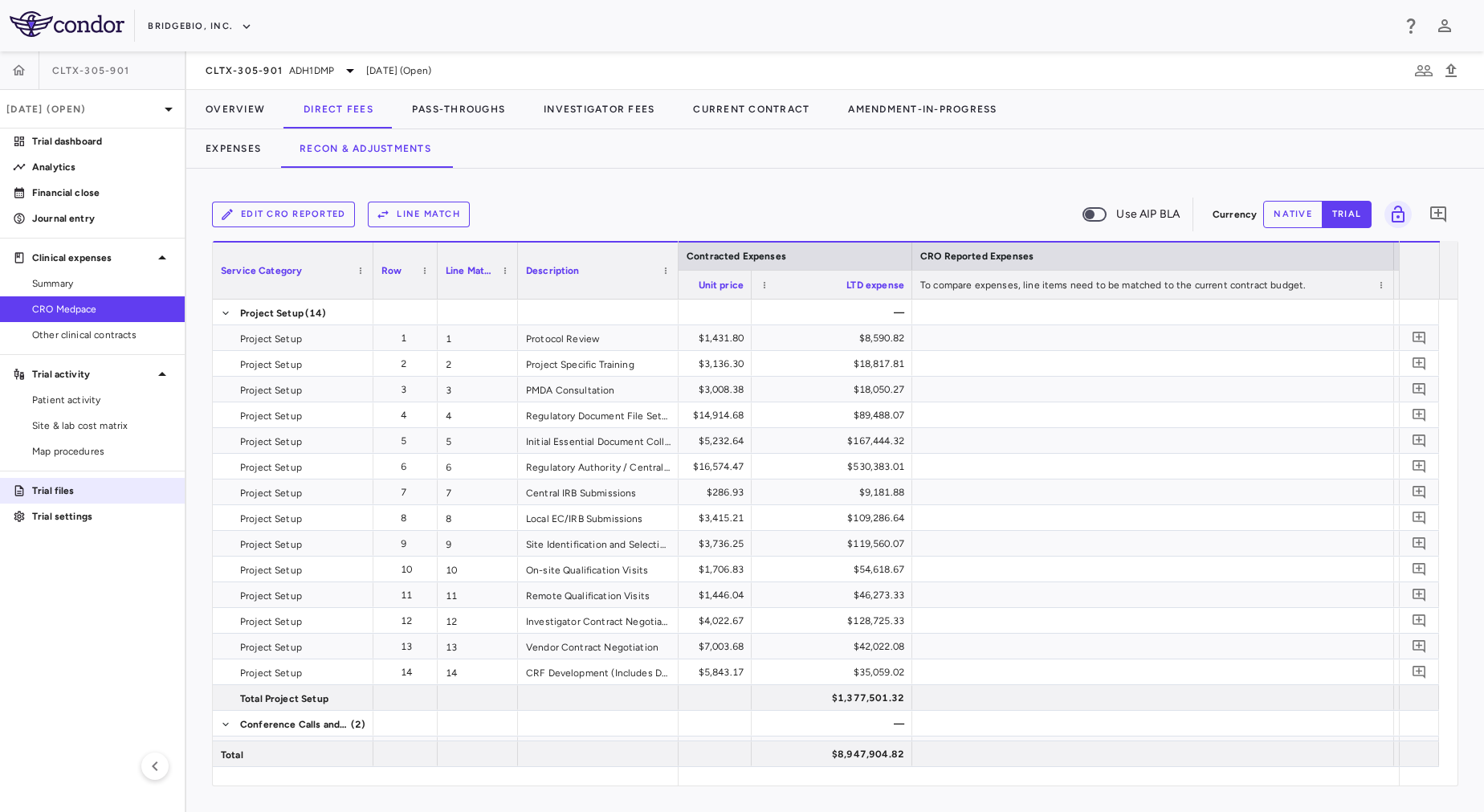
click at [109, 491] on p "Trial files" at bounding box center [102, 490] width 140 height 14
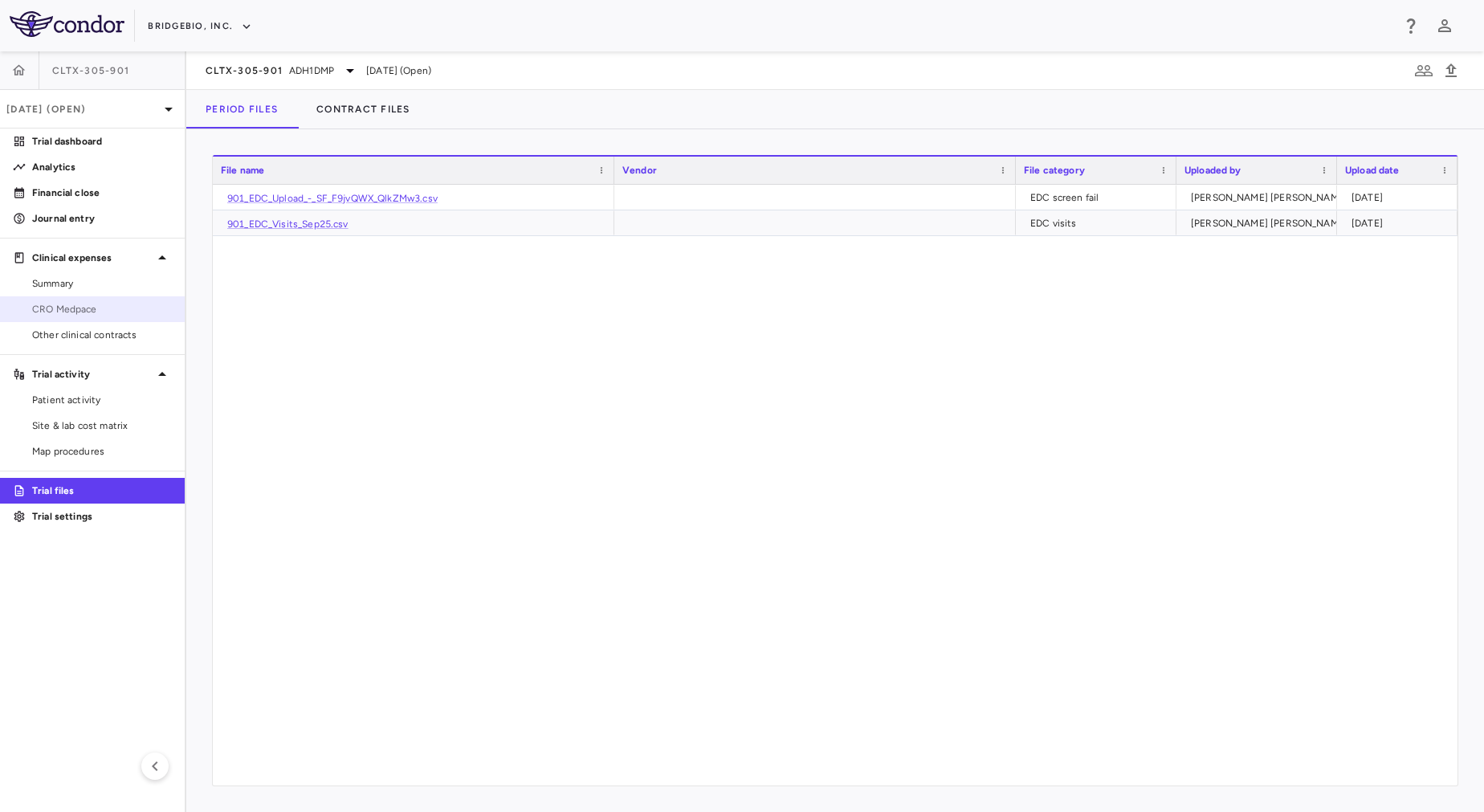
click at [91, 303] on span "CRO Medpace" at bounding box center [102, 308] width 140 height 14
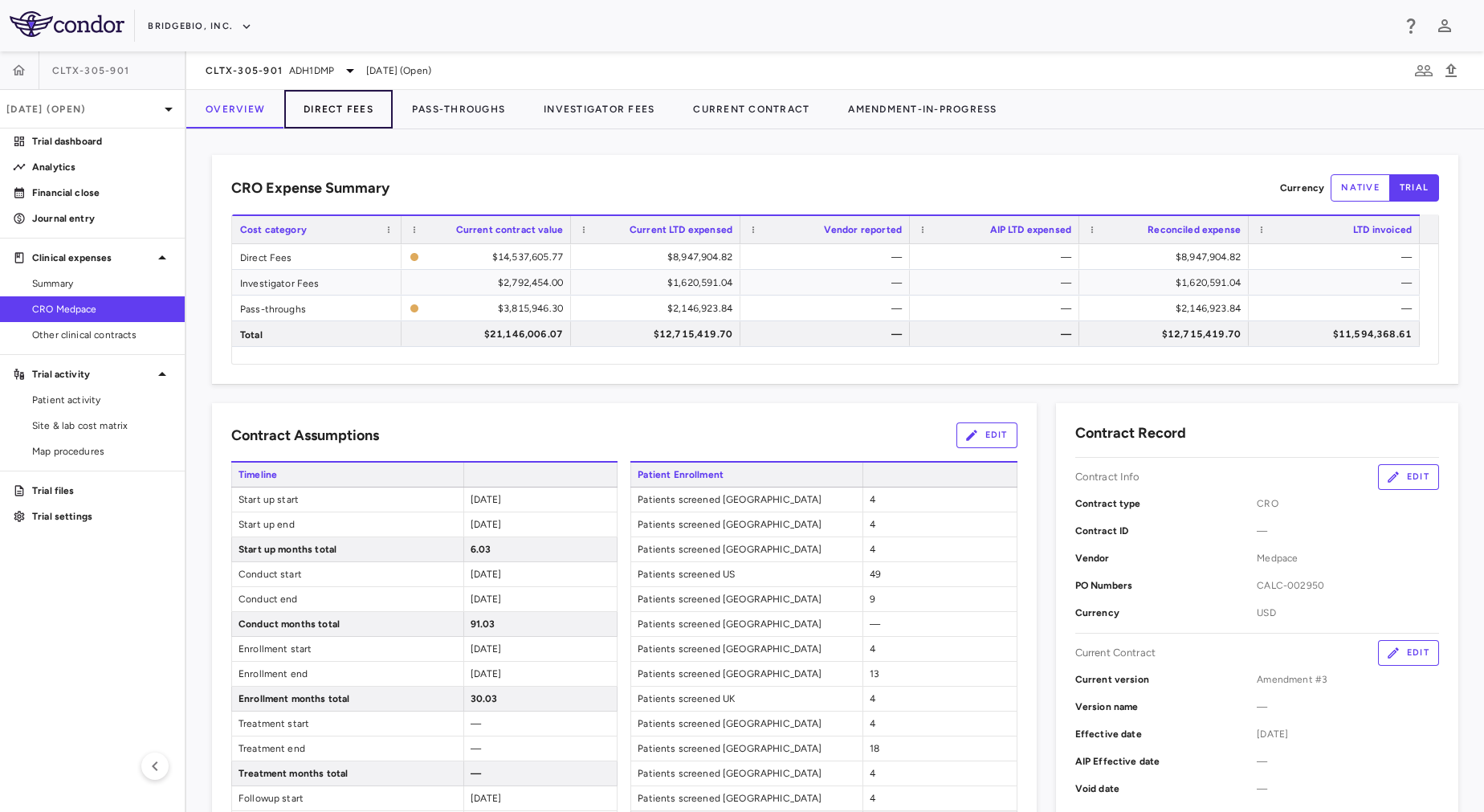
click at [318, 120] on button "Direct Fees" at bounding box center [338, 109] width 109 height 39
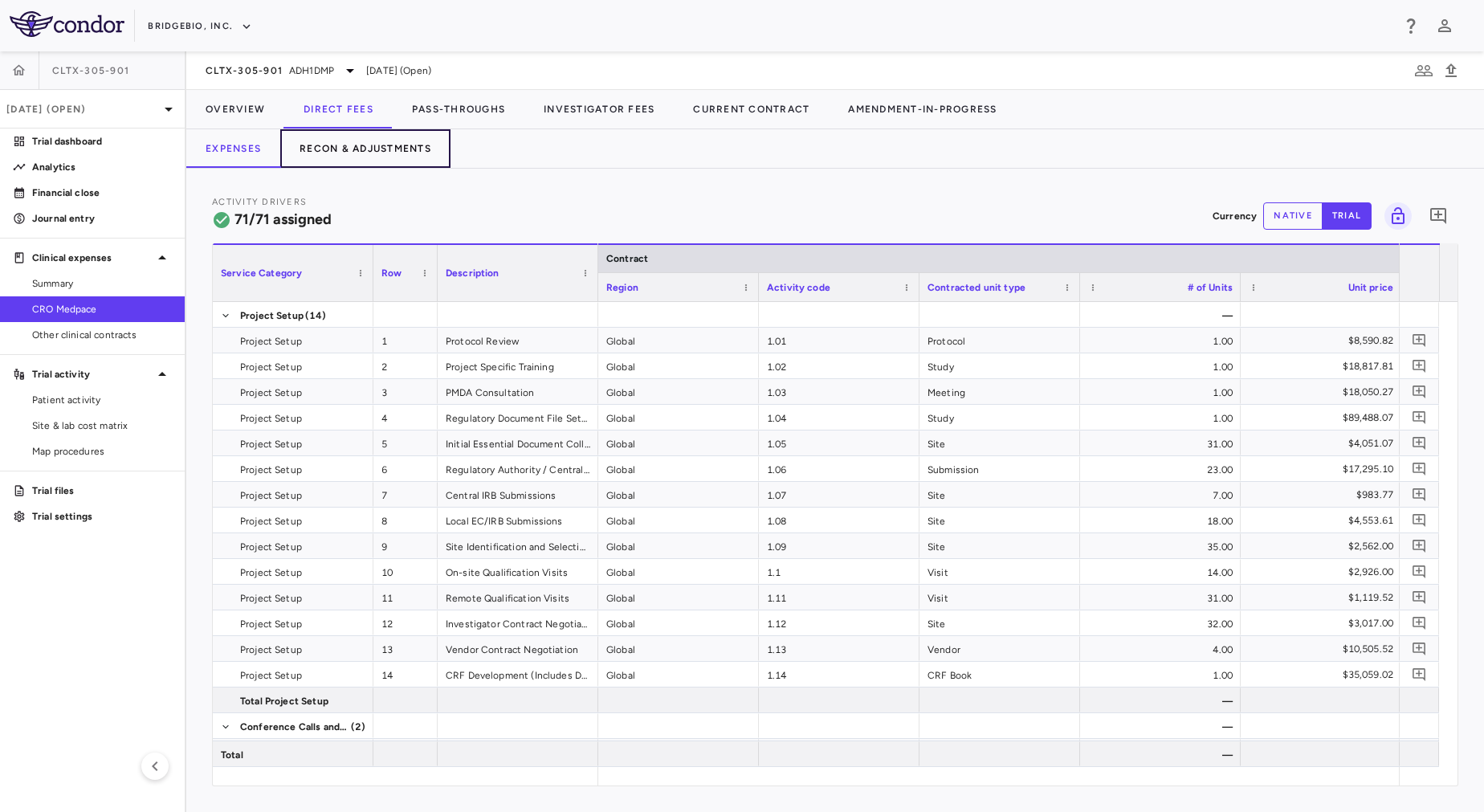
click at [336, 154] on button "Recon & Adjustments" at bounding box center [365, 148] width 170 height 39
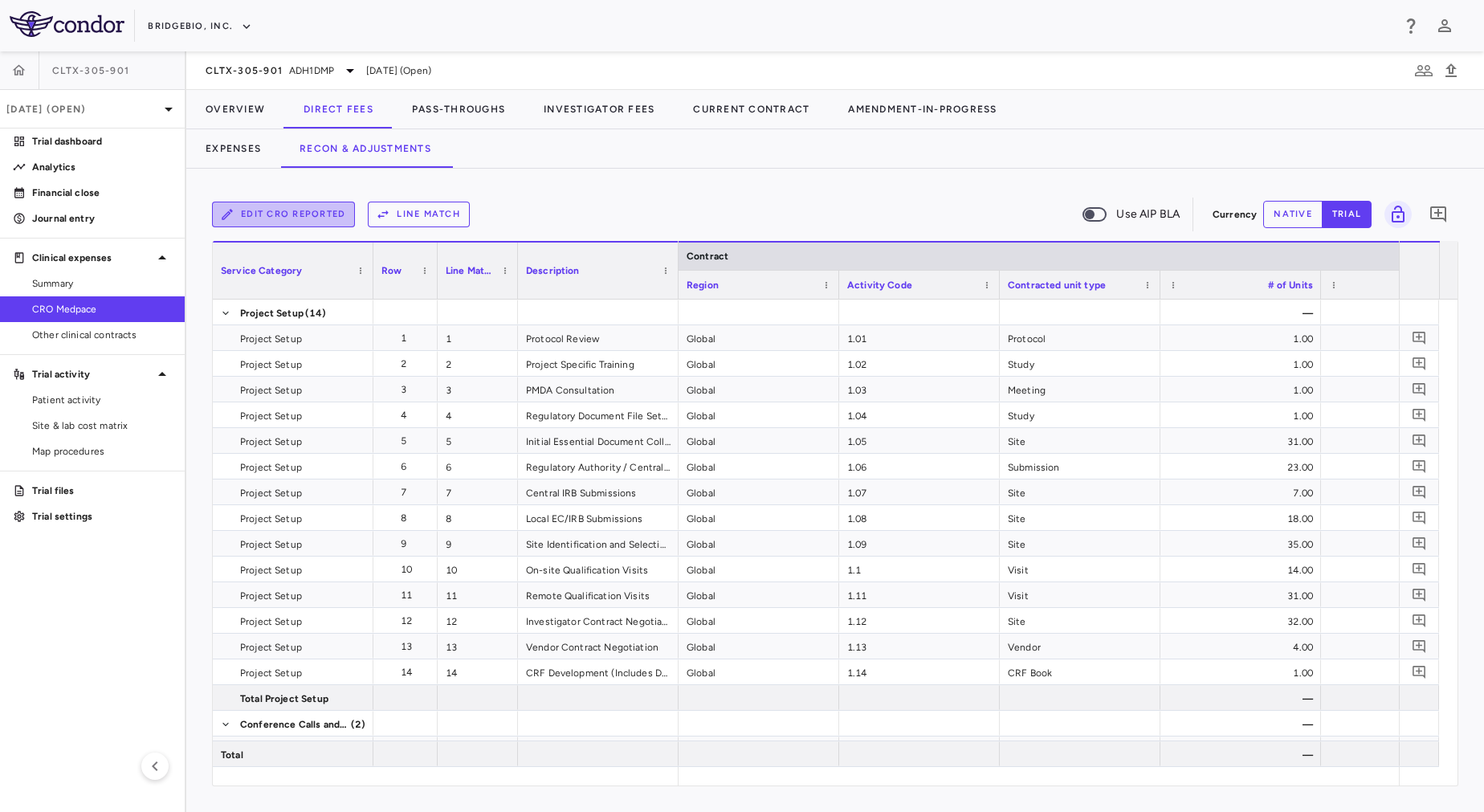
click at [277, 213] on button "Edit CRO reported" at bounding box center [283, 214] width 143 height 26
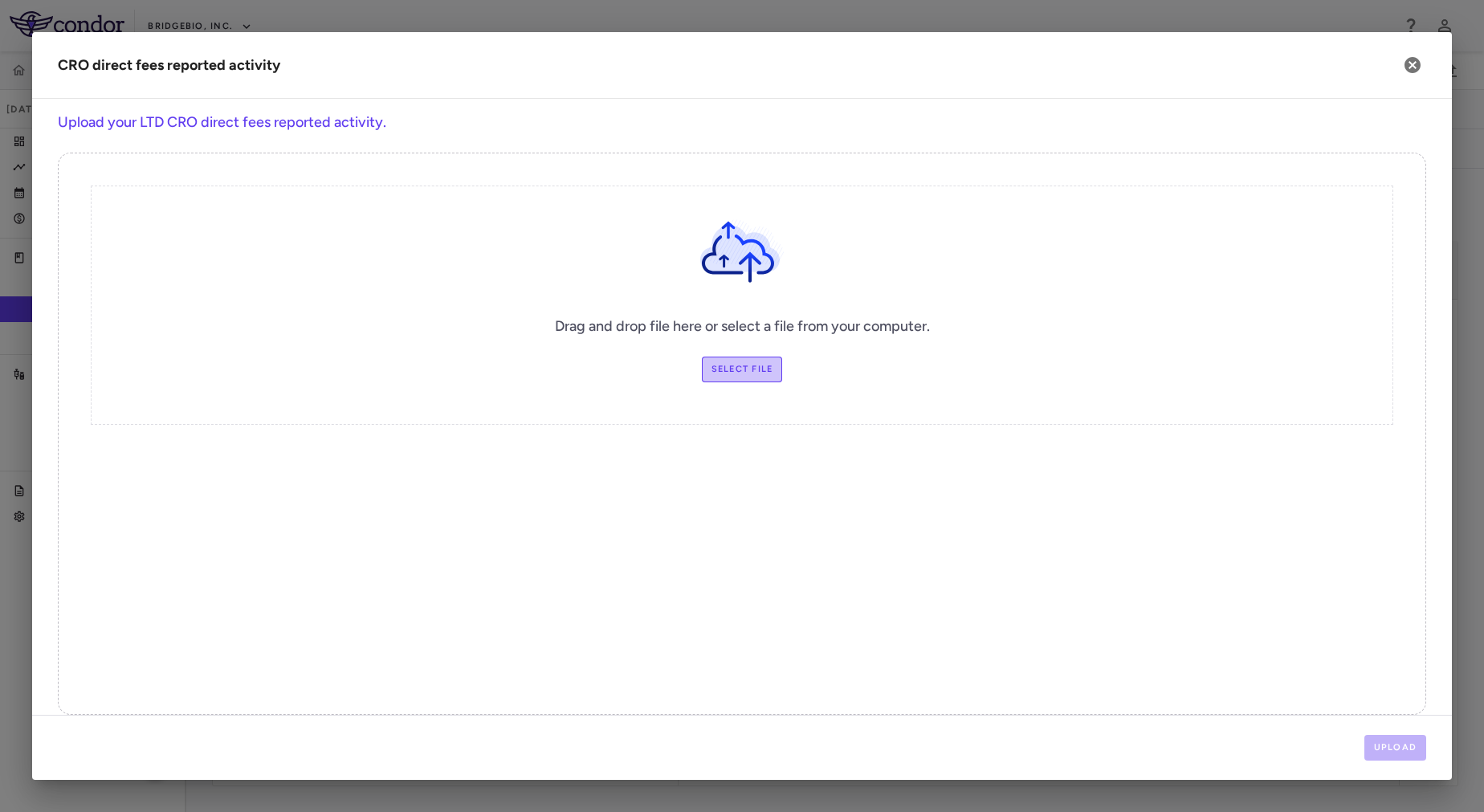
click at [753, 370] on label "Select file" at bounding box center [742, 369] width 81 height 26
click at [0, 0] on input "Select file" at bounding box center [0, 0] width 0 height 0
click at [1404, 744] on button "Upload" at bounding box center [1396, 747] width 63 height 26
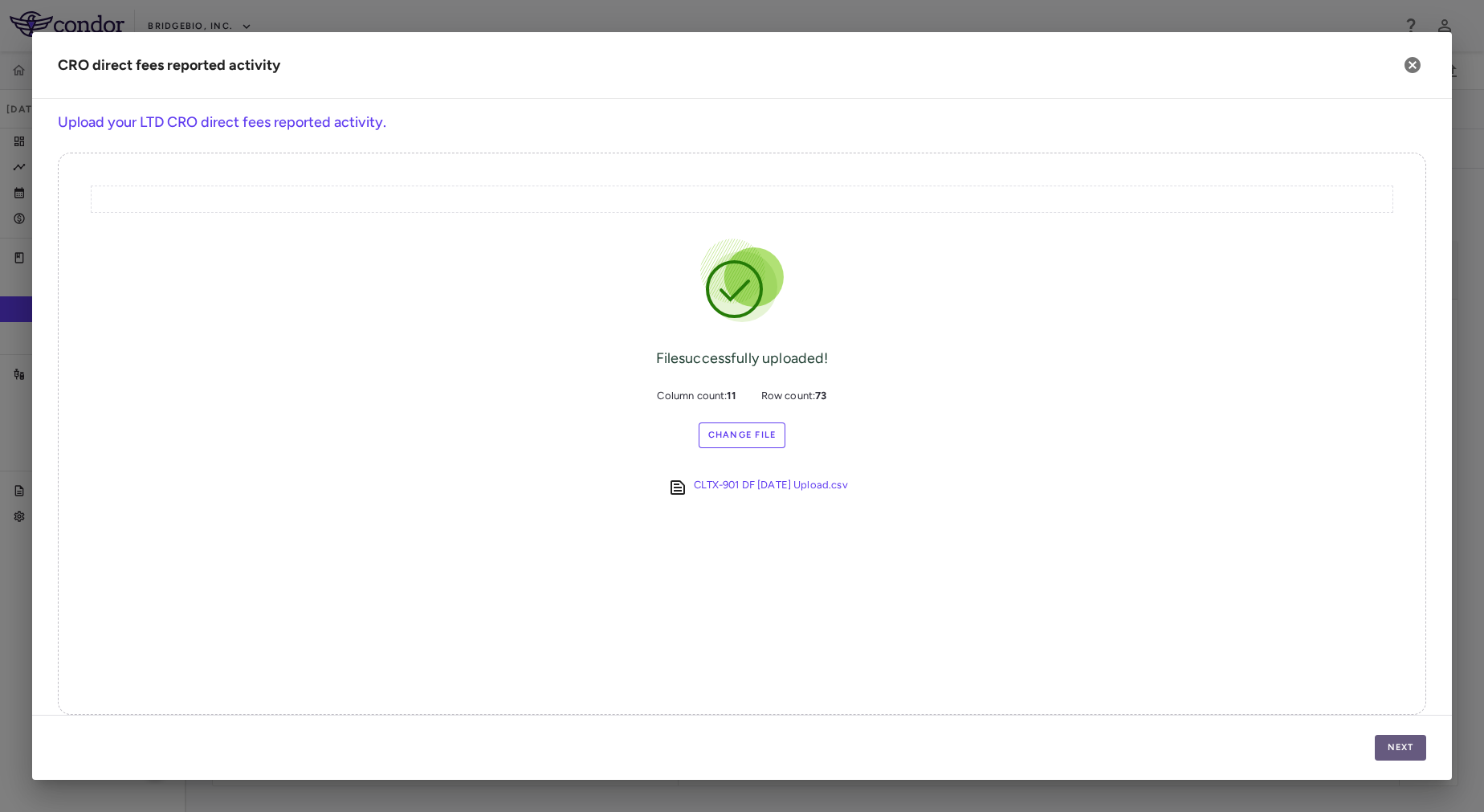
click at [1404, 744] on button "Next" at bounding box center [1400, 747] width 51 height 26
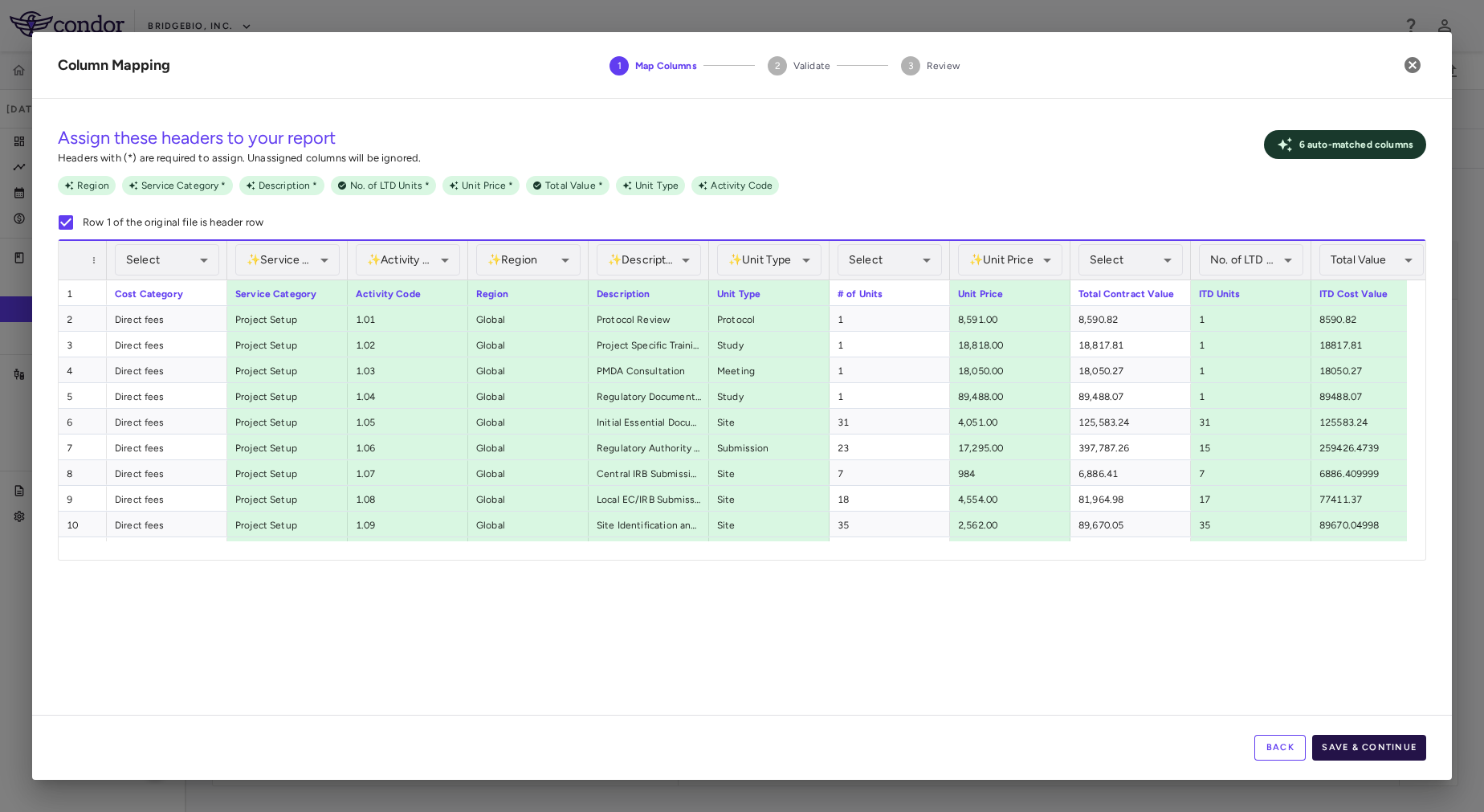
click at [1361, 742] on button "Save & Continue" at bounding box center [1370, 747] width 114 height 26
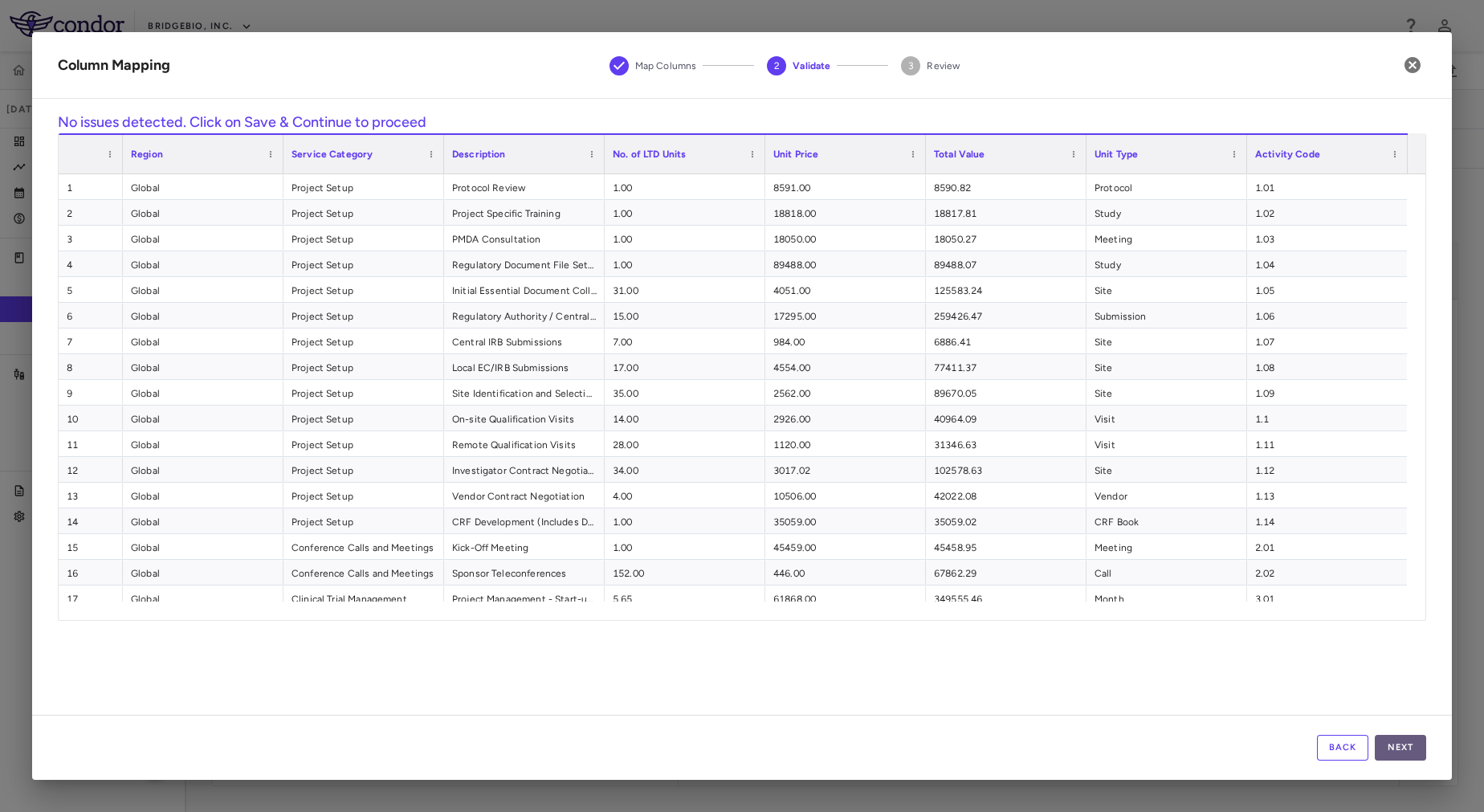
click at [1398, 748] on button "Next" at bounding box center [1400, 747] width 51 height 26
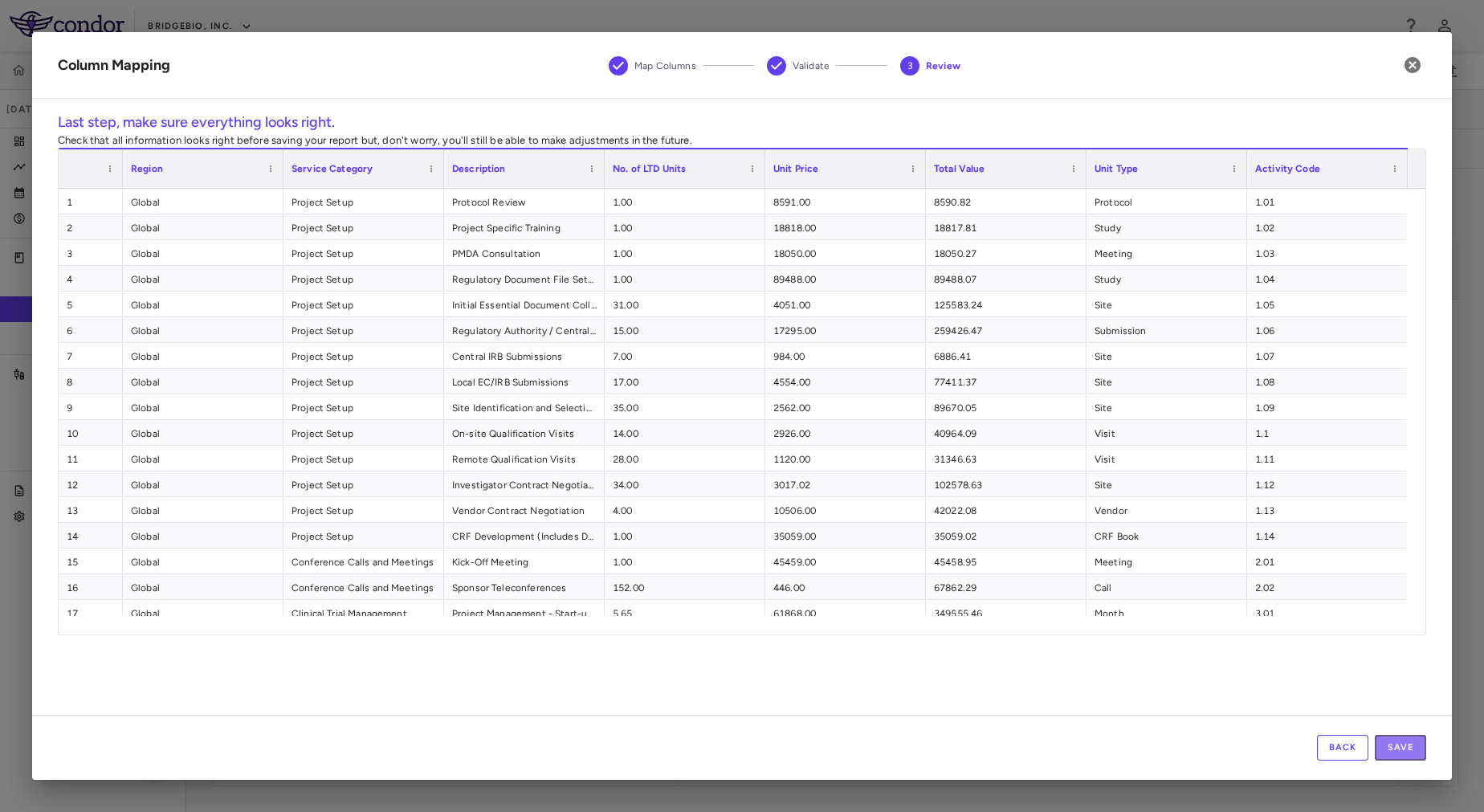
click at [1398, 748] on button "Save" at bounding box center [1400, 747] width 51 height 26
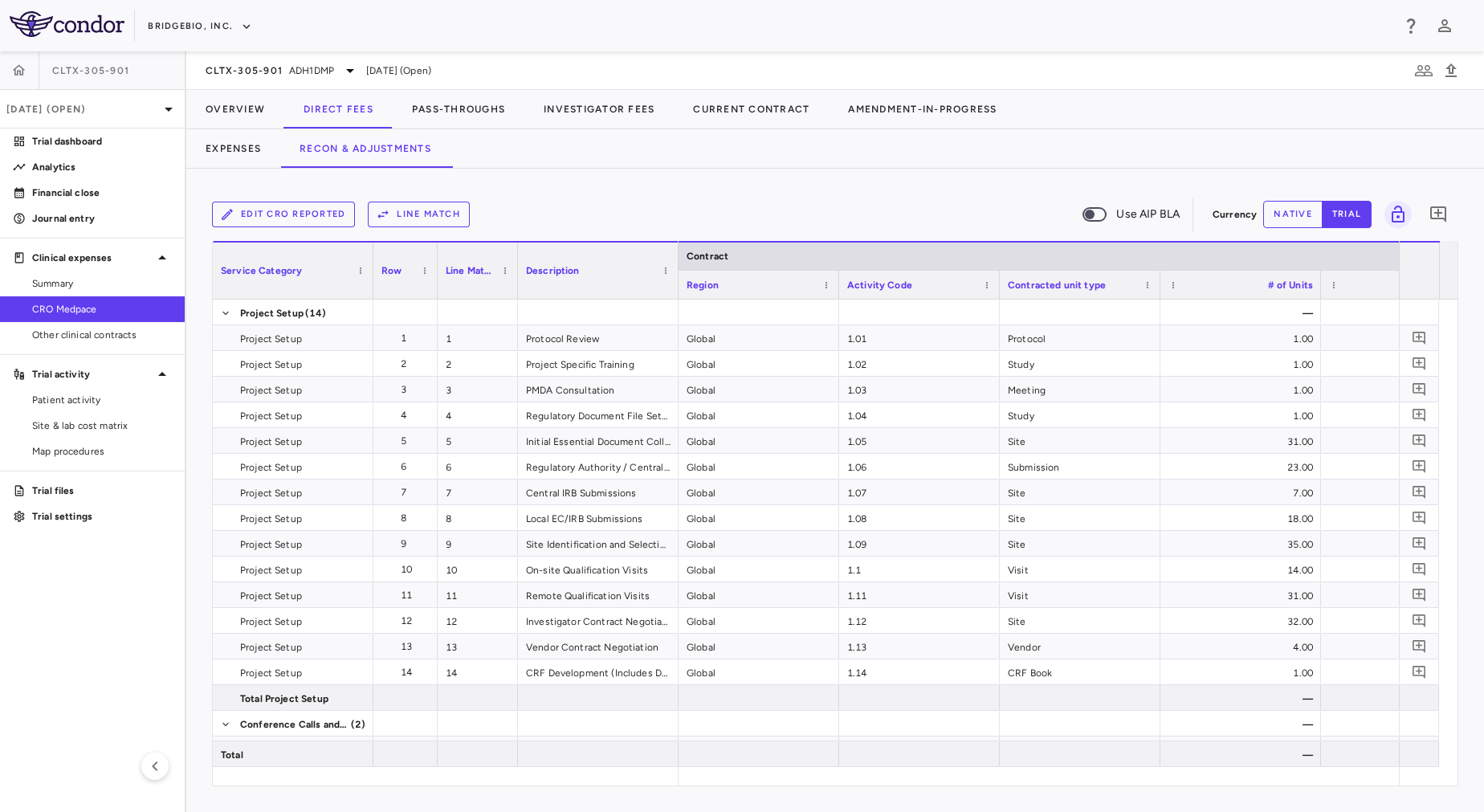
click at [428, 221] on button "Line Match" at bounding box center [418, 214] width 102 height 26
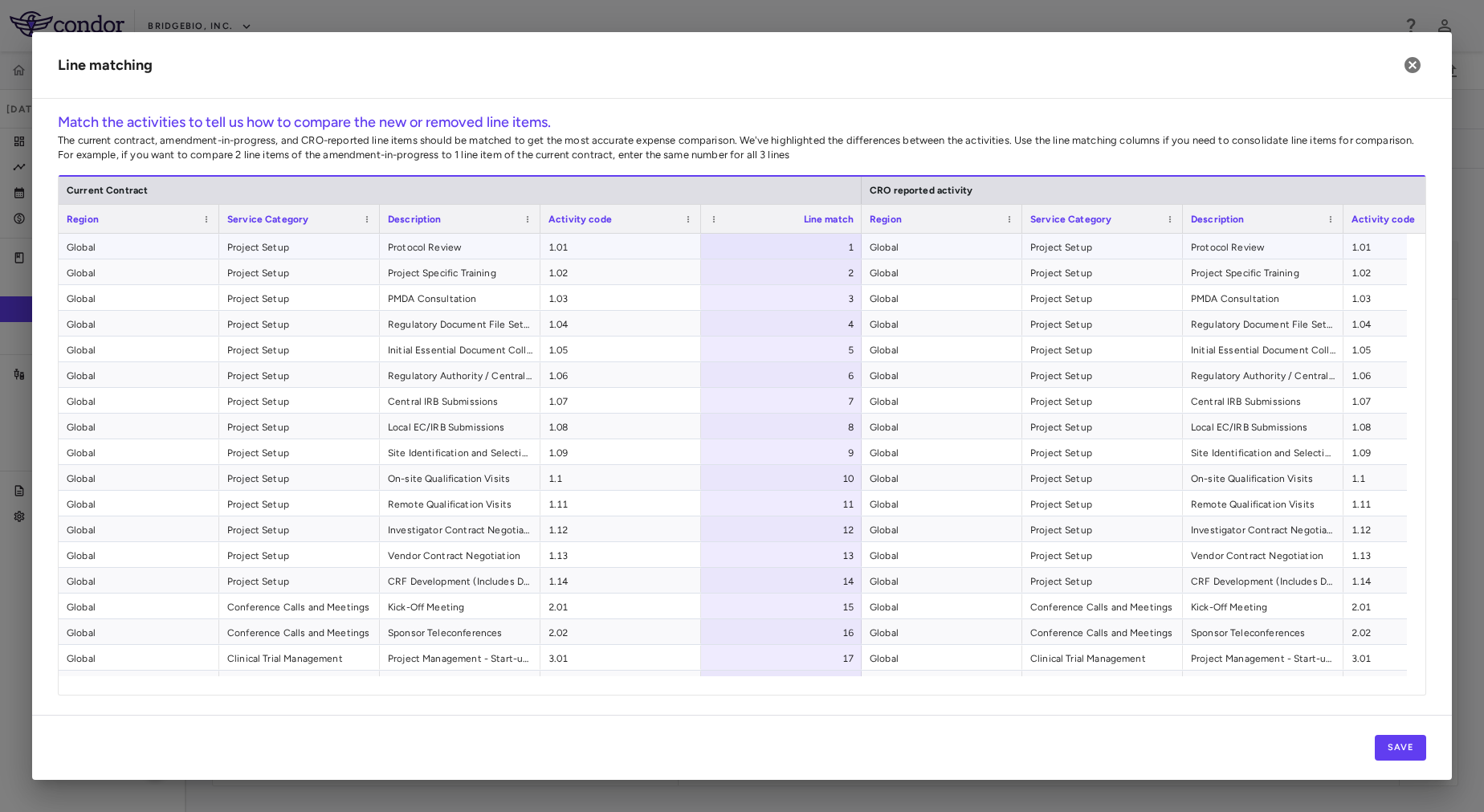
click at [637, 248] on span "1.01" at bounding box center [621, 247] width 144 height 26
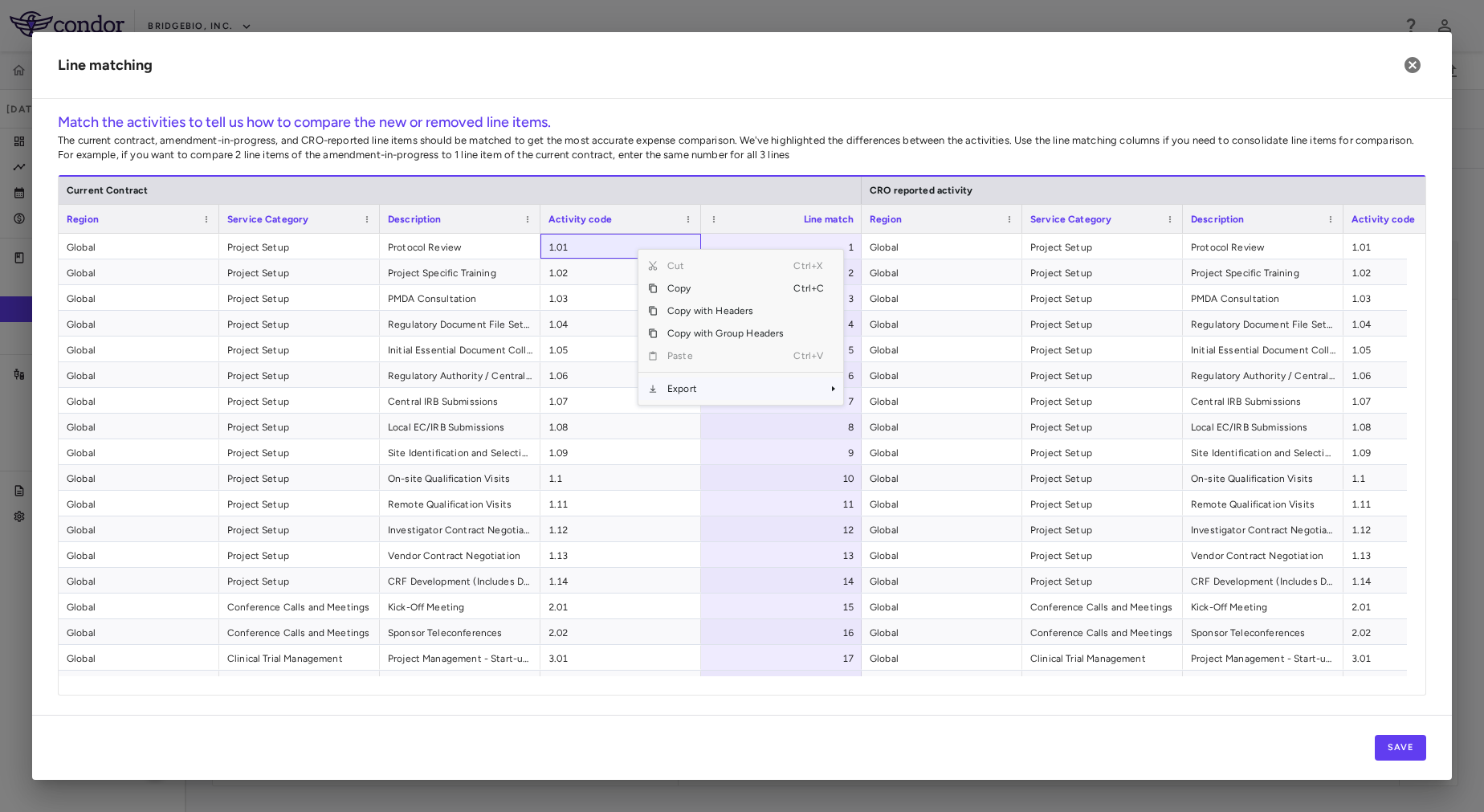
click at [714, 399] on span "Export" at bounding box center [726, 388] width 136 height 22
click at [765, 389] on span "Export" at bounding box center [726, 388] width 136 height 22
click at [795, 384] on span "Context Menu" at bounding box center [810, 388] width 36 height 22
click at [885, 413] on span "Excel Export" at bounding box center [897, 416] width 75 height 22
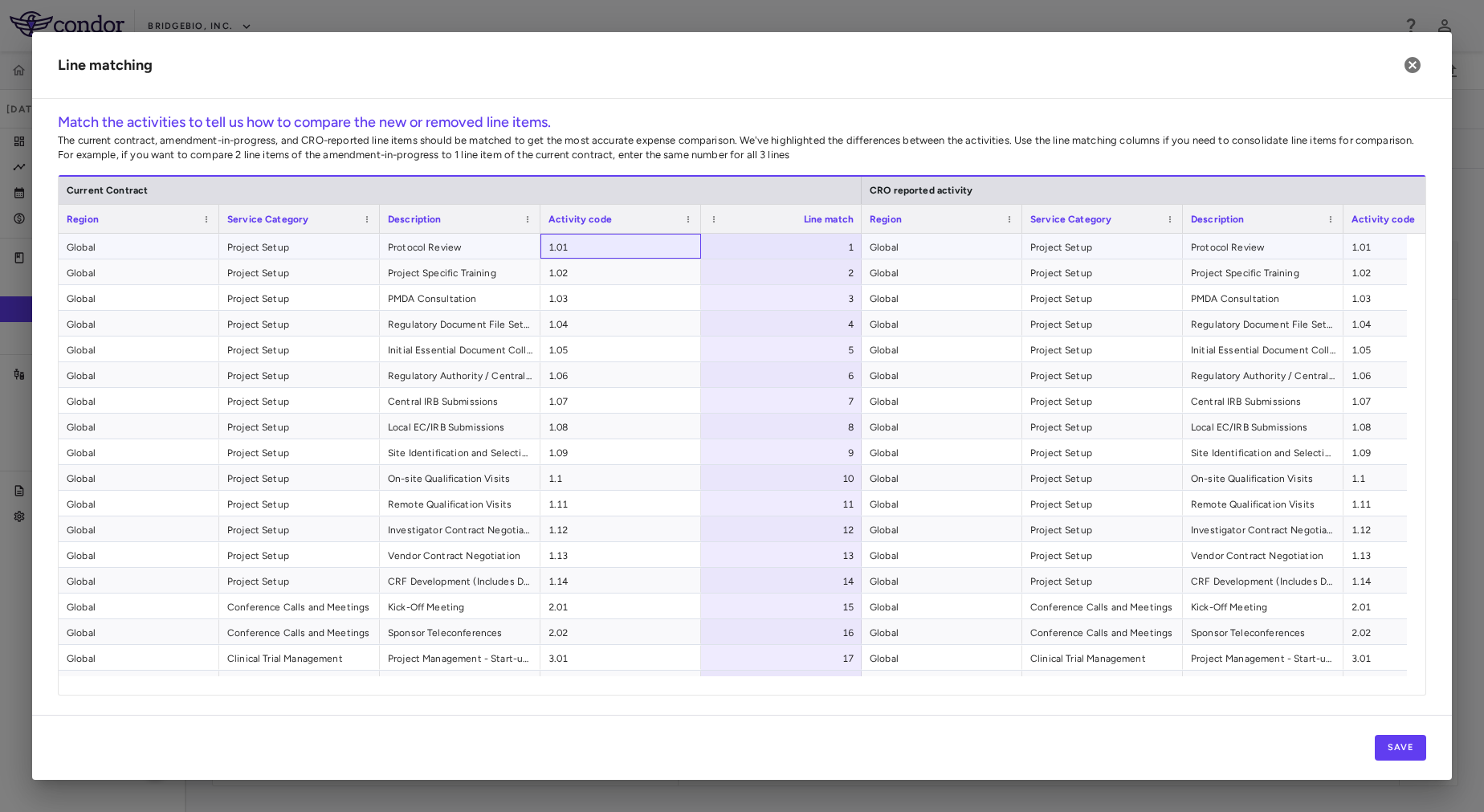
click at [640, 251] on span "1.01" at bounding box center [621, 247] width 144 height 26
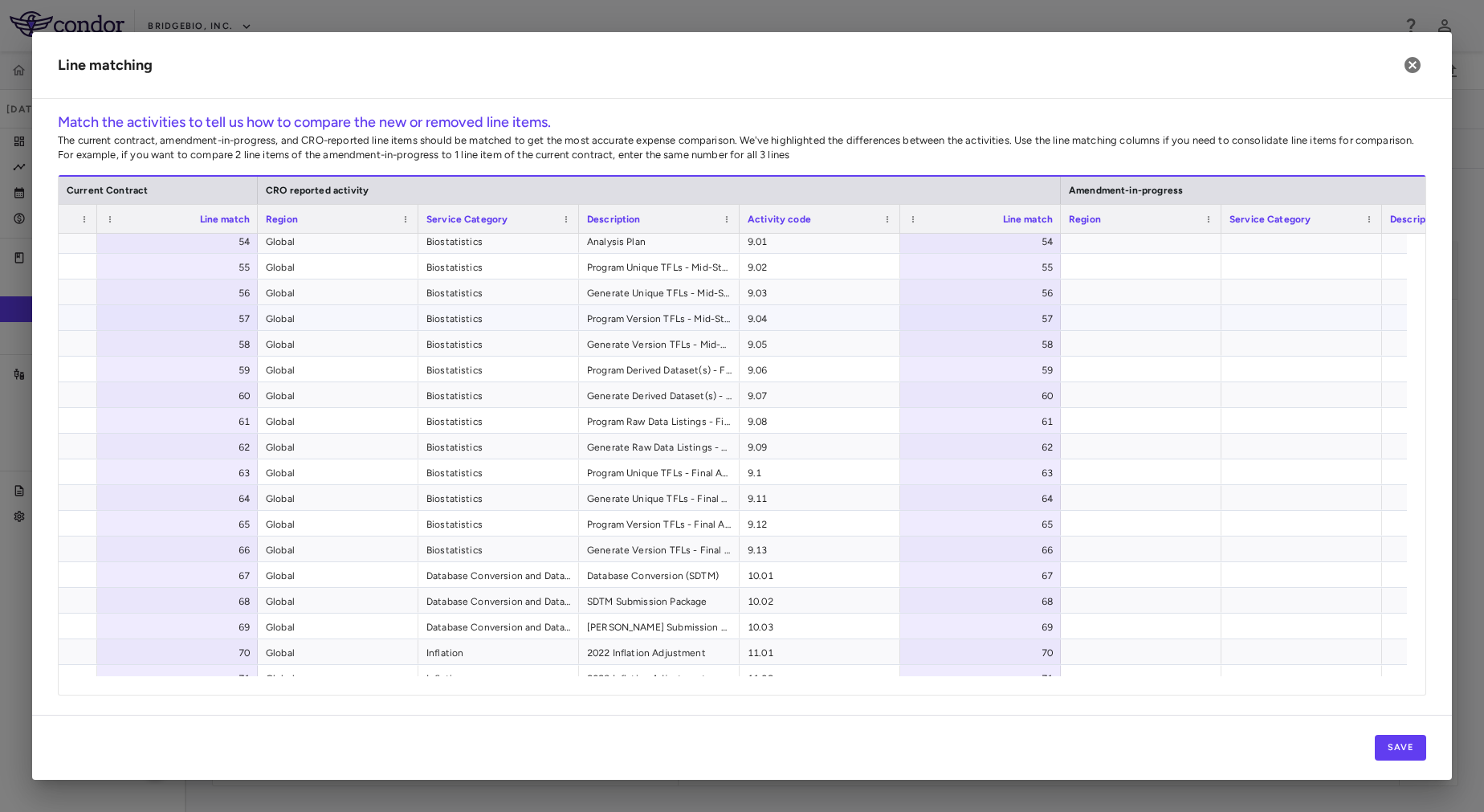
scroll to position [1408, 0]
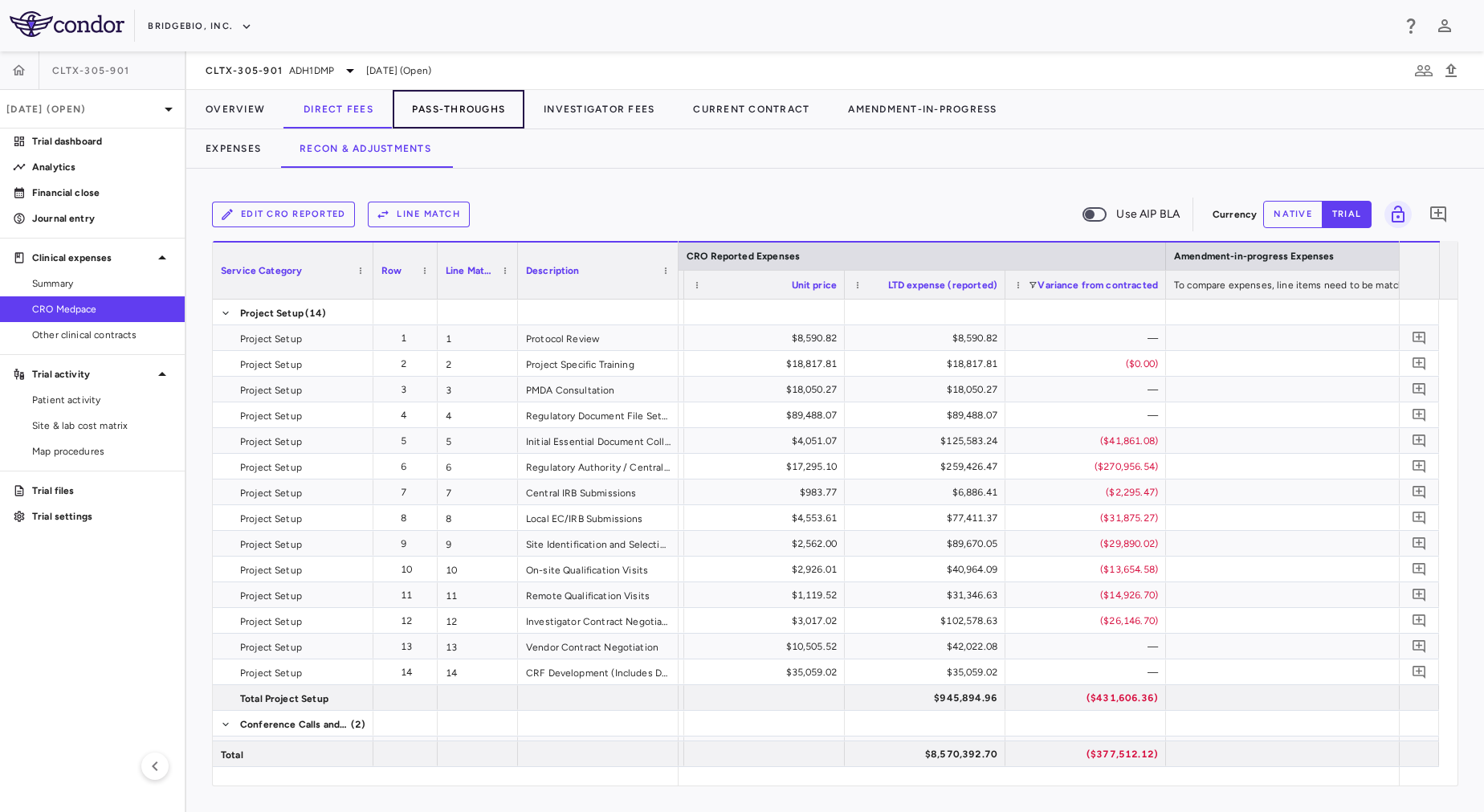
click at [484, 114] on button "Pass-Throughs" at bounding box center [458, 109] width 132 height 39
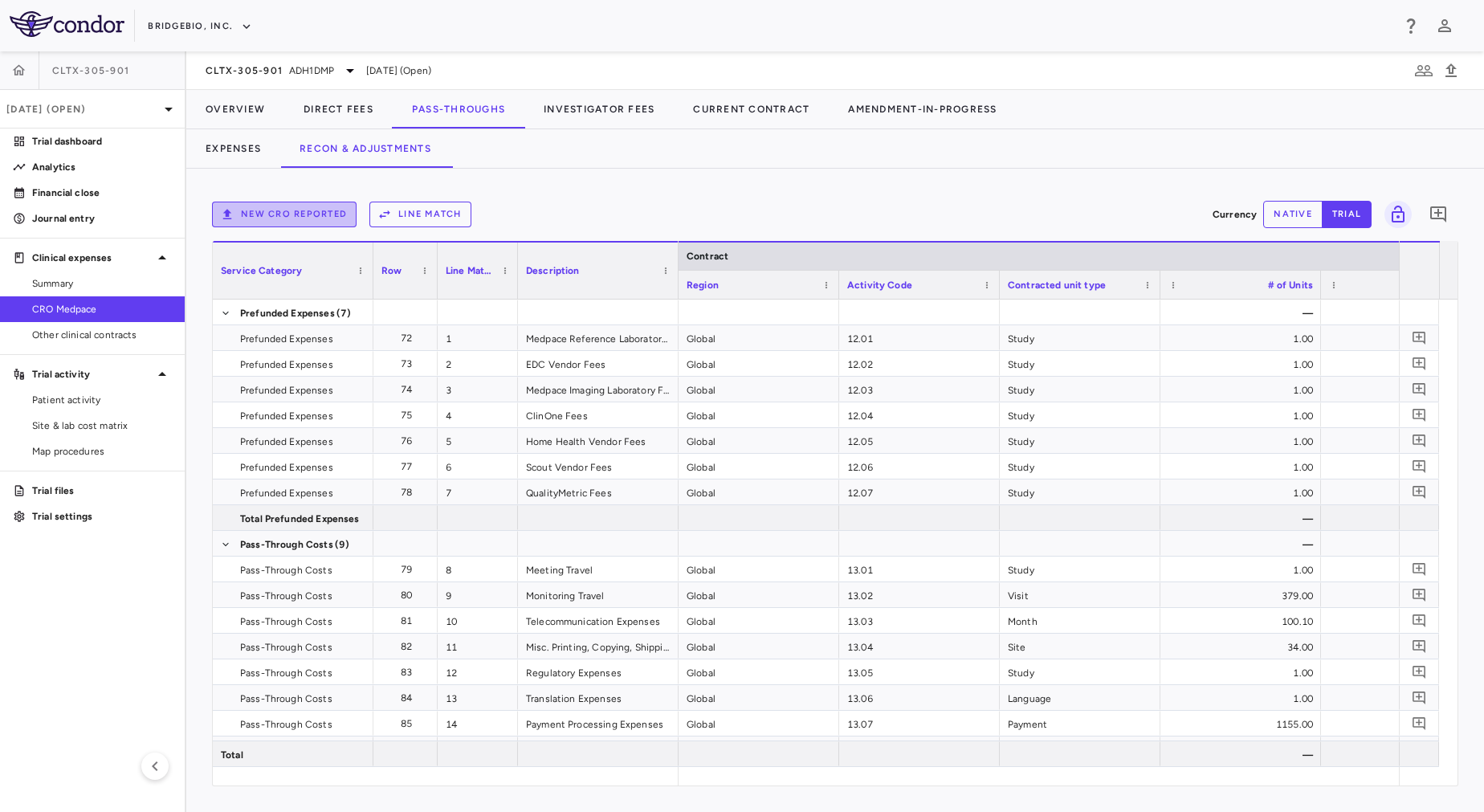
click at [323, 207] on button "New CRO reported" at bounding box center [284, 214] width 144 height 26
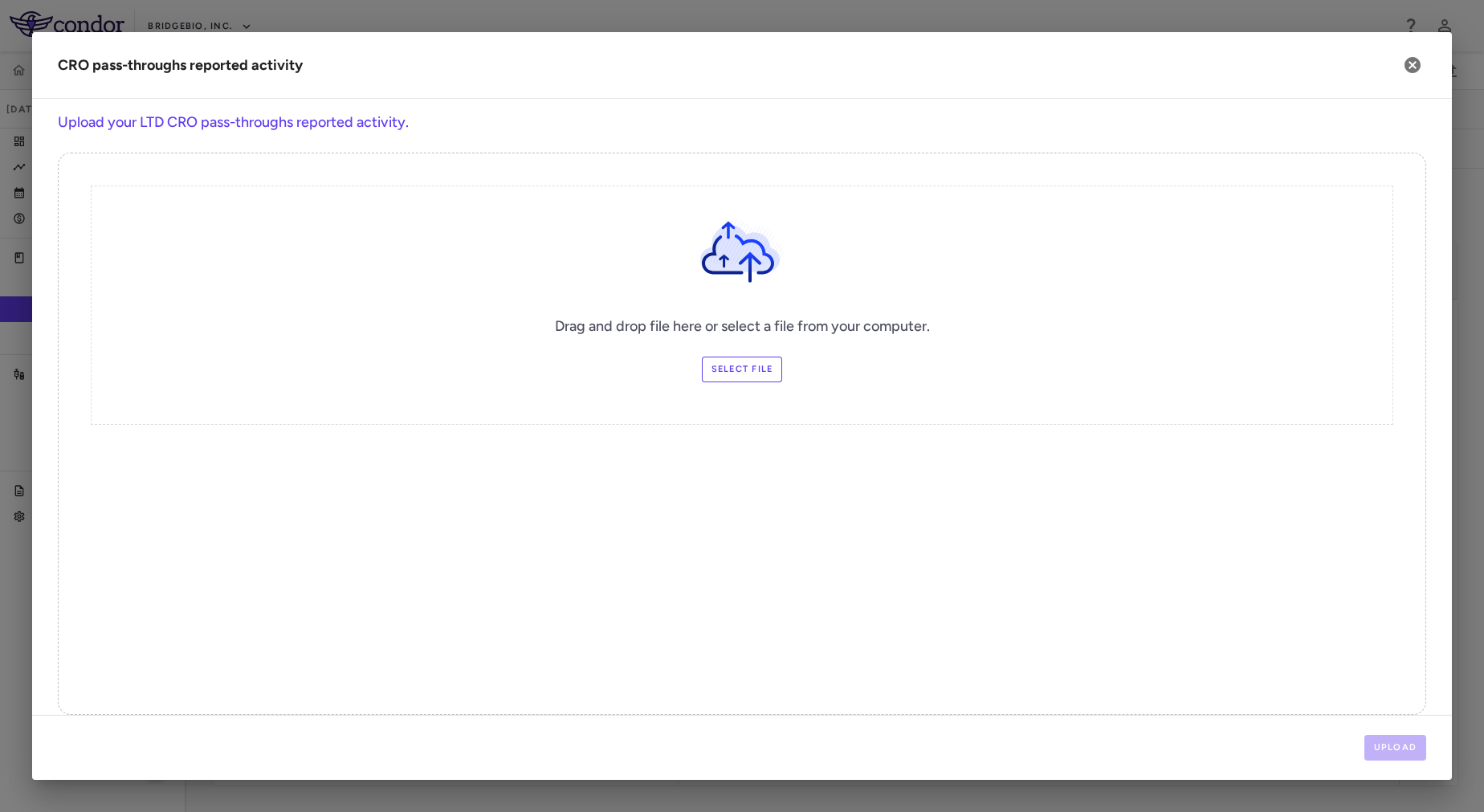
click at [737, 374] on label "Select file" at bounding box center [742, 369] width 81 height 26
click at [0, 0] on input "Select file" at bounding box center [0, 0] width 0 height 0
click at [1418, 749] on button "Upload" at bounding box center [1396, 747] width 63 height 26
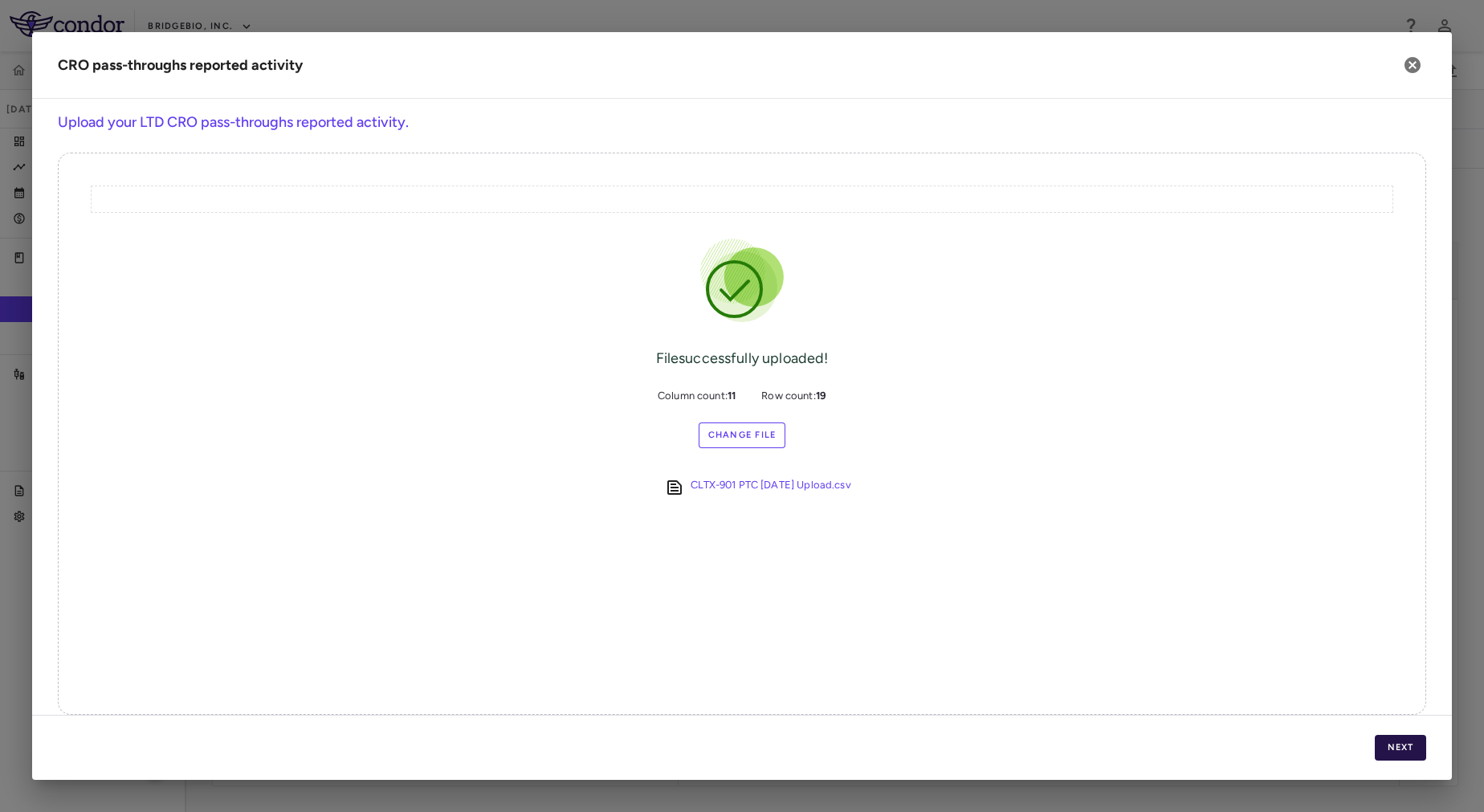
click at [1411, 747] on button "Next" at bounding box center [1400, 747] width 51 height 26
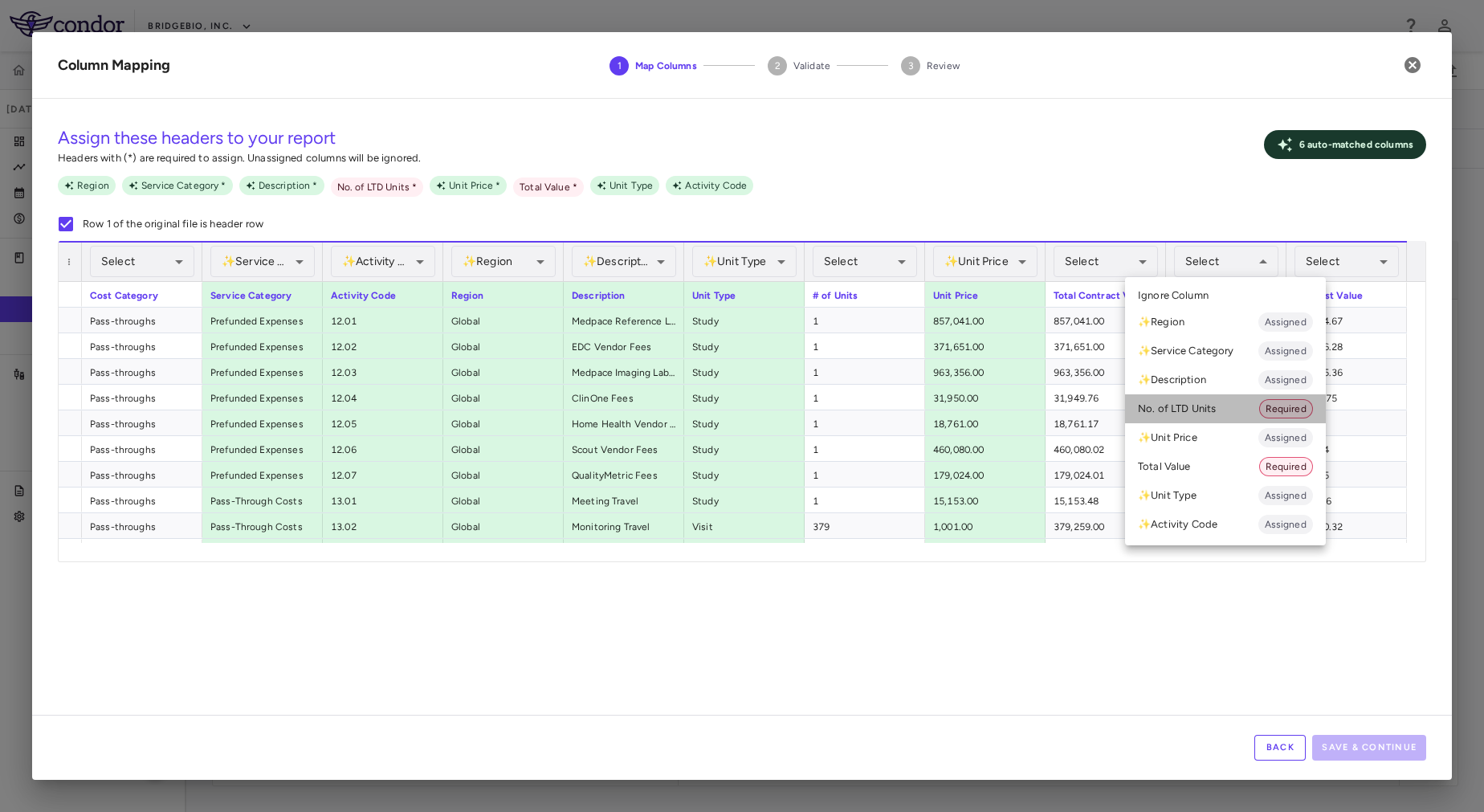
click at [1198, 406] on li "No. of LTD Units Required" at bounding box center [1225, 408] width 201 height 29
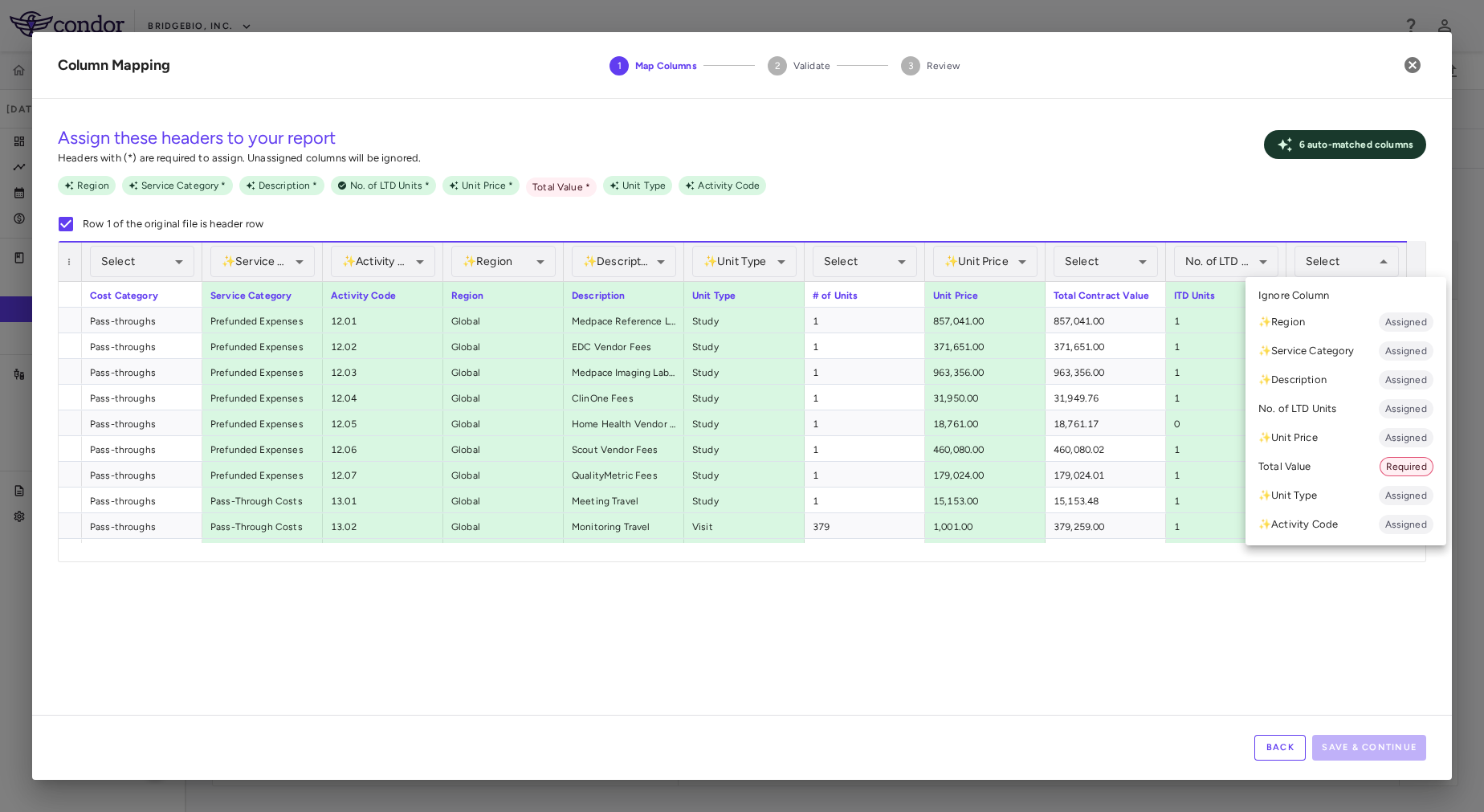
click at [1290, 472] on li "Total Value Required" at bounding box center [1346, 466] width 201 height 29
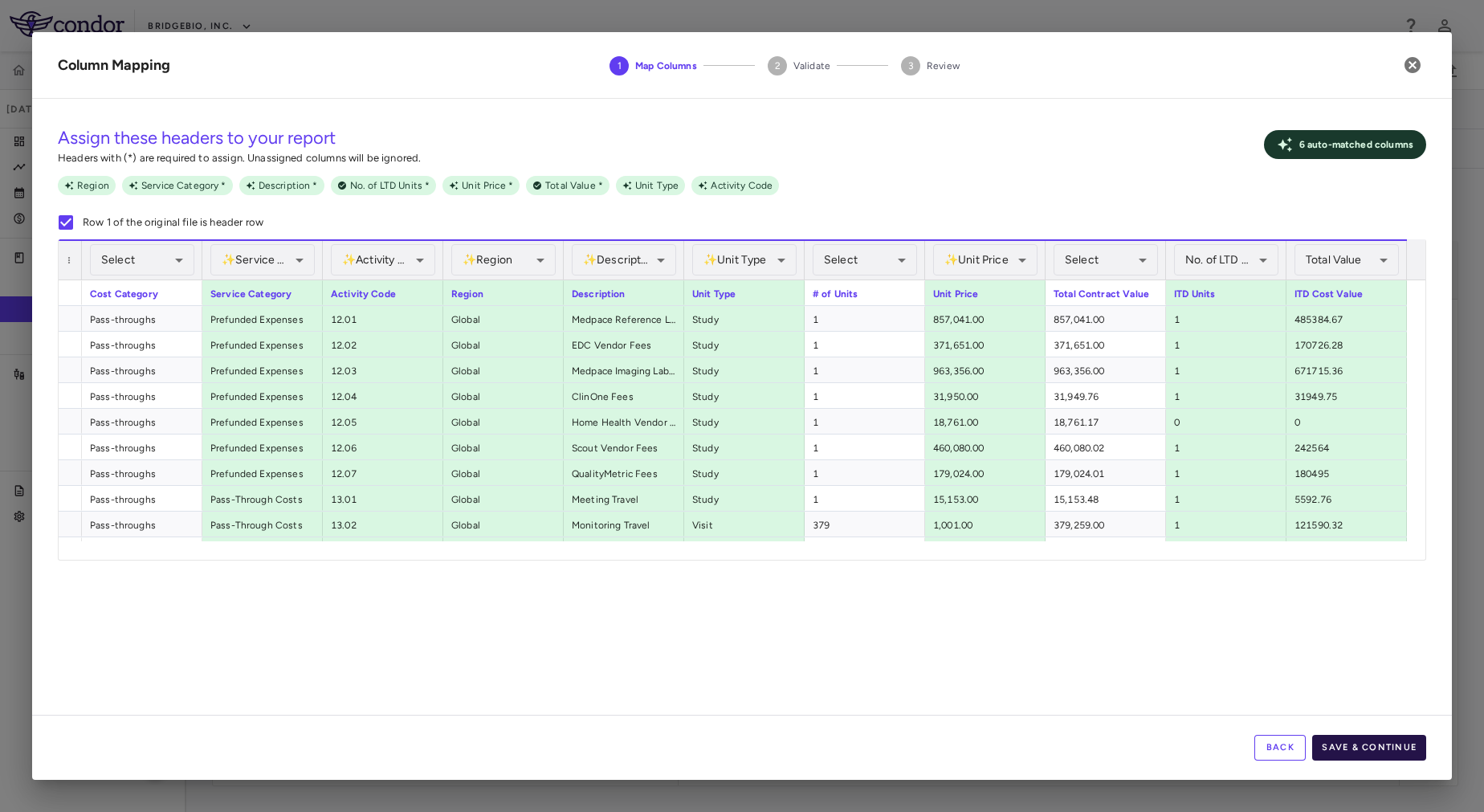
click at [1388, 754] on button "Save & Continue" at bounding box center [1370, 747] width 114 height 26
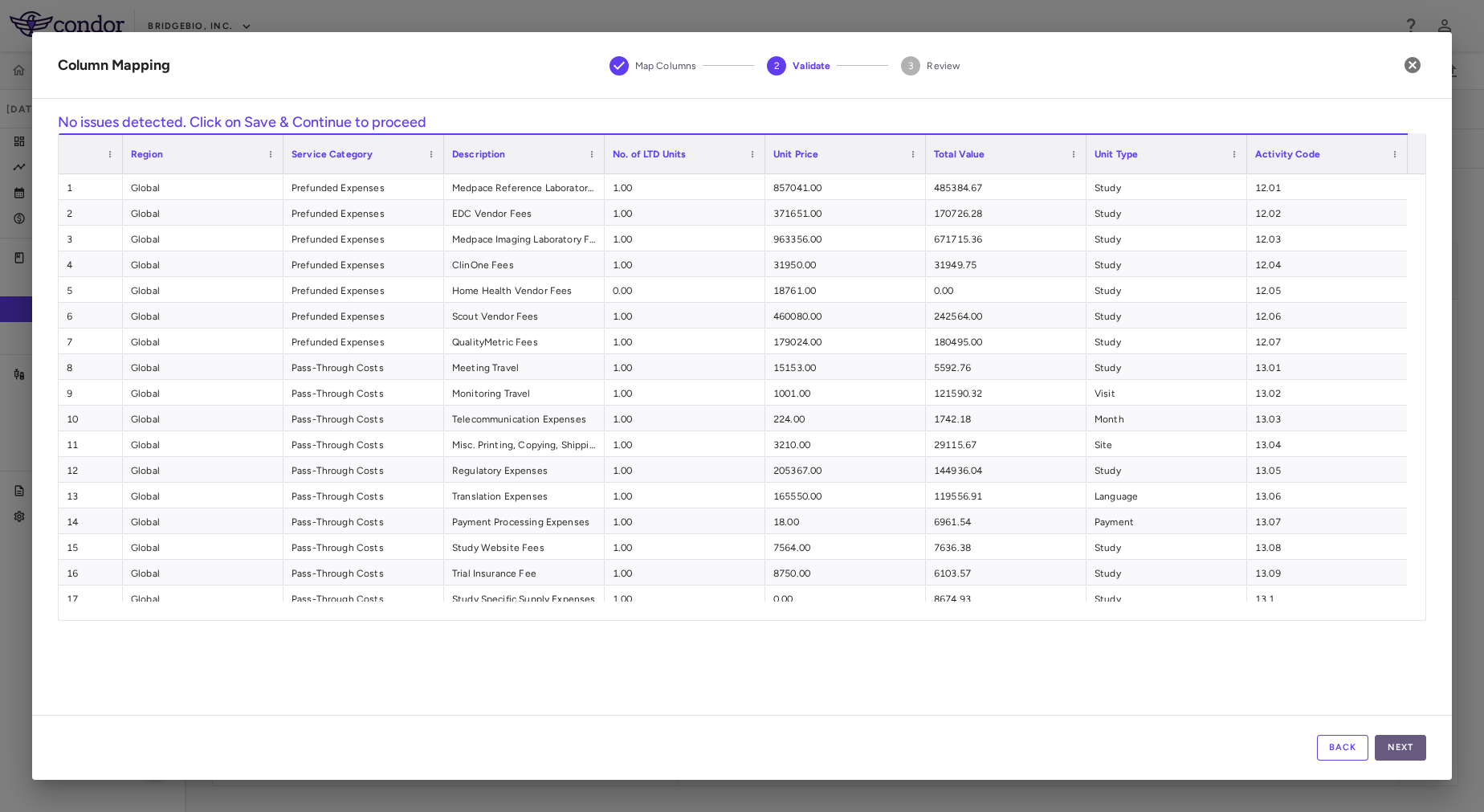
click at [1386, 743] on button "Next" at bounding box center [1400, 747] width 51 height 26
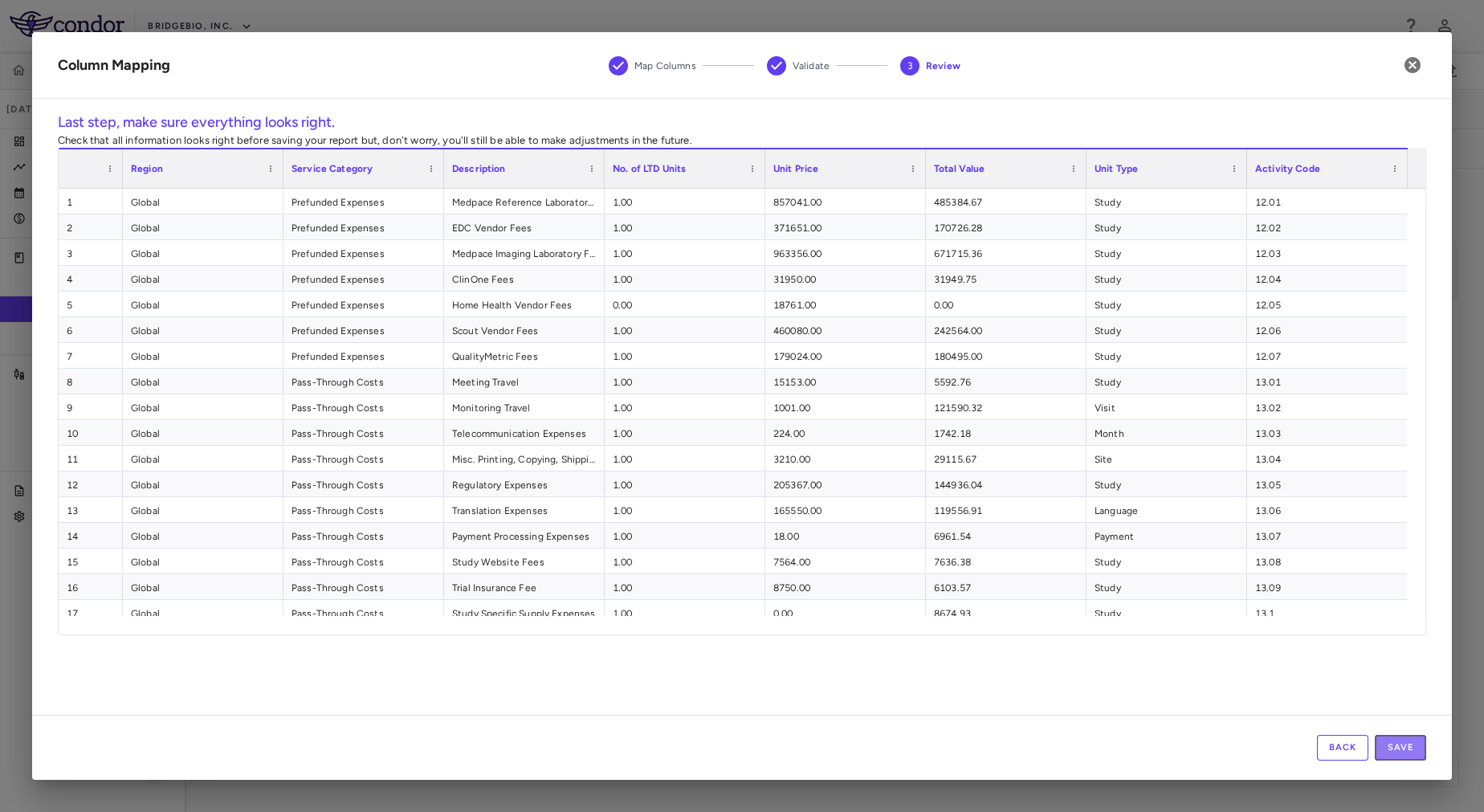
click at [1386, 743] on button "Save" at bounding box center [1400, 747] width 51 height 26
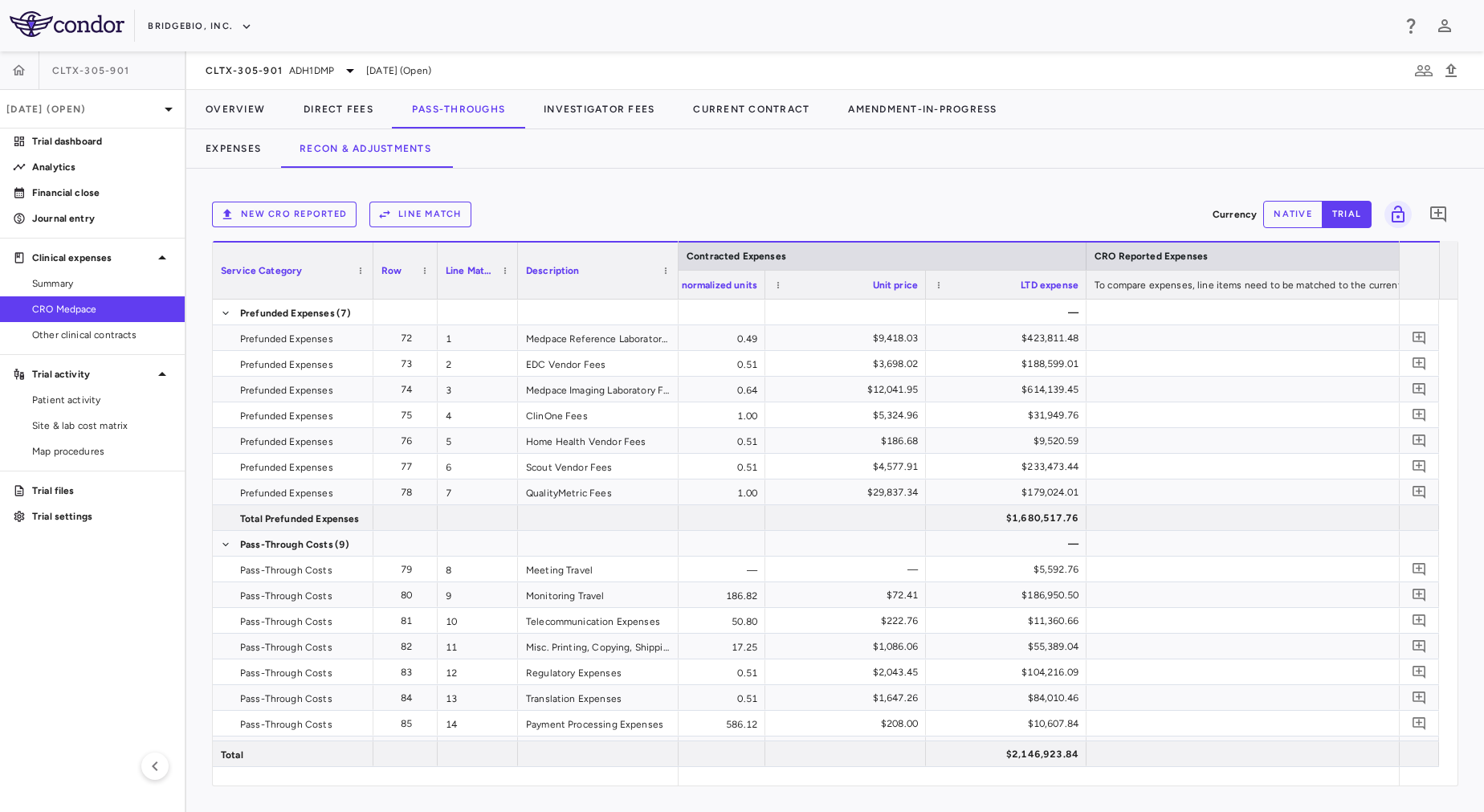
click at [432, 222] on button "Line Match" at bounding box center [420, 214] width 102 height 26
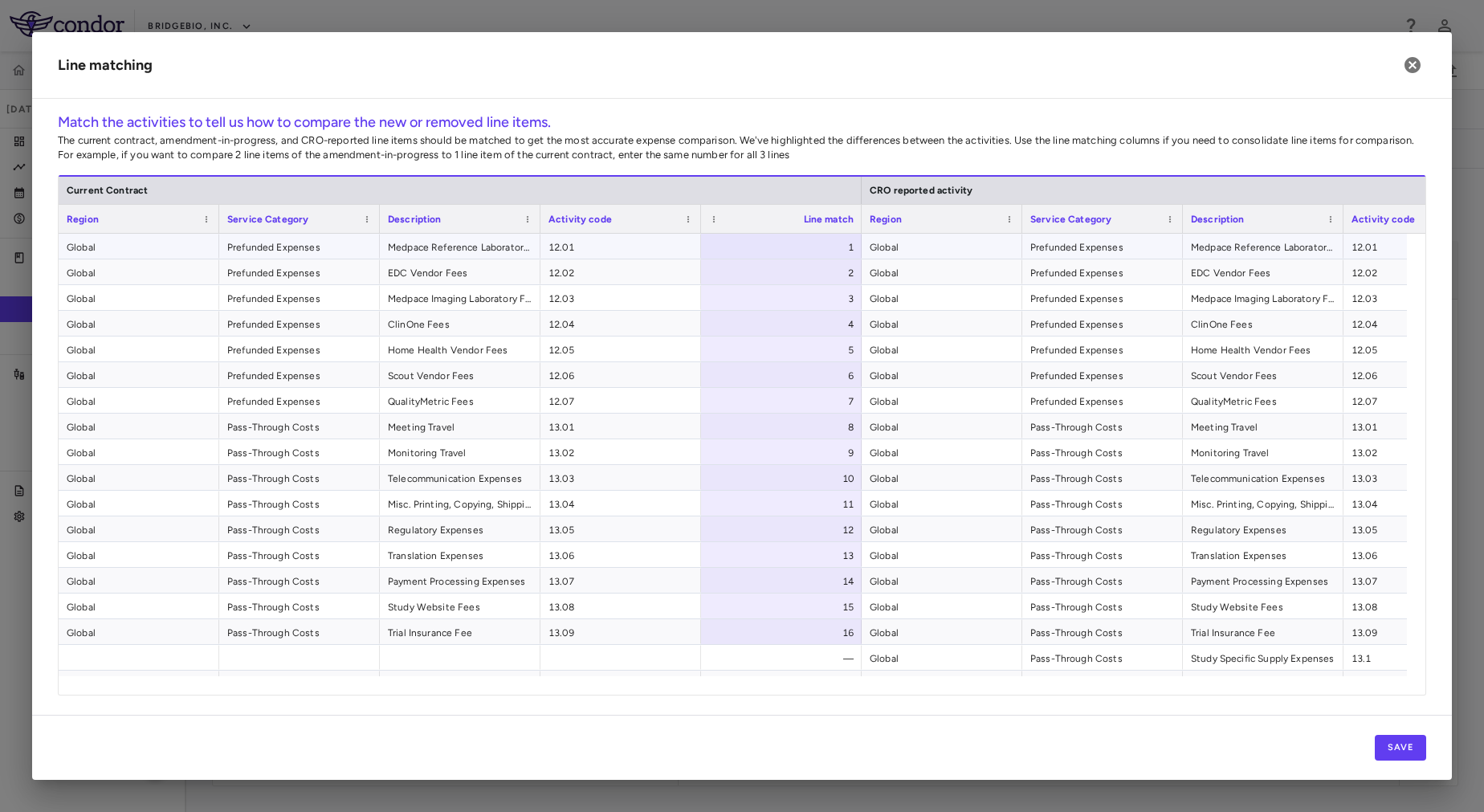
click at [582, 249] on span "12.01" at bounding box center [621, 247] width 144 height 26
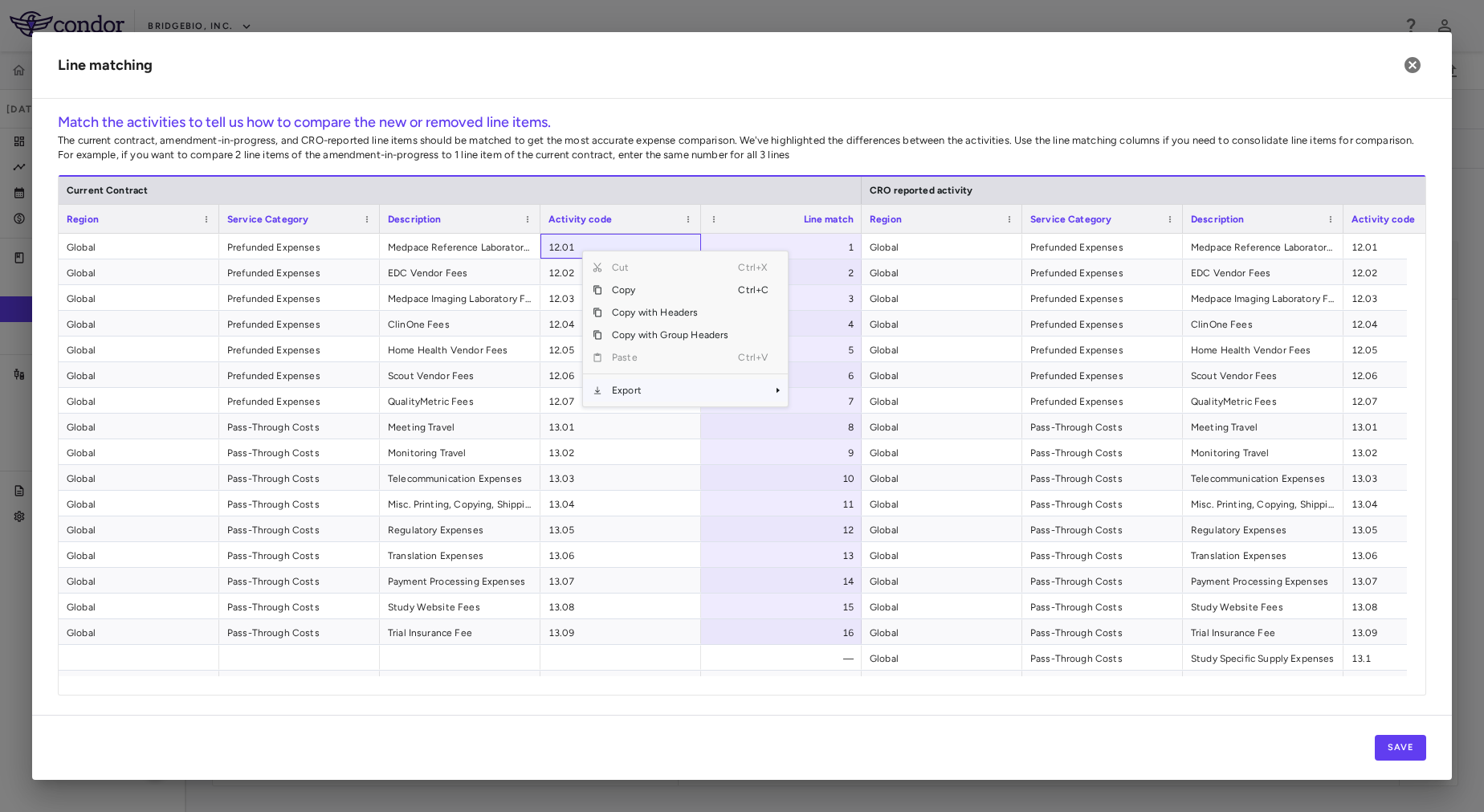
click at [658, 382] on span "Export" at bounding box center [670, 389] width 136 height 22
click at [819, 421] on span "Excel Export" at bounding box center [841, 418] width 75 height 22
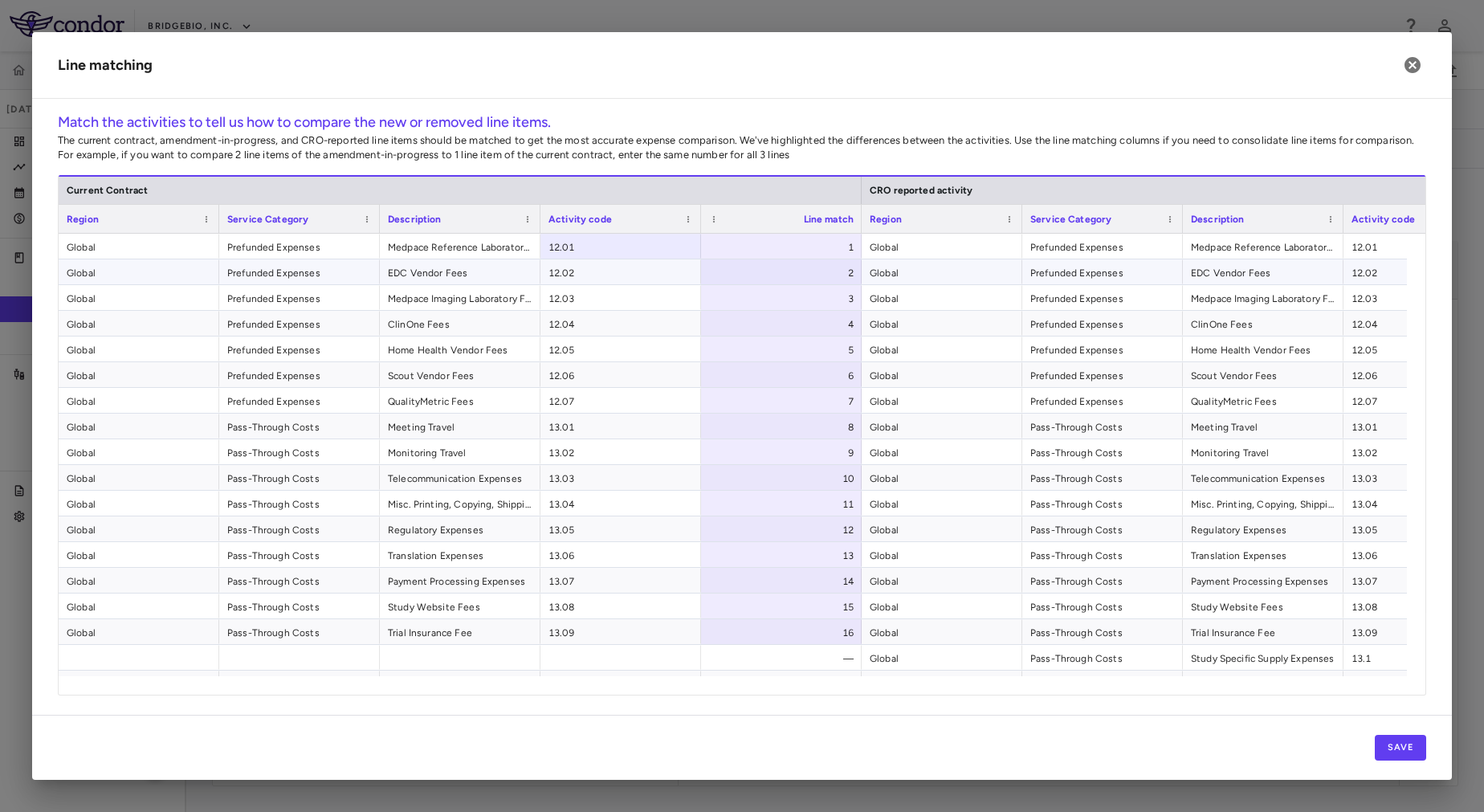
click at [903, 283] on span "Global" at bounding box center [942, 273] width 144 height 26
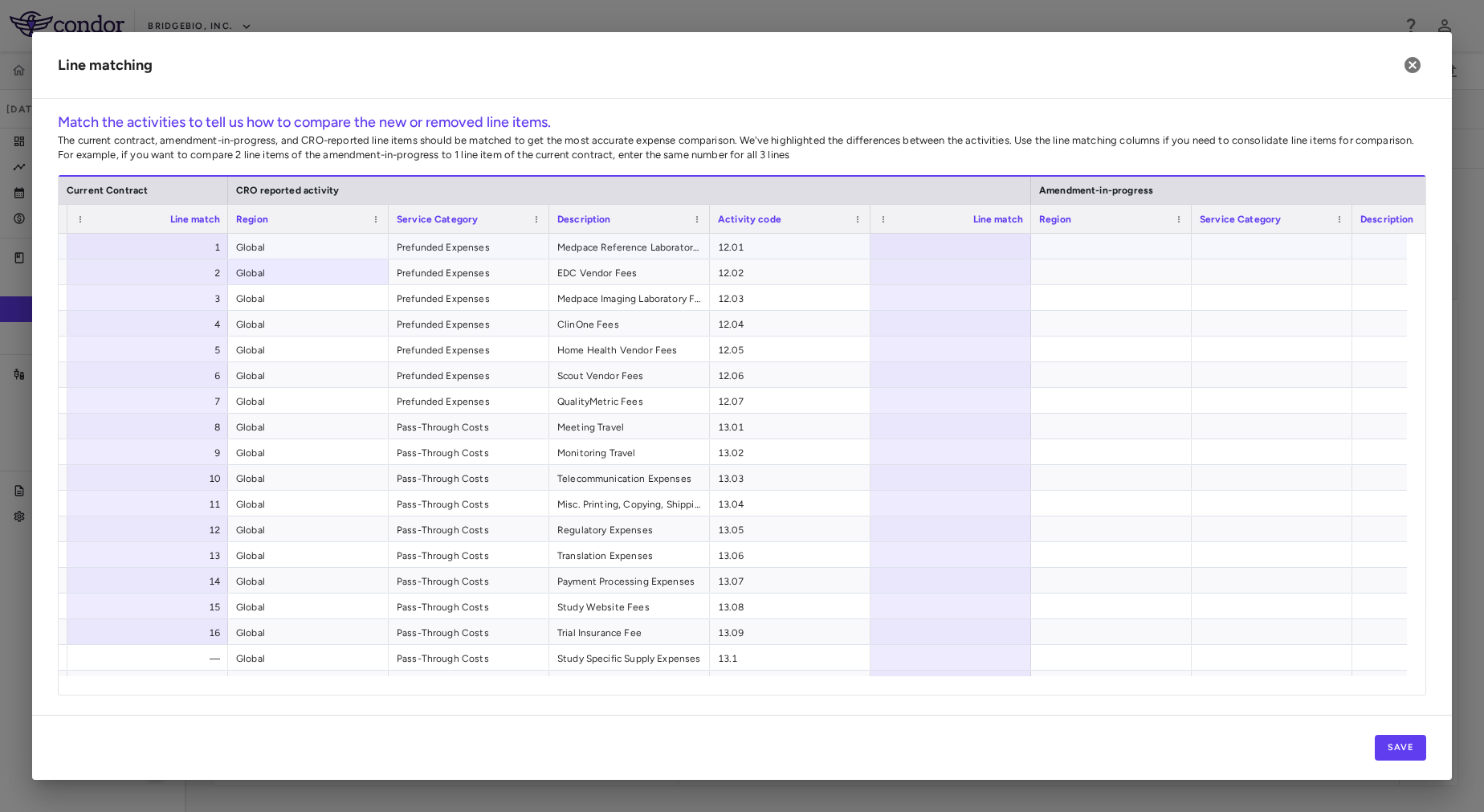
click at [765, 250] on span "12.01" at bounding box center [790, 247] width 144 height 26
click at [621, 249] on span "Medpace Reference Laboratory Fees" at bounding box center [630, 247] width 144 height 26
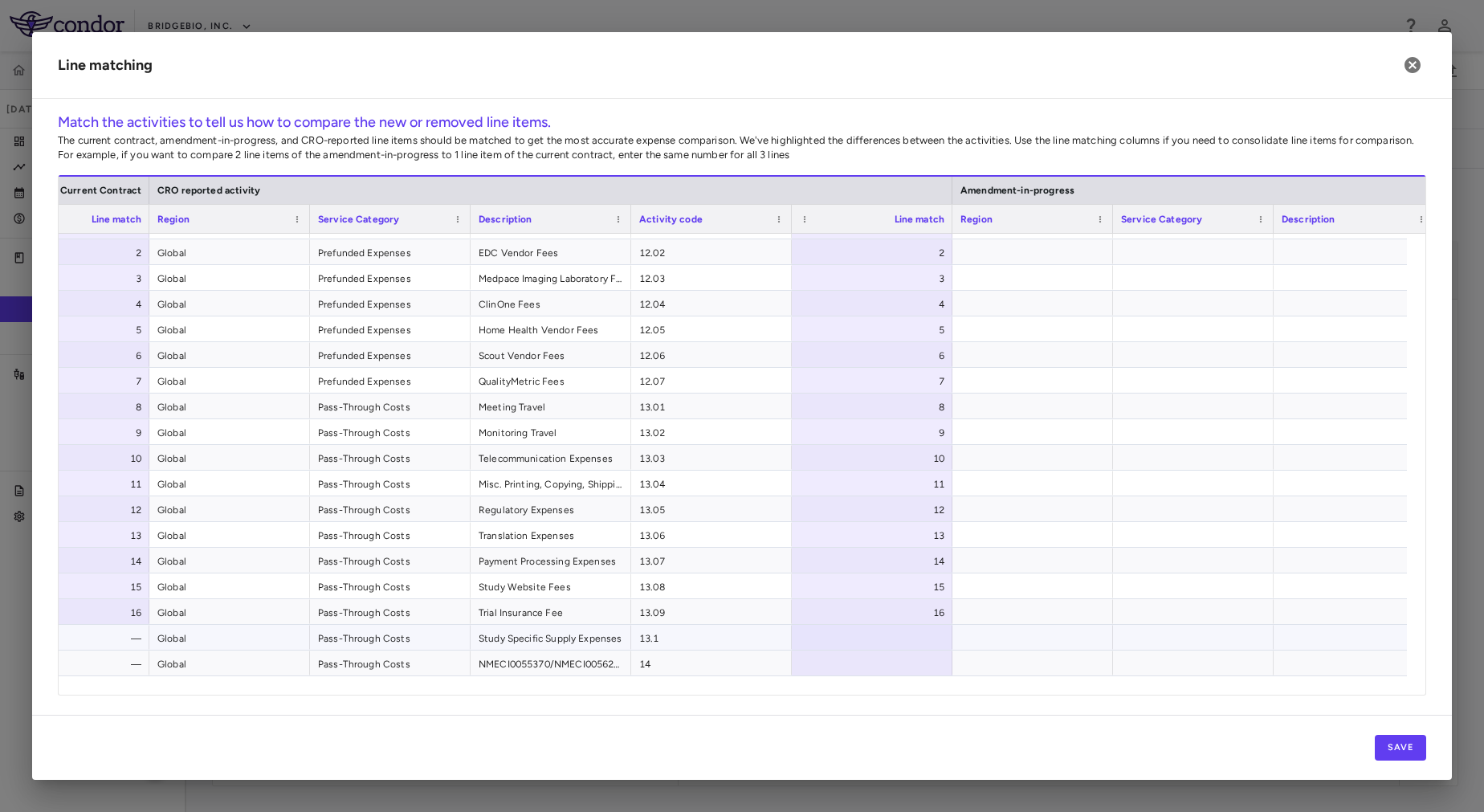
click at [863, 637] on div at bounding box center [873, 637] width 161 height 25
type input "**"
click at [873, 664] on div at bounding box center [873, 663] width 161 height 25
type input "**"
click at [998, 656] on div at bounding box center [1032, 662] width 161 height 25
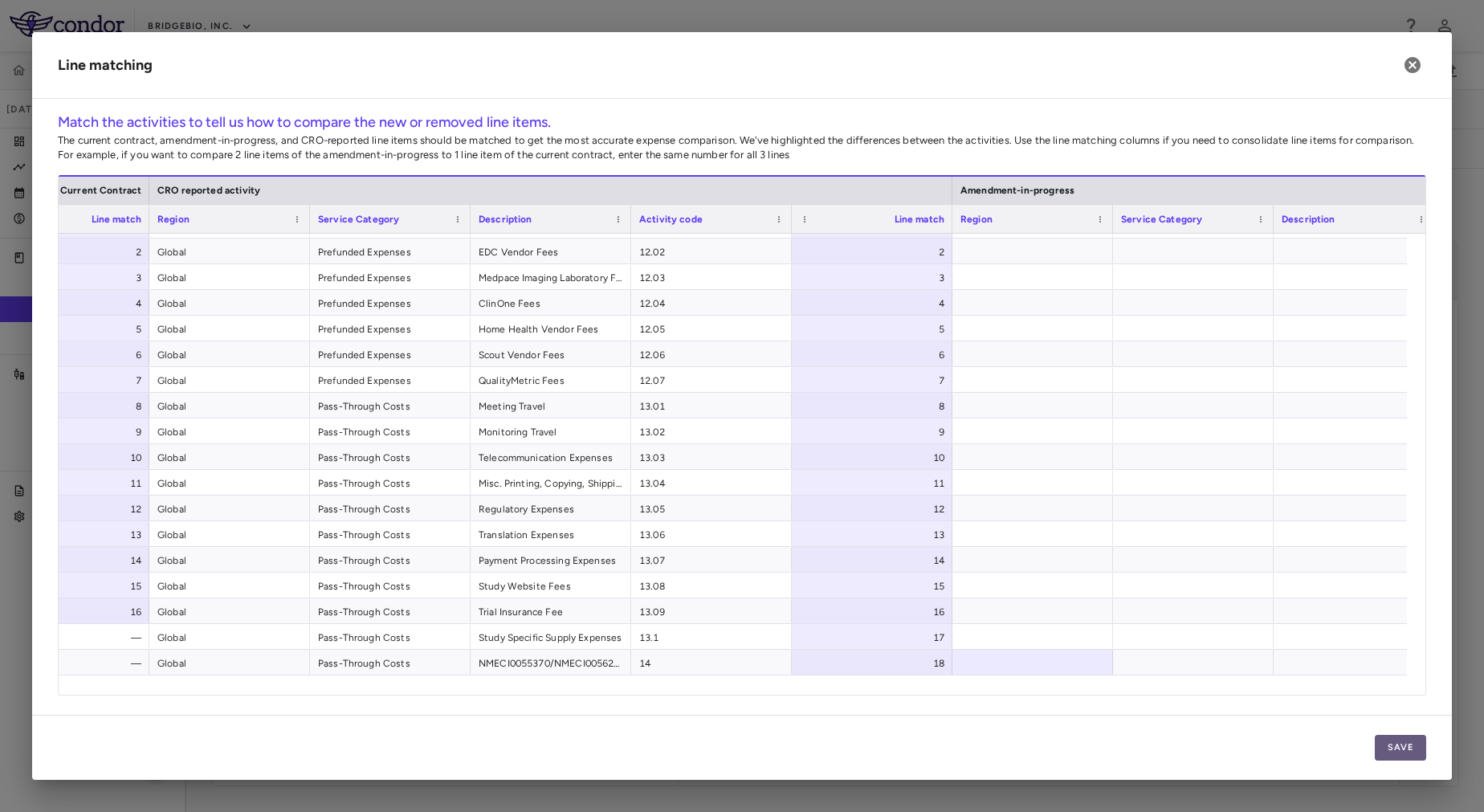
click at [1412, 746] on button "Save" at bounding box center [1400, 747] width 51 height 26
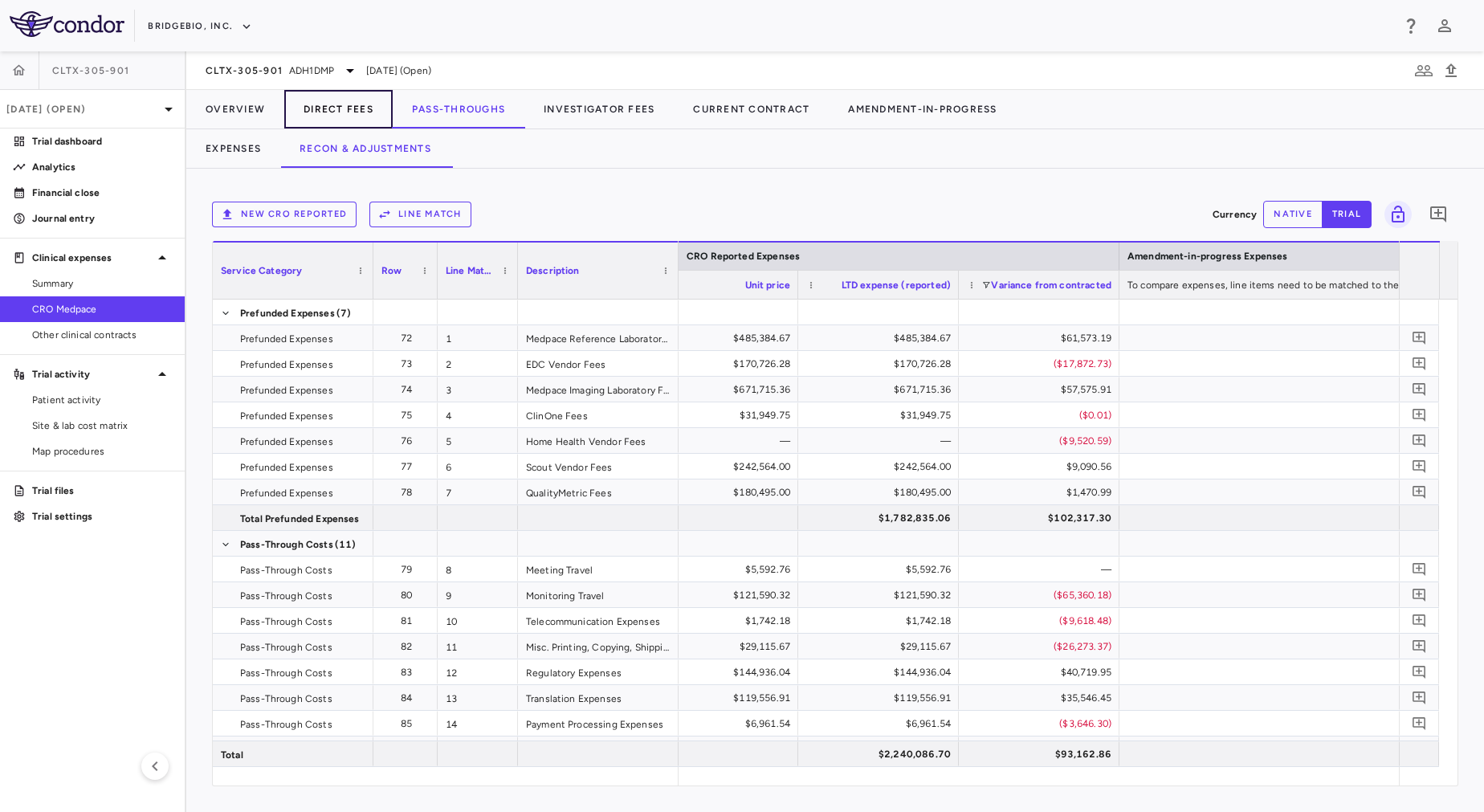
click at [336, 104] on button "Direct Fees" at bounding box center [338, 109] width 109 height 39
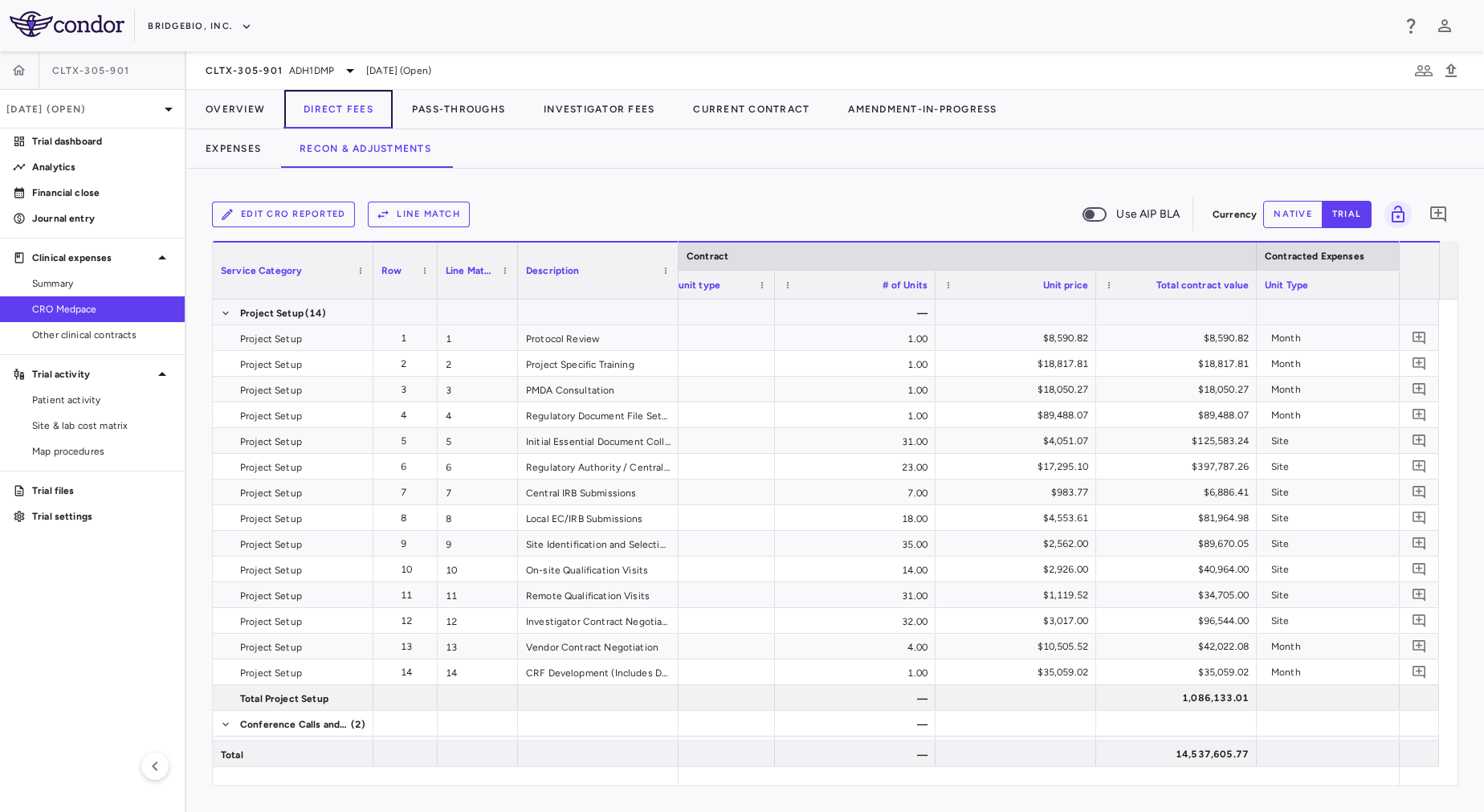
scroll to position [0, 504]
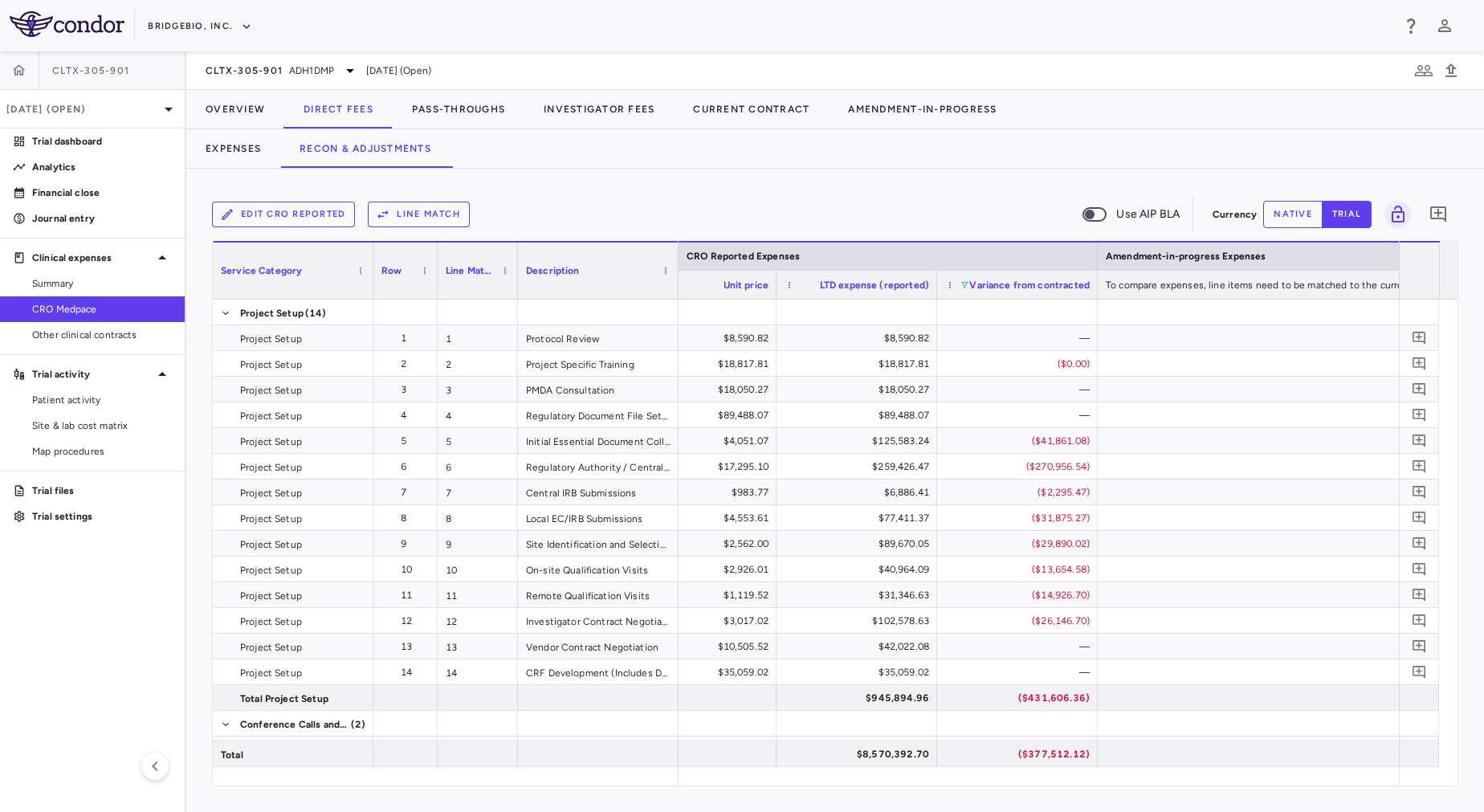
click at [967, 288] on span at bounding box center [964, 285] width 10 height 10
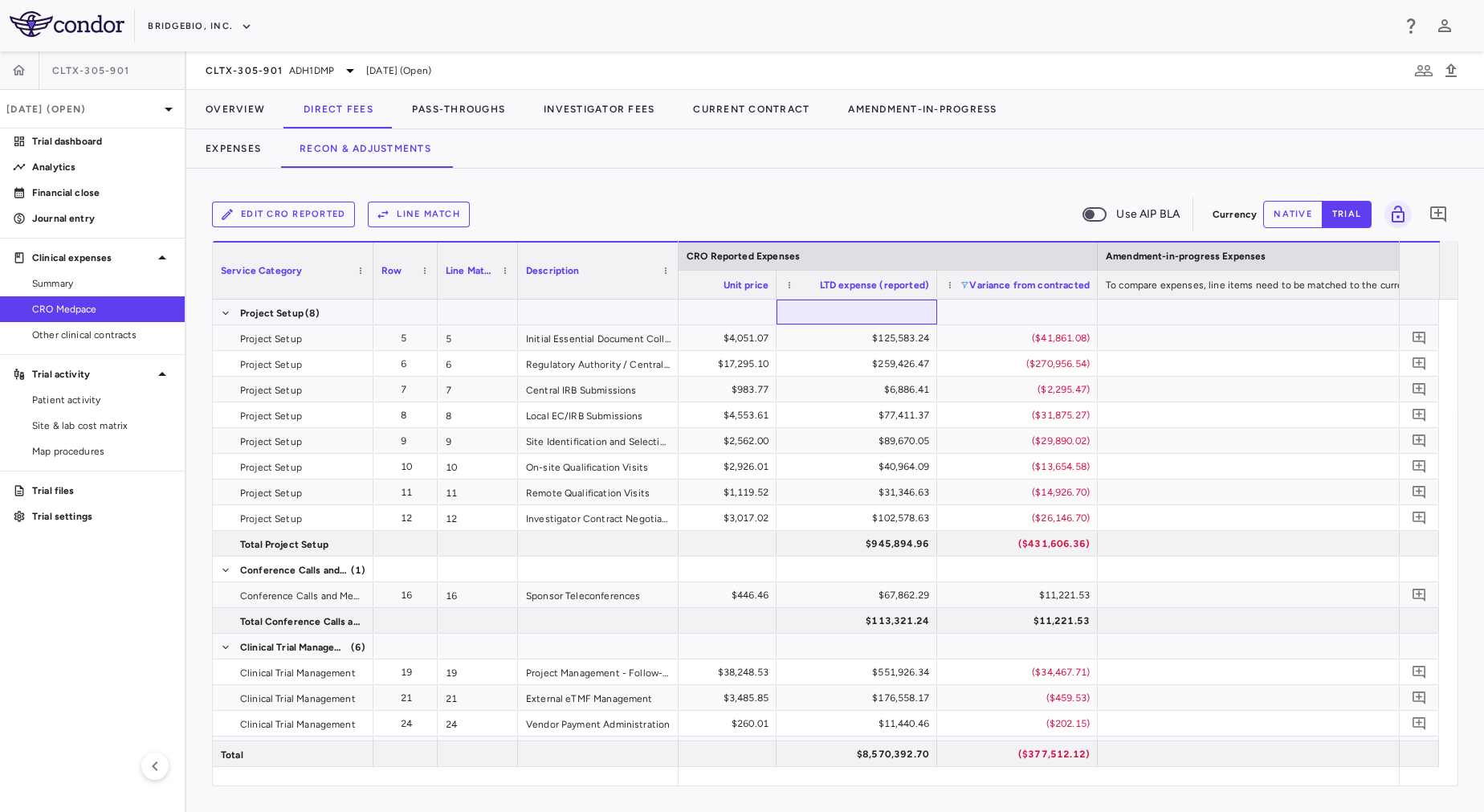
click at [800, 308] on div at bounding box center [857, 312] width 144 height 23
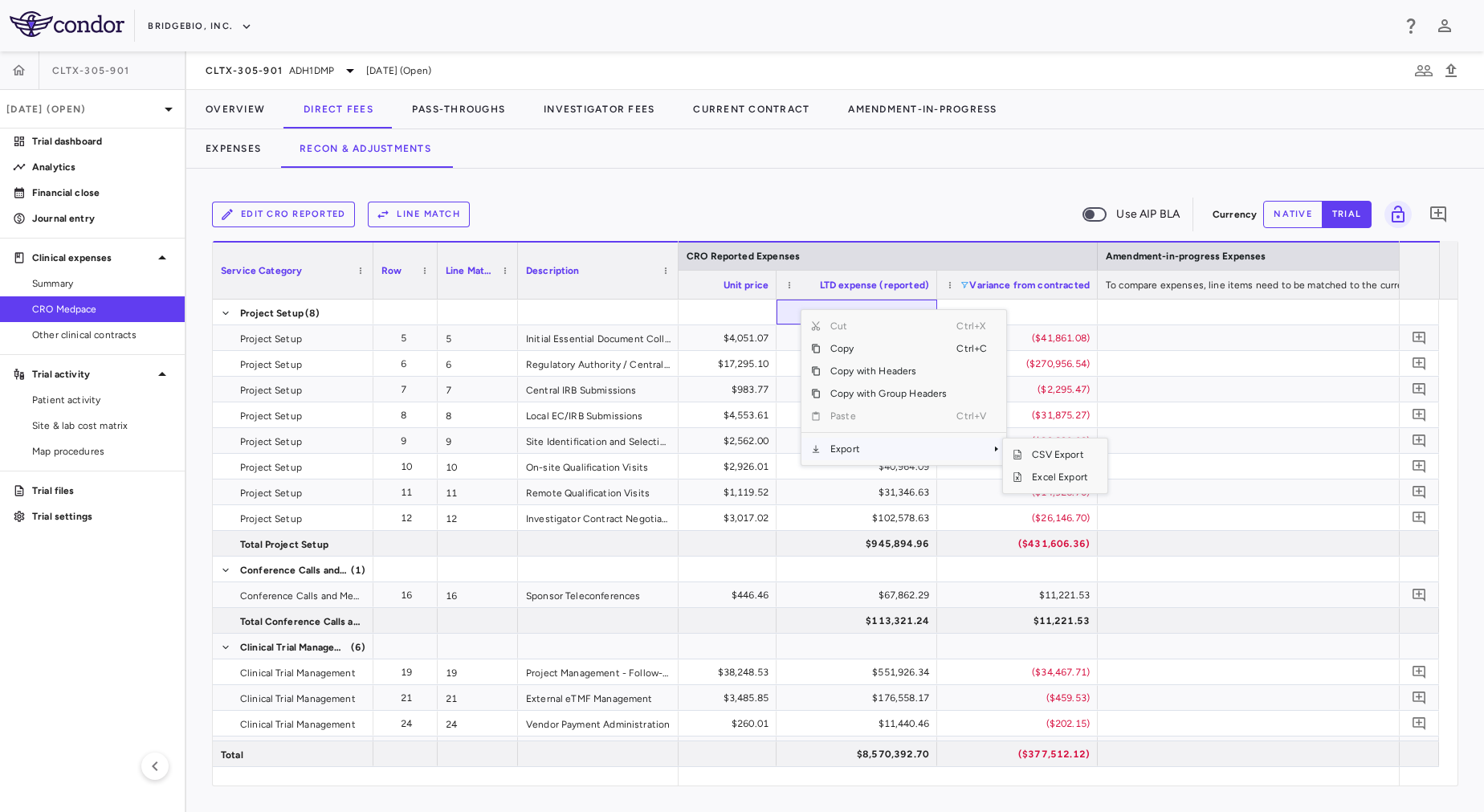
click at [845, 443] on span "Export" at bounding box center [888, 448] width 136 height 22
click at [950, 449] on span "Export" at bounding box center [888, 448] width 136 height 22
click at [1044, 481] on span "Excel Export" at bounding box center [1060, 476] width 75 height 22
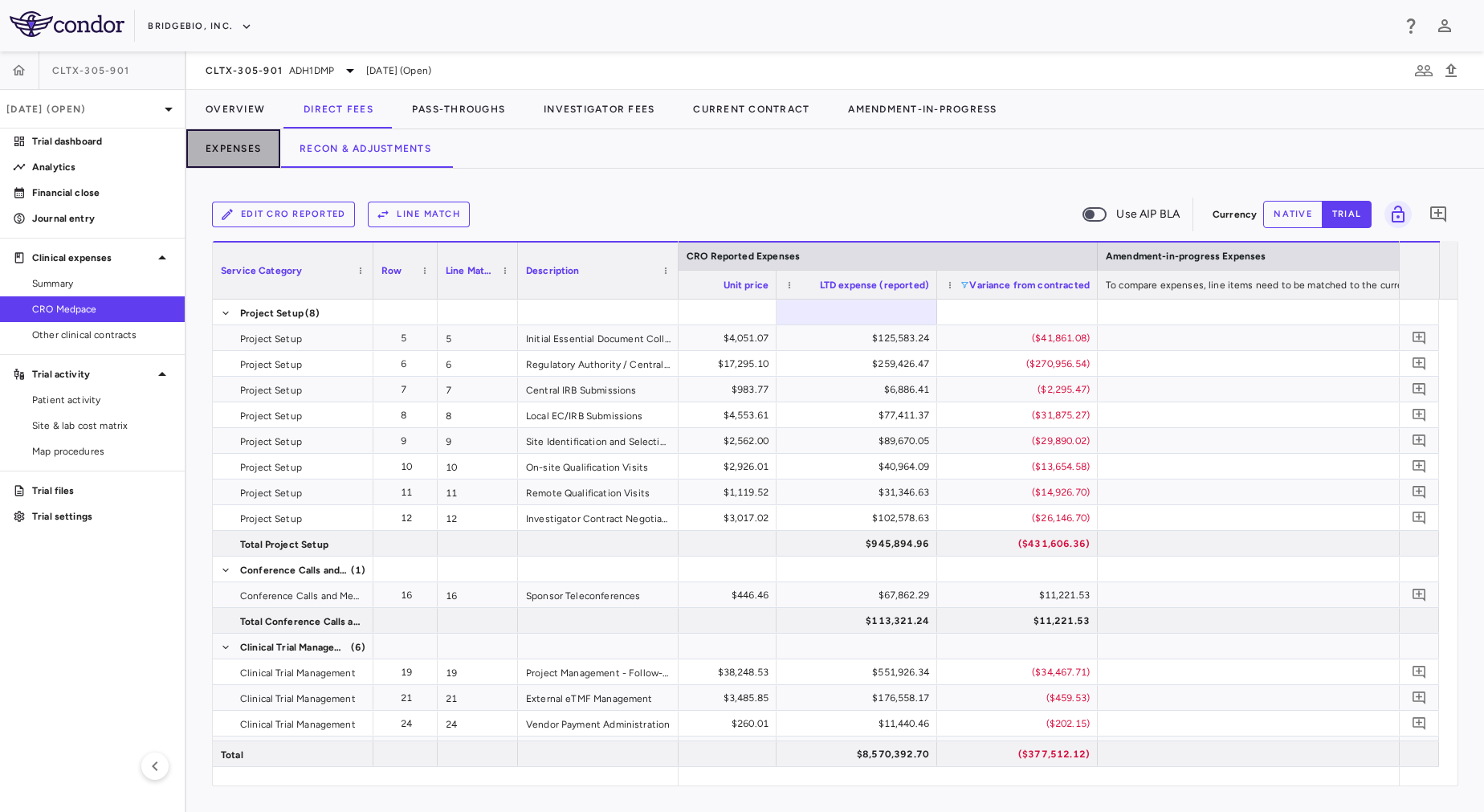
click at [231, 152] on button "Expenses" at bounding box center [233, 148] width 94 height 39
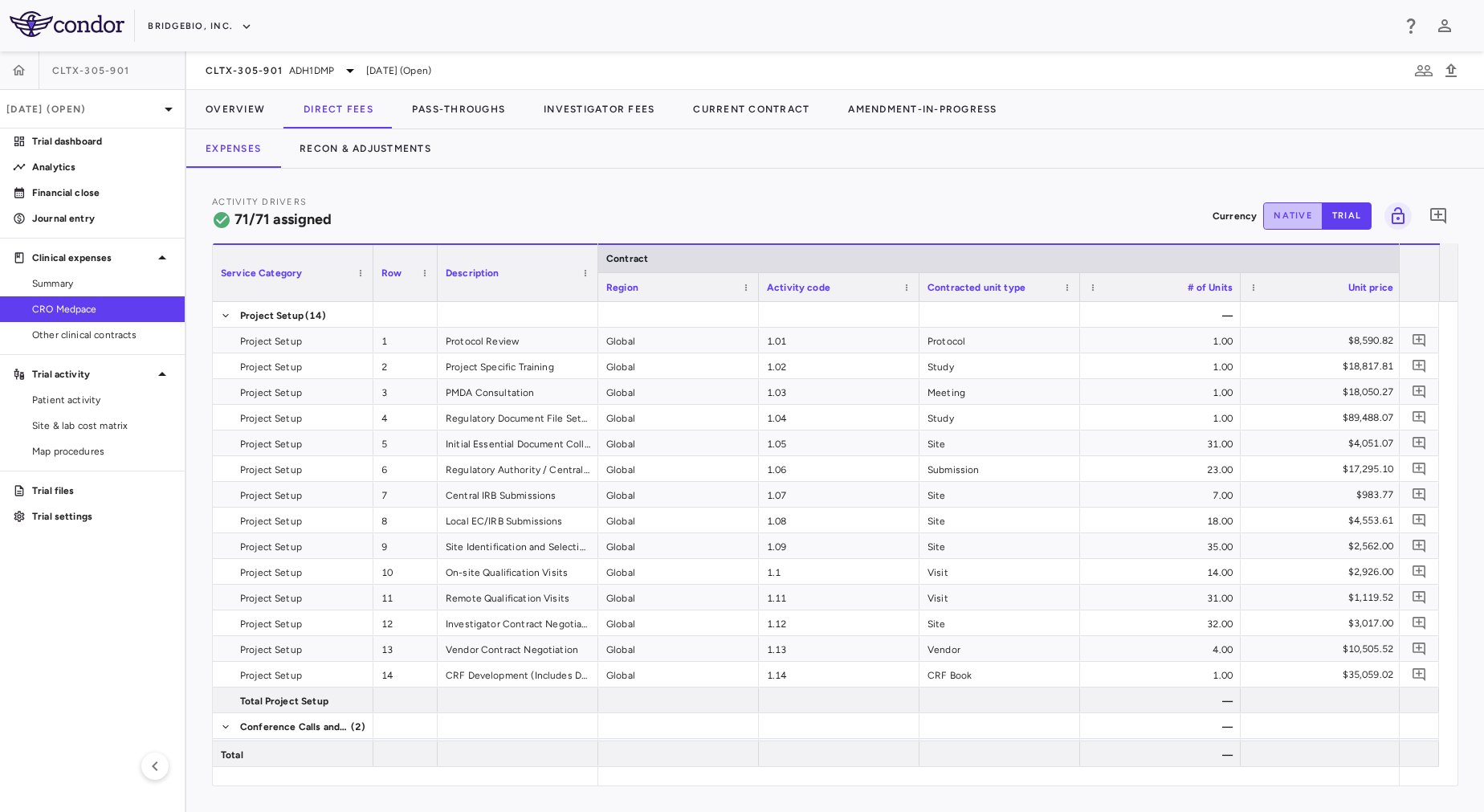
click at [1283, 221] on button "native" at bounding box center [1293, 215] width 60 height 27
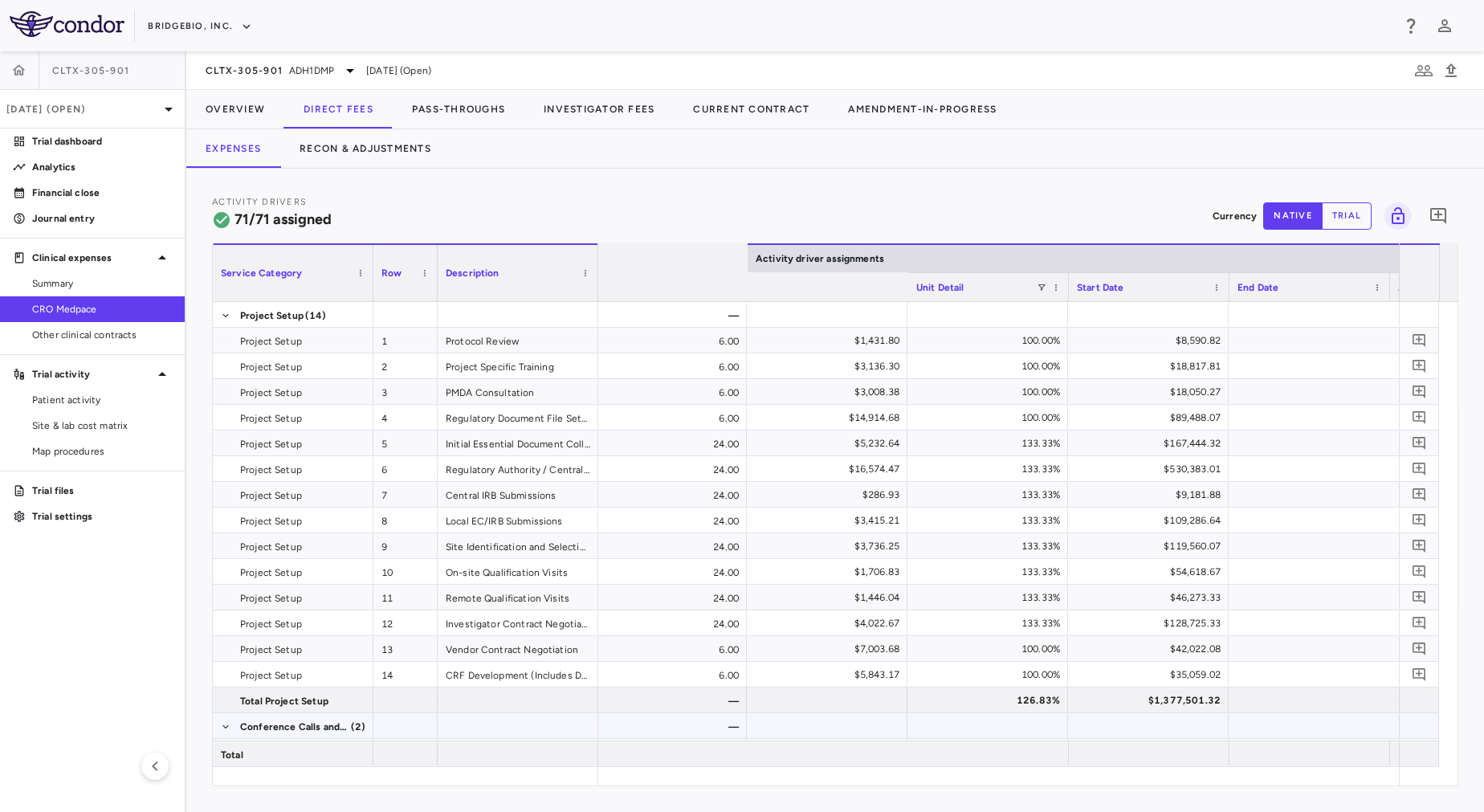
scroll to position [0, 1738]
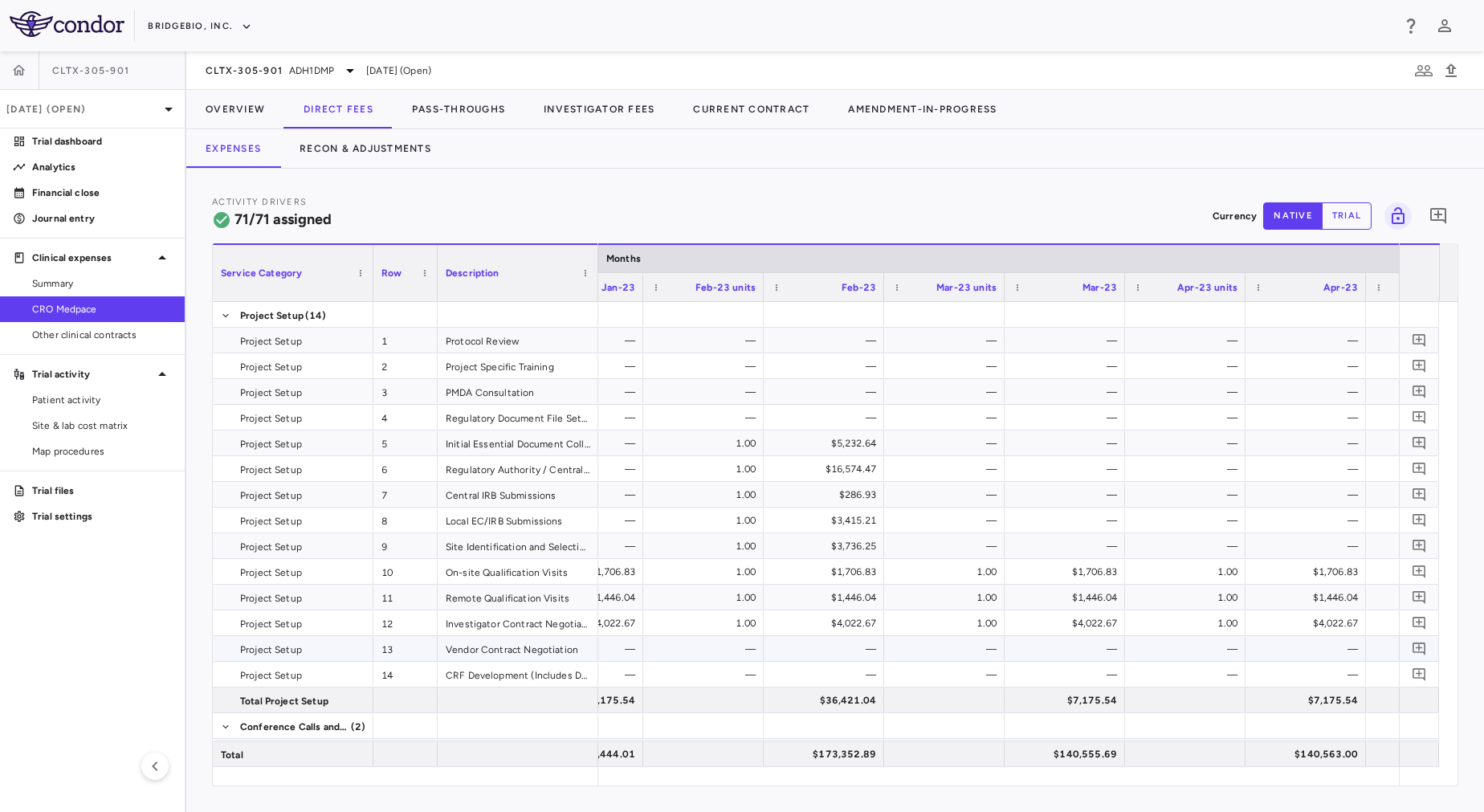
type button "native"
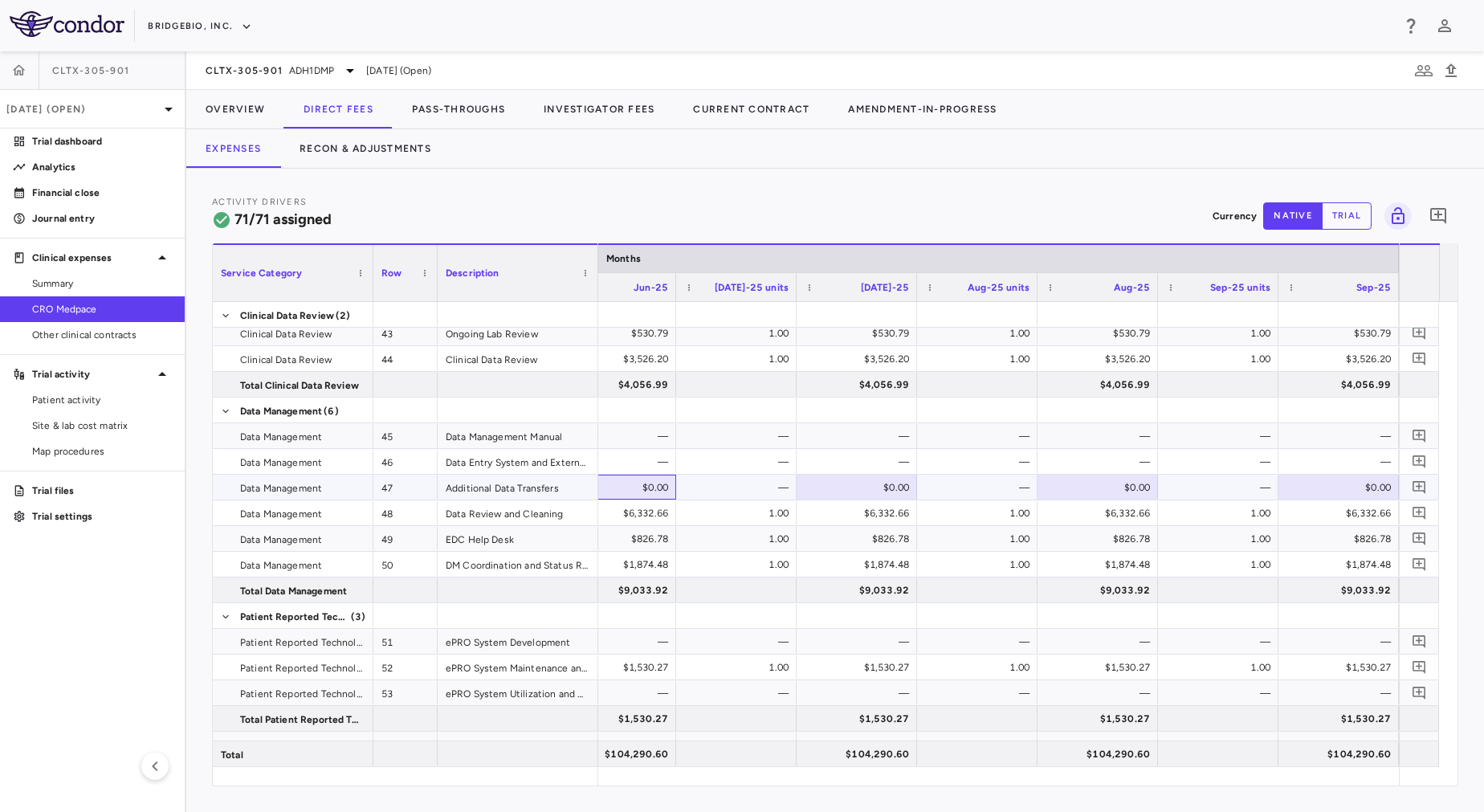
click at [611, 496] on div "$0.00" at bounding box center [619, 487] width 98 height 26
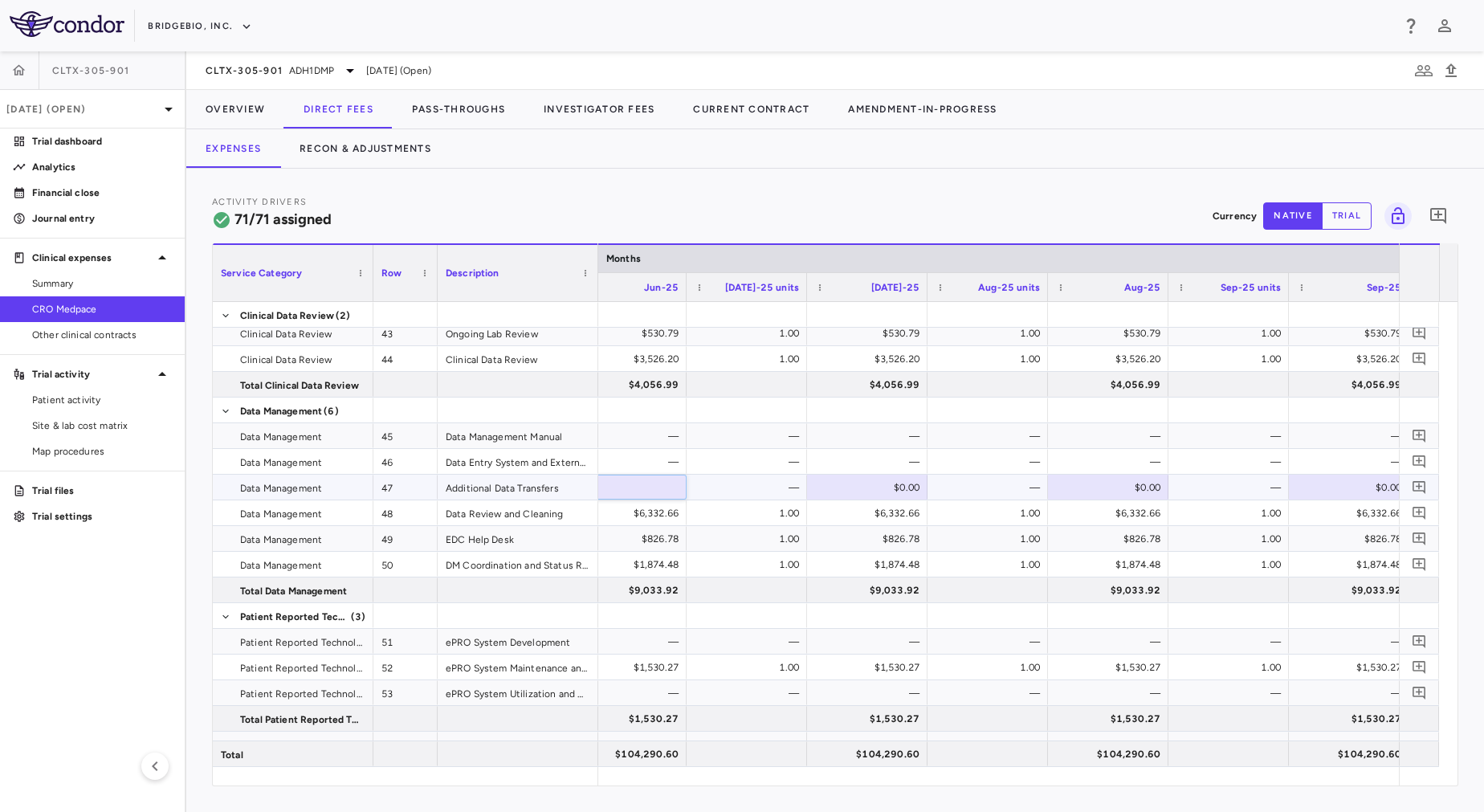
type input "*******"
click at [713, 488] on div "—" at bounding box center [750, 487] width 98 height 26
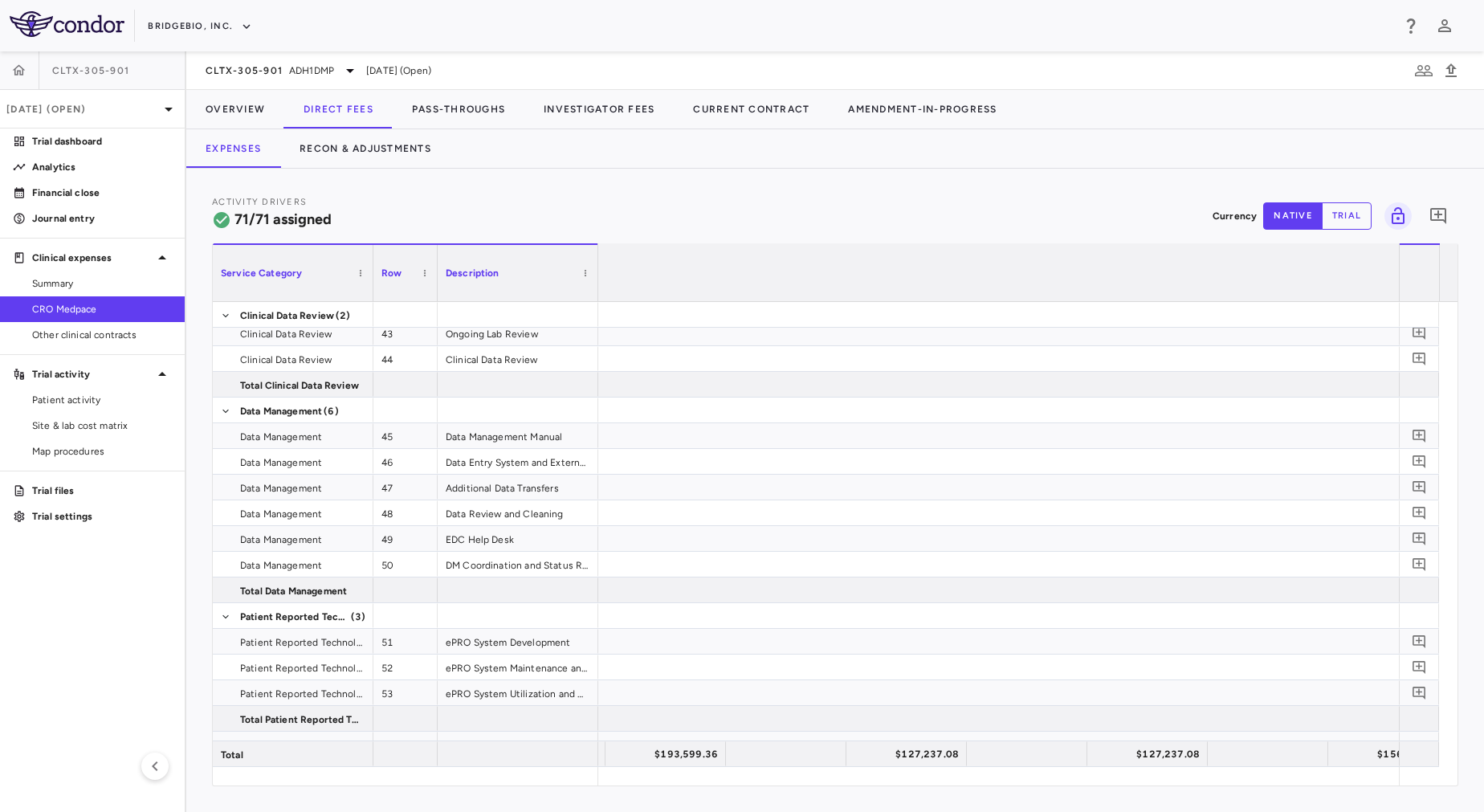
scroll to position [0, 63]
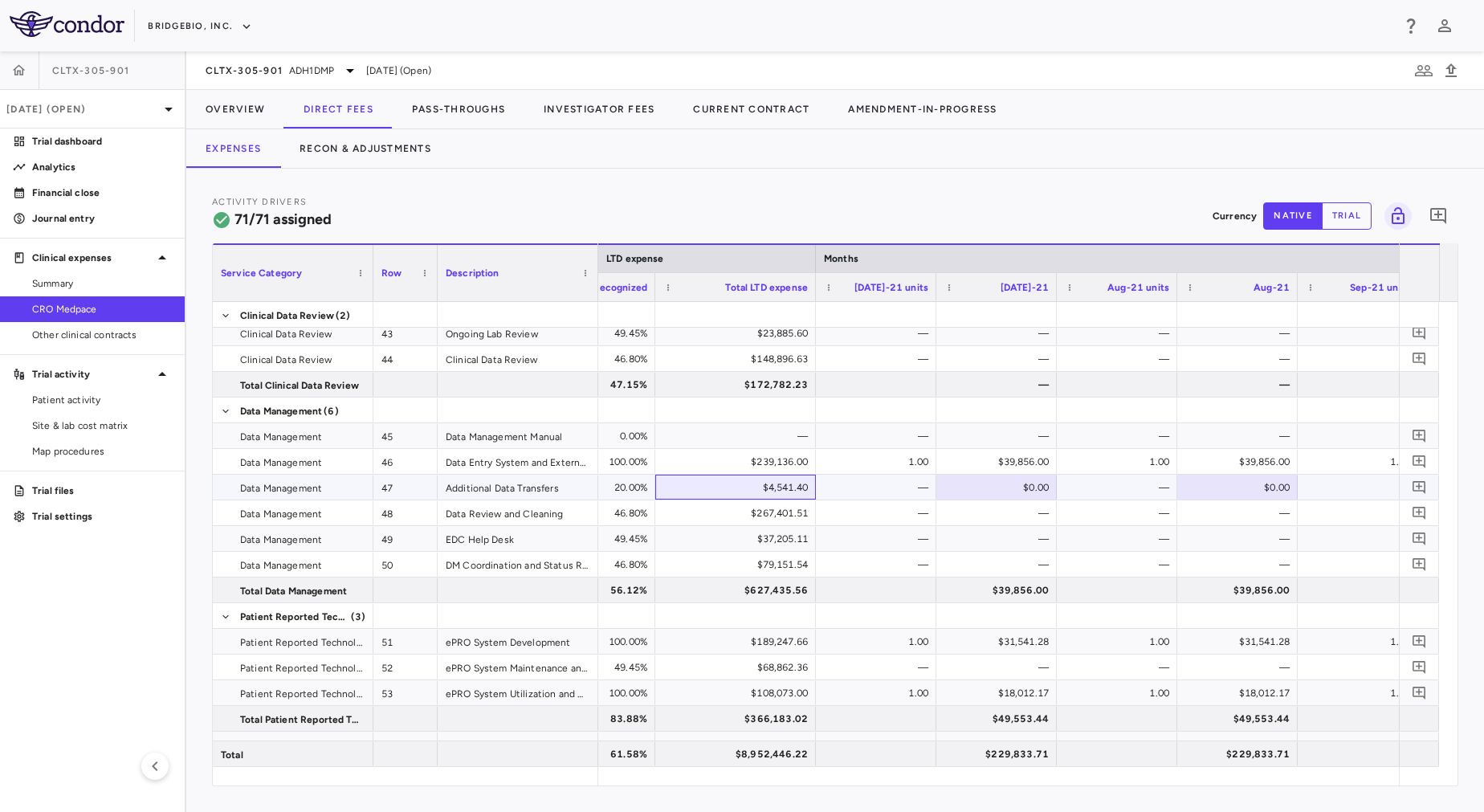
click at [791, 490] on div "$4,541.40" at bounding box center [738, 487] width 138 height 26
click at [309, 56] on div "CLTX-305-901 ADH1DMP [DATE] (Open)" at bounding box center [835, 70] width 1298 height 39
click at [314, 69] on span "ADH1DMP" at bounding box center [312, 70] width 45 height 14
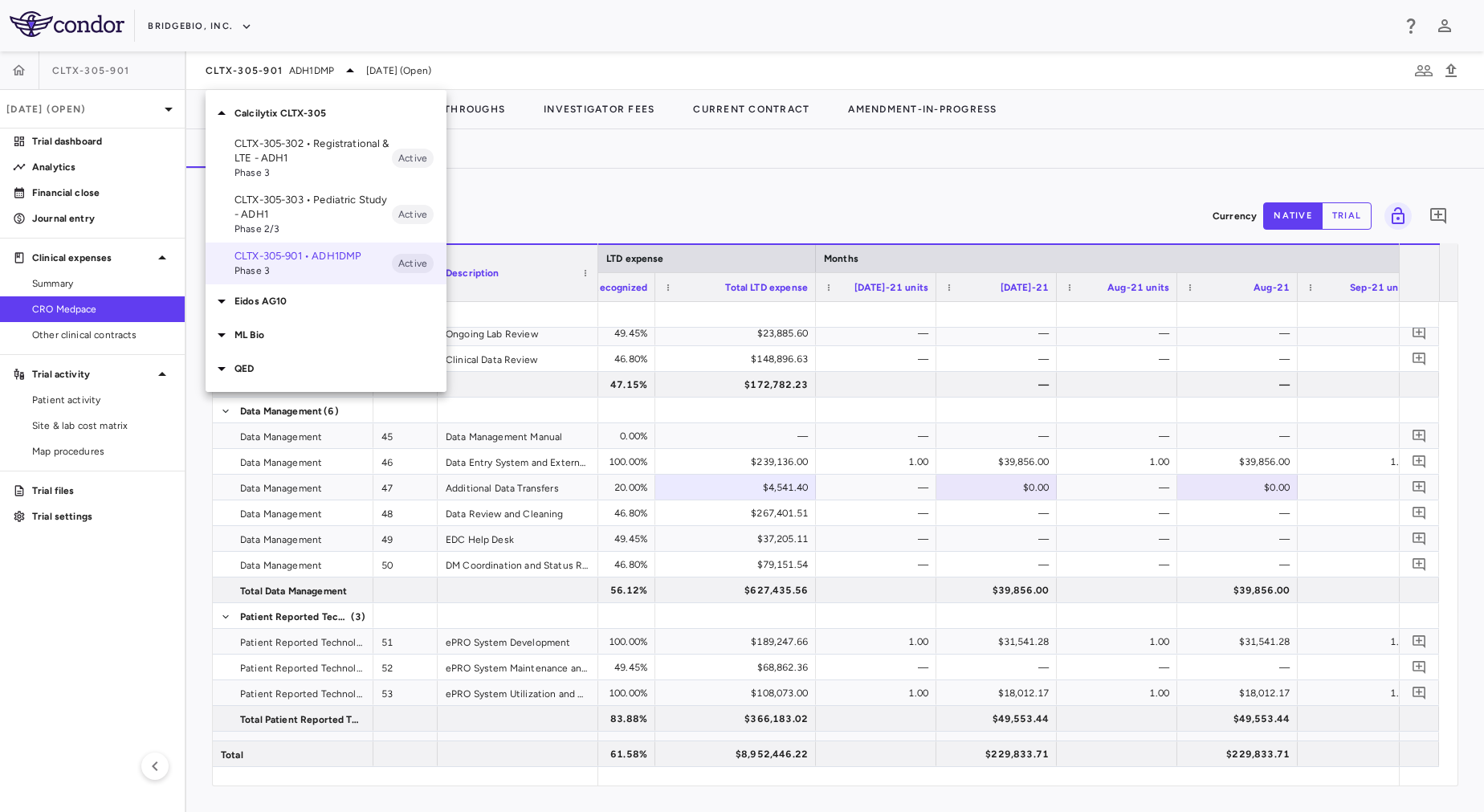
click at [309, 210] on p "CLTX-305-303 • Pediatric Study - ADH1" at bounding box center [313, 207] width 157 height 29
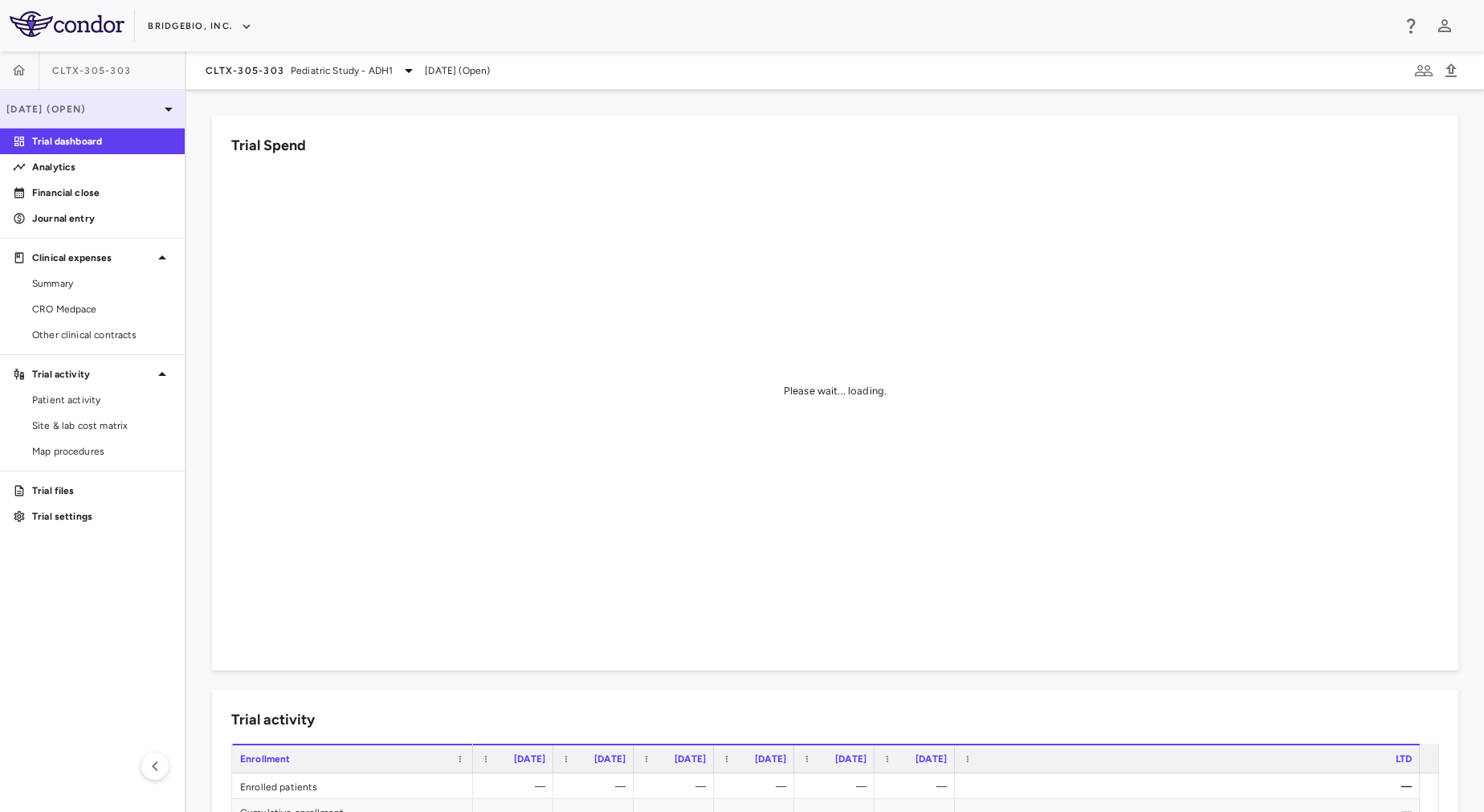
click at [90, 117] on div "[DATE] (Open)" at bounding box center [92, 109] width 185 height 39
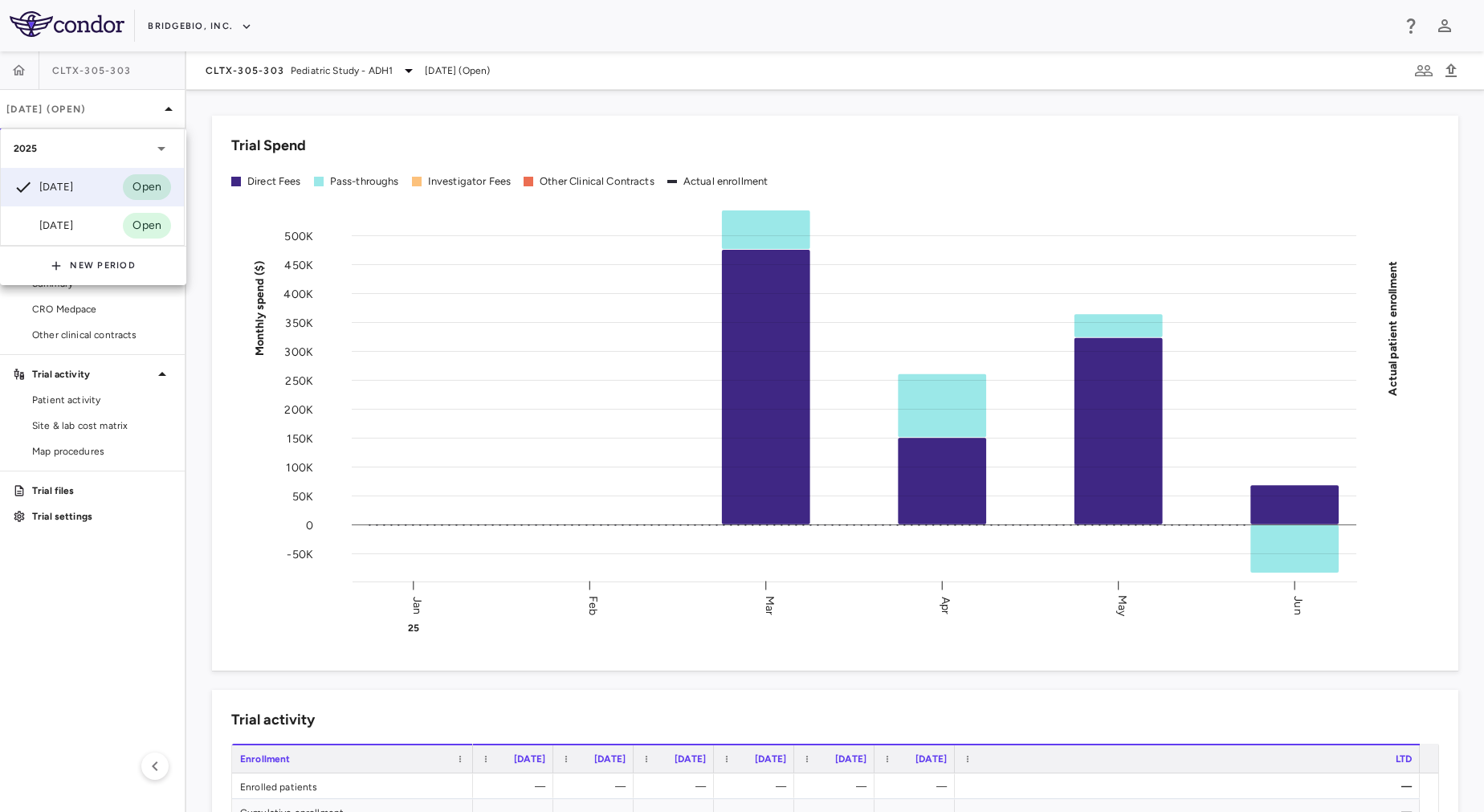
click at [134, 663] on div at bounding box center [742, 406] width 1484 height 812
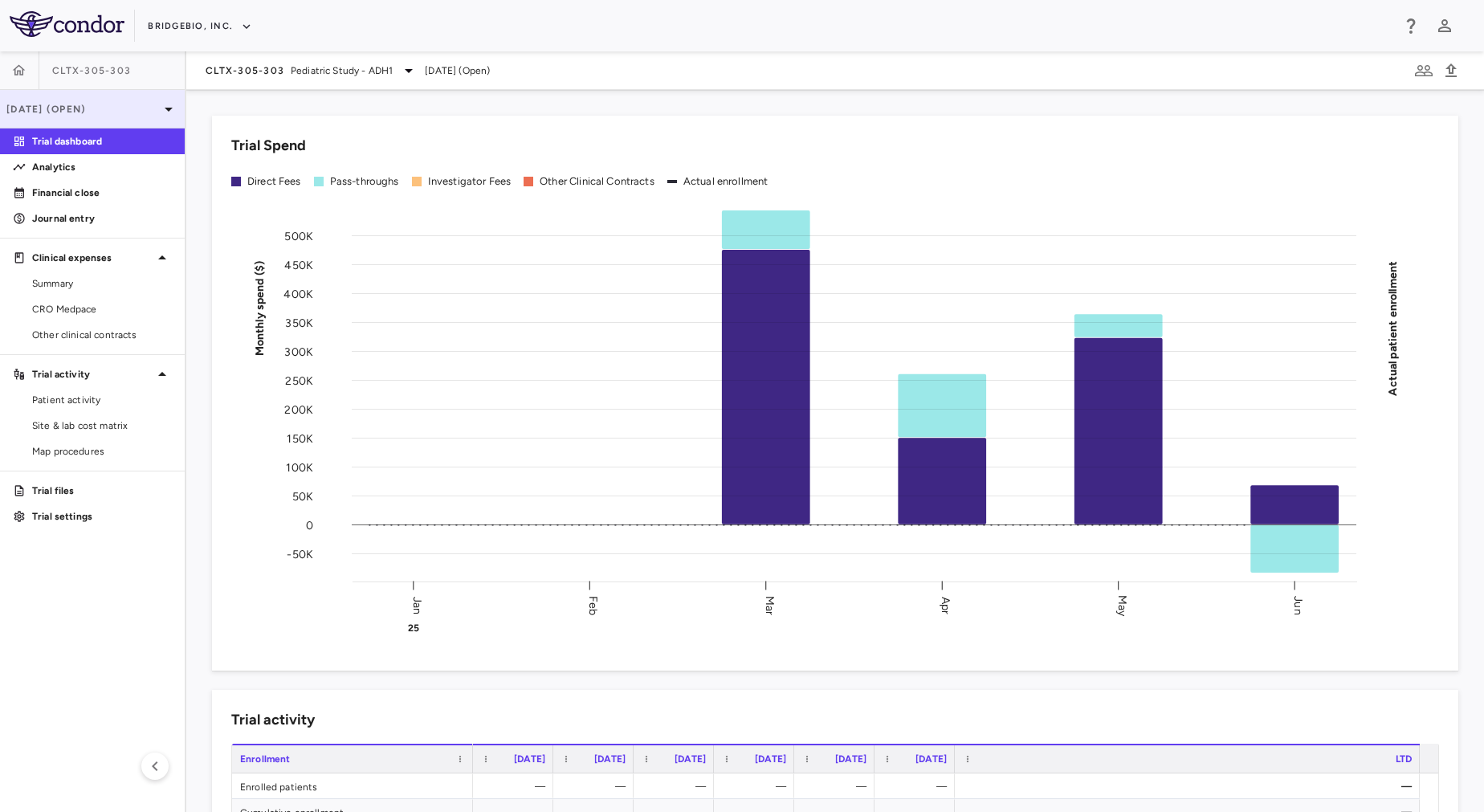
click at [128, 107] on p "[DATE] (Open)" at bounding box center [83, 109] width 152 height 14
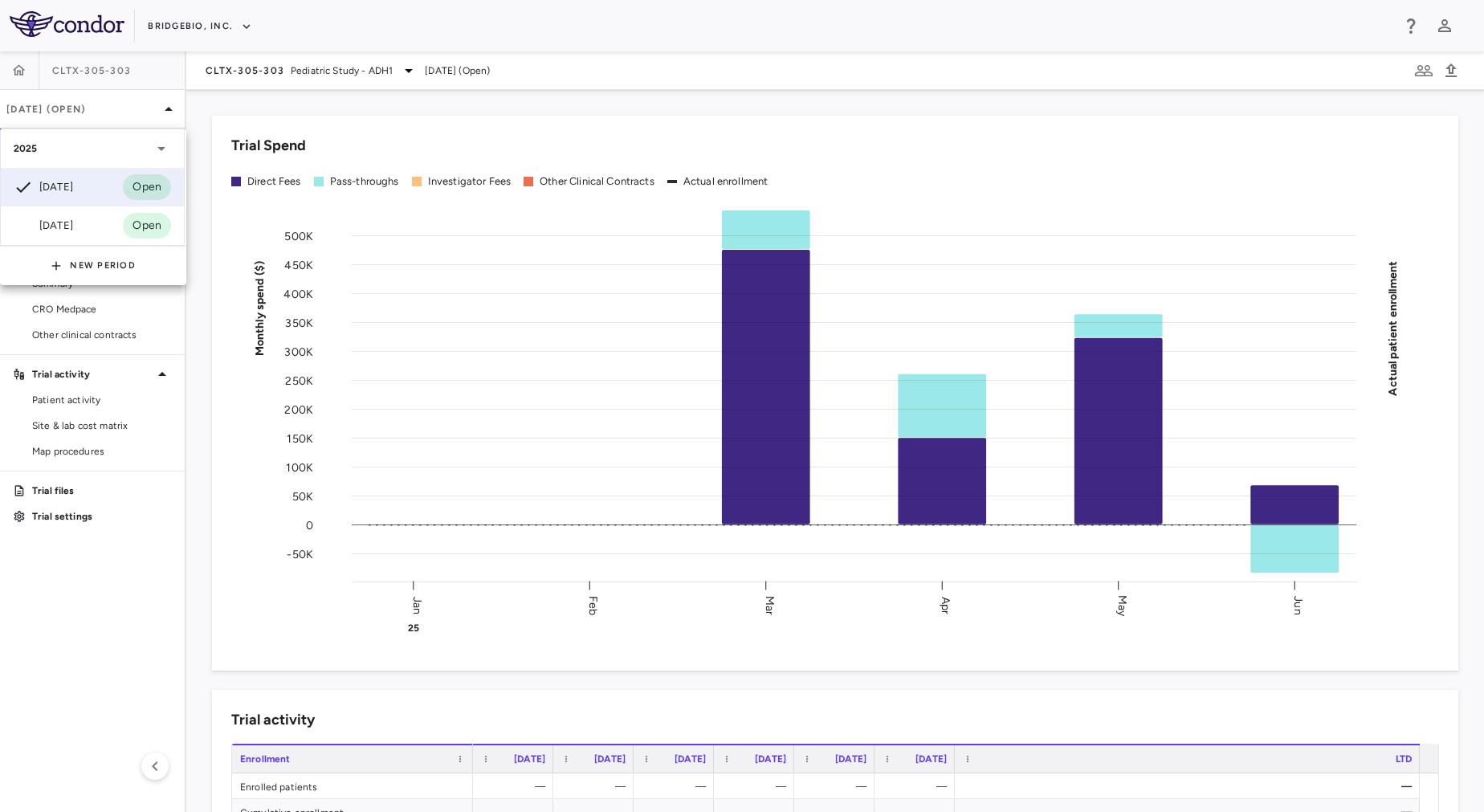
click at [128, 612] on div at bounding box center [742, 406] width 1484 height 812
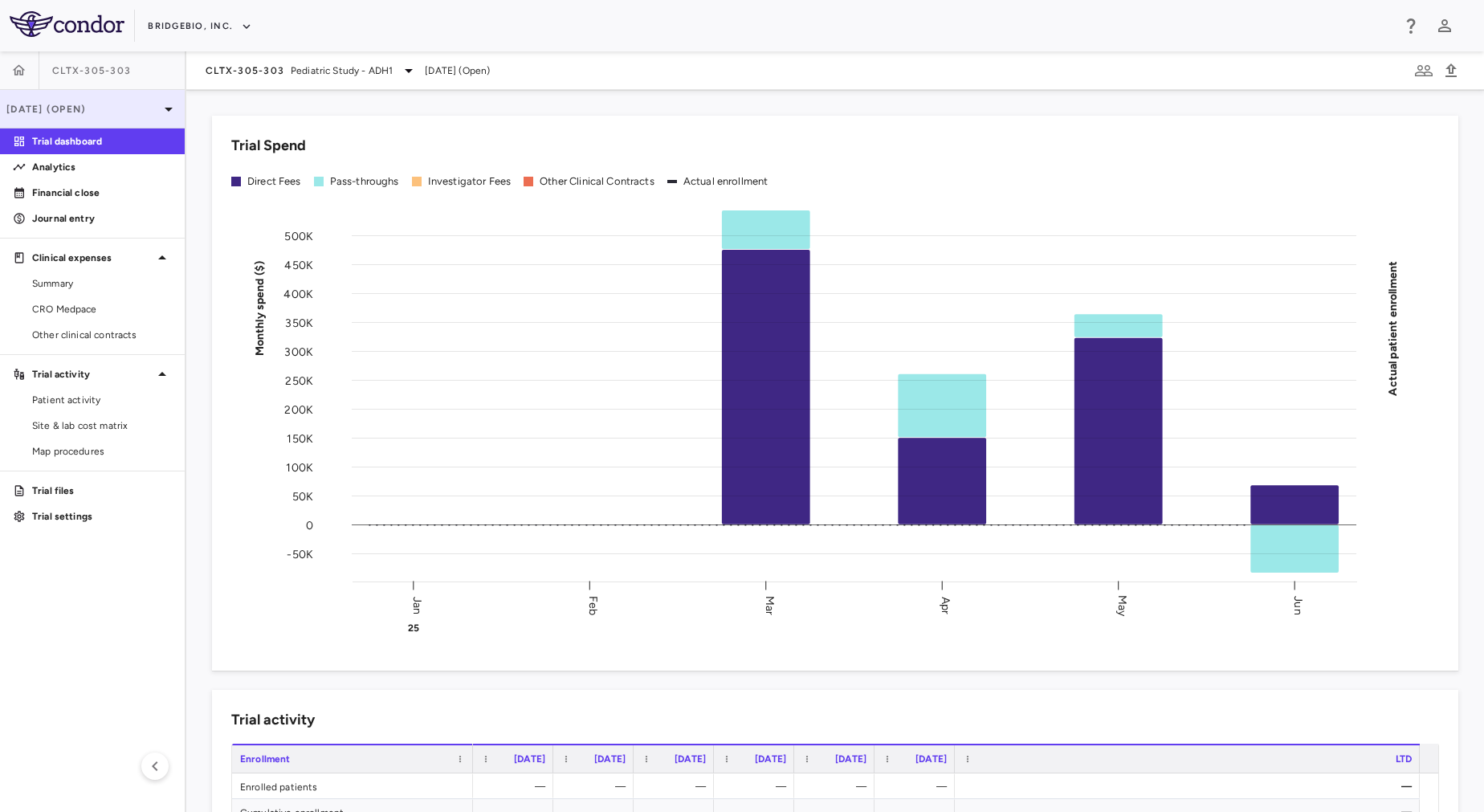
click at [157, 107] on p "[DATE] (Open)" at bounding box center [83, 109] width 152 height 14
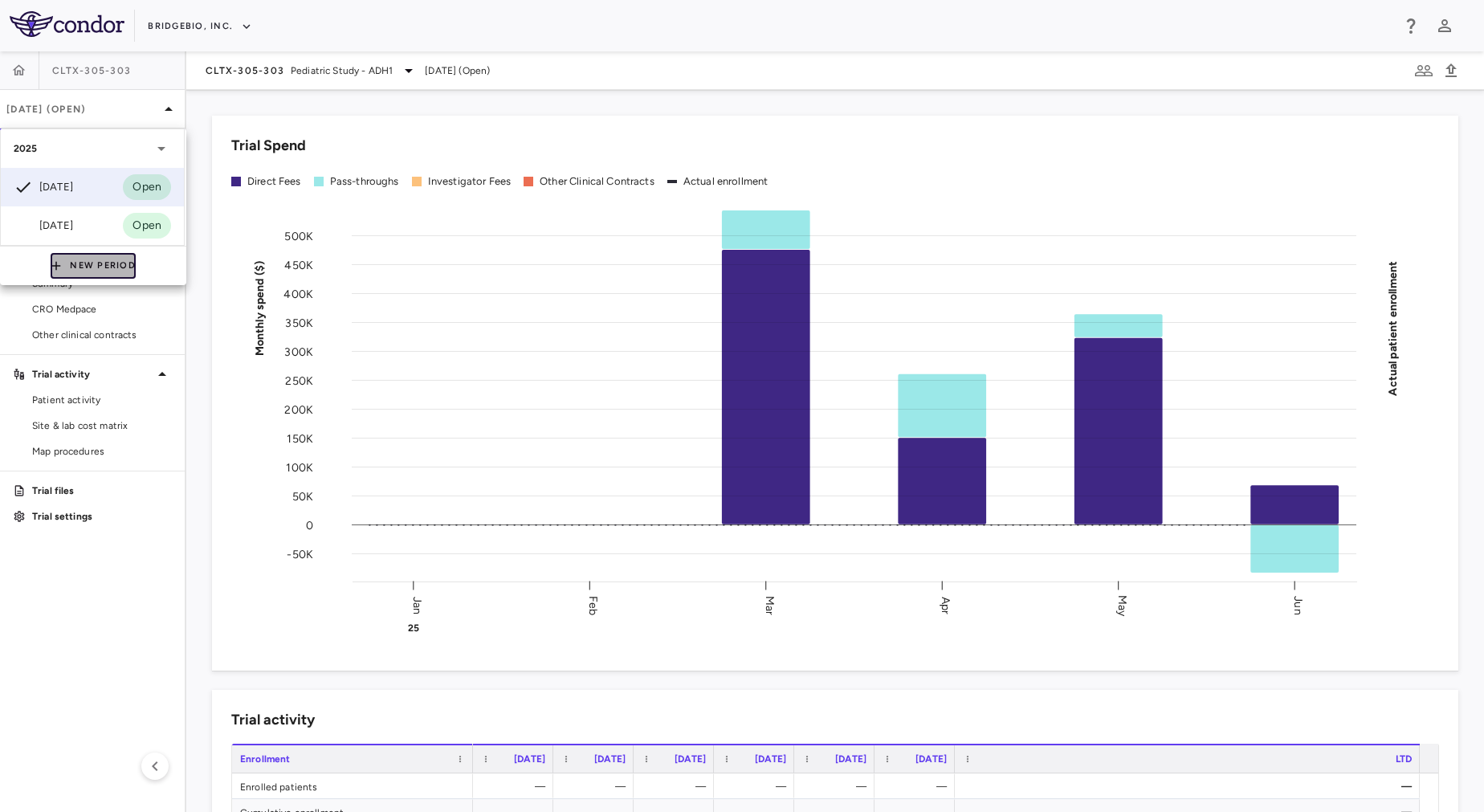
click at [106, 264] on button "New Period" at bounding box center [93, 265] width 85 height 26
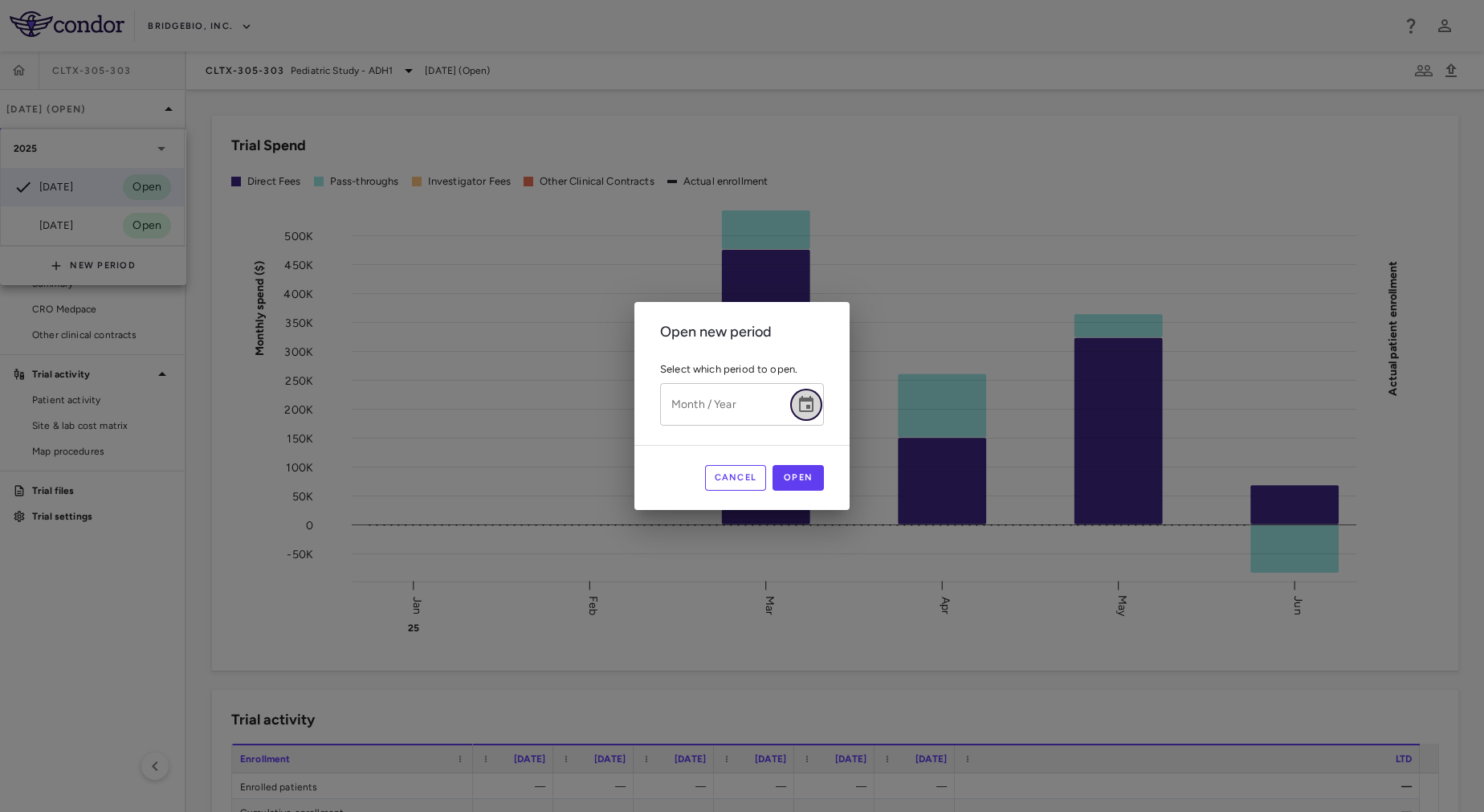
click at [813, 404] on icon "Choose date" at bounding box center [805, 404] width 19 height 19
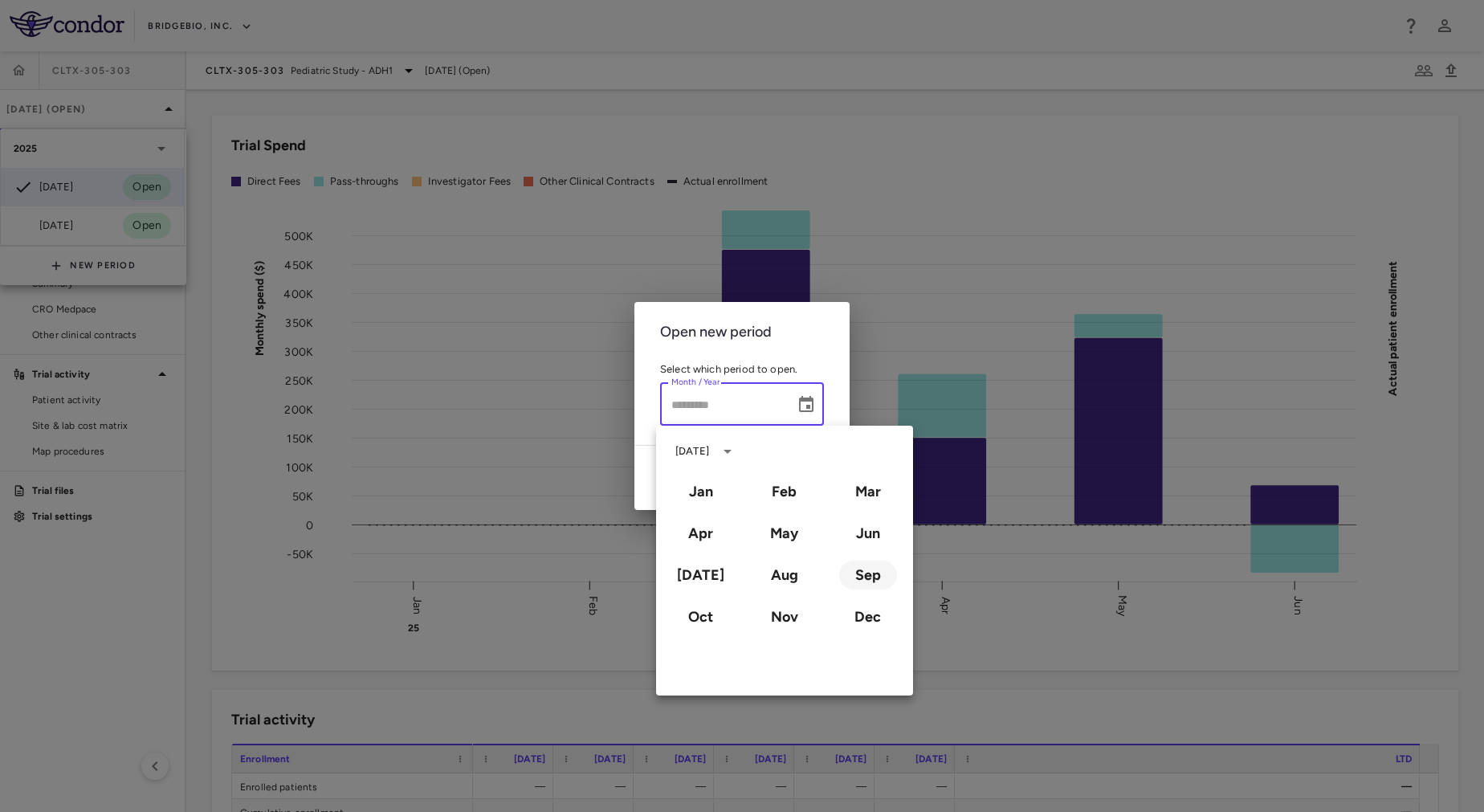
click at [872, 570] on button "Sep" at bounding box center [868, 574] width 58 height 29
type input "**********"
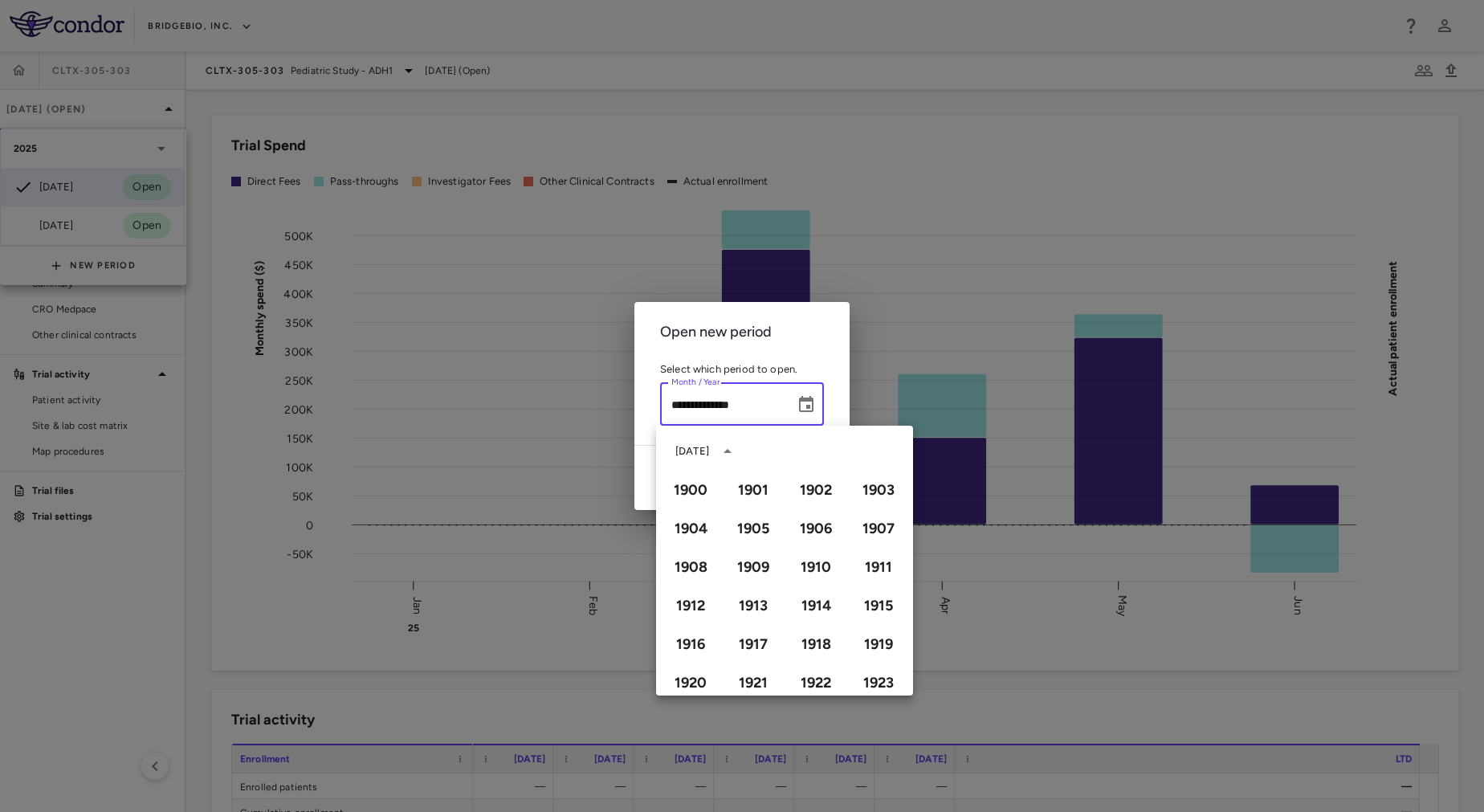
scroll to position [1102, 0]
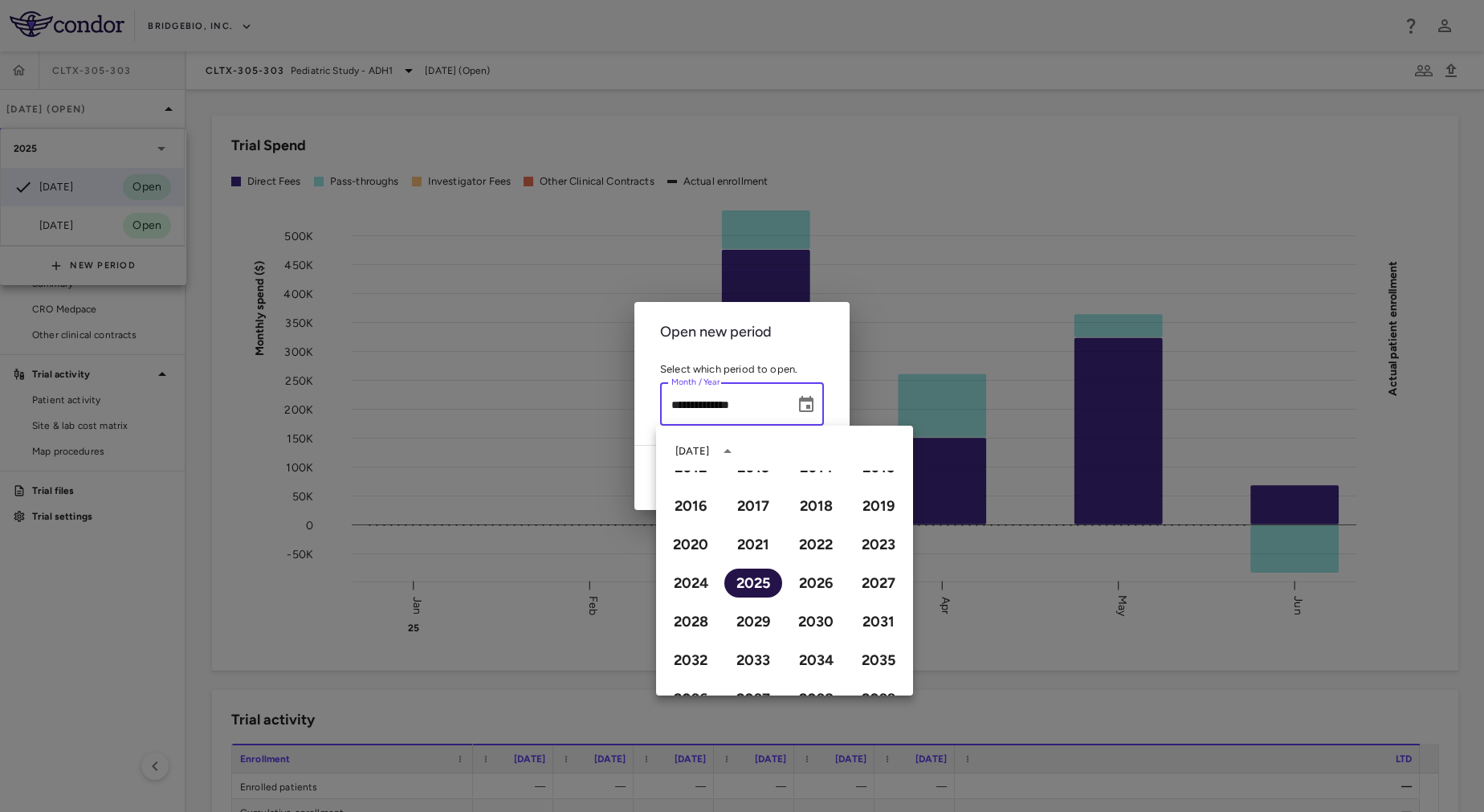
click at [742, 585] on button "2025" at bounding box center [753, 582] width 58 height 29
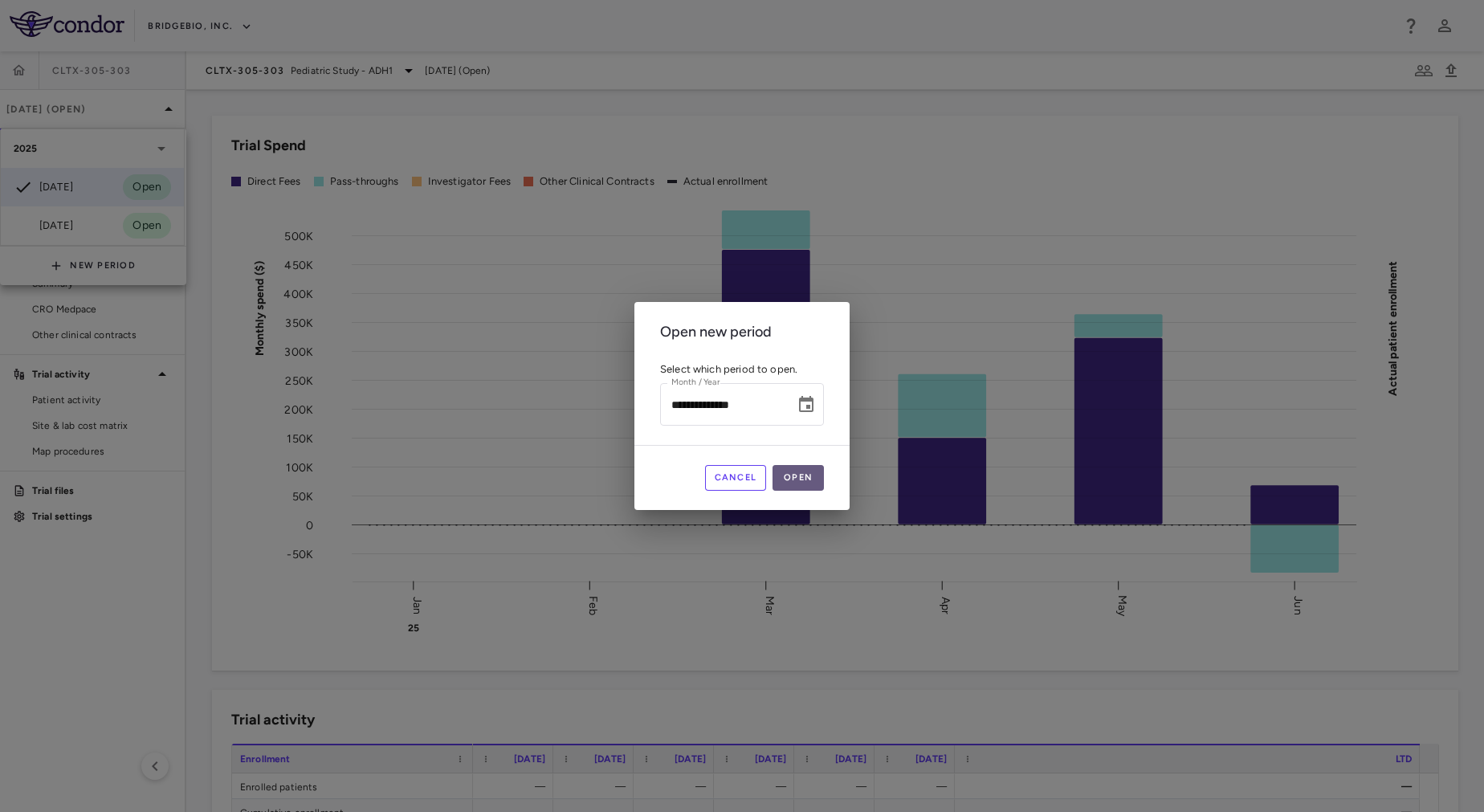
click at [810, 481] on button "Open" at bounding box center [798, 477] width 51 height 26
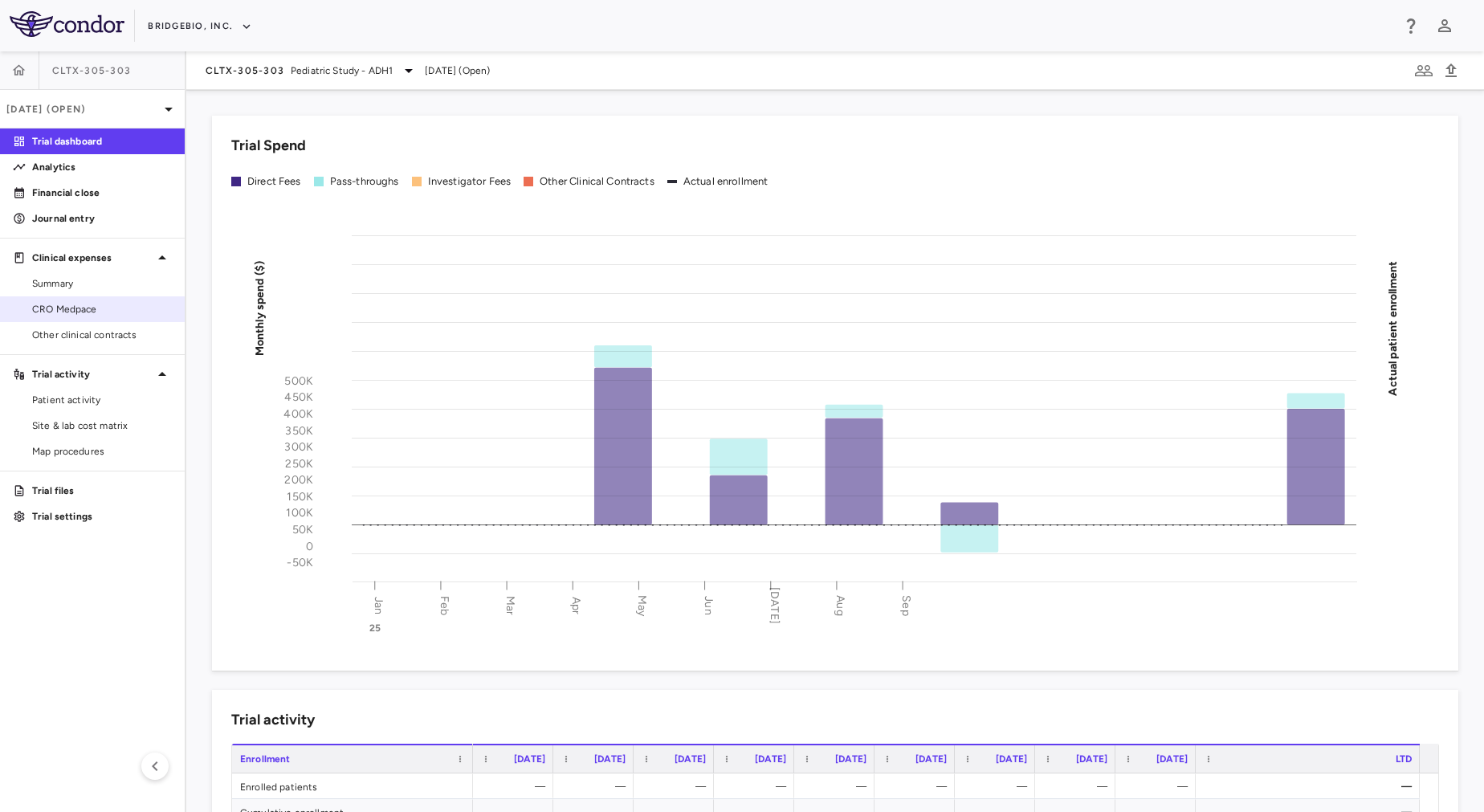
click at [84, 307] on span "CRO Medpace" at bounding box center [102, 308] width 140 height 14
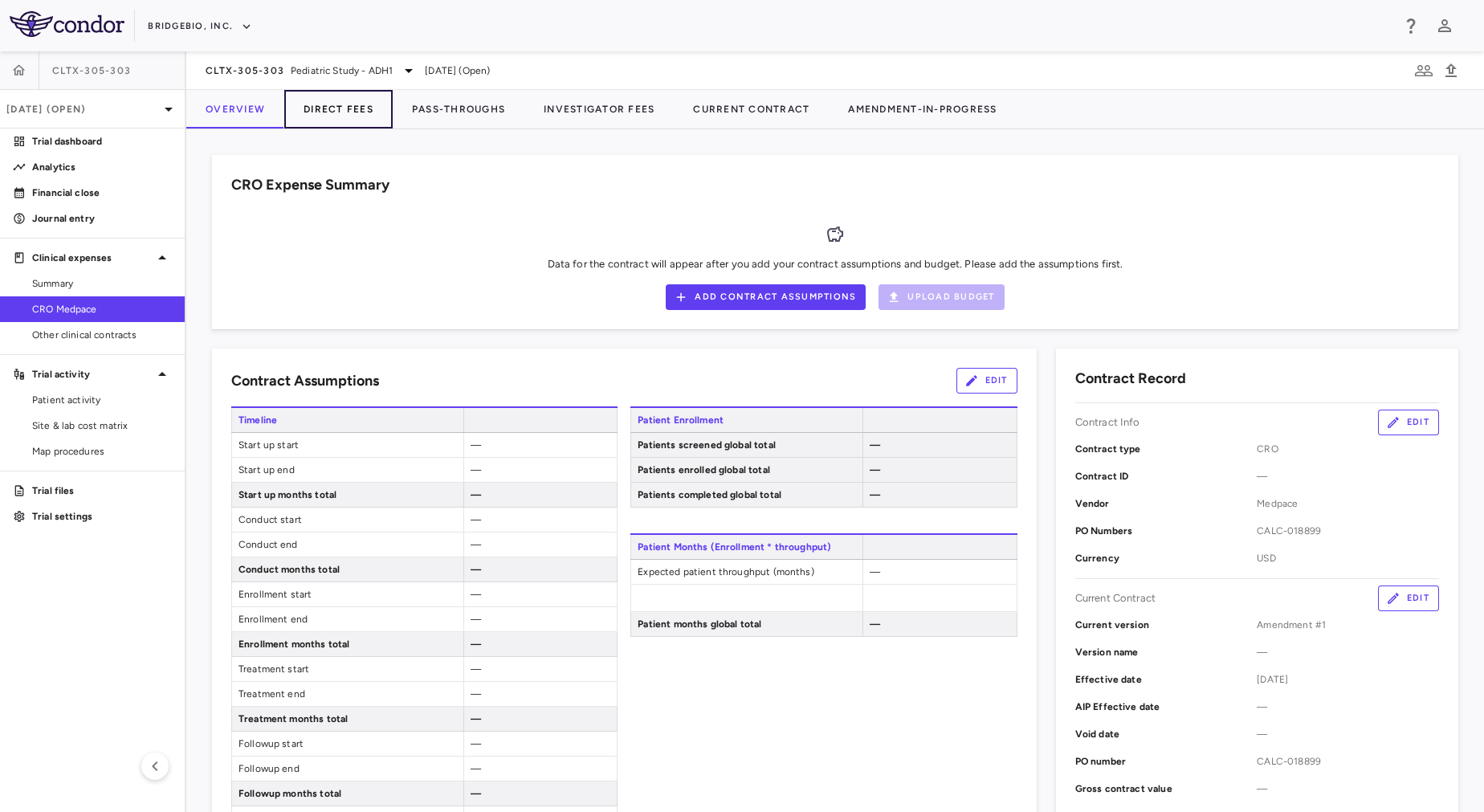
click at [359, 101] on button "Direct Fees" at bounding box center [338, 109] width 109 height 39
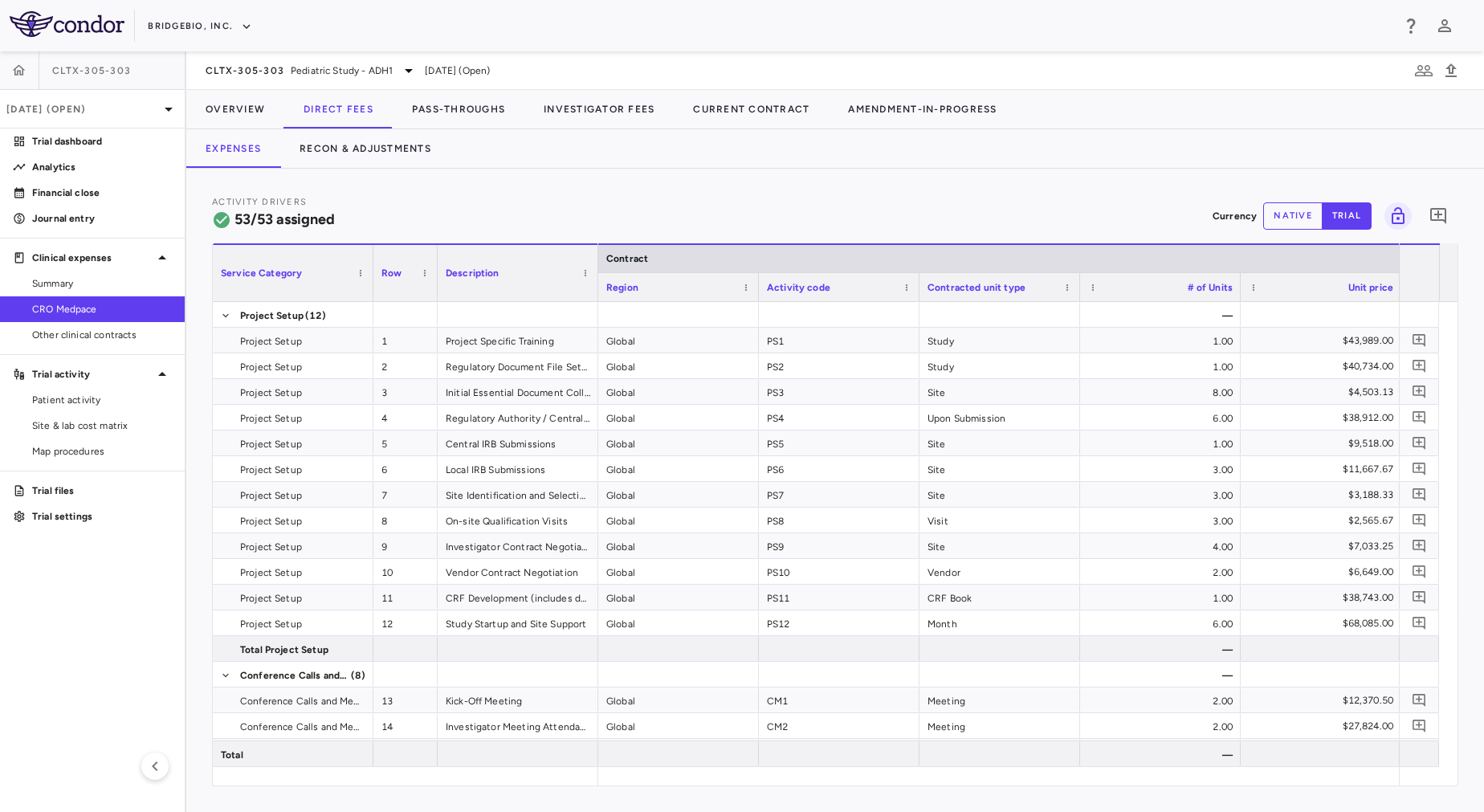
click at [643, 204] on div "Activity Drivers 53/53 assigned Currency native trial 0" at bounding box center [835, 215] width 1246 height 42
click at [370, 158] on button "Recon & Adjustments" at bounding box center [365, 148] width 170 height 39
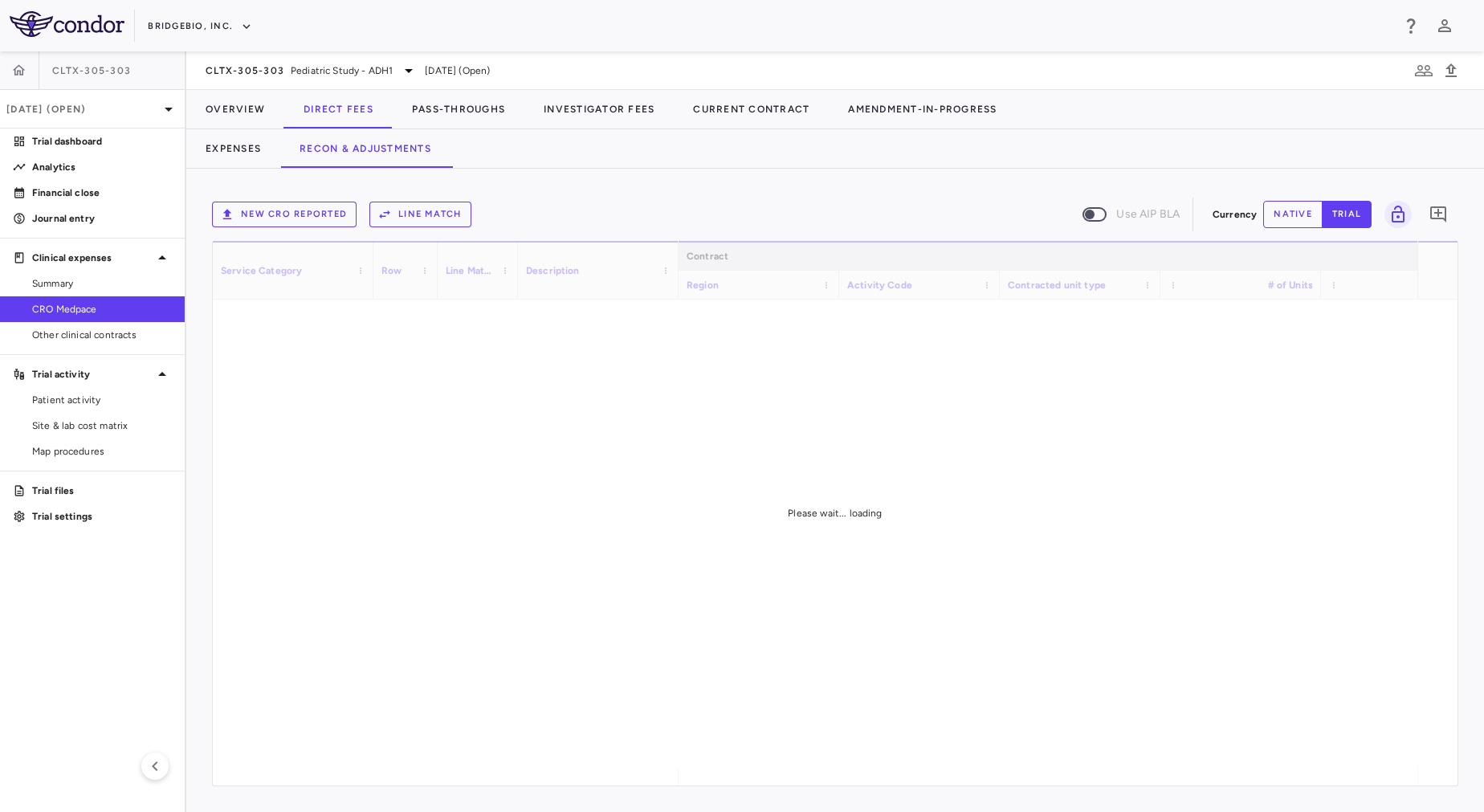
click at [311, 217] on button "New CRO reported" at bounding box center [284, 214] width 144 height 26
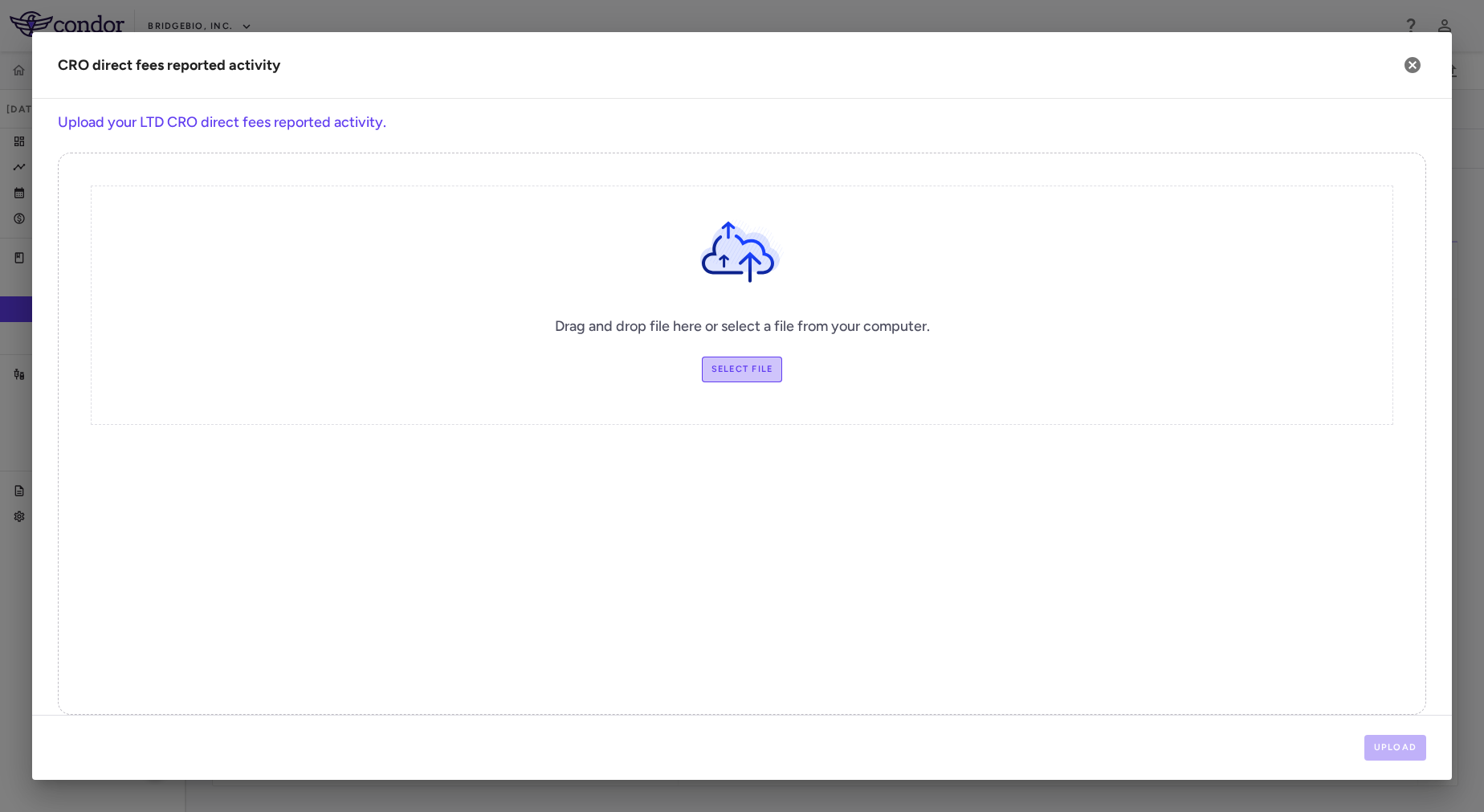
click at [720, 357] on label "Select file" at bounding box center [742, 369] width 81 height 26
click at [0, 0] on input "Select file" at bounding box center [0, 0] width 0 height 0
click at [737, 372] on label "Select file" at bounding box center [742, 369] width 81 height 26
click at [0, 0] on input "Select file" at bounding box center [0, 0] width 0 height 0
click at [1390, 757] on button "Upload" at bounding box center [1396, 747] width 63 height 26
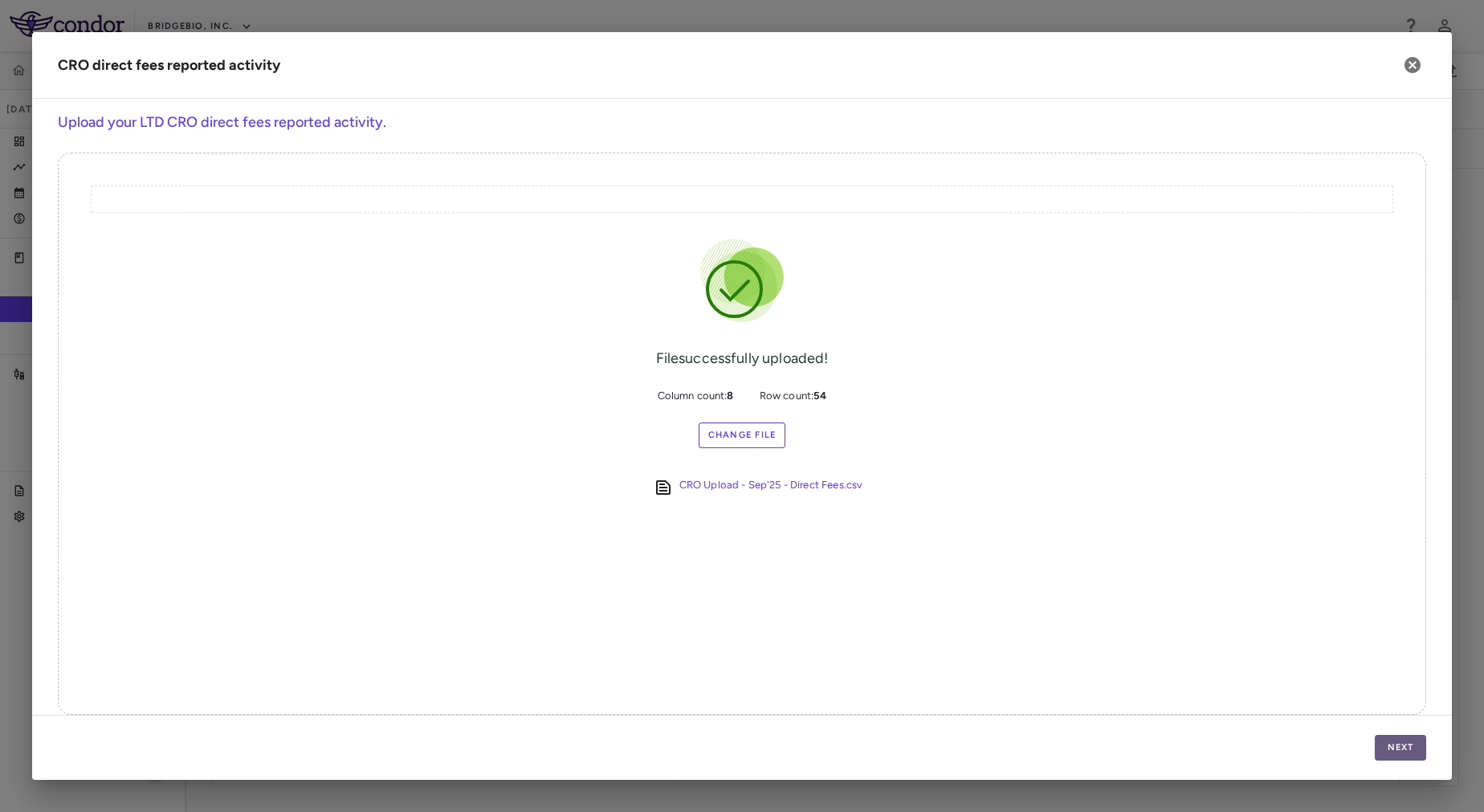
click at [1419, 737] on button "Next" at bounding box center [1400, 747] width 51 height 26
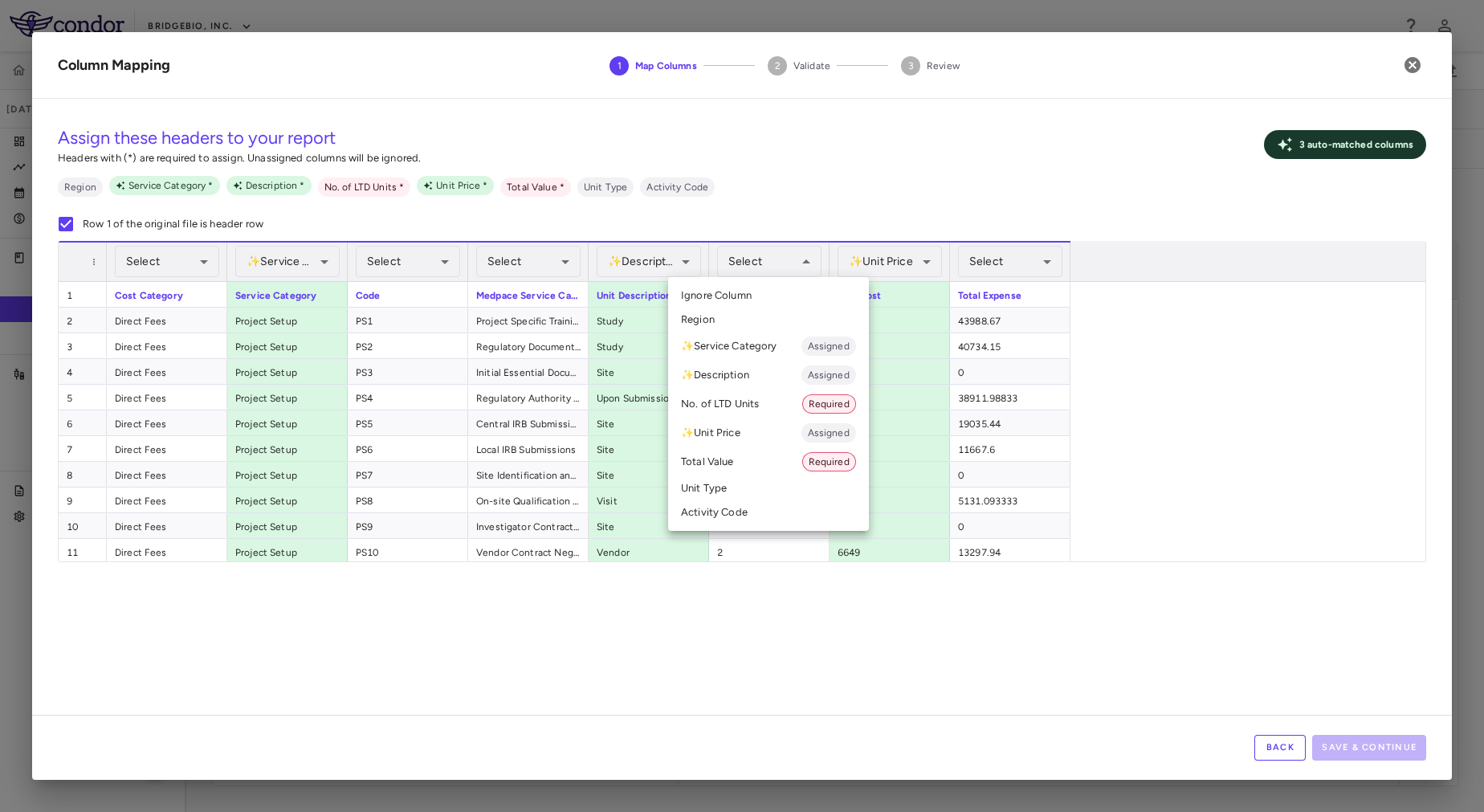
click at [785, 410] on li "No. of LTD Units Required" at bounding box center [768, 404] width 201 height 29
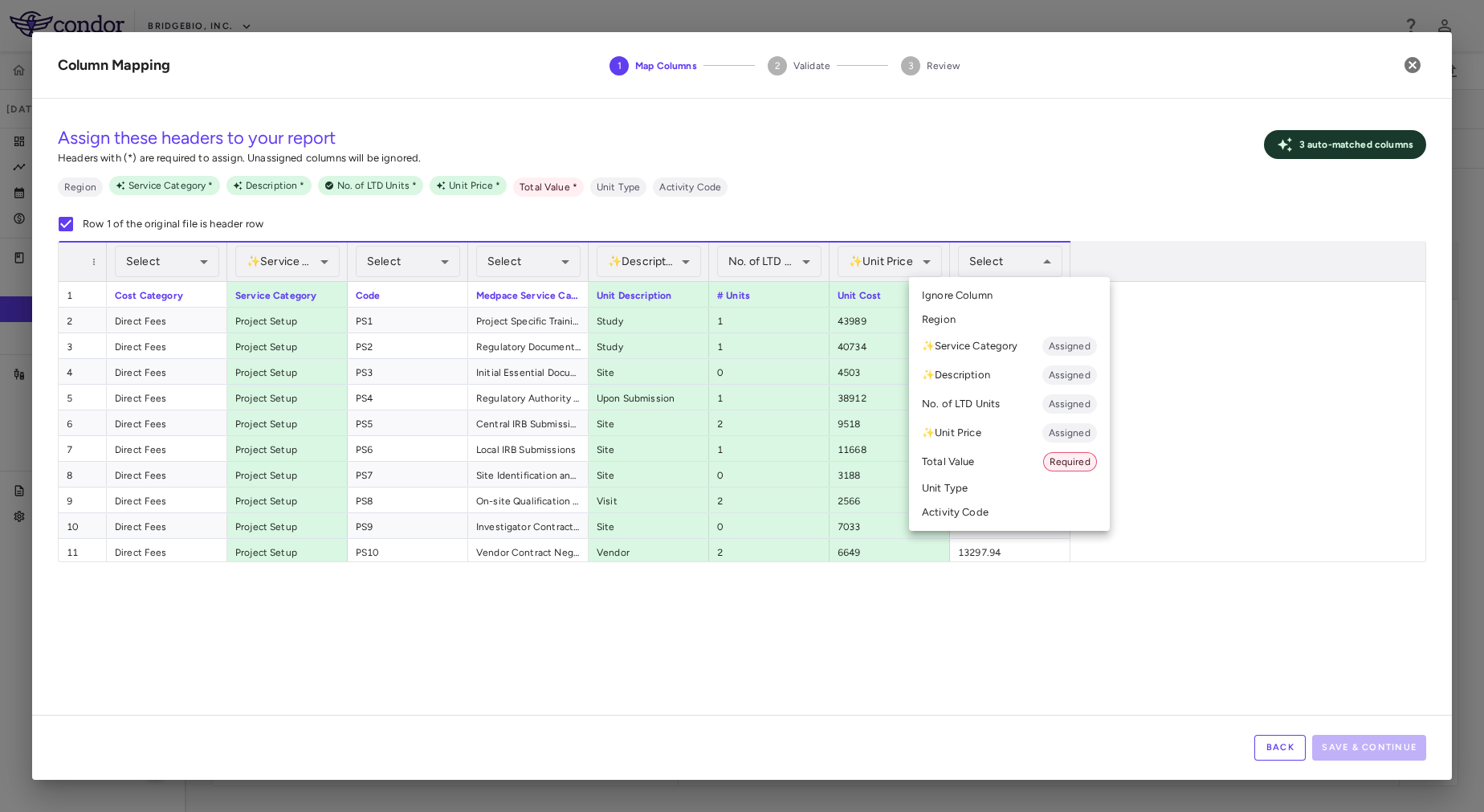
click at [1032, 469] on li "Total Value Required" at bounding box center [1009, 462] width 201 height 29
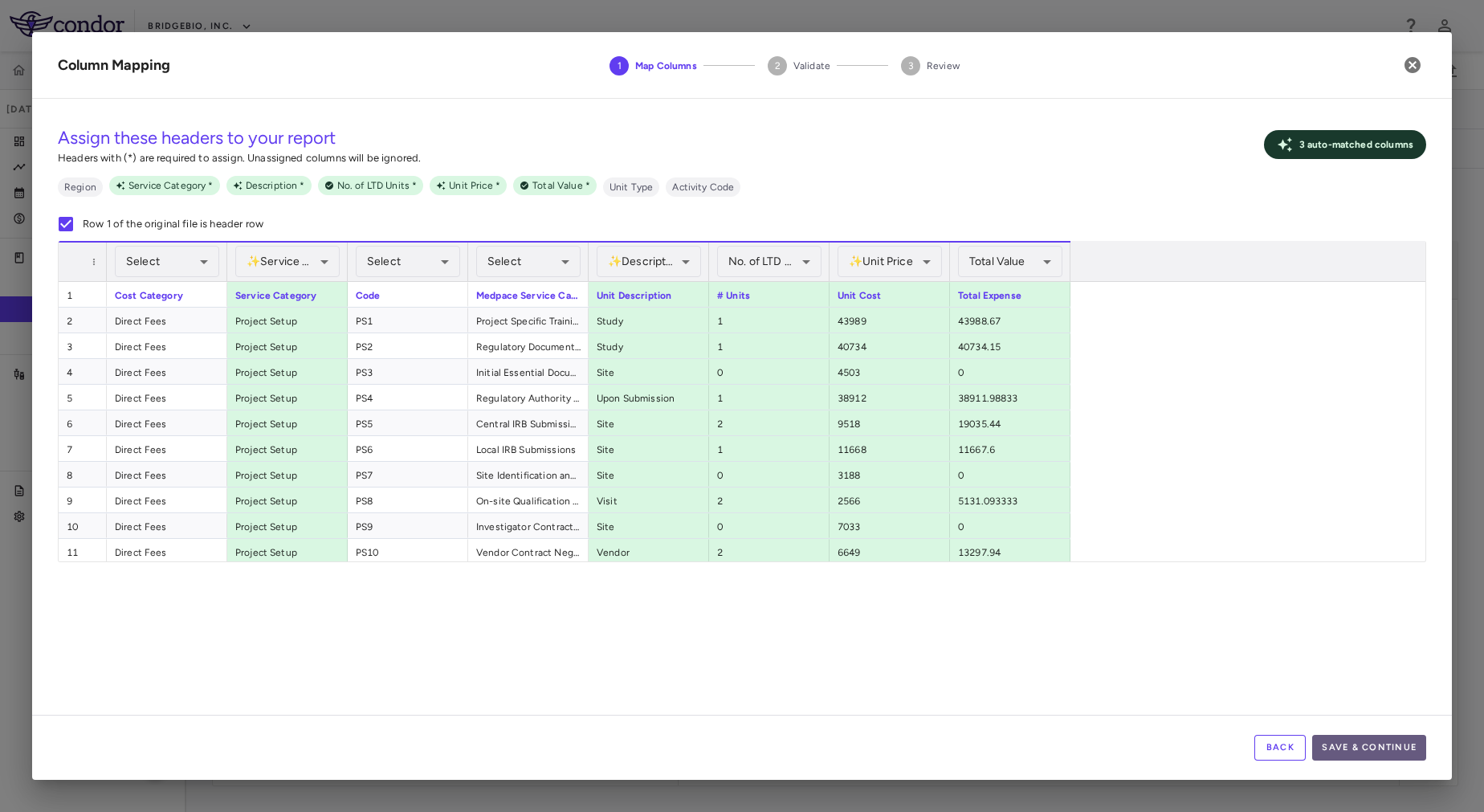
click at [1367, 742] on button "Save & Continue" at bounding box center [1370, 747] width 114 height 26
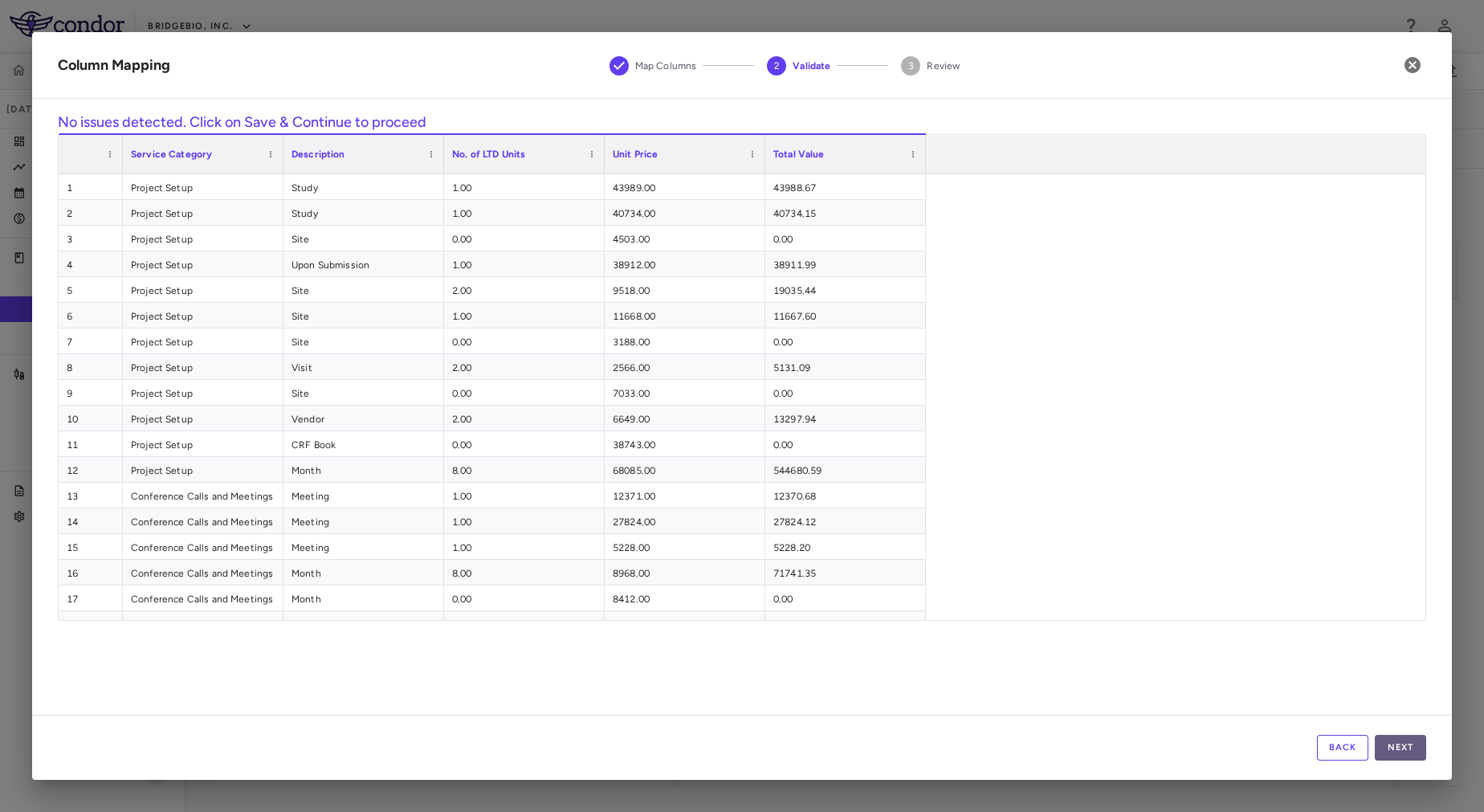
click at [1416, 745] on button "Next" at bounding box center [1400, 747] width 51 height 26
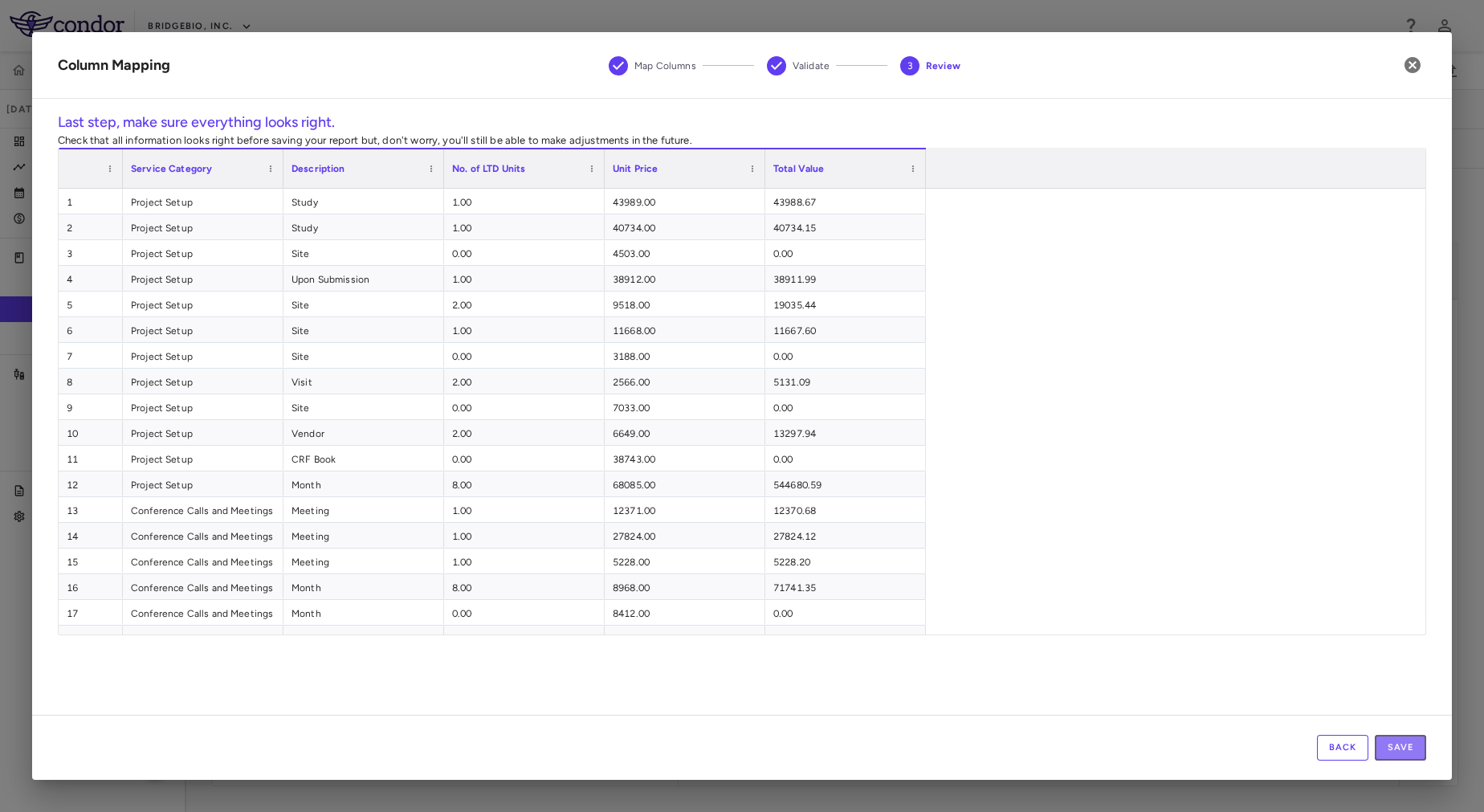
click at [1416, 745] on button "Save" at bounding box center [1400, 747] width 51 height 26
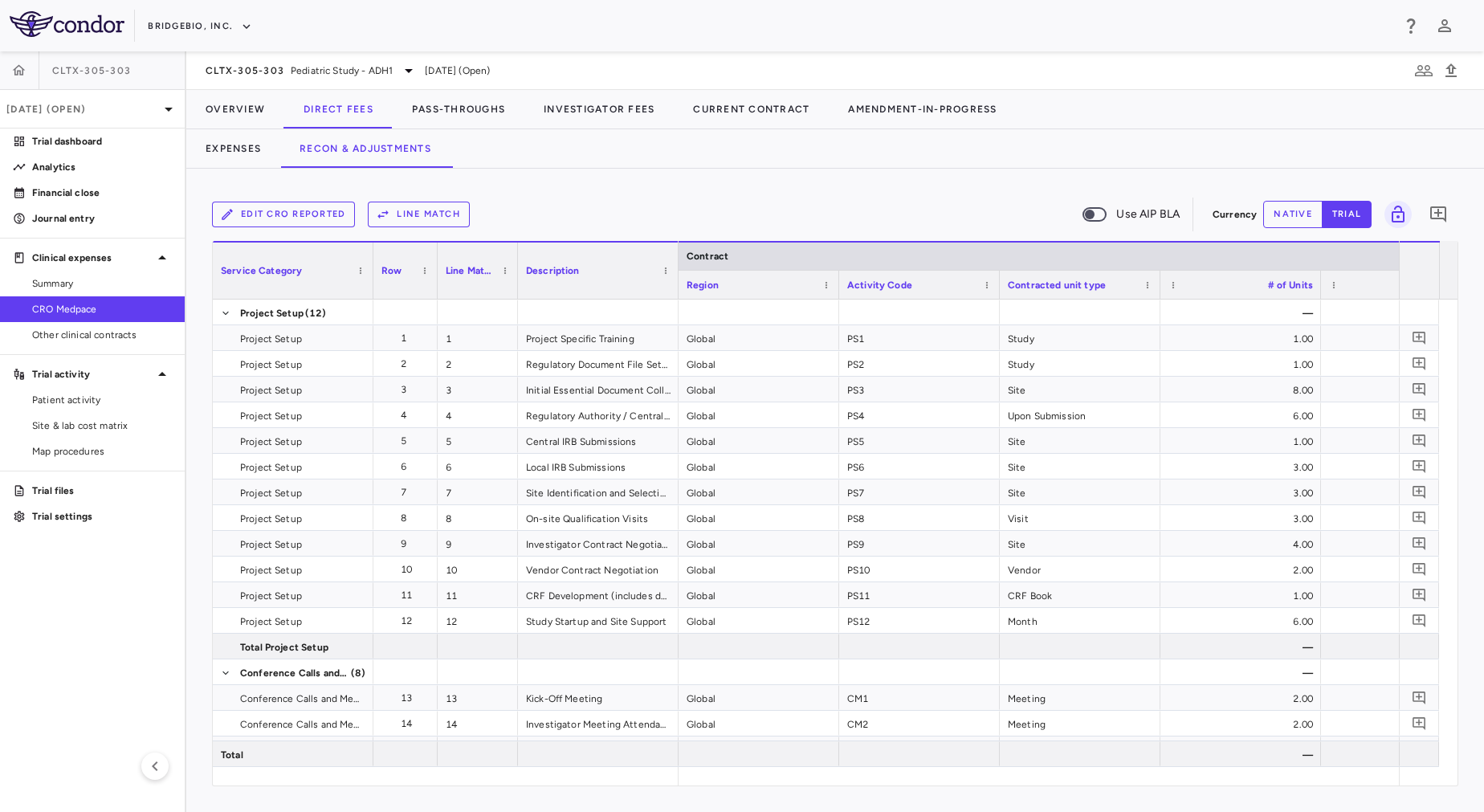
click at [416, 219] on button "Line Match" at bounding box center [418, 214] width 102 height 26
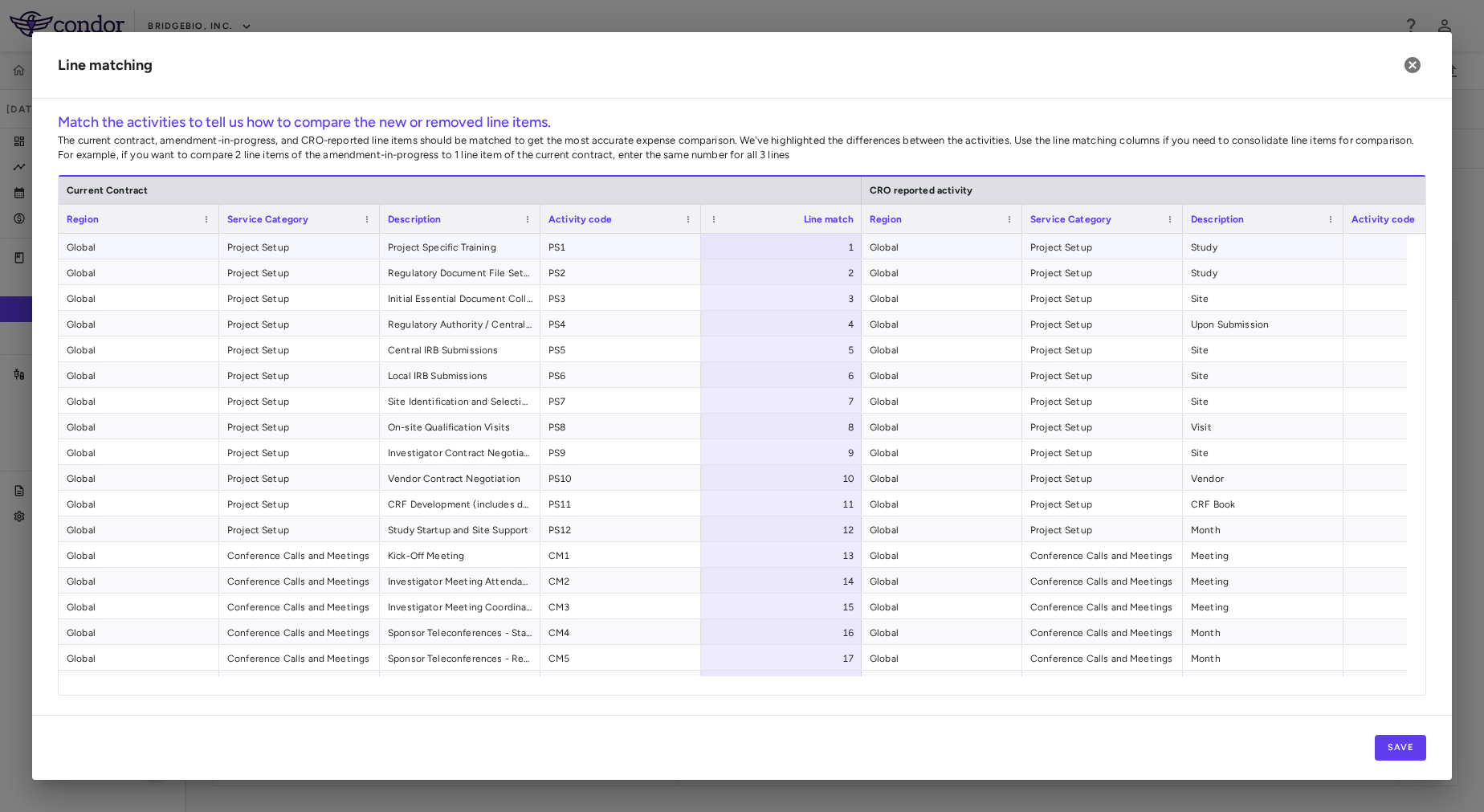
click at [624, 246] on span "PS1" at bounding box center [621, 247] width 144 height 26
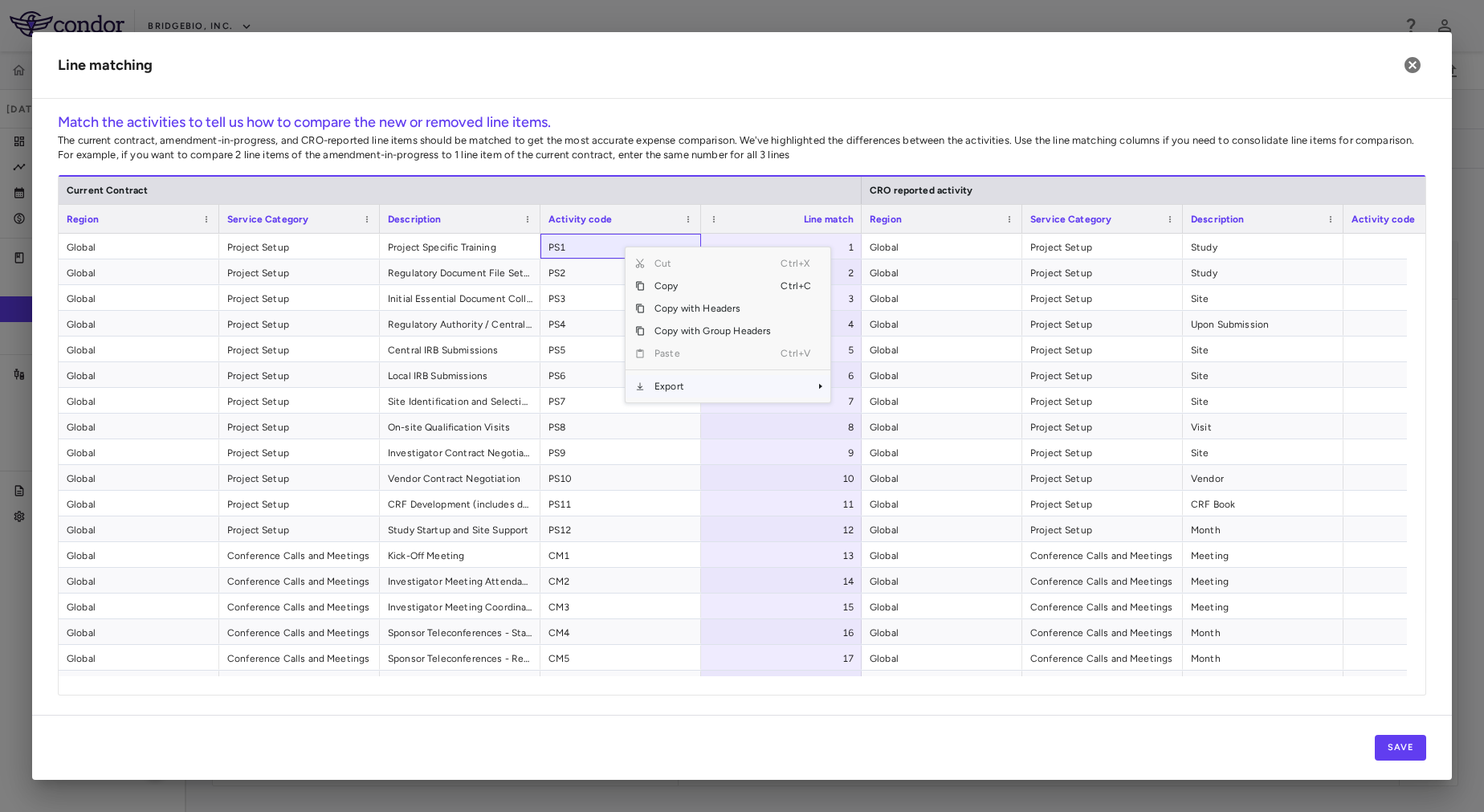
click at [695, 386] on span "Export" at bounding box center [713, 386] width 136 height 22
click at [922, 412] on span "SubMenu" at bounding box center [925, 413] width 5 height 22
click at [692, 387] on span "Export" at bounding box center [711, 385] width 136 height 22
click at [865, 408] on span "Excel Export" at bounding box center [882, 413] width 75 height 22
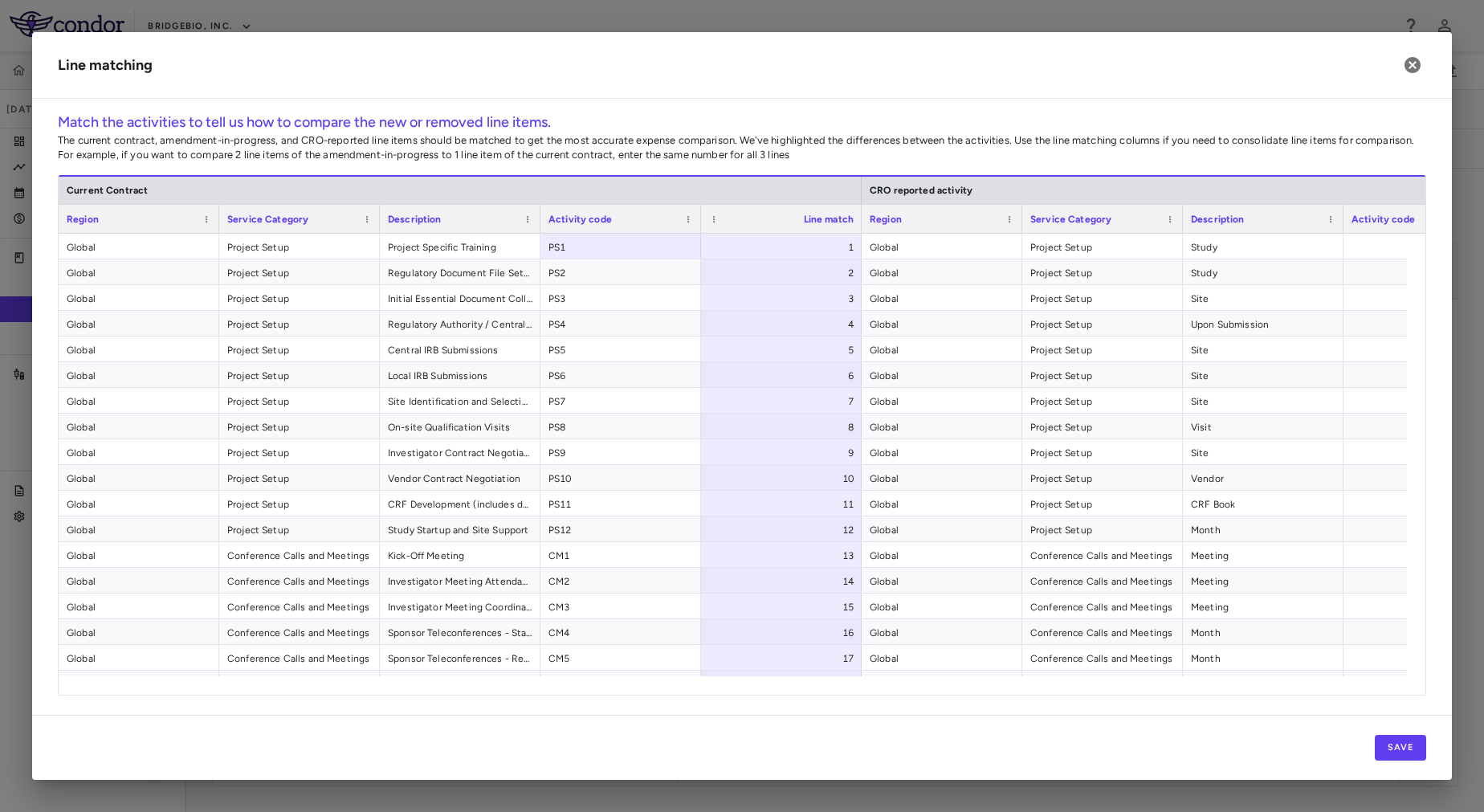
click at [628, 120] on h6 "Match the activities to tell us how to compare the new or removed line items." at bounding box center [742, 123] width 1368 height 22
click at [1413, 63] on icon "button" at bounding box center [1412, 65] width 16 height 16
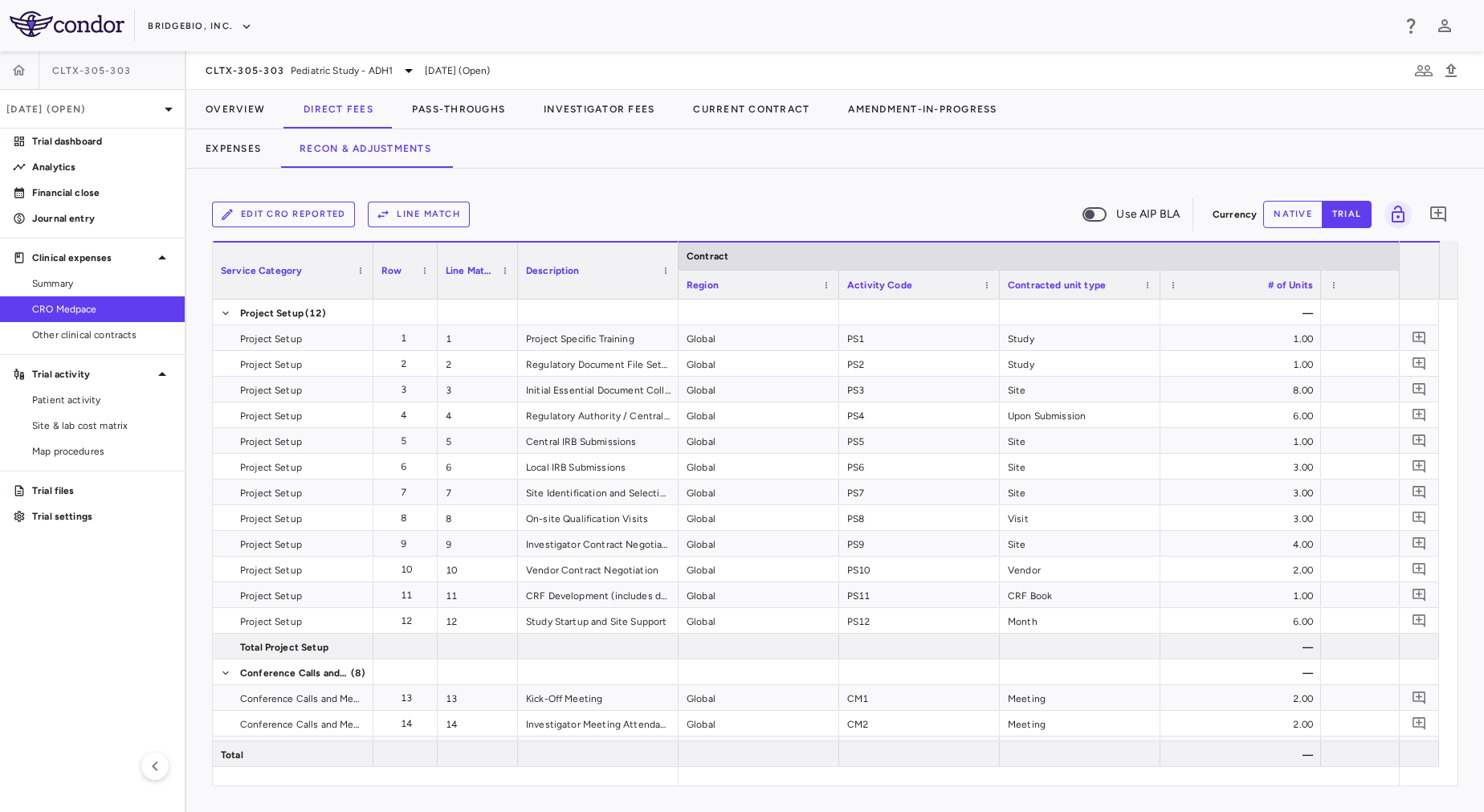
click at [322, 211] on button "Edit CRO reported" at bounding box center [283, 214] width 143 height 26
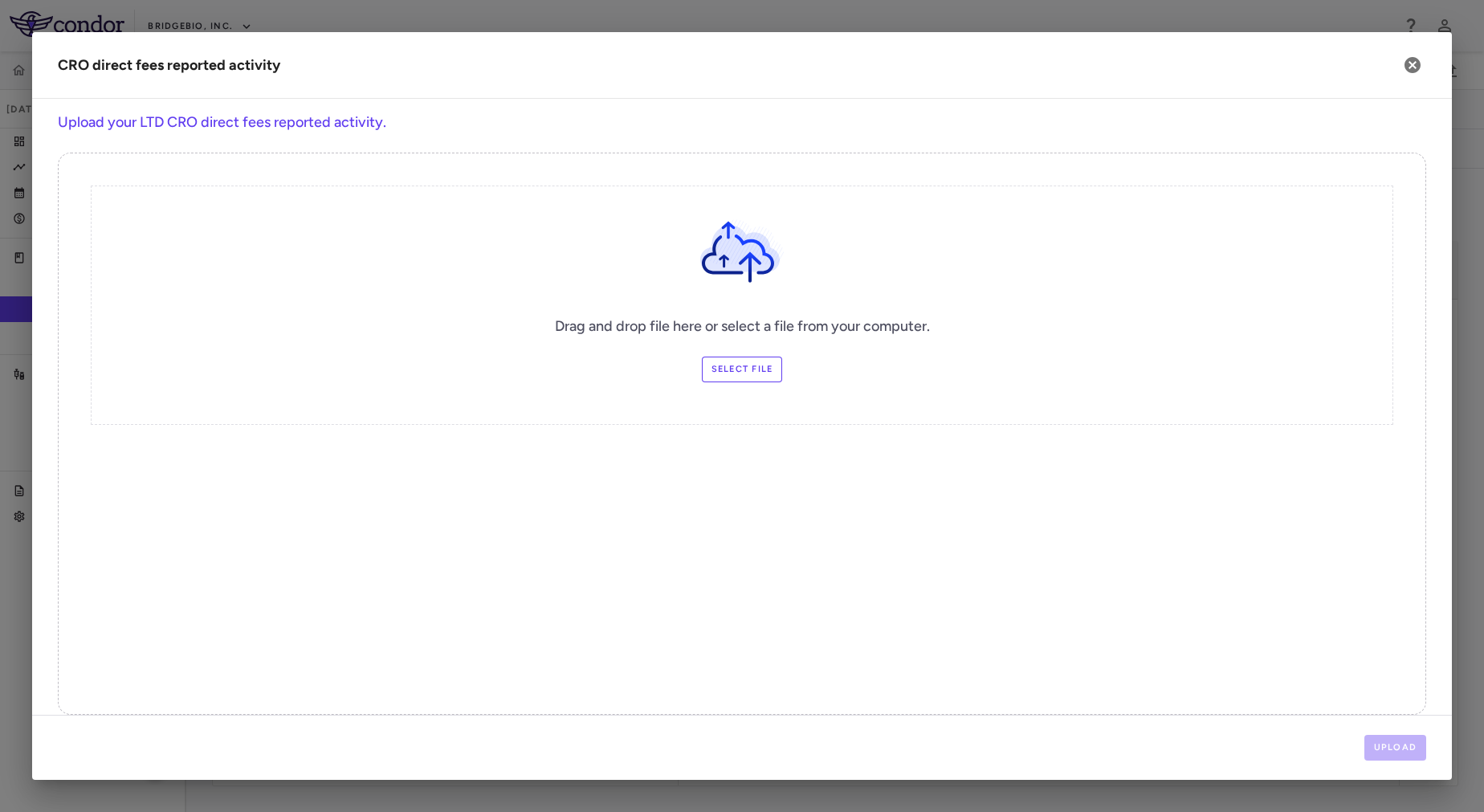
click at [747, 372] on label "Select file" at bounding box center [742, 369] width 81 height 26
click at [0, 0] on input "Select file" at bounding box center [0, 0] width 0 height 0
click at [1404, 743] on button "Upload" at bounding box center [1396, 747] width 63 height 26
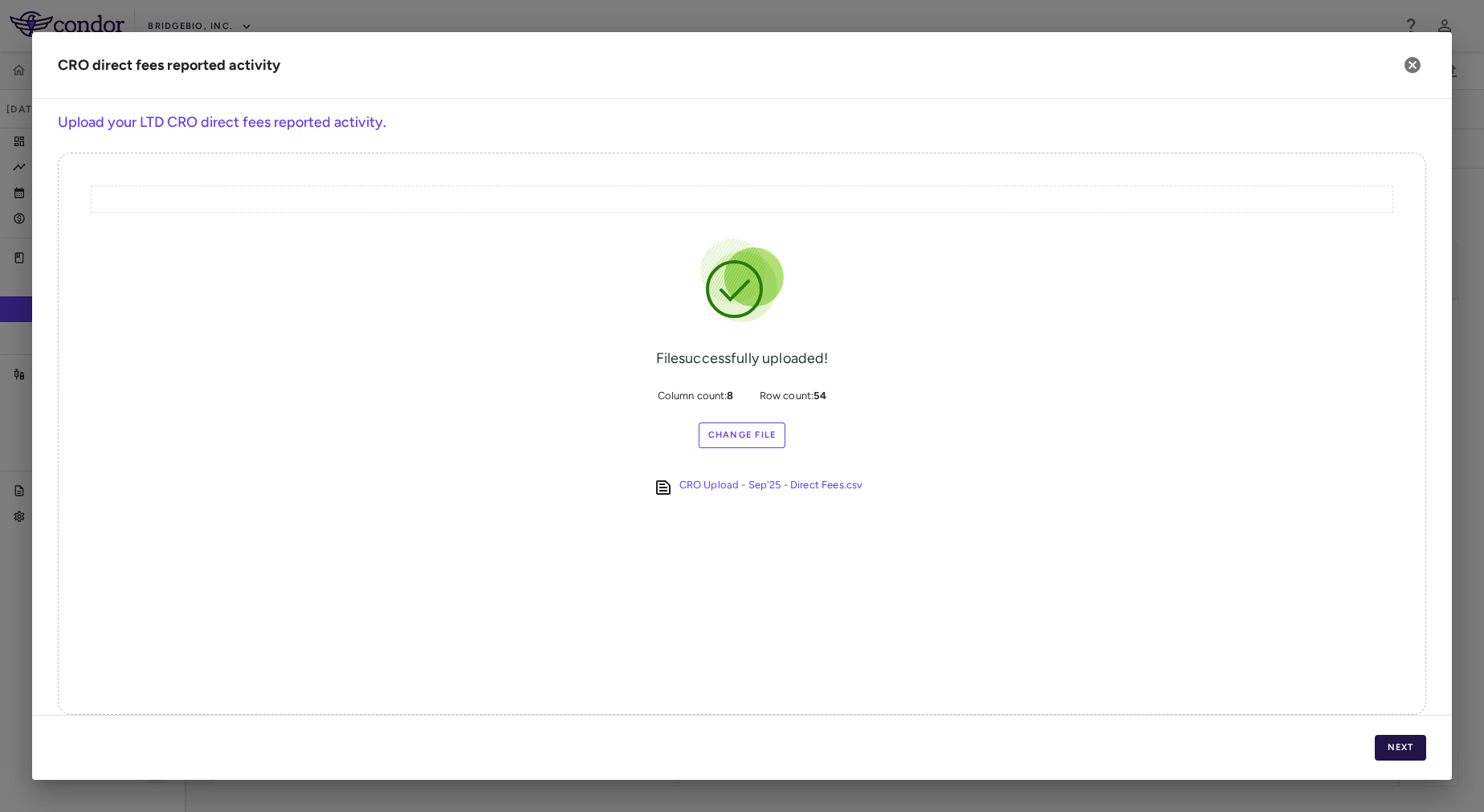
click at [1414, 737] on button "Next" at bounding box center [1400, 747] width 51 height 26
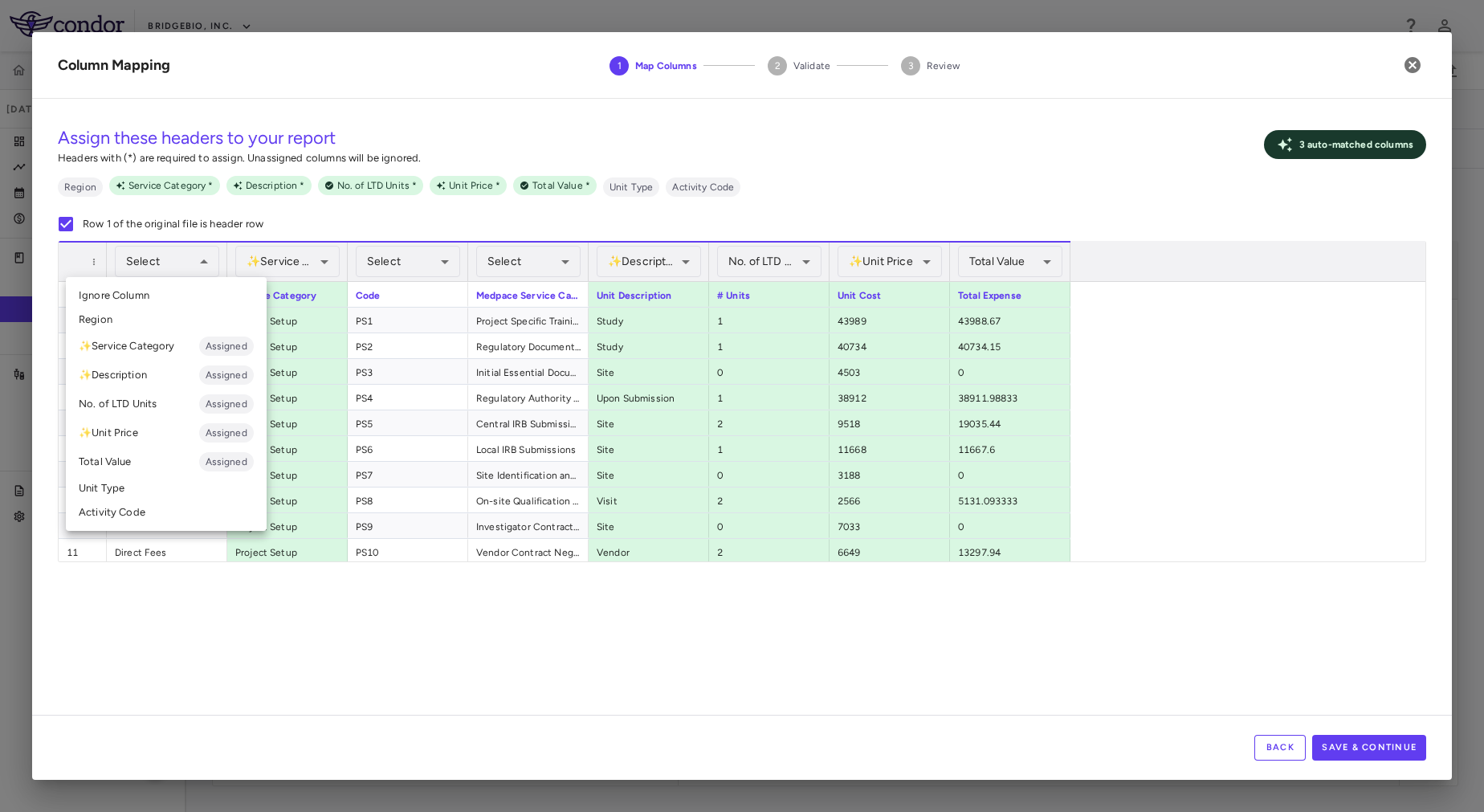
click at [196, 271] on div at bounding box center [742, 406] width 1484 height 812
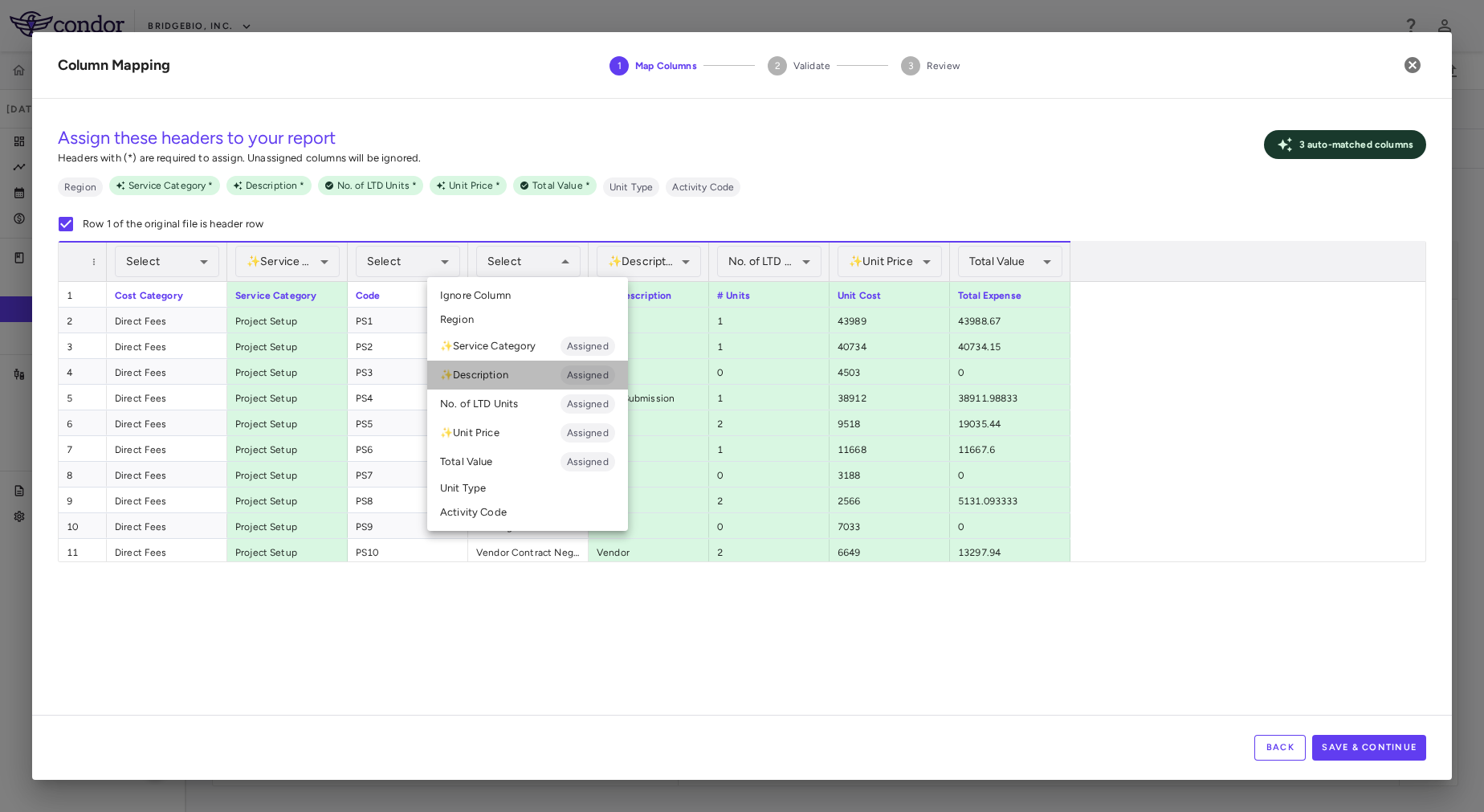
click at [512, 375] on li "✨ Description Assigned" at bounding box center [528, 375] width 201 height 29
click at [525, 376] on li "✨ Description Assigned" at bounding box center [528, 375] width 201 height 29
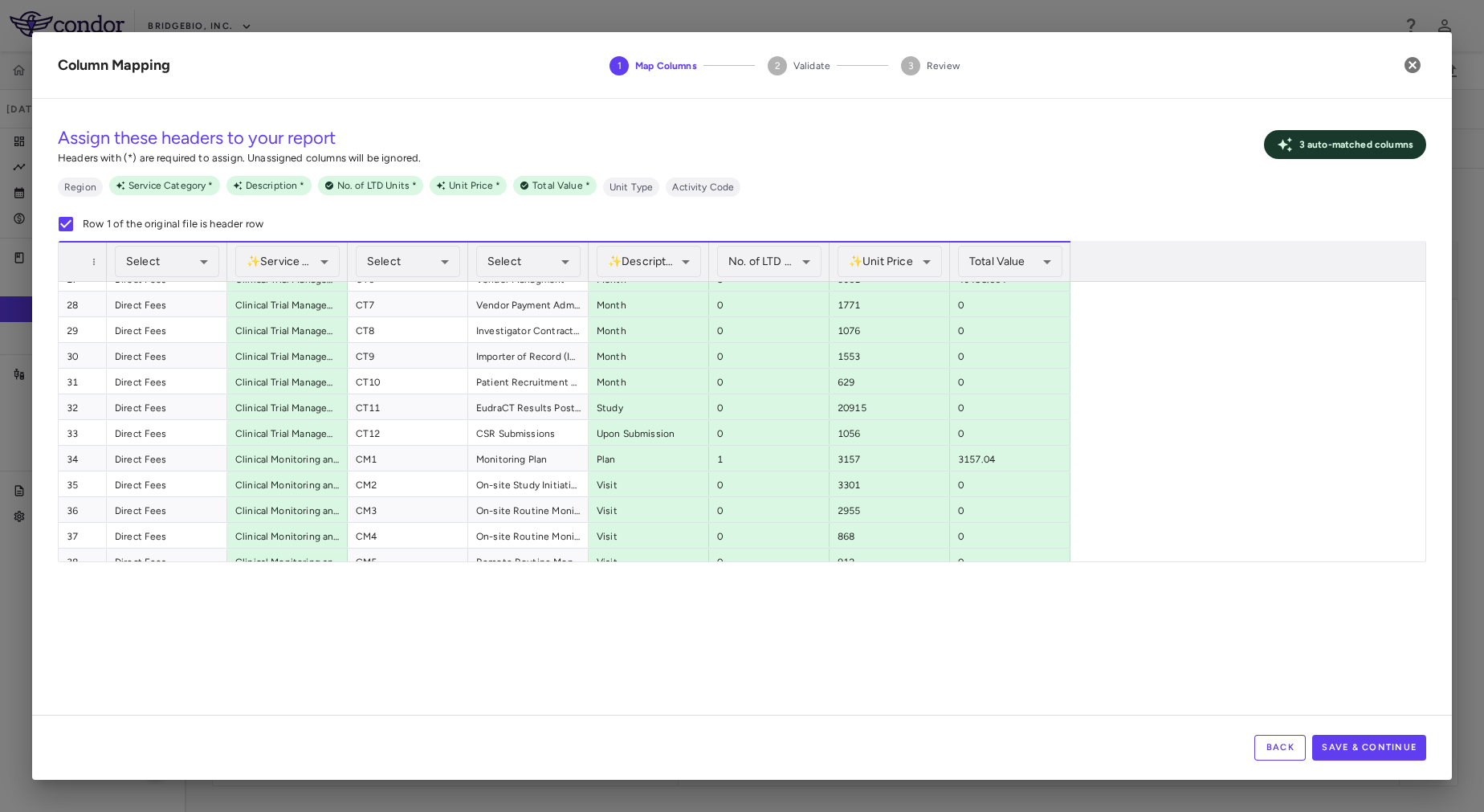
scroll to position [773, 0]
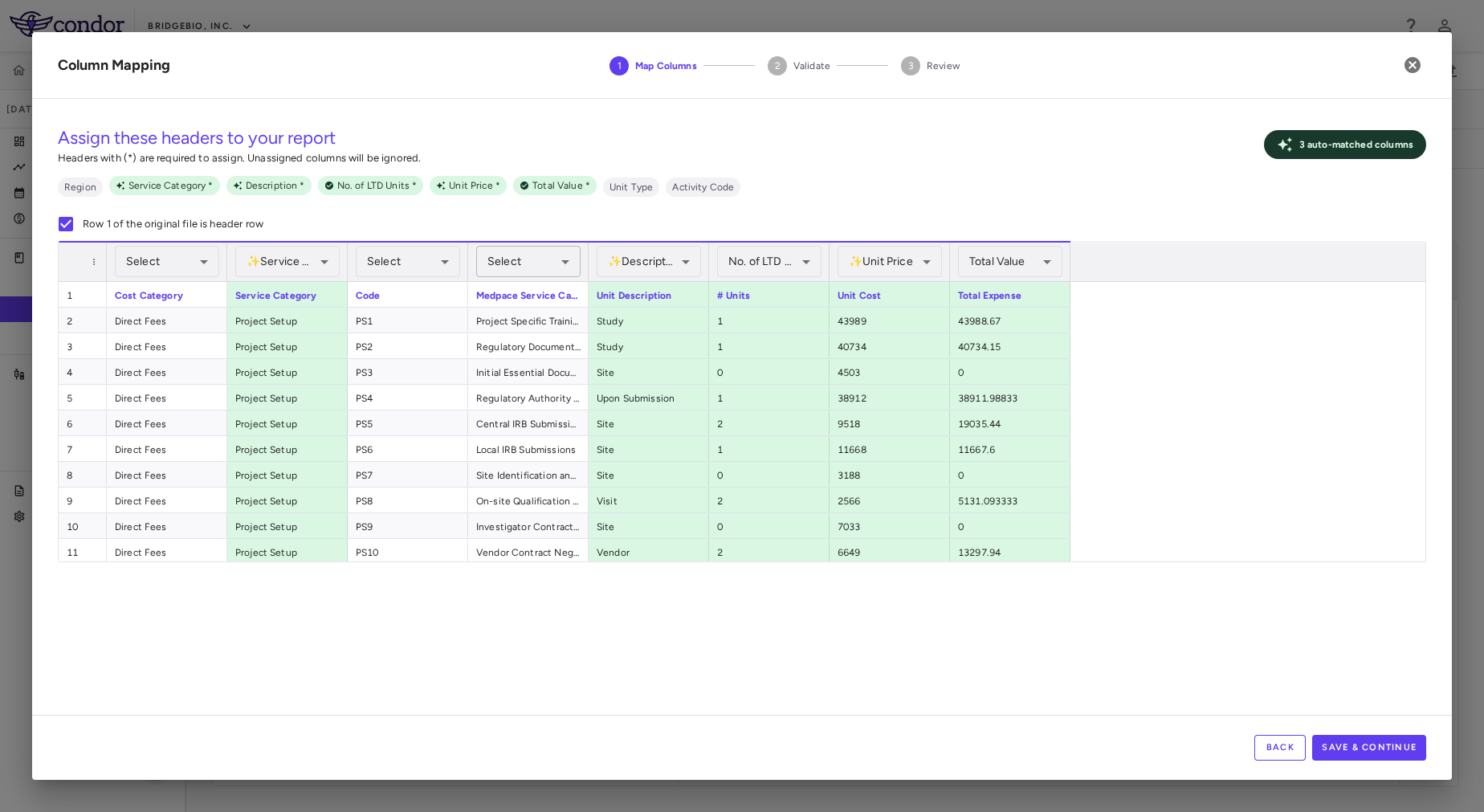
click at [542, 264] on div "Select" at bounding box center [529, 262] width 104 height 31
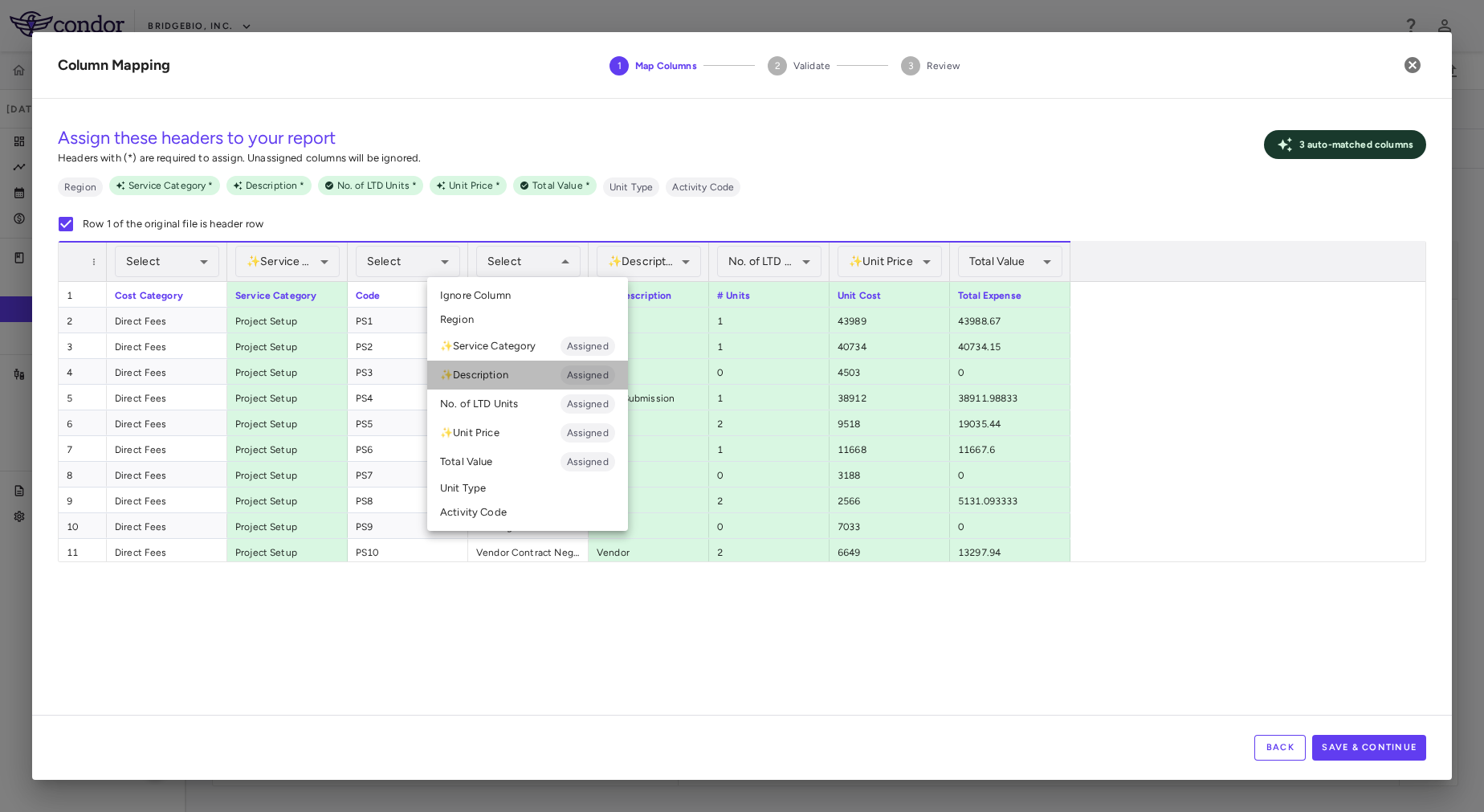
click at [525, 379] on li "✨ Description Assigned" at bounding box center [528, 375] width 201 height 29
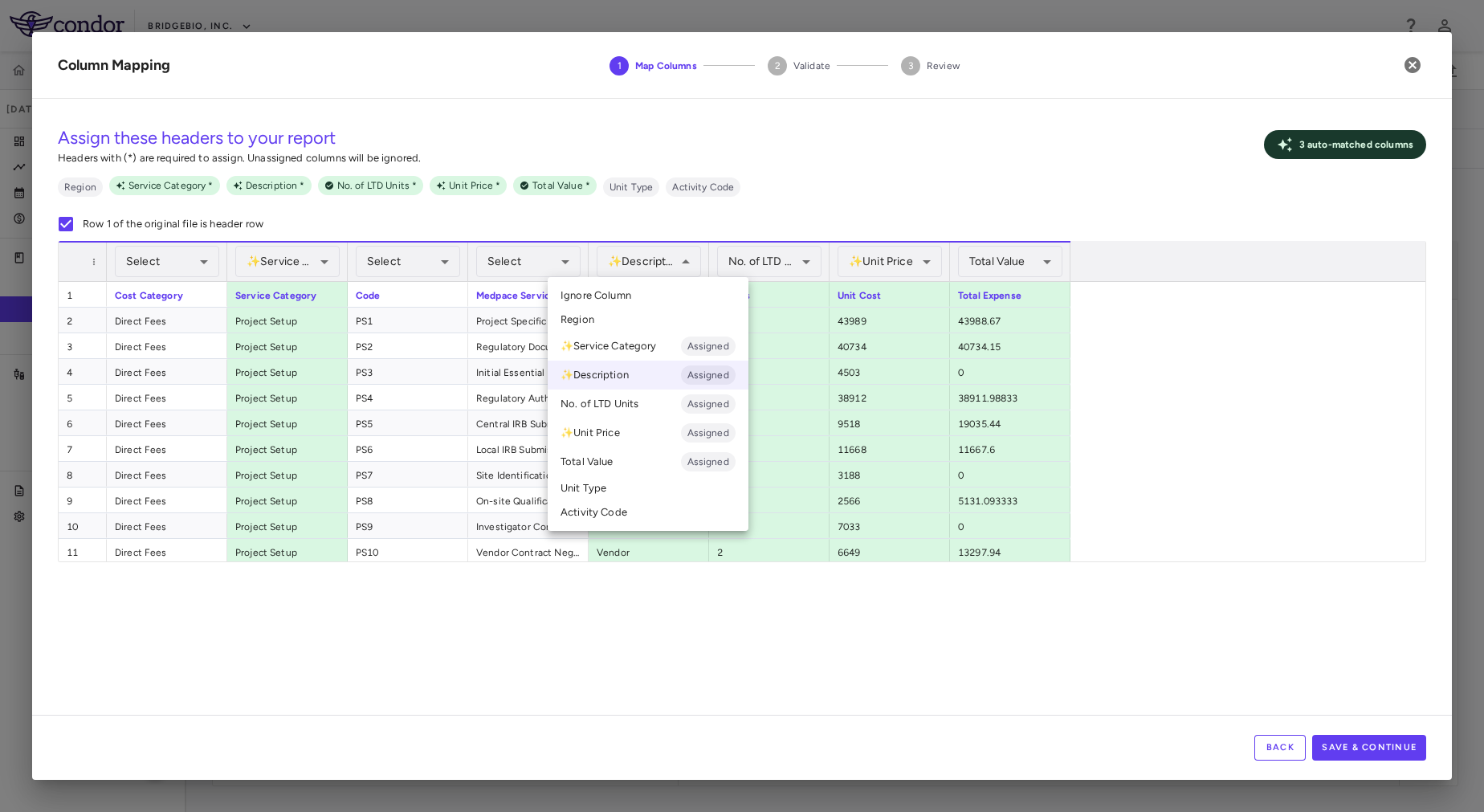
click at [515, 258] on div at bounding box center [742, 406] width 1484 height 812
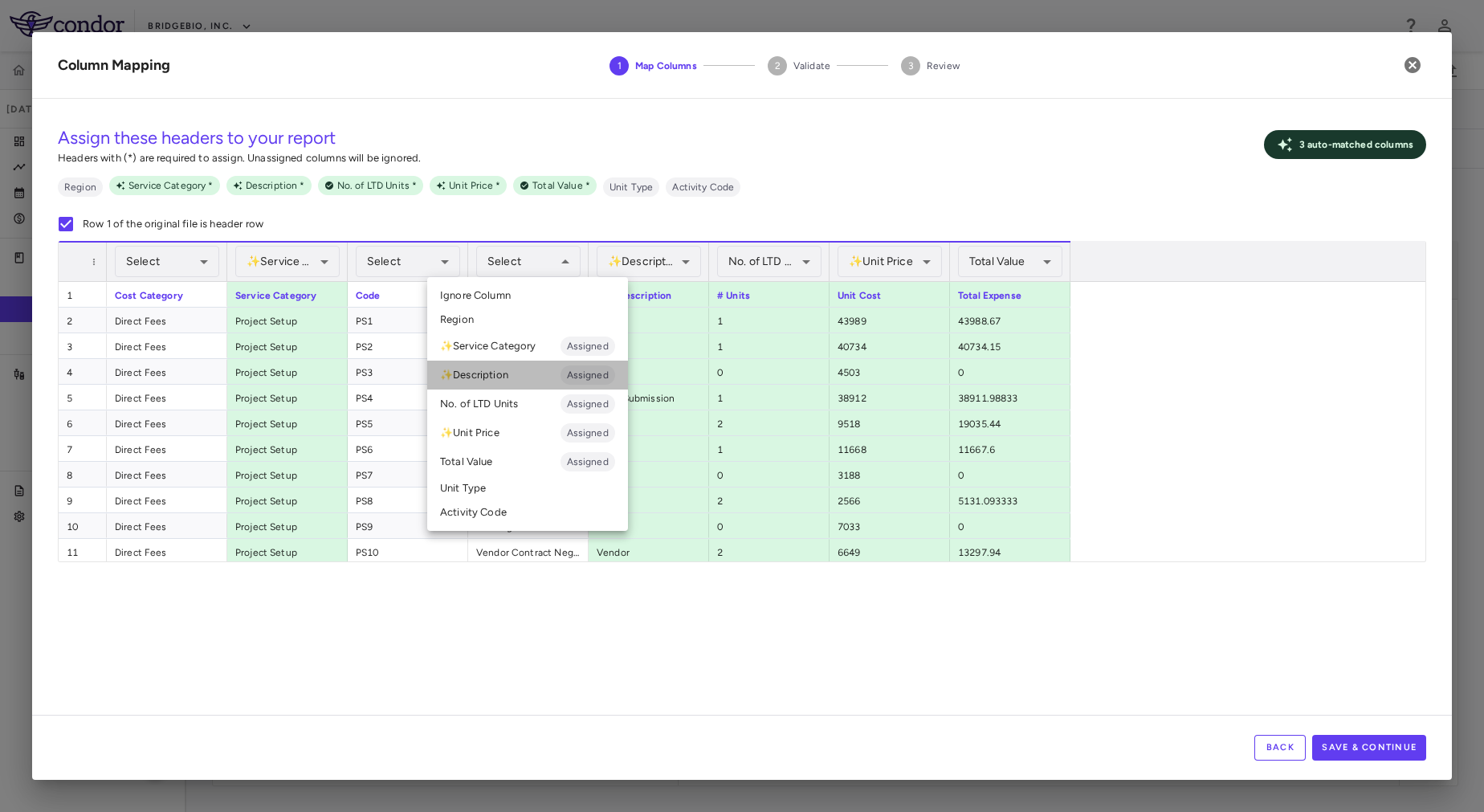
click at [520, 370] on li "✨ Description Assigned" at bounding box center [528, 375] width 201 height 29
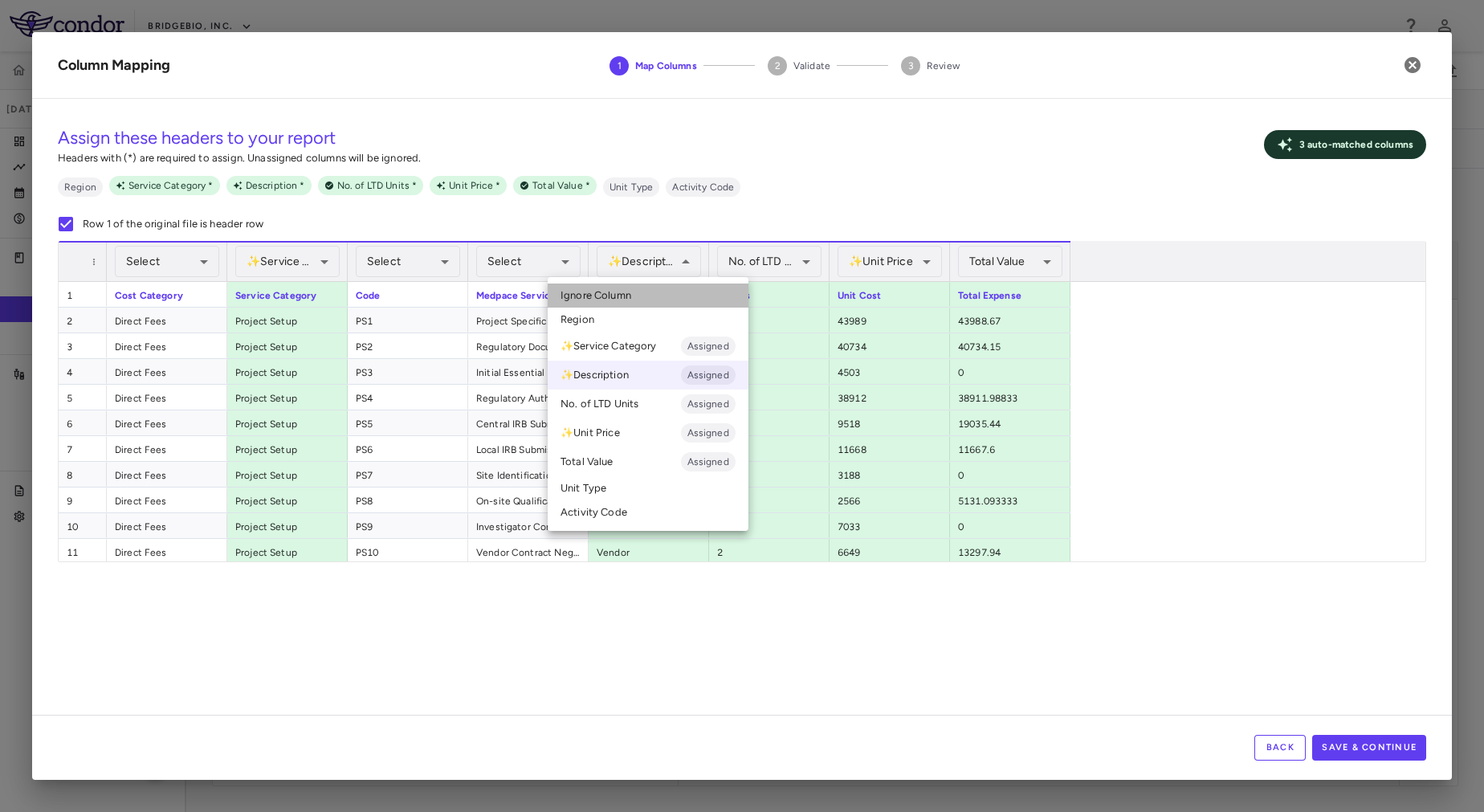
click at [622, 297] on span "Ignore Column" at bounding box center [595, 295] width 70 height 14
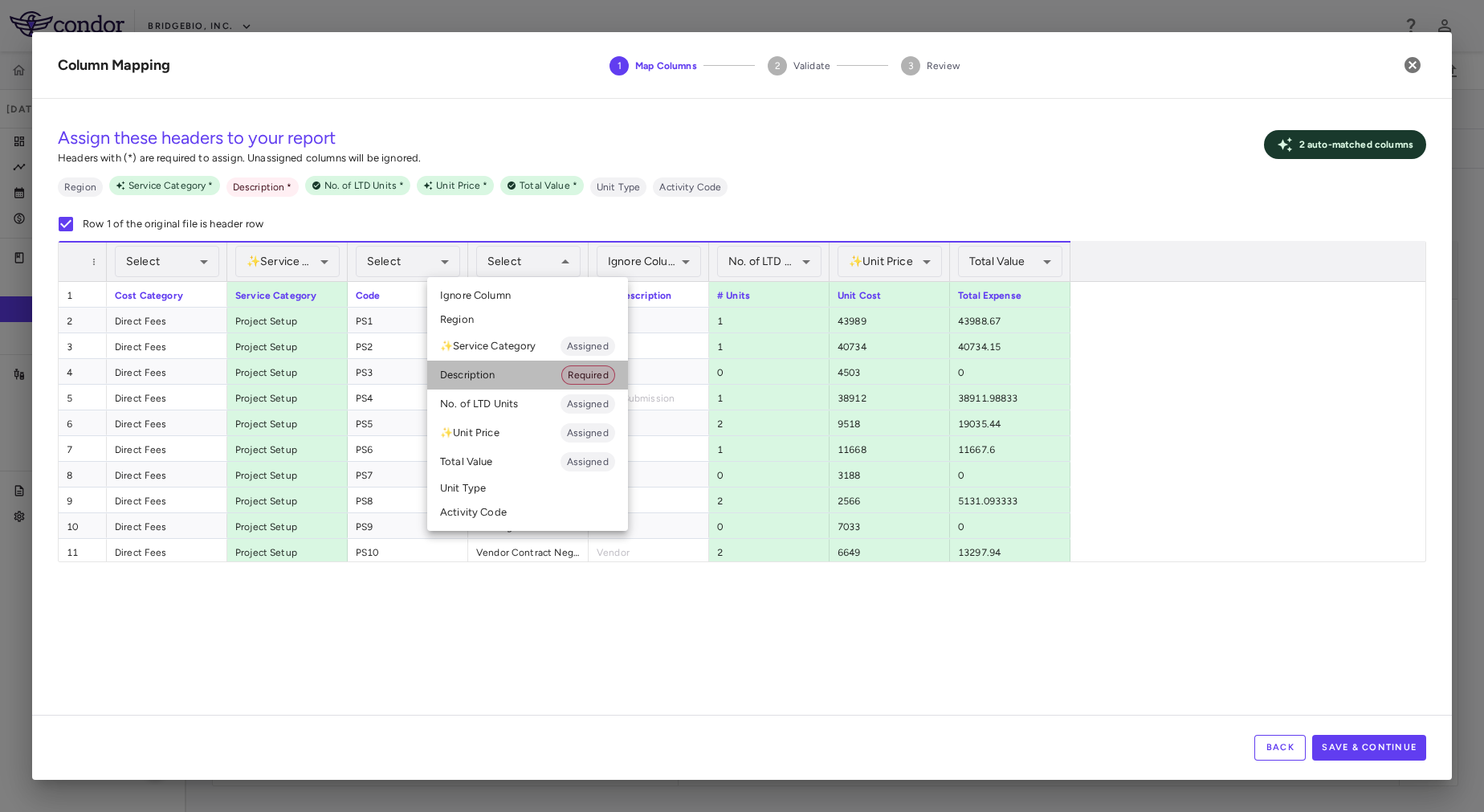
click at [528, 371] on li "Description Required" at bounding box center [528, 375] width 201 height 29
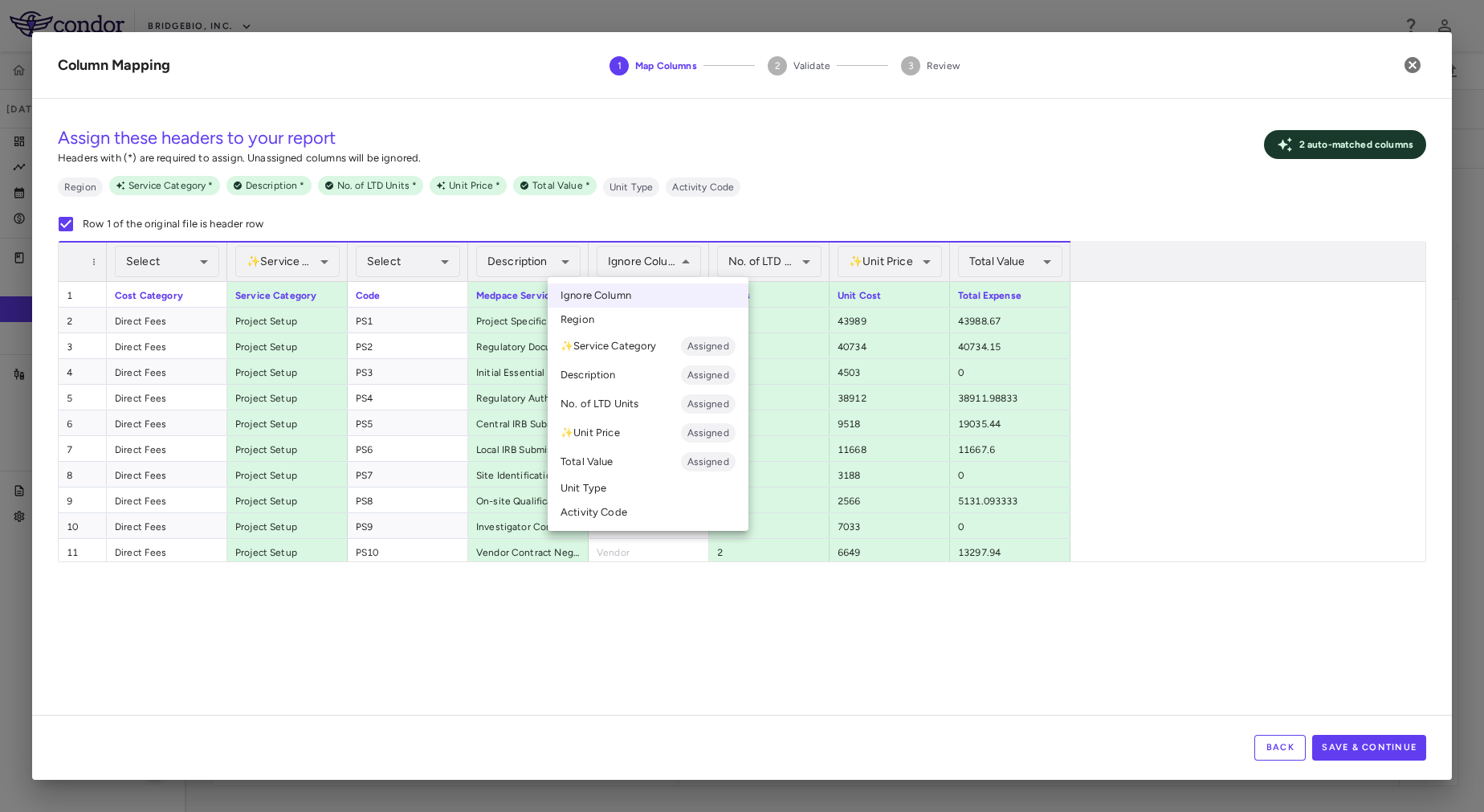
click at [650, 268] on div at bounding box center [742, 406] width 1484 height 812
click at [614, 490] on li "Unit Type" at bounding box center [648, 488] width 201 height 24
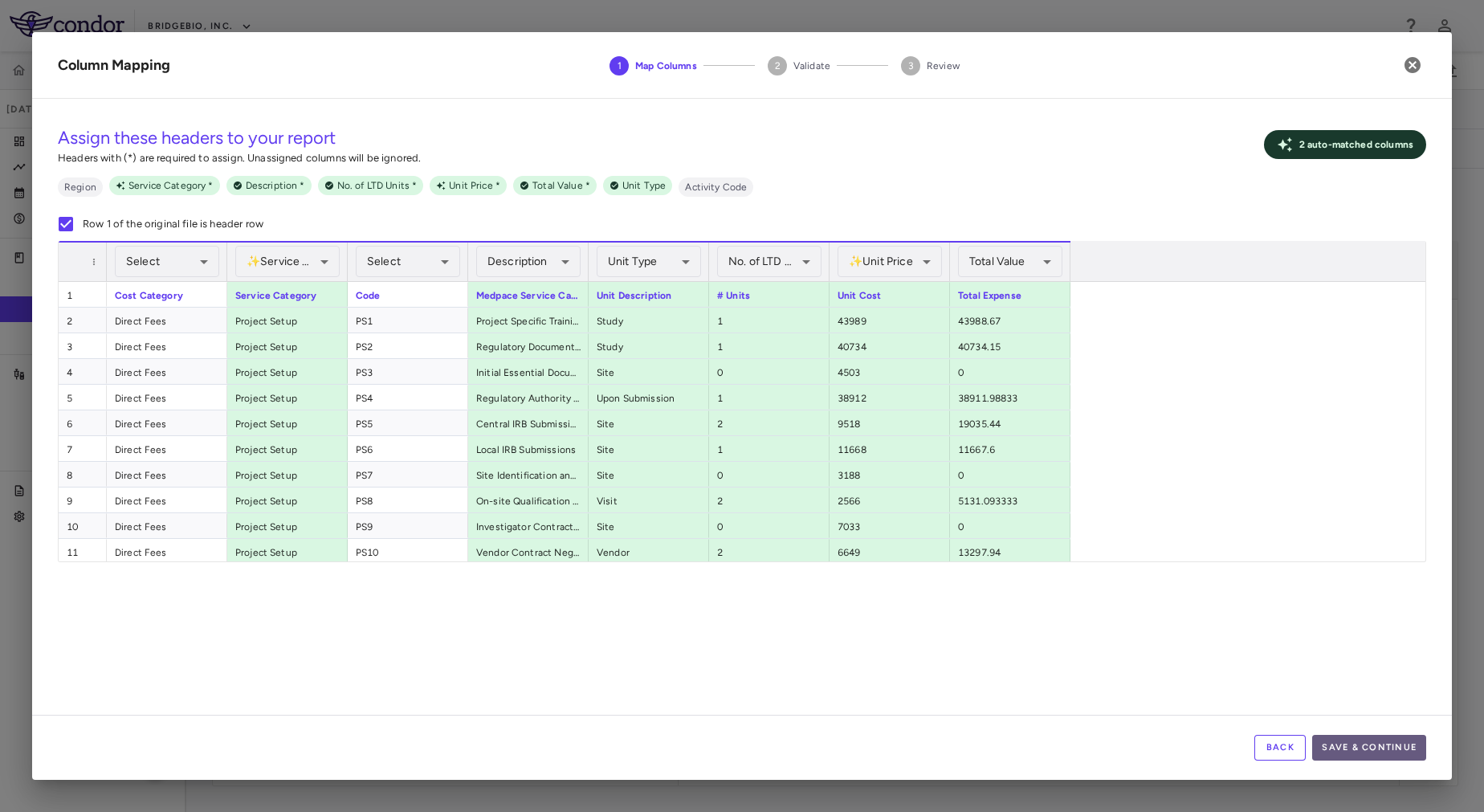
click at [1343, 743] on button "Save & Continue" at bounding box center [1370, 747] width 114 height 26
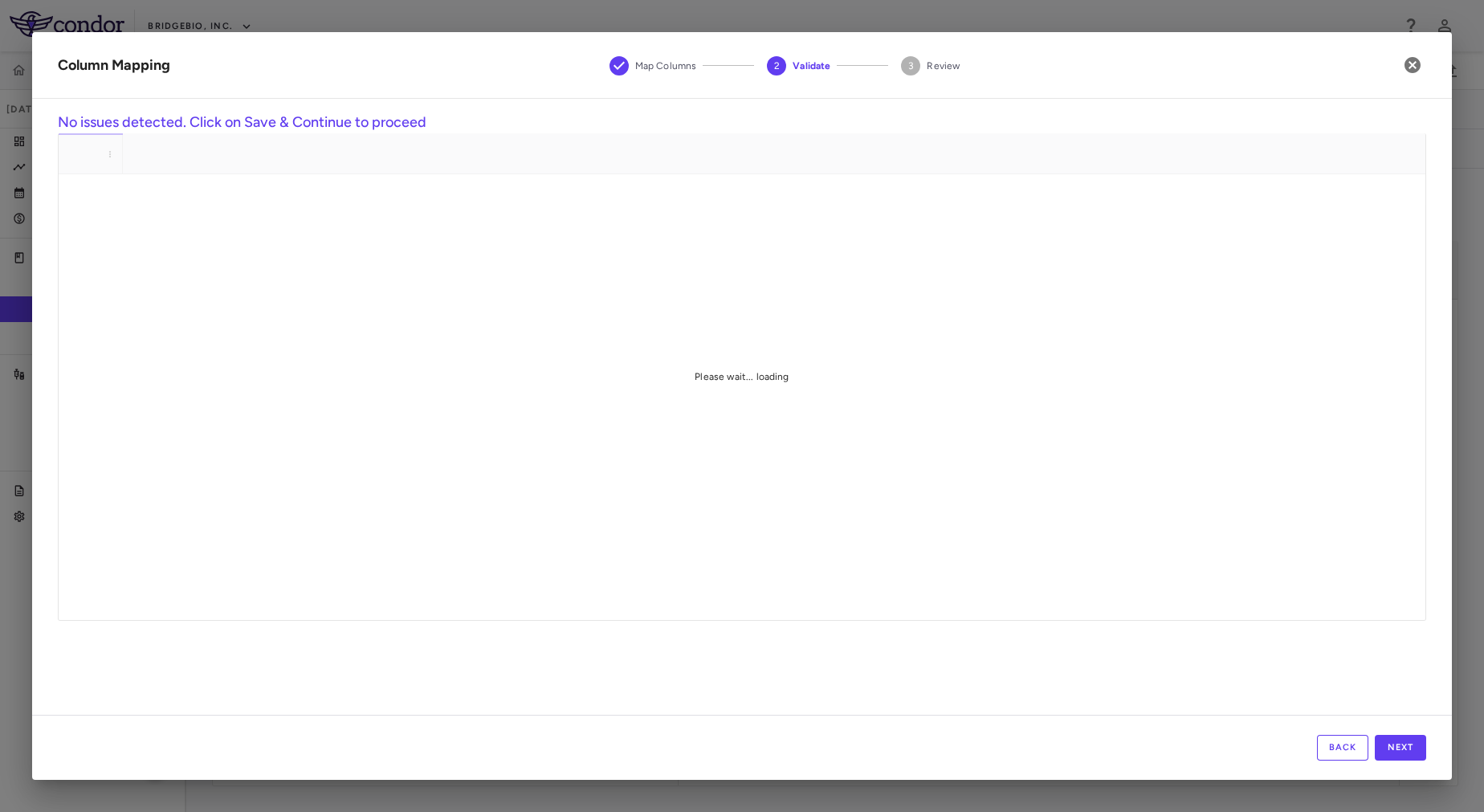
click at [911, 436] on div "Please wait... loading" at bounding box center [742, 376] width 1366 height 486
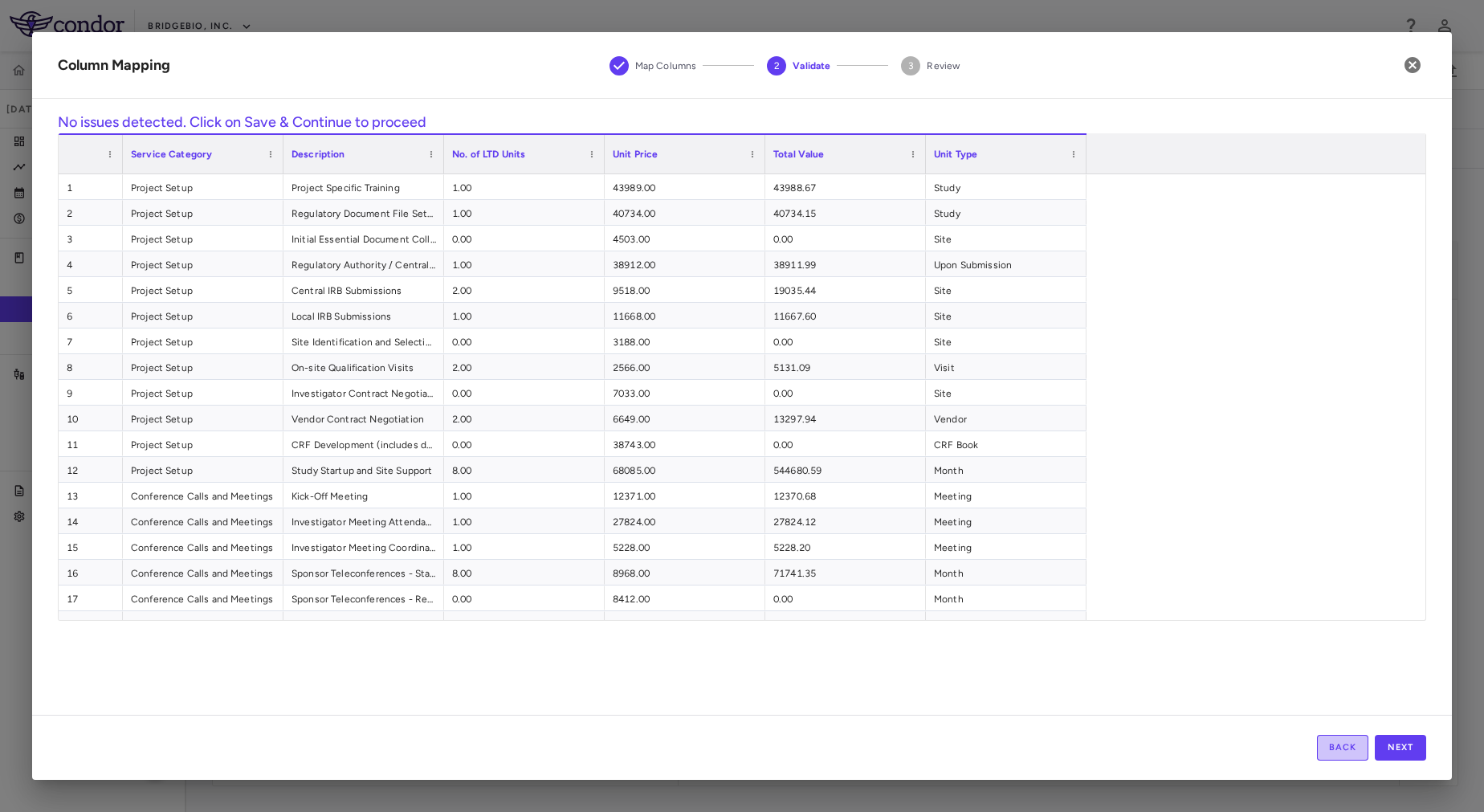
click at [1343, 741] on button "Back" at bounding box center [1342, 747] width 51 height 26
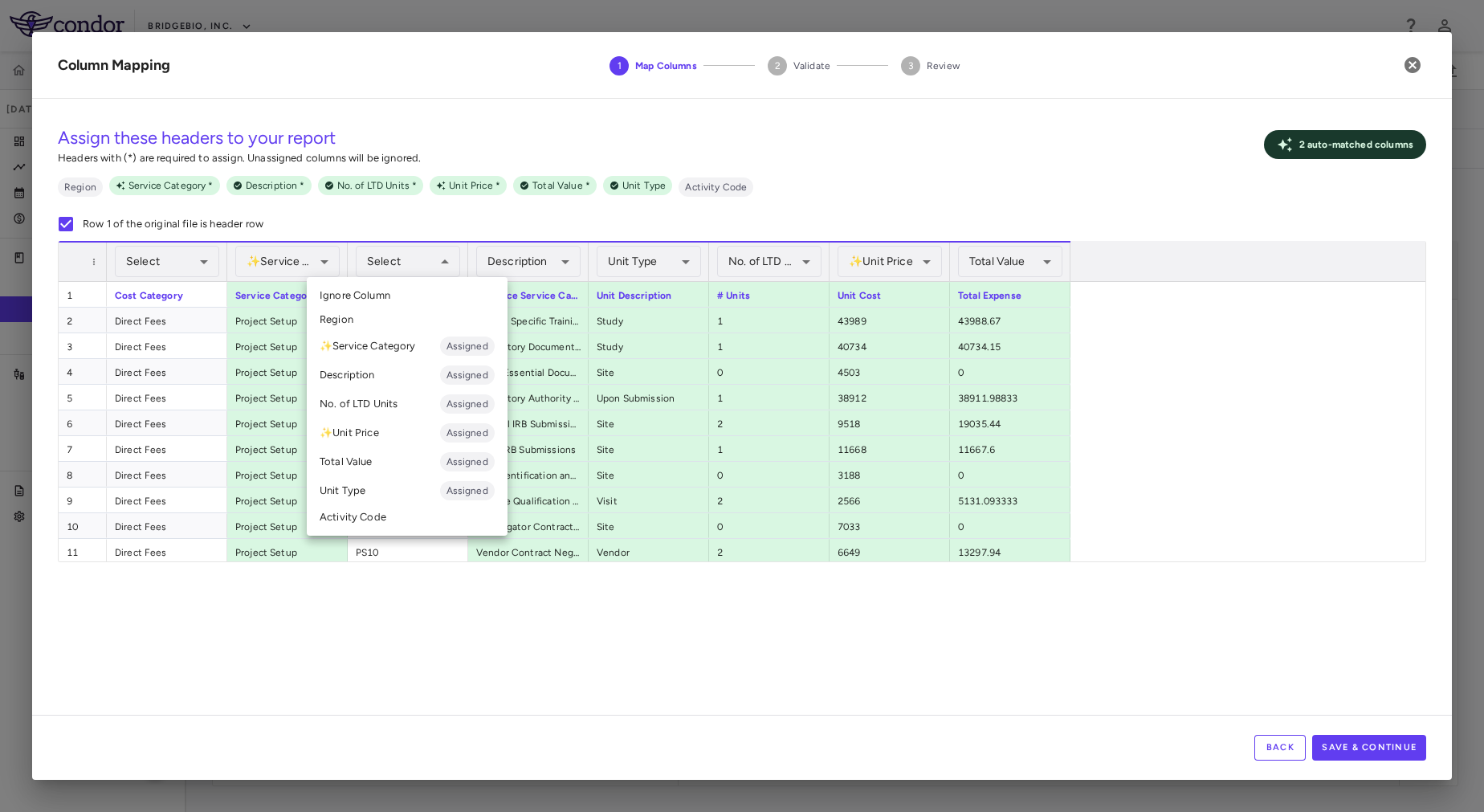
click at [411, 515] on li "Activity Code" at bounding box center [407, 517] width 201 height 24
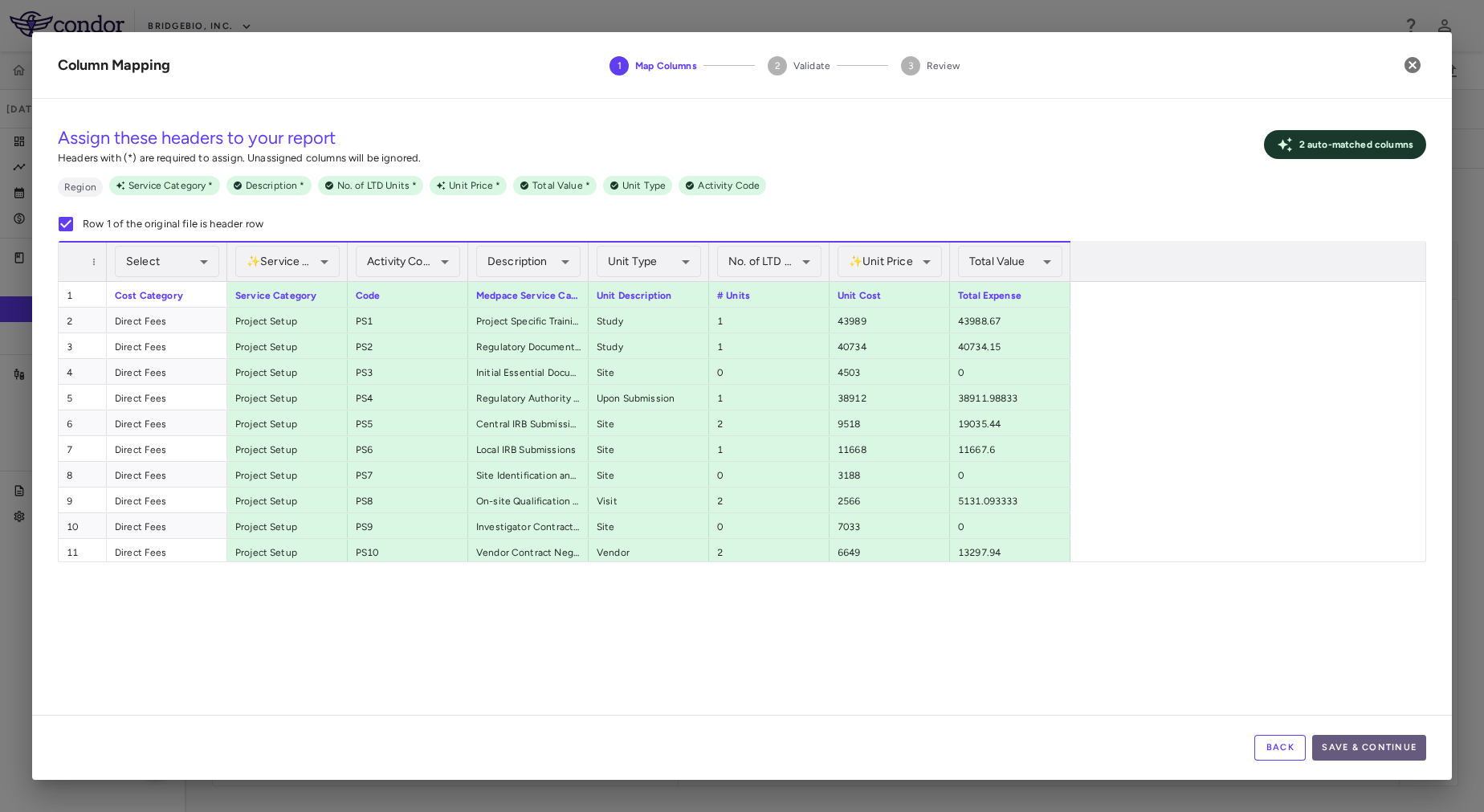
click at [1361, 754] on button "Save & Continue" at bounding box center [1370, 747] width 114 height 26
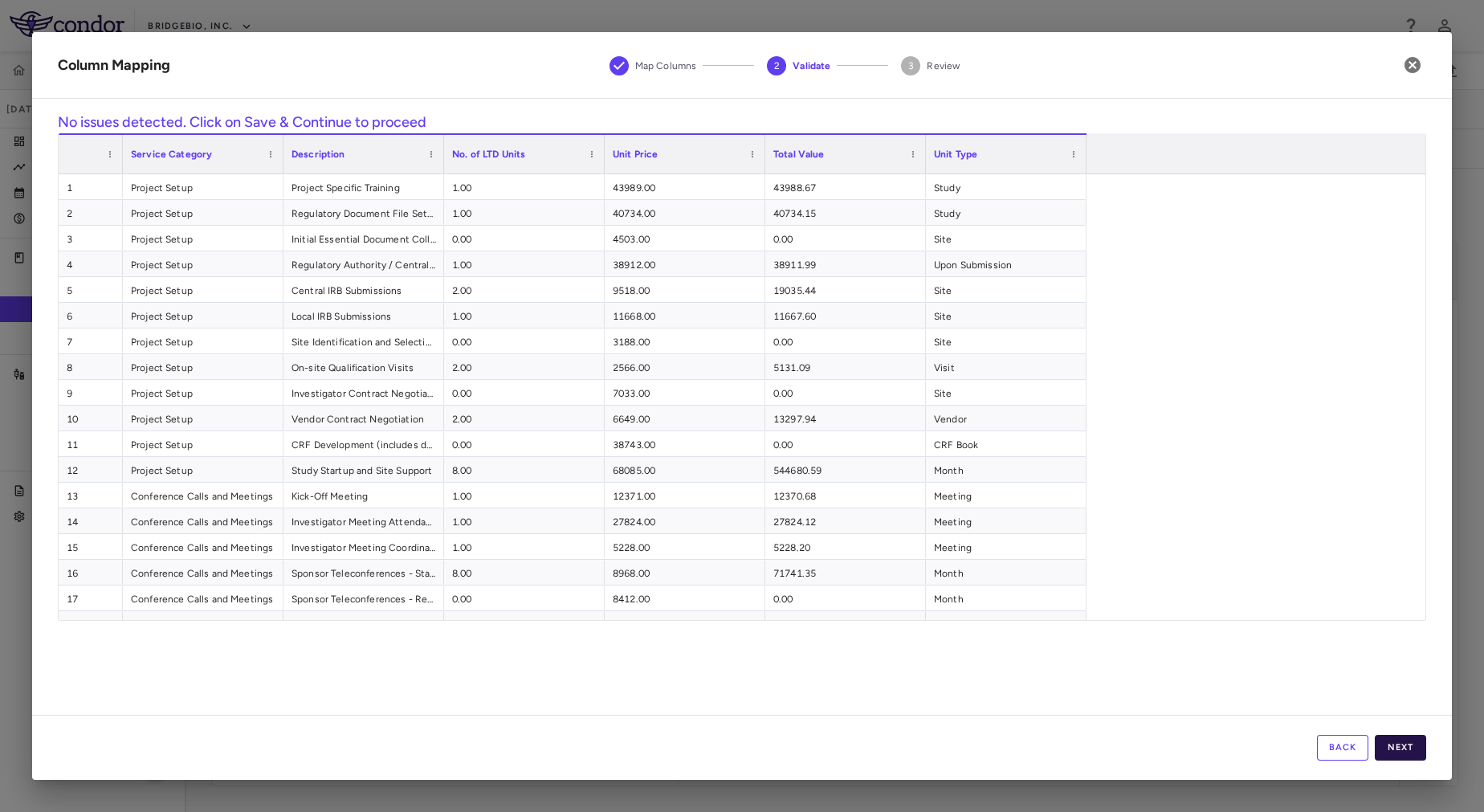
click at [1399, 749] on button "Next" at bounding box center [1400, 747] width 51 height 26
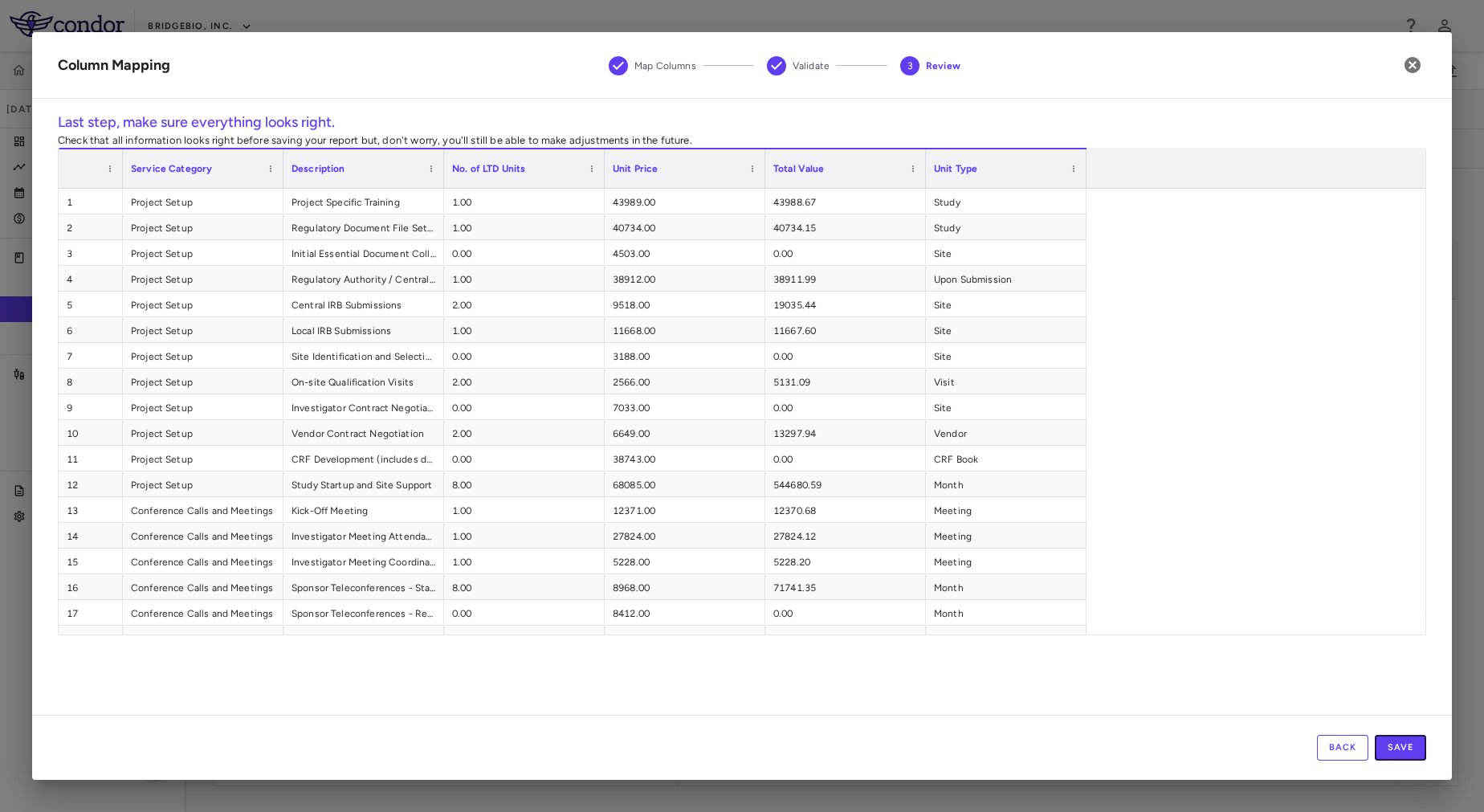
click at [1399, 749] on button "Save" at bounding box center [1400, 747] width 51 height 26
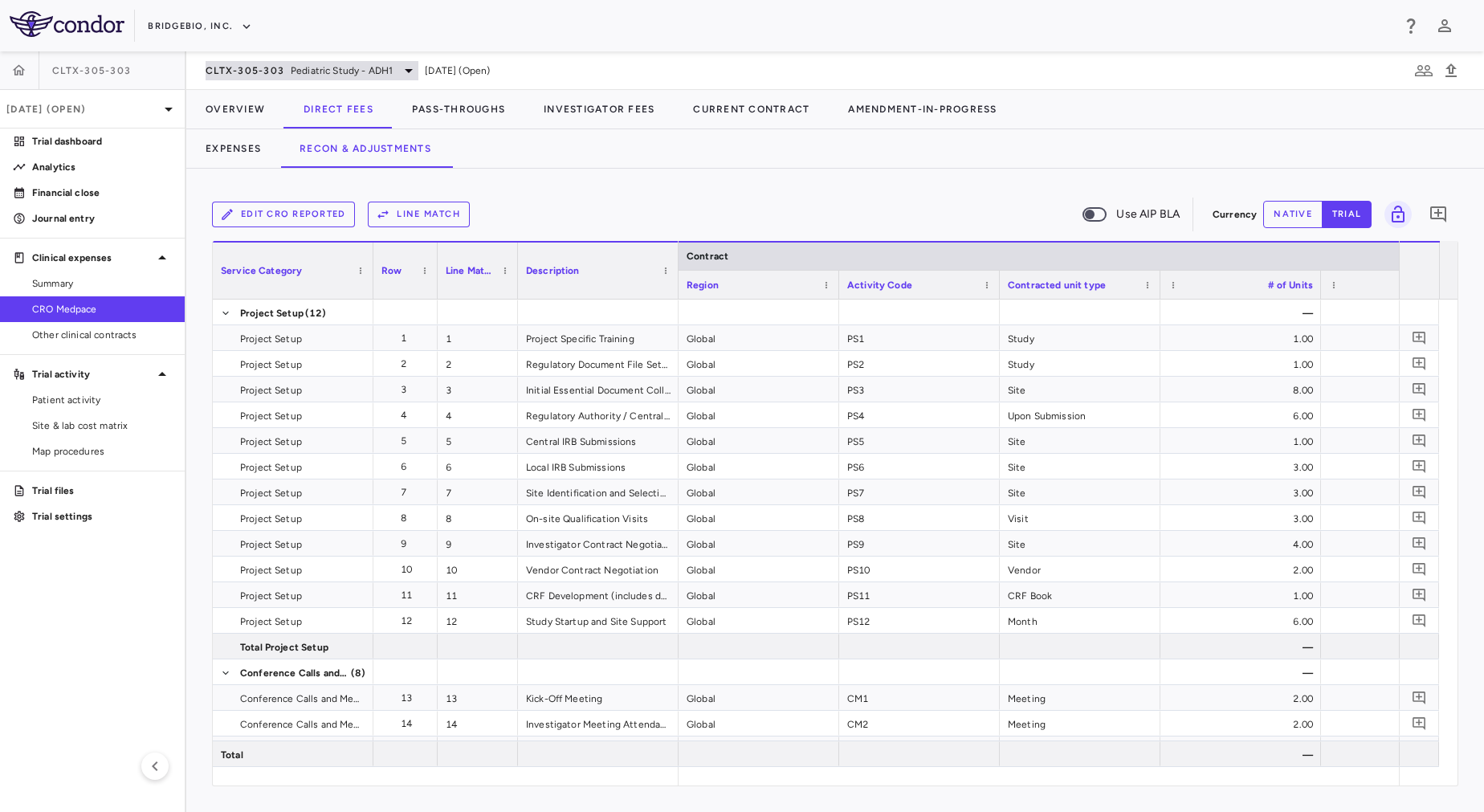
click at [281, 68] on span "CLTX-305-303" at bounding box center [244, 71] width 79 height 13
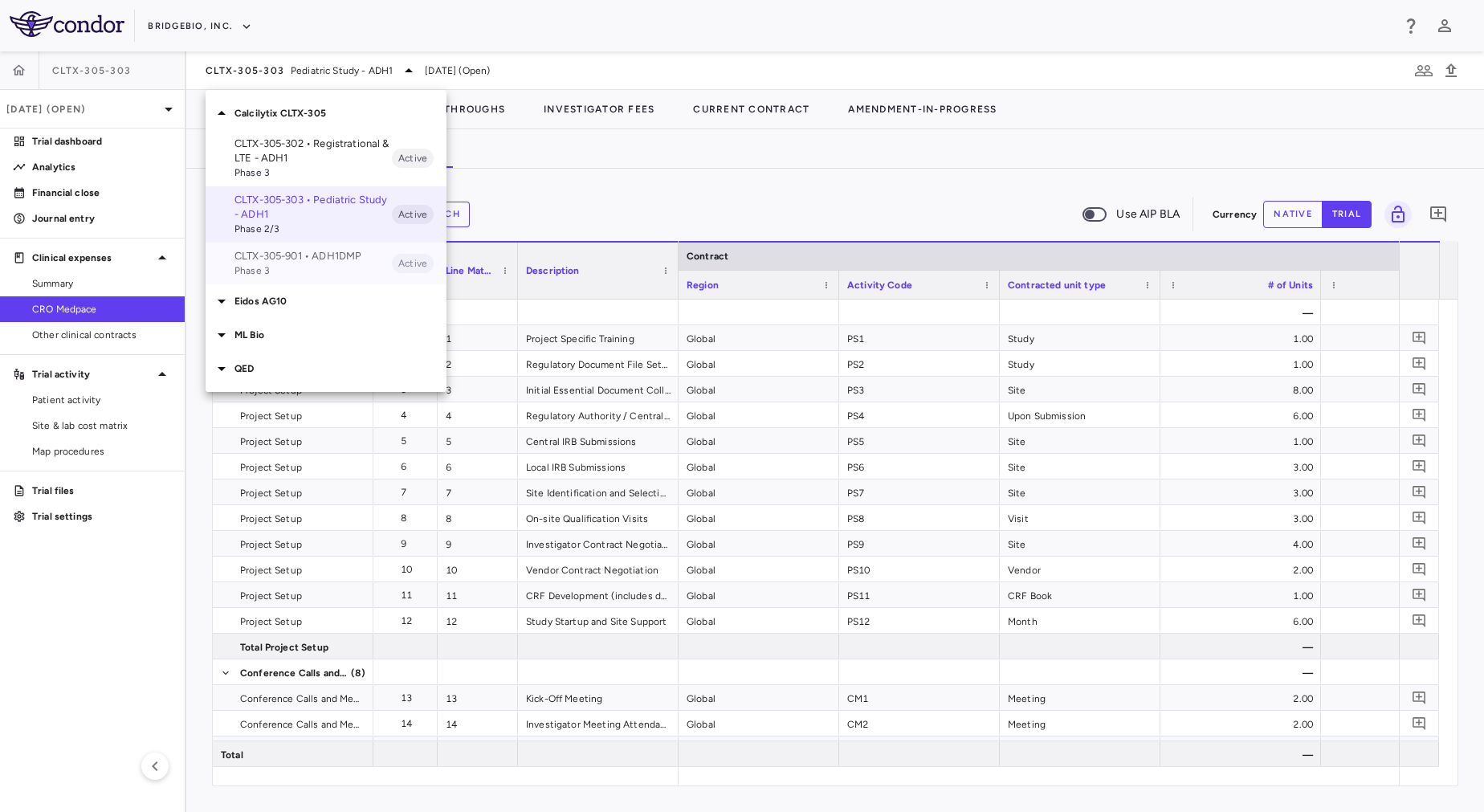
click at [295, 263] on p "CLTX-305-901 • ADH1DMP" at bounding box center [313, 255] width 157 height 14
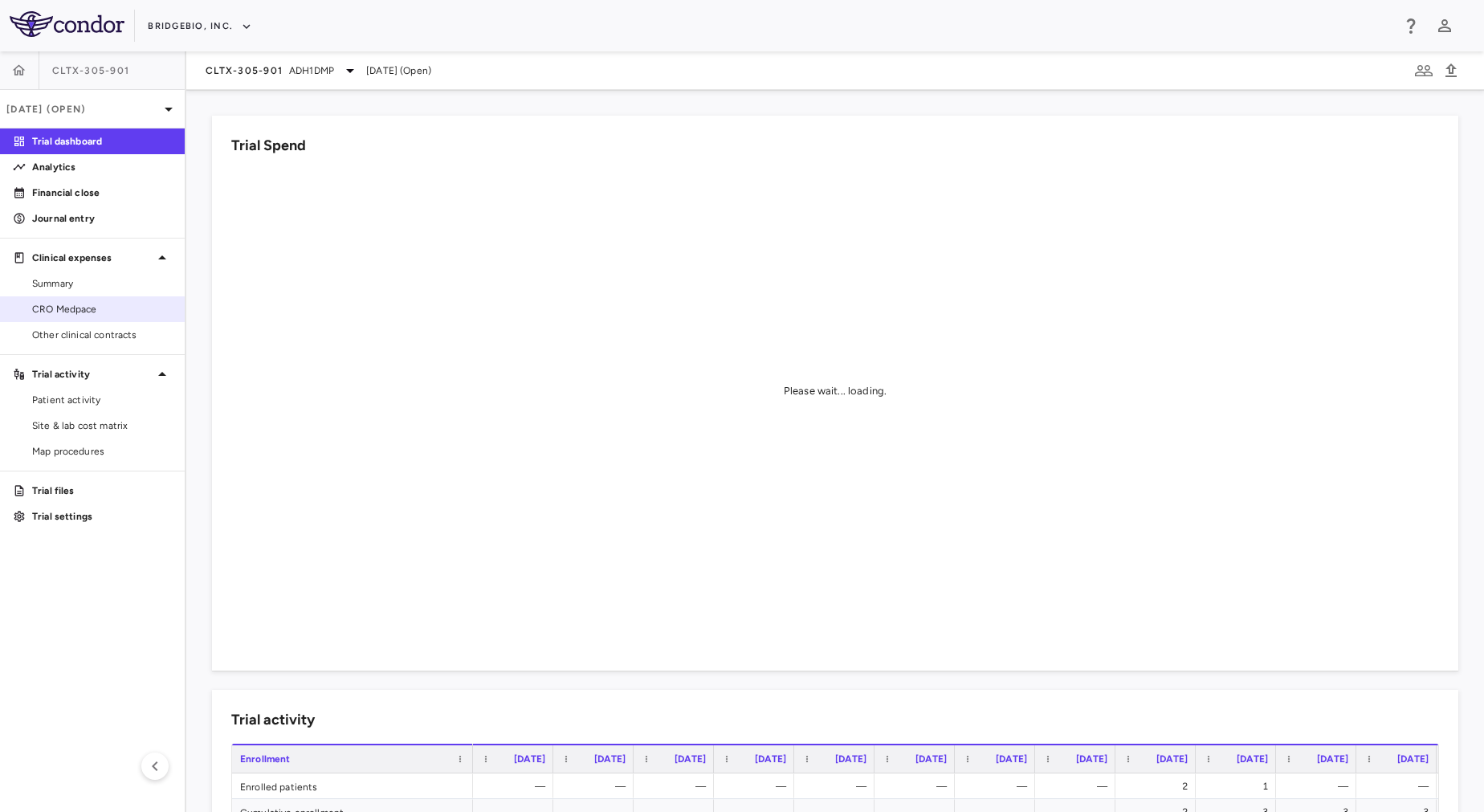
click at [101, 304] on span "CRO Medpace" at bounding box center [102, 308] width 140 height 14
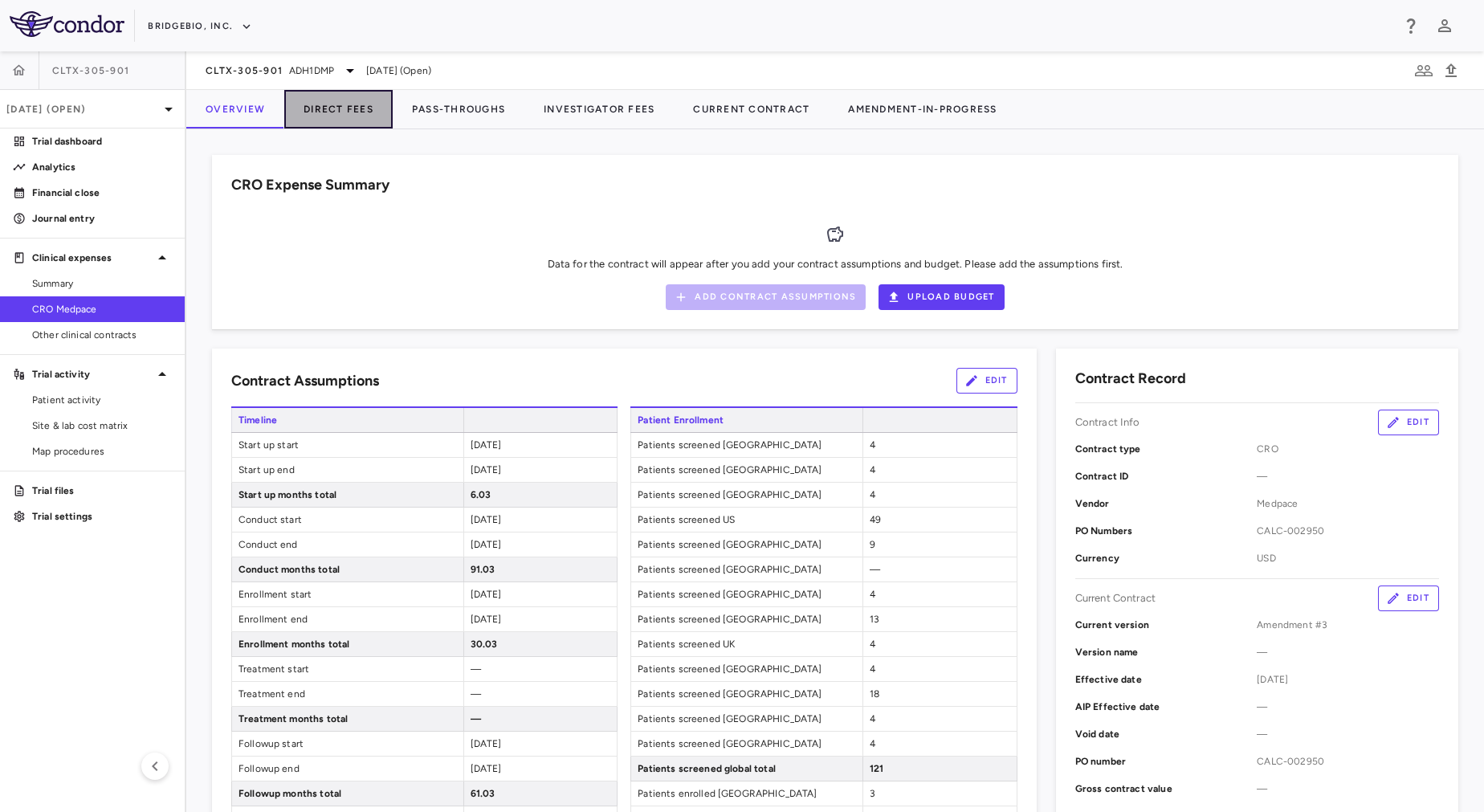
click at [354, 113] on button "Direct Fees" at bounding box center [338, 109] width 109 height 39
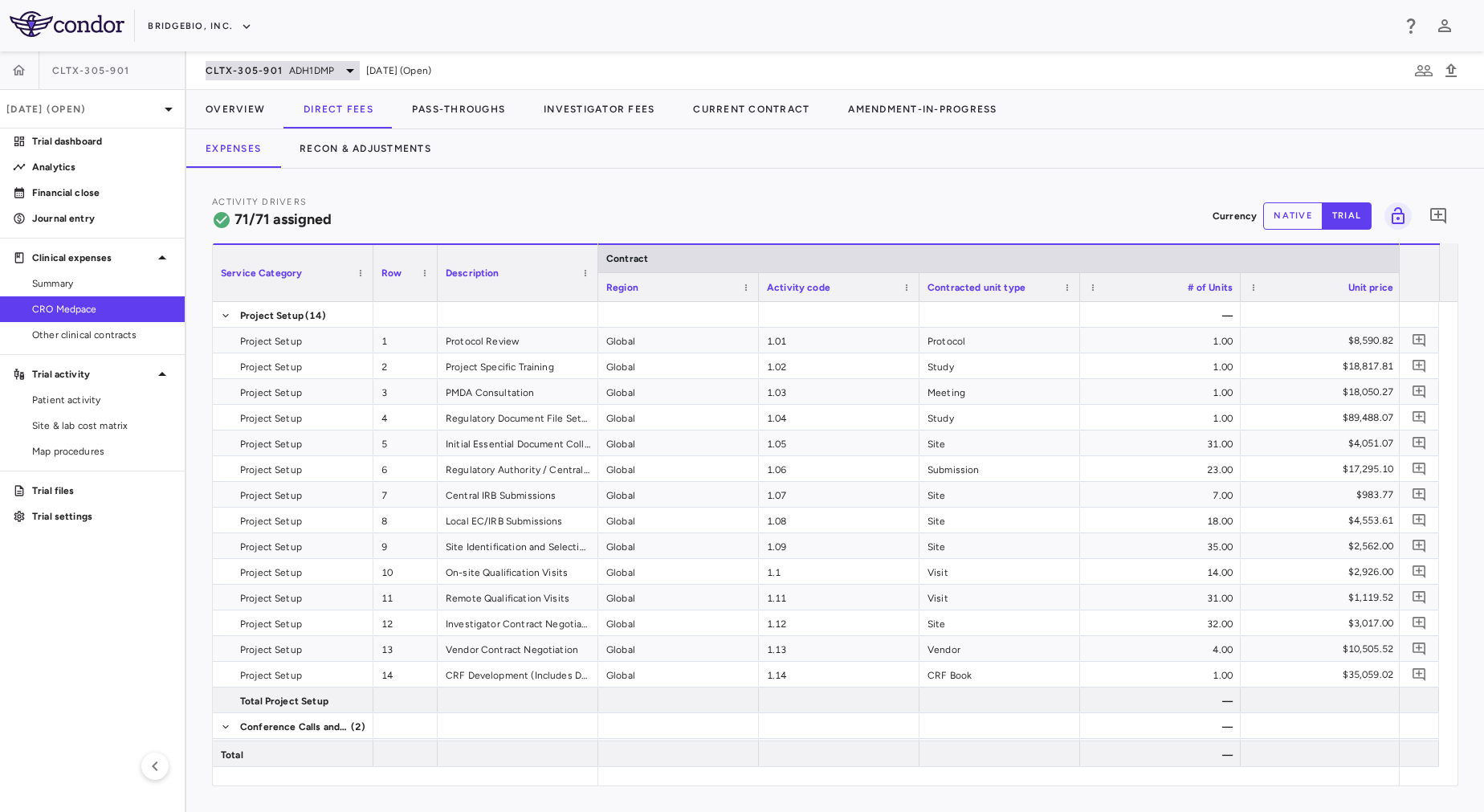
click at [305, 70] on span "ADH1DMP" at bounding box center [312, 70] width 45 height 14
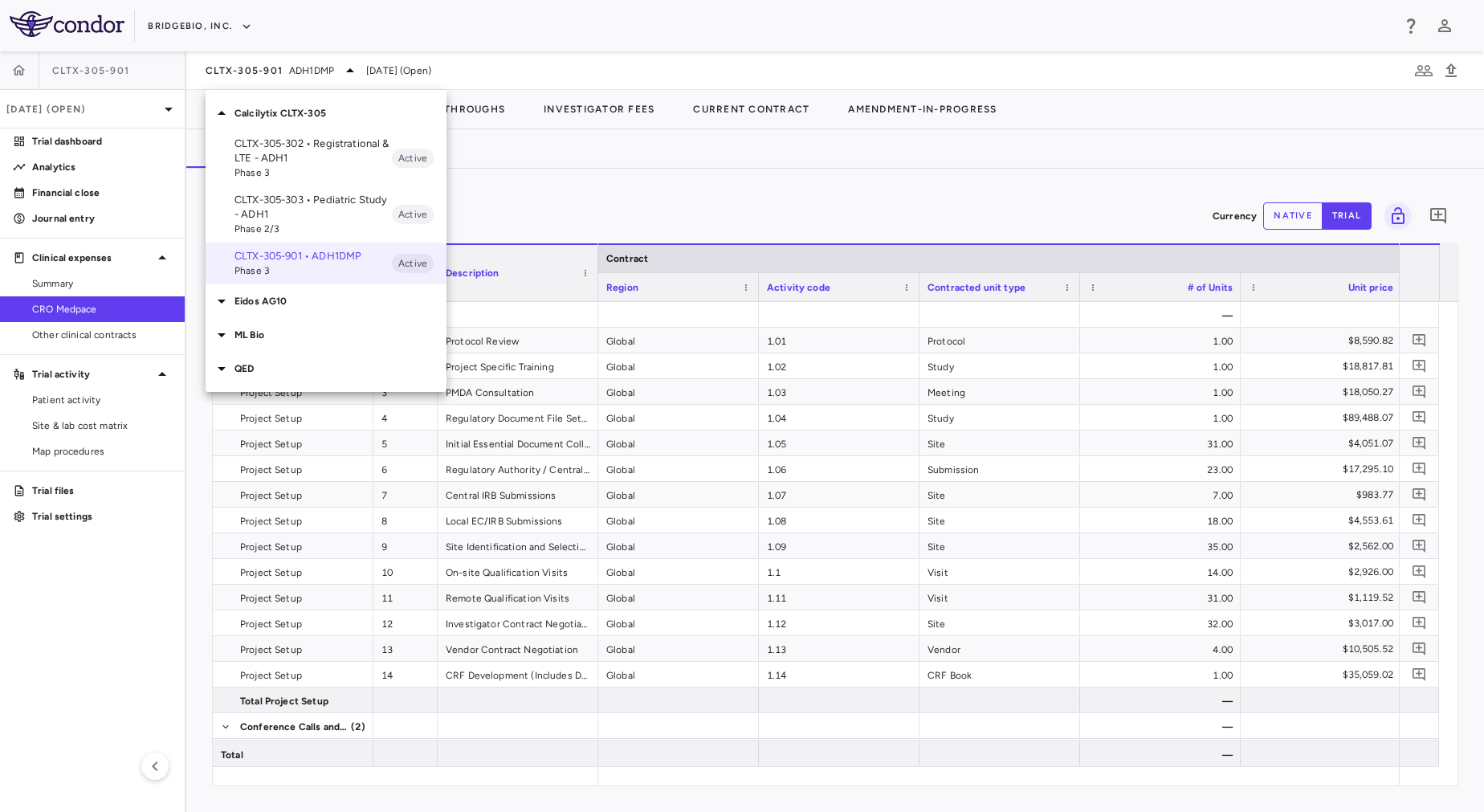
click at [302, 216] on p "CLTX-305-303 • Pediatric Study - ADH1" at bounding box center [313, 207] width 157 height 29
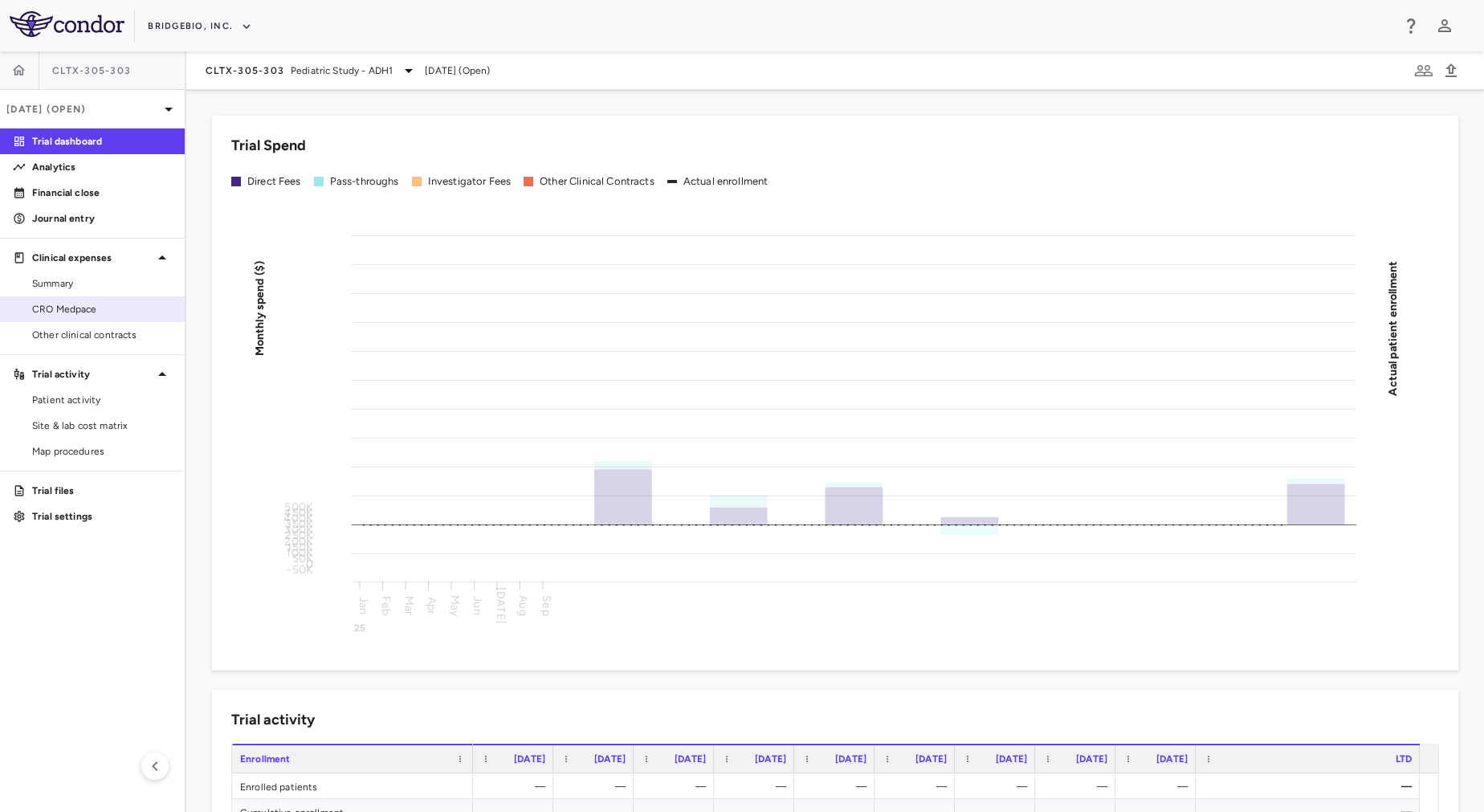
click at [86, 308] on span "CRO Medpace" at bounding box center [102, 308] width 140 height 14
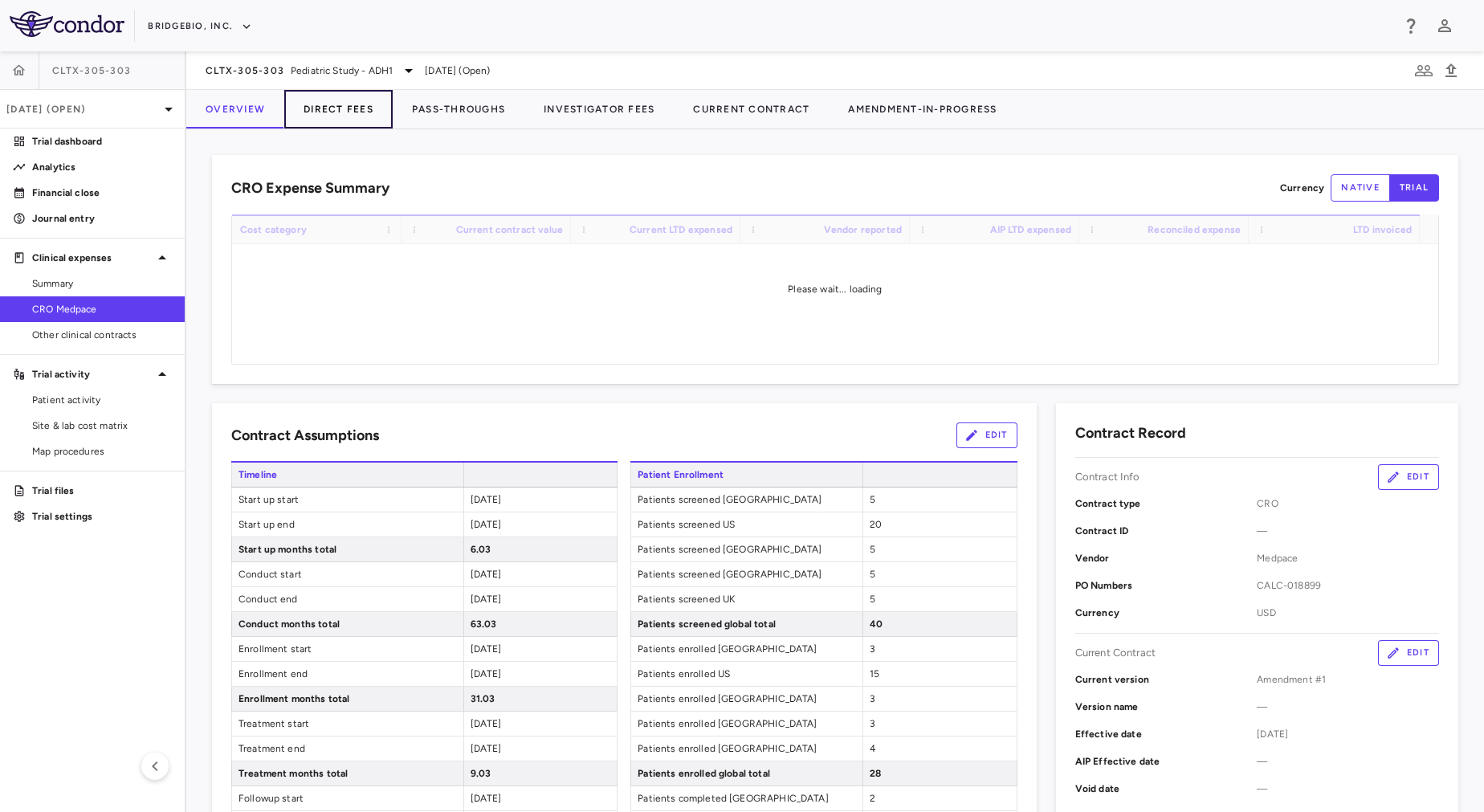
click at [357, 119] on button "Direct Fees" at bounding box center [338, 109] width 109 height 39
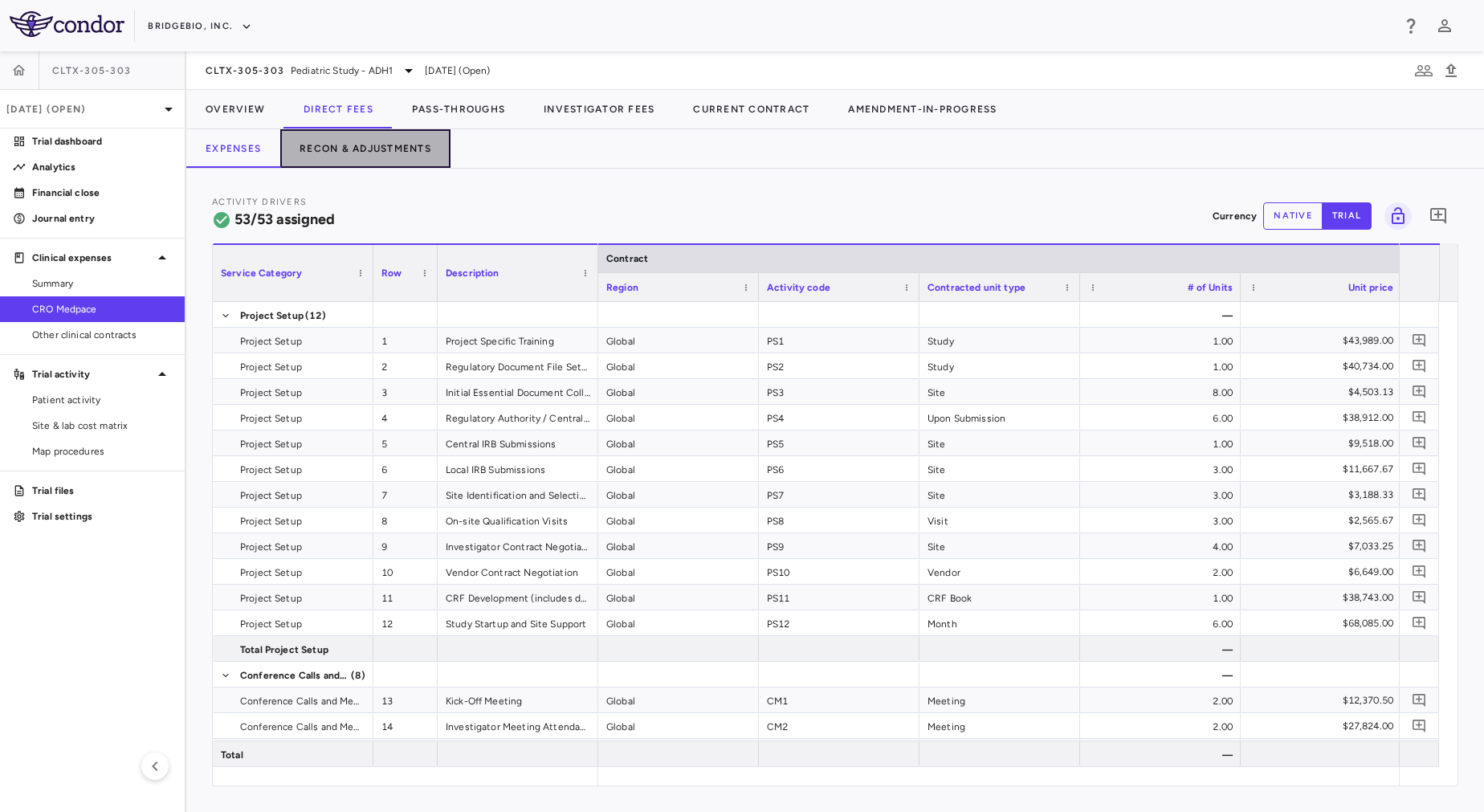
click at [389, 157] on button "Recon & Adjustments" at bounding box center [365, 148] width 170 height 39
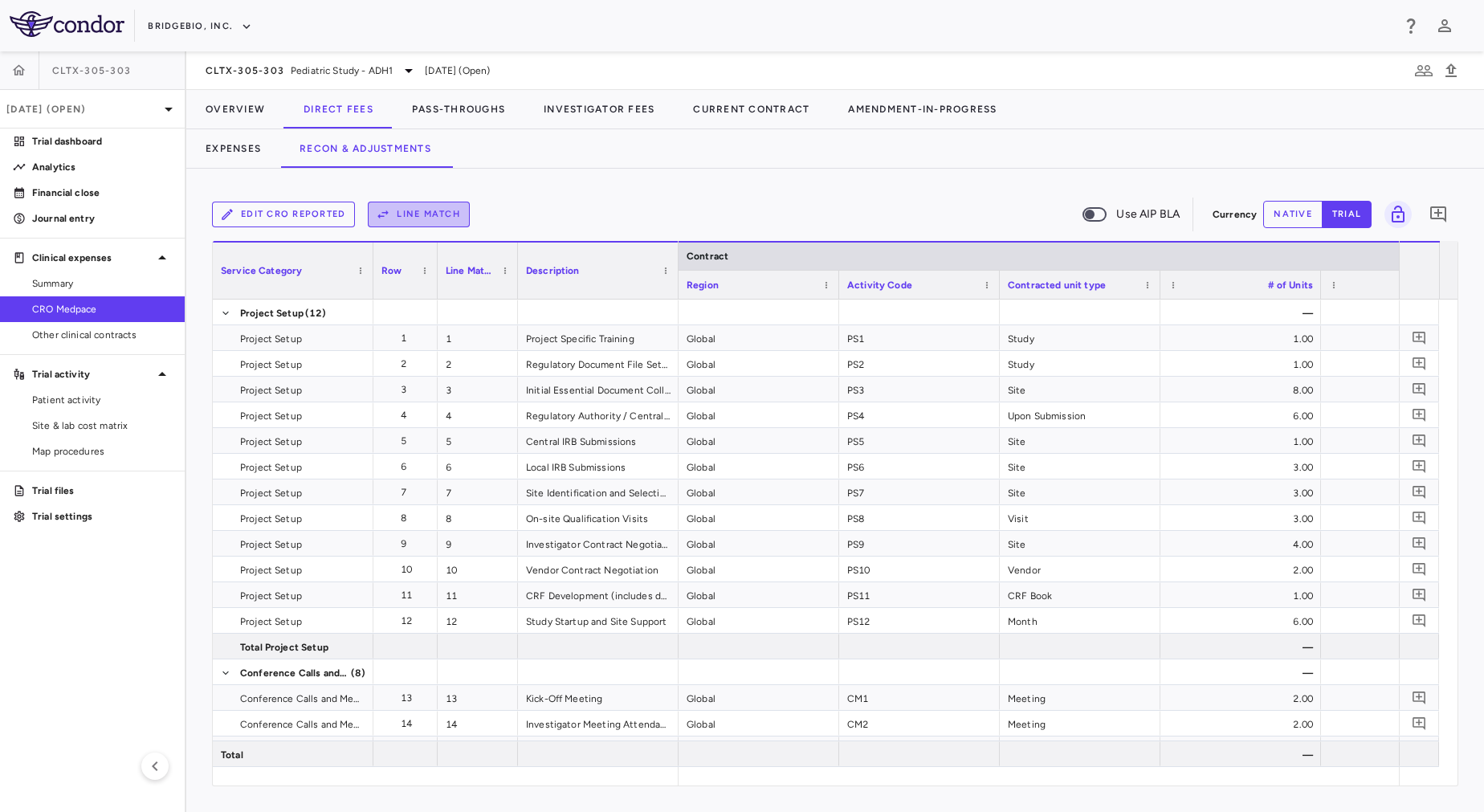
click at [447, 210] on button "Line Match" at bounding box center [418, 214] width 102 height 26
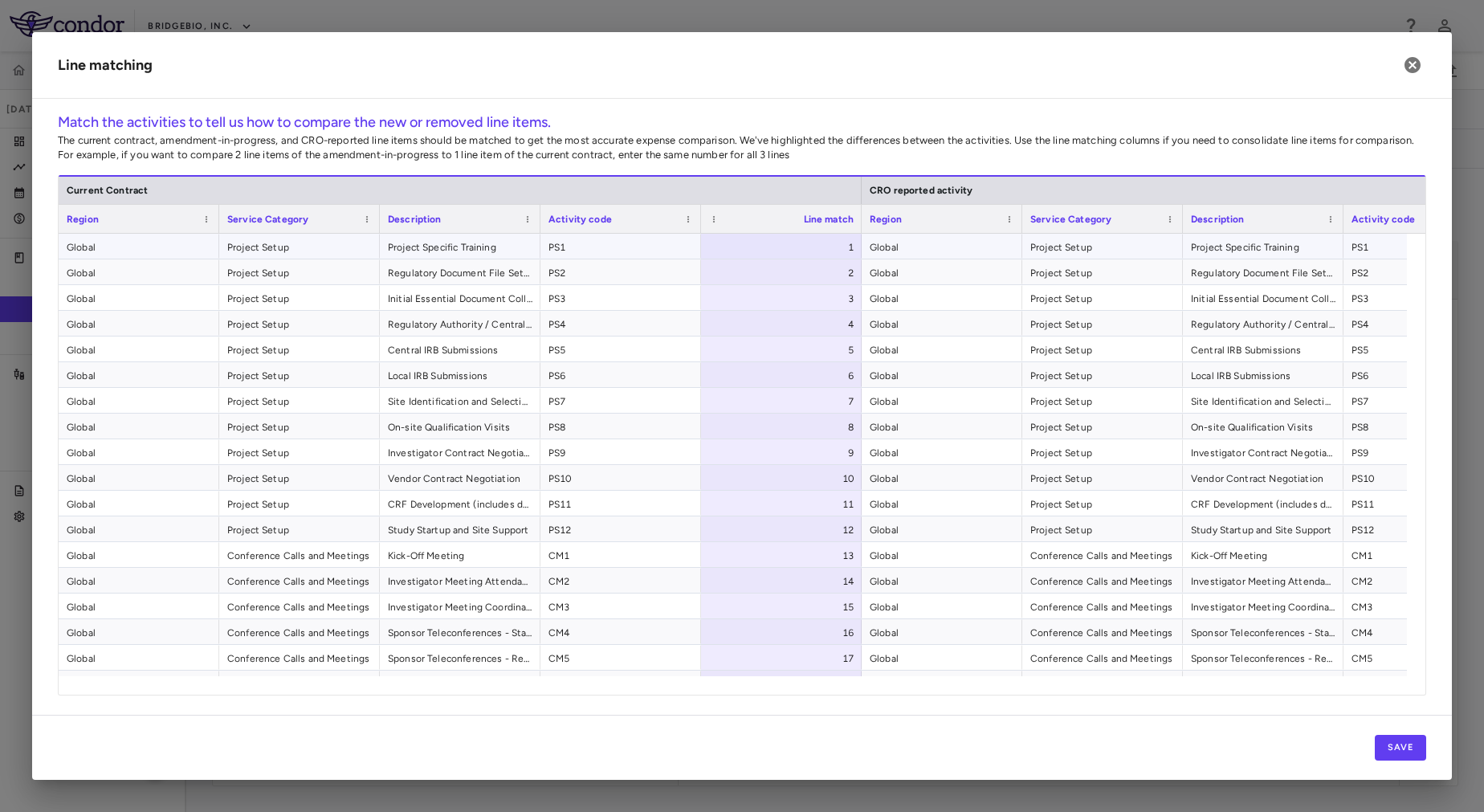
click at [645, 254] on span "PS1" at bounding box center [621, 247] width 144 height 26
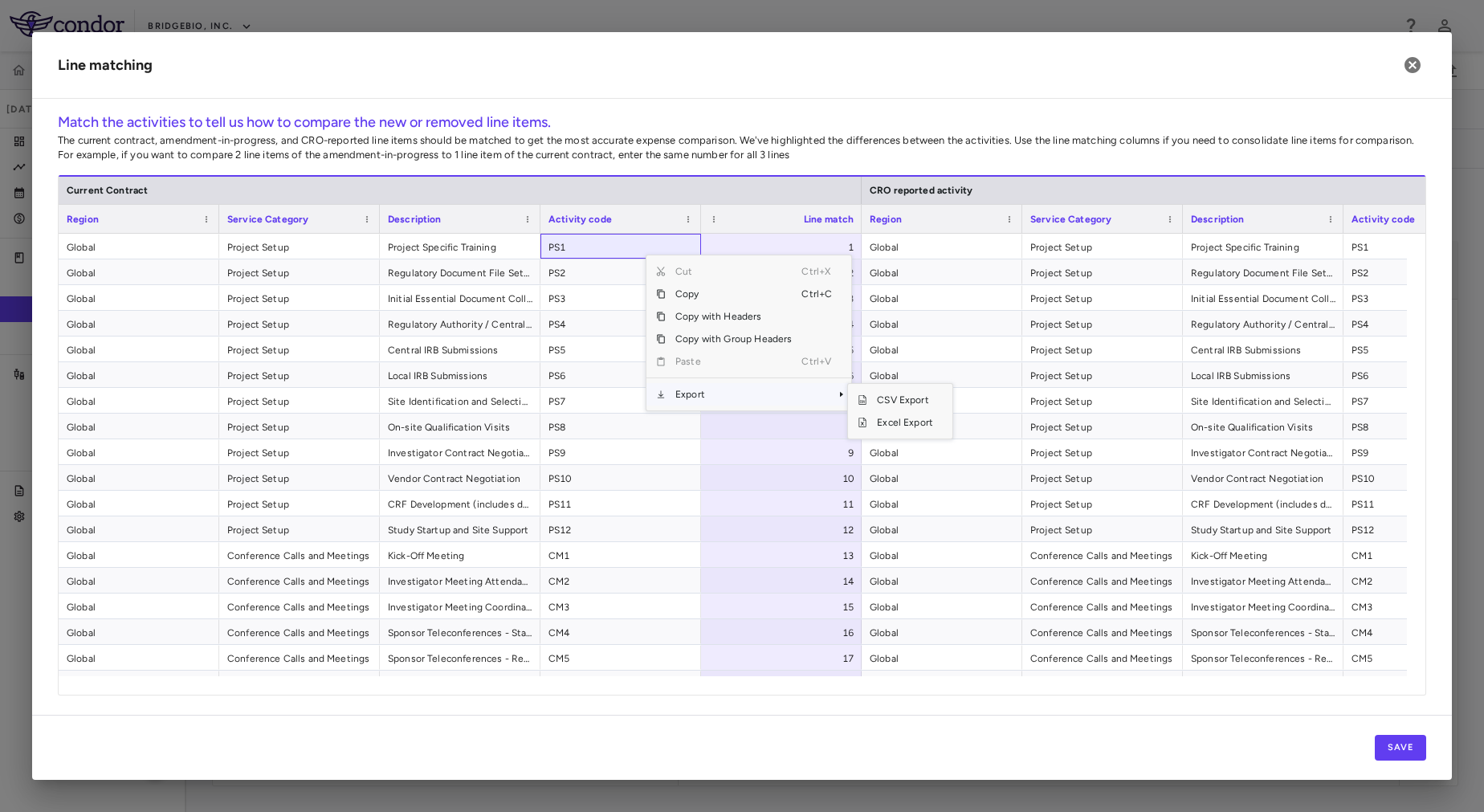
click at [734, 396] on span "Export" at bounding box center [733, 394] width 136 height 22
click at [908, 428] on span "Excel Export" at bounding box center [905, 422] width 75 height 22
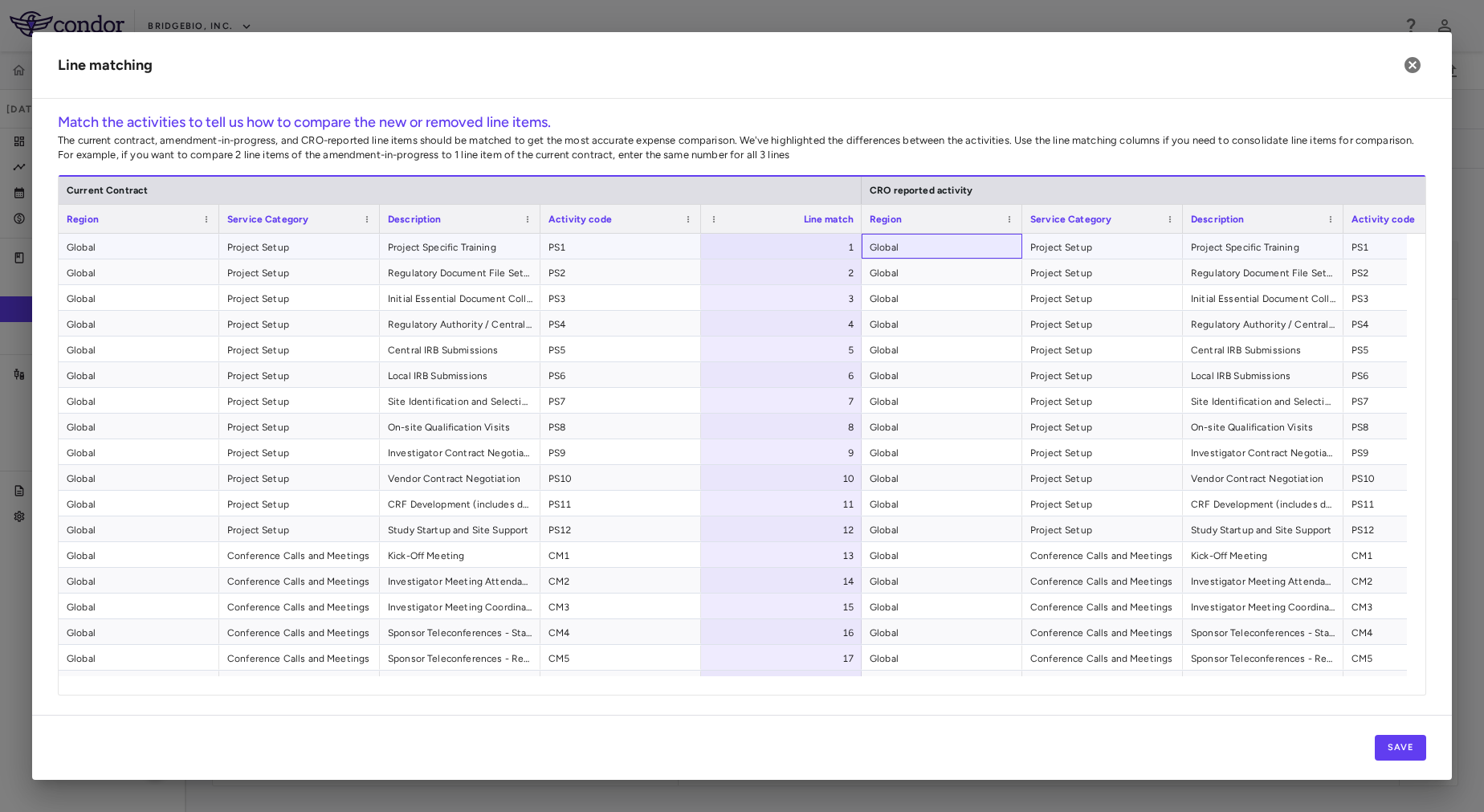
click at [913, 245] on span "Global" at bounding box center [942, 247] width 144 height 26
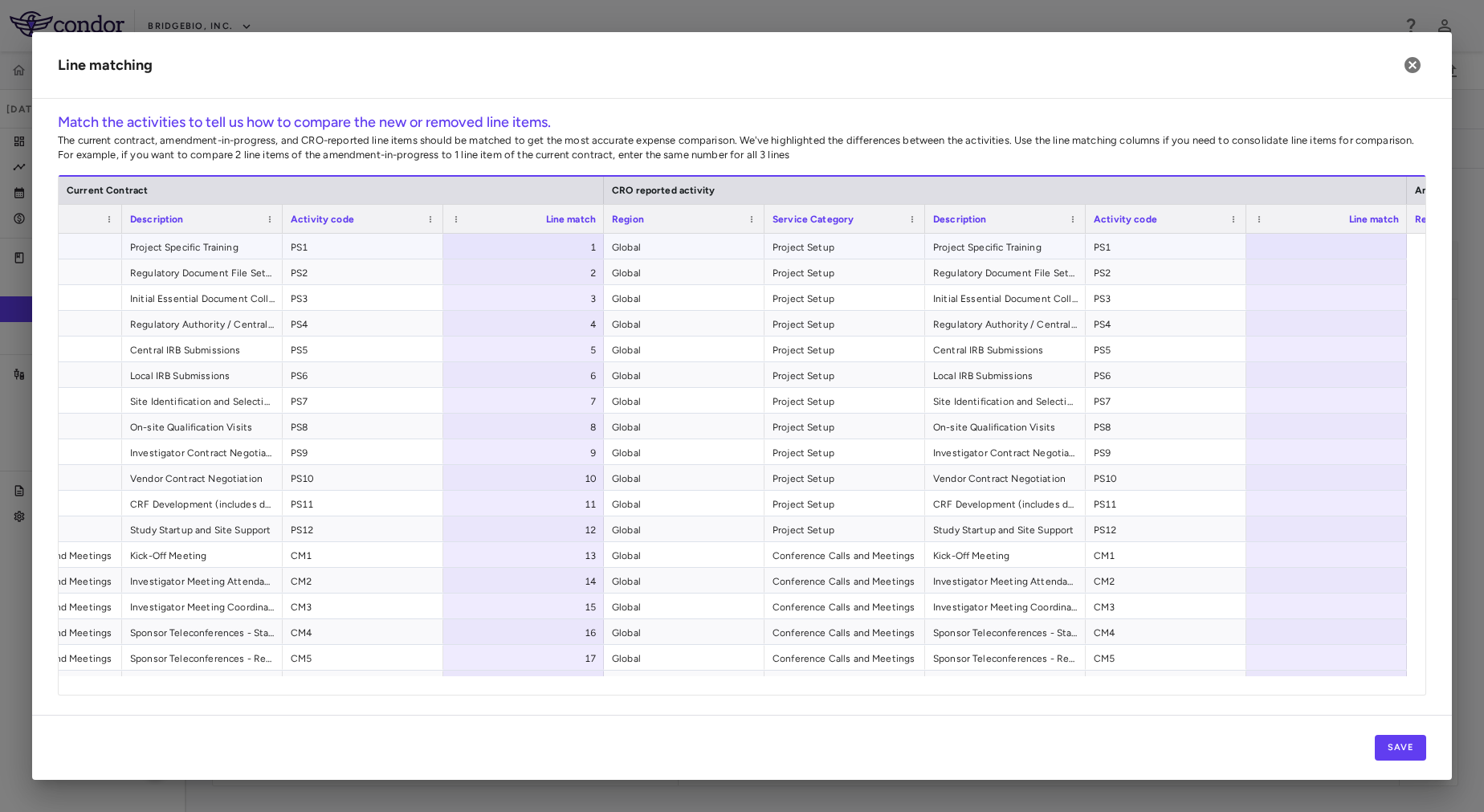
scroll to position [0, 418]
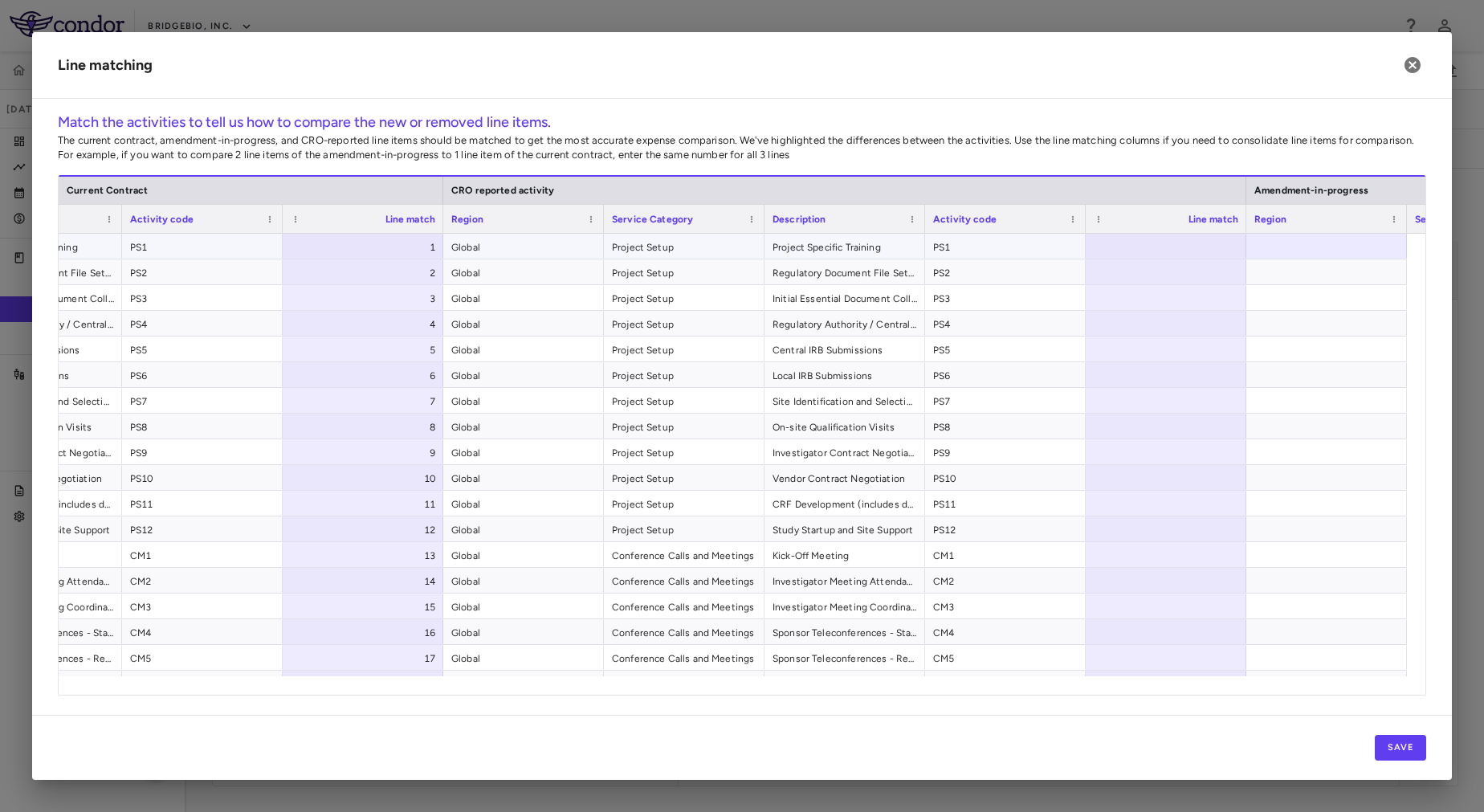
click at [387, 245] on div "1" at bounding box center [366, 247] width 138 height 26
click at [1018, 249] on span "PS1" at bounding box center [1005, 247] width 144 height 26
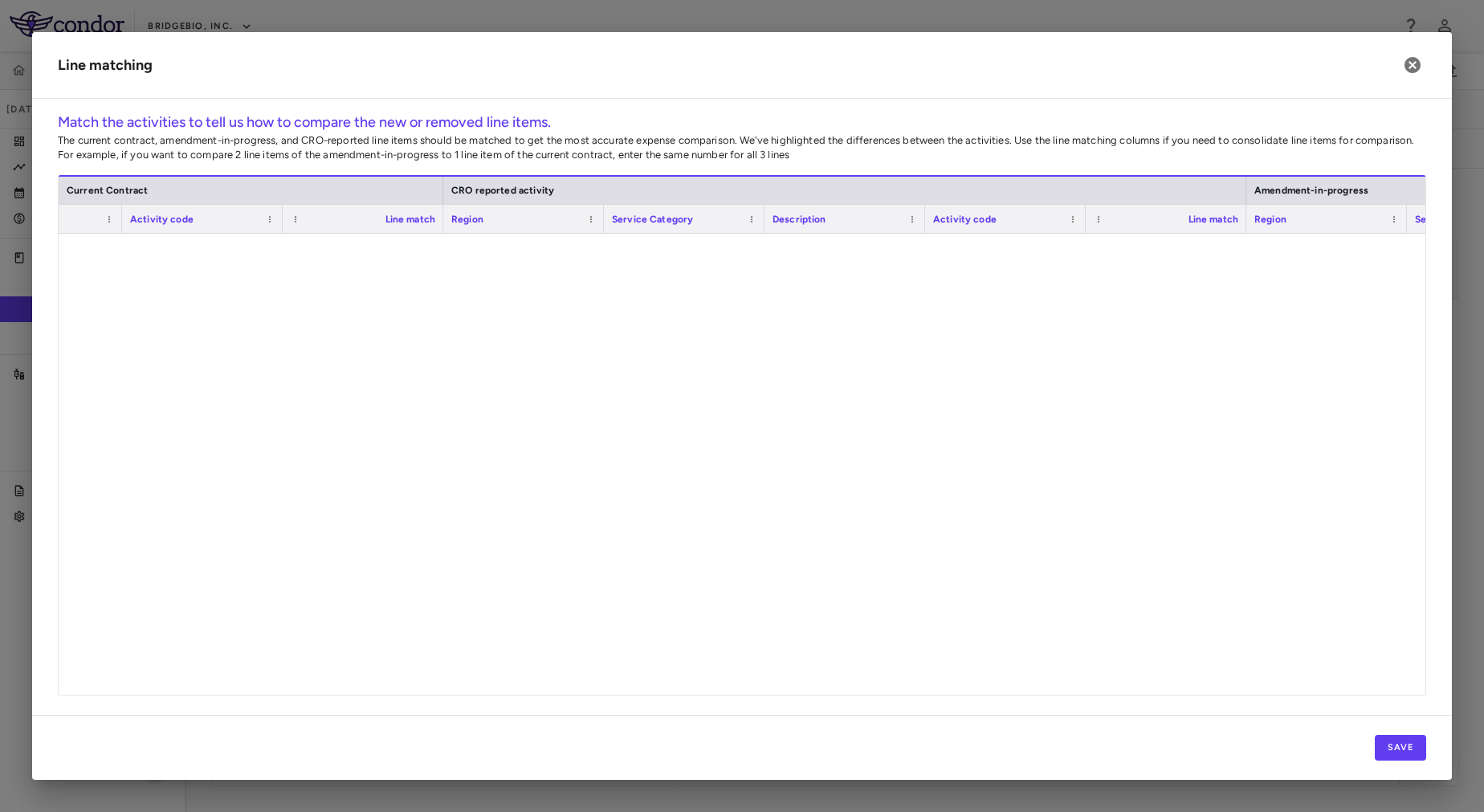
scroll to position [0, 0]
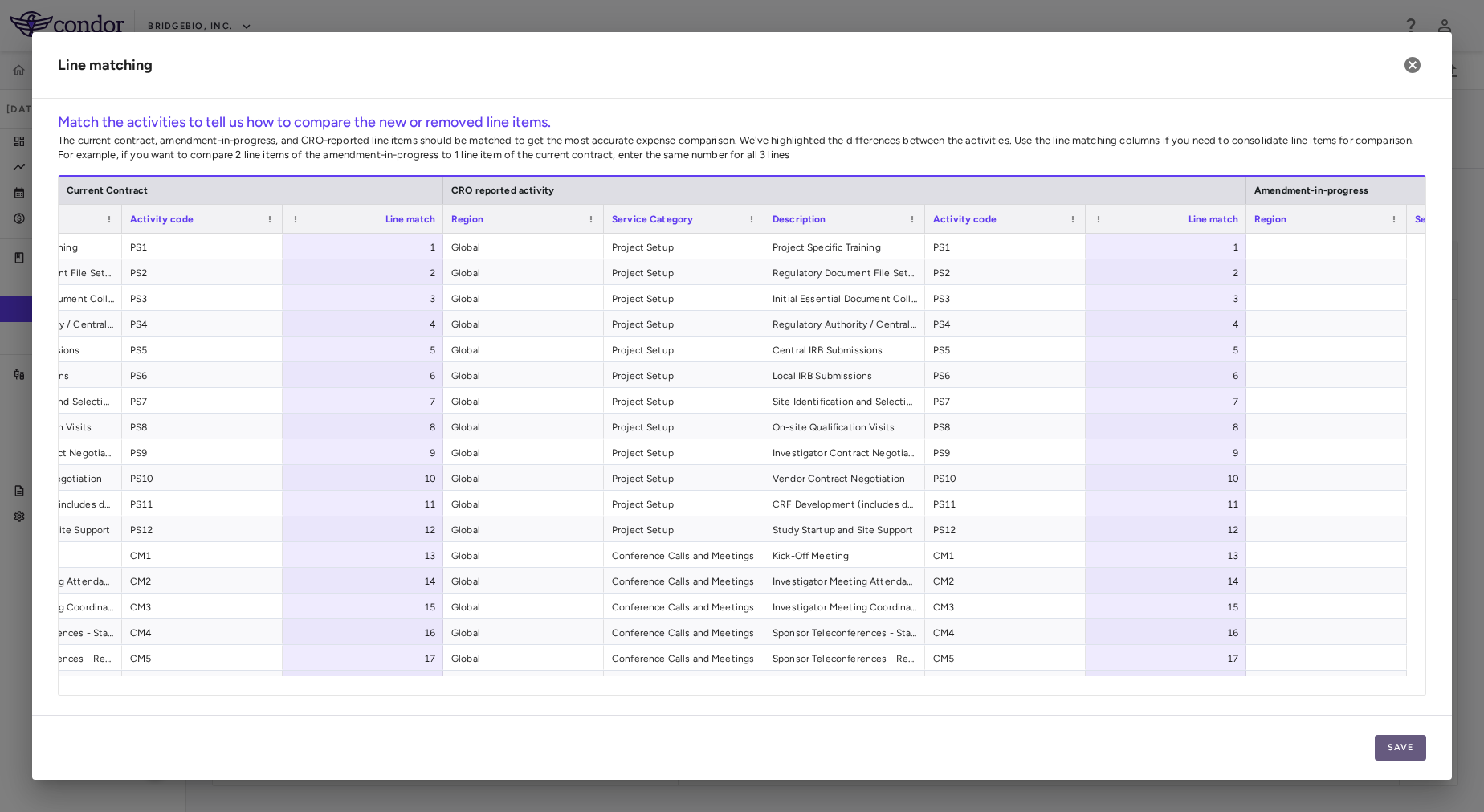
click at [1391, 753] on button "Save" at bounding box center [1400, 747] width 51 height 26
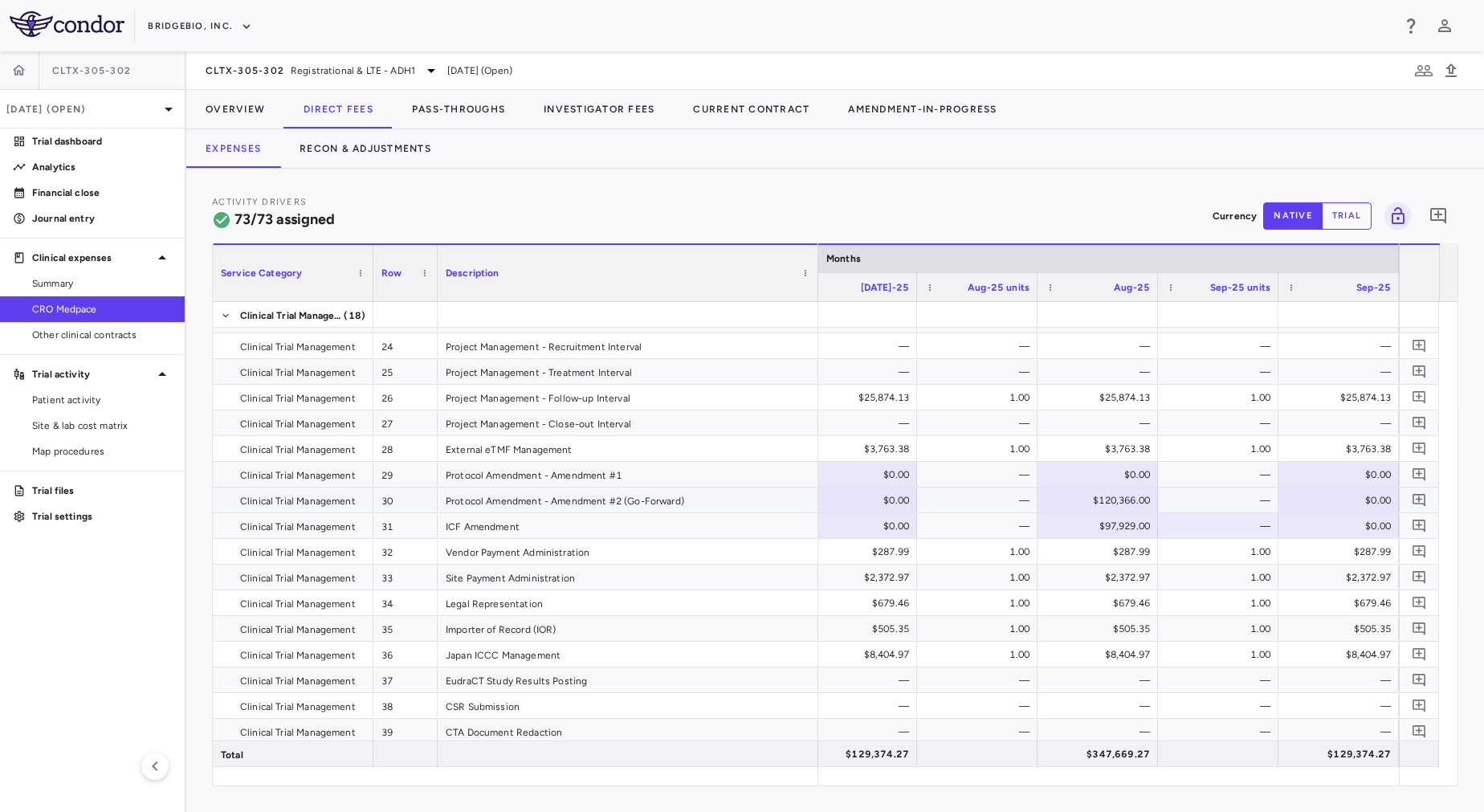
click at [606, 505] on div "Protocol Amendment - Amendment #2 (Go-Forward)" at bounding box center [627, 500] width 380 height 25
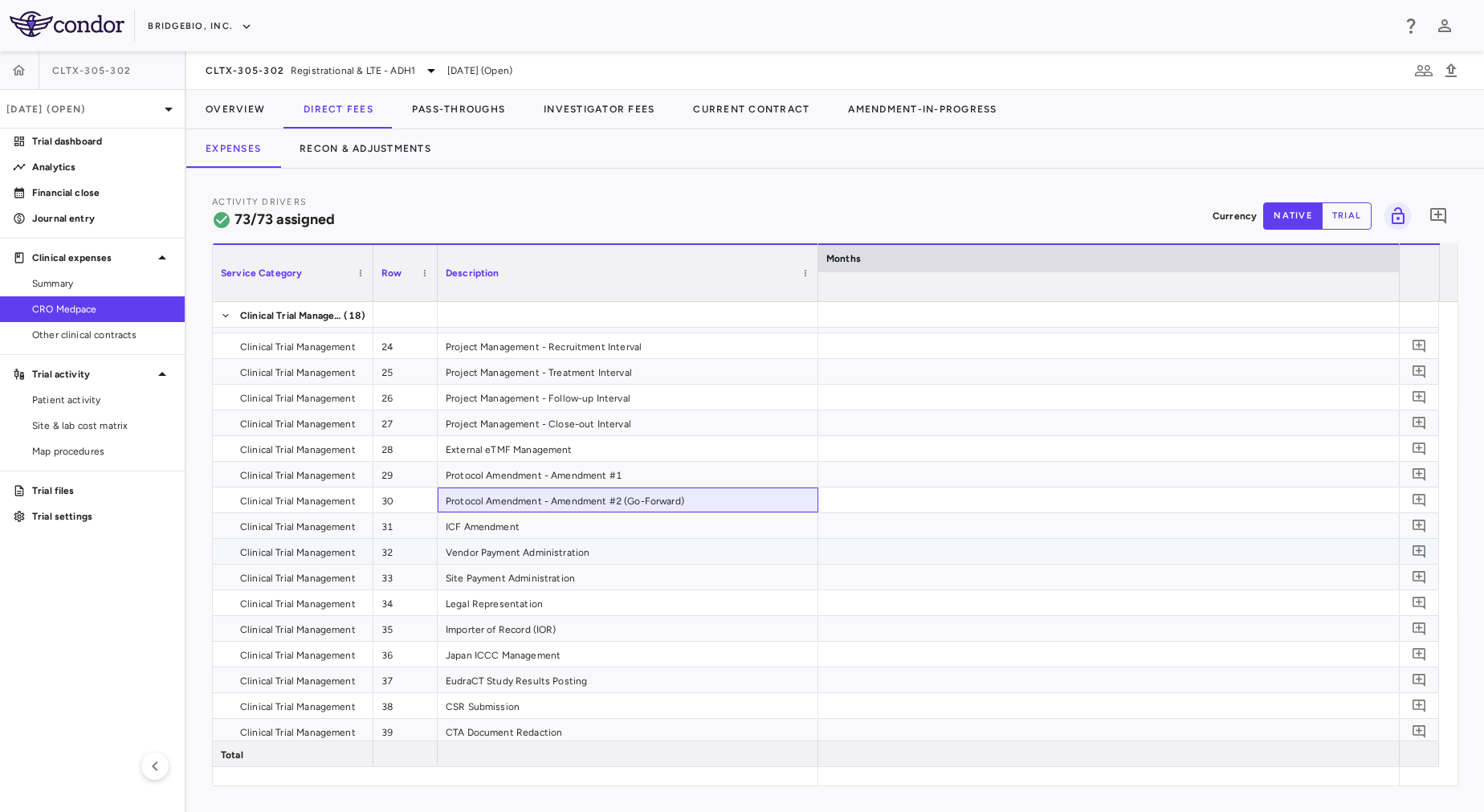
scroll to position [0, 10108]
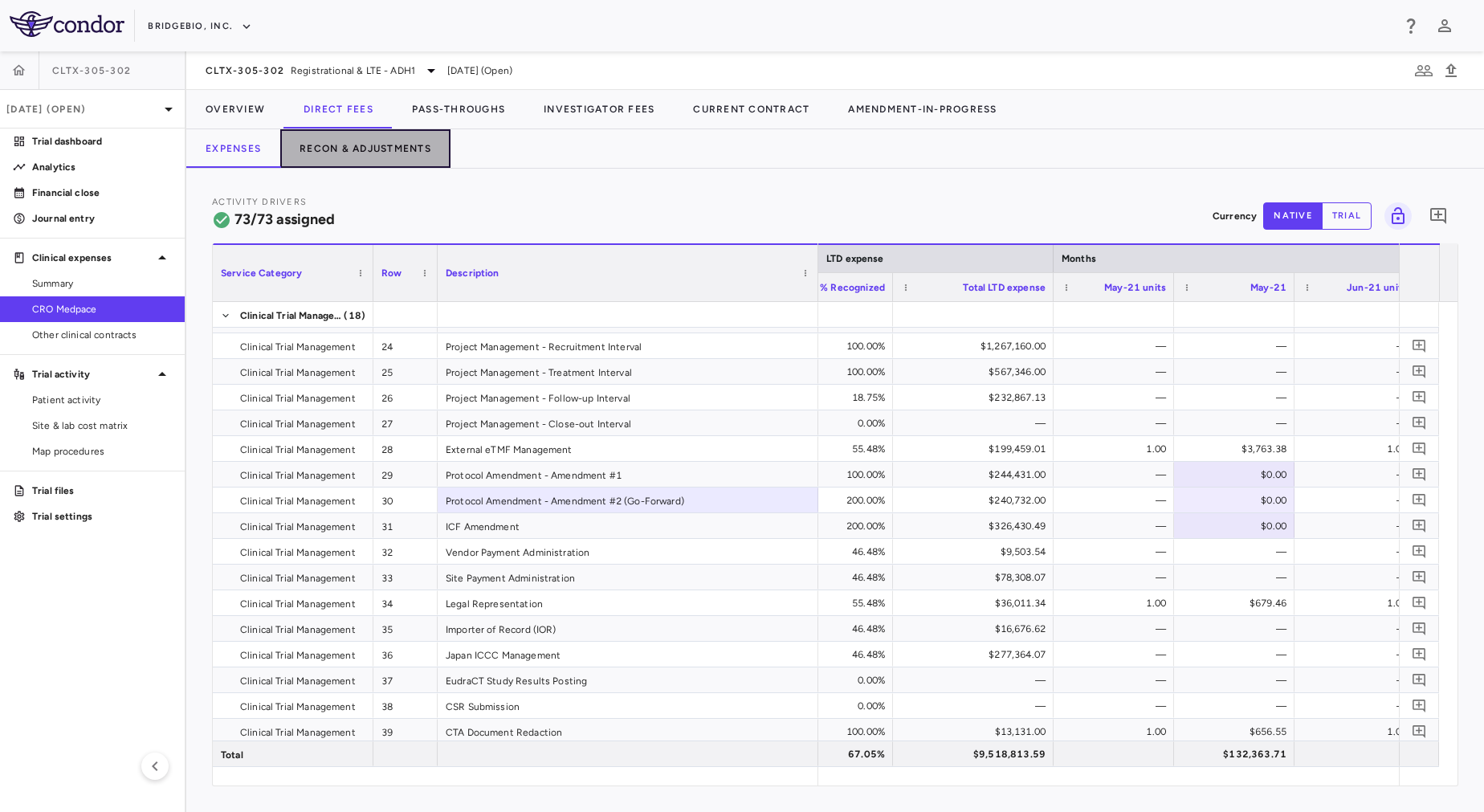
click at [346, 161] on button "Recon & Adjustments" at bounding box center [365, 148] width 170 height 39
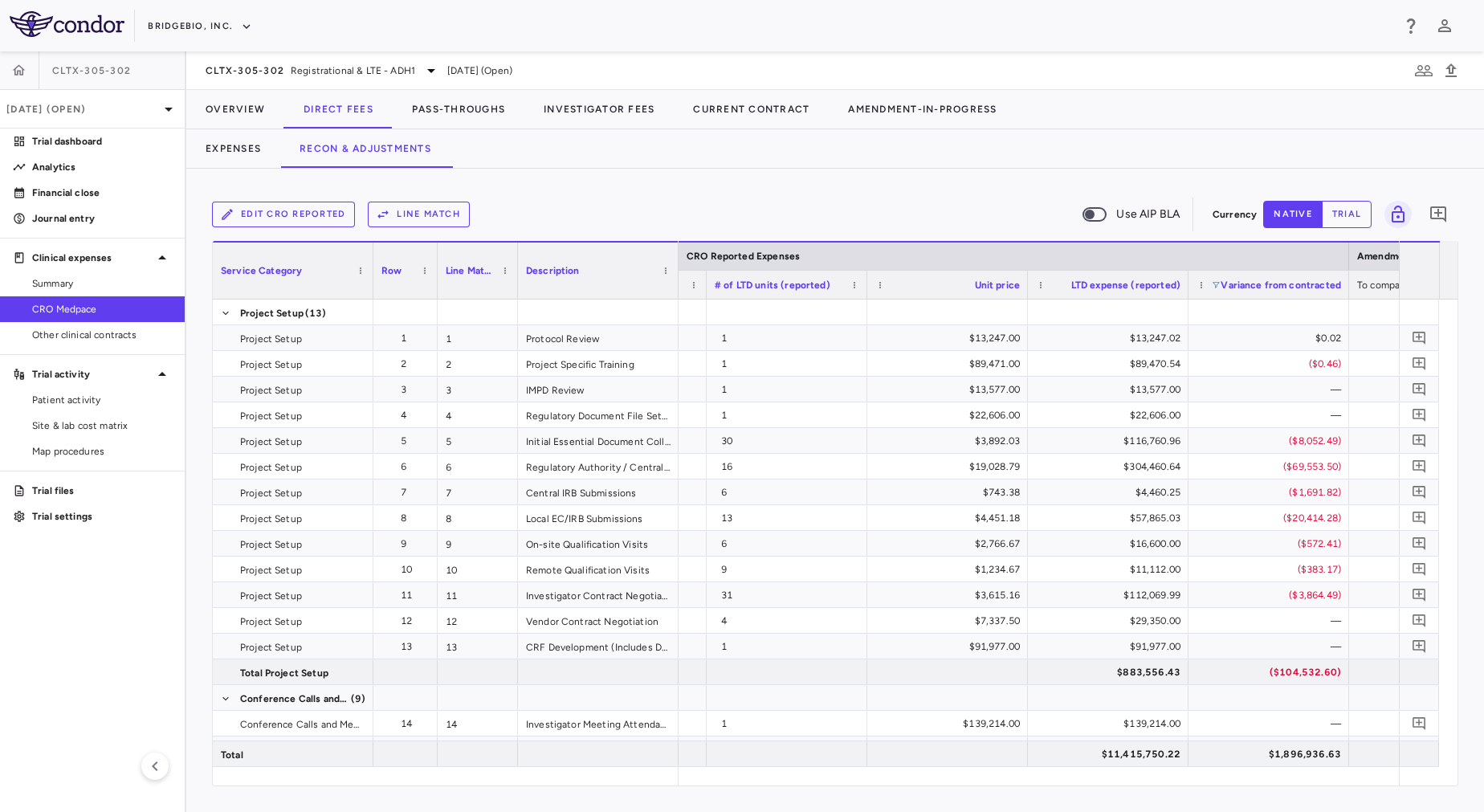
click at [1216, 285] on span at bounding box center [1216, 285] width 10 height 10
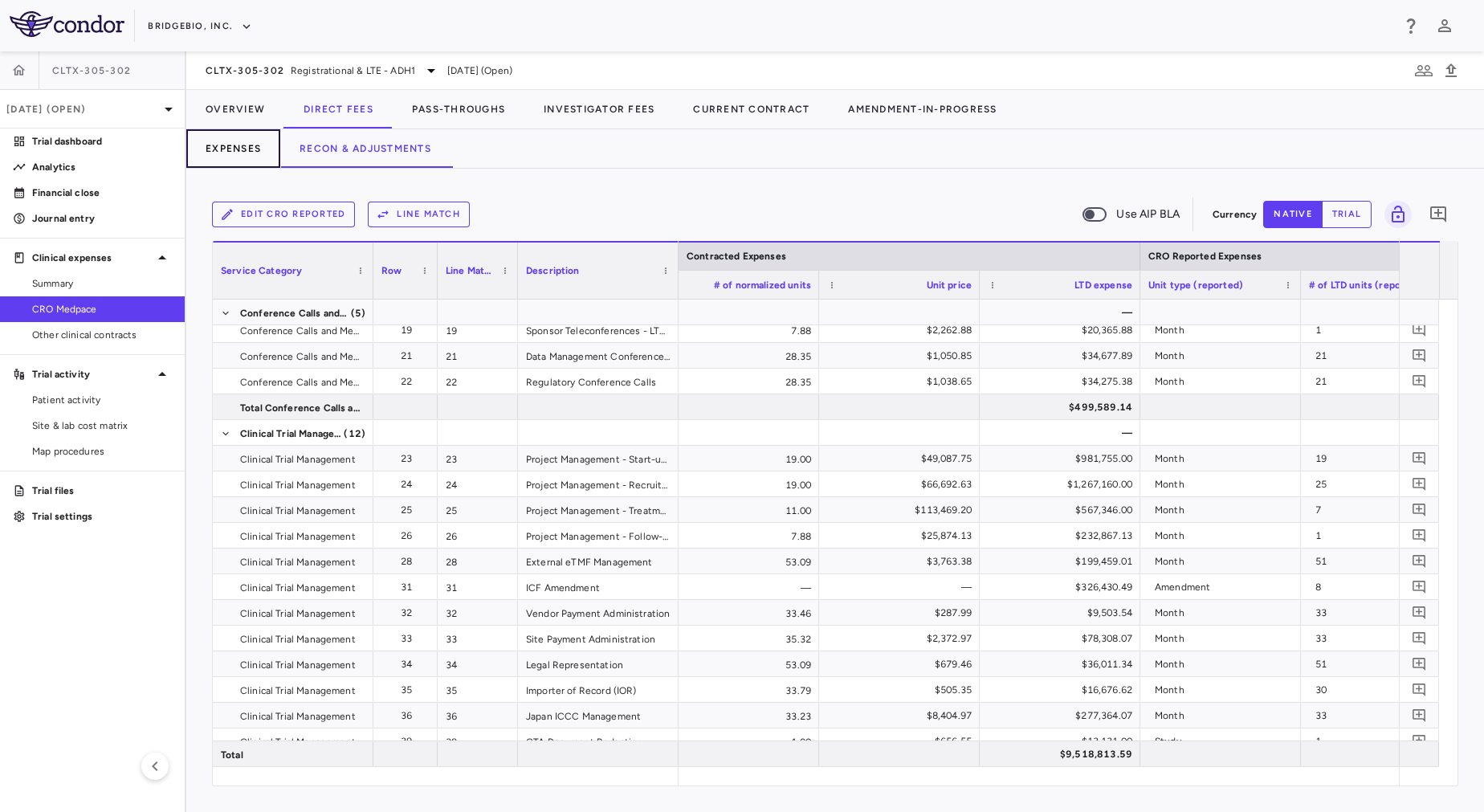
click at [215, 154] on button "Expenses" at bounding box center [233, 148] width 94 height 39
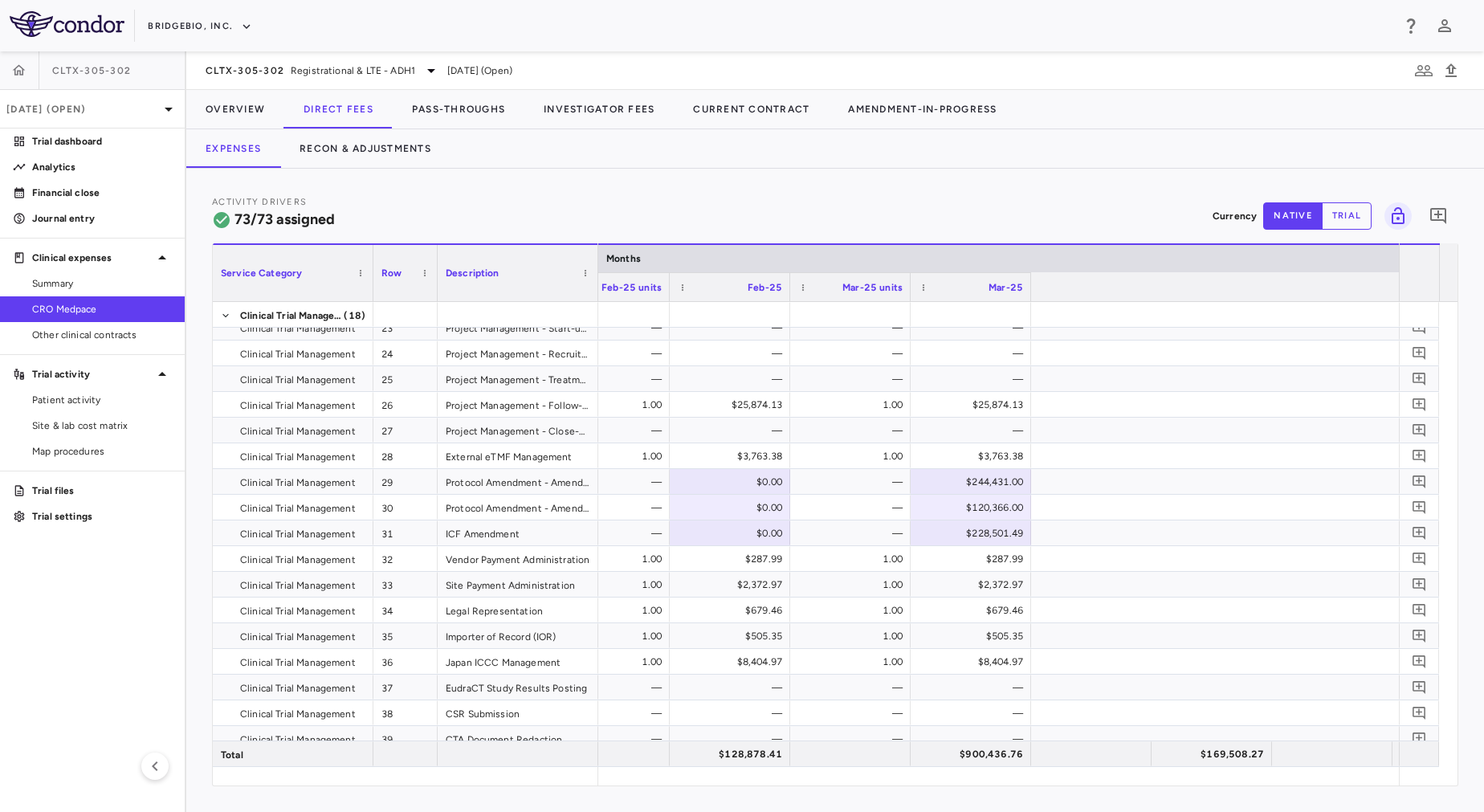
scroll to position [0, 11886]
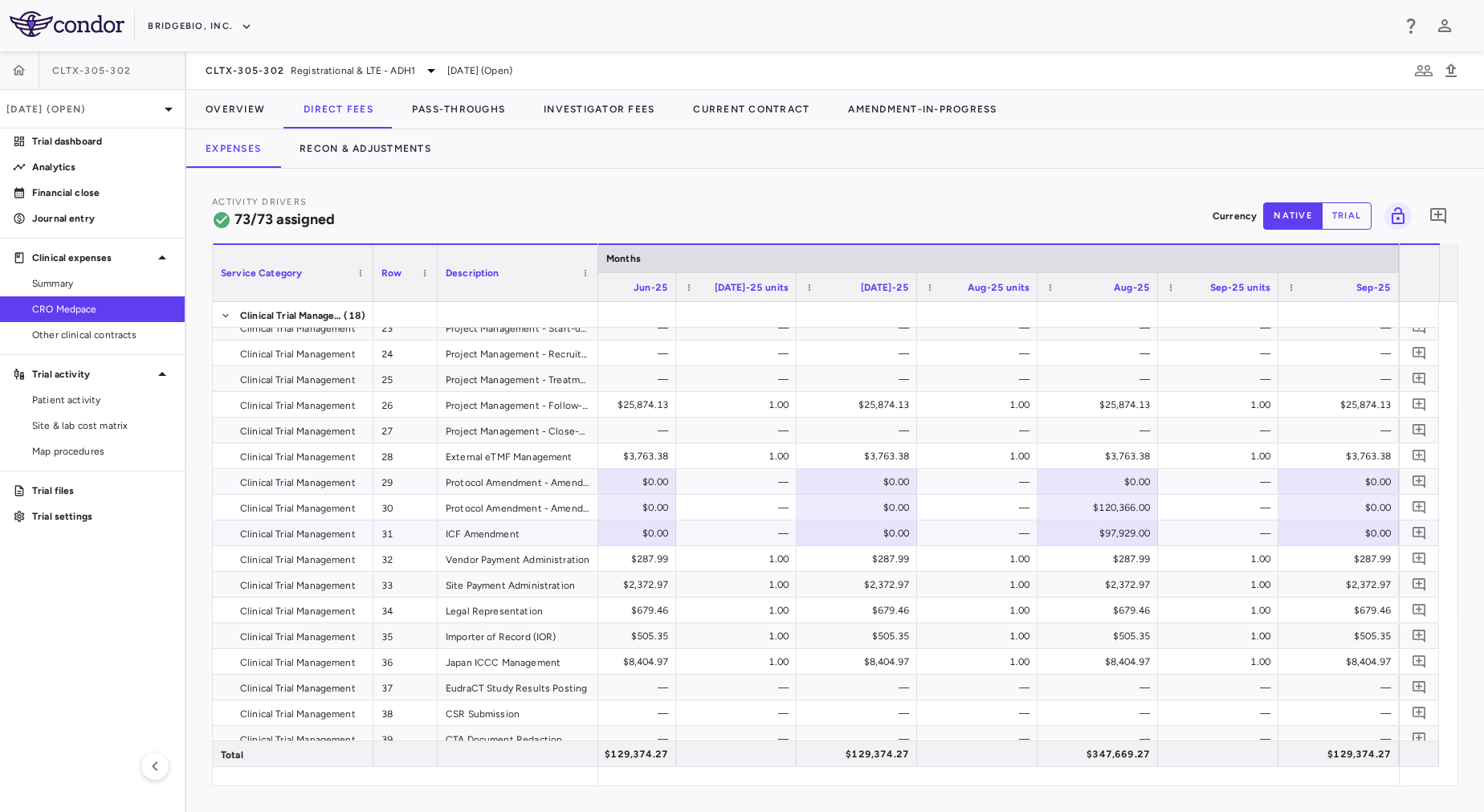
click at [1090, 523] on div "$97,929.00" at bounding box center [1101, 533] width 98 height 26
drag, startPoint x: 1082, startPoint y: 528, endPoint x: 1158, endPoint y: 529, distance: 76.0
click at [1188, 529] on div "—" at bounding box center [1221, 533] width 98 height 26
click at [1106, 528] on div "$0.00" at bounding box center [1101, 533] width 98 height 26
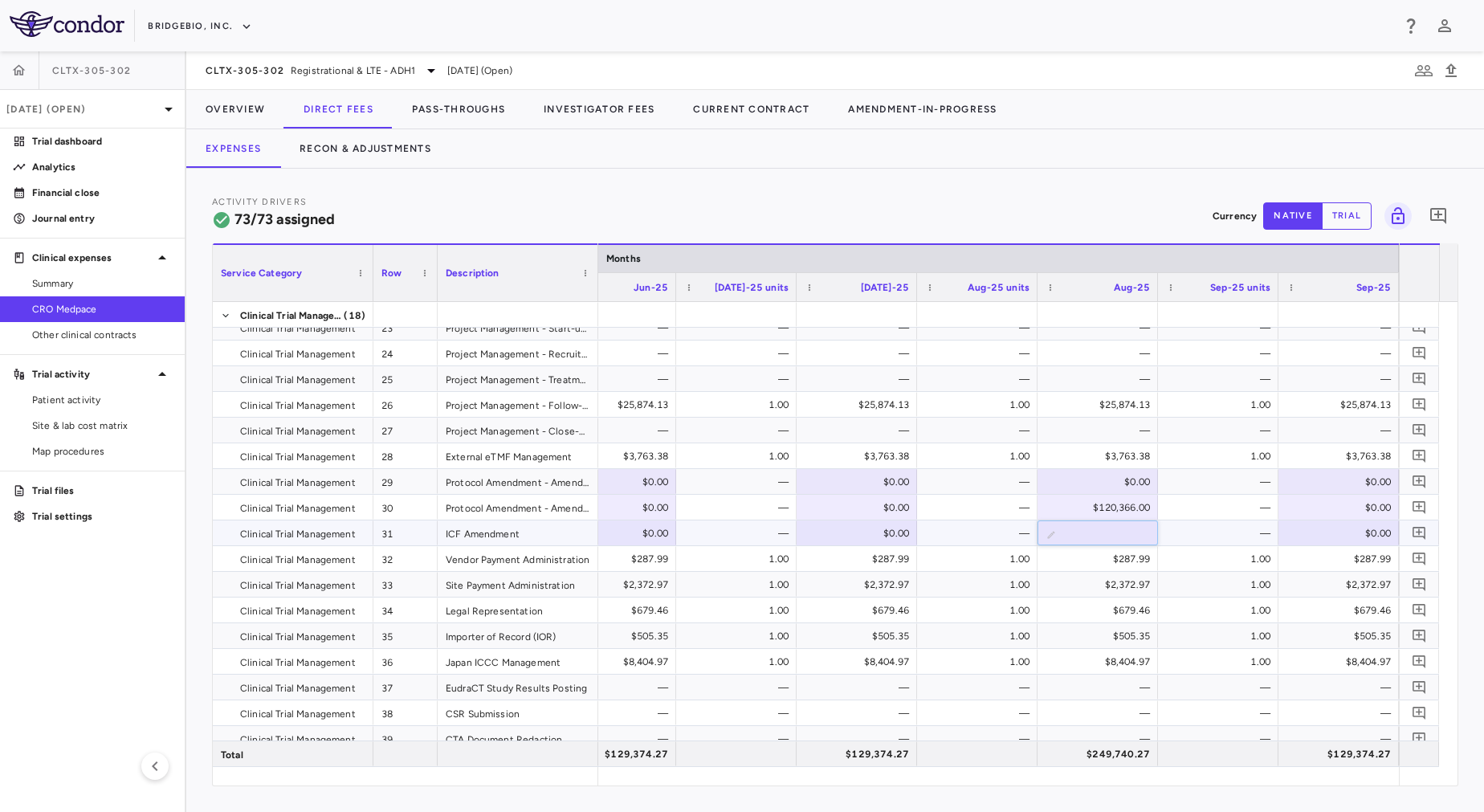
type input "********"
click at [1185, 533] on div "—" at bounding box center [1221, 533] width 98 height 26
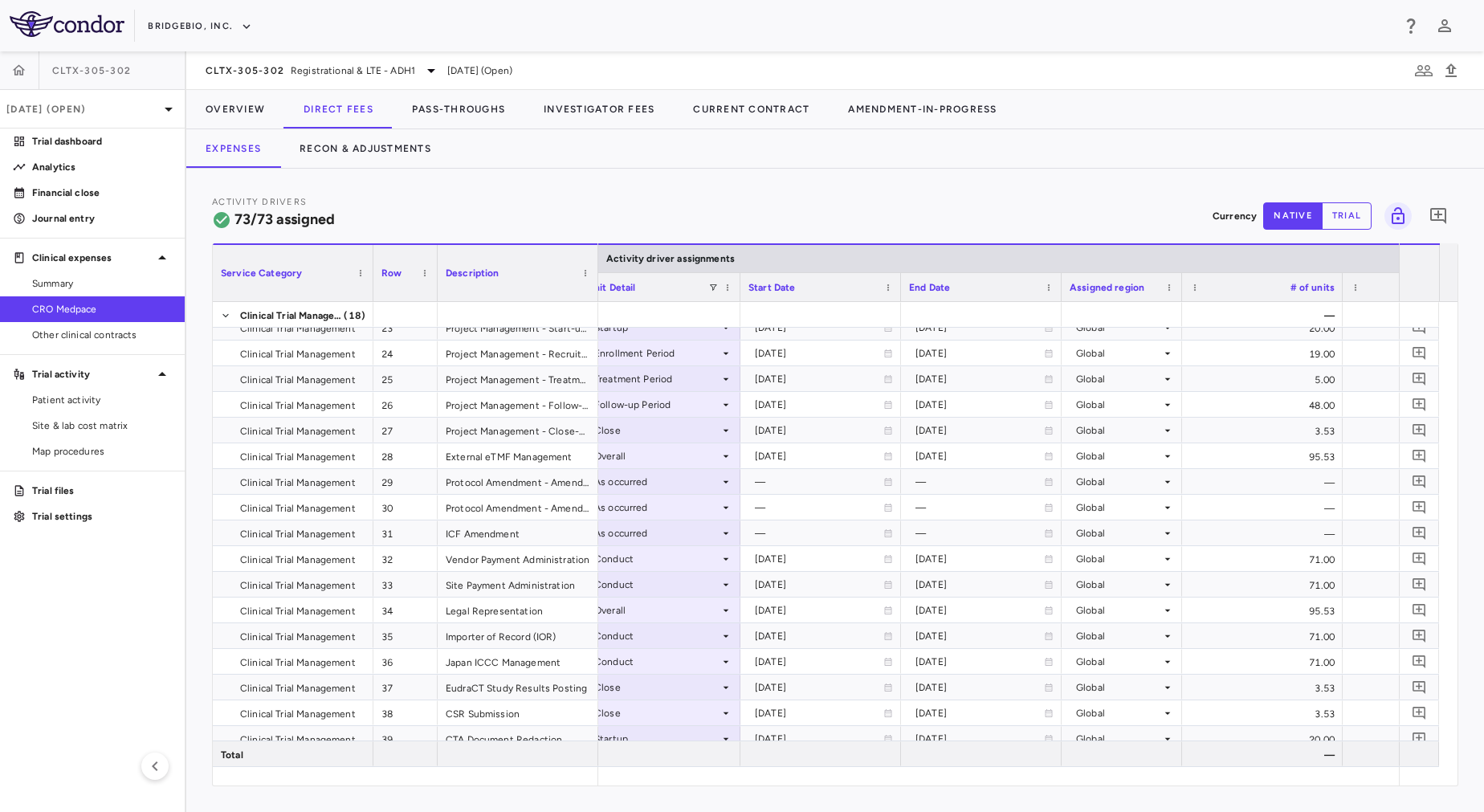
scroll to position [0, 653]
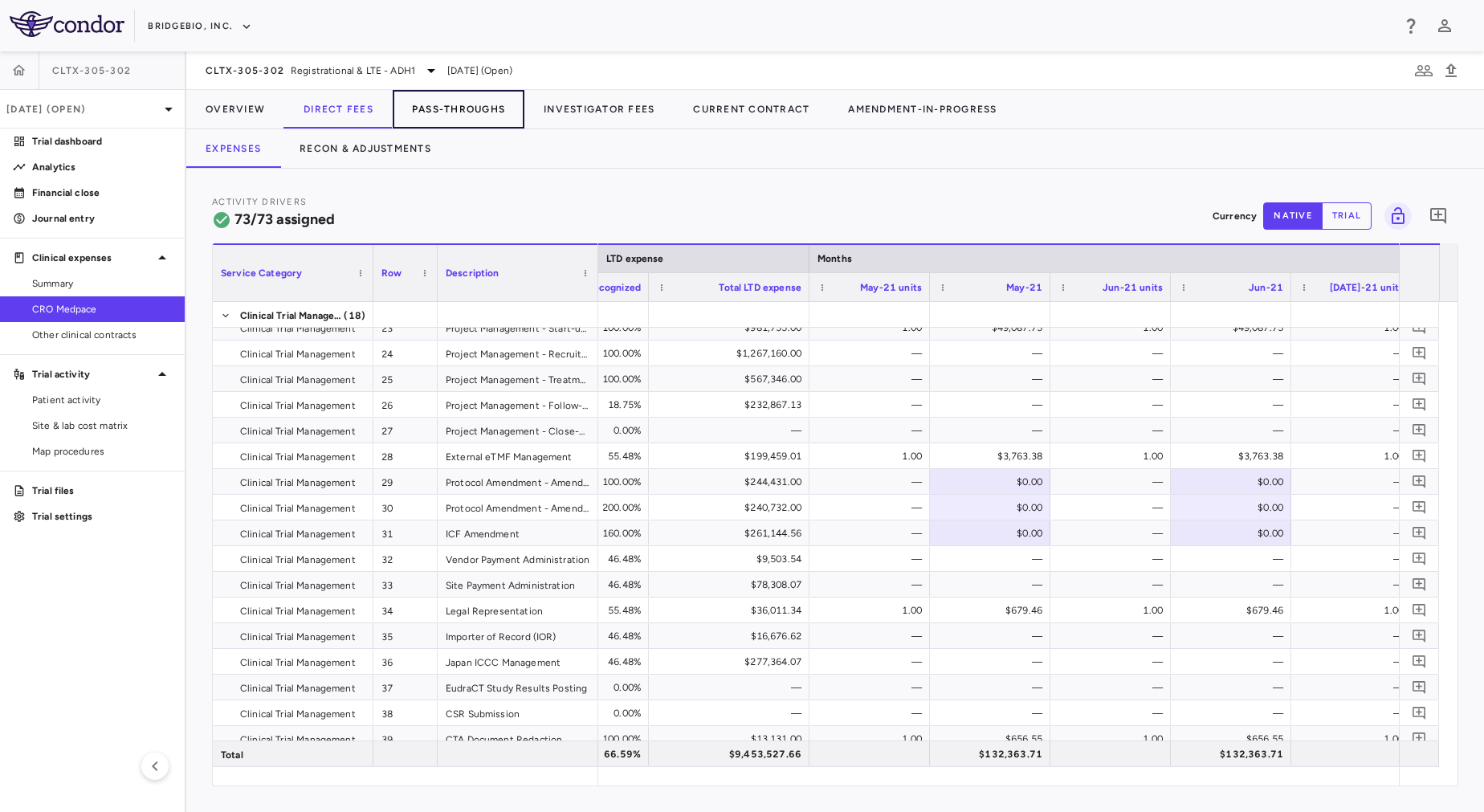
click at [445, 109] on button "Pass-Throughs" at bounding box center [458, 109] width 132 height 39
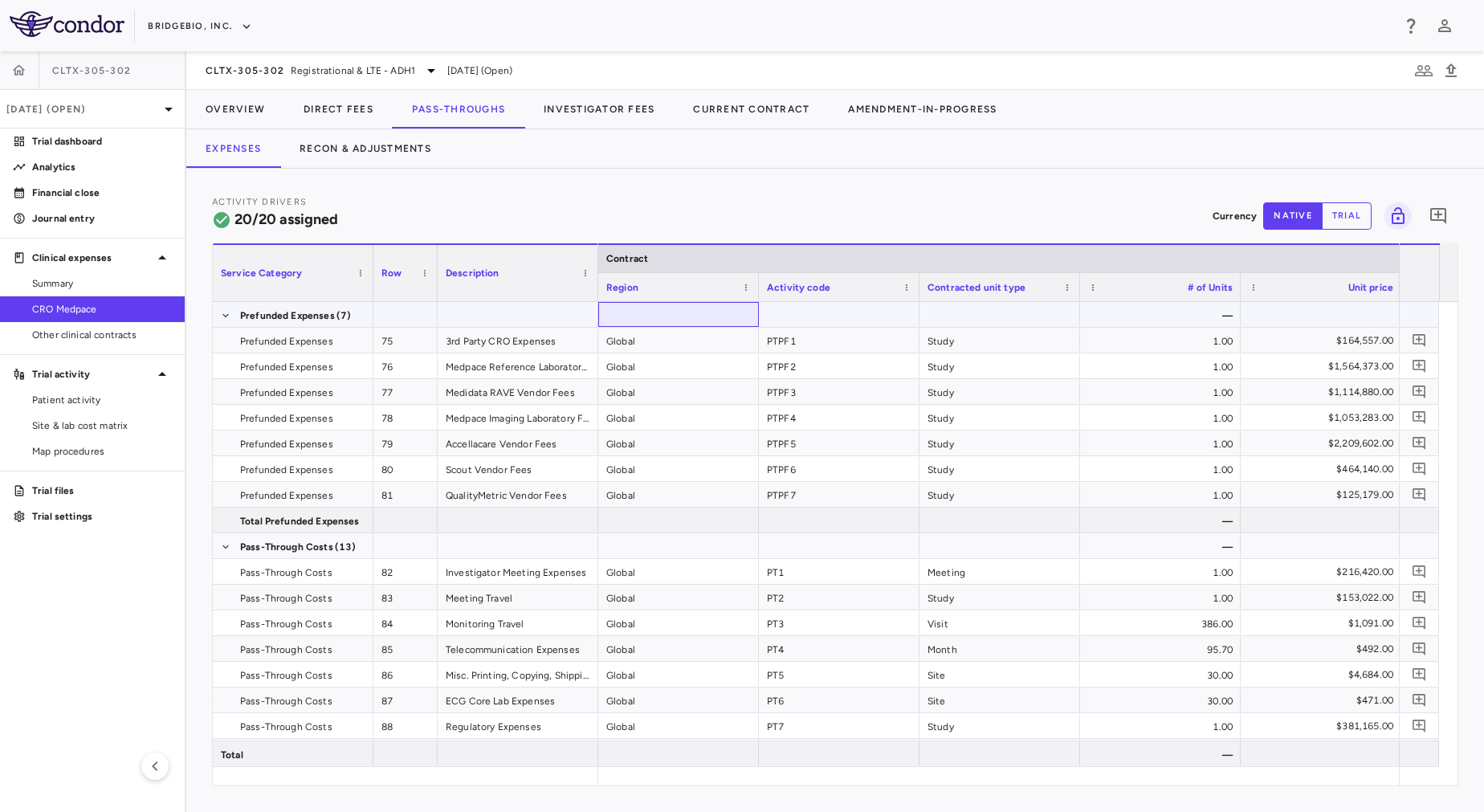
click at [658, 317] on div at bounding box center [679, 314] width 161 height 25
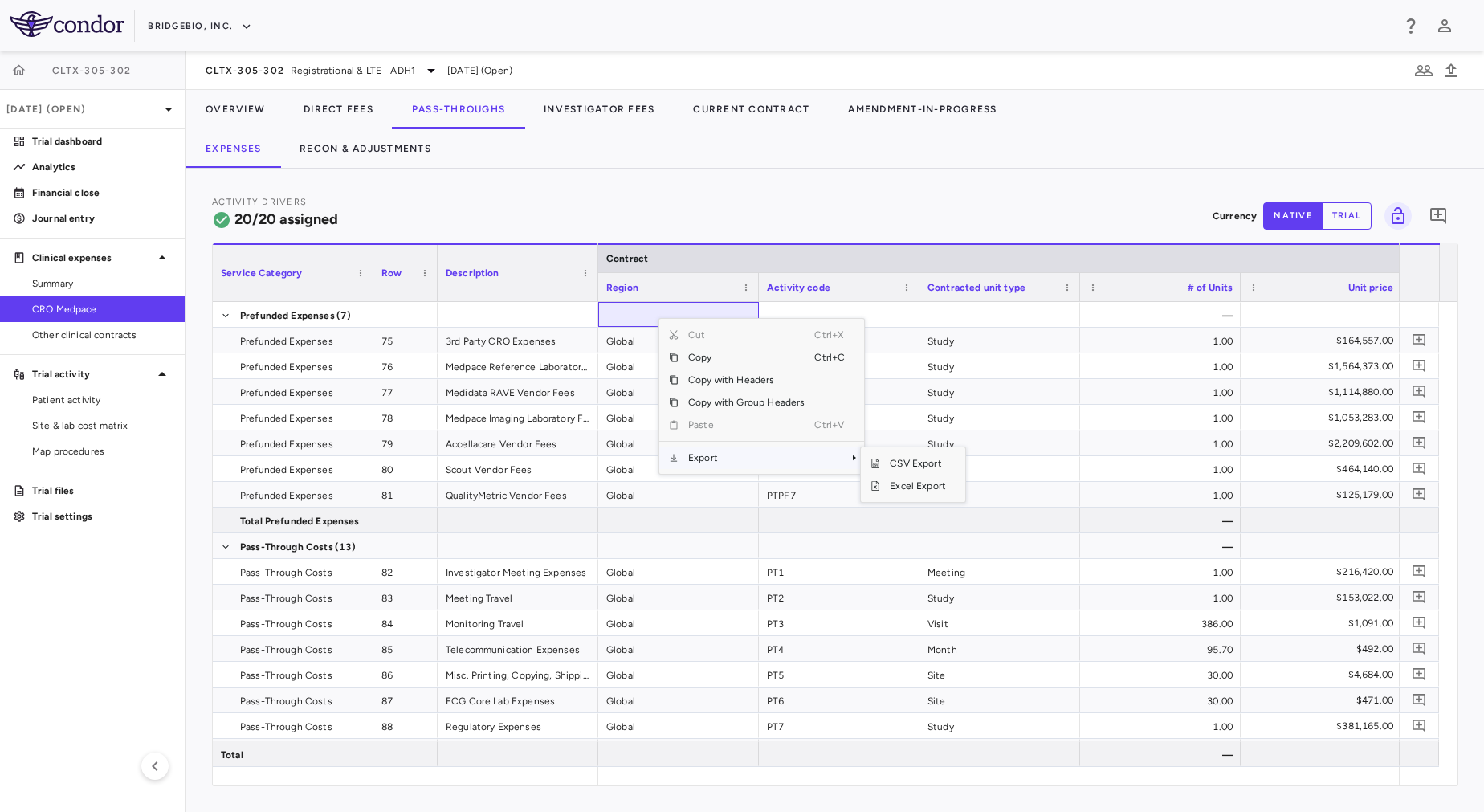
click at [740, 455] on span "Export" at bounding box center [747, 457] width 136 height 22
click at [923, 483] on span "Excel Export" at bounding box center [917, 486] width 75 height 22
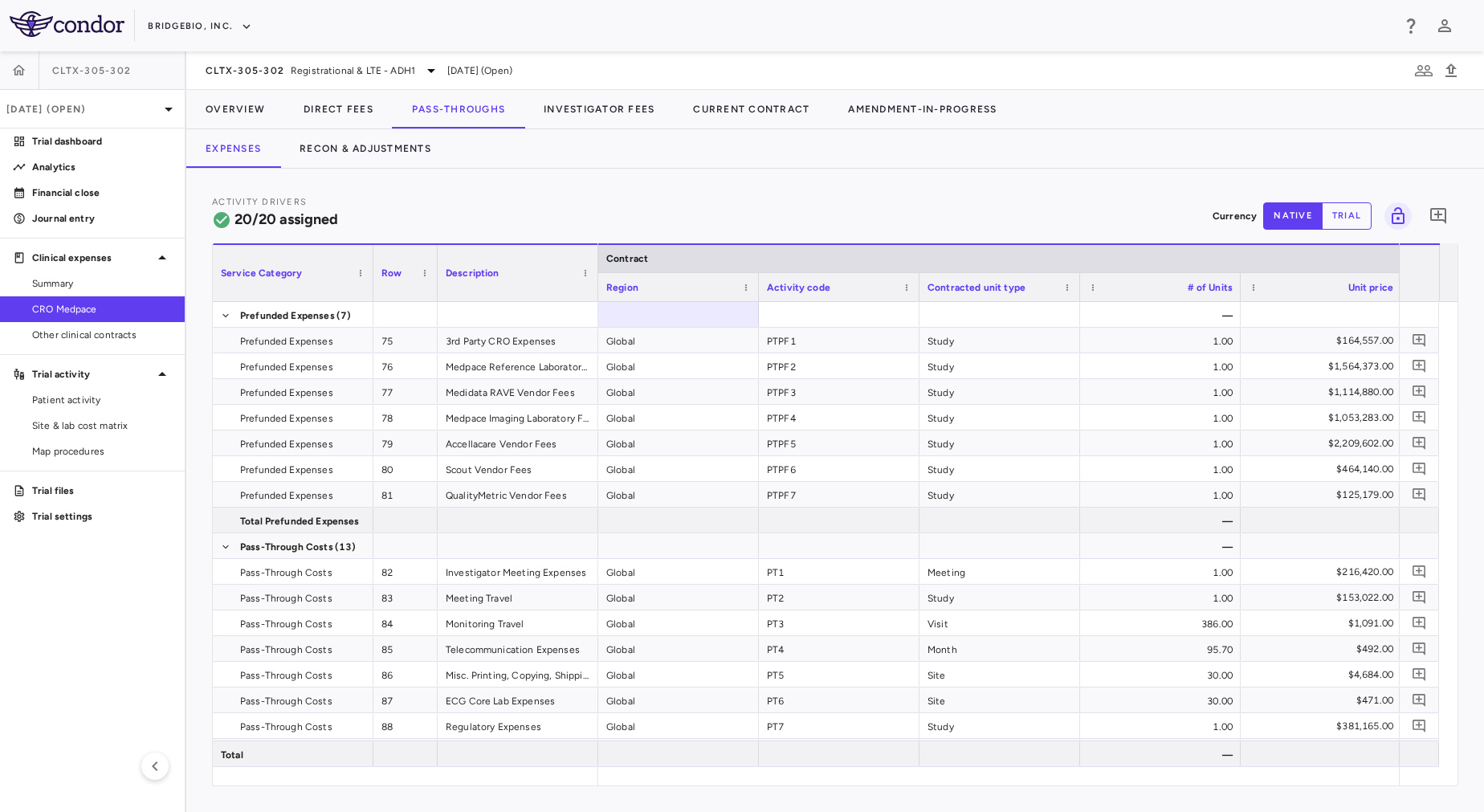
click at [766, 192] on div "Activity Drivers 20/20 assigned Currency native trial 0 Service Category Drag h…" at bounding box center [835, 491] width 1298 height 643
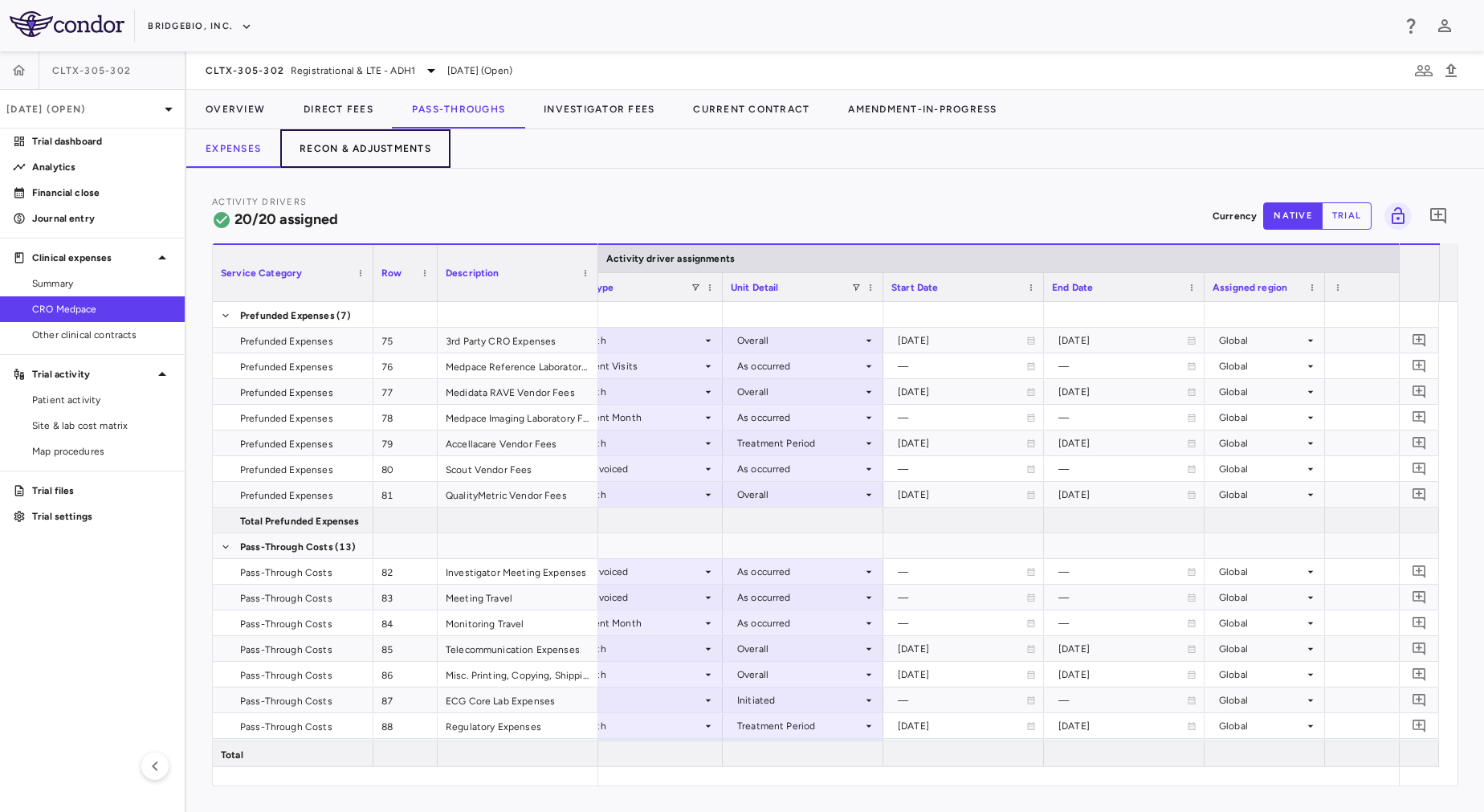
click at [357, 153] on button "Recon & Adjustments" at bounding box center [365, 148] width 170 height 39
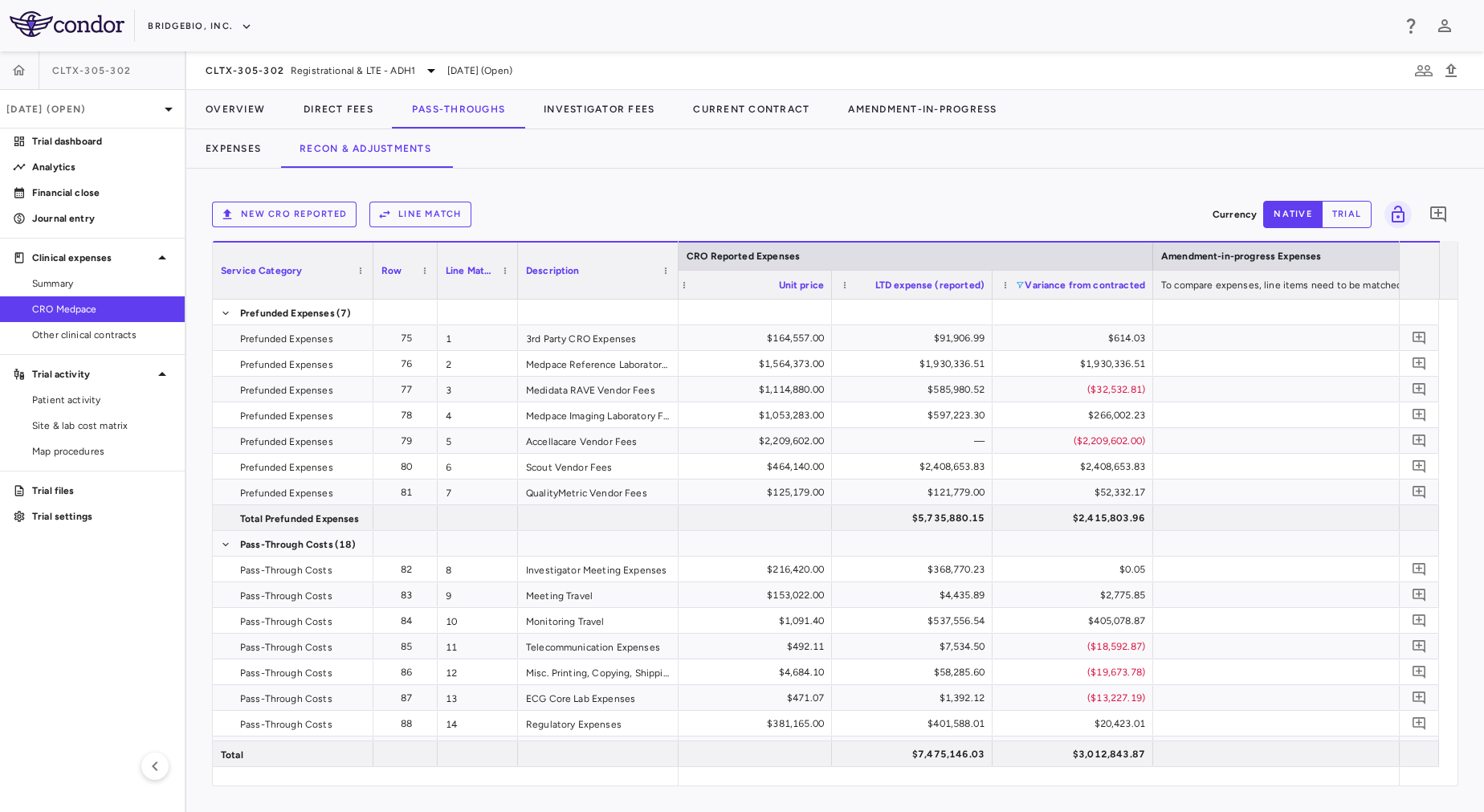
click at [1018, 281] on span at bounding box center [1020, 285] width 10 height 10
click at [921, 172] on div "New CRO reported Line Match Currency native trial 0 Press ENTER to sort. Press …" at bounding box center [835, 491] width 1298 height 643
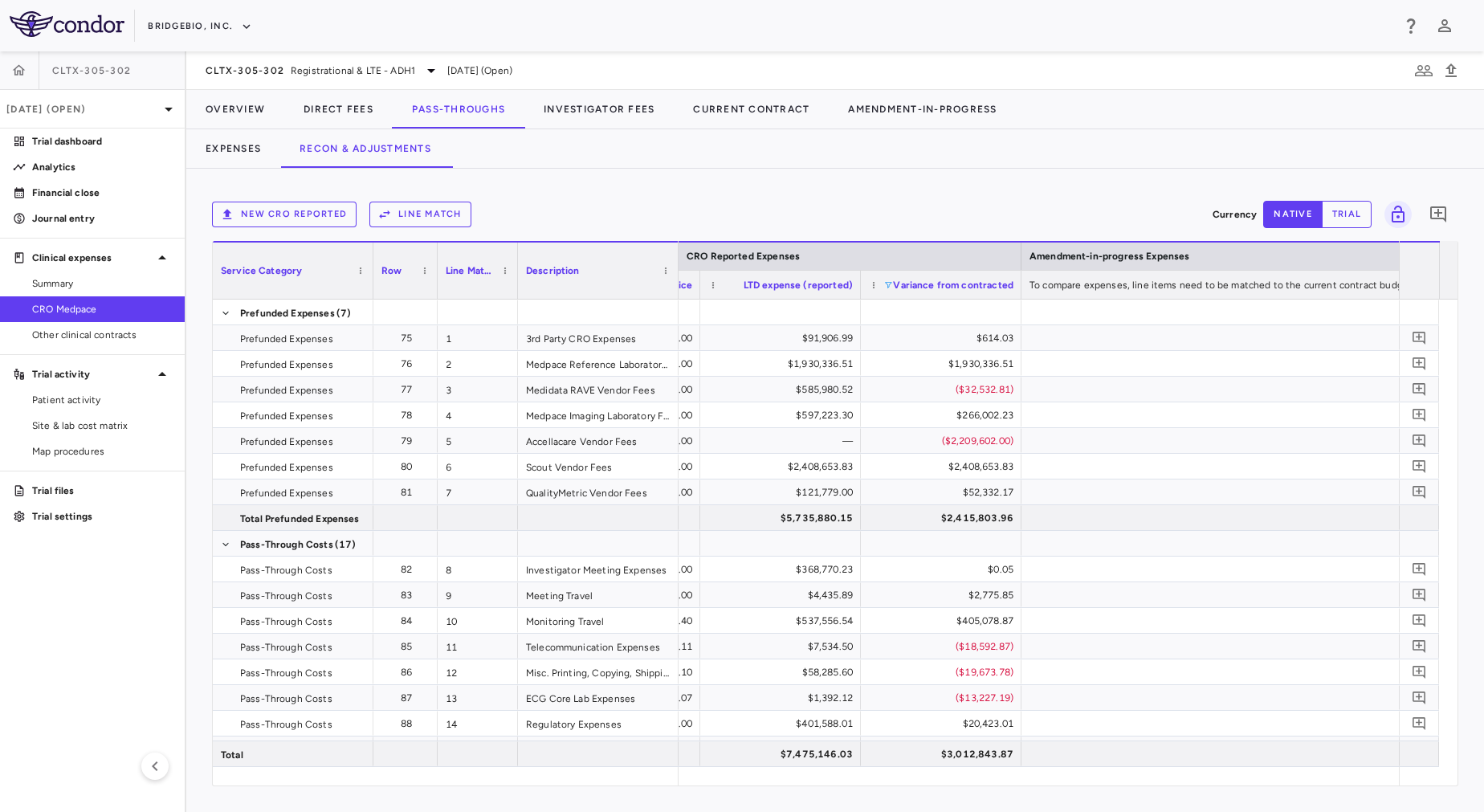
click at [892, 285] on span at bounding box center [888, 285] width 10 height 10
click at [879, 172] on div "New CRO reported Line Match Currency native trial 0 Column Filtered. Press ENTE…" at bounding box center [835, 491] width 1298 height 643
click at [793, 307] on div at bounding box center [781, 312] width 144 height 23
click at [858, 450] on span "Export" at bounding box center [882, 447] width 136 height 22
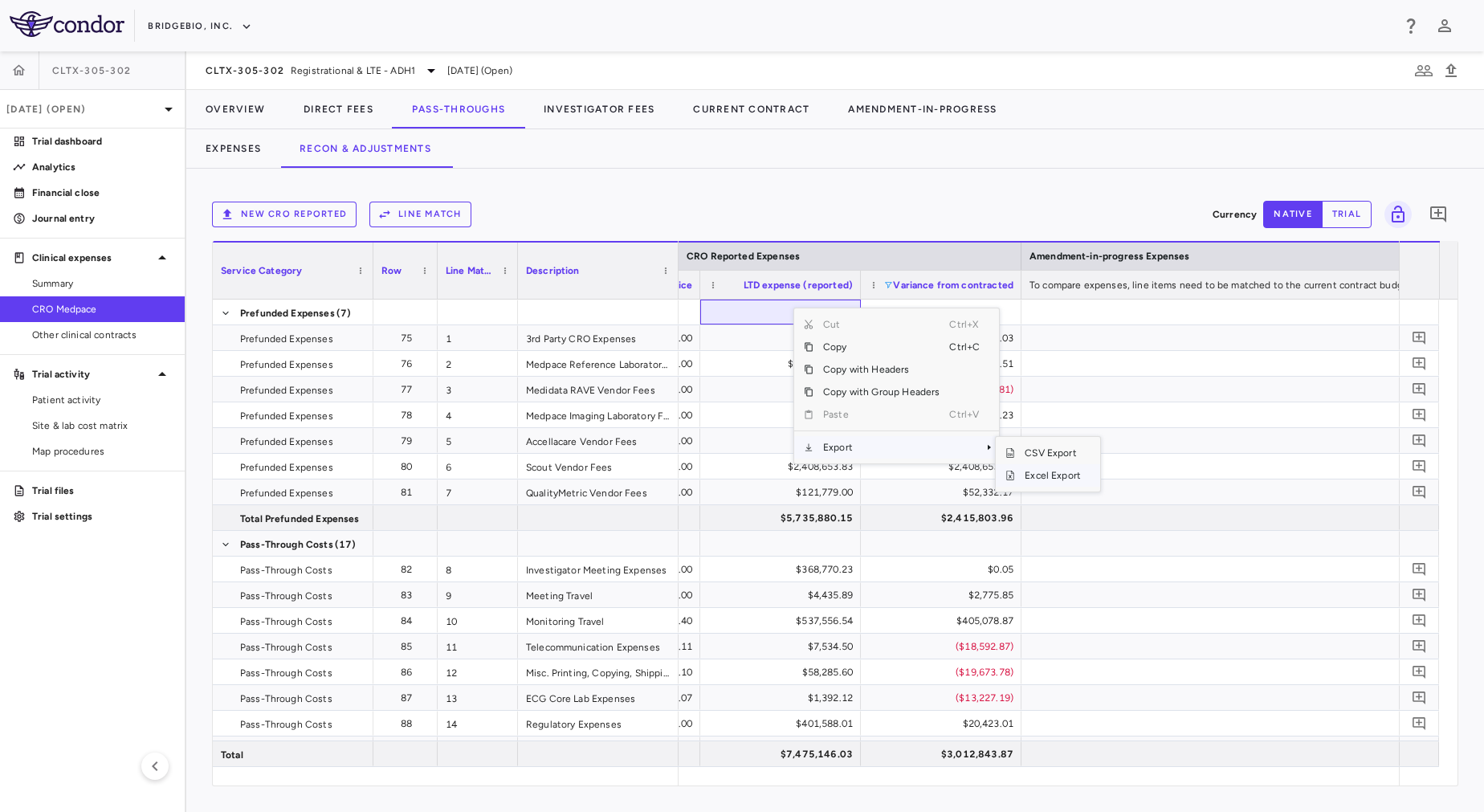
click at [1041, 473] on span "Excel Export" at bounding box center [1052, 475] width 75 height 22
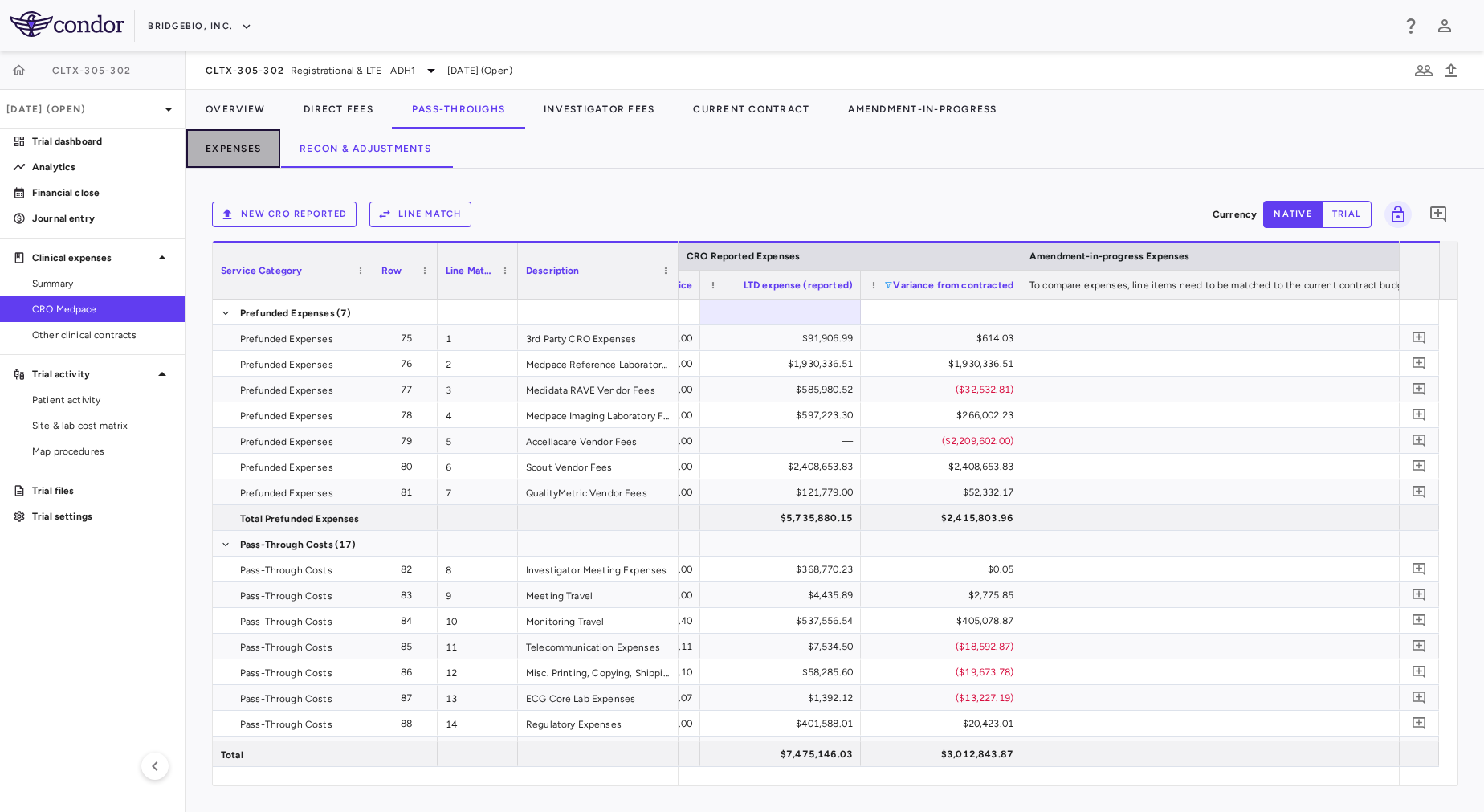
click at [240, 145] on button "Expenses" at bounding box center [233, 148] width 94 height 39
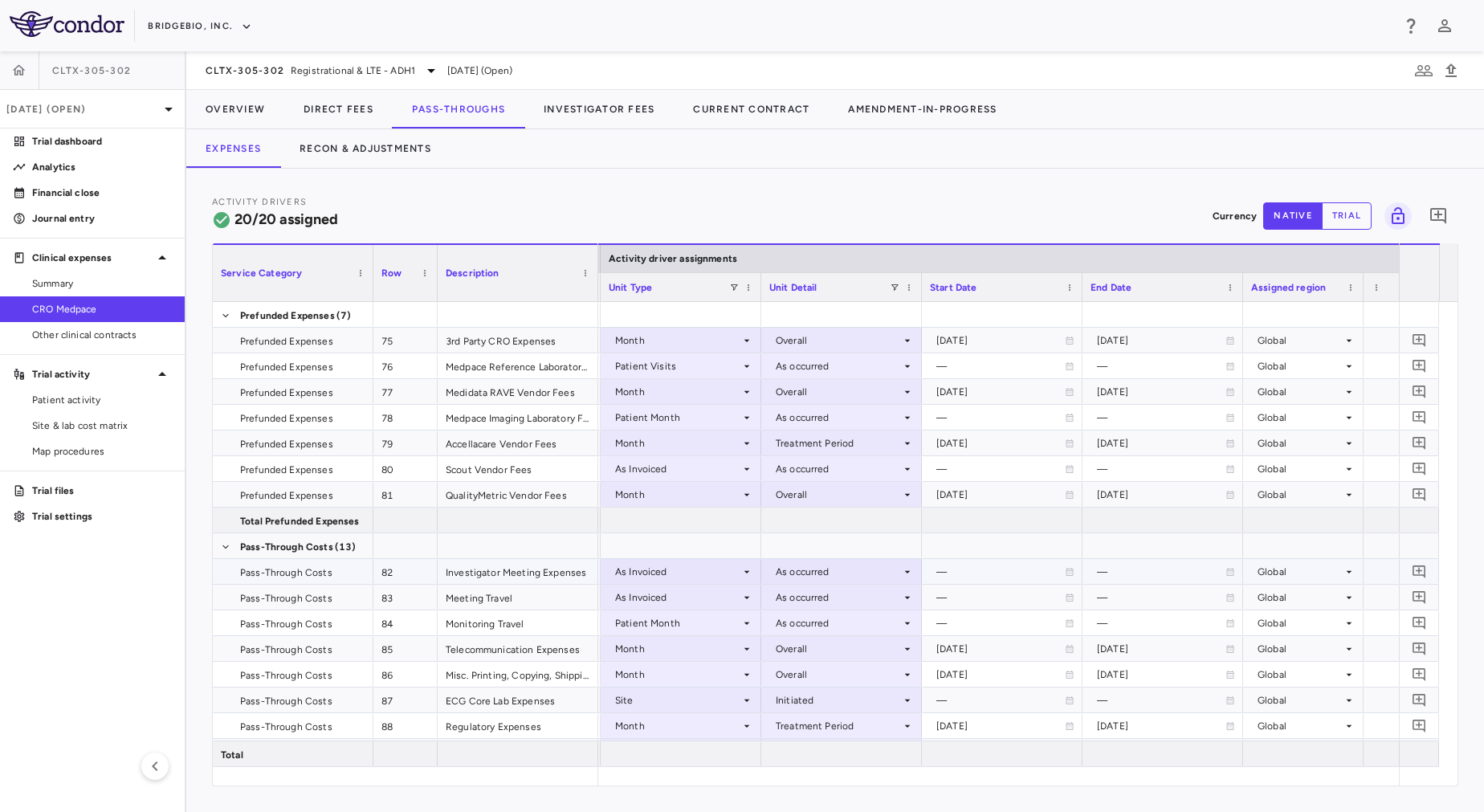
scroll to position [0, 1072]
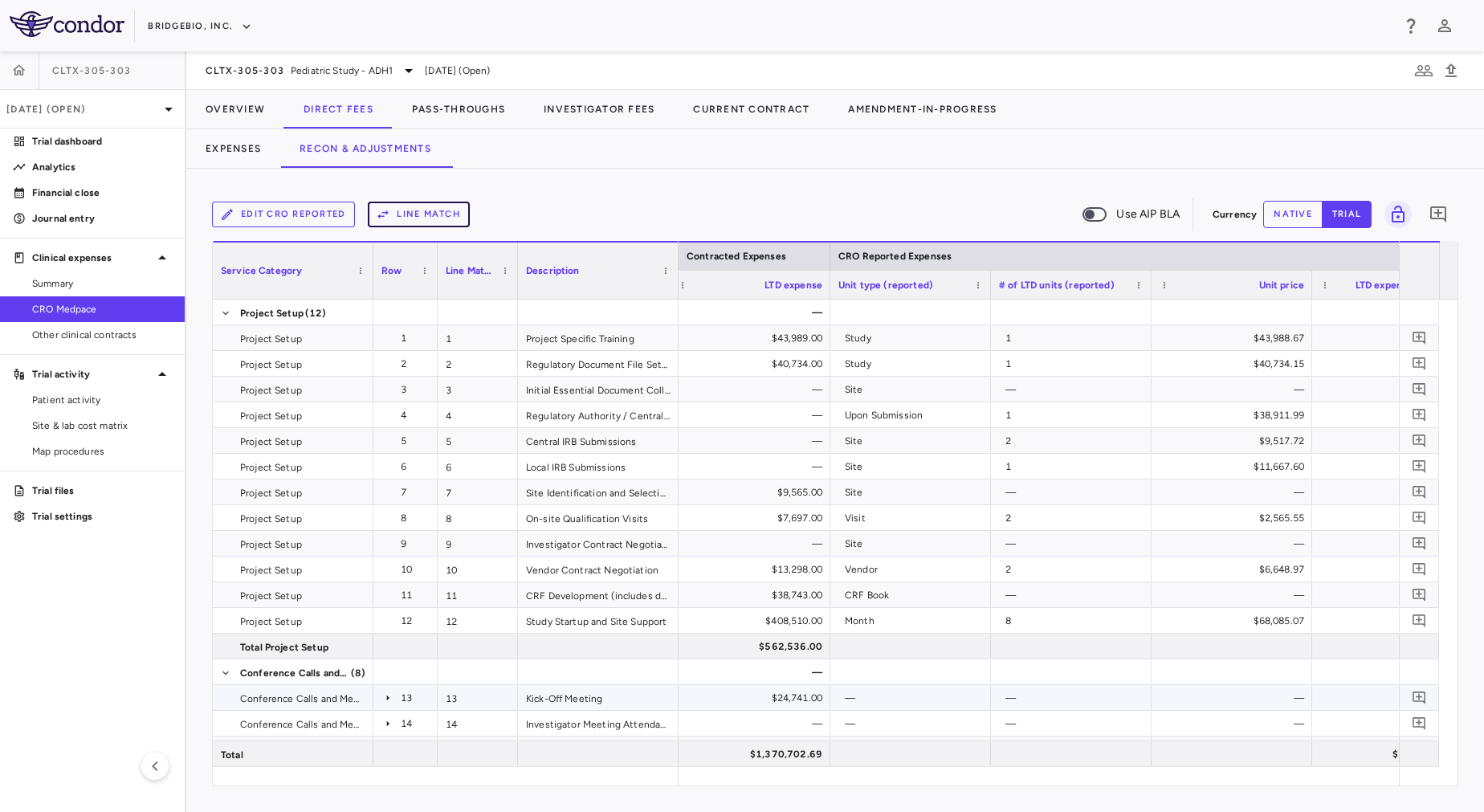
scroll to position [0, 2122]
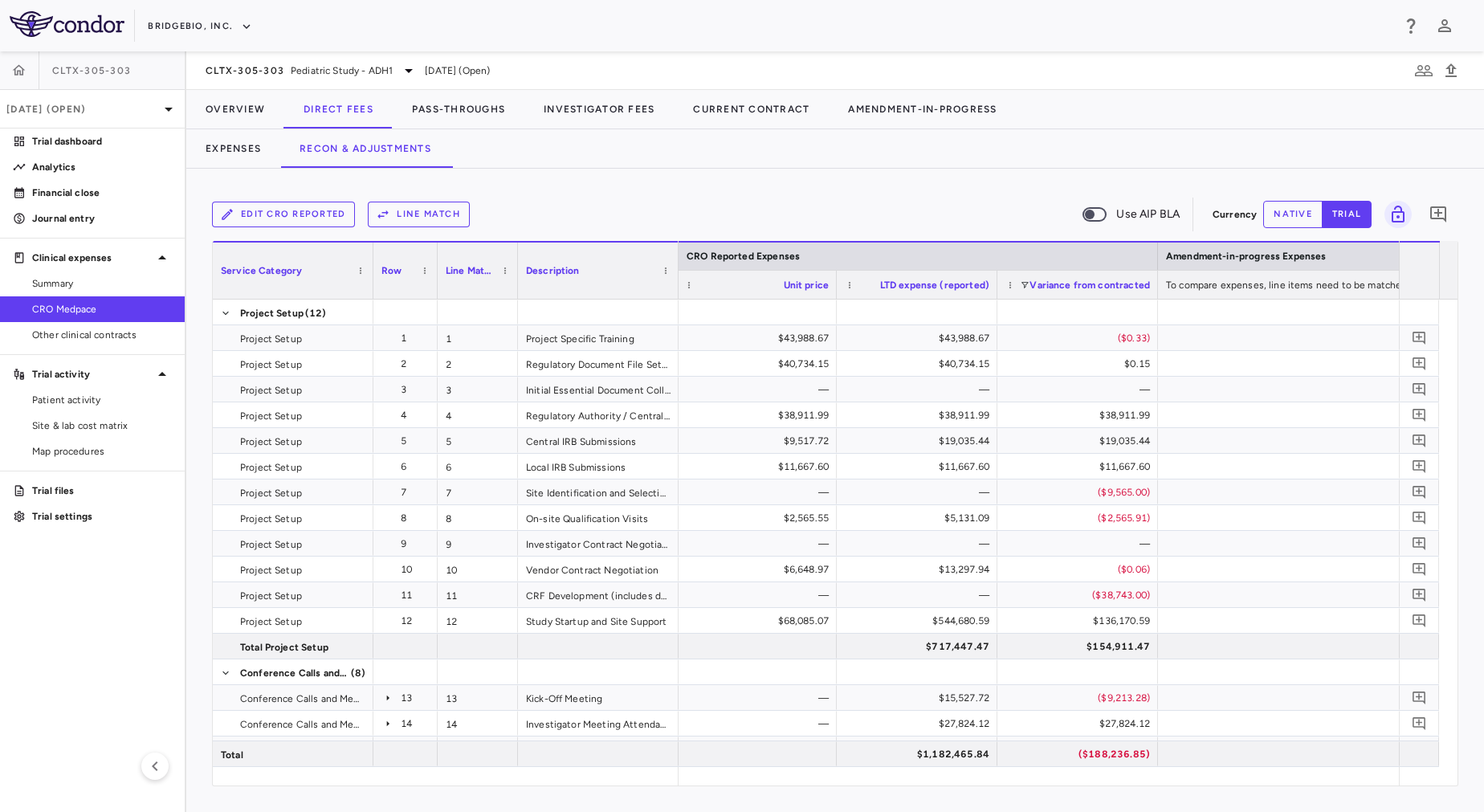
click at [1303, 210] on button "native" at bounding box center [1293, 214] width 60 height 27
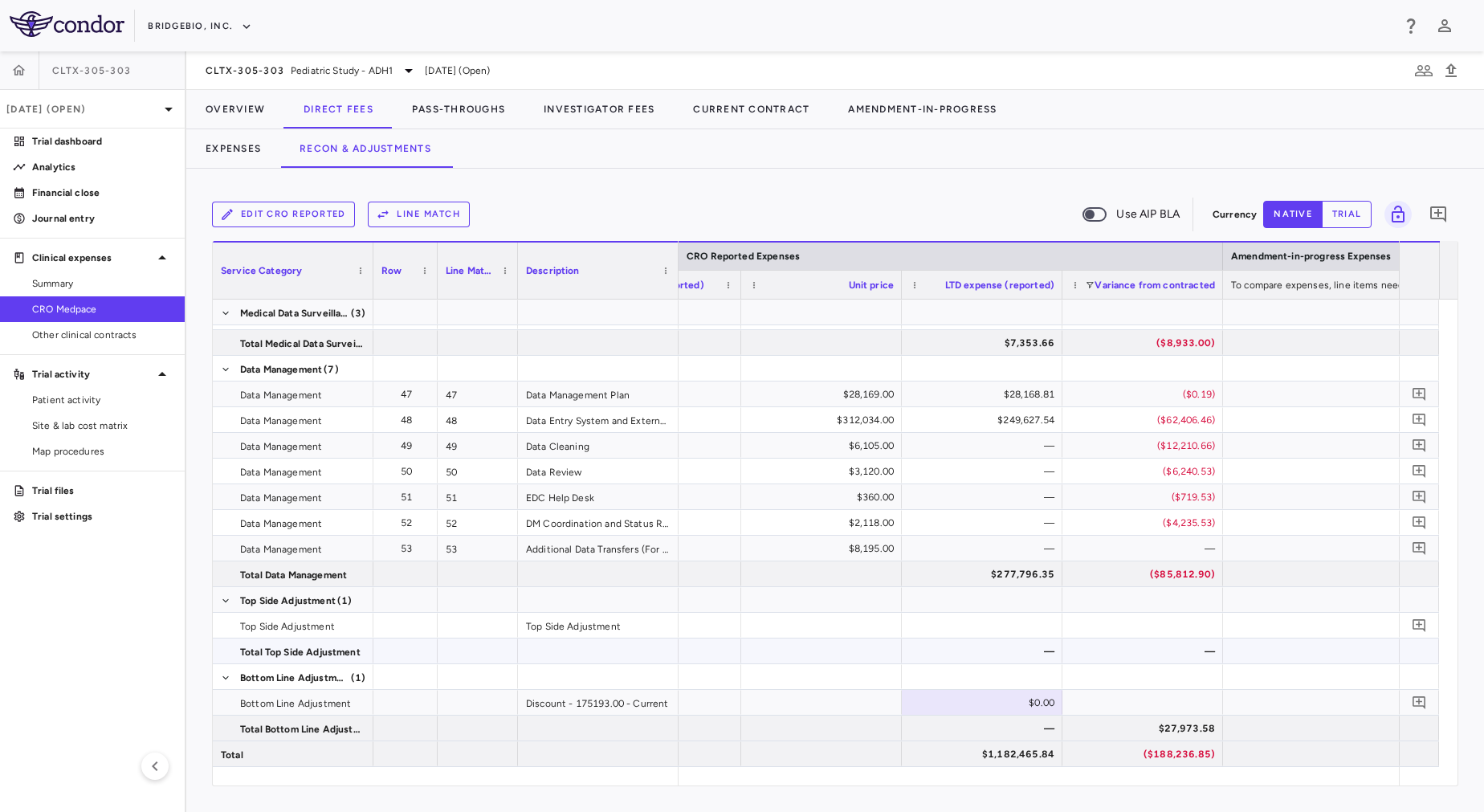
type button "native"
click at [967, 694] on div "$0.00" at bounding box center [985, 702] width 138 height 26
type input "*****"
click at [1097, 705] on div at bounding box center [1143, 702] width 161 height 25
click at [991, 700] on div "$23,649.00" at bounding box center [985, 702] width 138 height 26
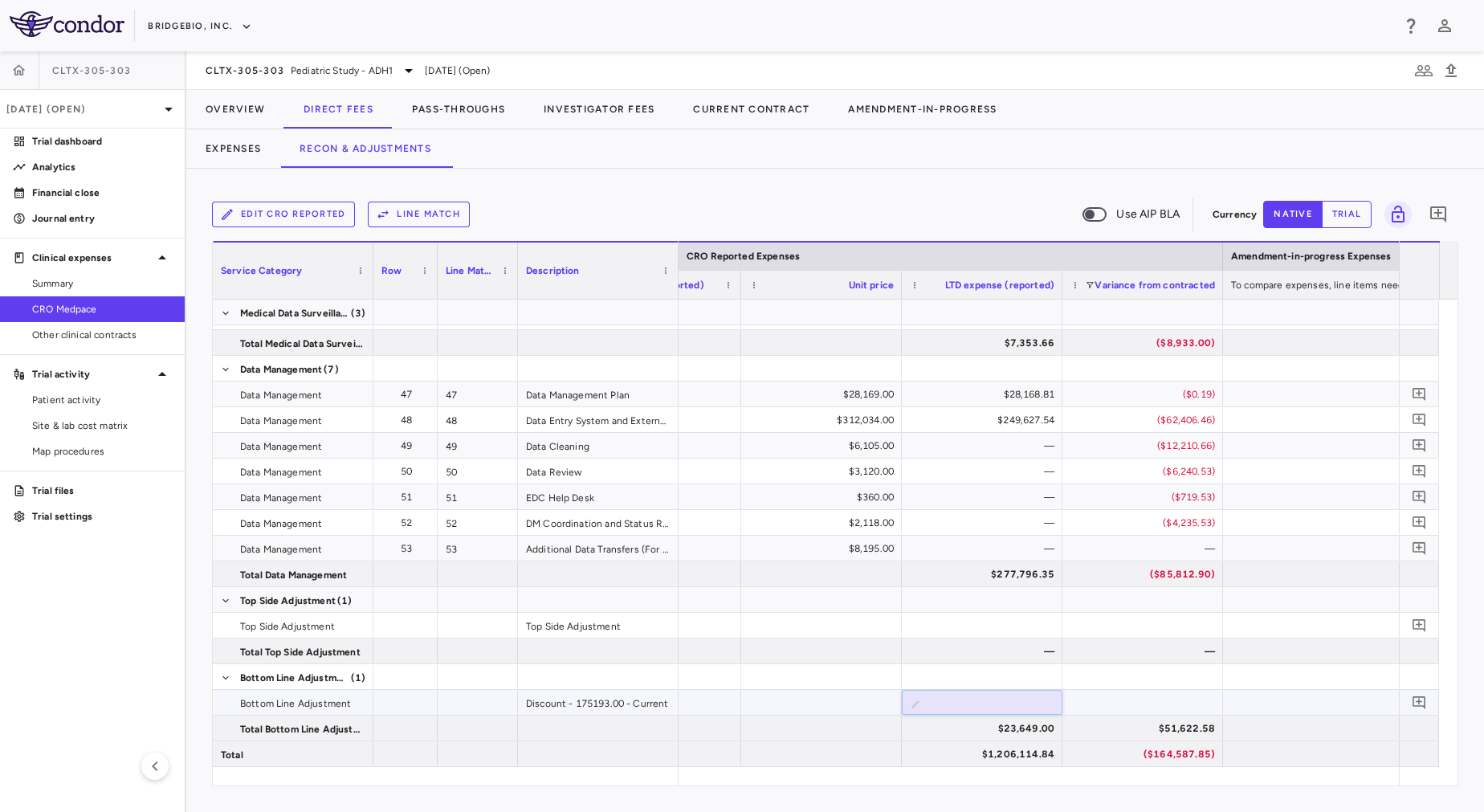
click at [975, 700] on input "*****" at bounding box center [993, 703] width 135 height 27
type input "******"
click at [1129, 707] on div at bounding box center [1143, 702] width 161 height 25
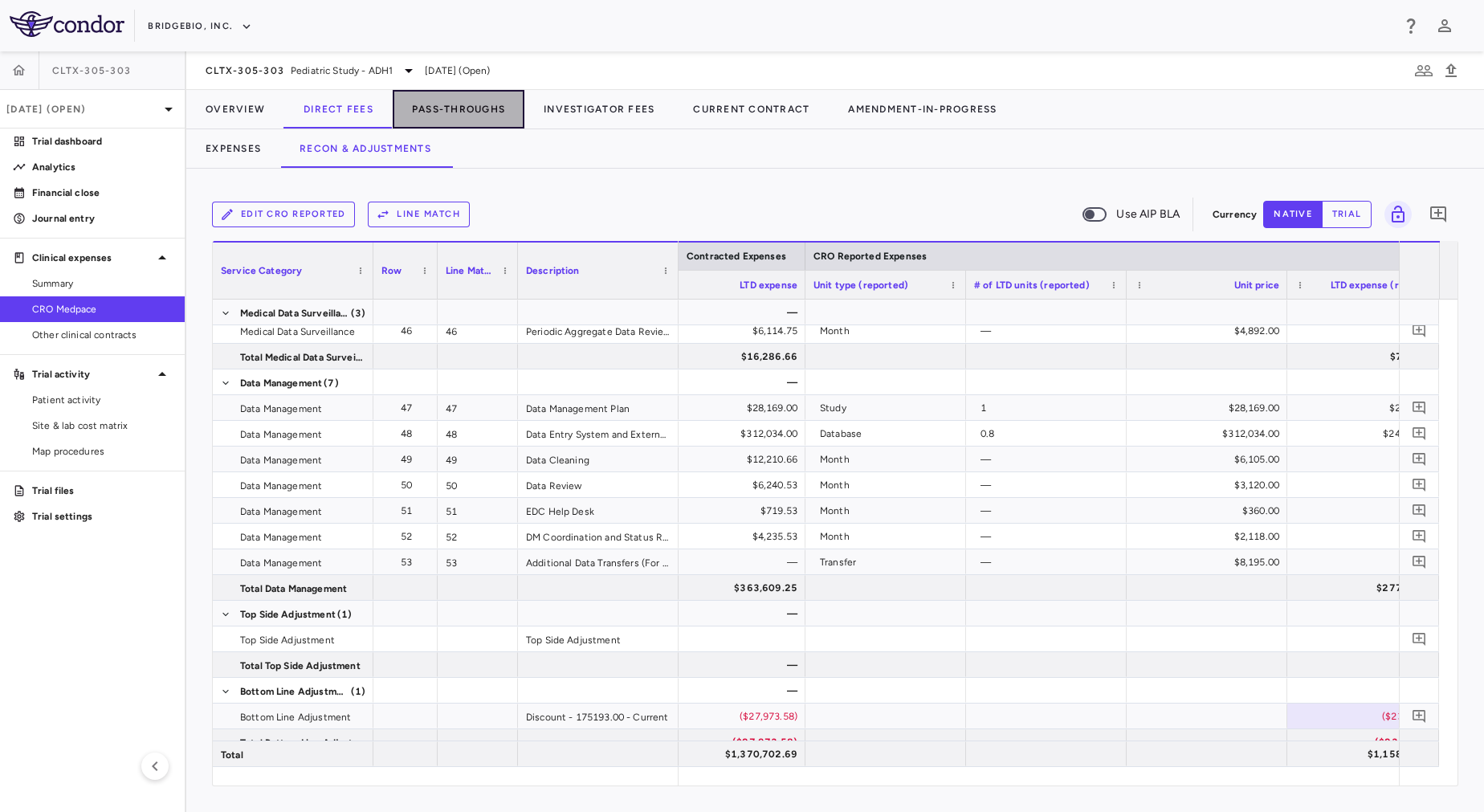
click at [428, 109] on button "Pass-Throughs" at bounding box center [458, 109] width 132 height 39
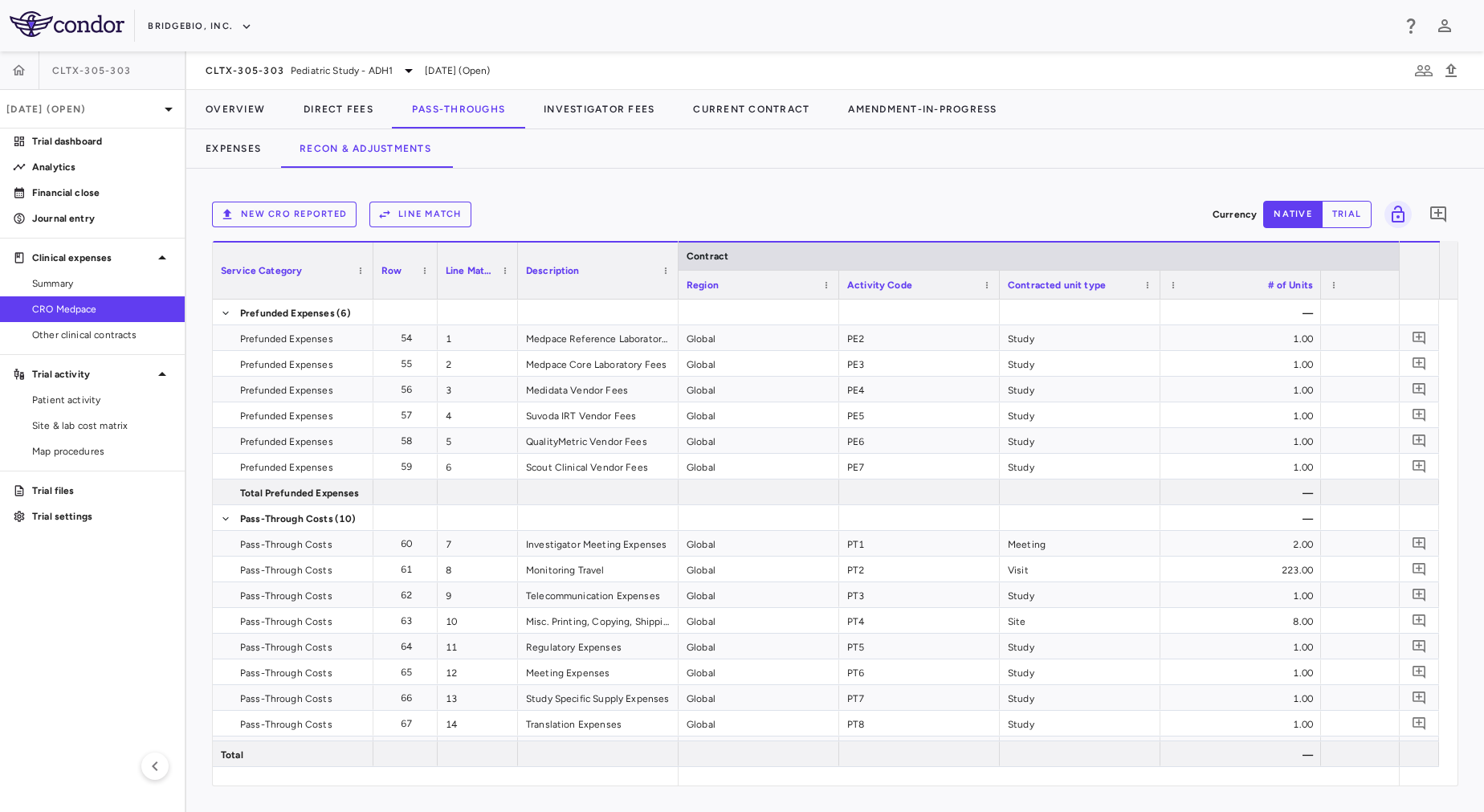
click at [330, 210] on button "New CRO reported" at bounding box center [284, 214] width 144 height 26
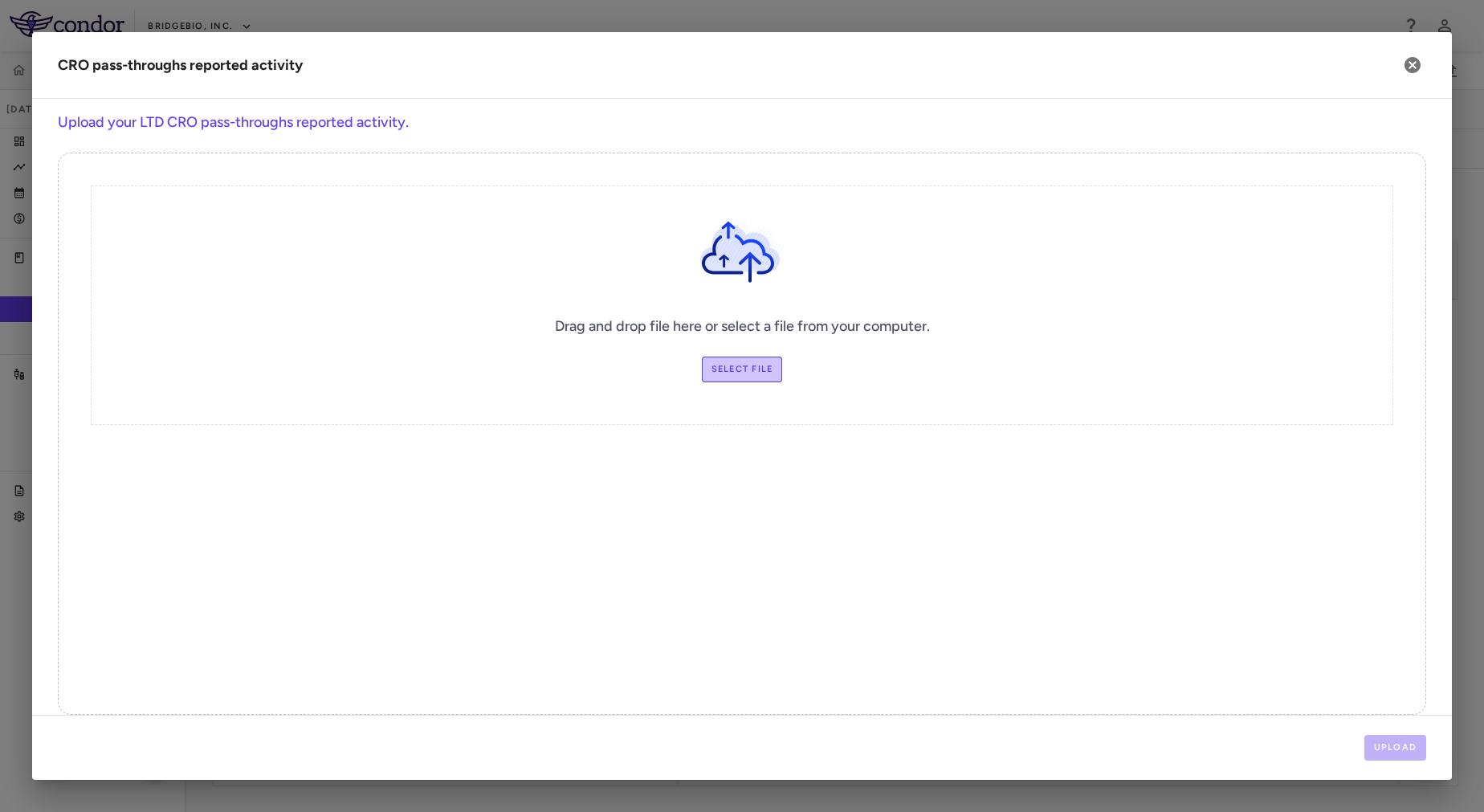
click at [747, 375] on label "Select file" at bounding box center [742, 369] width 81 height 26
click at [0, 0] on input "Select file" at bounding box center [0, 0] width 0 height 0
click at [1405, 761] on div "Upload" at bounding box center [742, 747] width 1419 height 65
click at [1409, 752] on button "Upload" at bounding box center [1396, 747] width 63 height 26
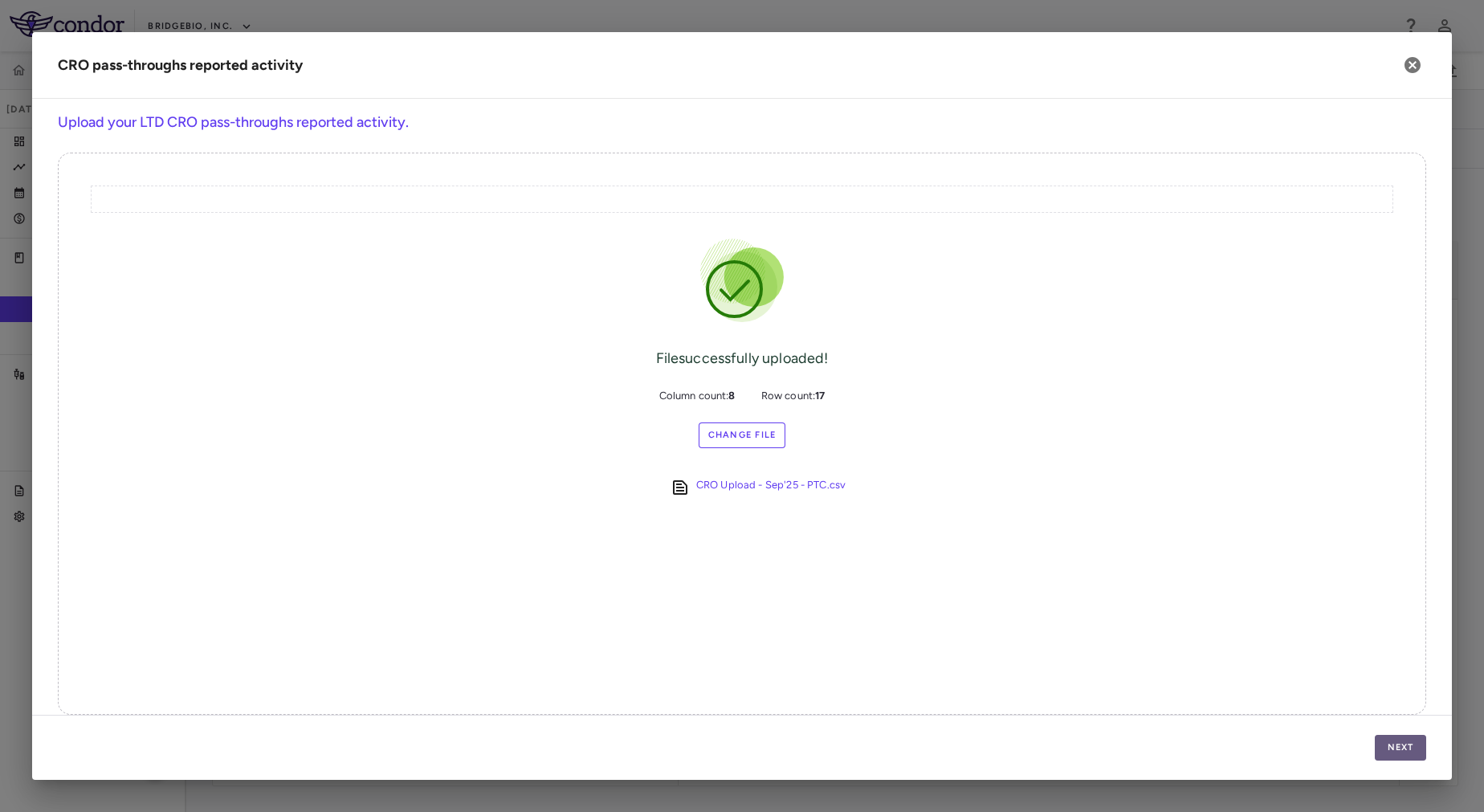
click at [1409, 741] on button "Next" at bounding box center [1400, 747] width 51 height 26
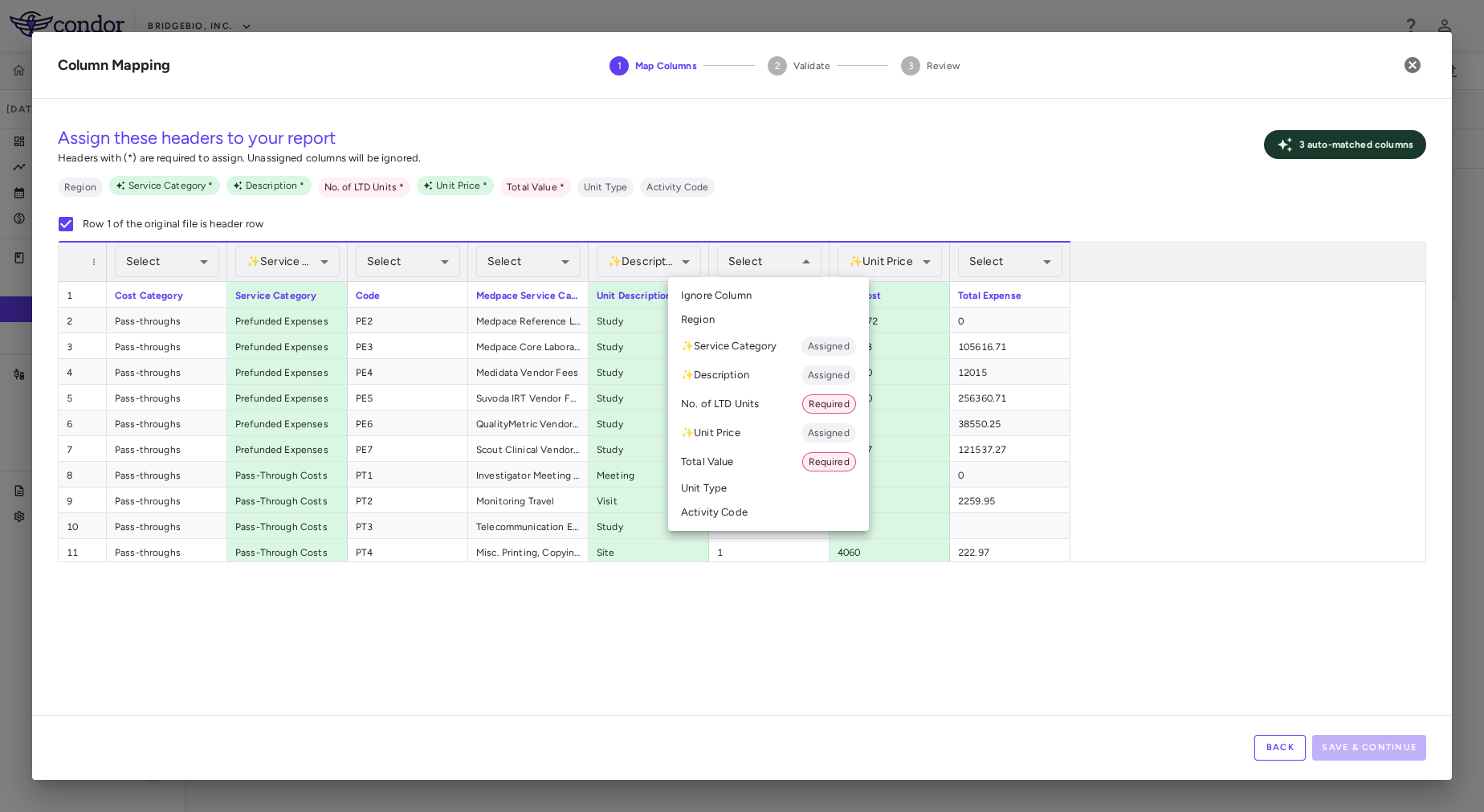
click at [418, 255] on div at bounding box center [742, 406] width 1484 height 812
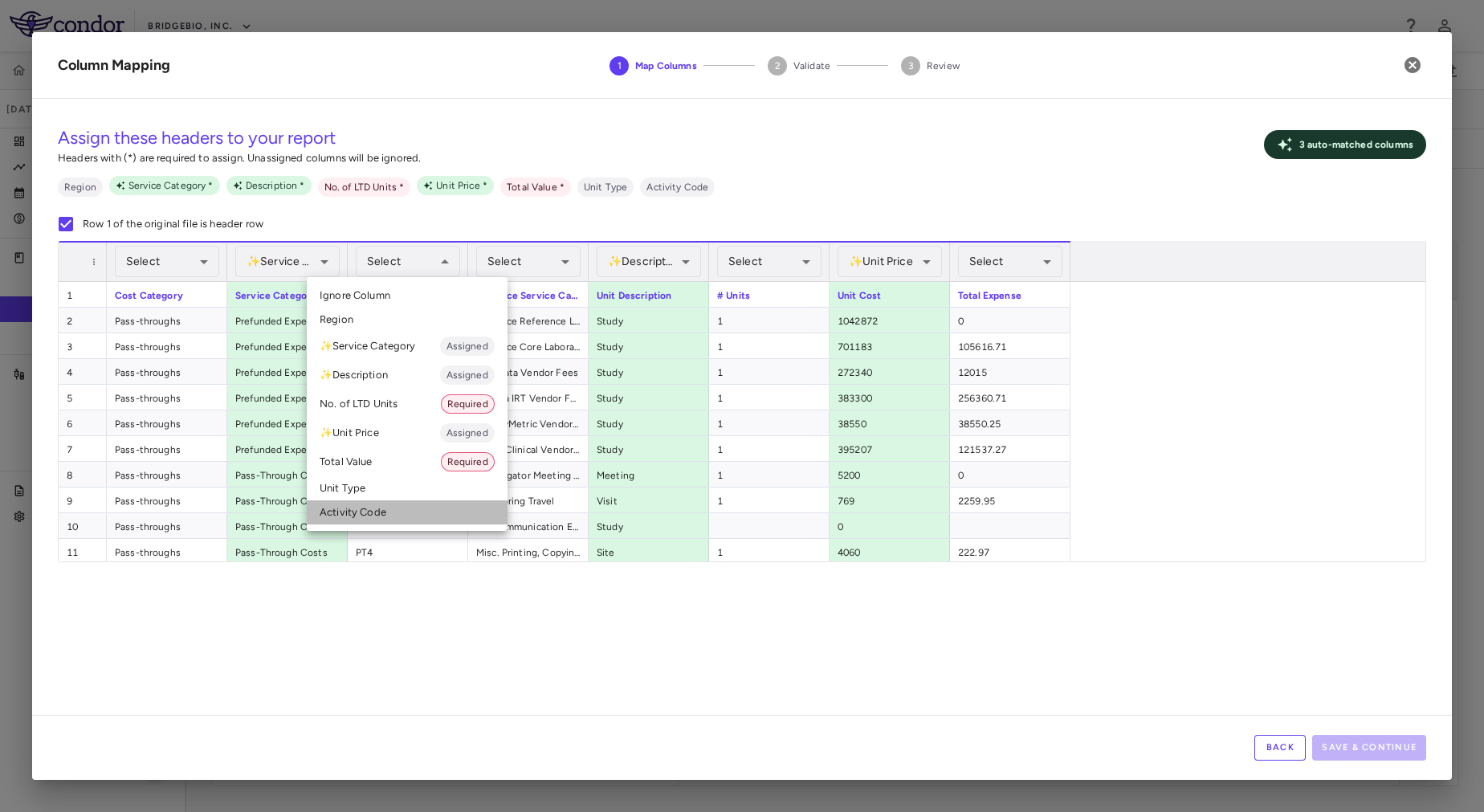
click at [408, 515] on li "Activity Code" at bounding box center [407, 512] width 201 height 24
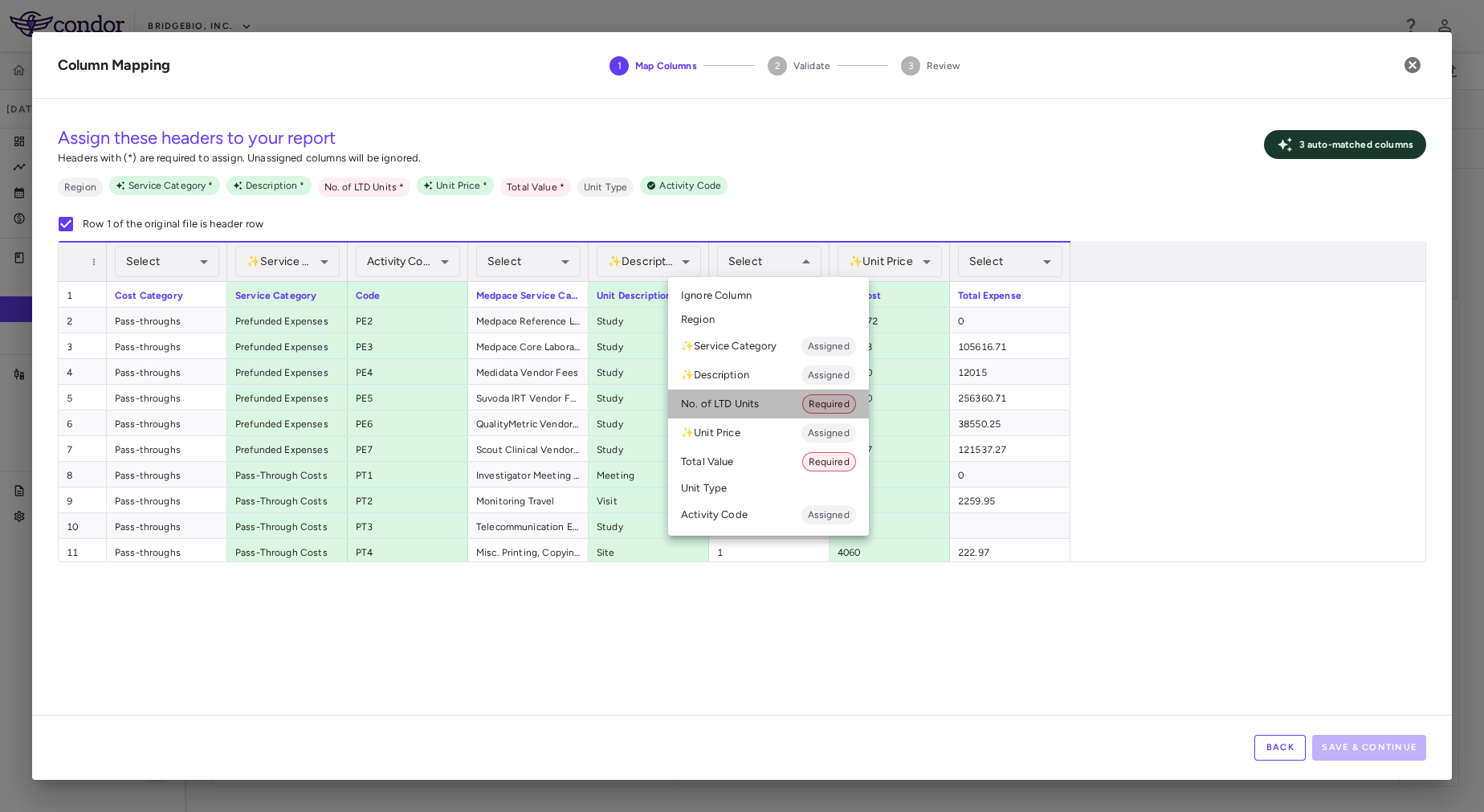
click at [774, 410] on li "No. of LTD Units Required" at bounding box center [768, 404] width 201 height 29
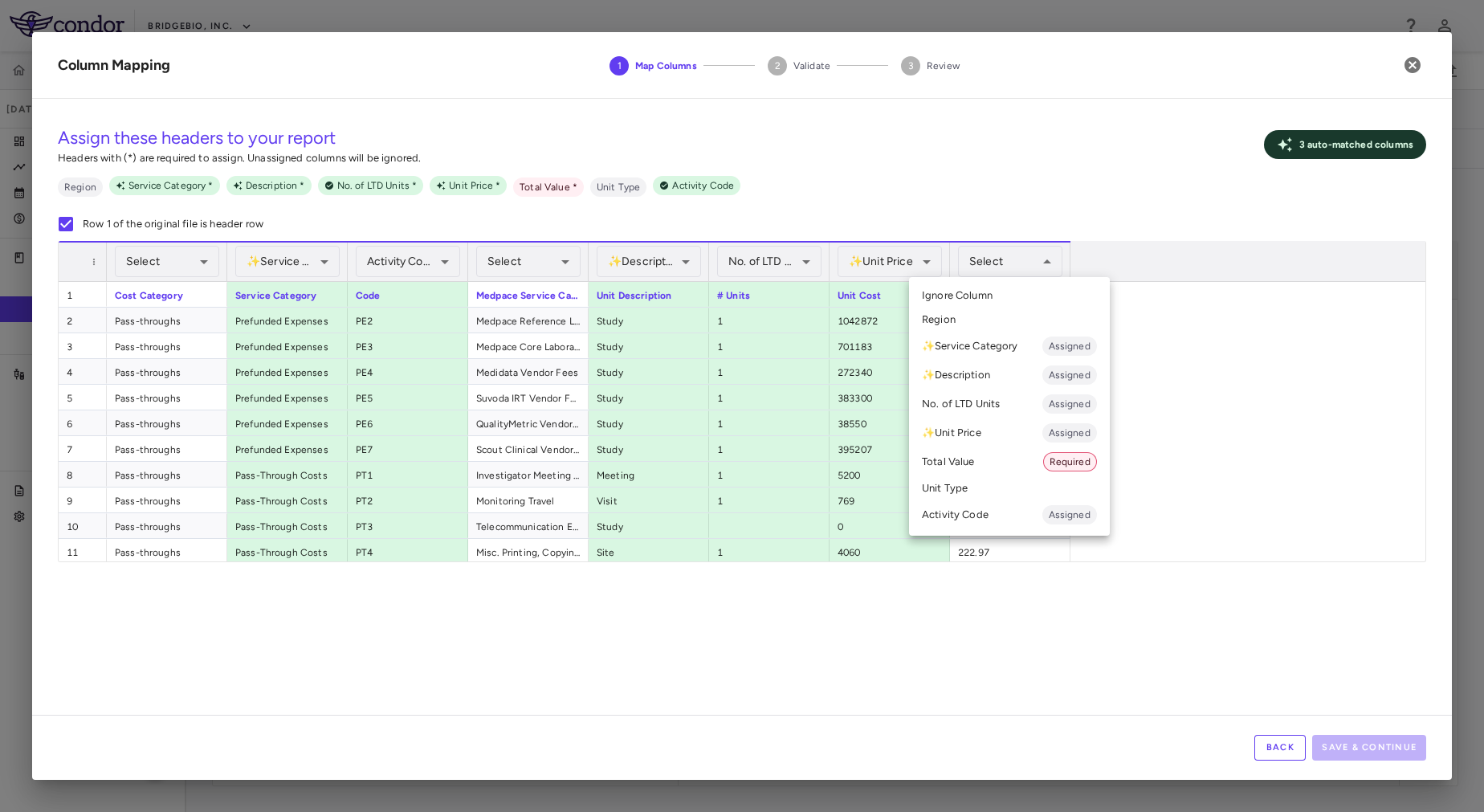
click at [1003, 459] on li "Total Value Required" at bounding box center [1009, 462] width 201 height 29
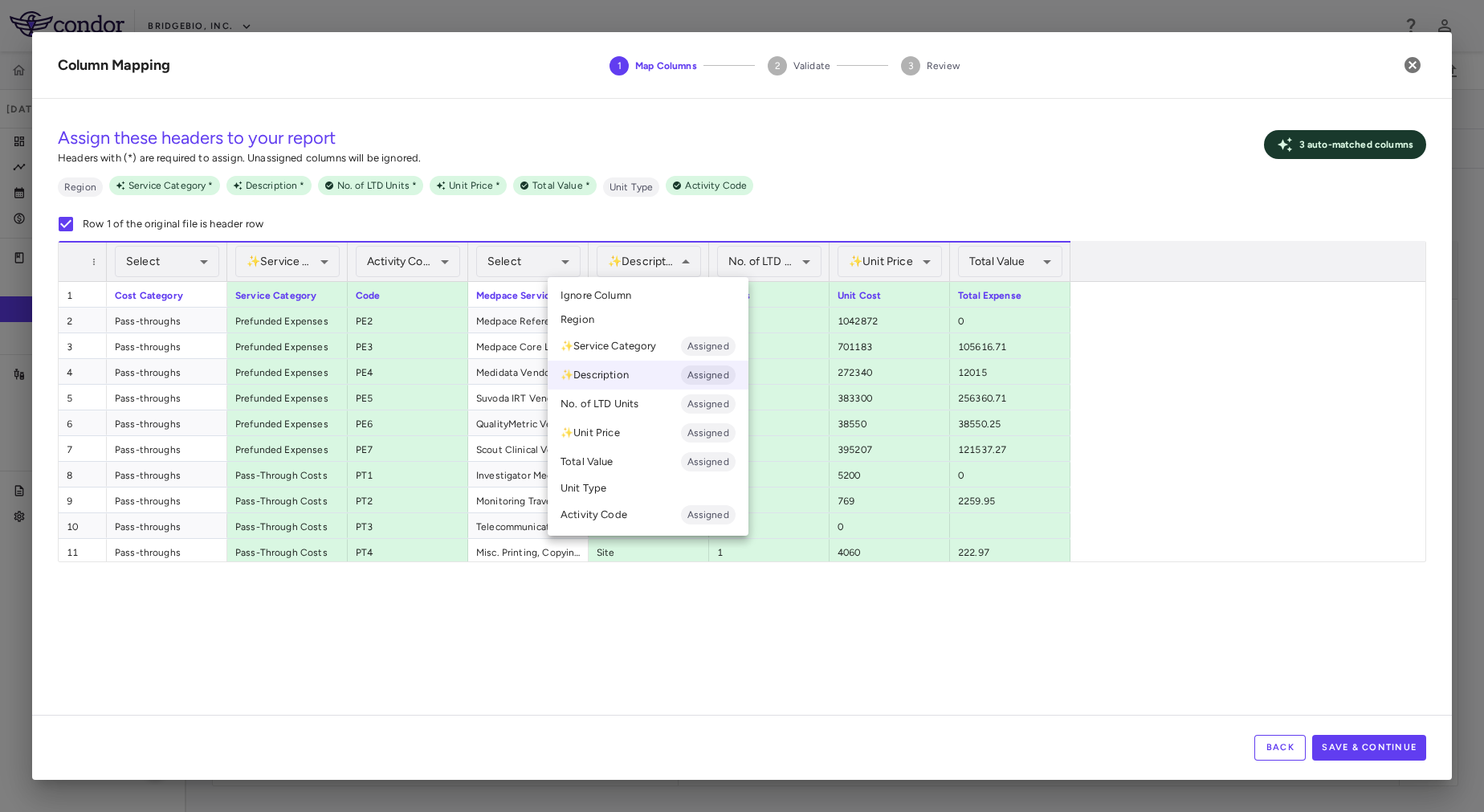
click at [631, 486] on li "Unit Type" at bounding box center [648, 488] width 201 height 24
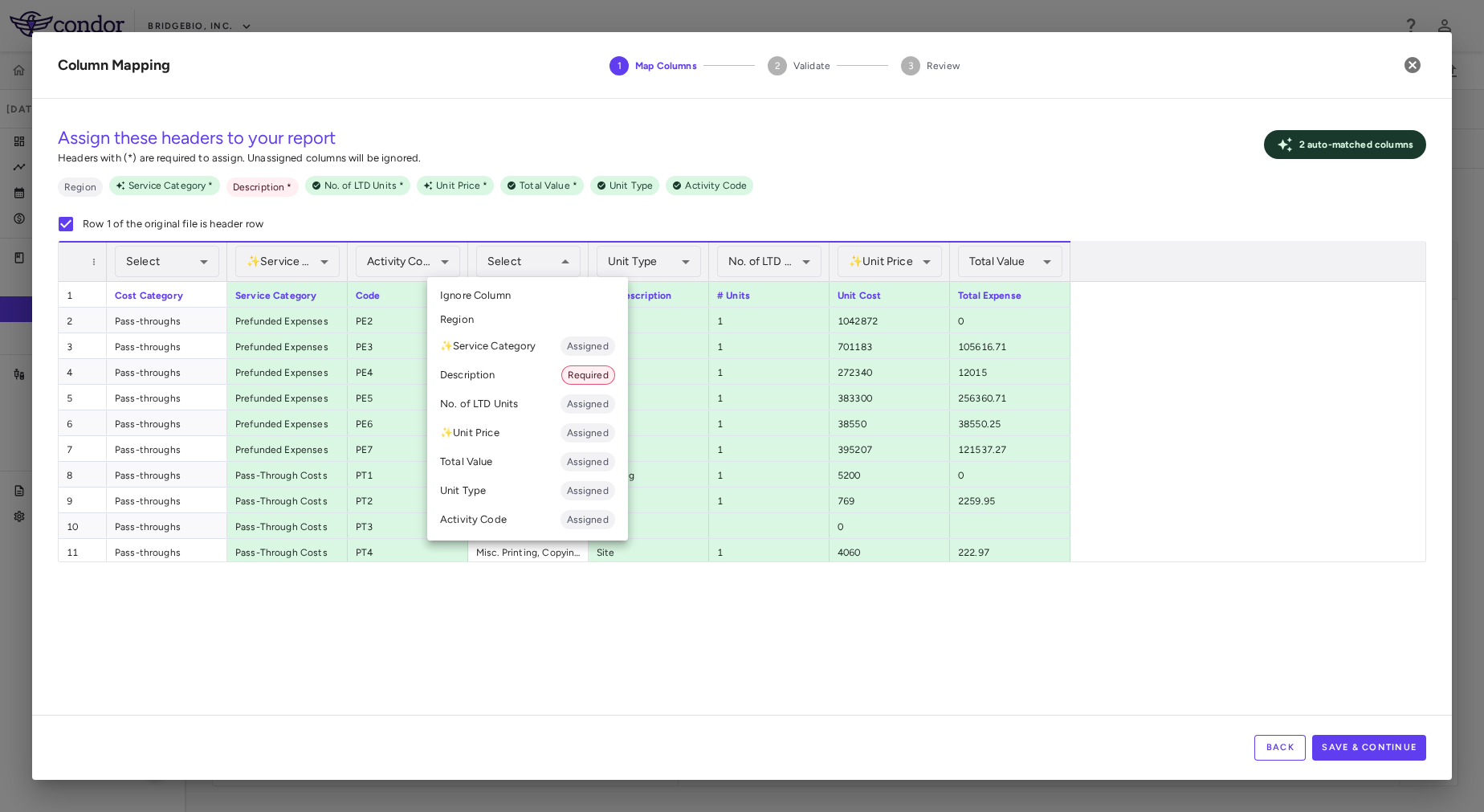
click at [517, 375] on li "Description Required" at bounding box center [528, 375] width 201 height 29
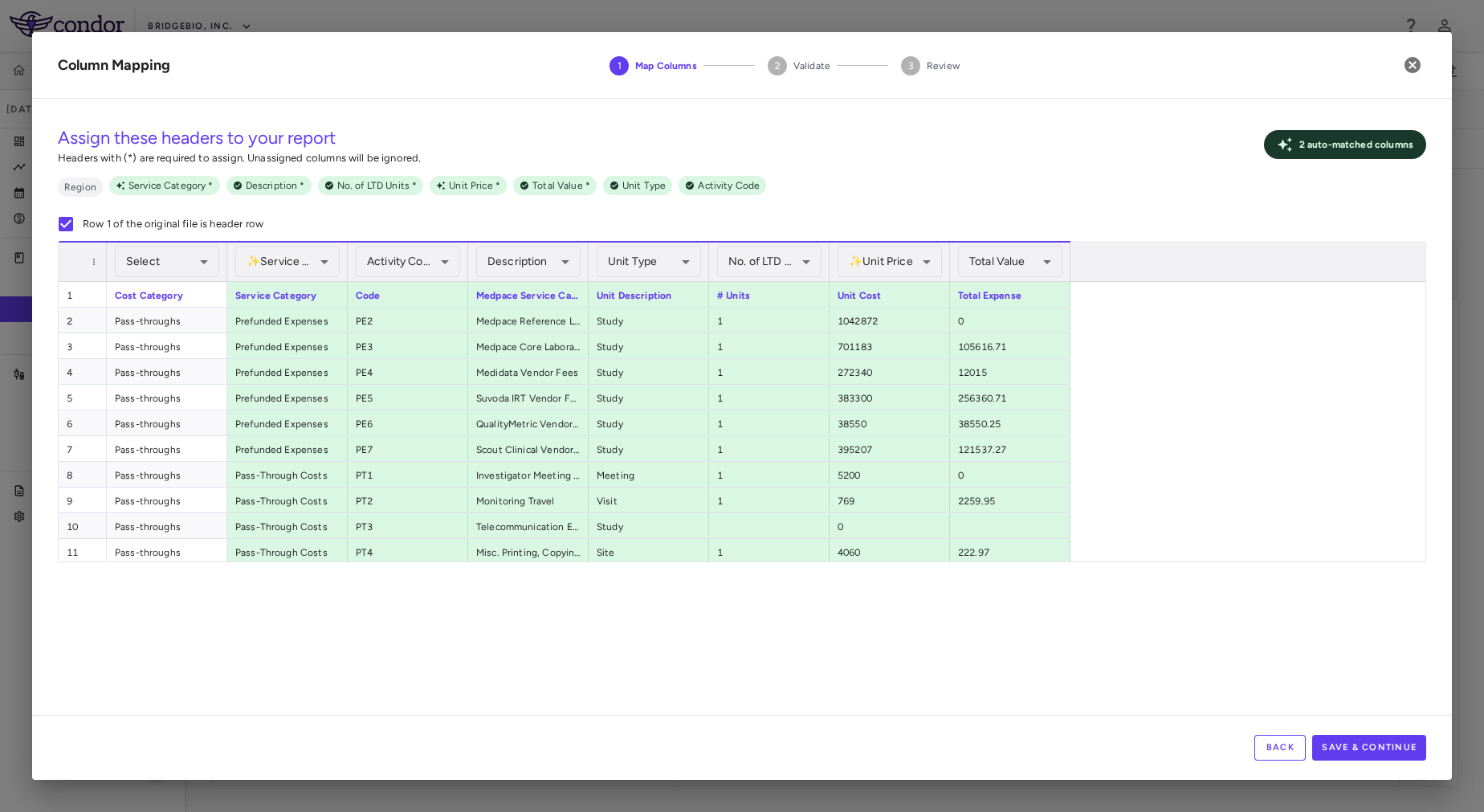
click at [1258, 606] on div "**********" at bounding box center [742, 413] width 1419 height 603
click at [1382, 742] on button "Save & Continue" at bounding box center [1370, 747] width 114 height 26
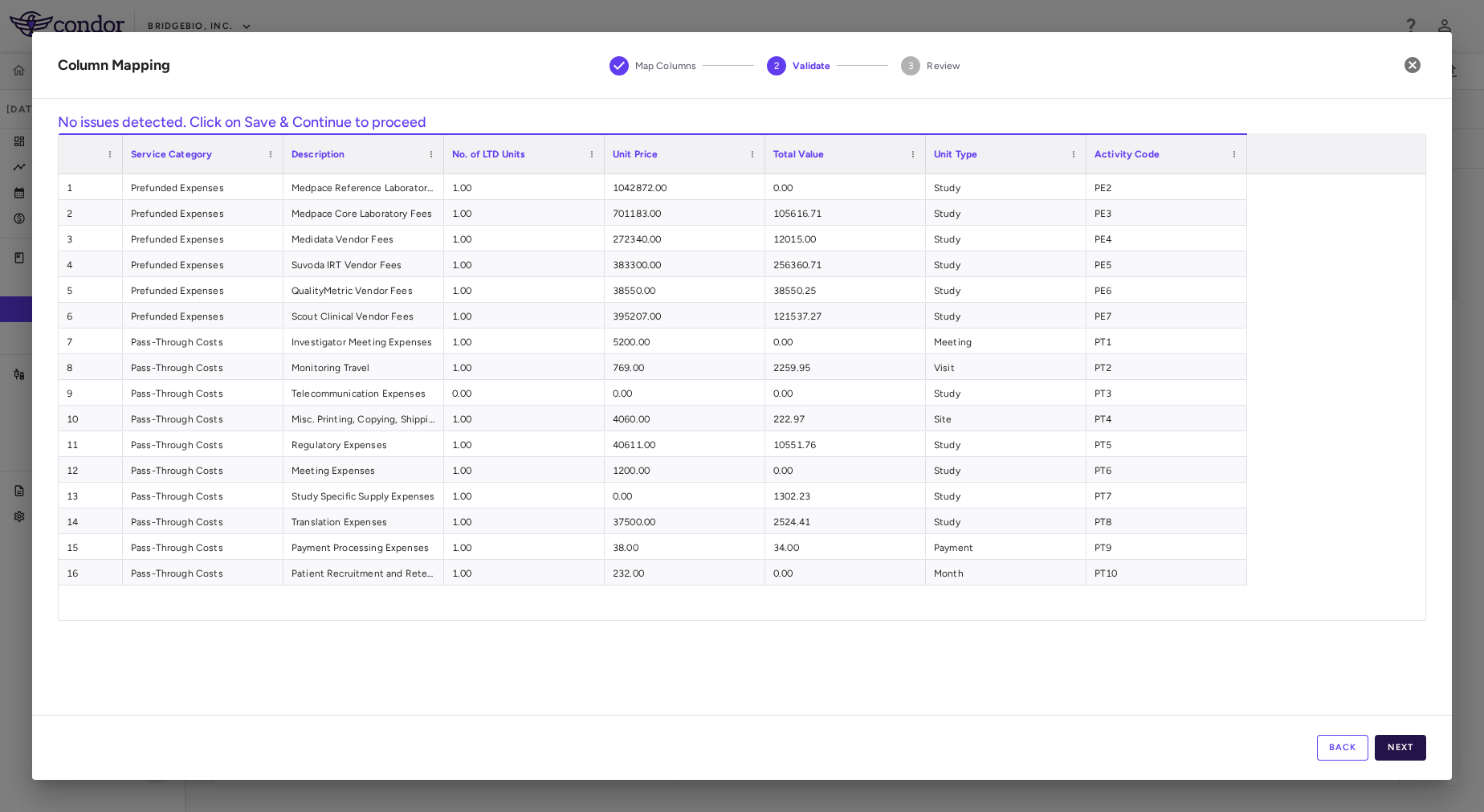
click at [1412, 750] on button "Next" at bounding box center [1400, 747] width 51 height 26
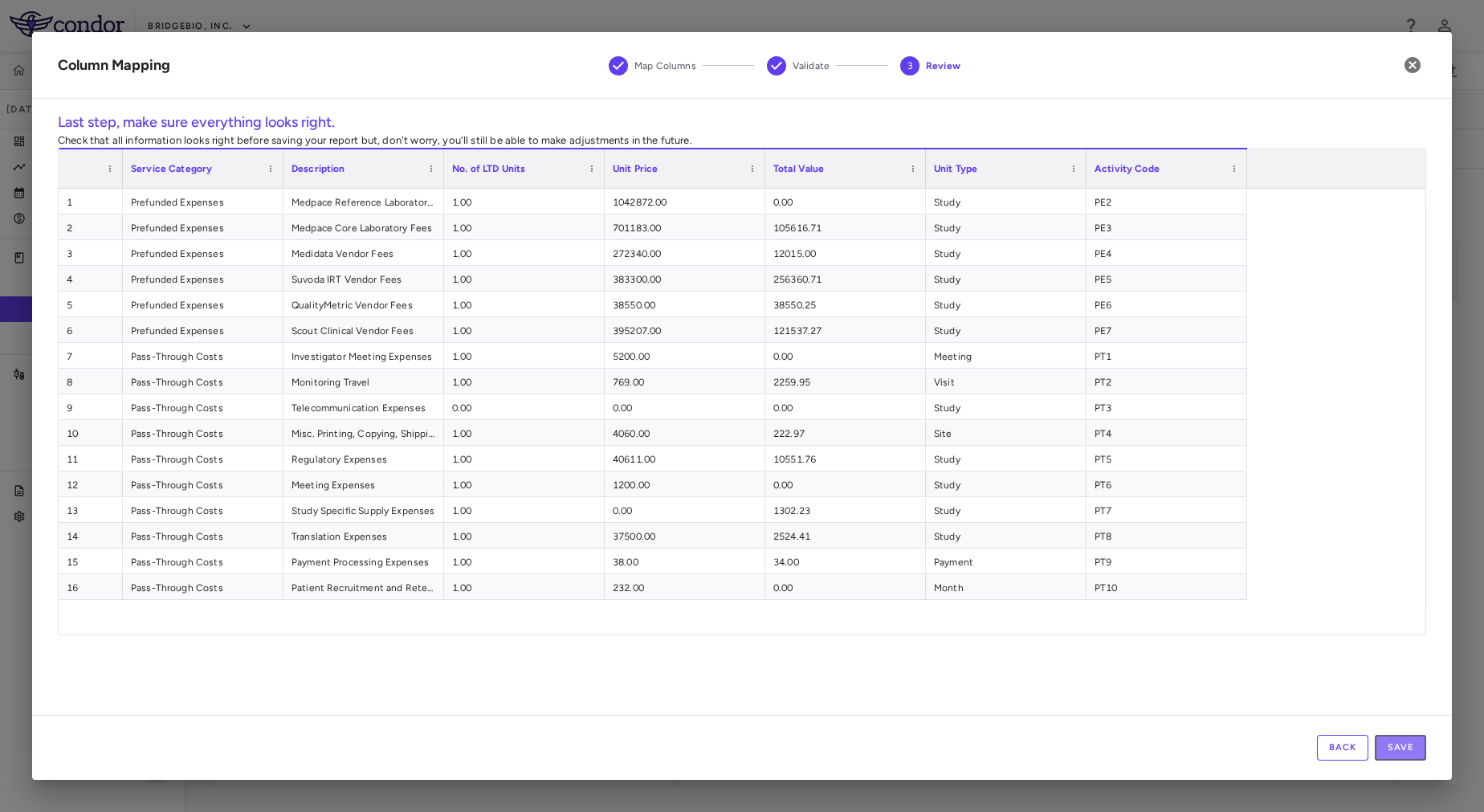
click at [1412, 750] on button "Save" at bounding box center [1400, 747] width 51 height 26
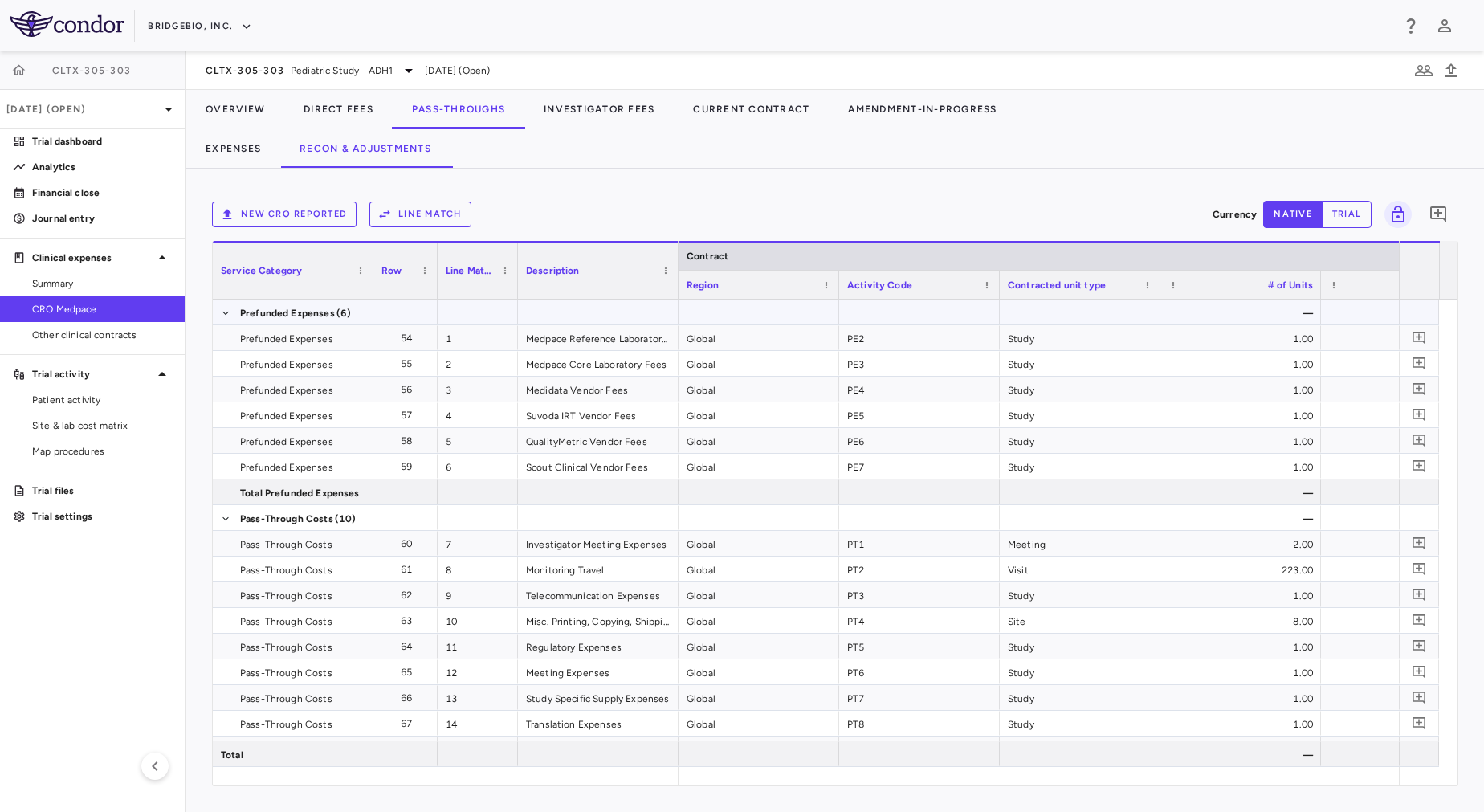
click at [768, 311] on div at bounding box center [759, 312] width 161 height 25
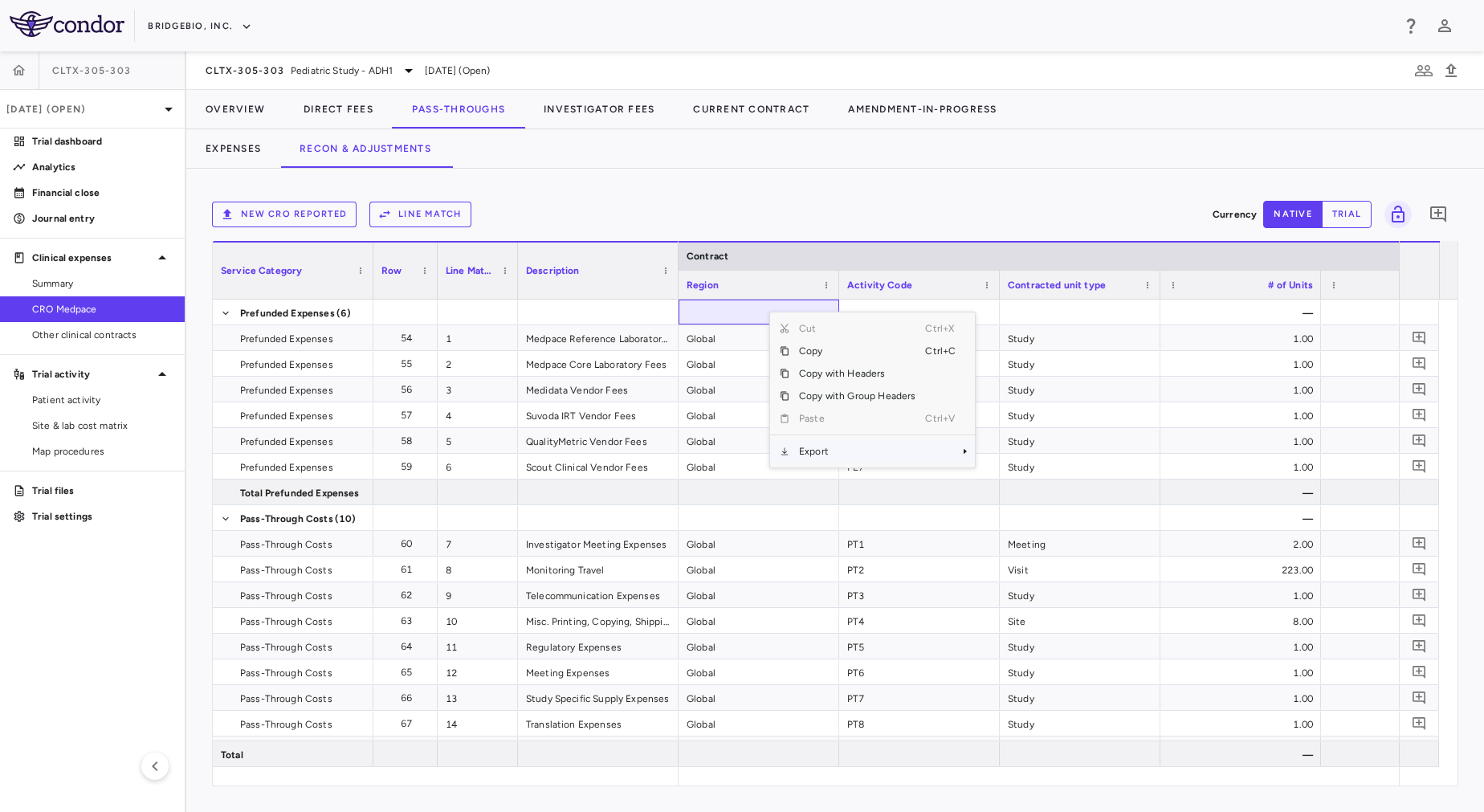
click at [890, 452] on span "Export" at bounding box center [858, 451] width 136 height 22
click at [1037, 475] on span "Excel Export" at bounding box center [1028, 479] width 75 height 22
click at [883, 199] on div "New CRO reported Line Match Currency native trial 0" at bounding box center [835, 215] width 1246 height 40
click at [401, 213] on button "Line Match" at bounding box center [420, 214] width 102 height 26
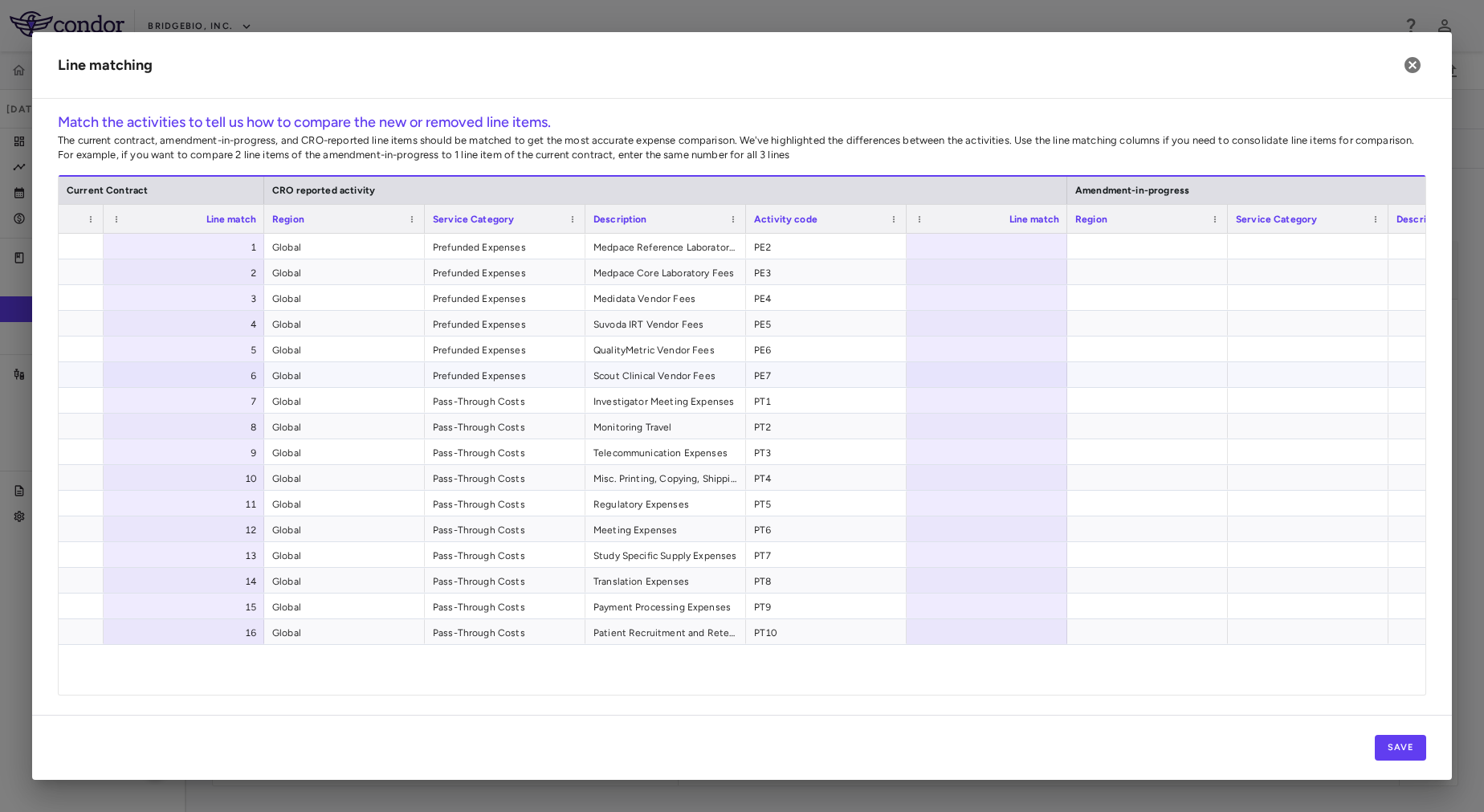
scroll to position [0, 600]
click at [1006, 243] on div at bounding box center [984, 246] width 161 height 25
type input "******"
click at [751, 246] on div "PE2" at bounding box center [824, 246] width 161 height 25
click at [643, 403] on span "Investigator Meeting Expenses" at bounding box center [663, 401] width 144 height 26
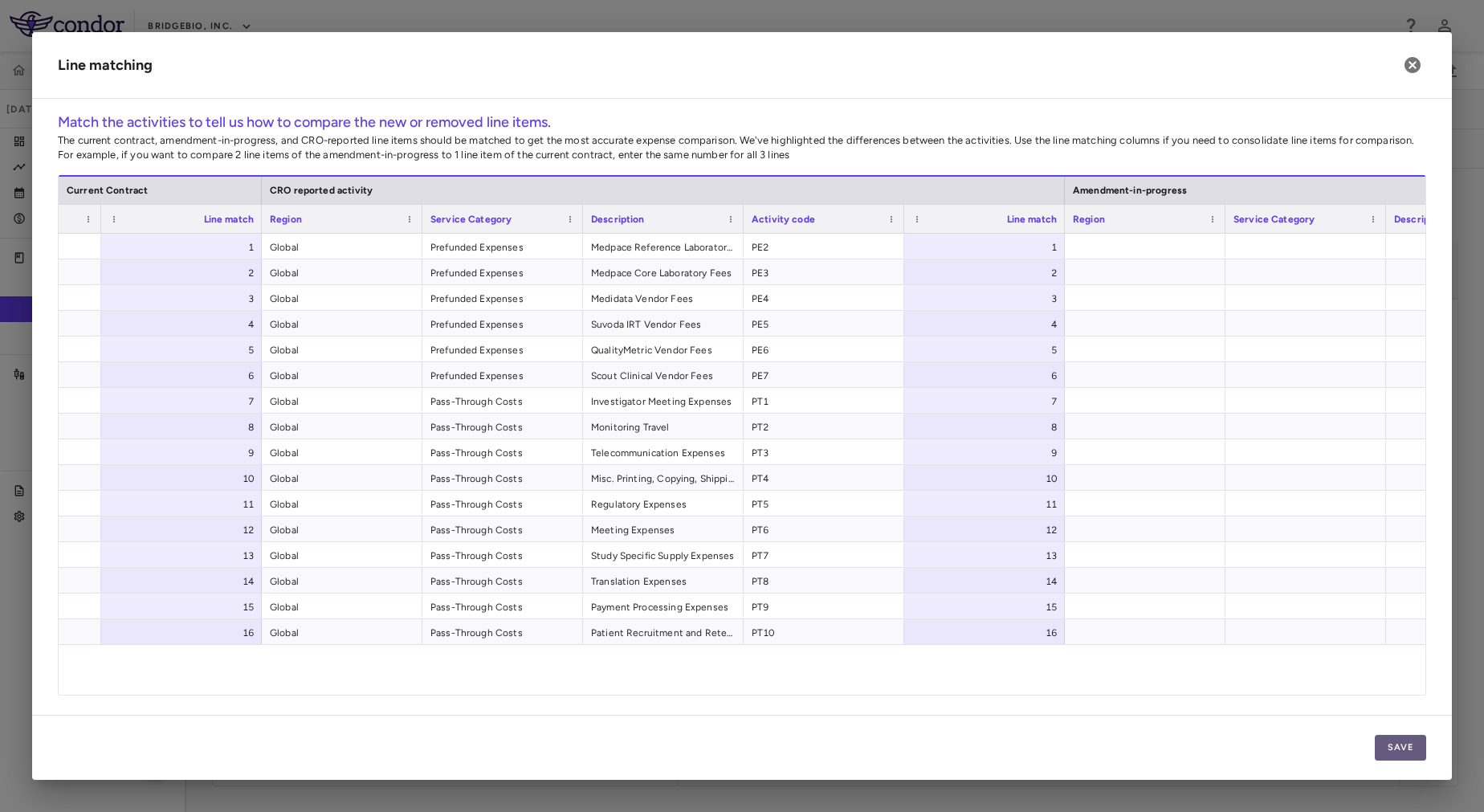
click at [1400, 738] on button "Save" at bounding box center [1400, 747] width 51 height 26
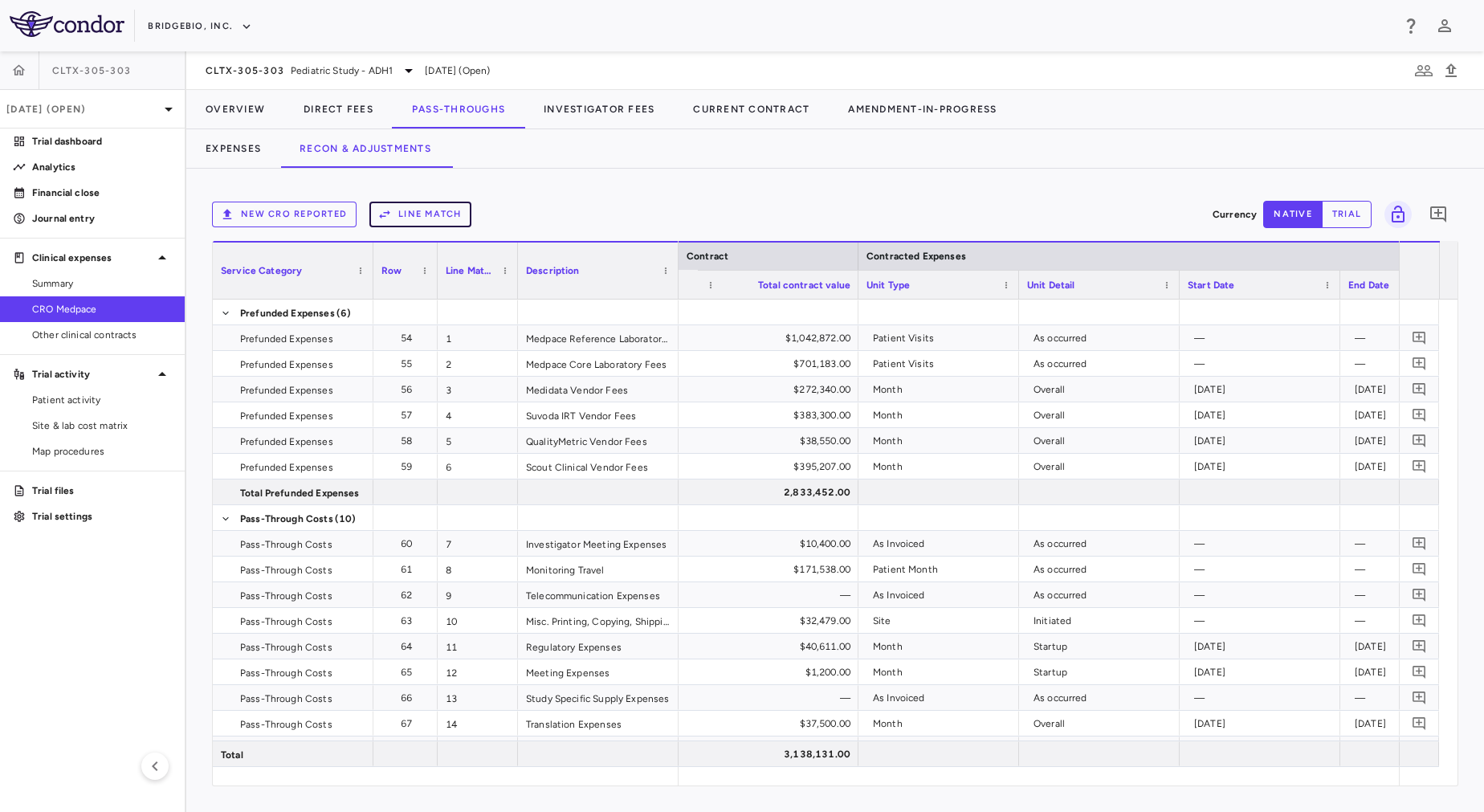
scroll to position [0, 1361]
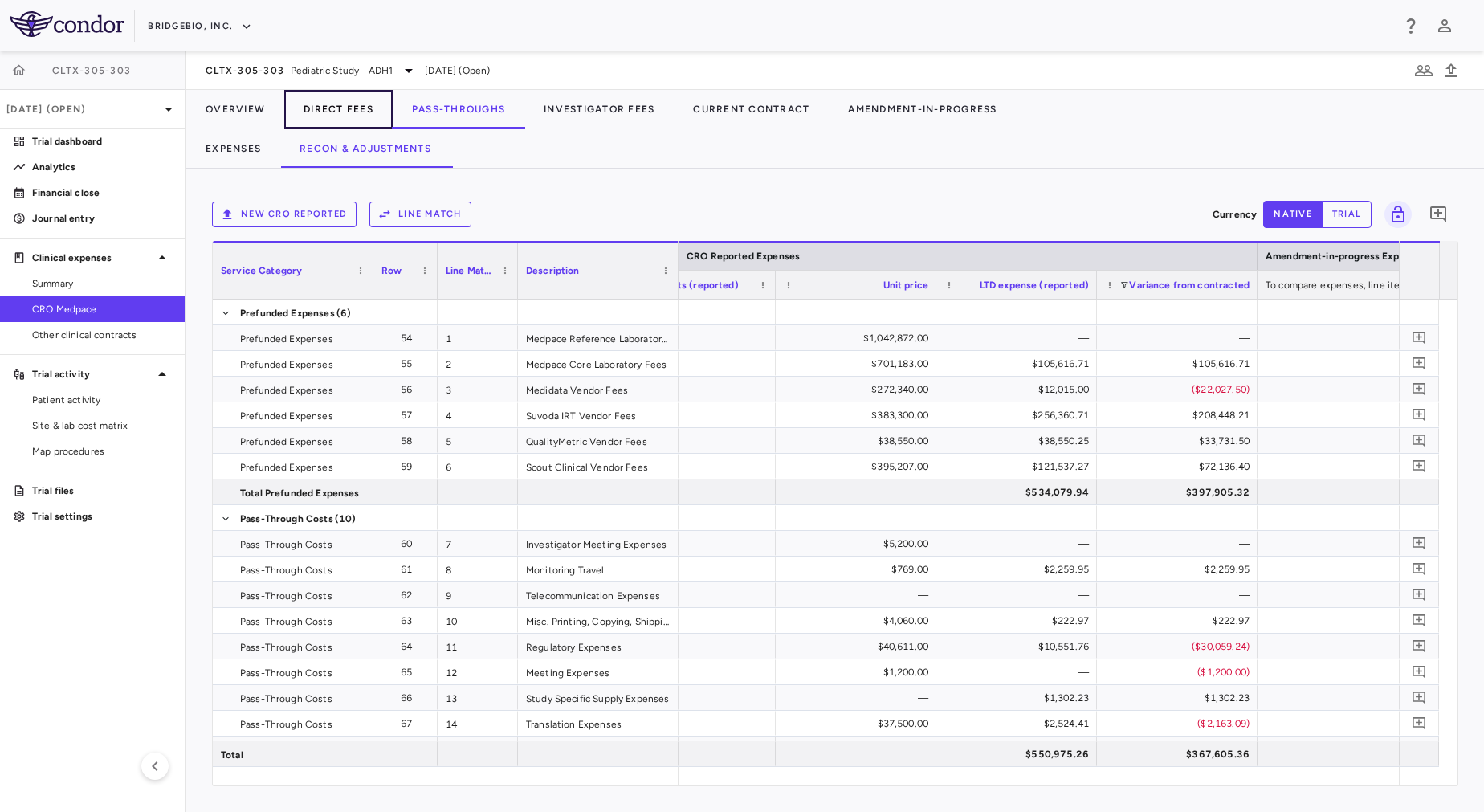
click at [331, 113] on button "Direct Fees" at bounding box center [338, 109] width 109 height 39
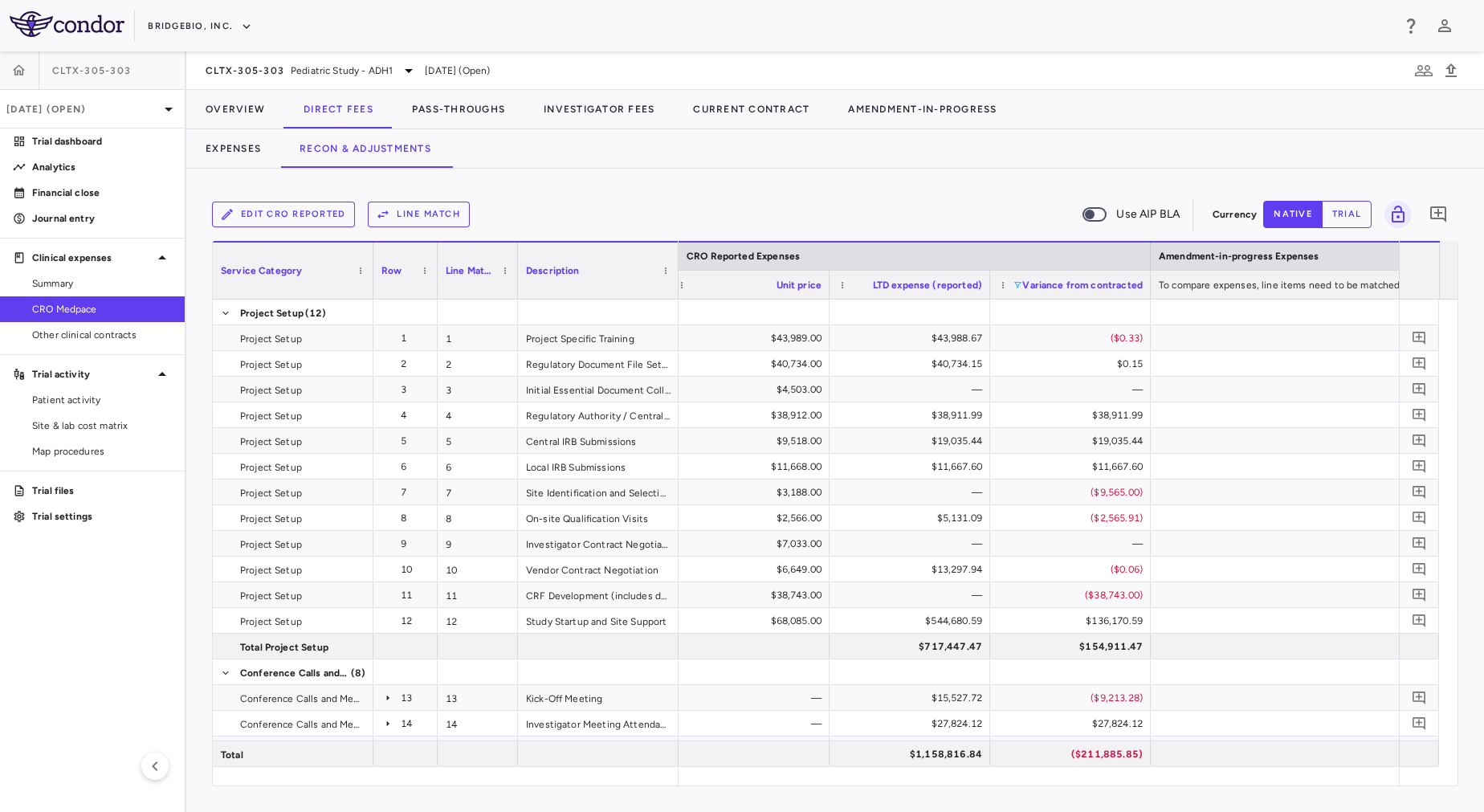
click at [1014, 284] on span at bounding box center [1018, 285] width 10 height 10
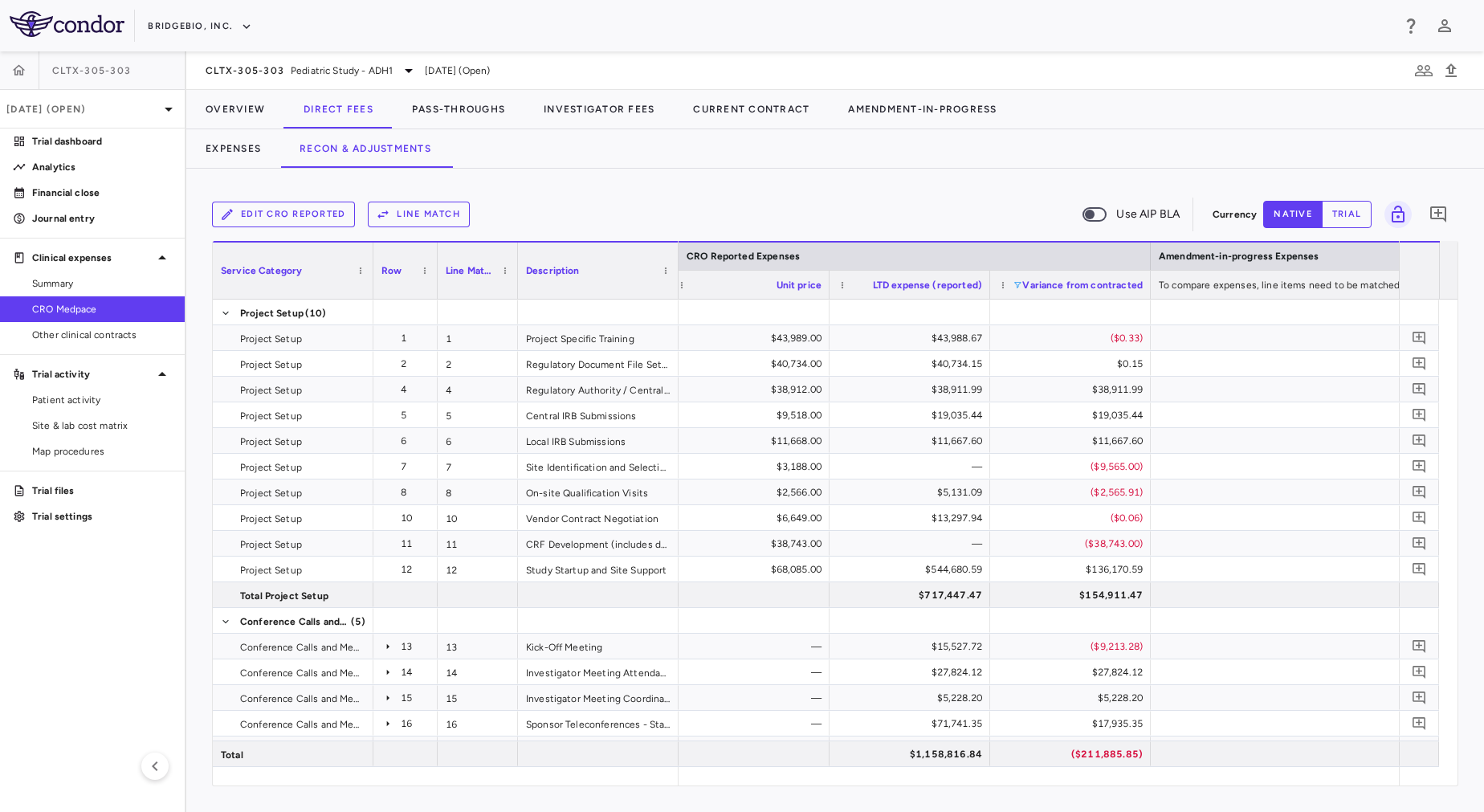
click at [1008, 180] on div "Edit CRO reported Line Match Use AIP BLA Currency native trial 0 Press ENTER to…" at bounding box center [835, 491] width 1298 height 643
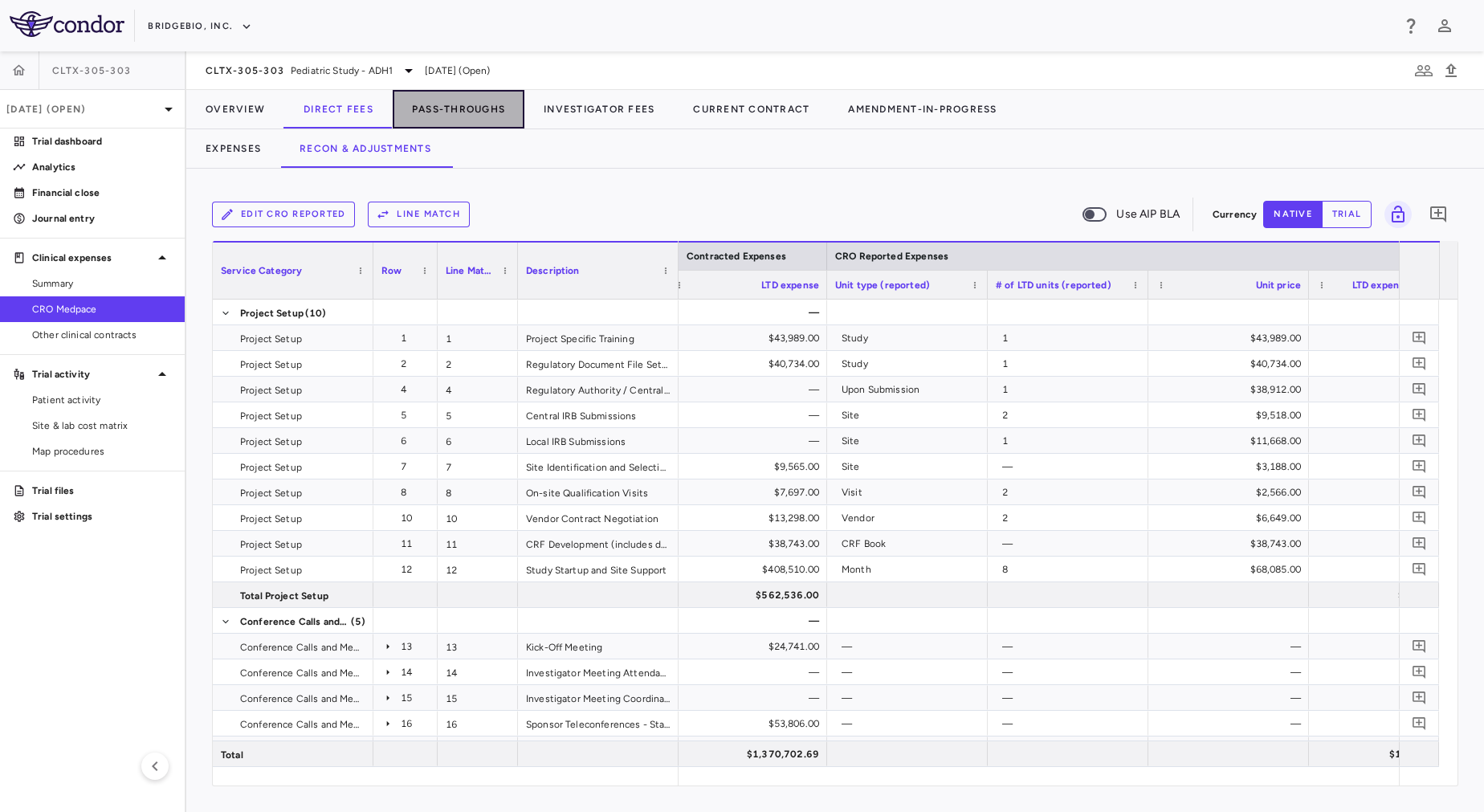
click at [428, 109] on button "Pass-Throughs" at bounding box center [458, 109] width 132 height 39
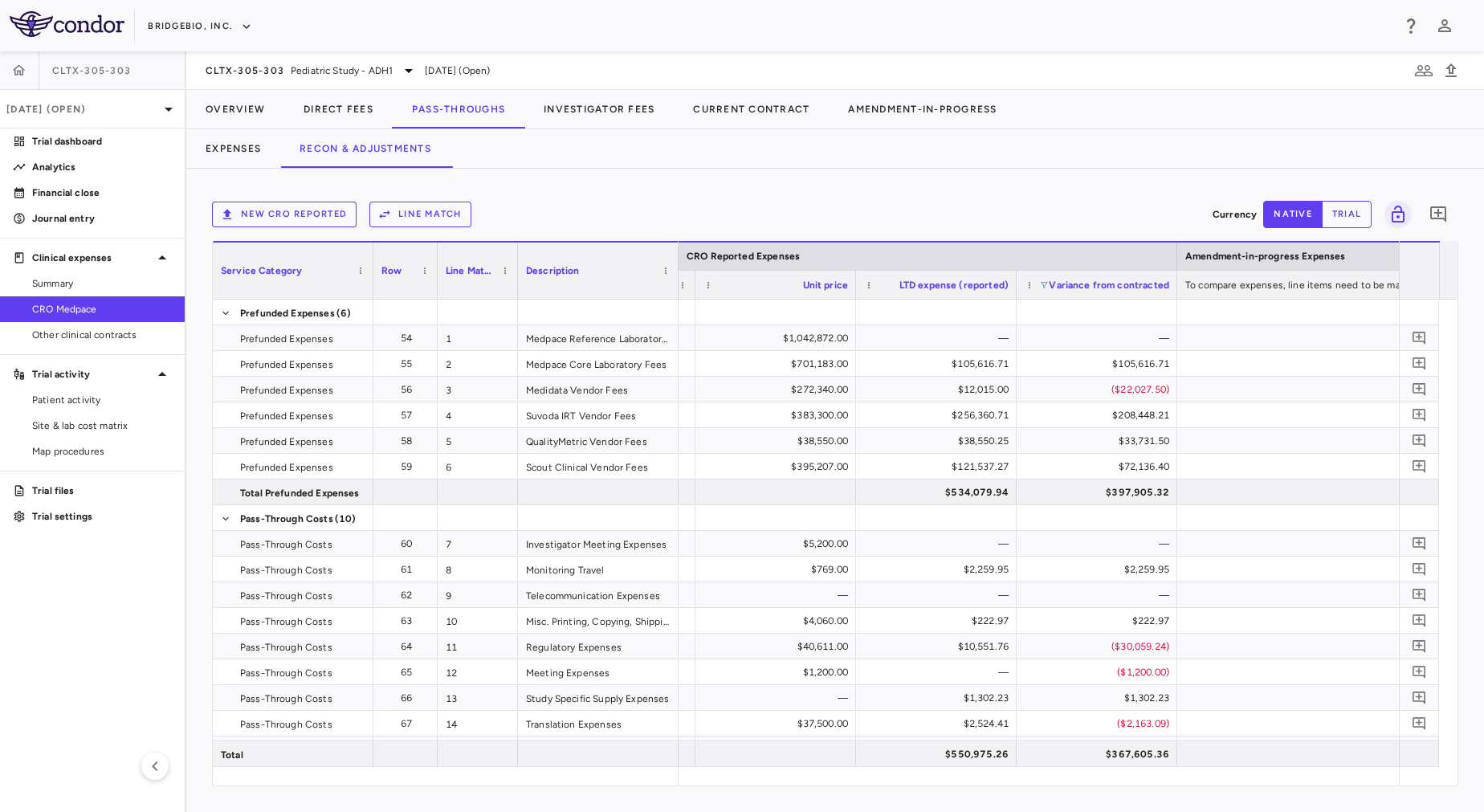
click at [1046, 288] on span at bounding box center [1044, 285] width 10 height 10
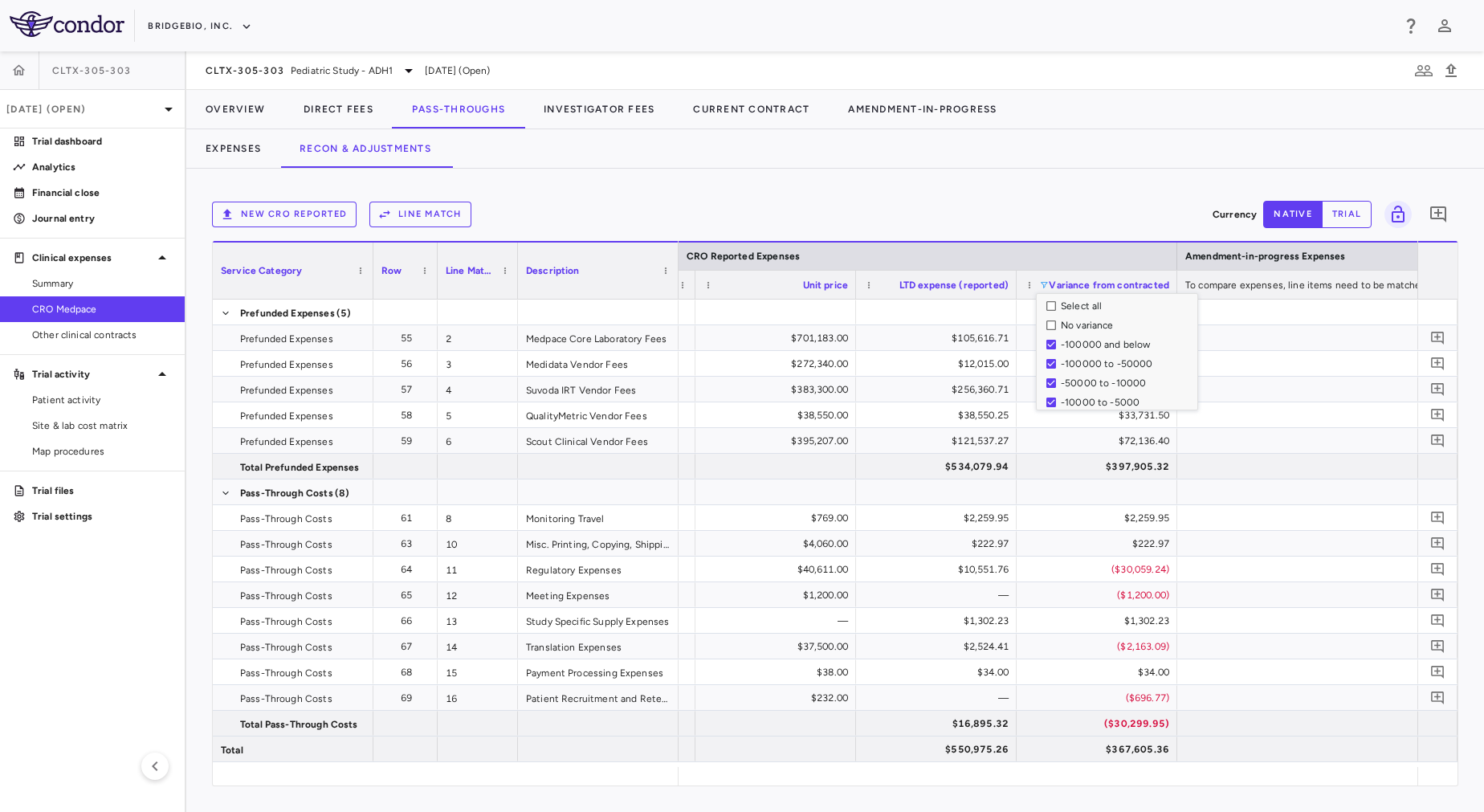
click at [971, 180] on div "New CRO reported Line Match Currency native trial 0 Press ENTER to sort. Press …" at bounding box center [835, 491] width 1298 height 643
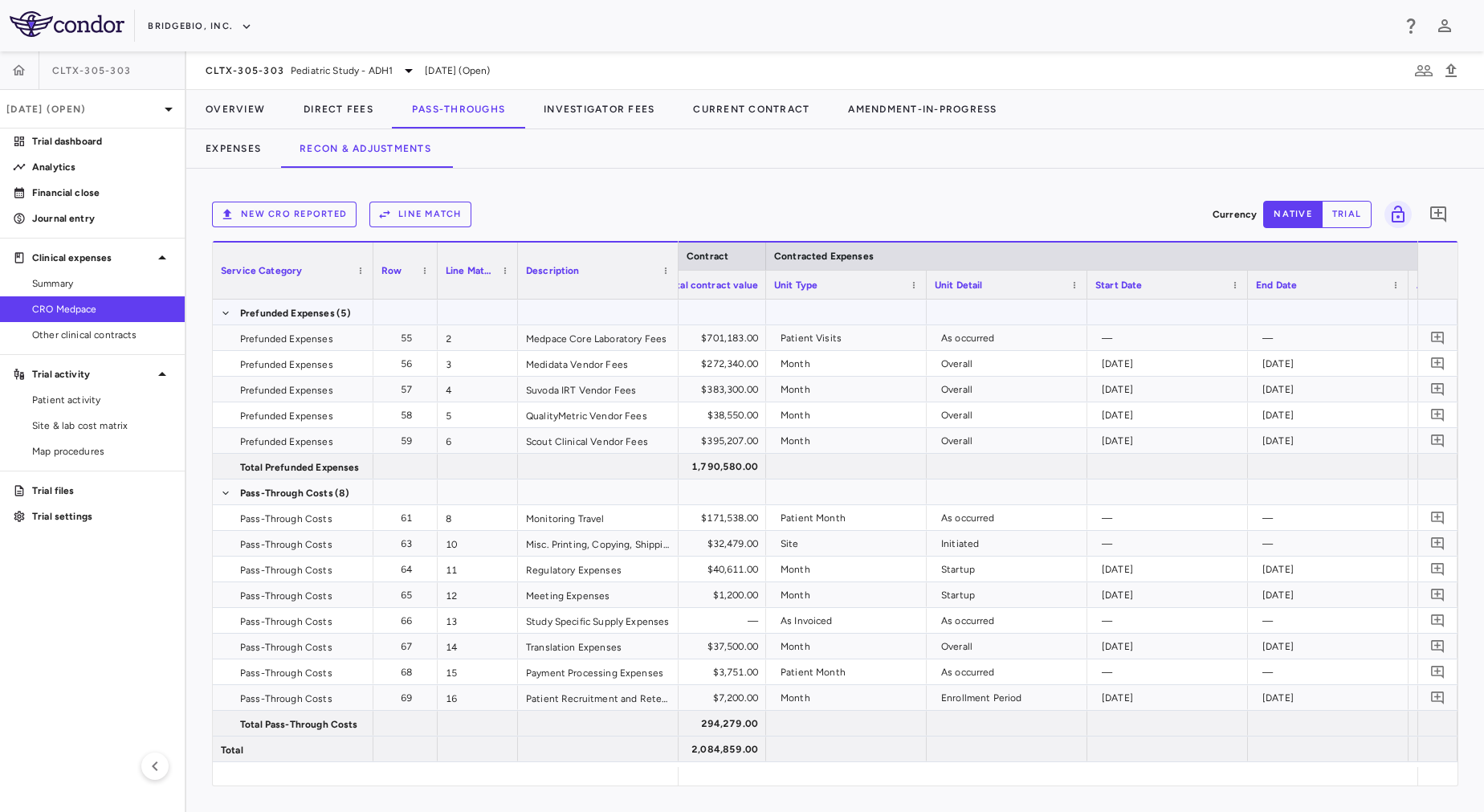
click at [848, 317] on div at bounding box center [847, 312] width 161 height 25
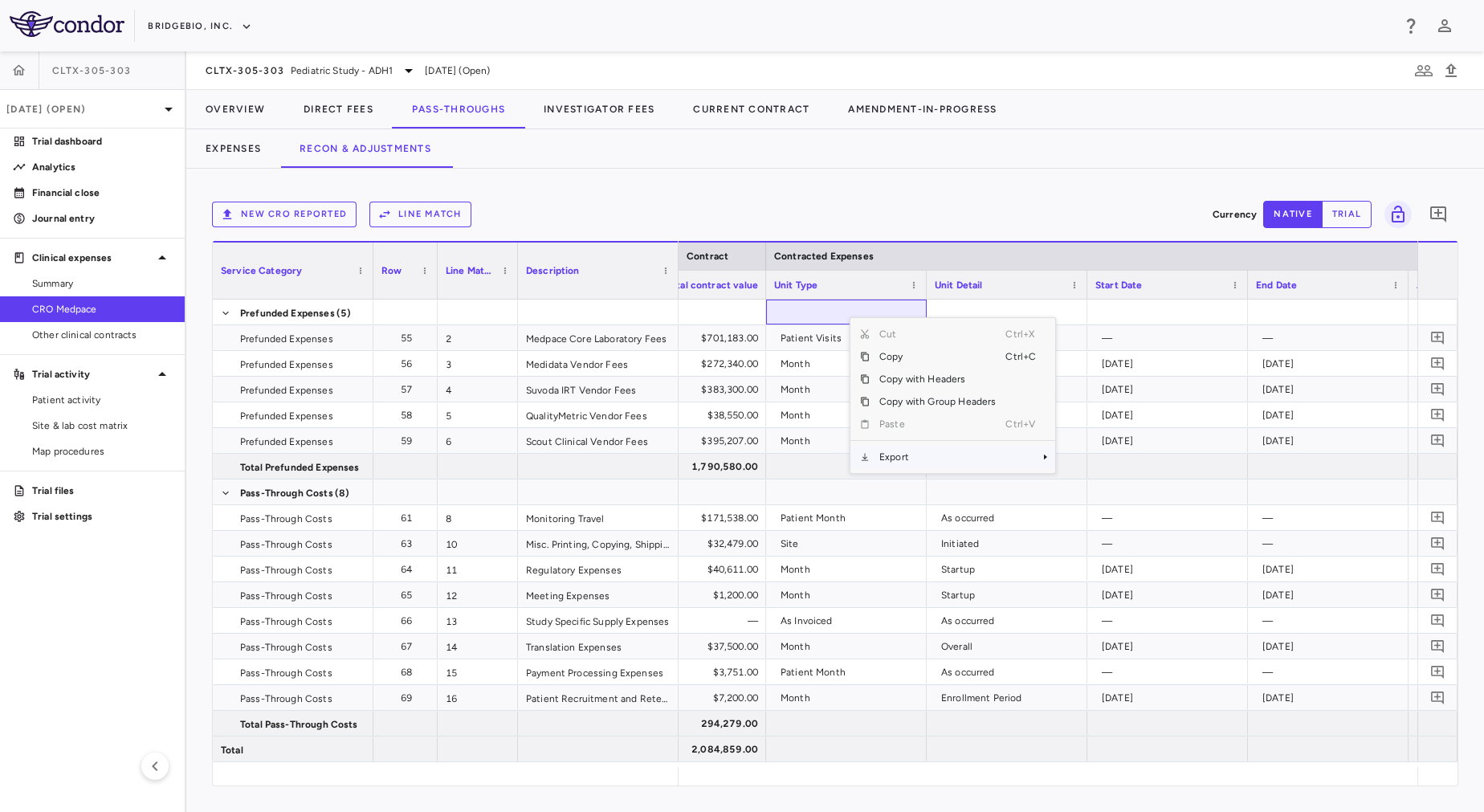
click at [974, 462] on span "Export" at bounding box center [938, 457] width 136 height 22
click at [1103, 486] on span "Excel Export" at bounding box center [1109, 485] width 75 height 22
click at [838, 205] on div "New CRO reported Line Match" at bounding box center [709, 214] width 994 height 26
click at [904, 183] on div "New CRO reported Line Match Currency native trial 0 Press ENTER to sort. Press …" at bounding box center [835, 491] width 1298 height 643
click at [878, 153] on div "Expenses Recon & Adjustments" at bounding box center [835, 148] width 1298 height 39
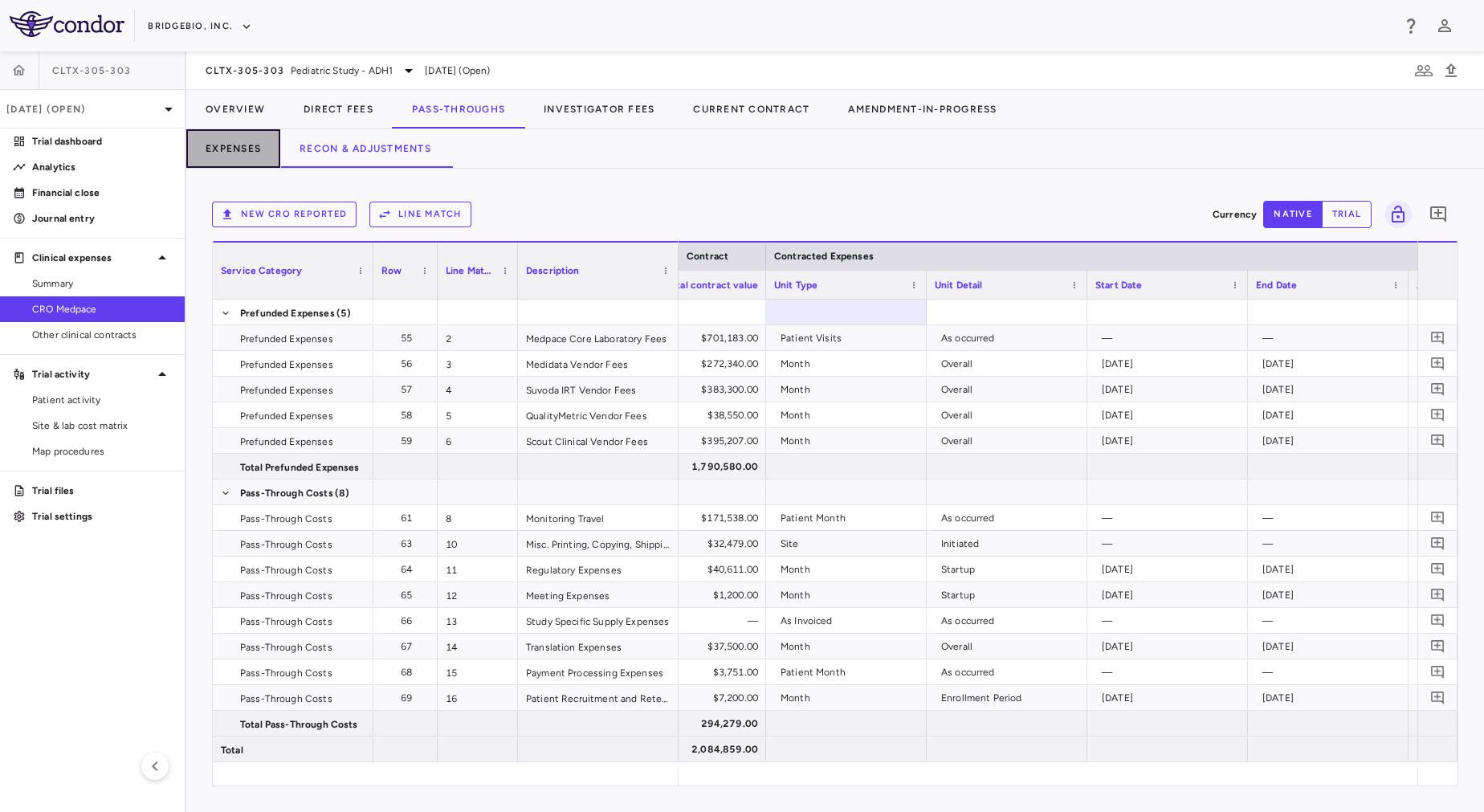
click at [259, 152] on button "Expenses" at bounding box center [233, 148] width 94 height 39
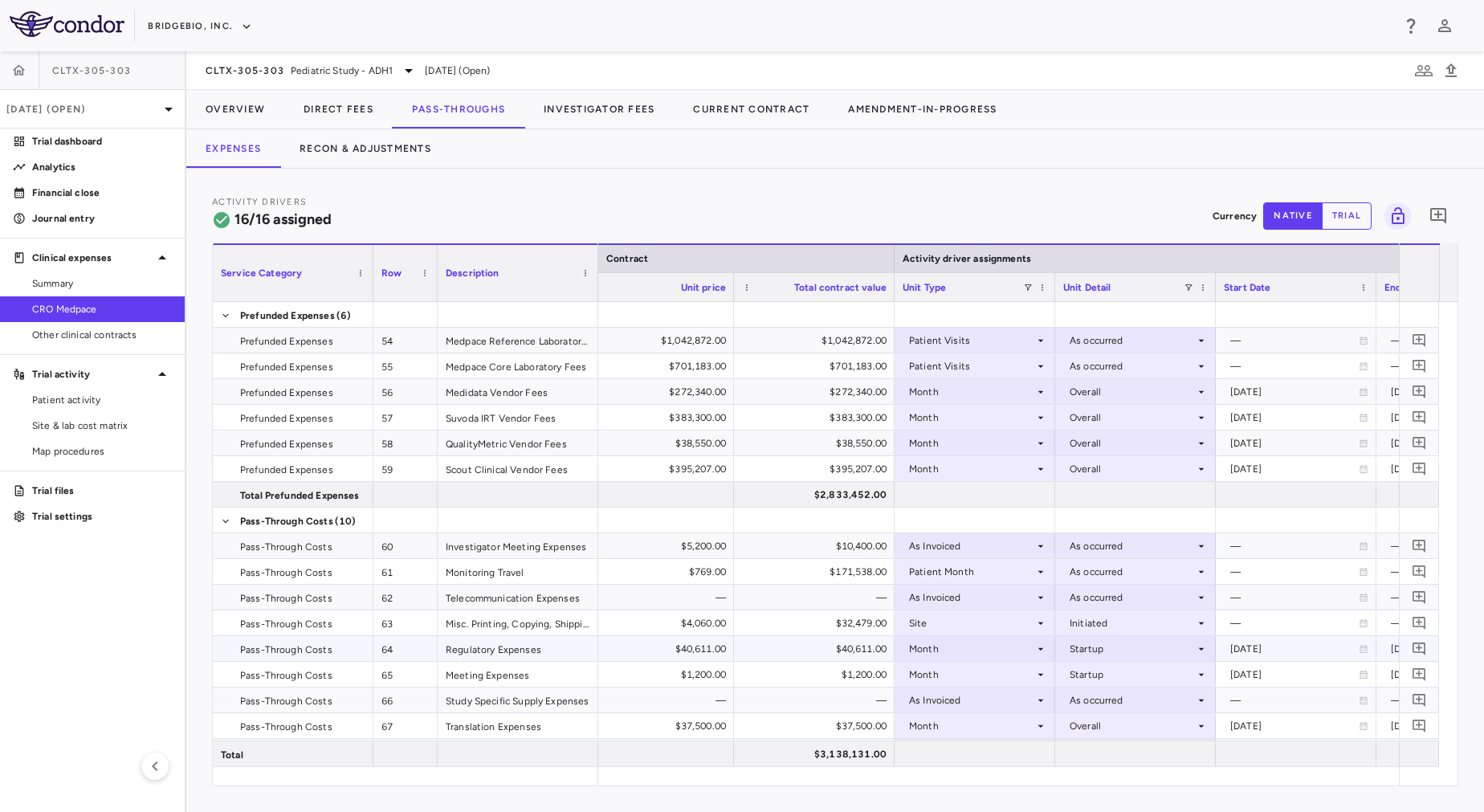
scroll to position [0, 763]
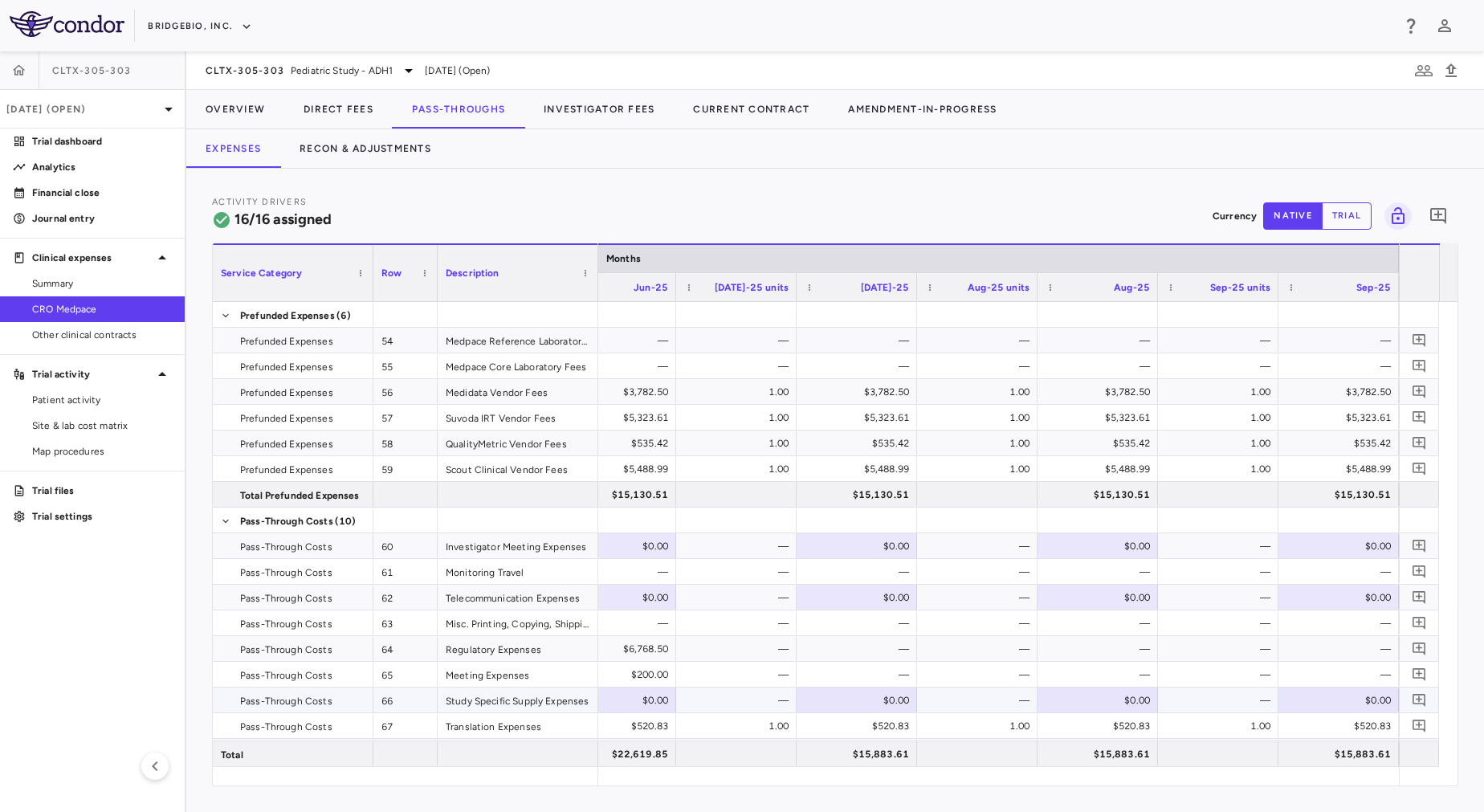
click at [1354, 696] on div "$0.00" at bounding box center [1341, 700] width 98 height 26
type input "*******"
click at [1183, 698] on div "—" at bounding box center [1221, 700] width 98 height 26
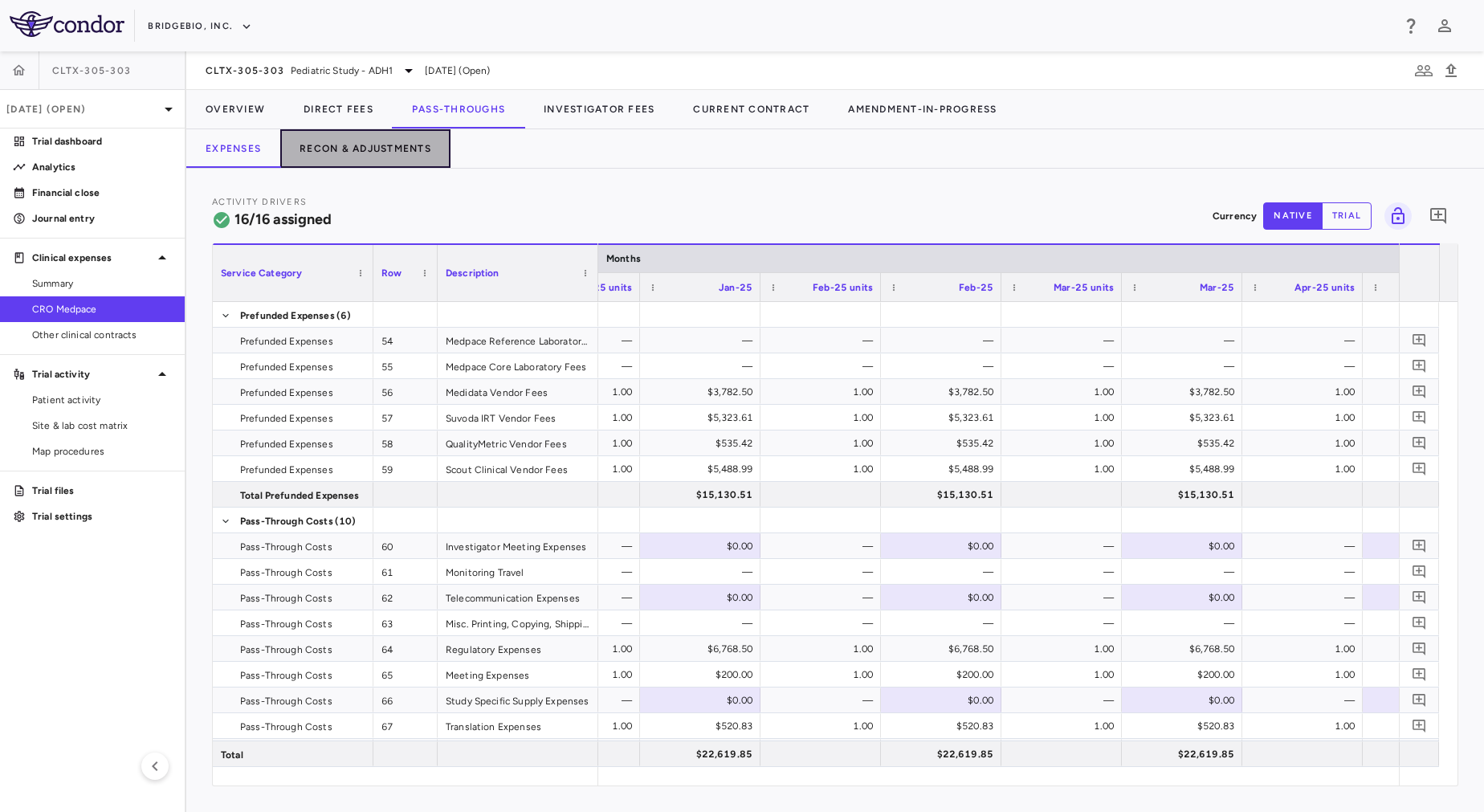
click at [407, 143] on button "Recon & Adjustments" at bounding box center [365, 148] width 170 height 39
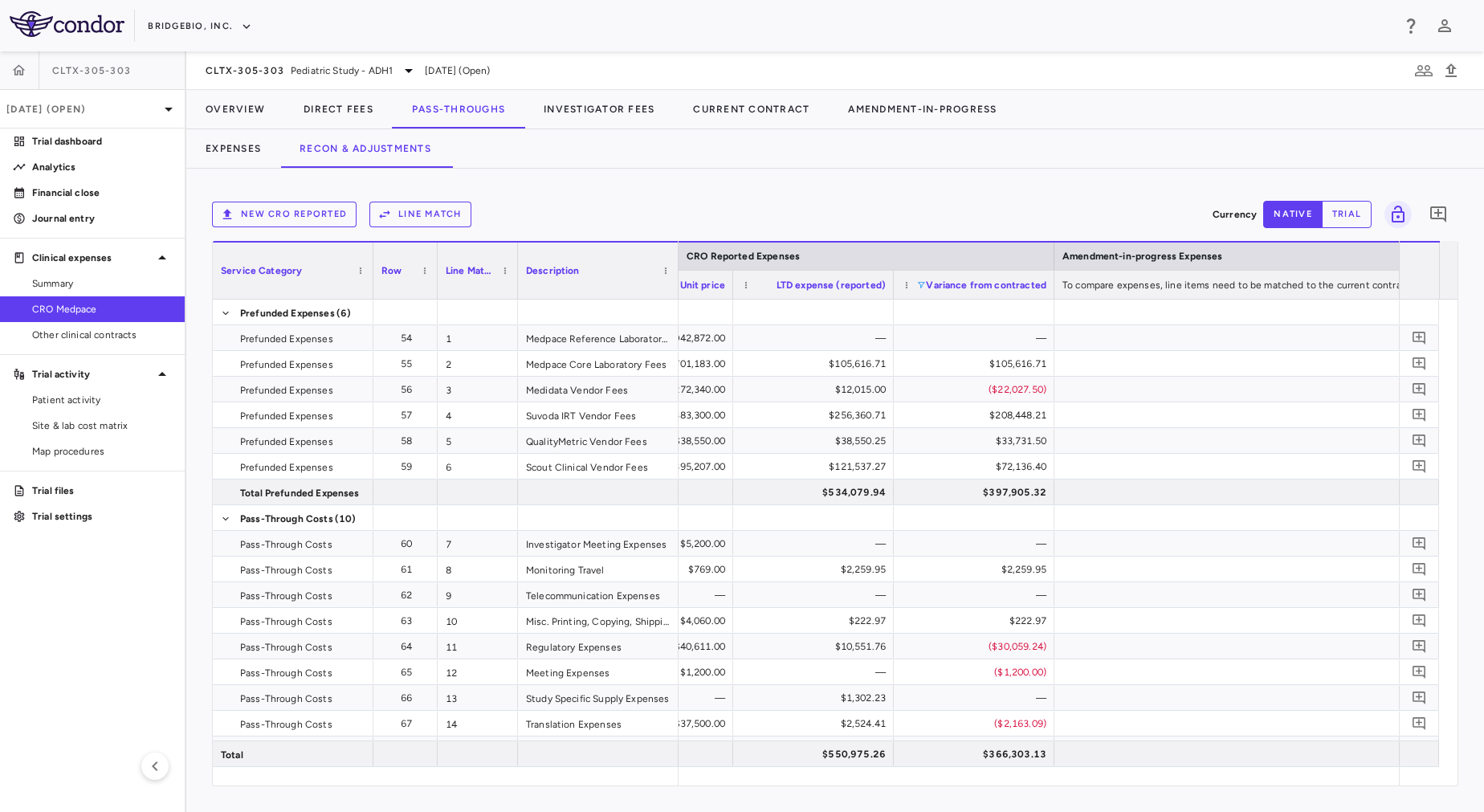
click at [921, 284] on span at bounding box center [921, 285] width 10 height 10
click at [863, 192] on div "New CRO reported Line Match Currency native trial 0 Press ENTER to sort. Press …" at bounding box center [835, 491] width 1298 height 643
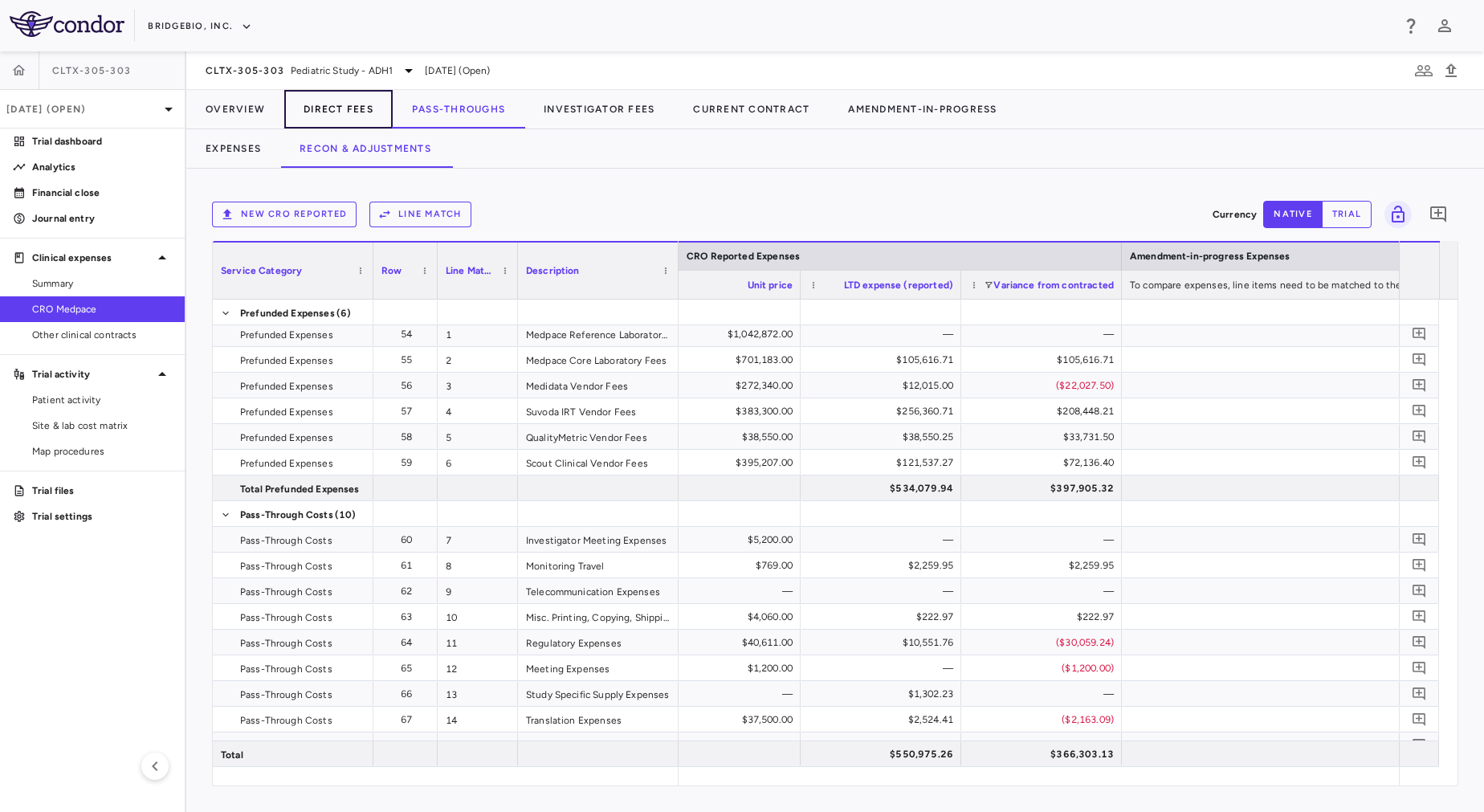
click at [347, 90] on button "Direct Fees" at bounding box center [338, 109] width 109 height 39
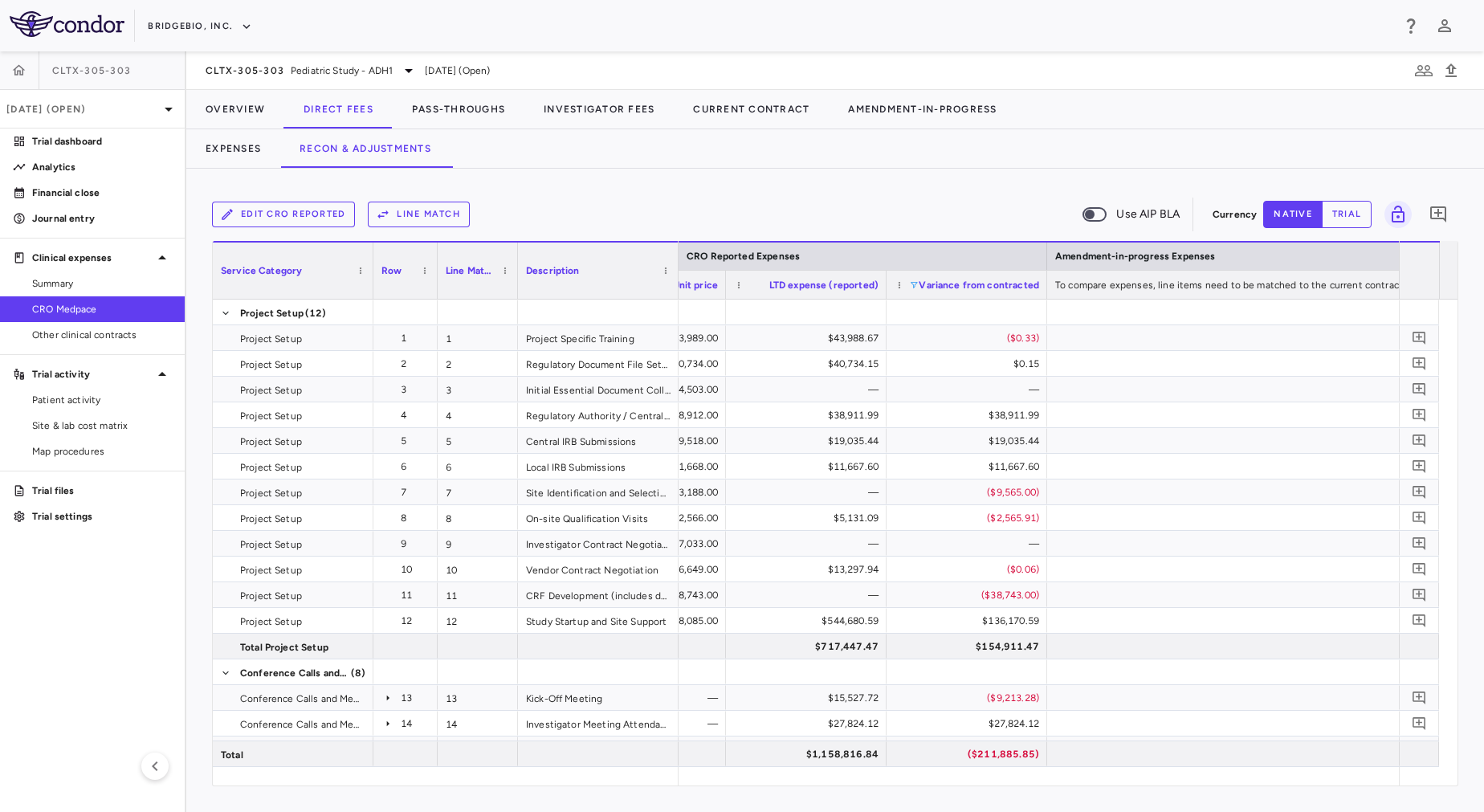
click at [918, 283] on span at bounding box center [914, 285] width 10 height 10
click at [921, 331] on div "No variance" at bounding box center [992, 325] width 151 height 19
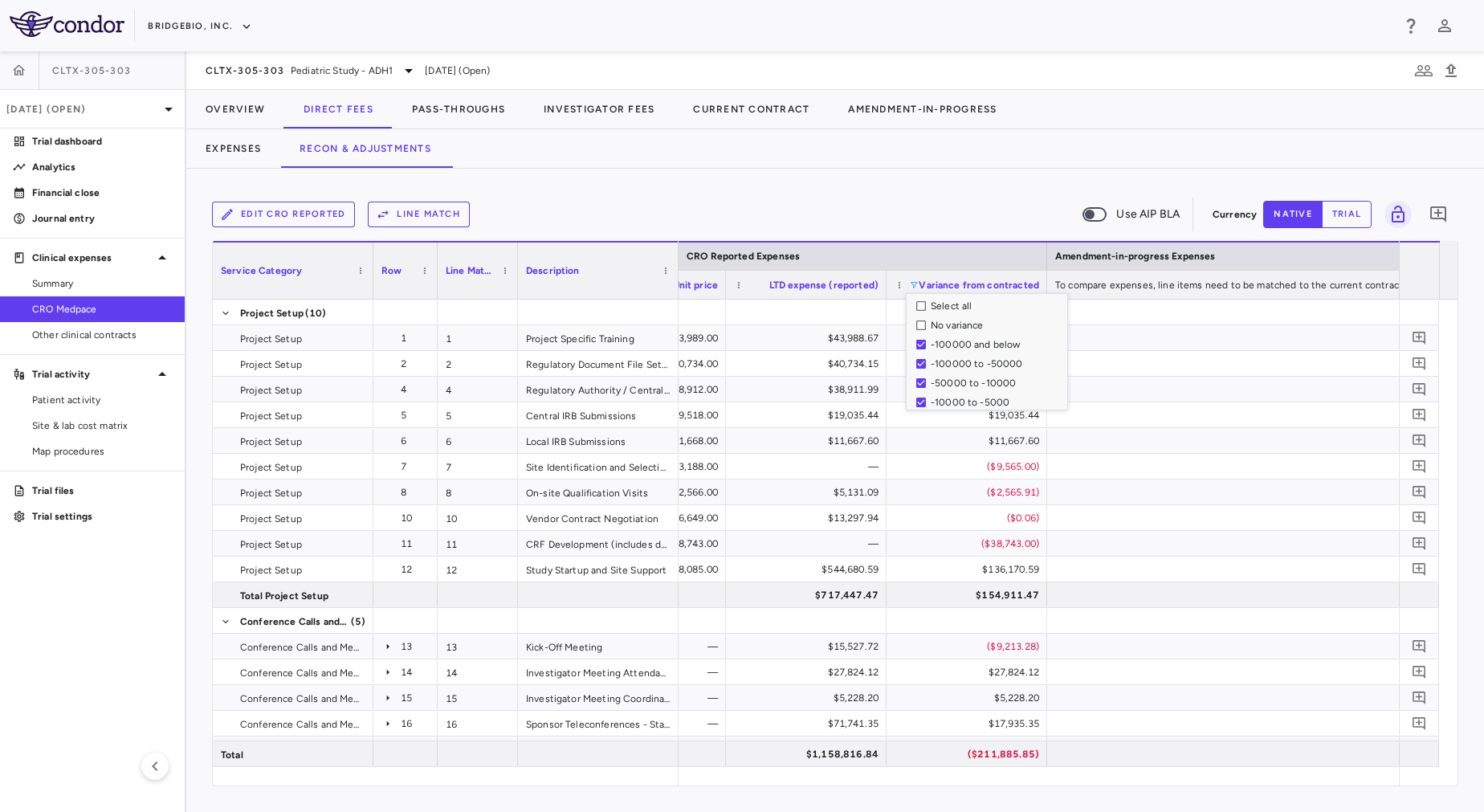
click at [926, 154] on div "Expenses Recon & Adjustments" at bounding box center [835, 148] width 1298 height 39
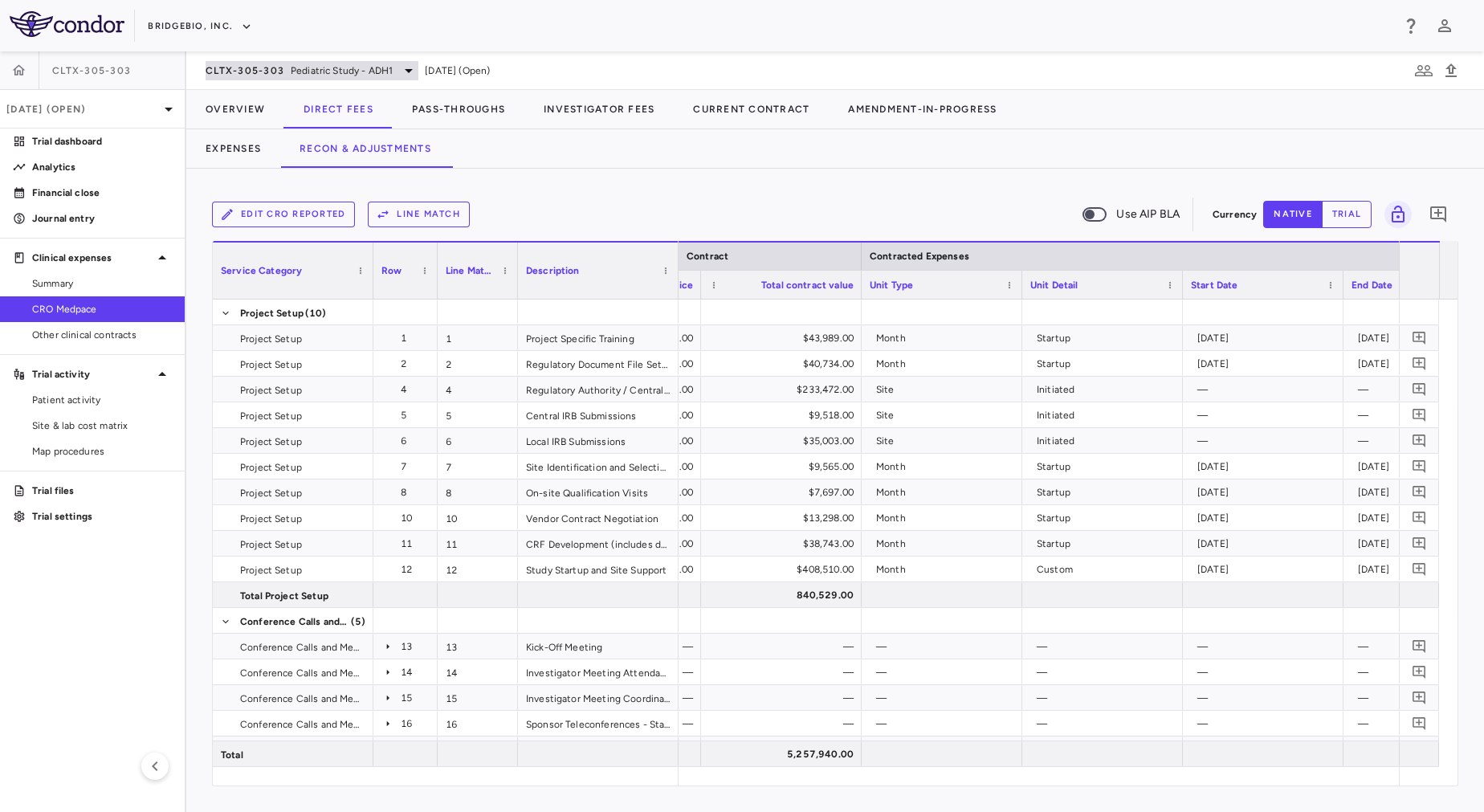
click at [300, 74] on span "Pediatric Study - ADH1" at bounding box center [341, 70] width 102 height 14
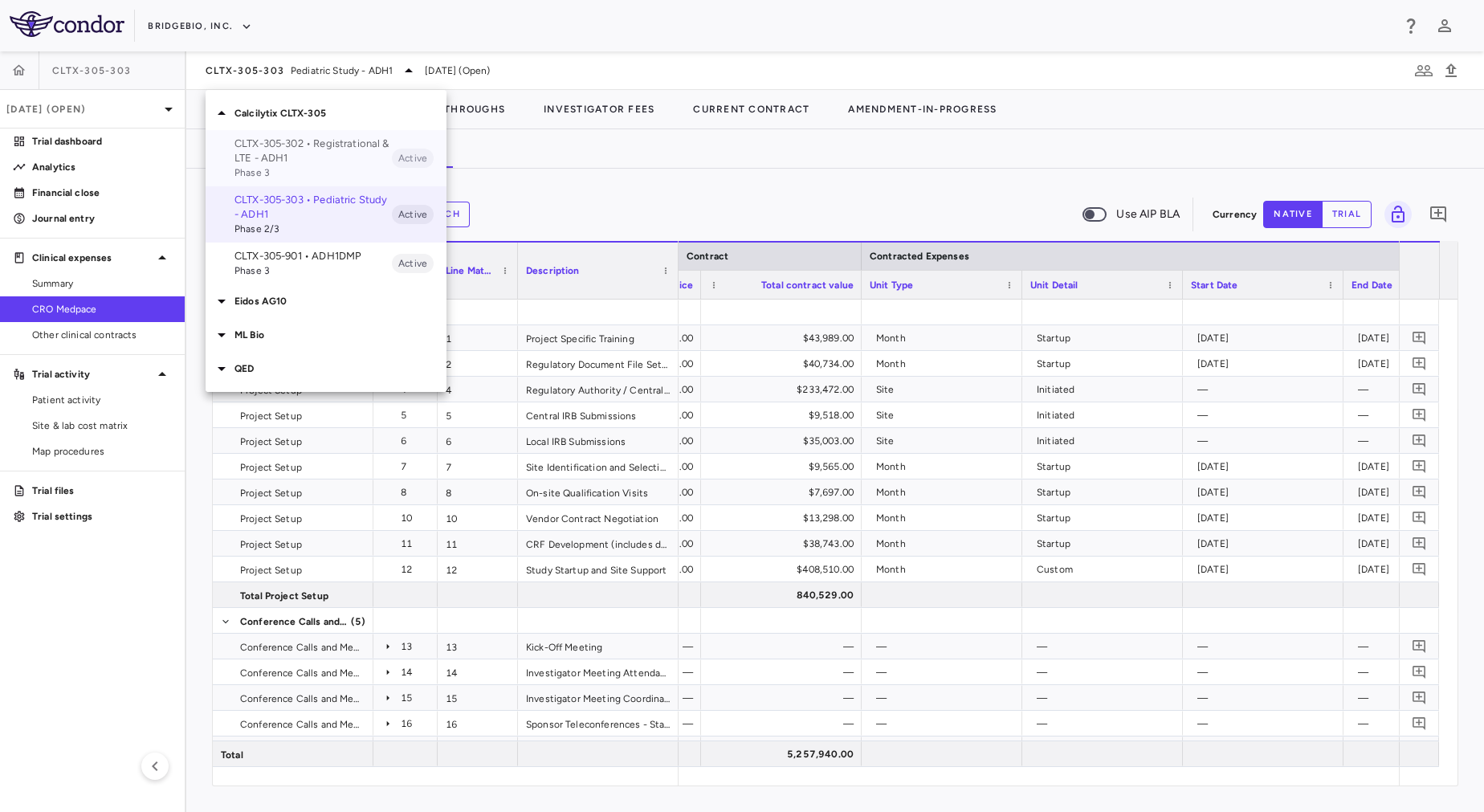
click at [321, 162] on p "CLTX-305-302 • Registrational & LTE - ADH1" at bounding box center [313, 151] width 157 height 29
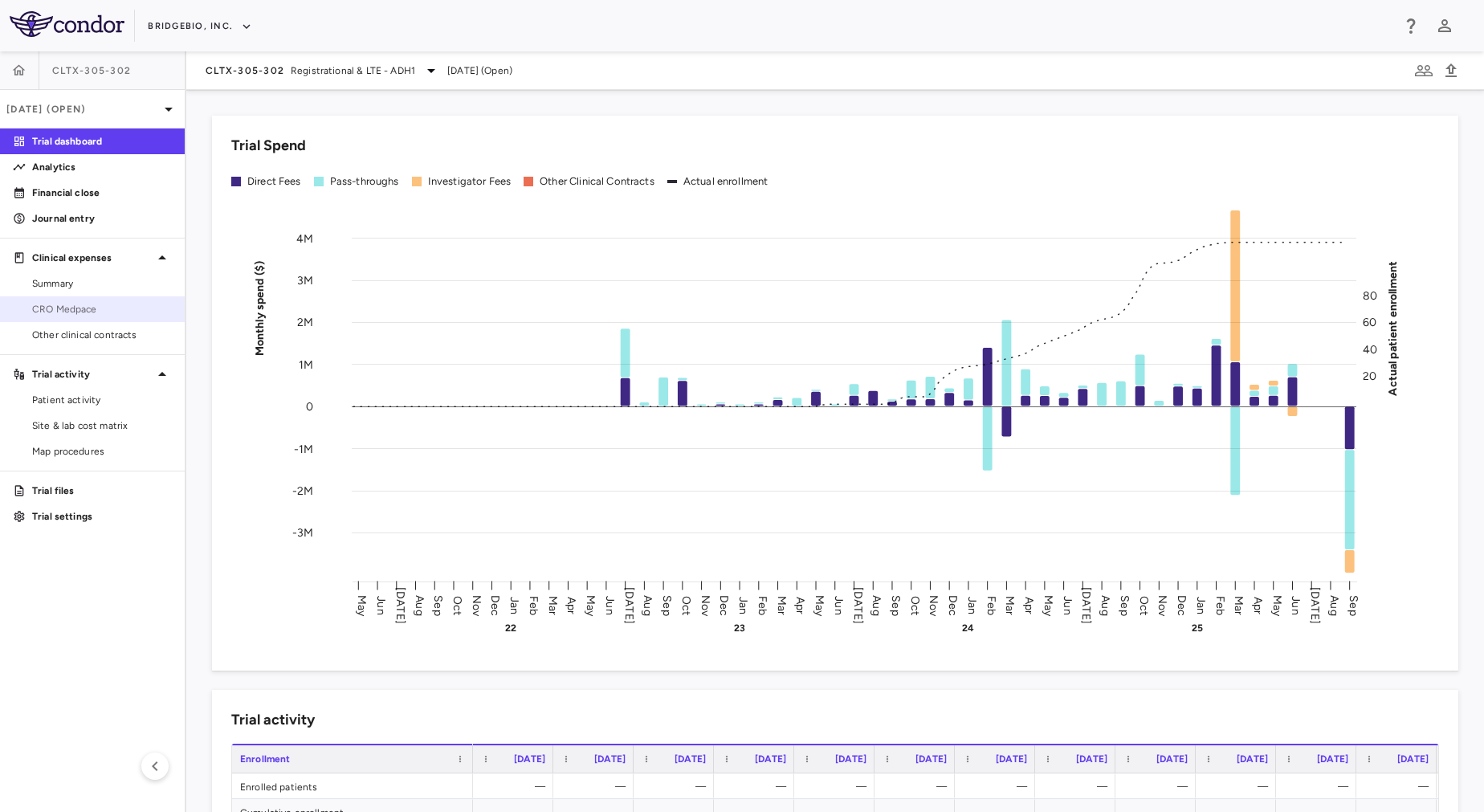
click at [105, 309] on span "CRO Medpace" at bounding box center [102, 308] width 140 height 14
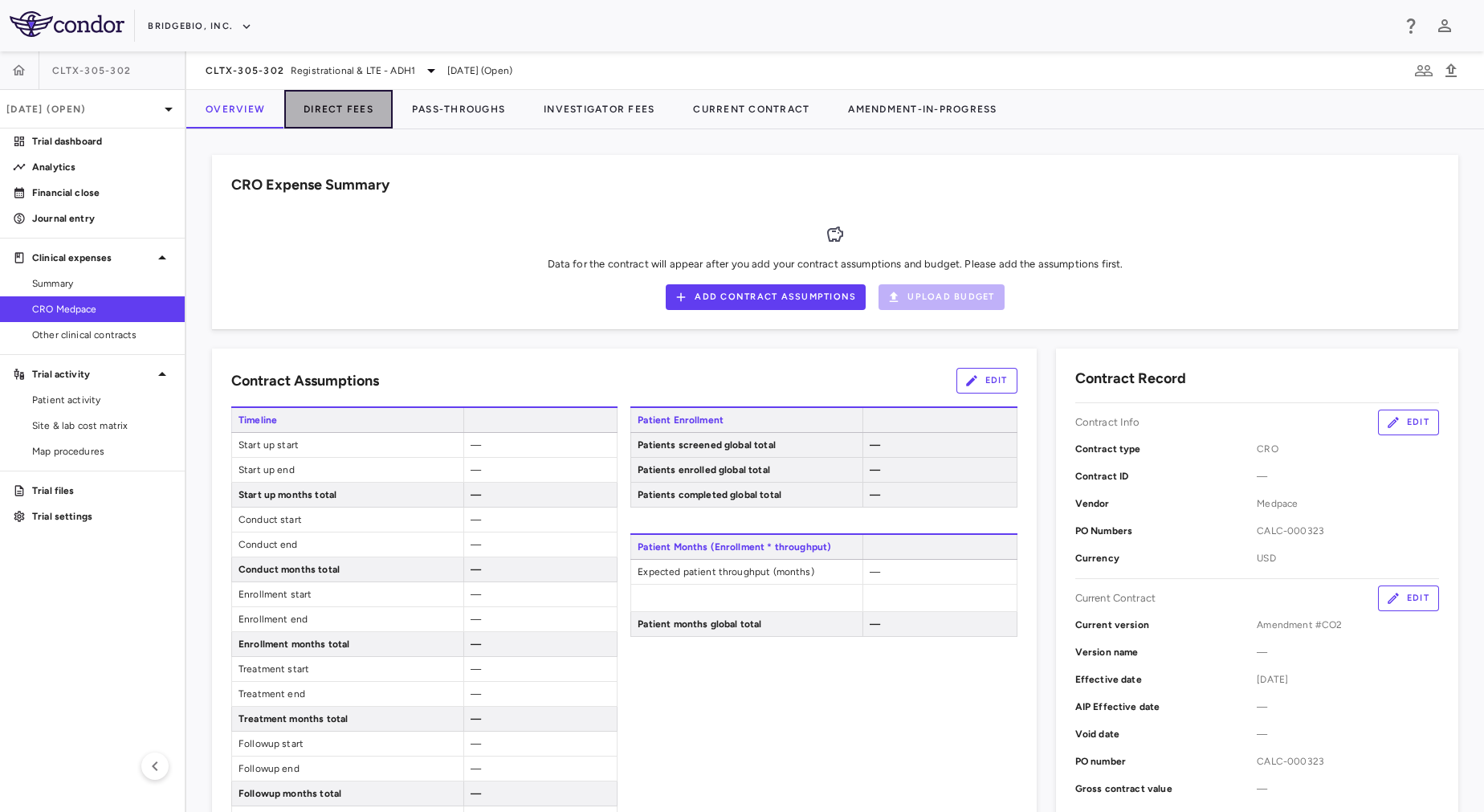
click at [351, 112] on button "Direct Fees" at bounding box center [338, 109] width 109 height 39
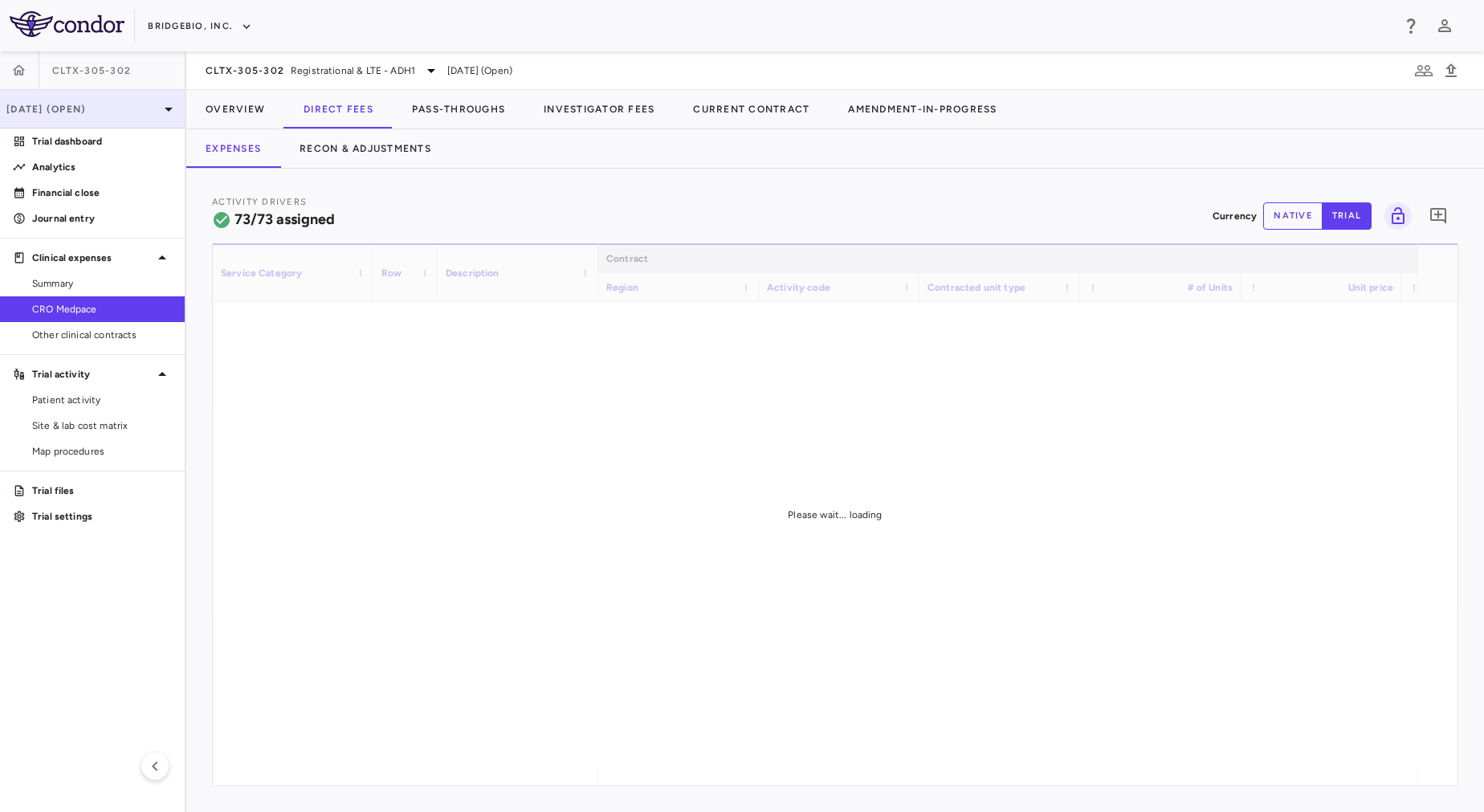
click at [97, 103] on p "[DATE] (Open)" at bounding box center [83, 109] width 152 height 14
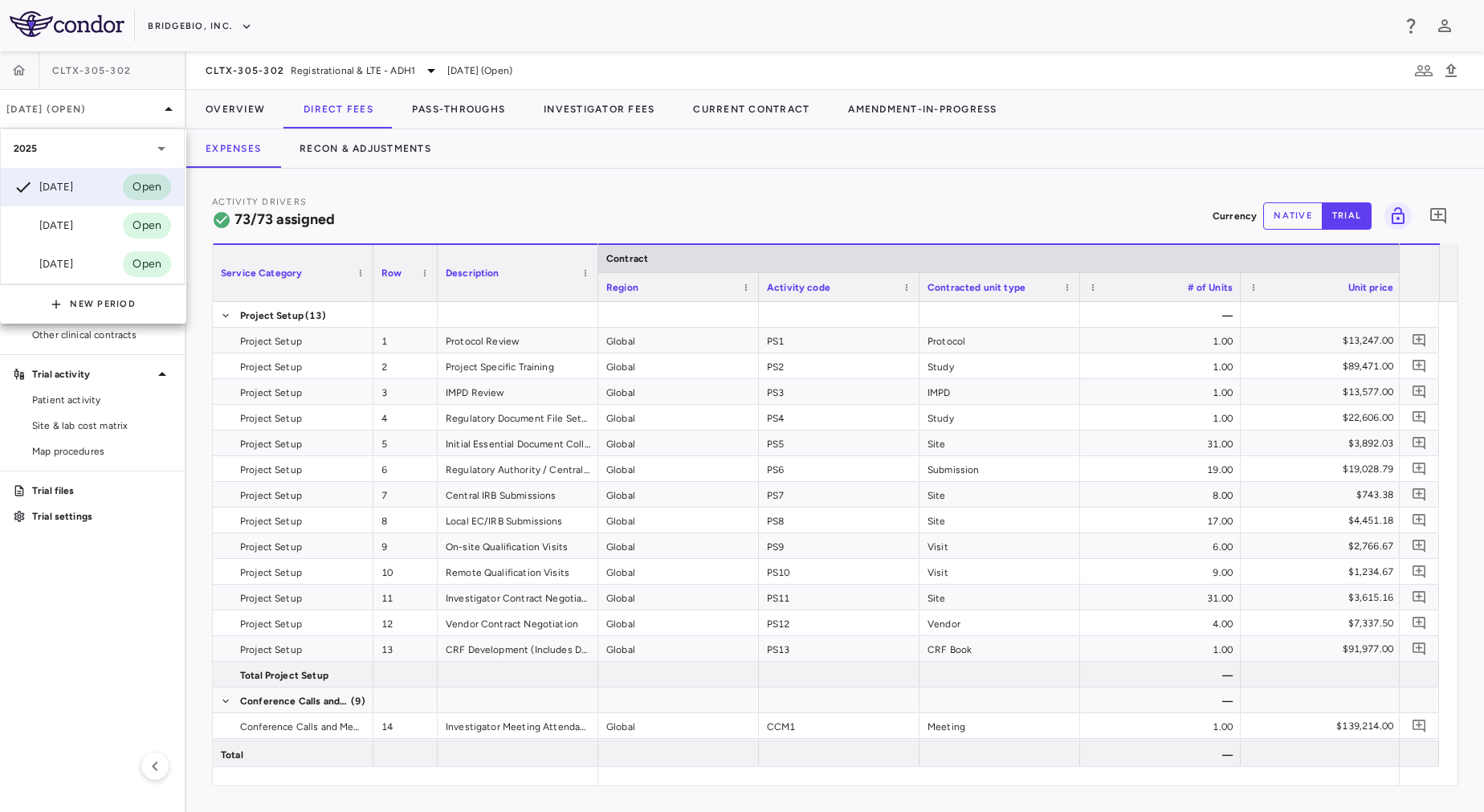
click at [537, 215] on div at bounding box center [742, 406] width 1484 height 812
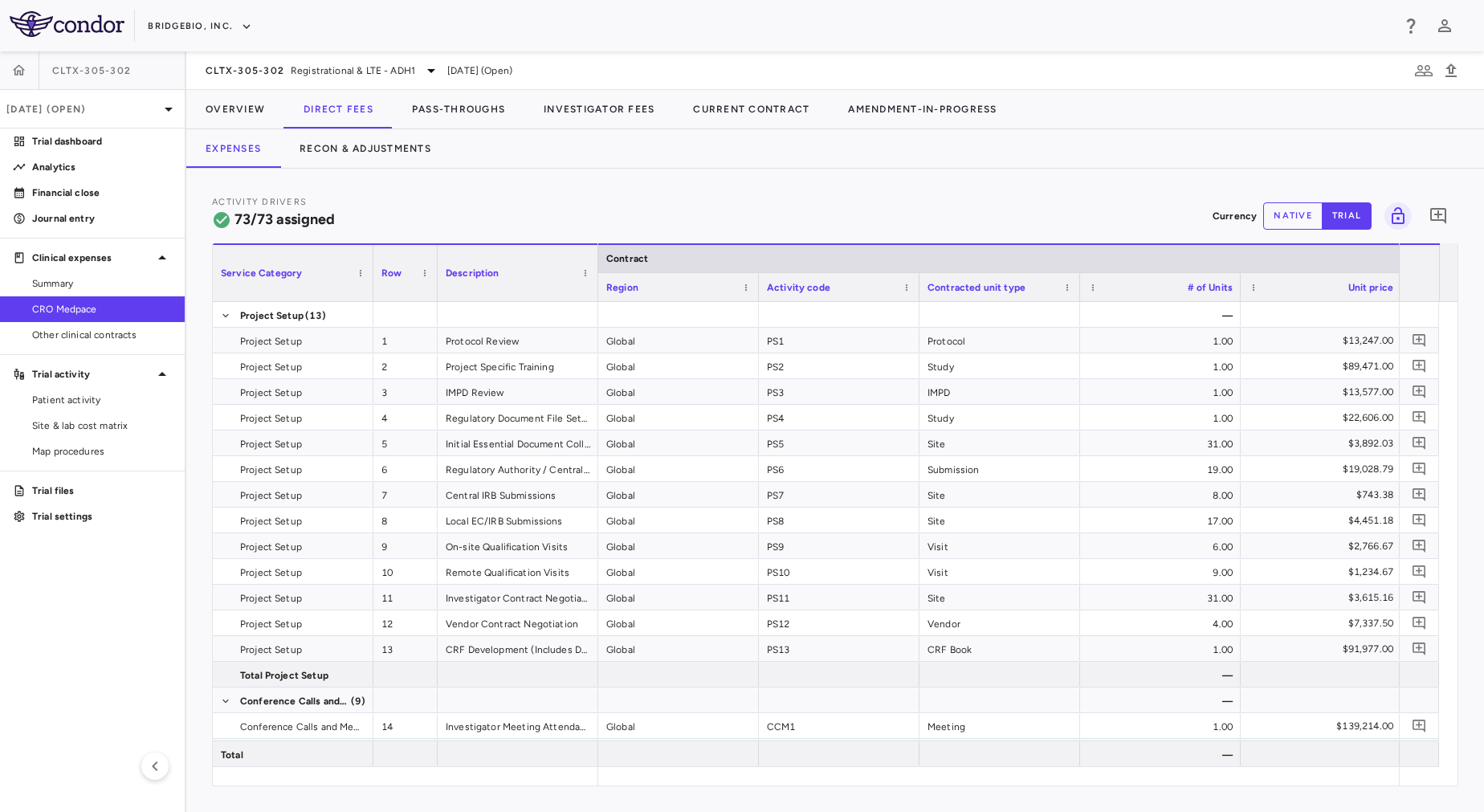
click at [309, 59] on div "CLTX-305-302 Registrational & LTE - ADH1 Sep 2025 (Open)" at bounding box center [835, 70] width 1298 height 39
click at [320, 79] on div "CLTX-305-302 Registrational & LTE - ADH1" at bounding box center [323, 70] width 235 height 19
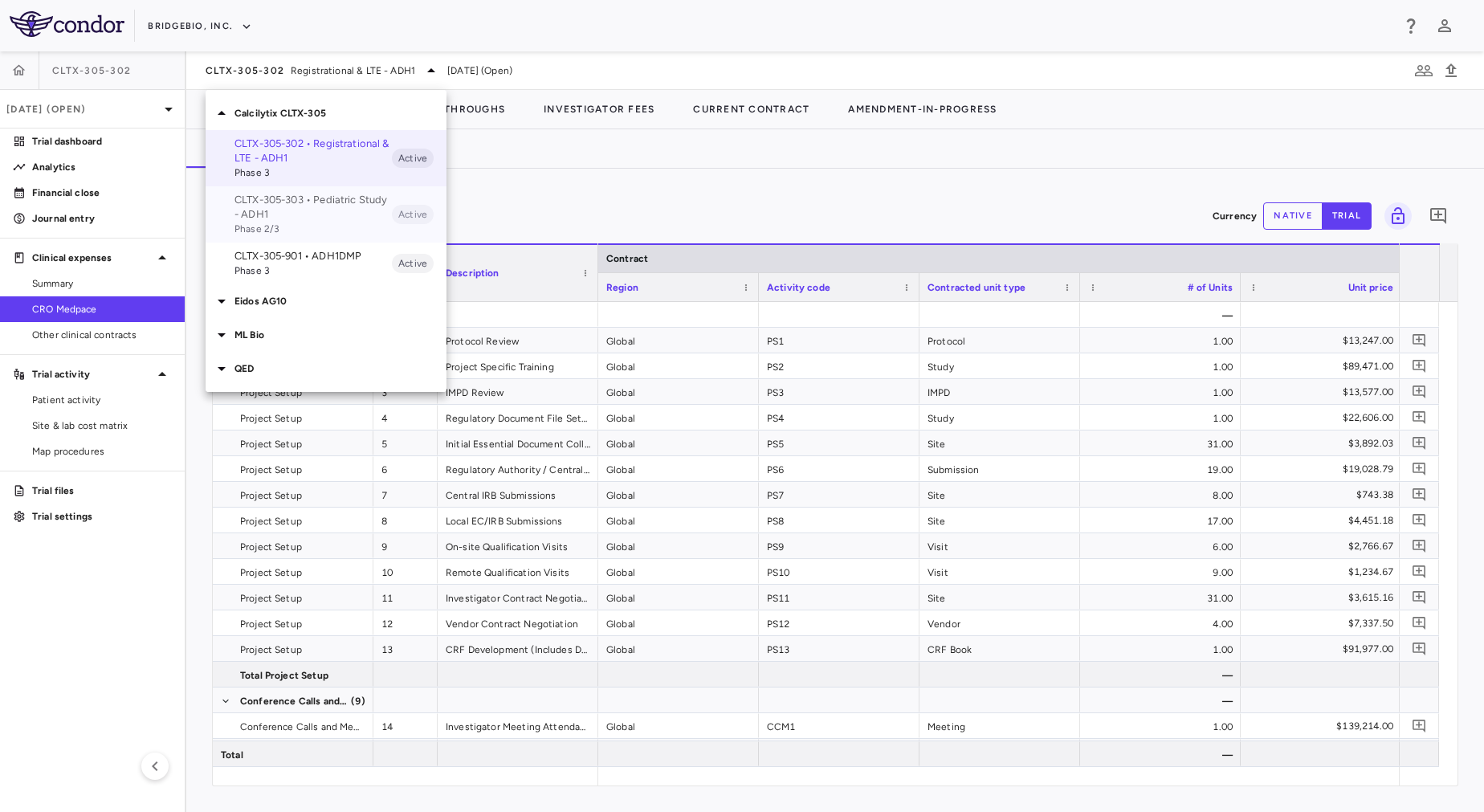
click at [319, 219] on p "CLTX-305-303 • Pediatric Study - ADH1" at bounding box center [313, 207] width 157 height 29
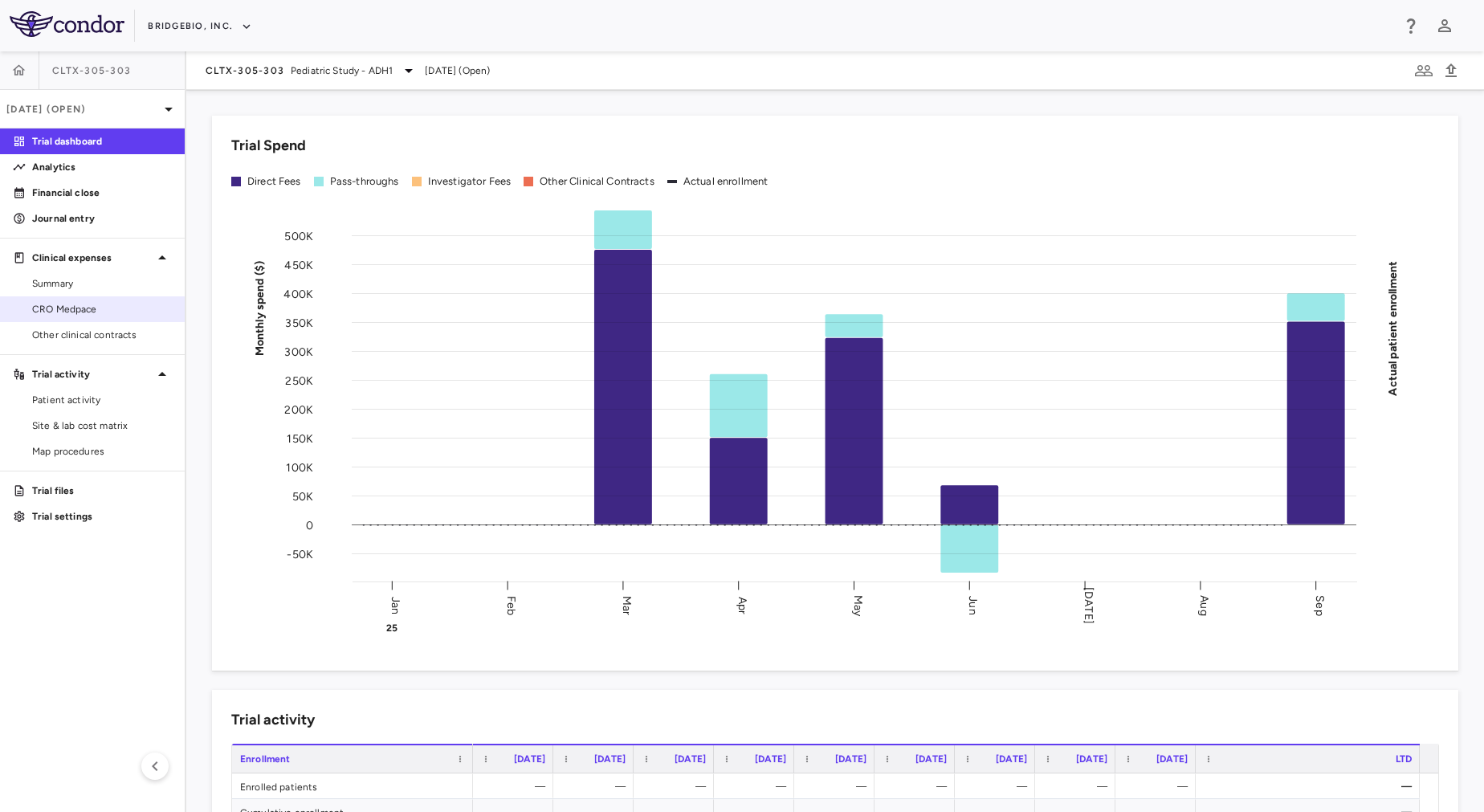
drag, startPoint x: 86, startPoint y: 311, endPoint x: 51, endPoint y: 305, distance: 35.5
click at [51, 305] on span "CRO Medpace" at bounding box center [102, 308] width 140 height 14
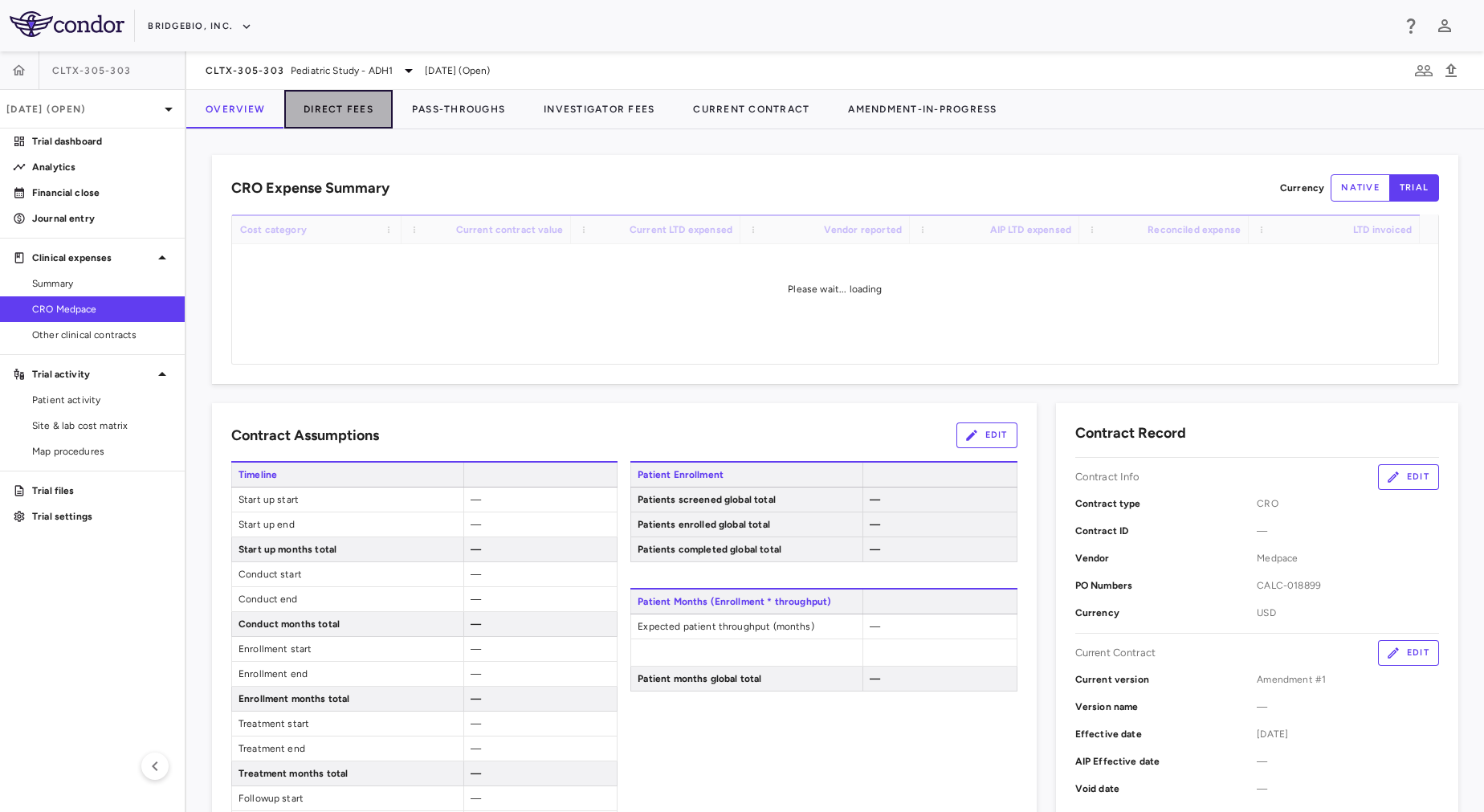
click at [365, 115] on button "Direct Fees" at bounding box center [338, 109] width 109 height 39
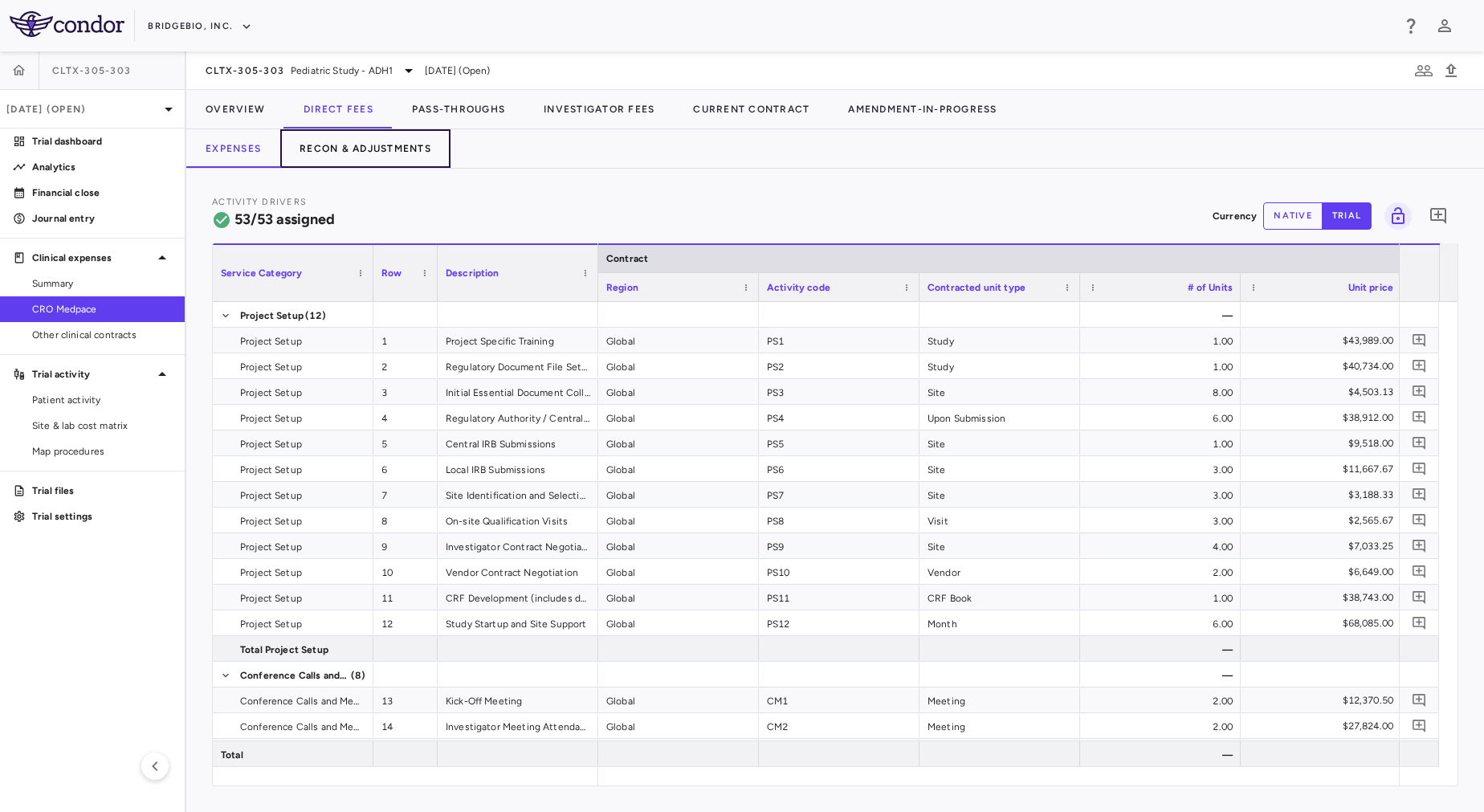
click at [384, 160] on button "Recon & Adjustments" at bounding box center [365, 148] width 170 height 39
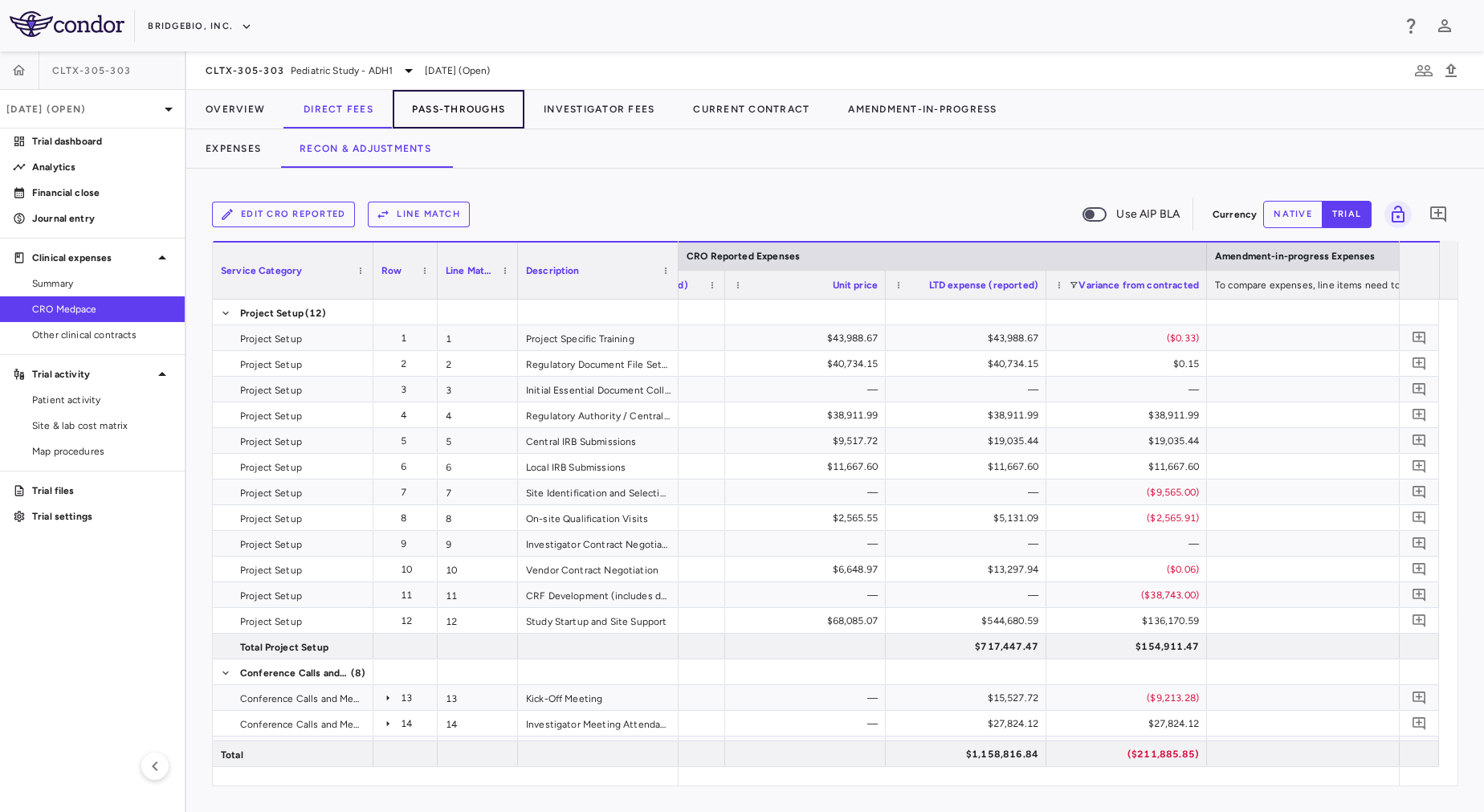
click at [499, 94] on button "Pass-Throughs" at bounding box center [458, 109] width 132 height 39
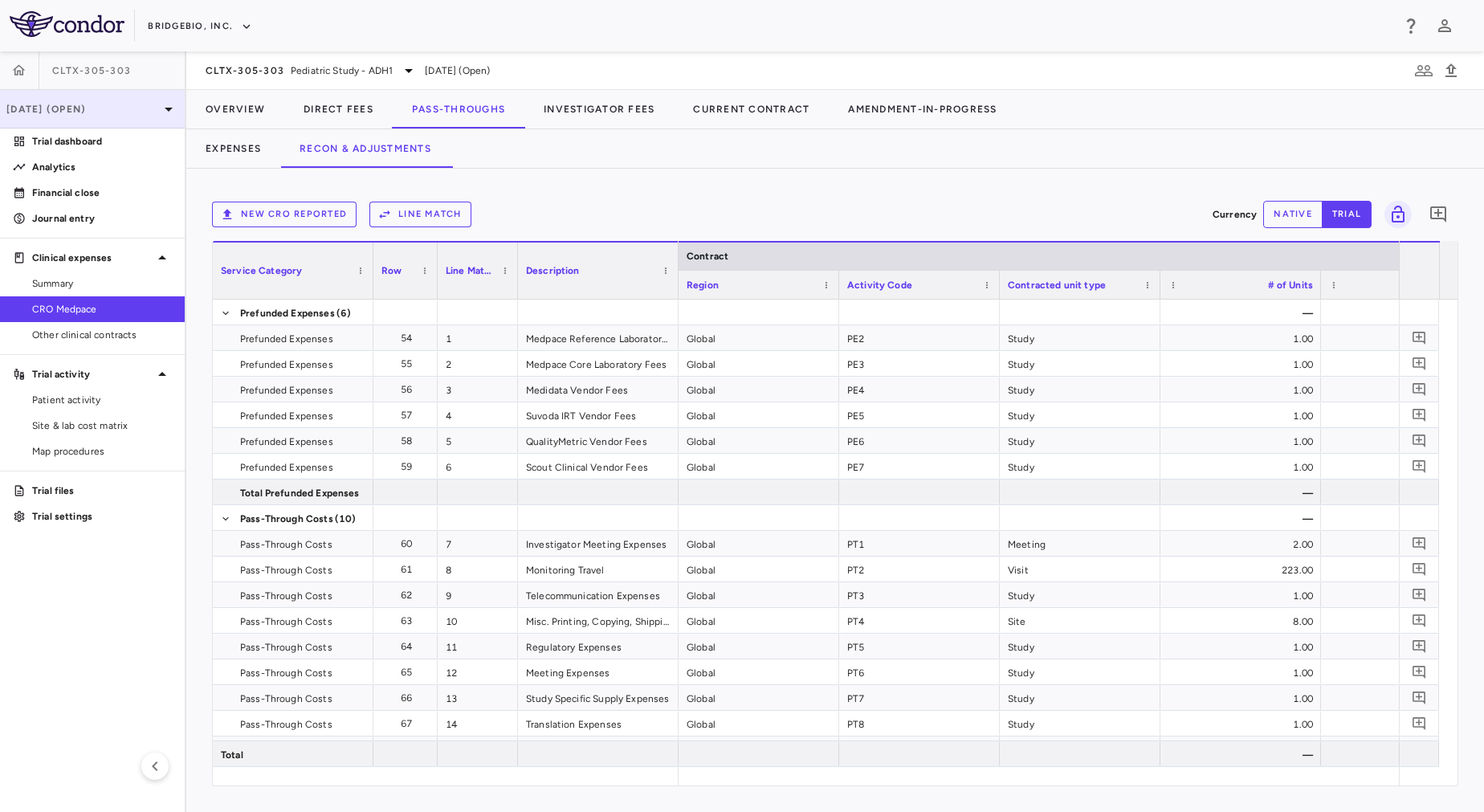
click at [114, 110] on p "[DATE] (Open)" at bounding box center [83, 109] width 152 height 14
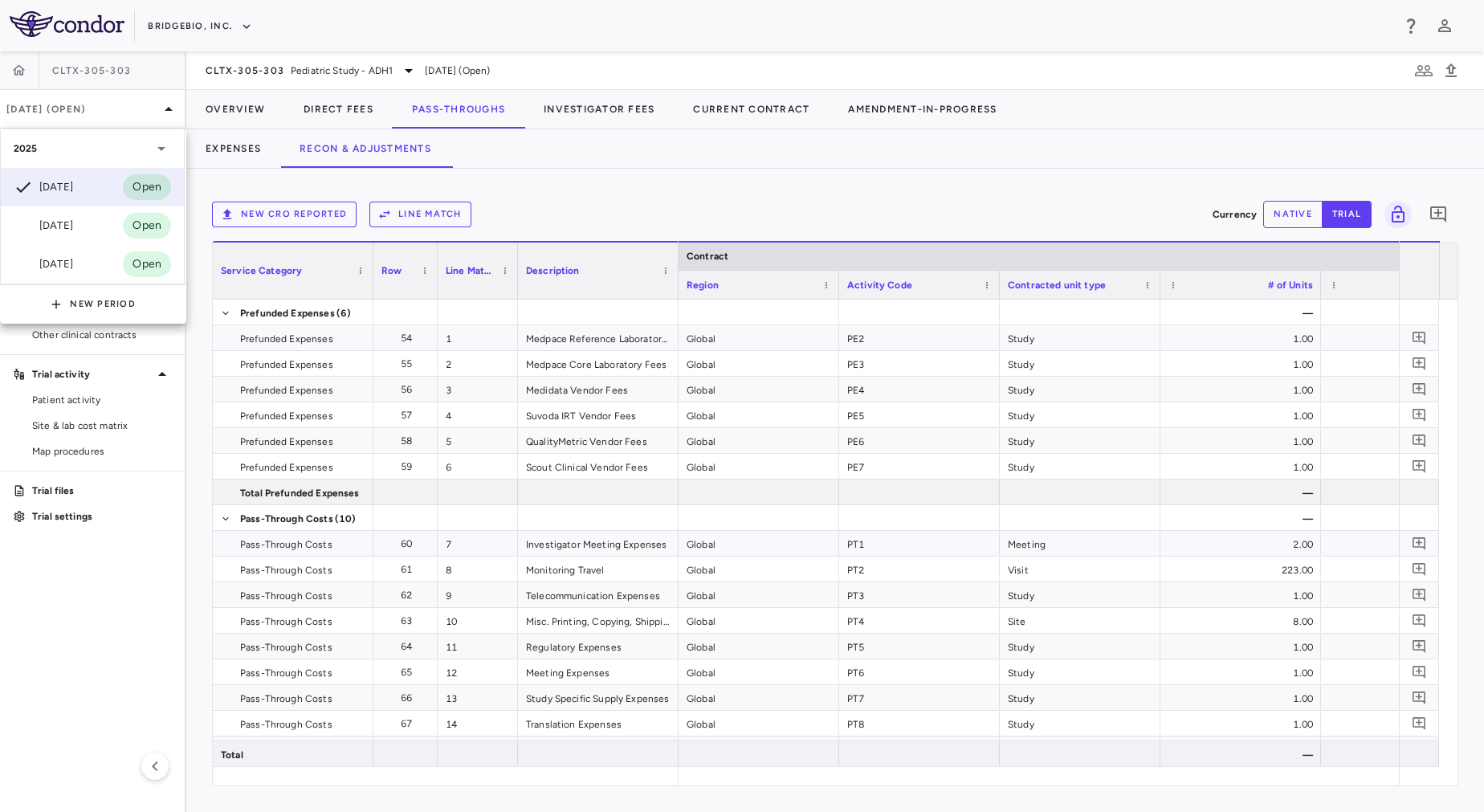
click at [191, 29] on div at bounding box center [742, 406] width 1484 height 812
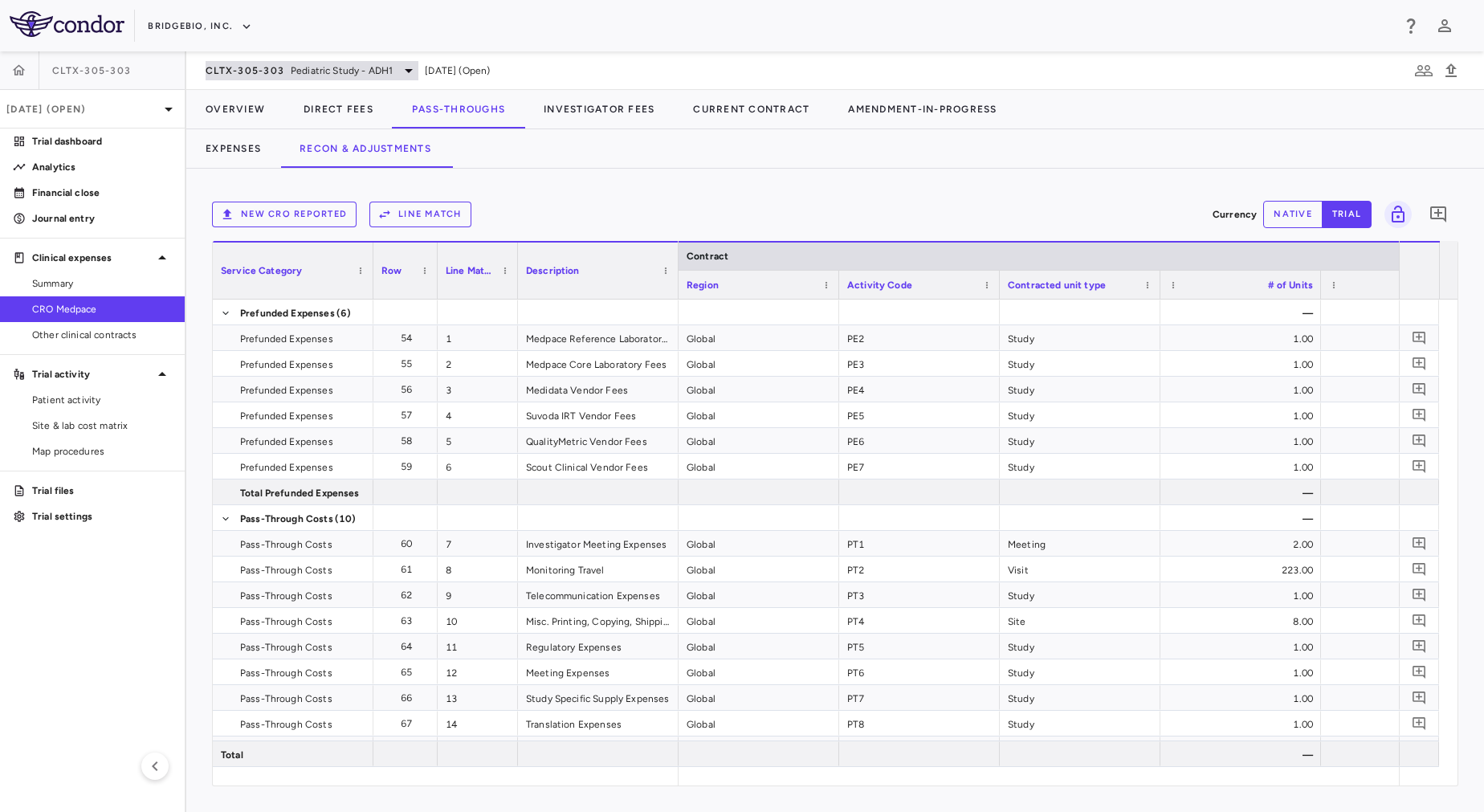
click at [312, 65] on span "Pediatric Study - ADH1" at bounding box center [341, 70] width 102 height 14
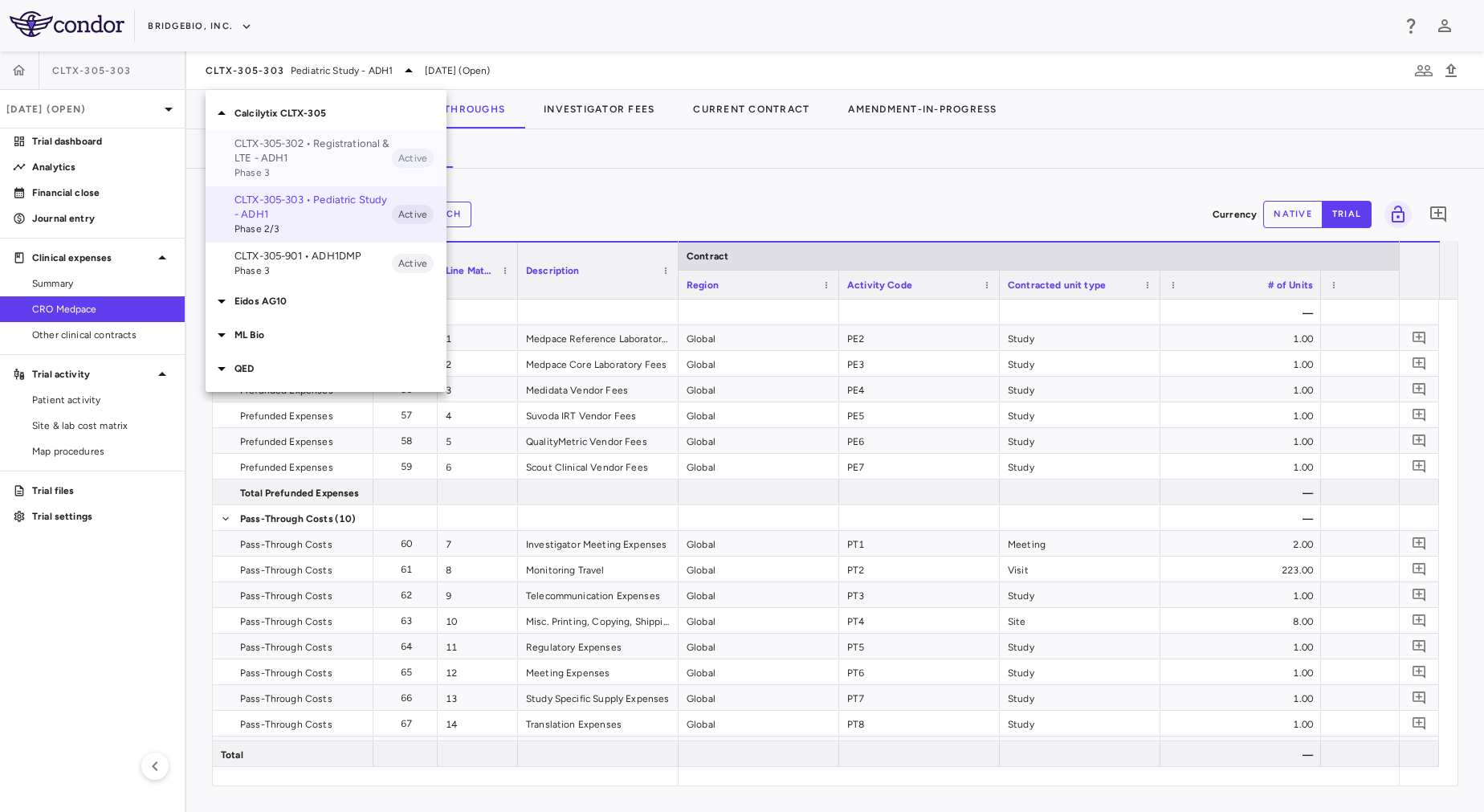
click at [300, 161] on p "CLTX-305-302 • Registrational & LTE - ADH1" at bounding box center [313, 151] width 157 height 29
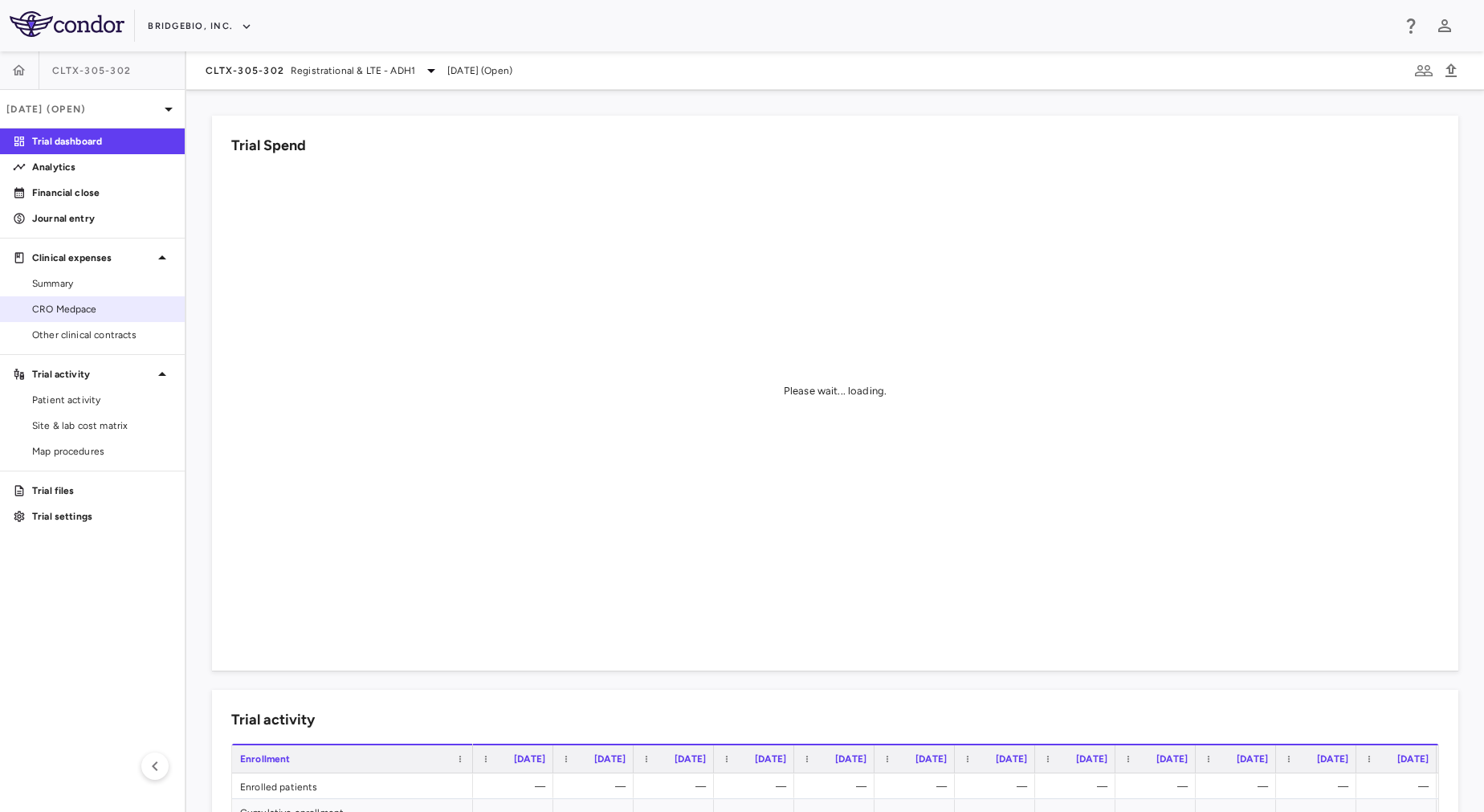
click at [111, 305] on span "CRO Medpace" at bounding box center [102, 308] width 140 height 14
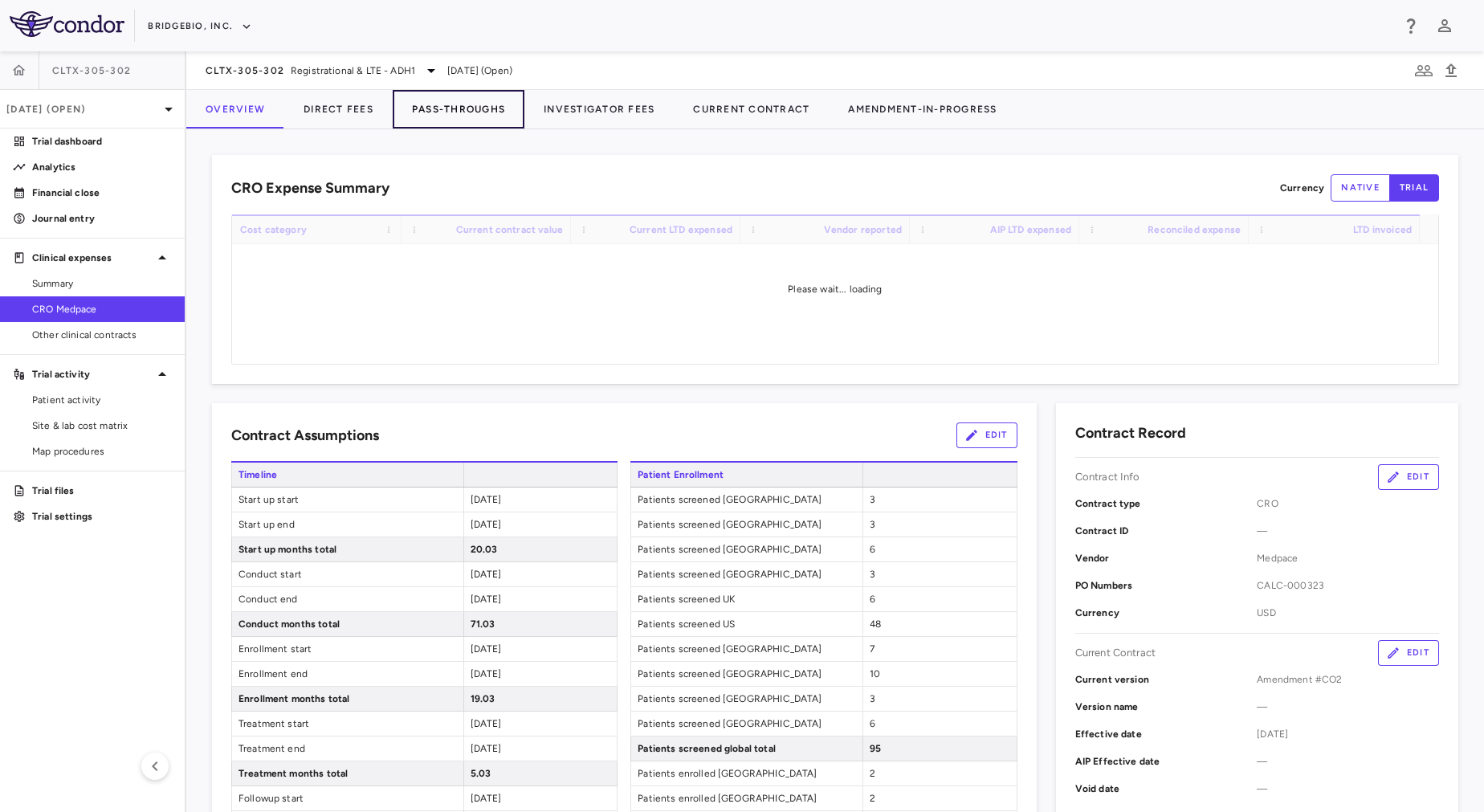
click at [487, 117] on button "Pass-Throughs" at bounding box center [458, 109] width 132 height 39
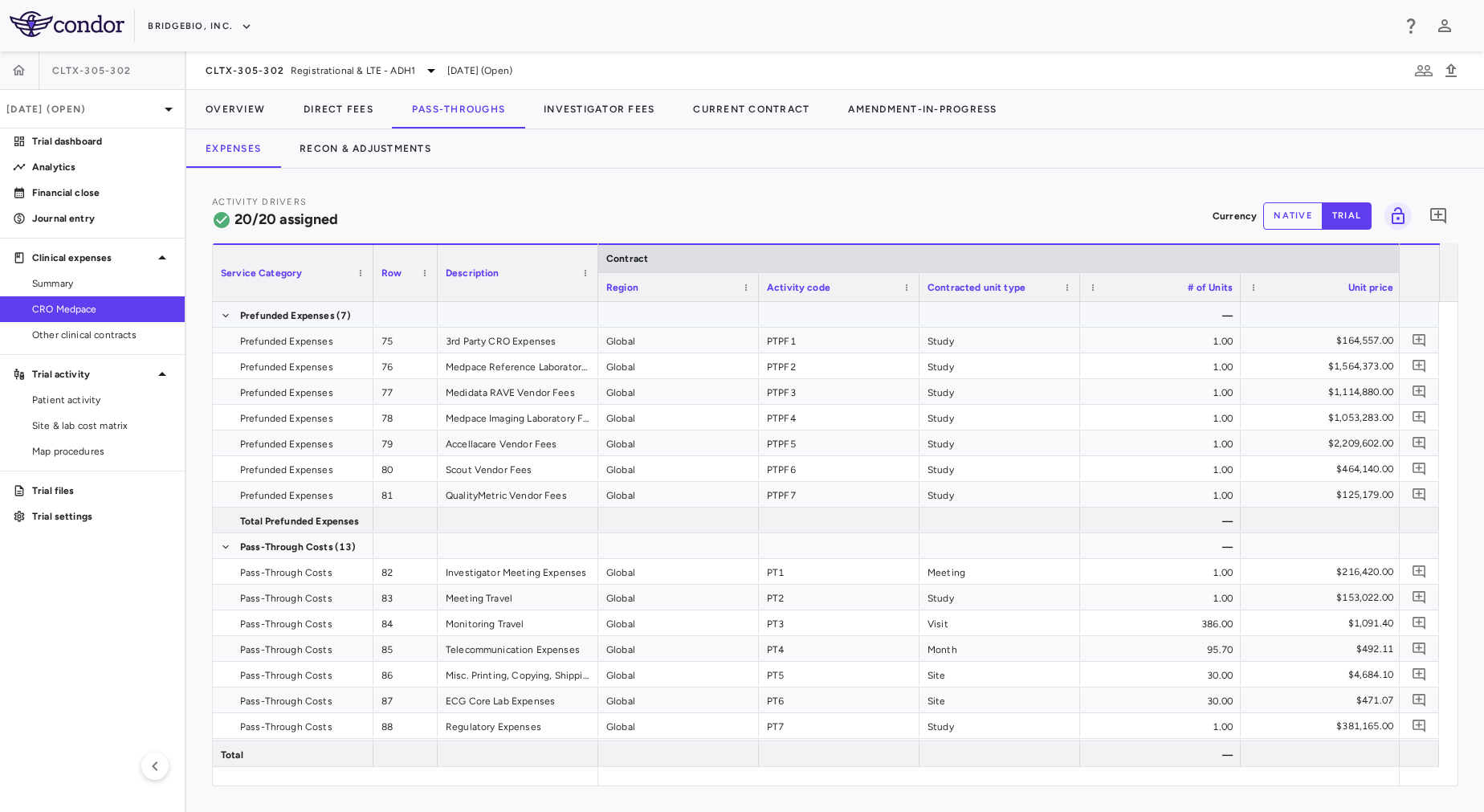
click at [822, 317] on div at bounding box center [839, 314] width 161 height 25
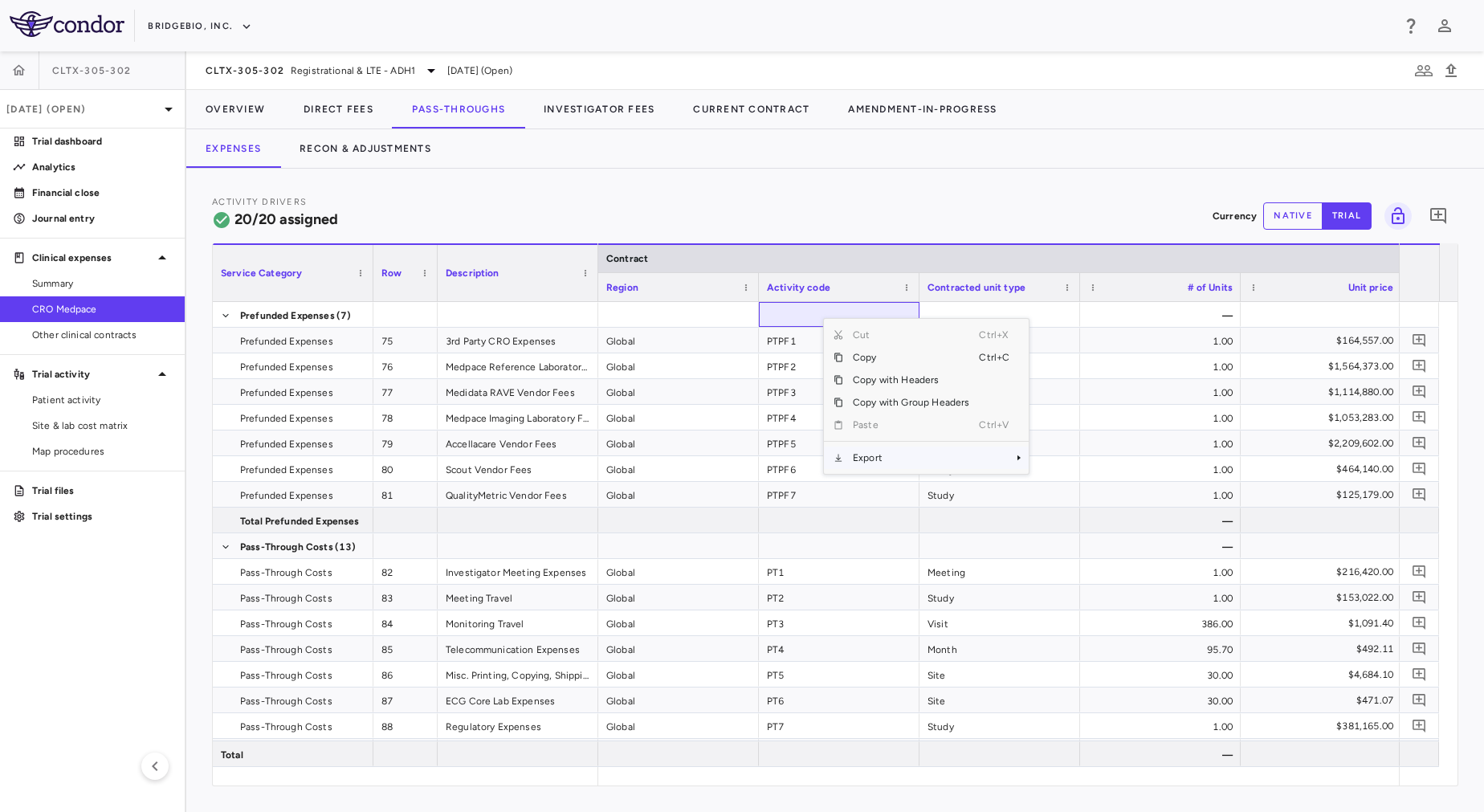
click at [932, 454] on span "Export" at bounding box center [911, 457] width 136 height 22
click at [1090, 481] on span "Excel Export" at bounding box center [1082, 486] width 75 height 22
click at [806, 161] on div "Expenses Recon & Adjustments" at bounding box center [835, 148] width 1298 height 39
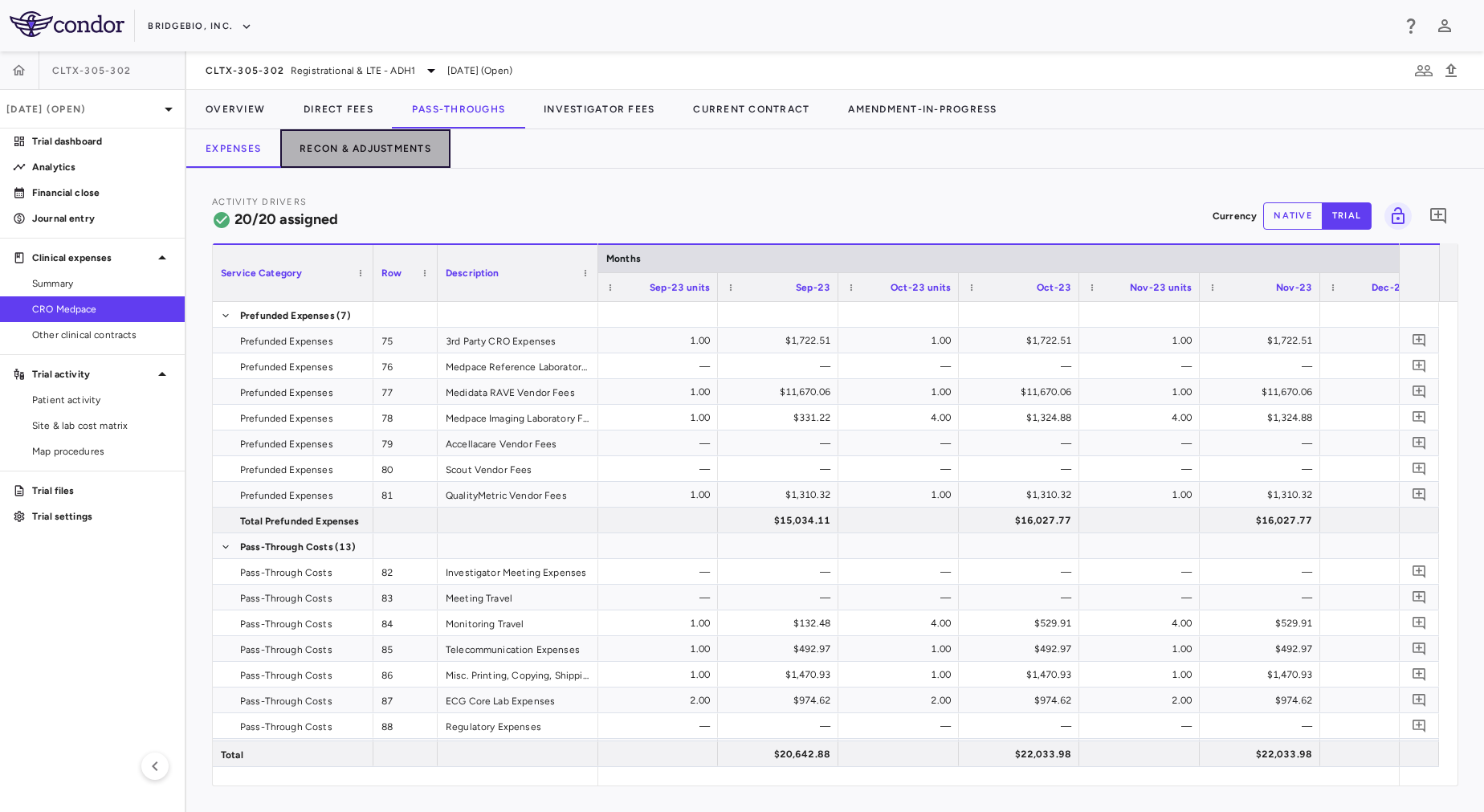
click at [413, 156] on button "Recon & Adjustments" at bounding box center [365, 148] width 170 height 39
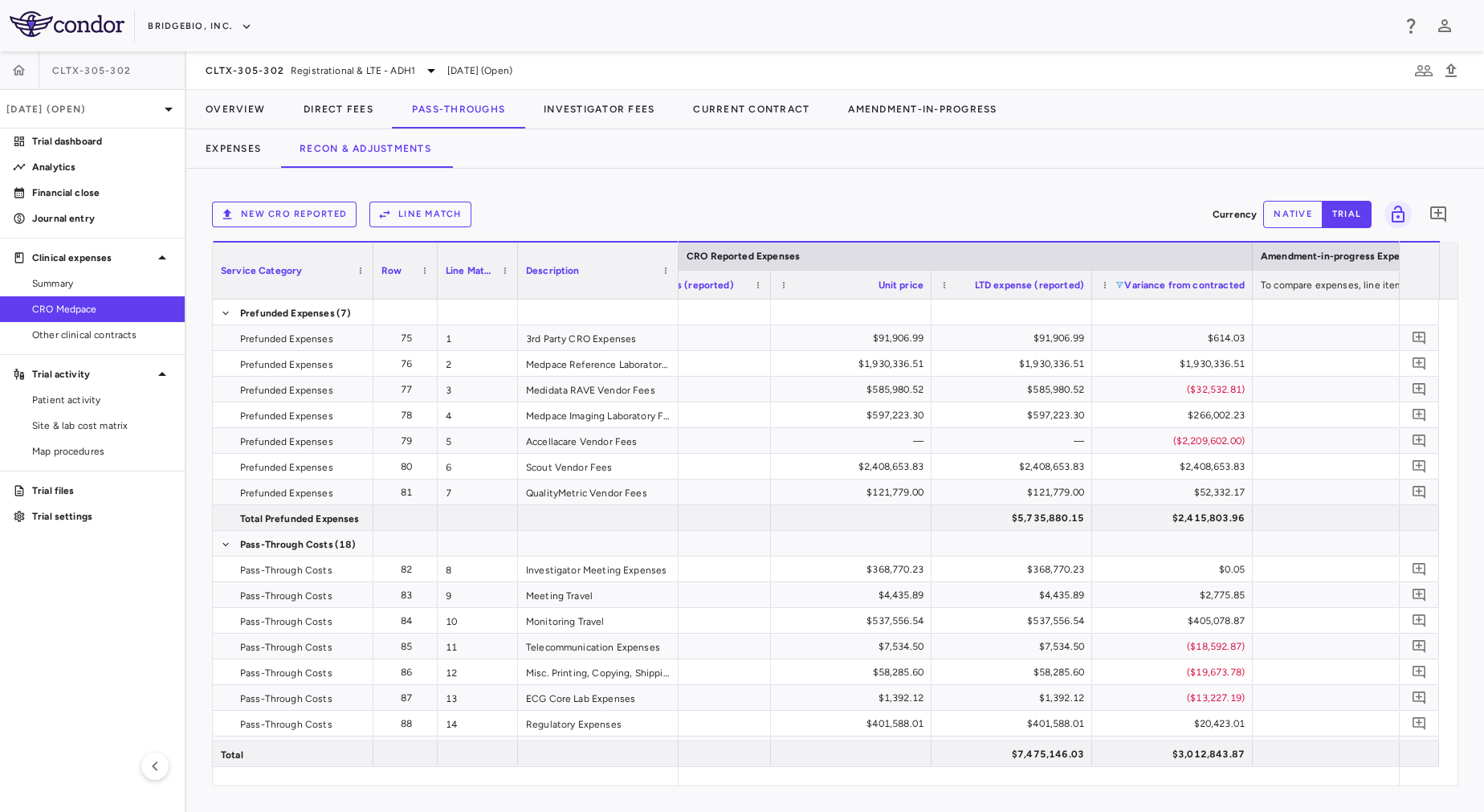
click at [1119, 286] on span at bounding box center [1119, 285] width 10 height 10
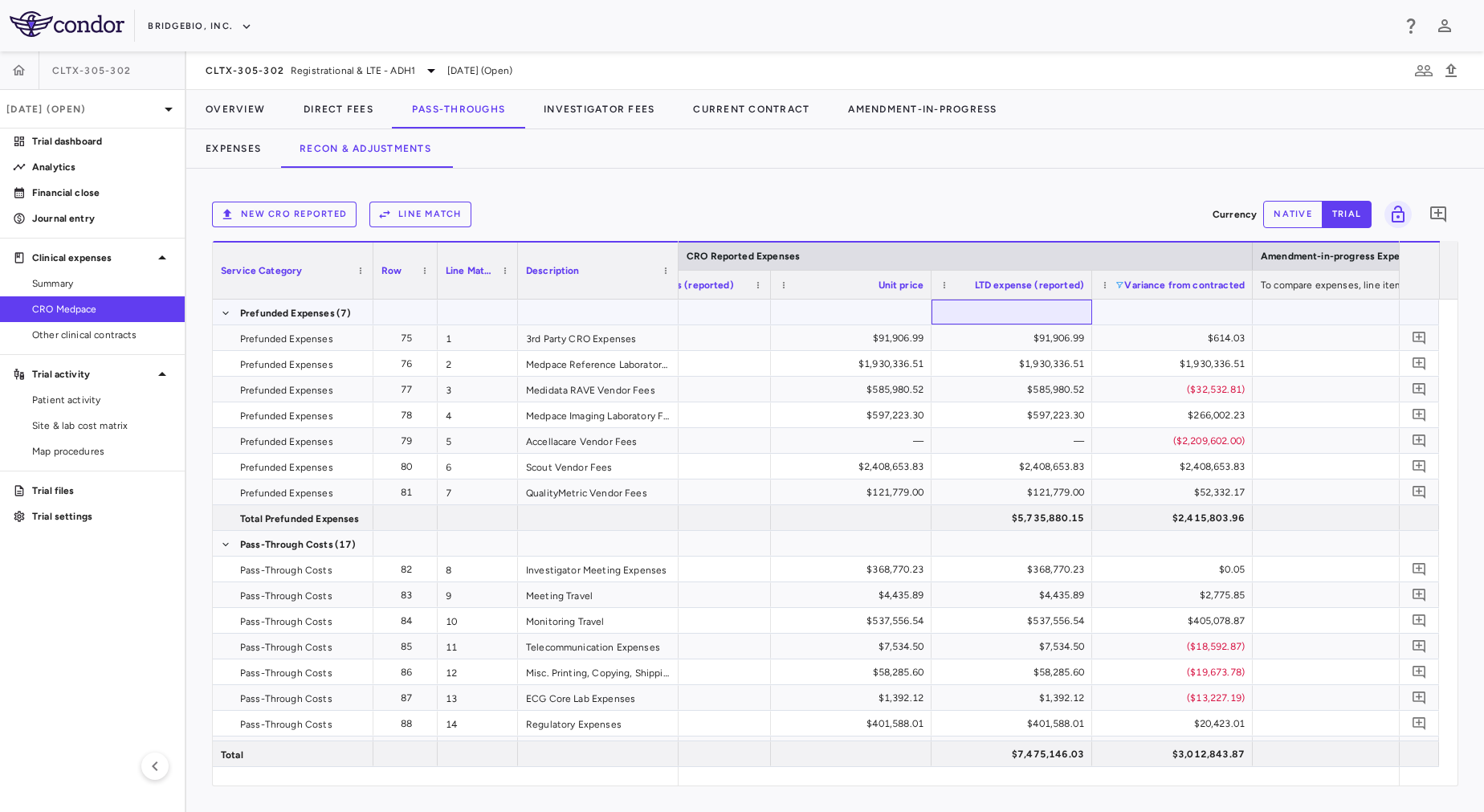
click at [1004, 311] on div at bounding box center [1012, 312] width 144 height 23
click at [1119, 288] on span at bounding box center [1119, 285] width 10 height 10
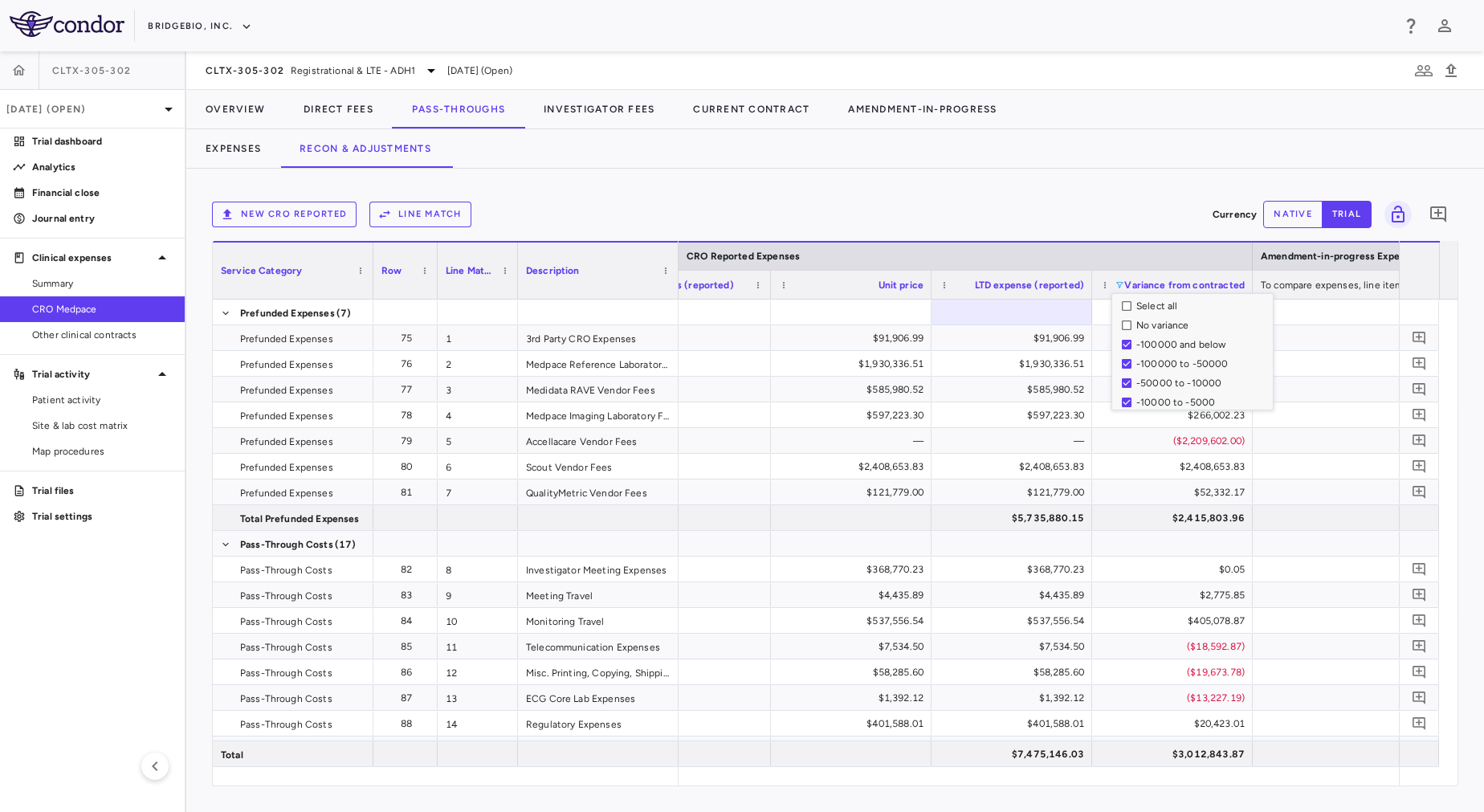
click at [975, 207] on div "New CRO reported Line Match" at bounding box center [709, 214] width 994 height 26
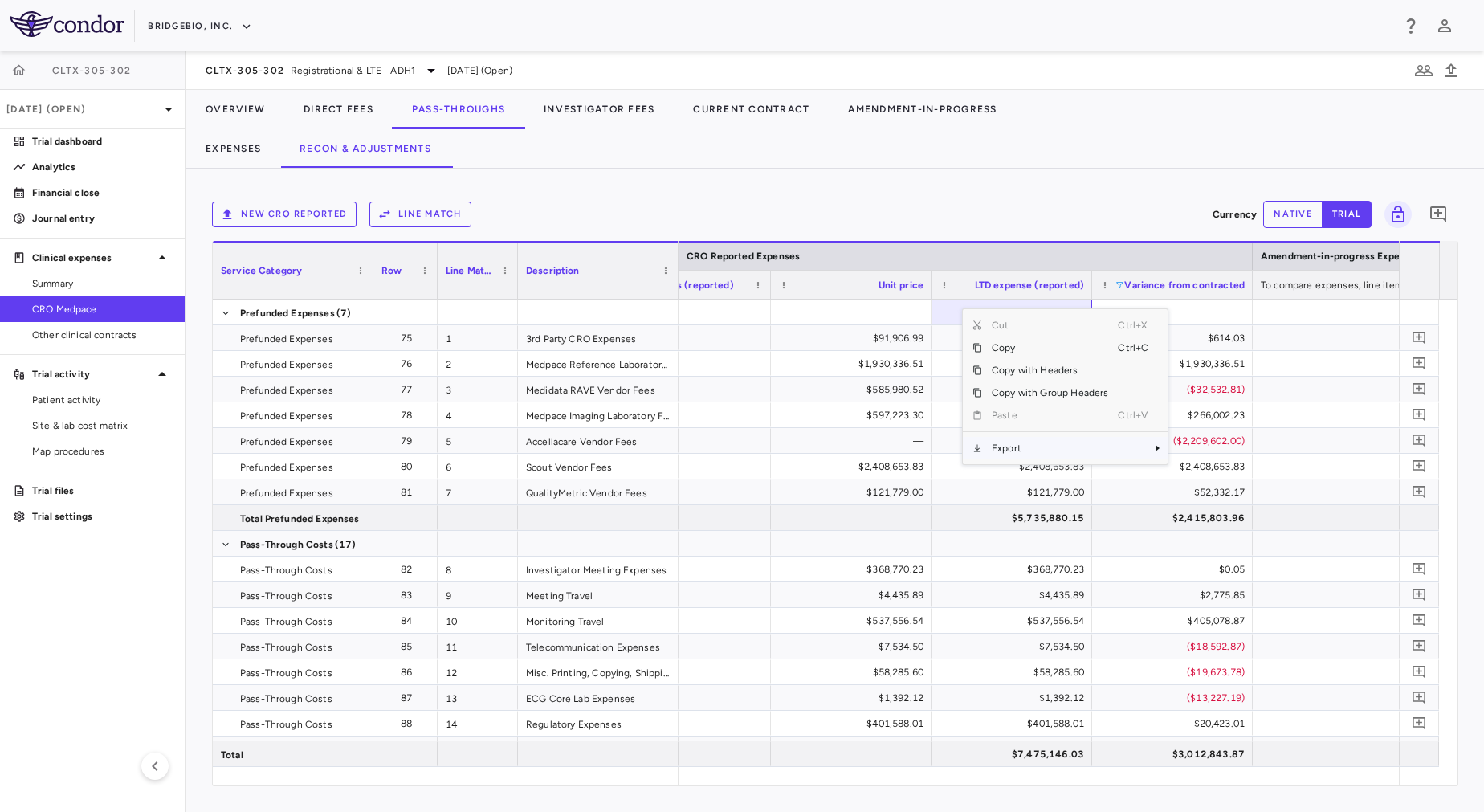
click at [1076, 443] on span "Export" at bounding box center [1050, 447] width 136 height 22
click at [1201, 469] on span "Excel Export" at bounding box center [1221, 476] width 75 height 22
click at [811, 206] on div "New CRO reported Line Match" at bounding box center [709, 214] width 994 height 26
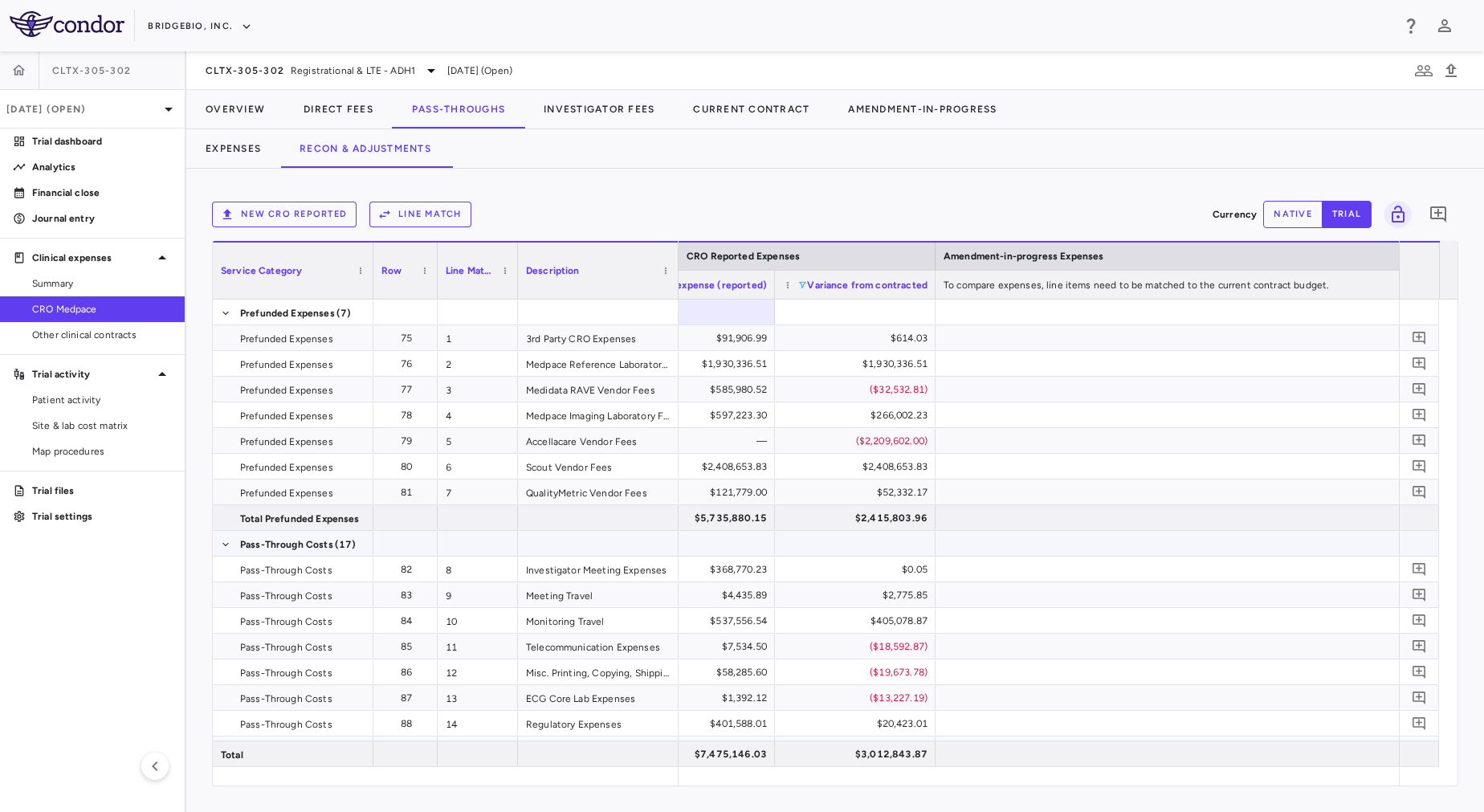
scroll to position [0, 2772]
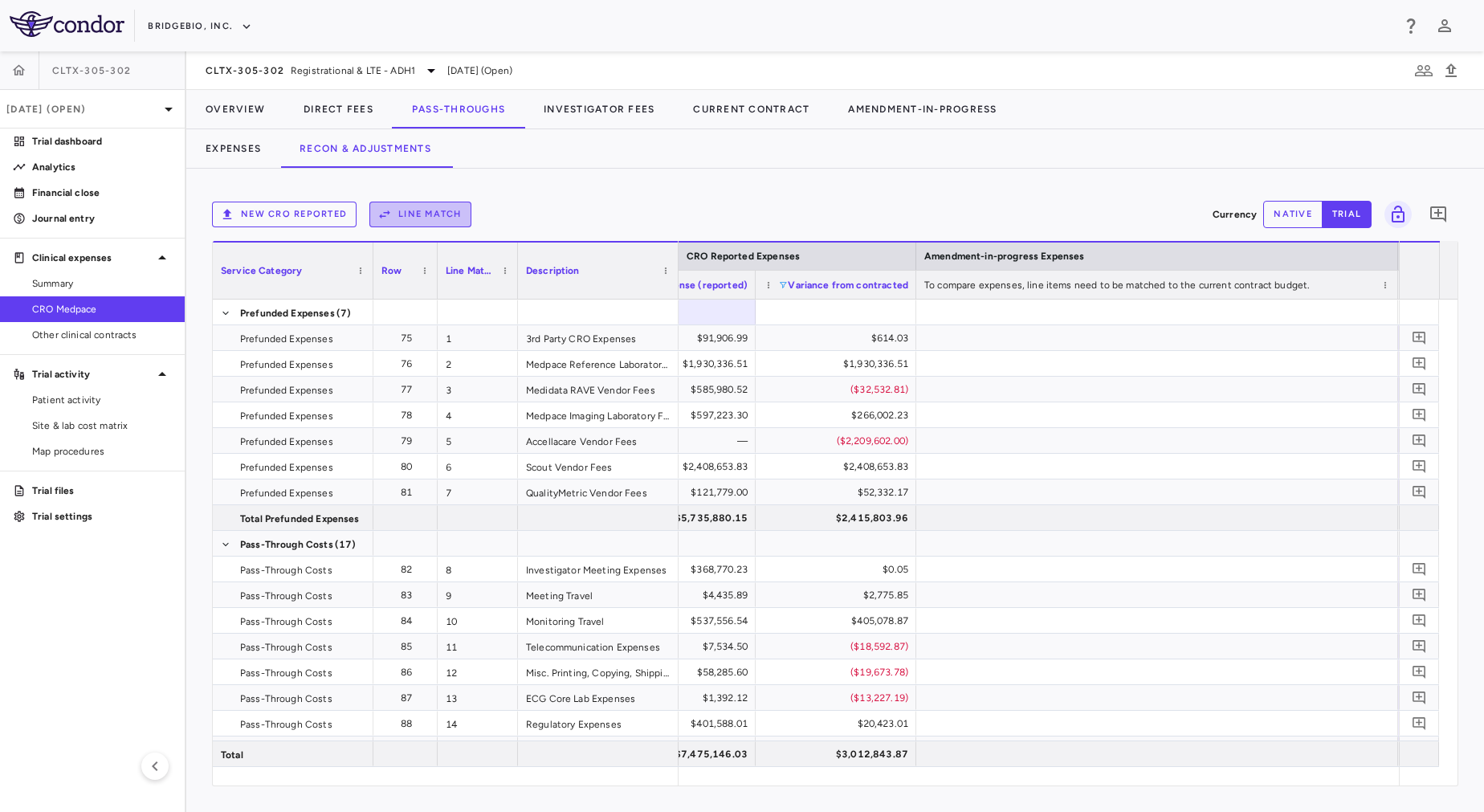
click at [429, 215] on button "Line Match" at bounding box center [420, 214] width 102 height 26
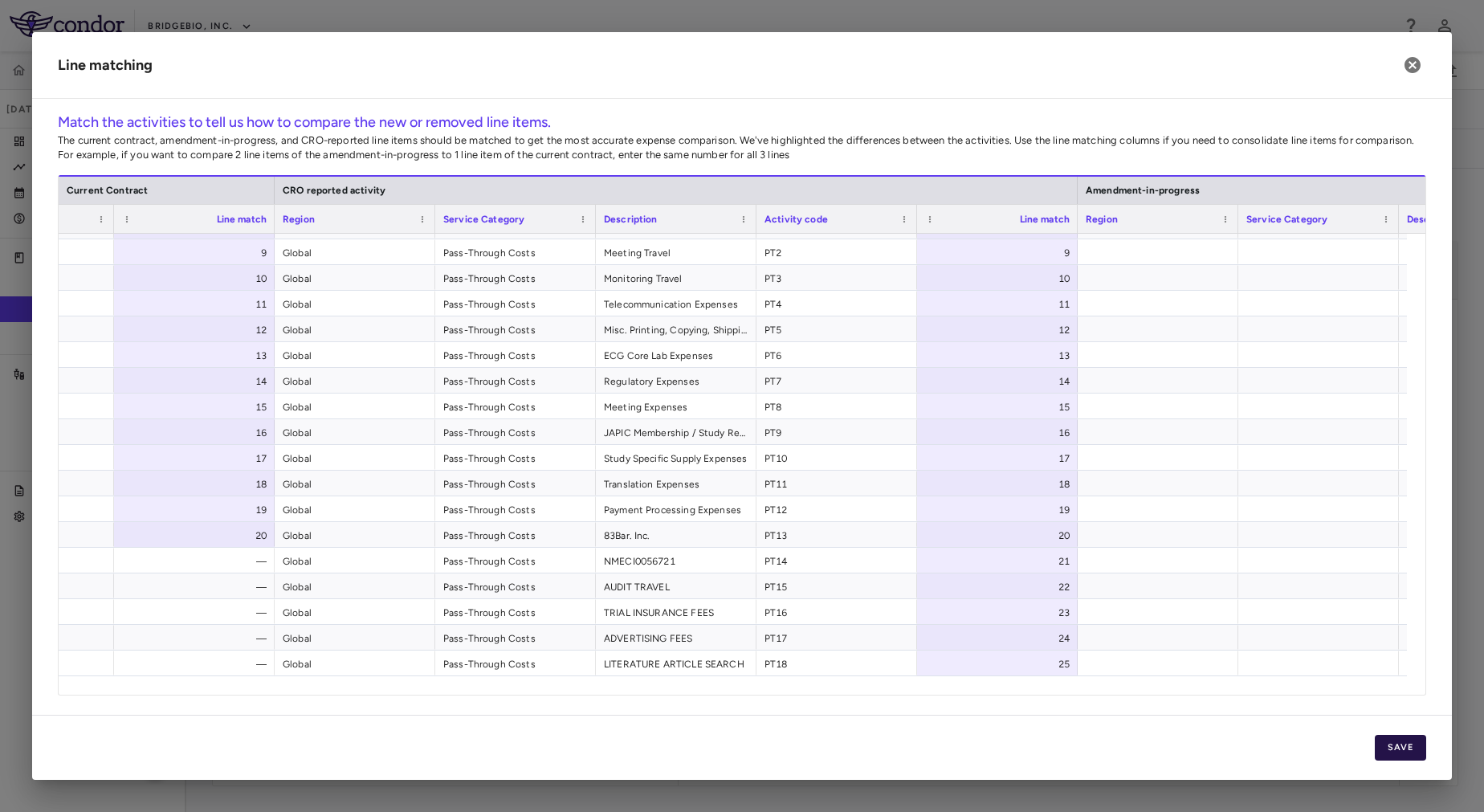
click at [1410, 741] on button "Save" at bounding box center [1400, 747] width 51 height 26
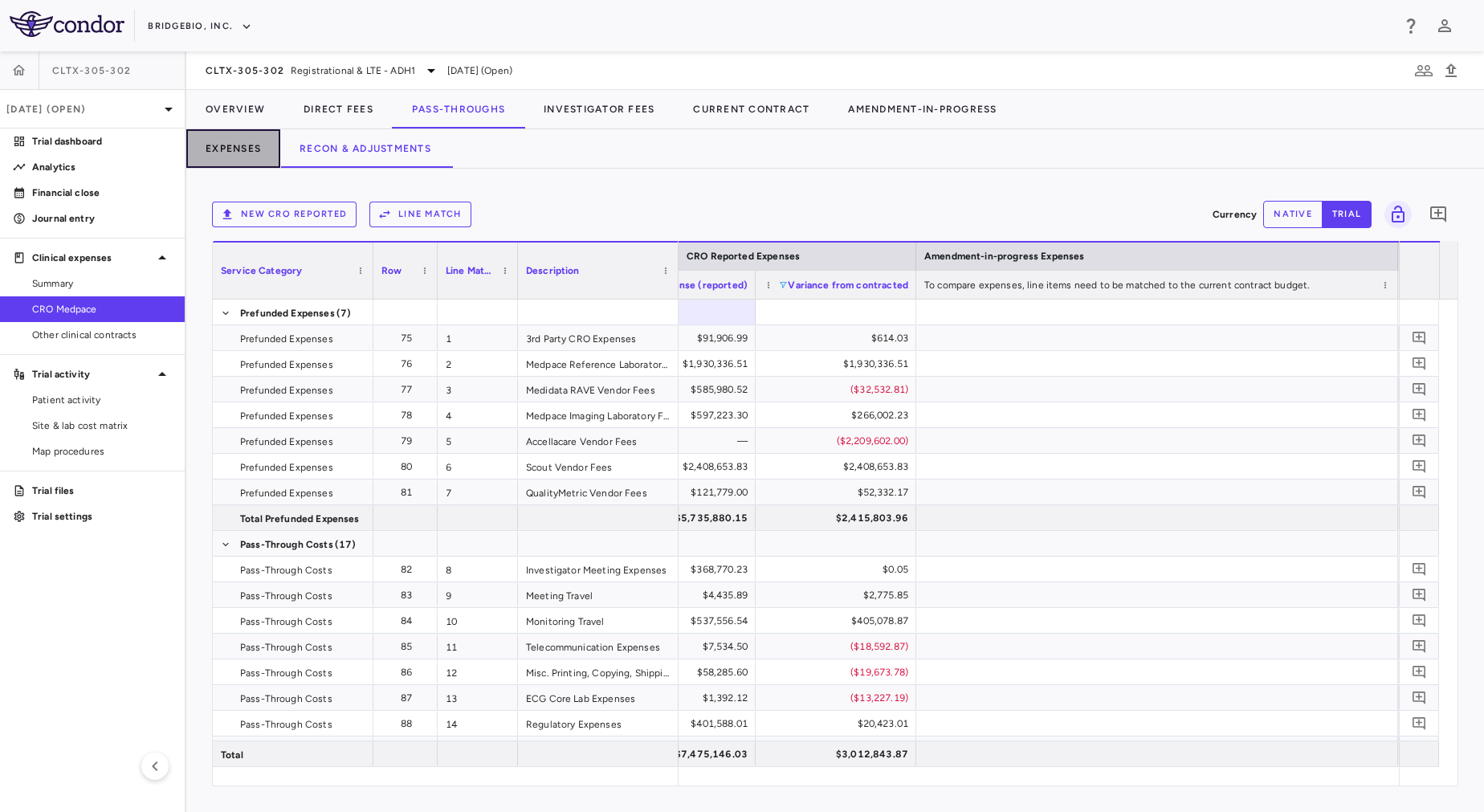
click at [237, 158] on button "Expenses" at bounding box center [233, 148] width 94 height 39
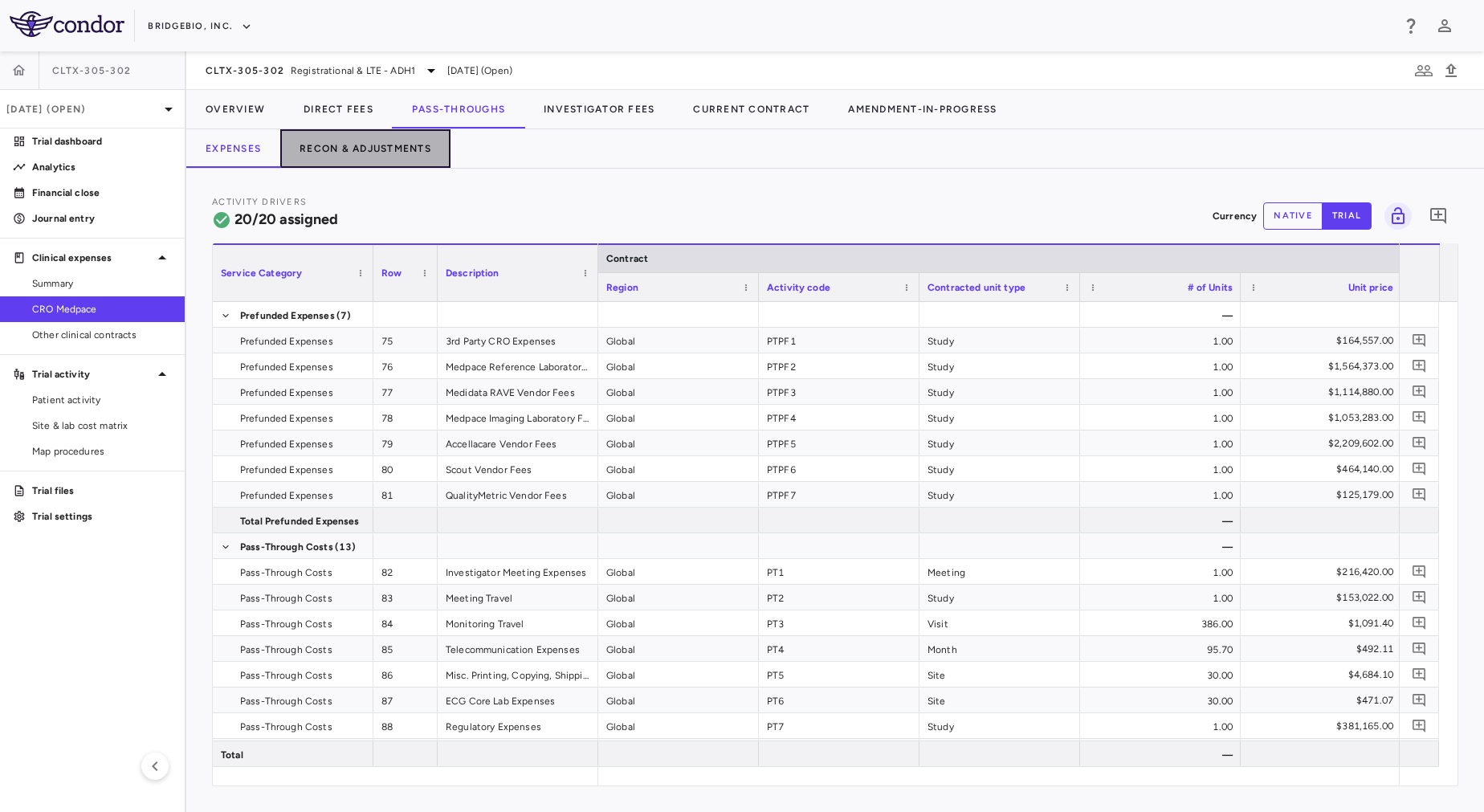
click at [421, 158] on button "Recon & Adjustments" at bounding box center [365, 148] width 170 height 39
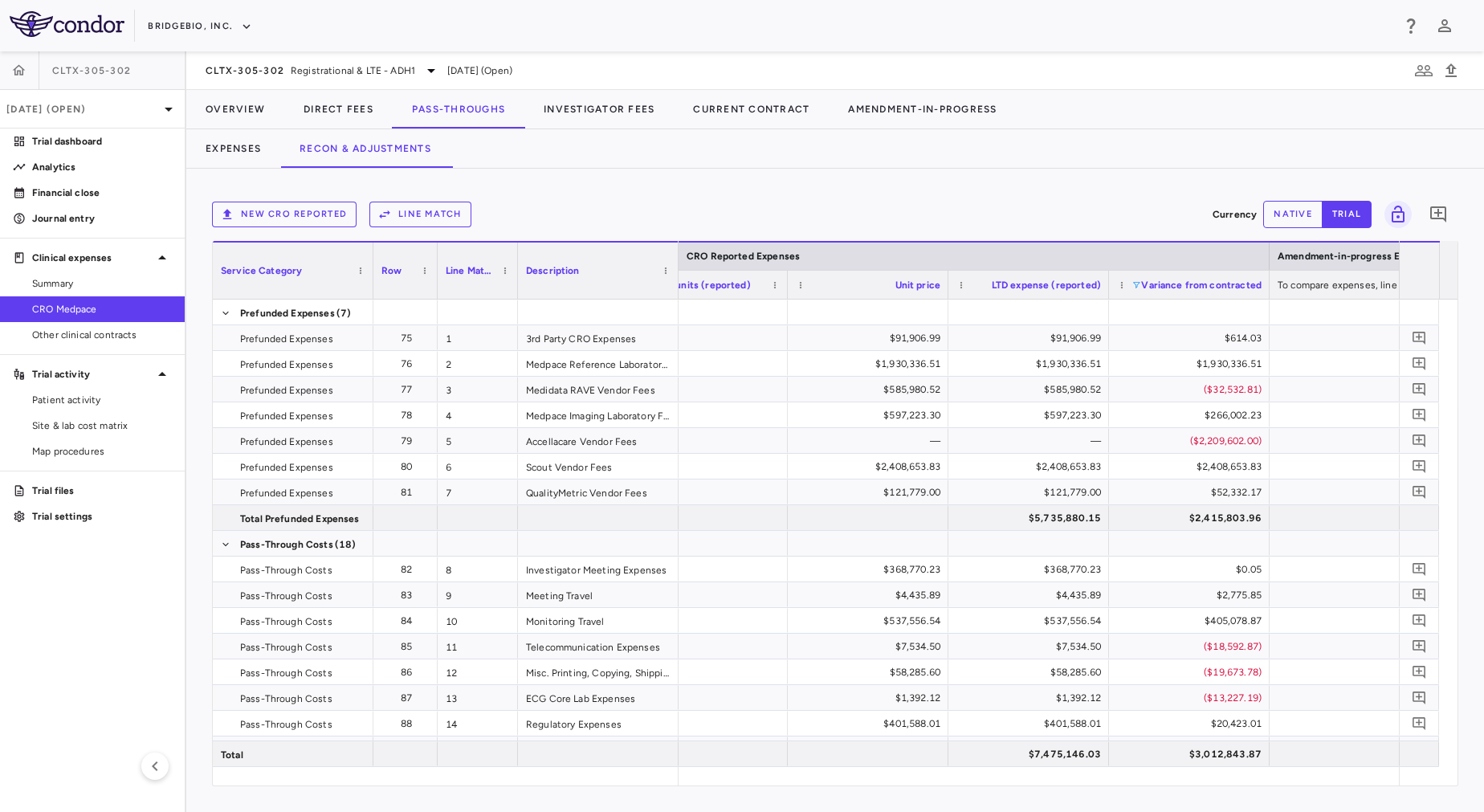
click at [1140, 283] on span at bounding box center [1136, 285] width 10 height 10
click at [1060, 194] on div "New CRO reported Line Match Currency native trial 0 Press ENTER to sort. Press …" at bounding box center [835, 491] width 1298 height 643
click at [1138, 284] on span at bounding box center [1136, 285] width 10 height 10
click at [1148, 179] on div "New CRO reported Line Match Currency native trial 0 Press ENTER to sort. Press …" at bounding box center [835, 491] width 1298 height 643
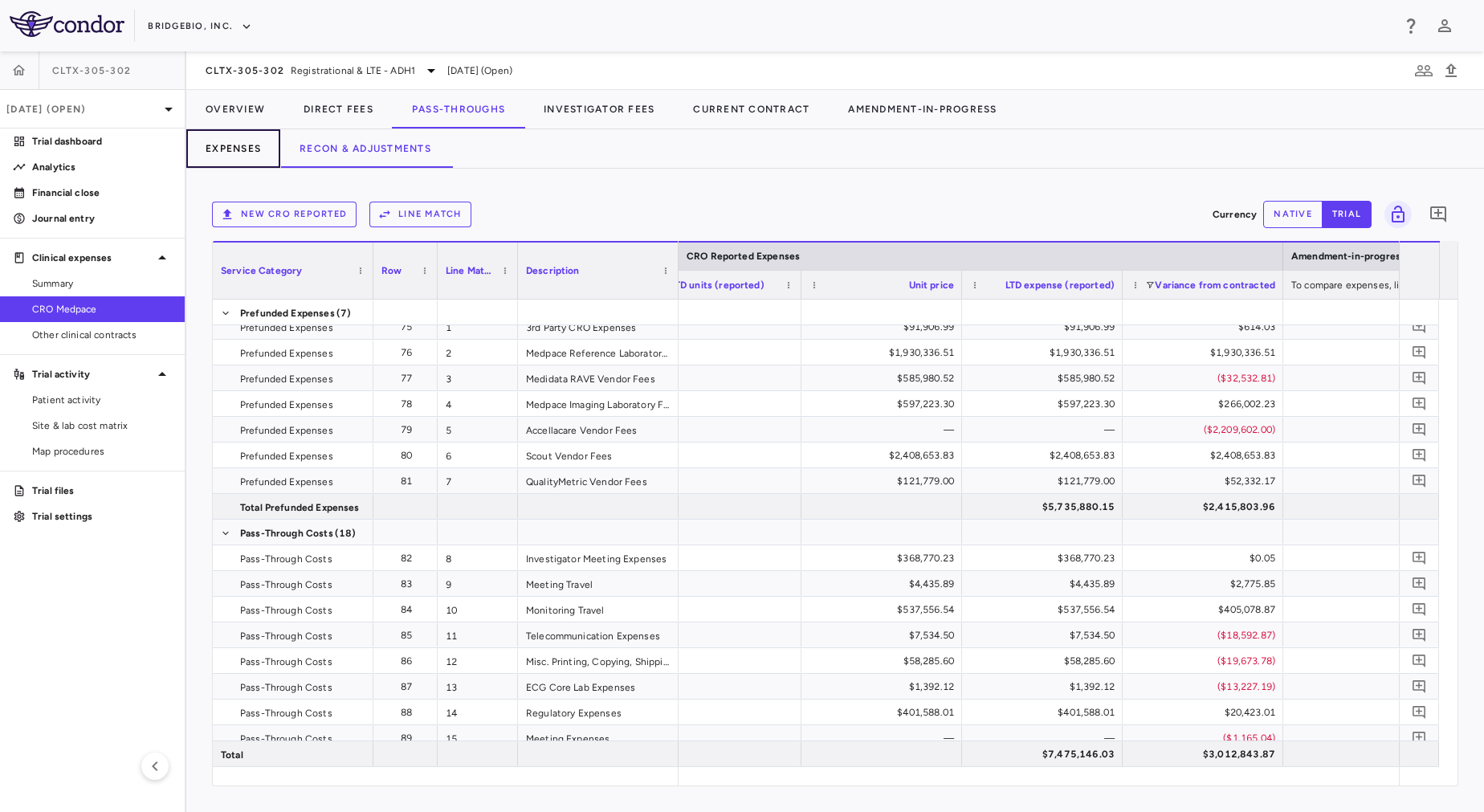
click at [217, 146] on button "Expenses" at bounding box center [233, 148] width 94 height 39
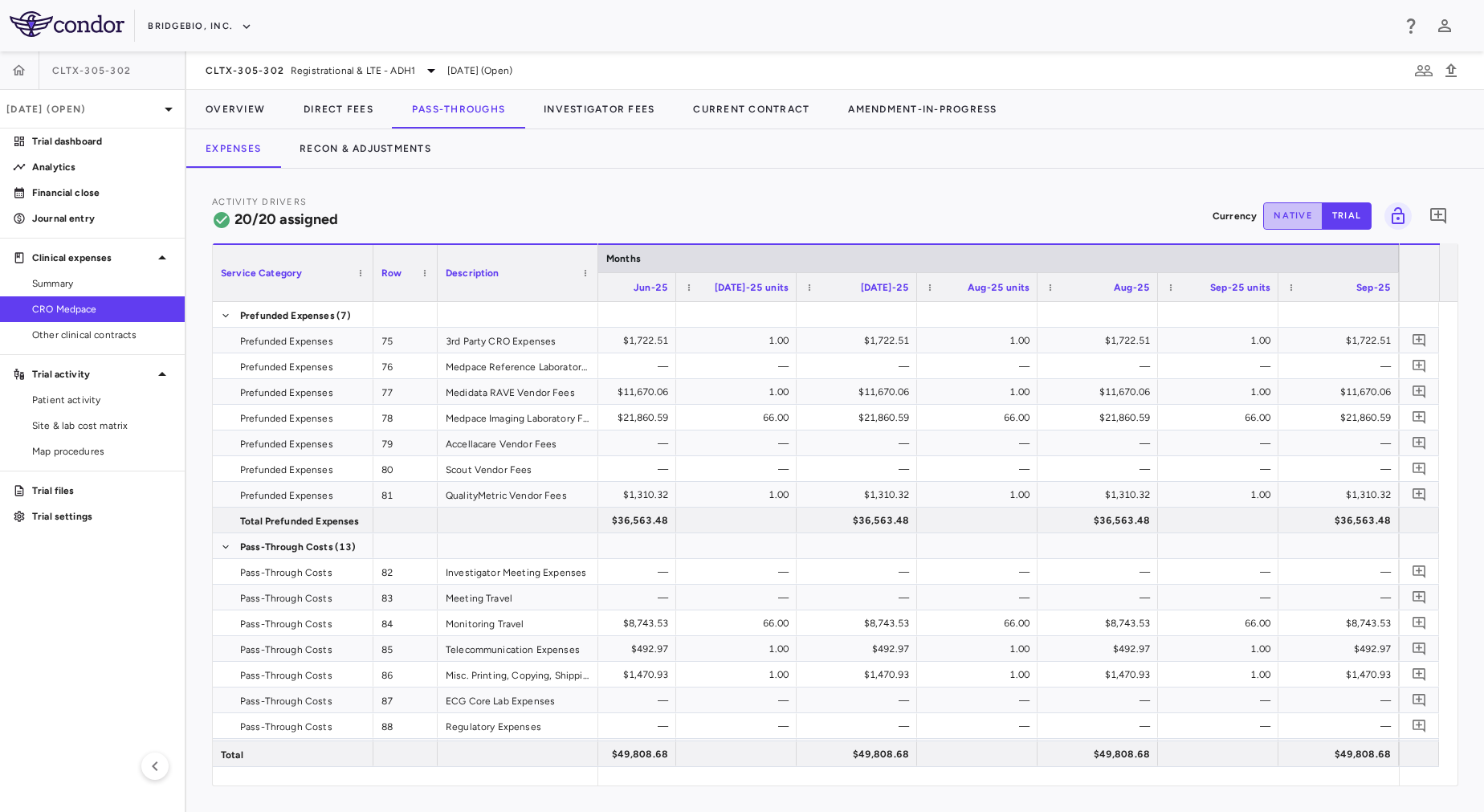
click at [1288, 225] on button "native" at bounding box center [1293, 215] width 60 height 27
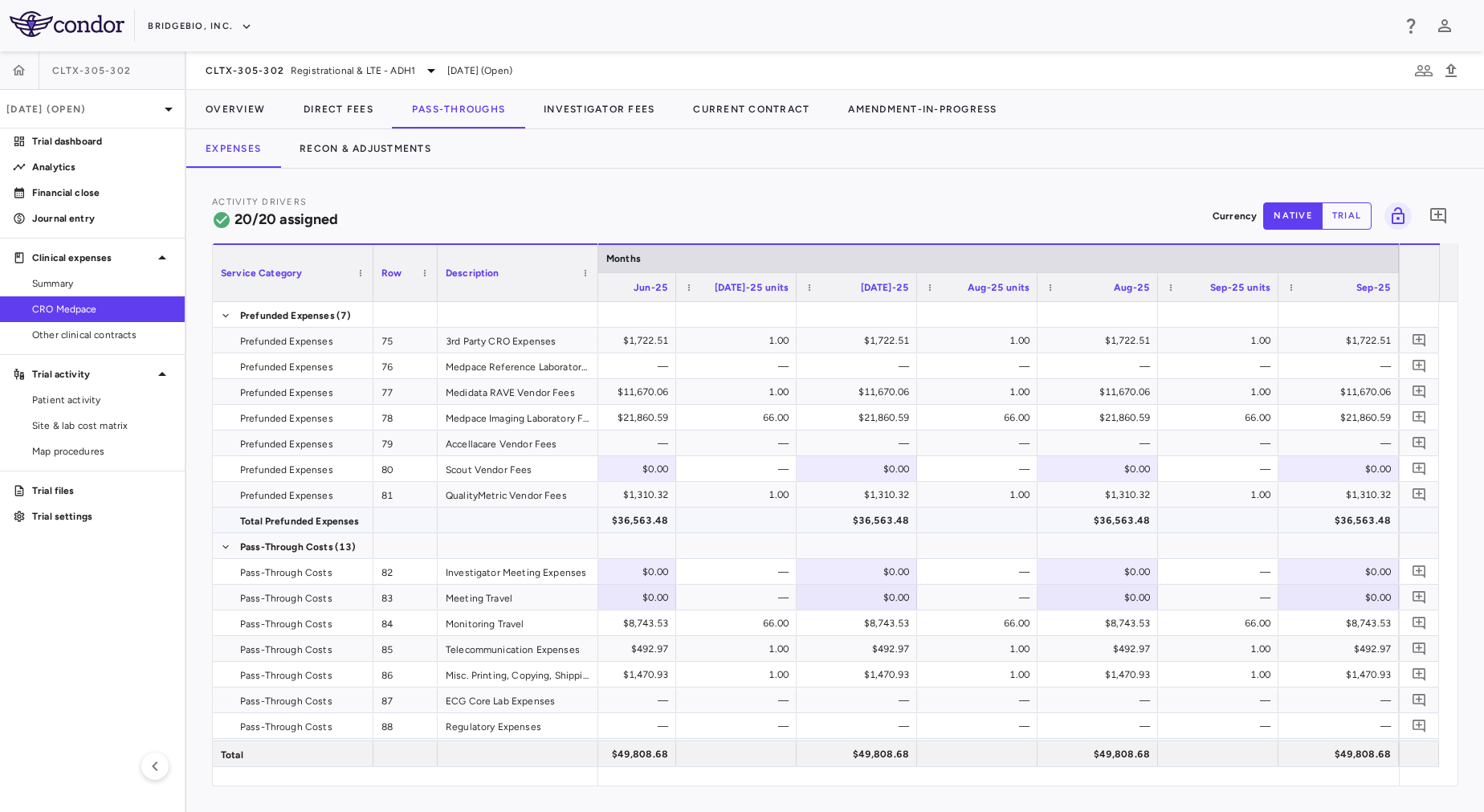
type button "native"
click at [1298, 474] on div "$0.00" at bounding box center [1341, 468] width 98 height 26
type input "**********"
click at [1235, 472] on div "—" at bounding box center [1221, 468] width 98 height 26
click at [1318, 571] on div "$0.00" at bounding box center [1341, 572] width 98 height 26
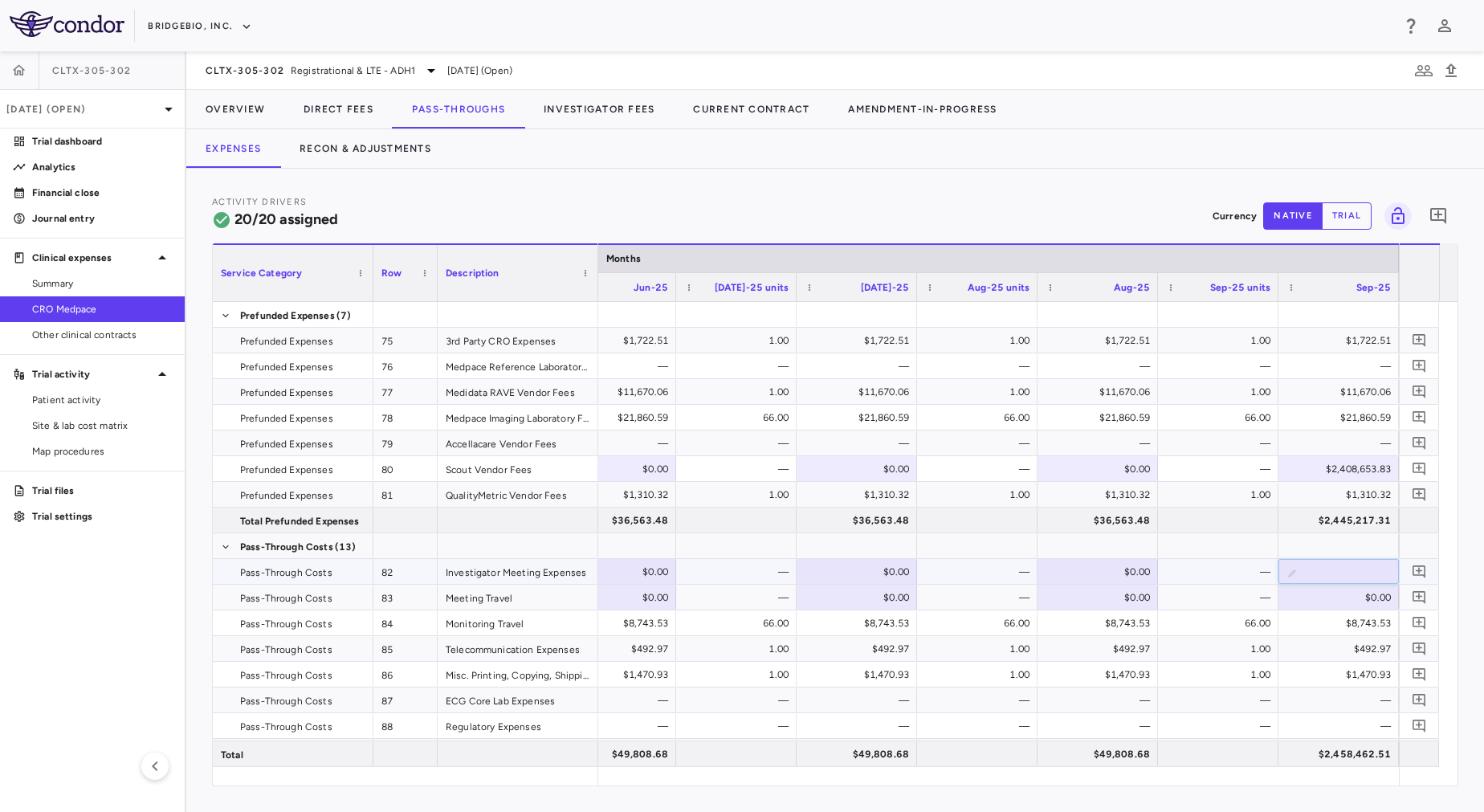
type input "****"
click at [1209, 571] on div "—" at bounding box center [1221, 572] width 98 height 26
click at [1317, 608] on div "$0.00" at bounding box center [1341, 597] width 98 height 26
type input "*******"
click at [1207, 599] on div "—" at bounding box center [1221, 597] width 98 height 26
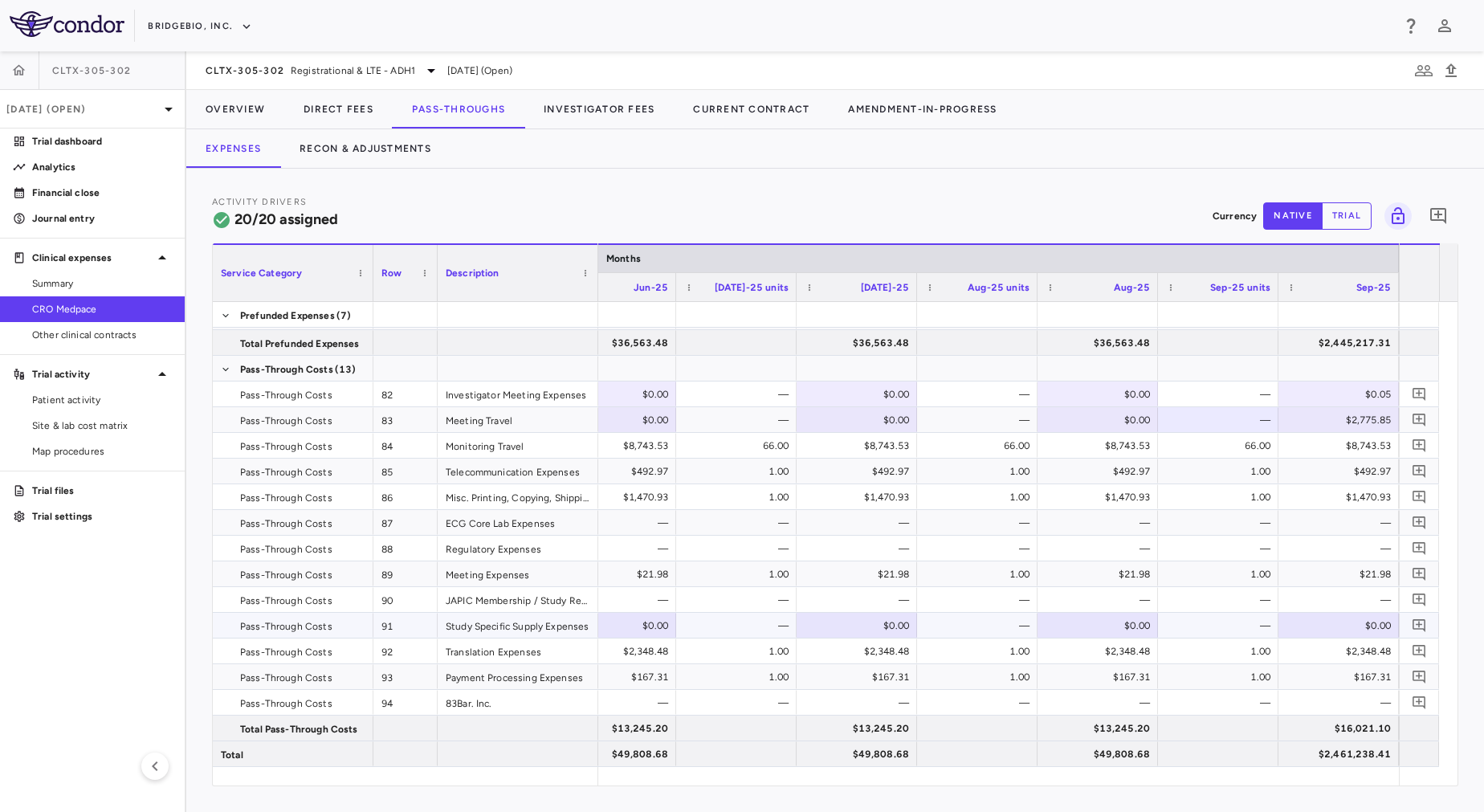
click at [1350, 617] on div "$0.00" at bounding box center [1341, 625] width 98 height 26
type input "********"
click at [1197, 616] on div "—" at bounding box center [1221, 625] width 98 height 26
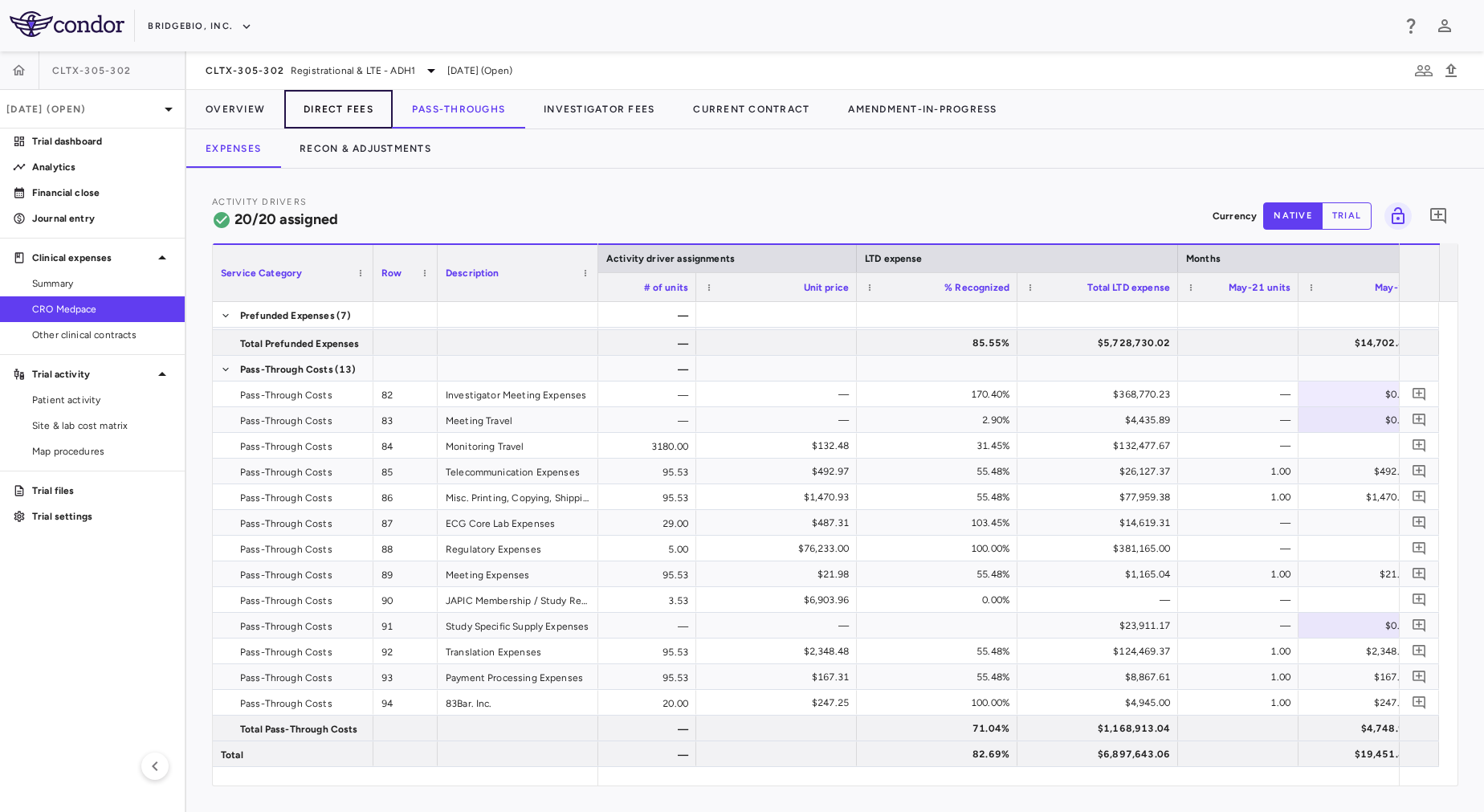
click at [349, 102] on button "Direct Fees" at bounding box center [338, 109] width 109 height 39
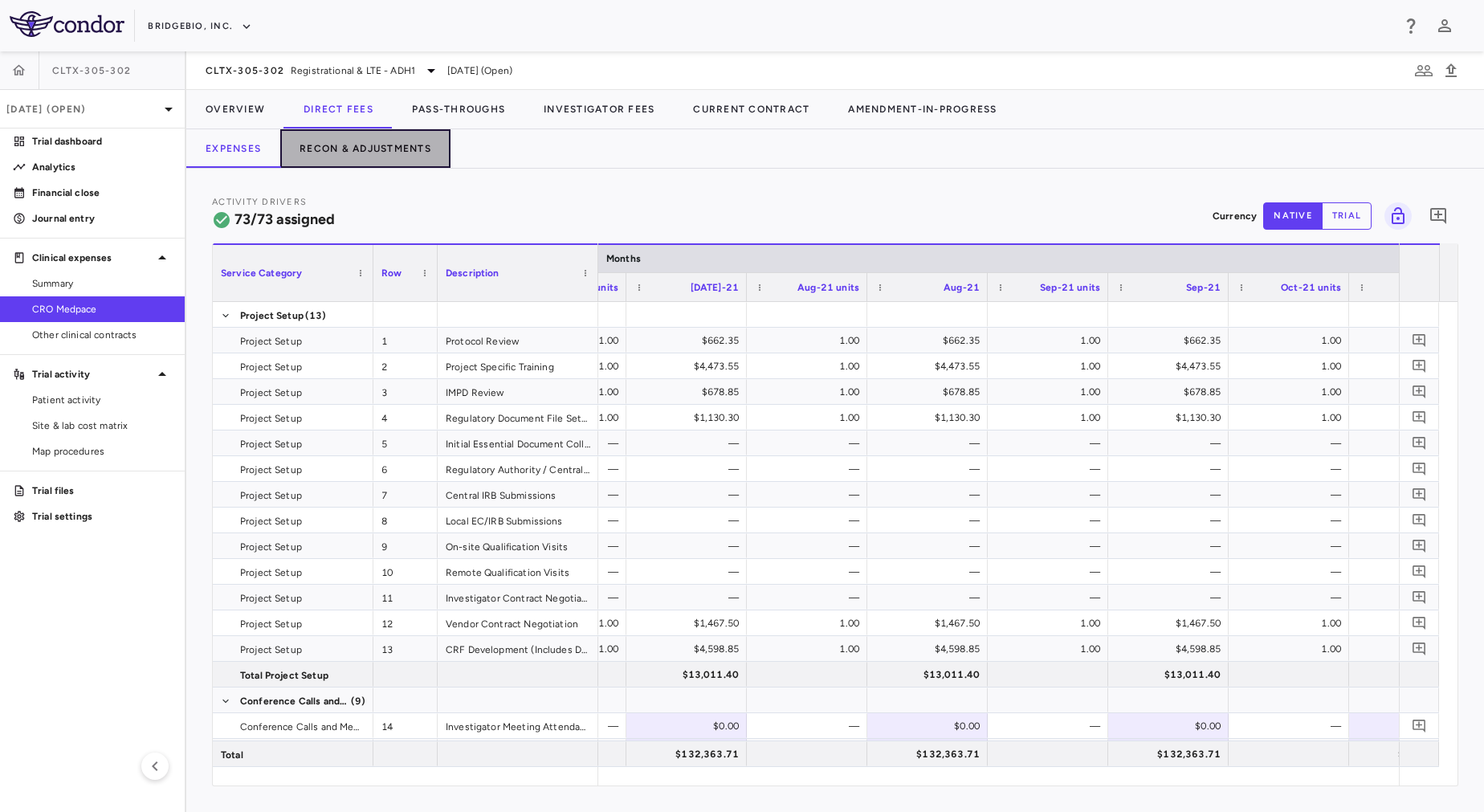
click at [427, 143] on button "Recon & Adjustments" at bounding box center [365, 148] width 170 height 39
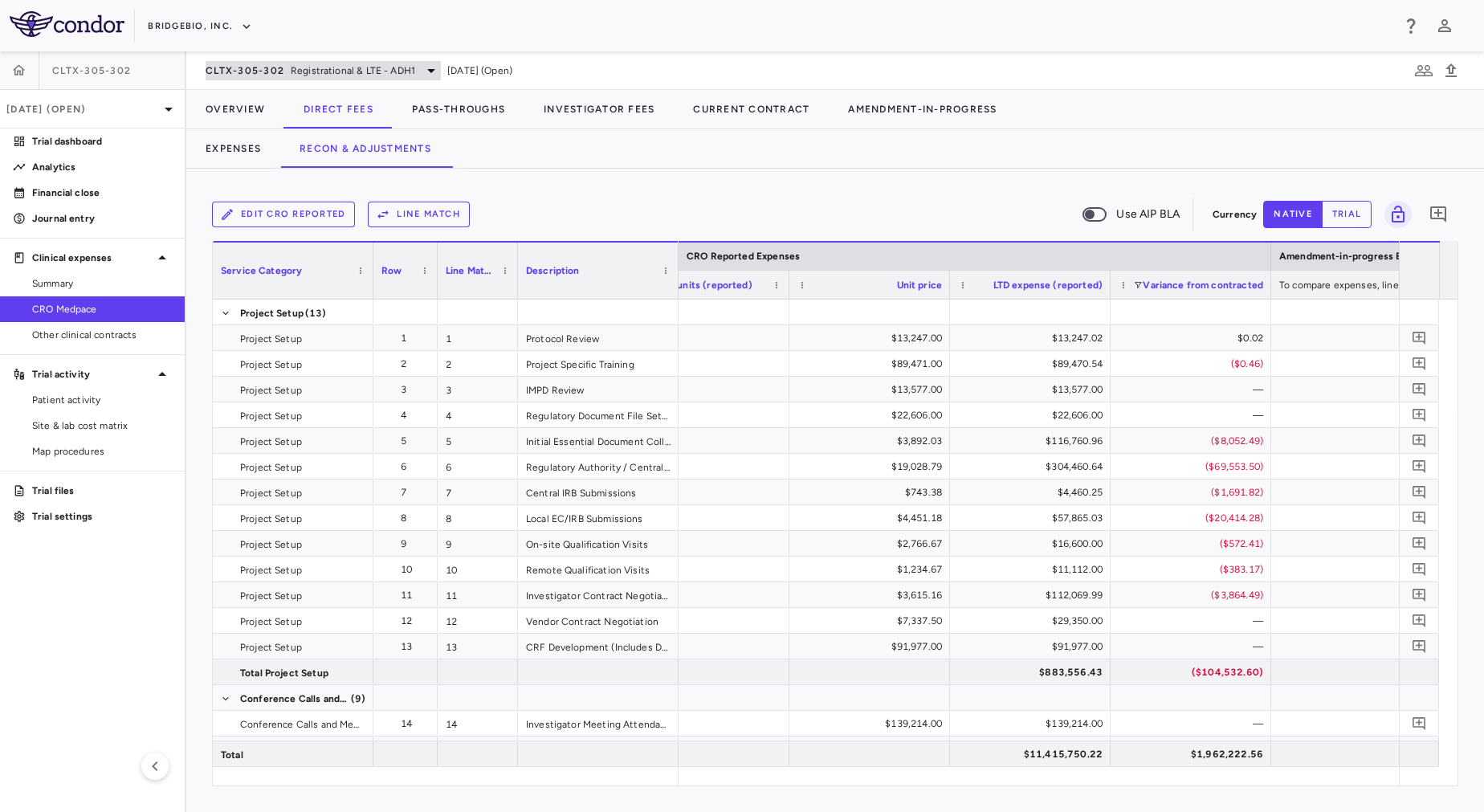
click at [302, 74] on span "Registrational & LTE - ADH1" at bounding box center [353, 70] width 124 height 14
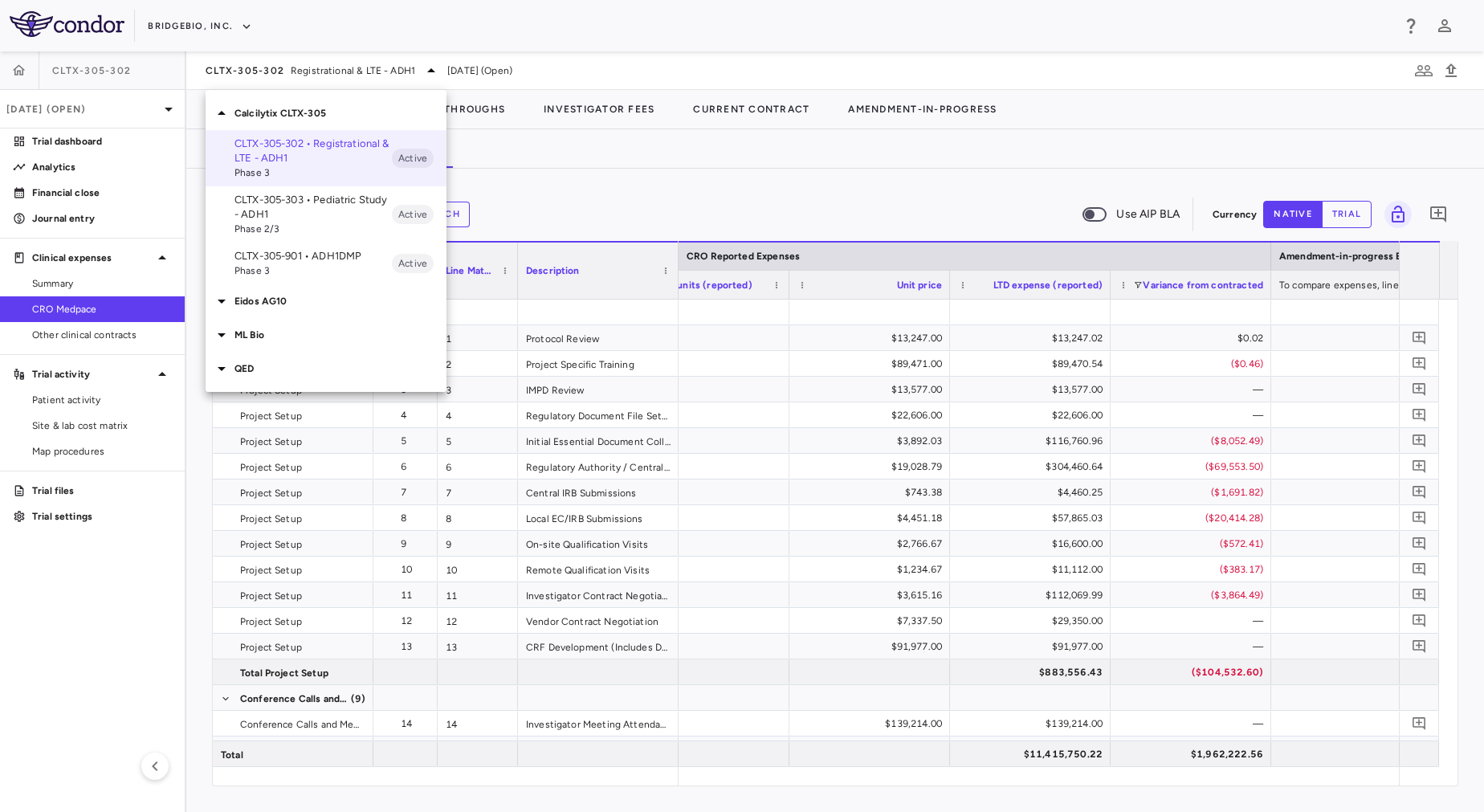
click at [344, 263] on p "CLTX-305-901 • ADH1DMP" at bounding box center [313, 255] width 157 height 14
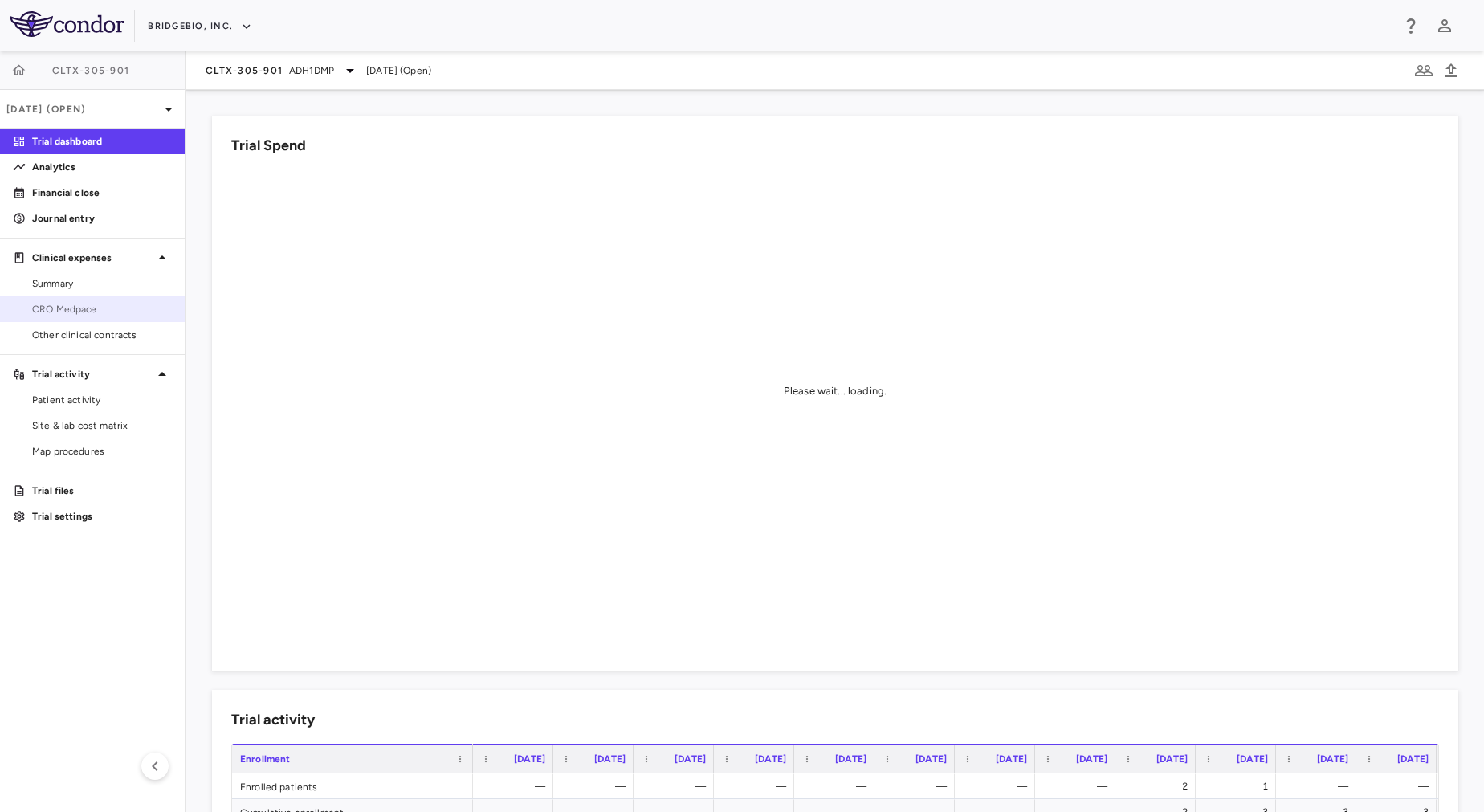
click at [84, 302] on span "CRO Medpace" at bounding box center [102, 308] width 140 height 14
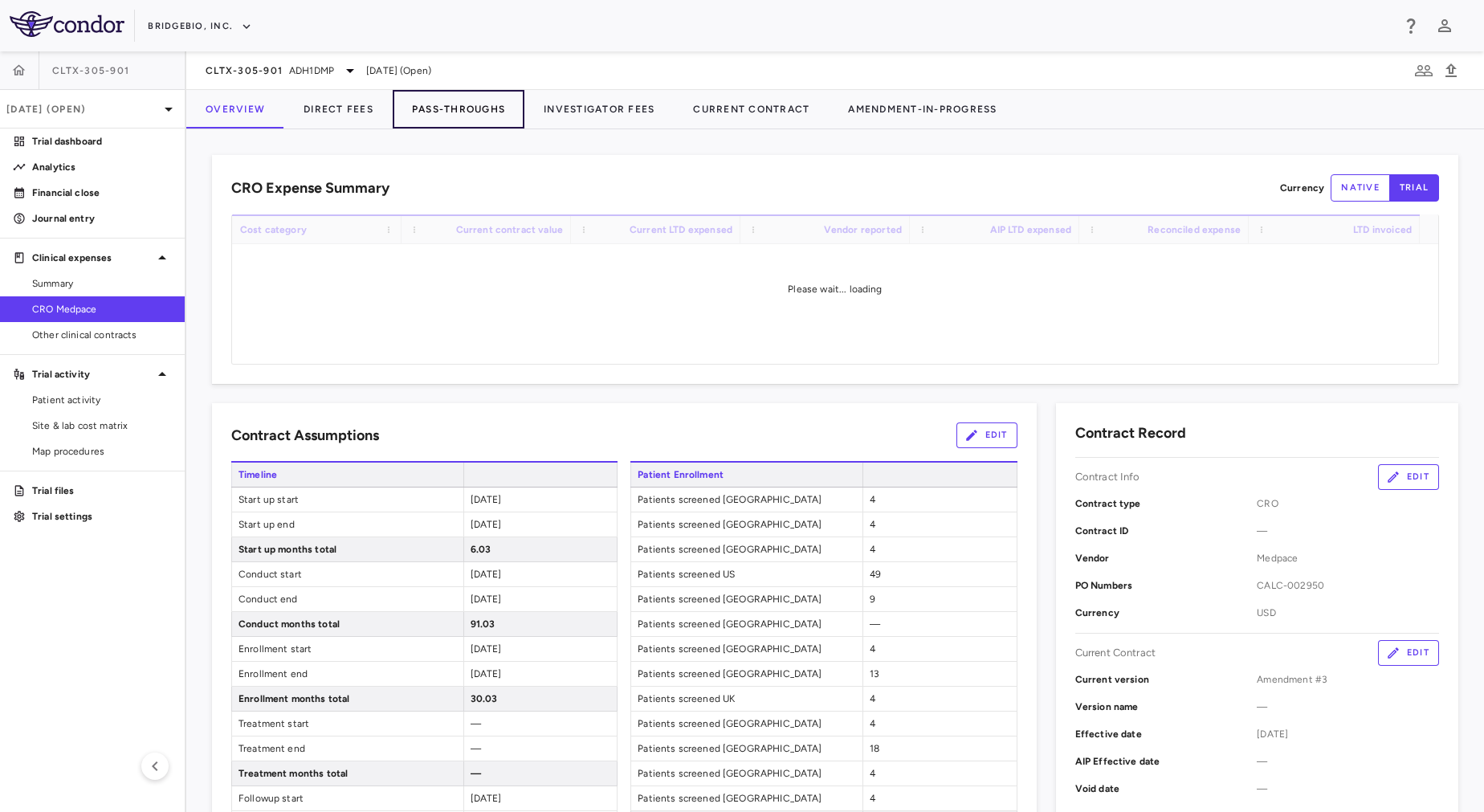
click at [481, 108] on button "Pass-Throughs" at bounding box center [458, 109] width 132 height 39
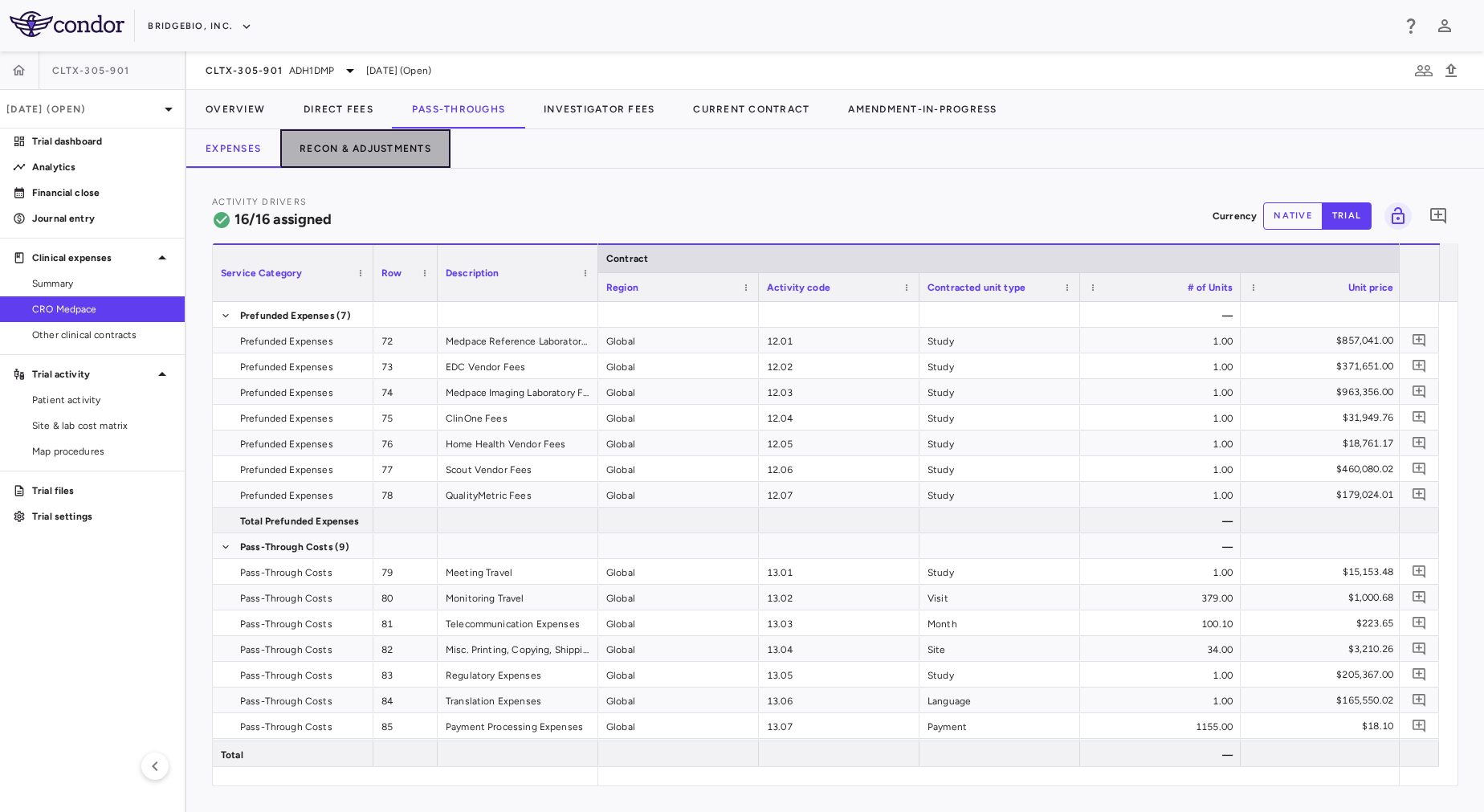
click at [382, 147] on button "Recon & Adjustments" at bounding box center [365, 148] width 170 height 39
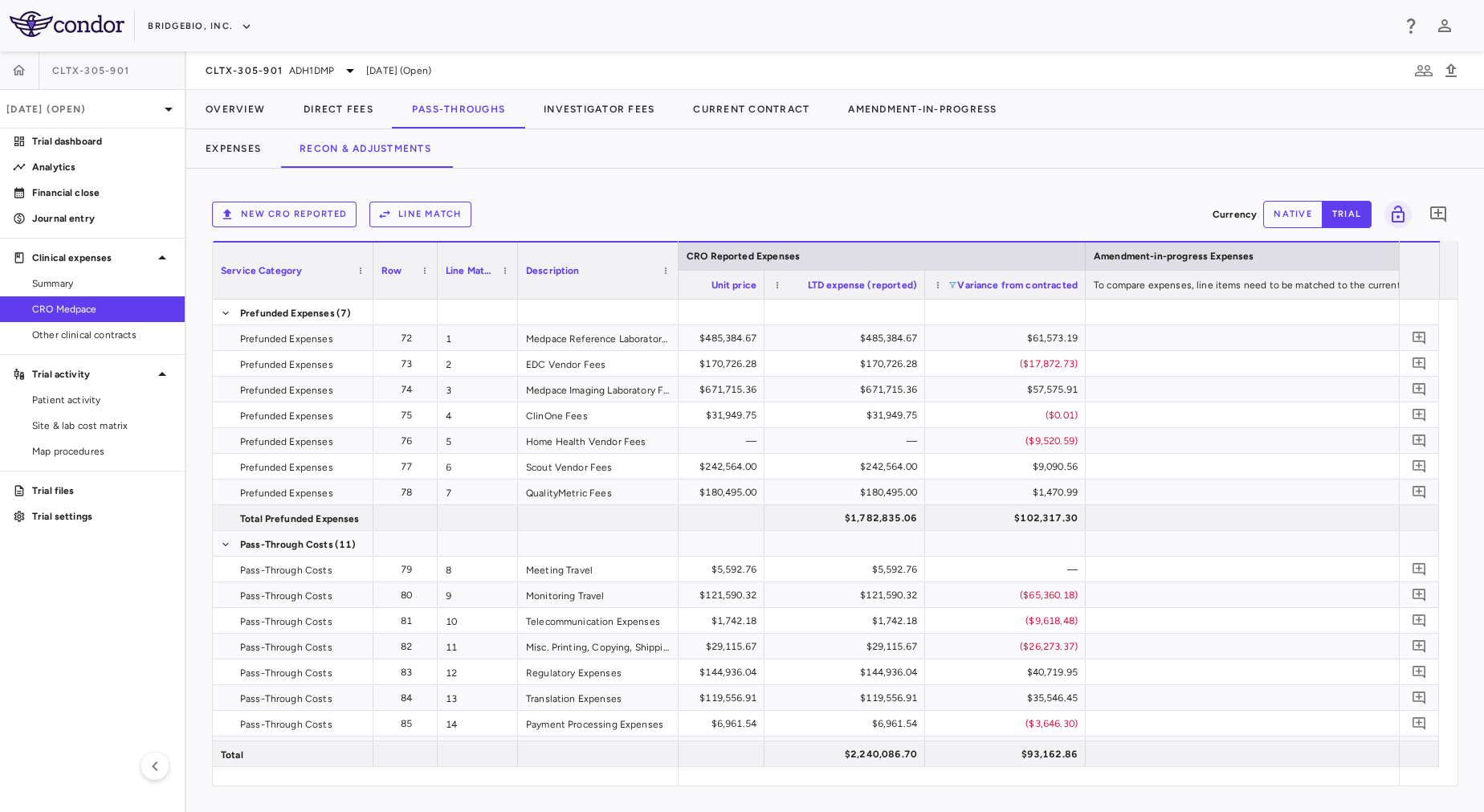
click at [950, 280] on span at bounding box center [953, 285] width 10 height 10
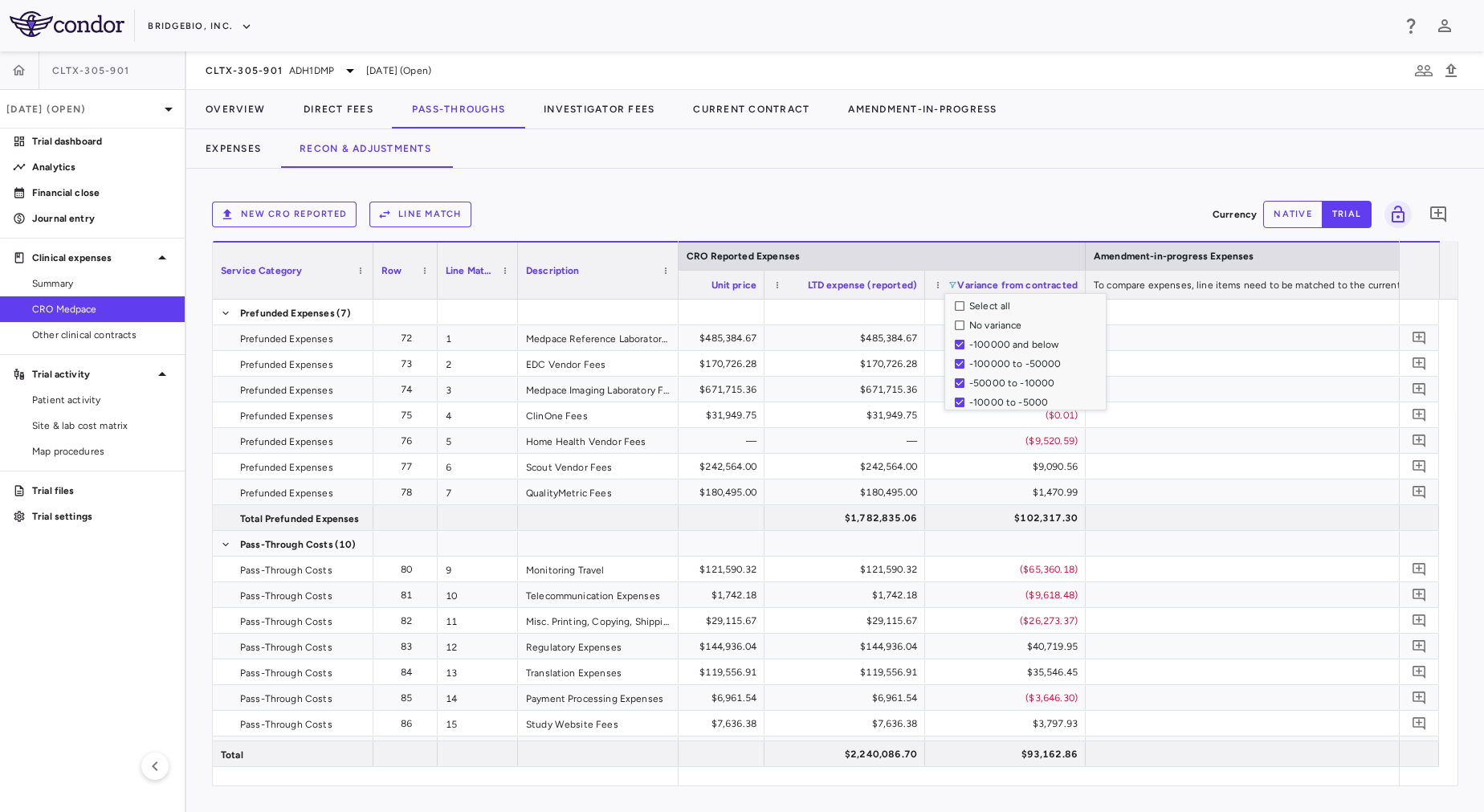
click at [873, 193] on div "New CRO reported Line Match Currency native trial 0 Press ENTER to sort. Press …" at bounding box center [835, 491] width 1298 height 643
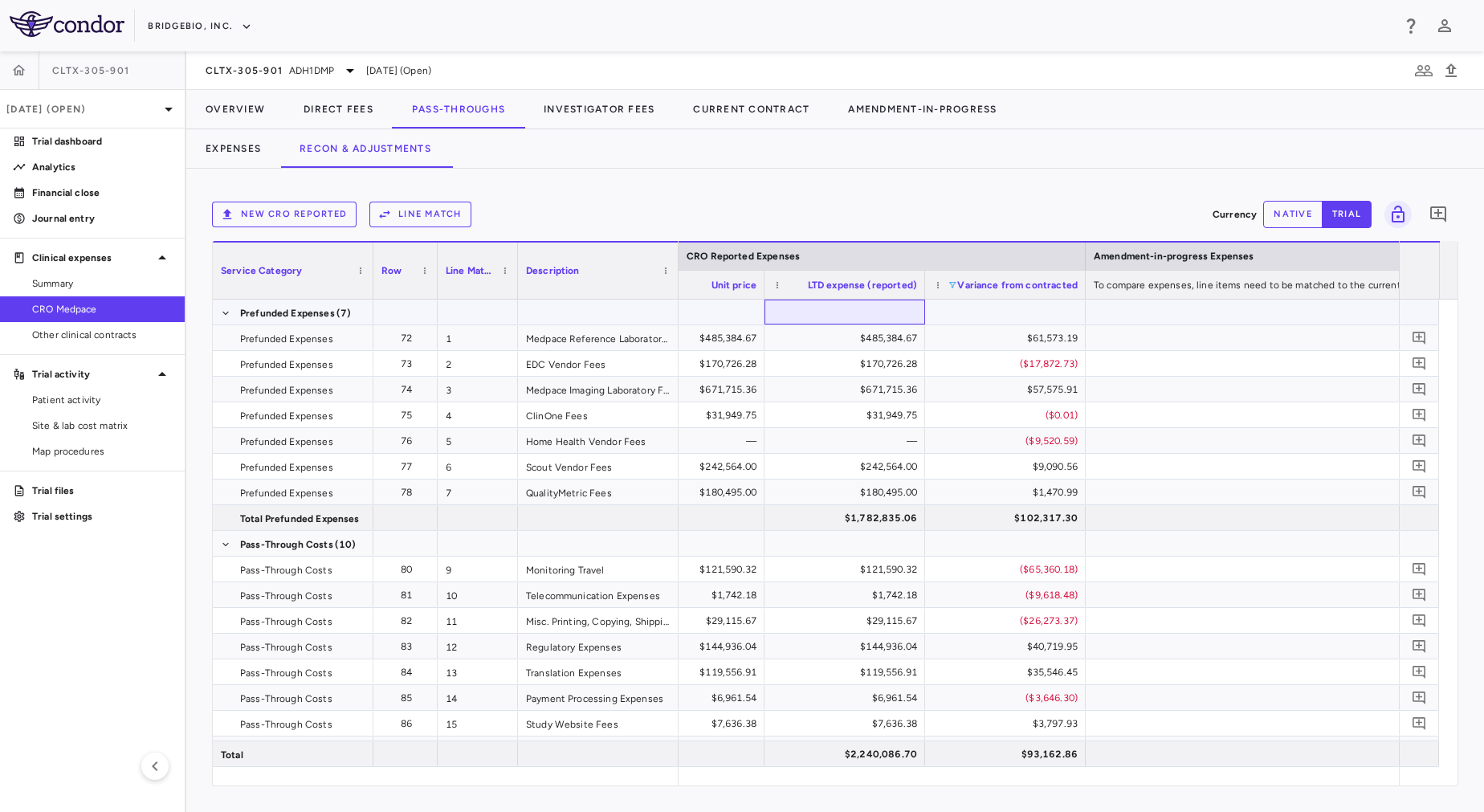
click at [818, 312] on div at bounding box center [844, 312] width 144 height 23
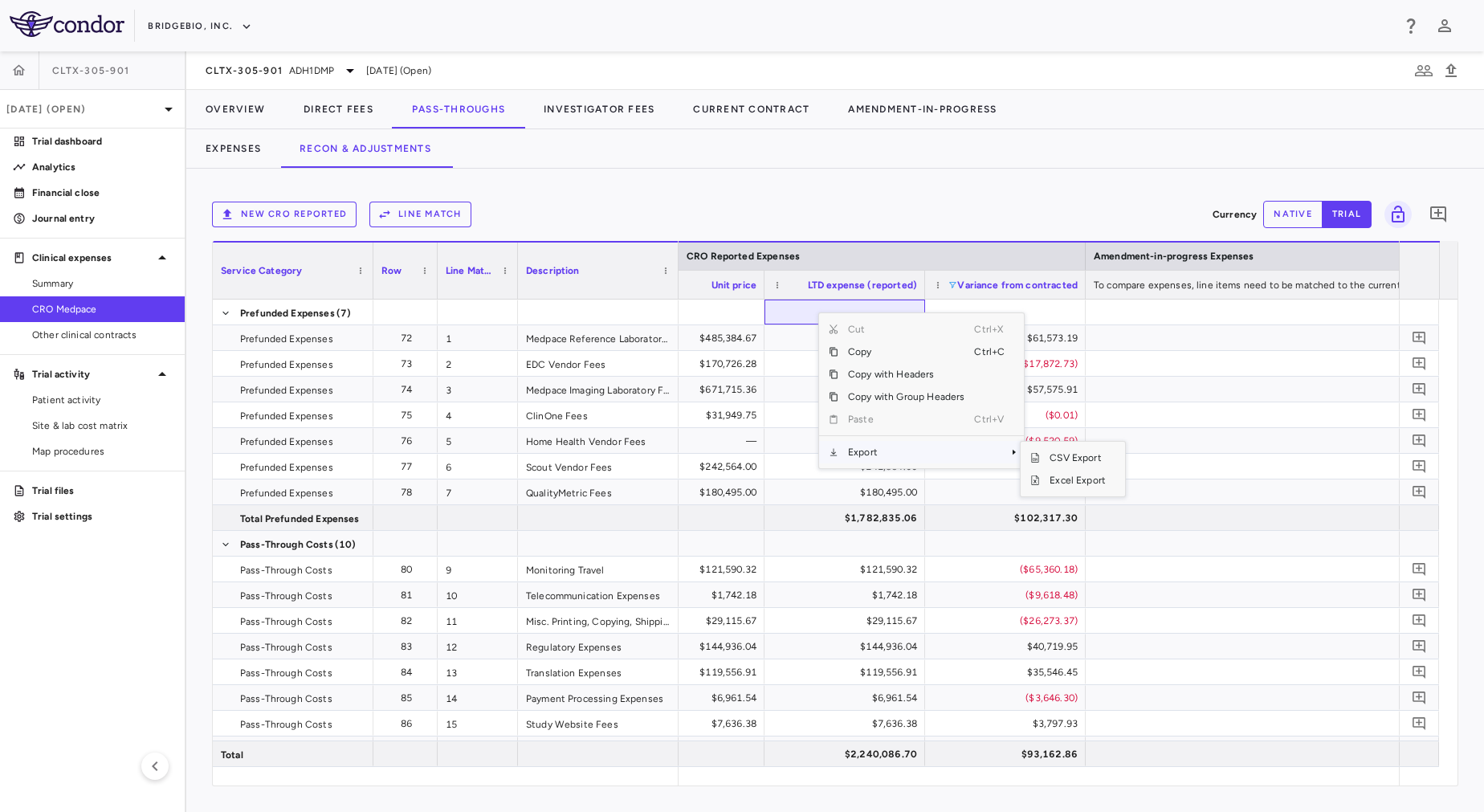
click at [896, 455] on span "Export" at bounding box center [906, 452] width 136 height 22
click at [1080, 476] on span "Excel Export" at bounding box center [1077, 480] width 75 height 22
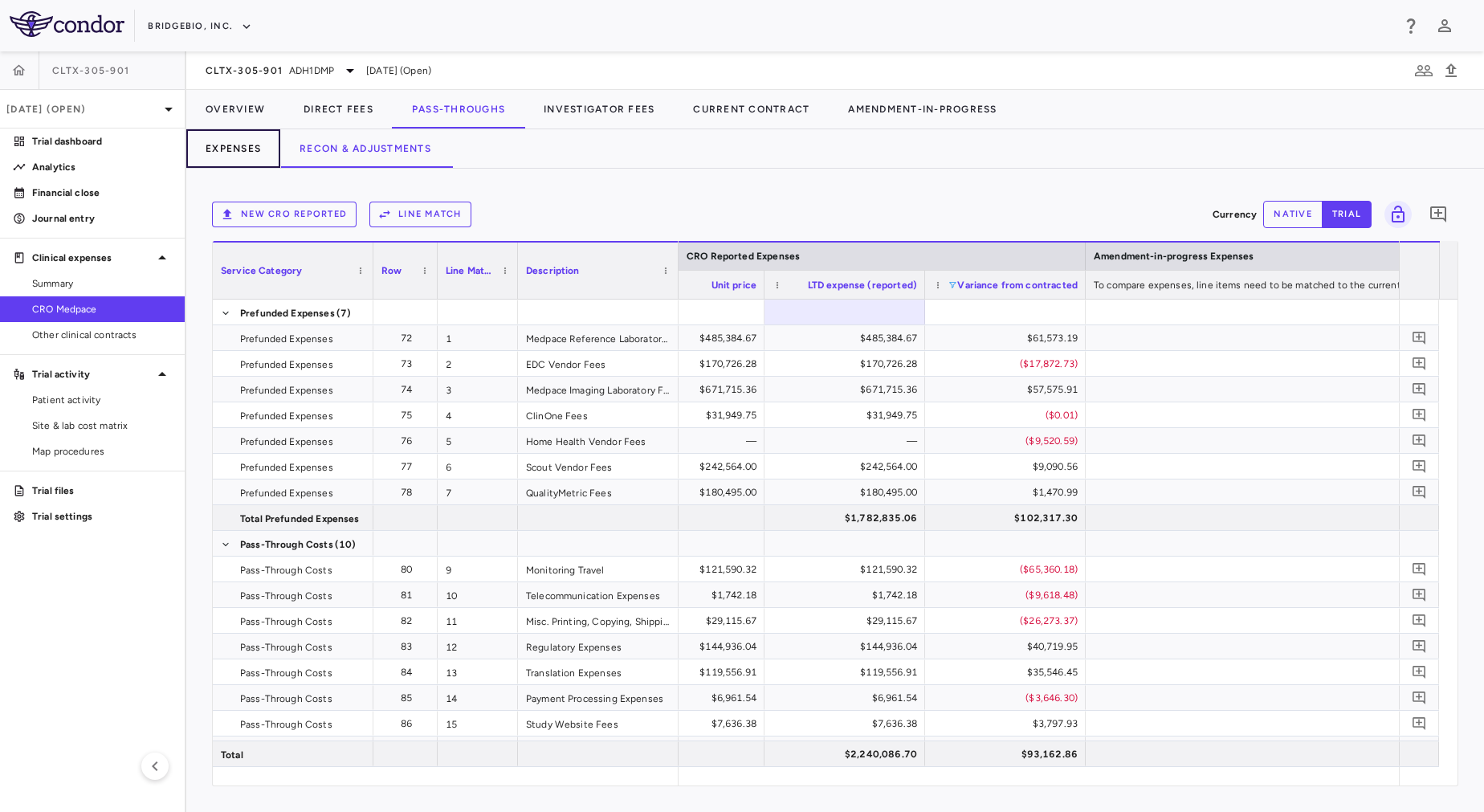
click at [230, 148] on button "Expenses" at bounding box center [233, 148] width 94 height 39
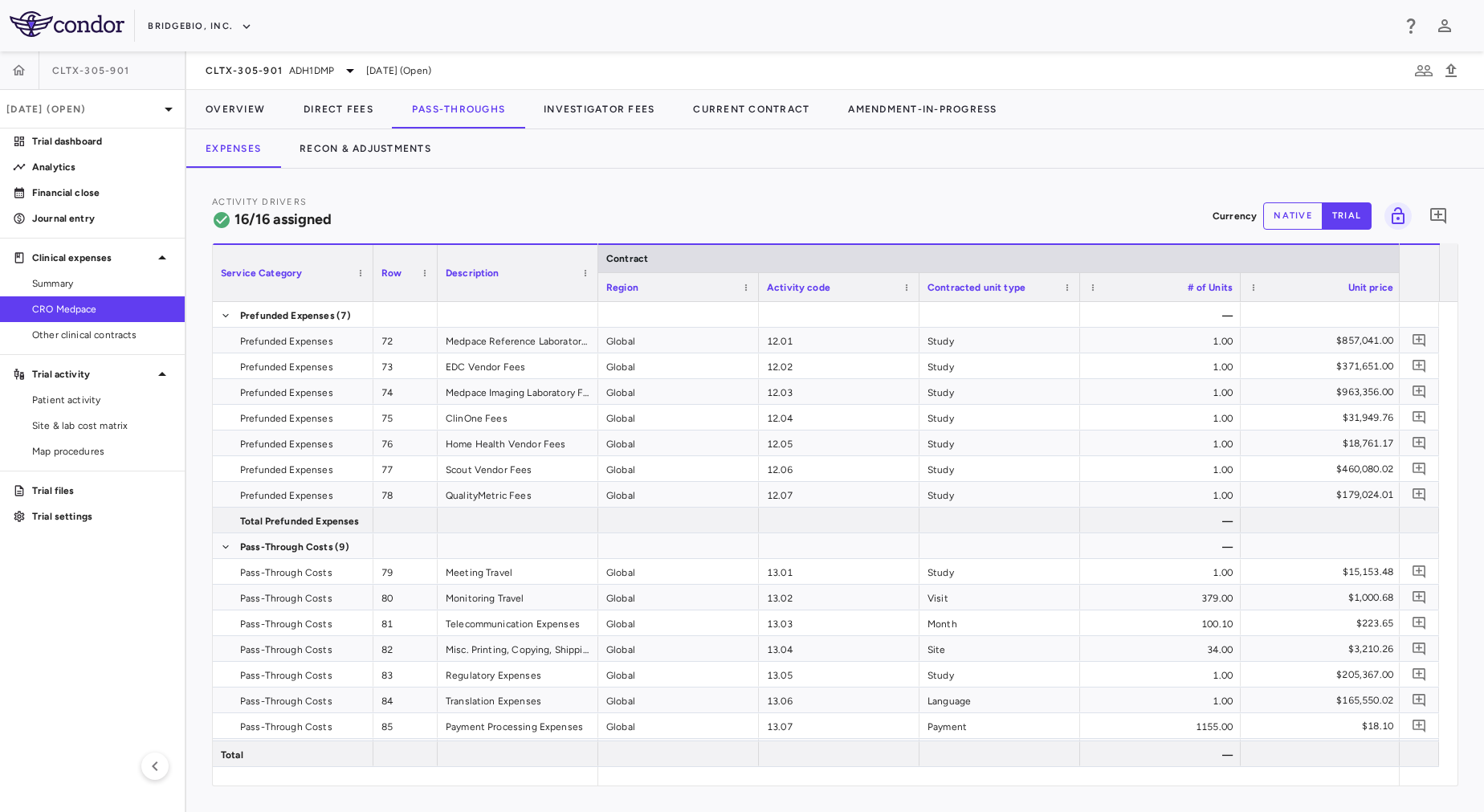
click at [679, 191] on div "Activity Drivers 16/16 assigned Currency native trial 0 Service Category Drag h…" at bounding box center [835, 491] width 1298 height 643
click at [335, 143] on button "Recon & Adjustments" at bounding box center [365, 148] width 170 height 39
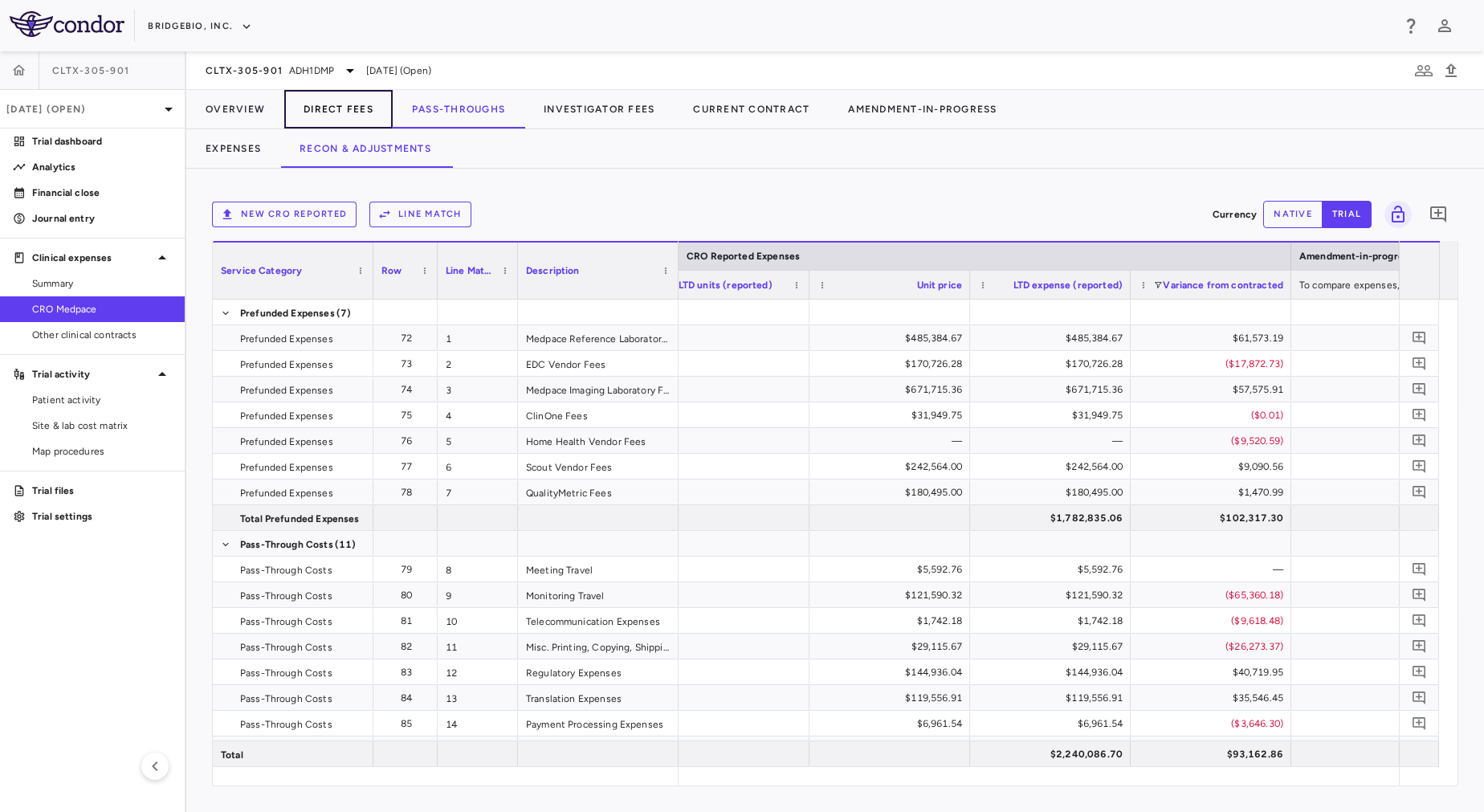
click at [375, 109] on button "Direct Fees" at bounding box center [338, 109] width 109 height 39
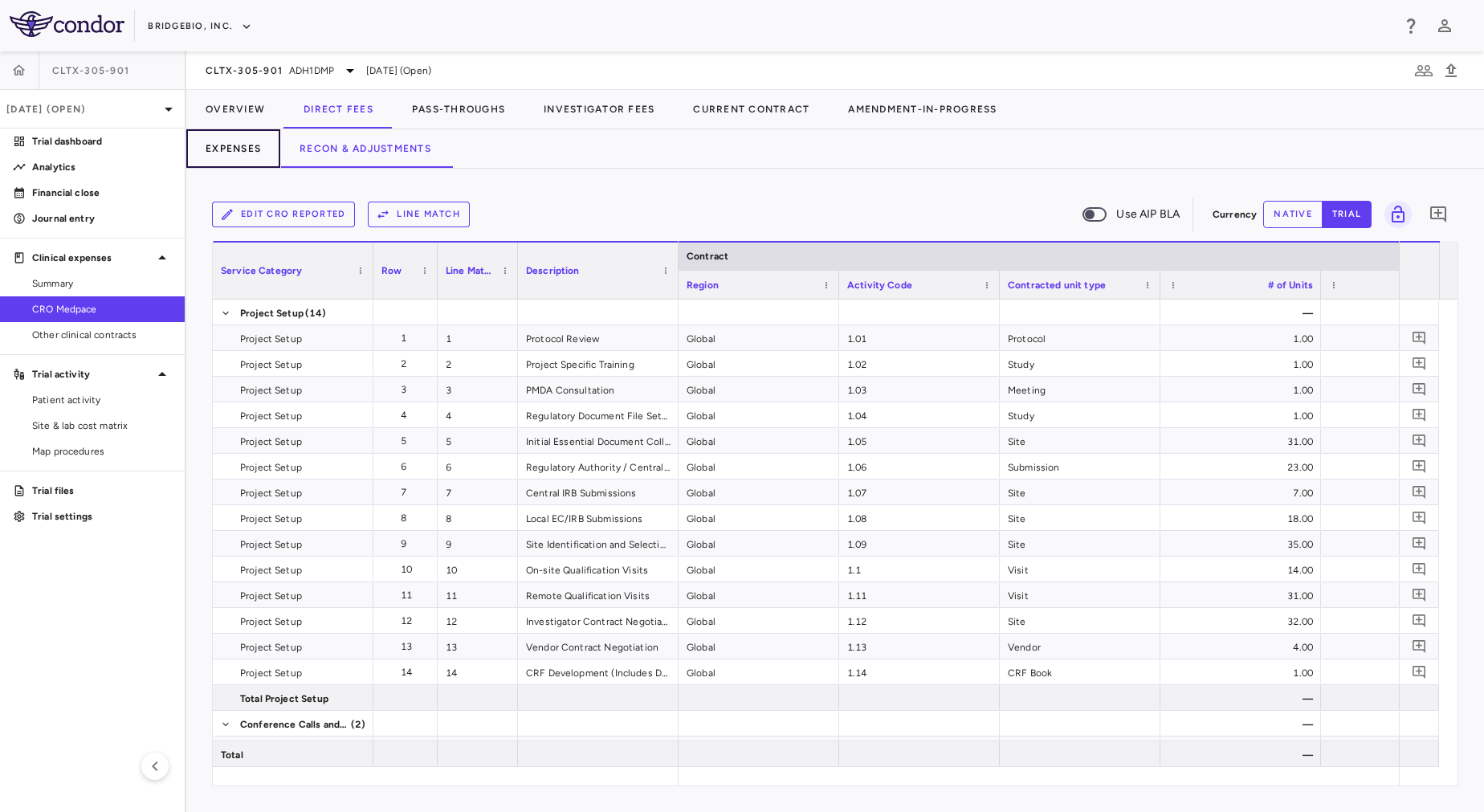
click at [253, 143] on button "Expenses" at bounding box center [233, 148] width 94 height 39
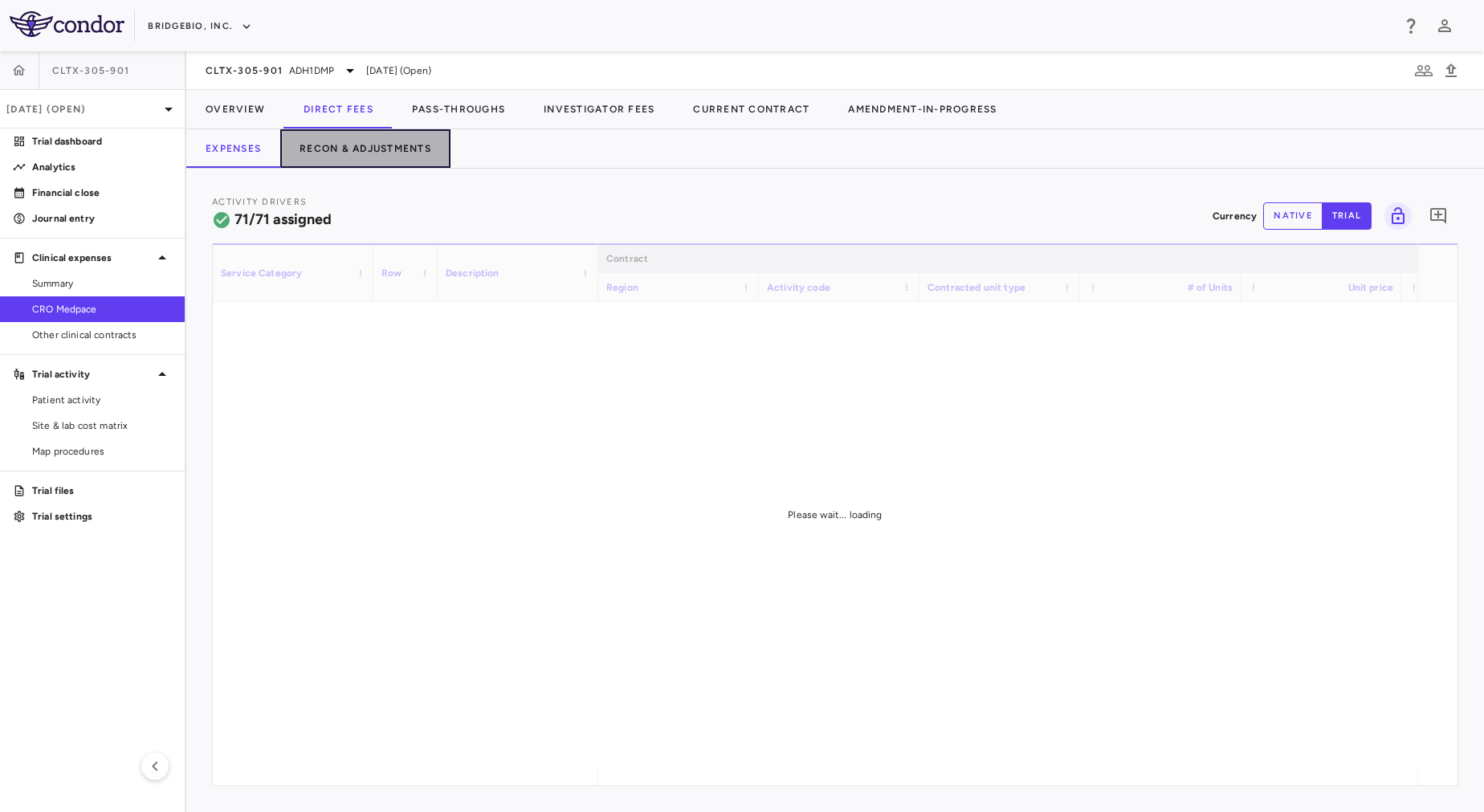
click at [339, 144] on button "Recon & Adjustments" at bounding box center [365, 148] width 170 height 39
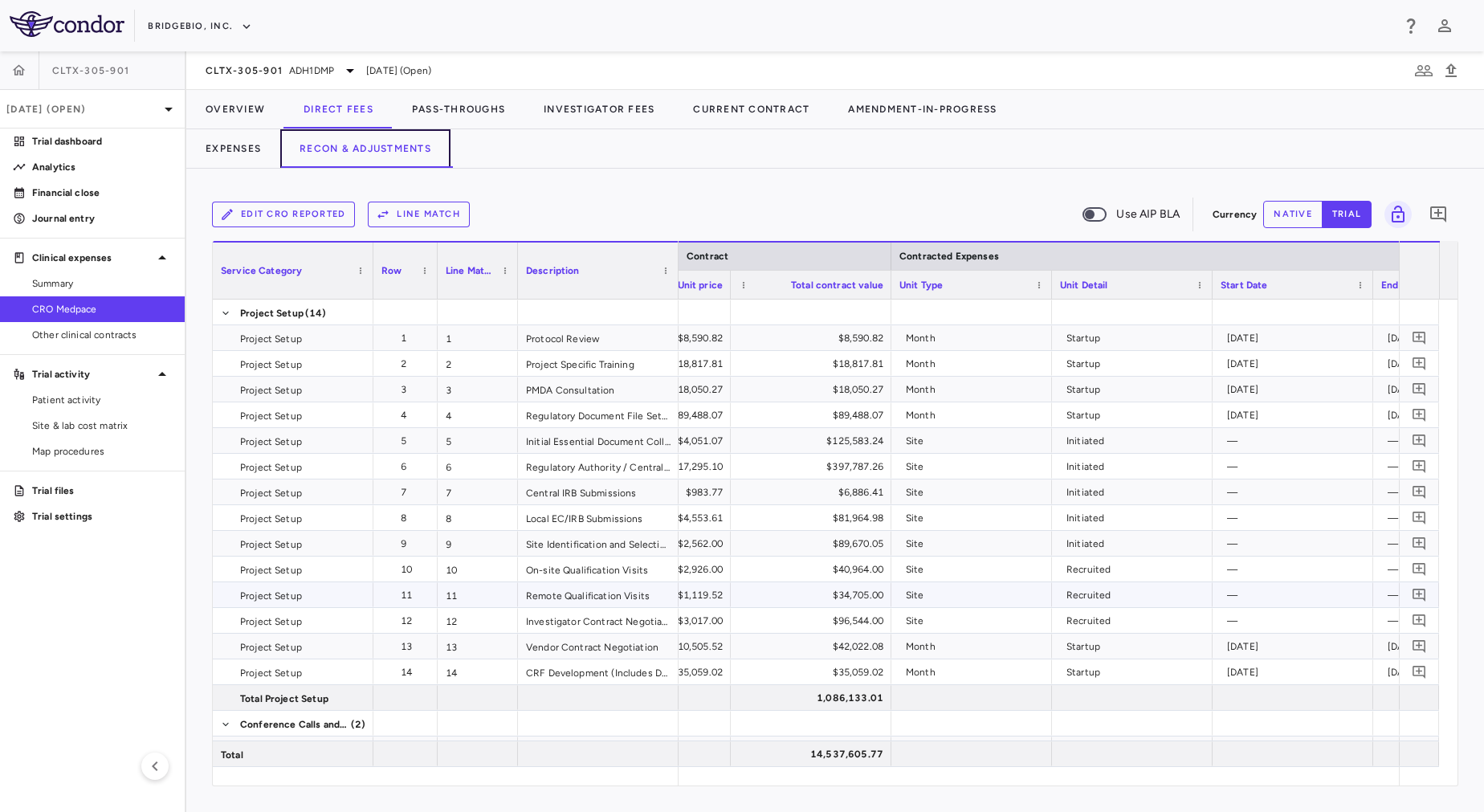
scroll to position [0, 752]
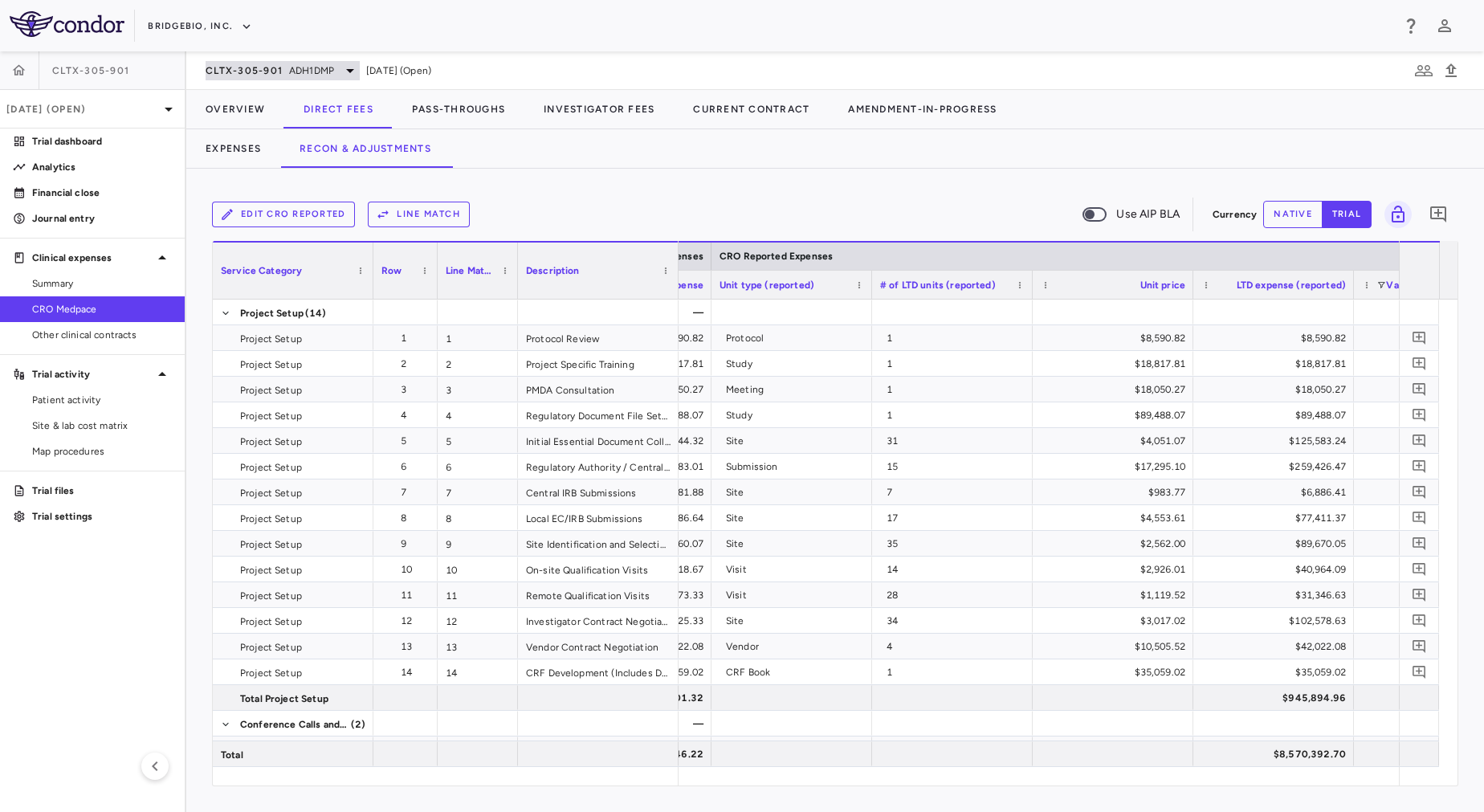
click at [243, 73] on span "CLTX-305-901" at bounding box center [244, 71] width 77 height 13
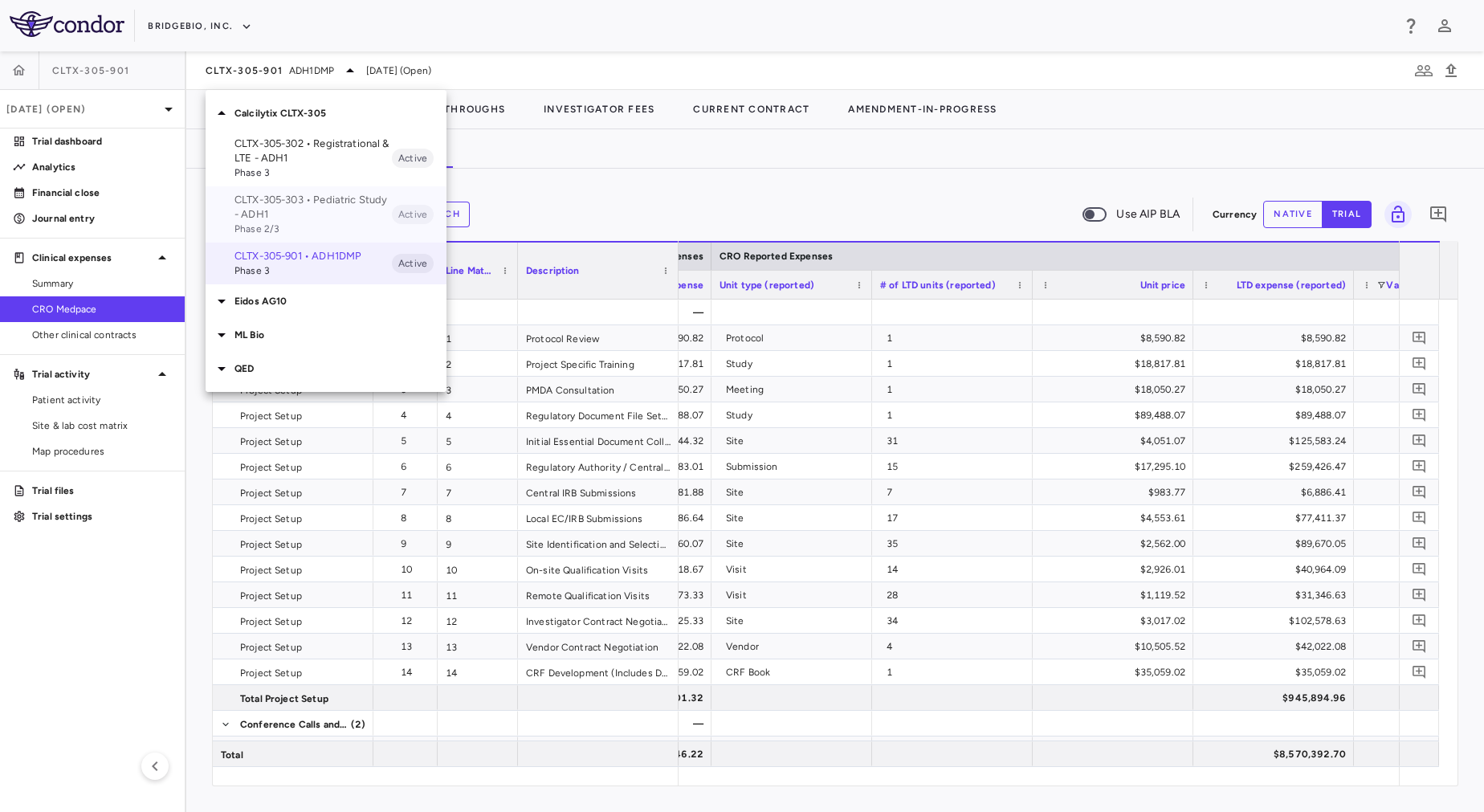
click at [263, 197] on p "CLTX-305-303 • Pediatric Study - ADH1" at bounding box center [313, 207] width 157 height 29
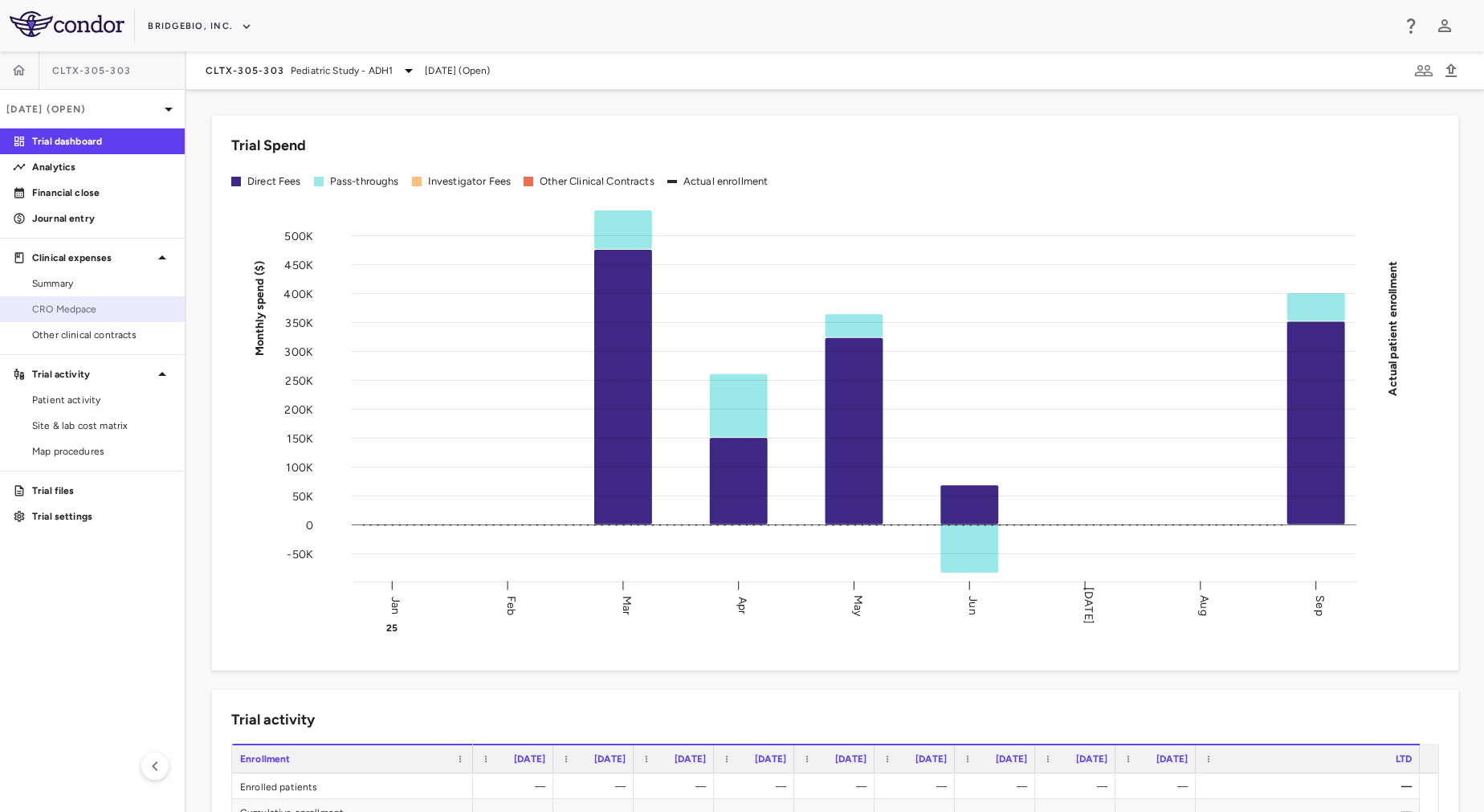
click at [104, 319] on link "CRO Medpace" at bounding box center [92, 309] width 185 height 24
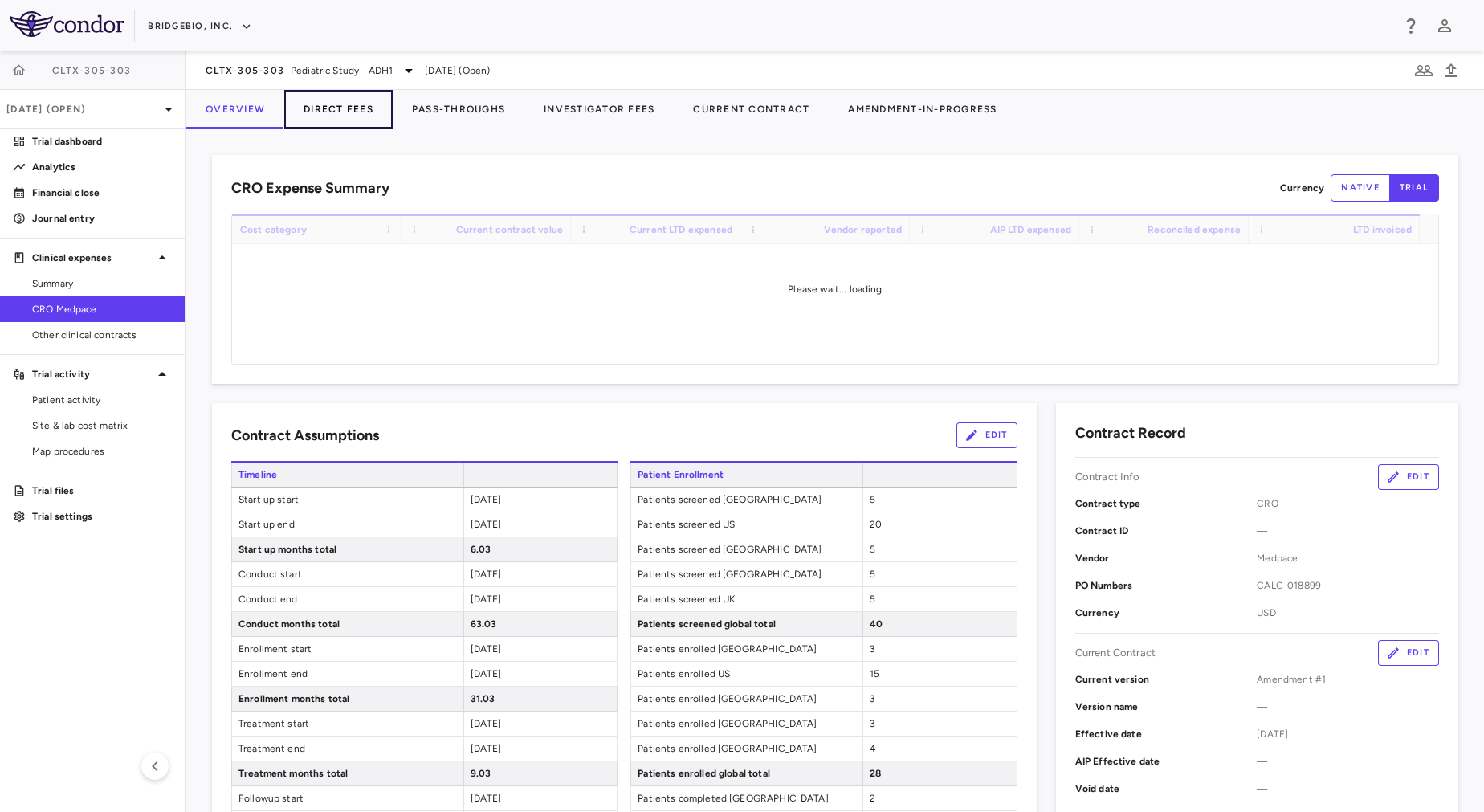
click at [307, 115] on button "Direct Fees" at bounding box center [338, 109] width 109 height 39
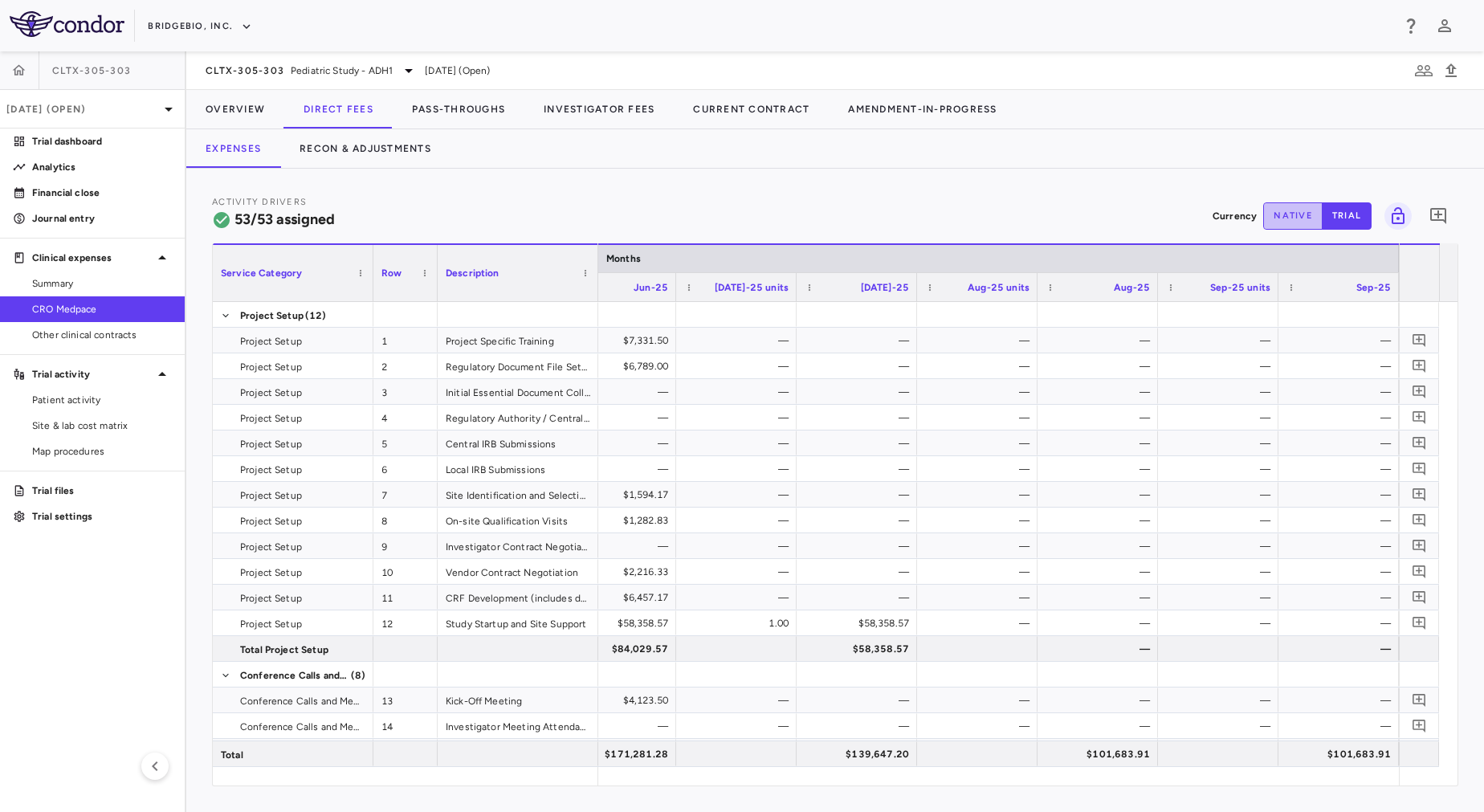
click at [1286, 213] on button "native" at bounding box center [1293, 215] width 60 height 27
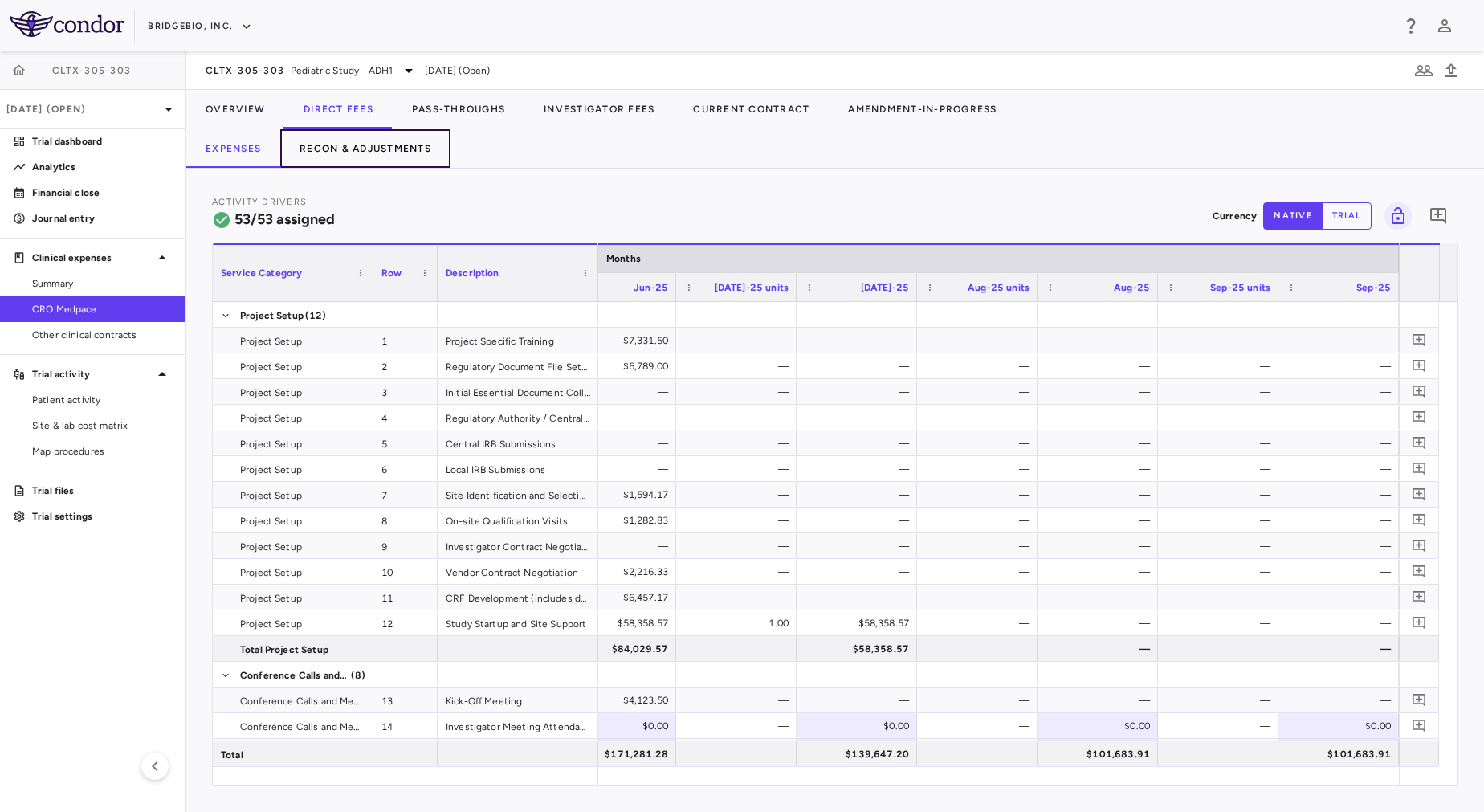
click at [384, 153] on button "Recon & Adjustments" at bounding box center [365, 148] width 170 height 39
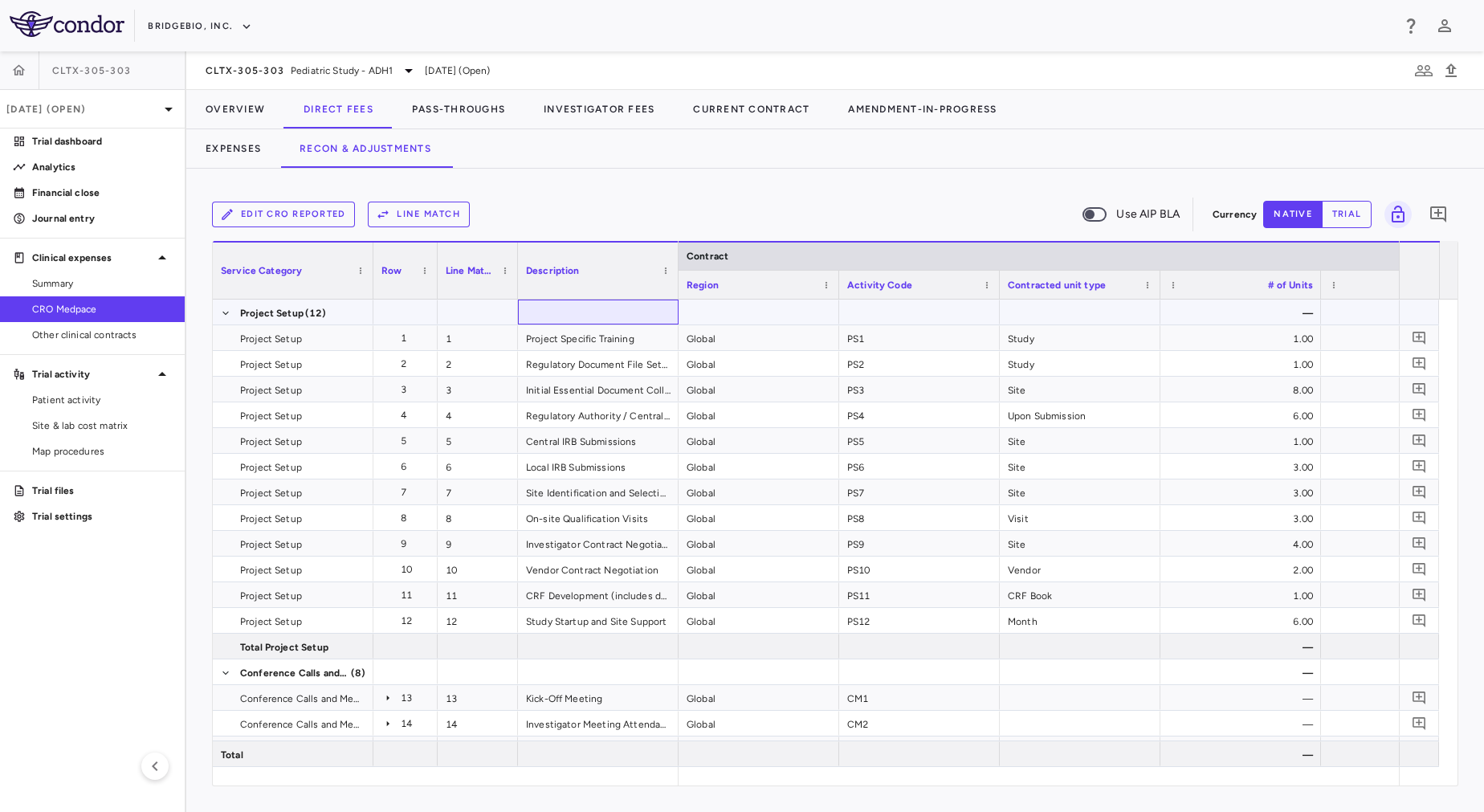
click at [617, 305] on div at bounding box center [598, 312] width 161 height 25
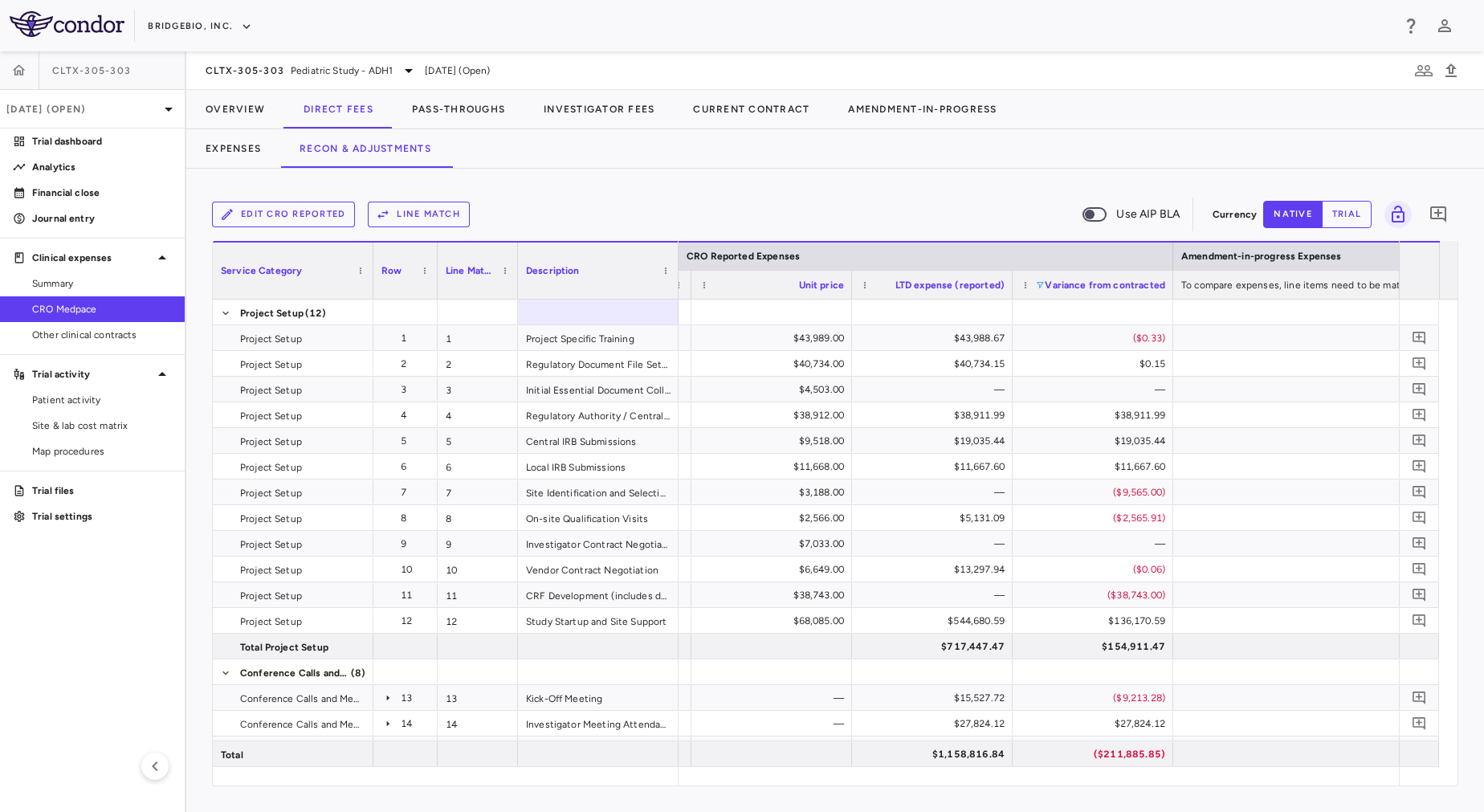
click at [1041, 286] on span at bounding box center [1040, 285] width 10 height 10
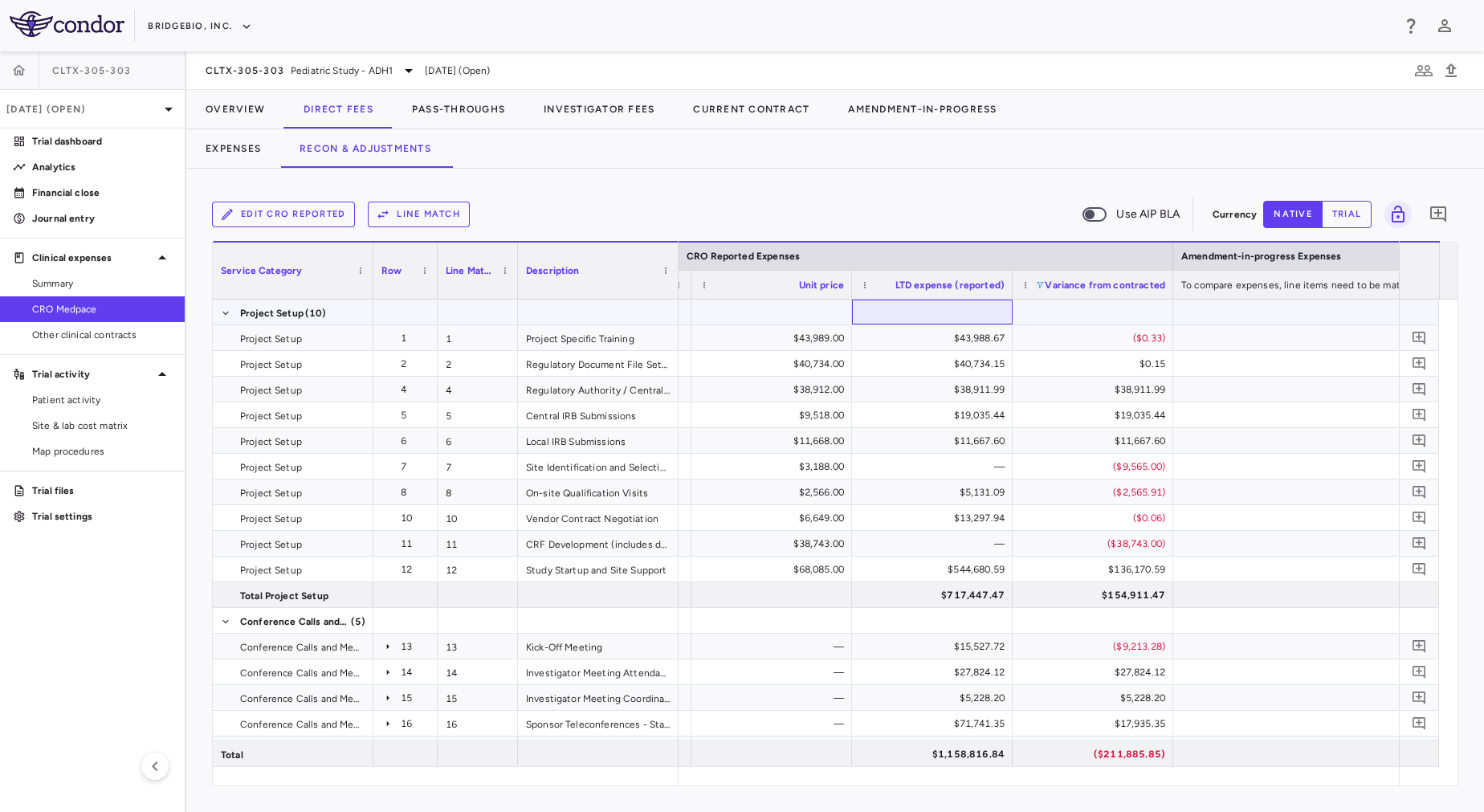
click at [926, 312] on div at bounding box center [932, 312] width 144 height 23
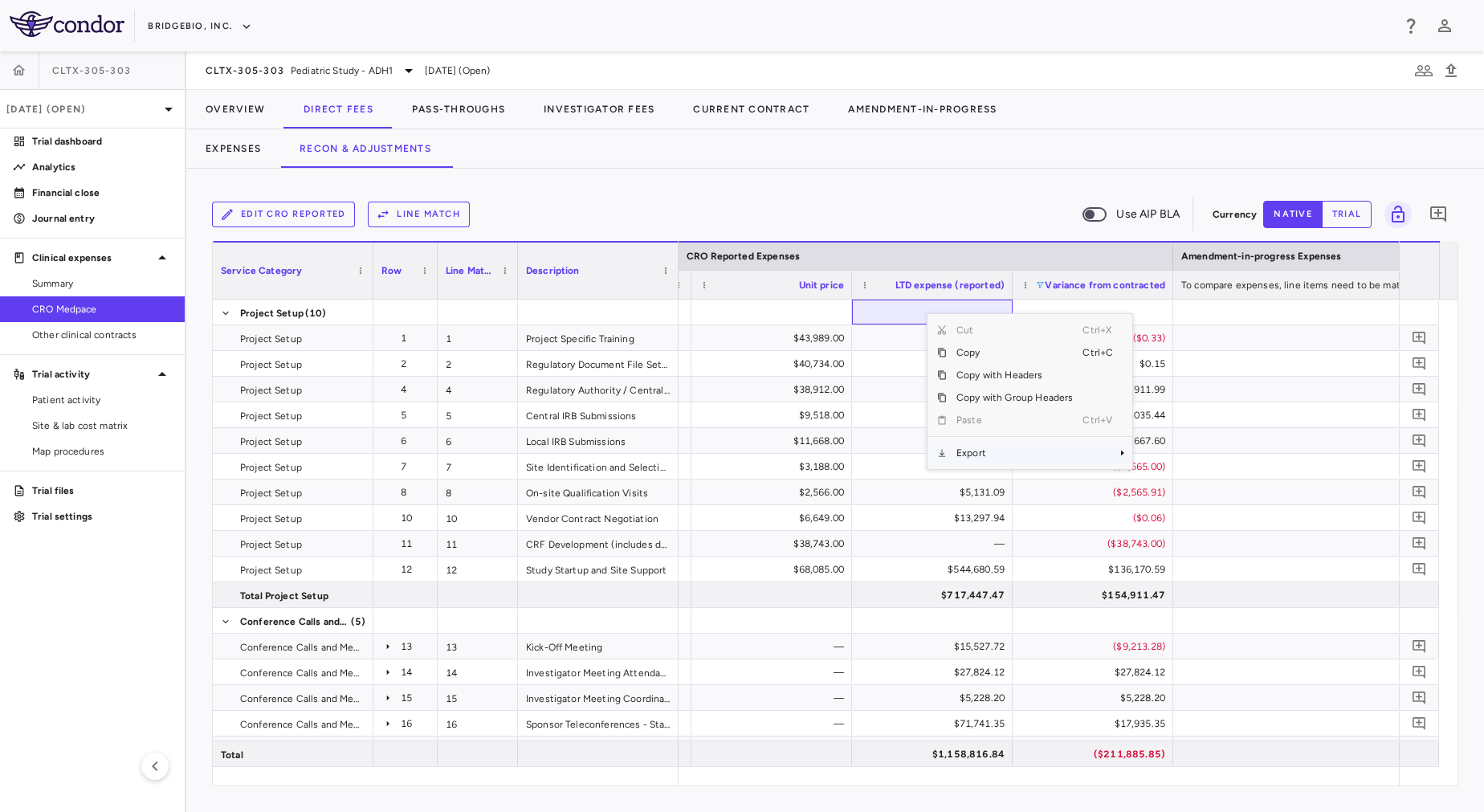
click at [965, 450] on span "Export" at bounding box center [1015, 452] width 136 height 22
click at [1163, 478] on span "Excel Export" at bounding box center [1186, 481] width 75 height 22
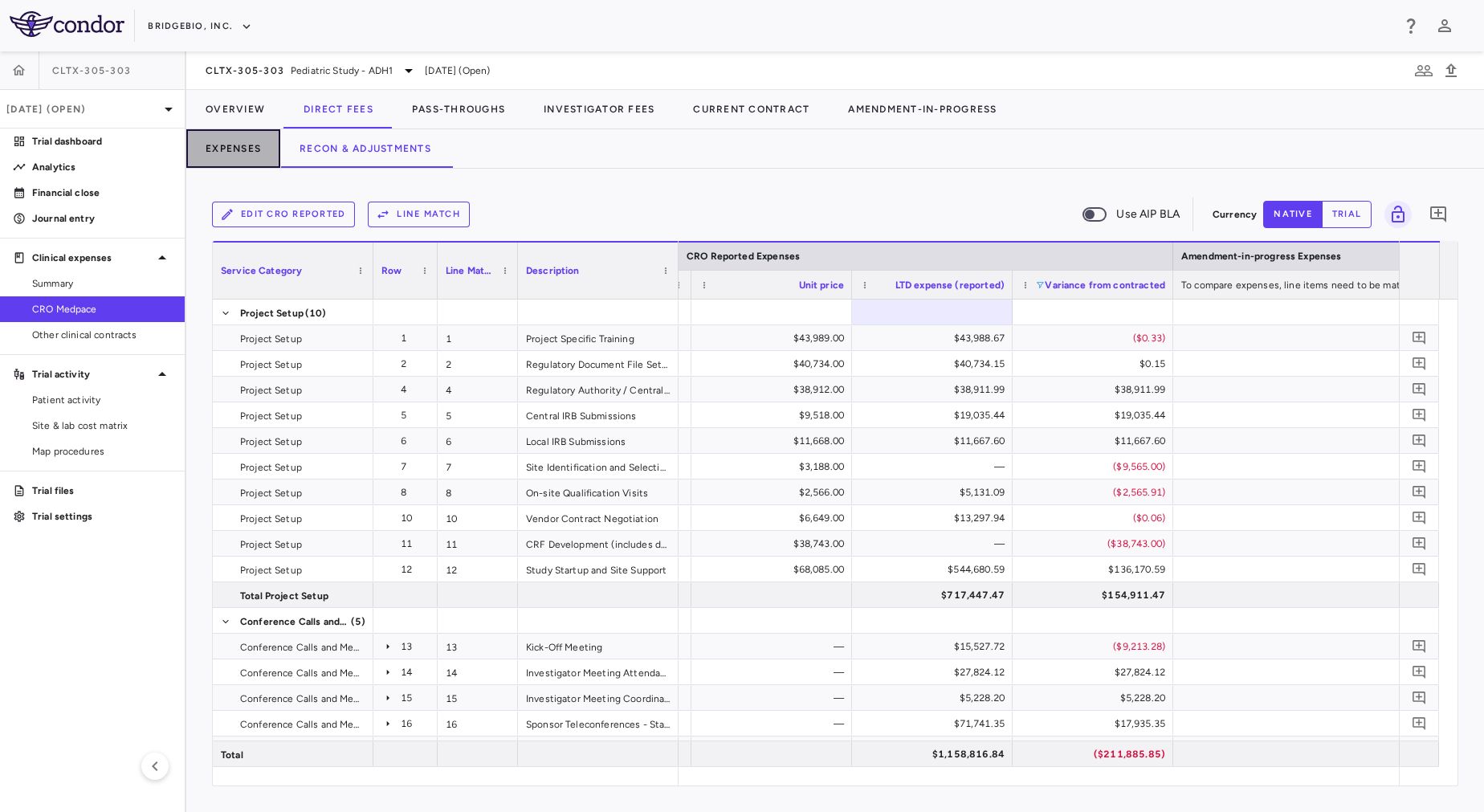
click at [222, 147] on button "Expenses" at bounding box center [233, 148] width 94 height 39
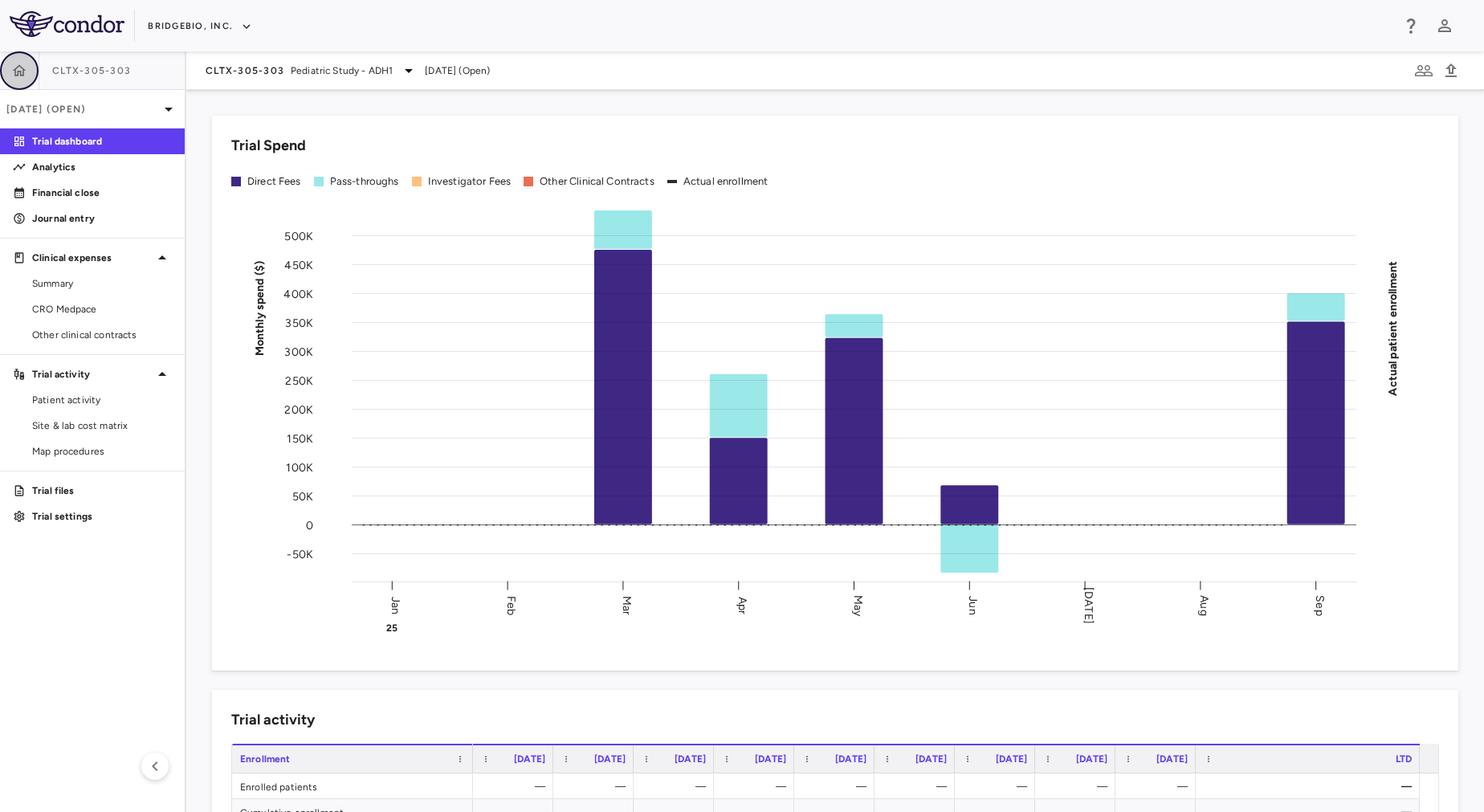
click at [6, 67] on button "button" at bounding box center [19, 70] width 39 height 39
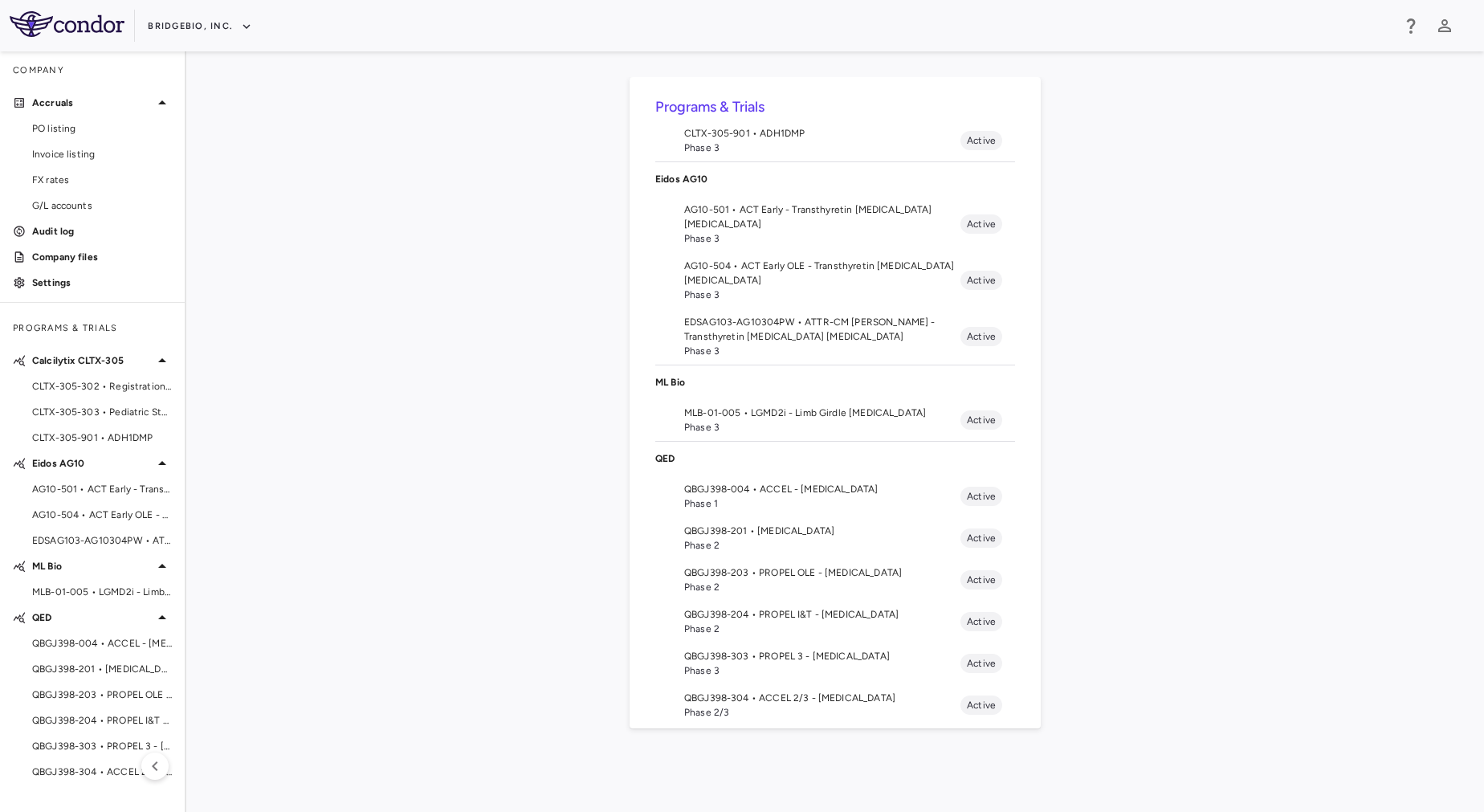
scroll to position [152, 0]
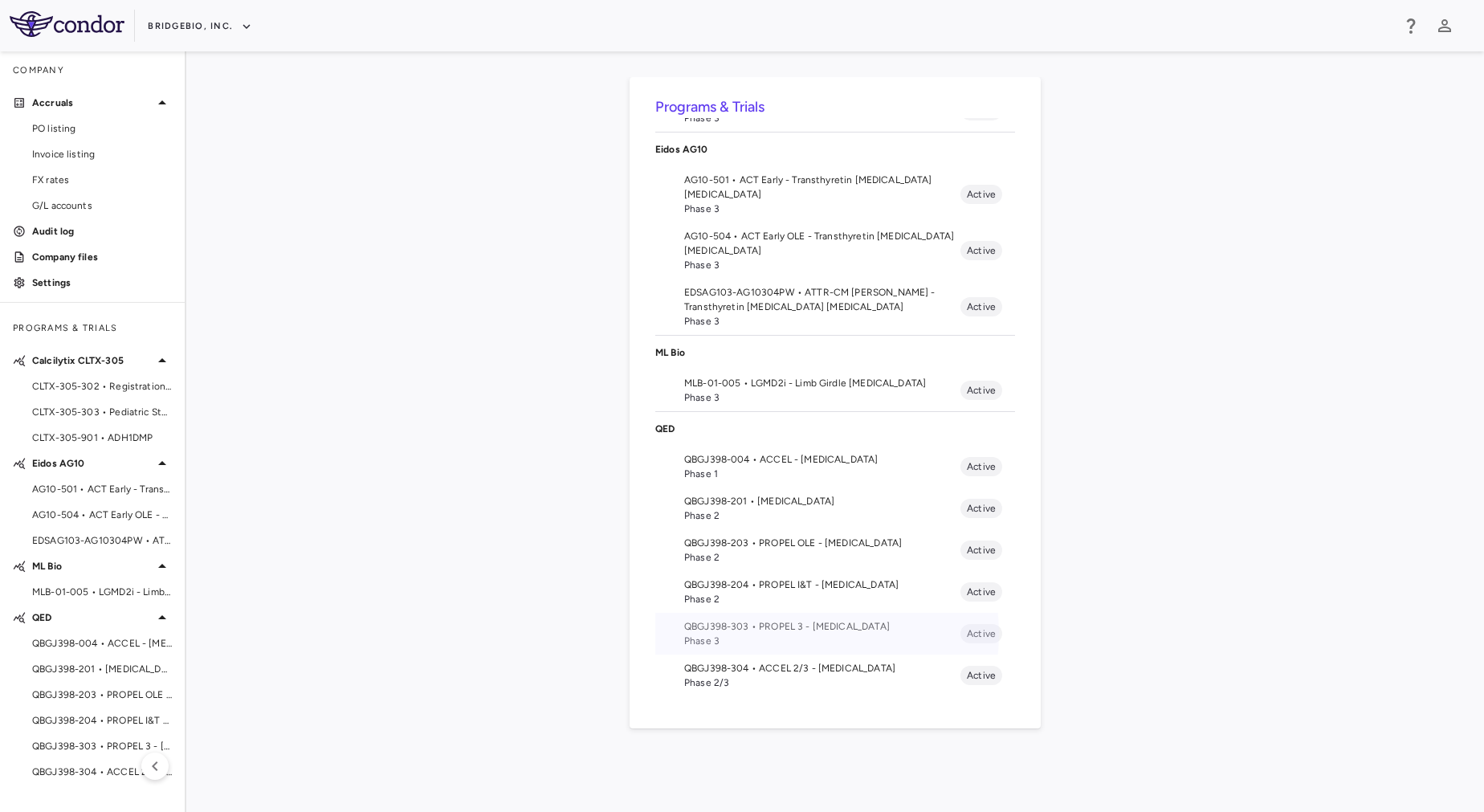
click at [805, 634] on span "Phase 3" at bounding box center [822, 640] width 276 height 14
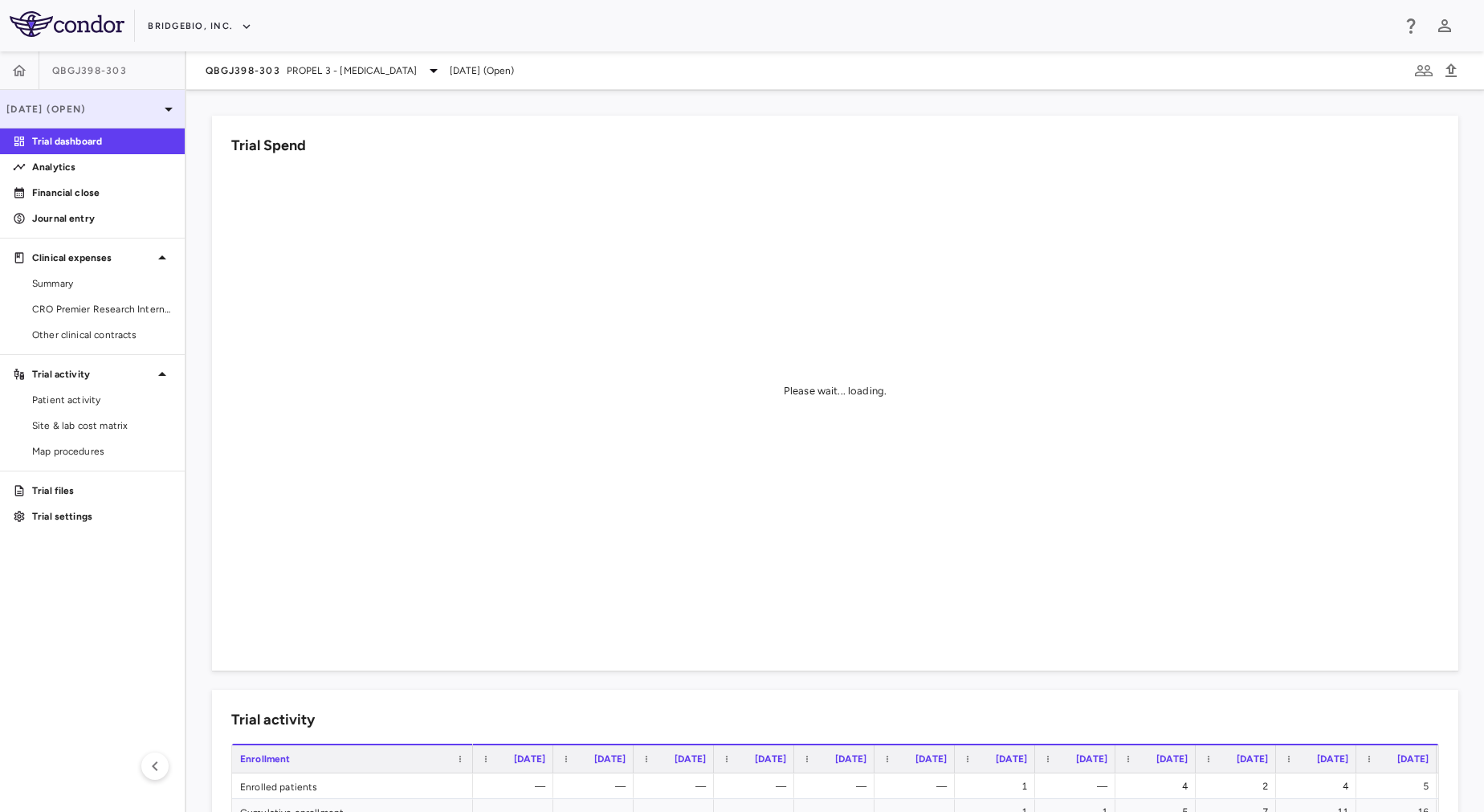
click at [108, 109] on p "[DATE] (Open)" at bounding box center [83, 109] width 152 height 14
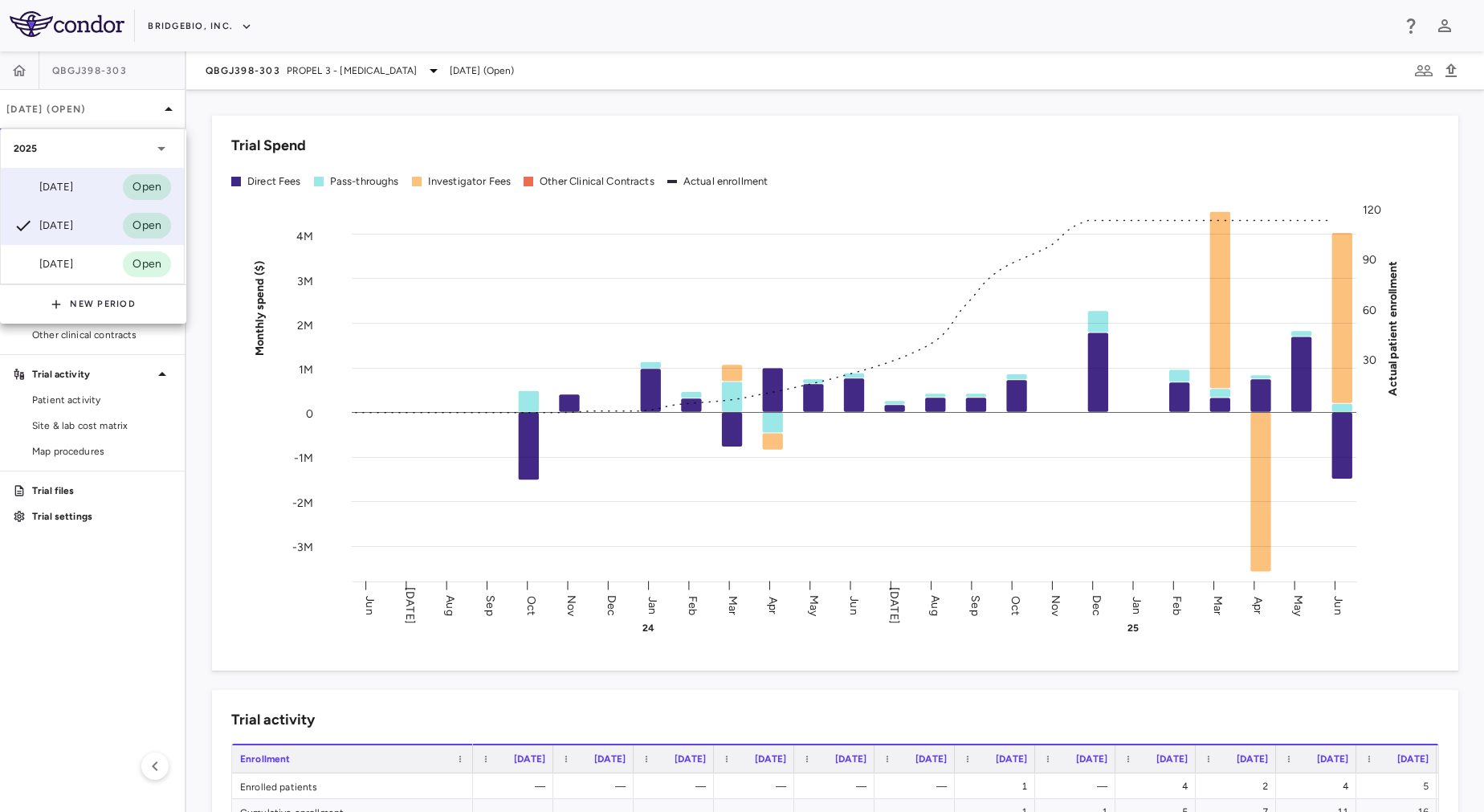
click at [99, 181] on div "[DATE] Open" at bounding box center [92, 187] width 183 height 39
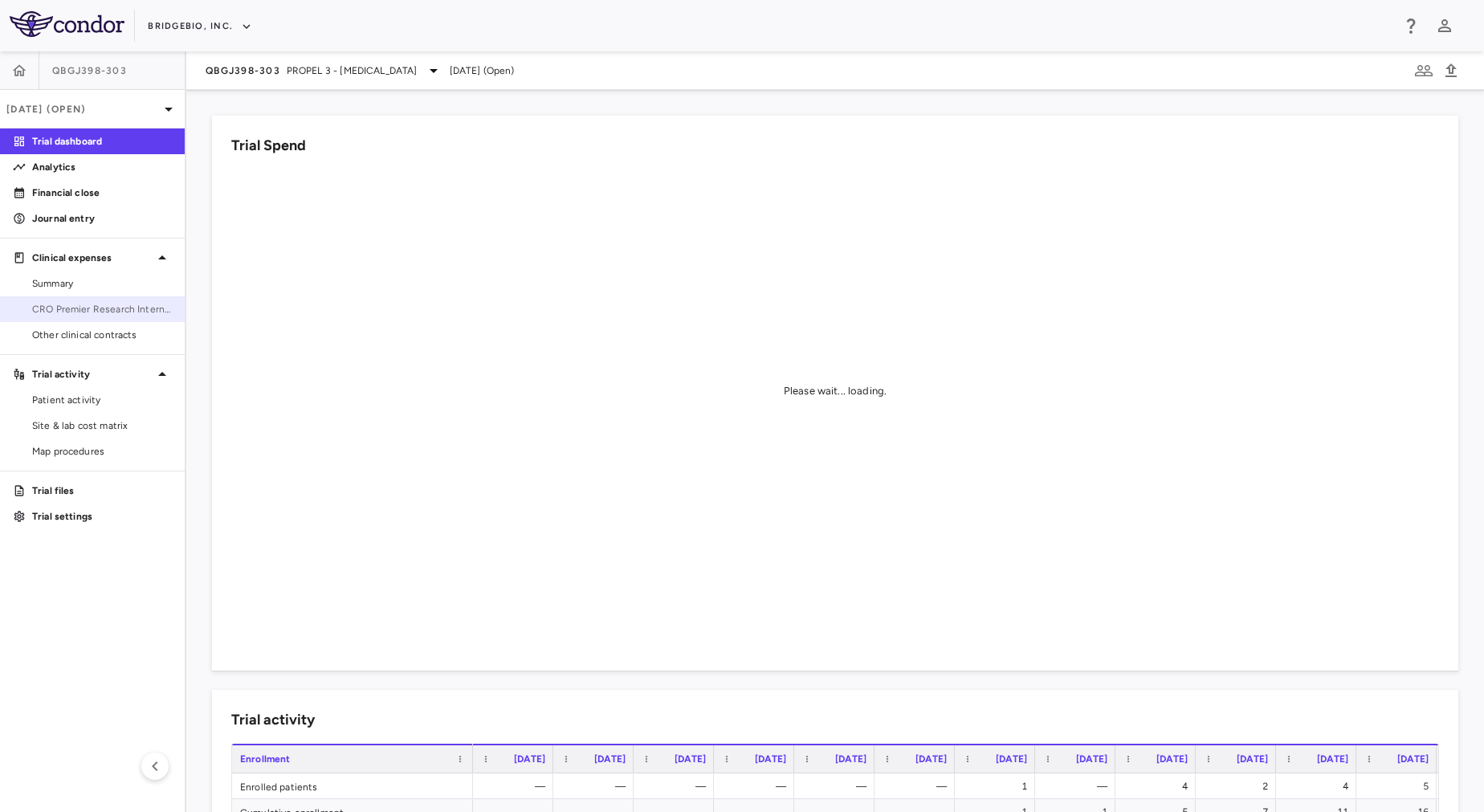
click at [108, 309] on span "CRO Premier Research International LLC" at bounding box center [102, 308] width 140 height 14
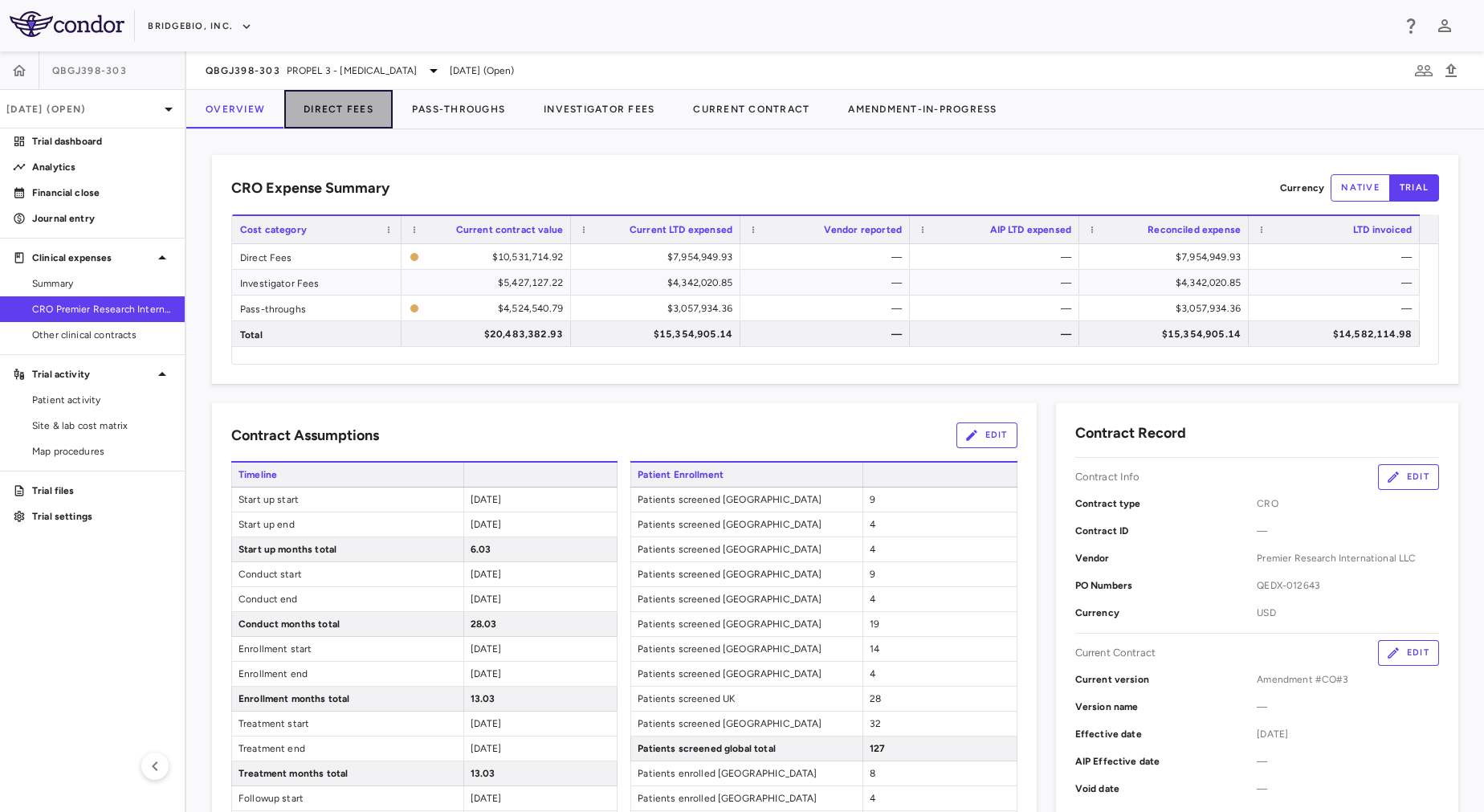
click at [368, 102] on button "Direct Fees" at bounding box center [338, 109] width 109 height 39
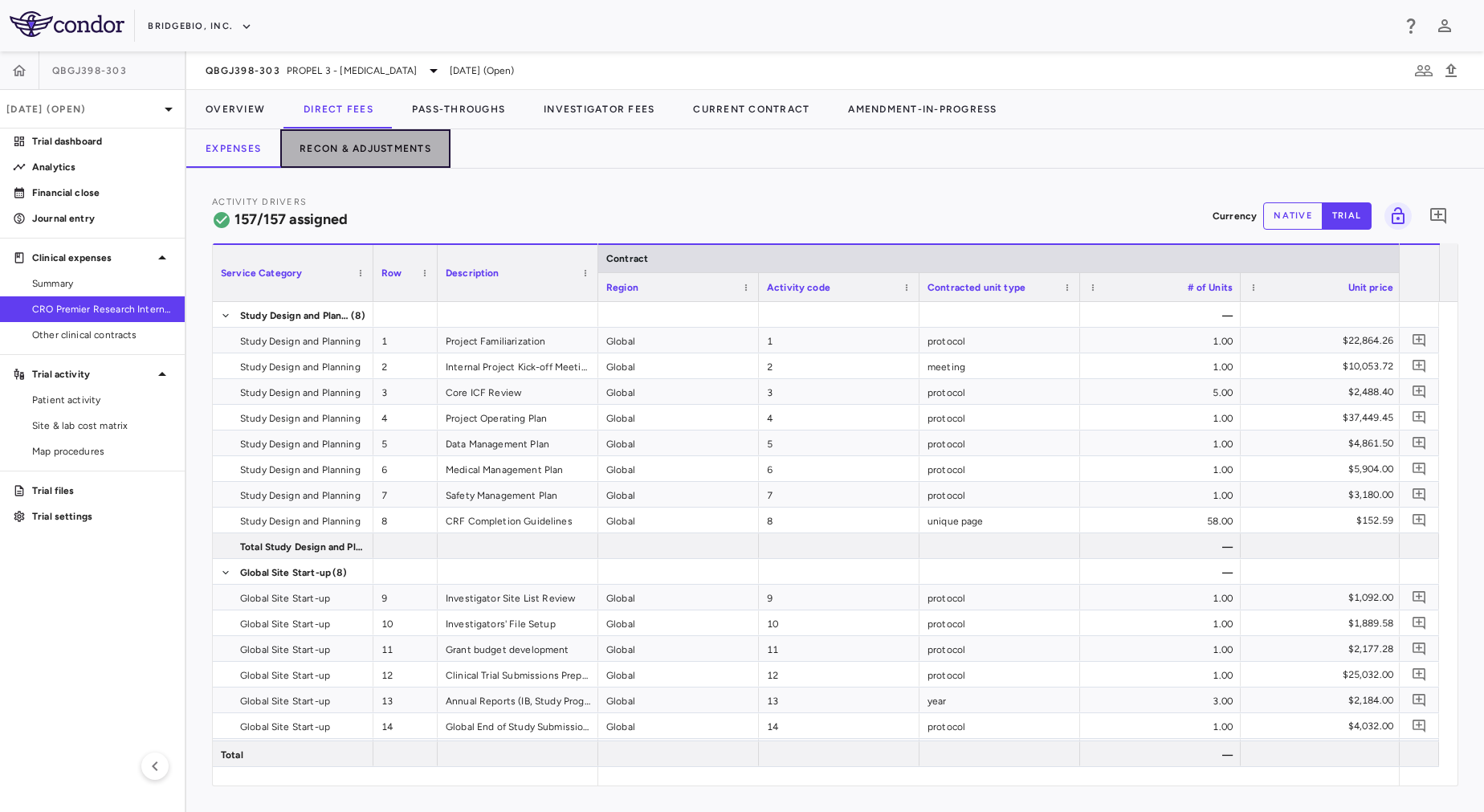
click at [384, 133] on button "Recon & Adjustments" at bounding box center [365, 148] width 170 height 39
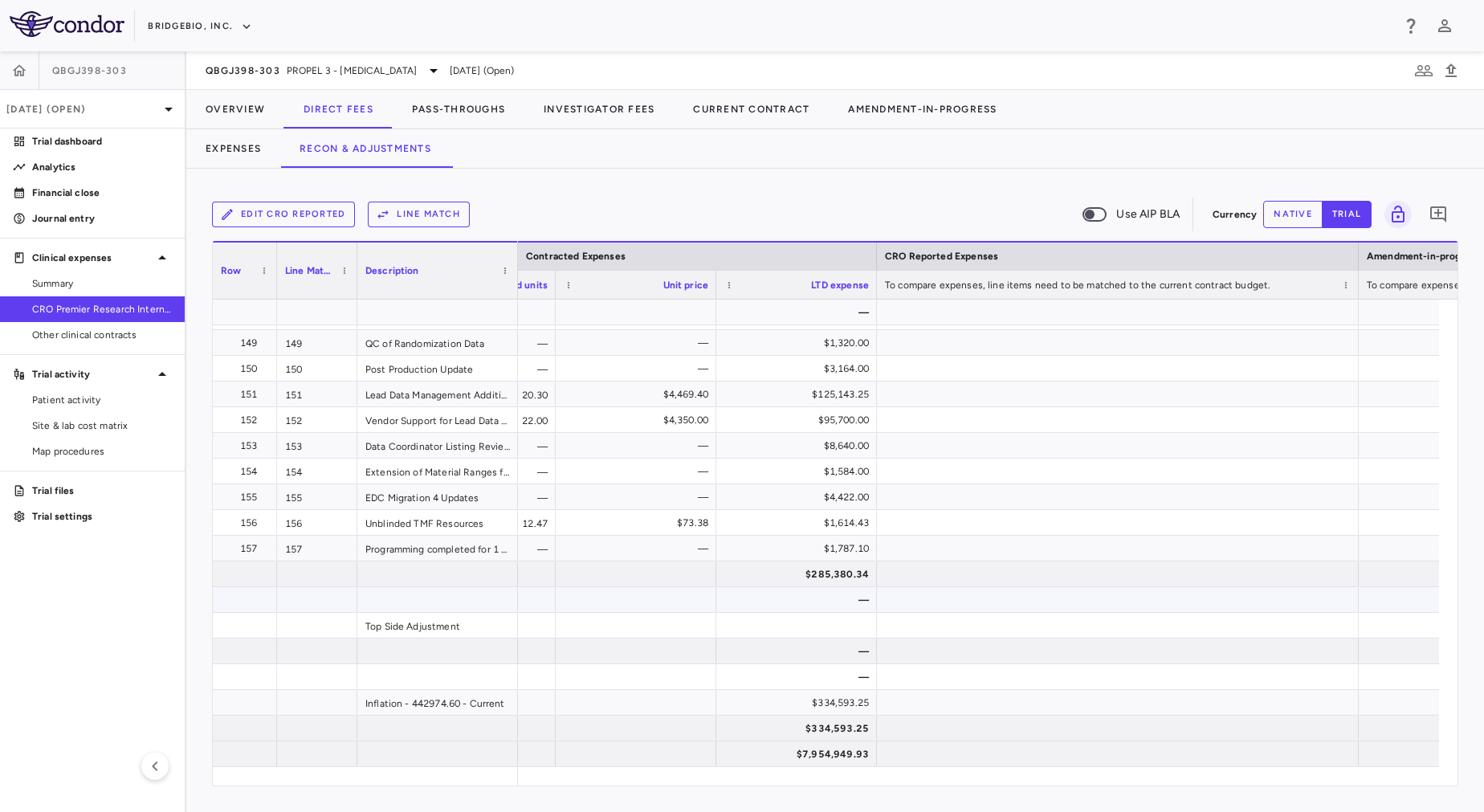
scroll to position [4876, 0]
